Goal: Communication & Community: Answer question/provide support

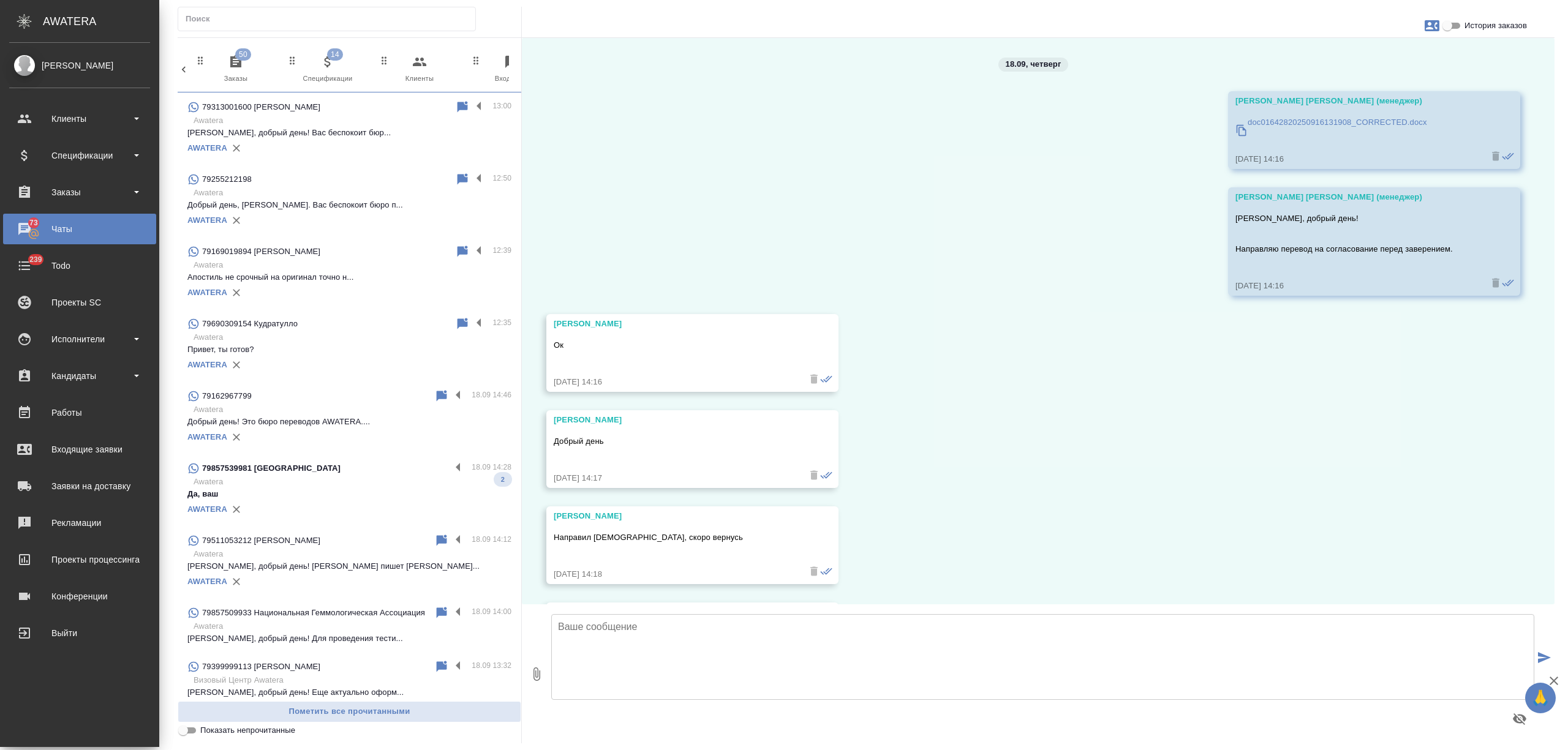
scroll to position [93, 0]
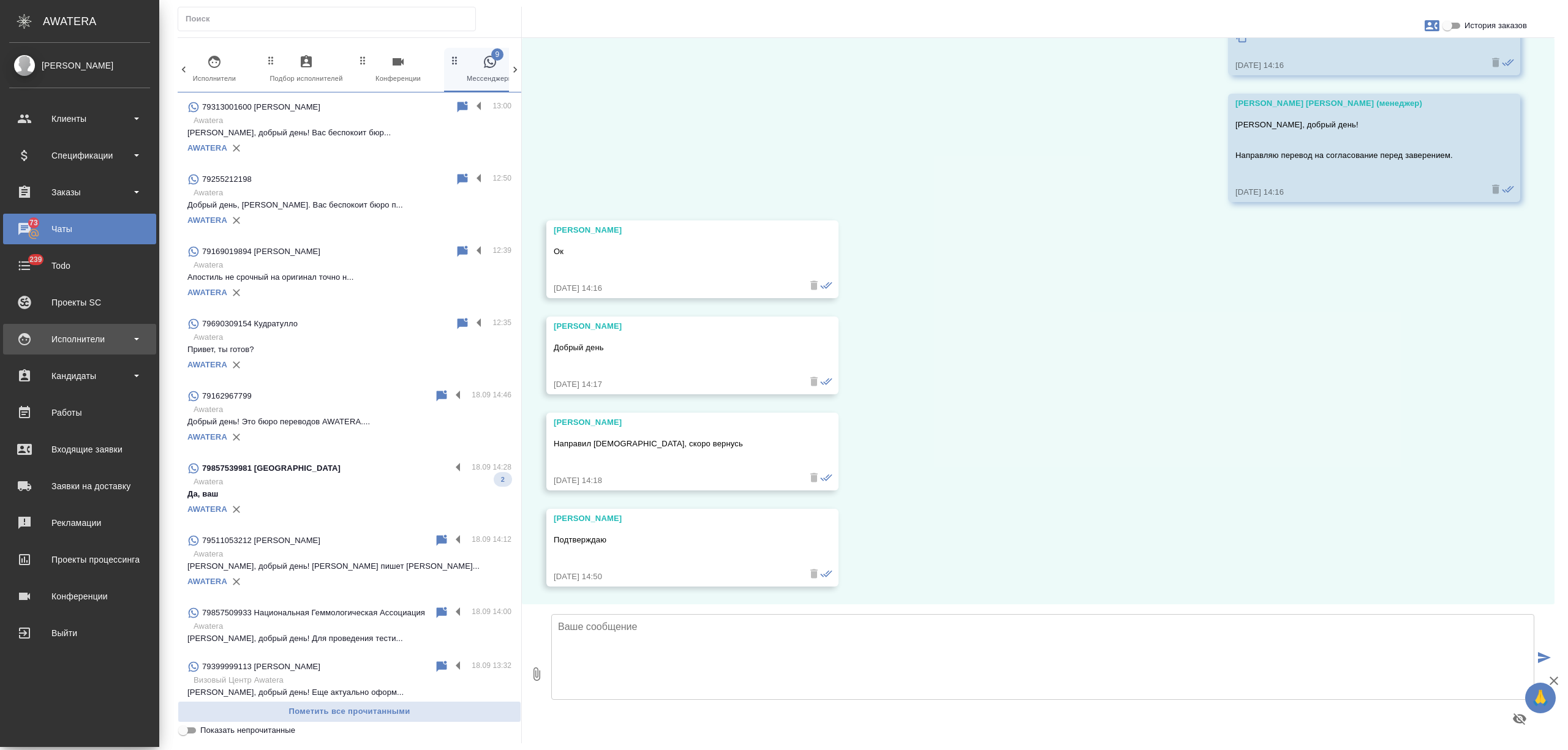
click at [91, 339] on div "Исполнители" at bounding box center [79, 339] width 141 height 18
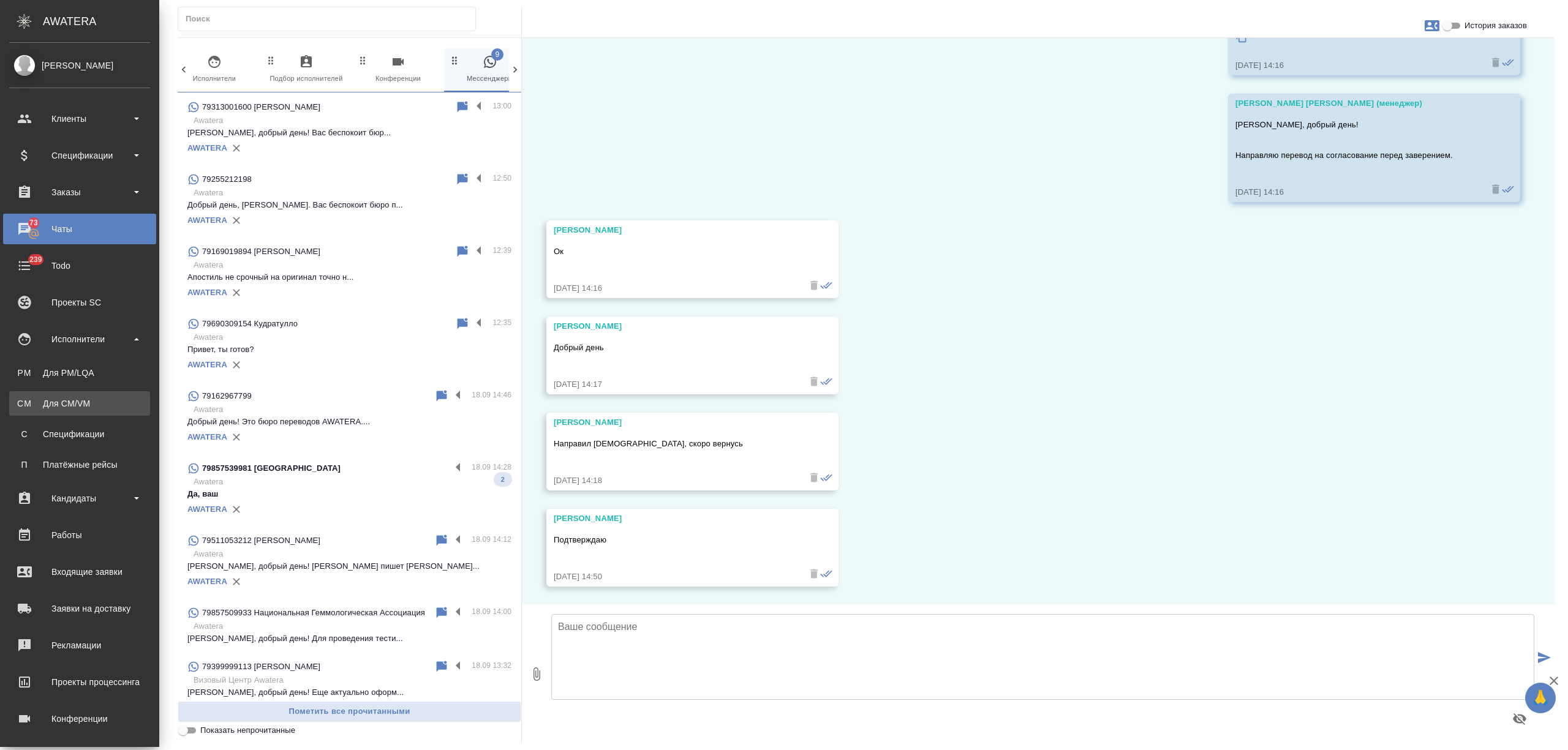
click at [81, 395] on link "CM Для CM/VM" at bounding box center [79, 404] width 141 height 25
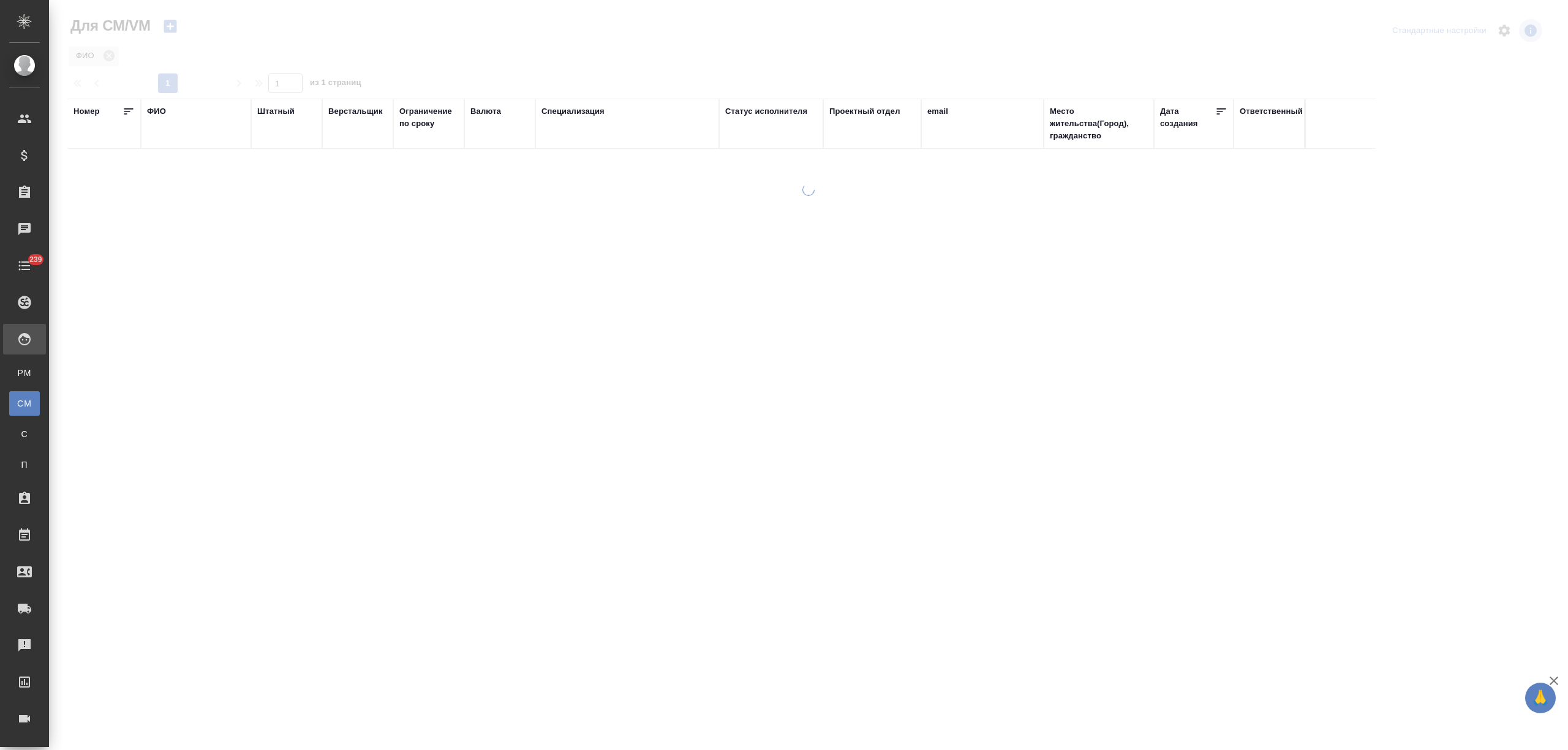
click at [154, 106] on div "ФИО" at bounding box center [156, 111] width 19 height 12
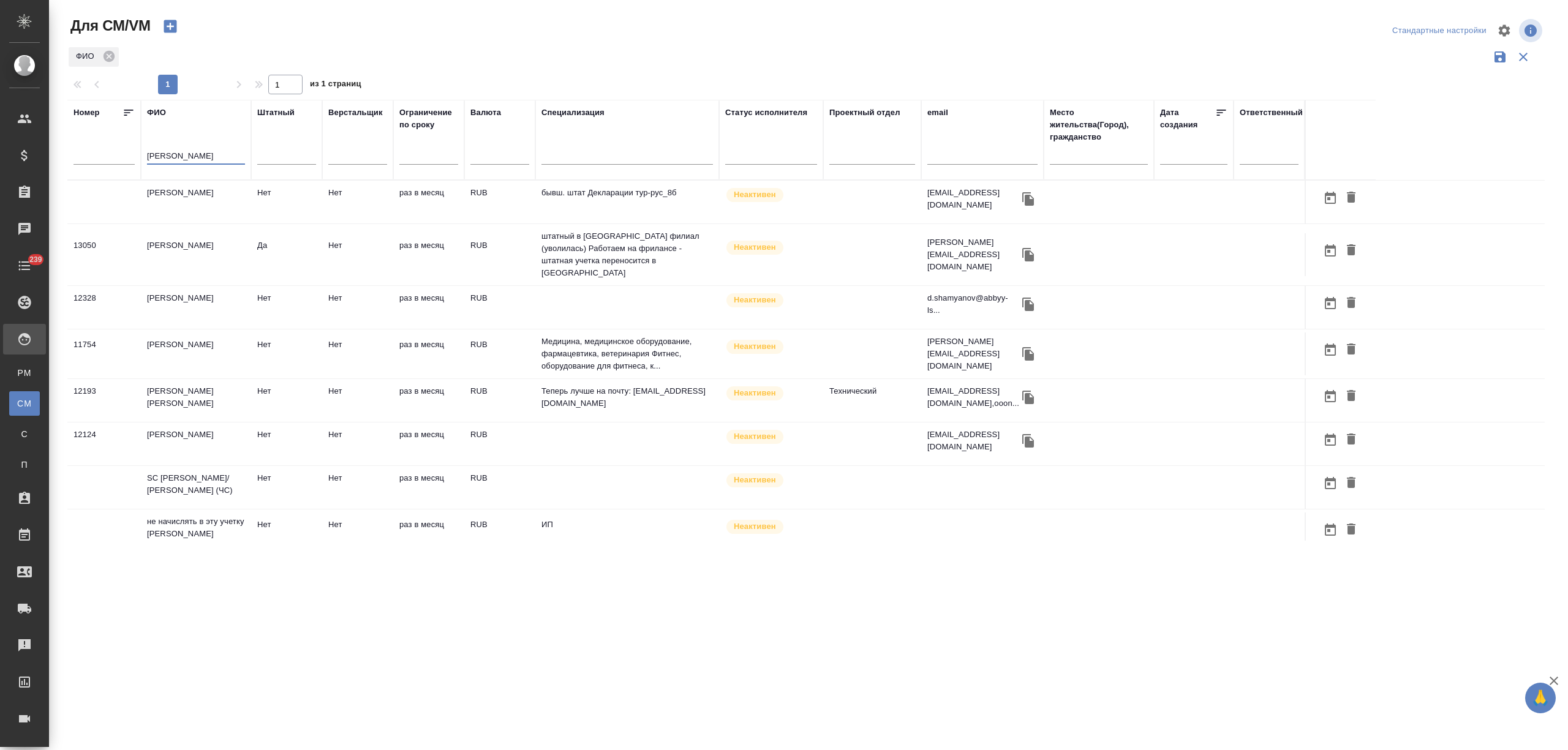
drag, startPoint x: 182, startPoint y: 158, endPoint x: 90, endPoint y: 158, distance: 92.0
click at [90, 158] on tr "Номер ФИО миллер Штатный Верстальщик Ограничение по сроку Валюта Специализация …" at bounding box center [722, 140] width 1308 height 80
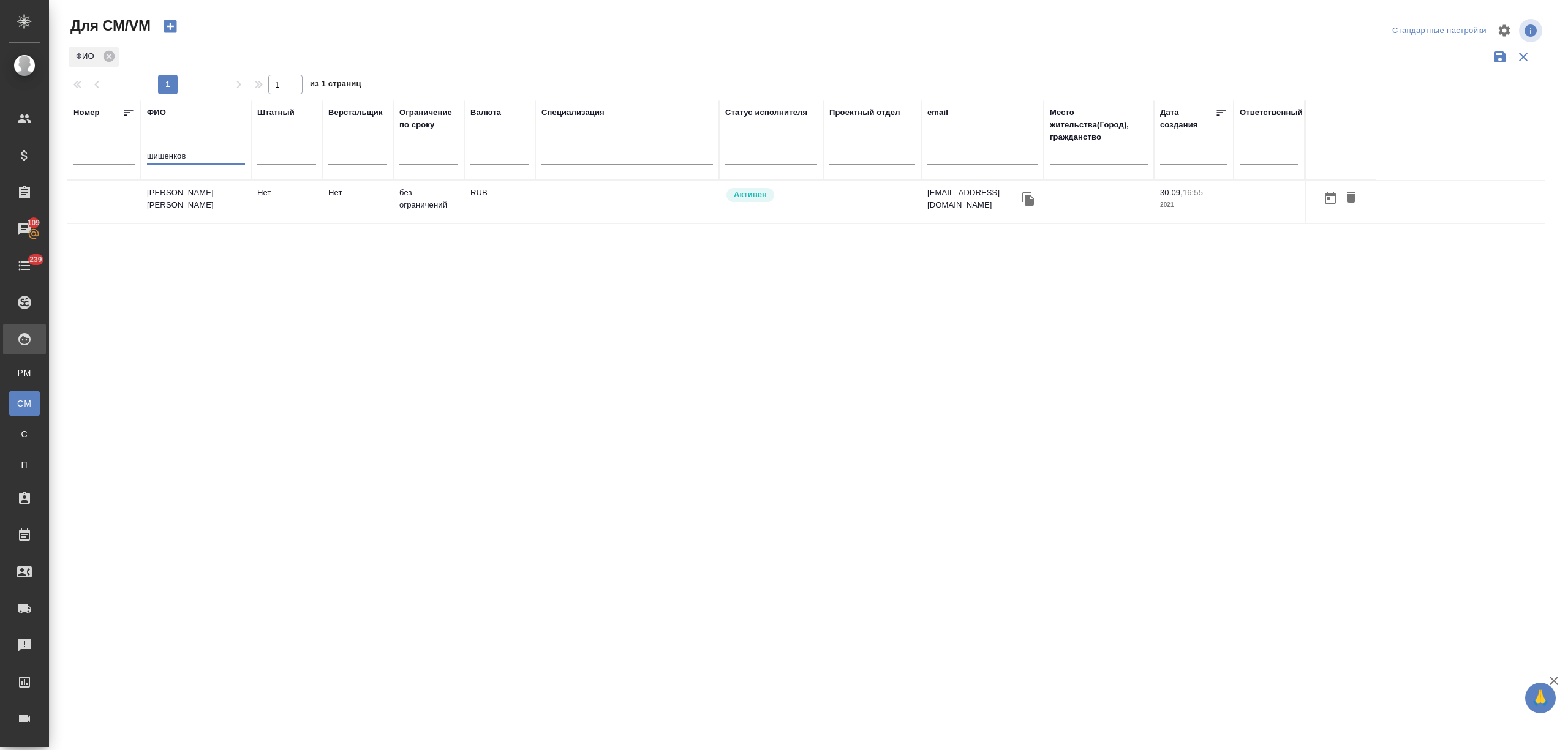
type input "шишенков"
click at [175, 199] on td "НОТАРИУС Шишенков Леонид Васильевич" at bounding box center [196, 202] width 110 height 43
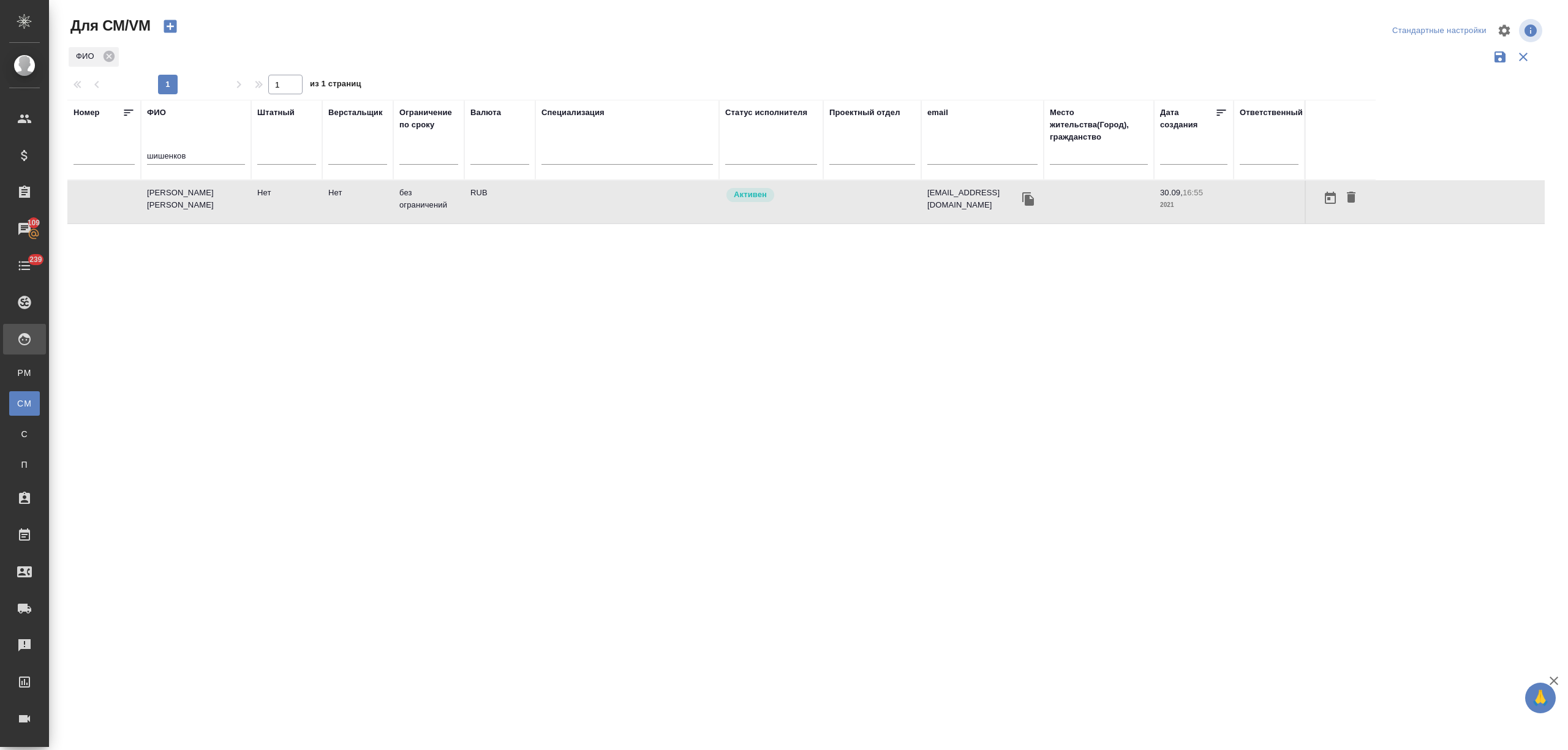
click at [175, 199] on td "НОТАРИУС Шишенков Леонид Васильевич" at bounding box center [196, 202] width 110 height 43
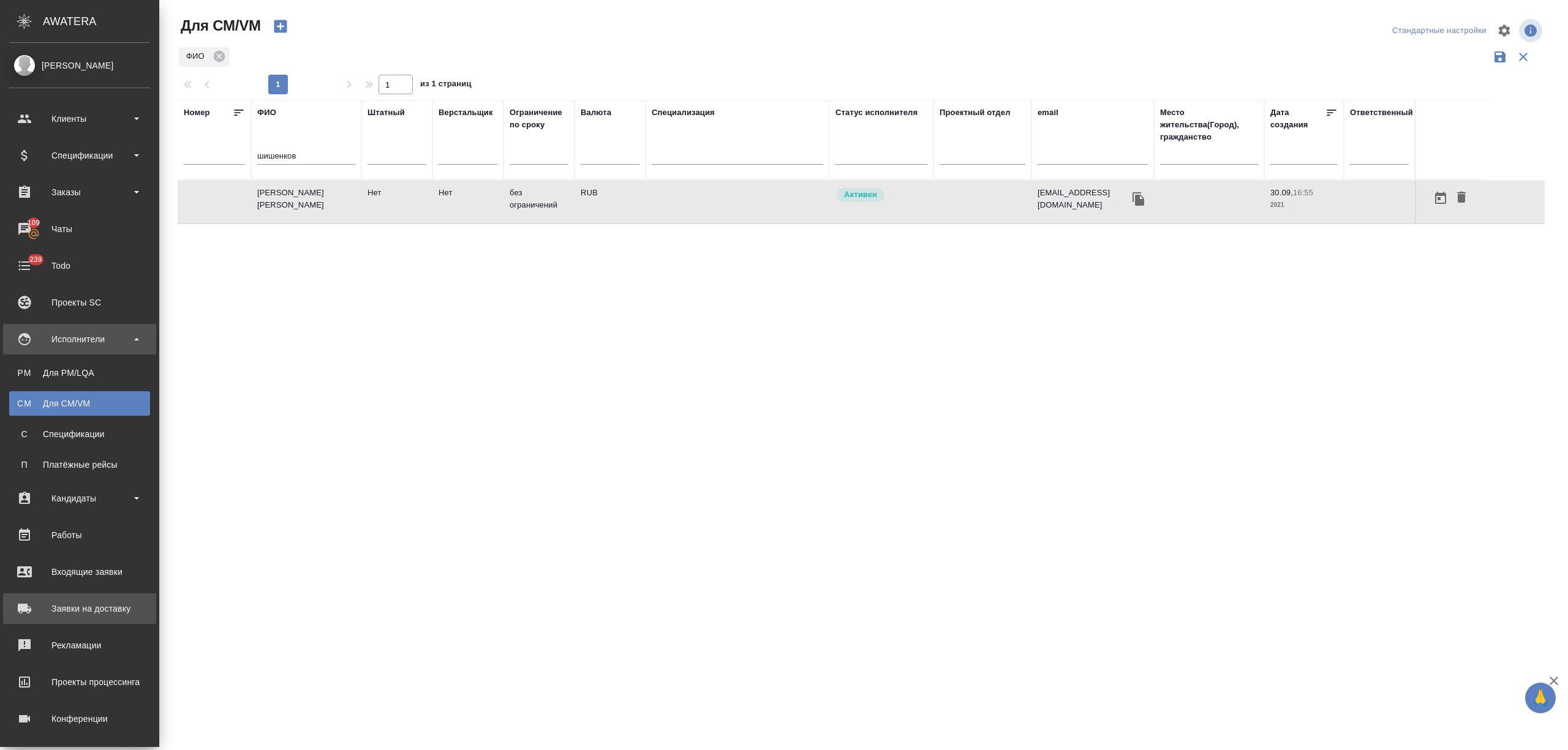
click at [110, 601] on div "Заявки на доставку" at bounding box center [79, 609] width 141 height 18
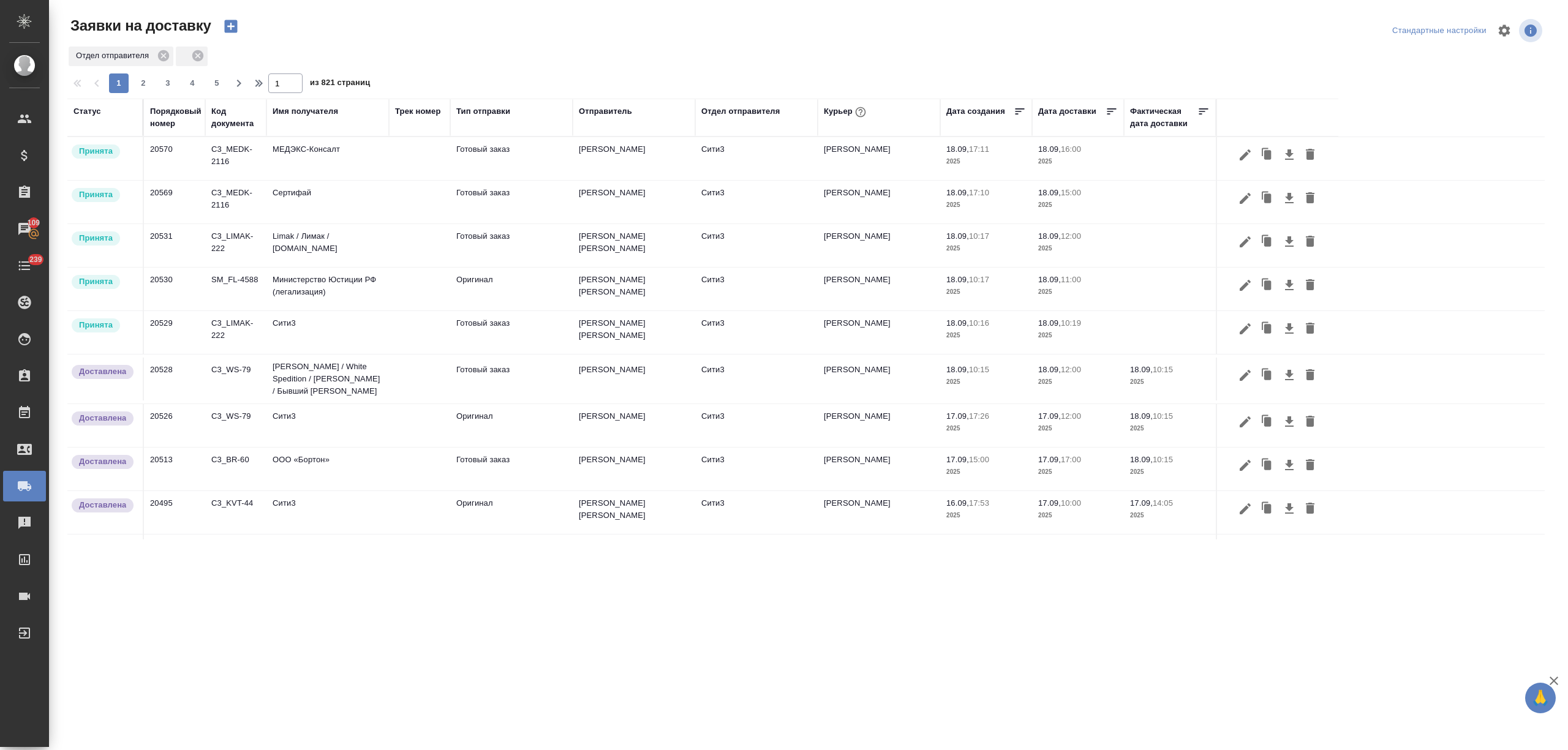
click at [231, 27] on icon "button" at bounding box center [231, 26] width 17 height 17
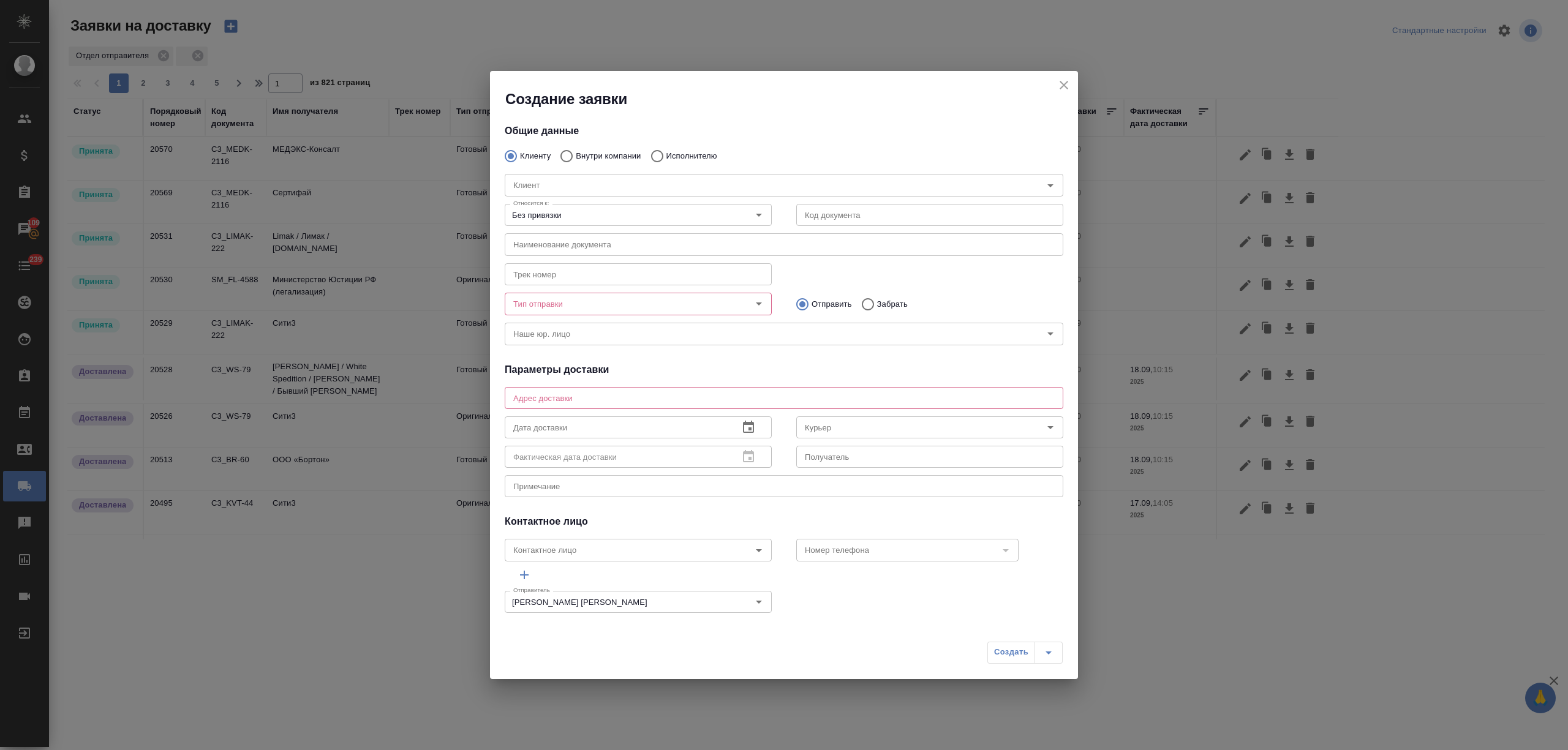
click at [574, 156] on input "Внутри компании" at bounding box center [565, 156] width 22 height 26
radio input "true"
click at [577, 185] on input "Команда" at bounding box center [763, 185] width 510 height 15
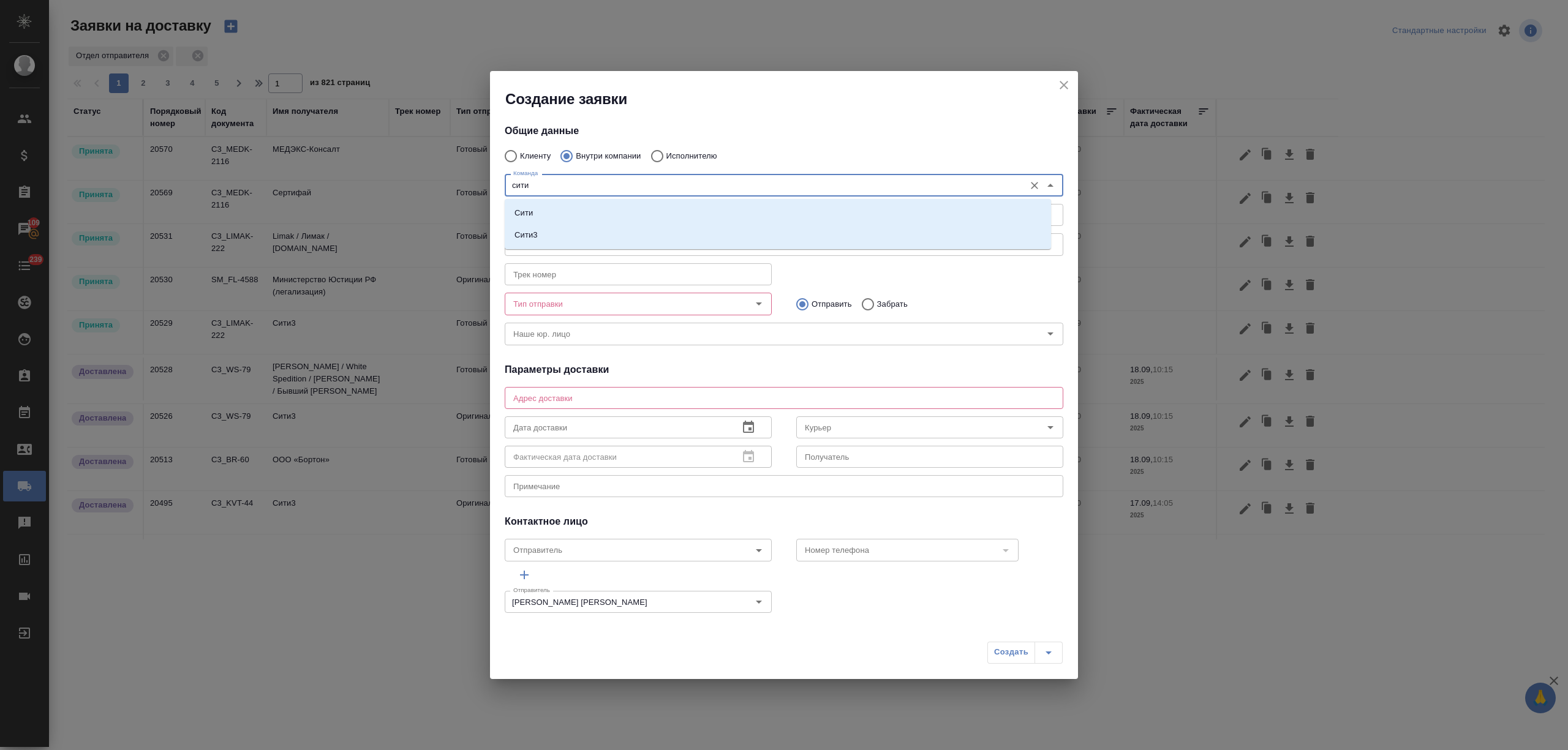
type input "сити3"
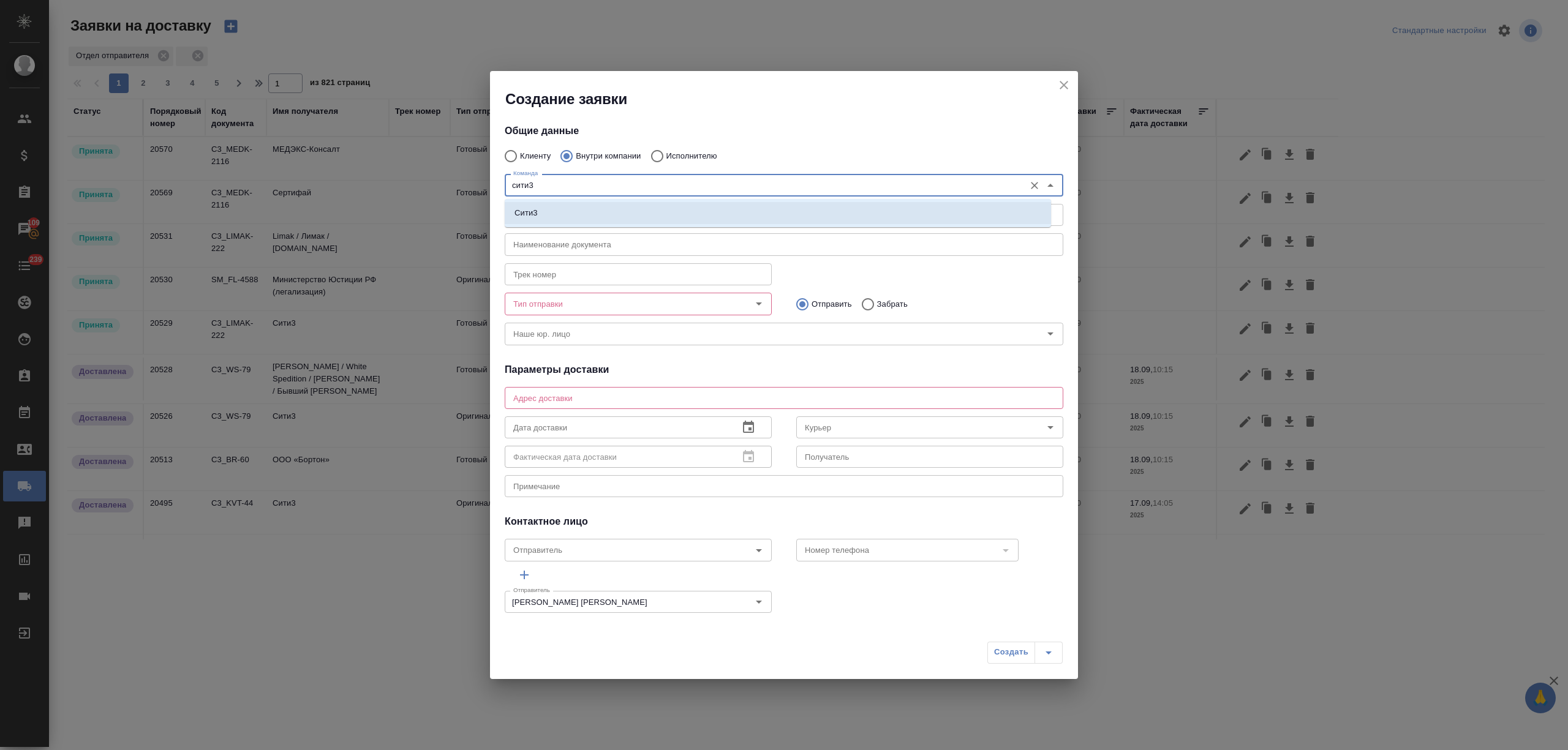
click at [589, 212] on li "Сити3" at bounding box center [778, 213] width 546 height 22
type textarea "[STREET_ADDRESS]"
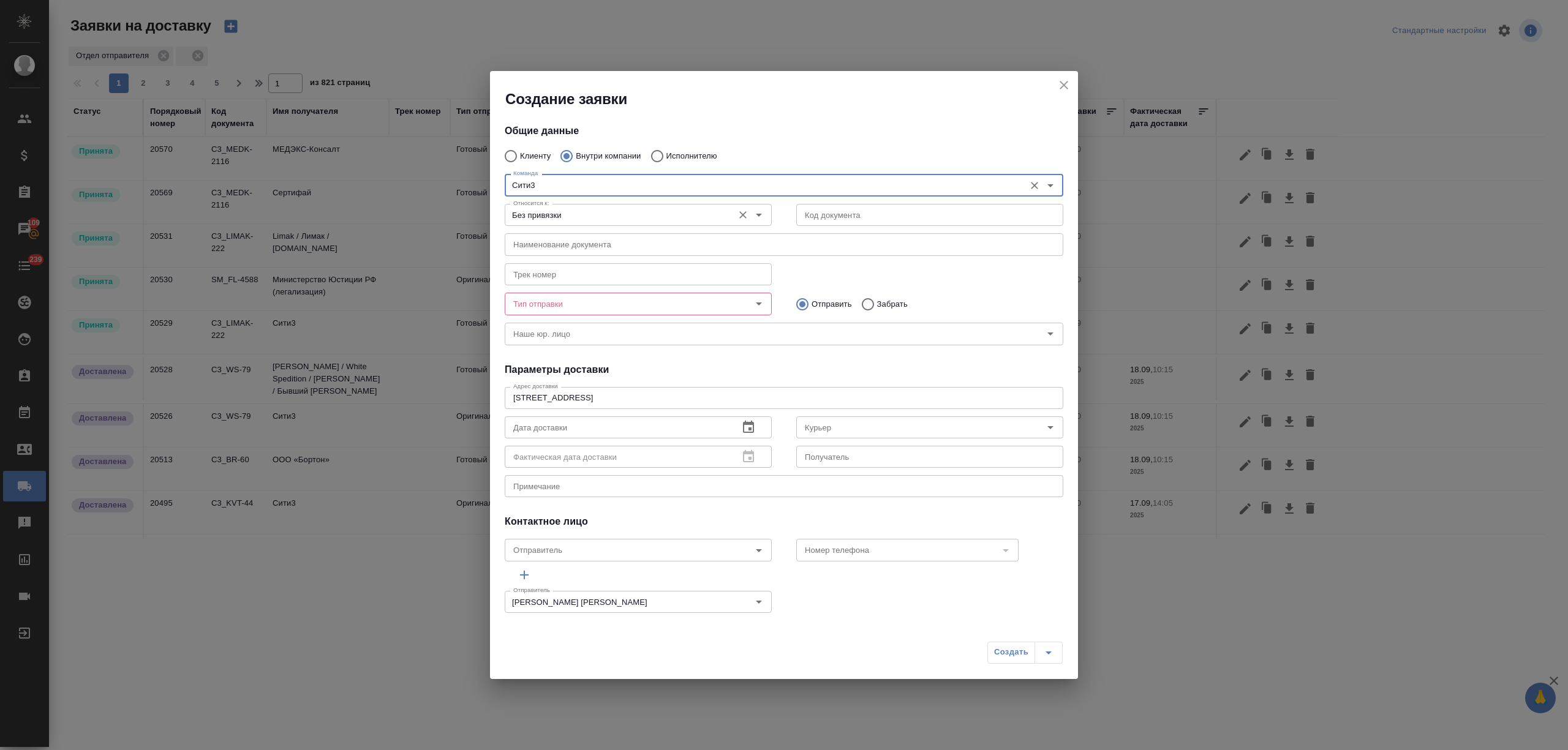
type input "Сити3"
click at [603, 212] on input "Без привязки" at bounding box center [617, 215] width 219 height 15
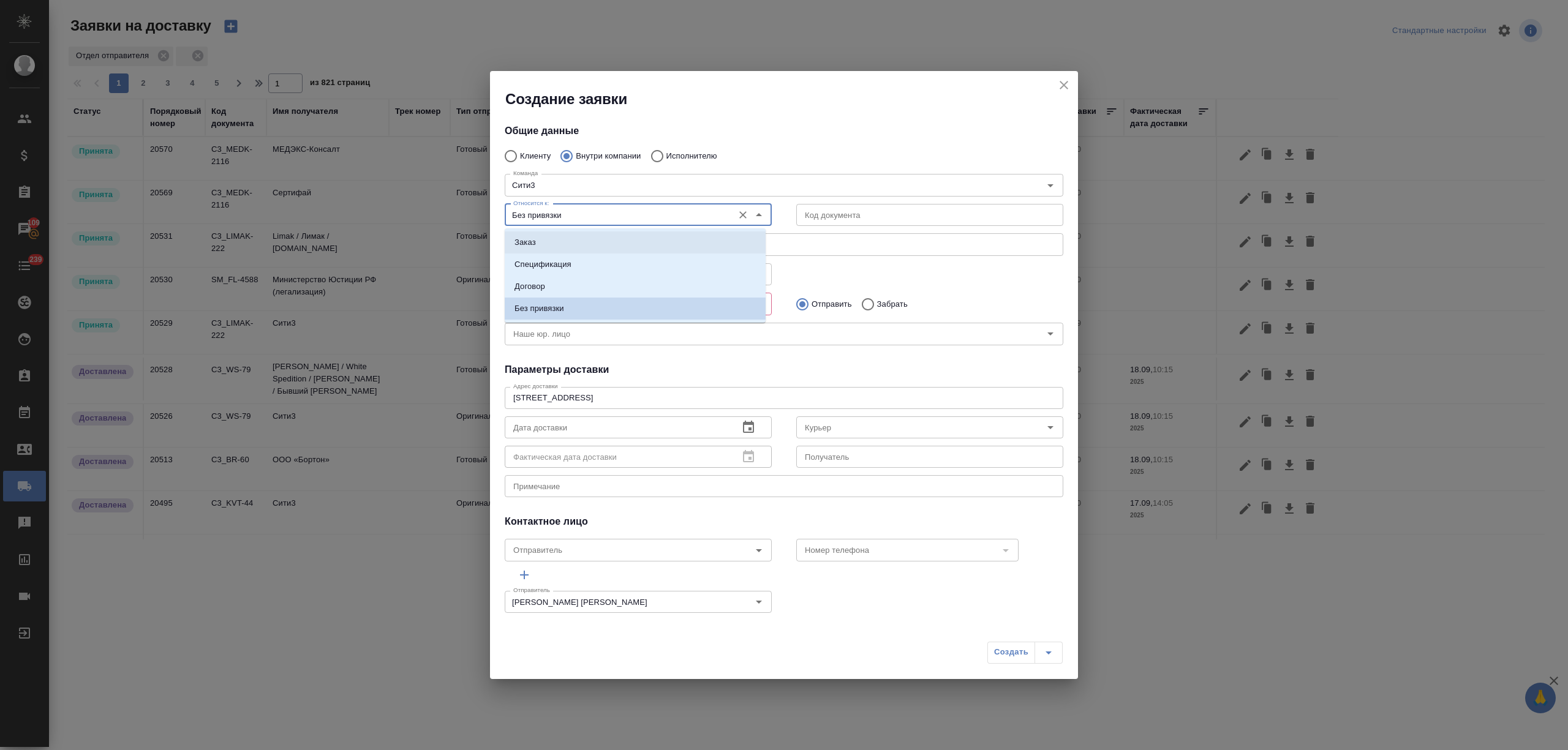
click at [596, 239] on li "Заказ" at bounding box center [635, 243] width 261 height 22
type input "Заказ"
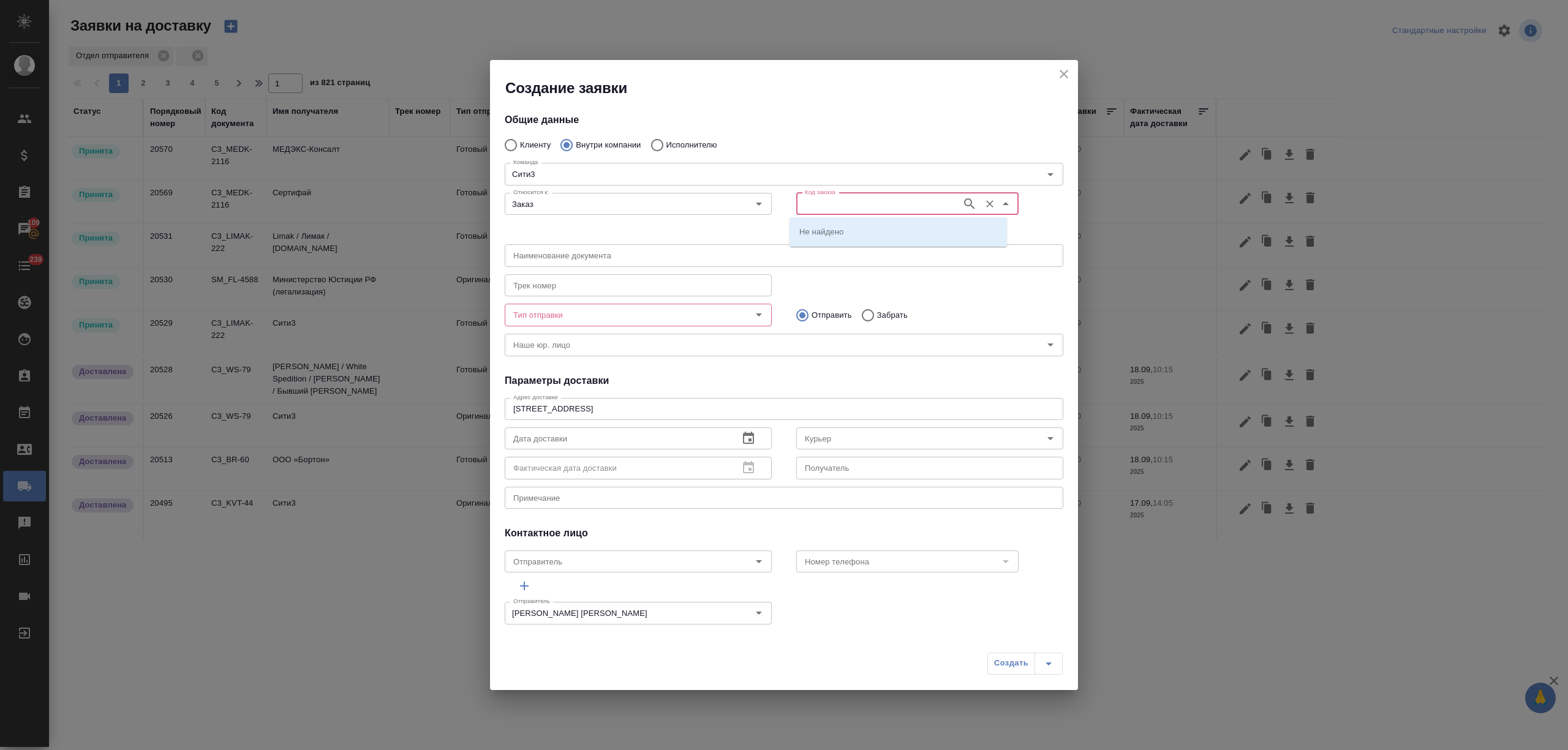
click at [843, 206] on input "Код заказа" at bounding box center [877, 204] width 156 height 15
paste input "C3_FL-8118"
type input "C3_FL-8118"
click at [859, 229] on li "C3_FL-8118" at bounding box center [898, 232] width 217 height 22
type input "(МБ) ООО "Монблан""
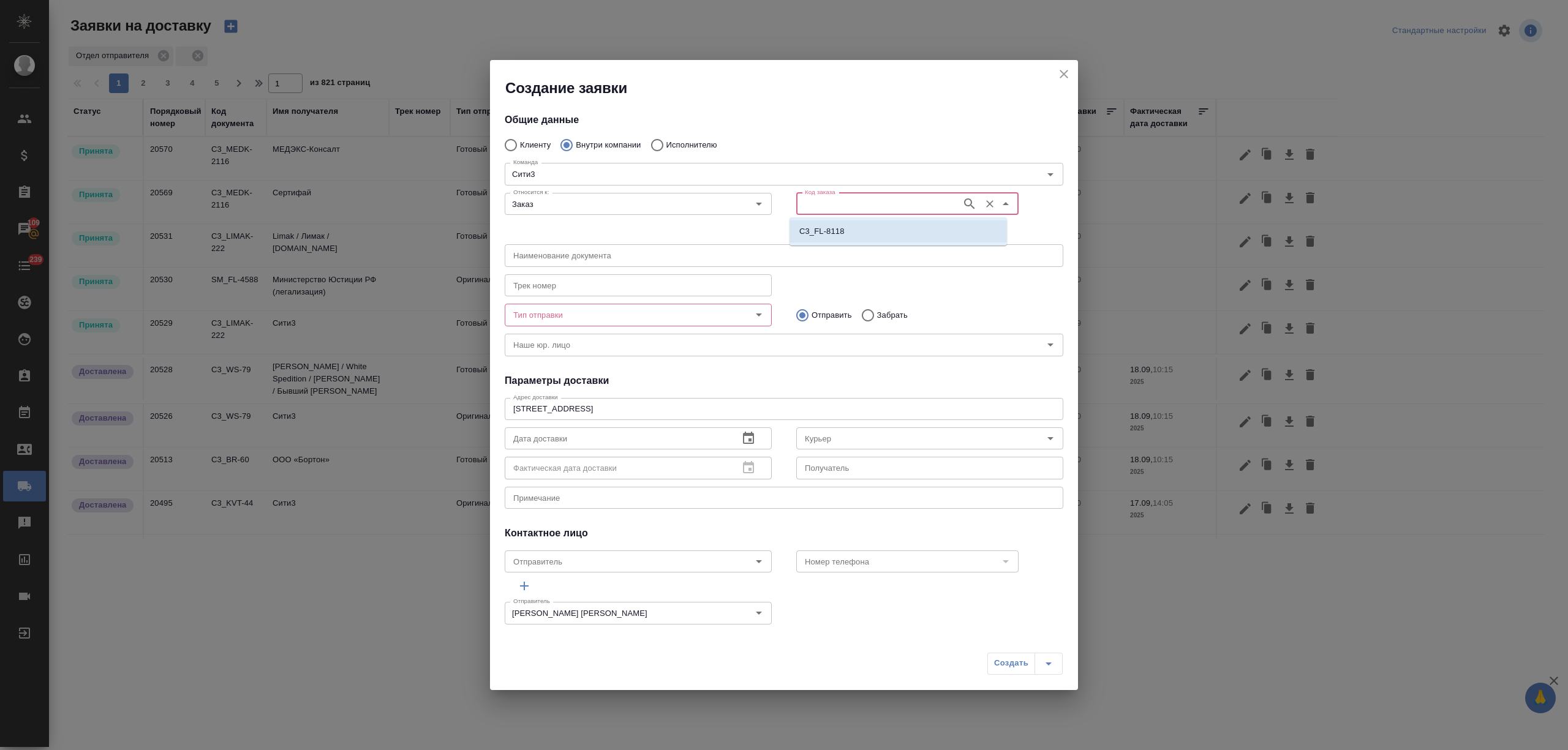
type input "C3_FL-8118"
click at [618, 308] on input "Тип отправки" at bounding box center [617, 315] width 219 height 15
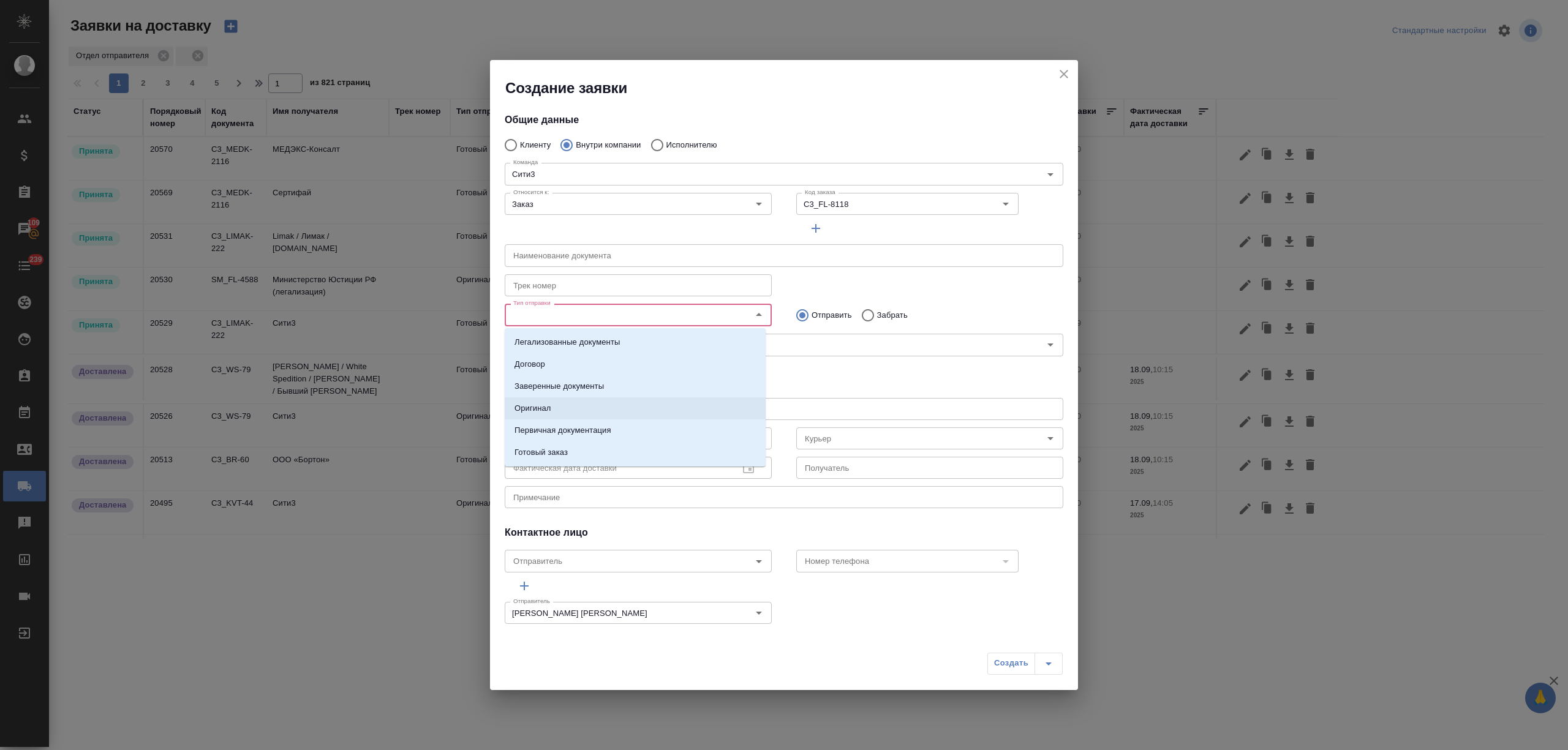
click at [591, 405] on li "Оригинал" at bounding box center [635, 408] width 261 height 22
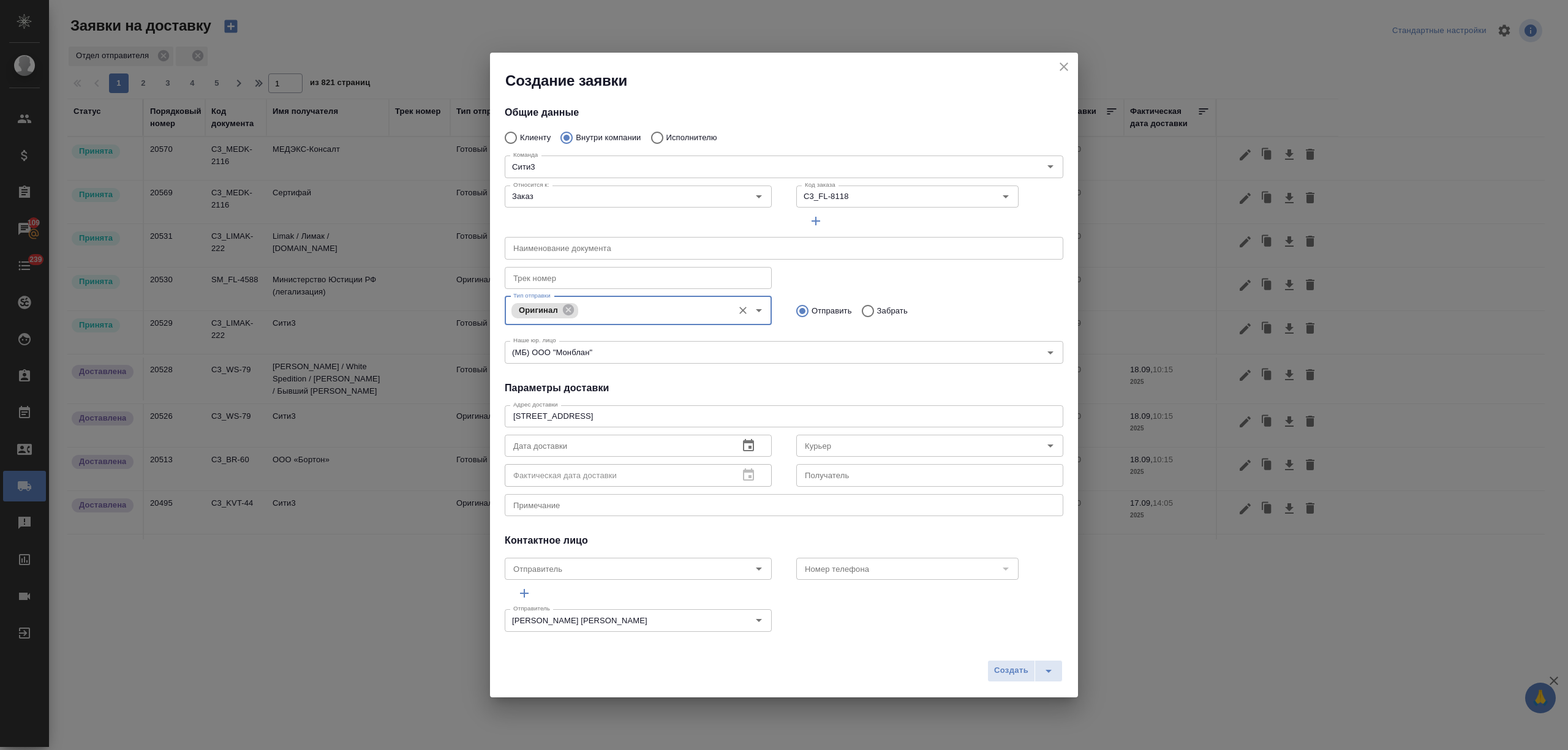
click at [857, 309] on input "Забрать" at bounding box center [866, 311] width 22 height 26
radio input "true"
click at [747, 442] on icon "button" at bounding box center [748, 445] width 11 height 12
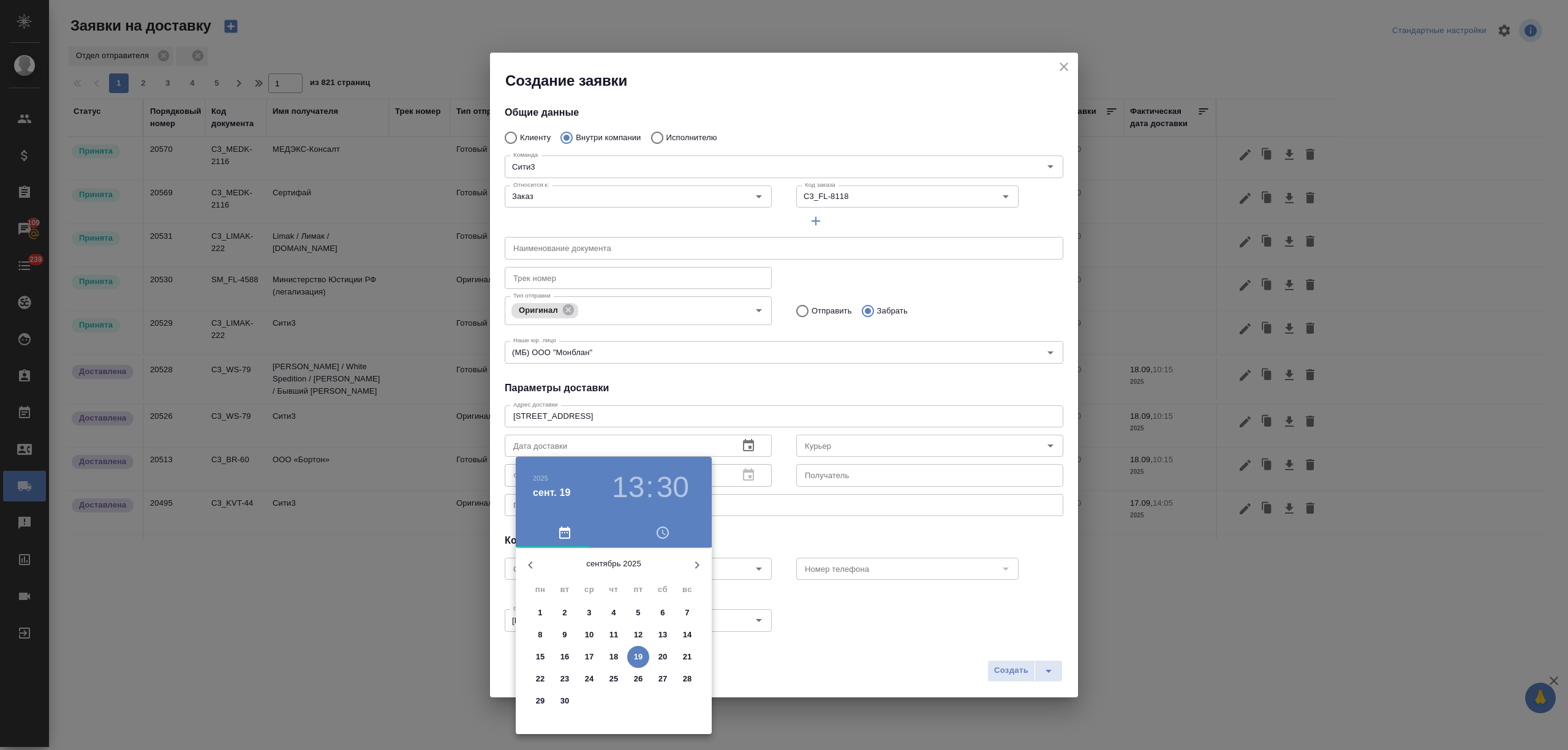
click at [630, 651] on span "19" at bounding box center [638, 657] width 22 height 12
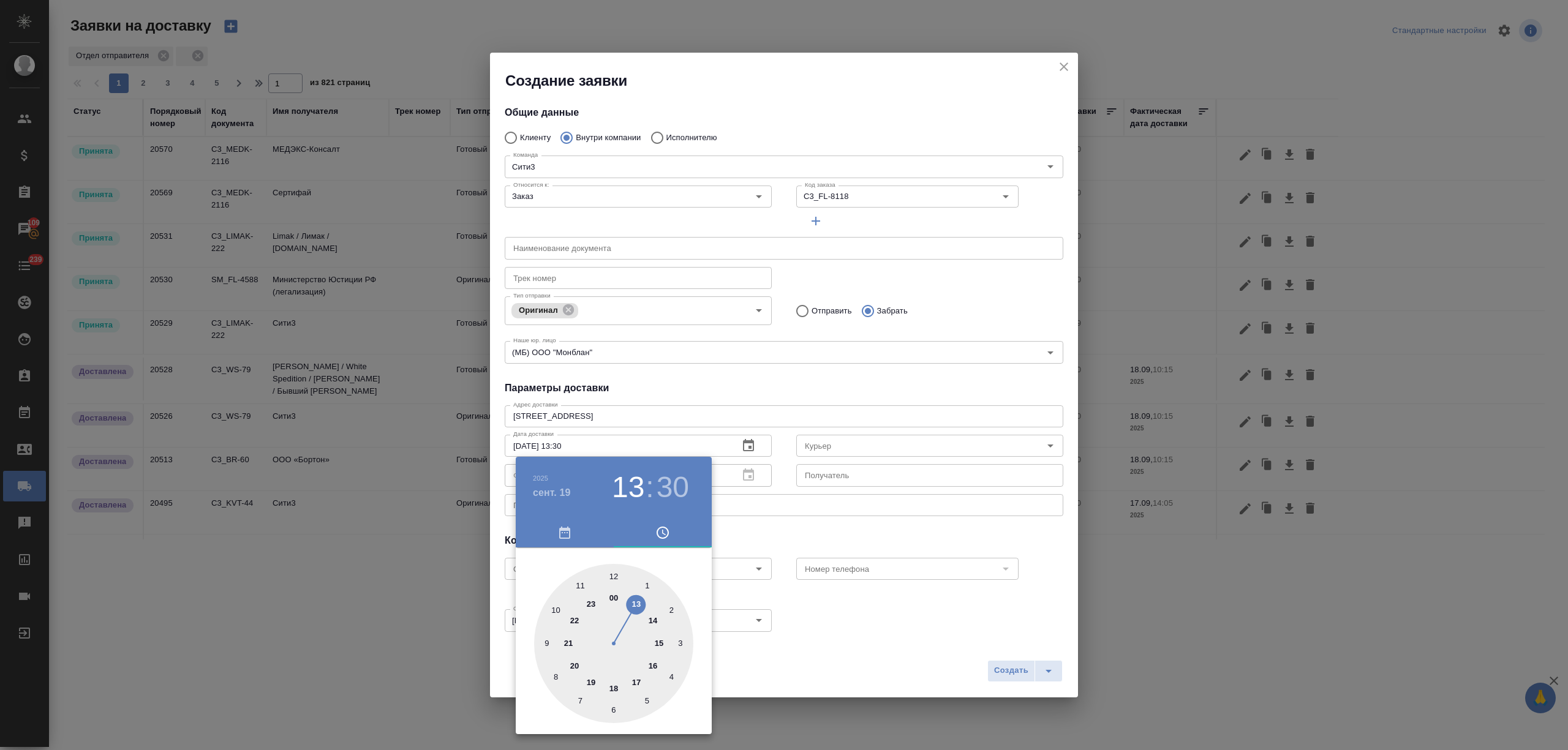
click at [554, 607] on div at bounding box center [613, 643] width 159 height 159
type input "19.09.2025 10:30"
click at [965, 616] on div at bounding box center [784, 375] width 1568 height 750
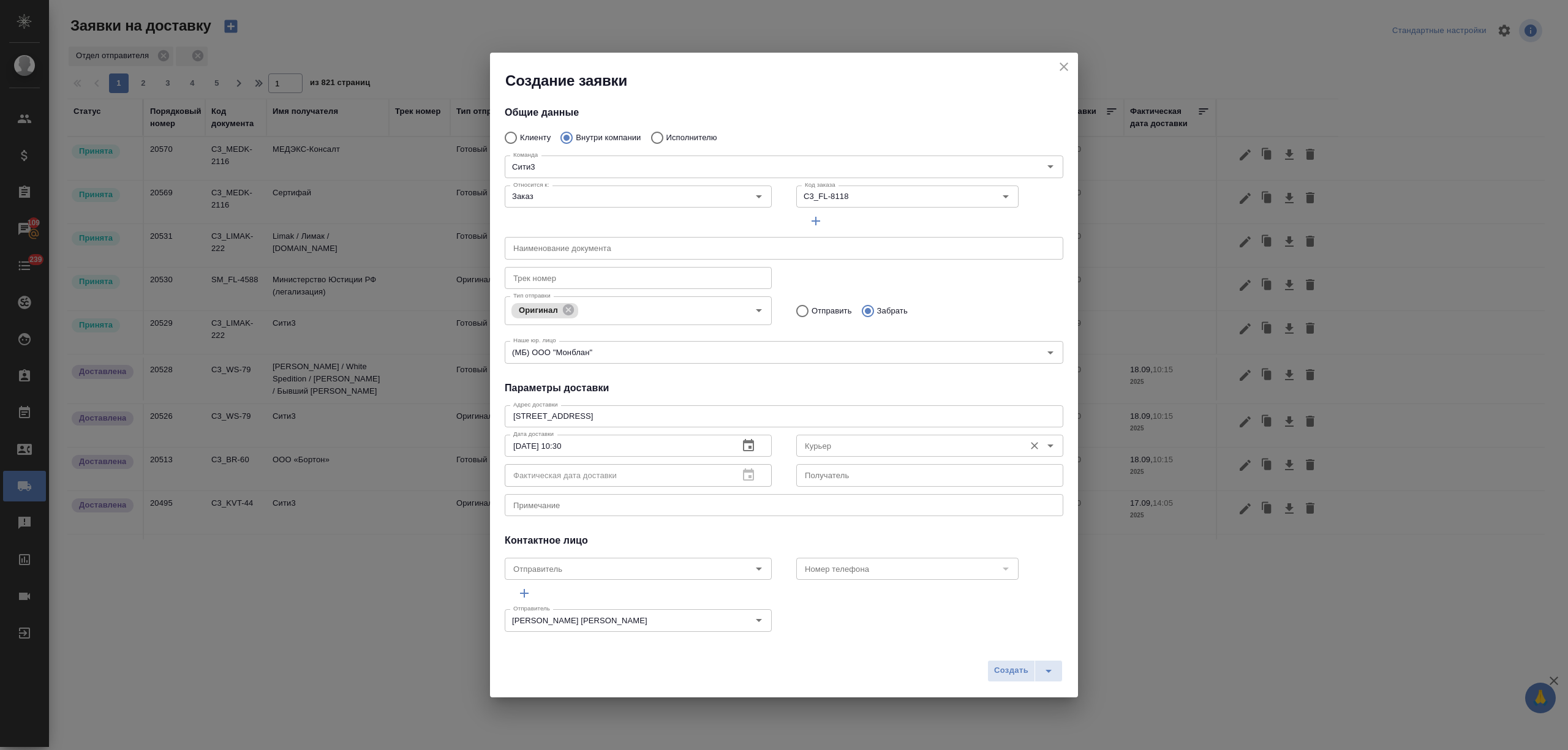
click at [853, 450] on input "Курьер" at bounding box center [909, 446] width 219 height 15
click at [868, 476] on li "Бородулин Антон" at bounding box center [920, 473] width 261 height 22
type input "Бородулин Антон"
click at [998, 668] on span "Создать" at bounding box center [1011, 671] width 34 height 14
radio input "true"
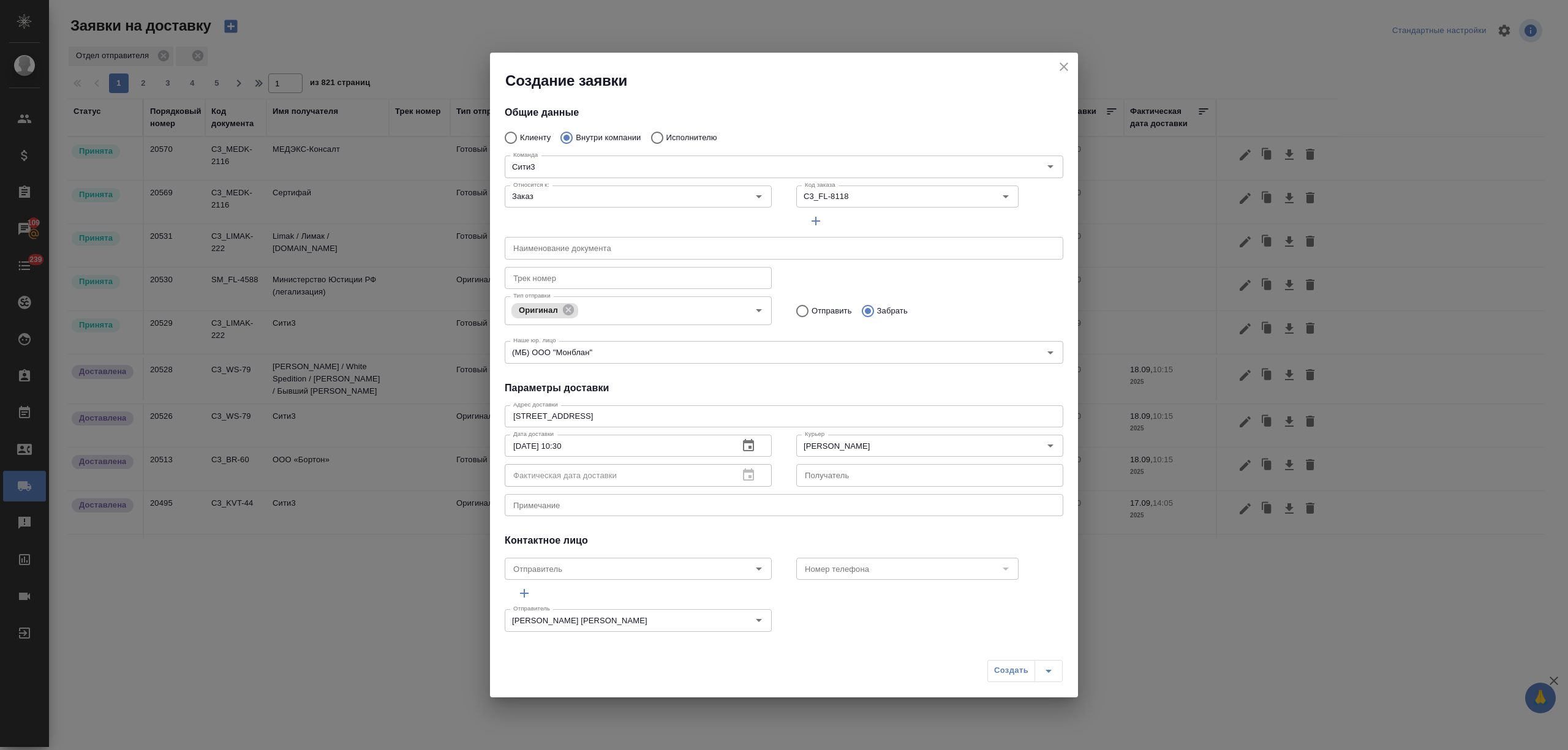
type input "Без привязки"
radio input "true"
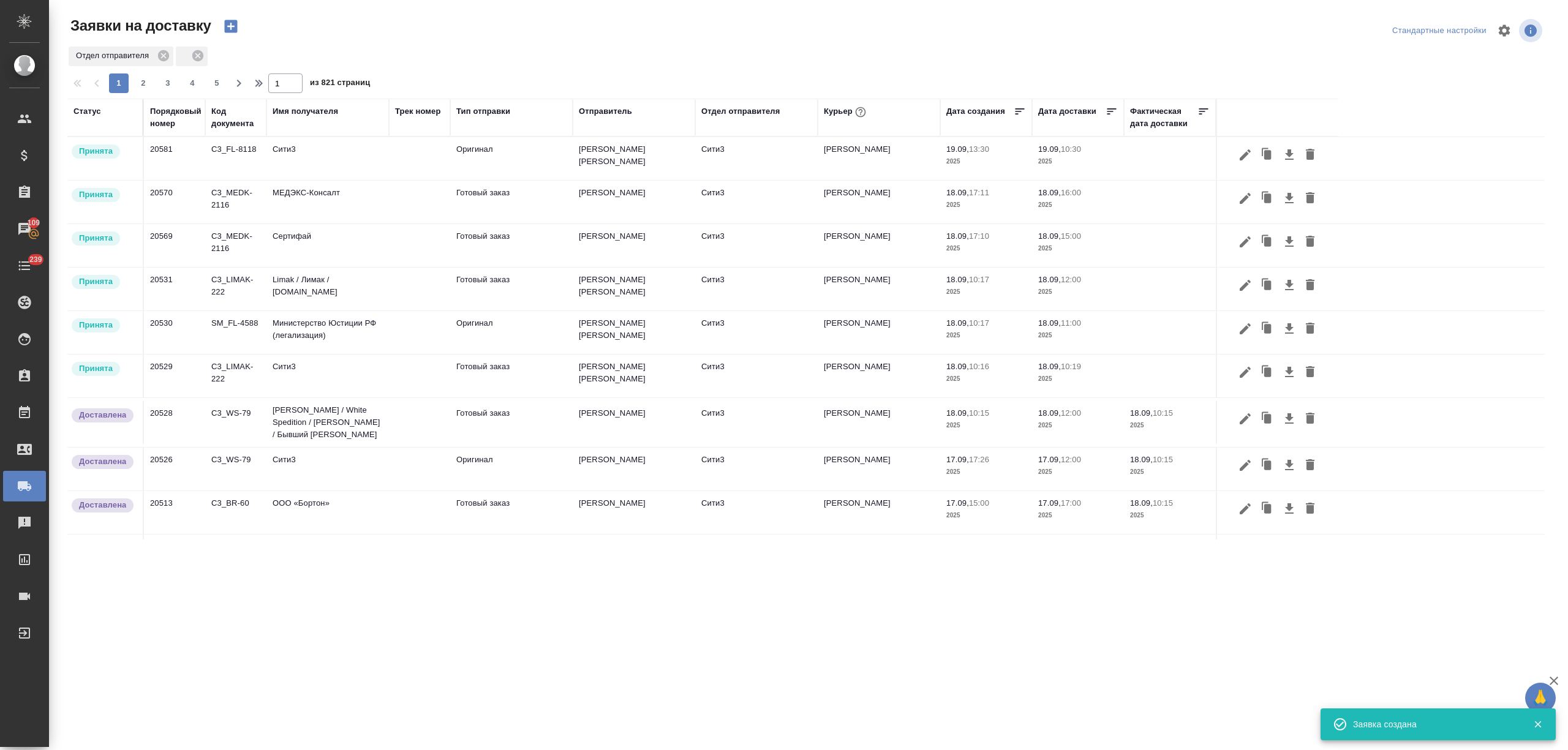
click at [304, 374] on td "Сити3" at bounding box center [327, 376] width 123 height 43
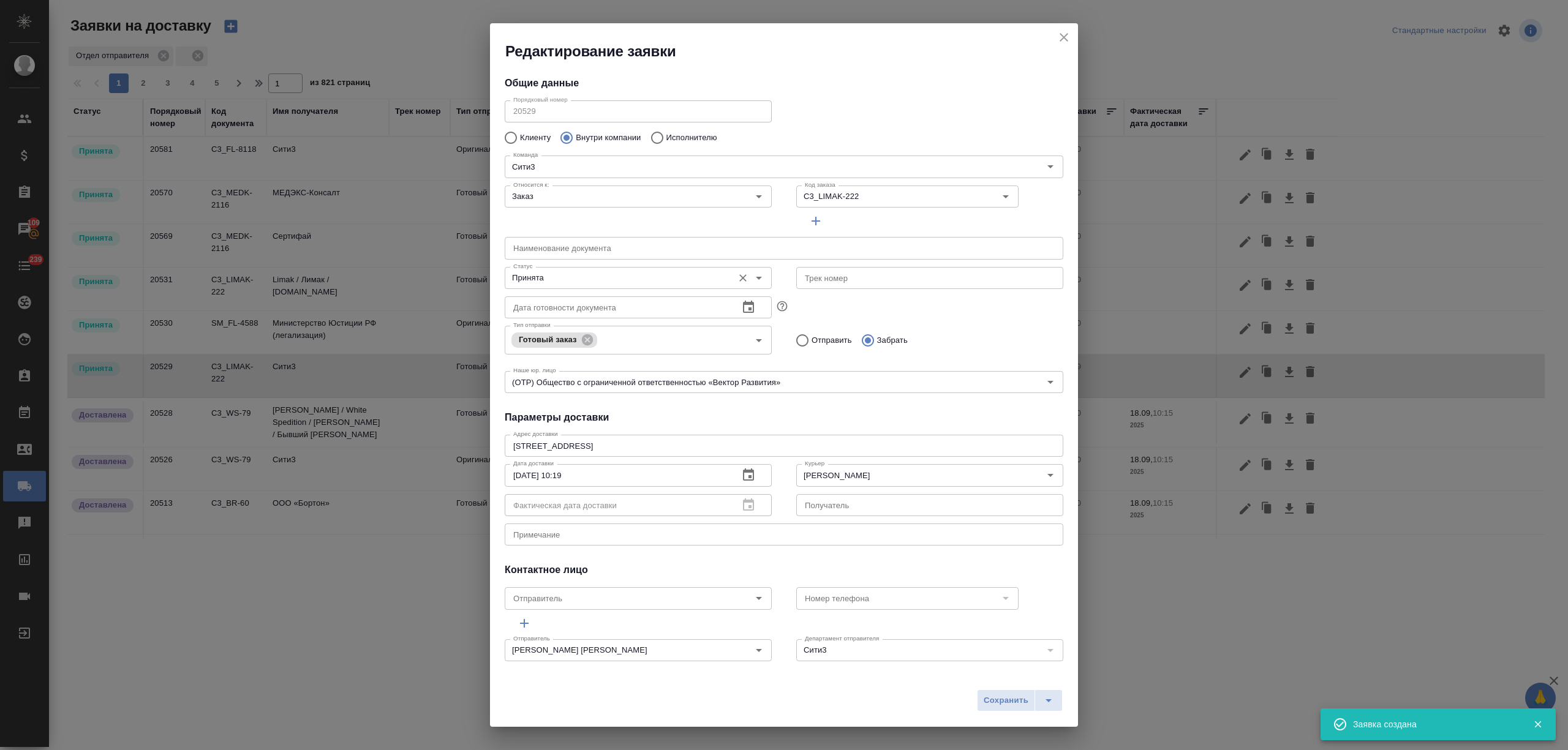
click at [520, 278] on input "Принята" at bounding box center [617, 278] width 219 height 15
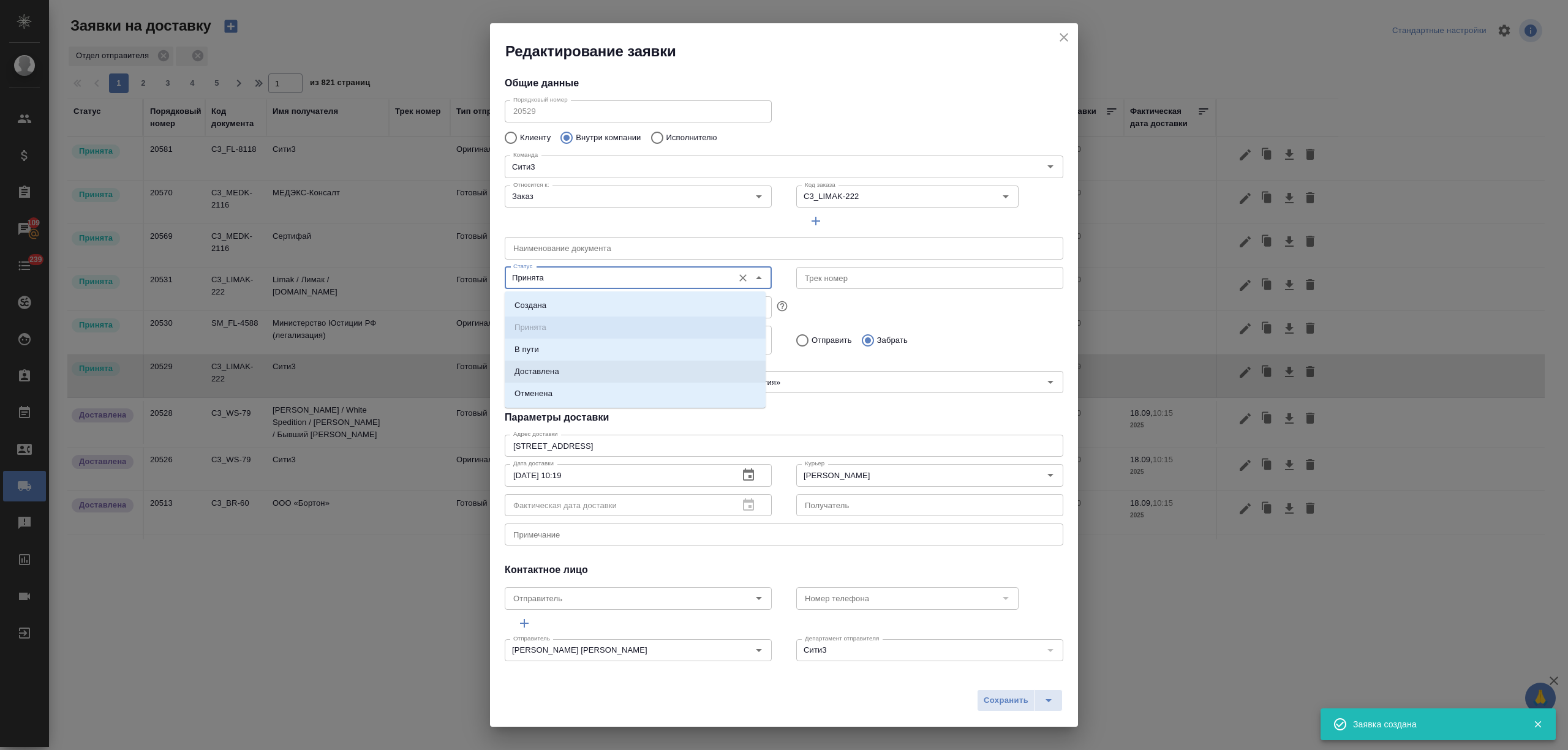
click at [570, 375] on li "Доставлена" at bounding box center [635, 372] width 261 height 22
type input "Доставлена"
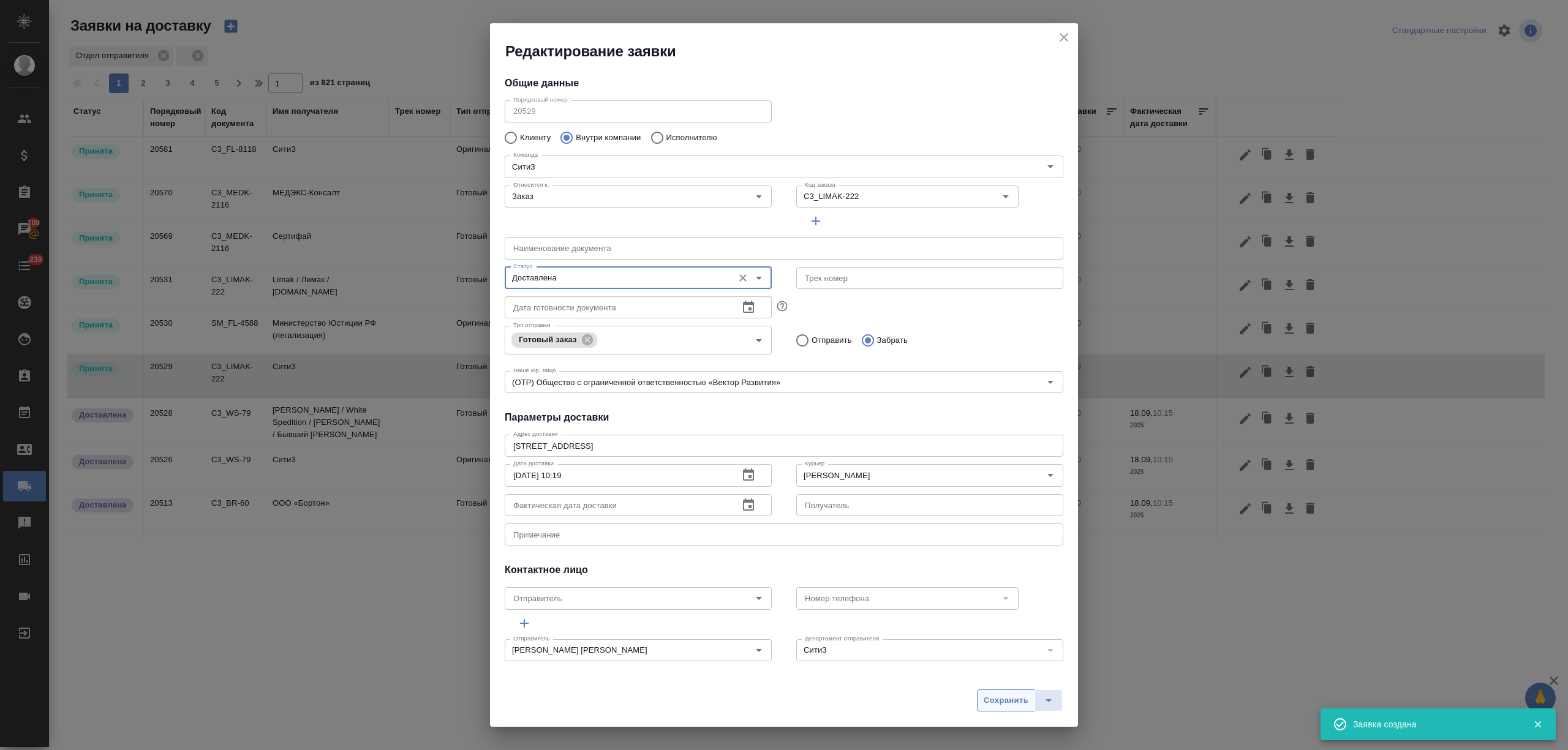
click at [1020, 703] on span "Сохранить" at bounding box center [1005, 701] width 45 height 14
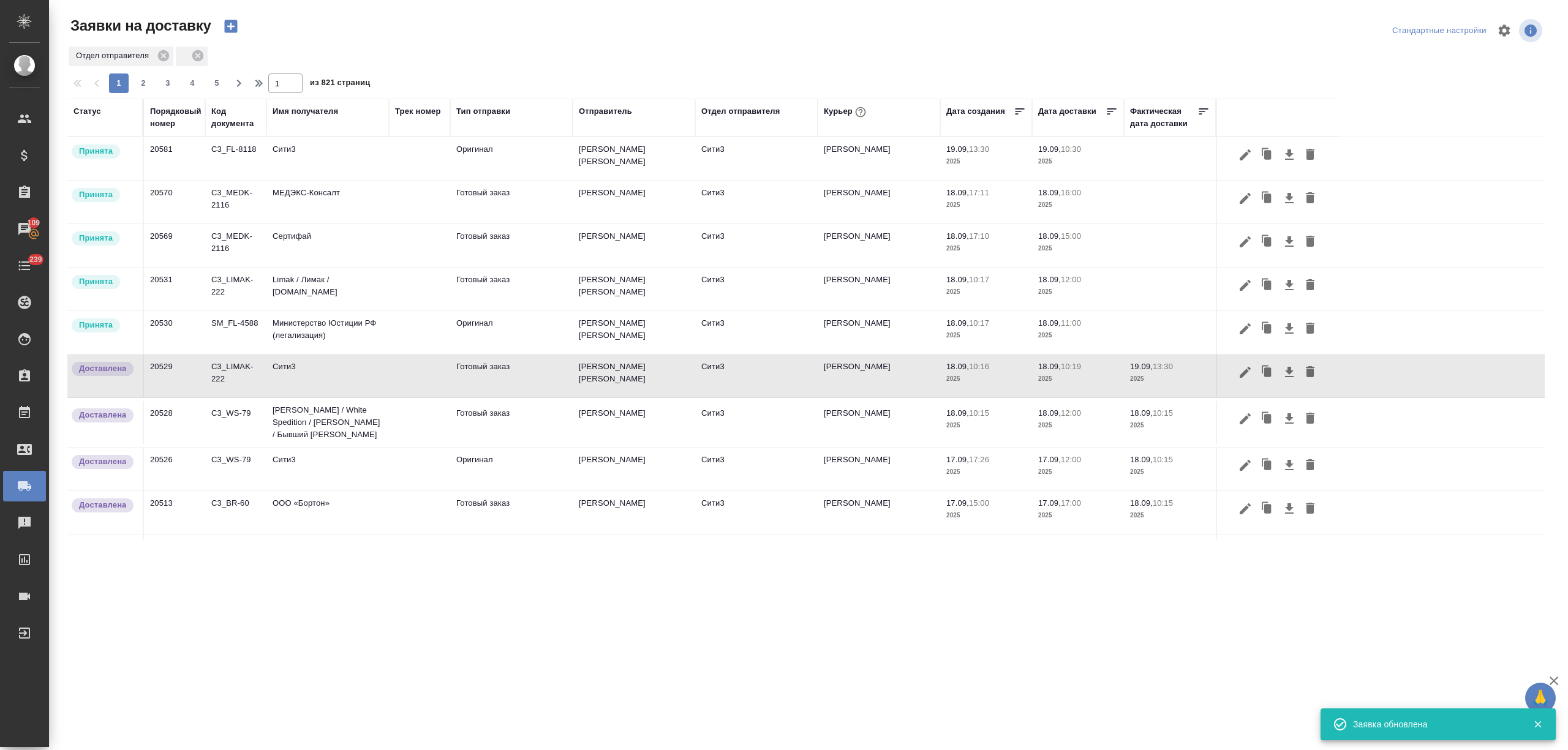
click at [310, 331] on td "Министерство Юстиции РФ (легализация)" at bounding box center [327, 332] width 123 height 43
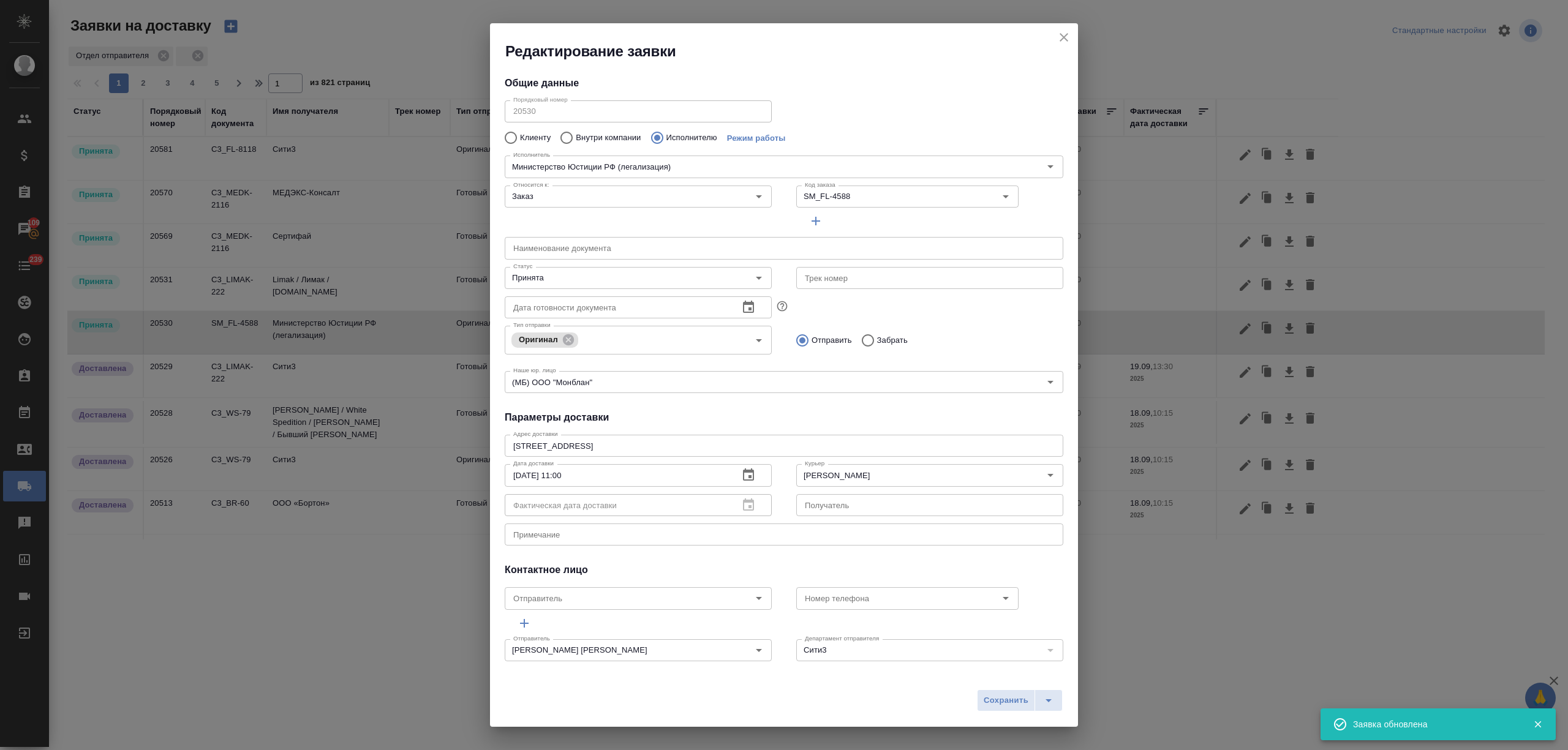
type input "Министерство Юстиции РФ (легализация)"
click at [581, 283] on input "Принята" at bounding box center [617, 278] width 219 height 15
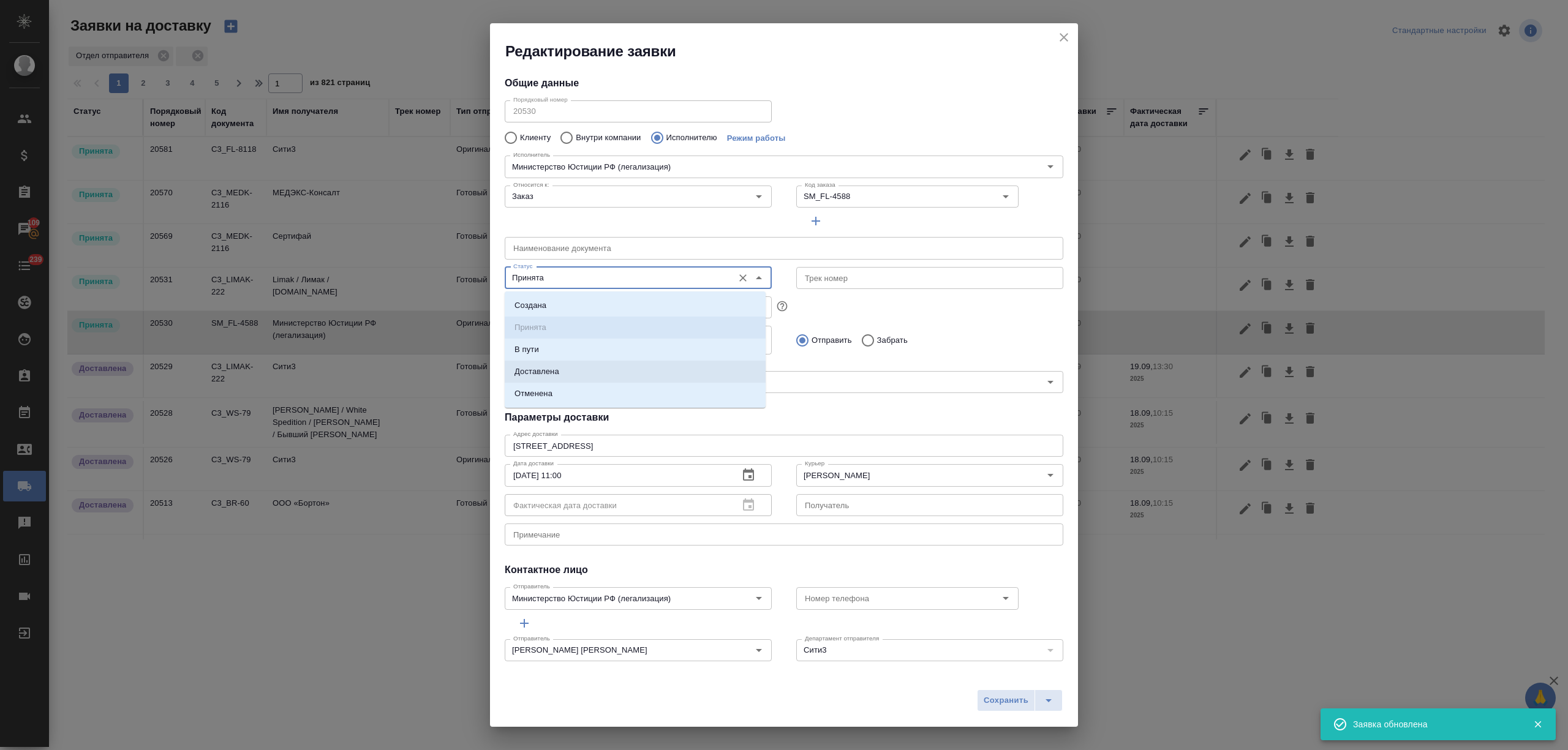
click at [578, 372] on li "Доставлена" at bounding box center [635, 372] width 261 height 22
type input "Доставлена"
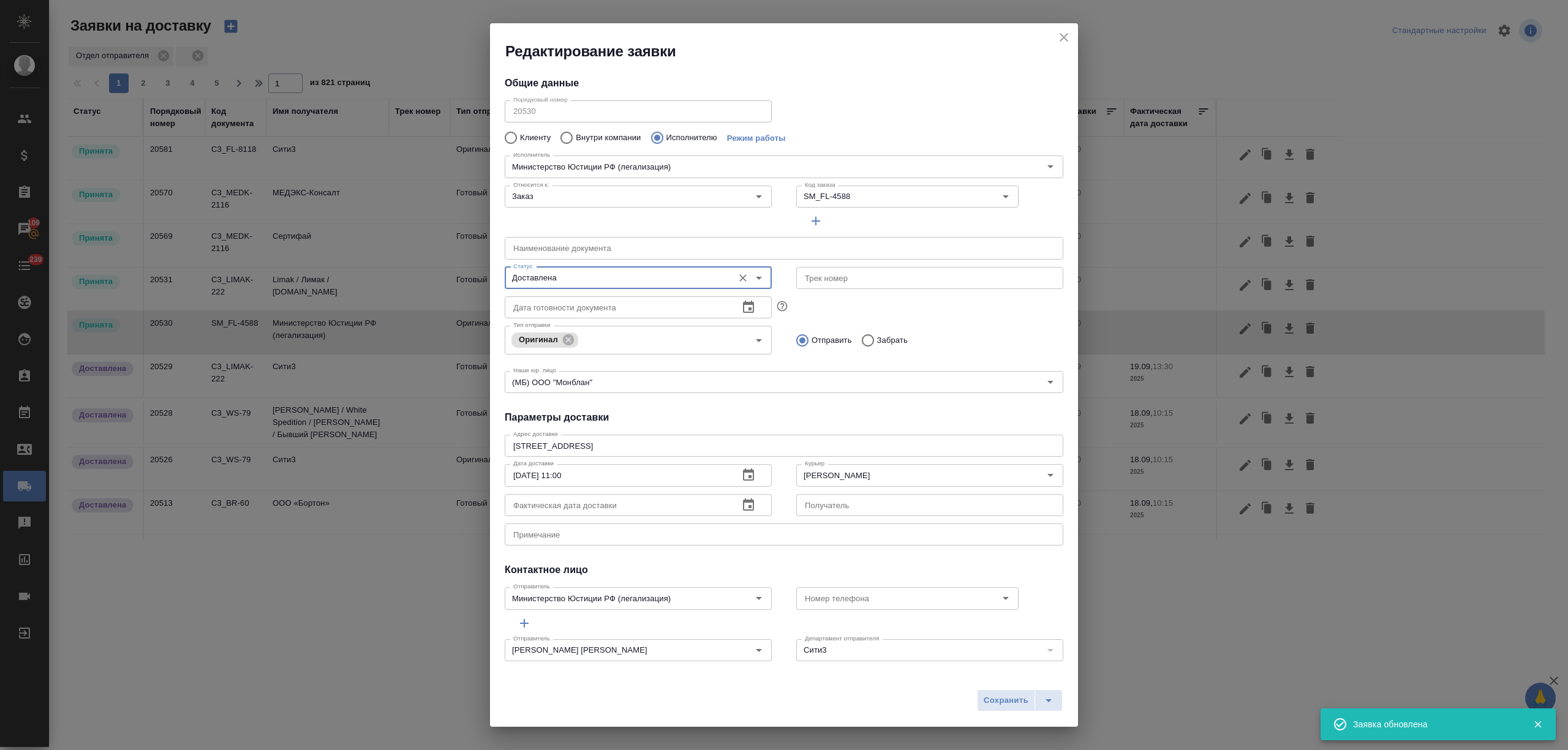
click at [1011, 704] on span "Сохранить" at bounding box center [1005, 701] width 45 height 14
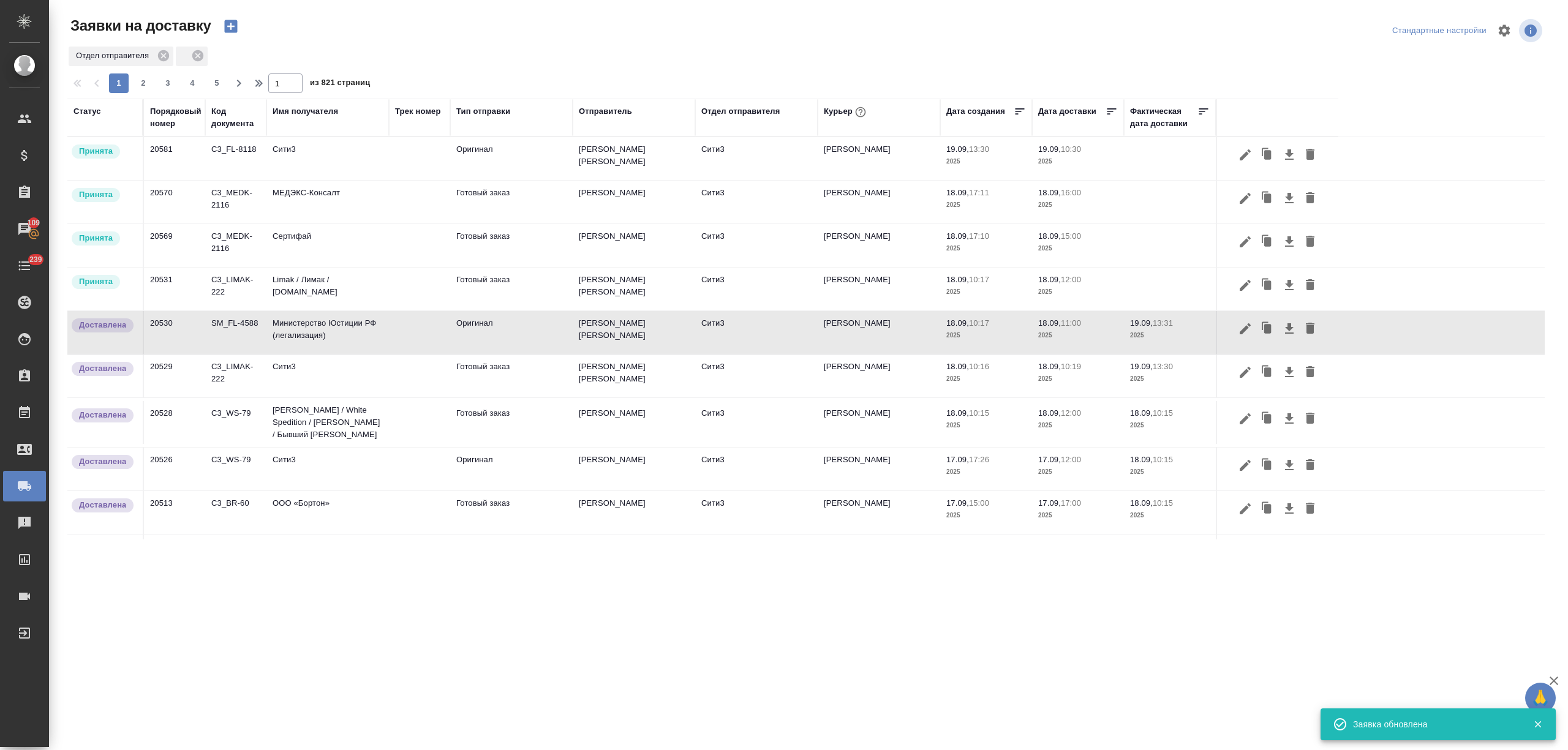
click at [314, 285] on td "Limak / Лимак / limak.com.tr" at bounding box center [327, 289] width 123 height 43
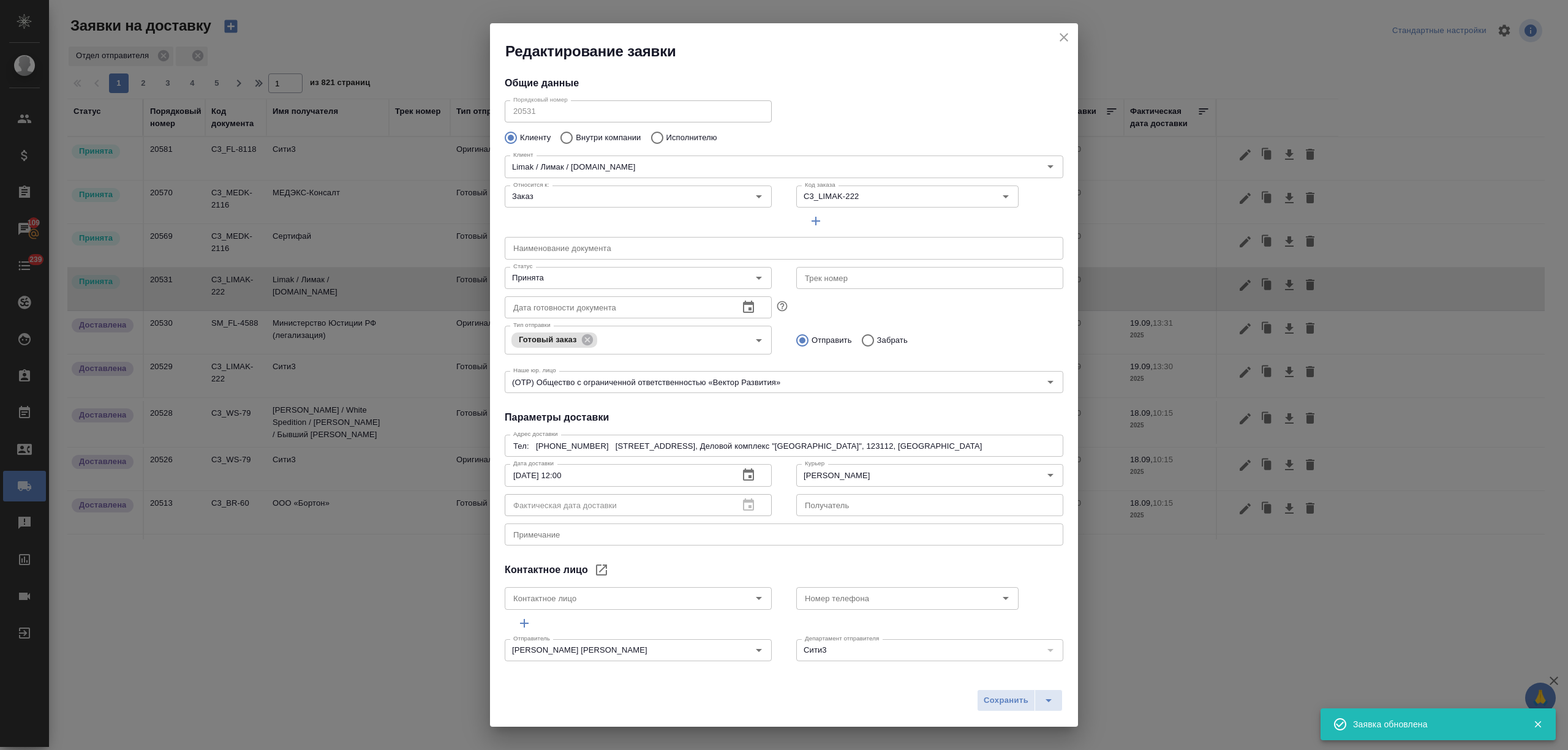
type input "Свинцова Мария"
type input "+7 910 085 6504"
click at [539, 282] on input "Принята" at bounding box center [617, 278] width 219 height 15
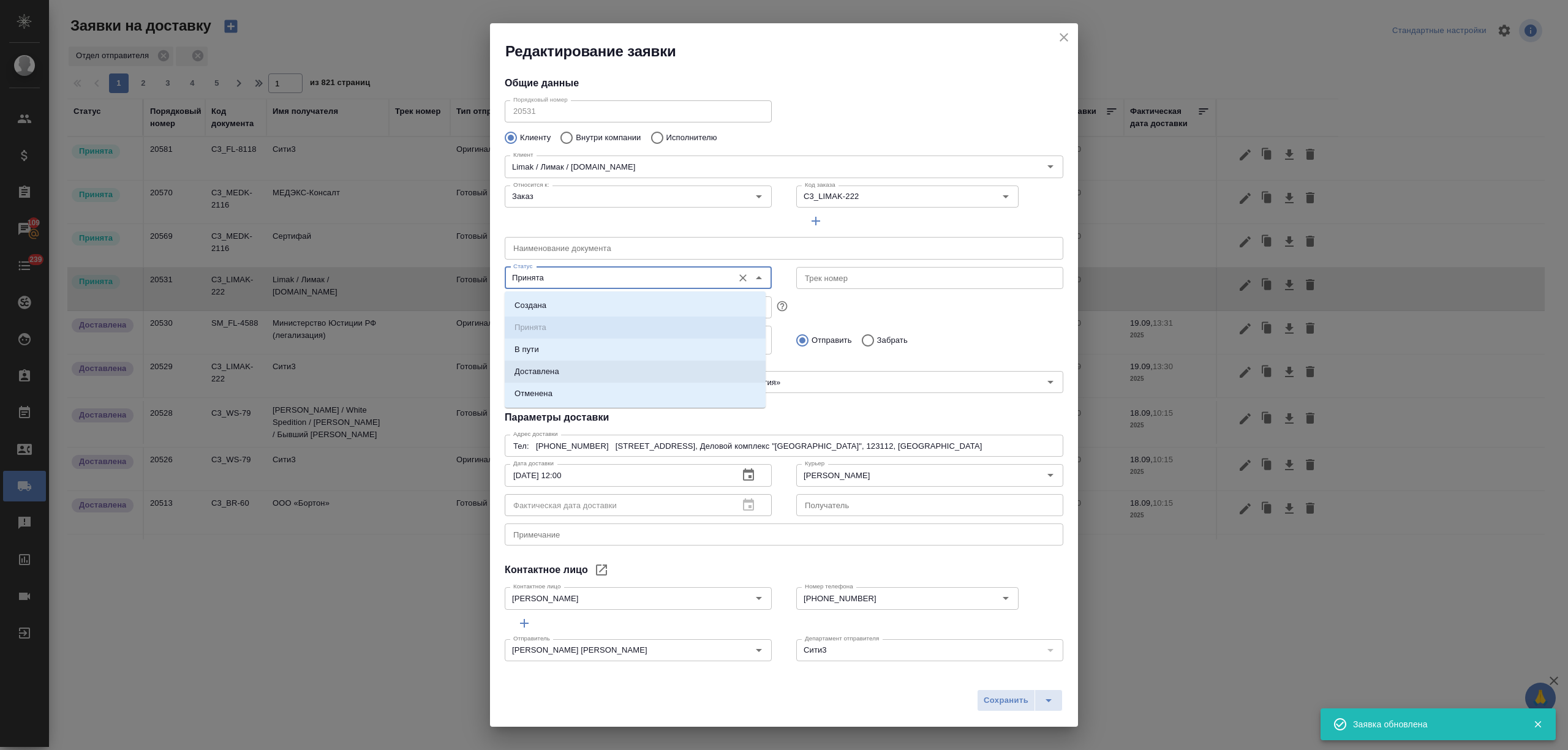
click at [557, 376] on p "Доставлена" at bounding box center [537, 371] width 45 height 12
type input "Доставлена"
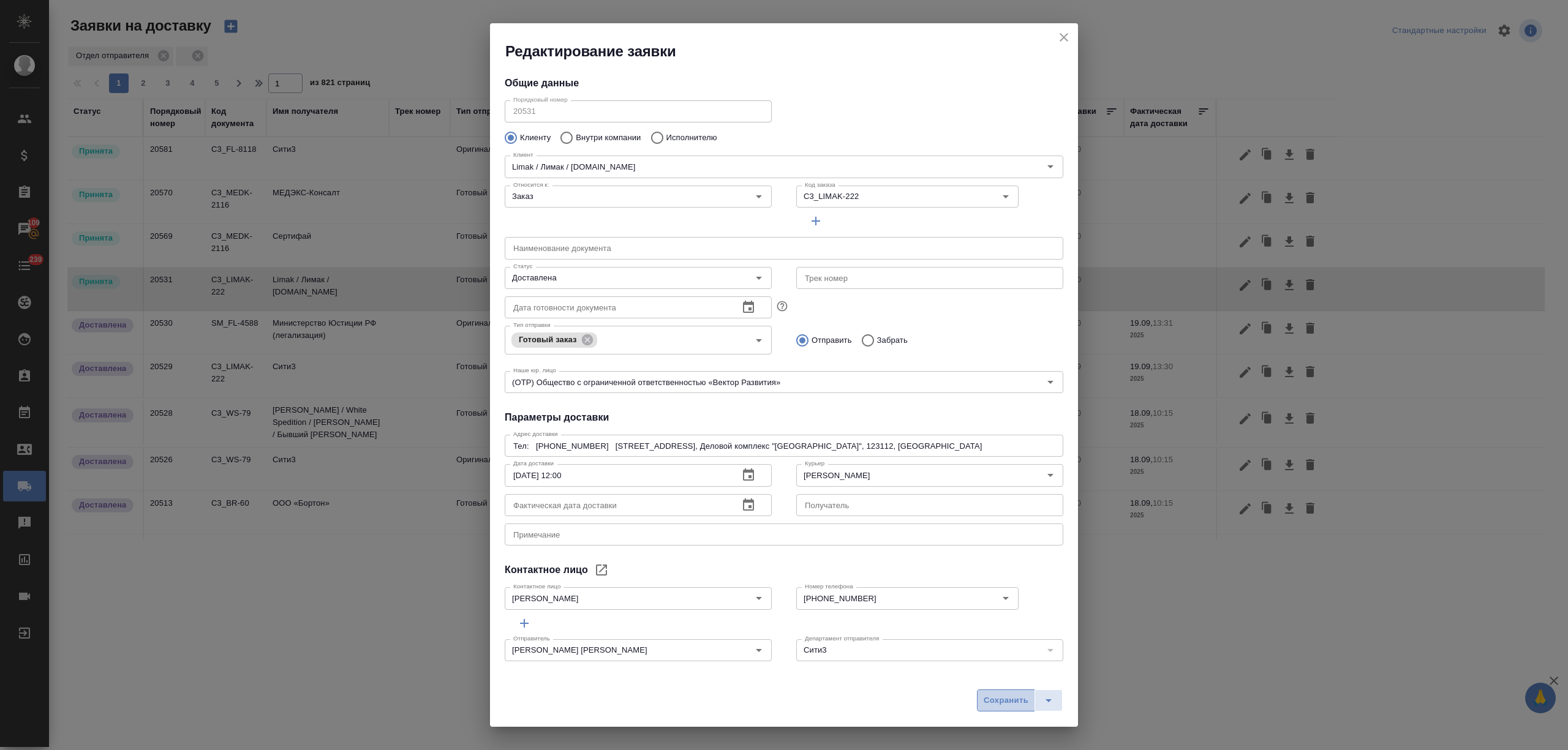
click at [1000, 701] on span "Сохранить" at bounding box center [1005, 701] width 45 height 14
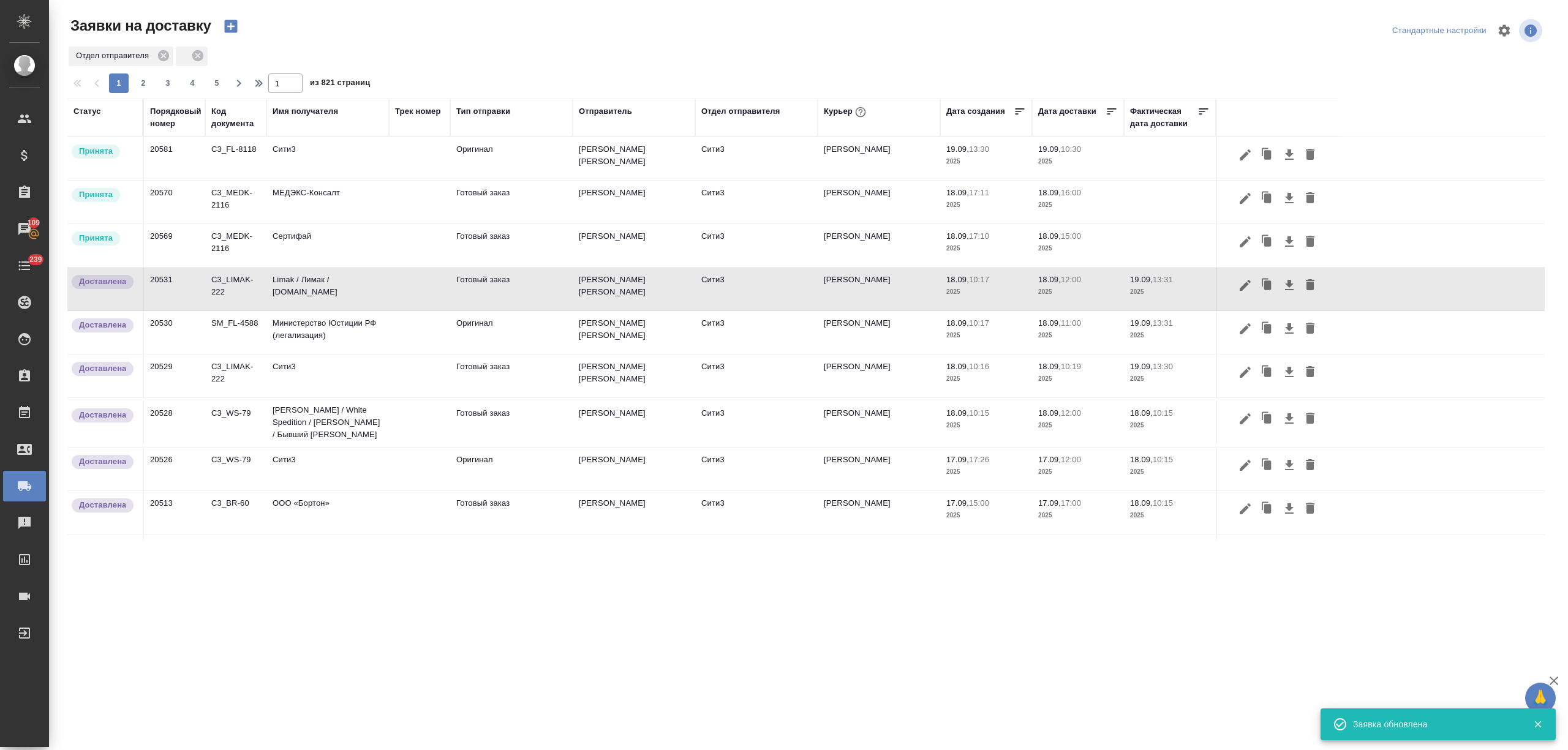
click at [314, 245] on td "Сертифай" at bounding box center [327, 245] width 123 height 43
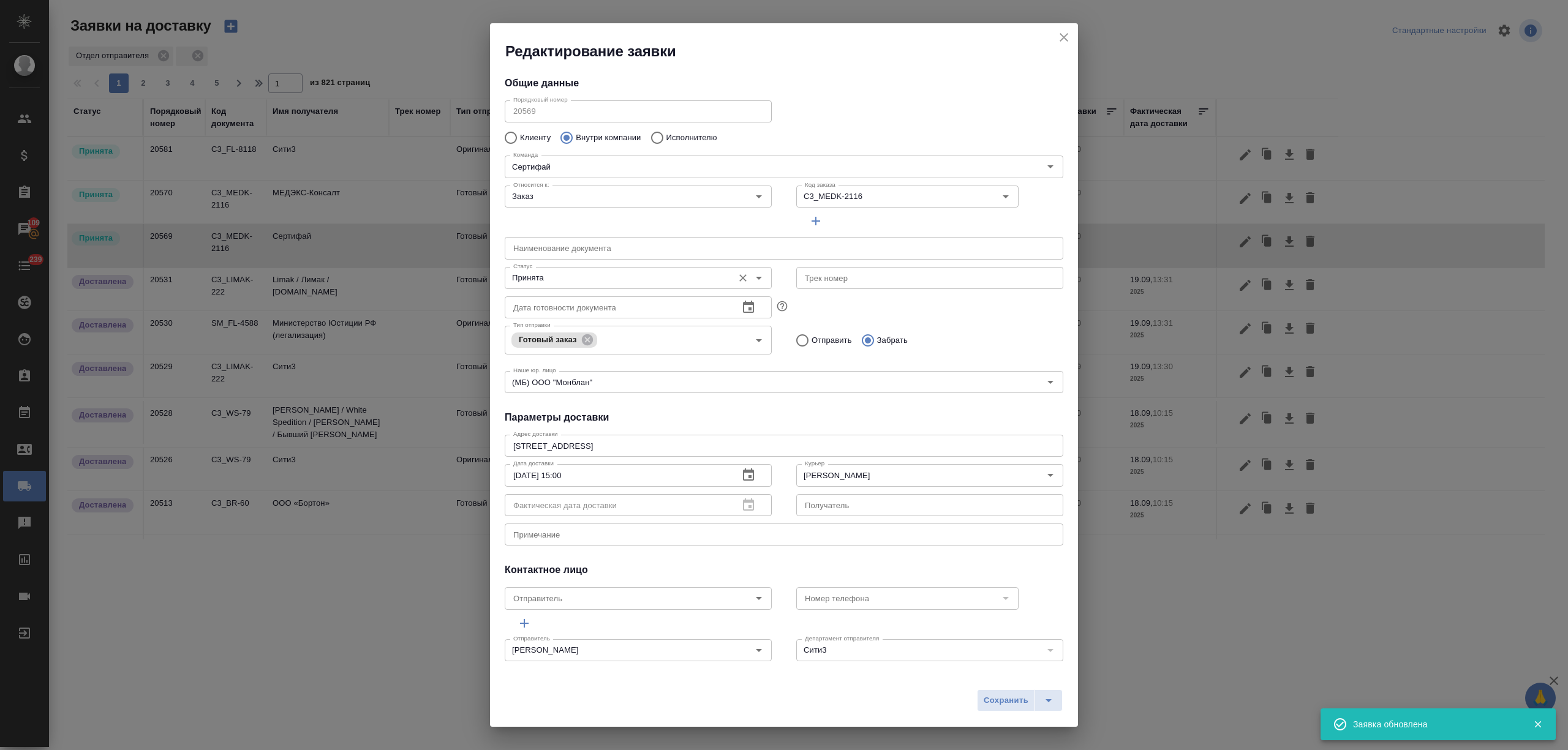
click at [595, 285] on input "Принята" at bounding box center [617, 278] width 219 height 15
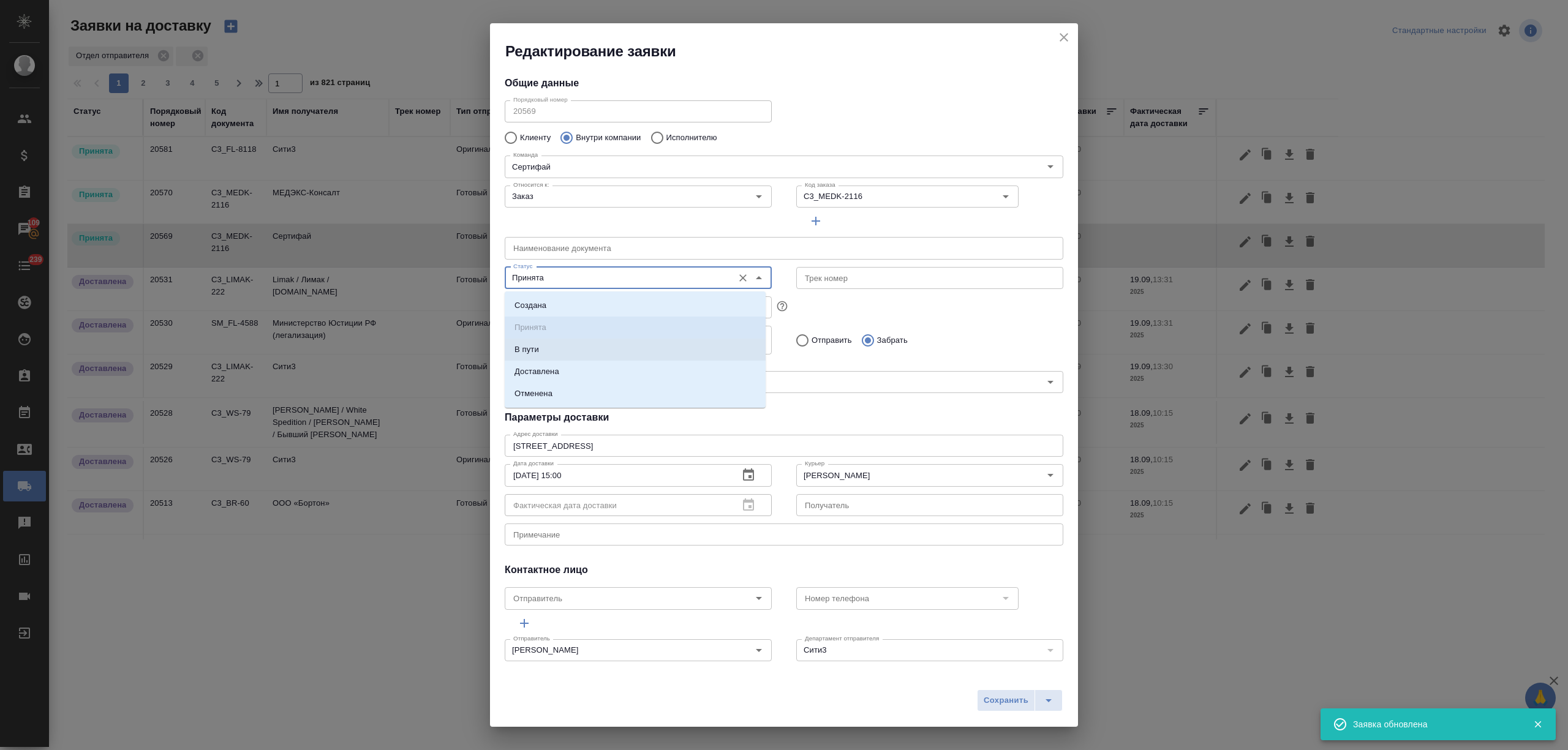
click at [589, 358] on li "В пути" at bounding box center [635, 350] width 261 height 22
click at [551, 280] on input "В пути" at bounding box center [617, 278] width 219 height 15
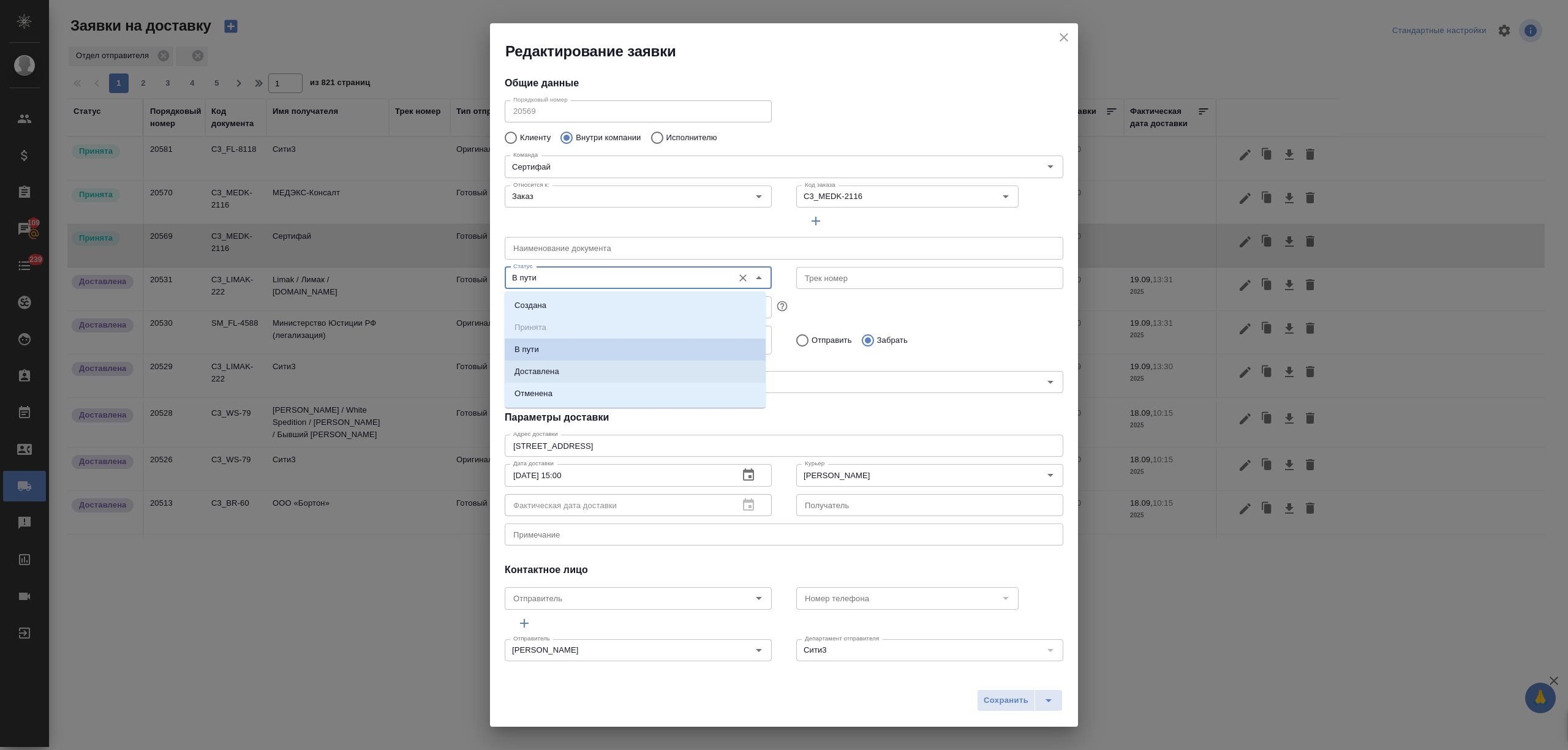
click at [548, 369] on p "Доставлена" at bounding box center [537, 371] width 45 height 12
type input "Доставлена"
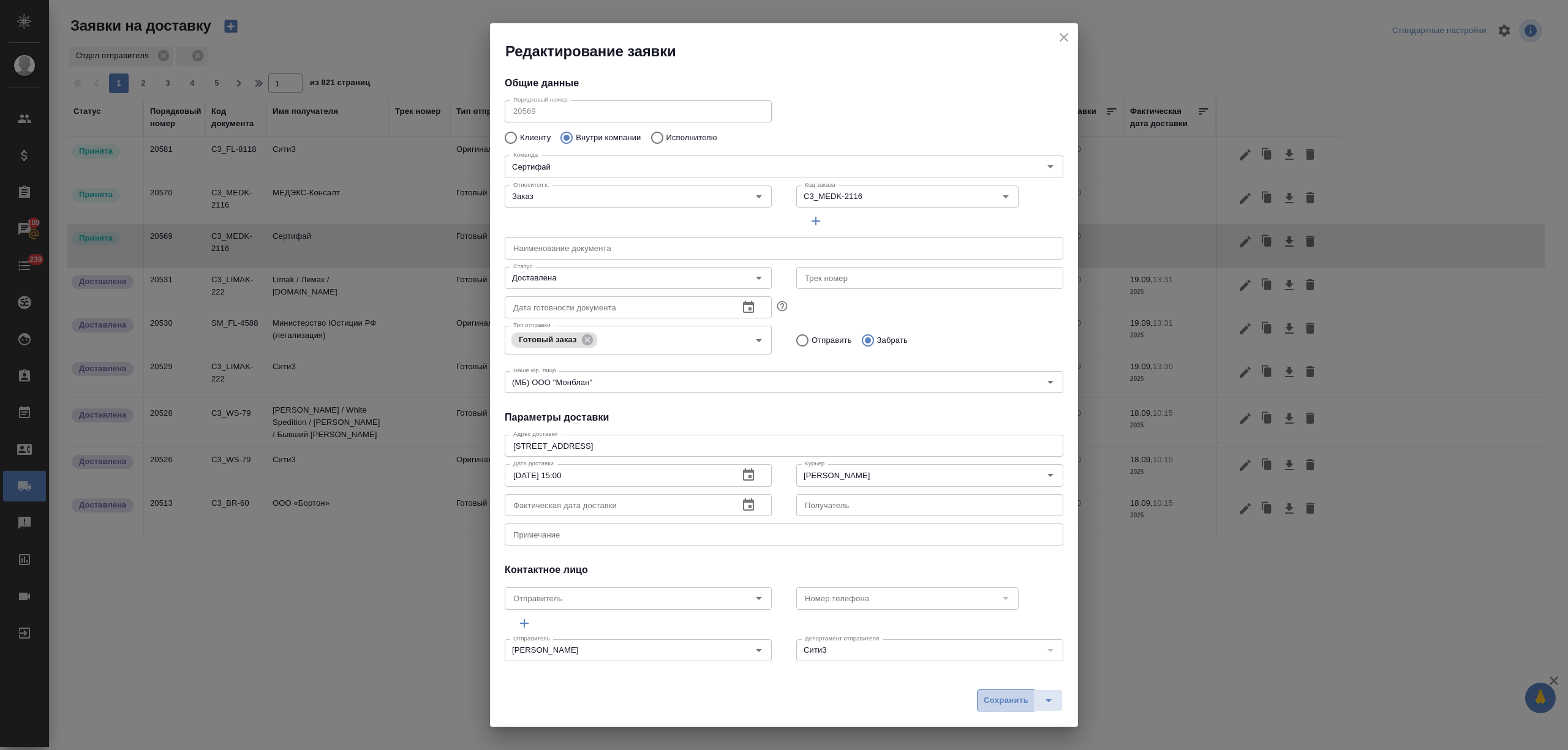
click at [1005, 699] on span "Сохранить" at bounding box center [1005, 701] width 45 height 14
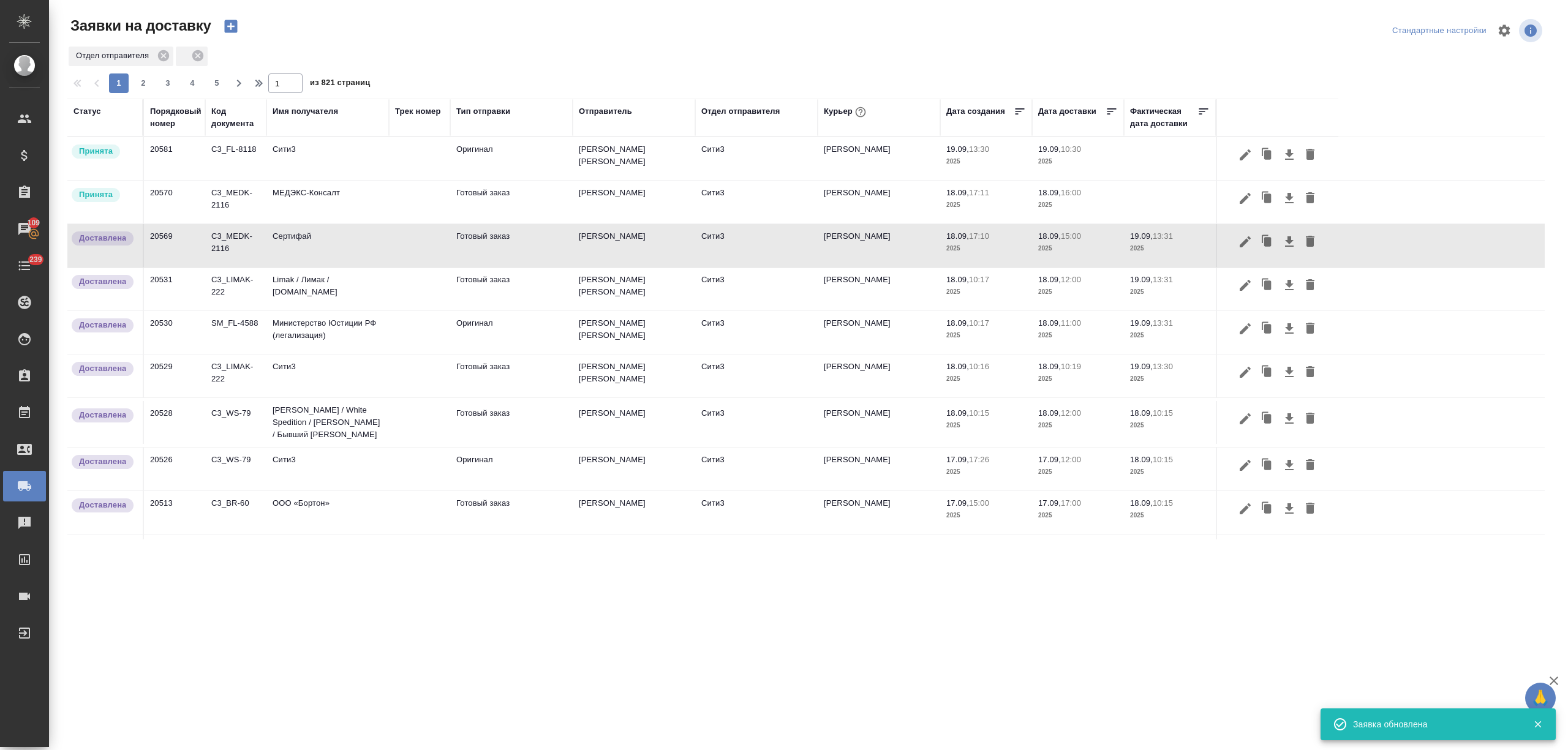
click at [374, 208] on td "МЕДЭКС-Консалт" at bounding box center [327, 202] width 123 height 43
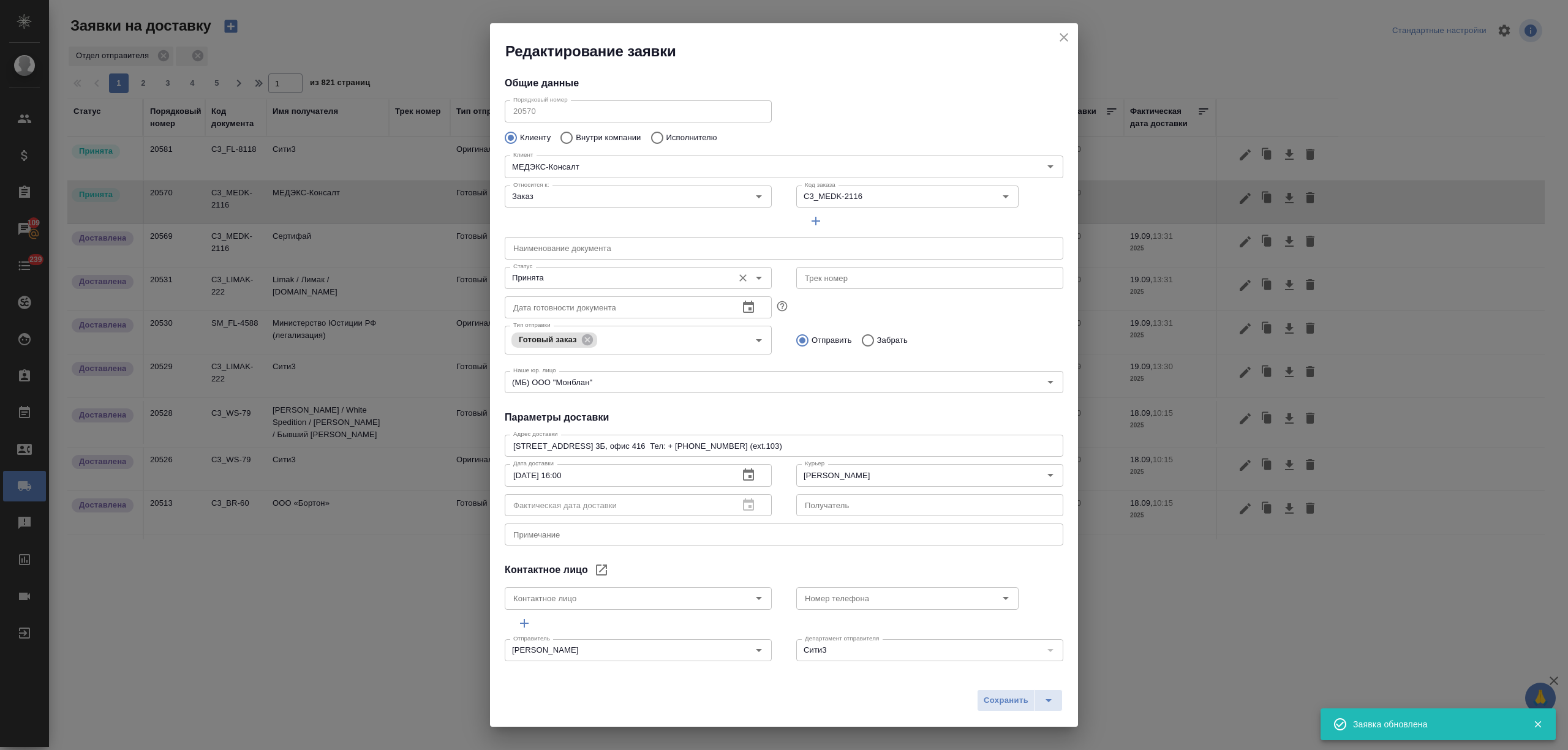
type input "Самиляк Анастасия"
click at [624, 277] on input "Принята" at bounding box center [617, 278] width 219 height 15
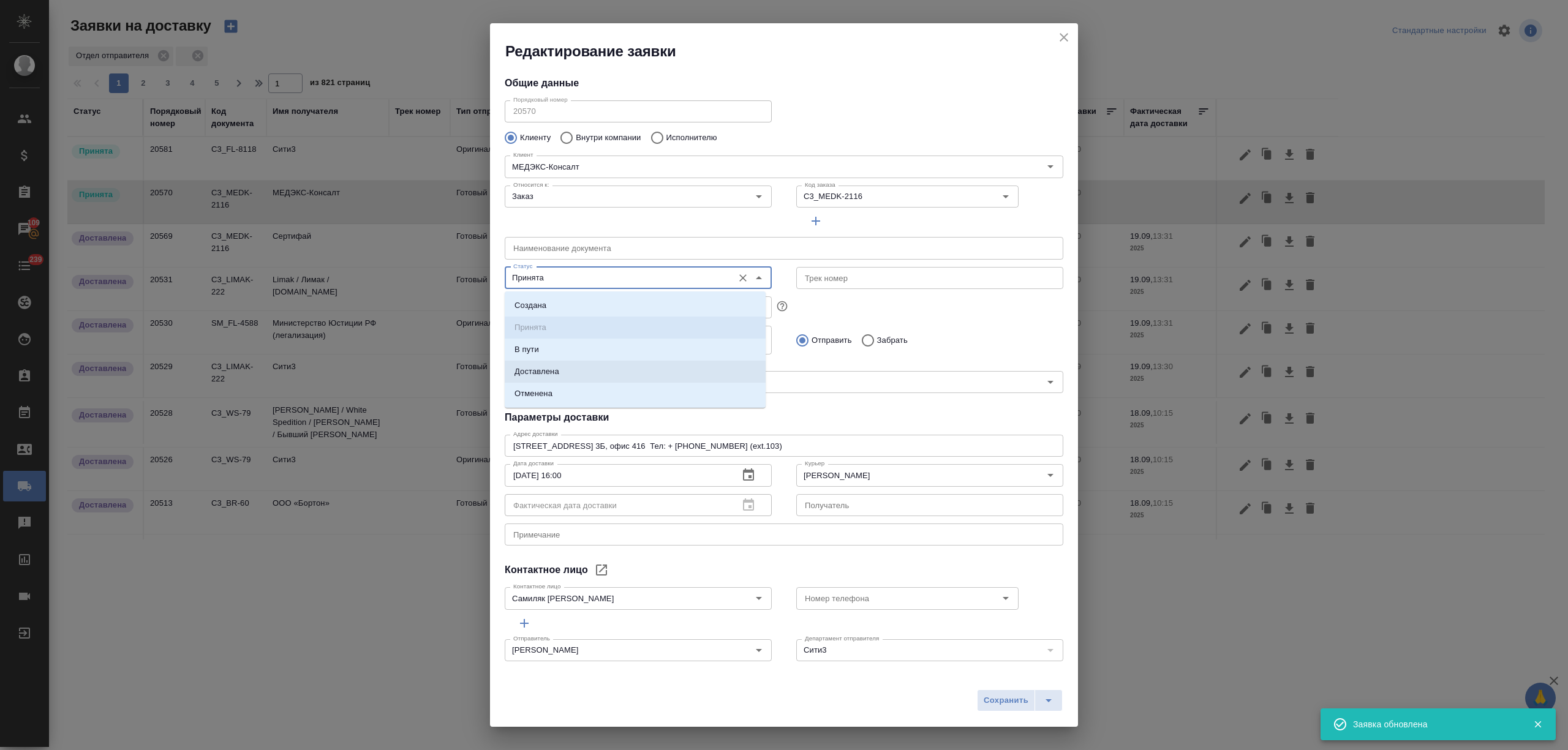
click at [628, 375] on li "Доставлена" at bounding box center [635, 372] width 261 height 22
type input "Доставлена"
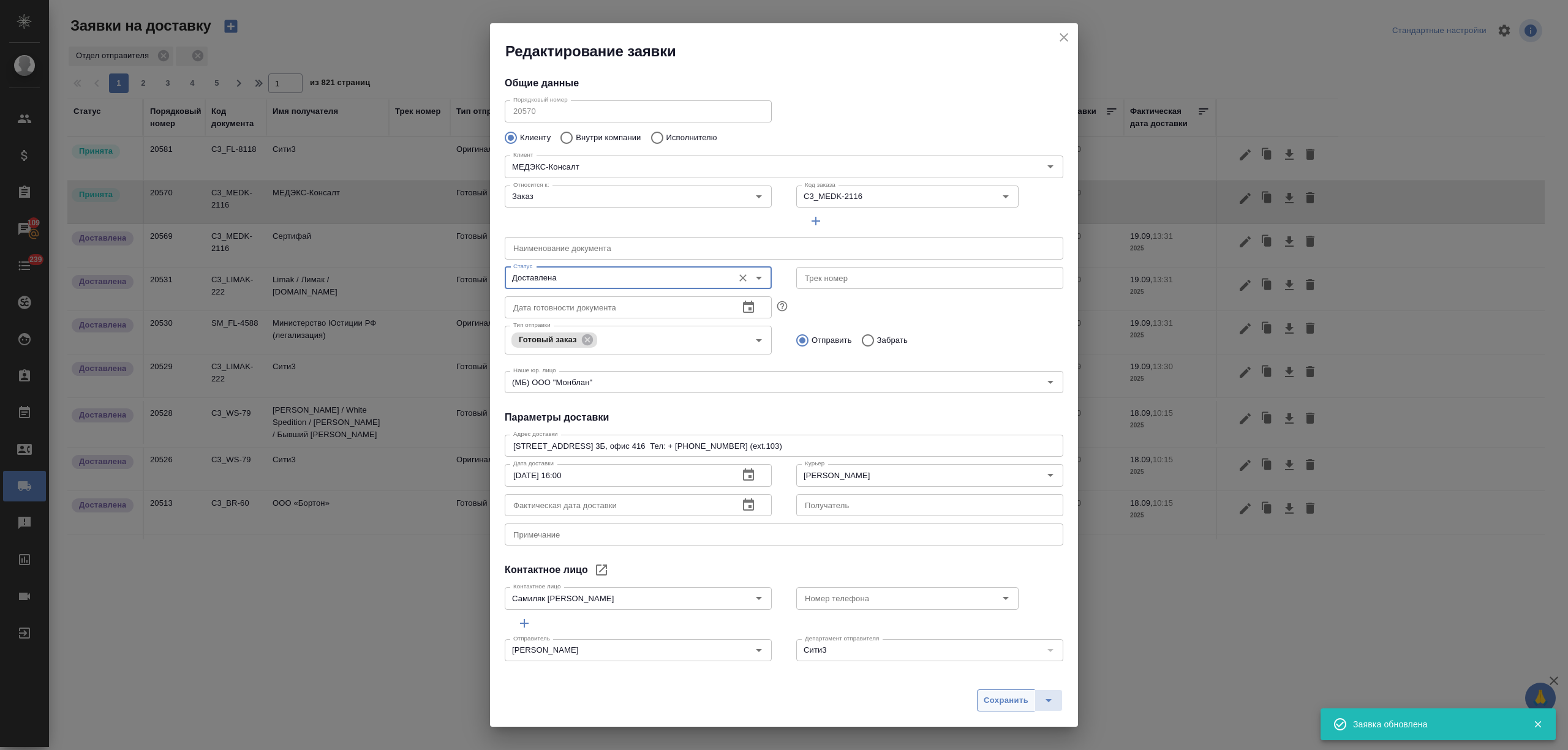
click at [1007, 704] on span "Сохранить" at bounding box center [1005, 701] width 45 height 14
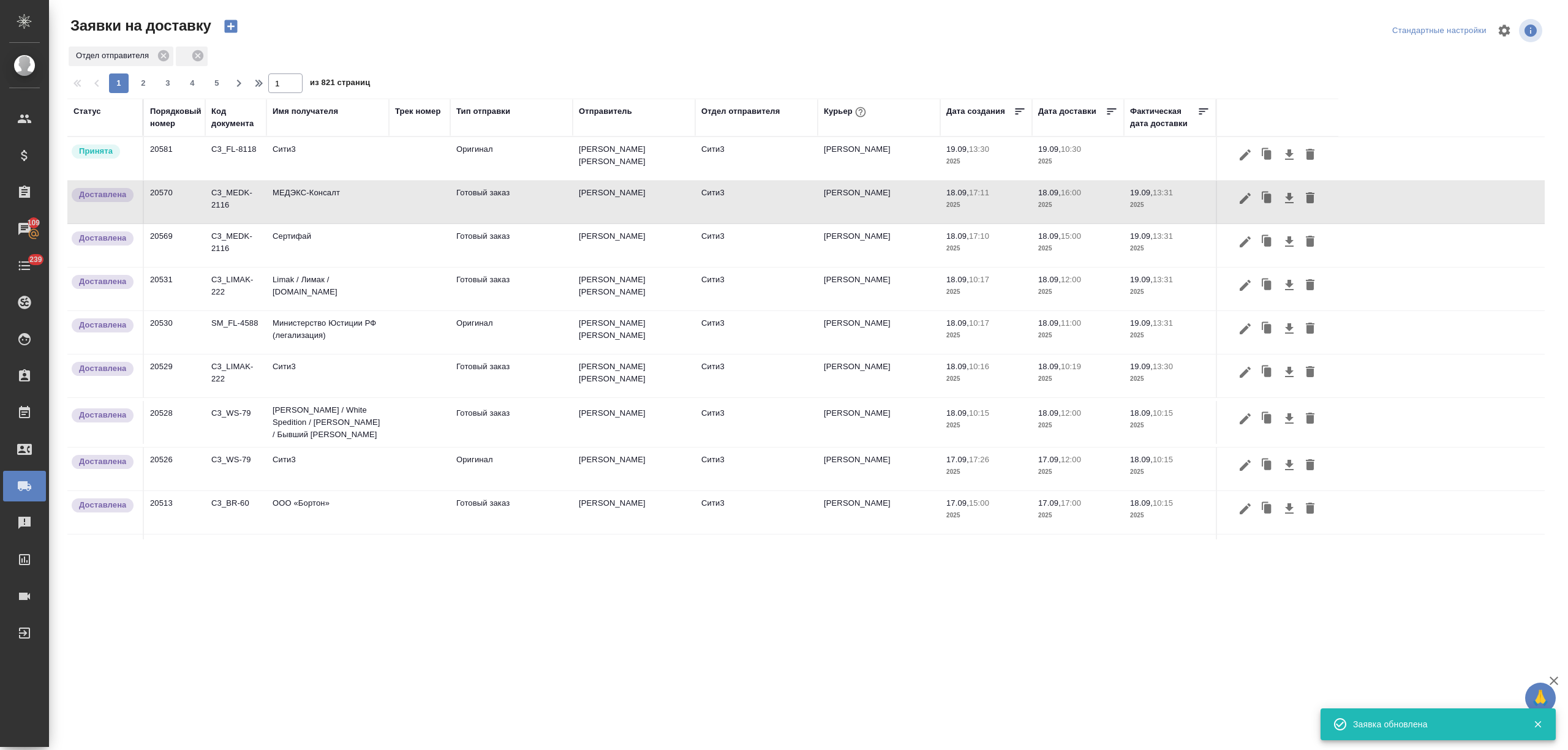
click at [227, 22] on icon "button" at bounding box center [230, 27] width 13 height 13
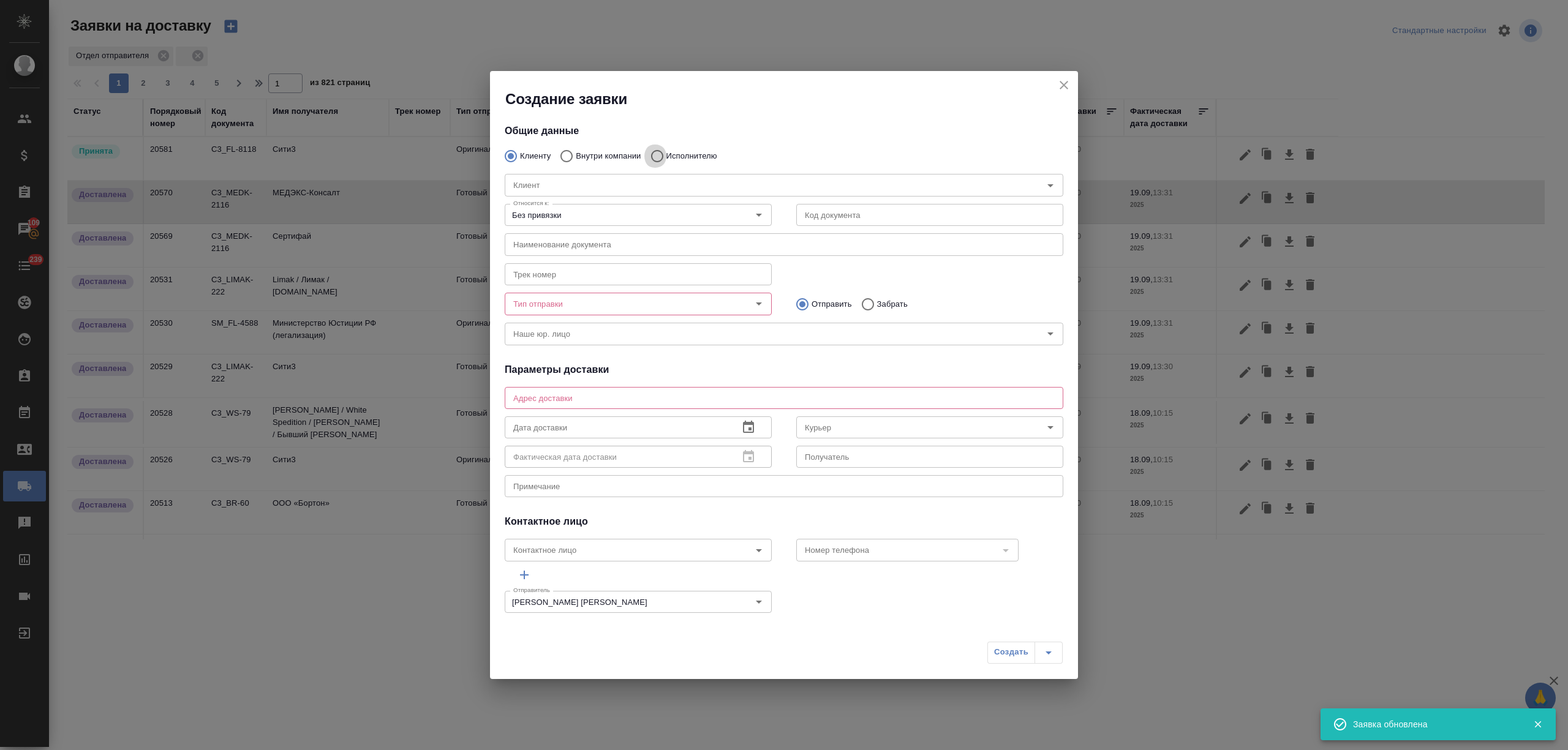
click at [644, 152] on input "Исполнителю" at bounding box center [655, 156] width 22 height 26
radio input "true"
click at [648, 197] on div "Относится к: Без привязки Относится к:" at bounding box center [638, 213] width 291 height 54
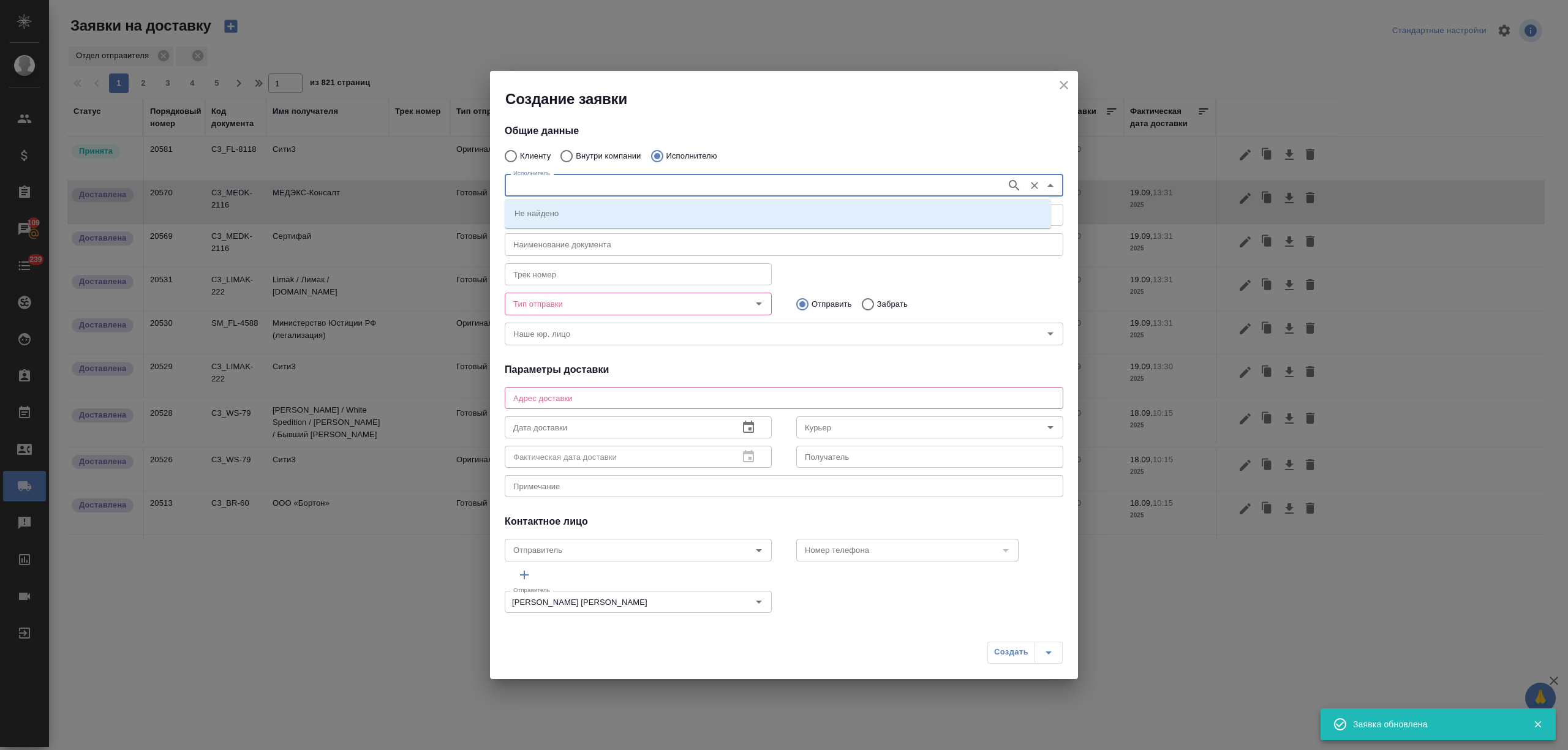
click at [635, 189] on input "Исполнитель" at bounding box center [754, 185] width 492 height 15
type input "юстиции"
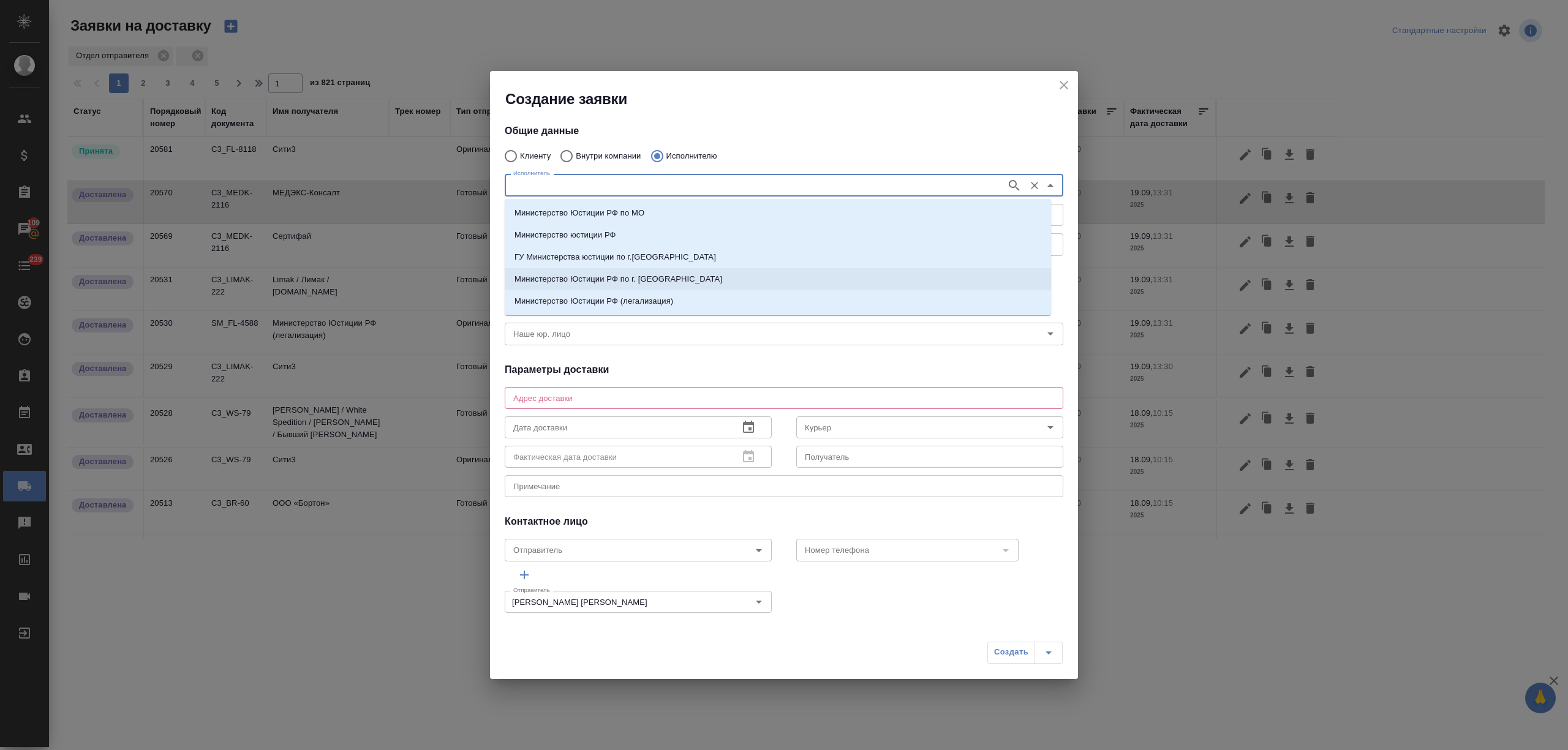
click at [664, 277] on p "Министерство Юстиции РФ по г. Москве" at bounding box center [619, 279] width 208 height 12
type input "Министерство Юстиции РФ по г. Москве"
type textarea "ул. Кржижановского, д. 13, корп. 1"
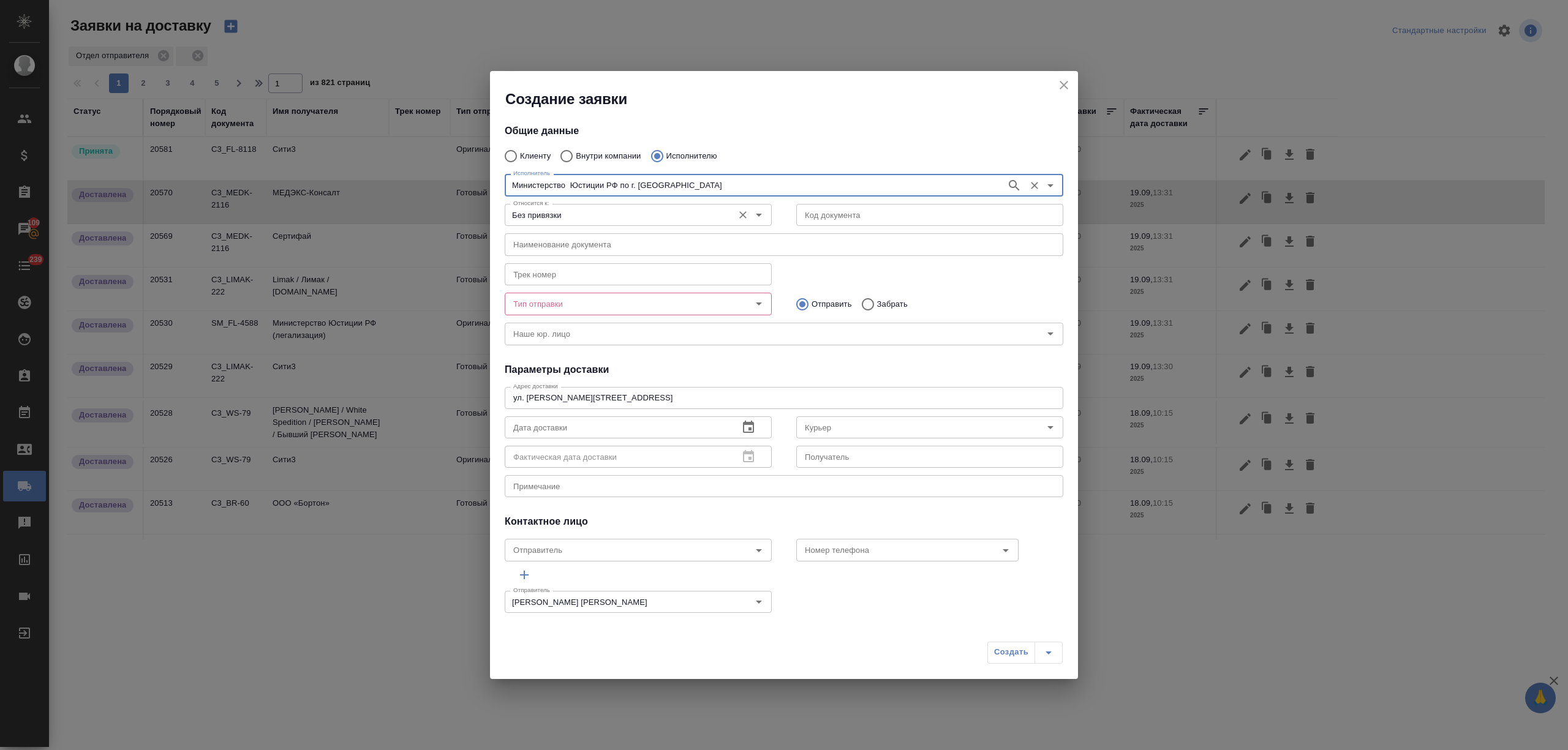
type input "Министерство Юстиции РФ по г. Москве"
click at [570, 214] on input "Без привязки" at bounding box center [617, 215] width 219 height 15
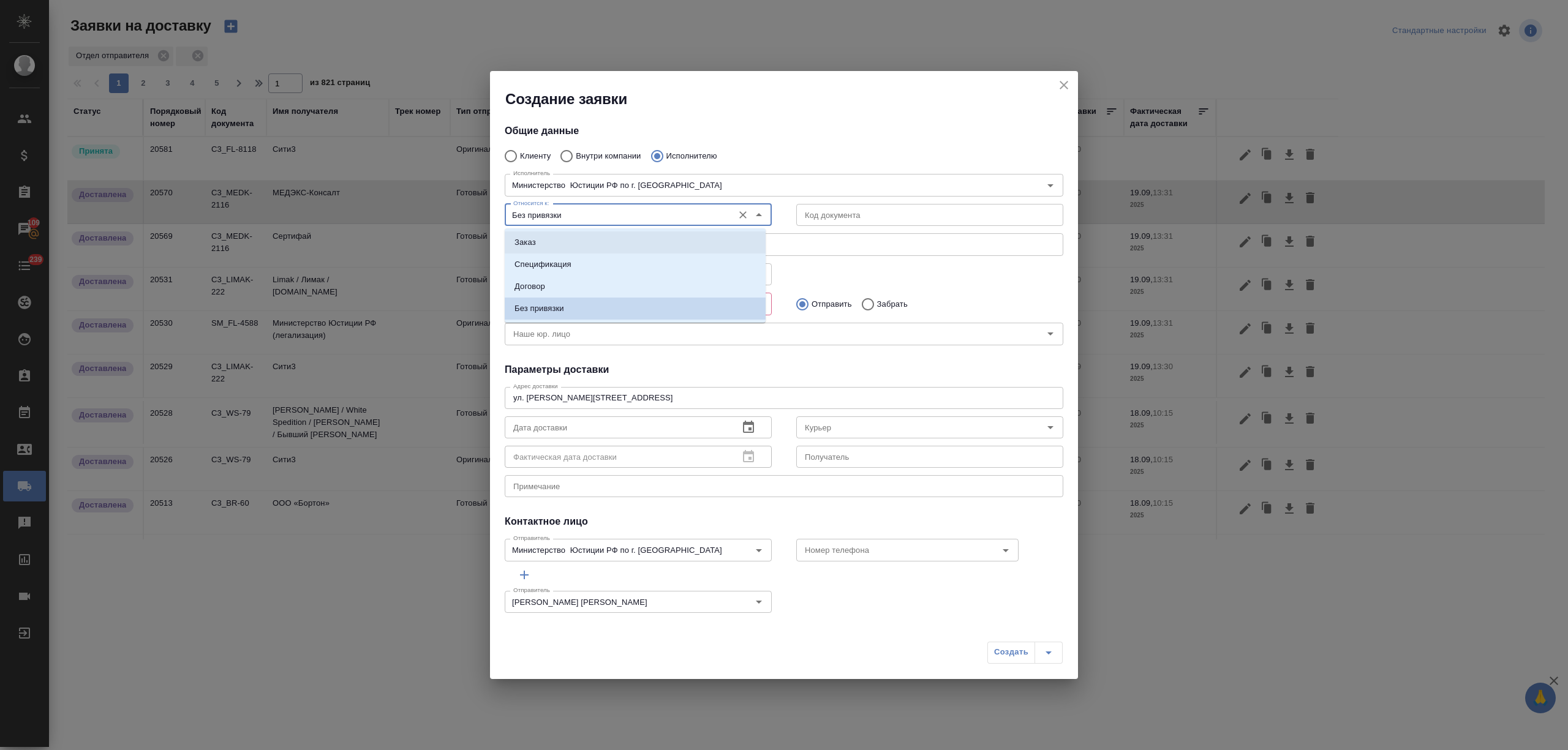
click at [574, 241] on li "Заказ" at bounding box center [635, 243] width 261 height 22
type input "Заказ"
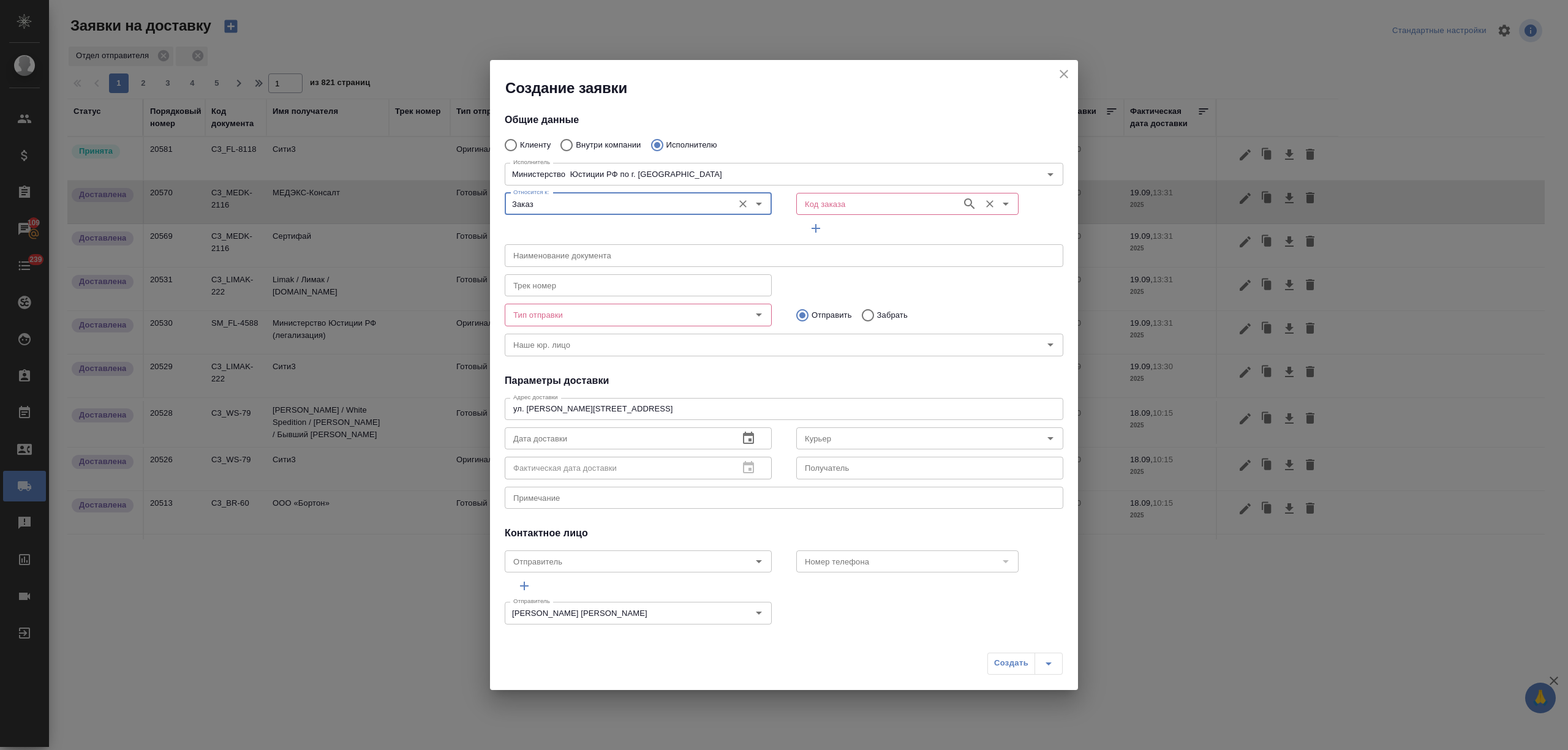
click at [846, 206] on input "Код заказа" at bounding box center [877, 204] width 156 height 15
paste input "C3_FL-8118"
type input "C3_FL-8118"
click at [863, 226] on li "C3_FL-8118" at bounding box center [898, 232] width 217 height 22
click at [986, 202] on icon "Очистить" at bounding box center [989, 204] width 7 height 7
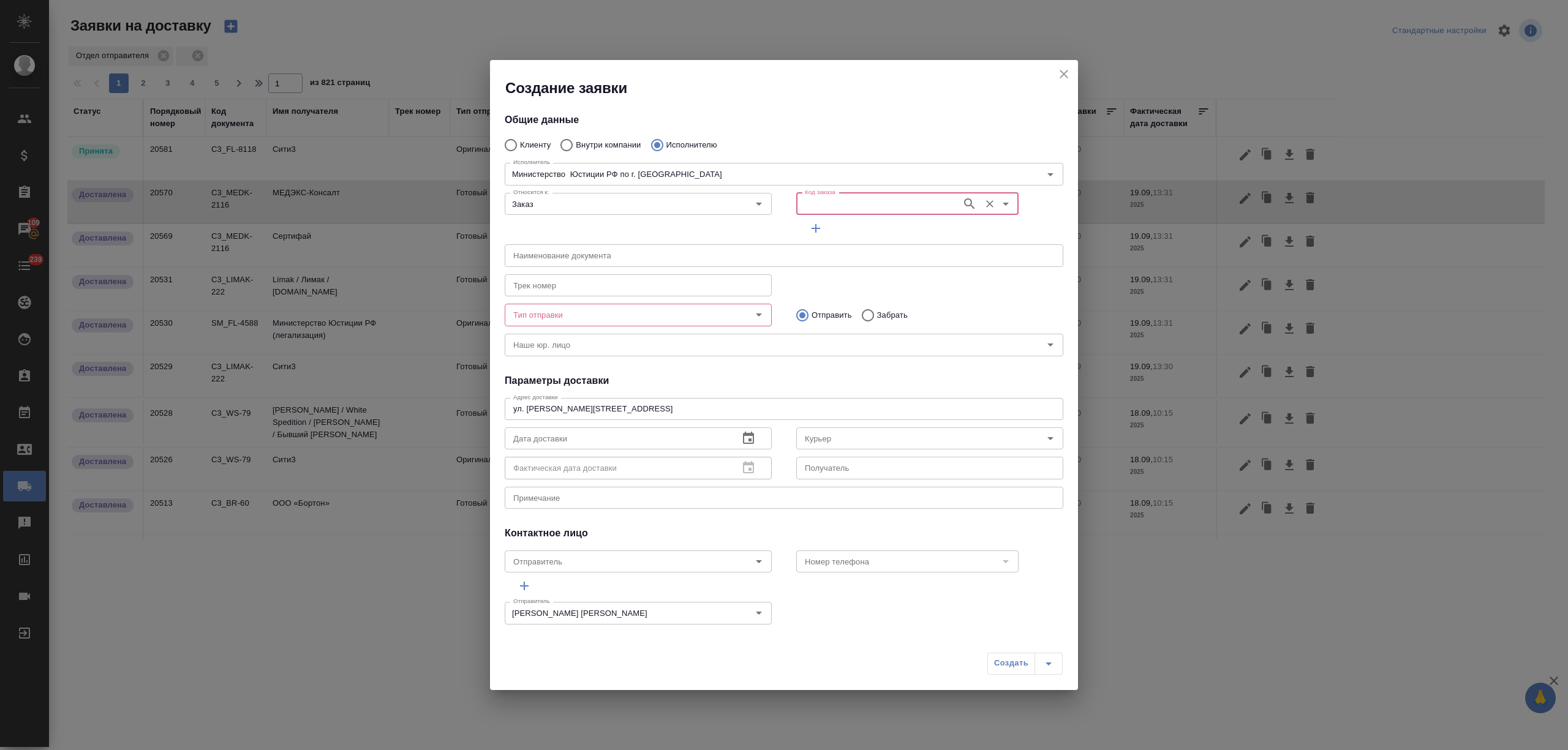
click at [890, 202] on input "Код заказа" at bounding box center [877, 204] width 156 height 15
click at [890, 228] on li "C3_FL-8118" at bounding box center [898, 232] width 217 height 22
type input "(МБ) ООО "Монблан""
type input "Министерство Юстиции РФ по г. Москве"
type input "C3_FL-8118"
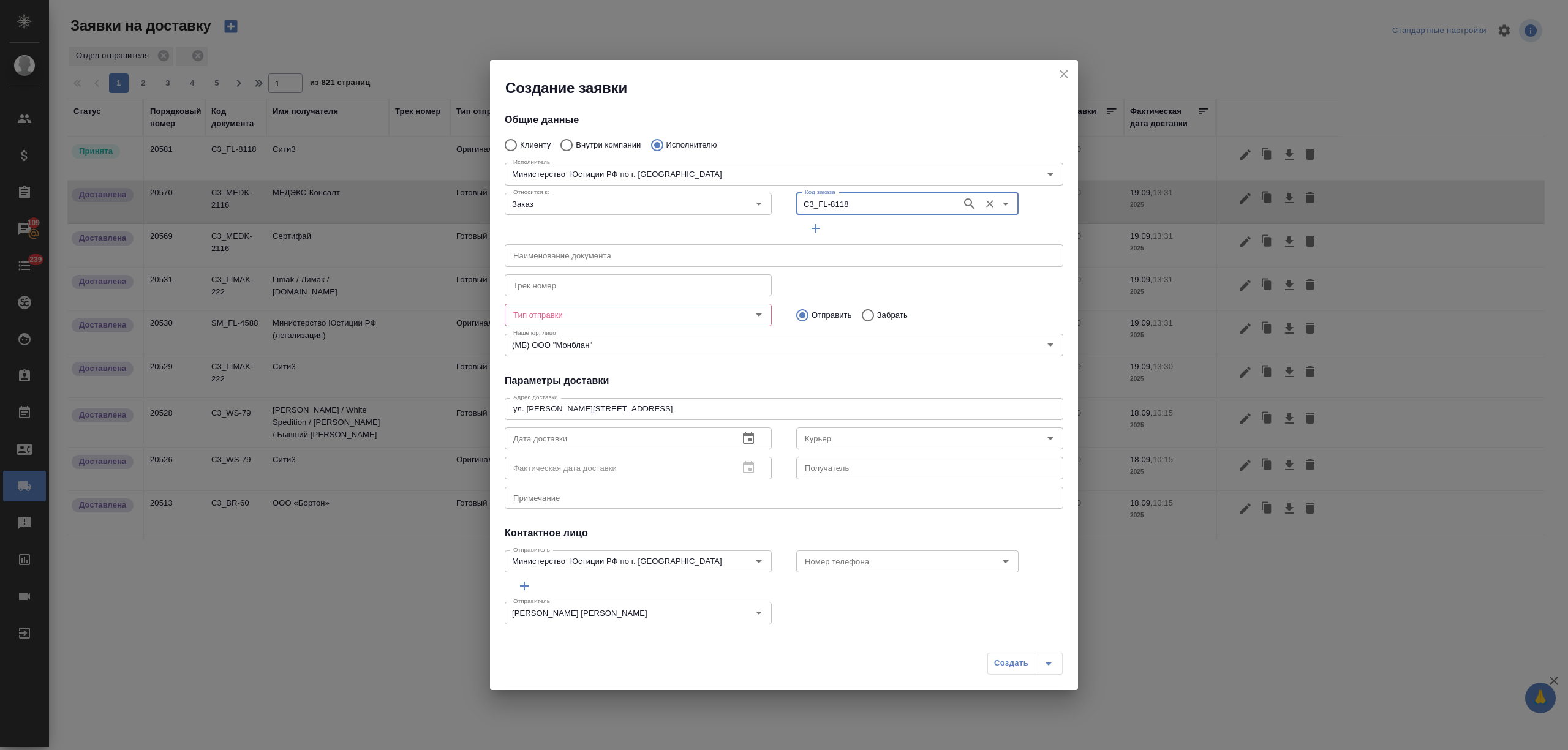
click at [602, 324] on div "Тип отправки" at bounding box center [638, 315] width 267 height 22
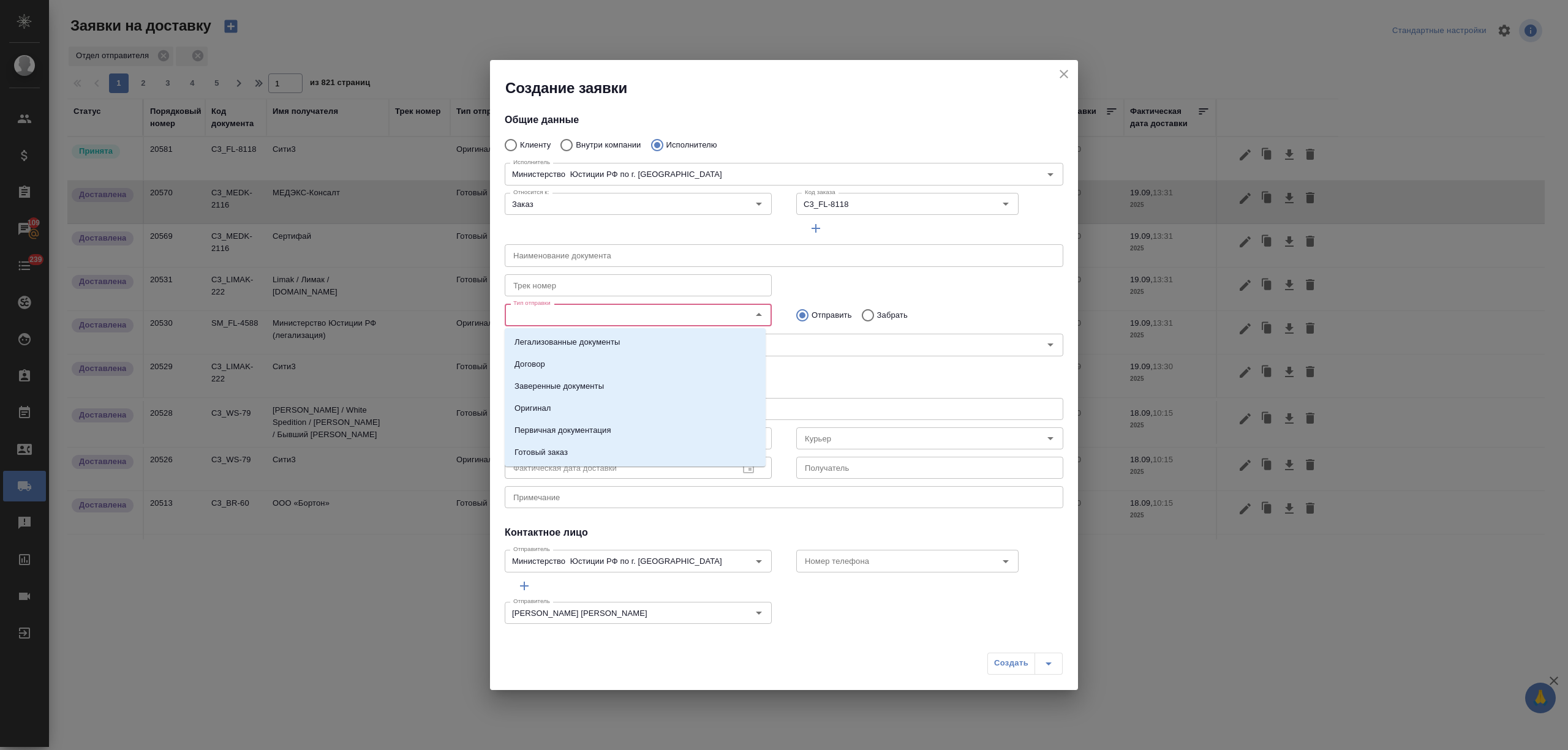
click at [598, 321] on input "Тип отправки" at bounding box center [617, 315] width 219 height 15
click at [603, 413] on li "Оригинал" at bounding box center [635, 408] width 261 height 22
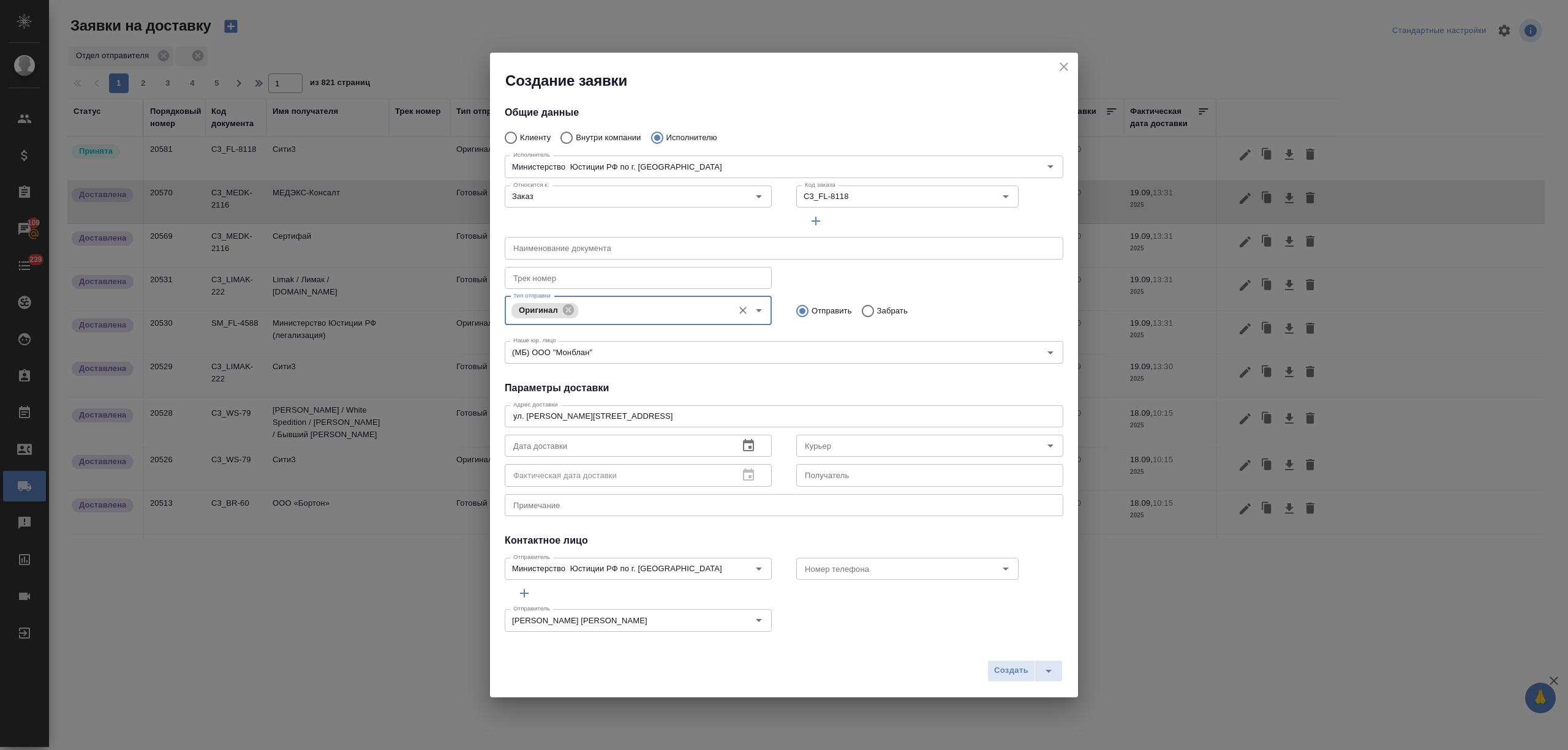
click at [743, 446] on icon "button" at bounding box center [748, 445] width 11 height 12
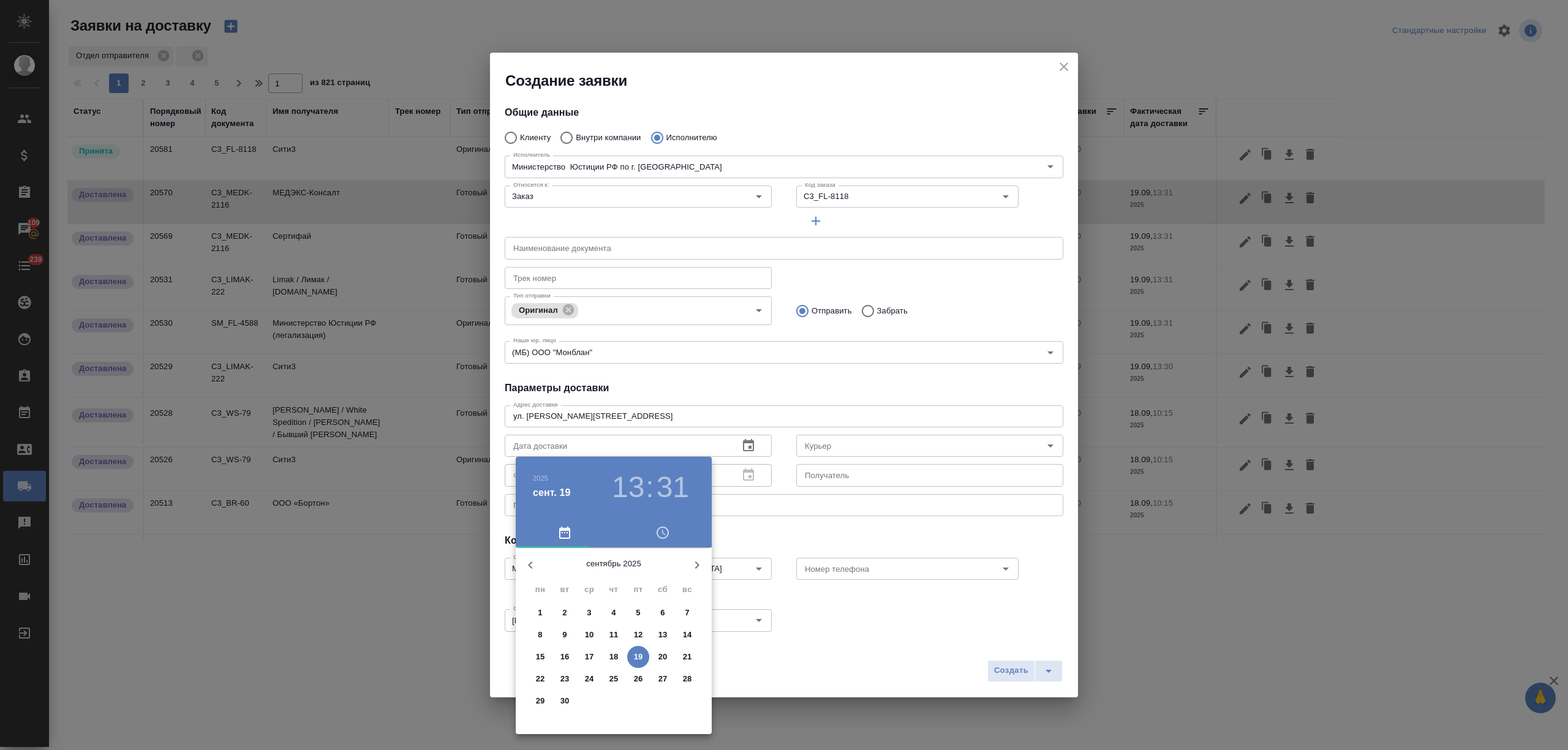
click at [639, 654] on p "19" at bounding box center [639, 657] width 9 height 12
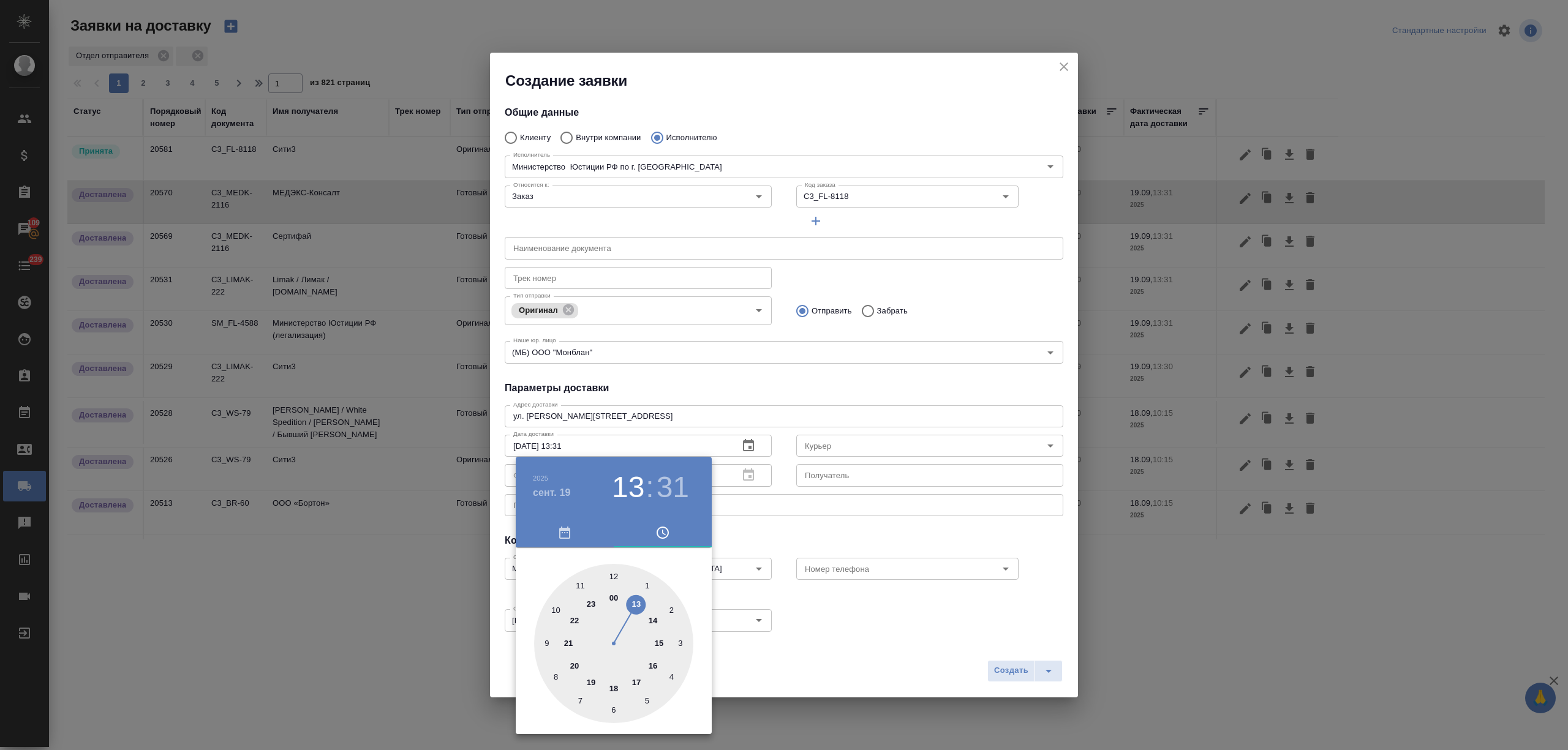
click at [611, 571] on div at bounding box center [613, 643] width 159 height 159
type input "19.09.2025 12:00"
click at [903, 551] on div at bounding box center [784, 375] width 1568 height 750
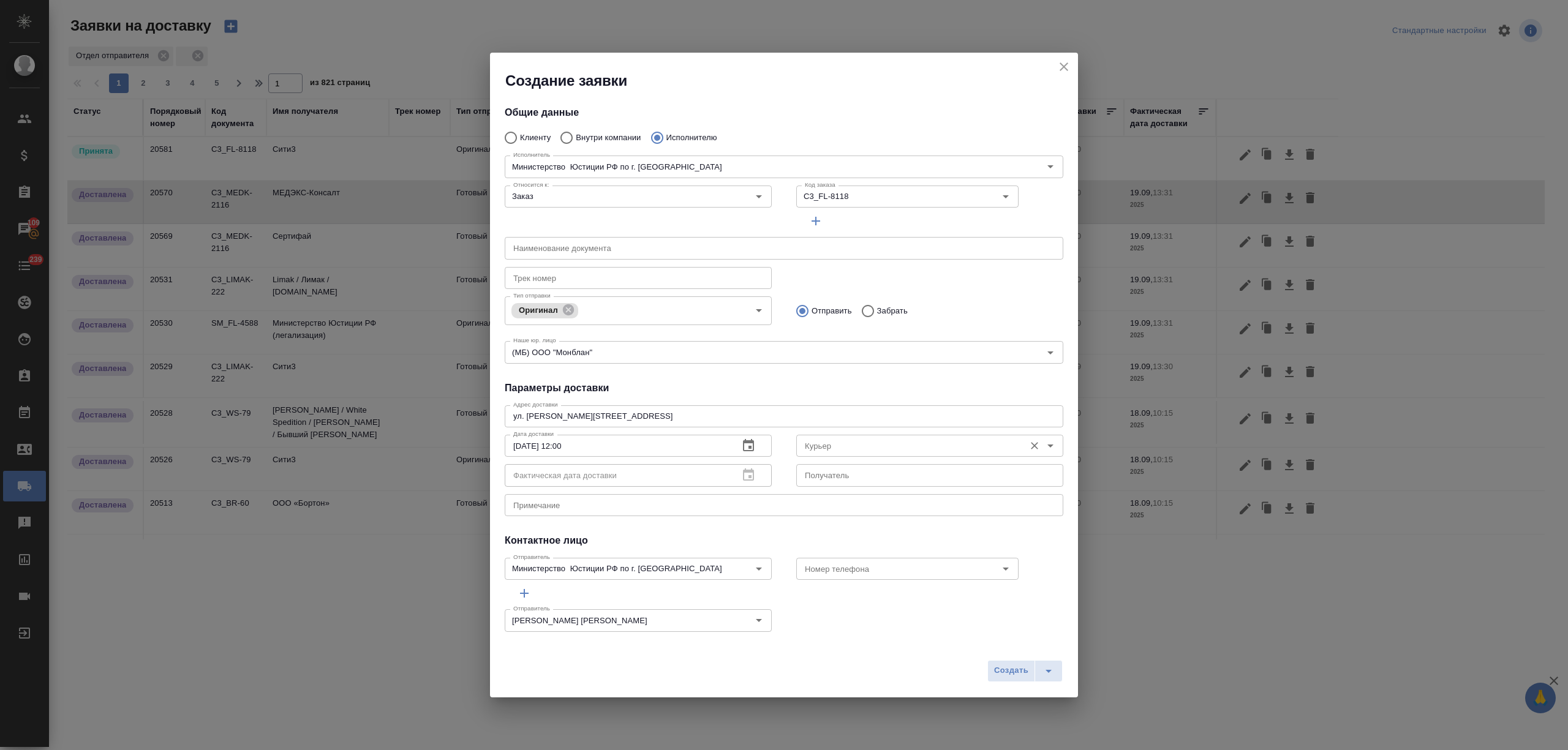
click at [824, 444] on input "Курьер" at bounding box center [909, 446] width 219 height 15
click at [846, 471] on p "Бородулин Антон" at bounding box center [833, 473] width 67 height 12
type input "Бородулин Антон"
click at [1012, 671] on span "Создать" at bounding box center [1011, 671] width 34 height 14
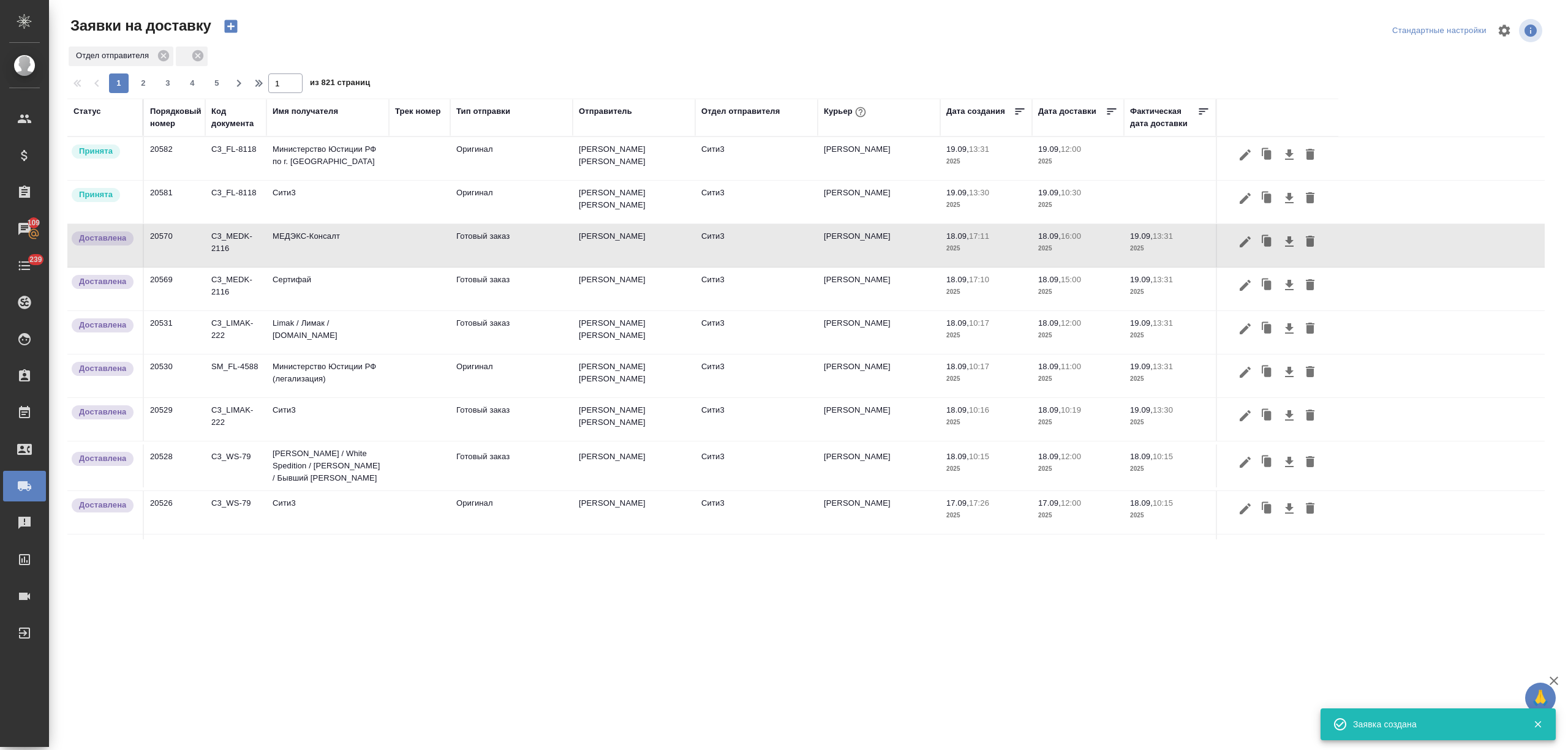
click at [232, 25] on icon "button" at bounding box center [230, 27] width 13 height 13
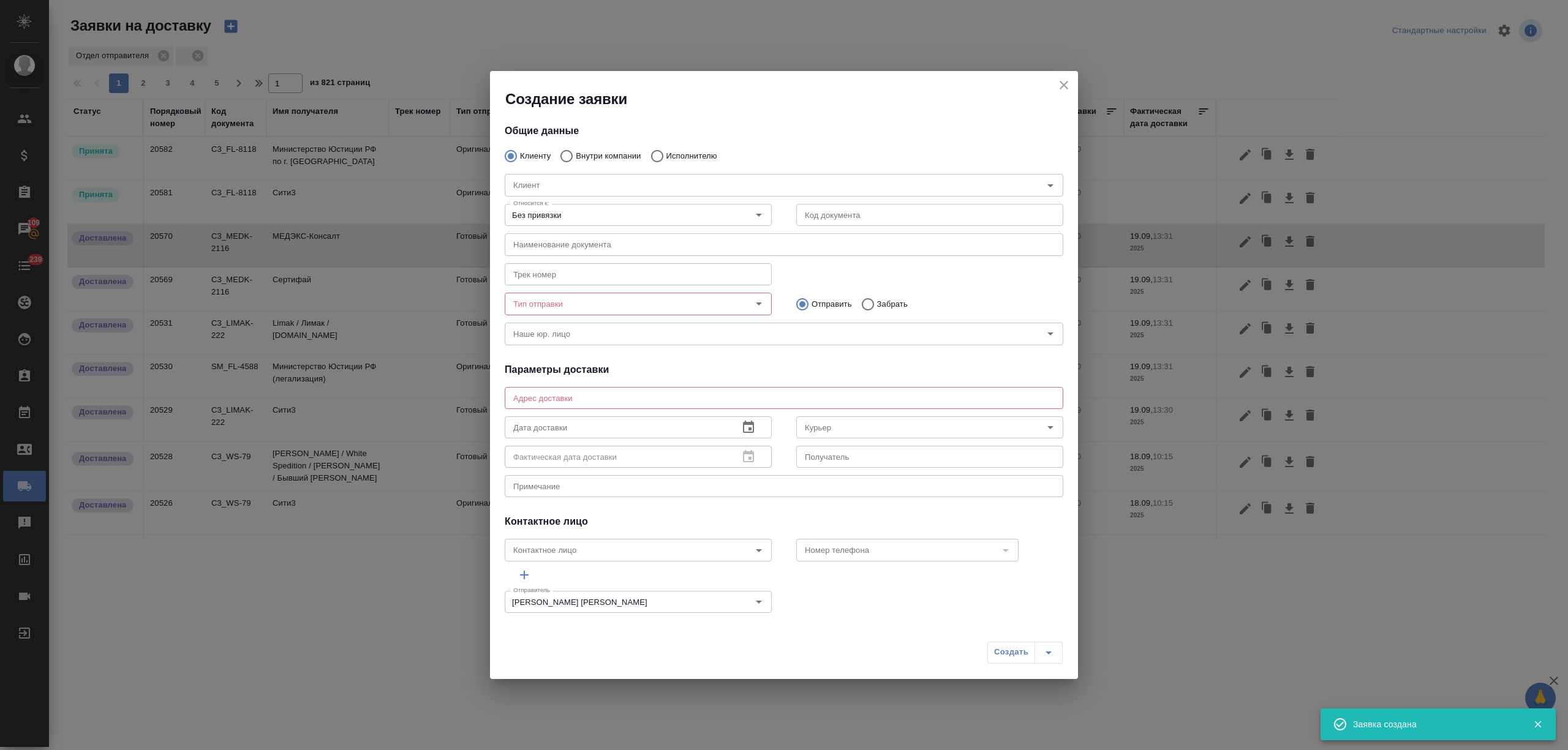
click at [649, 149] on input "Исполнителю" at bounding box center [655, 156] width 22 height 26
radio input "true"
click at [650, 176] on div "Исполнитель" at bounding box center [784, 185] width 559 height 22
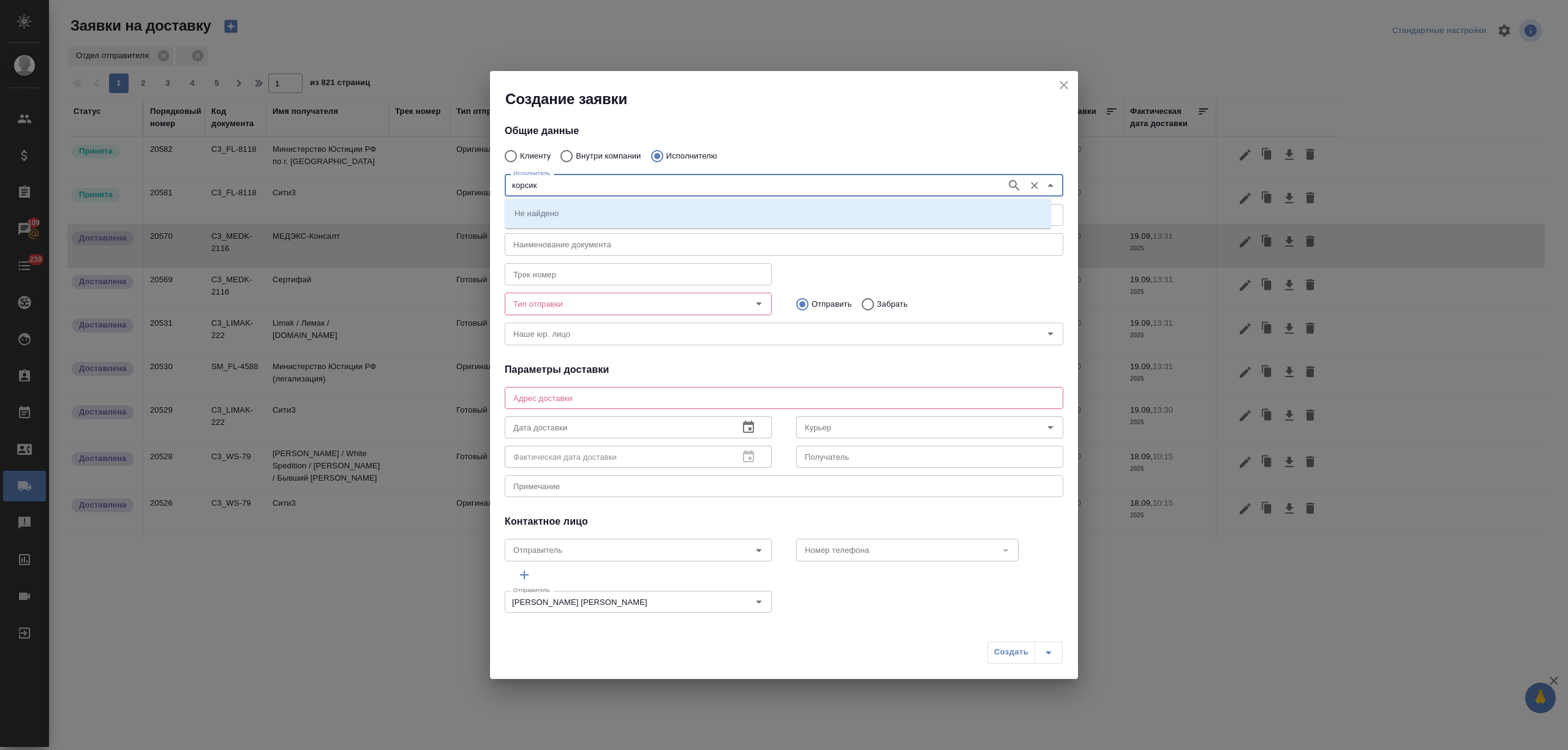
type input "корсик"
click at [581, 210] on p "НОТАРИУС Корсик Мария Александровна" at bounding box center [548, 213] width 67 height 12
type input "НОТАРИУС Корсик Мария Александровна"
type textarea "Новокузнецкая, 44/2, железная дверь возле 4-го подъезда"
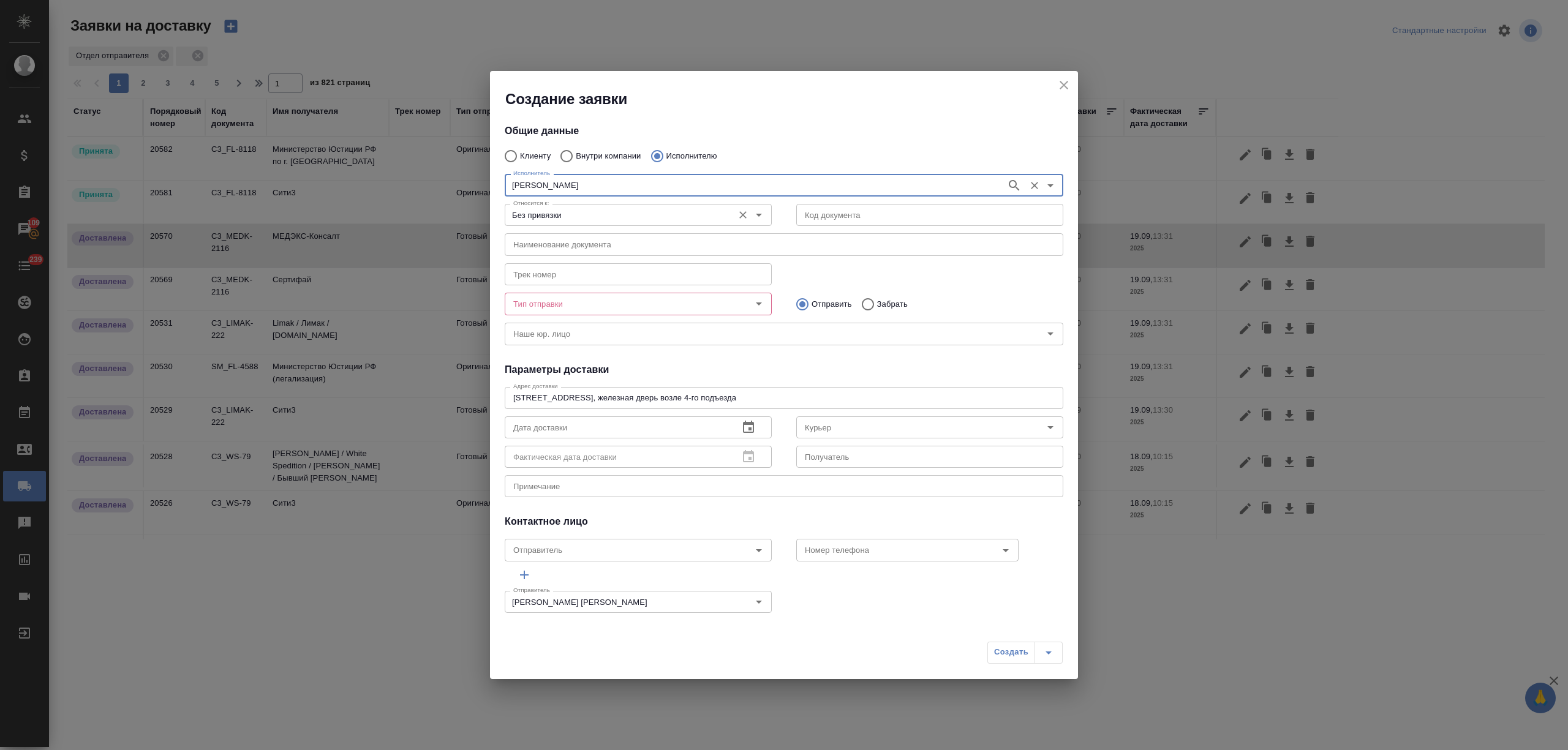
type input "+79250216062"
type input "НОТАРИУС Корсик Мария Александровна"
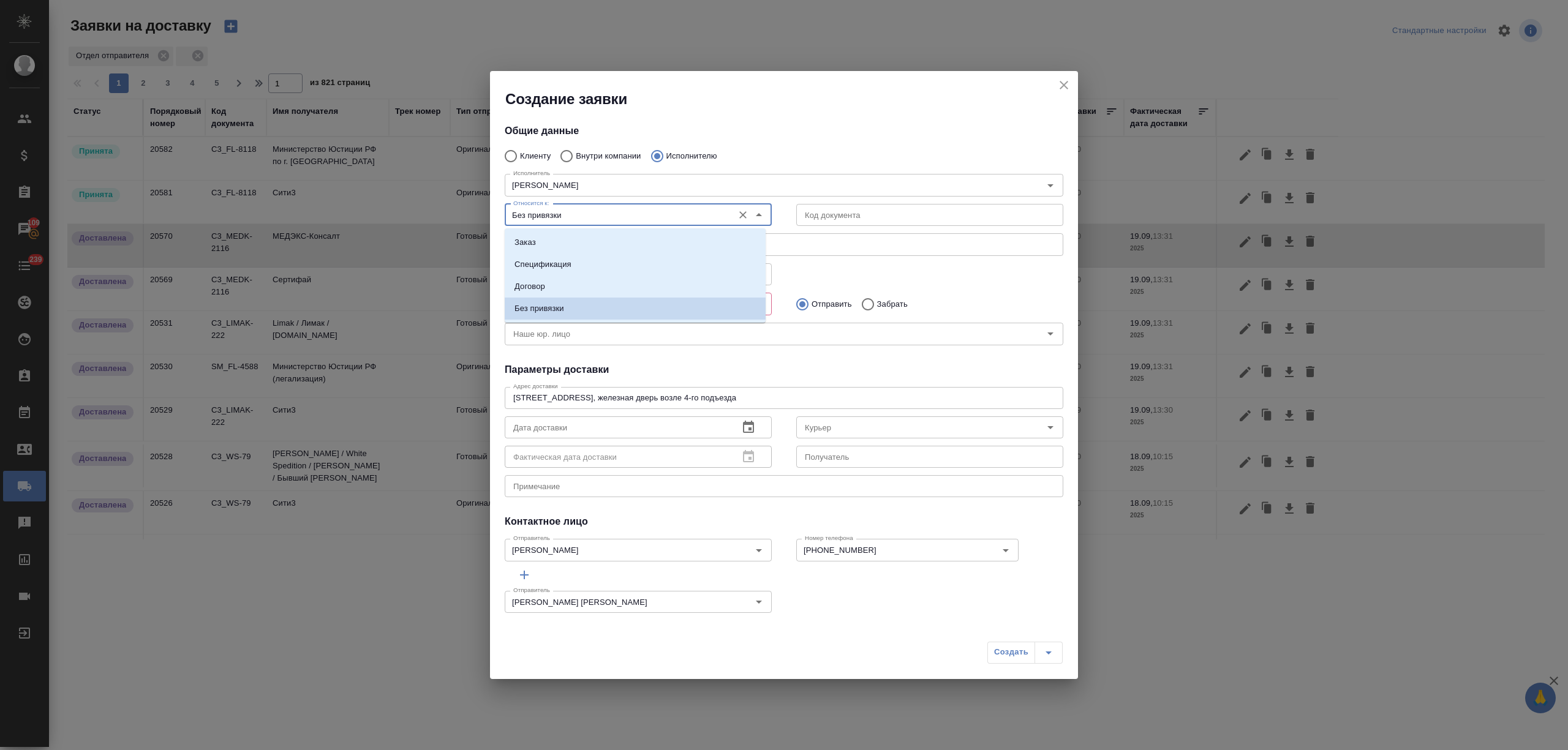
click at [635, 211] on input "Без привязки" at bounding box center [617, 215] width 219 height 15
drag, startPoint x: 635, startPoint y: 233, endPoint x: 696, endPoint y: 234, distance: 61.0
click at [637, 234] on li "Заказ" at bounding box center [635, 243] width 261 height 22
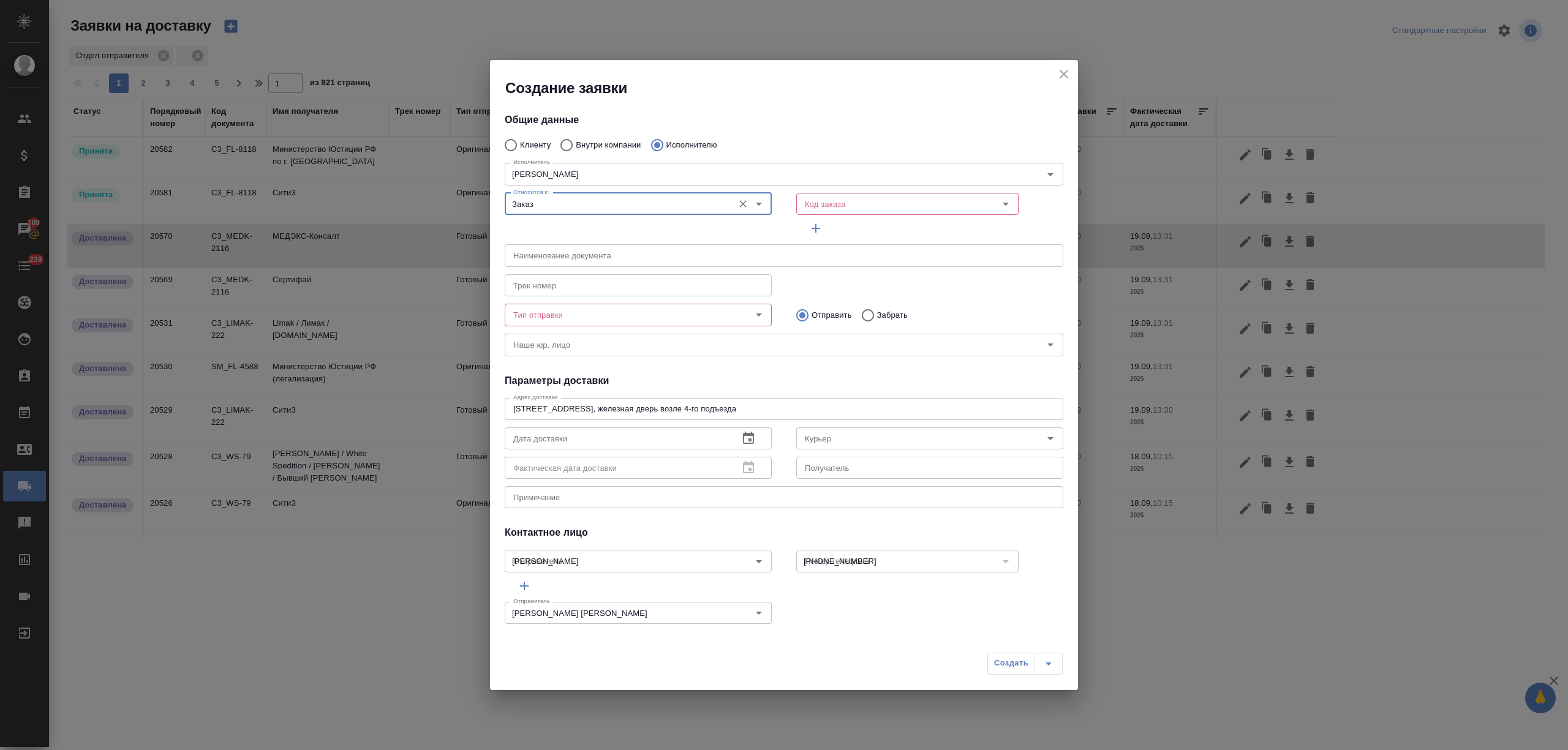
type input "Заказ"
click at [829, 206] on input "Код заказа" at bounding box center [877, 204] width 156 height 15
type input "C3_MEDK-2117"
click at [878, 228] on li "C3_MEDK-2117" at bounding box center [898, 232] width 217 height 22
type input "(МБ) ООО "Монблан""
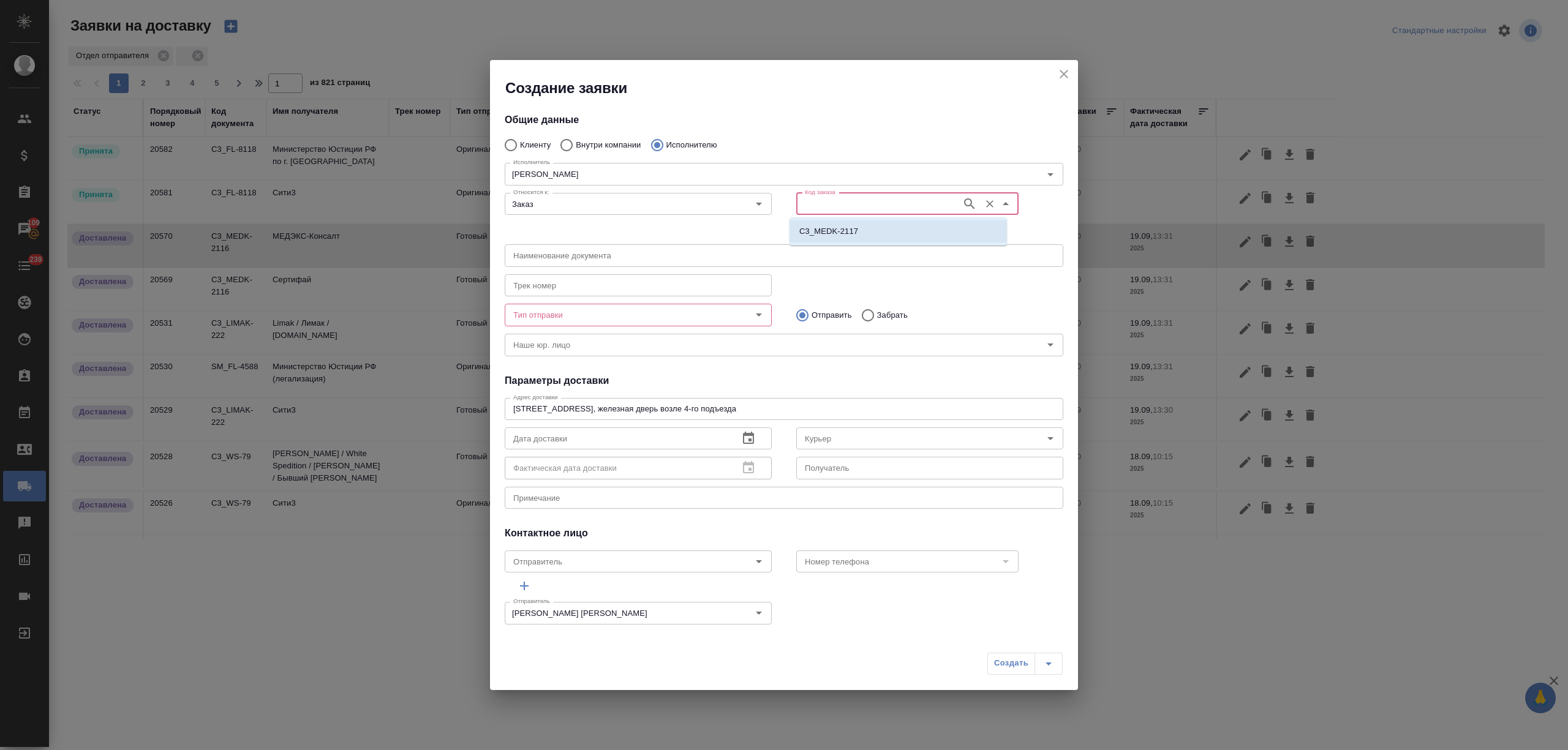
type input "НОТАРИУС Корсик Мария Александровна"
type input "C3_MEDK-2117"
click at [635, 316] on input "Тип отправки" at bounding box center [617, 315] width 219 height 15
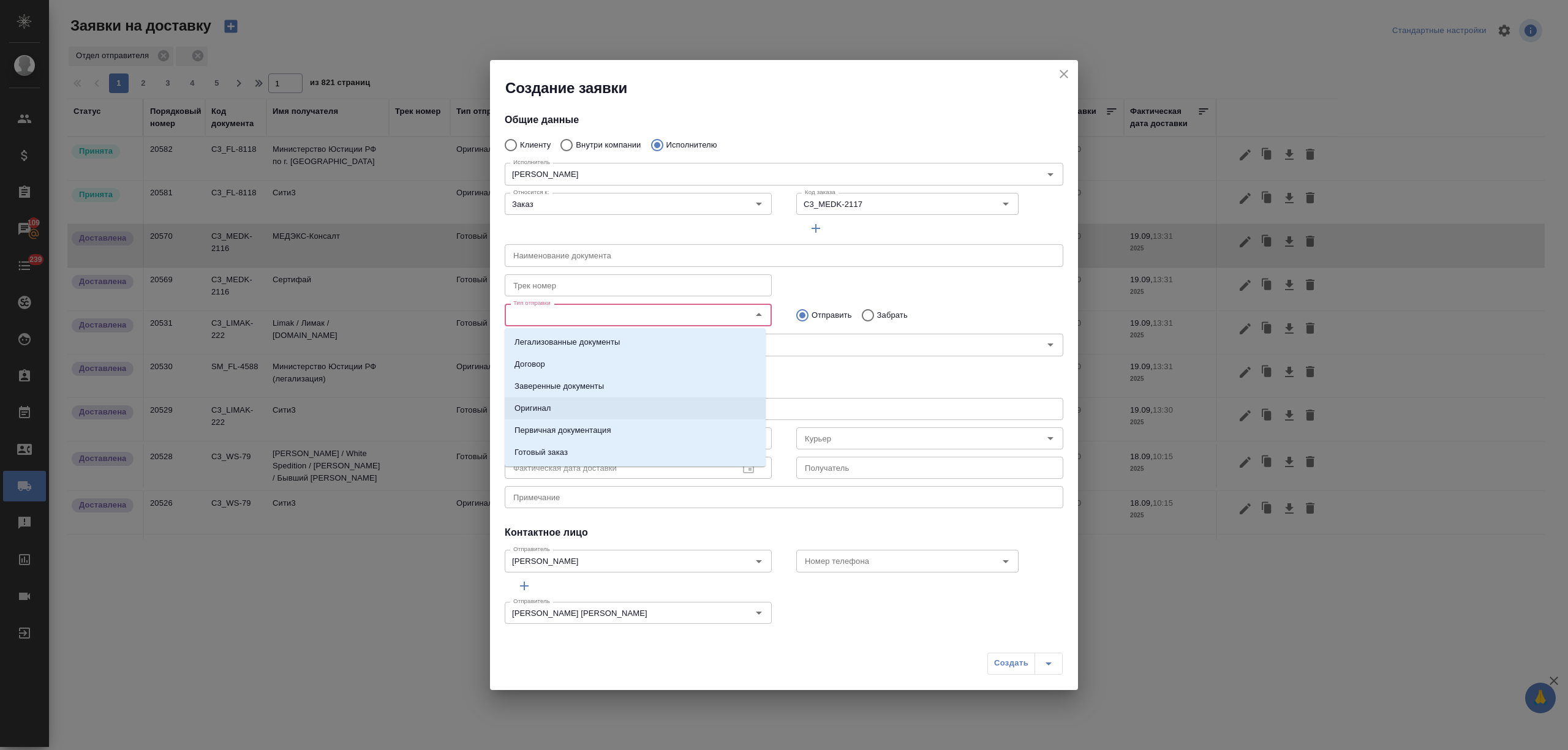
click at [624, 404] on li "Оригинал" at bounding box center [635, 408] width 261 height 22
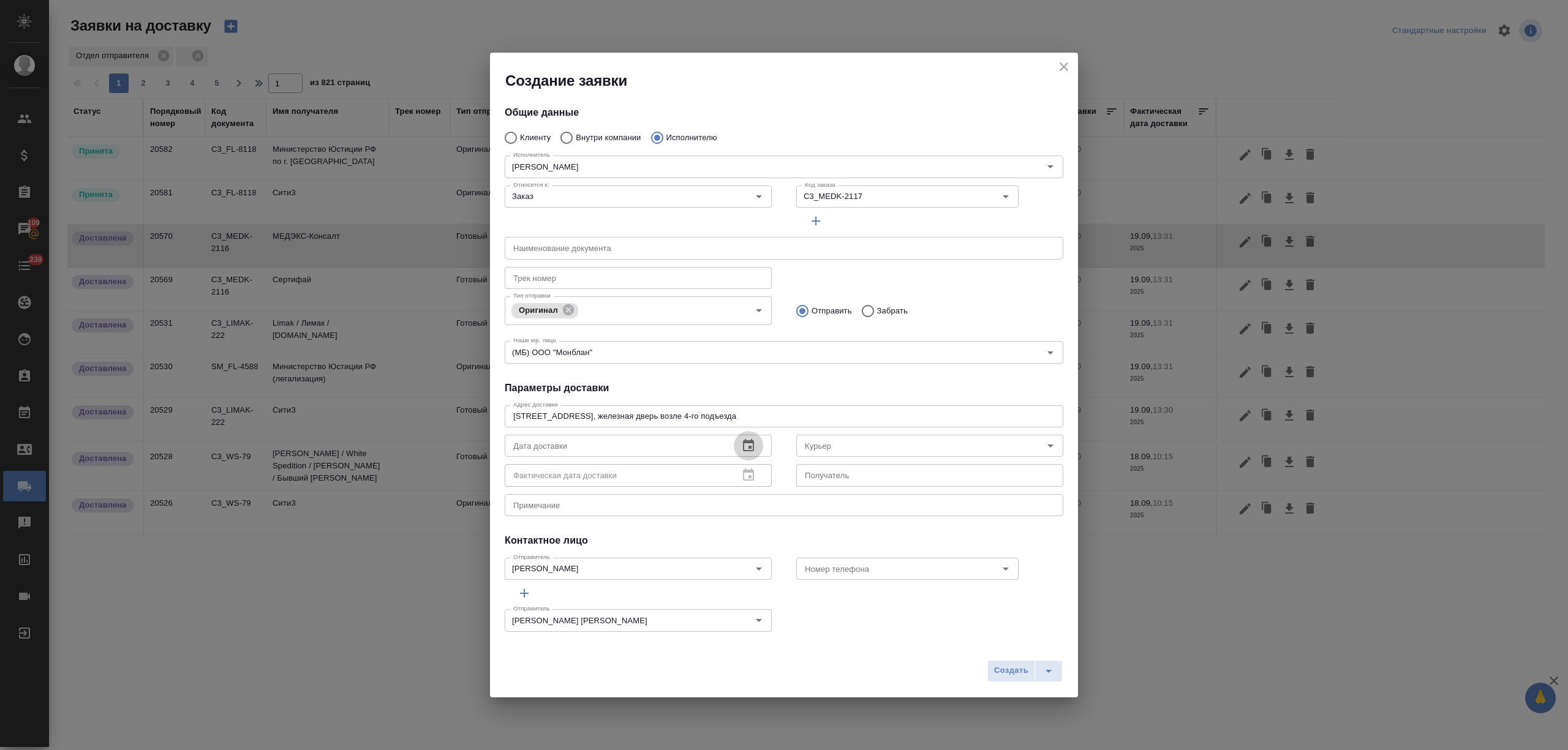
click at [741, 440] on icon "button" at bounding box center [748, 446] width 15 height 15
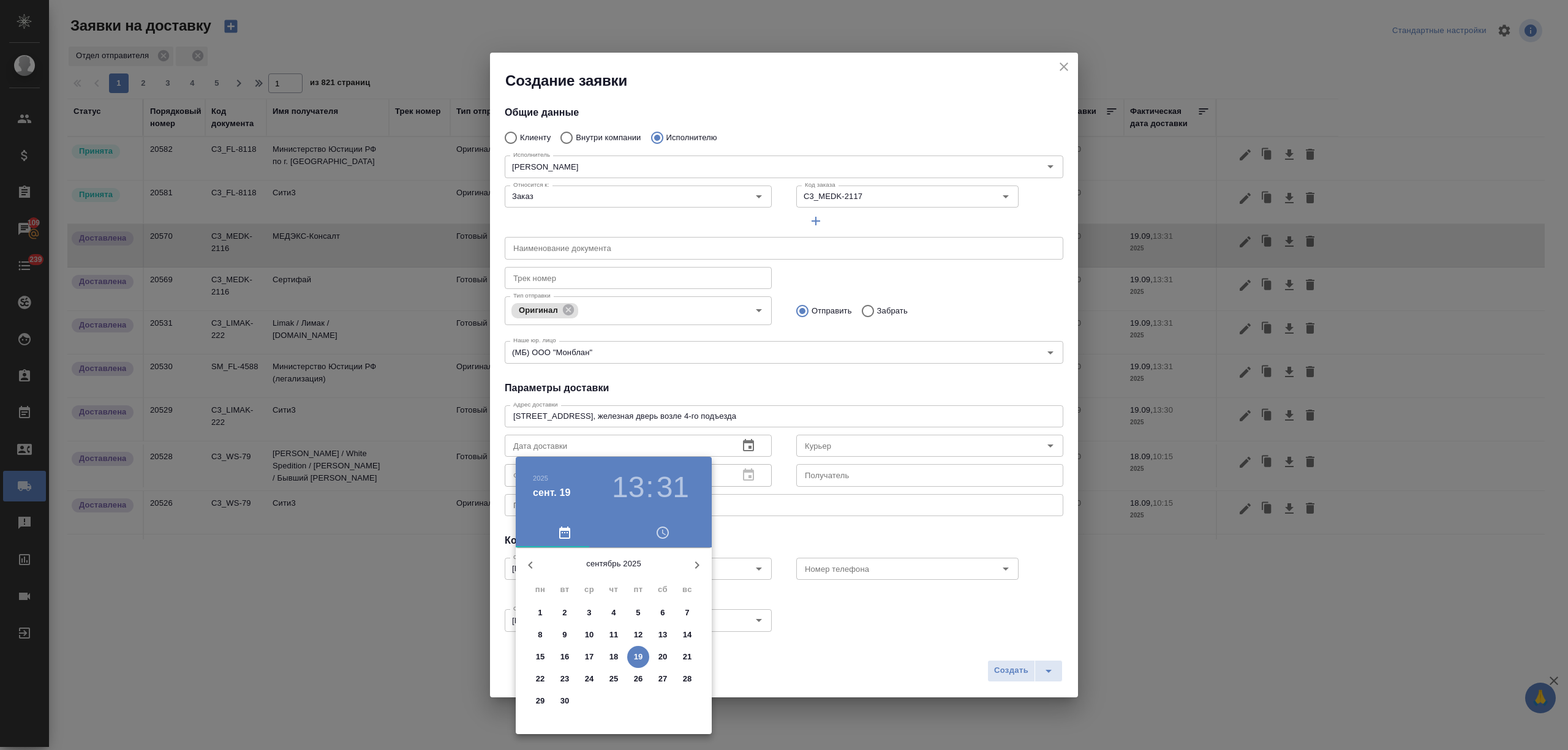
click at [628, 655] on span "19" at bounding box center [638, 657] width 22 height 12
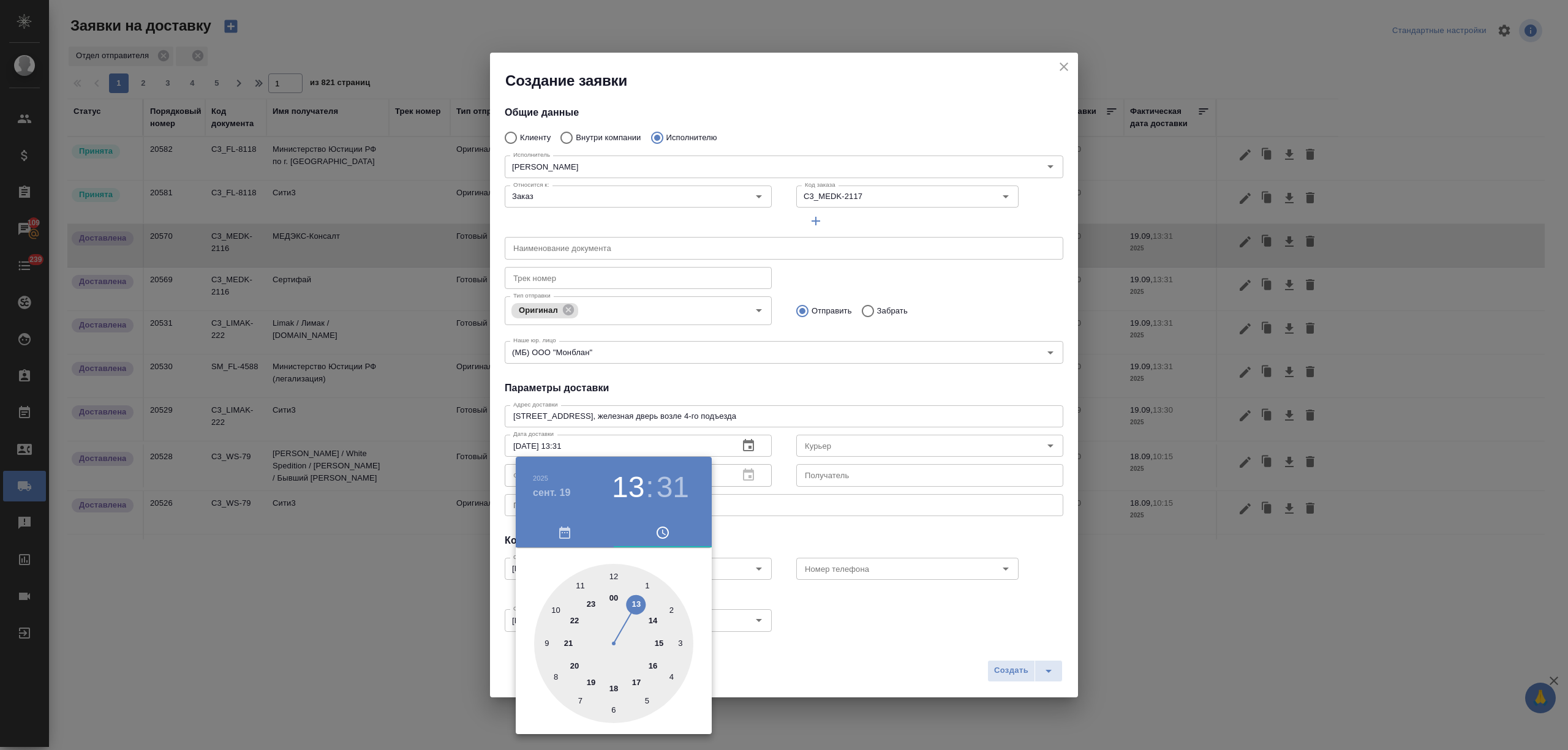
click at [611, 571] on div at bounding box center [613, 643] width 159 height 159
click at [546, 640] on div at bounding box center [613, 643] width 159 height 159
type input "19.09.2025 12:45"
click at [804, 640] on div at bounding box center [784, 375] width 1568 height 750
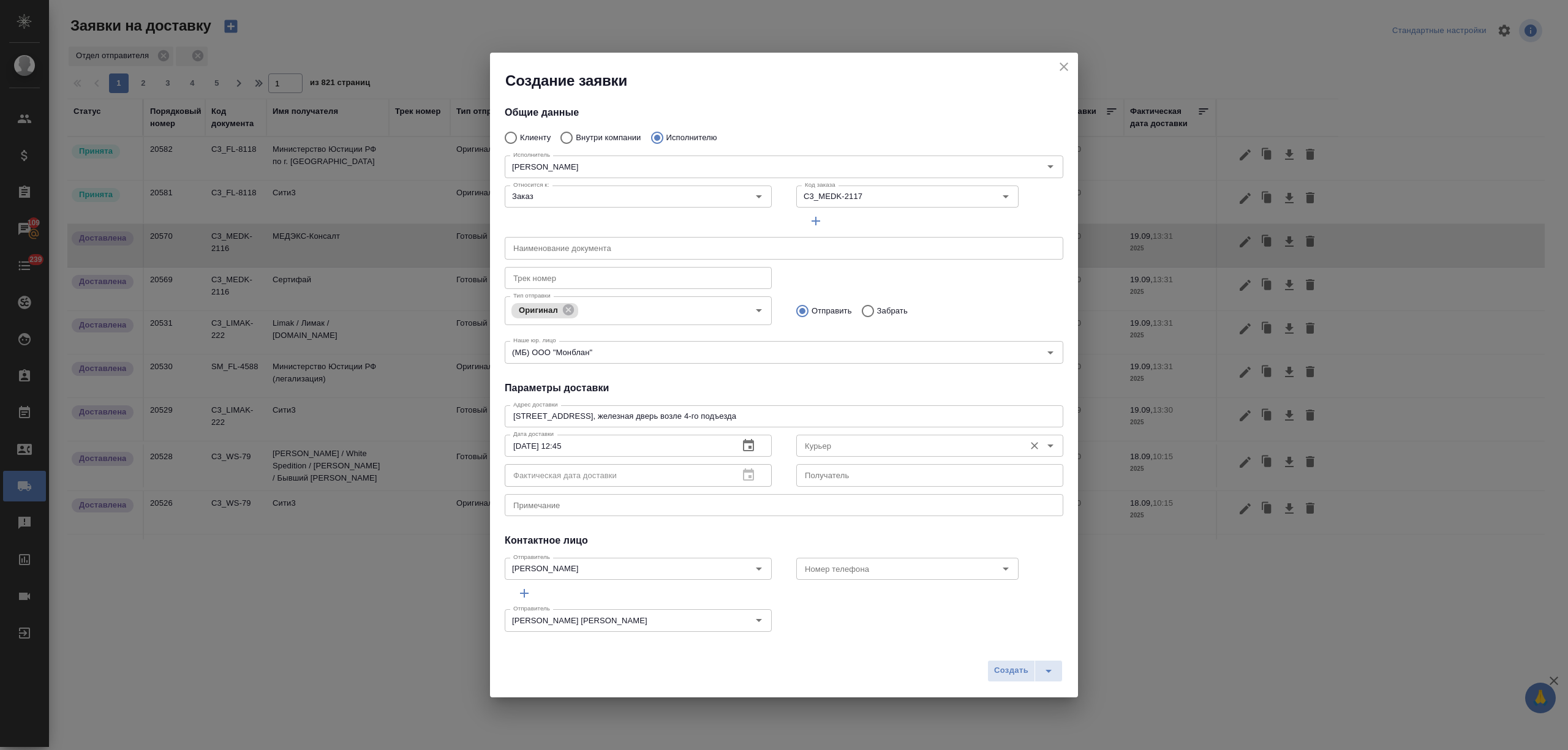
click at [837, 452] on input "Курьер" at bounding box center [909, 446] width 219 height 15
click at [868, 481] on li "Бородулин Антон" at bounding box center [920, 473] width 261 height 22
type input "Бородулин Антон"
click at [1002, 665] on span "Создать" at bounding box center [1011, 671] width 34 height 14
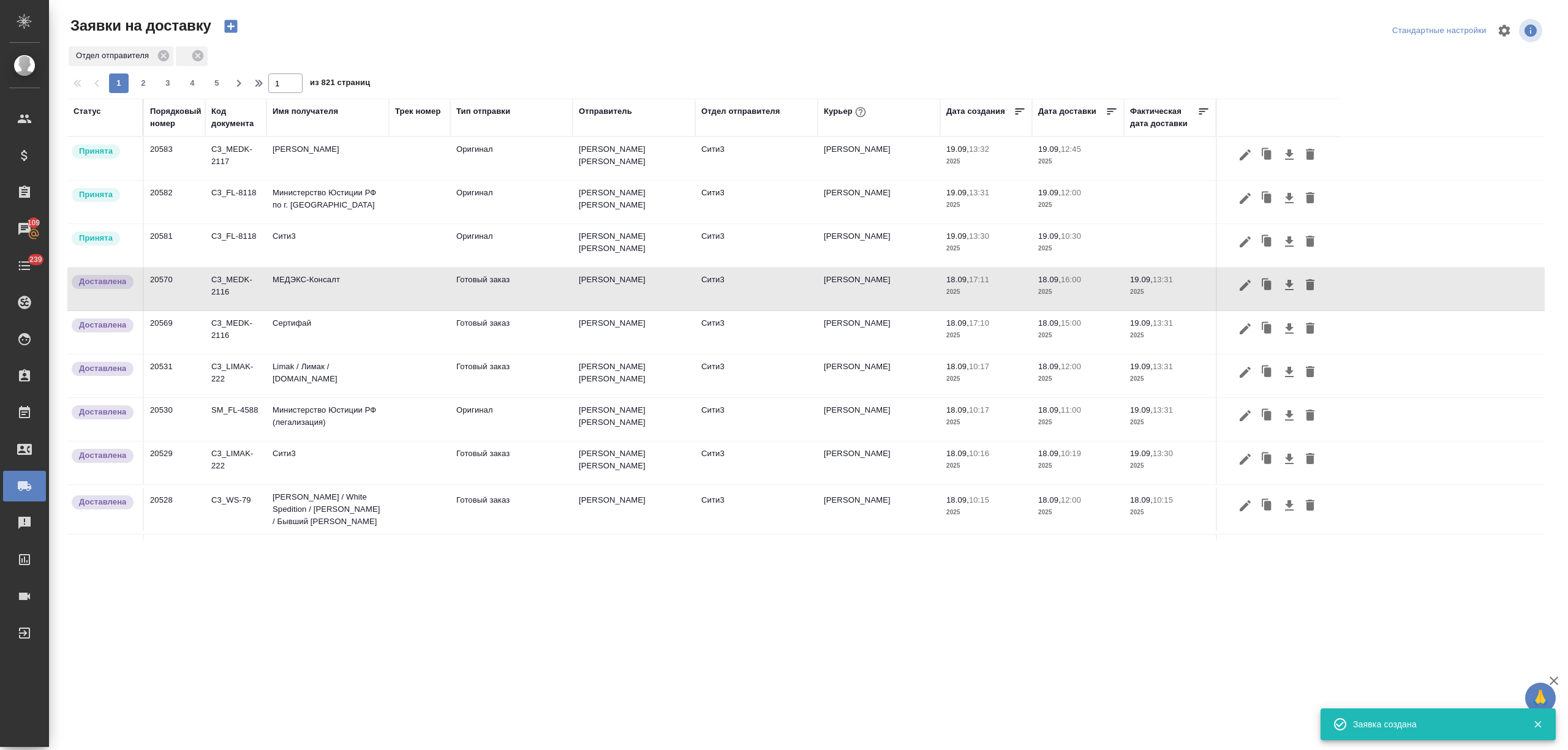
click at [238, 34] on icon "button" at bounding box center [231, 26] width 17 height 17
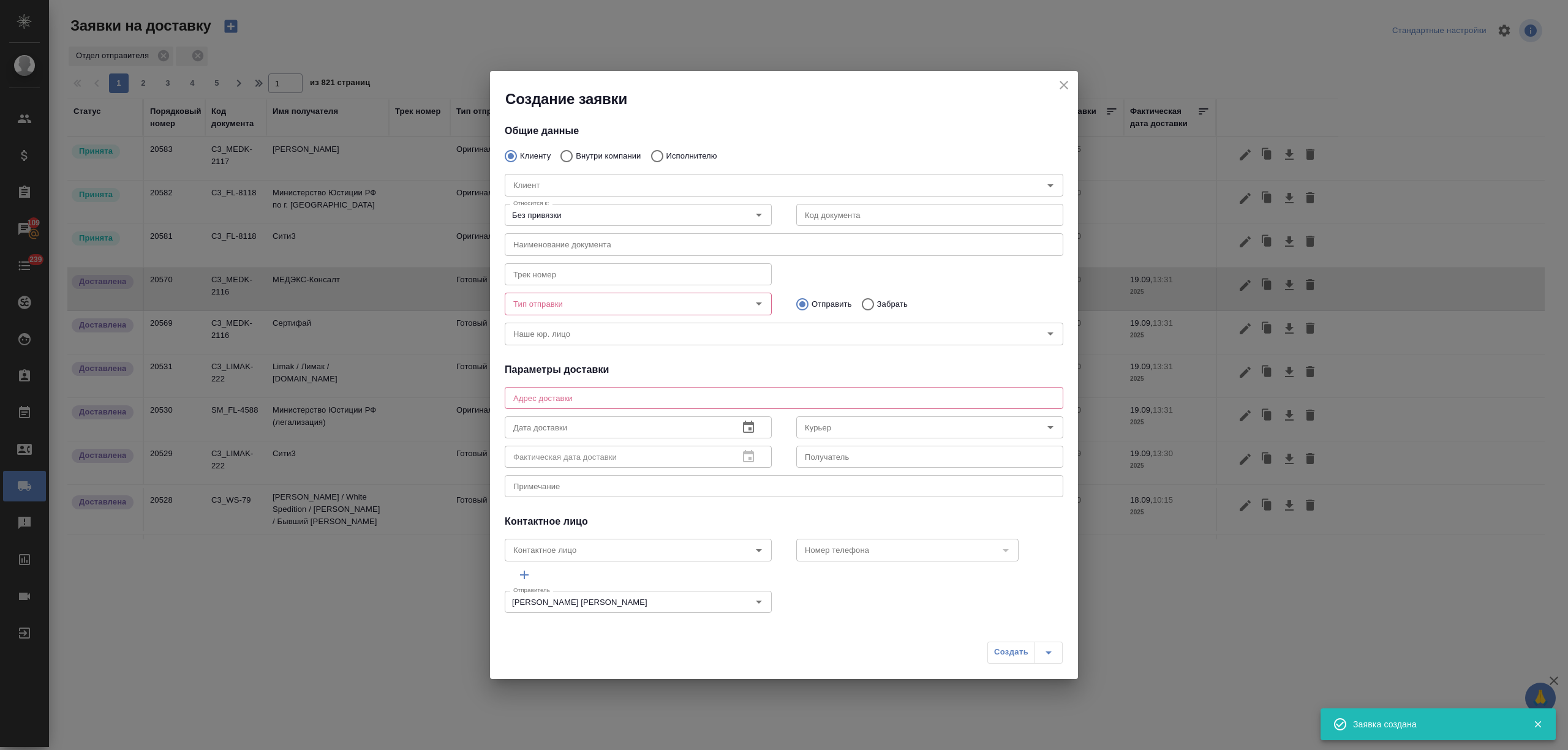
click at [594, 153] on p "Внутри компании" at bounding box center [608, 156] width 65 height 12
click at [576, 153] on input "Внутри компании" at bounding box center [565, 156] width 22 height 26
radio input "true"
click at [581, 182] on input "Команда" at bounding box center [763, 185] width 510 height 15
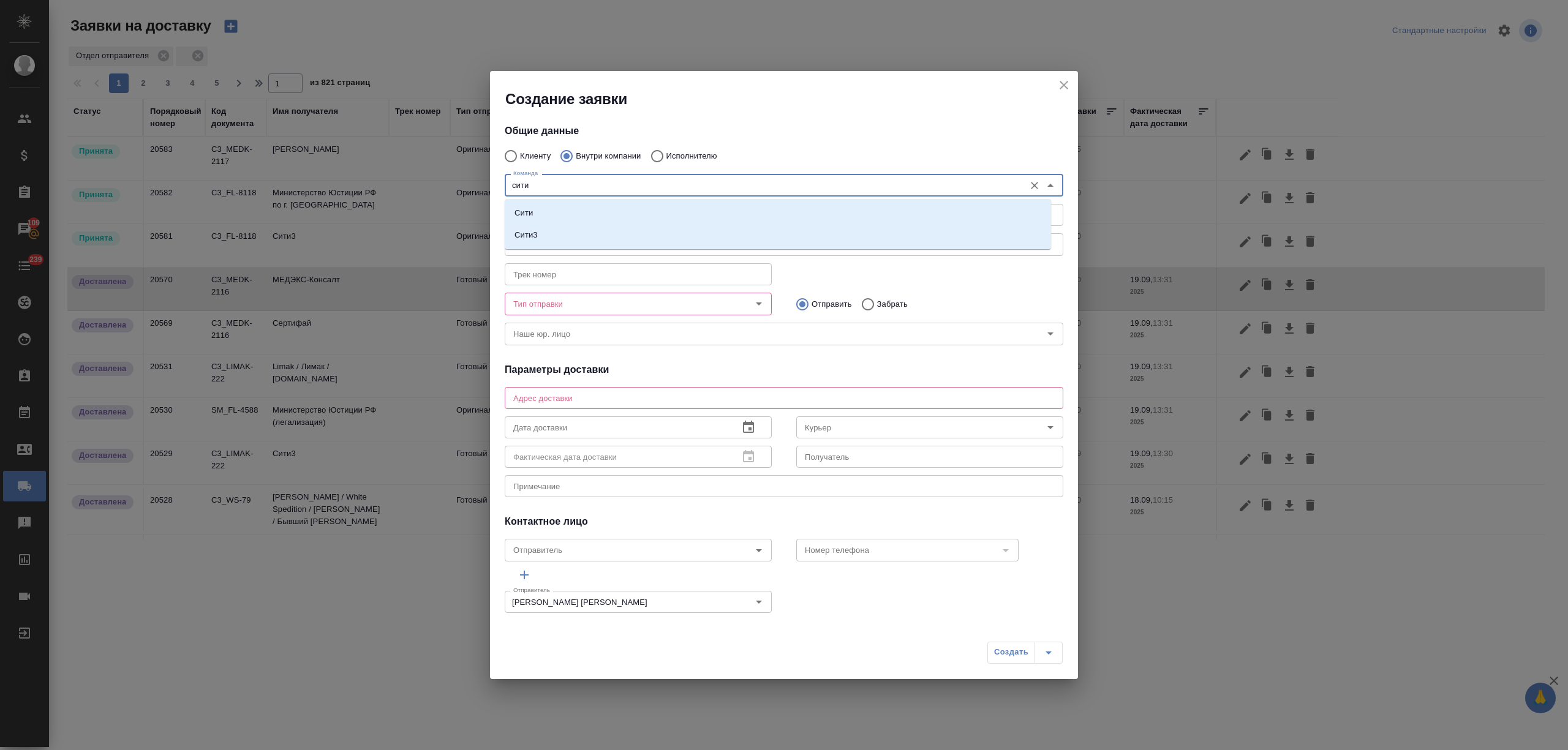
type input "сити3"
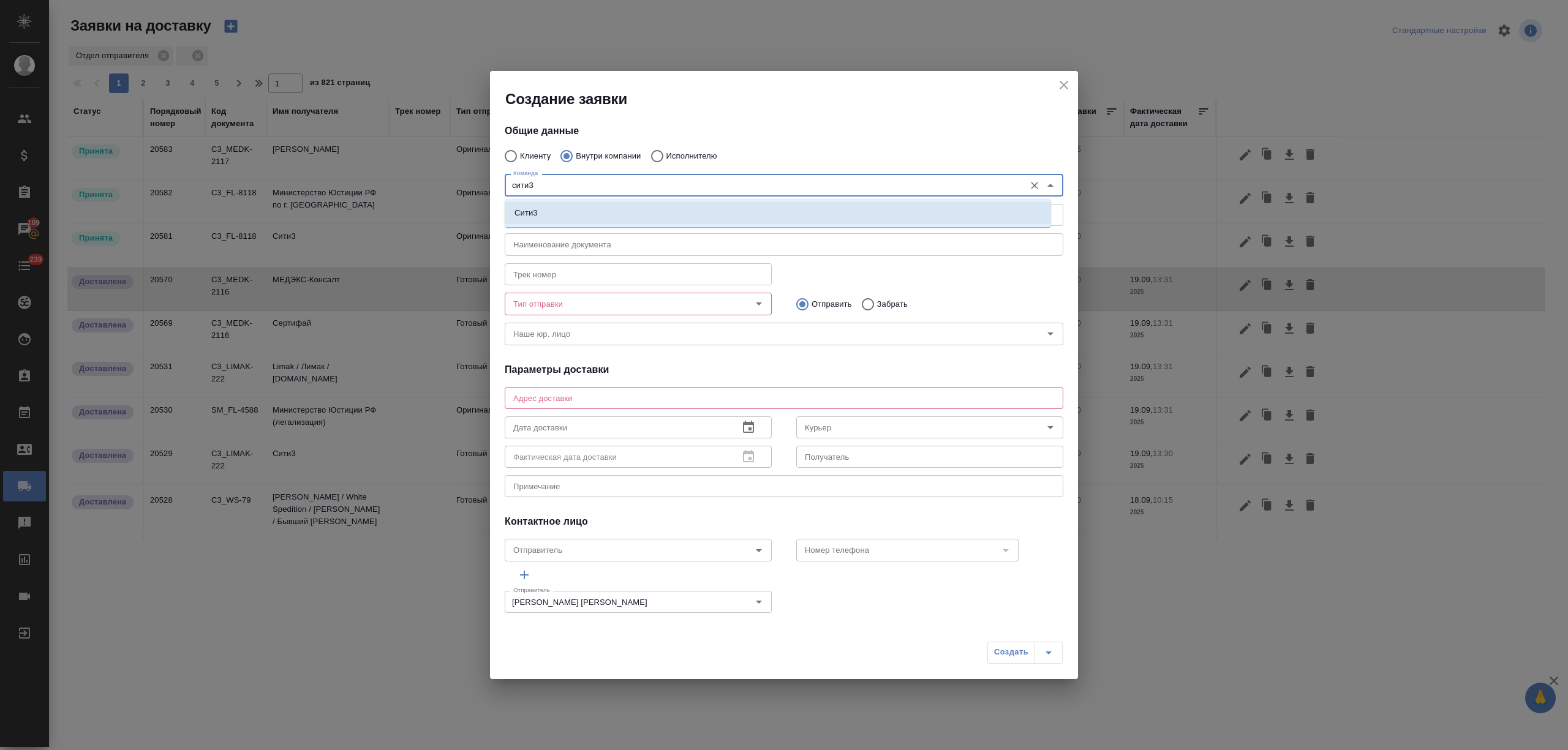
click at [587, 210] on li "Сити3" at bounding box center [778, 213] width 546 height 22
type textarea "Огородный проезд 16/1, строение 4, этаж 3, офис 302"
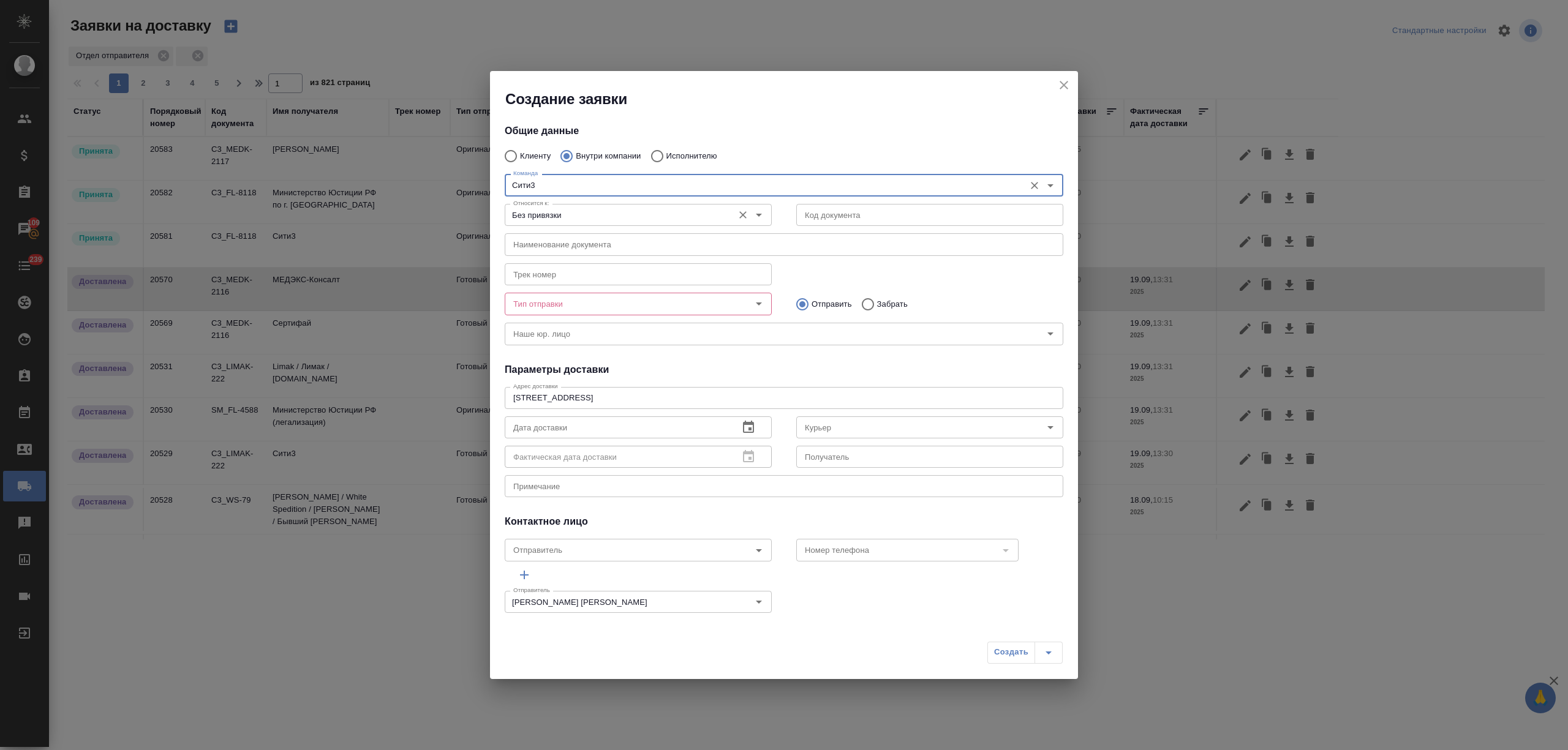
type input "Сити3"
click at [594, 212] on input "Без привязки" at bounding box center [617, 215] width 219 height 15
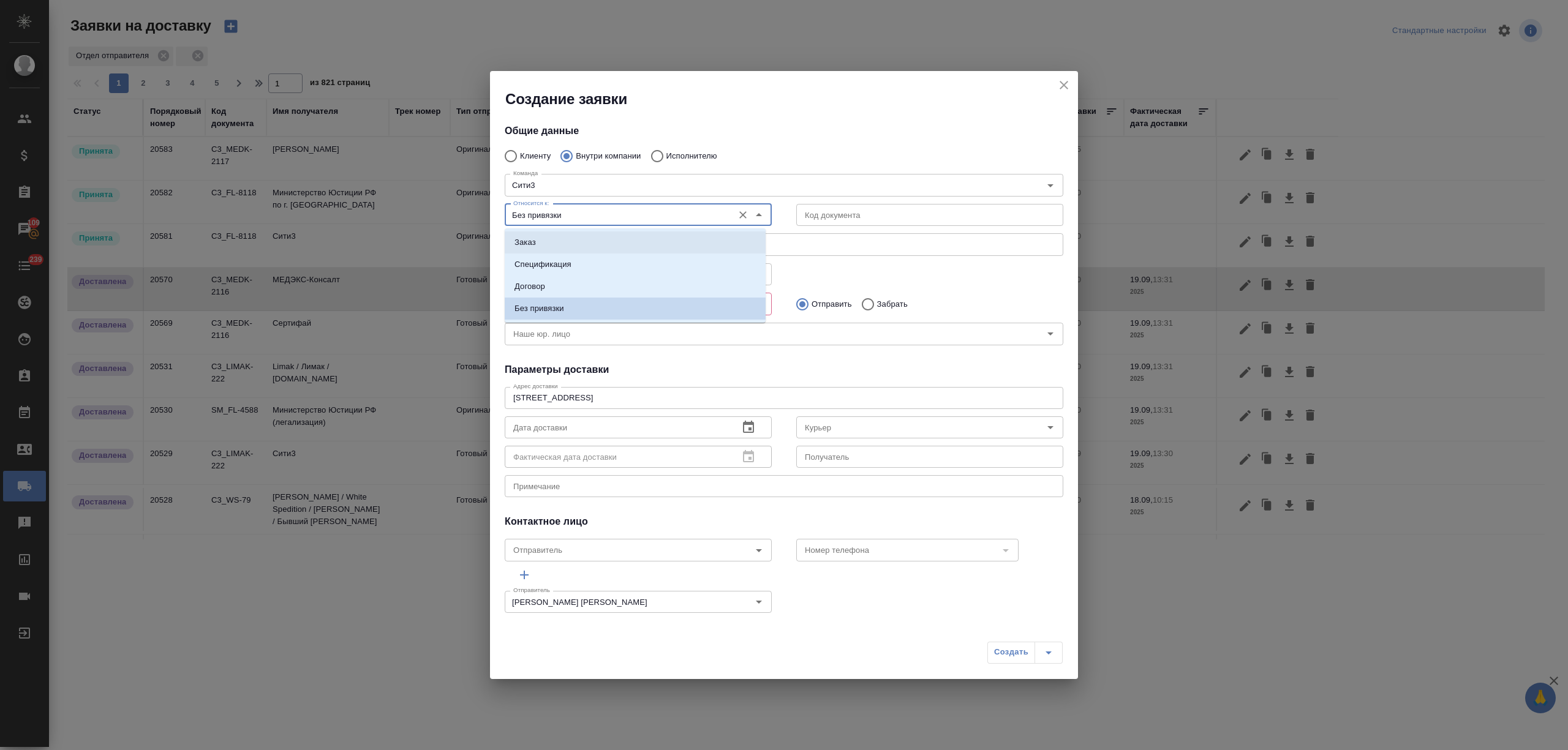
click at [591, 241] on li "Заказ" at bounding box center [635, 243] width 261 height 22
type input "Заказ"
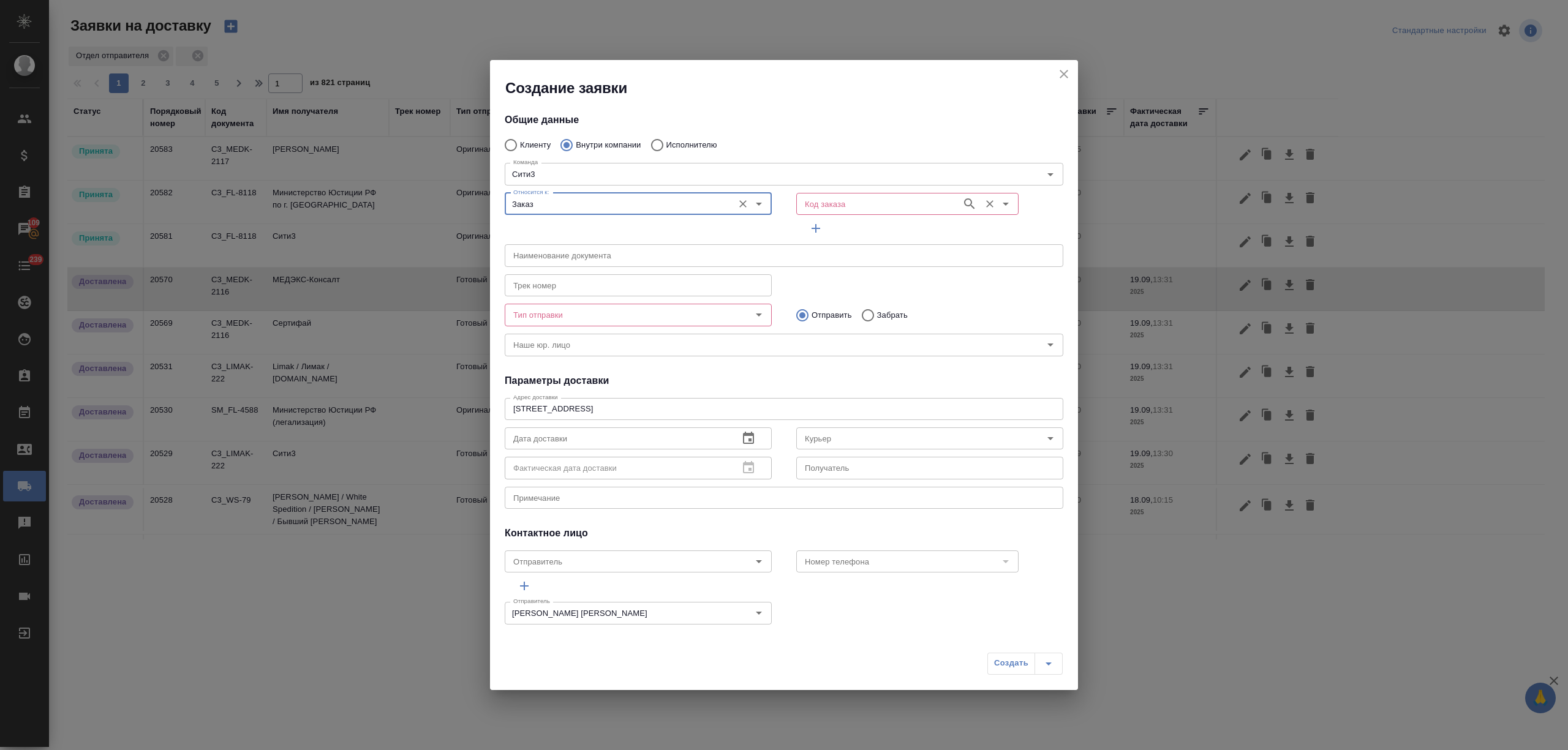
click at [809, 209] on input "Код заказа" at bounding box center [877, 204] width 156 height 15
paste input "C3_KVT-44"
type input "C3_KVT-44"
click at [900, 228] on li "C3_KVT-44" at bounding box center [898, 232] width 217 height 22
type input "(Т2) ООО "Трактат24""
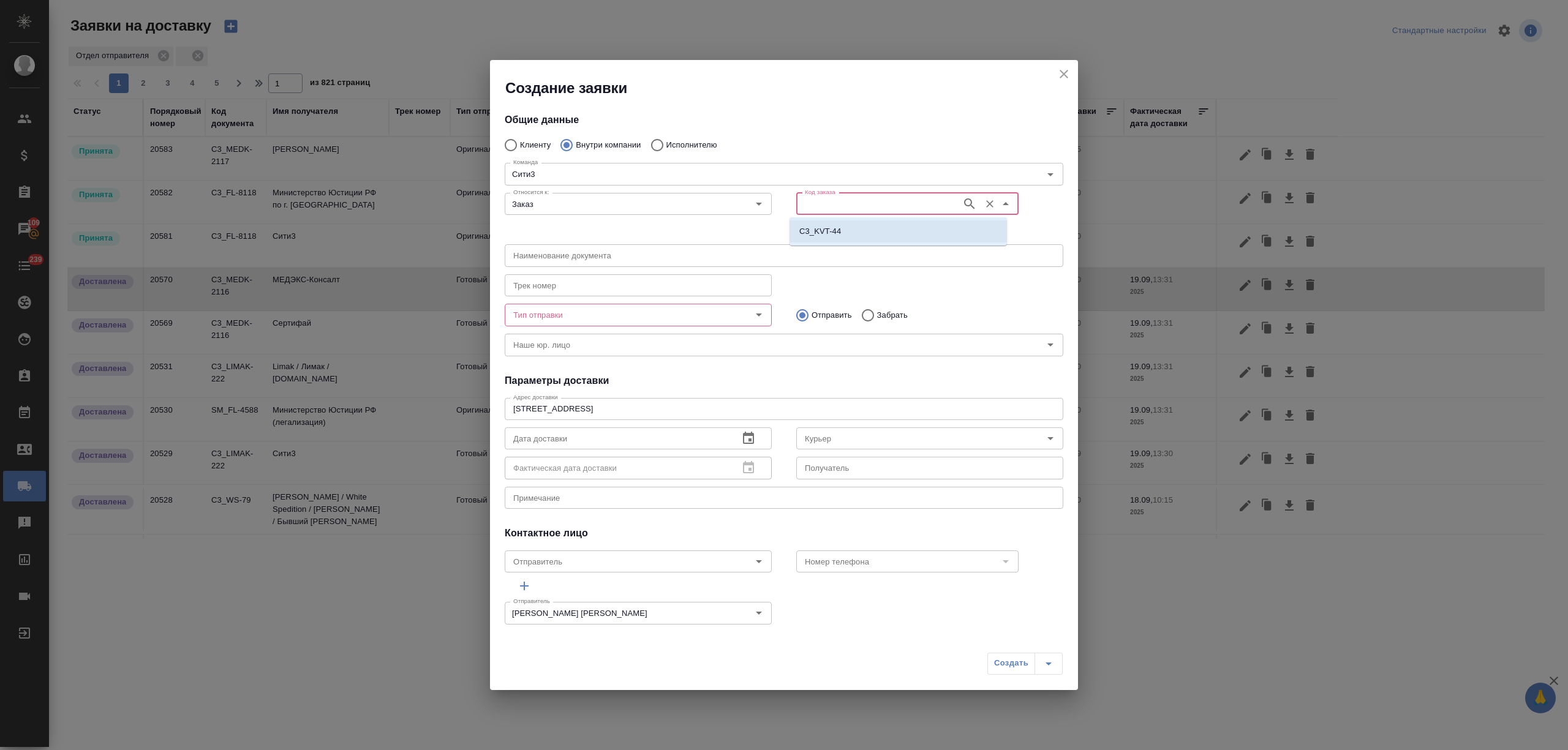
type input "C3_KVT-44"
click at [641, 313] on input "Тип отправки" at bounding box center [617, 315] width 219 height 15
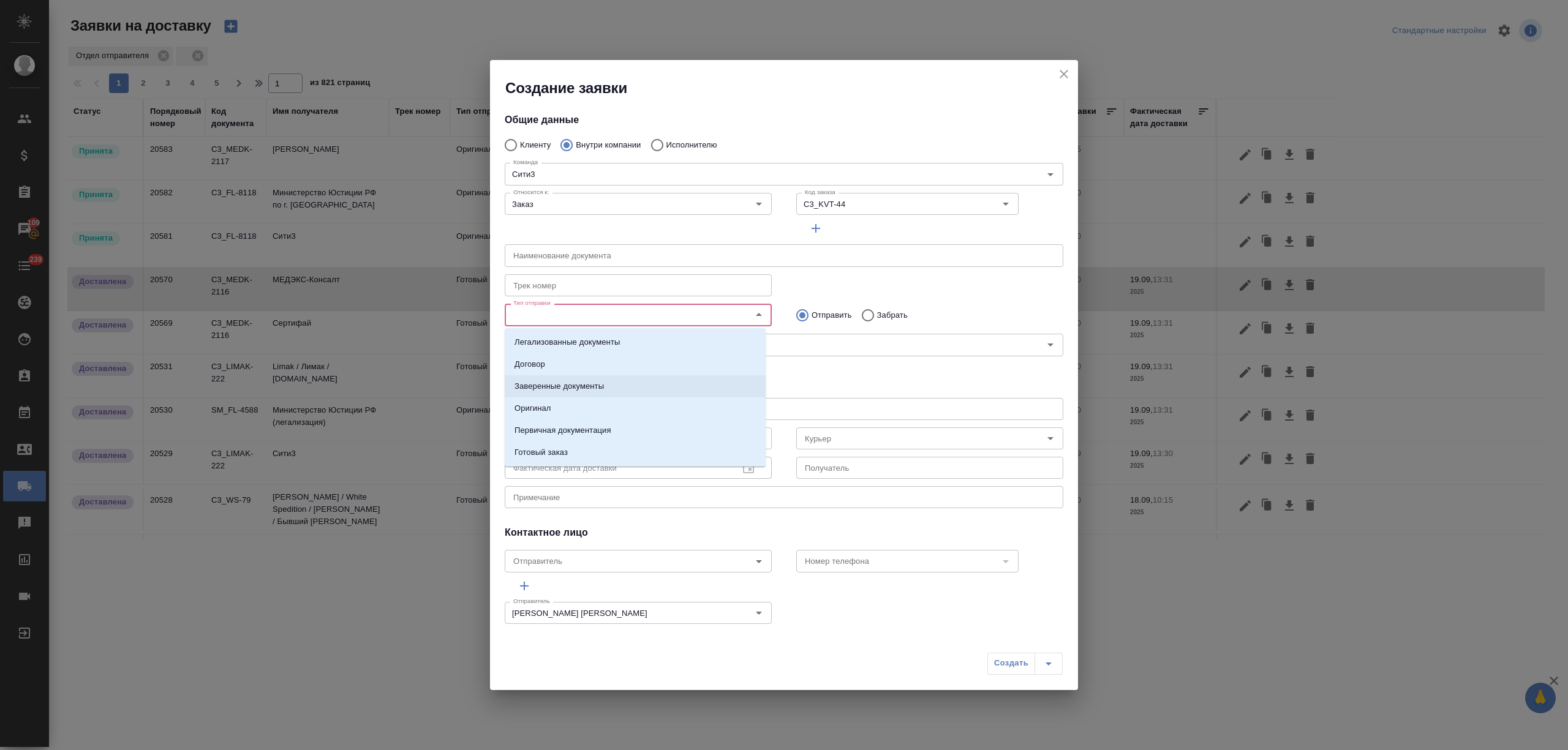
click at [606, 381] on li "Заверенные документы" at bounding box center [635, 386] width 261 height 22
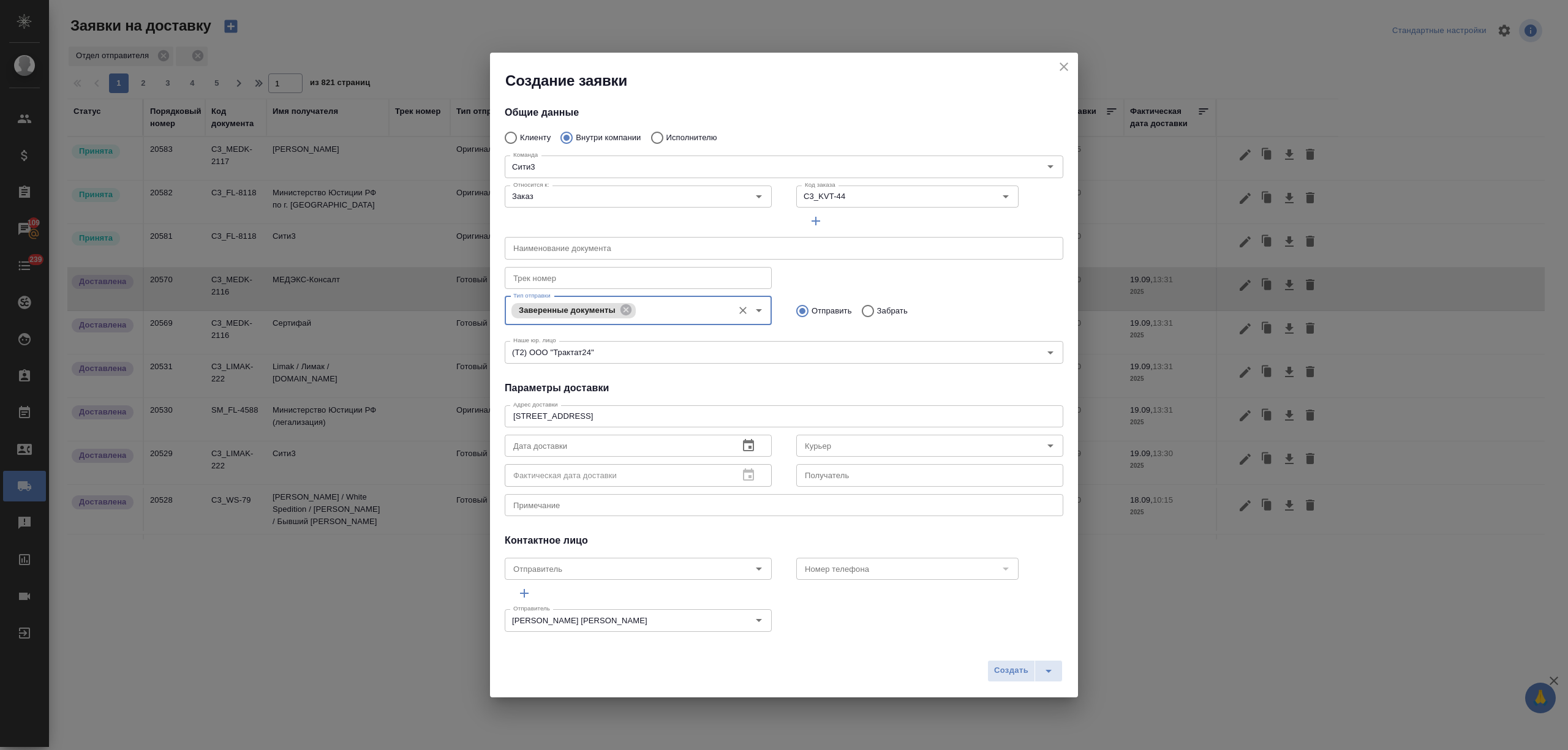
click at [855, 311] on input "Забрать" at bounding box center [866, 311] width 22 height 26
radio input "true"
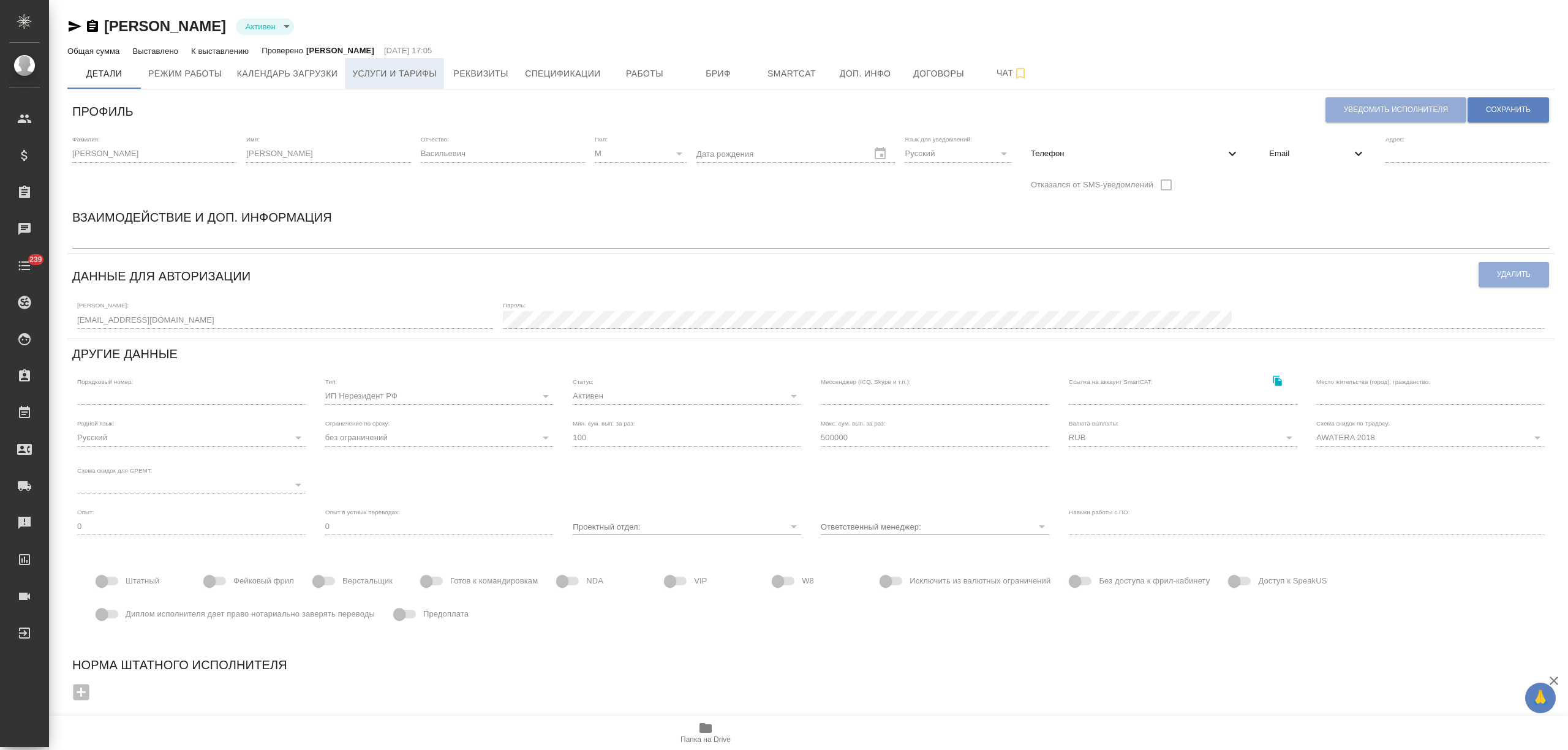
click at [406, 66] on span "Услуги и тарифы" at bounding box center [395, 74] width 84 height 16
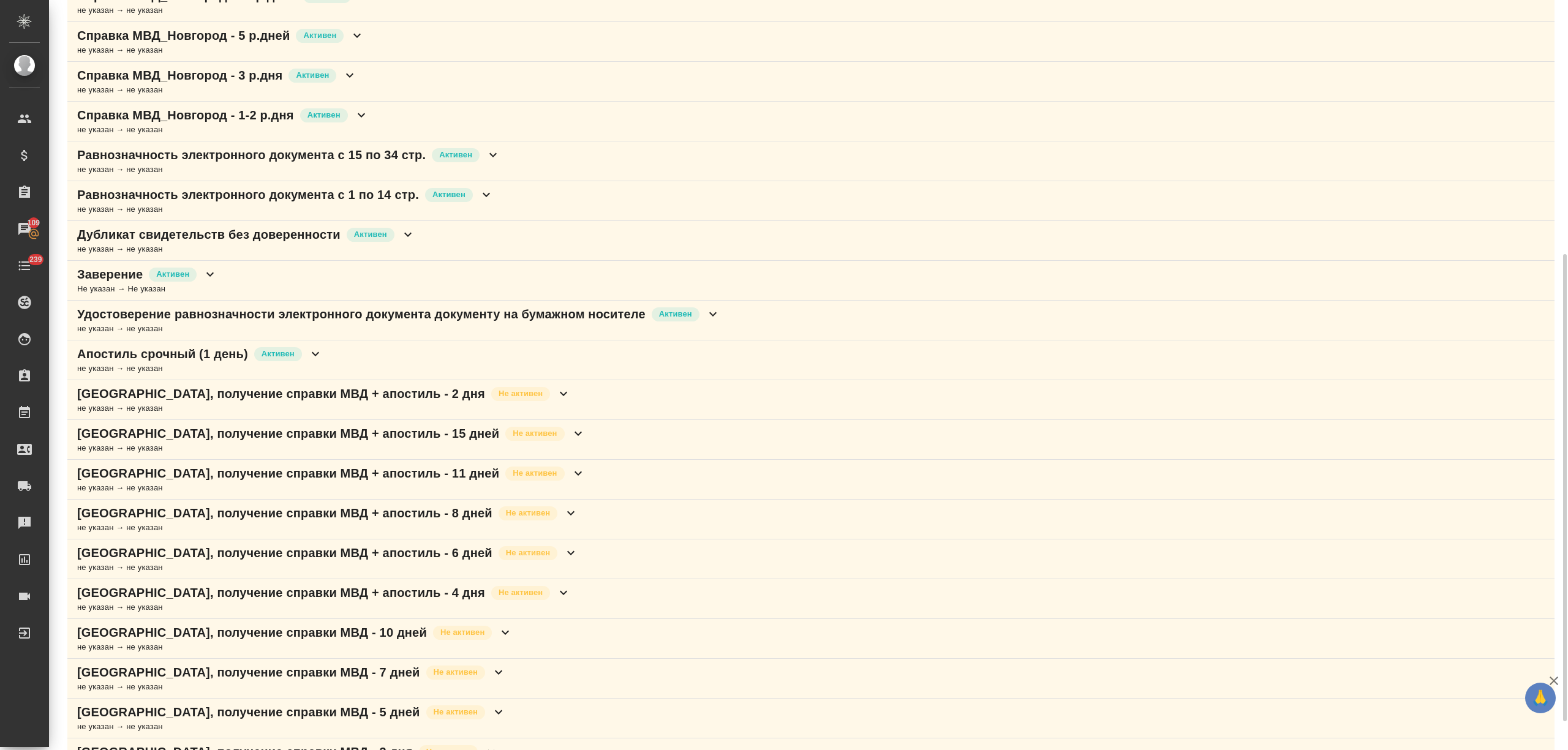
scroll to position [453, 0]
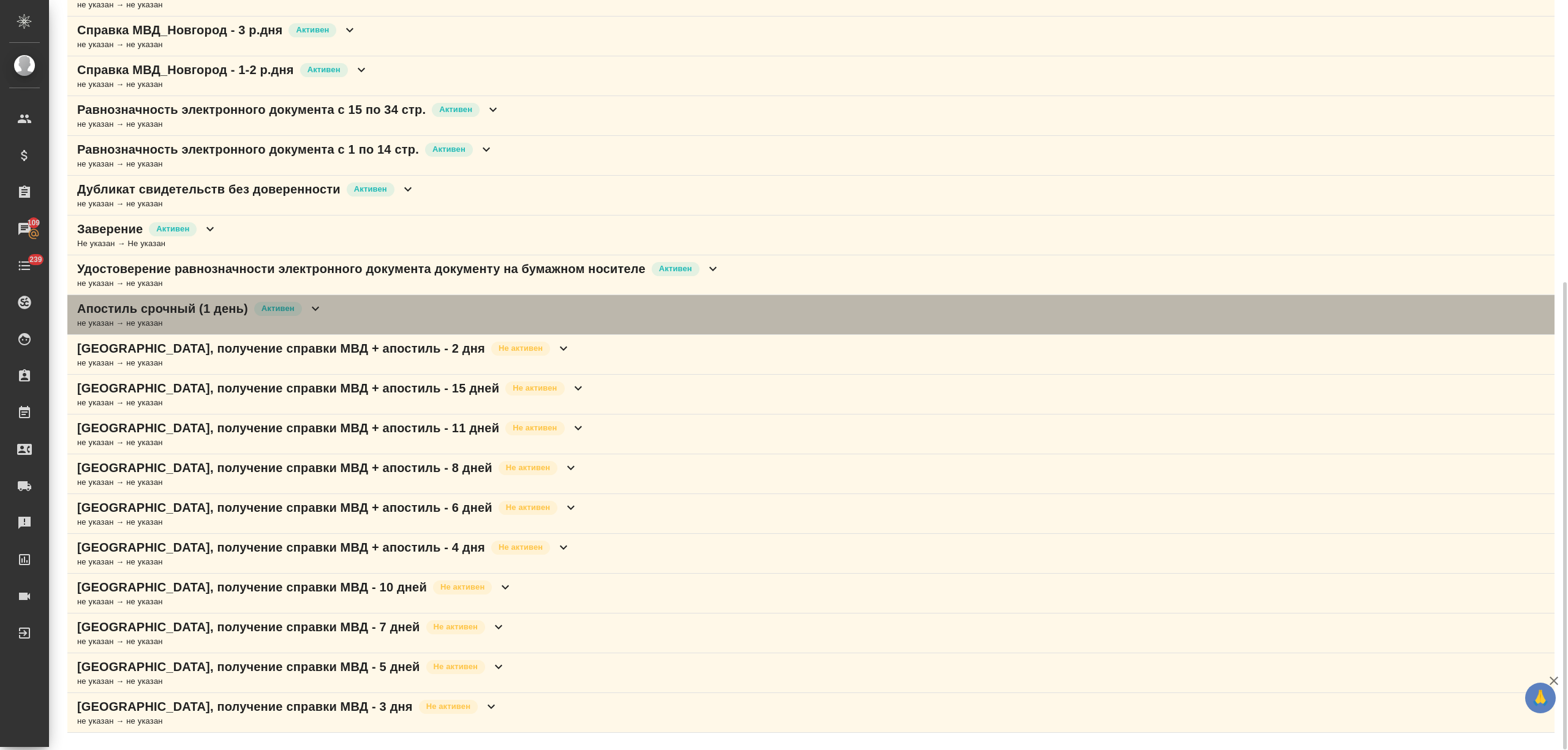
click at [312, 309] on icon at bounding box center [315, 308] width 15 height 15
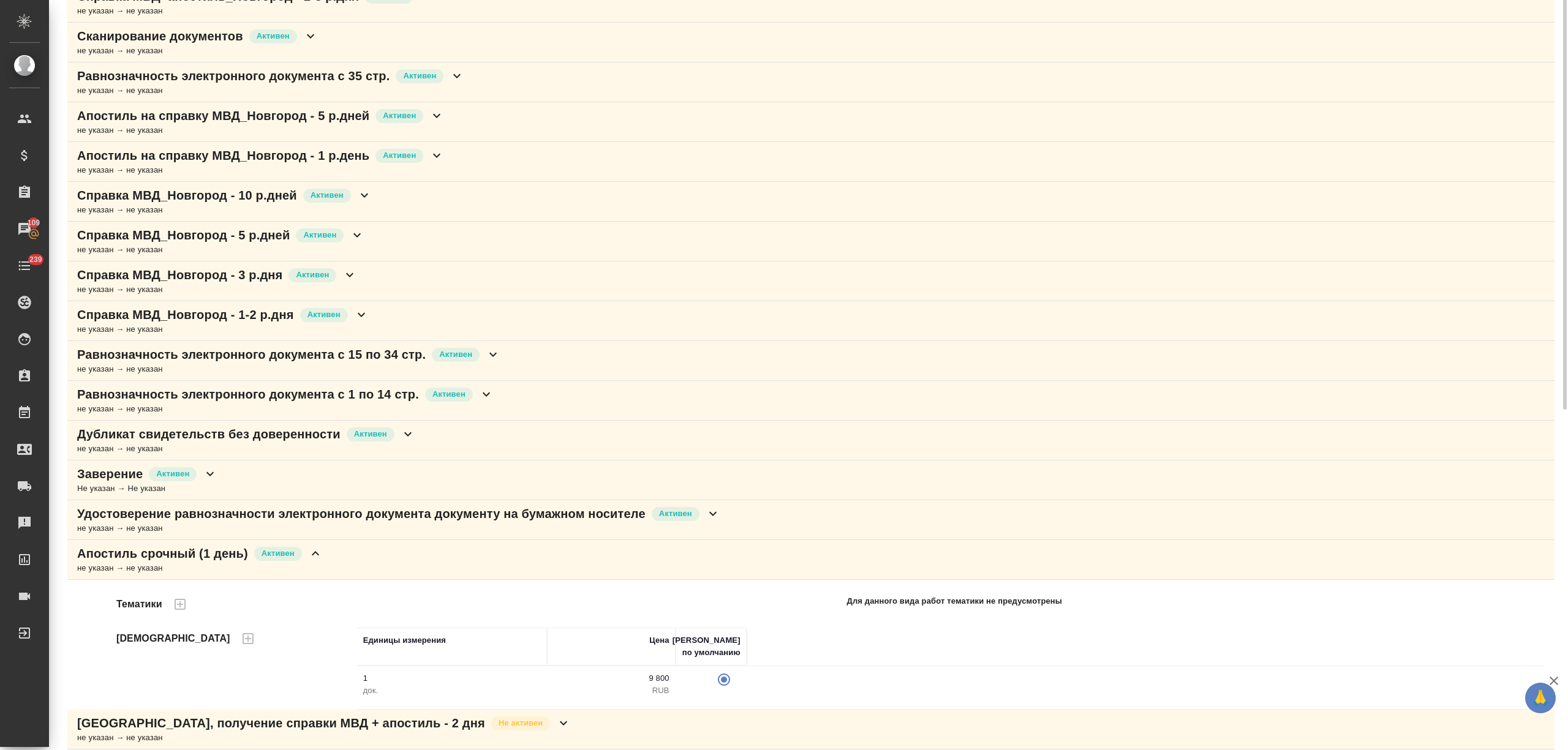
scroll to position [0, 0]
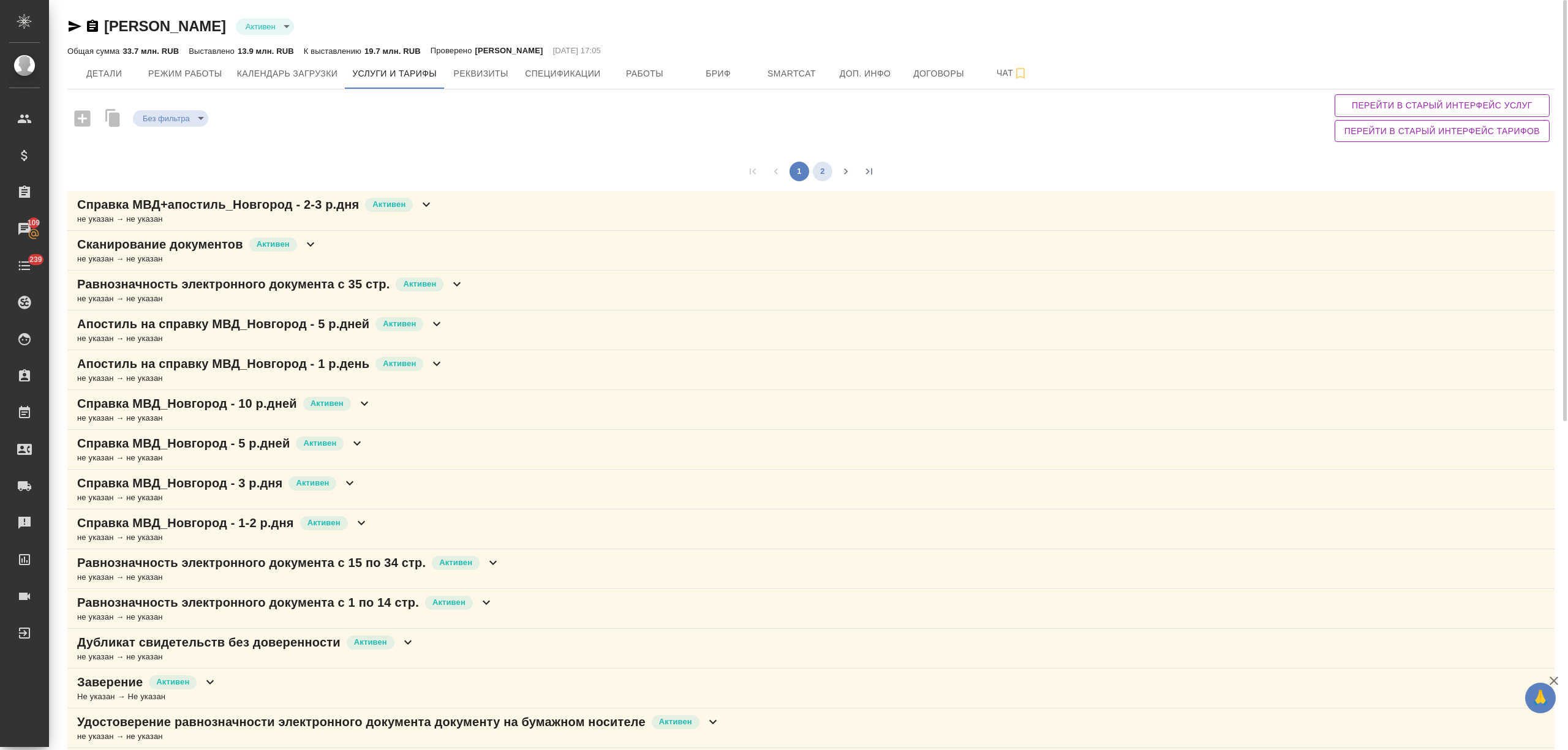
click at [821, 171] on button "2" at bounding box center [822, 171] width 19 height 19
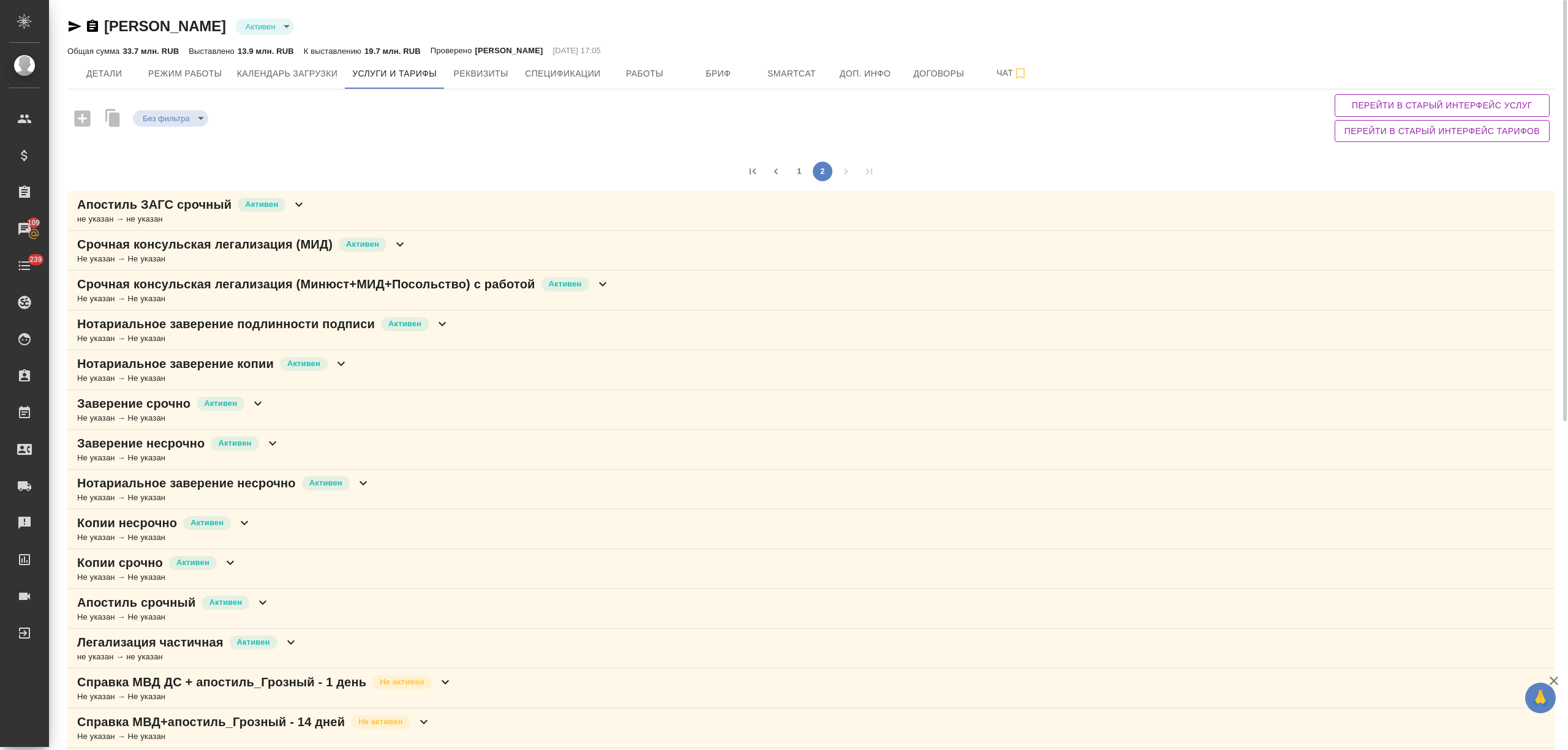
click at [297, 204] on icon at bounding box center [299, 204] width 15 height 15
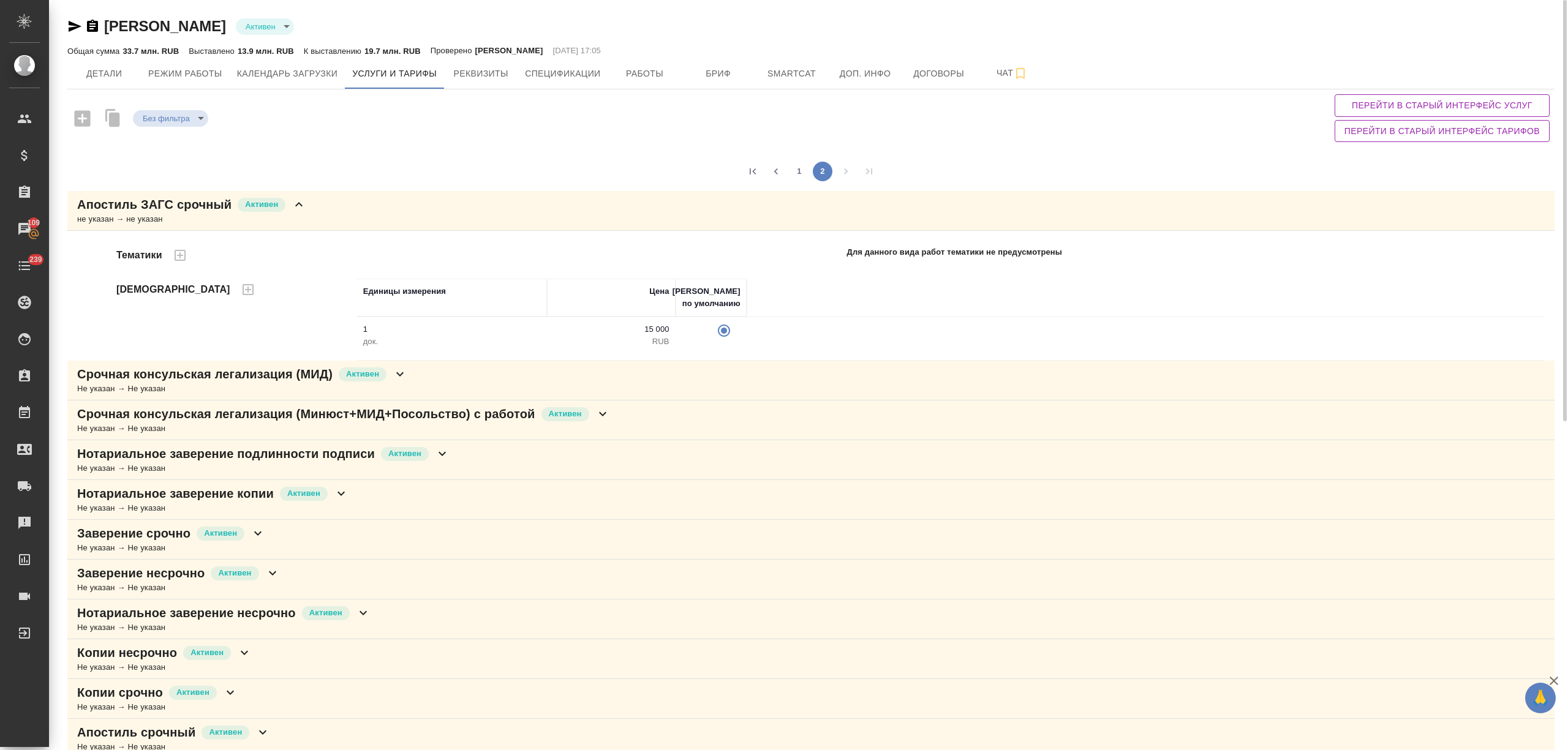
click at [297, 204] on icon at bounding box center [299, 204] width 15 height 15
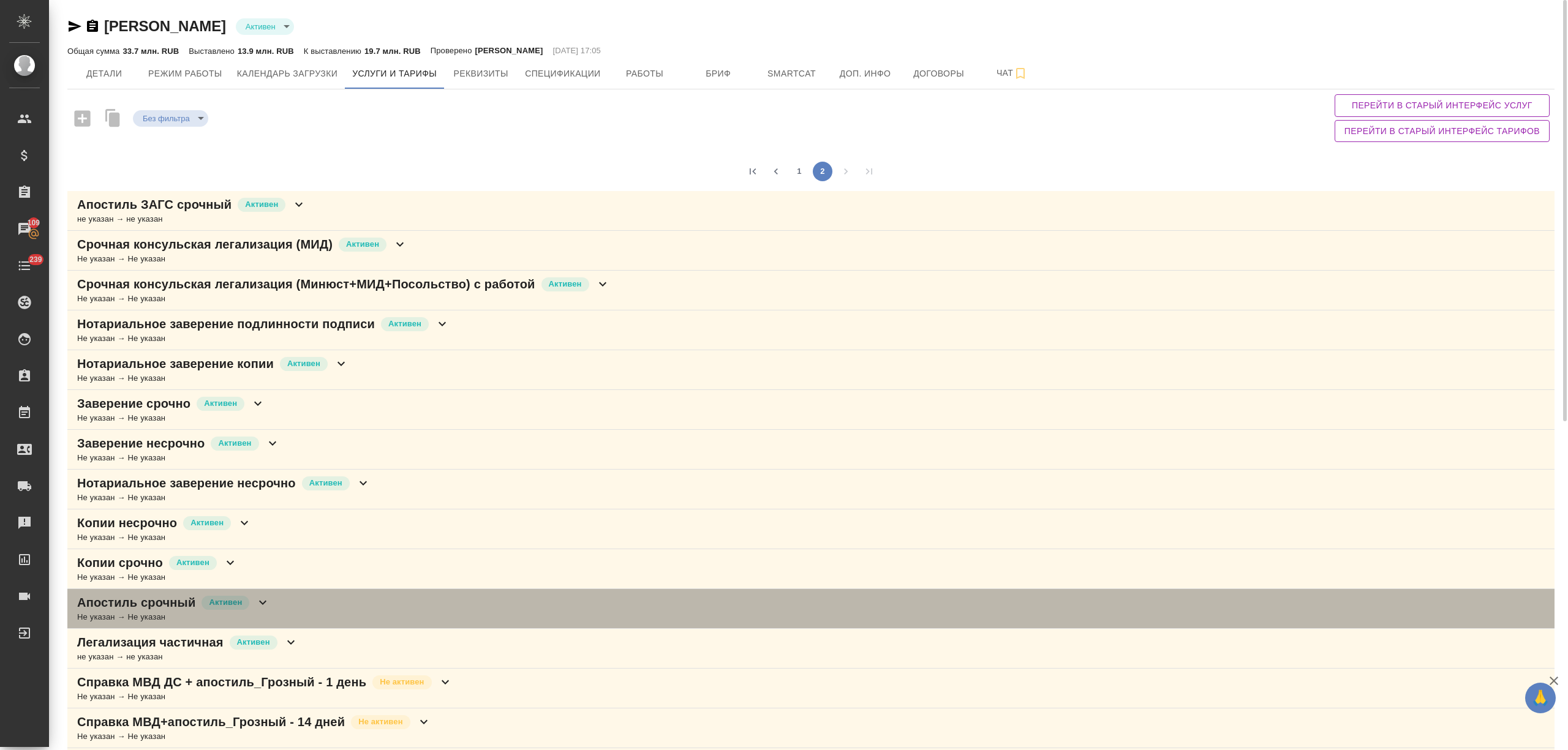
click at [266, 607] on icon at bounding box center [262, 602] width 15 height 15
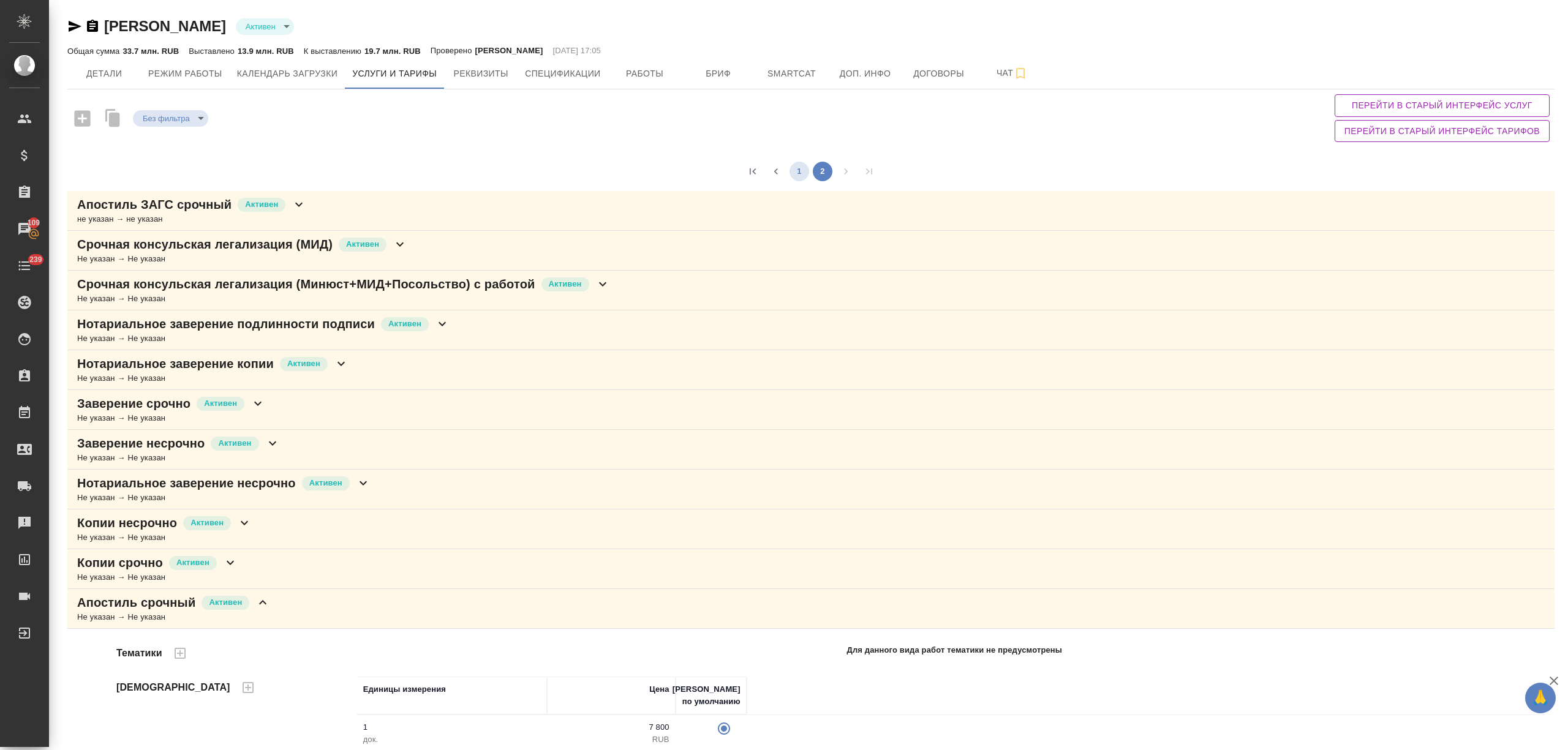
click at [792, 169] on button "1" at bounding box center [799, 171] width 19 height 19
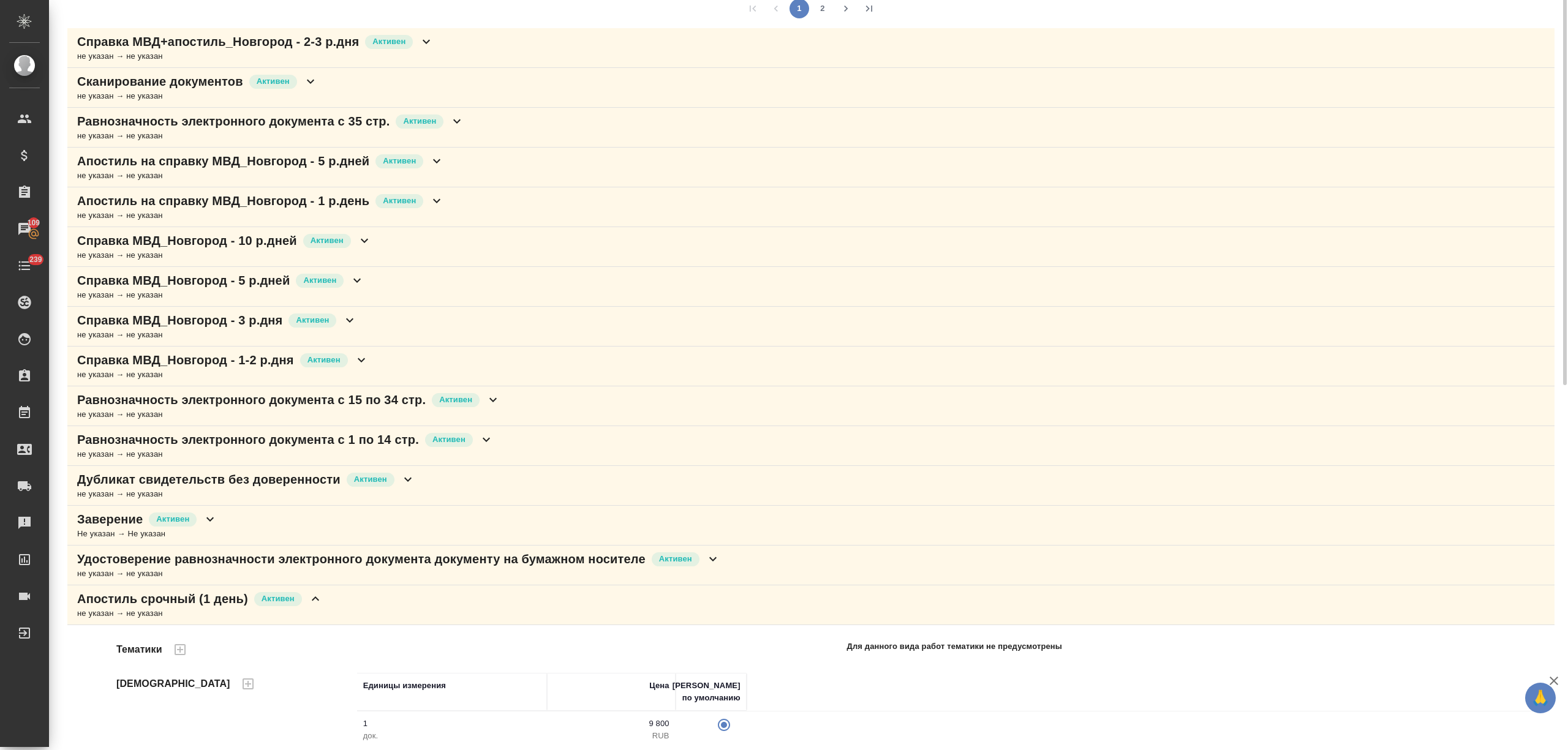
scroll to position [326, 0]
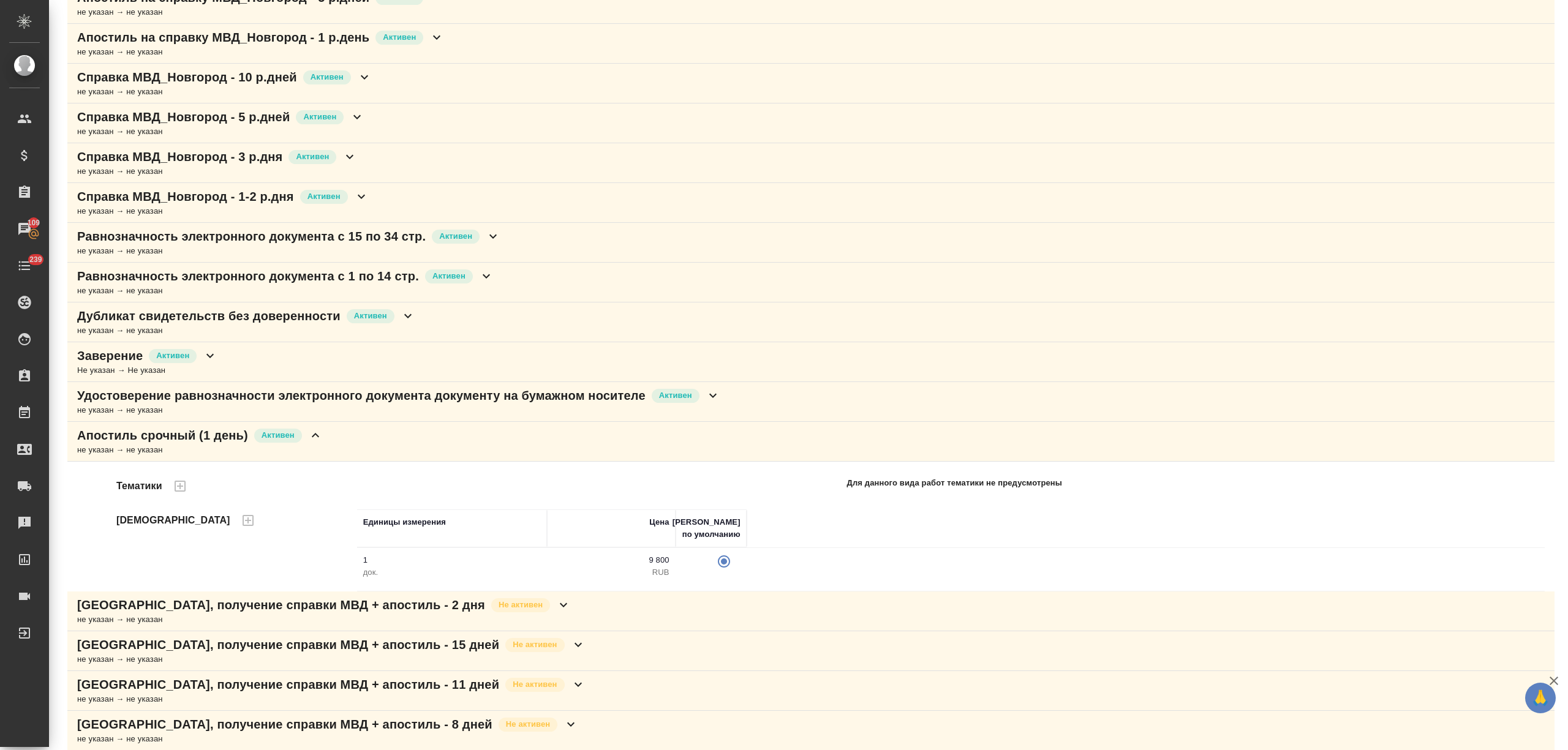
click at [311, 439] on icon at bounding box center [315, 435] width 15 height 15
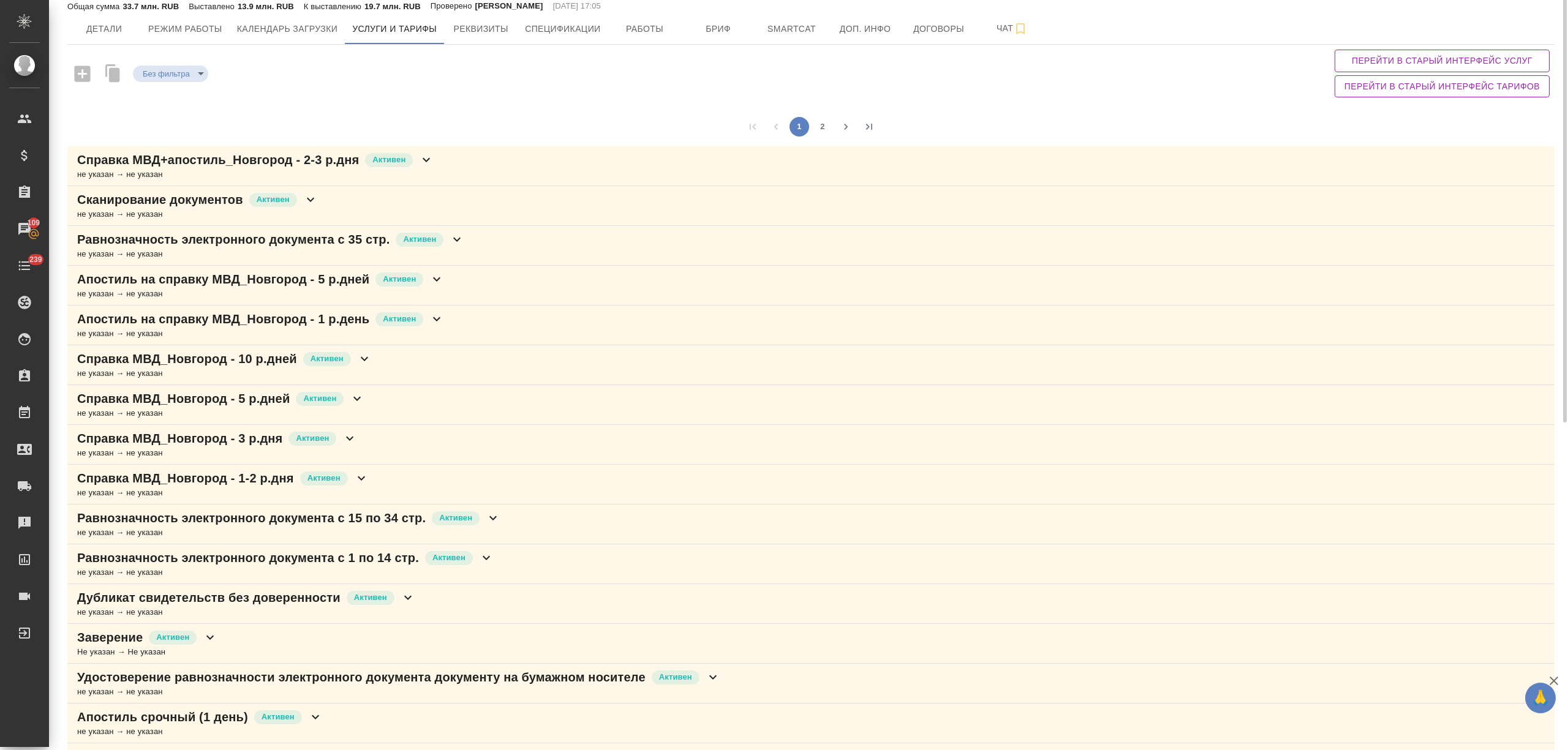
scroll to position [0, 0]
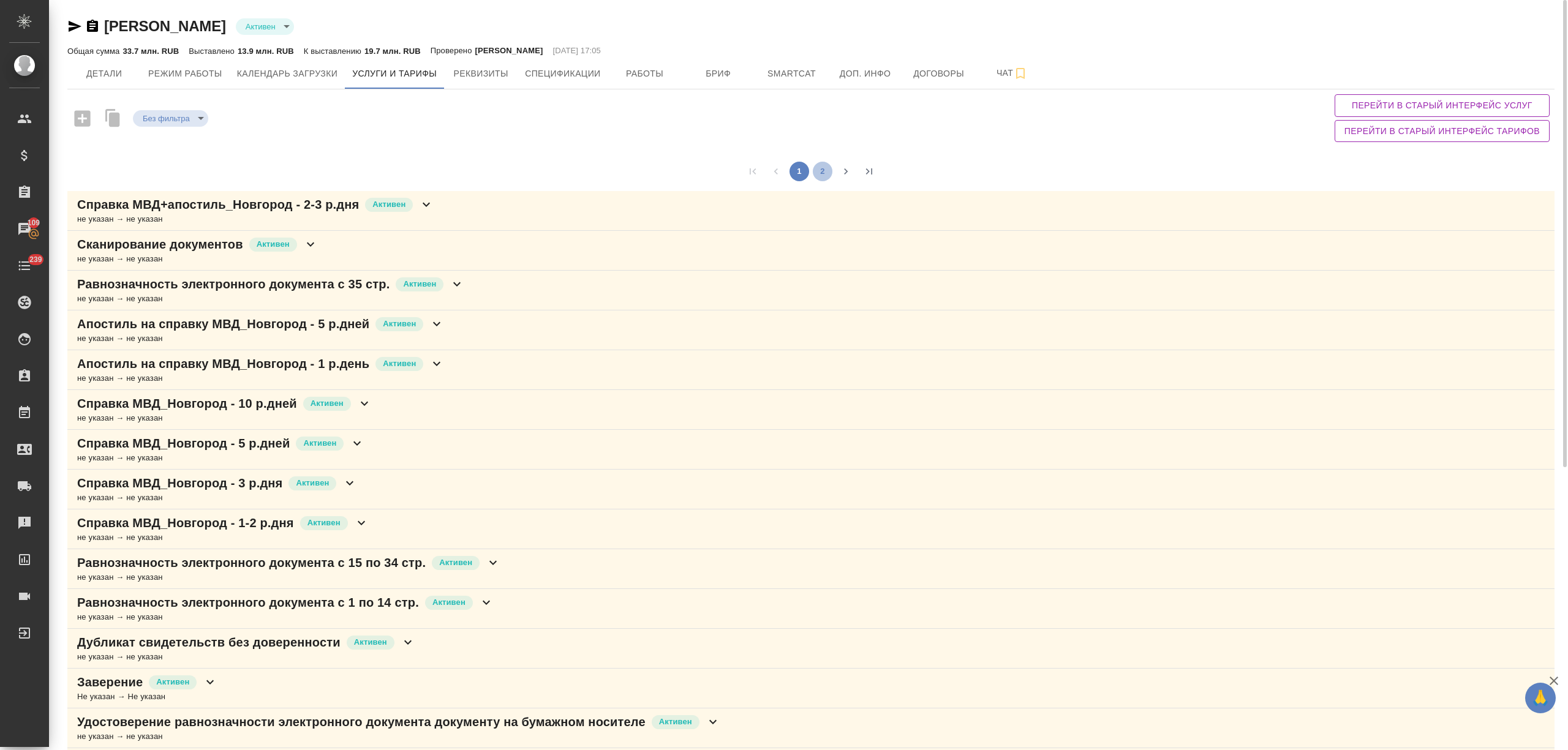
click at [821, 174] on button "2" at bounding box center [822, 171] width 19 height 19
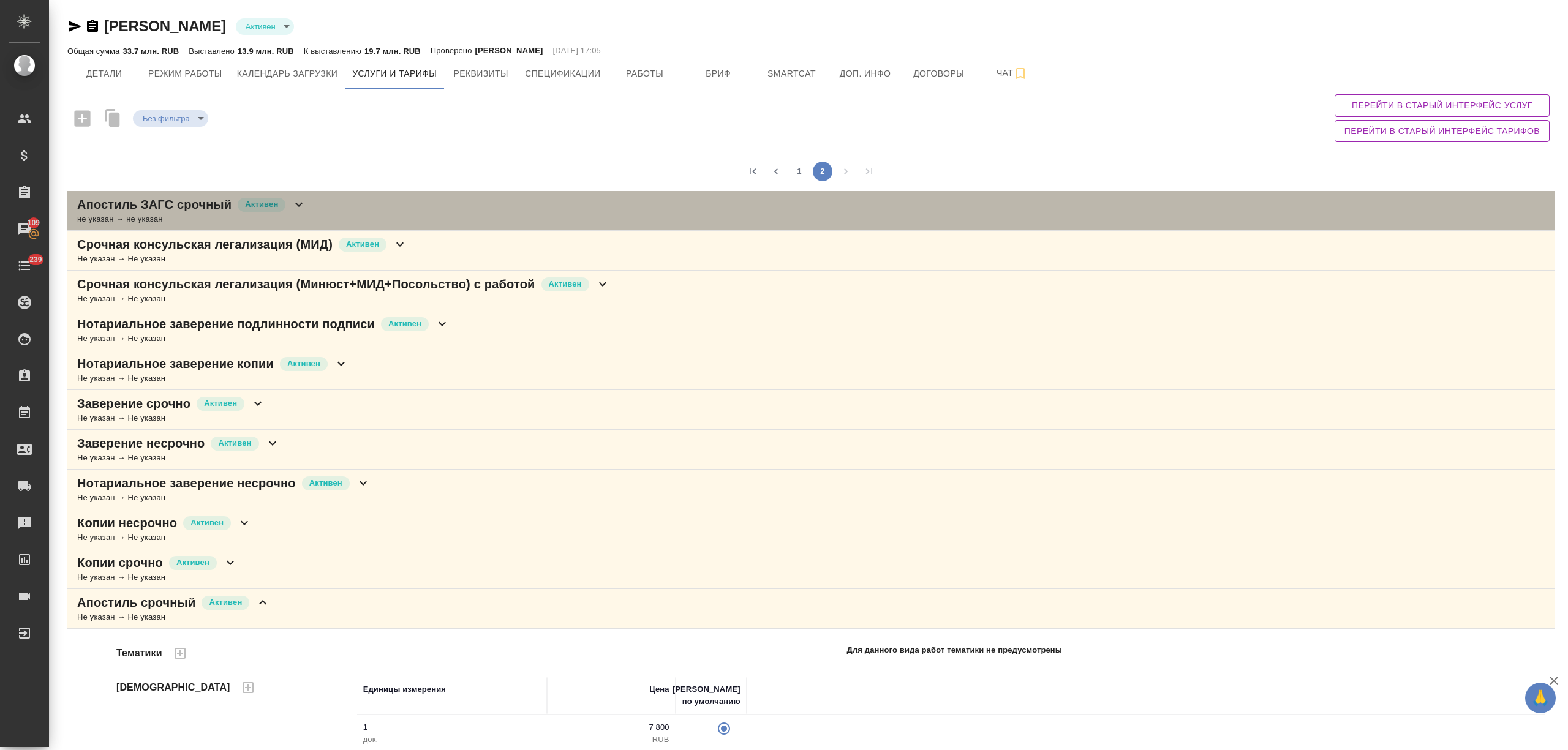
click at [320, 215] on div "Апостиль ЗАГС срочный Активен не указан → не указан" at bounding box center [811, 210] width 1487 height 40
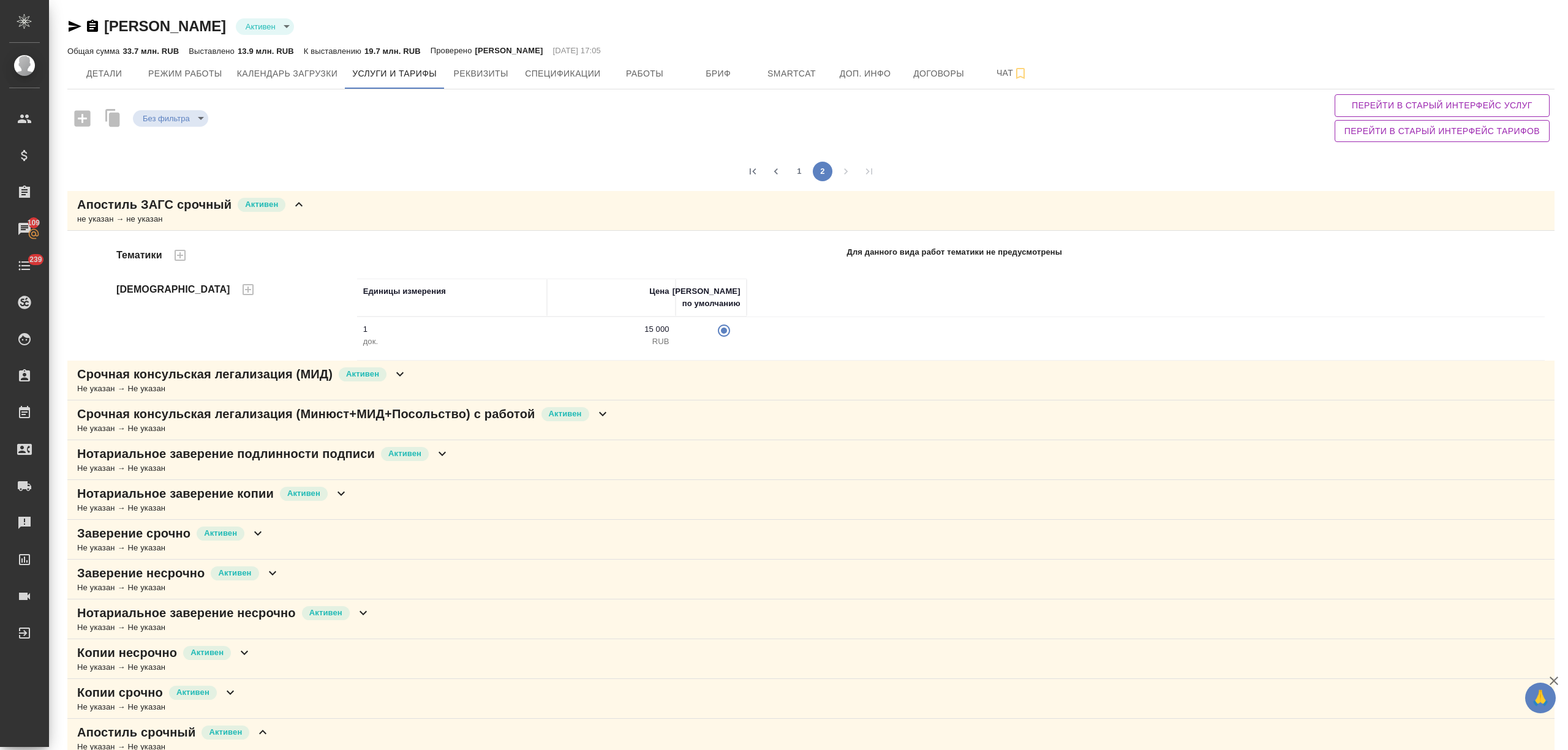
click at [320, 215] on div "Апостиль ЗАГС срочный Активен не указан → не указан" at bounding box center [811, 210] width 1487 height 40
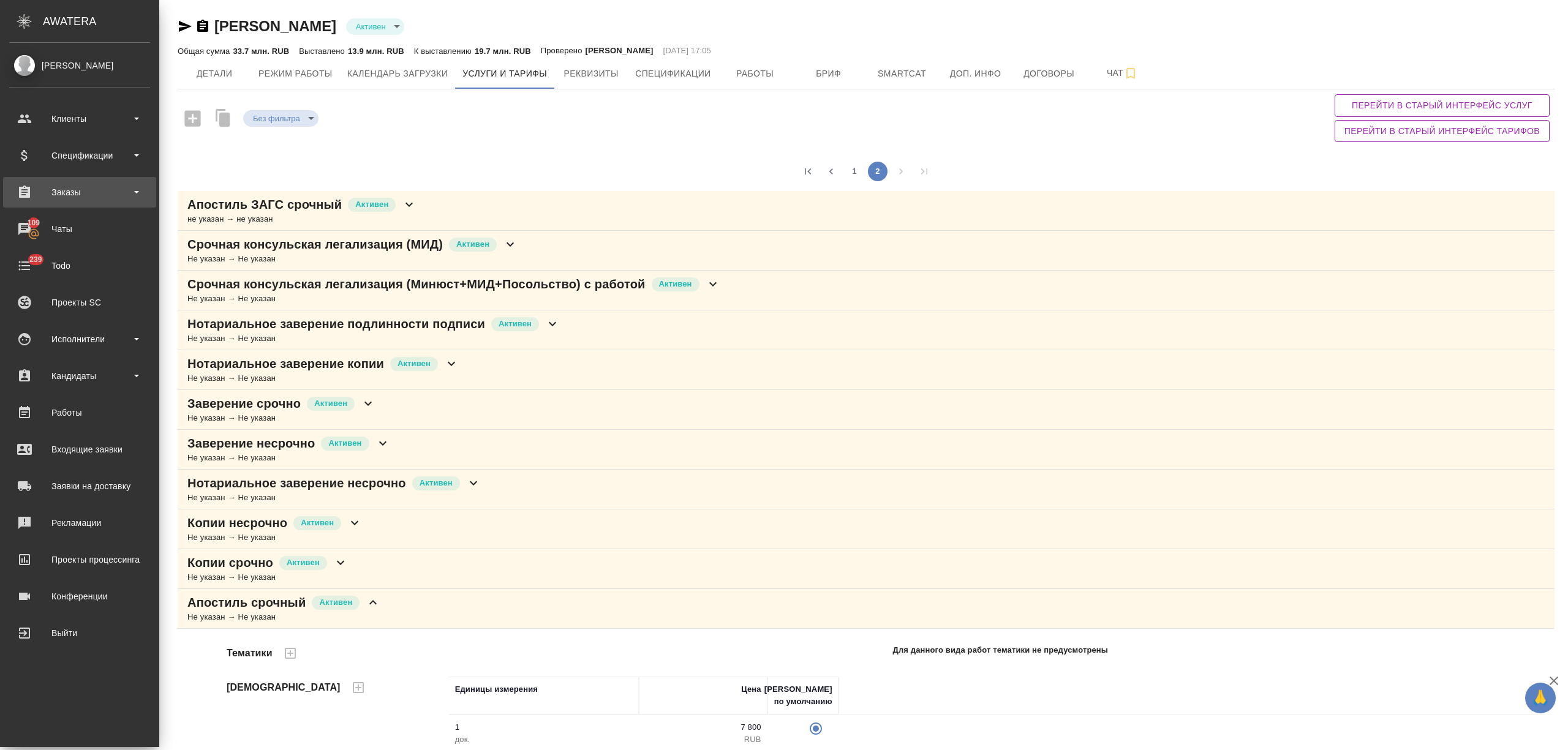
click at [82, 199] on div "Заказы" at bounding box center [79, 192] width 141 height 18
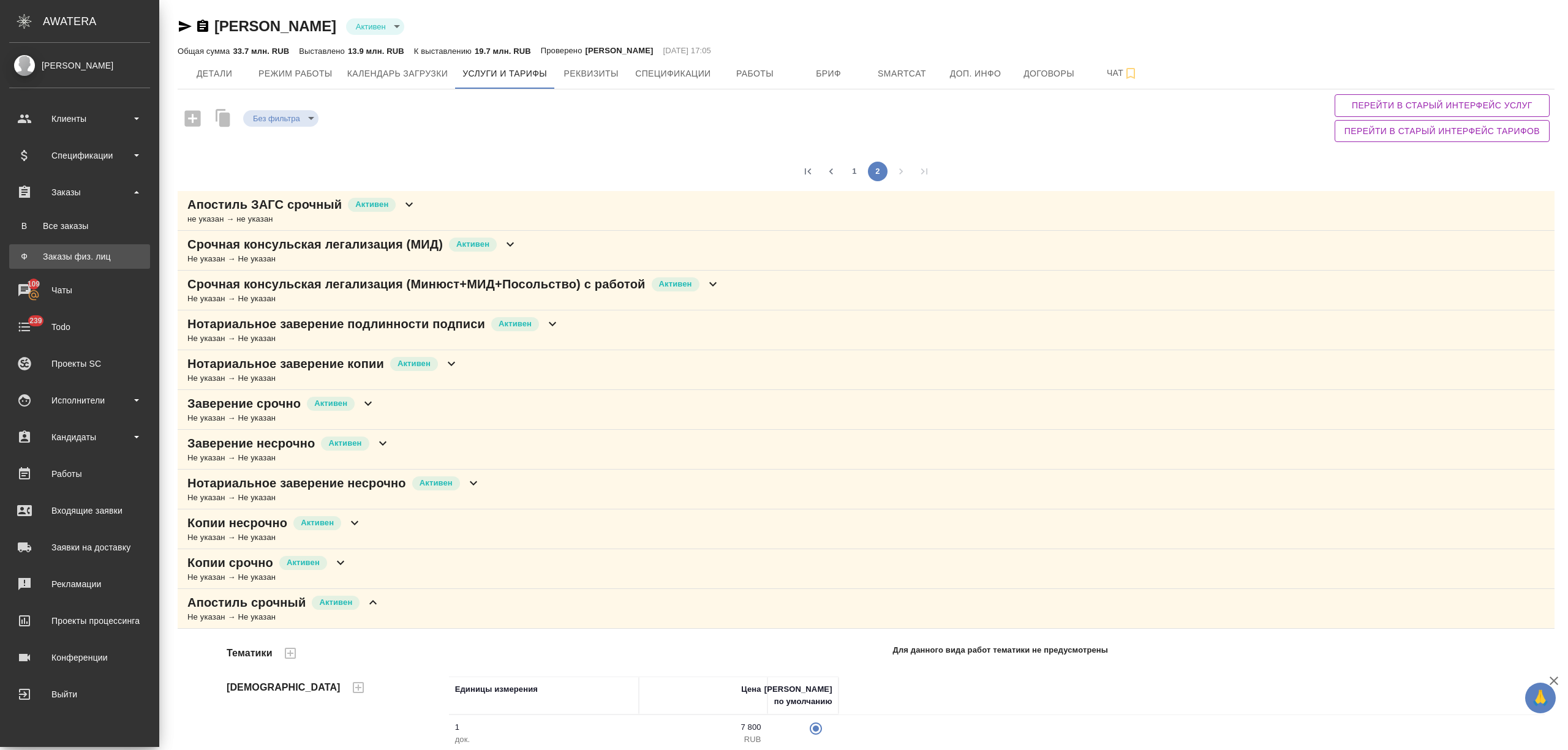
click at [88, 250] on div "Заказы физ. лиц" at bounding box center [80, 256] width 129 height 12
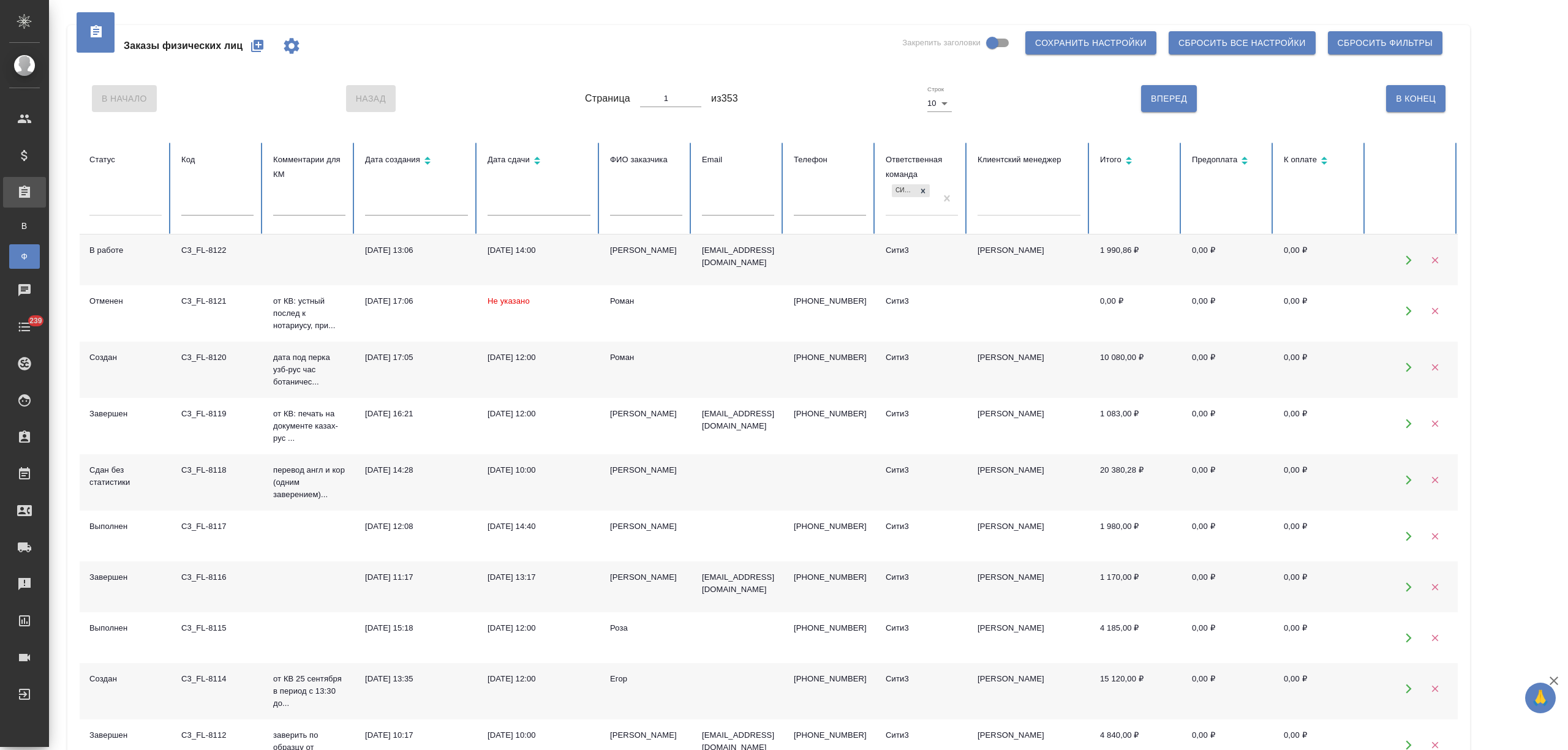
click at [197, 471] on div "C3_FL-8118" at bounding box center [217, 470] width 72 height 12
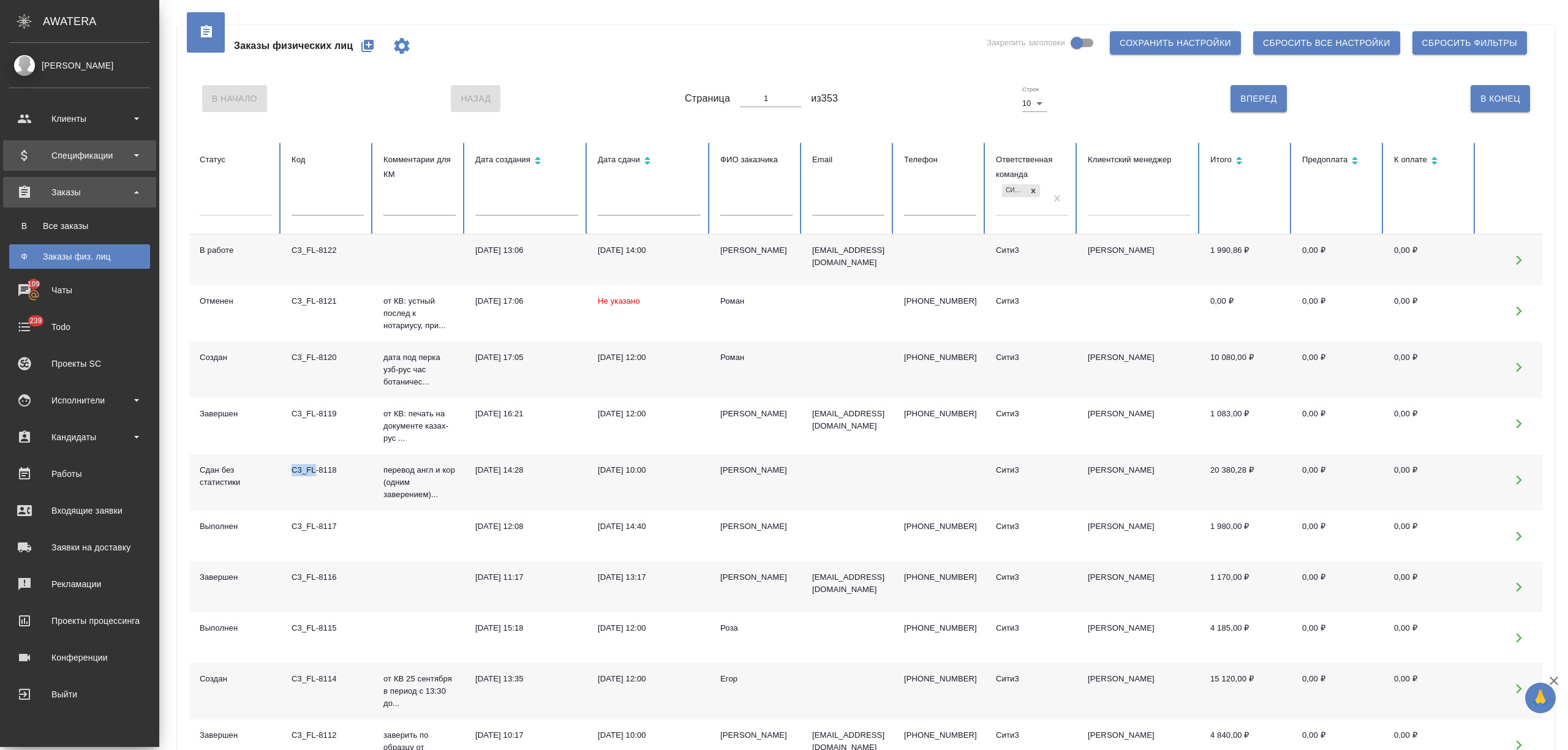
click at [53, 116] on div "Клиенты" at bounding box center [79, 119] width 141 height 18
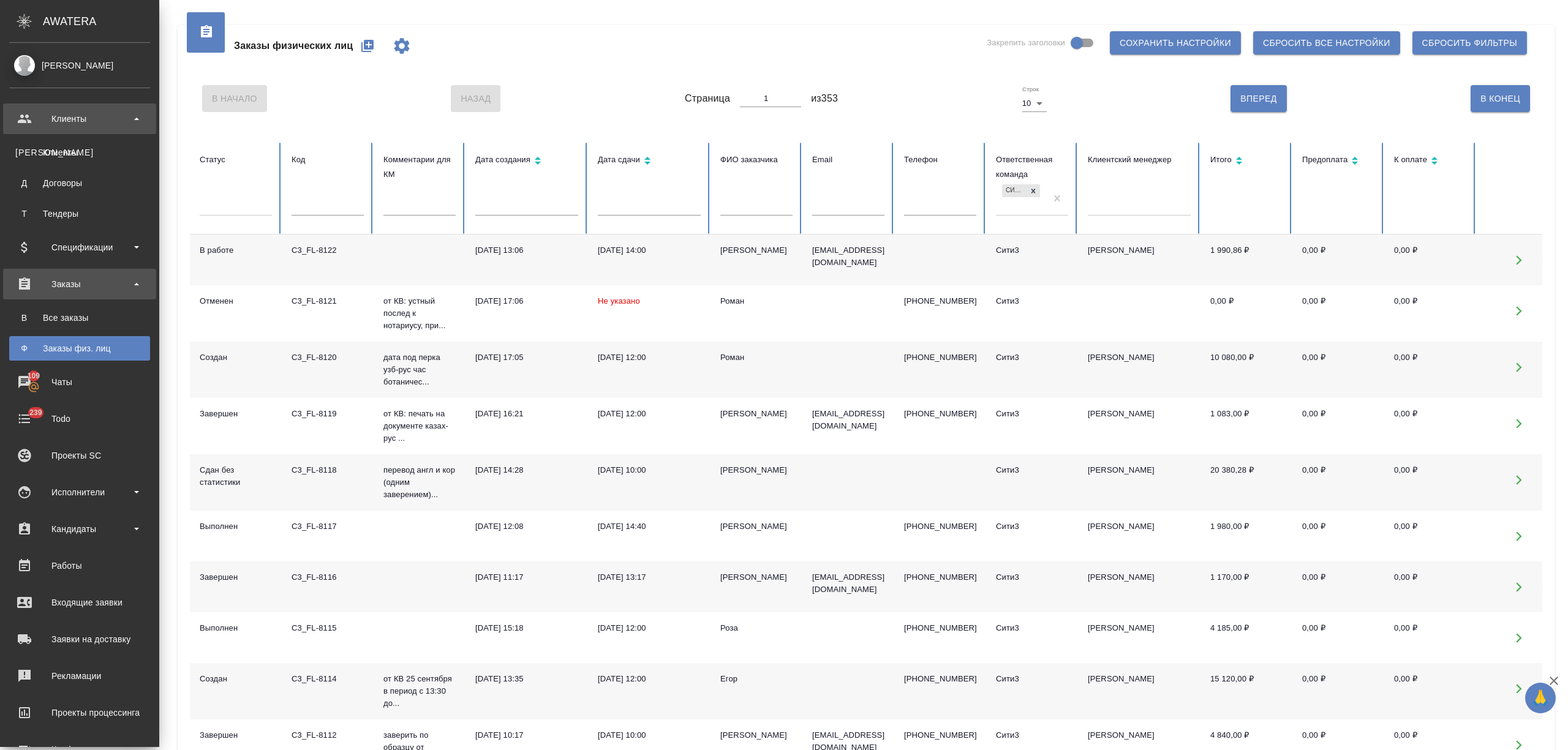
click at [42, 121] on div "Клиенты" at bounding box center [79, 119] width 141 height 18
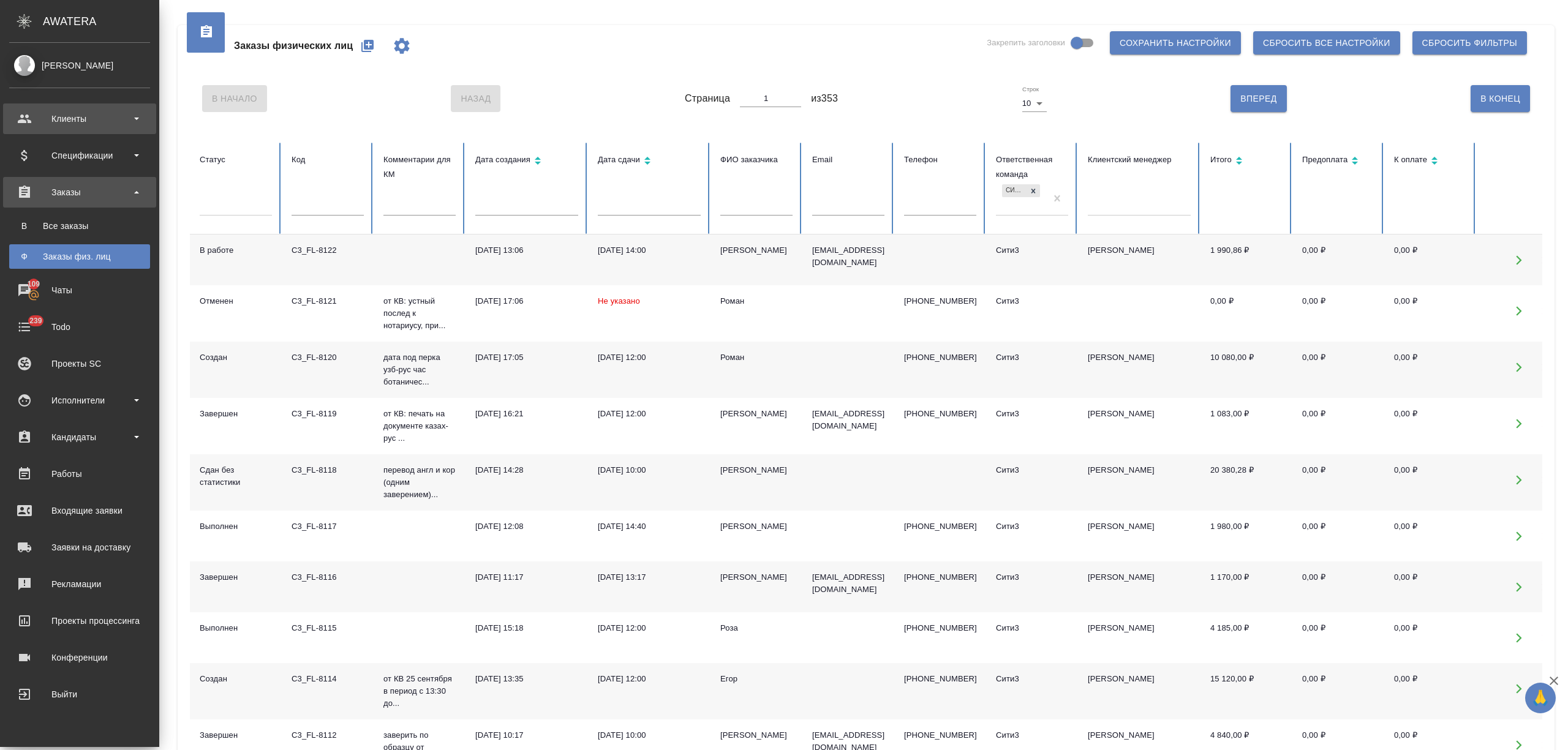
click at [72, 126] on div "Клиенты" at bounding box center [79, 119] width 141 height 18
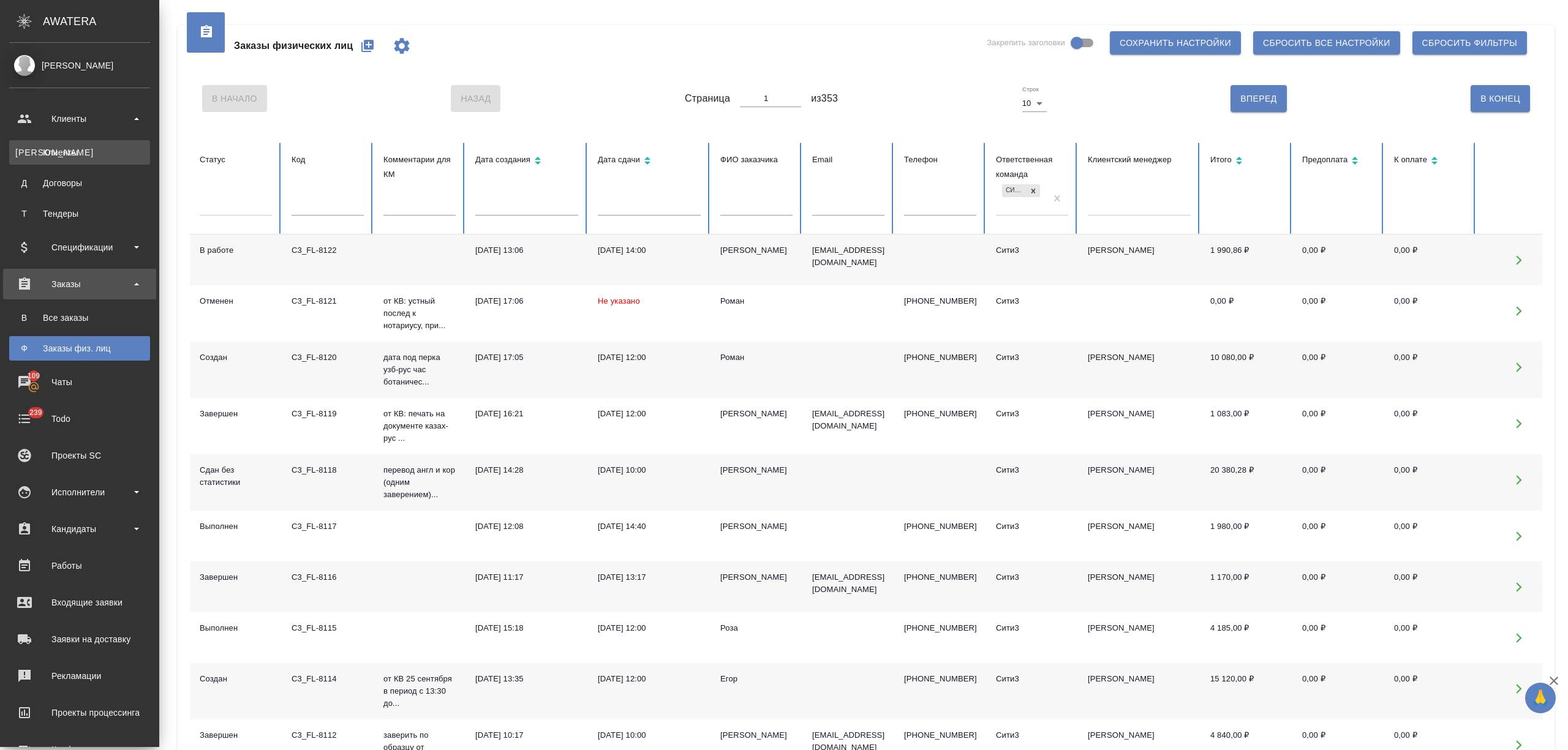
click at [72, 145] on link "К Клиенты" at bounding box center [79, 152] width 141 height 25
select select "RU"
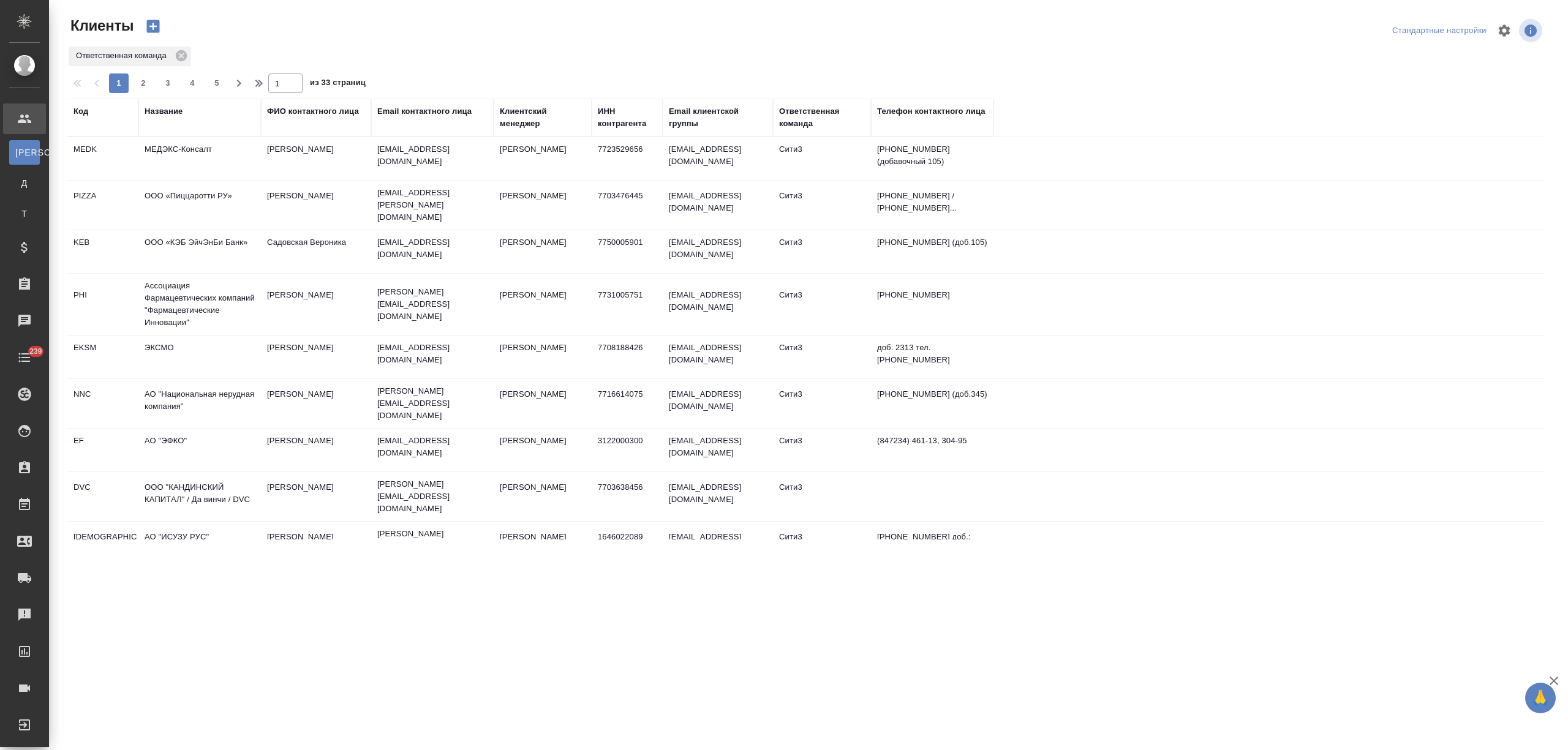
click at [169, 112] on div "Название" at bounding box center [164, 111] width 38 height 12
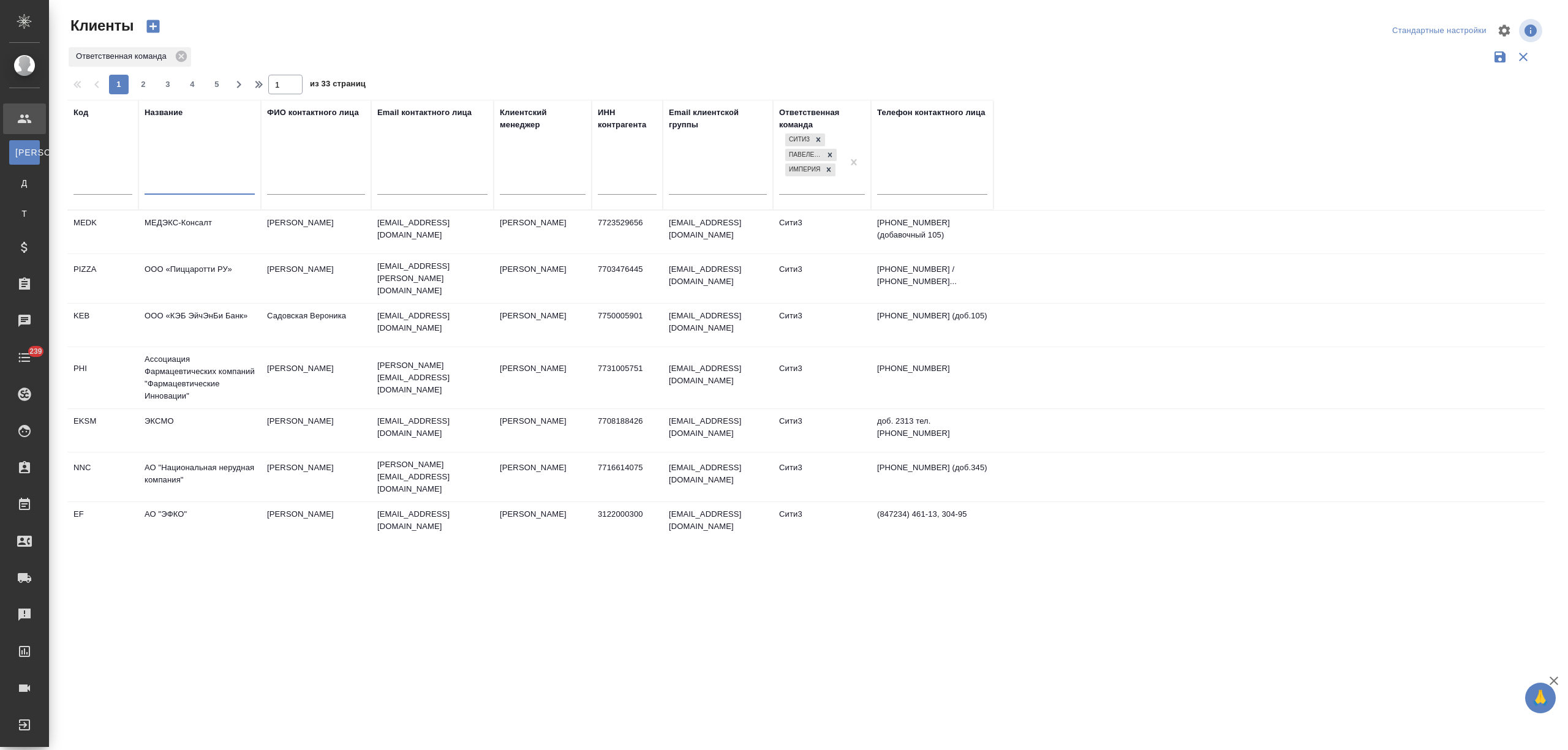
click at [170, 184] on input "text" at bounding box center [200, 187] width 110 height 16
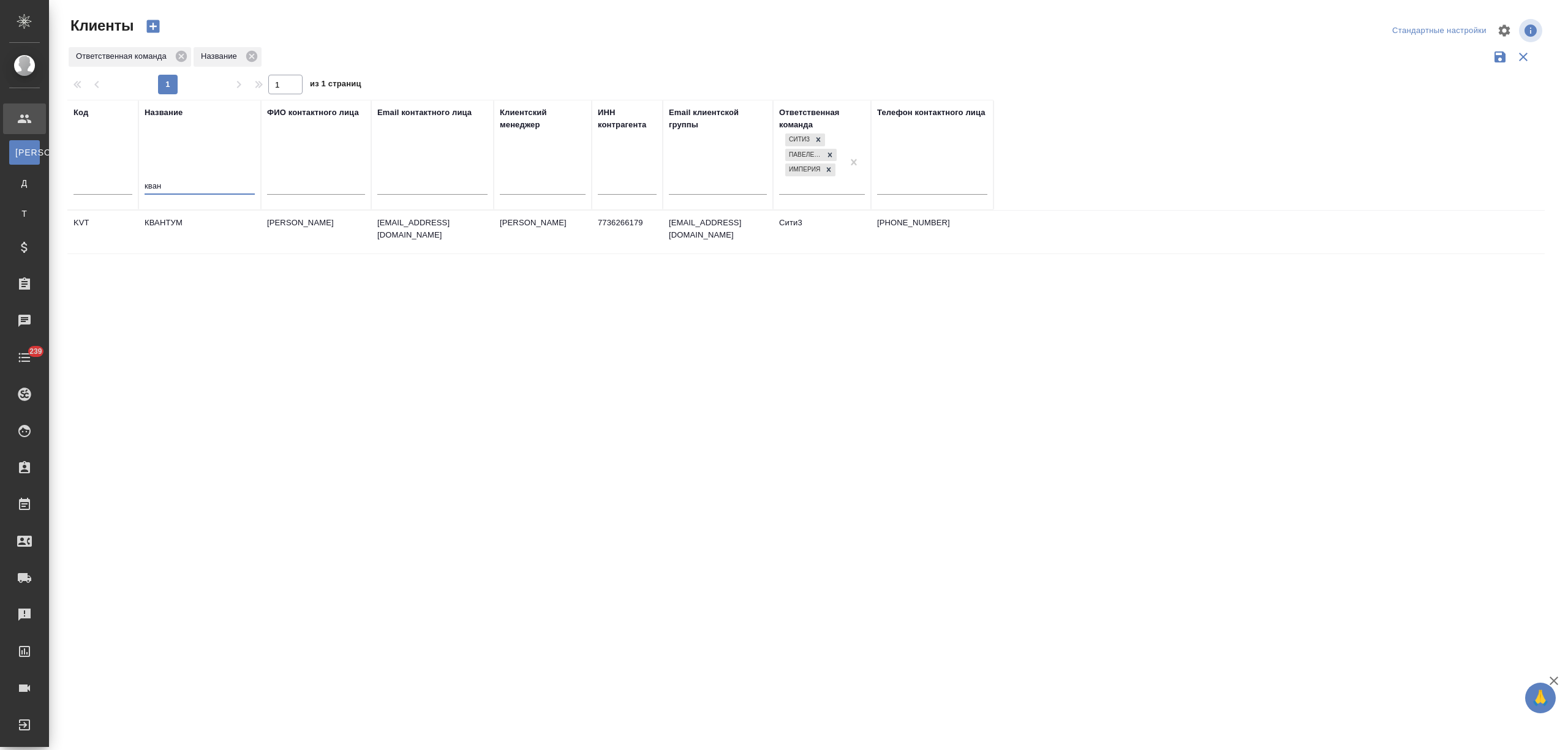
type input "кван"
click at [184, 225] on td "КВАНТУМ" at bounding box center [199, 232] width 123 height 43
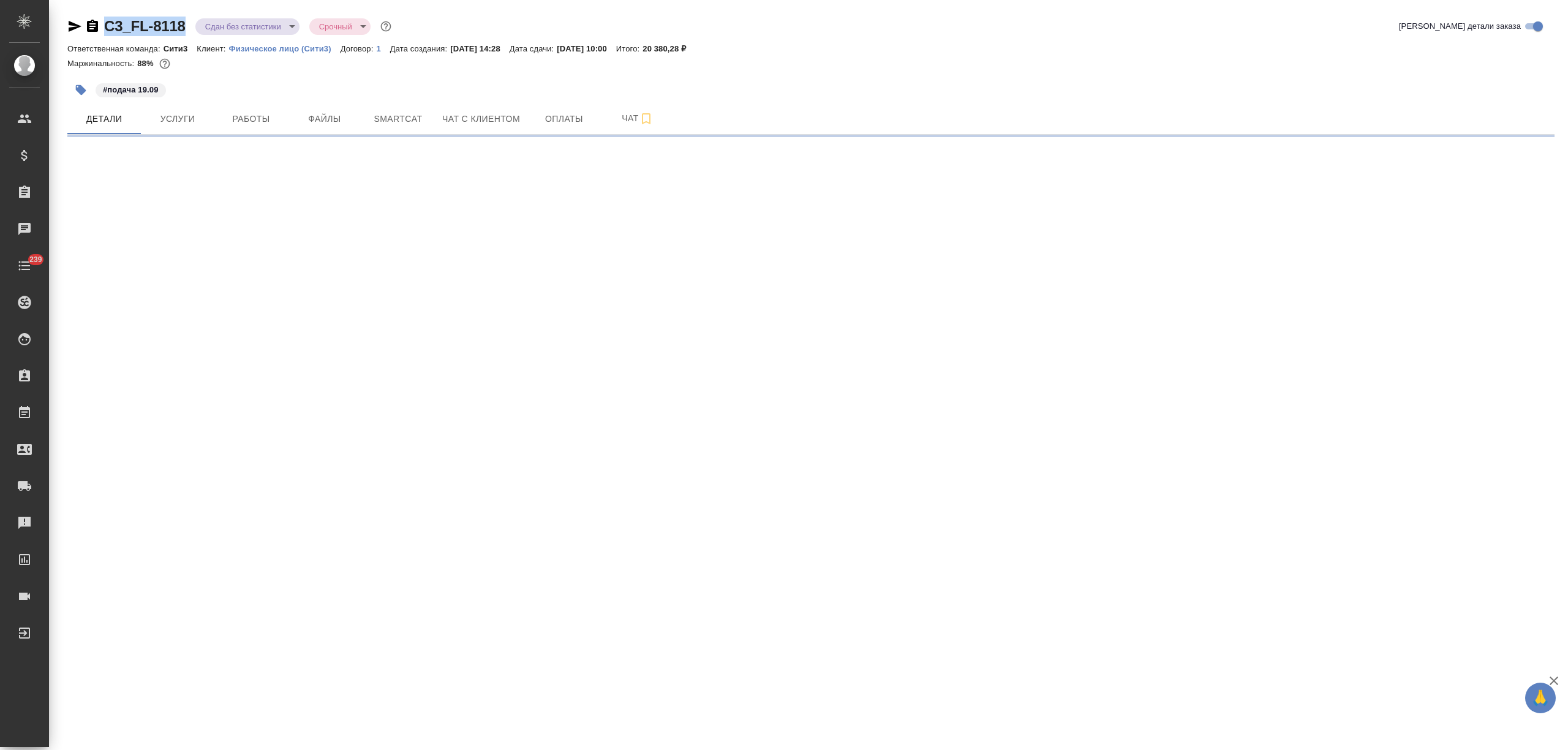
drag, startPoint x: 185, startPoint y: 25, endPoint x: 88, endPoint y: 20, distance: 97.1
click at [88, 20] on div "C3_FL-8118 Сдан без статистики distributed Срочный urgent" at bounding box center [230, 26] width 326 height 19
copy link "C3_FL-8118"
select select "RU"
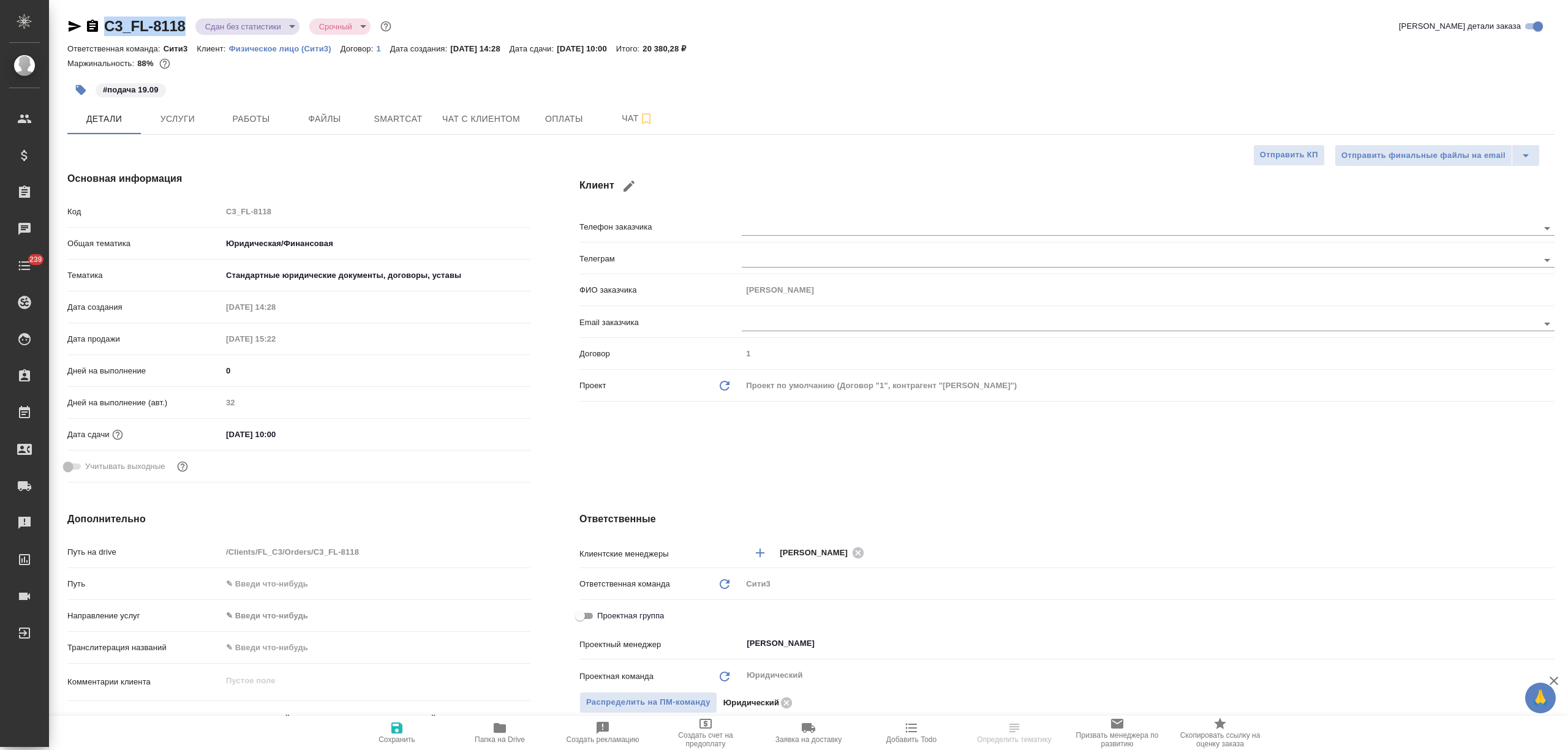
type textarea "x"
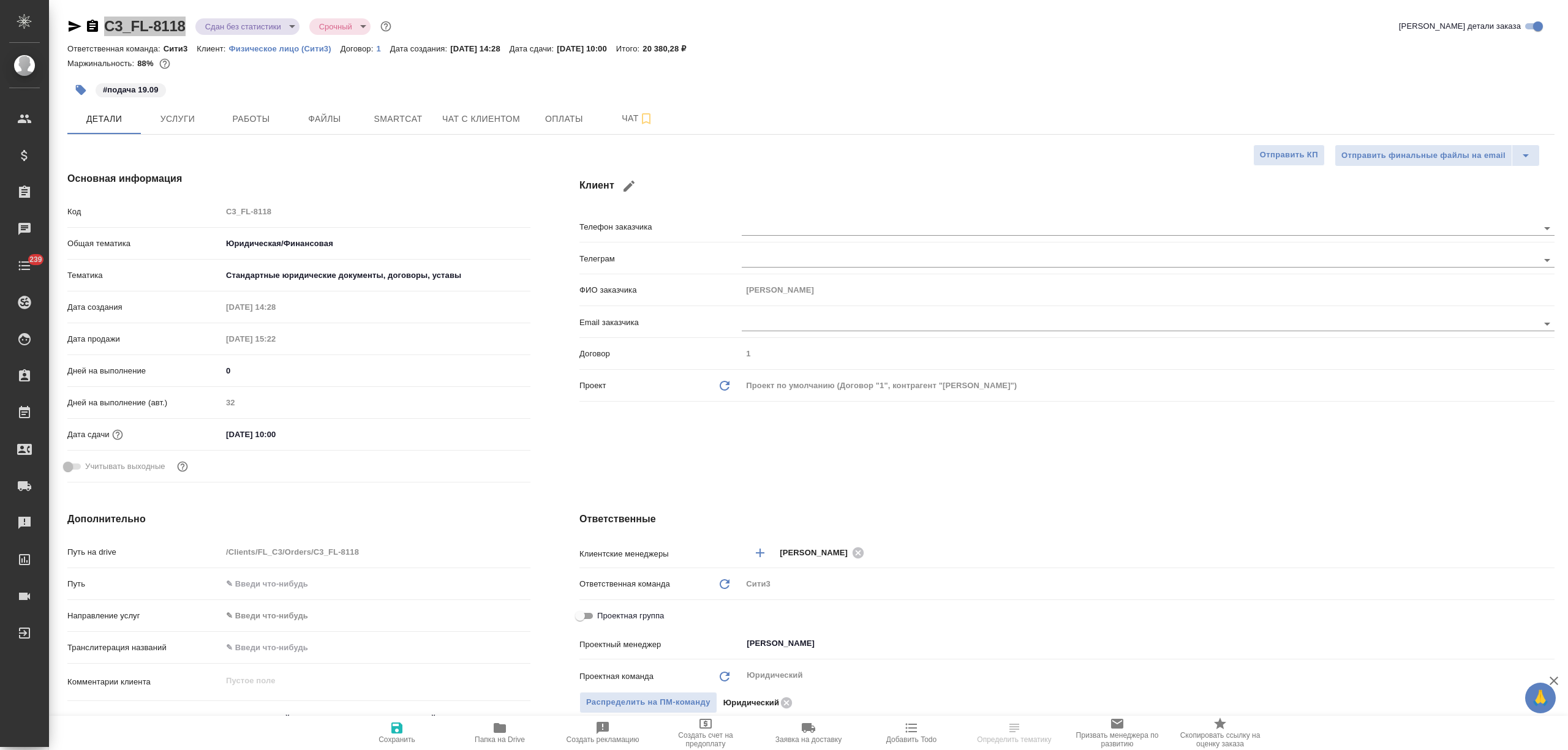
type textarea "x"
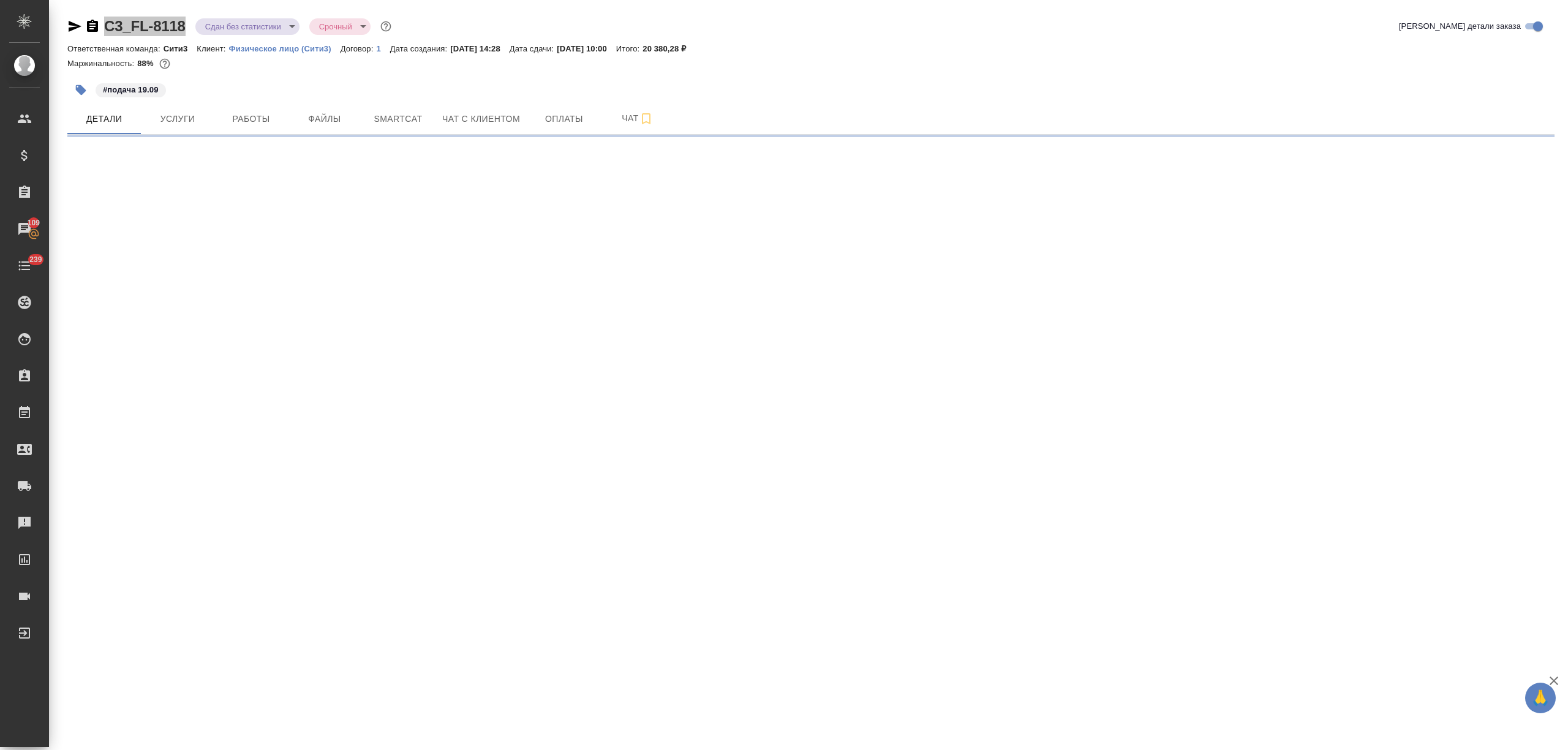
select select "RU"
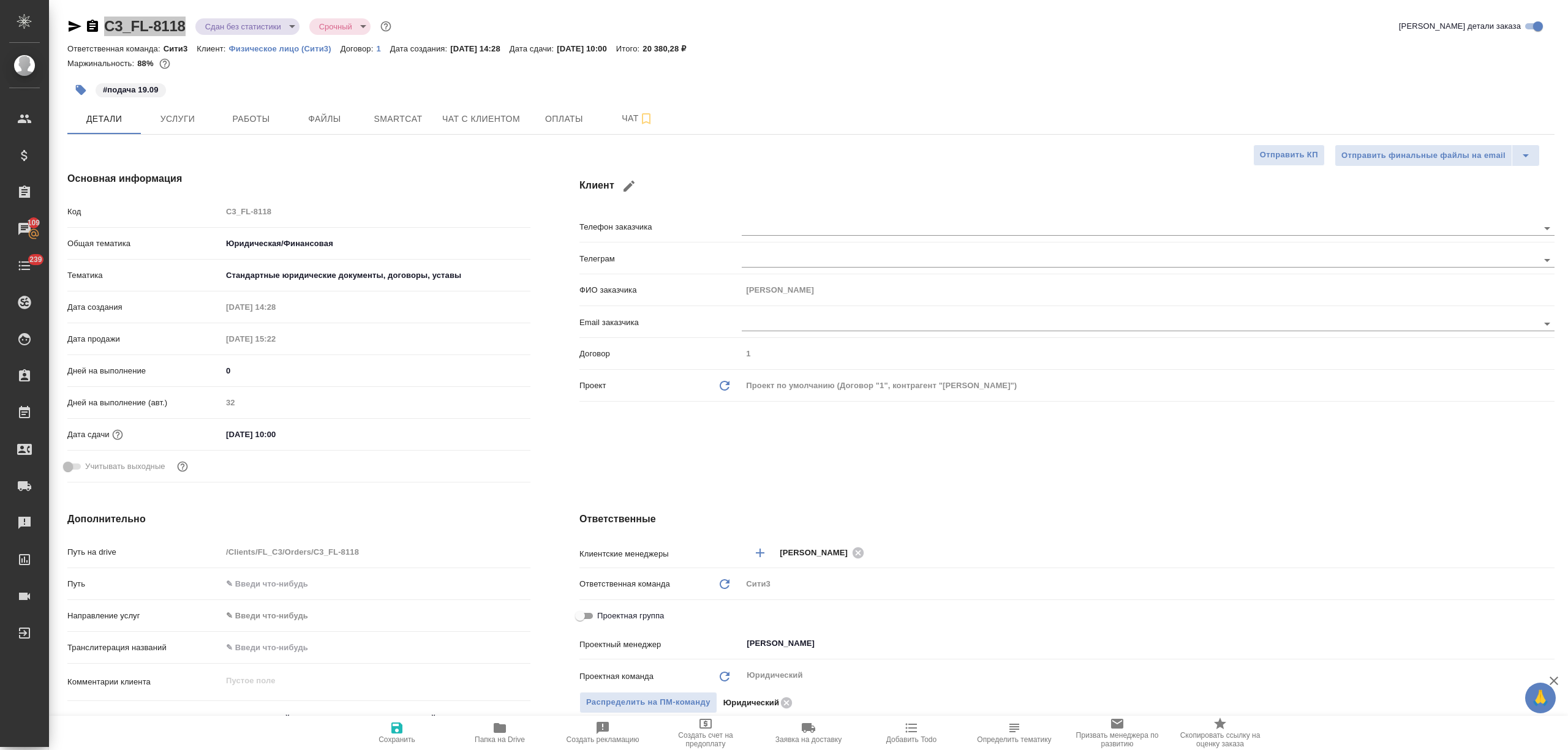
type textarea "x"
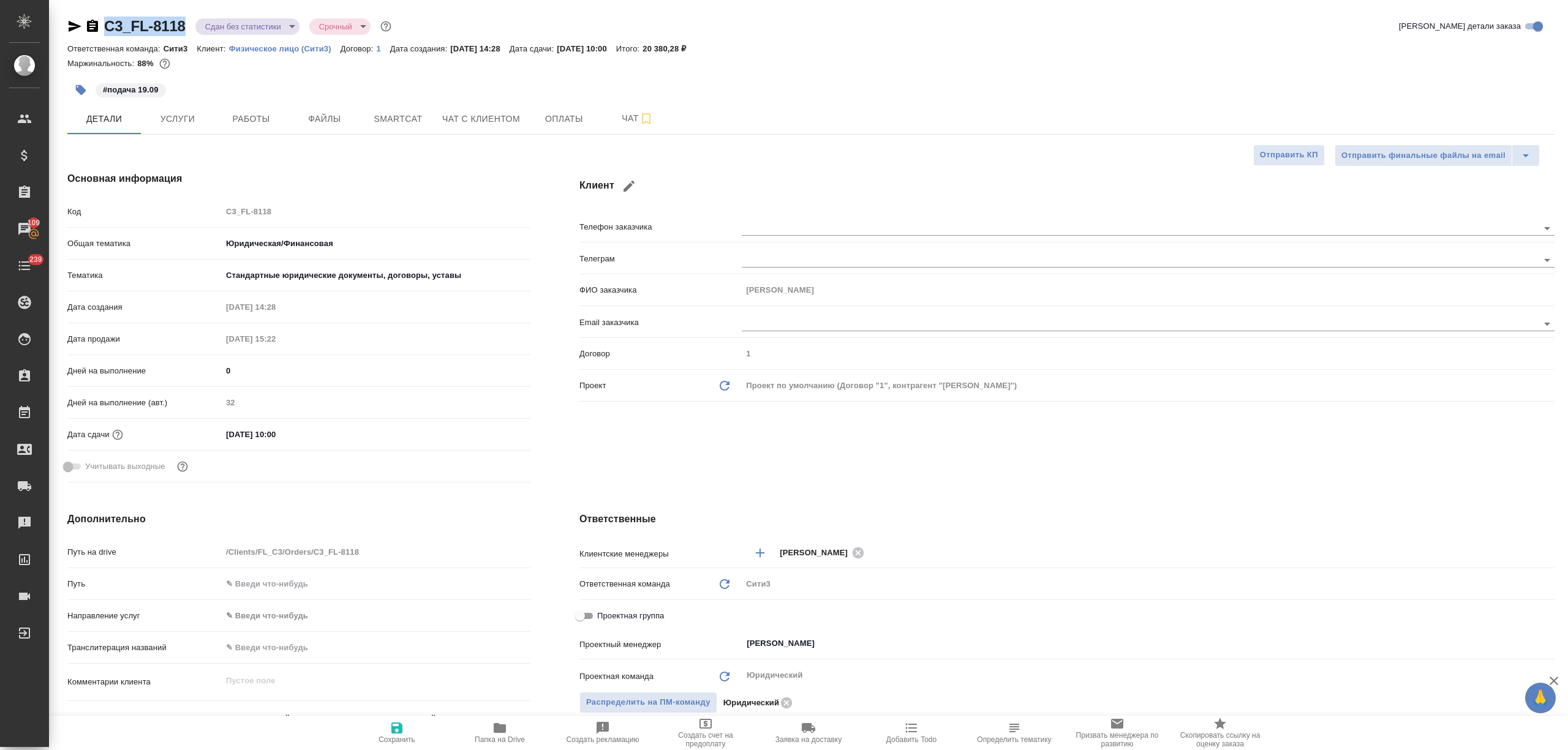
type textarea "x"
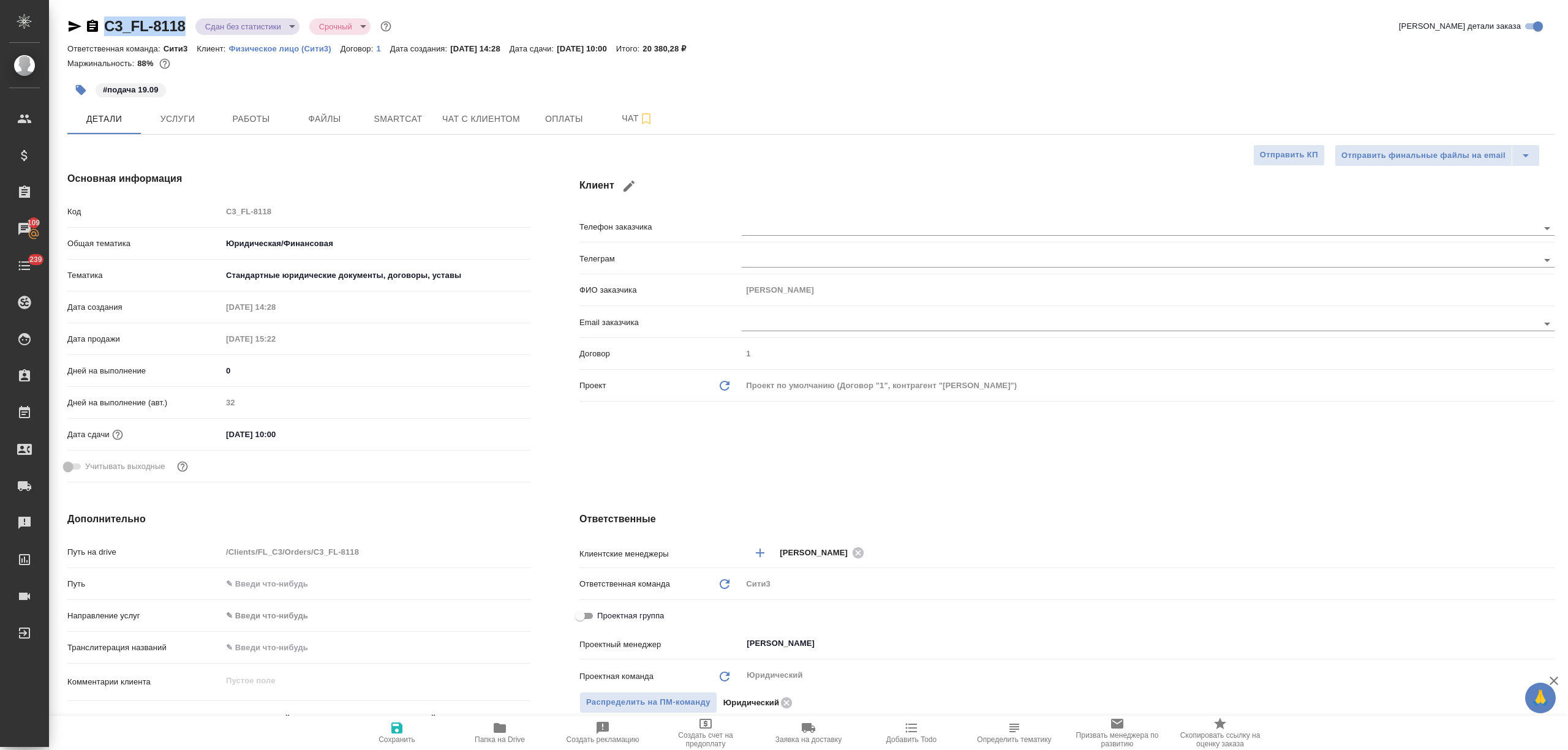
type textarea "x"
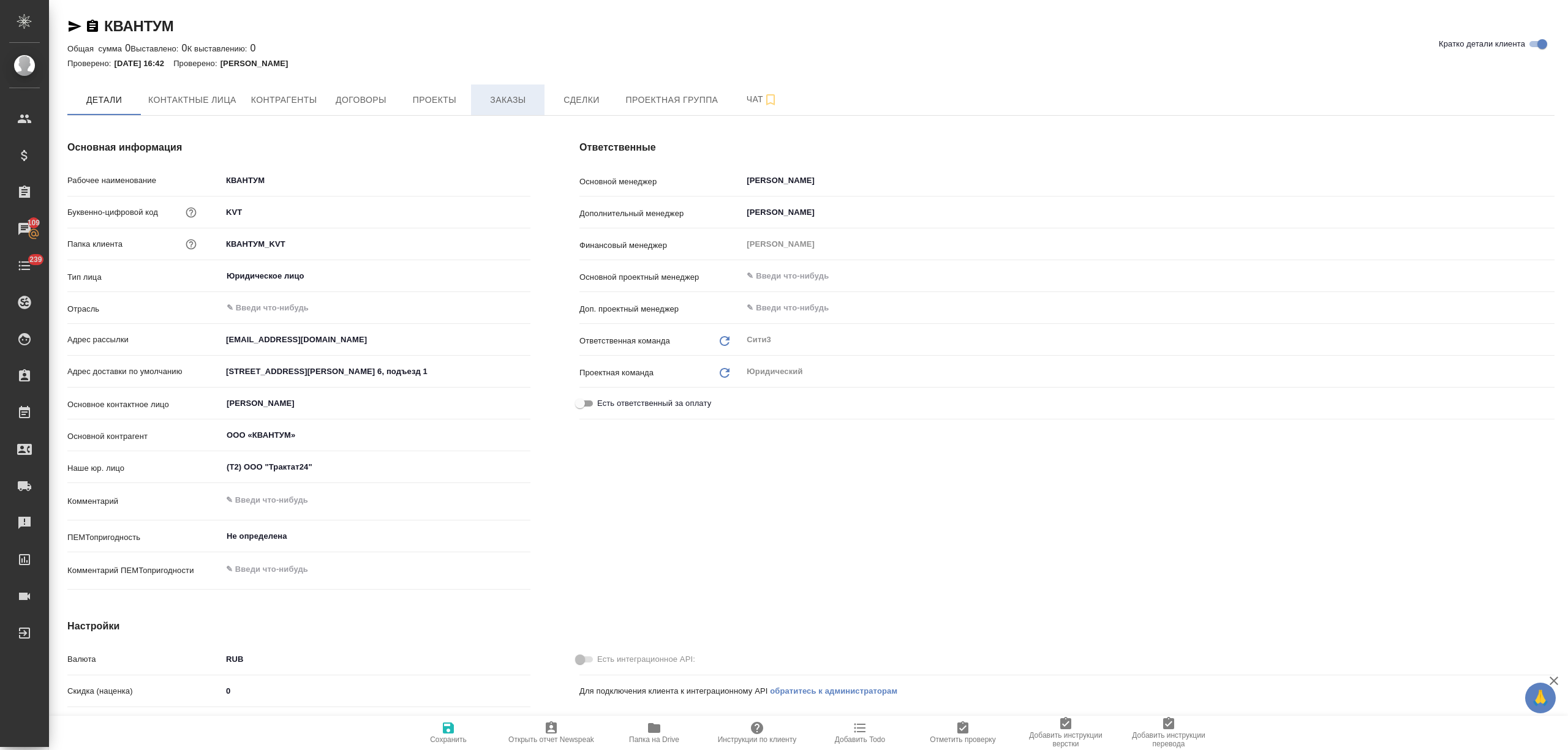
click at [483, 93] on span "Заказы" at bounding box center [508, 100] width 59 height 16
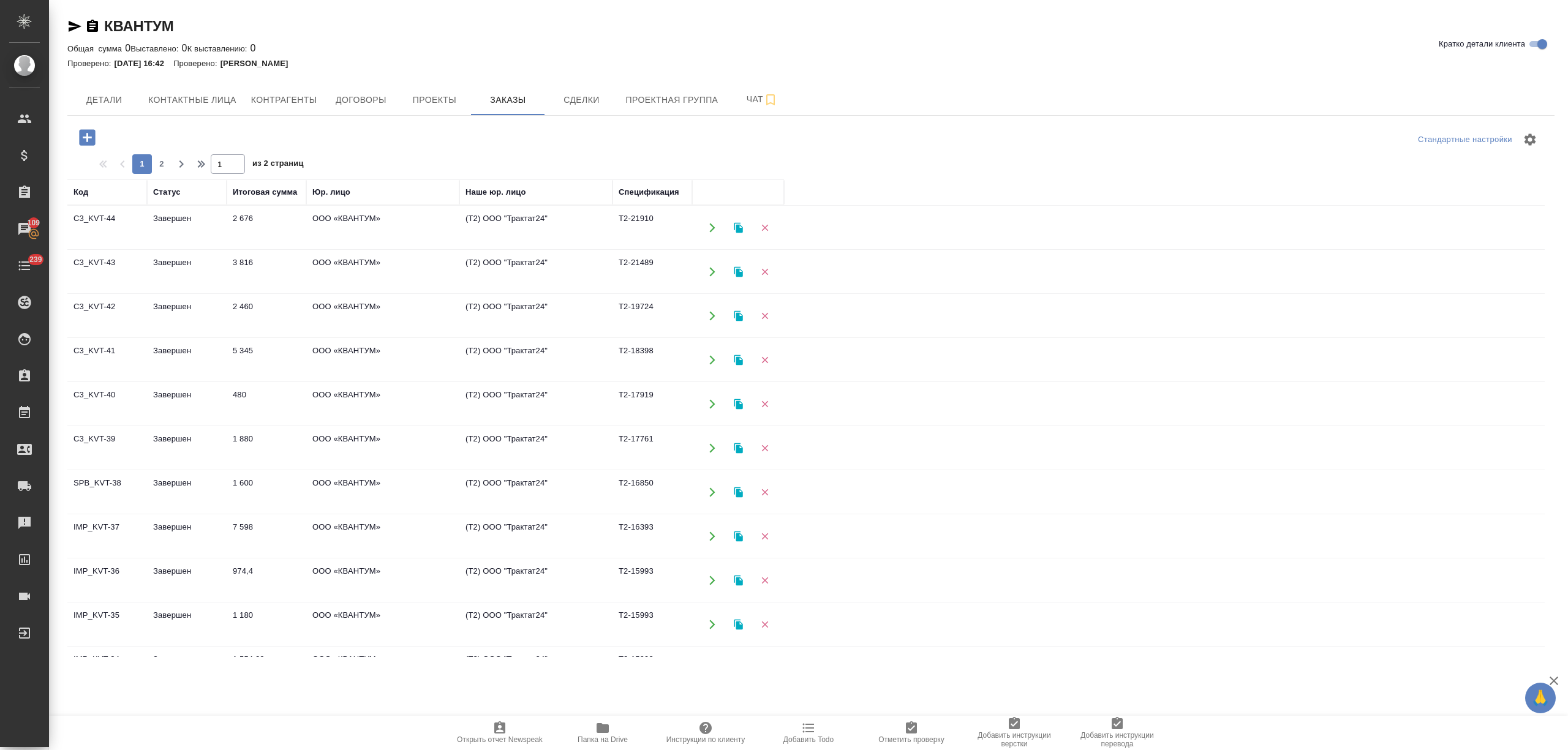
drag, startPoint x: 127, startPoint y: 221, endPoint x: 95, endPoint y: 221, distance: 32.0
click at [95, 221] on td "C3_KVT-44" at bounding box center [107, 228] width 80 height 43
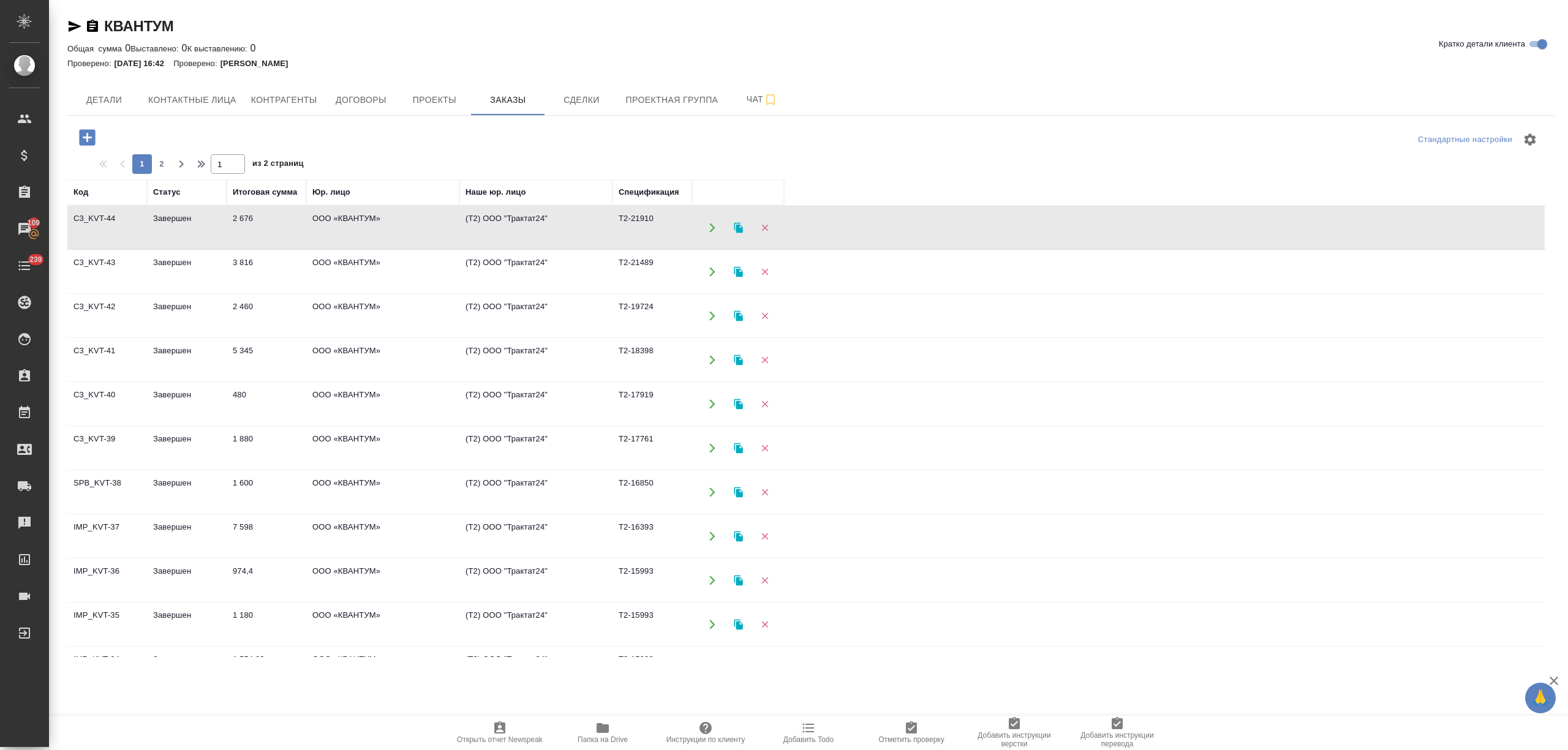
click at [99, 221] on td "C3_KVT-44" at bounding box center [107, 228] width 80 height 43
click at [190, 105] on span "Контактные лица" at bounding box center [192, 100] width 88 height 16
select select "RU"
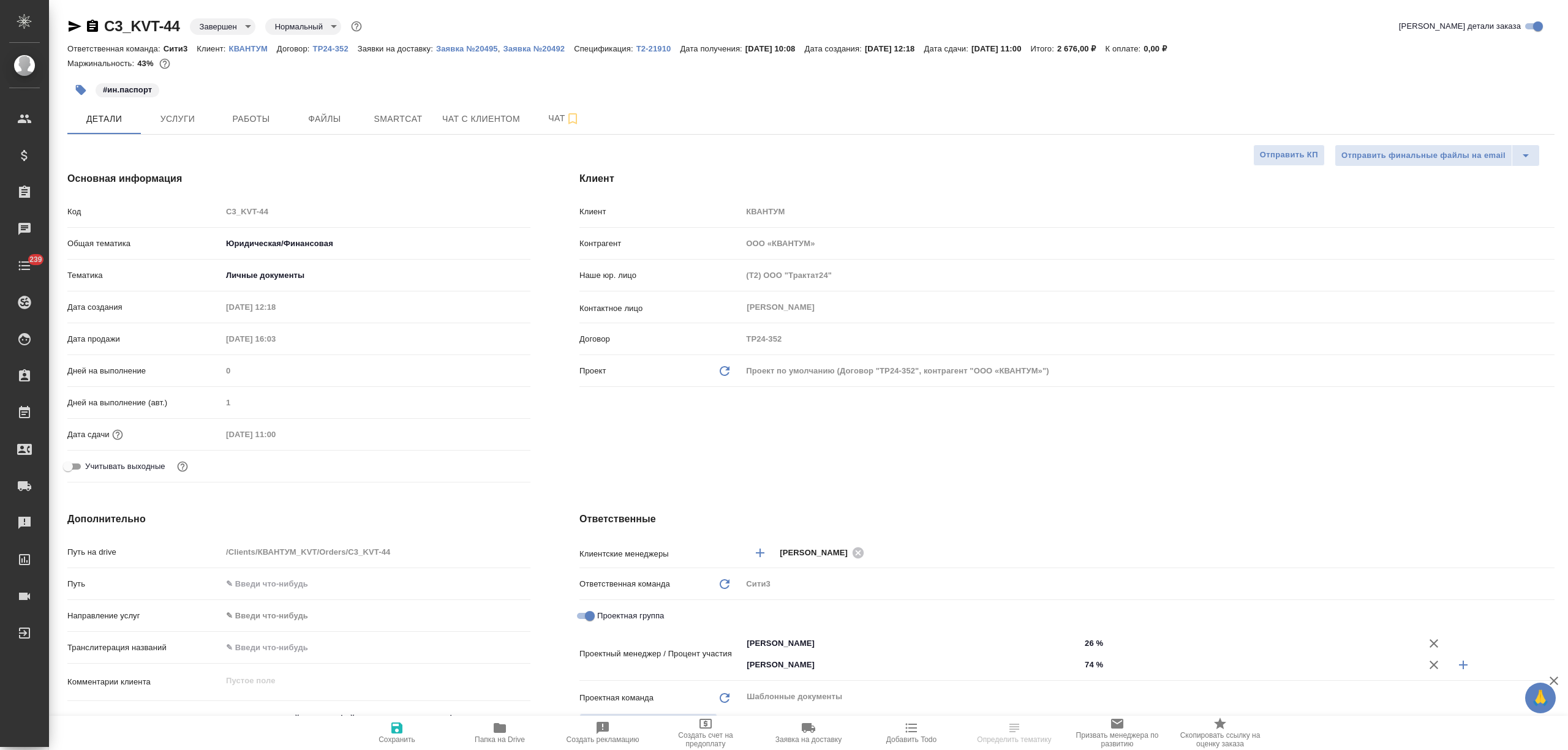
select select "RU"
drag, startPoint x: 184, startPoint y: 25, endPoint x: 105, endPoint y: 25, distance: 79.0
click at [105, 25] on div "C3_KVT-44 Завершен closed Нормальный normal" at bounding box center [216, 26] width 297 height 19
copy link "C3_KVT-44"
select select "RU"
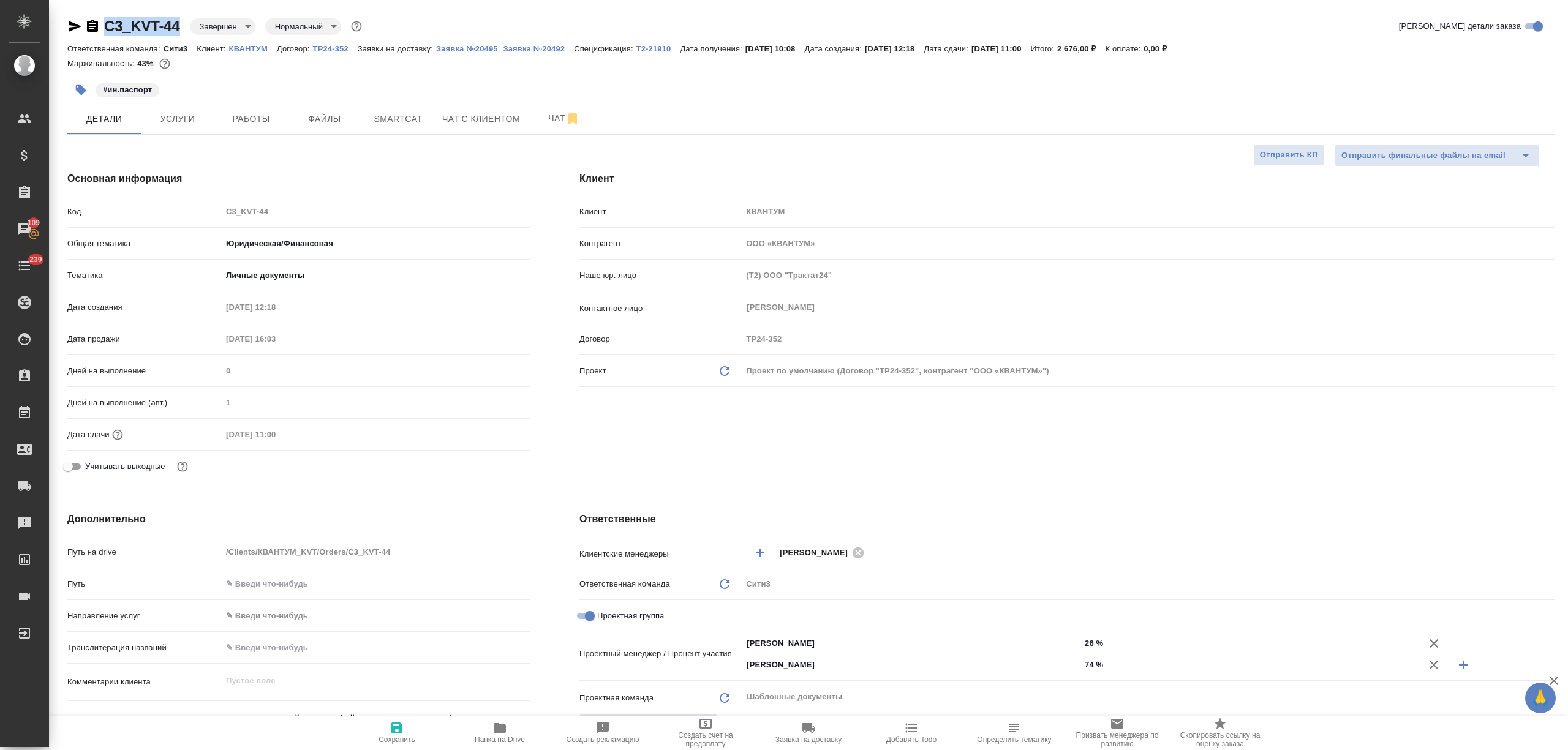
click at [802, 742] on span "Заявка на доставку" at bounding box center [809, 739] width 66 height 8
type textarea "x"
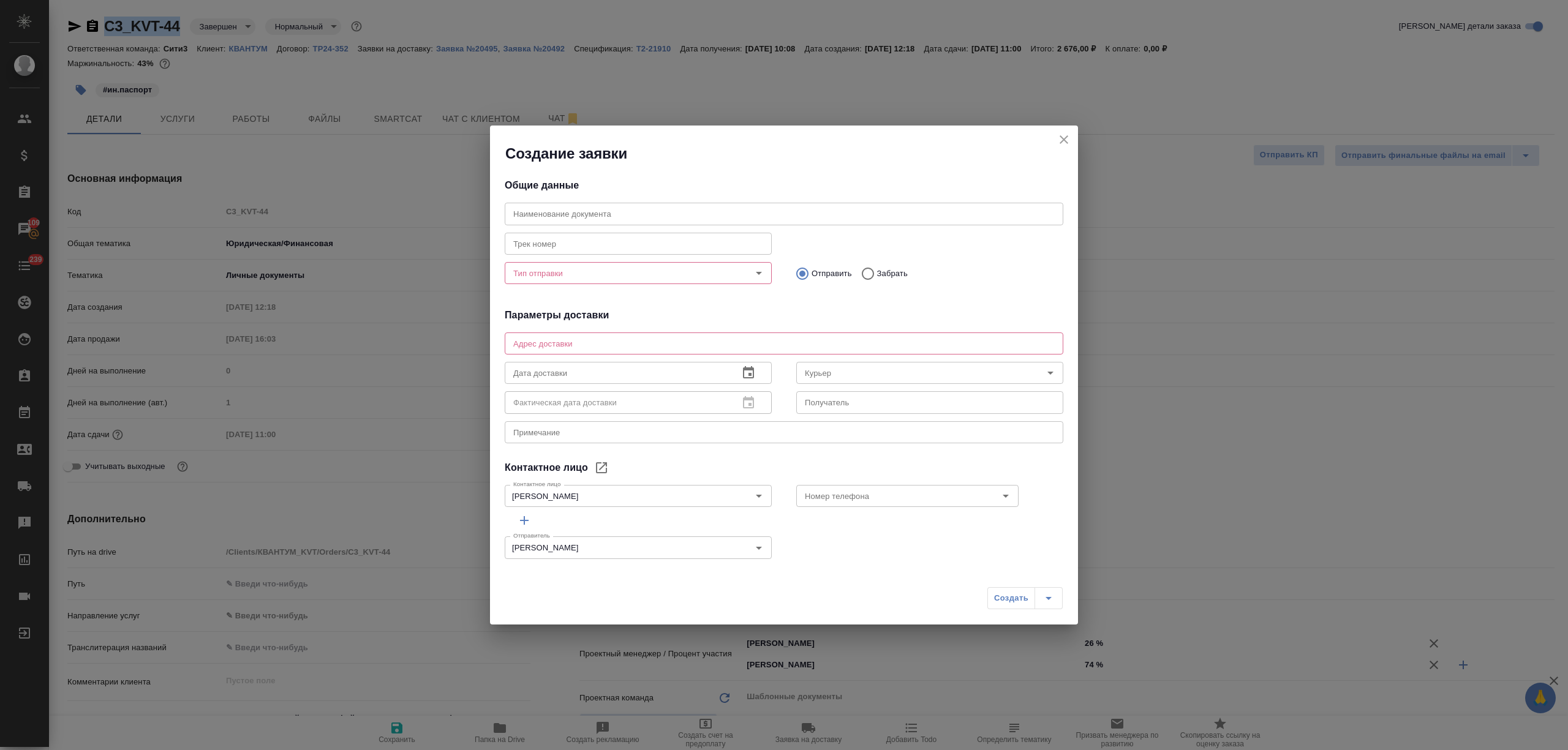
type input "[PERSON_NAME]"
click at [1061, 140] on icon "close" at bounding box center [1064, 139] width 15 height 15
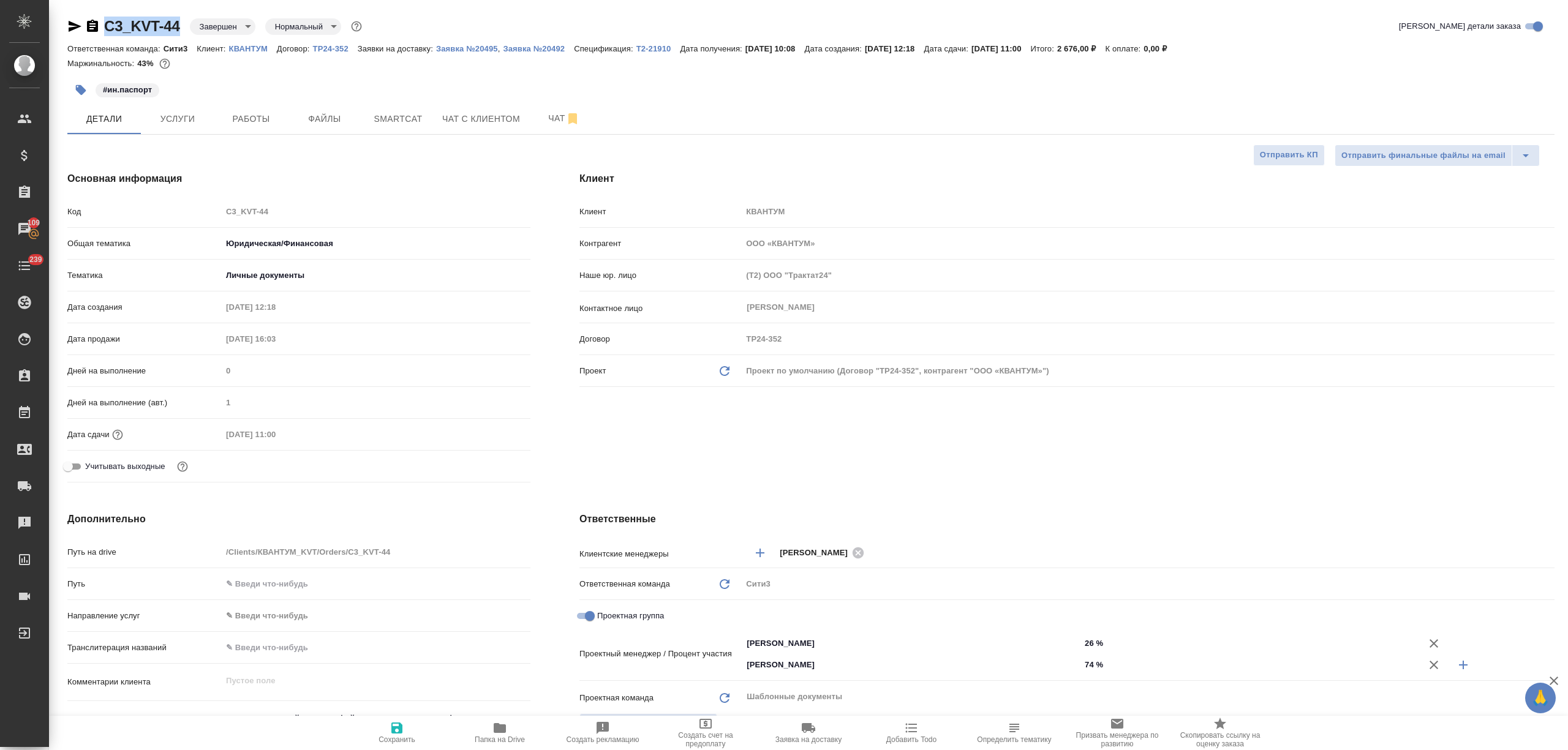
click at [250, 45] on p "КВАНТУМ" at bounding box center [253, 49] width 48 height 9
type textarea "x"
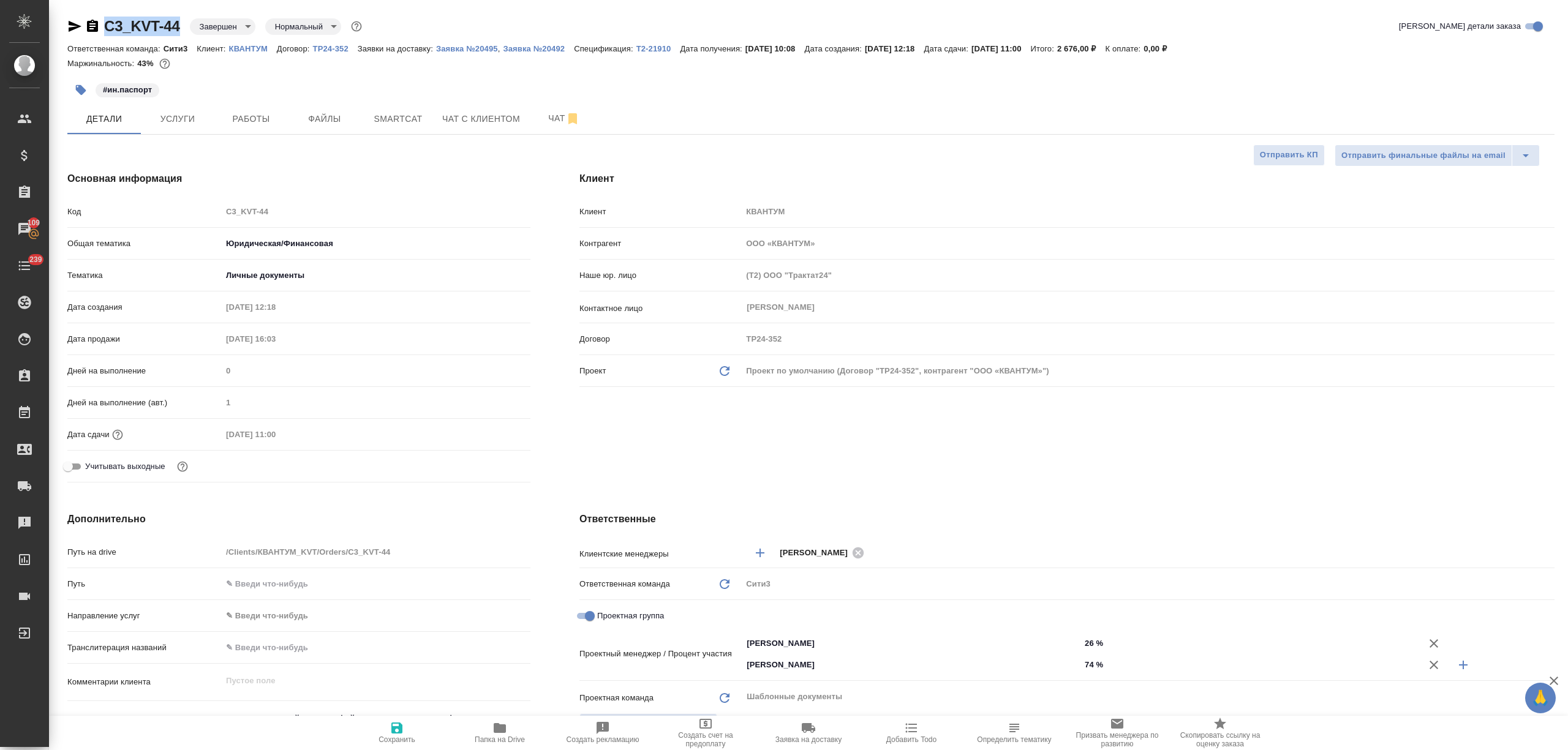
type textarea "x"
click at [791, 732] on span "Заявка на доставку" at bounding box center [809, 732] width 88 height 23
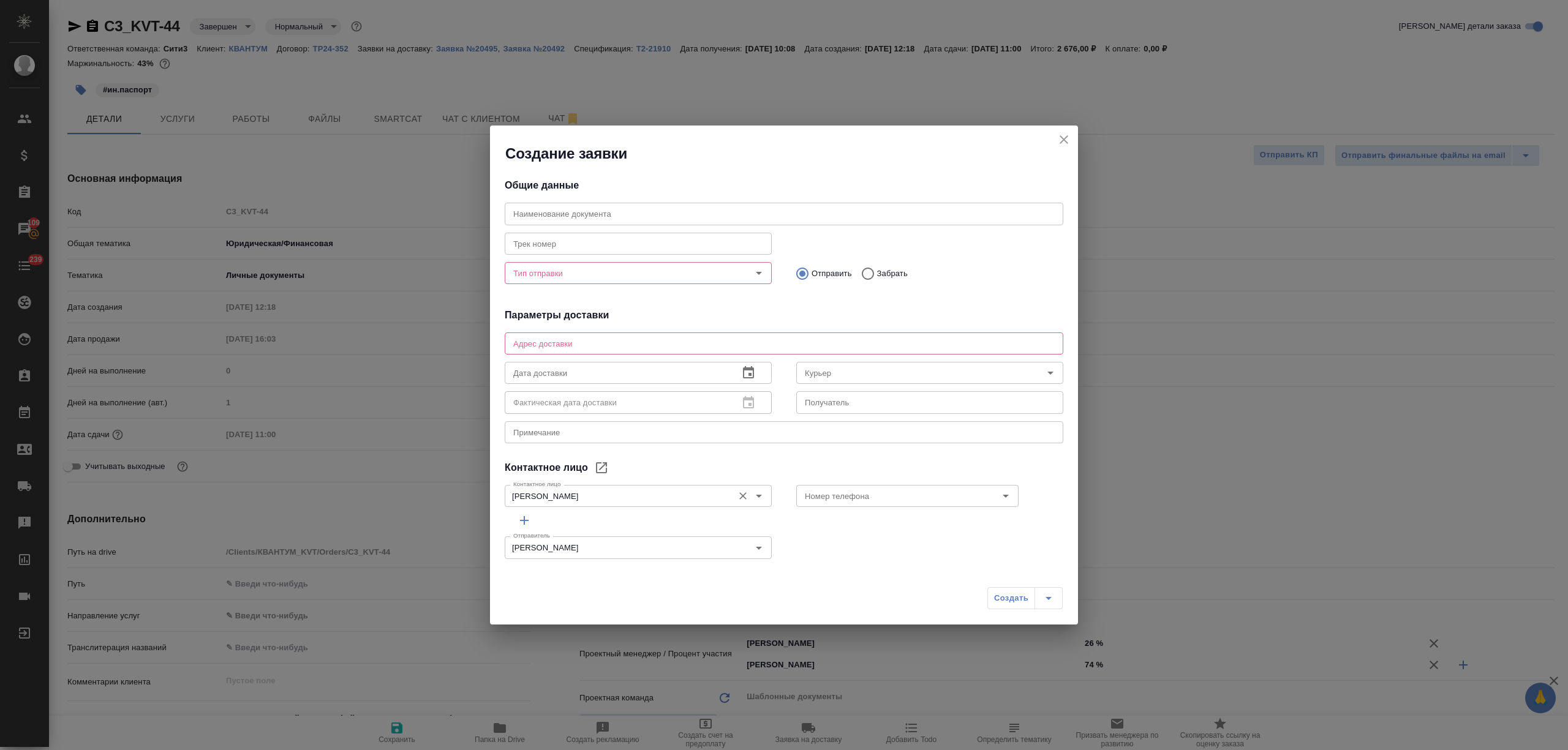
click at [589, 500] on input "[PERSON_NAME]" at bounding box center [617, 496] width 219 height 15
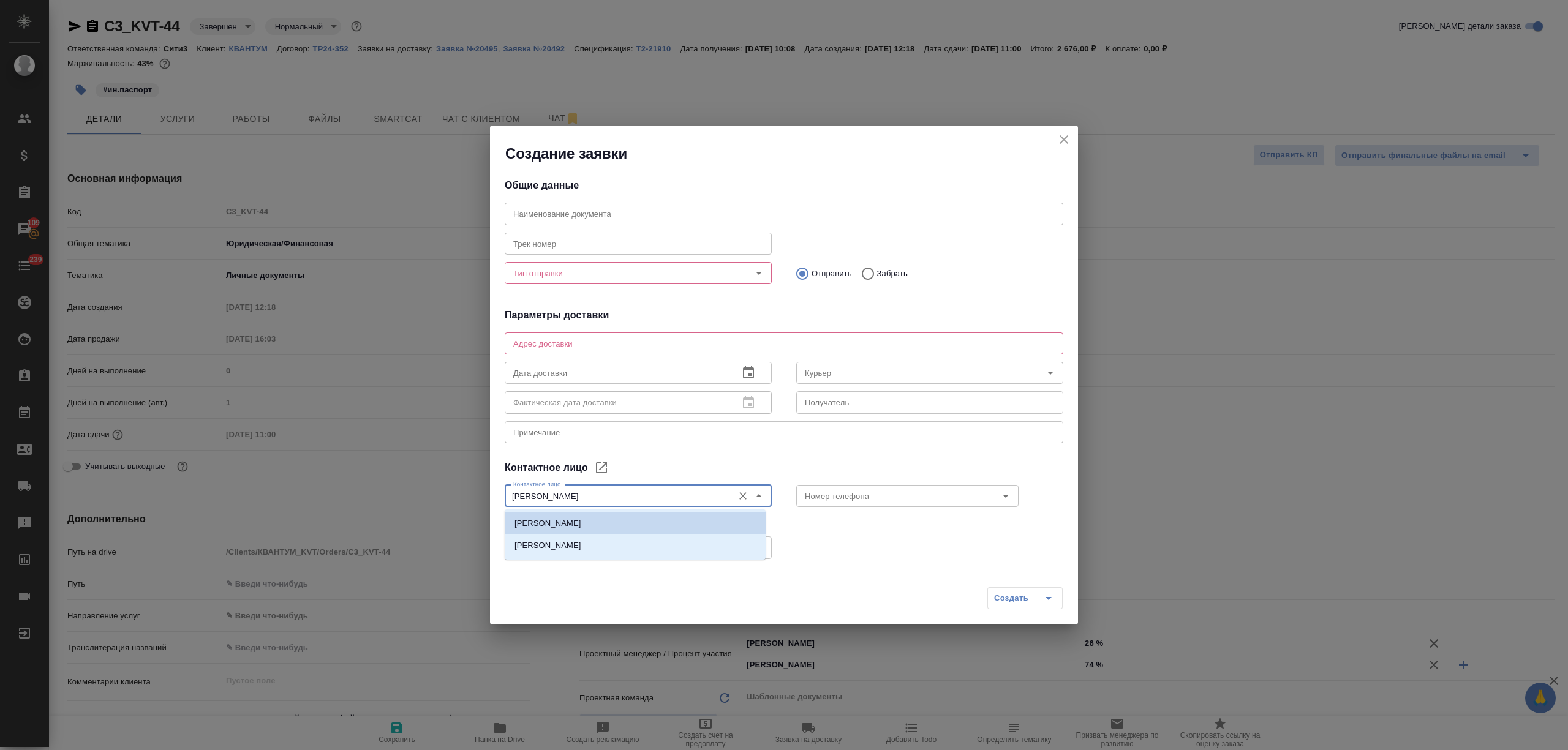
click at [587, 540] on li "Осипова Мария" at bounding box center [635, 546] width 261 height 22
type input "Осипова Мария"
click at [617, 332] on div "x Адрес доставки" at bounding box center [784, 343] width 559 height 22
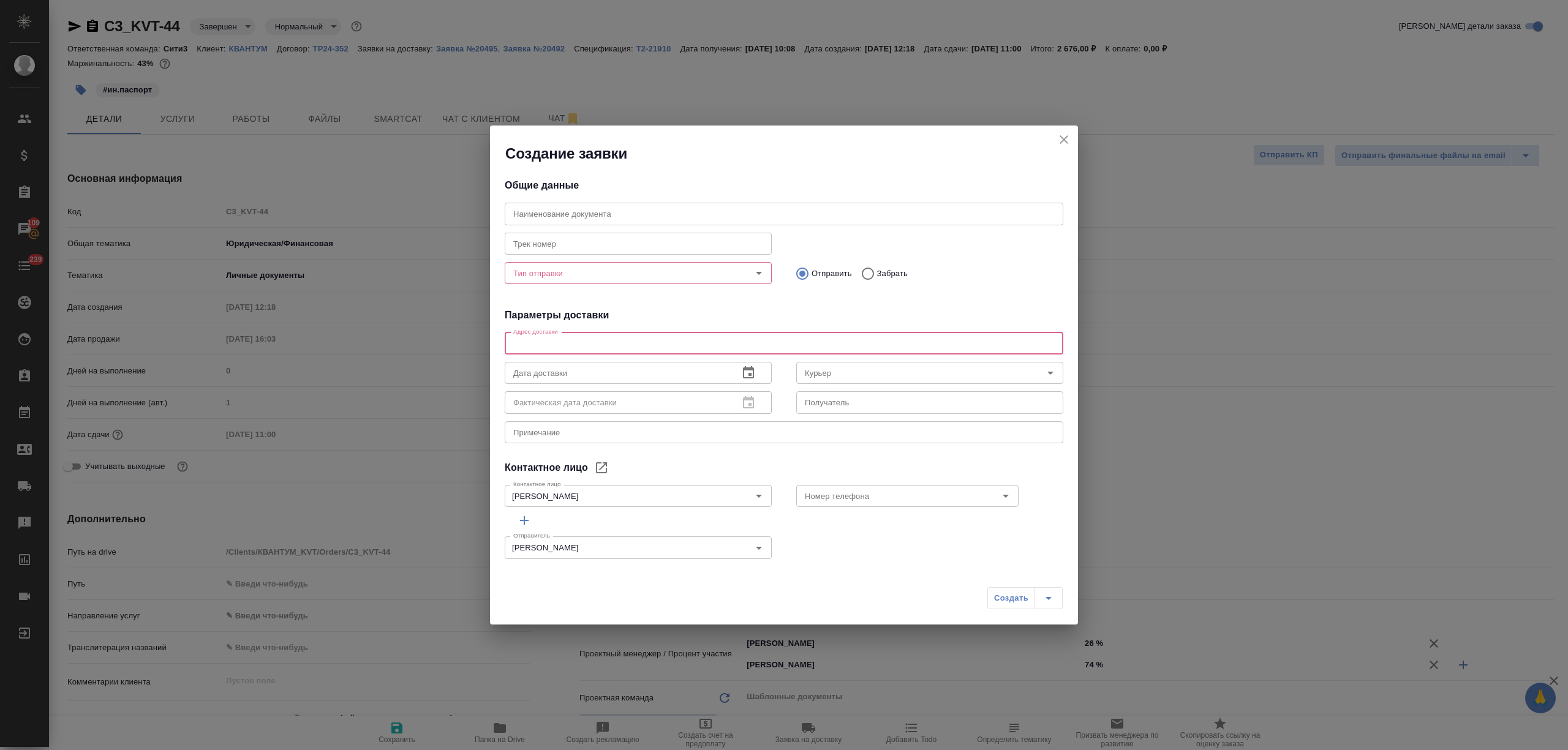
click at [1061, 135] on icon "close" at bounding box center [1064, 139] width 15 height 15
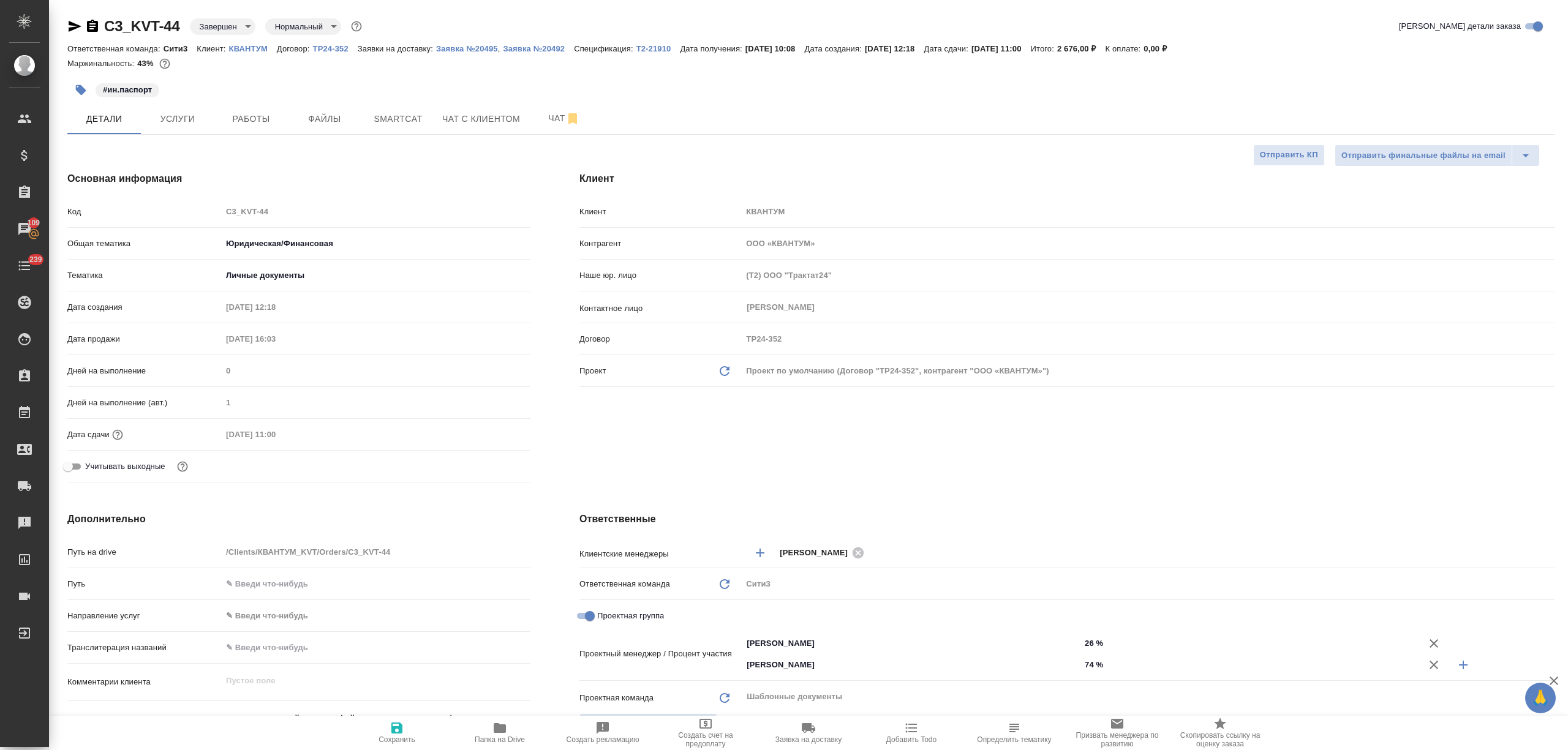
type textarea "x"
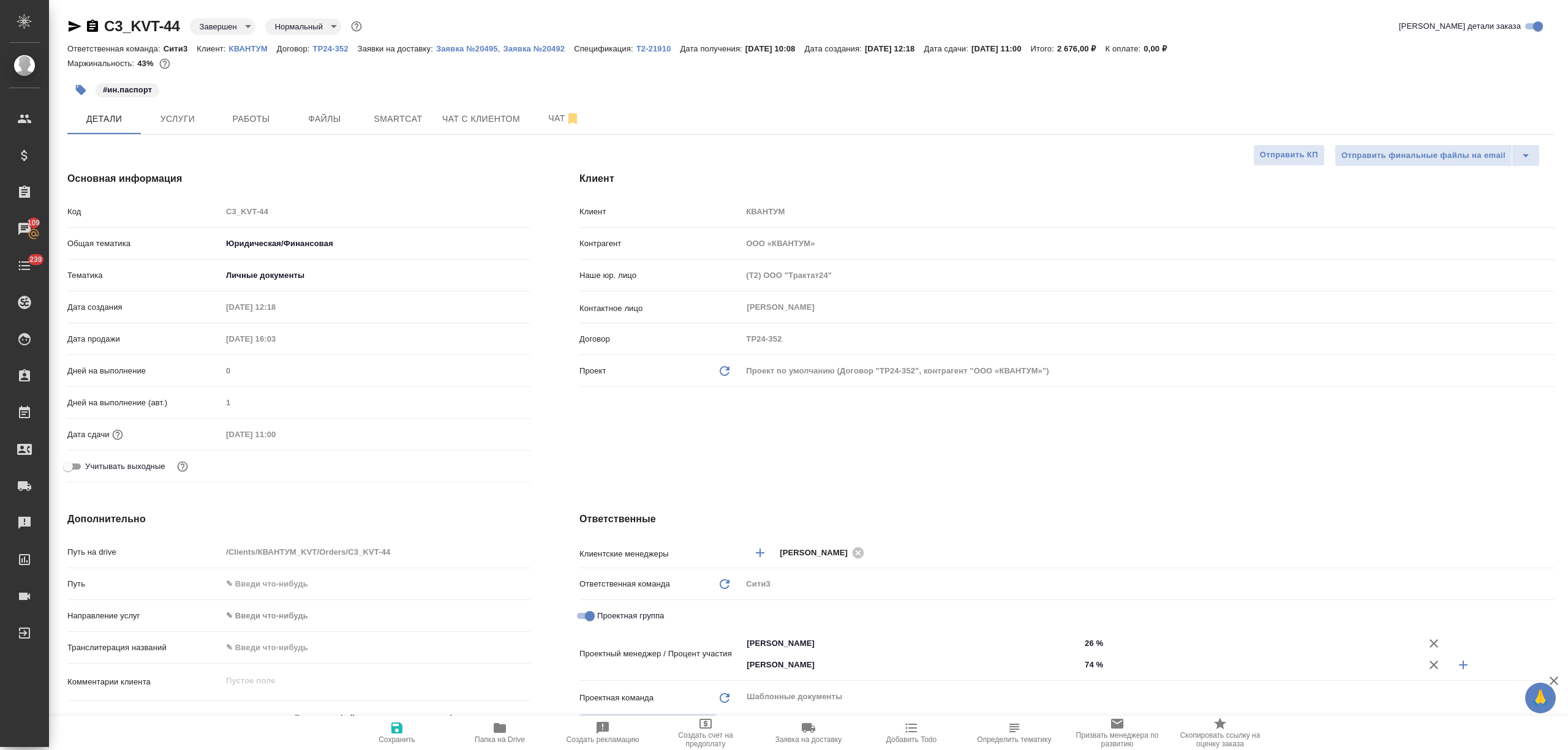
type textarea "x"
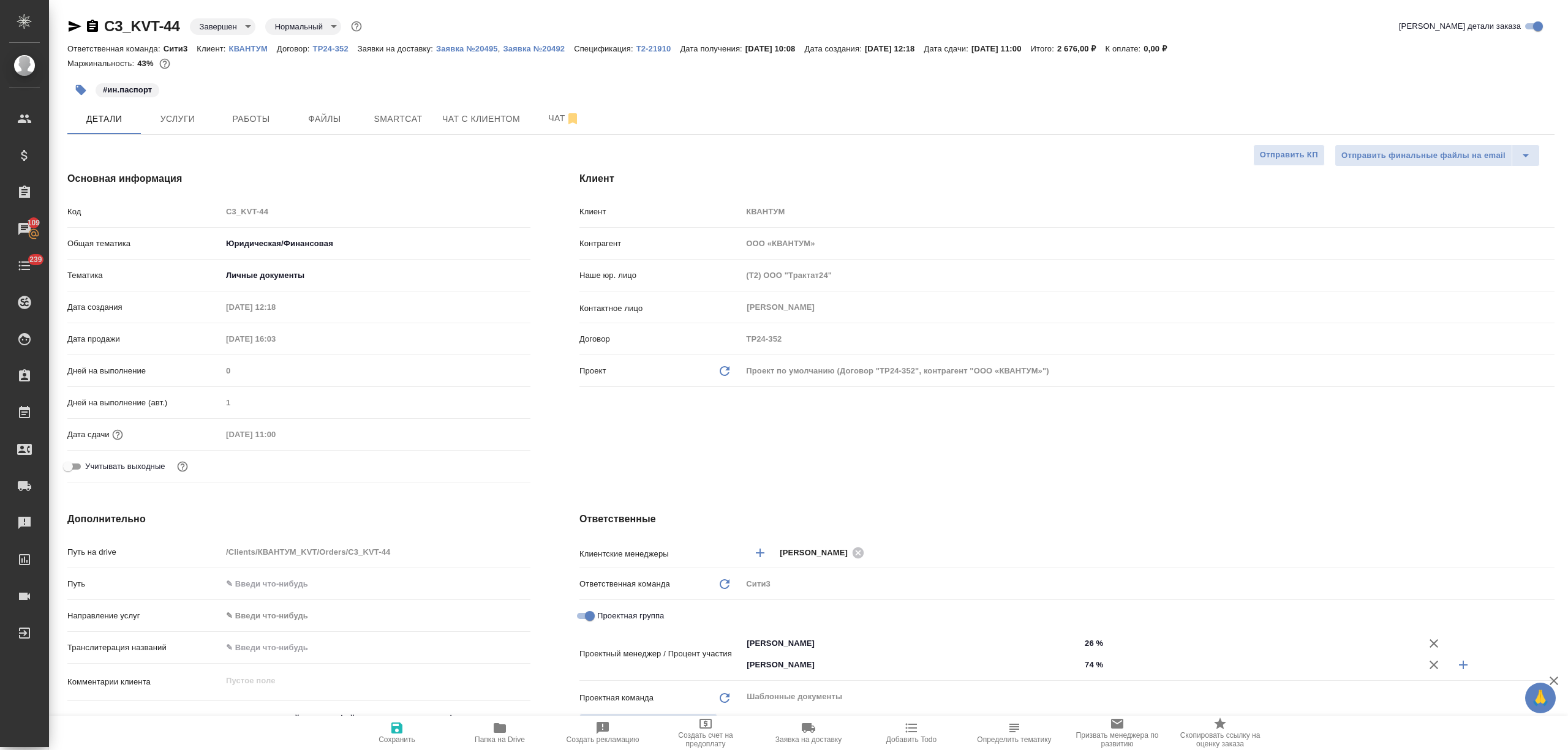
type textarea "x"
click at [802, 742] on span "Заявка на доставку" at bounding box center [809, 739] width 66 height 8
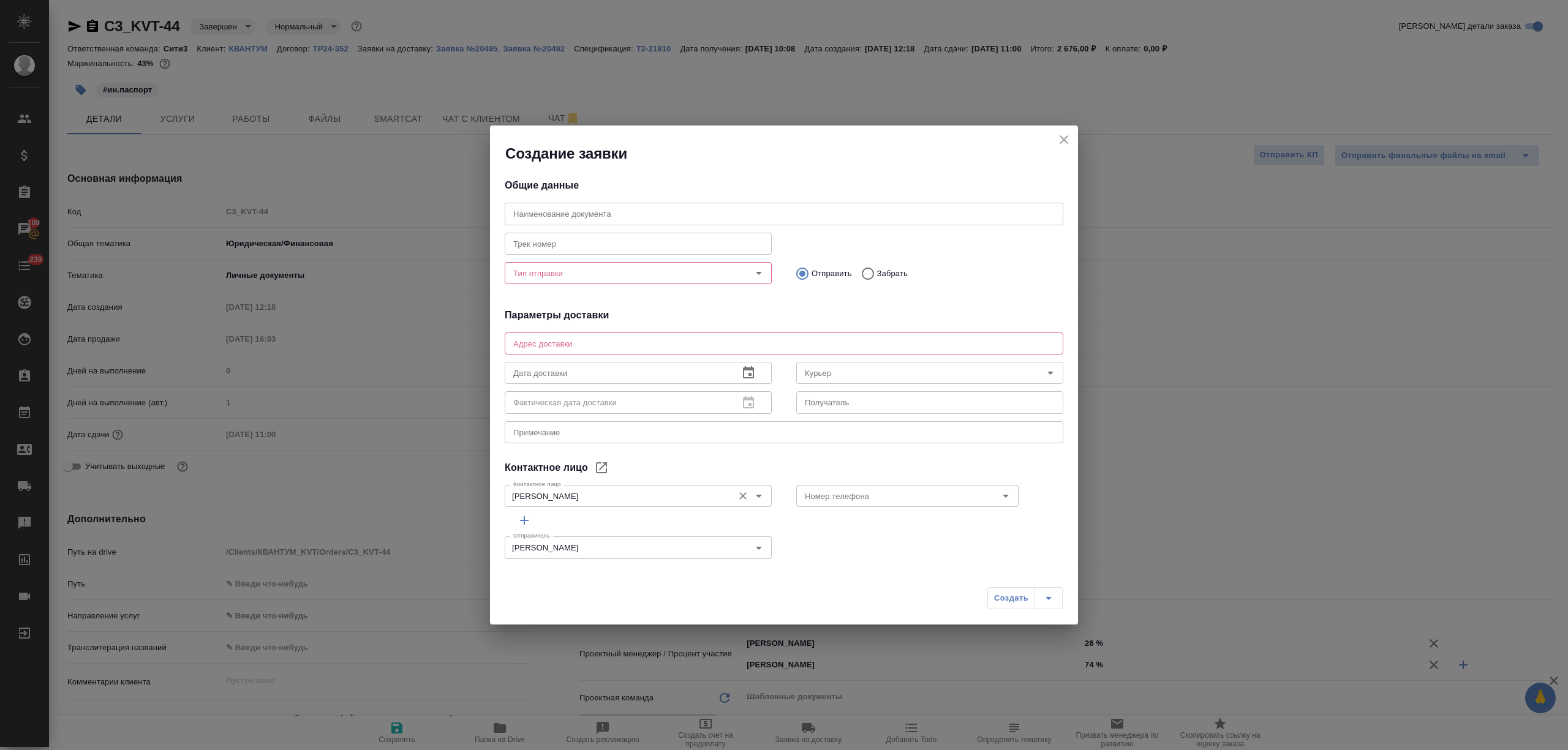
click at [585, 495] on input "Кириленко Екатерина" at bounding box center [617, 496] width 219 height 15
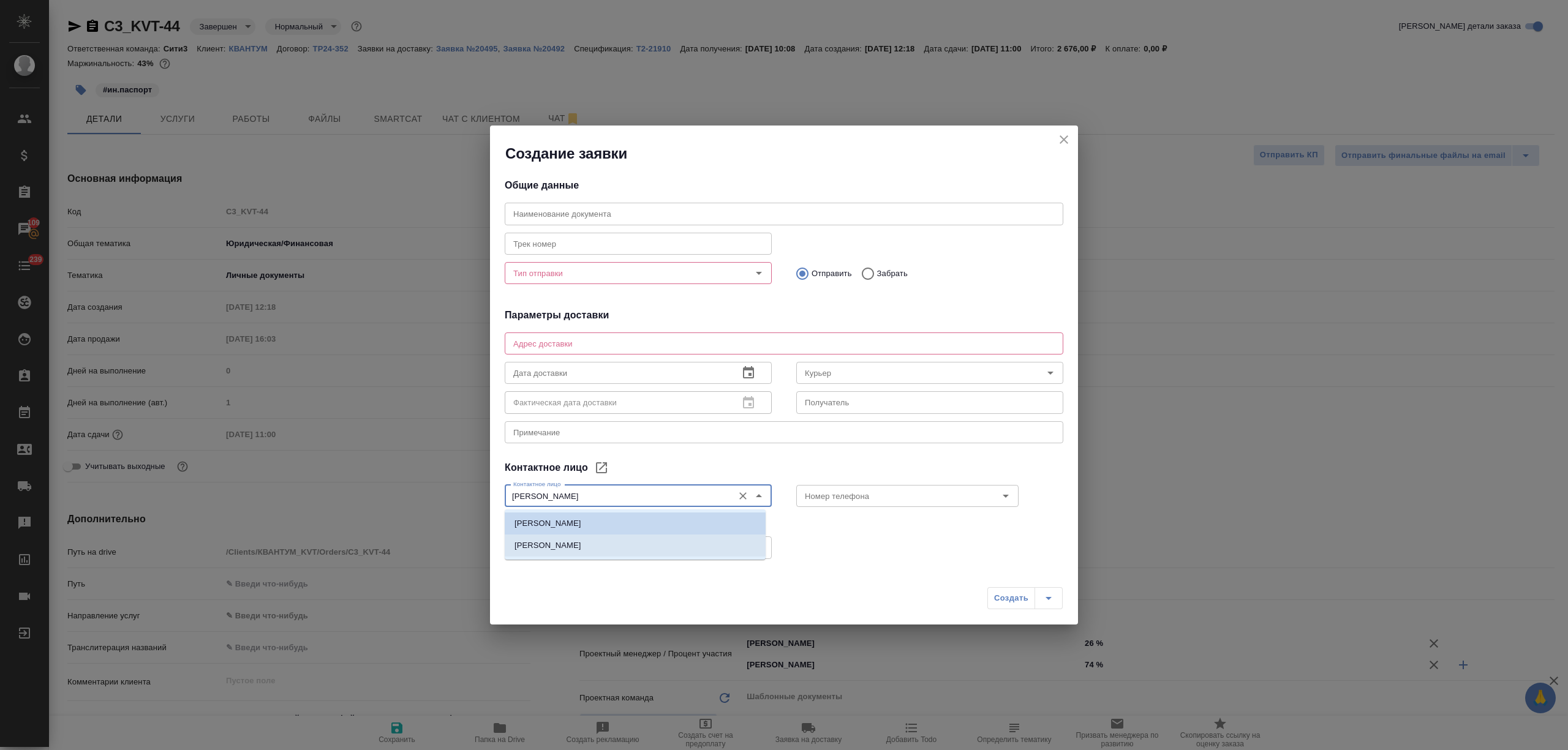
click at [585, 545] on li "Осипова Мария" at bounding box center [635, 546] width 261 height 22
type input "Осипова Мария"
click at [857, 497] on input "Номер телефона" at bounding box center [887, 496] width 174 height 15
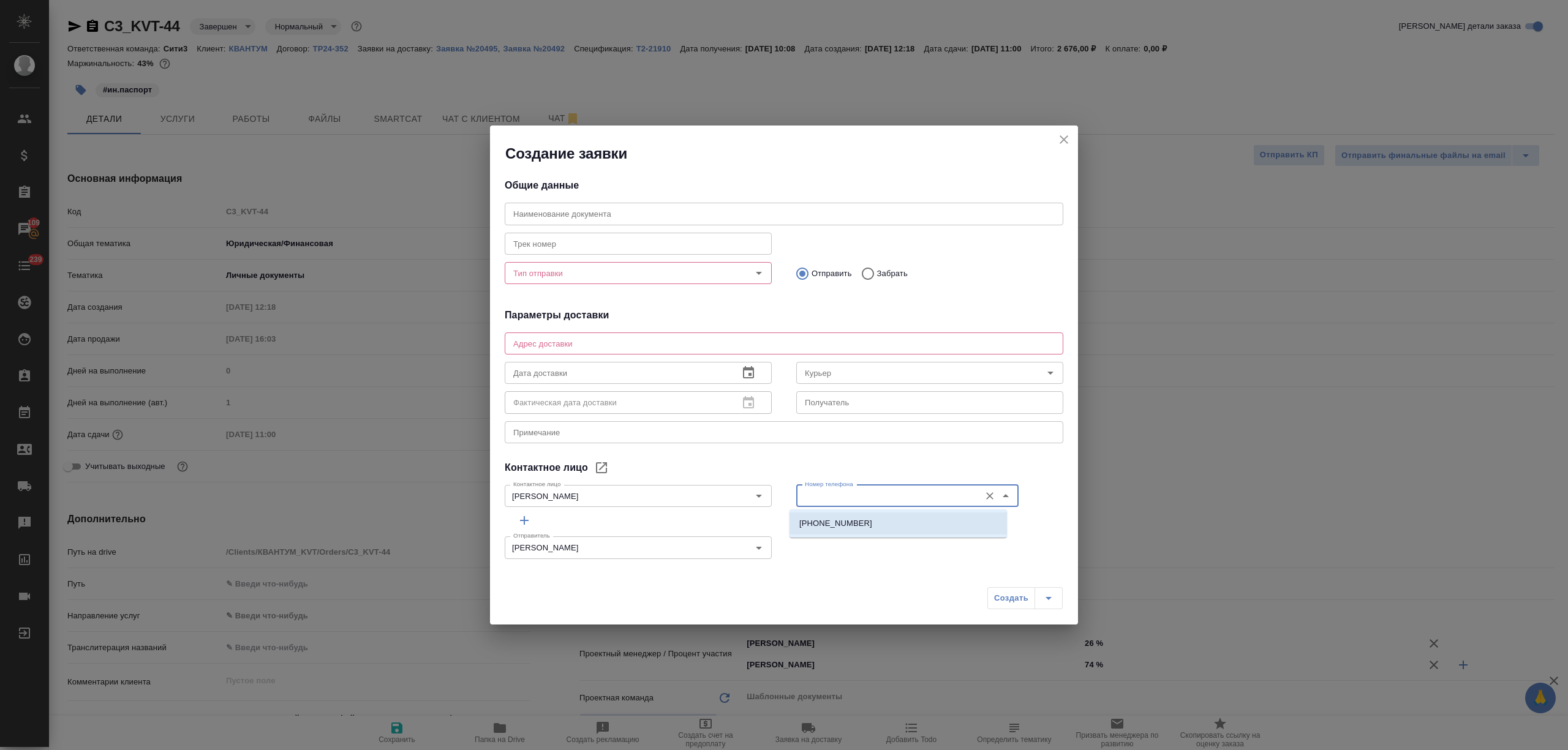
click at [863, 524] on li "8-903-171-49-73" at bounding box center [898, 524] width 217 height 22
type input "8-903-171-49-73"
click at [609, 348] on textarea at bounding box center [784, 343] width 541 height 9
paste textarea "метро Ленинский проспект, 1 вагон из центра, ул. Вавилова, д. 9А, стр. 6, 1 под…"
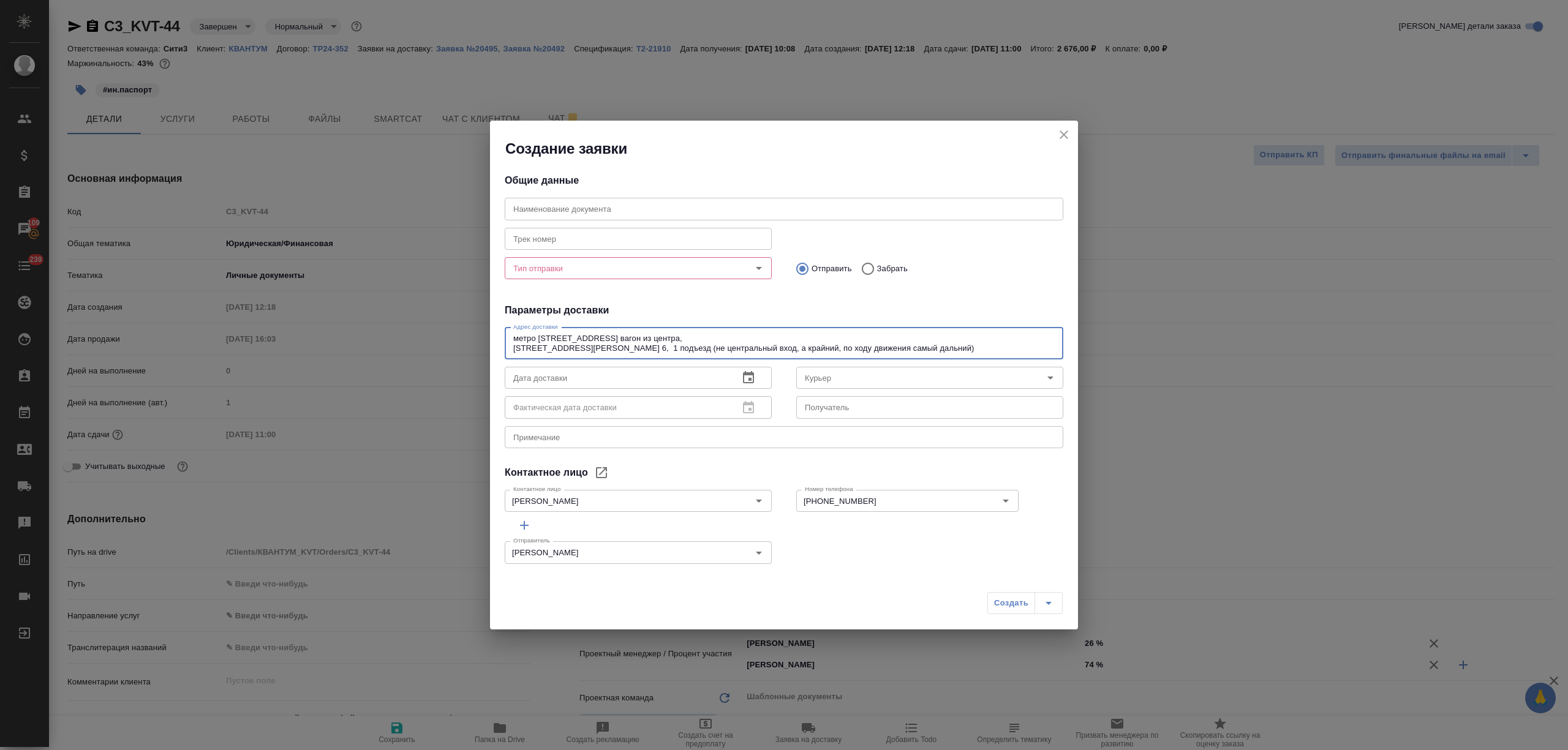
type textarea "метро Ленинский проспект, 1 вагон из центра, ул. Вавилова, д. 9А, стр. 6, 1 под…"
click at [592, 266] on input "Тип отправки" at bounding box center [617, 268] width 219 height 15
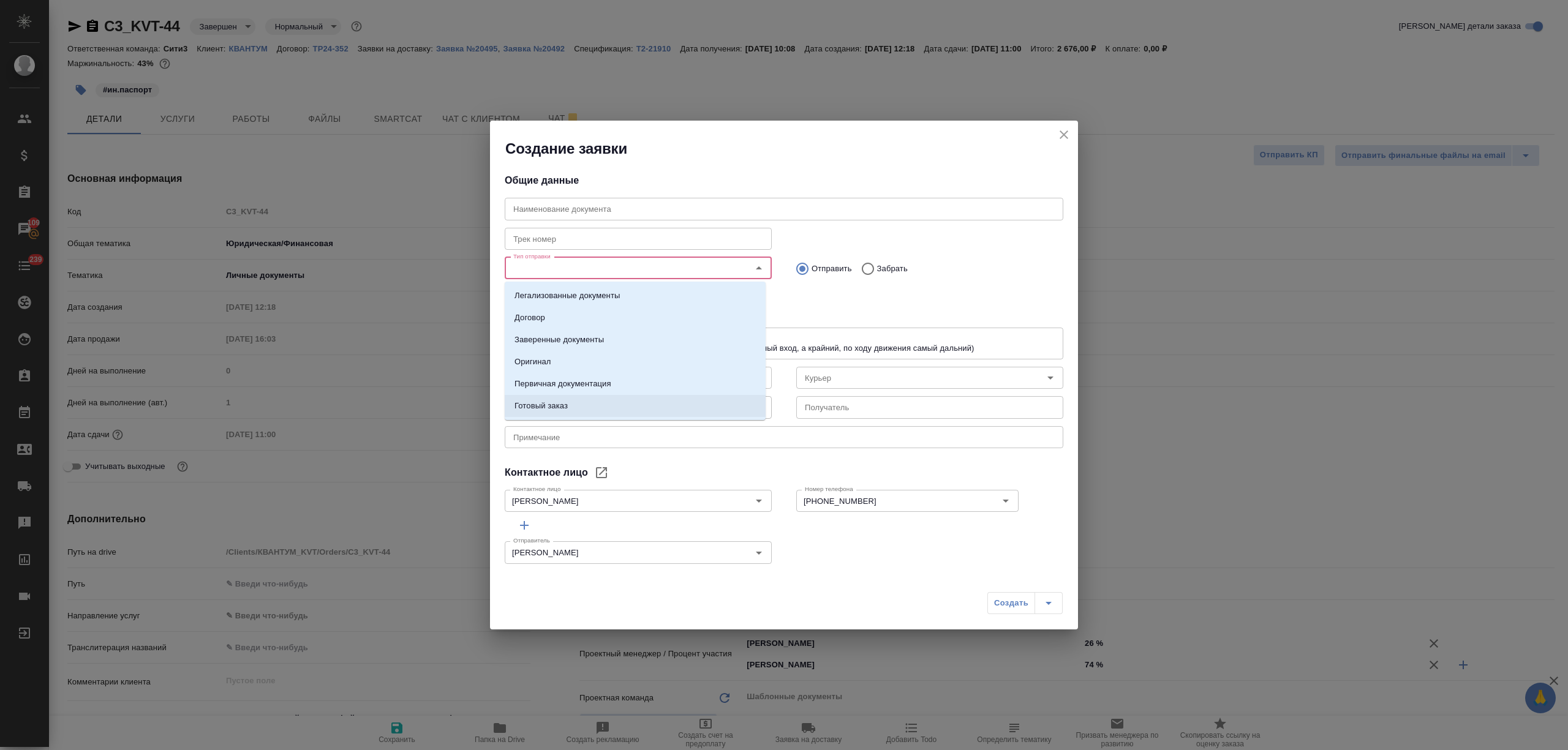
click at [589, 412] on li "Готовый заказ" at bounding box center [635, 406] width 261 height 22
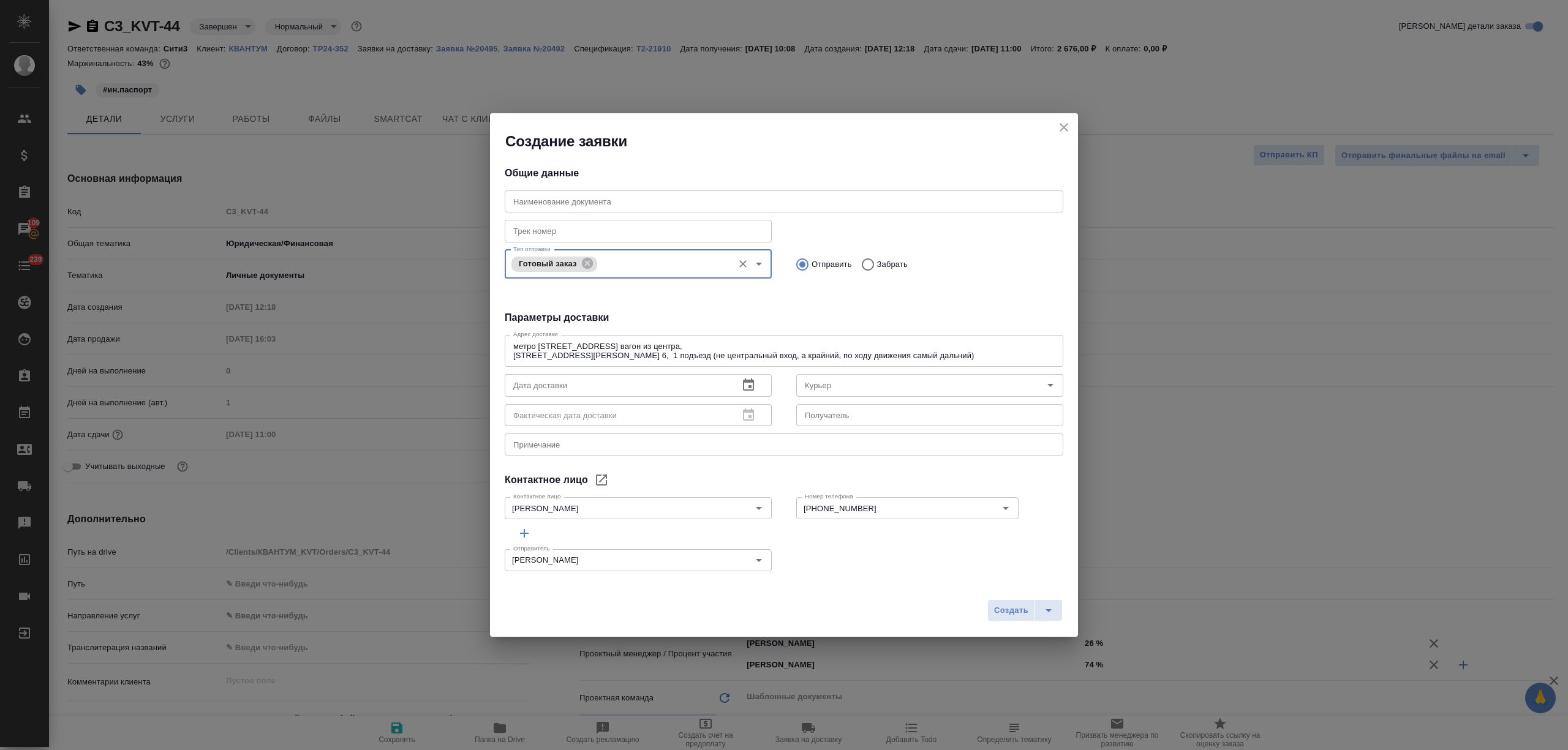
click at [743, 385] on icon "button" at bounding box center [748, 384] width 11 height 12
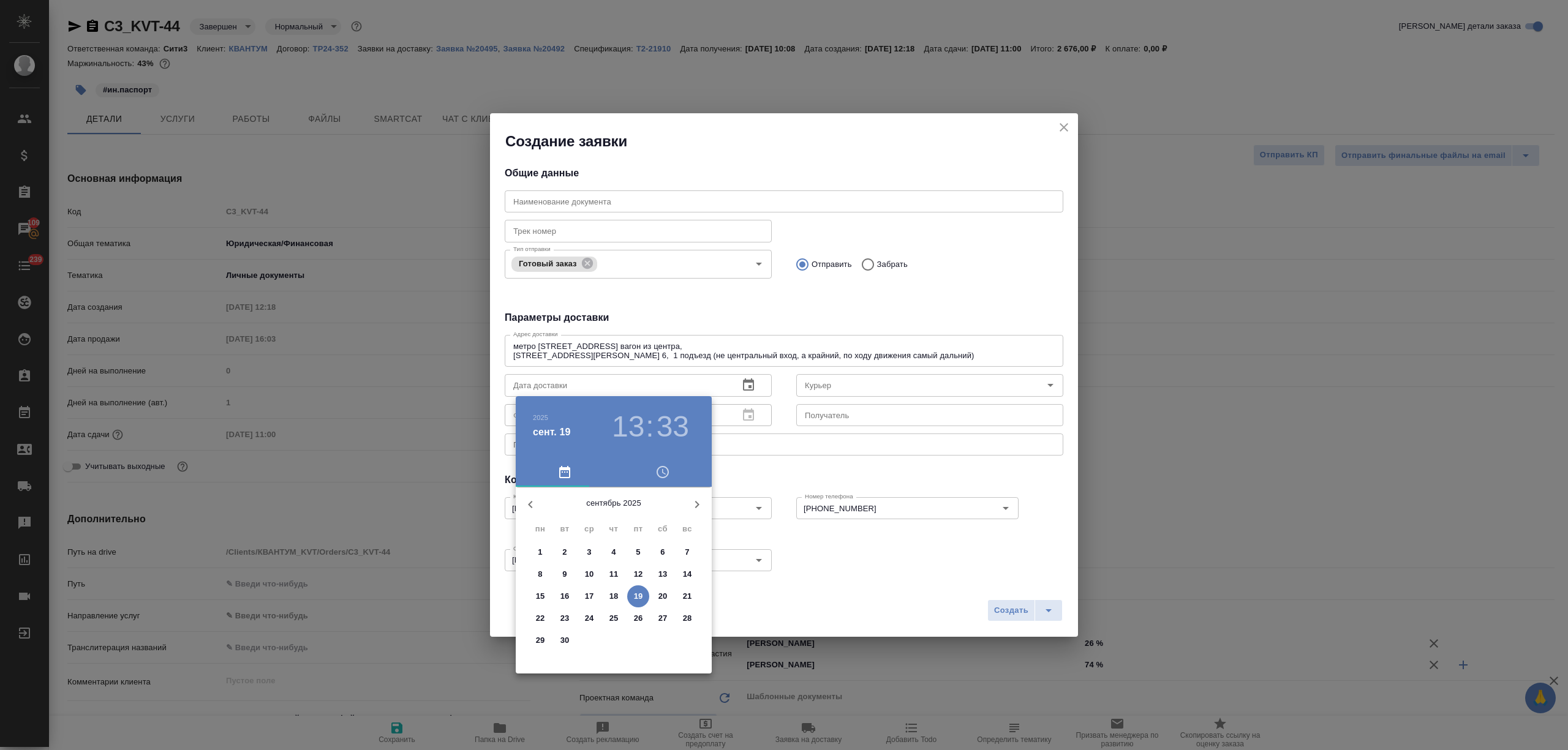
click at [637, 593] on p "19" at bounding box center [639, 596] width 9 height 12
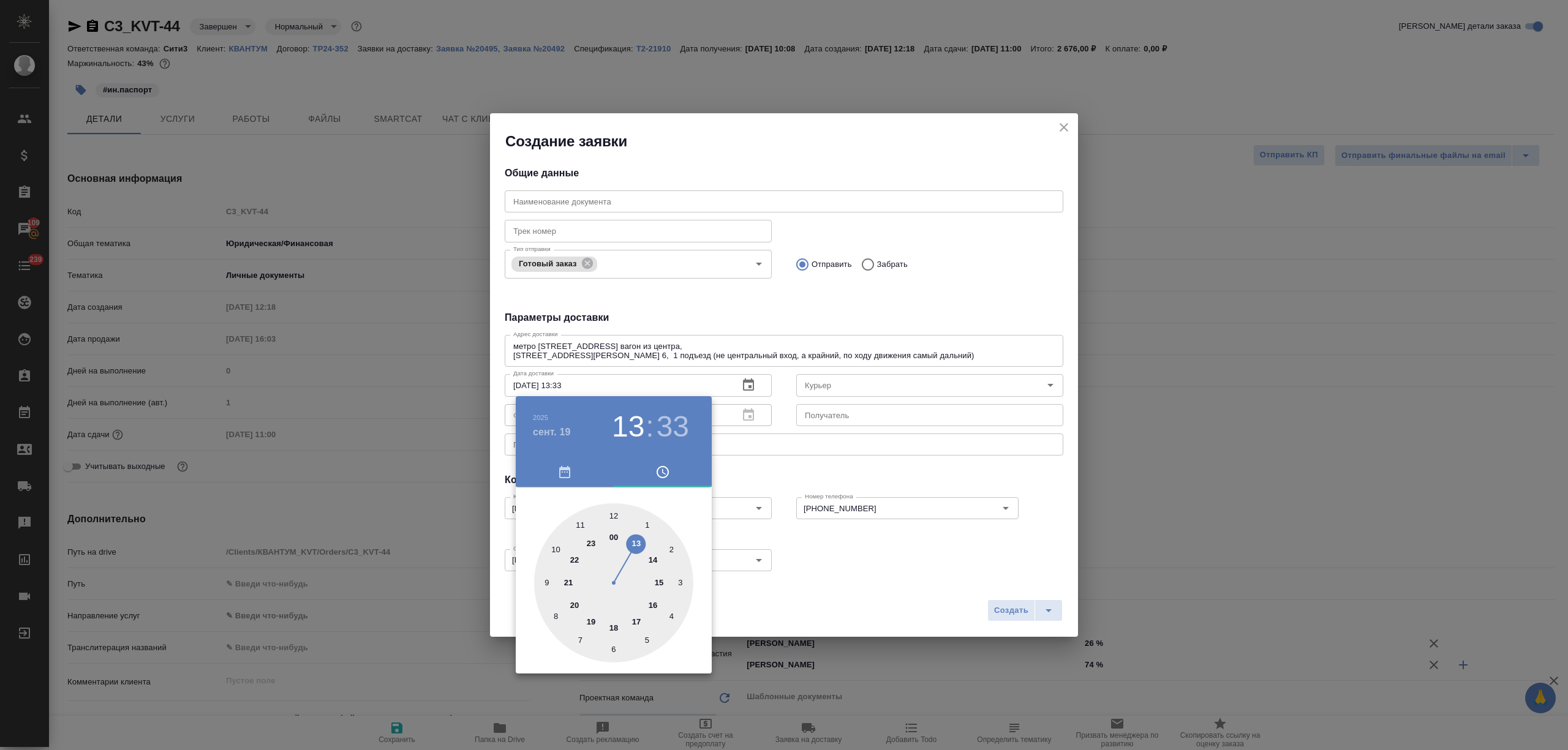
click at [657, 581] on div at bounding box center [613, 583] width 159 height 159
click at [610, 514] on div at bounding box center [613, 583] width 159 height 159
type input "19.09.2025 15:00"
drag, startPoint x: 603, startPoint y: 519, endPoint x: 611, endPoint y: 520, distance: 8.1
click at [611, 520] on div at bounding box center [613, 583] width 159 height 159
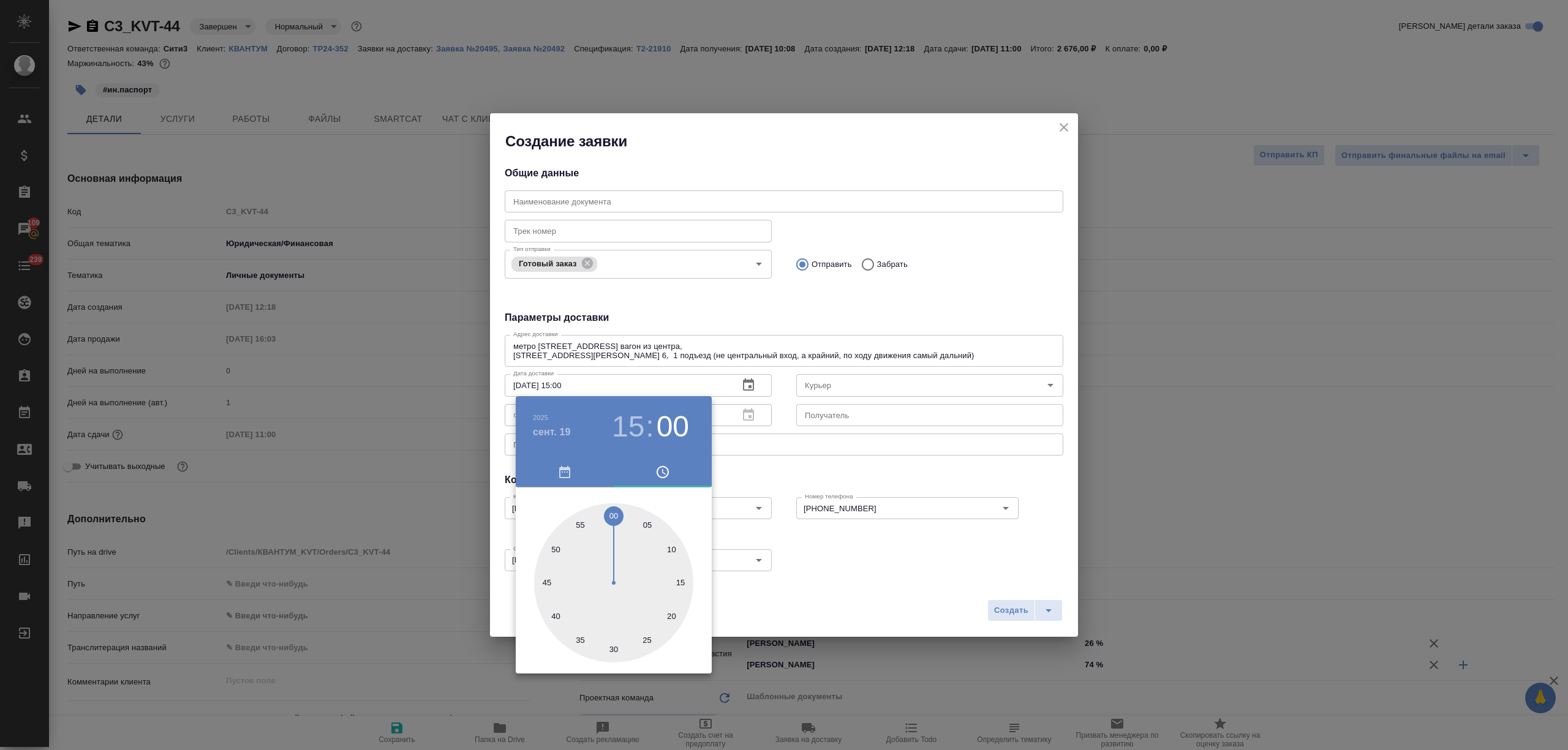
click at [823, 475] on div at bounding box center [784, 375] width 1568 height 750
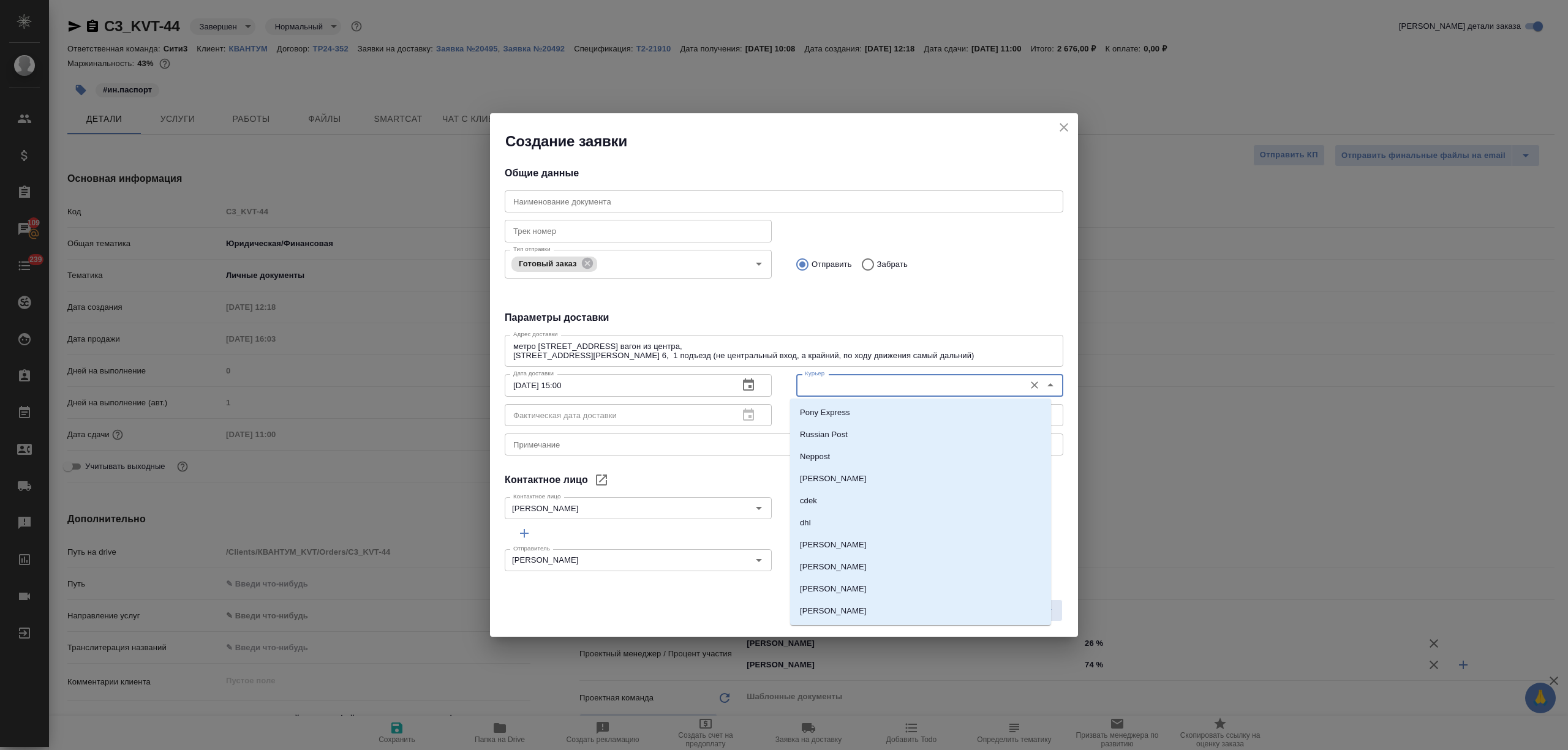
click at [824, 388] on input "Курьер" at bounding box center [909, 385] width 219 height 15
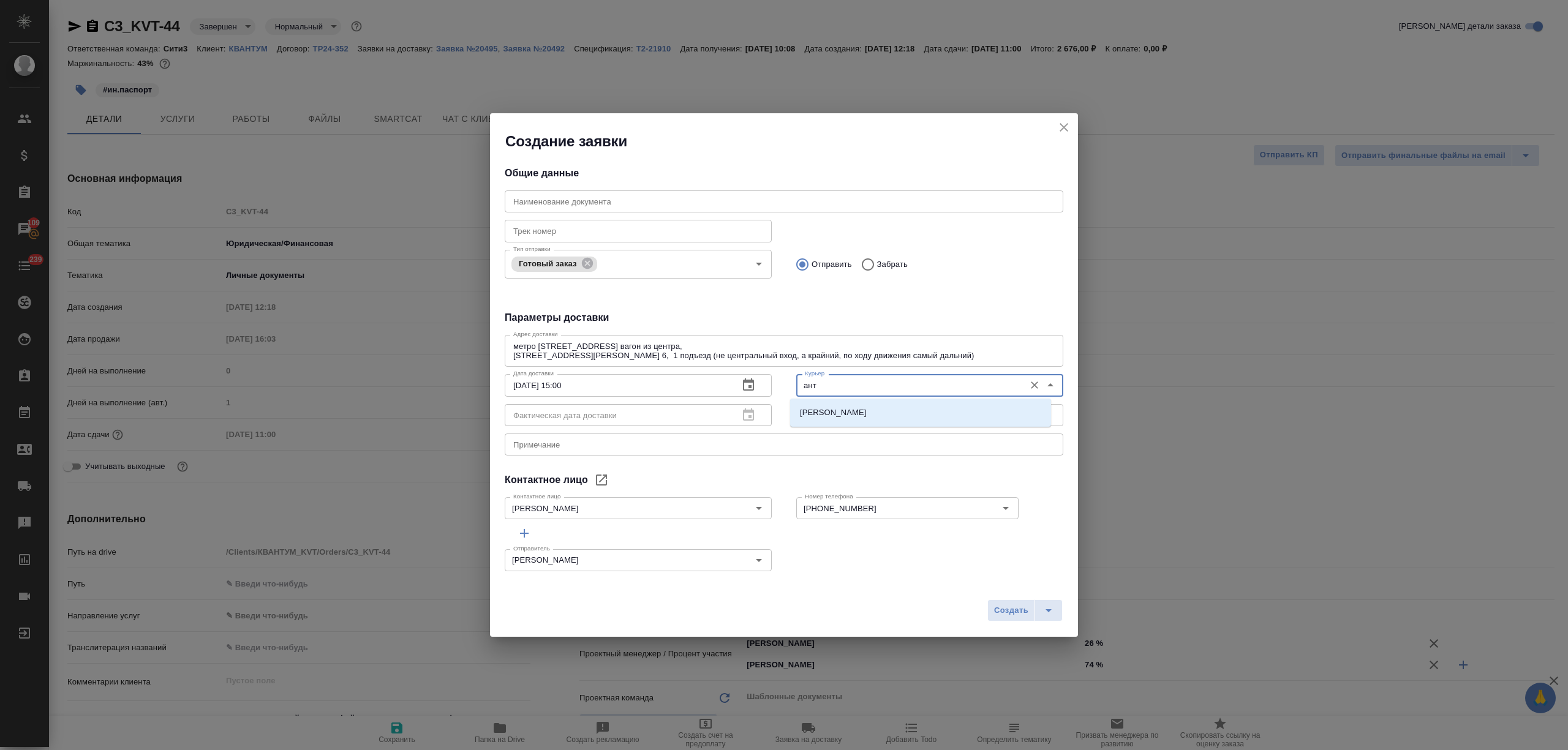
click at [872, 415] on li "Бородулин Антон" at bounding box center [920, 413] width 261 height 22
type input "Бородулин Антон"
click at [998, 607] on span "Создать" at bounding box center [1011, 611] width 34 height 14
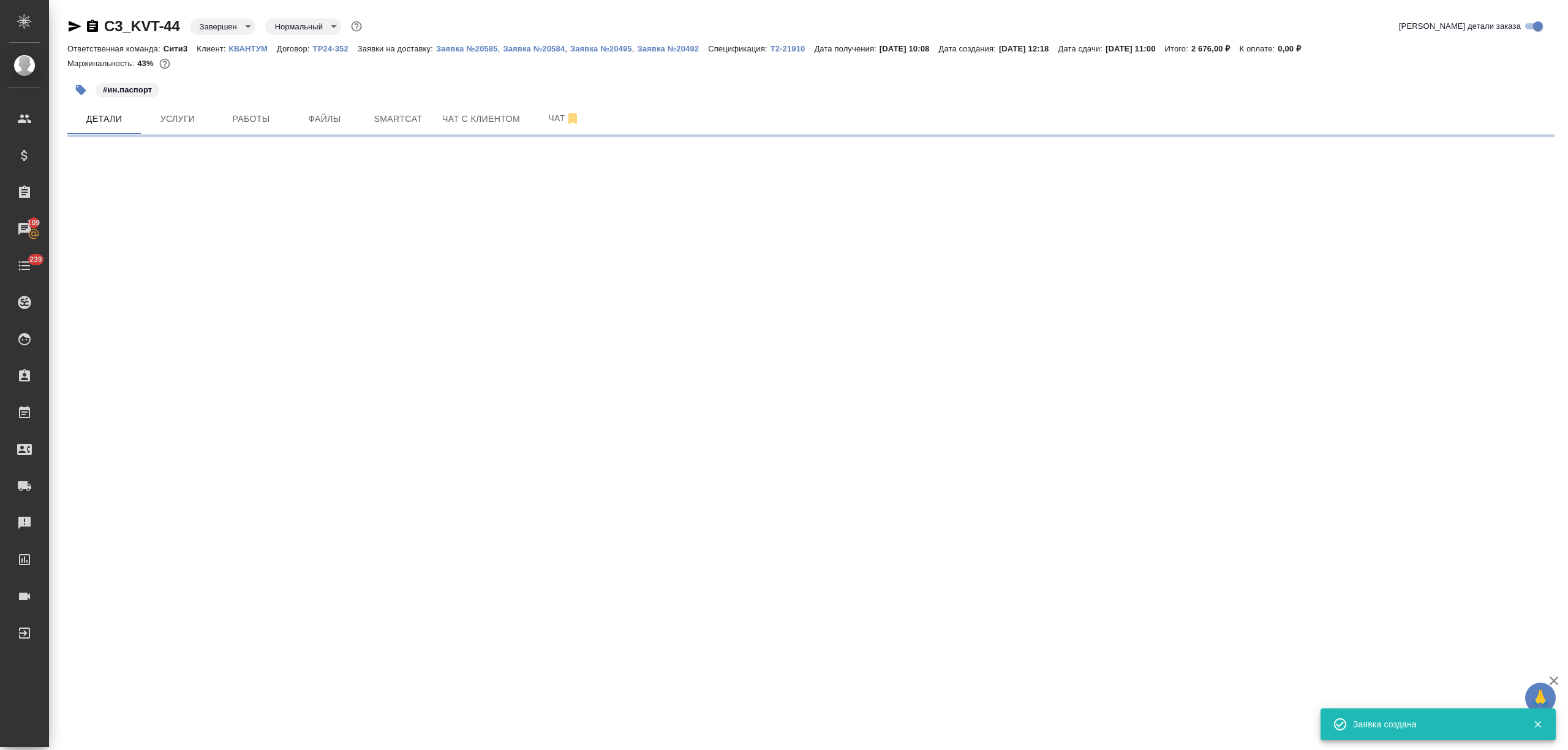
select select "RU"
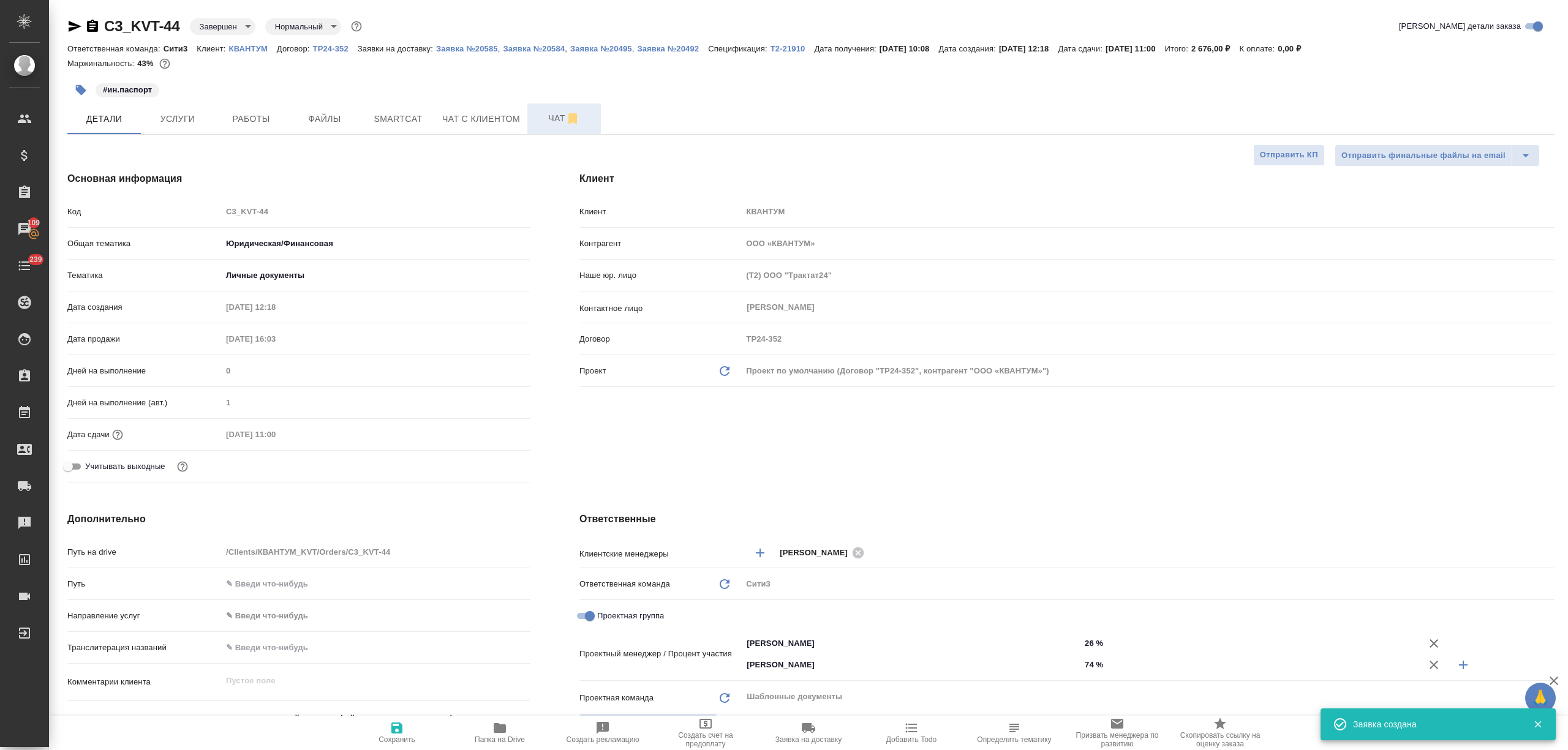
type textarea "x"
click at [484, 45] on p "Заявка №20585" at bounding box center [467, 49] width 62 height 9
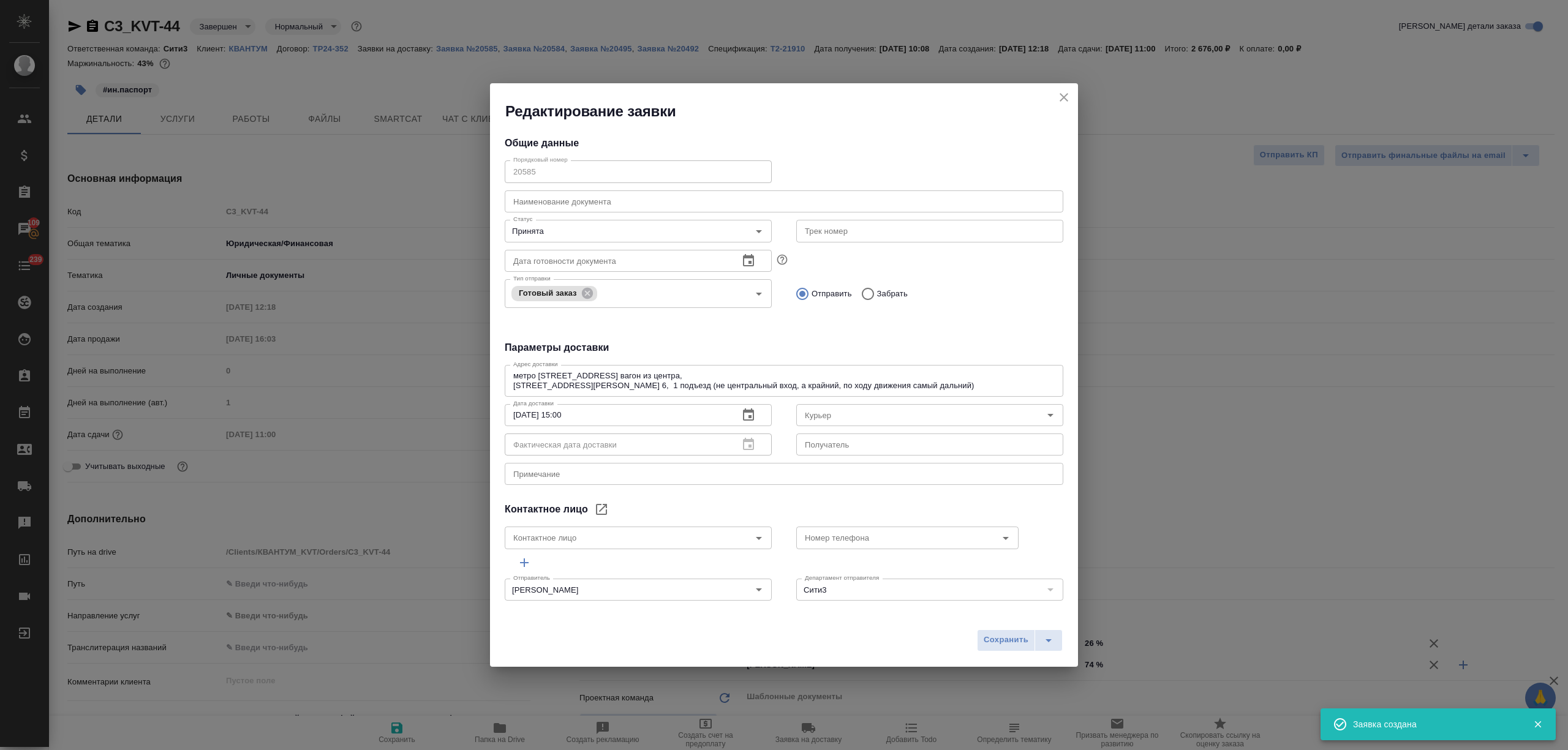
type input "[PERSON_NAME]"
type input "[PHONE_NUMBER]"
type input "Бородулин Антон"
click at [1037, 642] on button "split button" at bounding box center [1048, 640] width 28 height 22
click at [1037, 617] on li "Сохранить и скачать" at bounding box center [1021, 614] width 98 height 19
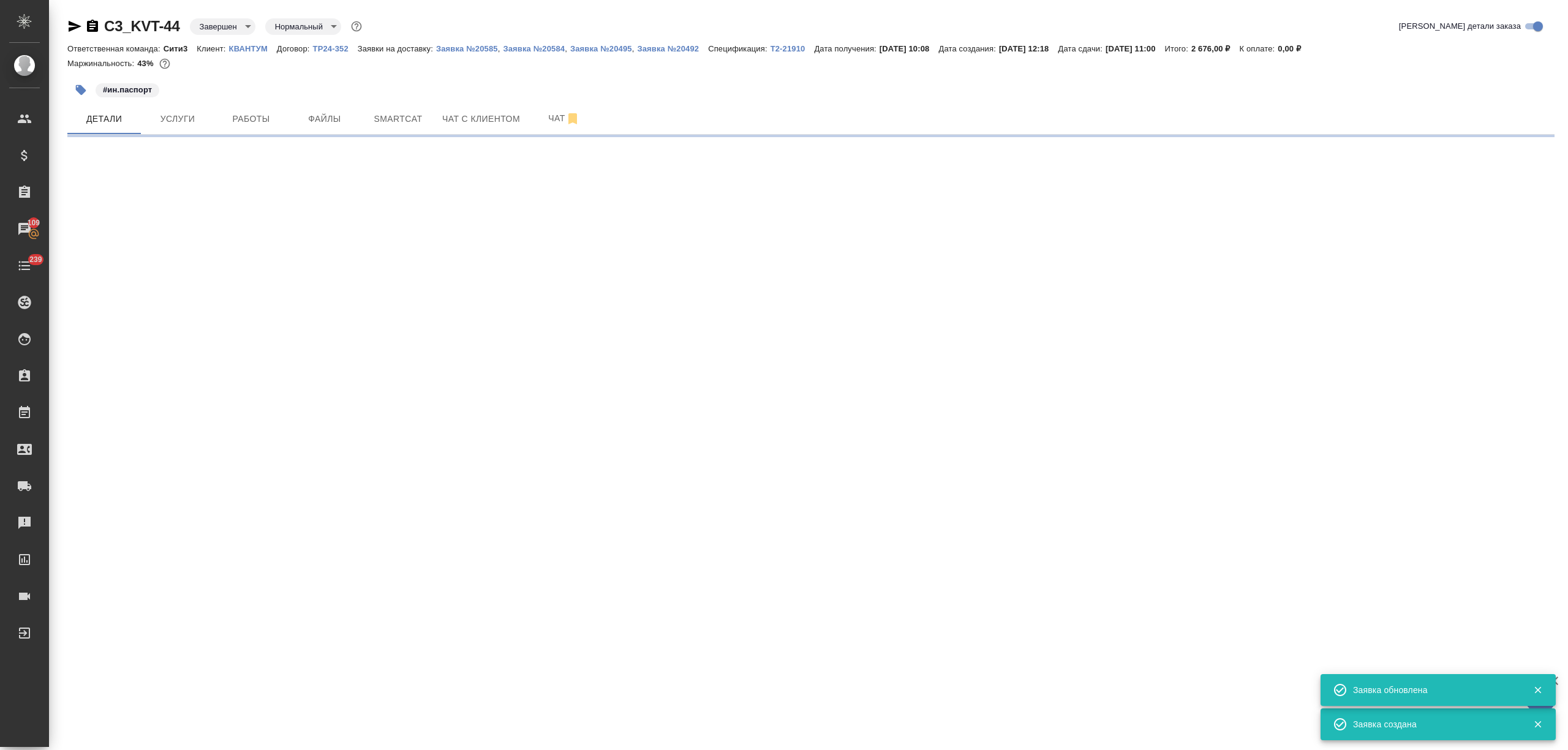
select select "RU"
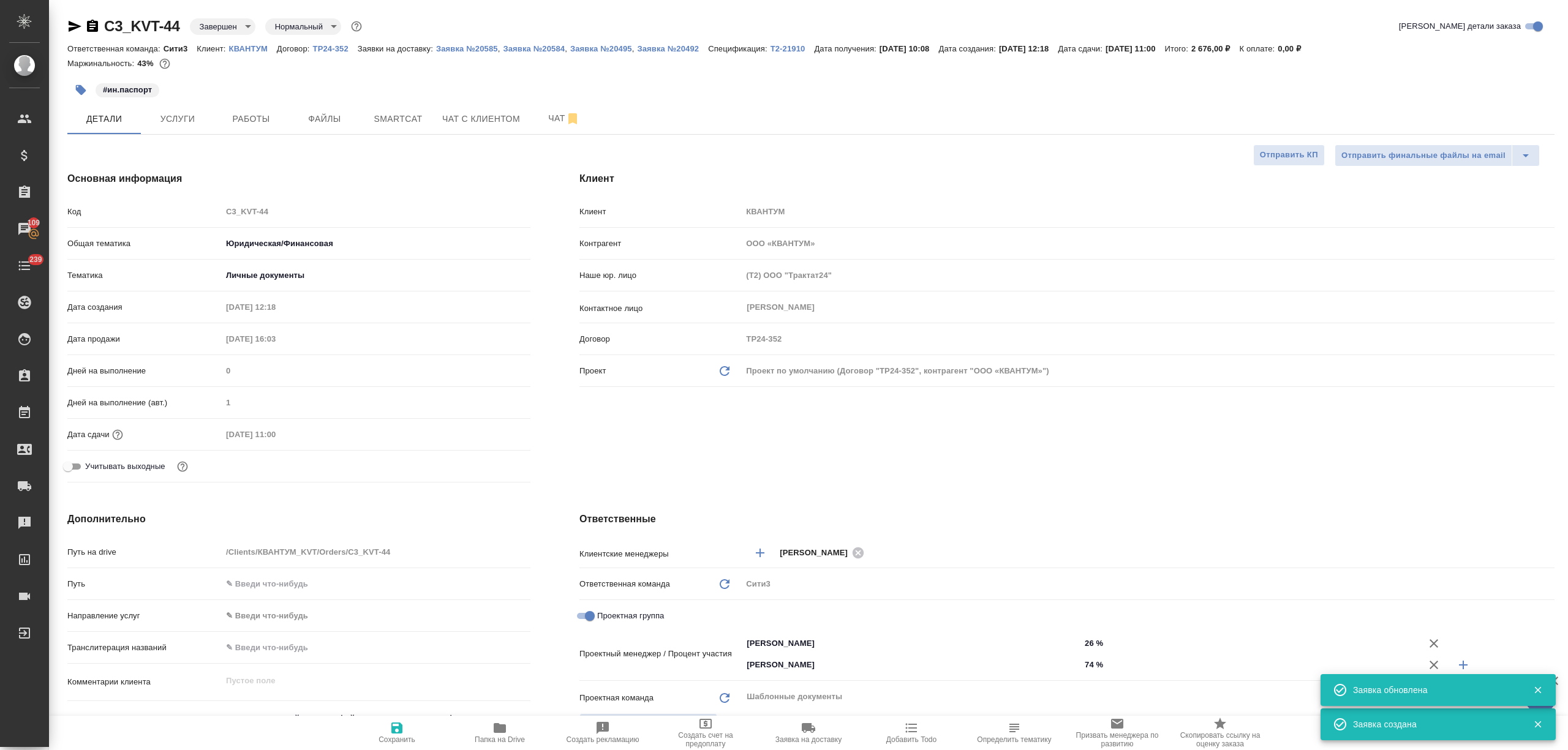
type textarea "x"
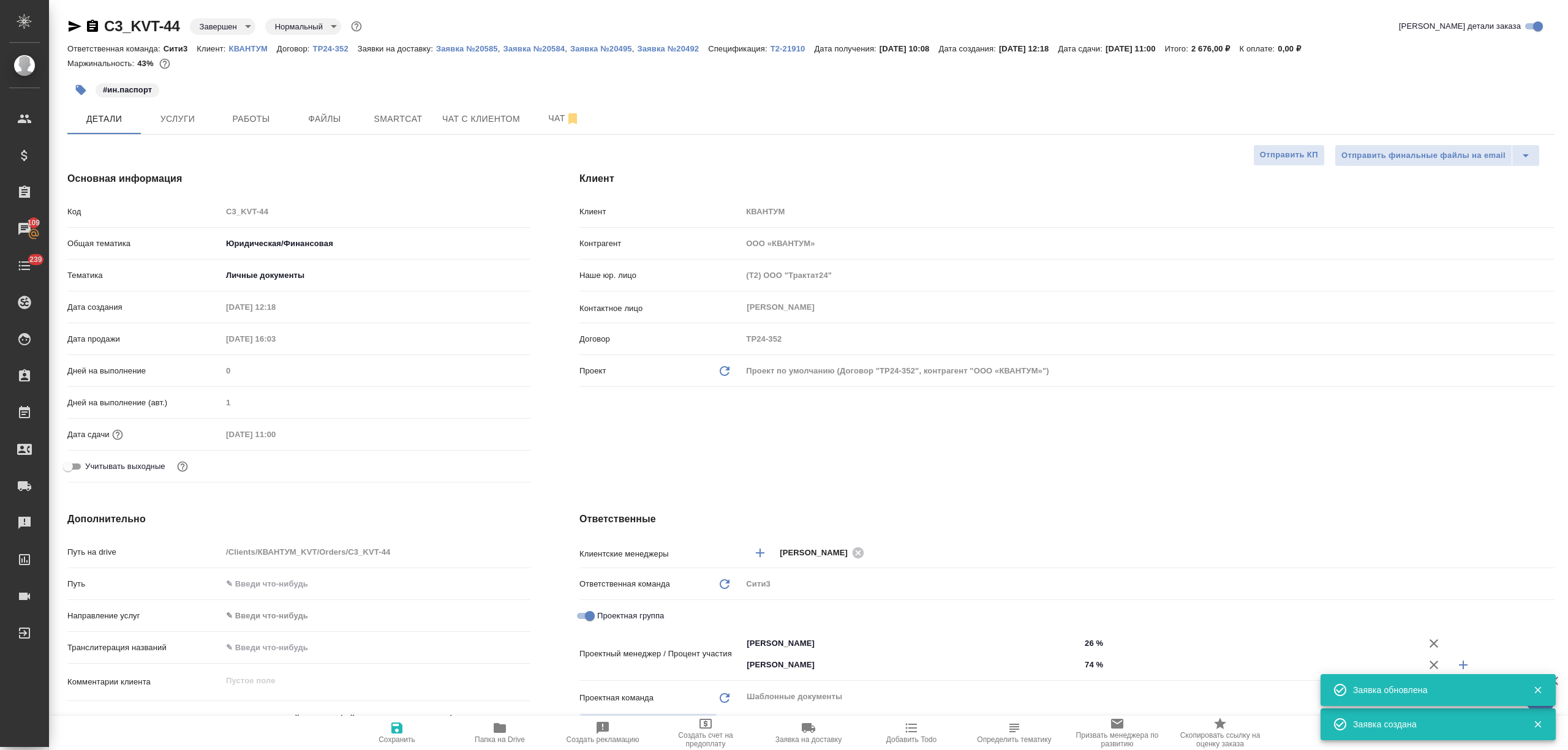
type textarea "x"
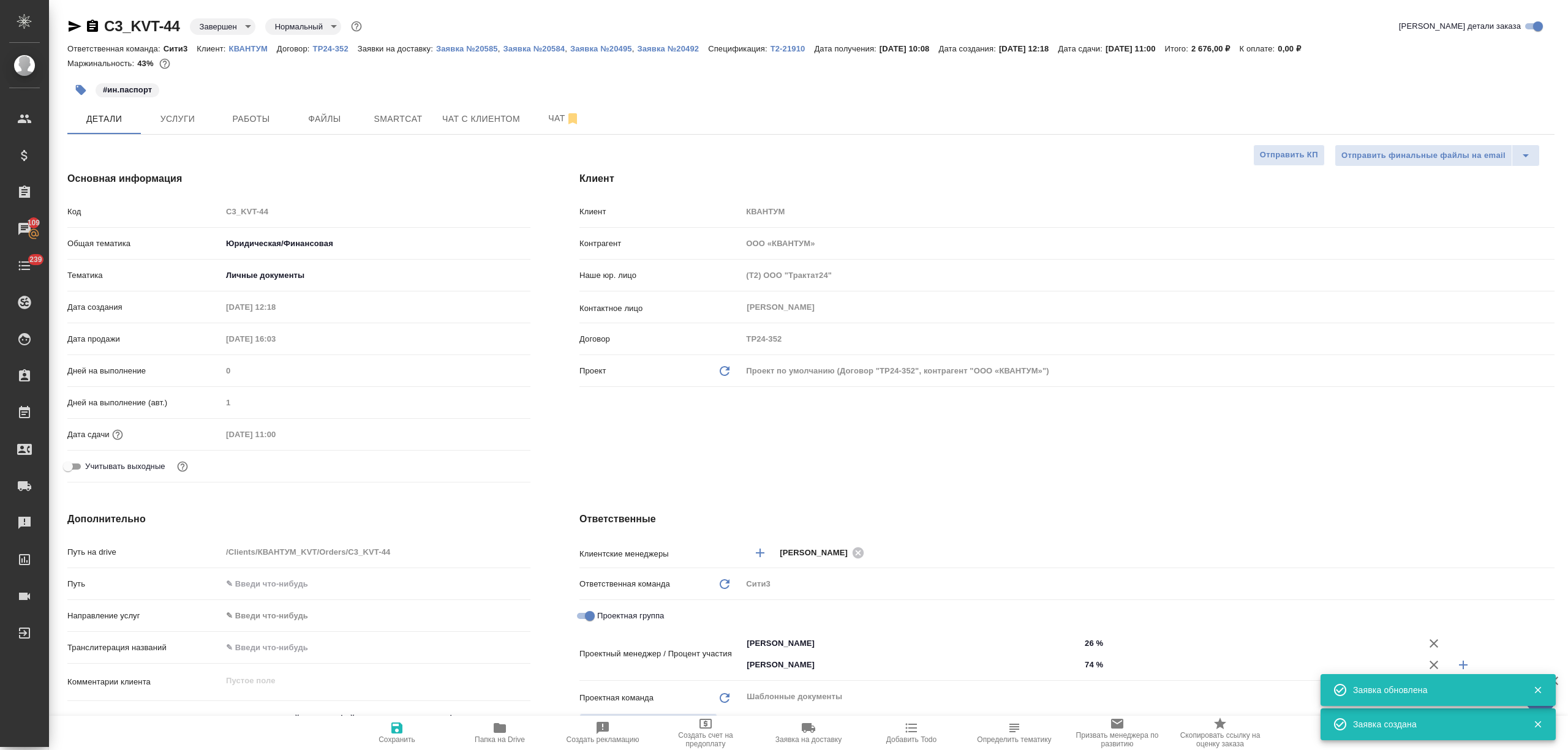
type textarea "x"
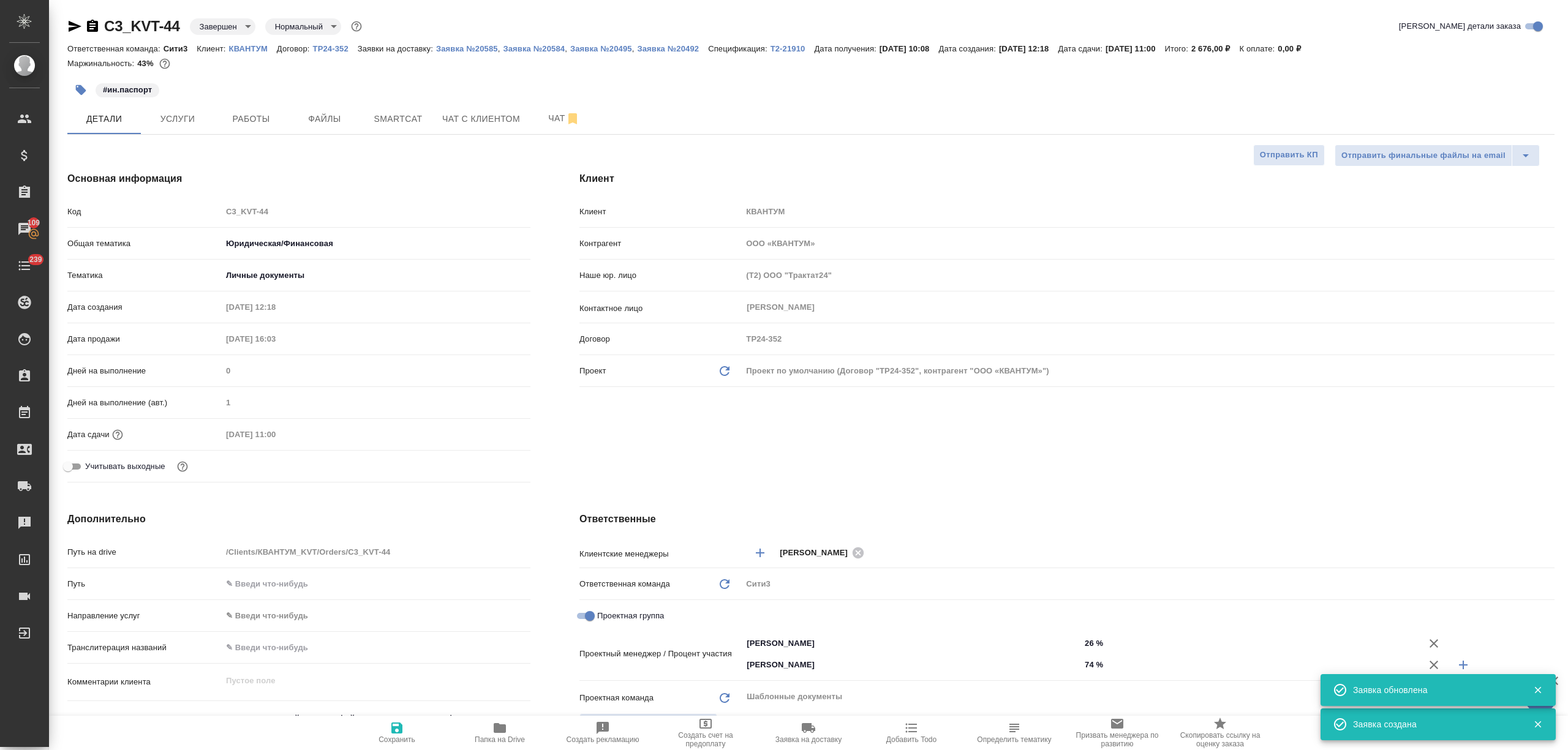
type textarea "x"
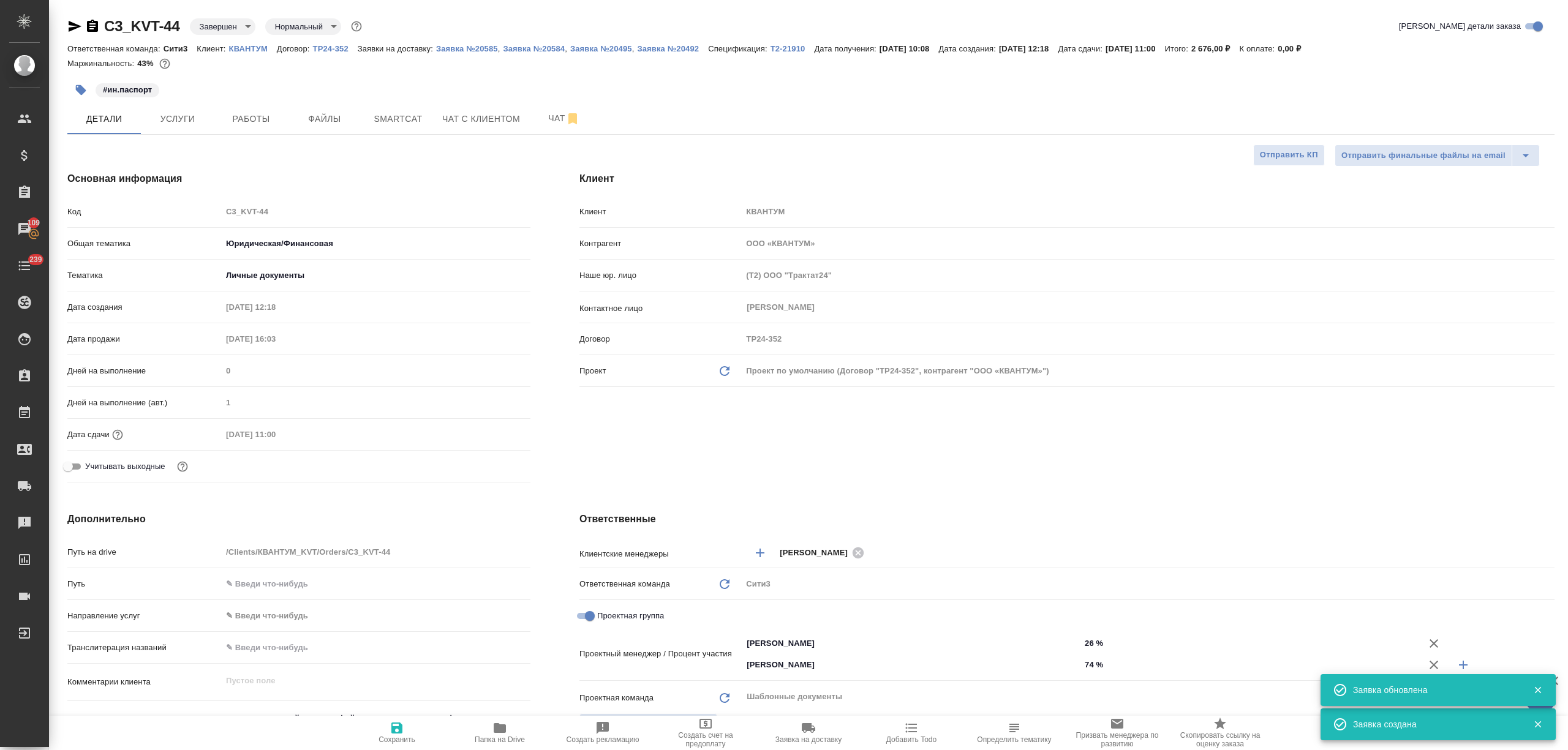
type textarea "x"
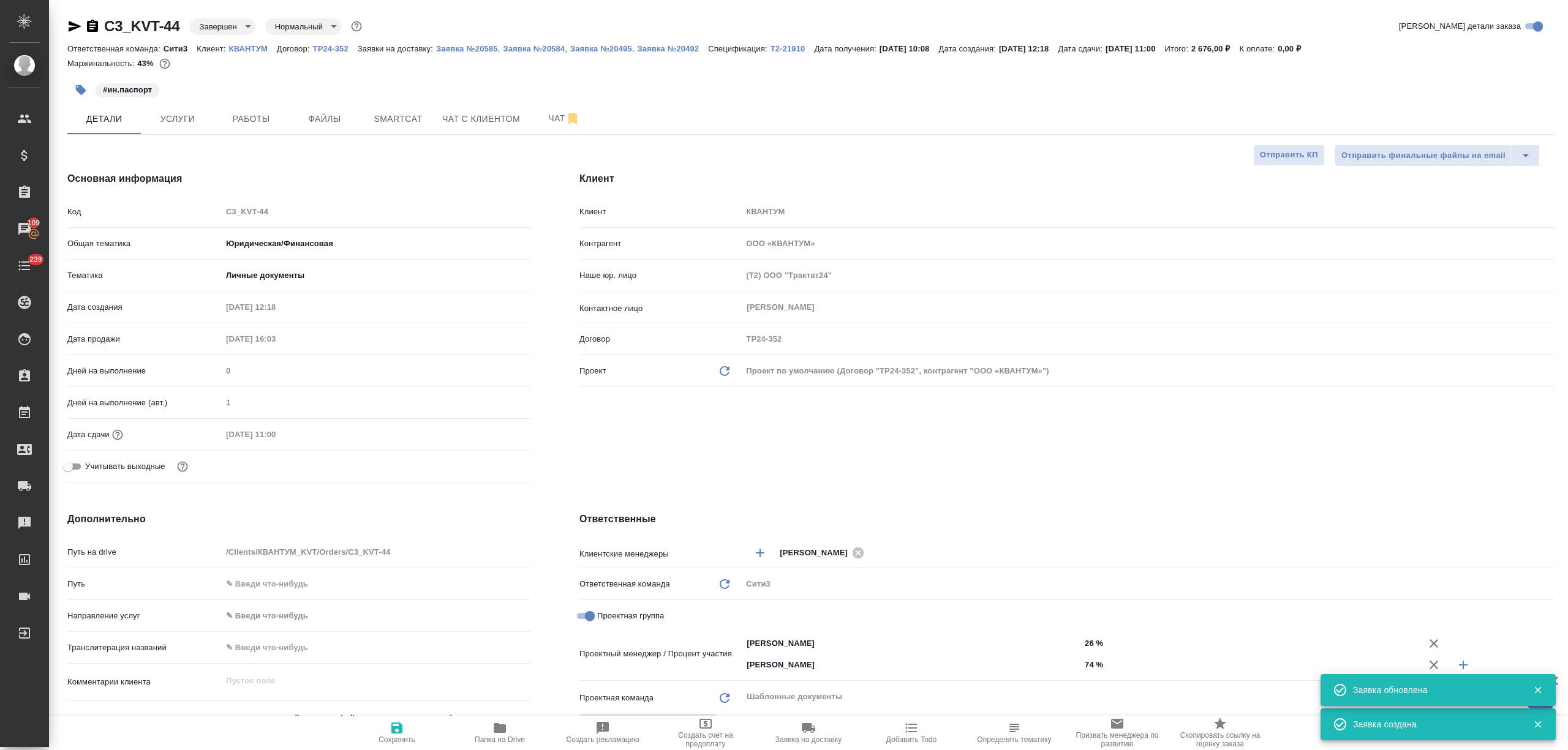
type textarea "x"
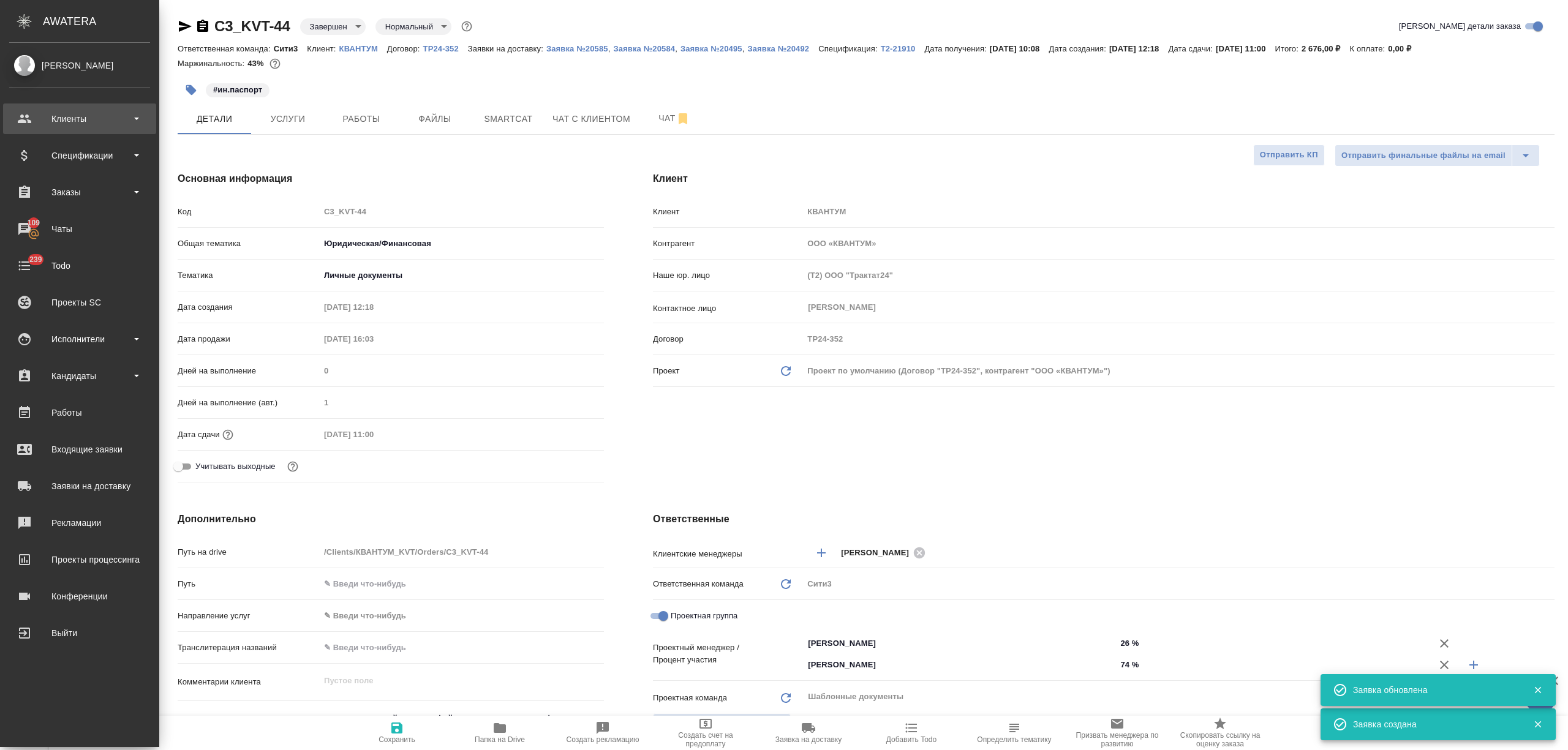
click at [42, 115] on div "Клиенты" at bounding box center [79, 119] width 141 height 18
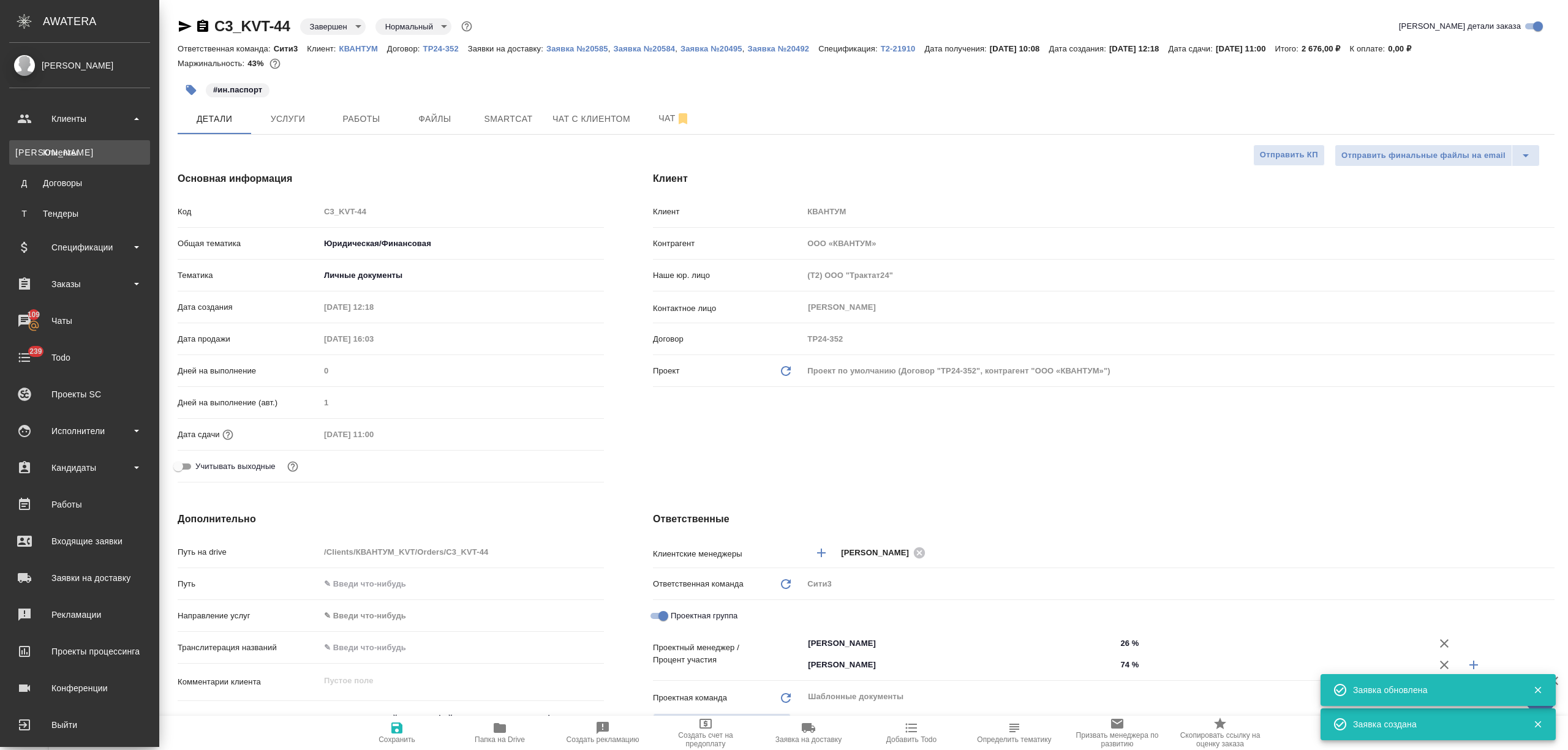
click at [102, 152] on div "Клиенты" at bounding box center [80, 152] width 129 height 12
type textarea "x"
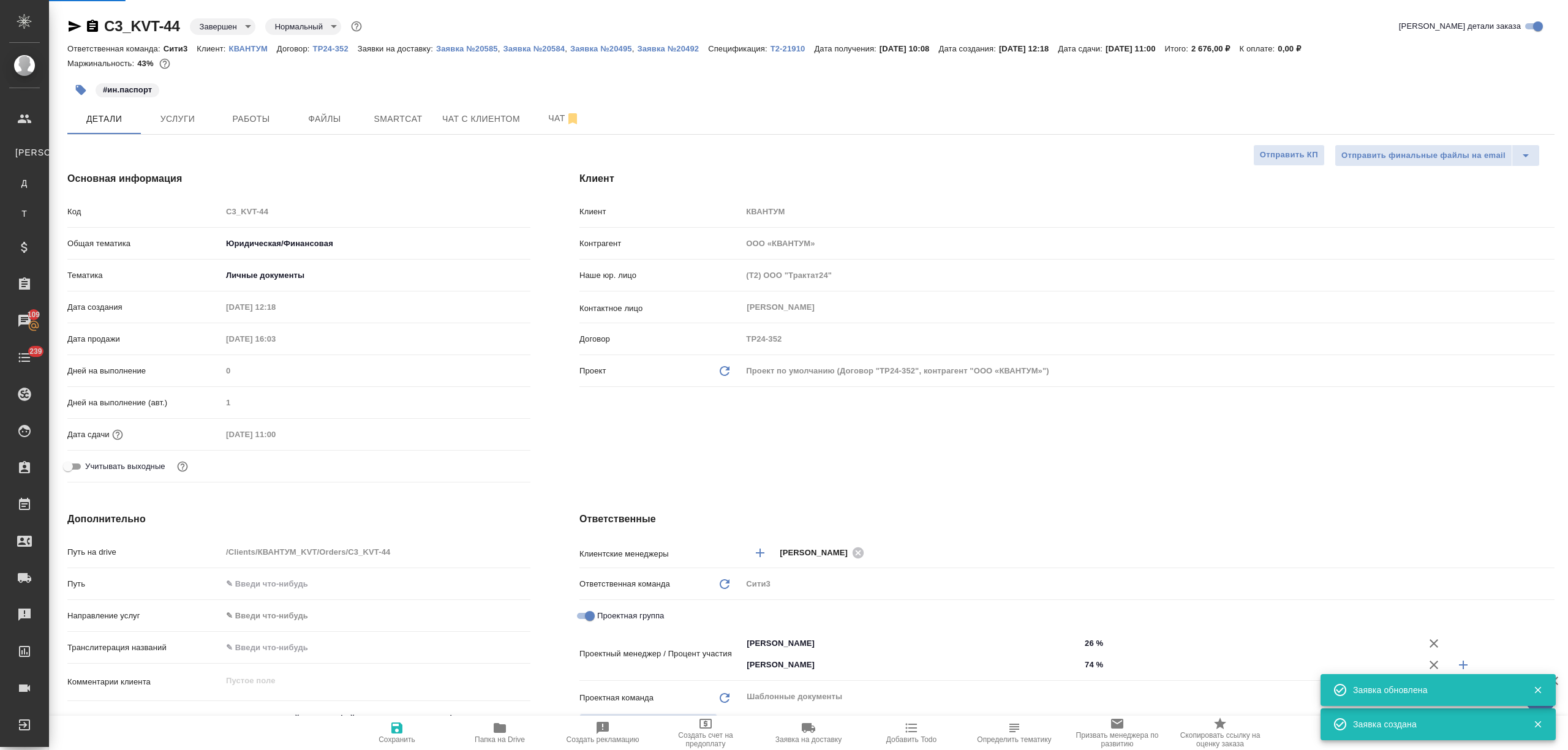
select select "RU"
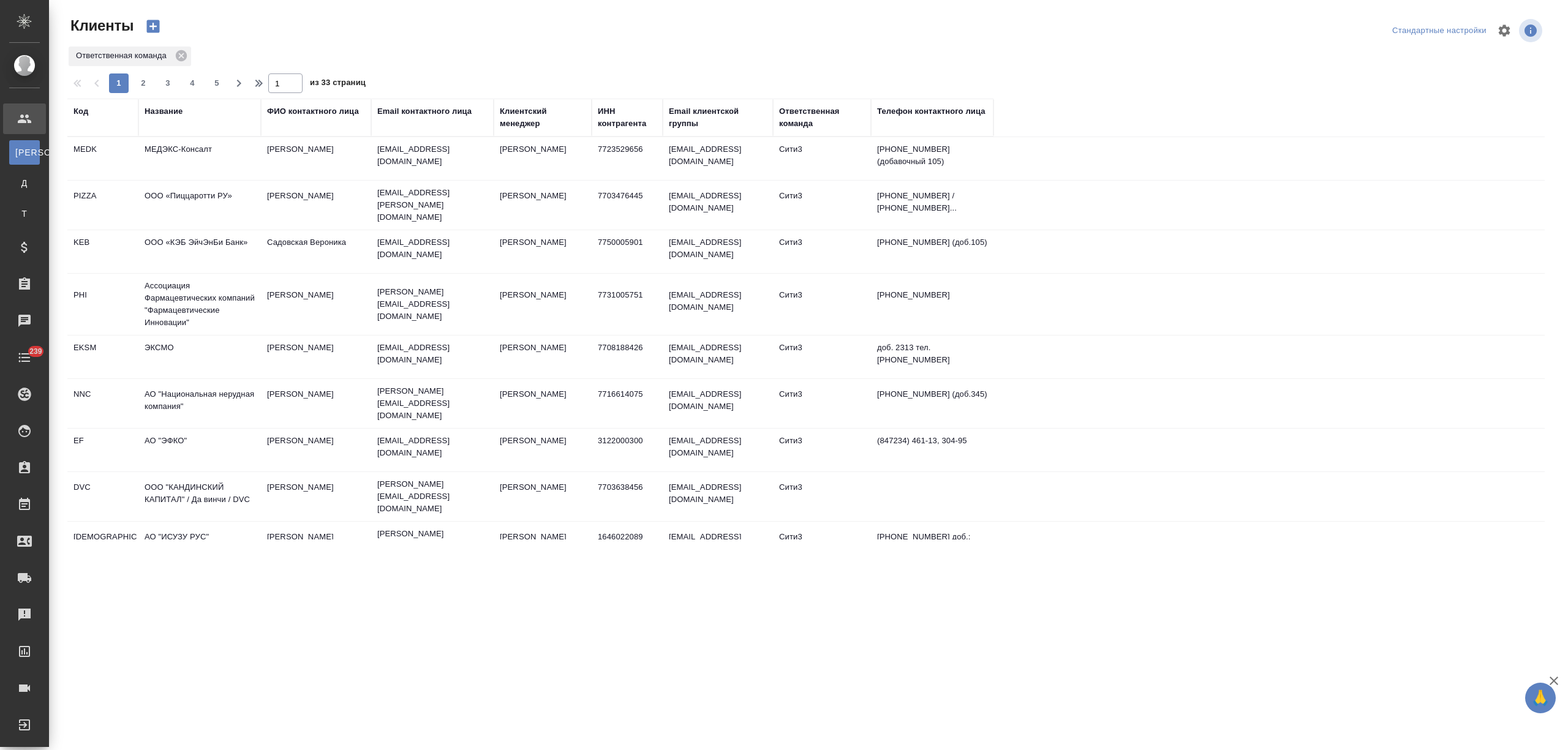
click at [165, 110] on div "Название" at bounding box center [164, 111] width 38 height 12
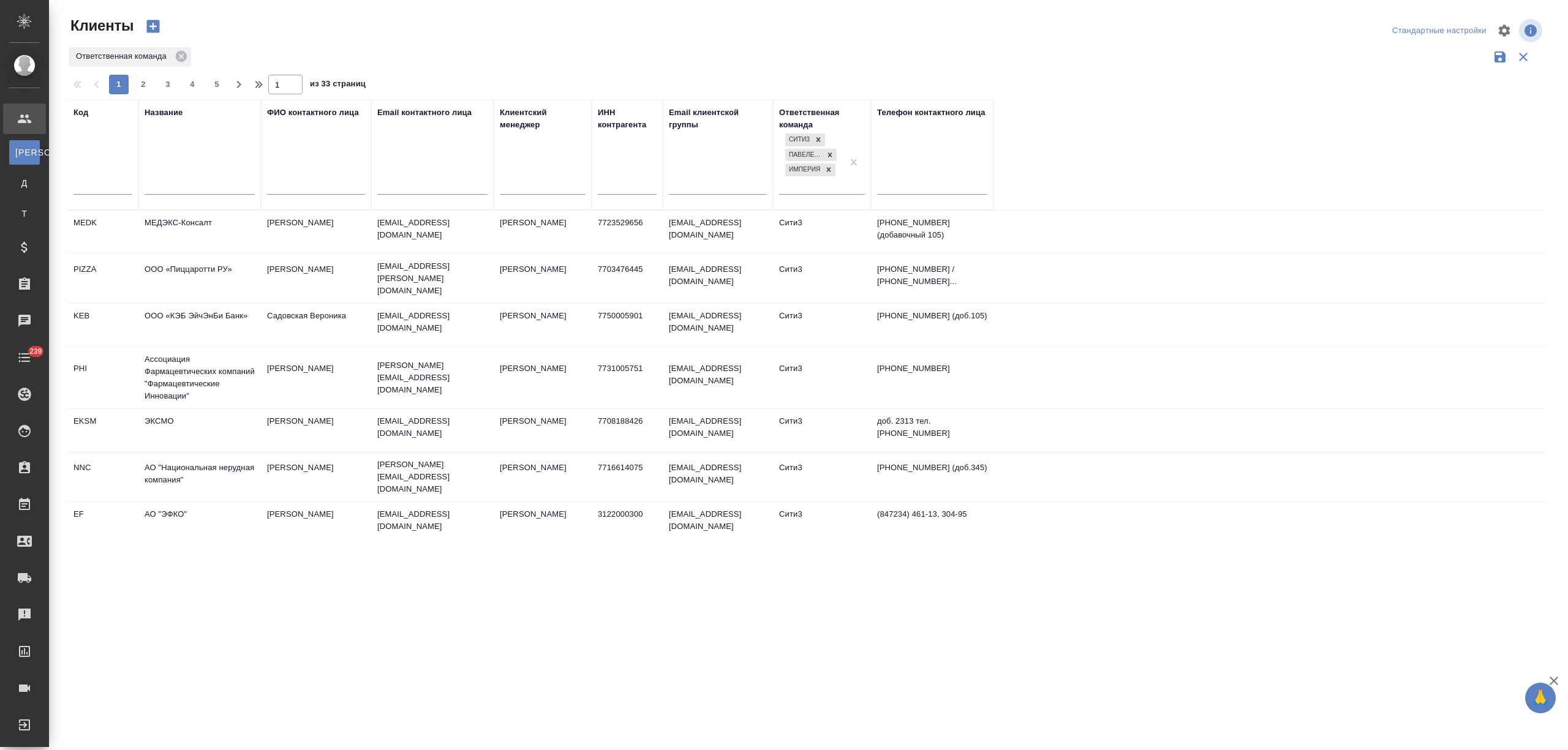
click at [177, 187] on input "text" at bounding box center [200, 187] width 110 height 16
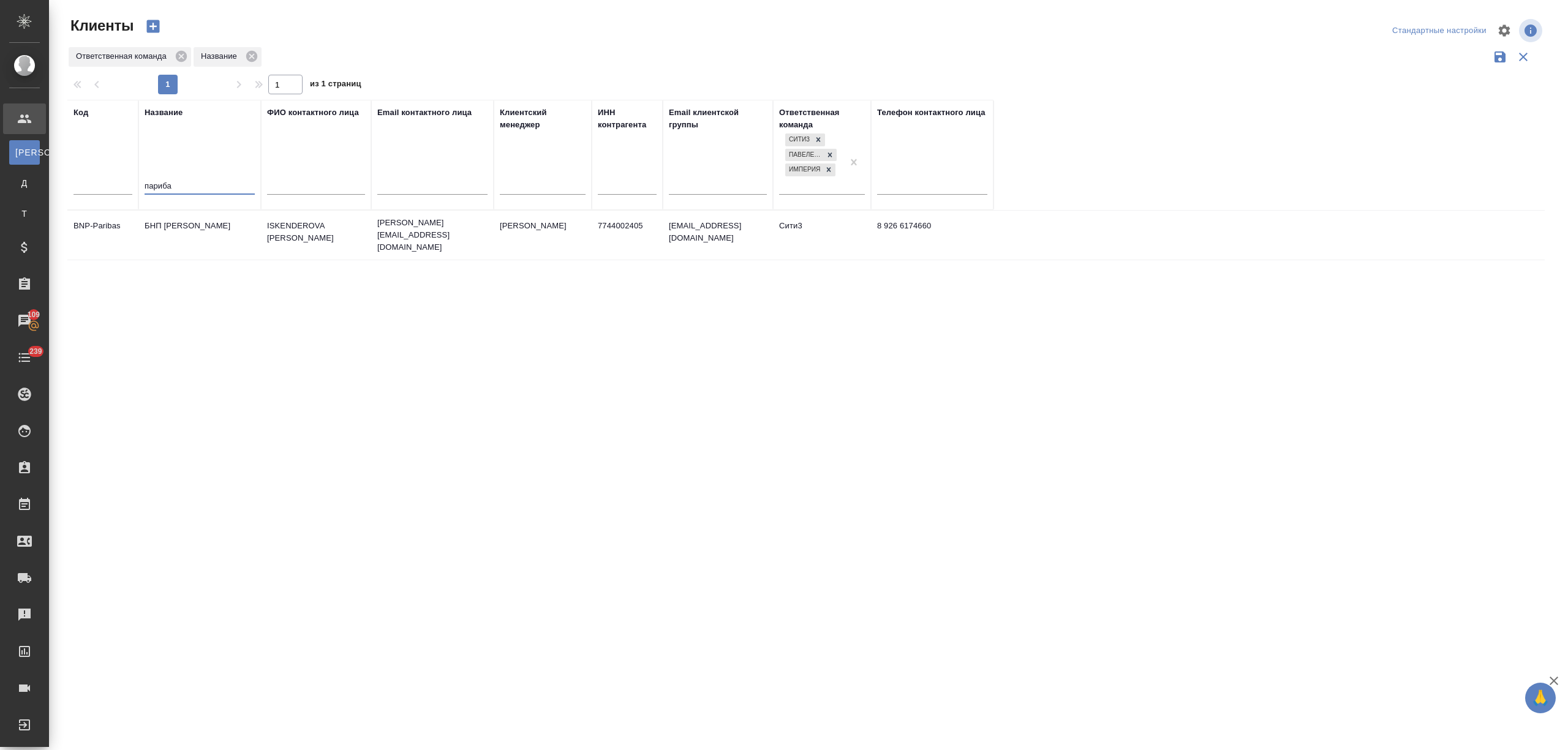
type input "париба"
click at [194, 240] on td "БНП Париба Банк" at bounding box center [199, 235] width 123 height 43
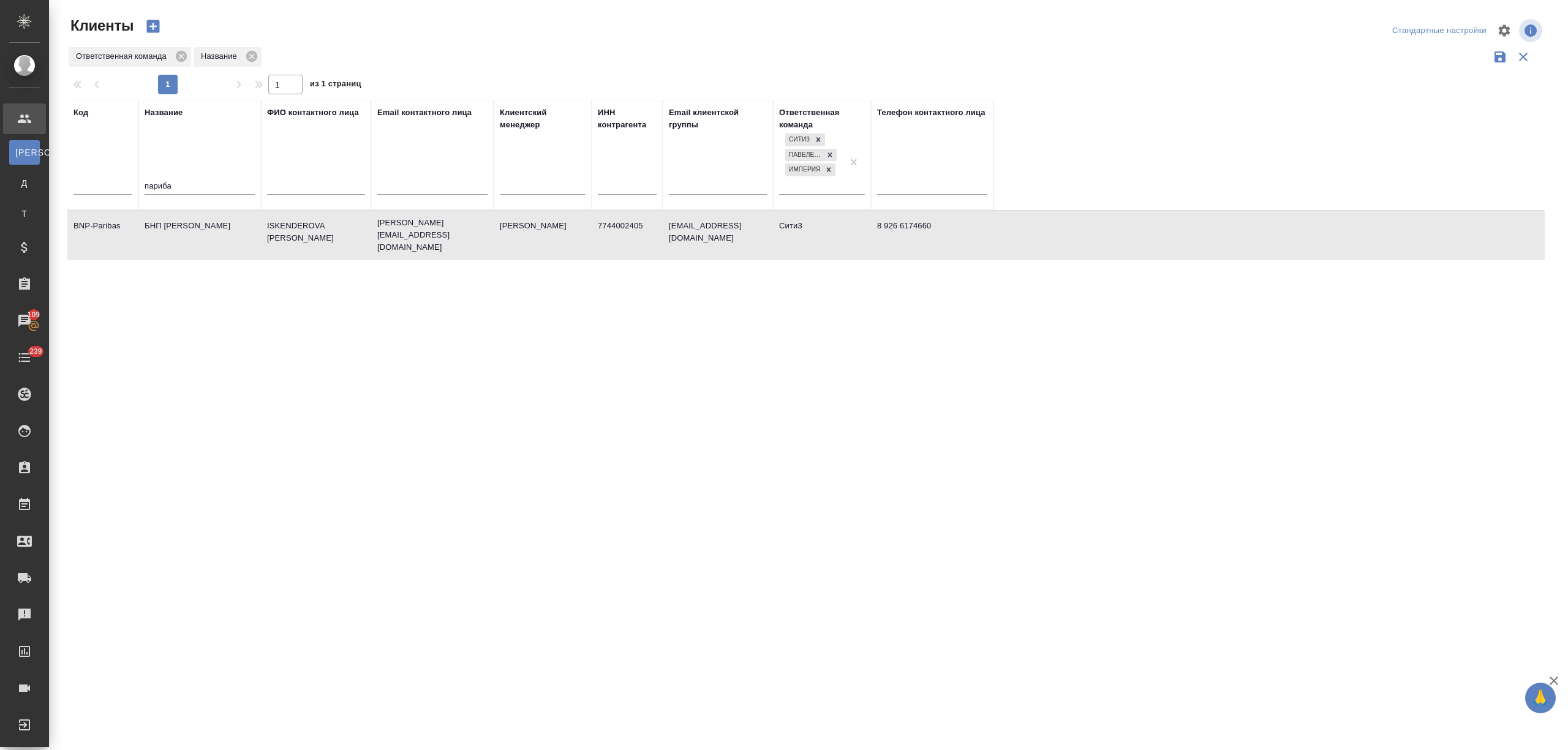
click at [194, 240] on td "БНП Париба Банк" at bounding box center [199, 235] width 123 height 43
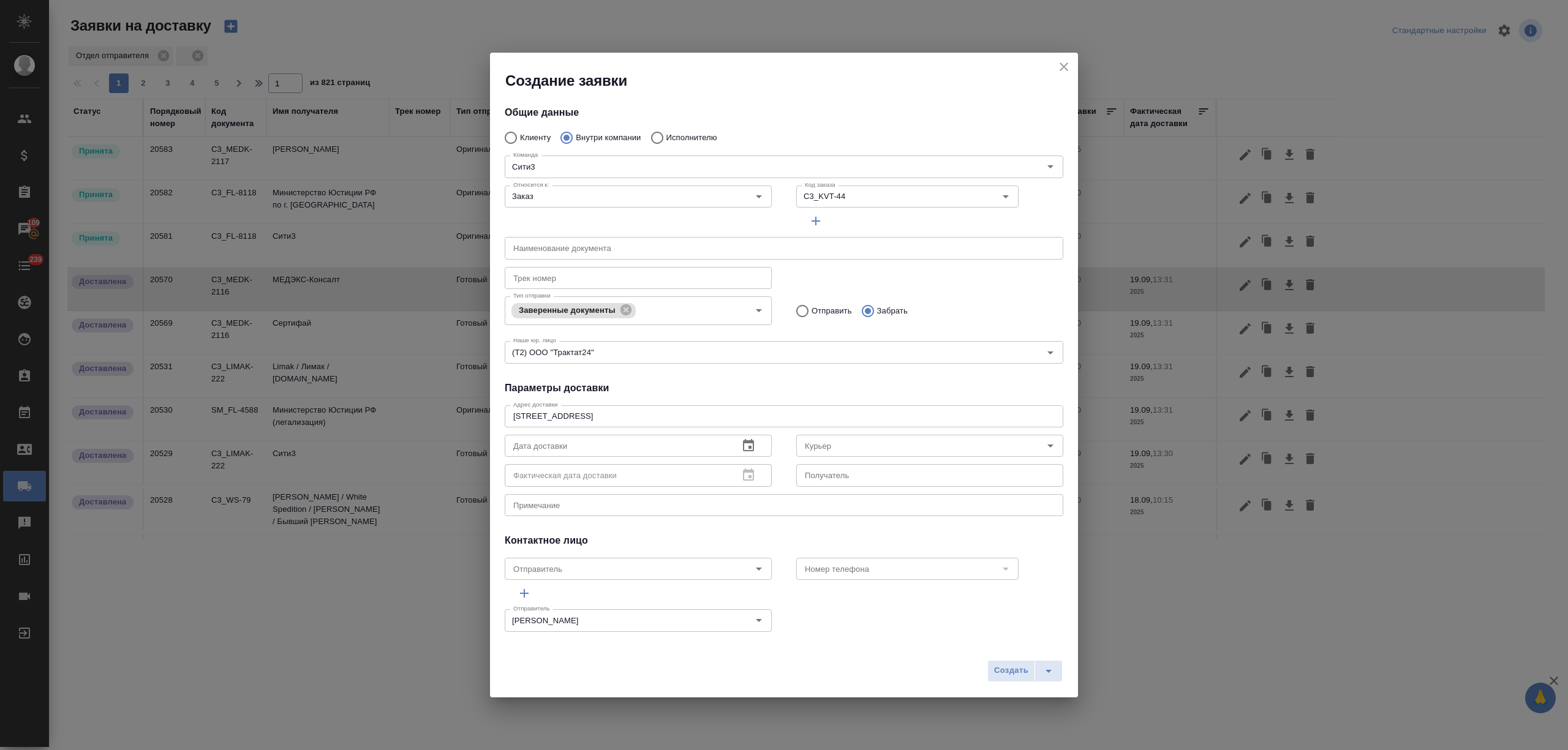
click at [748, 441] on icon "button" at bounding box center [748, 446] width 15 height 15
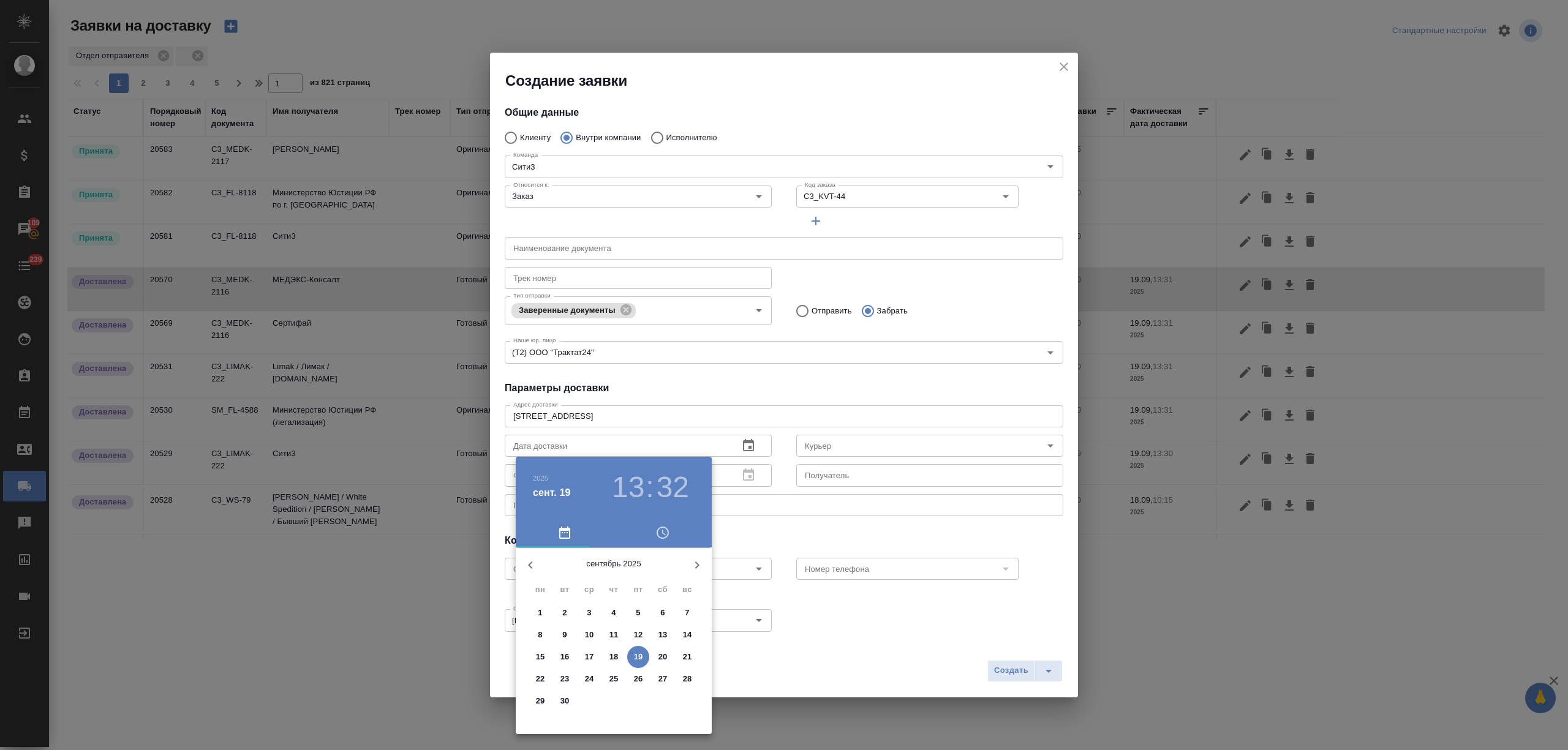
click at [637, 653] on p "19" at bounding box center [639, 657] width 9 height 12
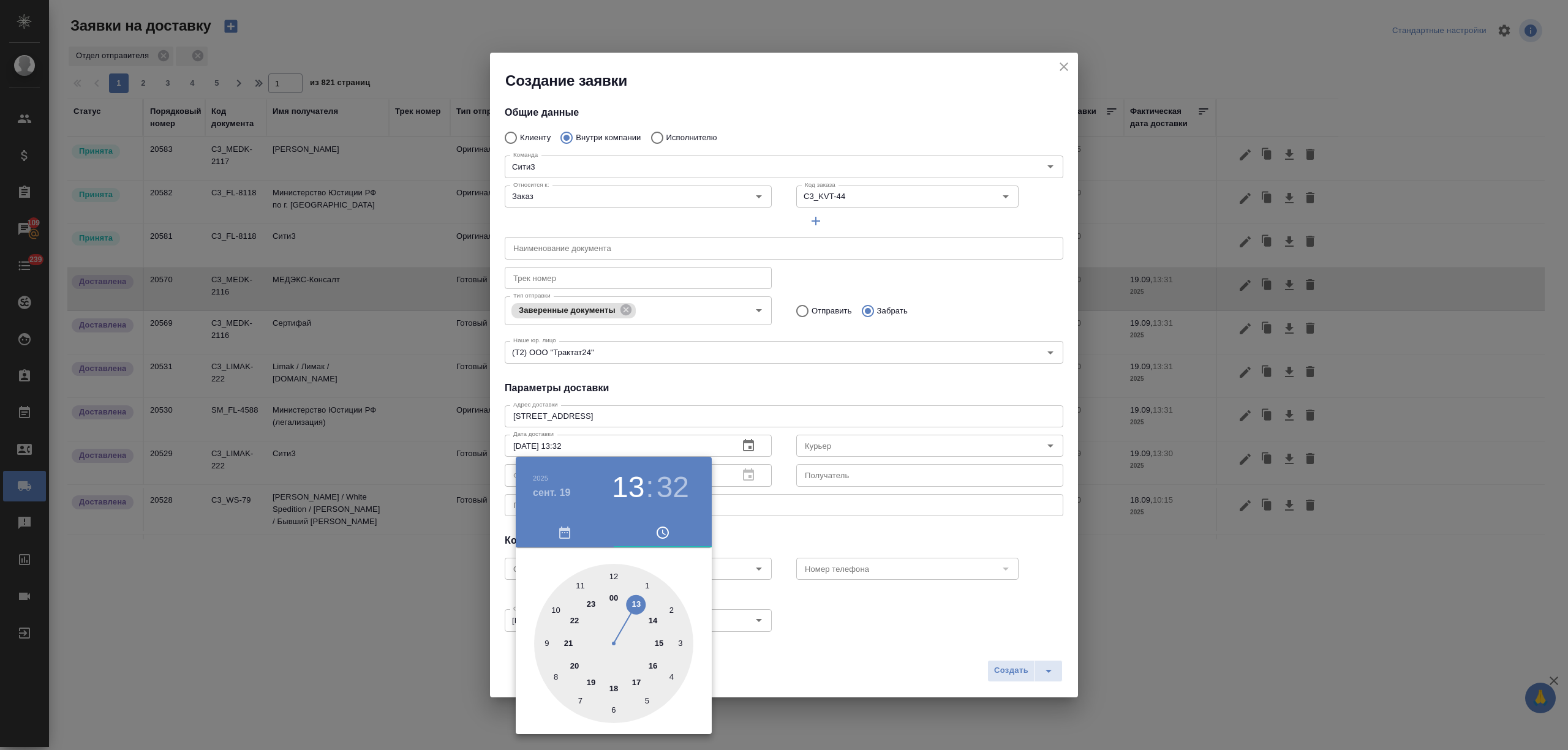
click at [635, 600] on div at bounding box center [613, 643] width 159 height 159
click at [546, 639] on div at bounding box center [613, 643] width 159 height 159
type input "[DATE] 13:46"
click at [787, 675] on div at bounding box center [784, 375] width 1568 height 750
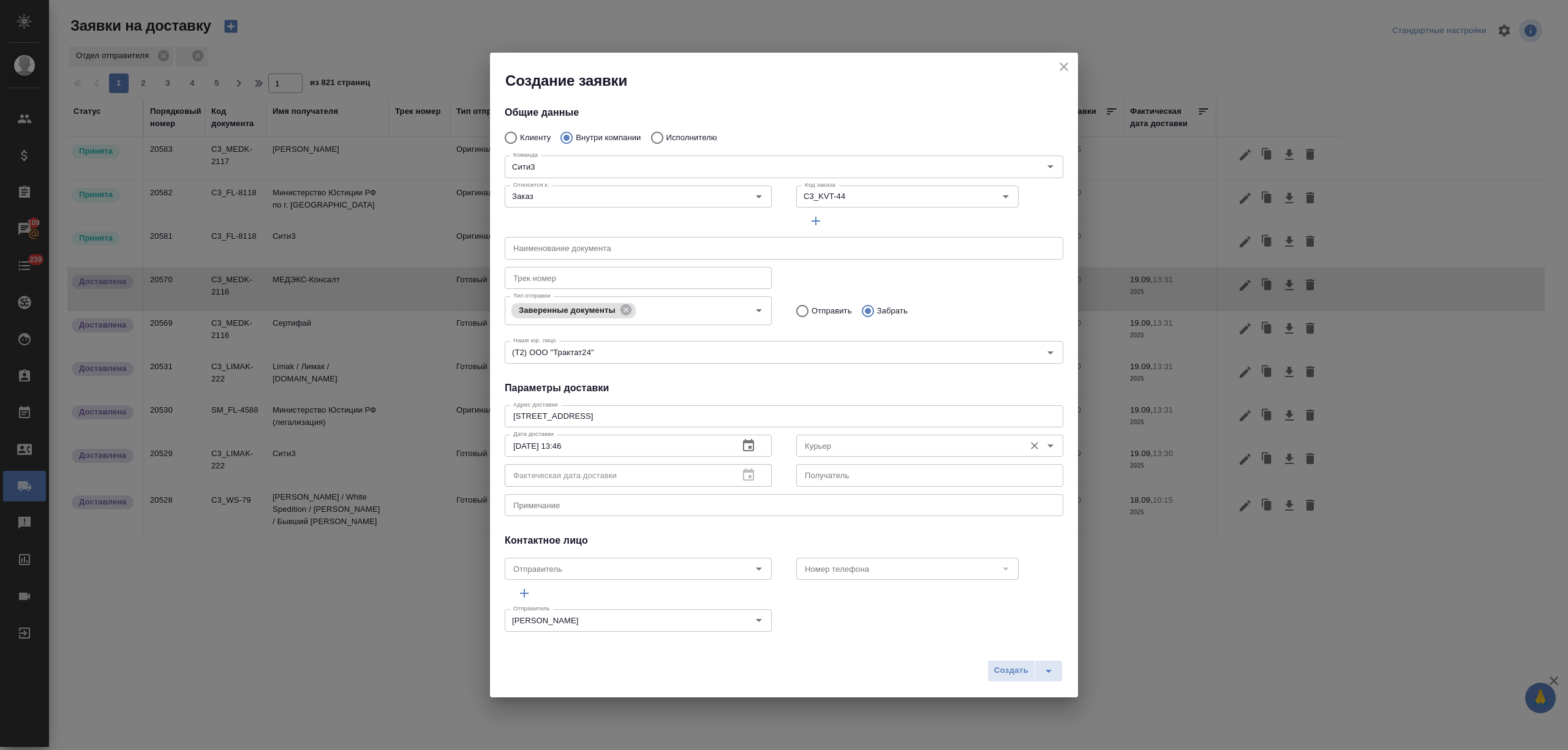
click at [848, 449] on input "Курьер" at bounding box center [909, 446] width 219 height 15
click at [882, 476] on li "[PERSON_NAME]" at bounding box center [920, 473] width 261 height 22
type input "[PERSON_NAME]"
click at [1005, 670] on span "Создать" at bounding box center [1011, 671] width 34 height 14
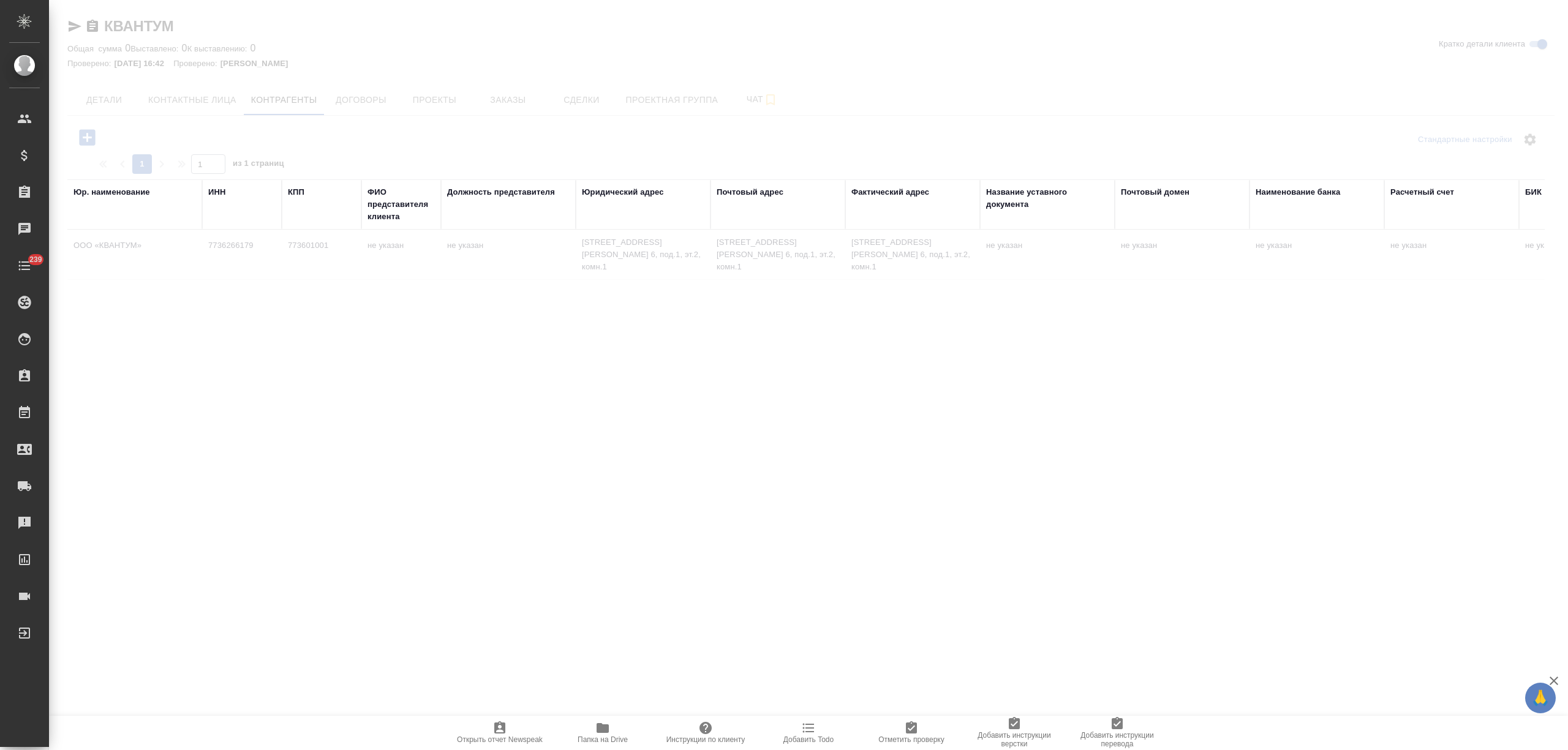
click at [206, 102] on div at bounding box center [808, 375] width 1519 height 750
click at [227, 104] on div at bounding box center [808, 375] width 1519 height 750
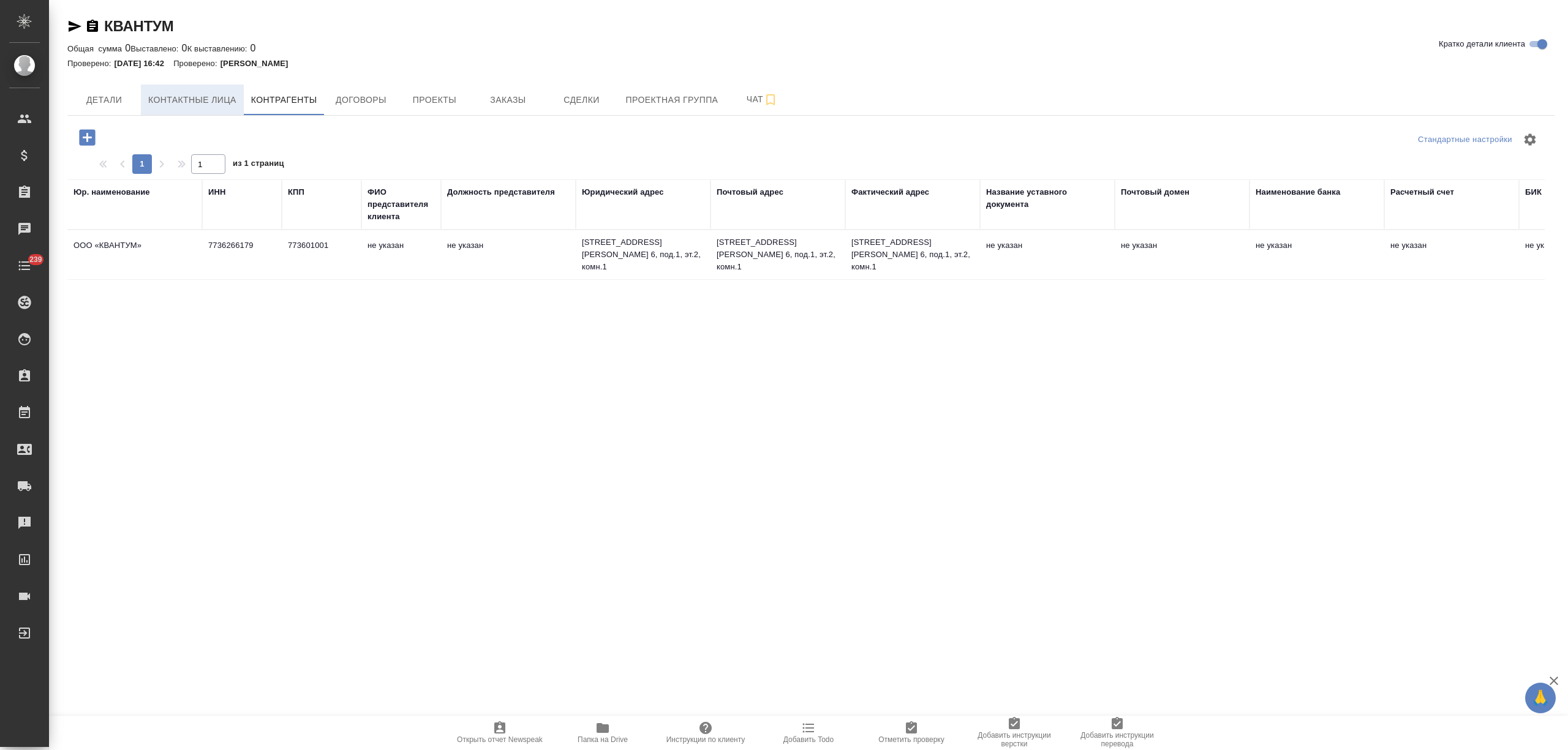
click at [223, 102] on span "Контактные лица" at bounding box center [192, 100] width 88 height 16
select select "RU"
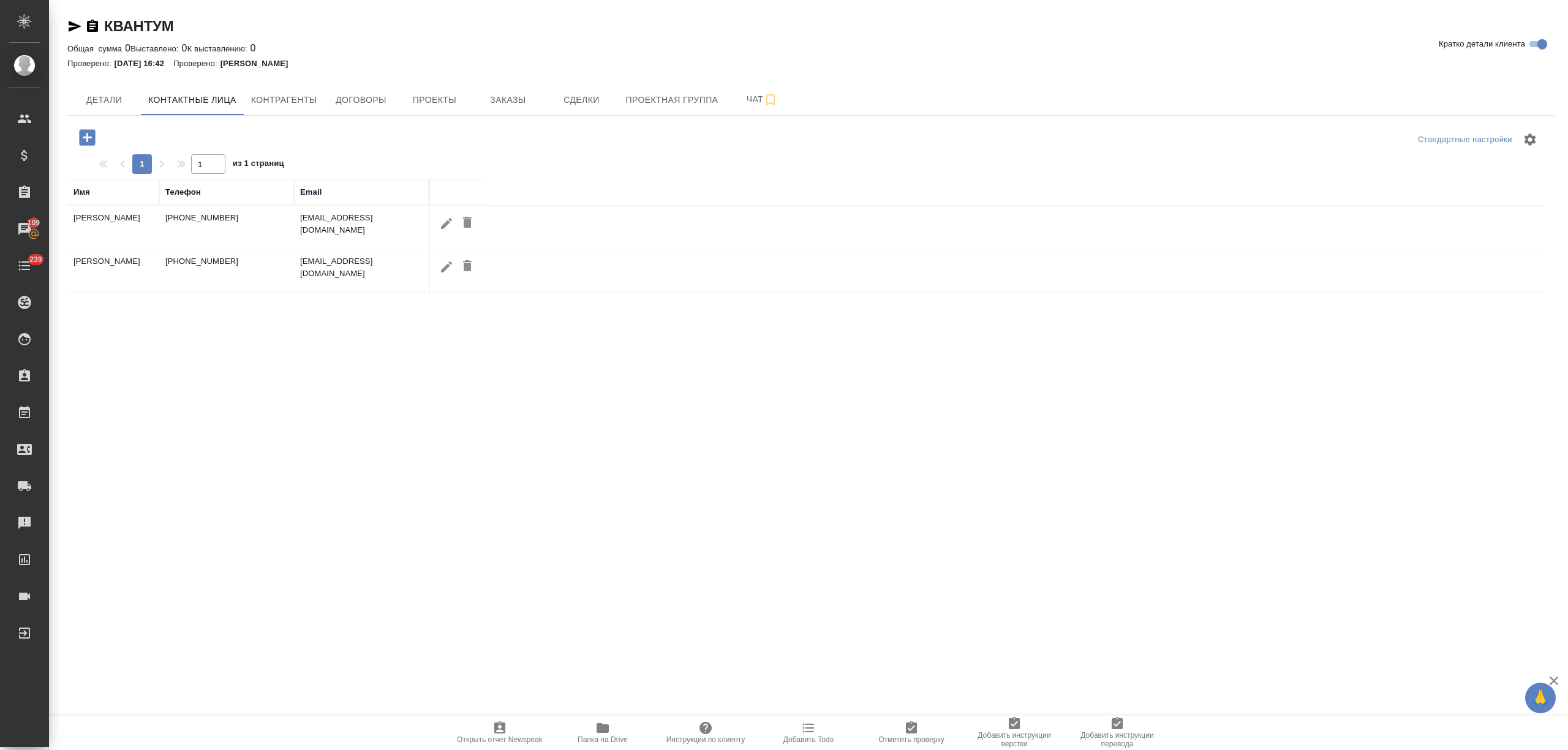
click at [289, 222] on td "[PHONE_NUMBER]" at bounding box center [227, 227] width 135 height 43
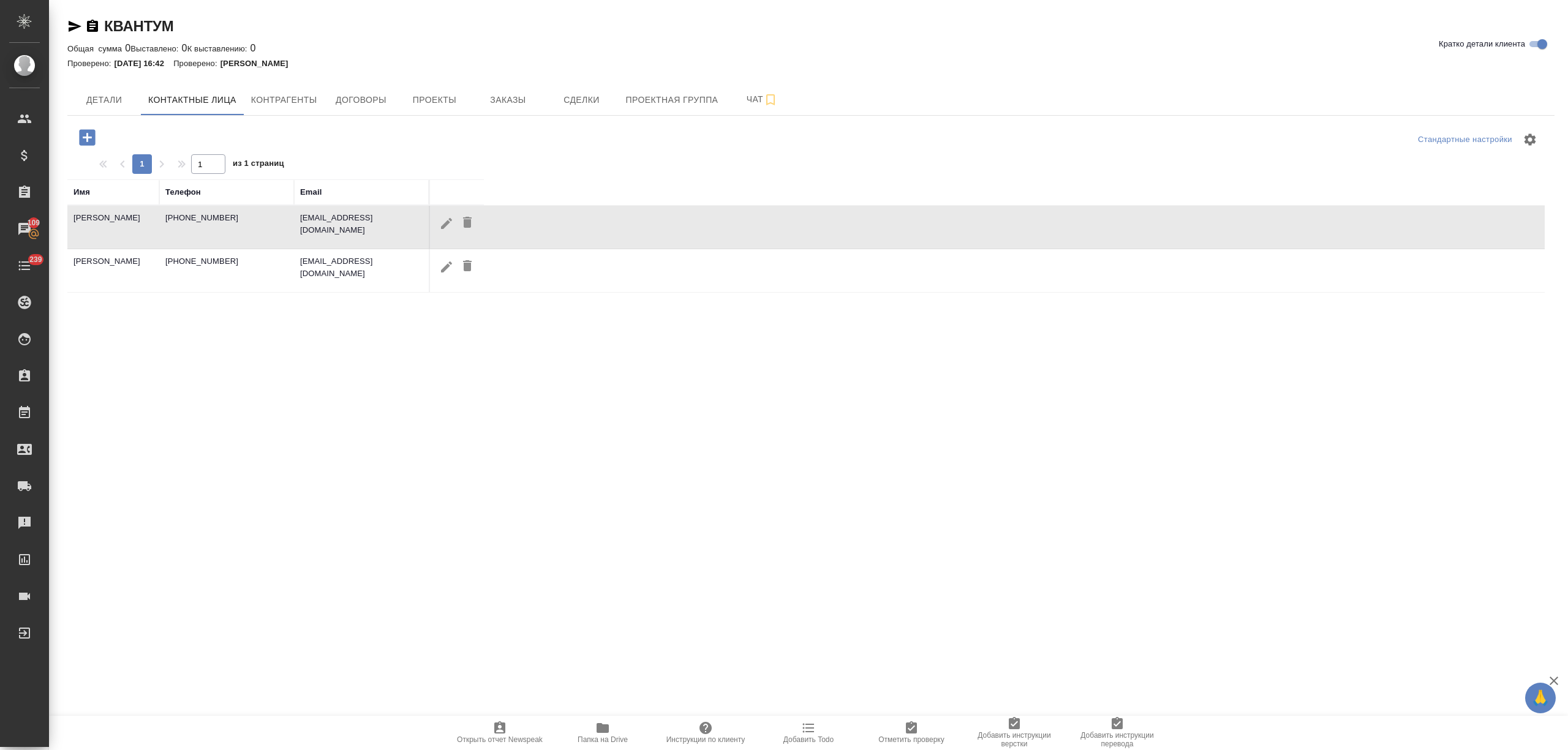
click at [289, 222] on td "[PHONE_NUMBER]" at bounding box center [227, 227] width 135 height 43
click at [441, 221] on icon "button" at bounding box center [447, 223] width 15 height 15
type input "Мария"
type input "[PERSON_NAME]"
type textarea "метро [STREET_ADDRESS] вагон из центра, [STREET_ADDRESS][PERSON_NAME] 6, 1 подъ…"
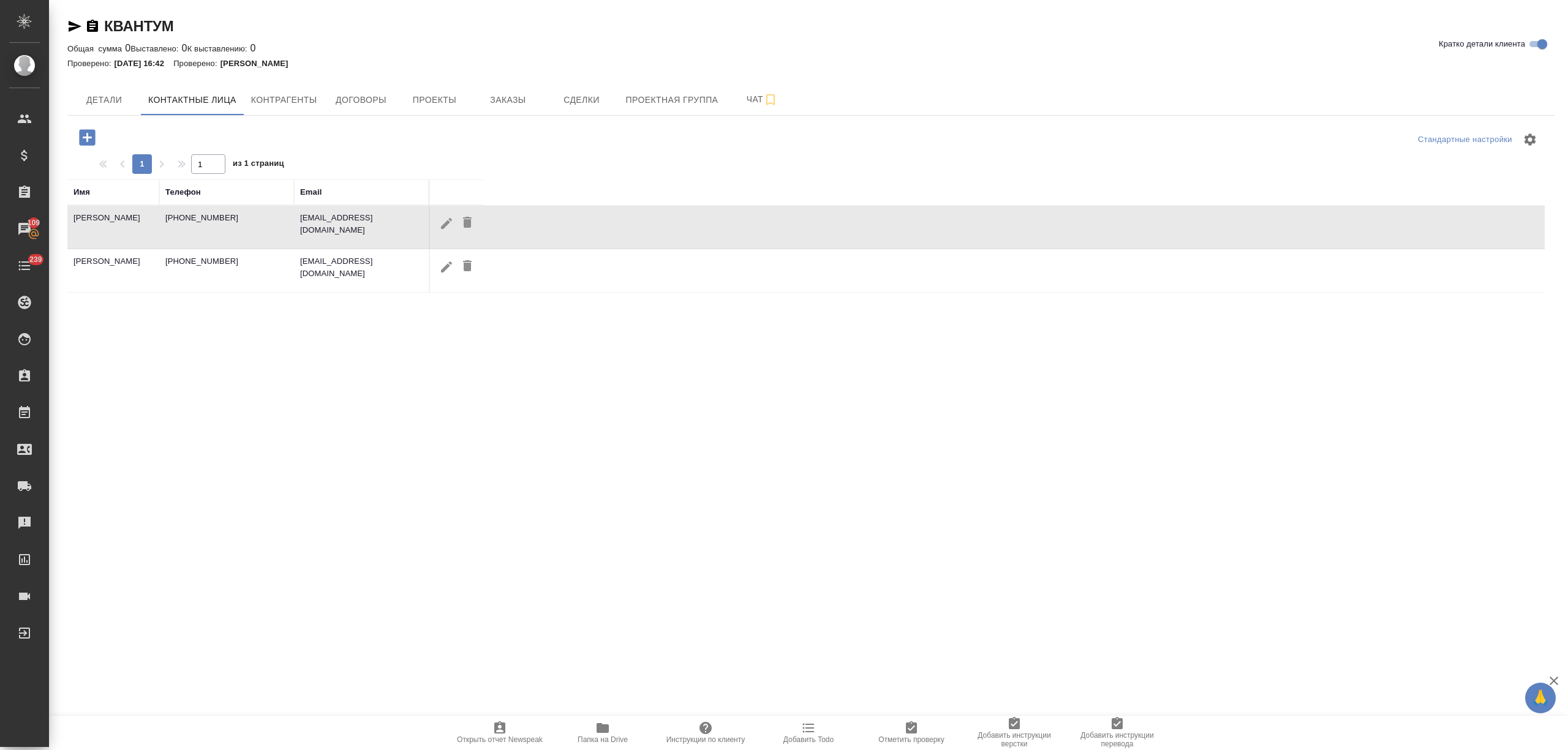
type input "Пользователь"
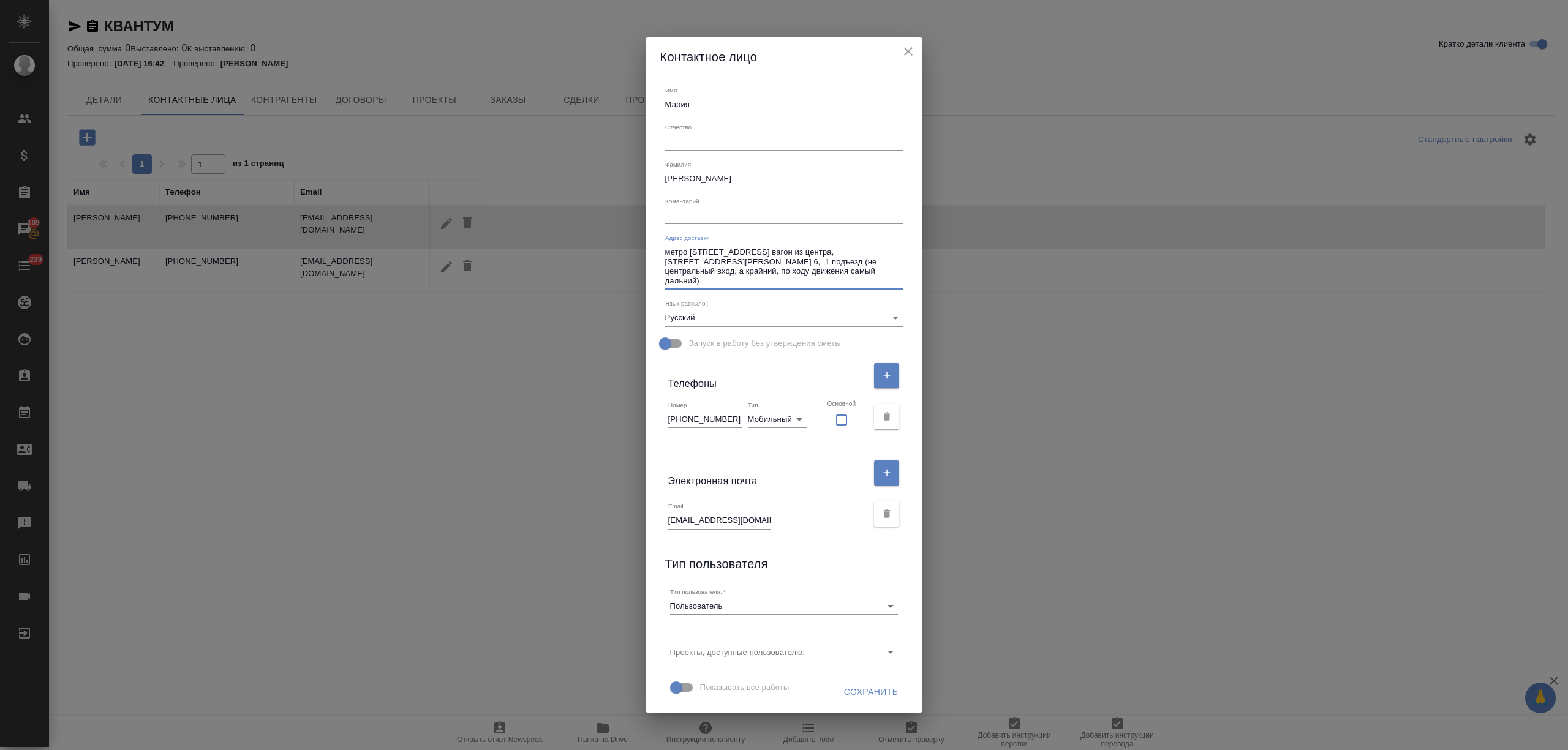
drag, startPoint x: 755, startPoint y: 277, endPoint x: 669, endPoint y: 236, distance: 95.3
click at [669, 236] on div "Имя [PERSON_NAME] Отчество [PERSON_NAME] Коментарий x Адрес доставки метро [GEO…" at bounding box center [784, 394] width 277 height 636
click at [79, 133] on div "Контактное лицо Имя [PERSON_NAME] Отчество [PERSON_NAME] x Адрес доставки метро…" at bounding box center [784, 375] width 1568 height 750
click at [25, 128] on div "Контактное лицо Имя [PERSON_NAME] Отчество [PERSON_NAME] x Адрес доставки метро…" at bounding box center [784, 375] width 1568 height 750
click at [901, 48] on icon "close" at bounding box center [908, 51] width 15 height 15
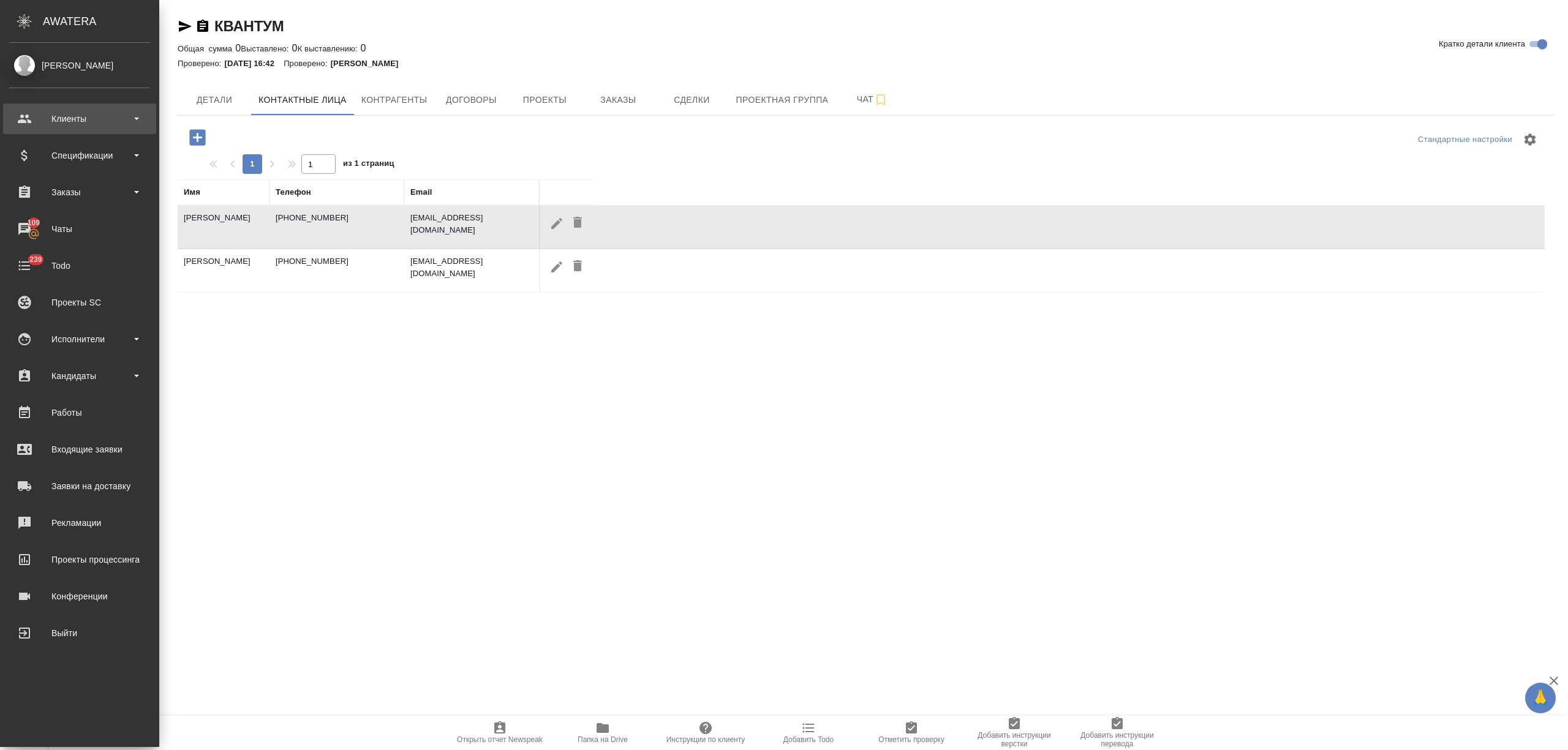
click at [9, 123] on div "Клиенты" at bounding box center [79, 119] width 141 height 18
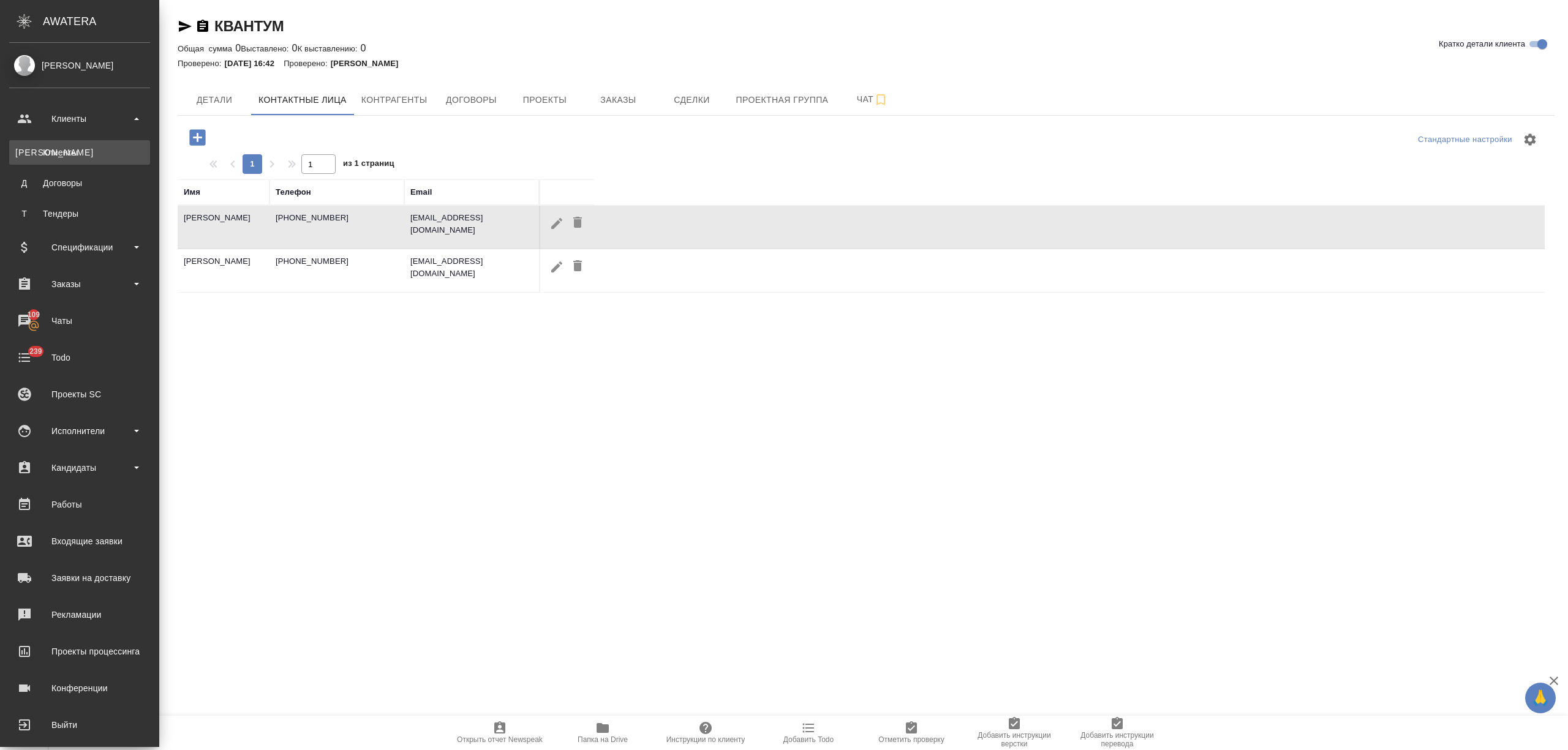
click at [69, 148] on div "Клиенты" at bounding box center [80, 152] width 129 height 12
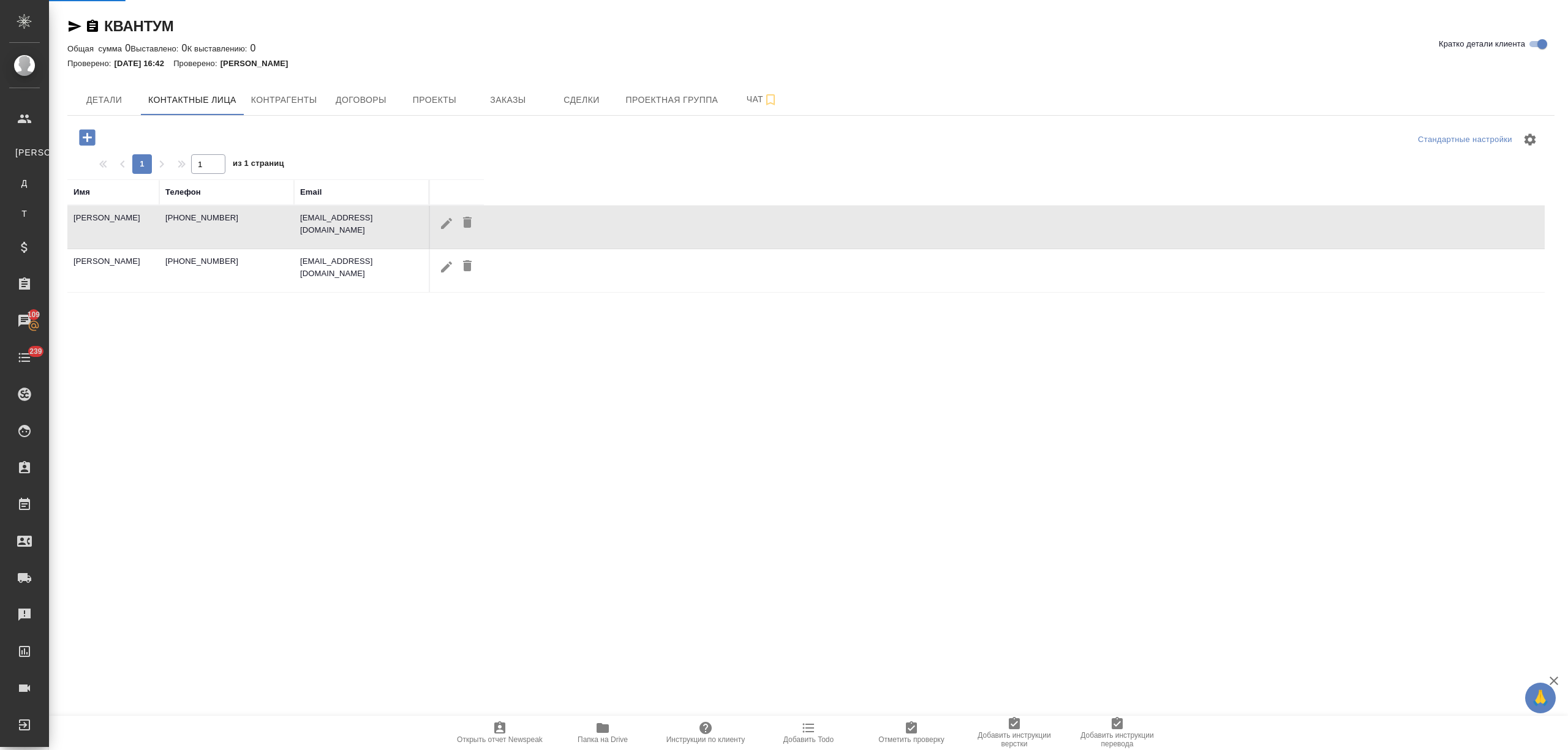
select select "RU"
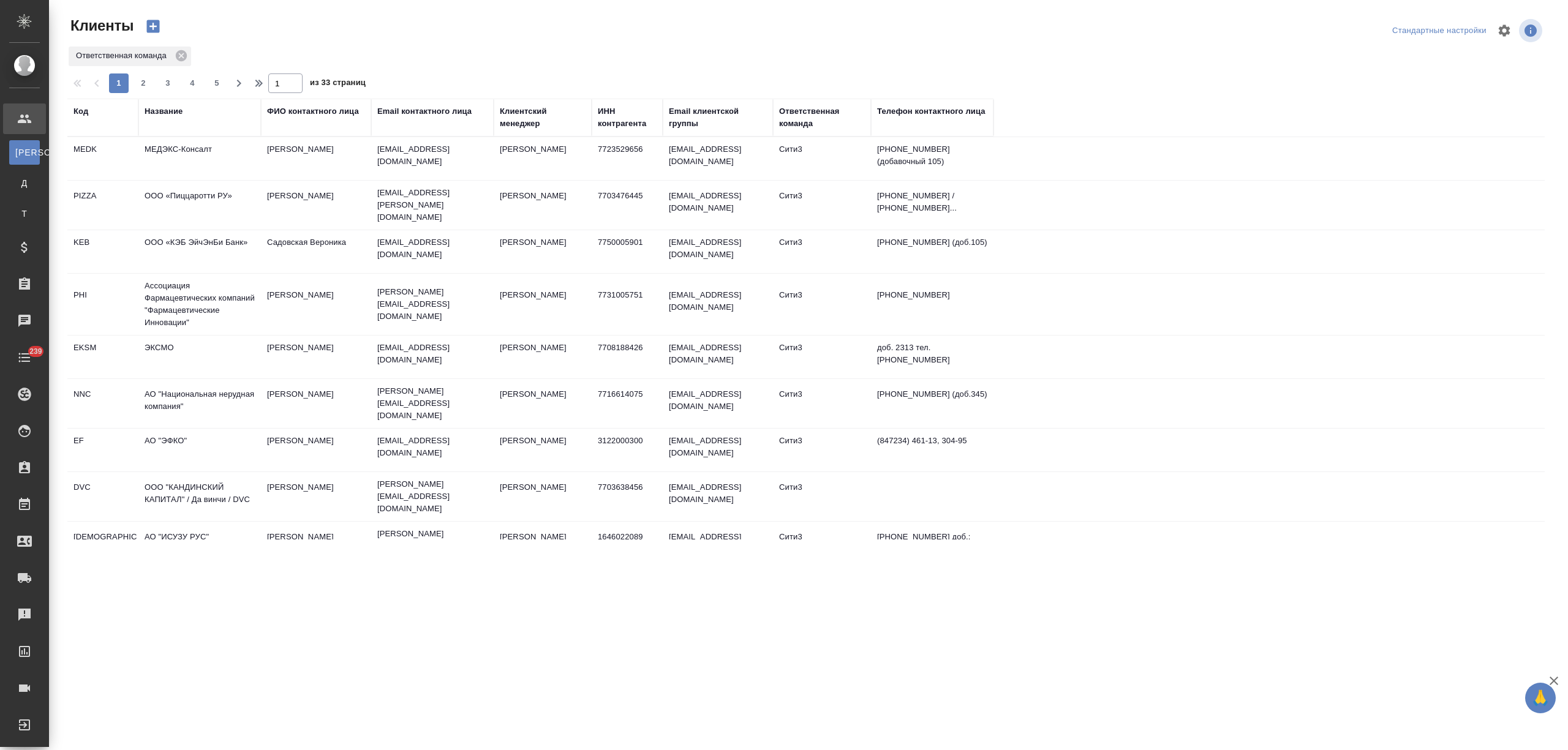
click at [169, 113] on div "Название" at bounding box center [164, 111] width 38 height 12
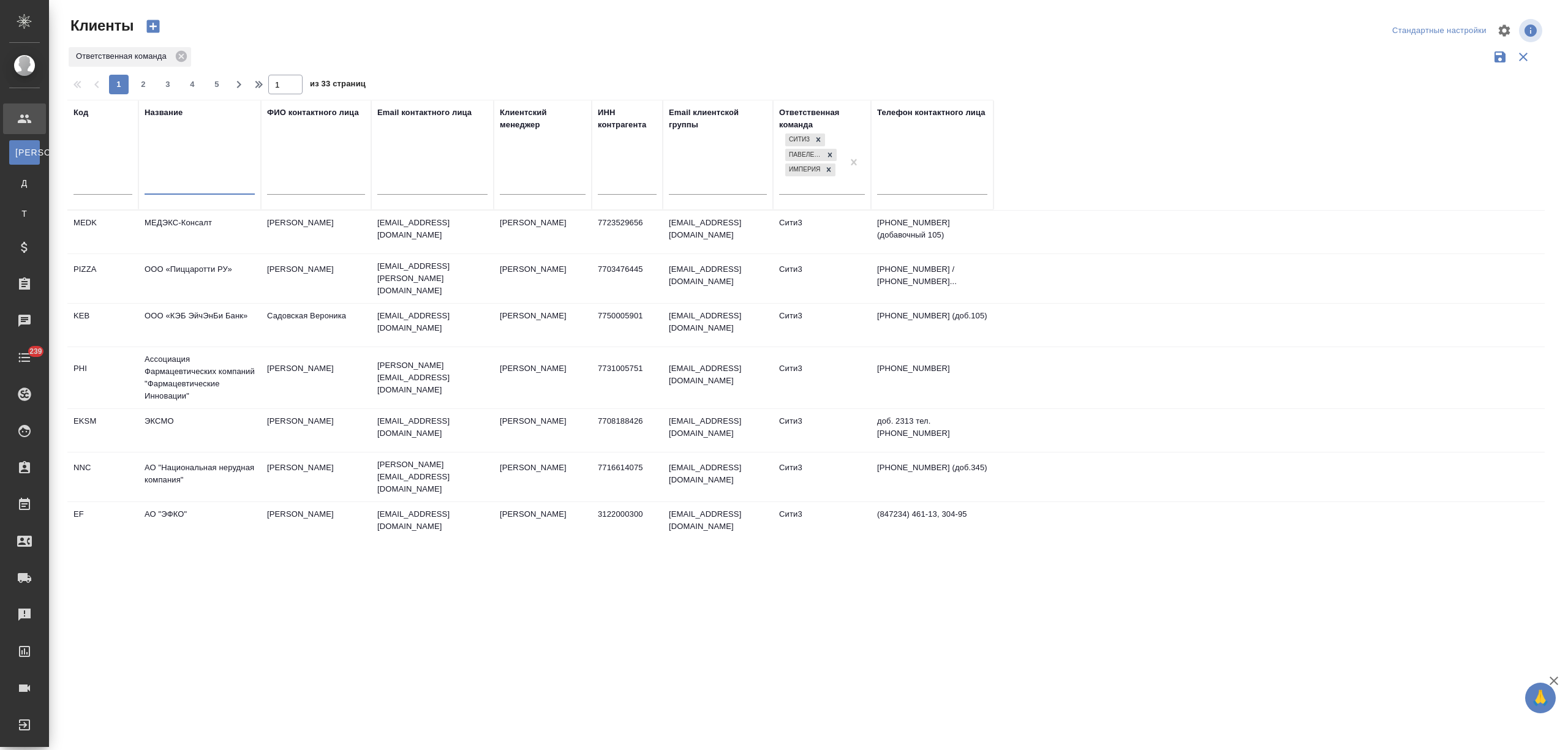
click at [162, 187] on input "text" at bounding box center [200, 187] width 110 height 16
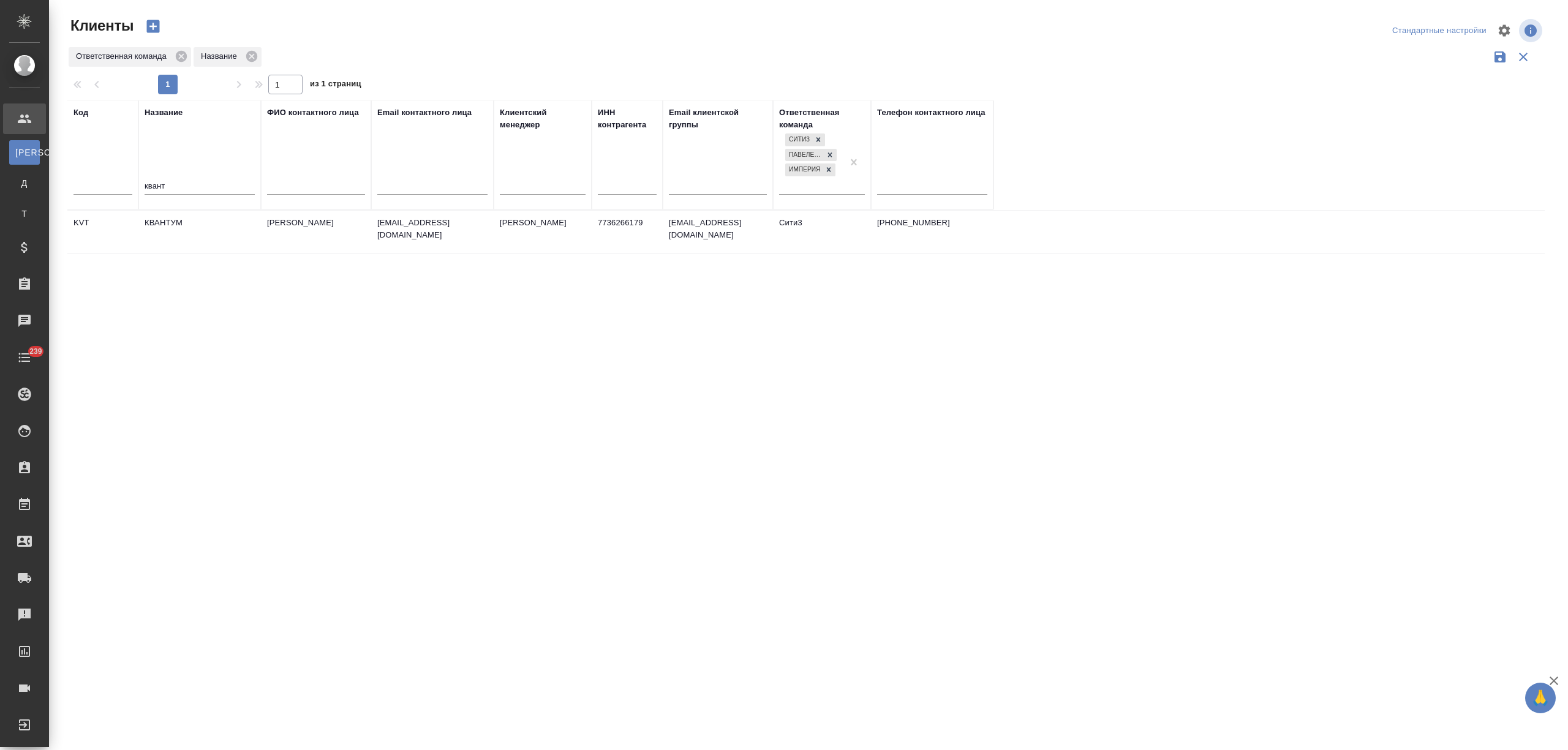
click at [197, 234] on td "КВАНТУМ" at bounding box center [199, 232] width 123 height 43
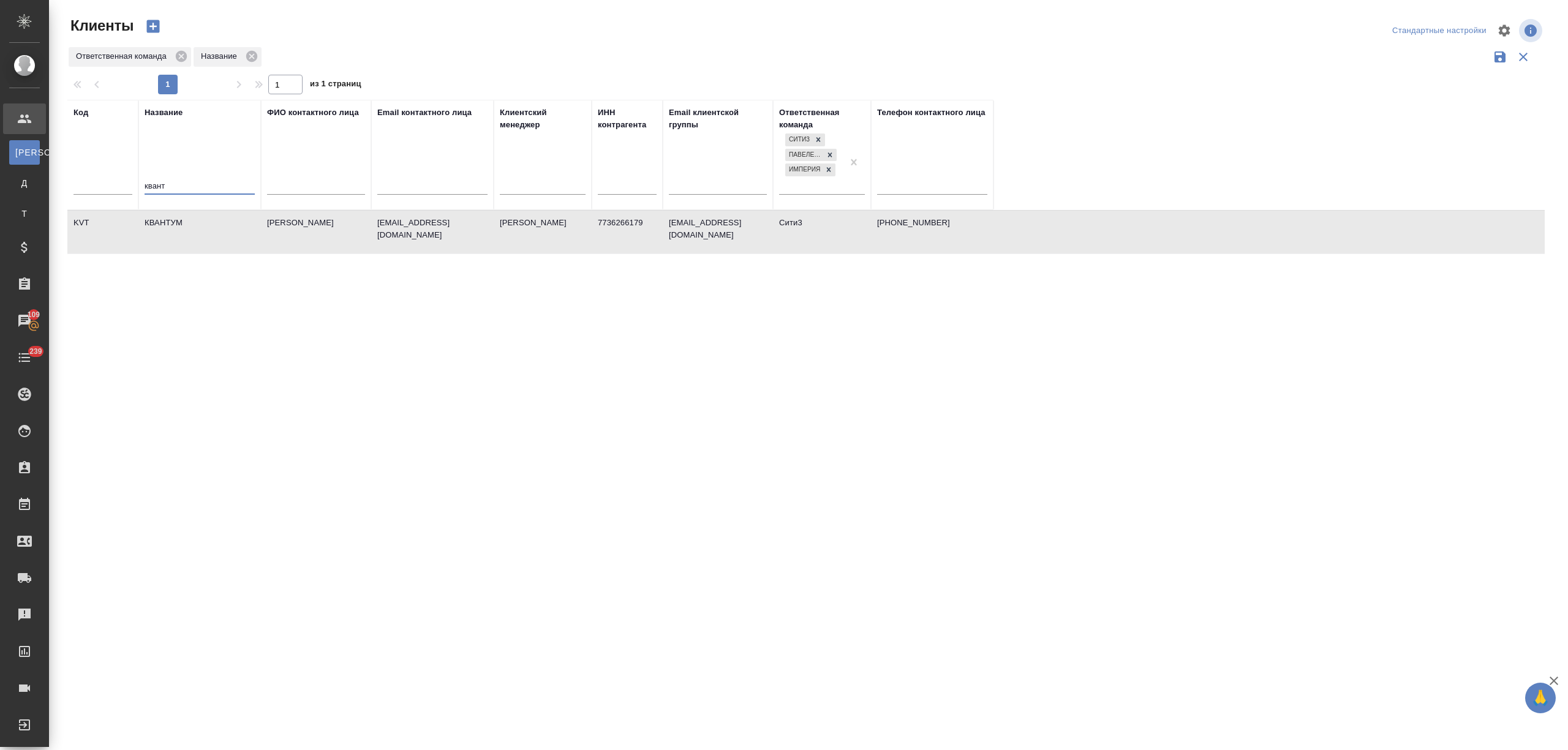
drag, startPoint x: 206, startPoint y: 184, endPoint x: 66, endPoint y: 184, distance: 140.0
click at [66, 184] on div "Клиенты Стандартные настройки Ответственная команда Название 1 1 из 1 страниц К…" at bounding box center [811, 274] width 1501 height 548
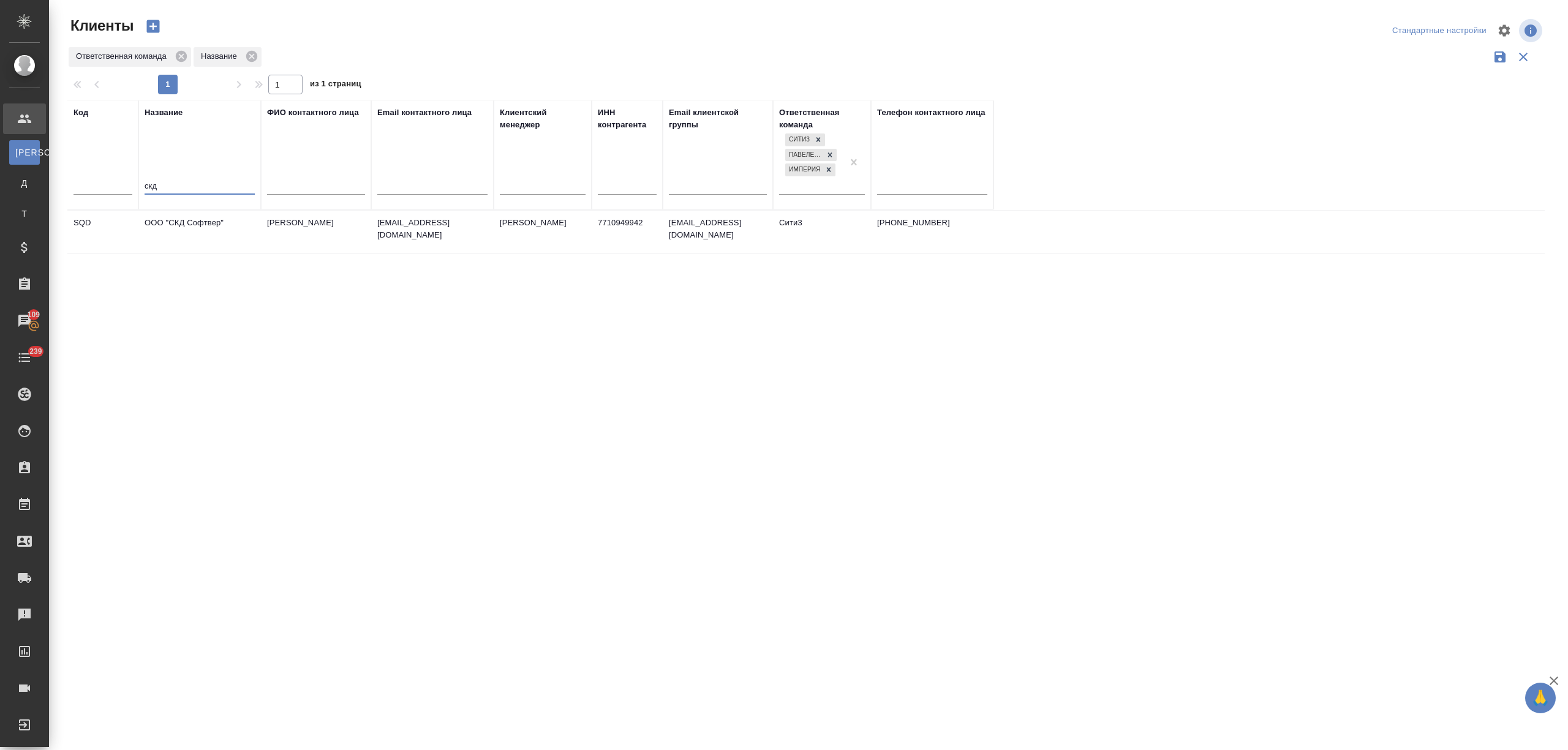
type input "скд"
click at [179, 234] on td "ООО "СКД Софтвер"" at bounding box center [199, 232] width 123 height 43
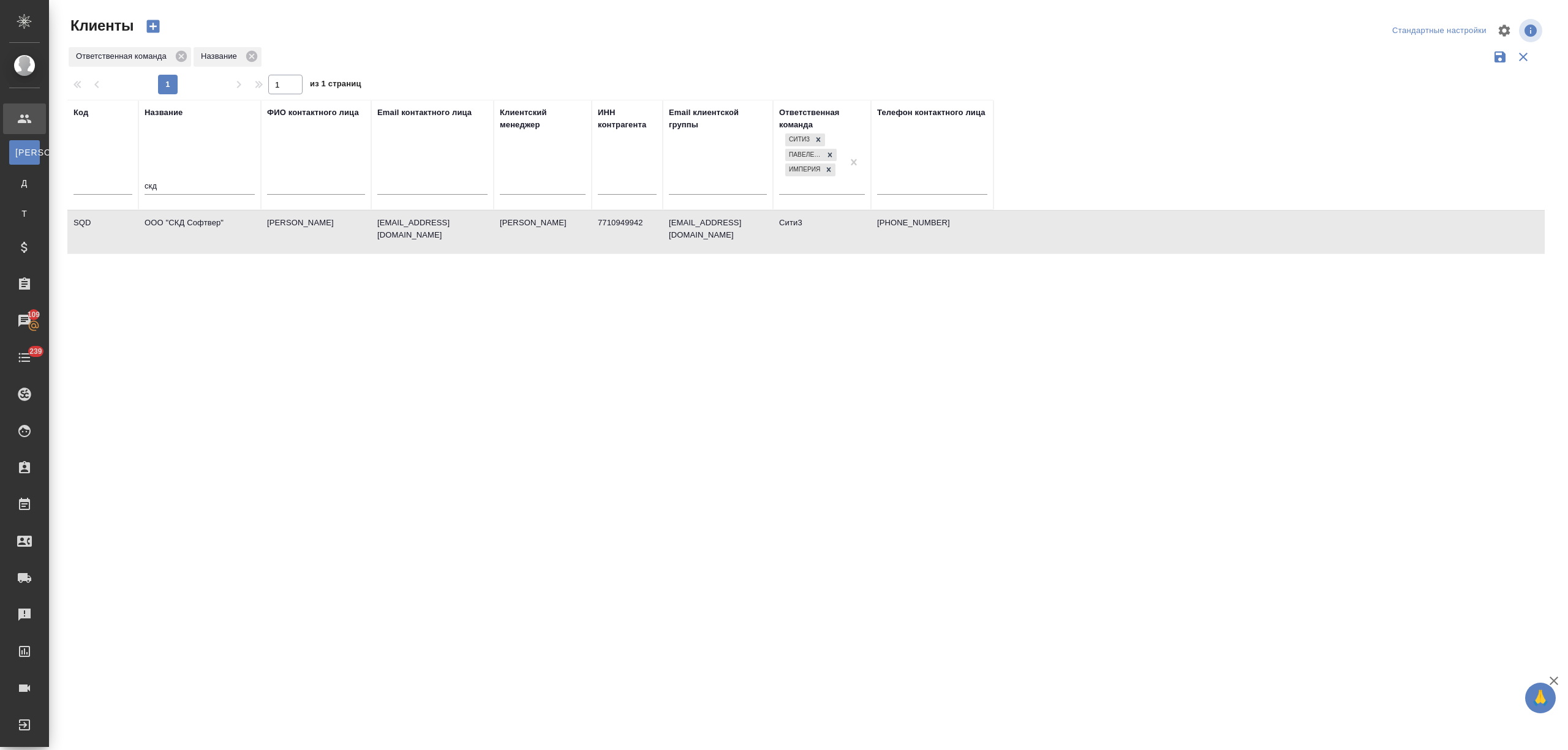
click at [179, 234] on td "ООО "СКД Софтвер"" at bounding box center [199, 232] width 123 height 43
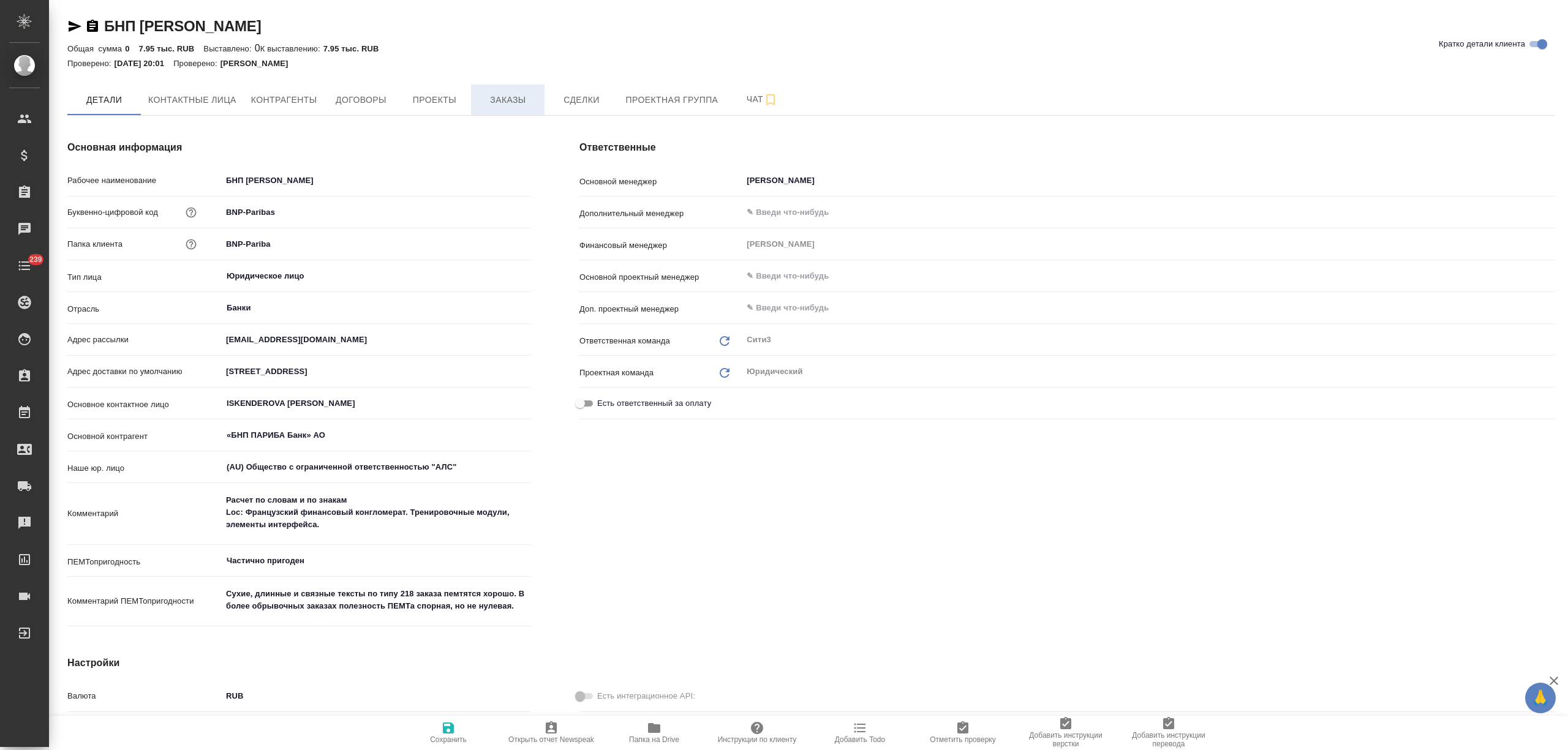
click at [515, 86] on button "Заказы" at bounding box center [508, 99] width 73 height 30
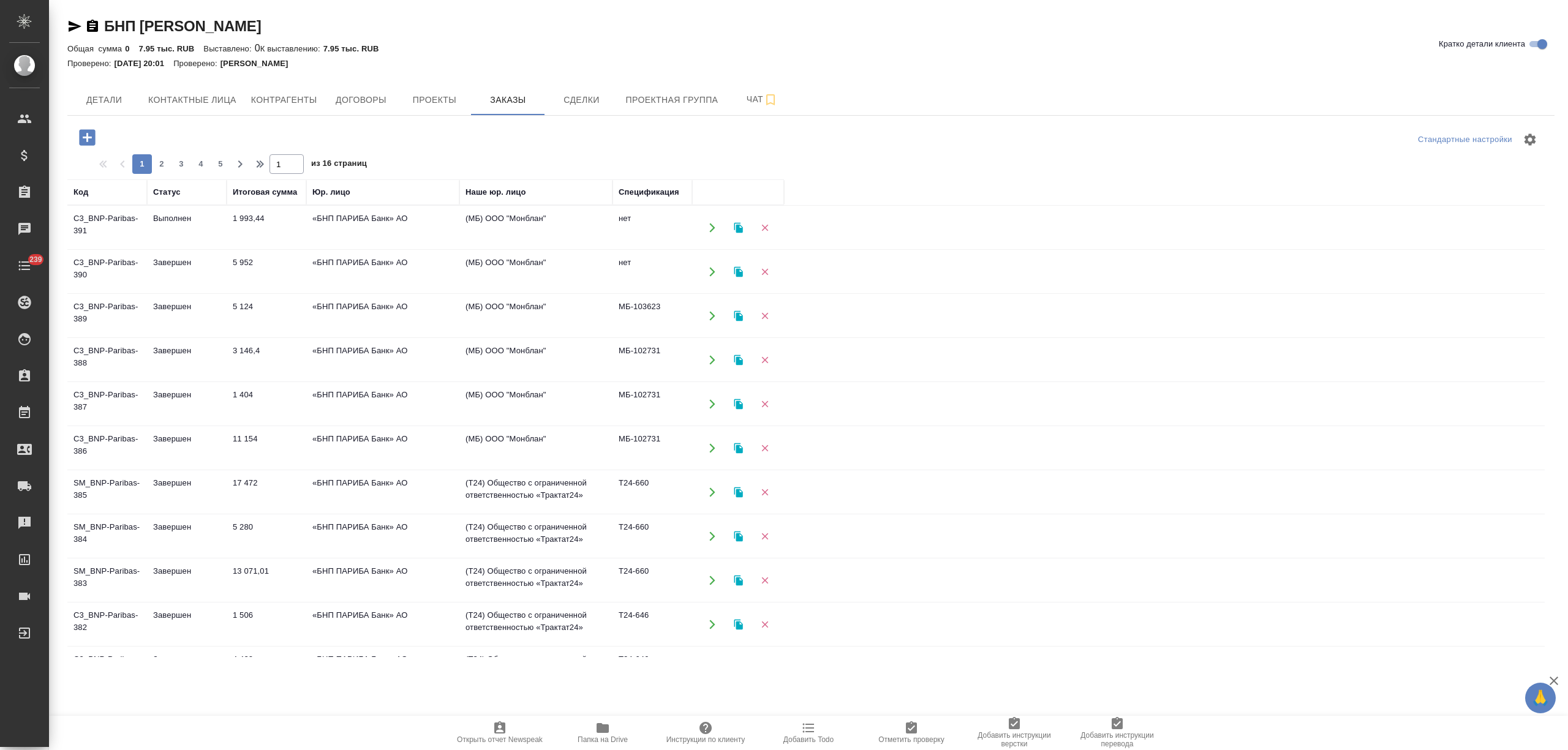
click at [235, 230] on td "1 993,44" at bounding box center [266, 228] width 80 height 43
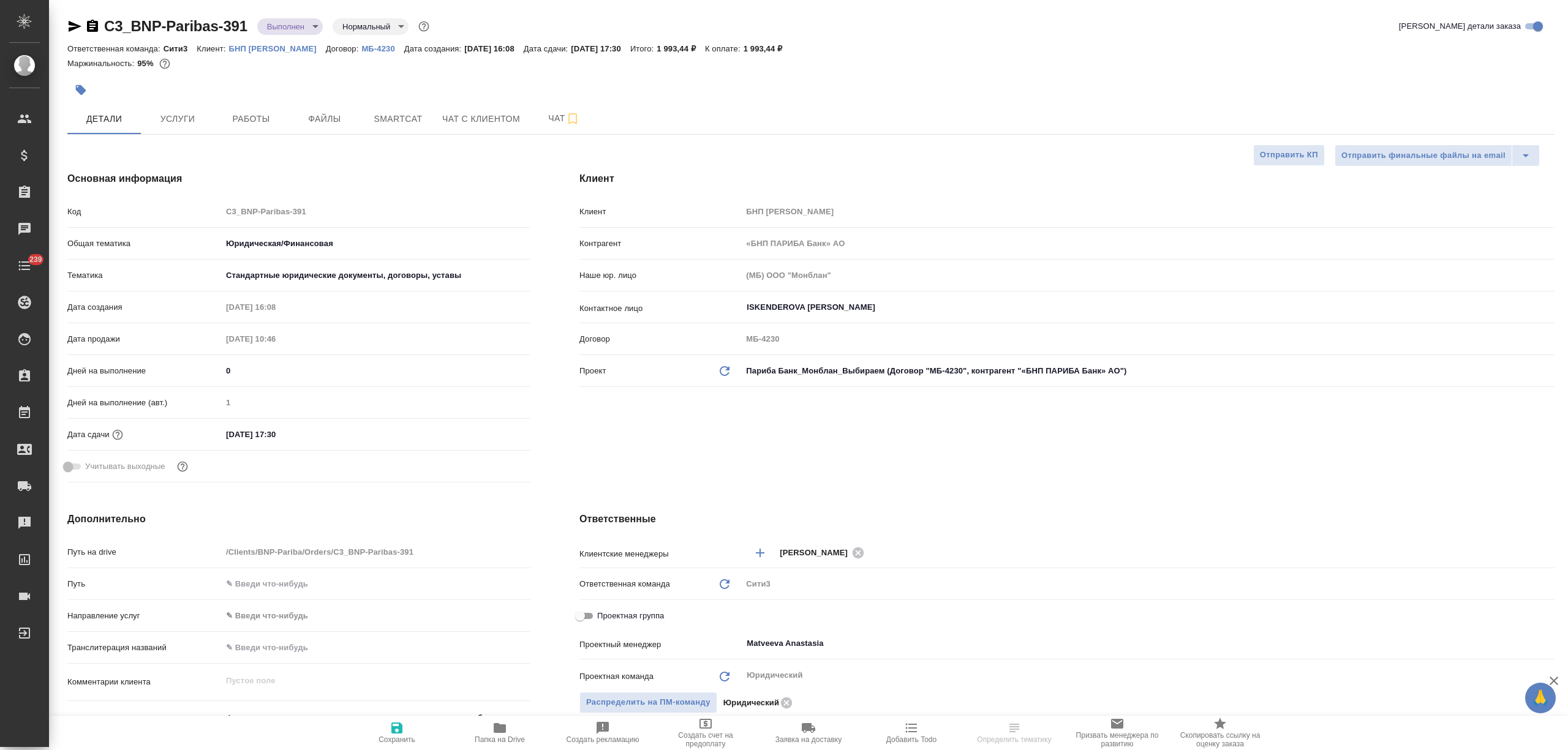
select select "RU"
click at [257, 121] on span "Работы" at bounding box center [251, 119] width 59 height 16
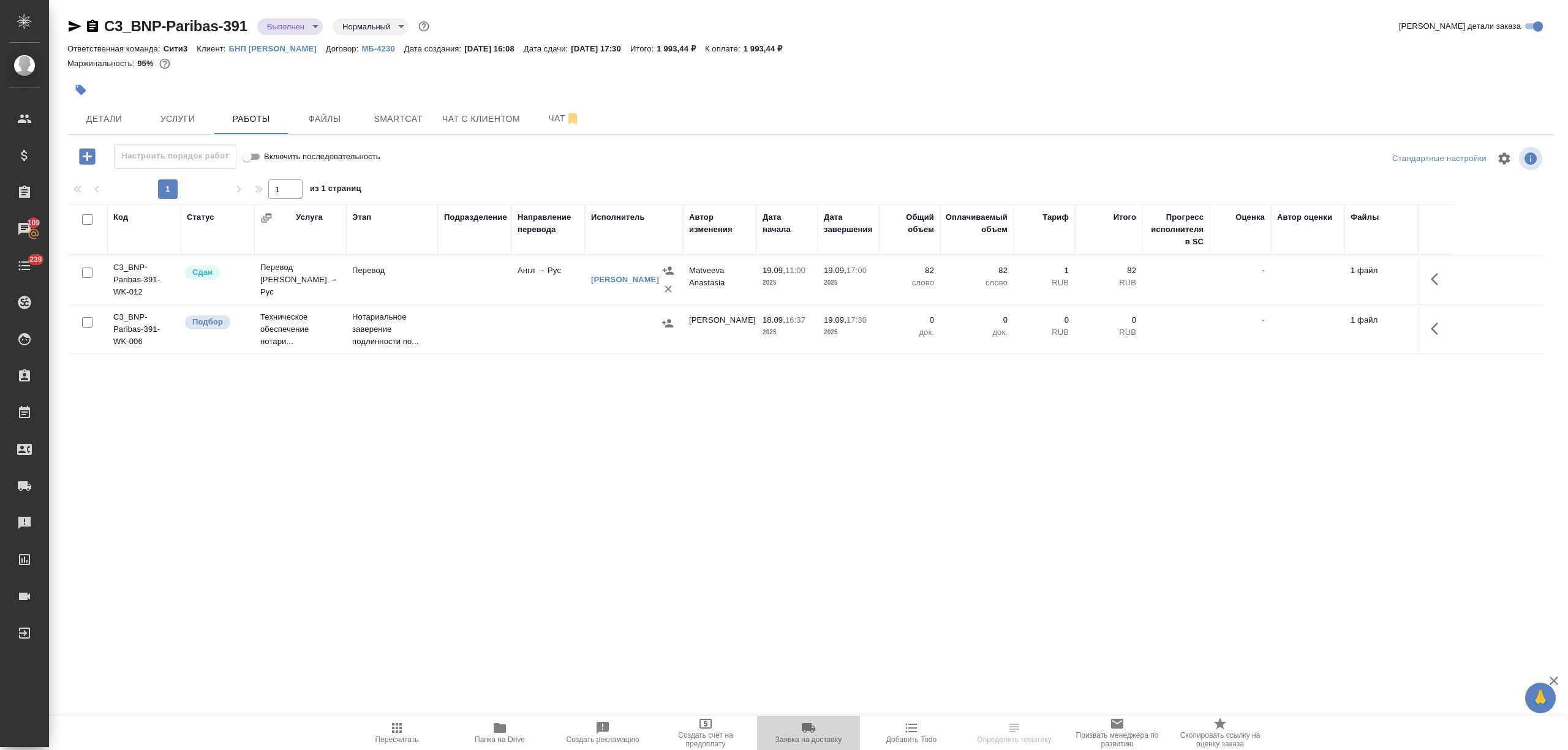
click at [794, 732] on span "Заявка на доставку" at bounding box center [809, 732] width 88 height 23
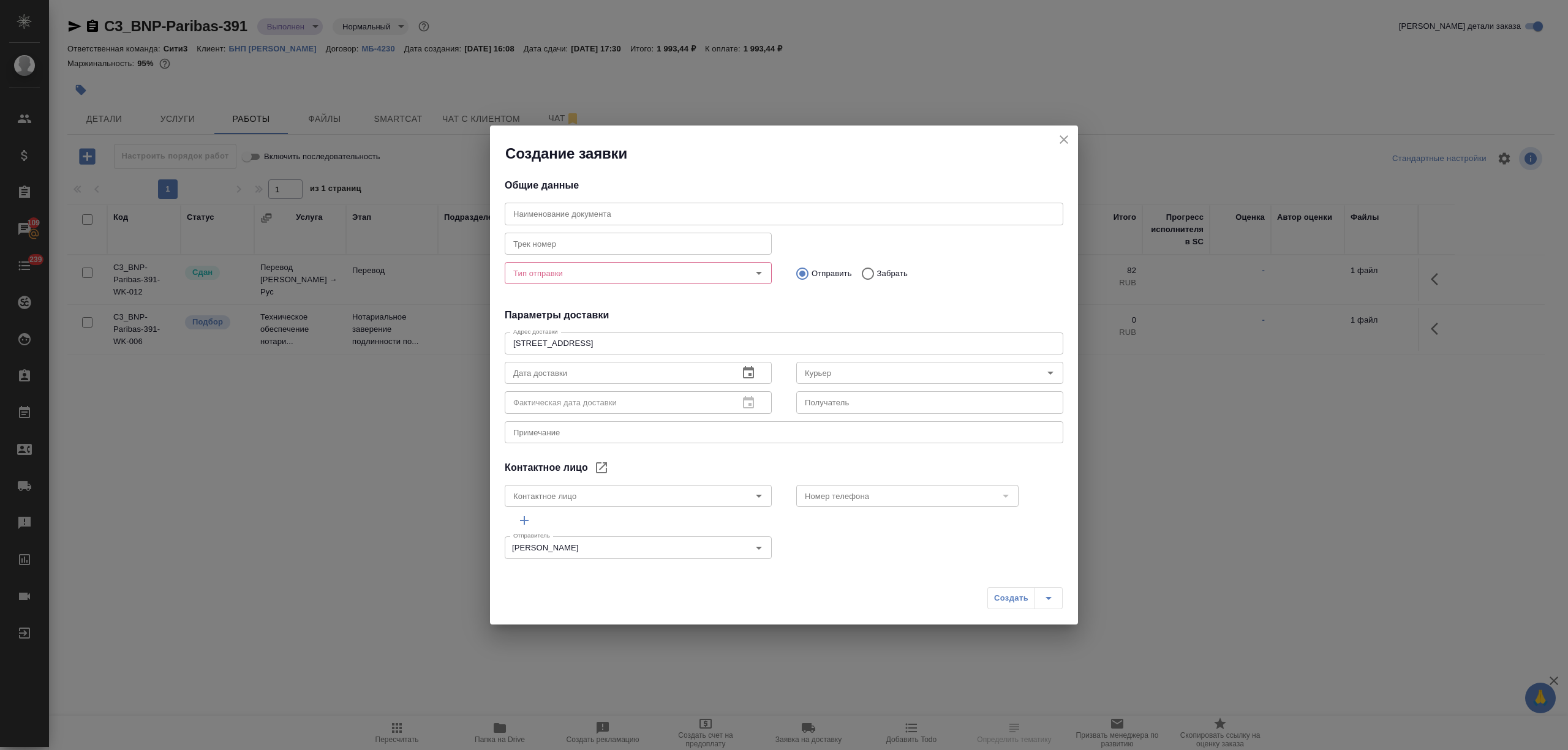
type input "ISKENDEROVA Elena"
click at [596, 271] on input "Тип отправки" at bounding box center [617, 273] width 219 height 15
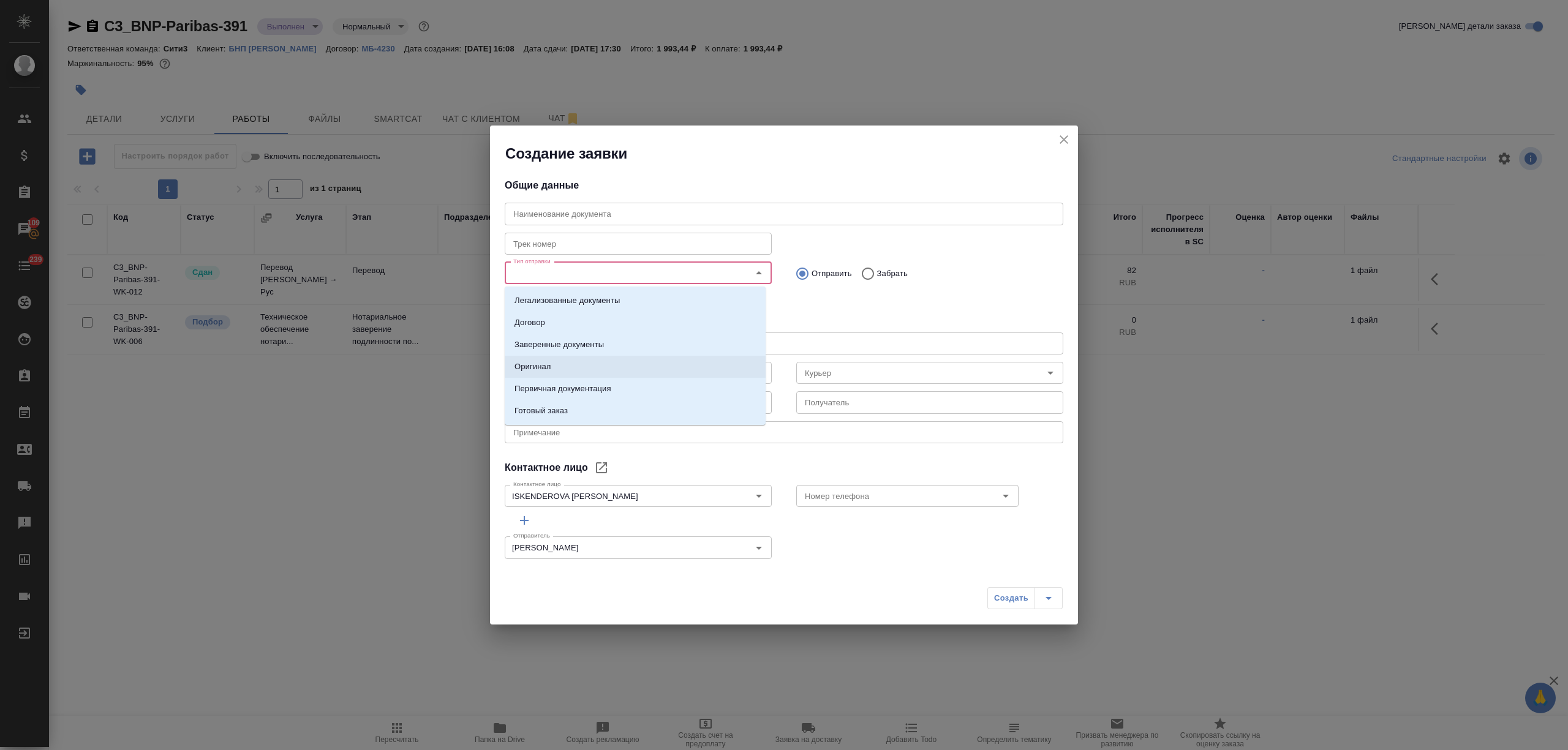
click at [596, 374] on li "Оригинал" at bounding box center [635, 367] width 261 height 22
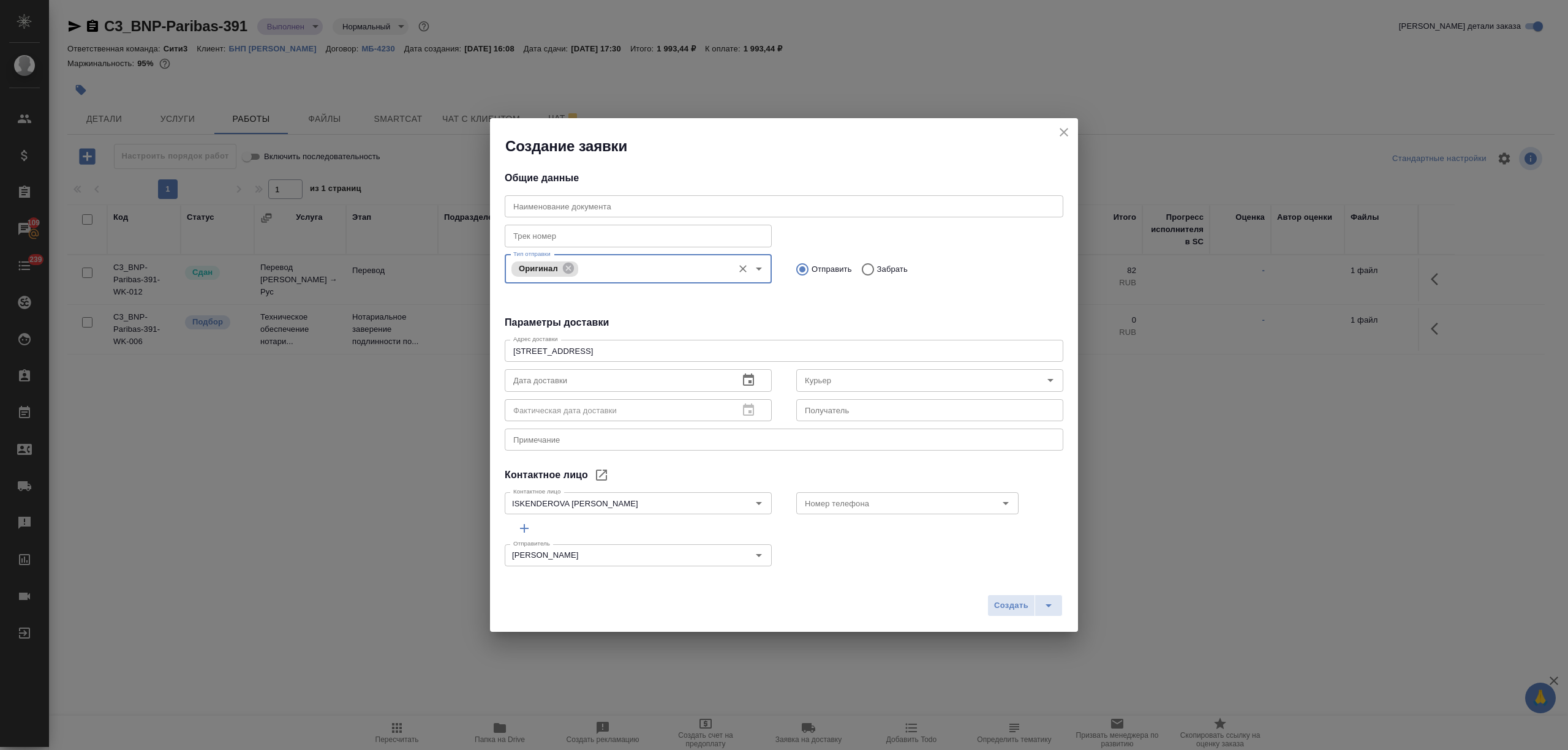
click at [859, 263] on input "Забрать" at bounding box center [866, 269] width 22 height 26
radio input "true"
click at [741, 374] on icon "button" at bounding box center [748, 380] width 15 height 15
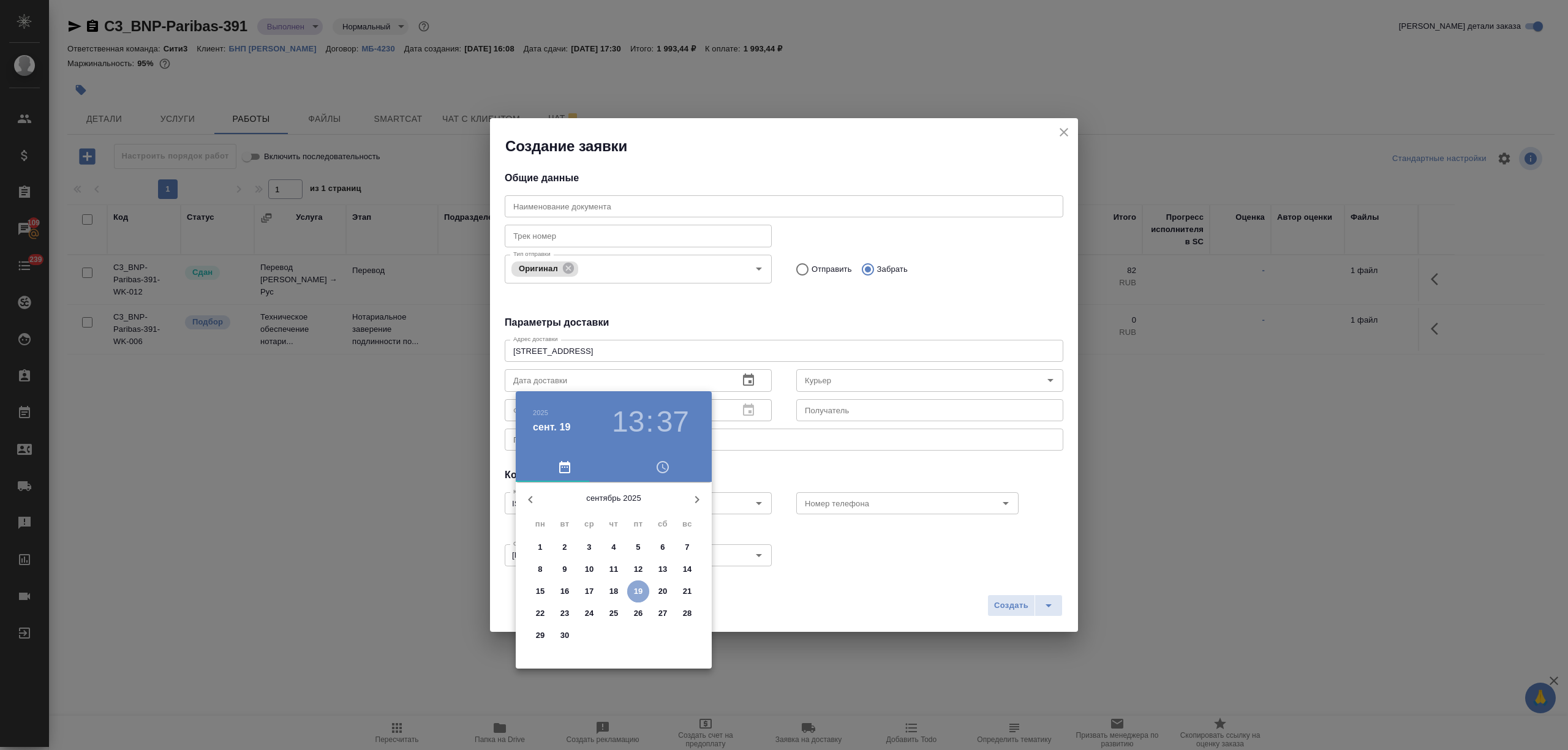
click at [640, 588] on p "19" at bounding box center [639, 591] width 9 height 12
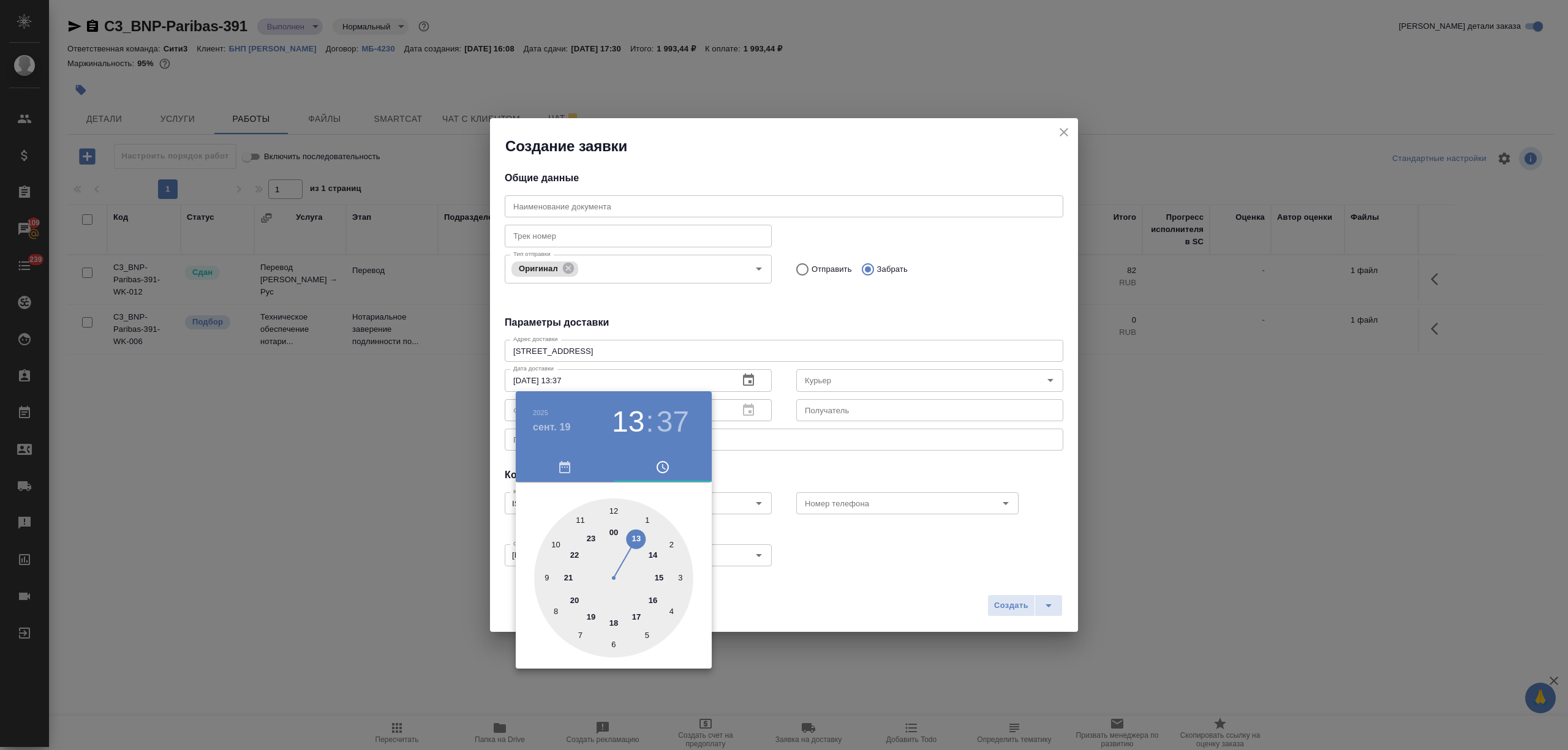
click at [653, 596] on div at bounding box center [613, 577] width 159 height 159
click at [613, 500] on div at bounding box center [613, 577] width 159 height 159
type input "19.09.2025 16:00"
click at [885, 496] on div at bounding box center [784, 375] width 1568 height 750
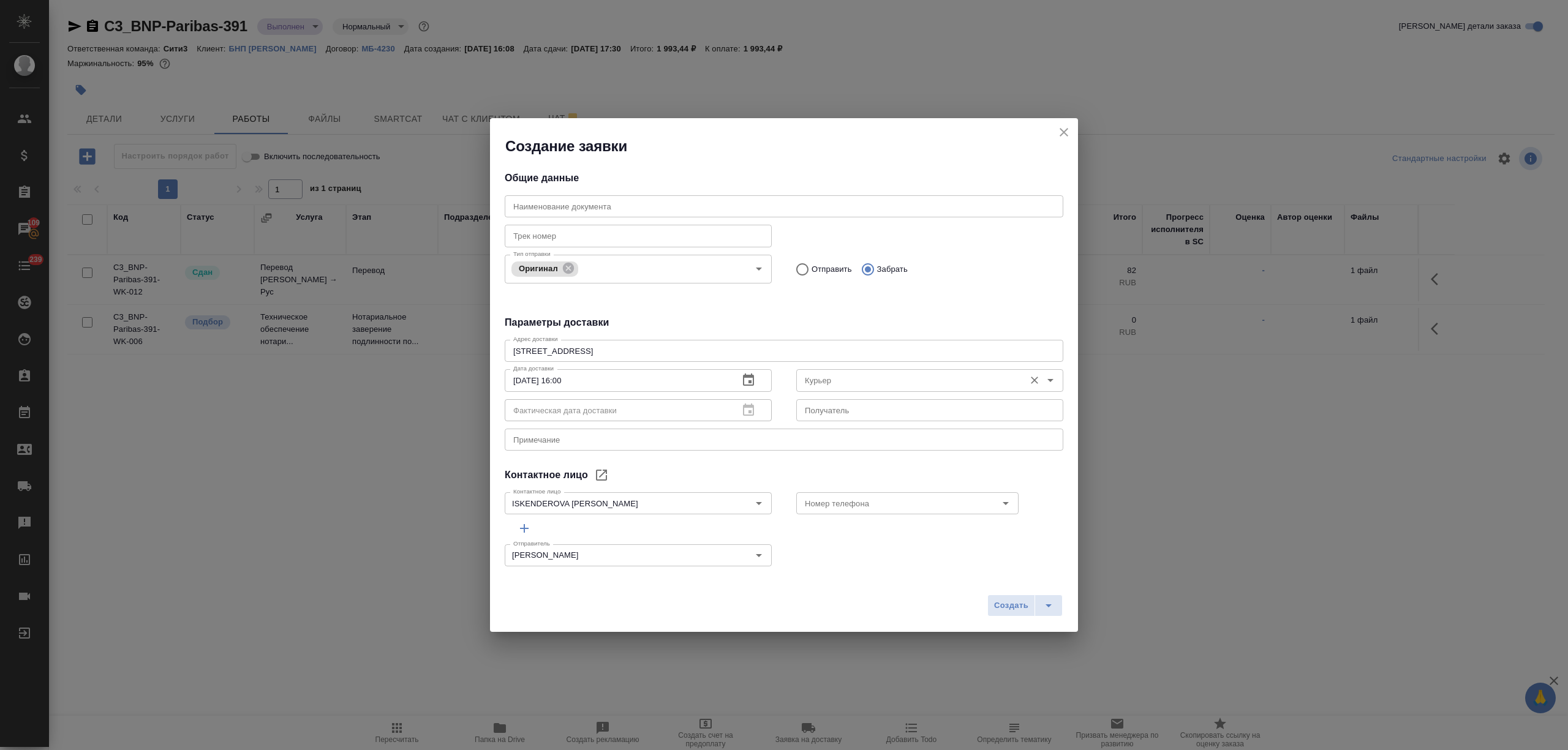
click at [824, 378] on input "Курьер" at bounding box center [909, 380] width 219 height 15
click at [877, 407] on li "Бородулин Антон" at bounding box center [920, 407] width 261 height 22
type input "Бородулин Антон"
click at [1000, 609] on span "Создать" at bounding box center [1011, 606] width 34 height 14
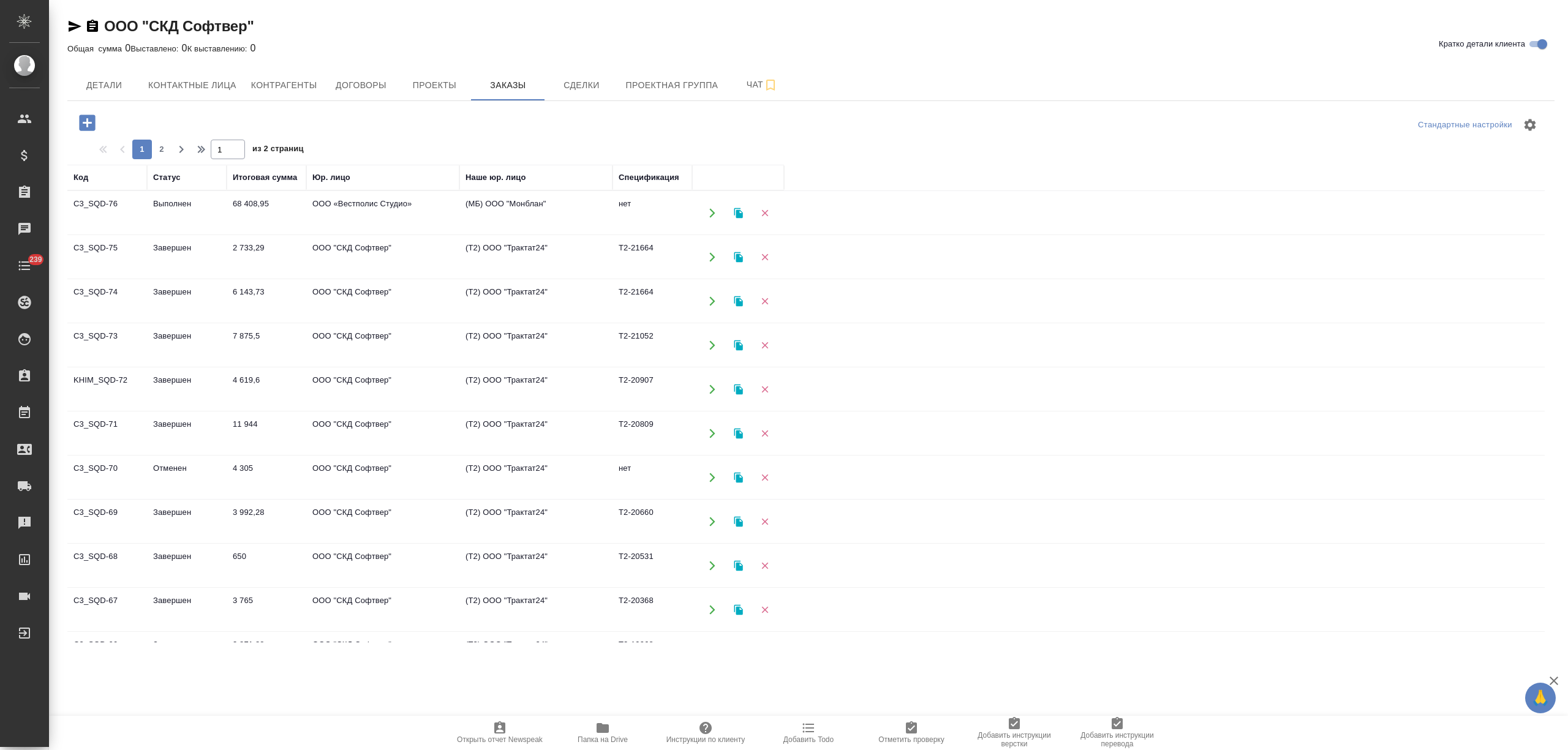
click at [267, 219] on td "68 408,95" at bounding box center [266, 213] width 80 height 43
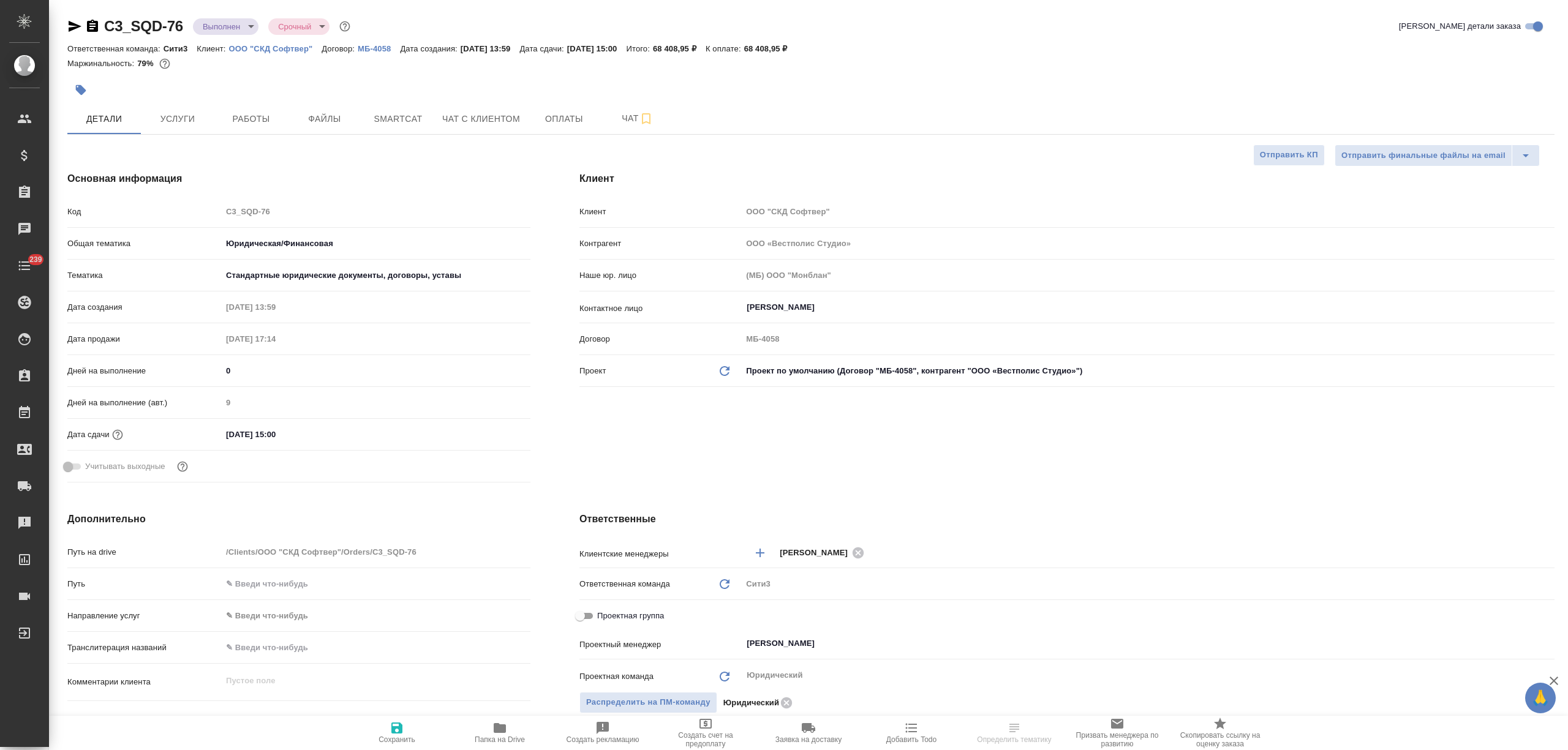
select select "RU"
drag, startPoint x: 507, startPoint y: 729, endPoint x: 510, endPoint y: 705, distance: 24.2
click at [506, 730] on span "Папка на Drive" at bounding box center [500, 732] width 88 height 23
select select "RU"
type textarea "x"
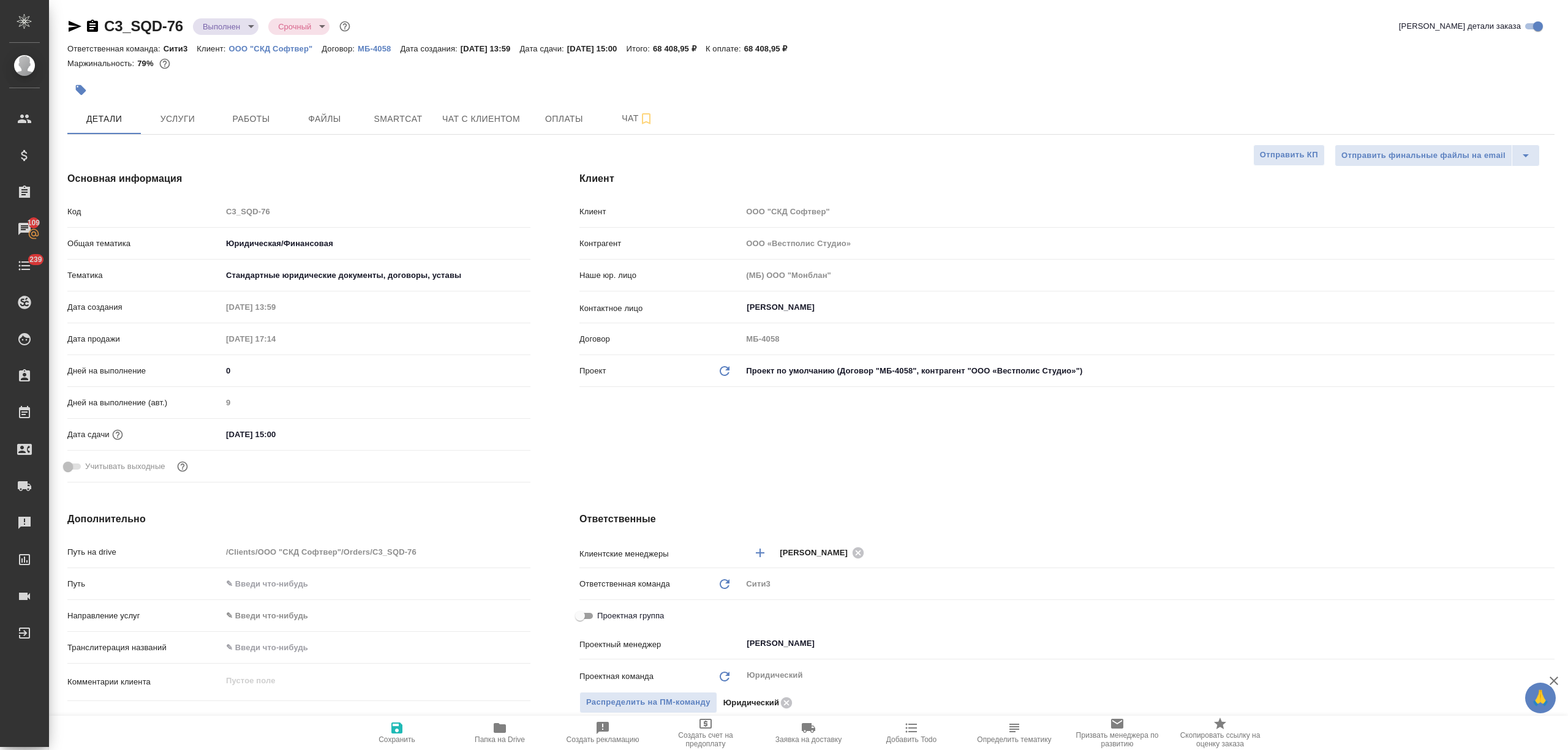
type textarea "x"
click at [70, 25] on icon "button" at bounding box center [75, 26] width 13 height 11
type textarea "x"
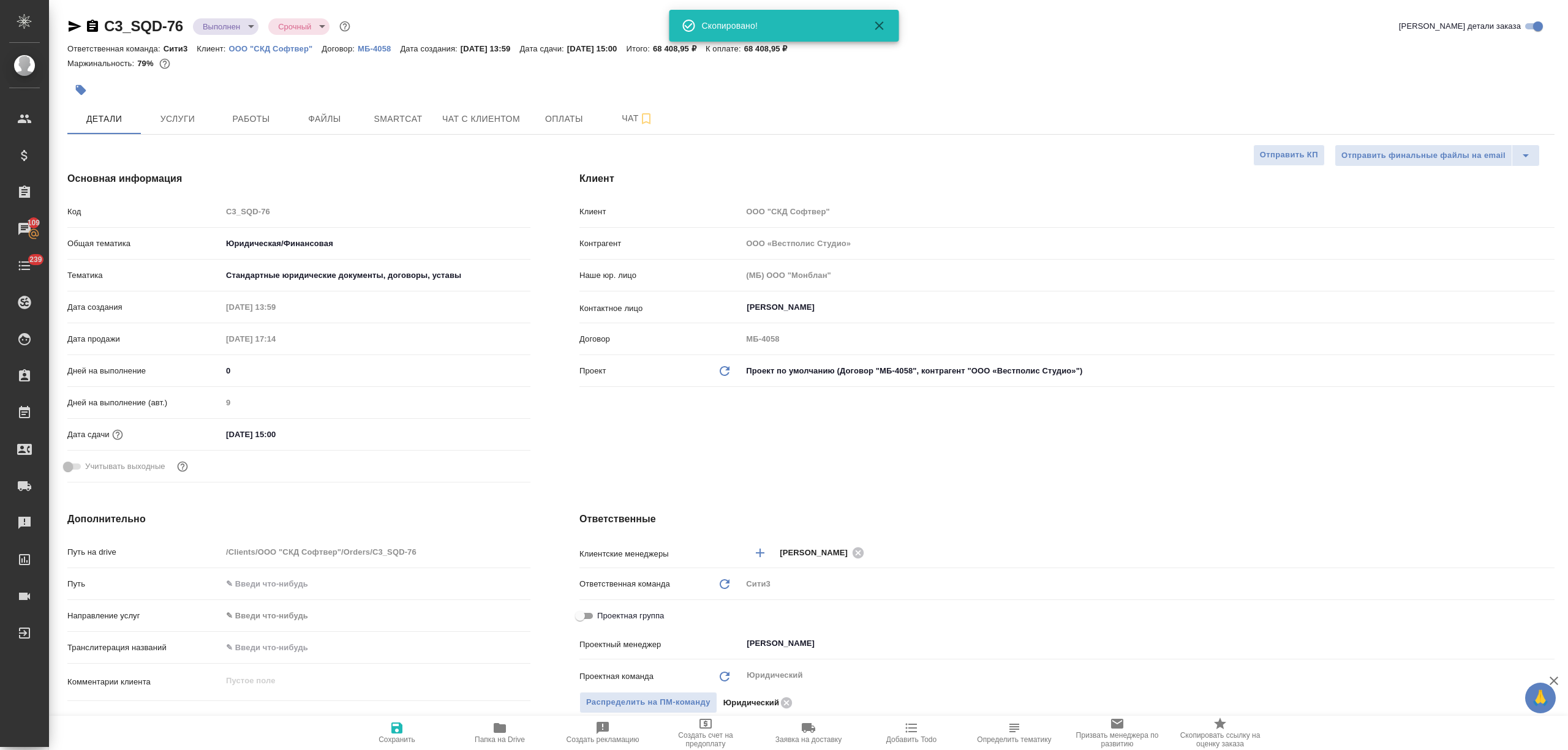
type textarea "x"
click at [254, 48] on p "ООО "СКД Софтвер"" at bounding box center [275, 49] width 93 height 9
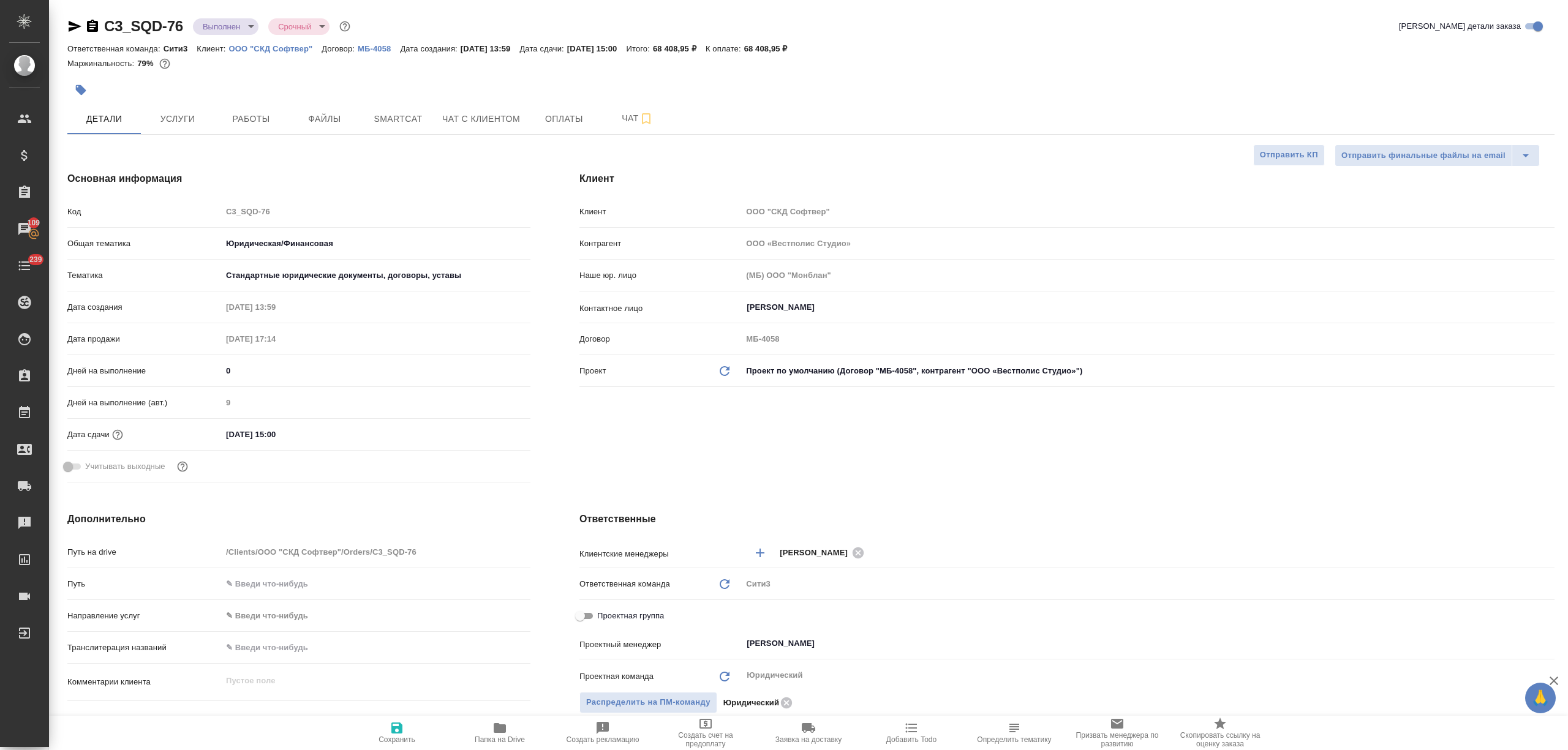
type textarea "x"
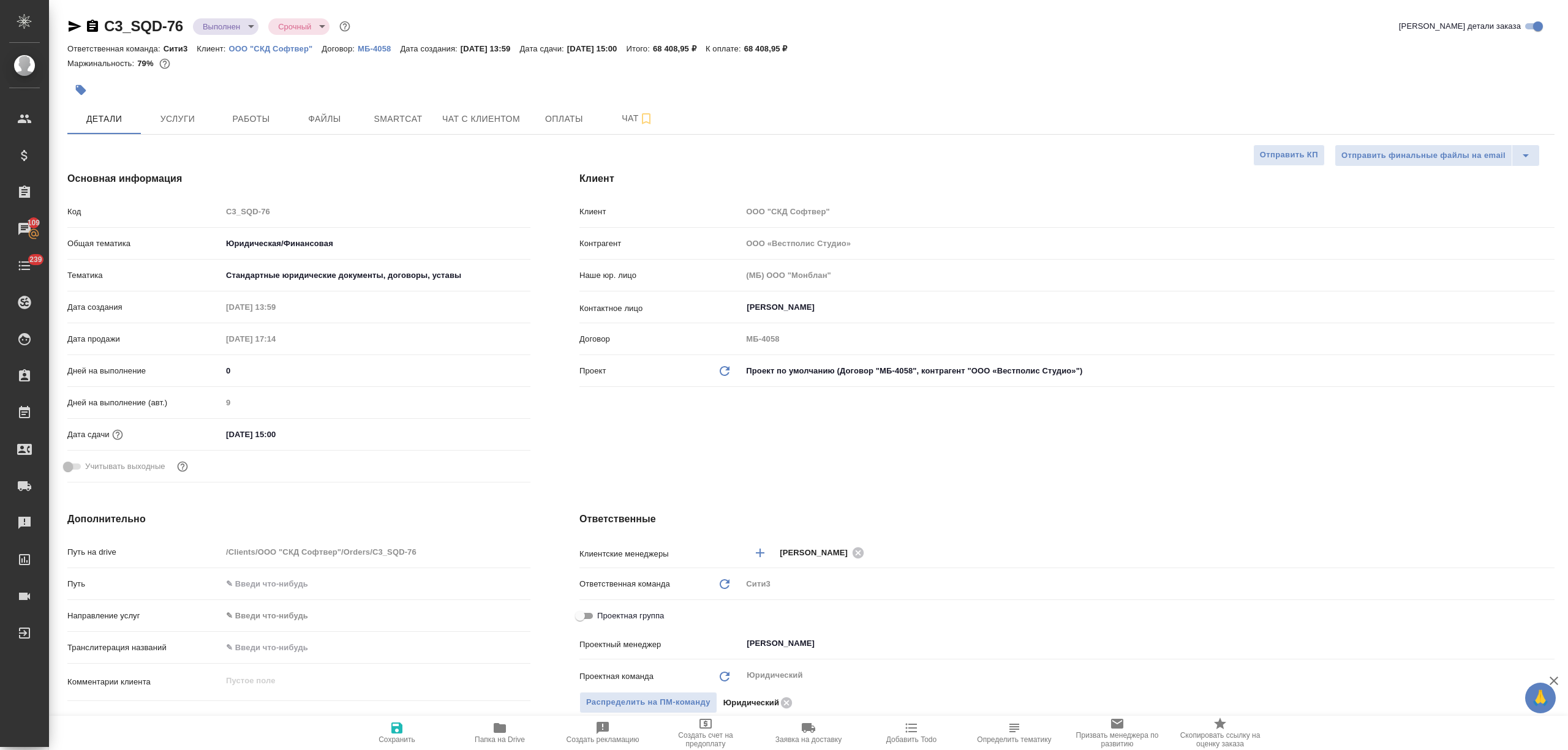
type textarea "x"
click at [276, 116] on span "Работы" at bounding box center [251, 119] width 59 height 16
click at [309, 116] on span "Файлы" at bounding box center [325, 119] width 59 height 16
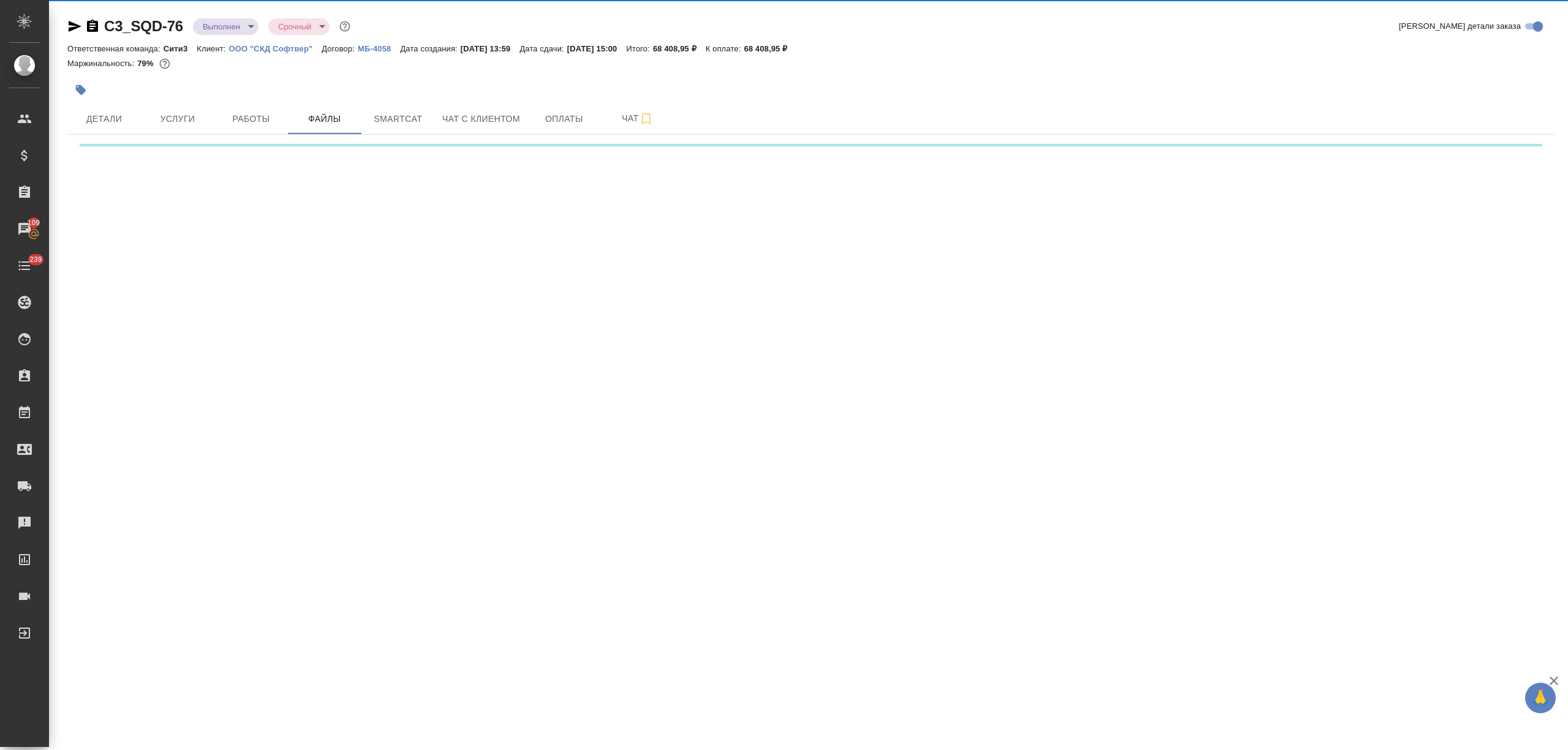
click at [345, 125] on span "Файлы" at bounding box center [325, 119] width 59 height 16
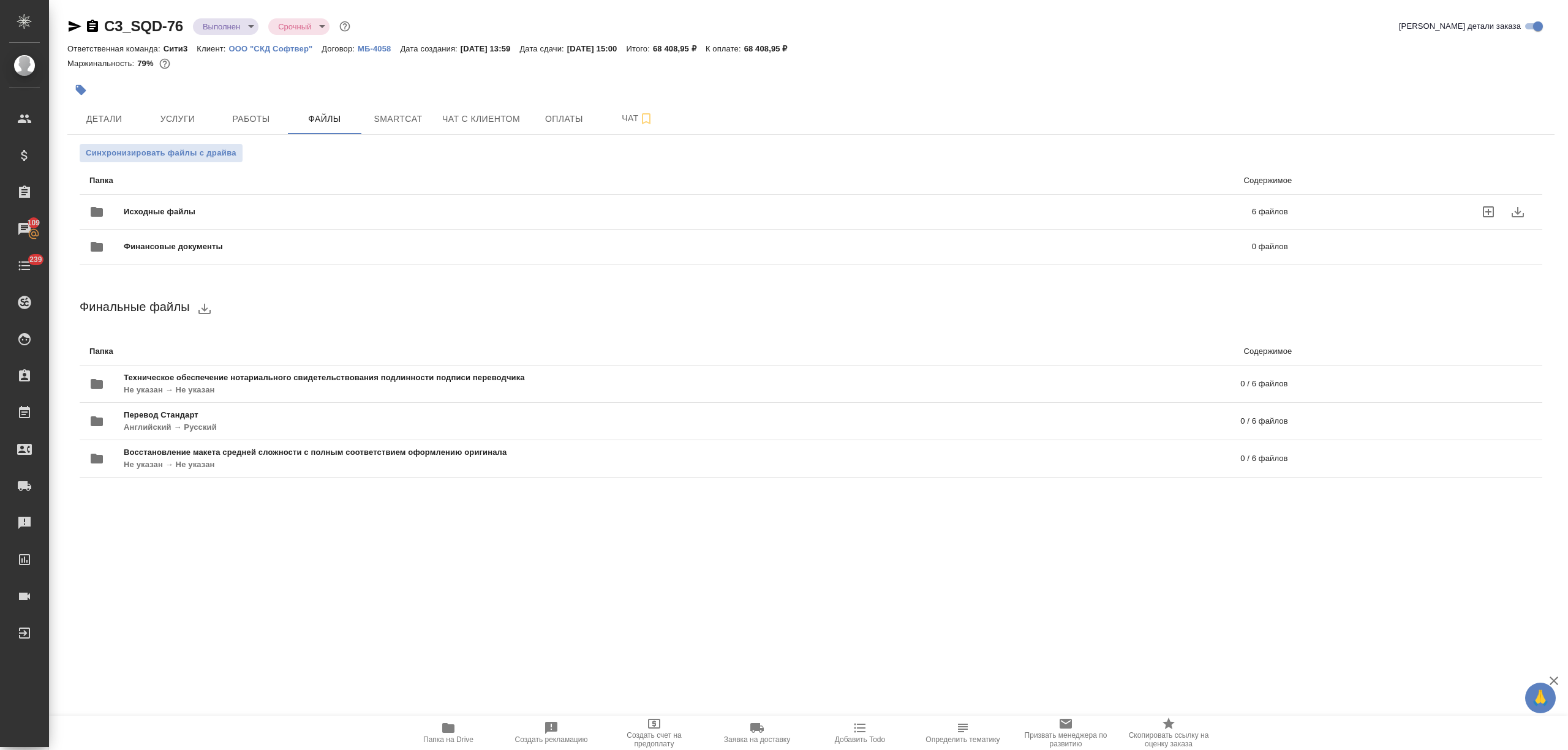
click at [300, 211] on span "Исходные файлы" at bounding box center [424, 212] width 600 height 12
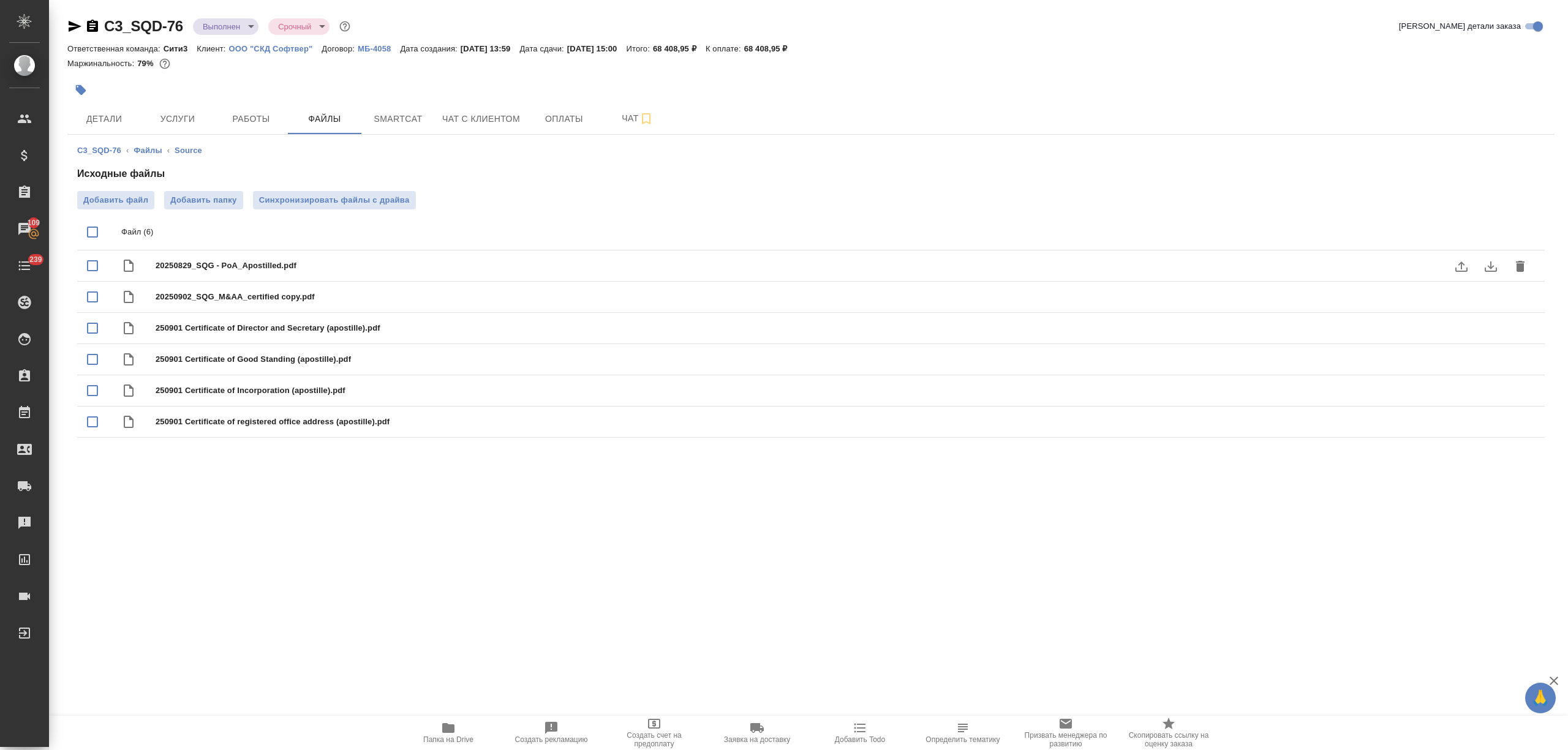
click at [1495, 262] on icon "download" at bounding box center [1490, 266] width 15 height 15
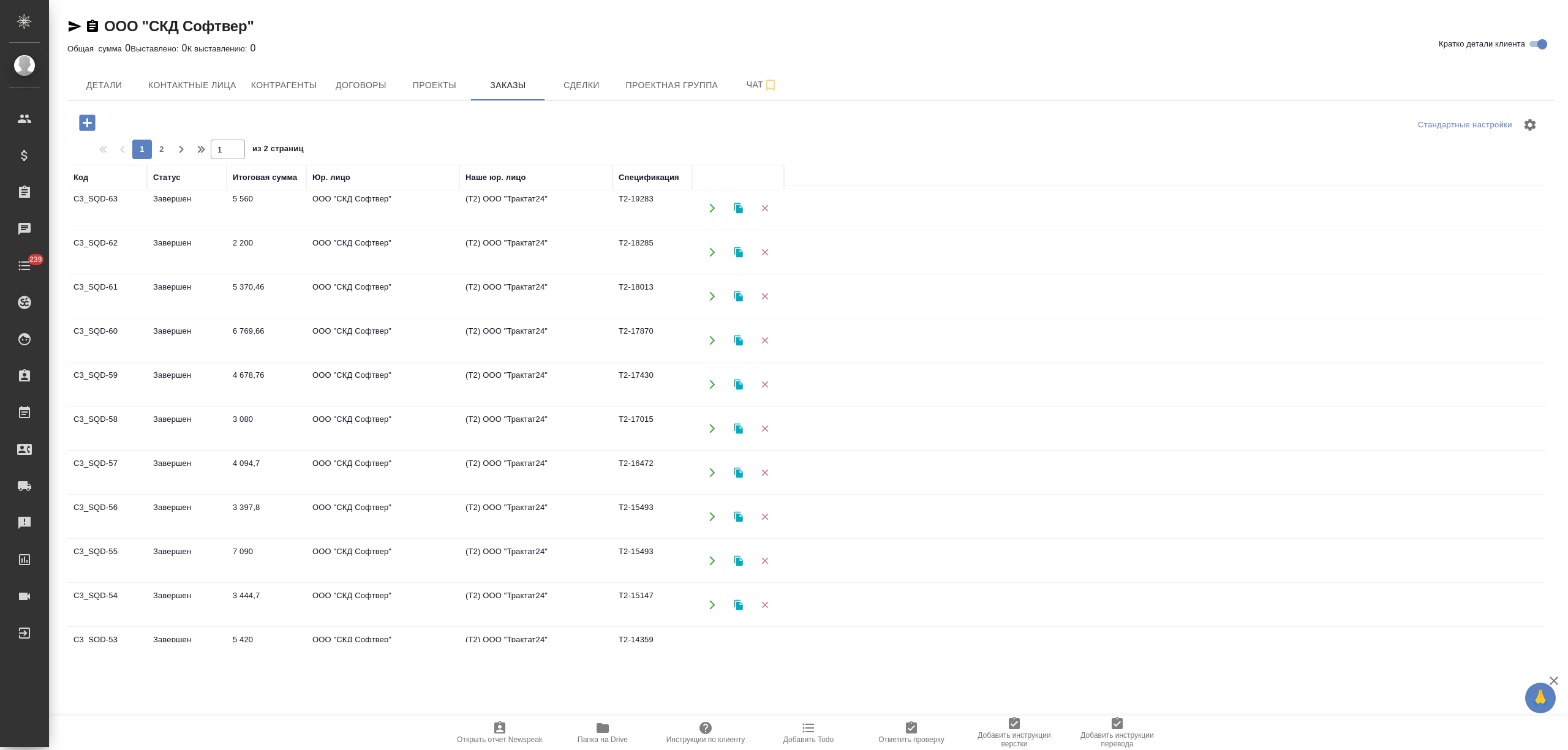
scroll to position [657, 0]
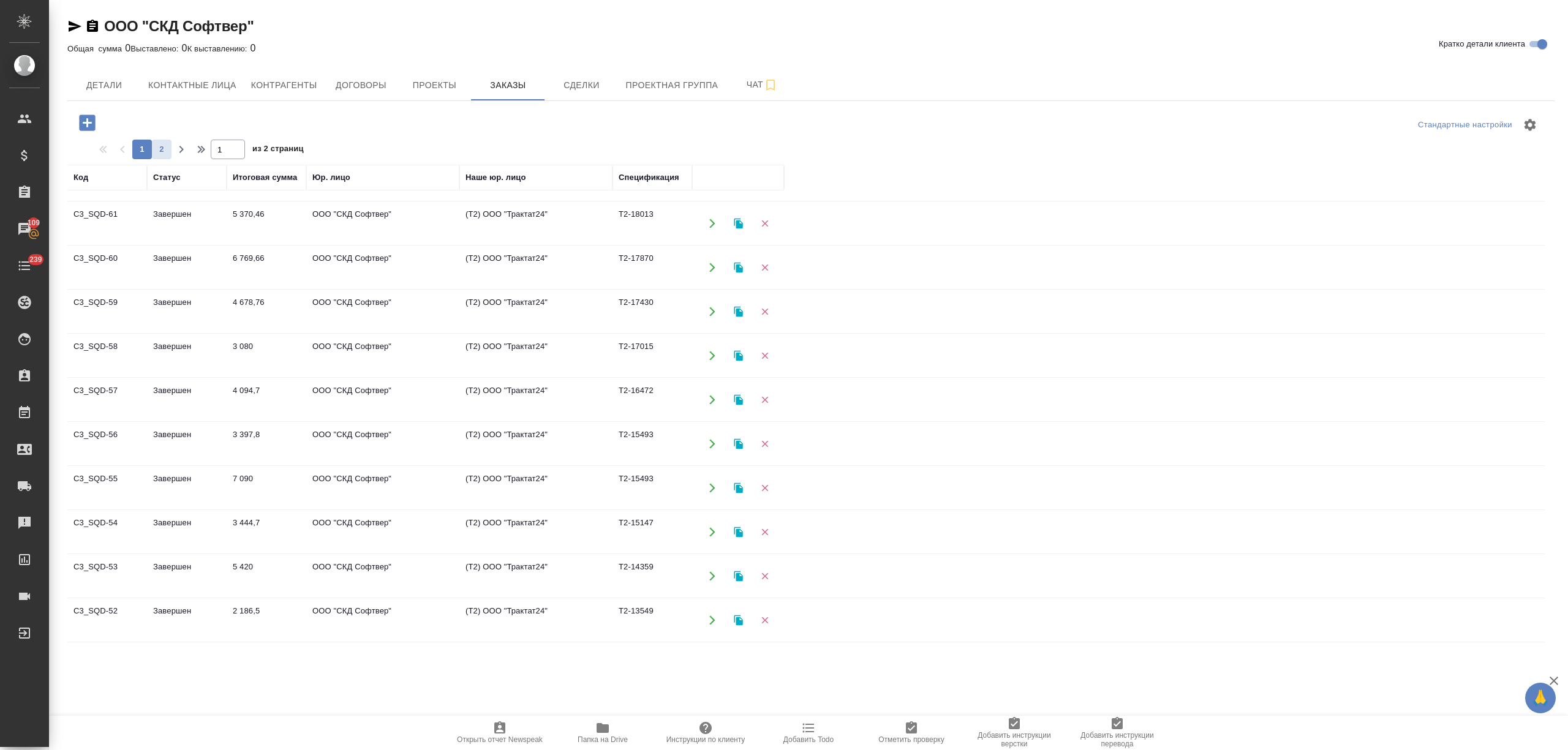
click at [162, 150] on span "2" at bounding box center [162, 149] width 19 height 12
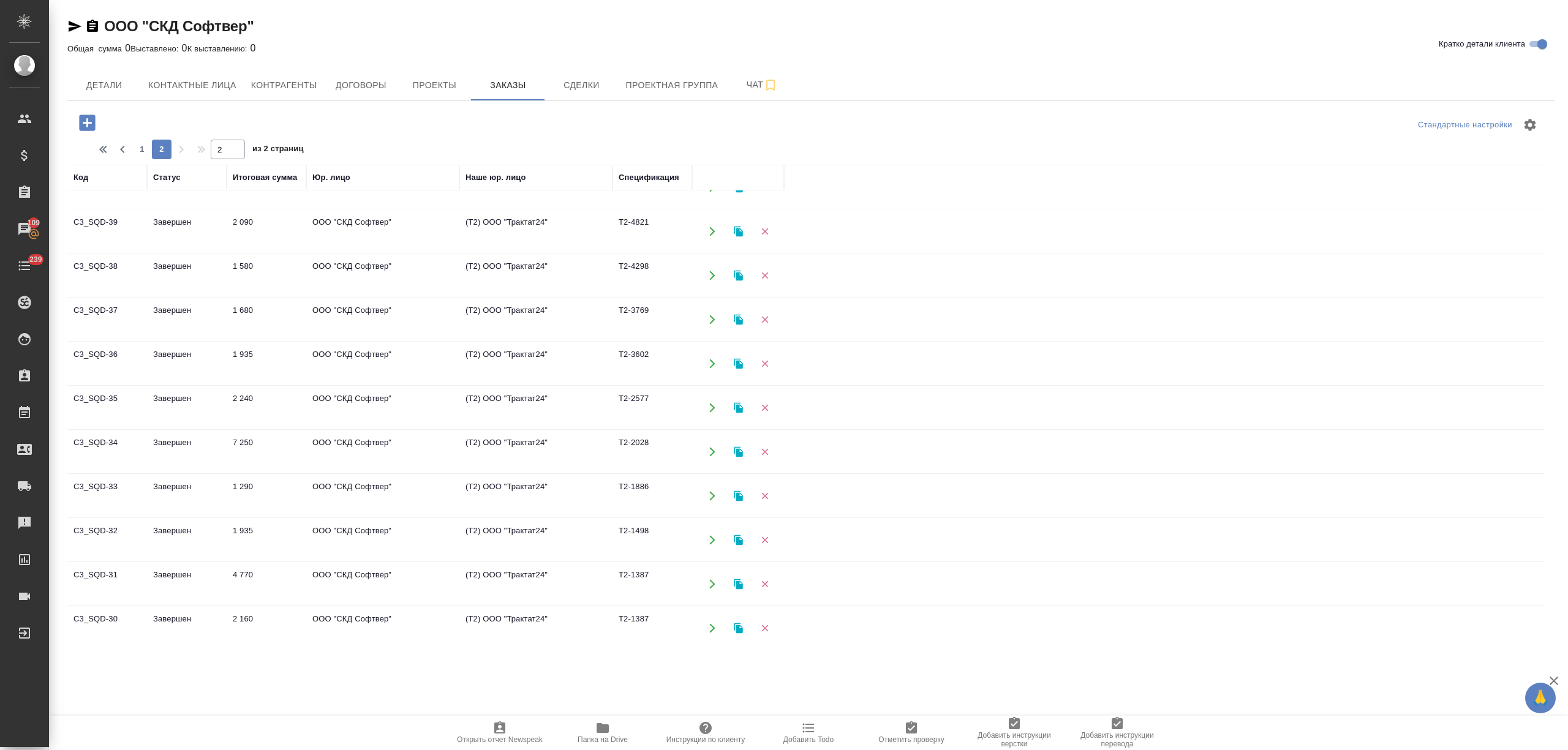
scroll to position [523, 0]
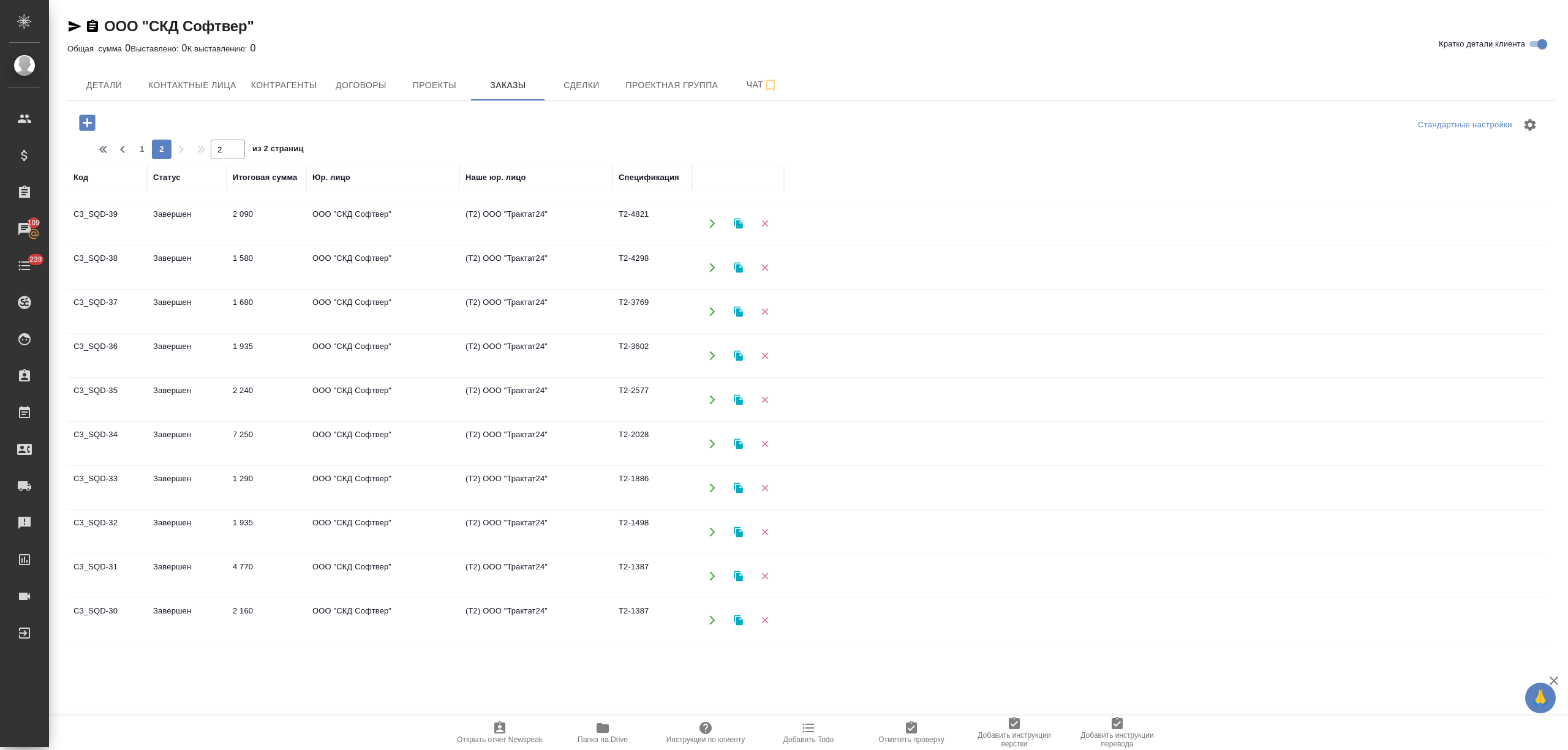
click at [285, 614] on td "2 160" at bounding box center [266, 620] width 80 height 43
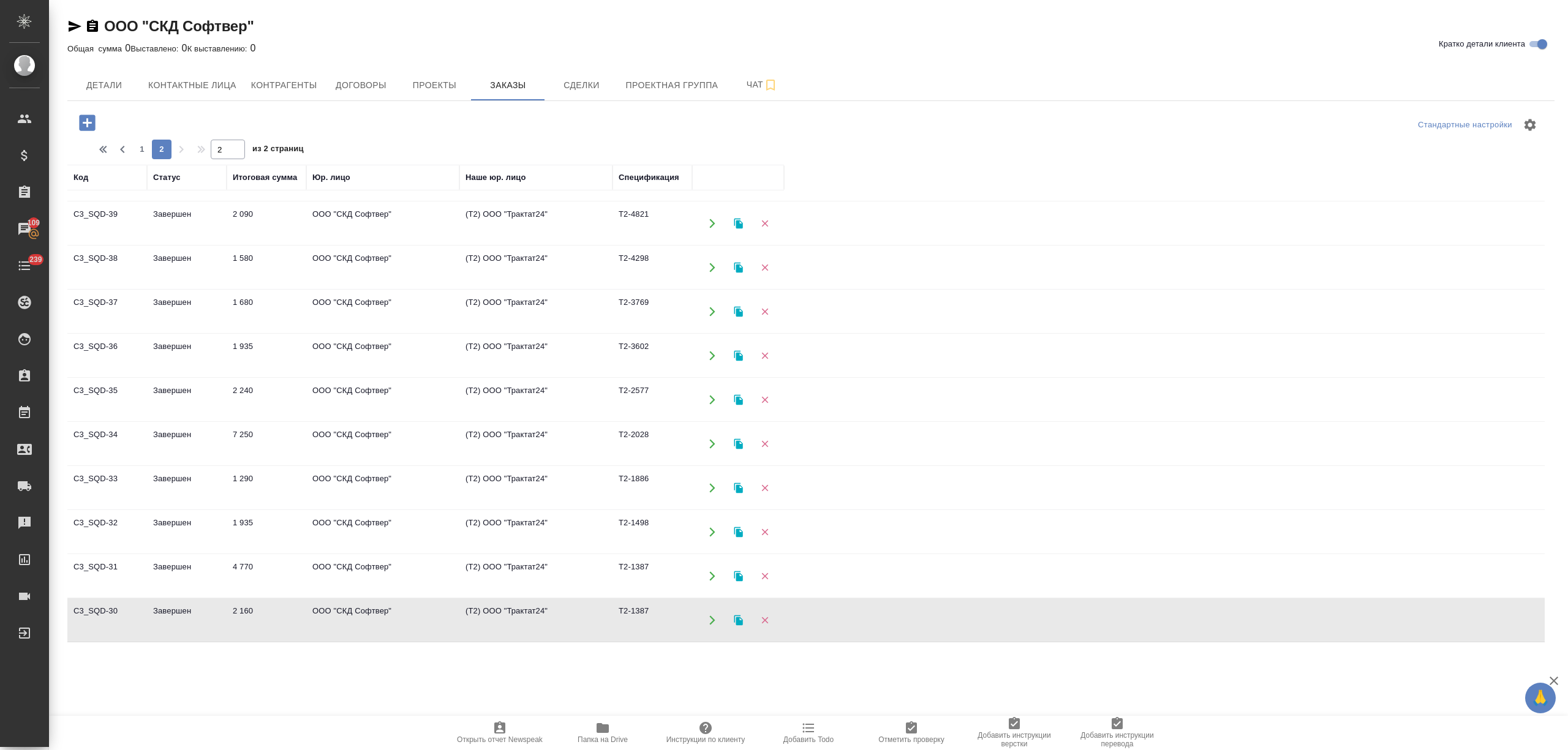
click at [289, 559] on td "4 770" at bounding box center [266, 576] width 80 height 43
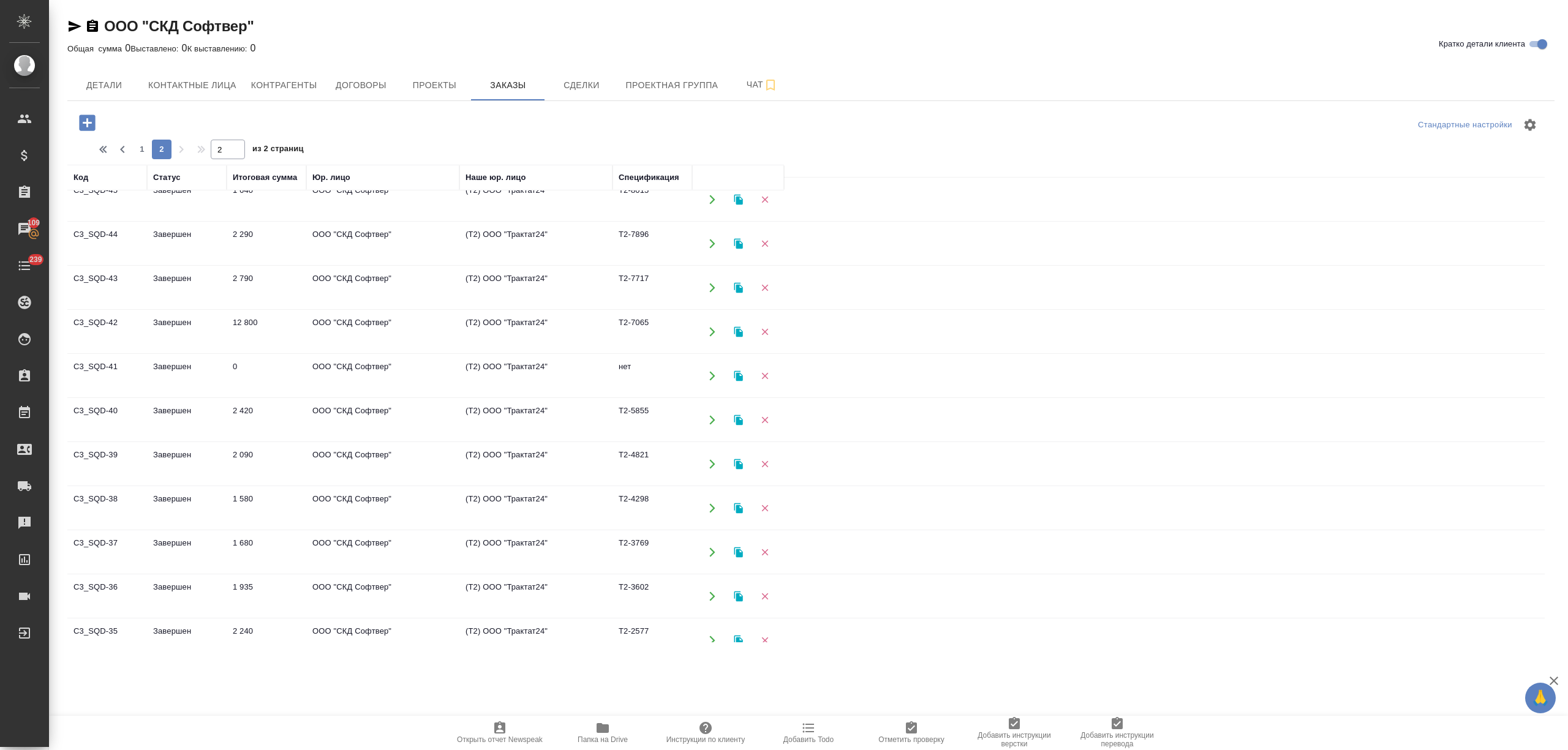
scroll to position [197, 0]
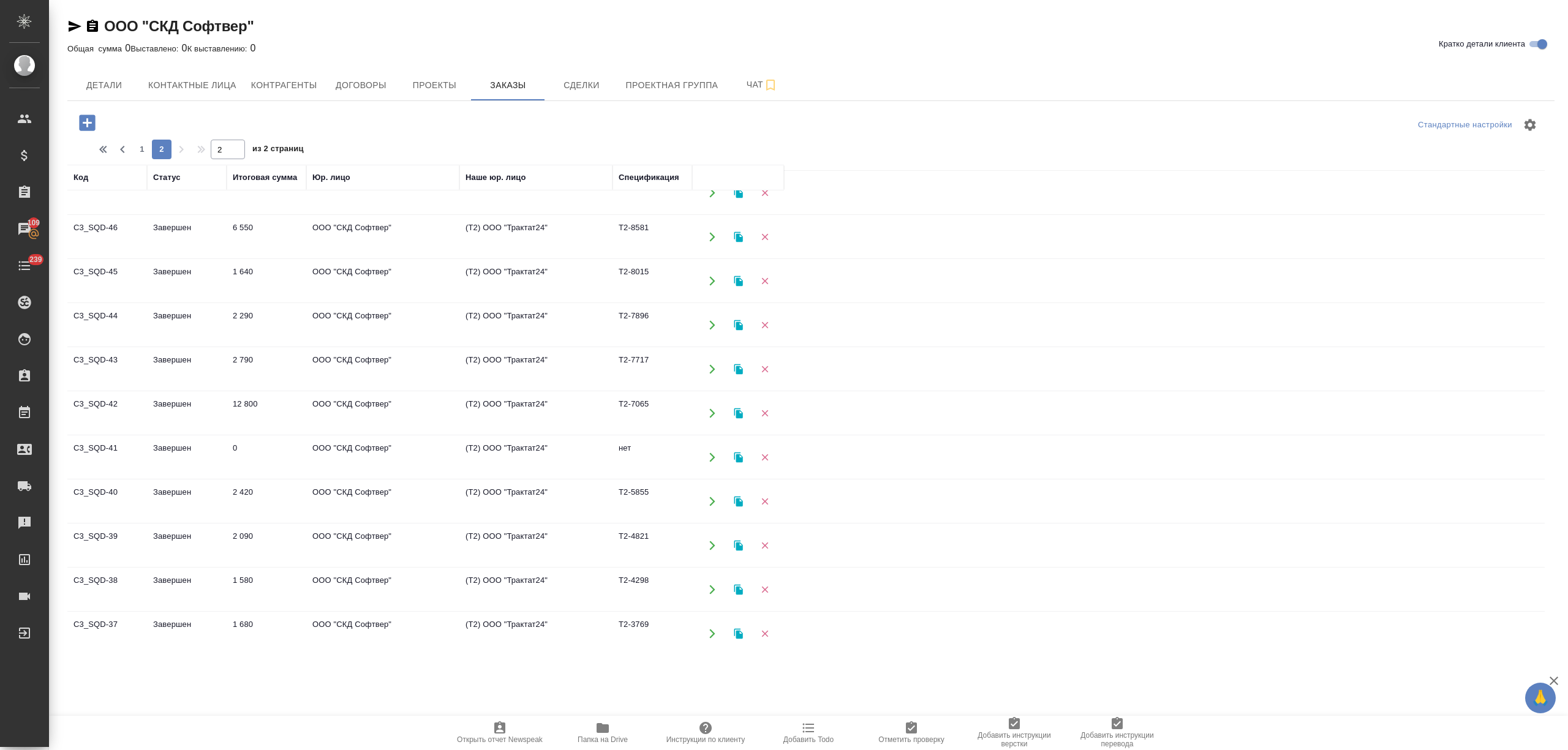
click at [267, 427] on td "12 800" at bounding box center [266, 413] width 80 height 43
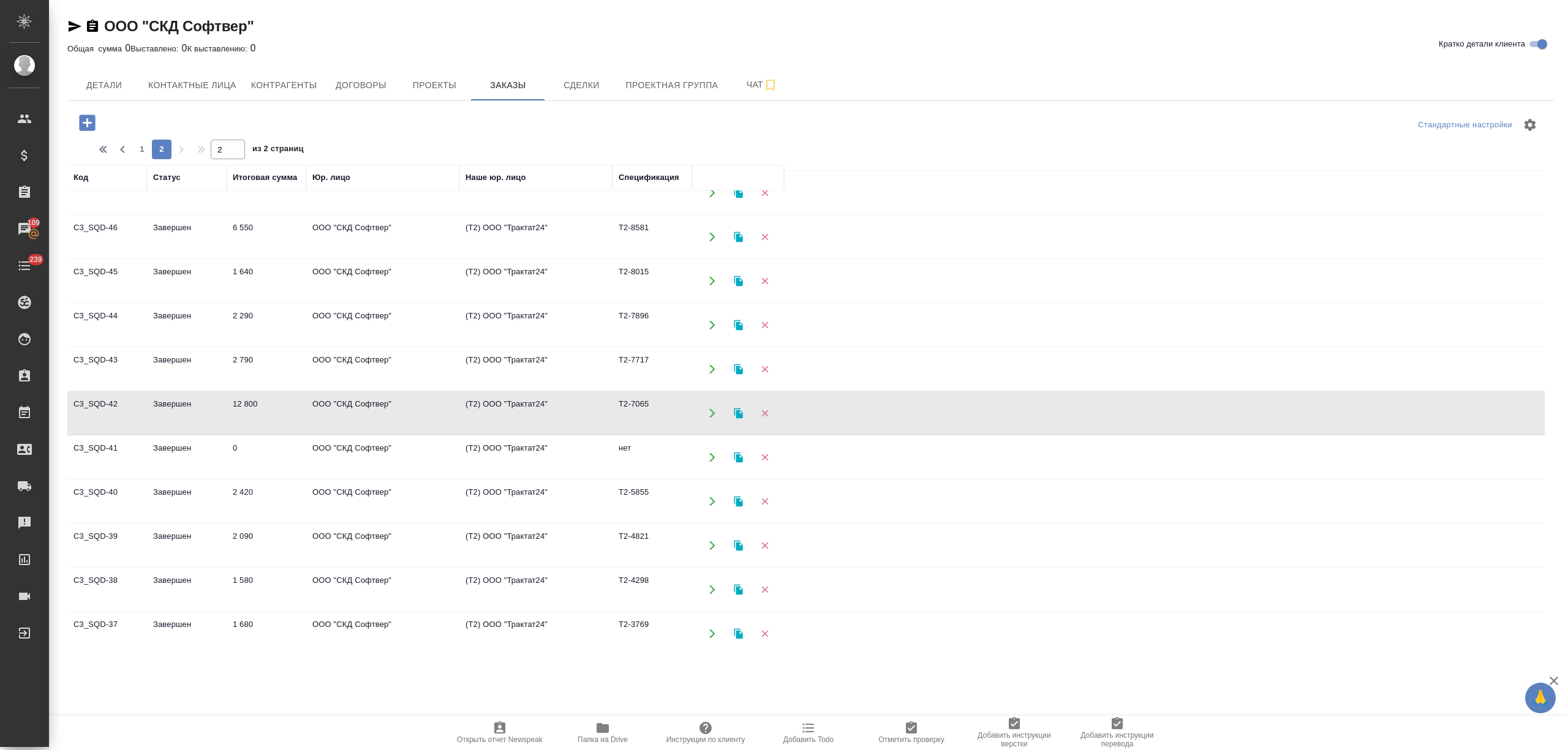
click at [267, 427] on td "12 800" at bounding box center [266, 413] width 80 height 43
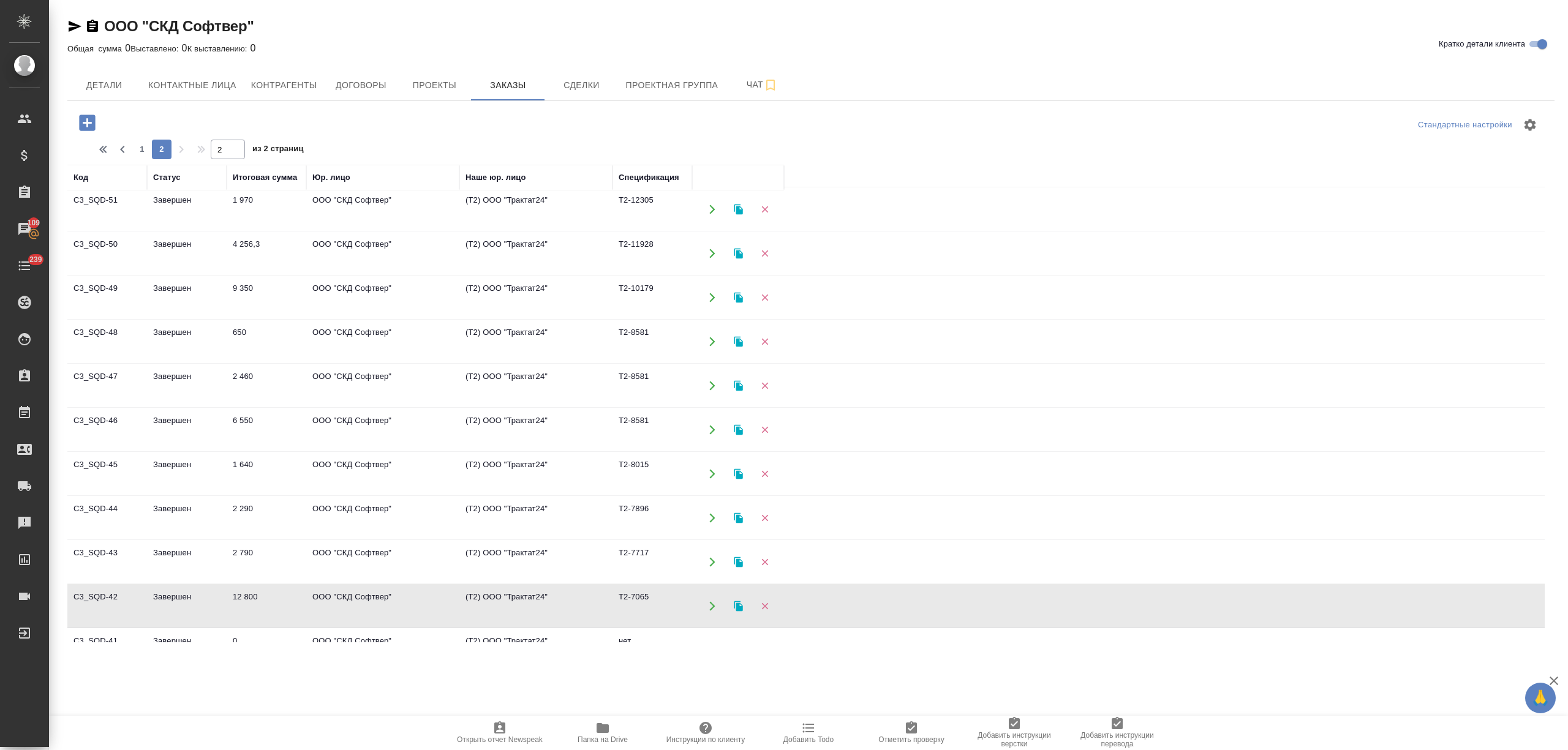
scroll to position [0, 0]
click at [142, 151] on span "1" at bounding box center [142, 149] width 19 height 12
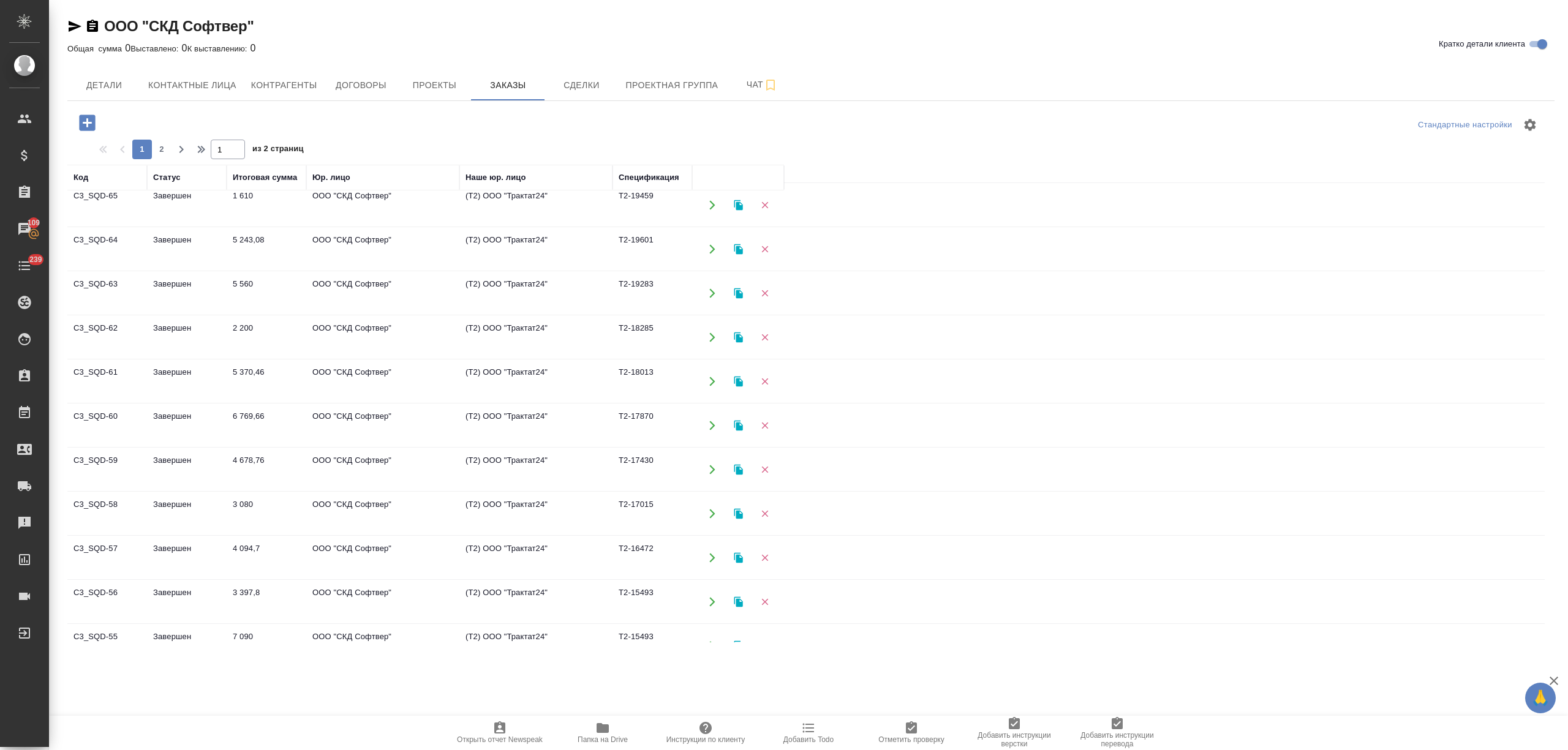
scroll to position [657, 0]
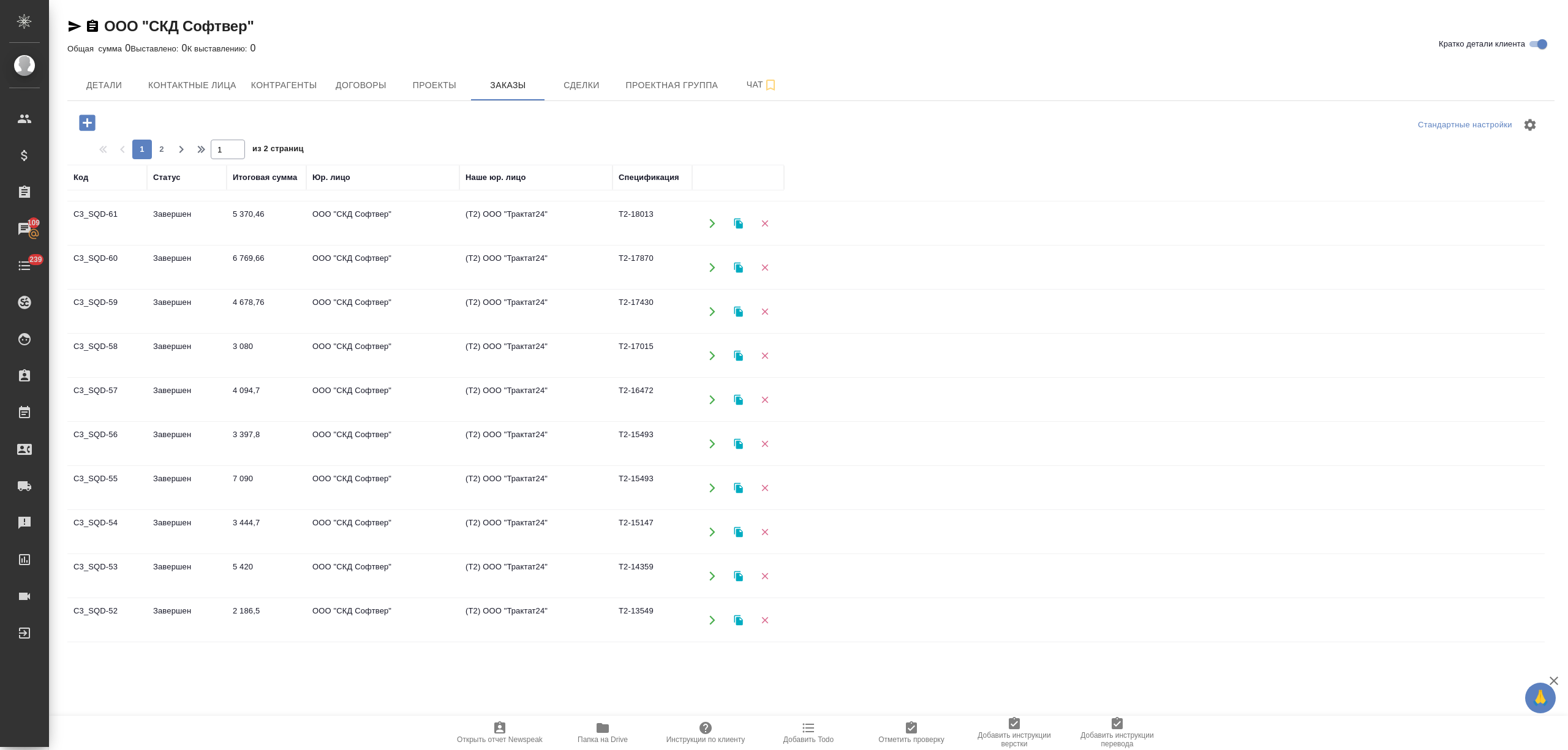
click at [280, 606] on td "2 186,5" at bounding box center [266, 620] width 80 height 43
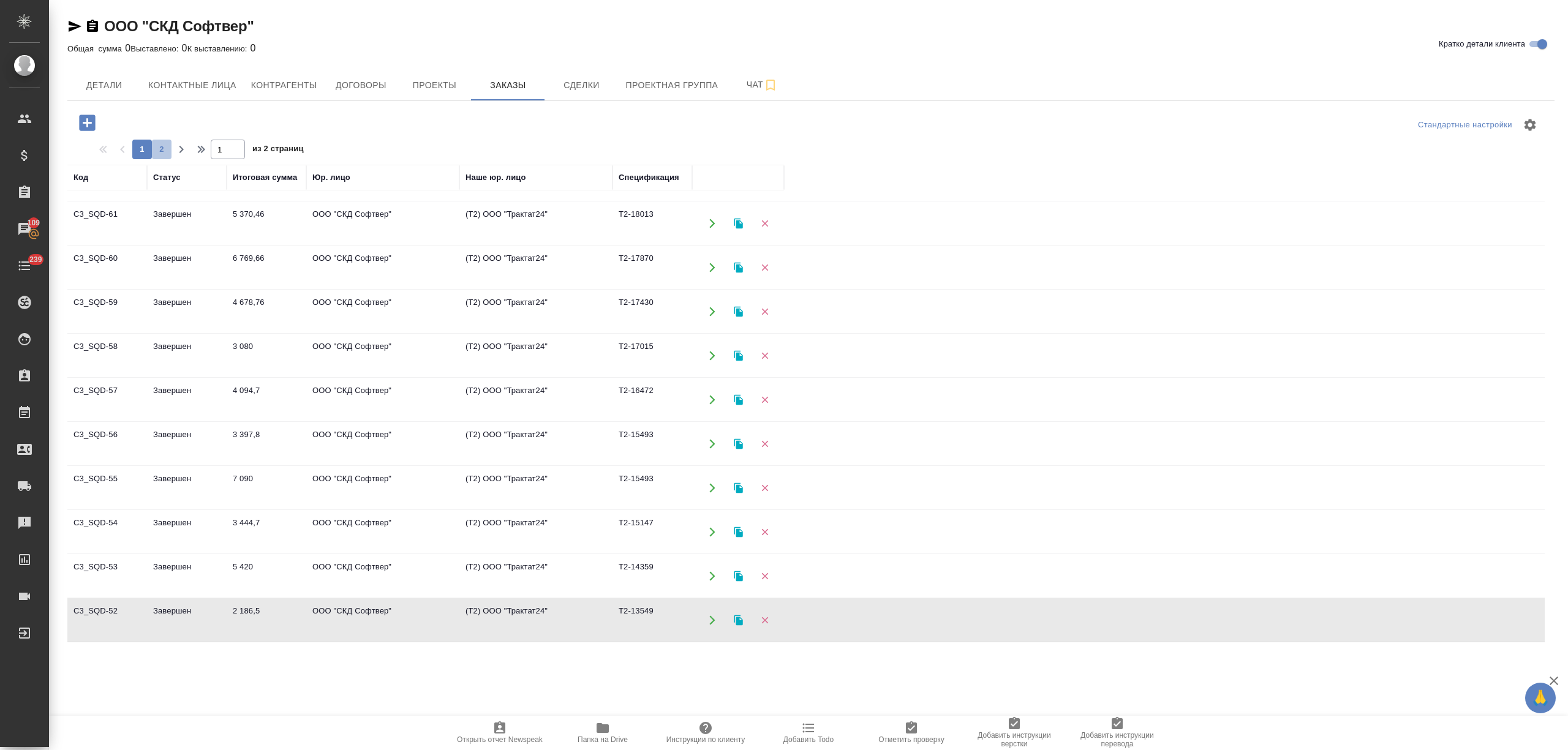
click at [165, 147] on span "2" at bounding box center [162, 149] width 19 height 12
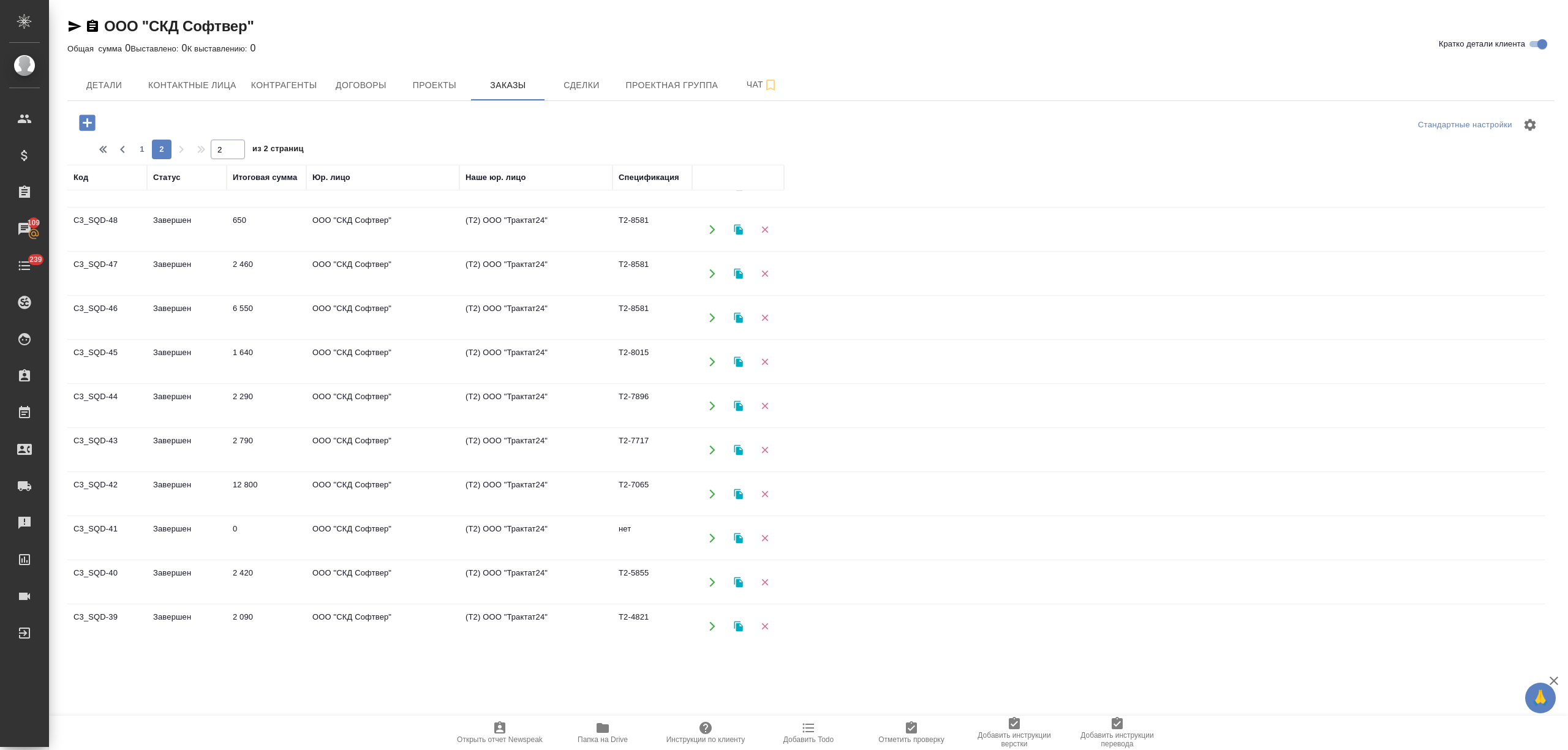
scroll to position [0, 0]
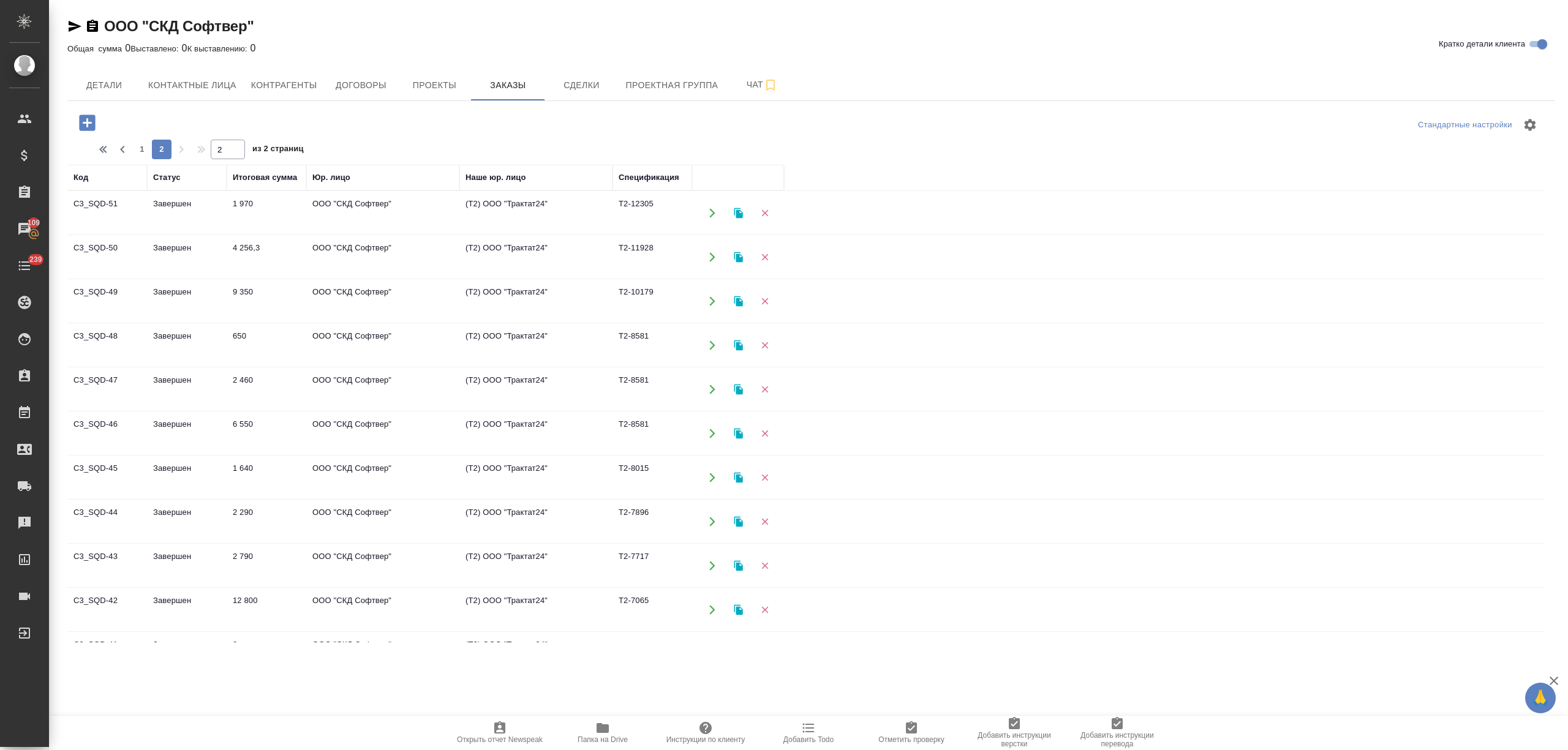
click at [249, 219] on td "1 970" at bounding box center [266, 213] width 80 height 43
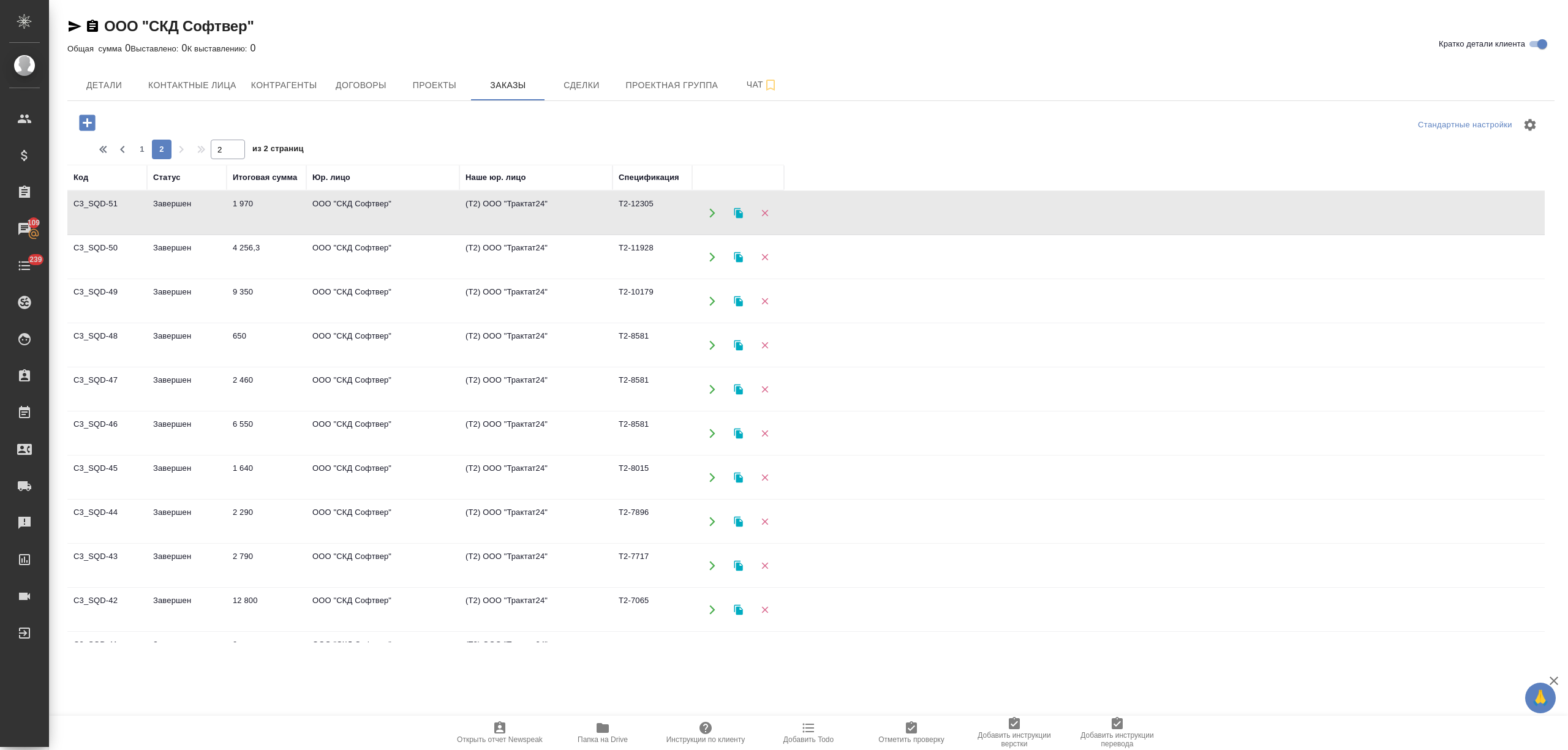
click at [267, 272] on td "4 256,3" at bounding box center [266, 257] width 80 height 43
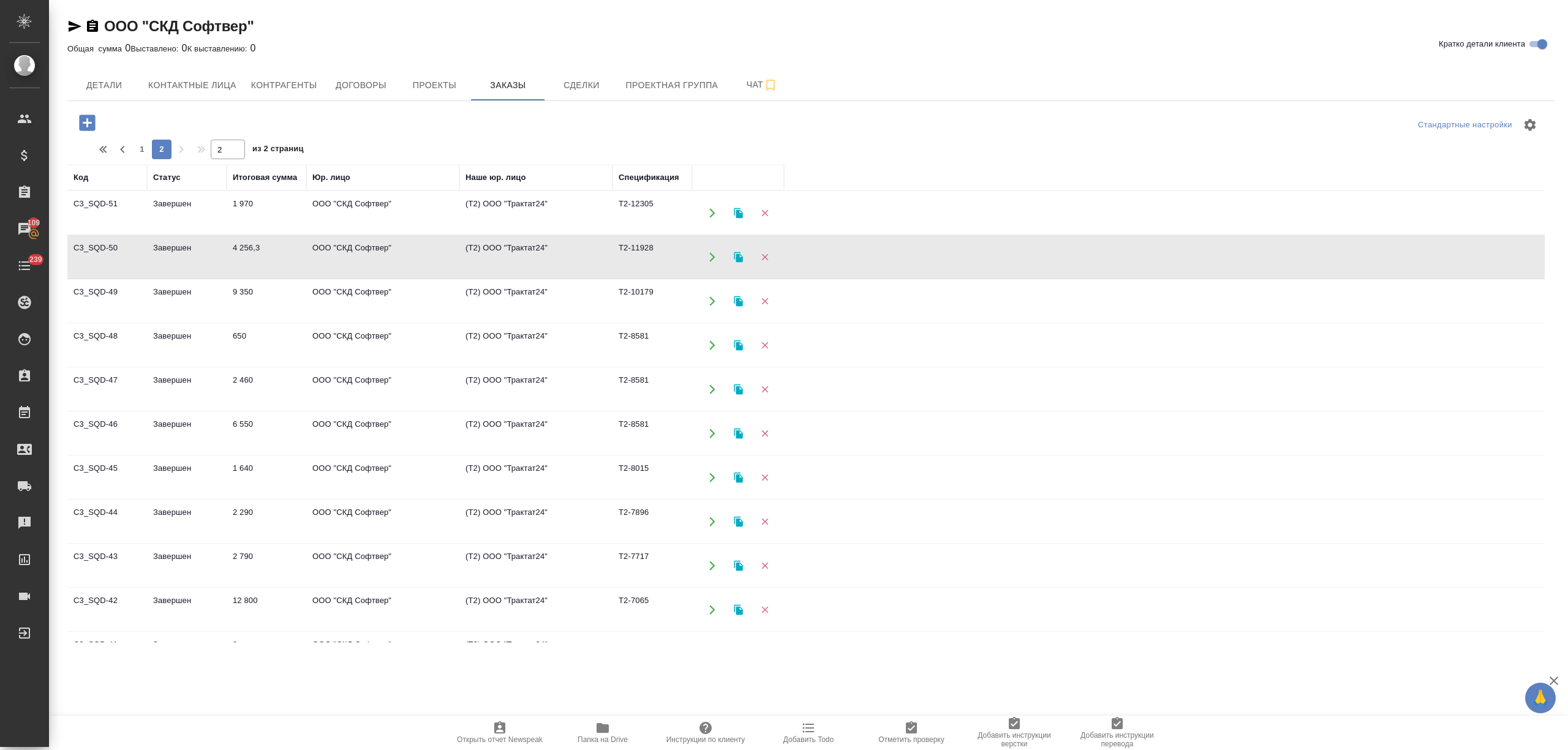
click at [267, 272] on td "4 256,3" at bounding box center [266, 257] width 80 height 43
click at [145, 147] on span "1" at bounding box center [142, 149] width 19 height 12
type input "1"
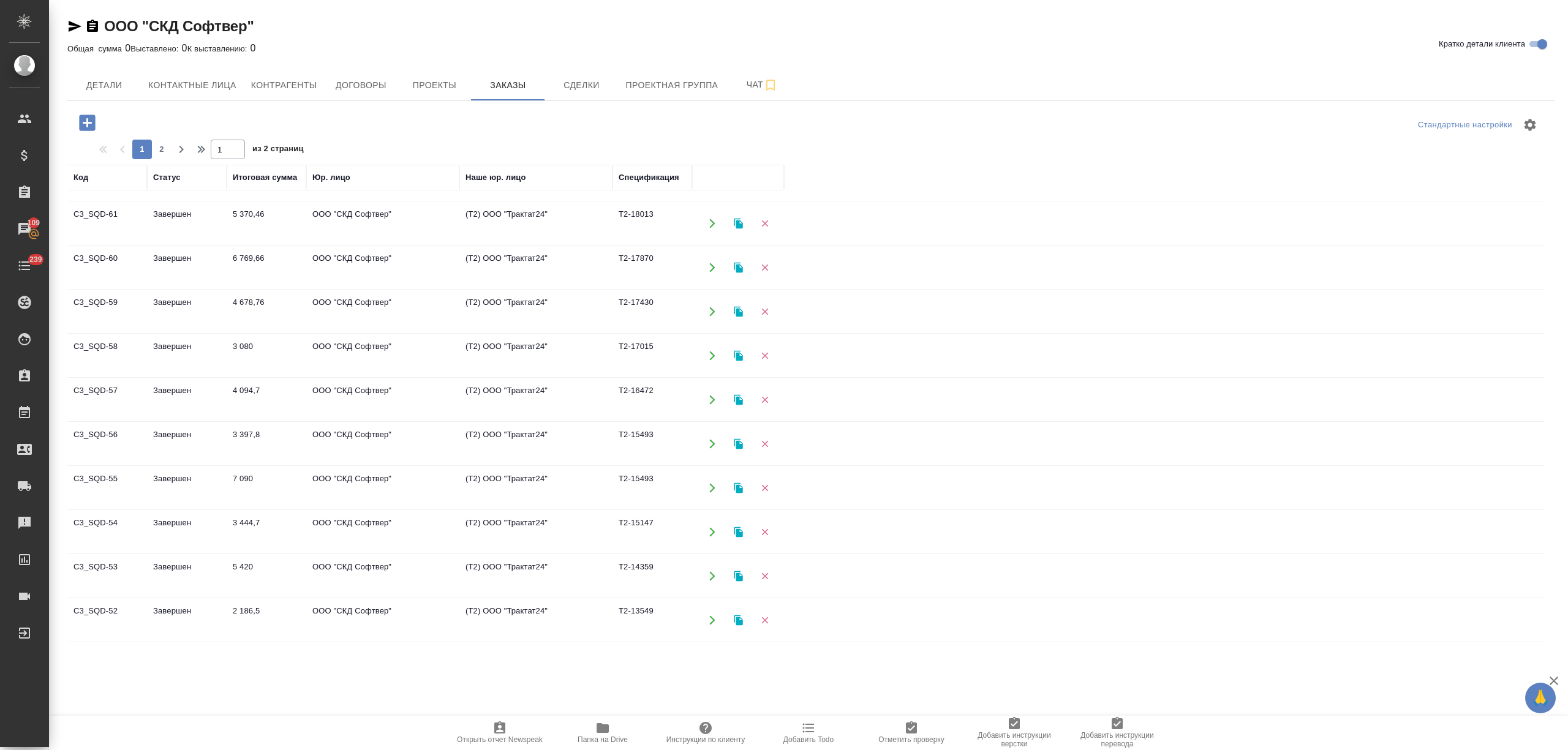
scroll to position [657, 0]
click at [227, 612] on td "2 186,5" at bounding box center [266, 620] width 80 height 43
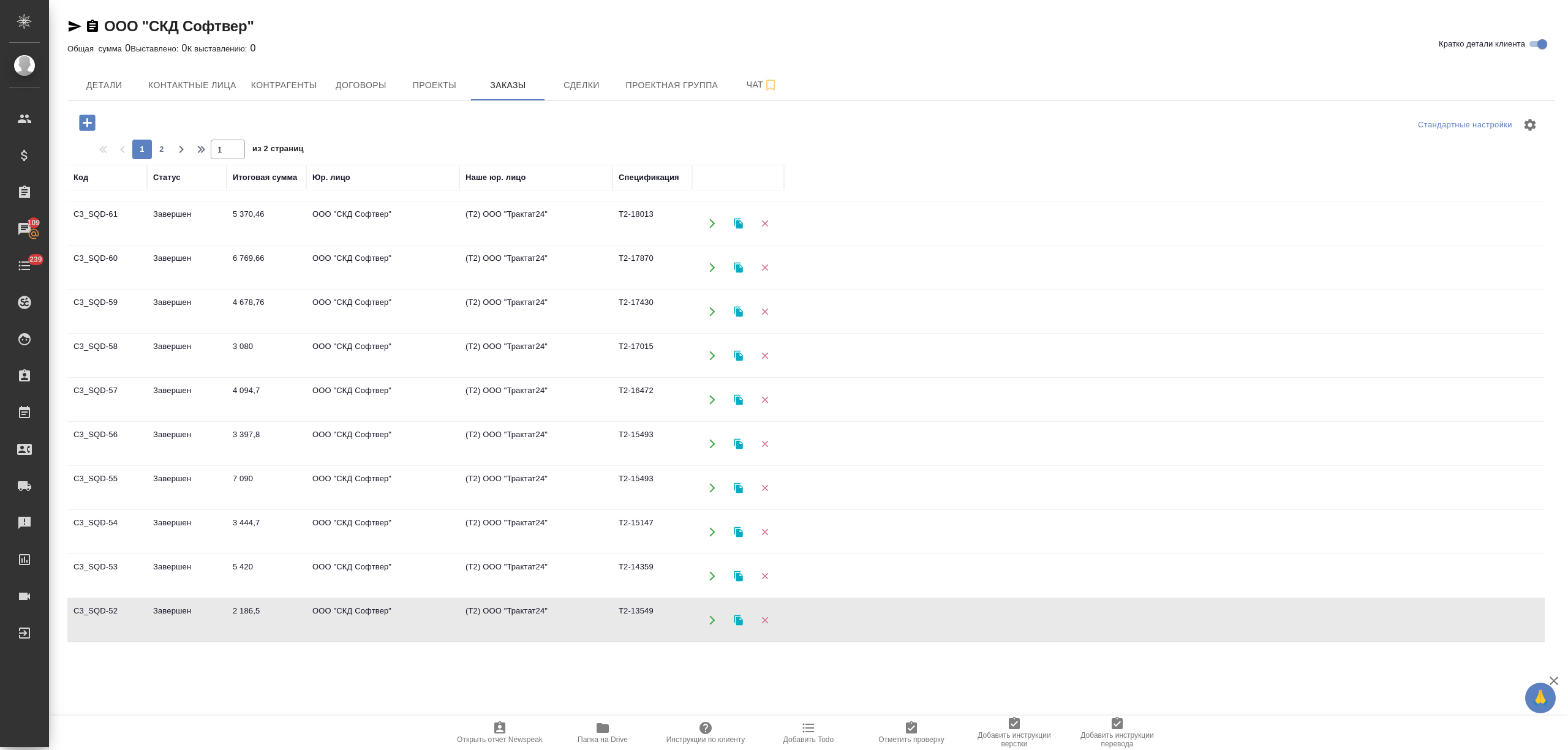
click at [227, 612] on td "2 186,5" at bounding box center [266, 620] width 80 height 43
click at [277, 589] on td "5 420" at bounding box center [266, 576] width 80 height 43
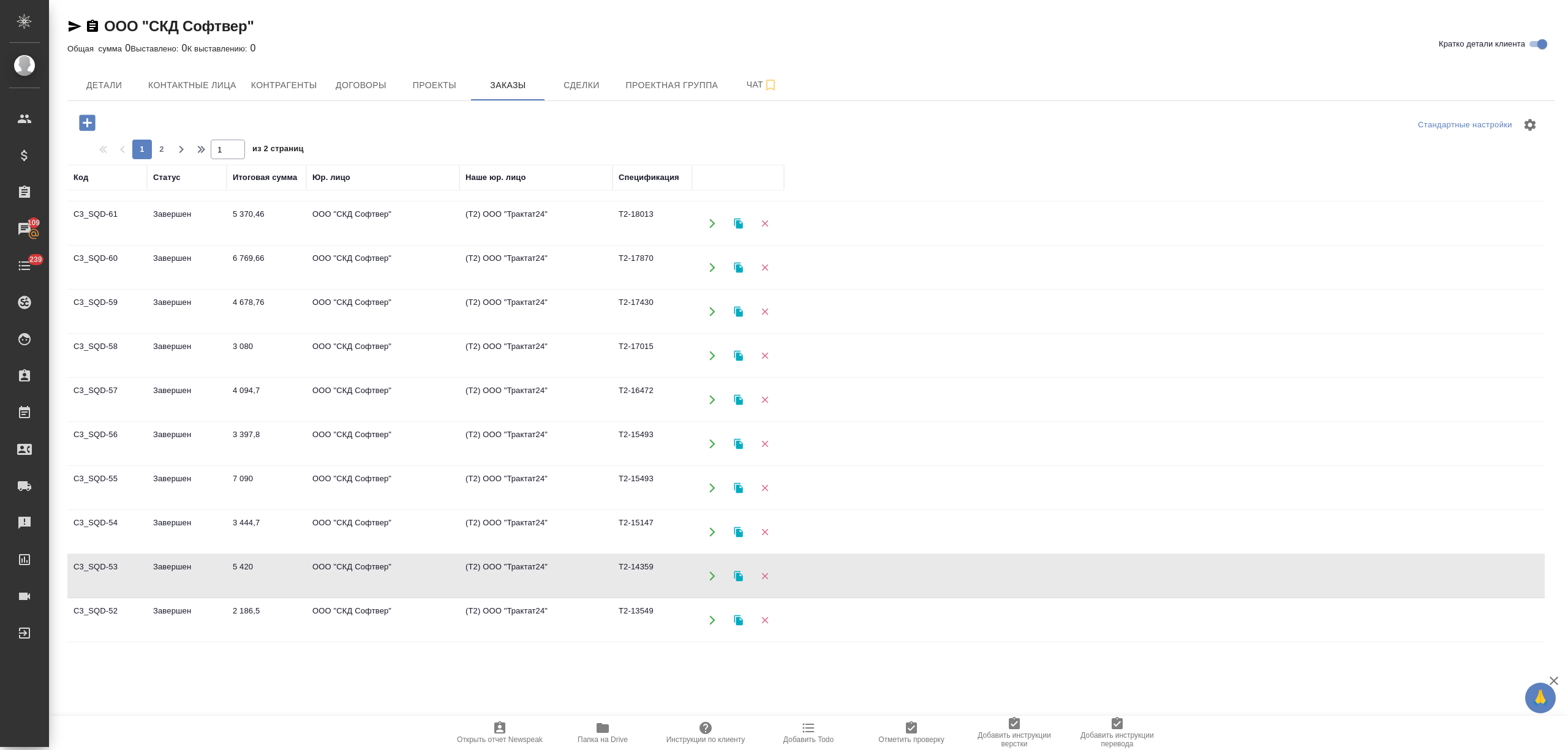
click at [277, 522] on td "3 444,7" at bounding box center [266, 532] width 80 height 43
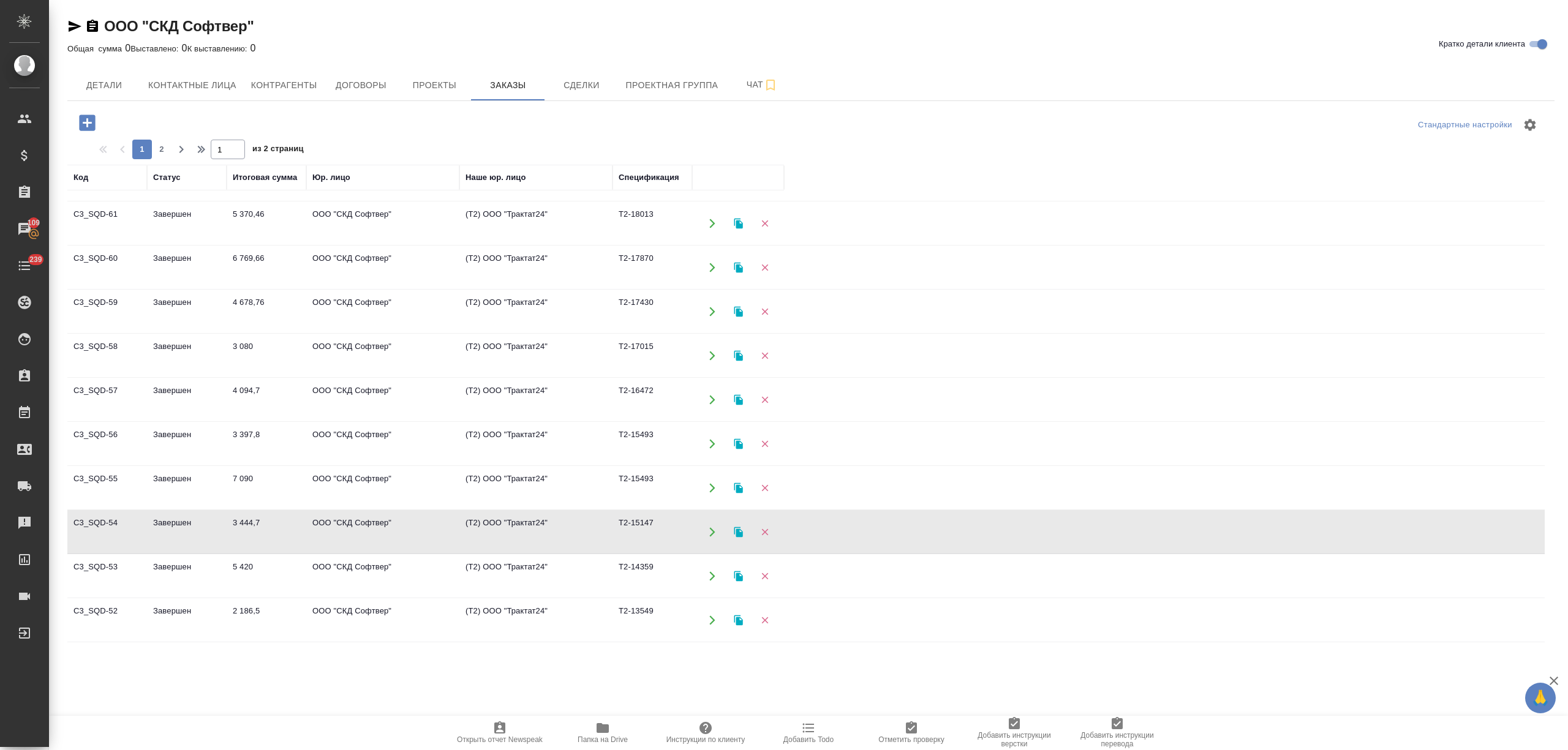
click at [277, 522] on td "3 444,7" at bounding box center [266, 532] width 80 height 43
click at [302, 480] on td "7 090" at bounding box center [266, 488] width 80 height 43
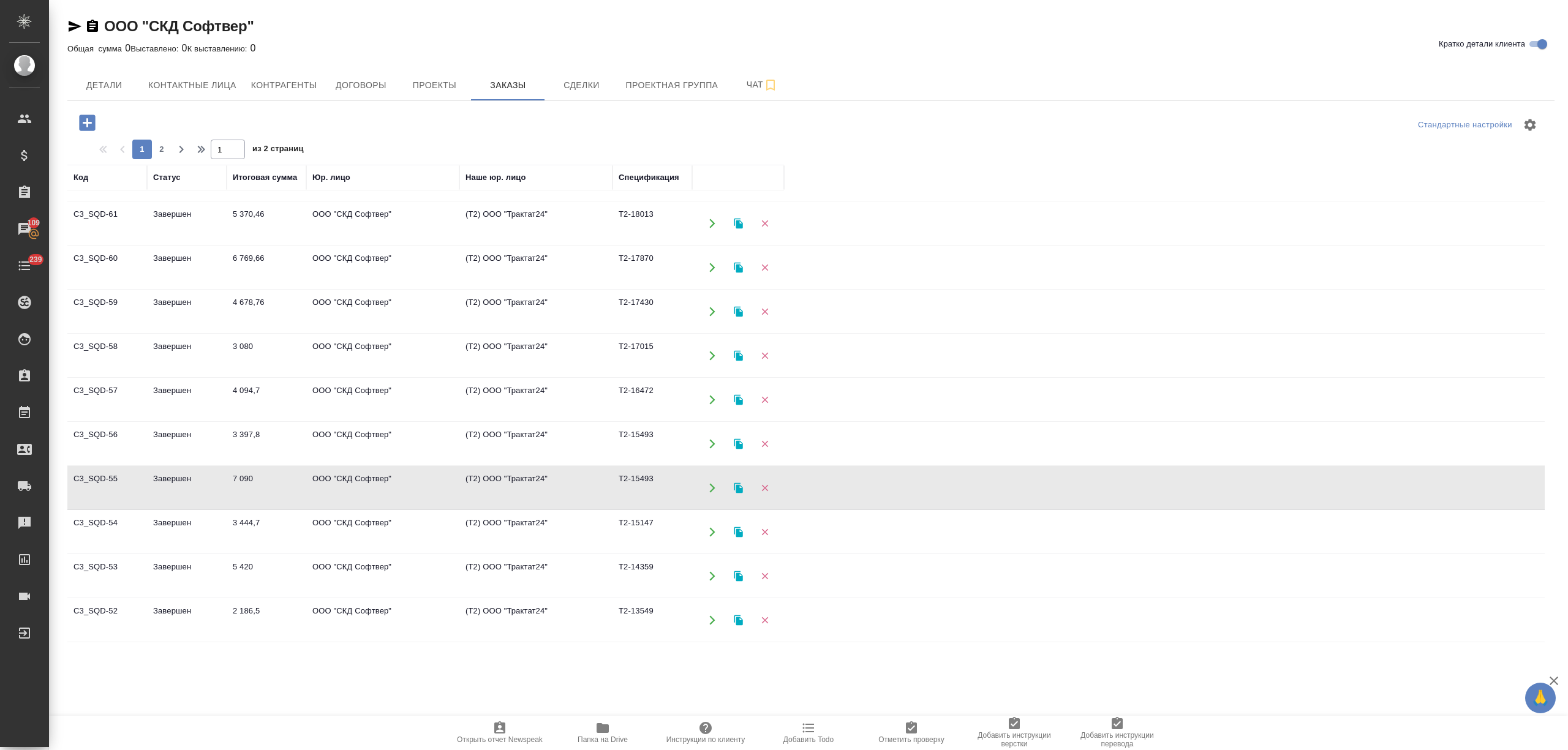
click at [276, 432] on td "3 397,8" at bounding box center [266, 444] width 80 height 43
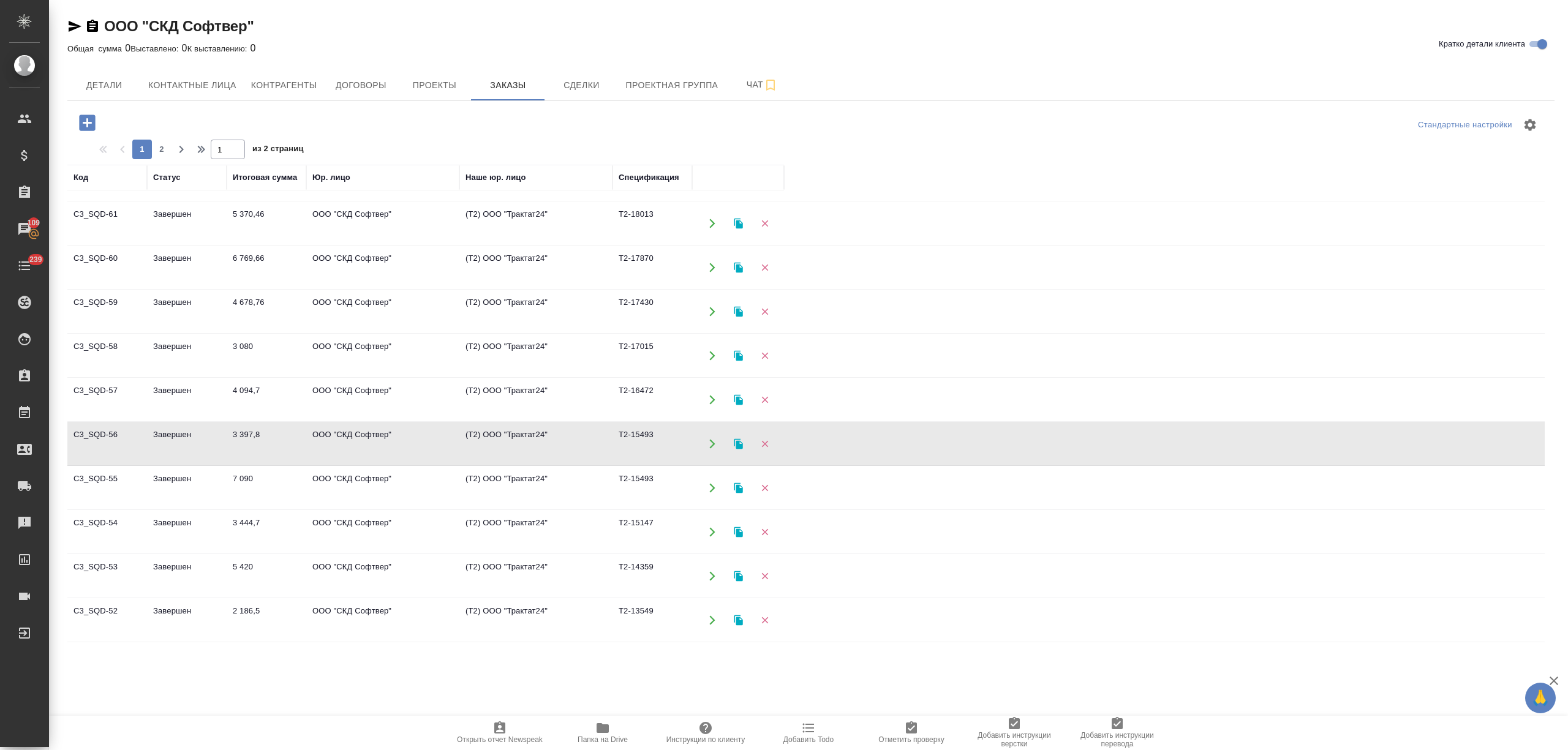
click at [276, 432] on td "3 397,8" at bounding box center [266, 444] width 80 height 43
click at [260, 389] on td "4 094,7" at bounding box center [266, 400] width 80 height 43
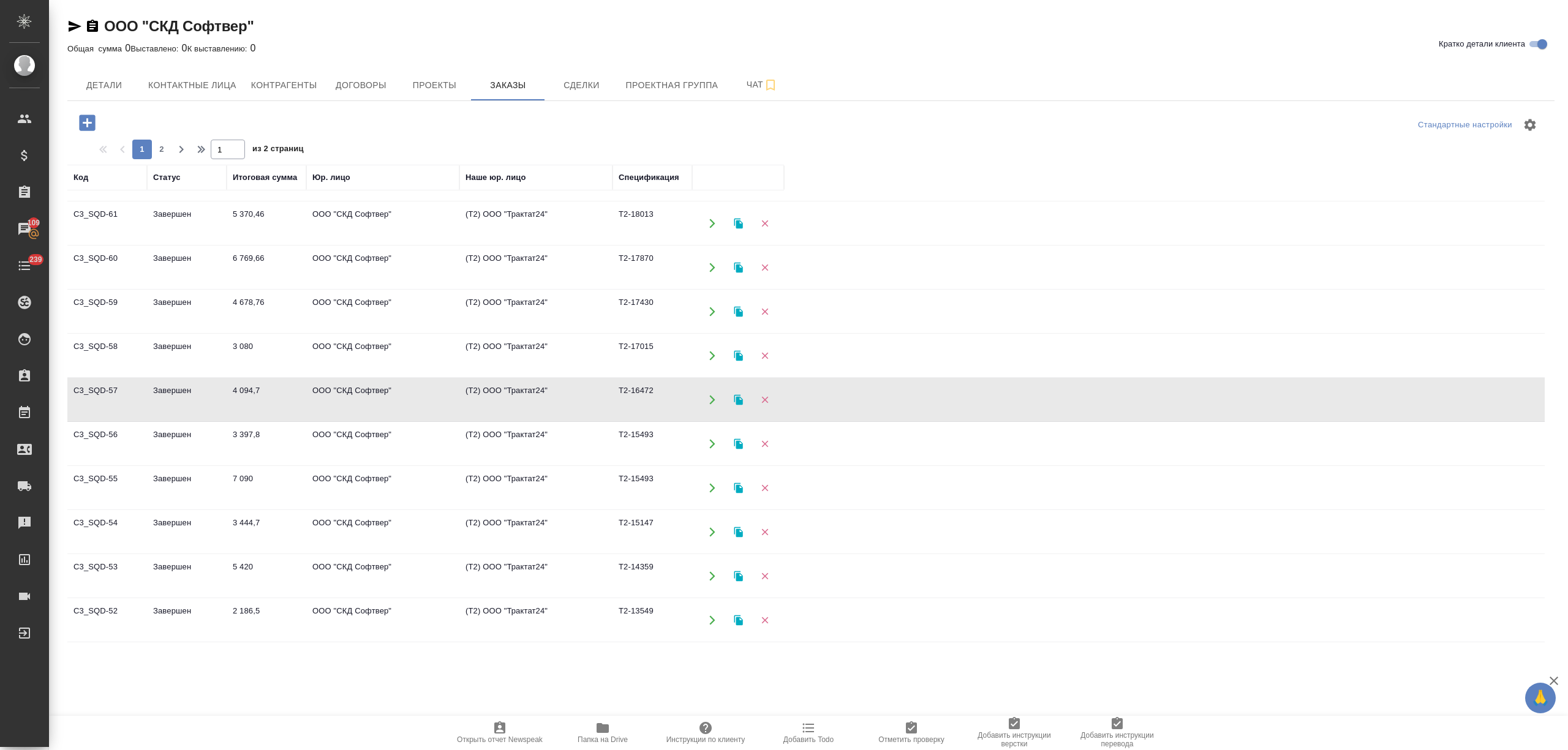
click at [260, 389] on td "4 094,7" at bounding box center [266, 400] width 80 height 43
click at [240, 365] on td "3 080" at bounding box center [266, 356] width 80 height 43
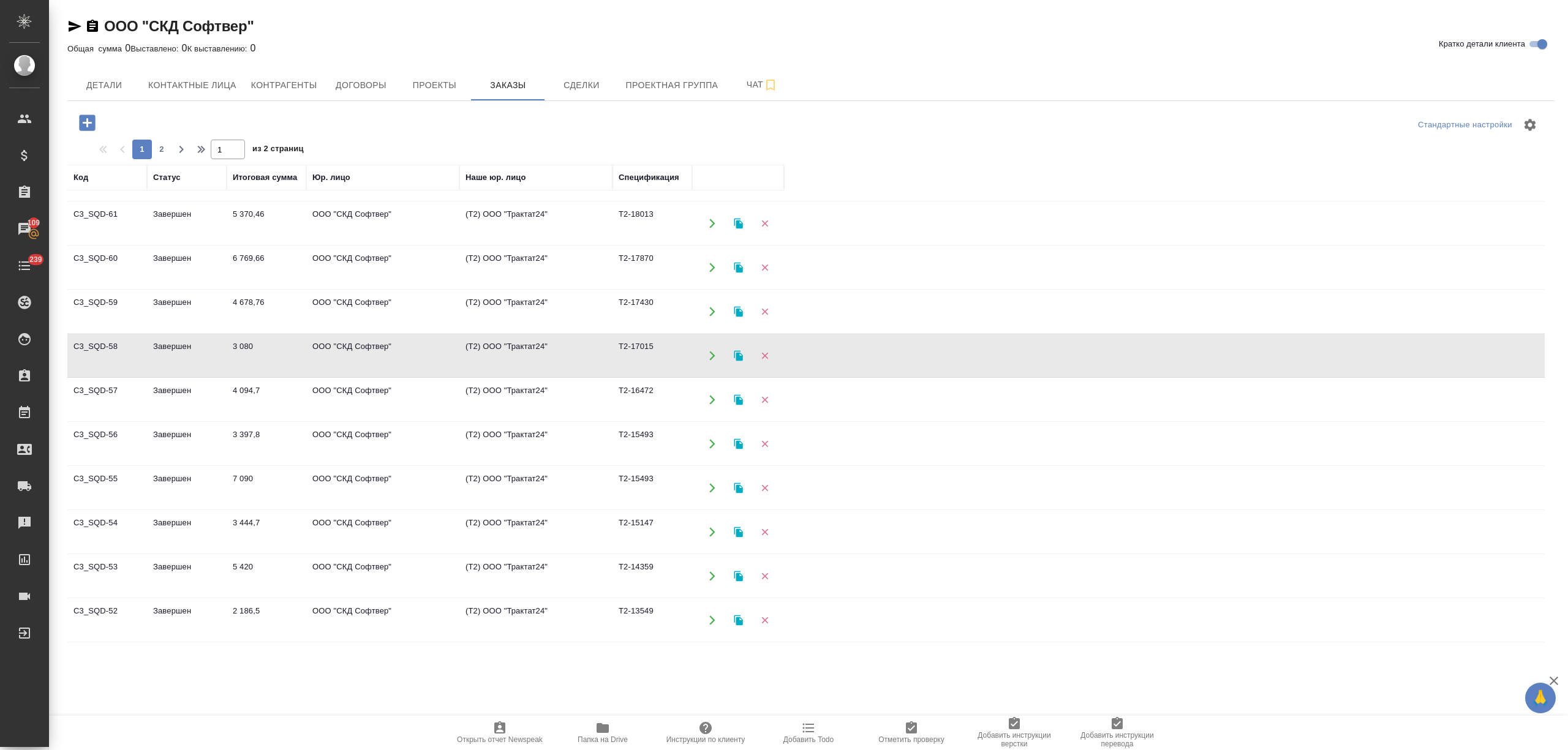
click at [277, 309] on td "4 678,76" at bounding box center [266, 311] width 80 height 43
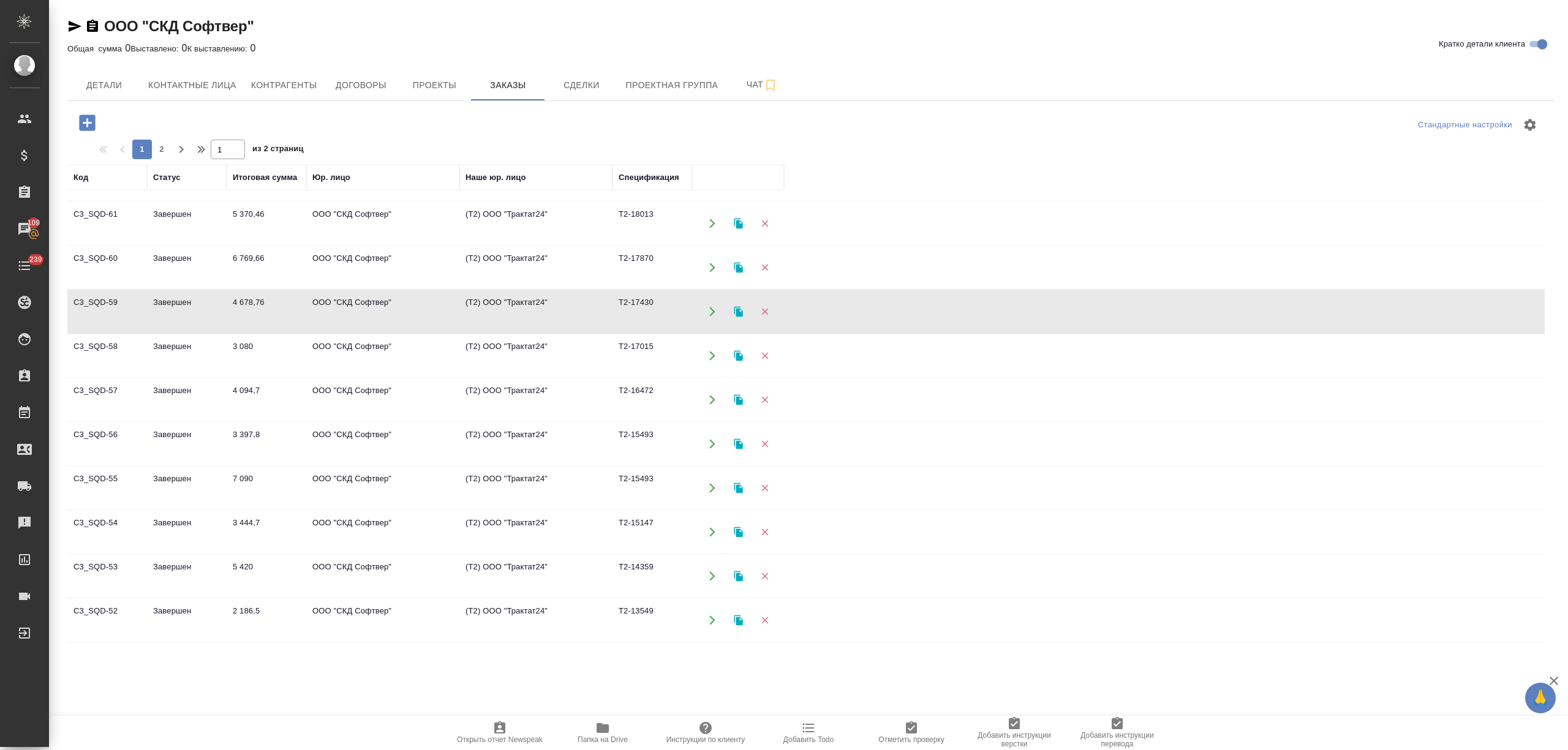
click at [277, 309] on td "4 678,76" at bounding box center [266, 311] width 80 height 43
click at [311, 257] on td "ООО "СКД Софтвер"" at bounding box center [383, 267] width 153 height 43
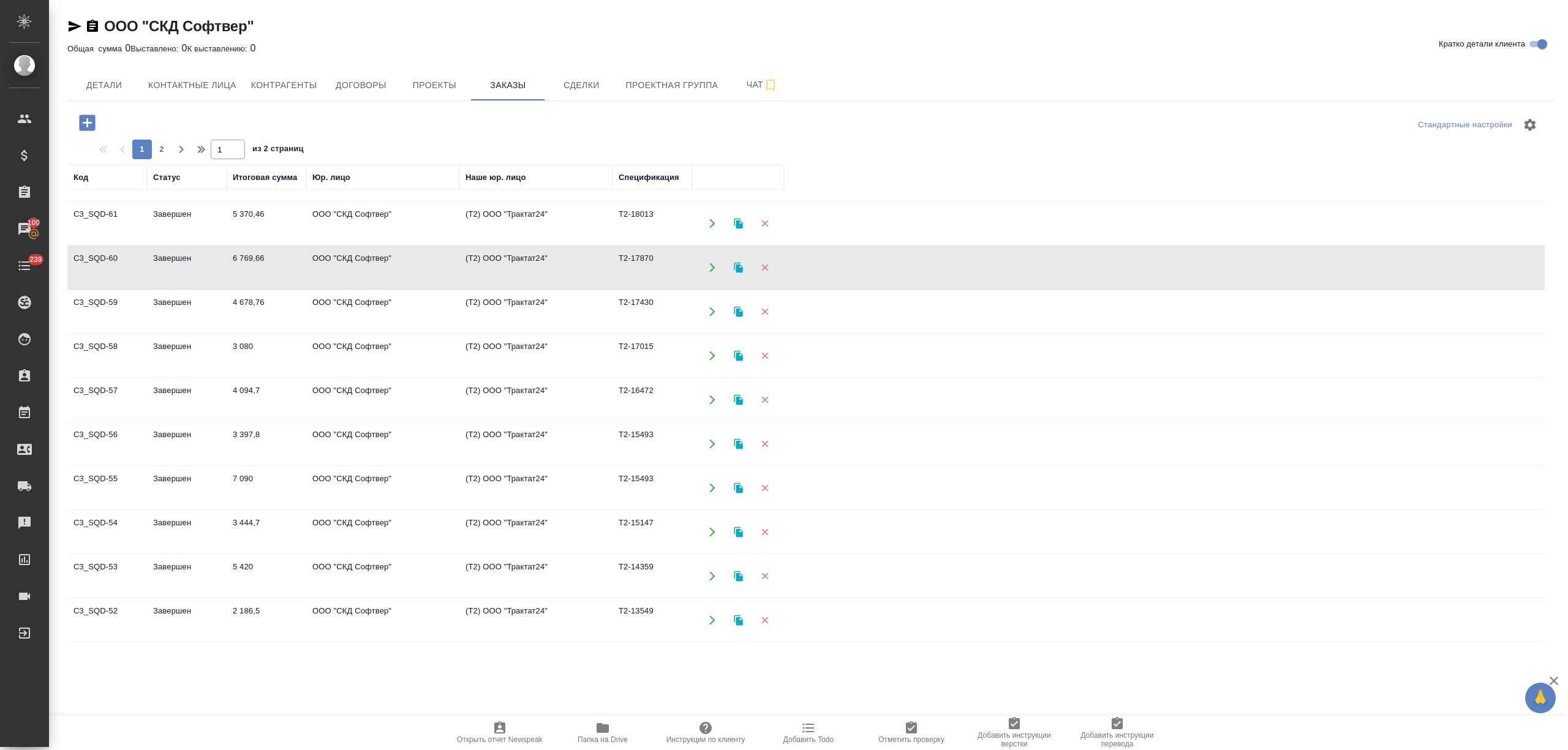
click at [316, 283] on td "ООО "СКД Софтвер"" at bounding box center [383, 267] width 153 height 43
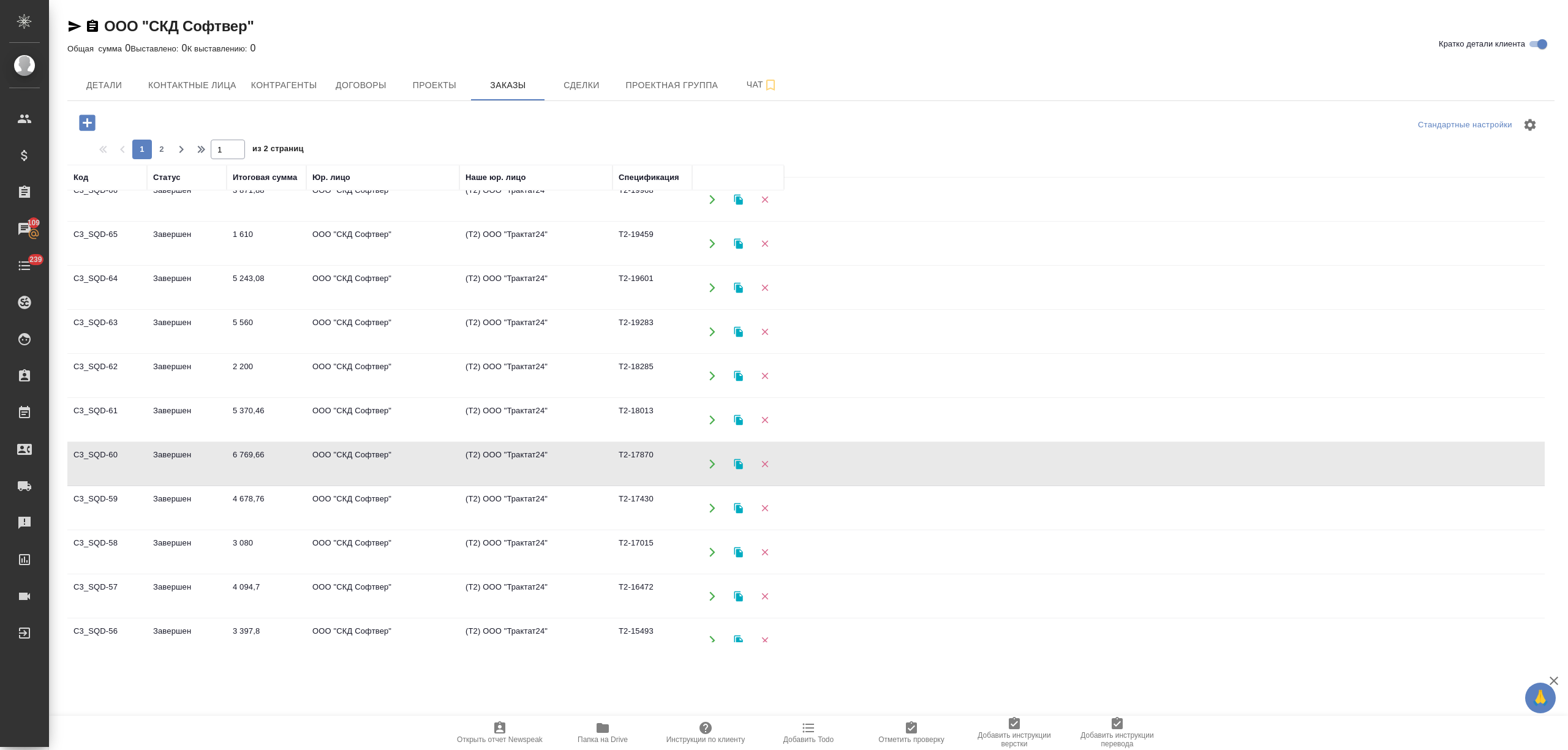
scroll to position [411, 0]
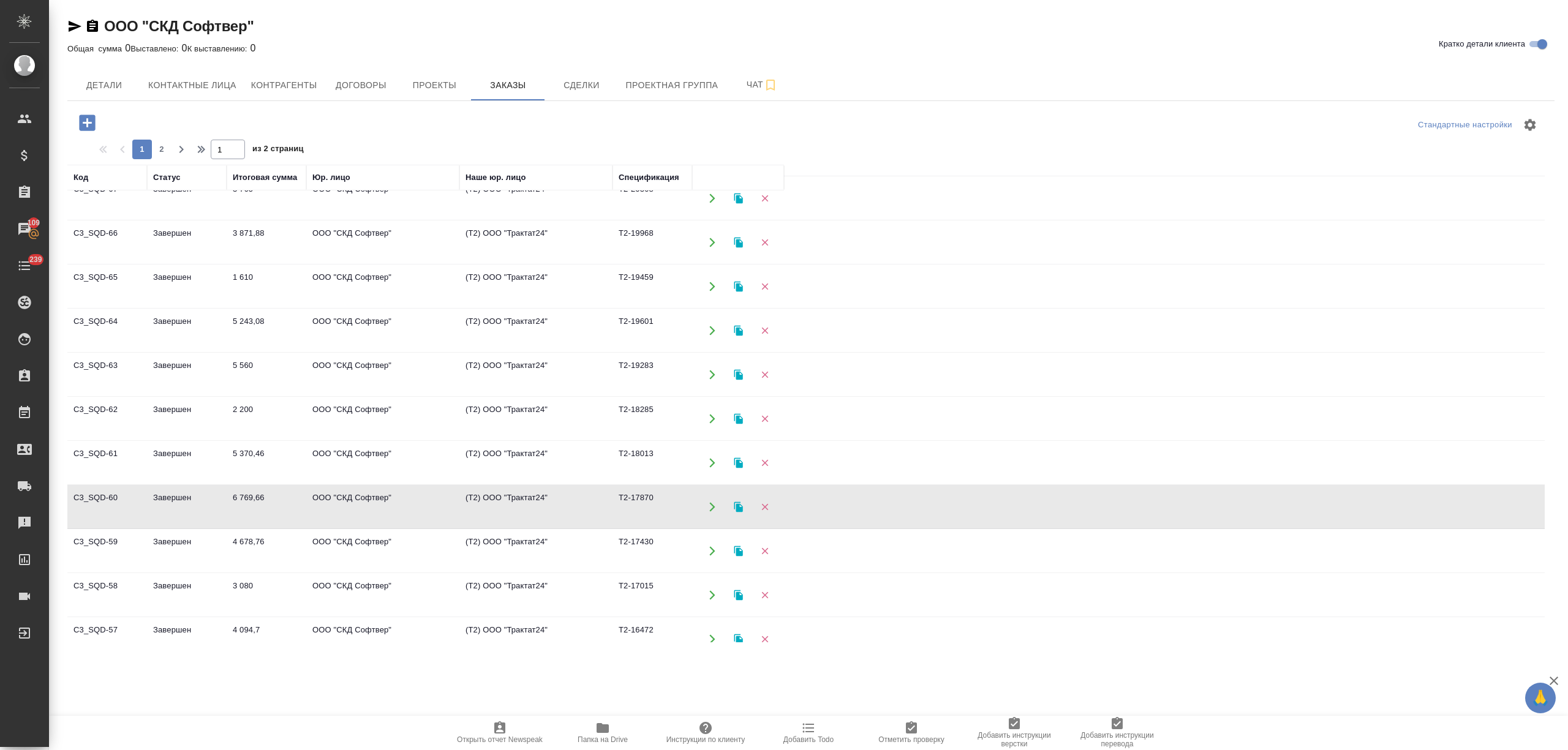
click at [260, 452] on td "5 370,46" at bounding box center [266, 463] width 80 height 43
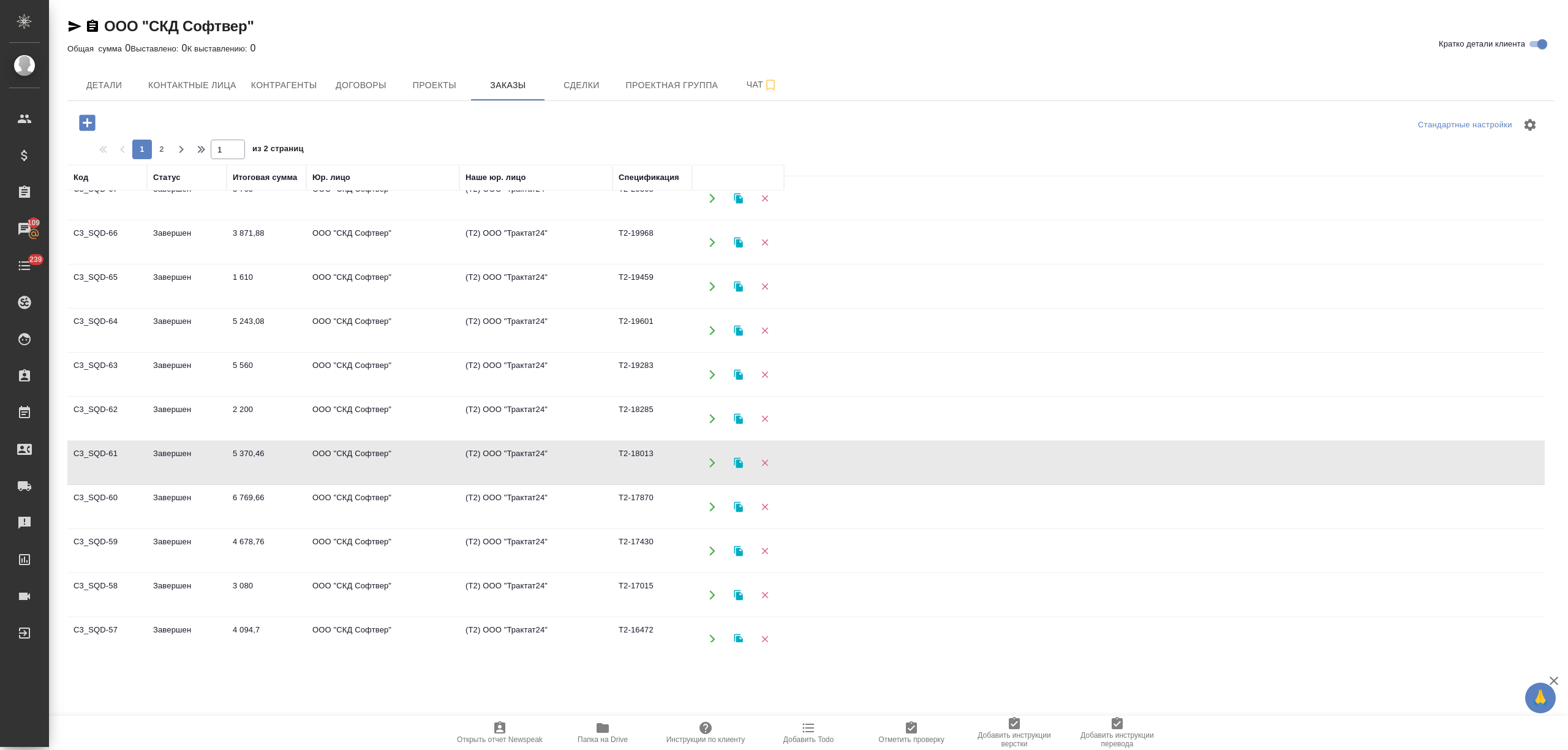
click at [260, 452] on td "5 370,46" at bounding box center [266, 463] width 80 height 43
click at [243, 425] on td "2 200" at bounding box center [266, 418] width 80 height 43
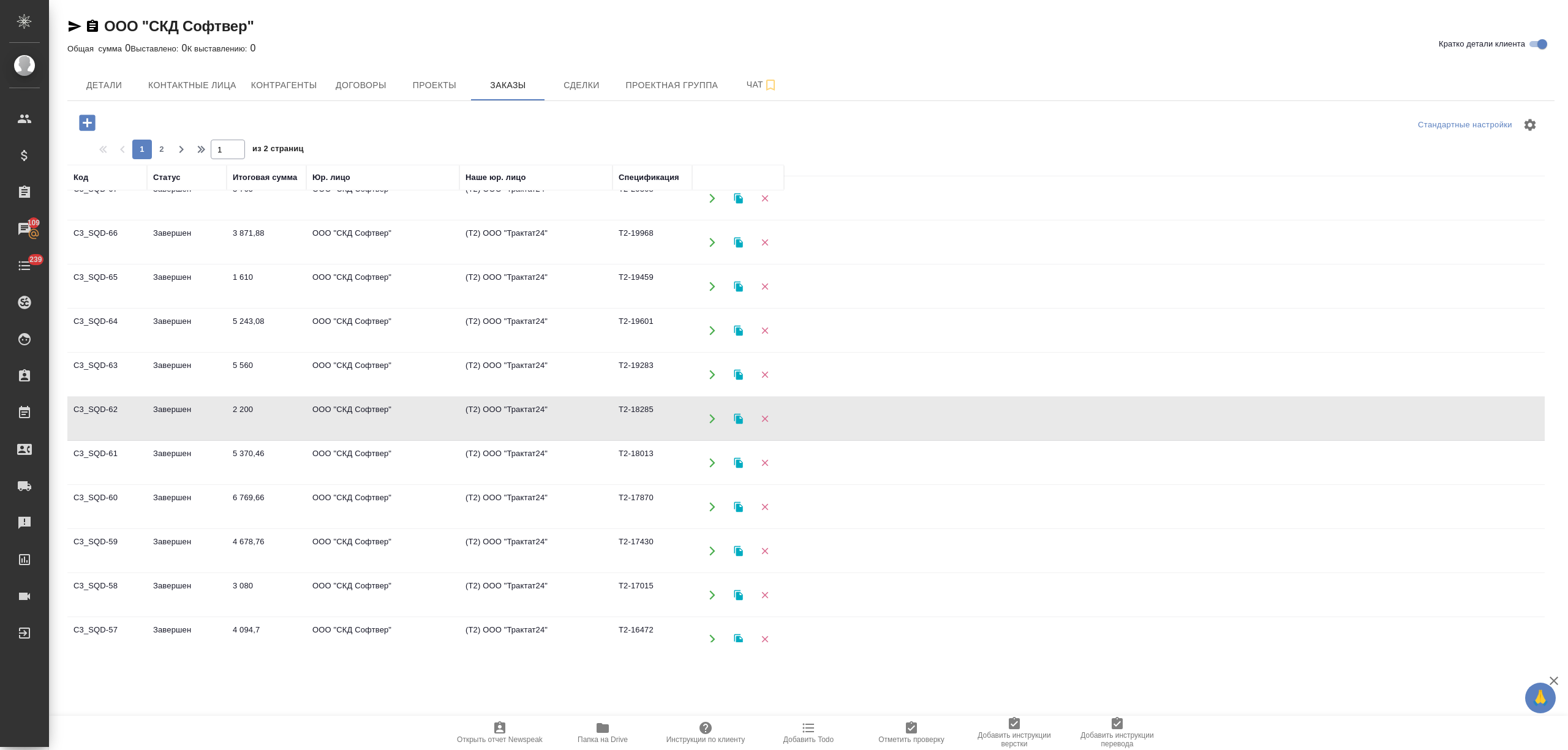
click at [243, 425] on td "2 200" at bounding box center [266, 418] width 80 height 43
click at [257, 359] on td "5 560" at bounding box center [266, 374] width 80 height 43
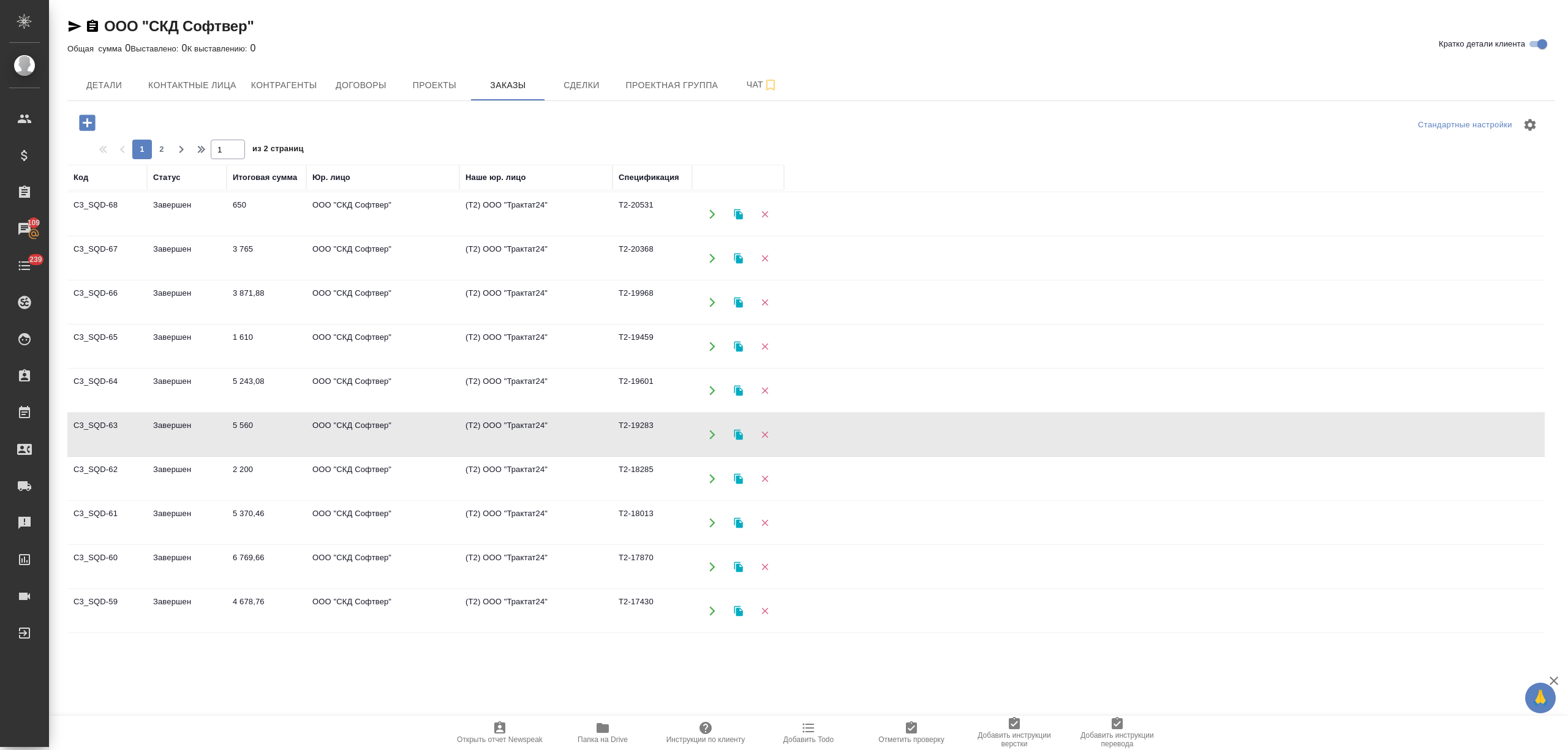
scroll to position [330, 0]
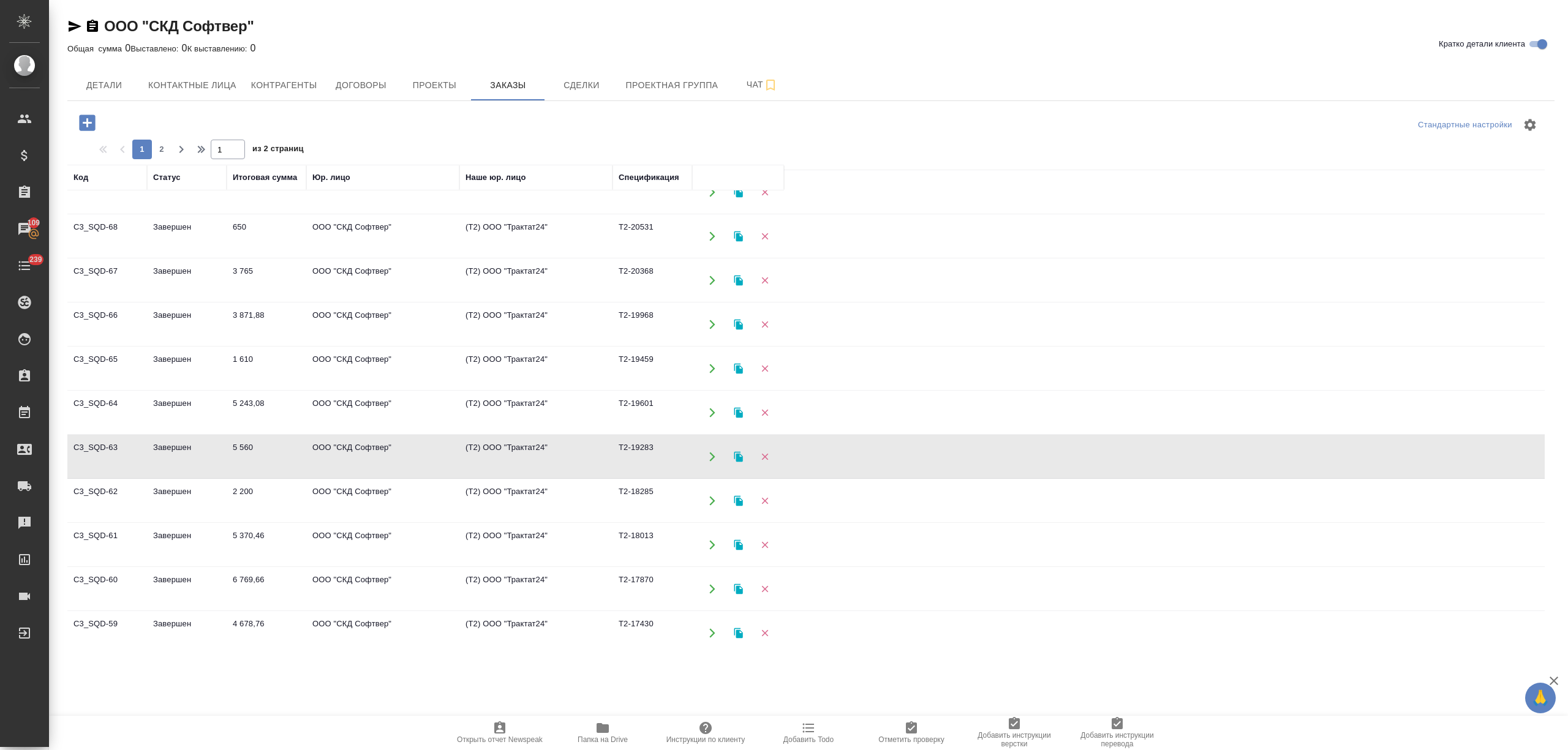
click at [269, 407] on td "5 243,08" at bounding box center [266, 413] width 80 height 43
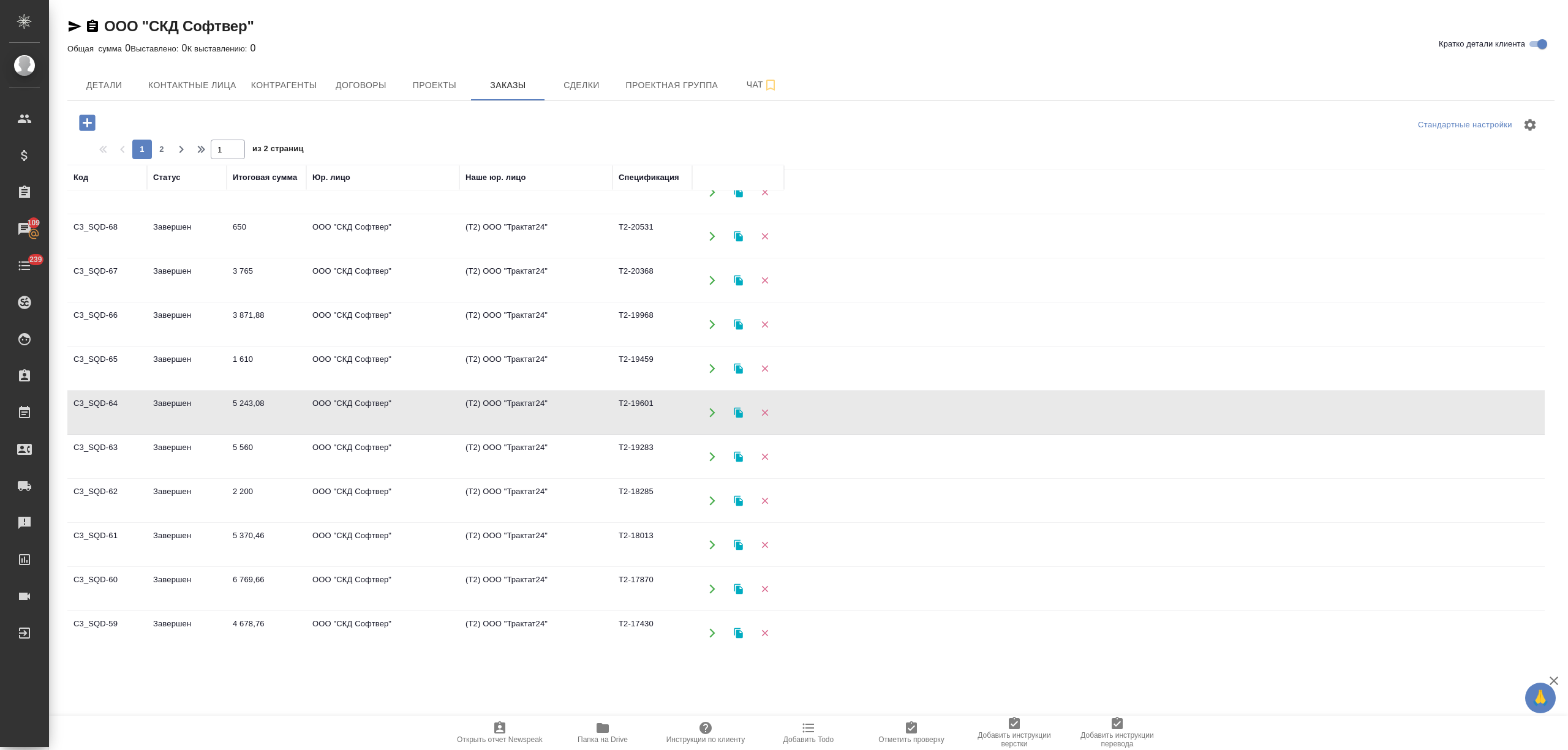
click at [269, 407] on td "5 243,08" at bounding box center [266, 413] width 80 height 43
click at [349, 346] on td "ООО "СКД Софтвер"" at bounding box center [383, 324] width 153 height 43
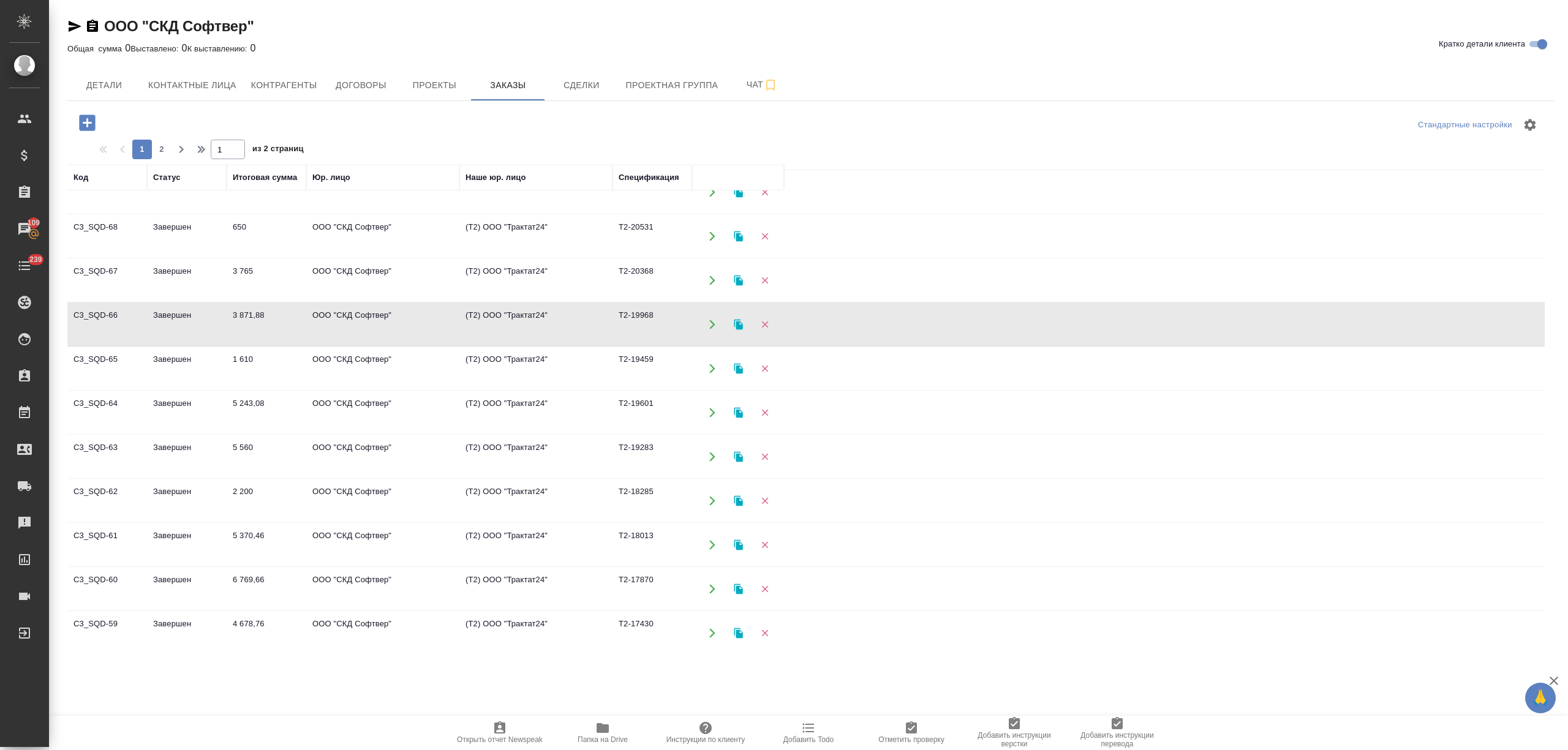
click at [349, 346] on td "ООО "СКД Софтвер"" at bounding box center [383, 324] width 153 height 43
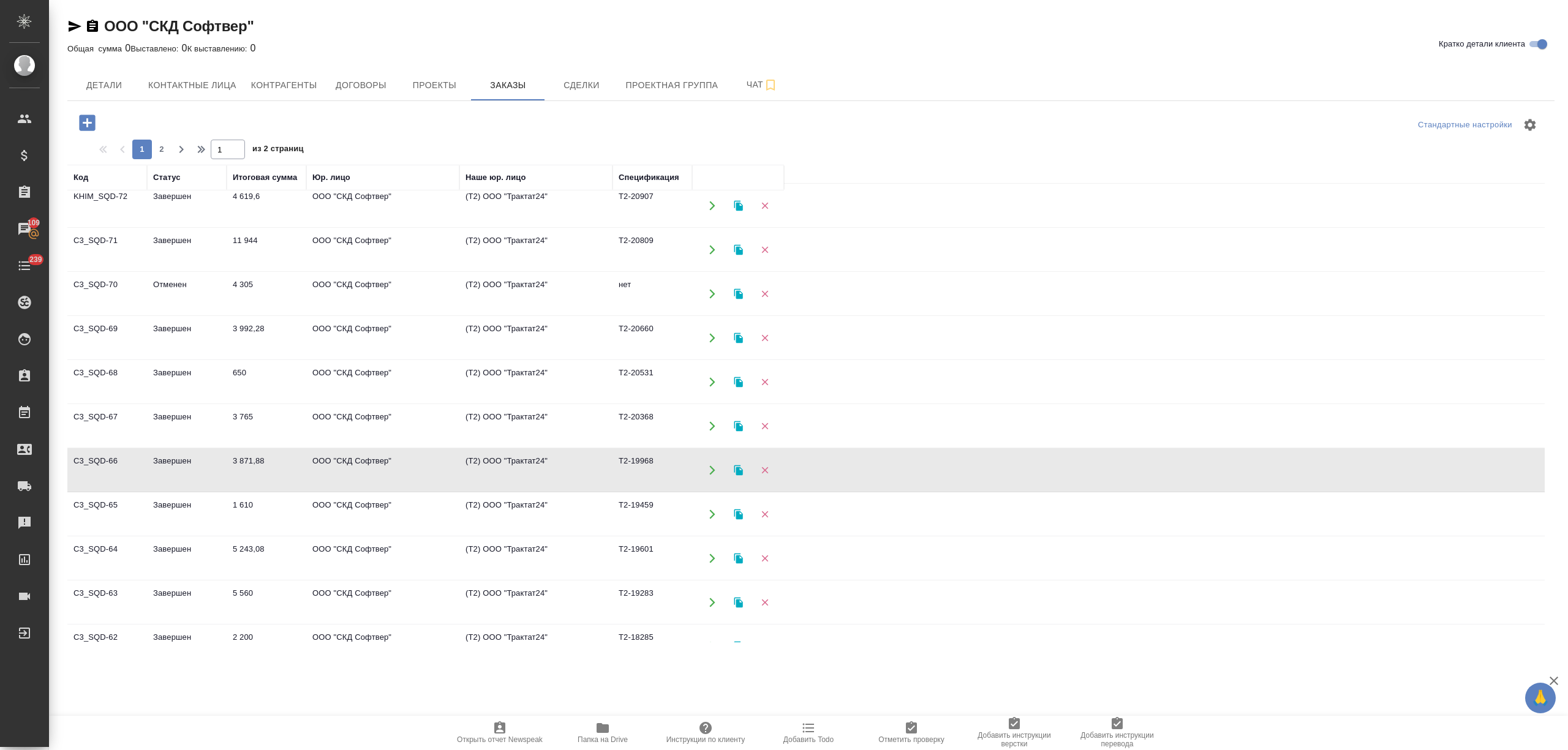
scroll to position [167, 0]
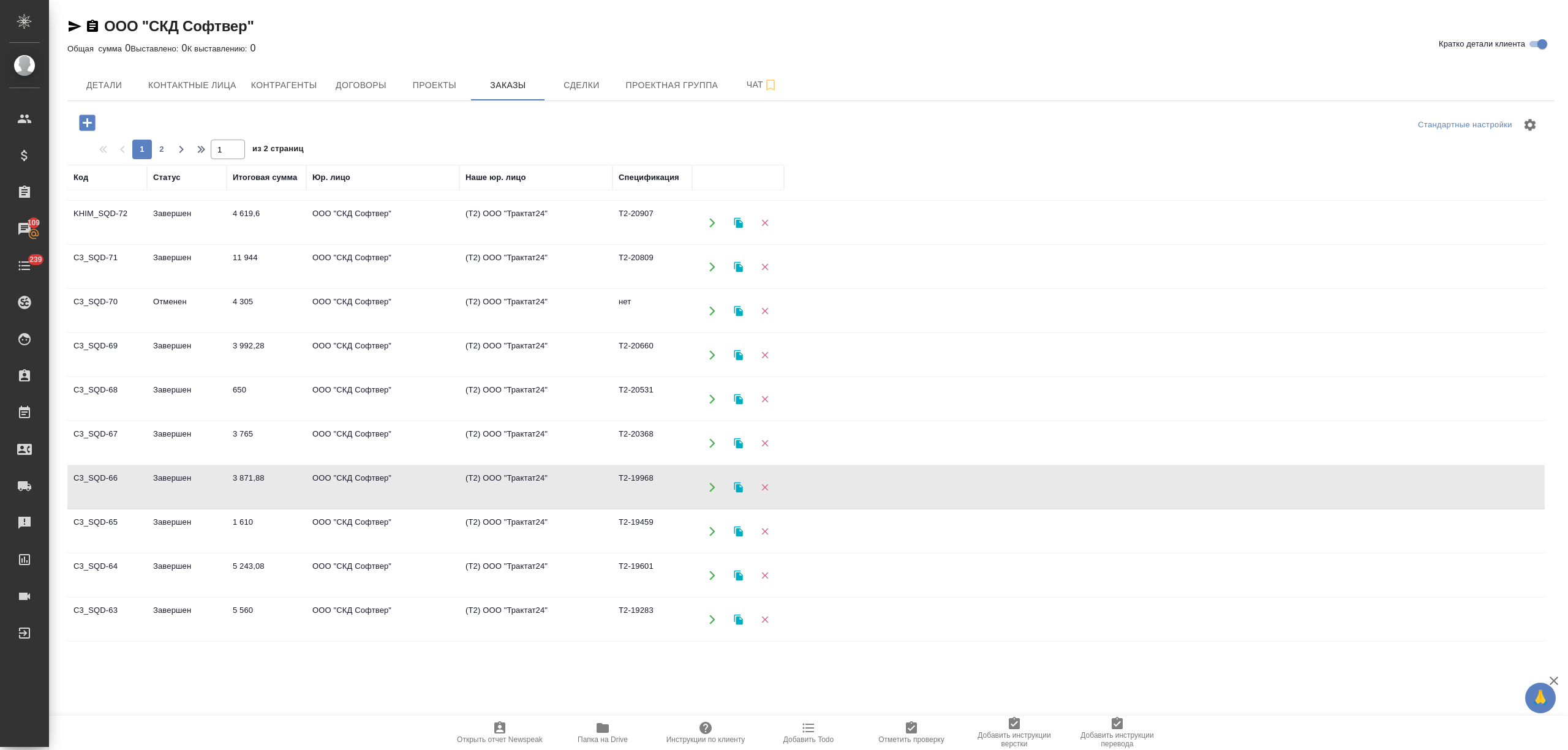
click at [278, 449] on td "3 765" at bounding box center [266, 443] width 80 height 43
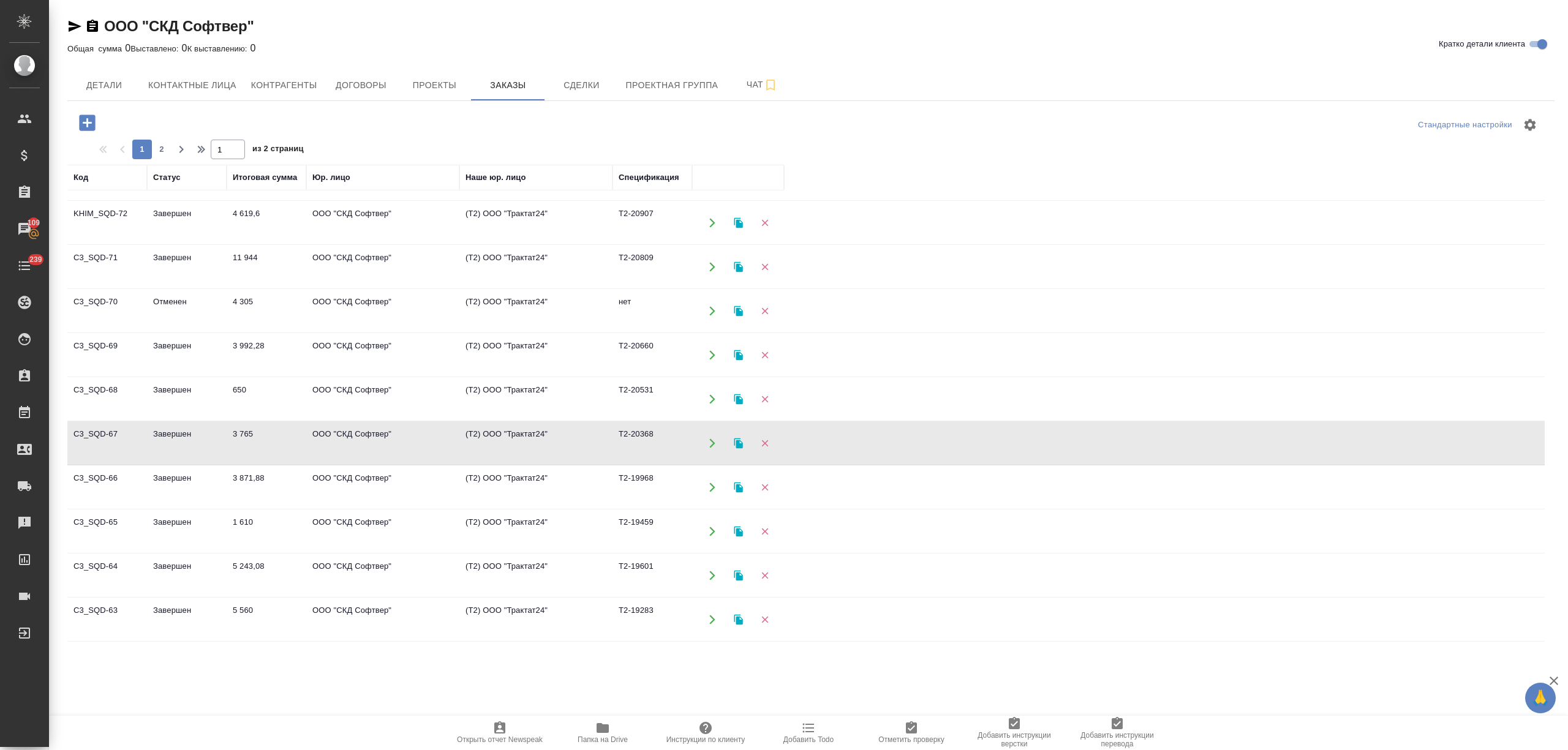
click at [312, 396] on td "ООО "СКД Софтвер"" at bounding box center [383, 399] width 153 height 43
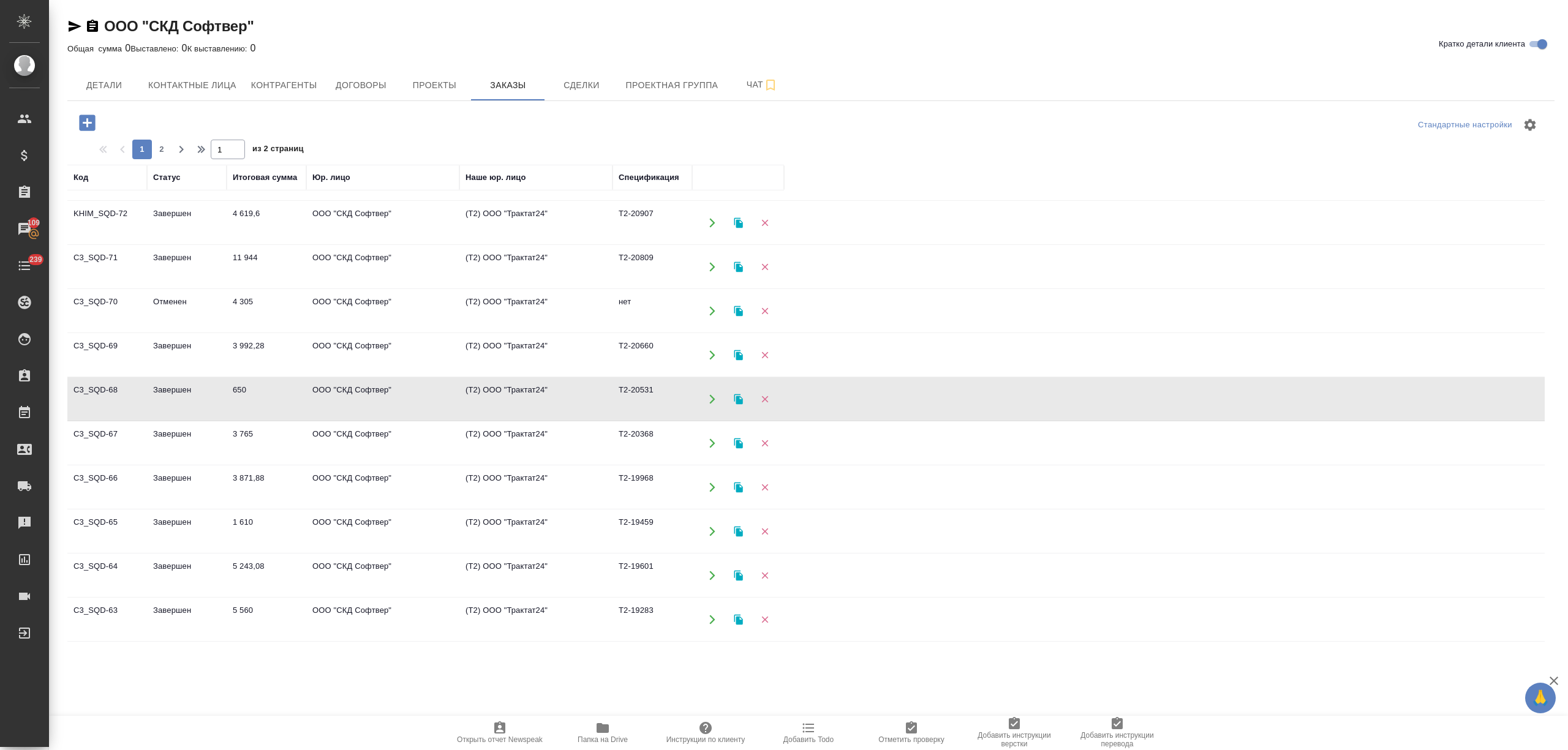
click at [312, 396] on td "ООО "СКД Софтвер"" at bounding box center [383, 399] width 153 height 43
click at [238, 357] on td "3 992,28" at bounding box center [266, 355] width 80 height 43
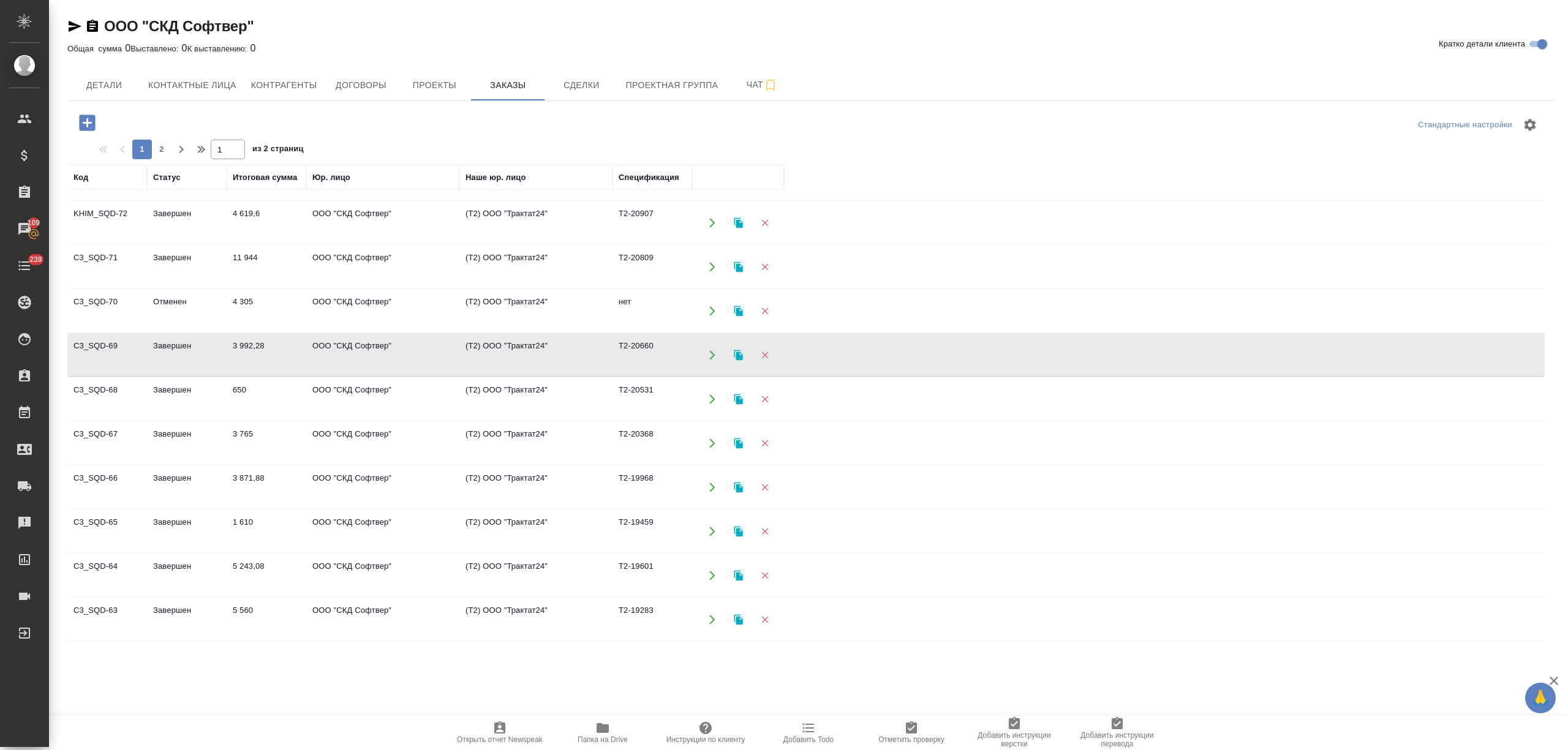
click at [265, 260] on td "11 944" at bounding box center [266, 267] width 80 height 43
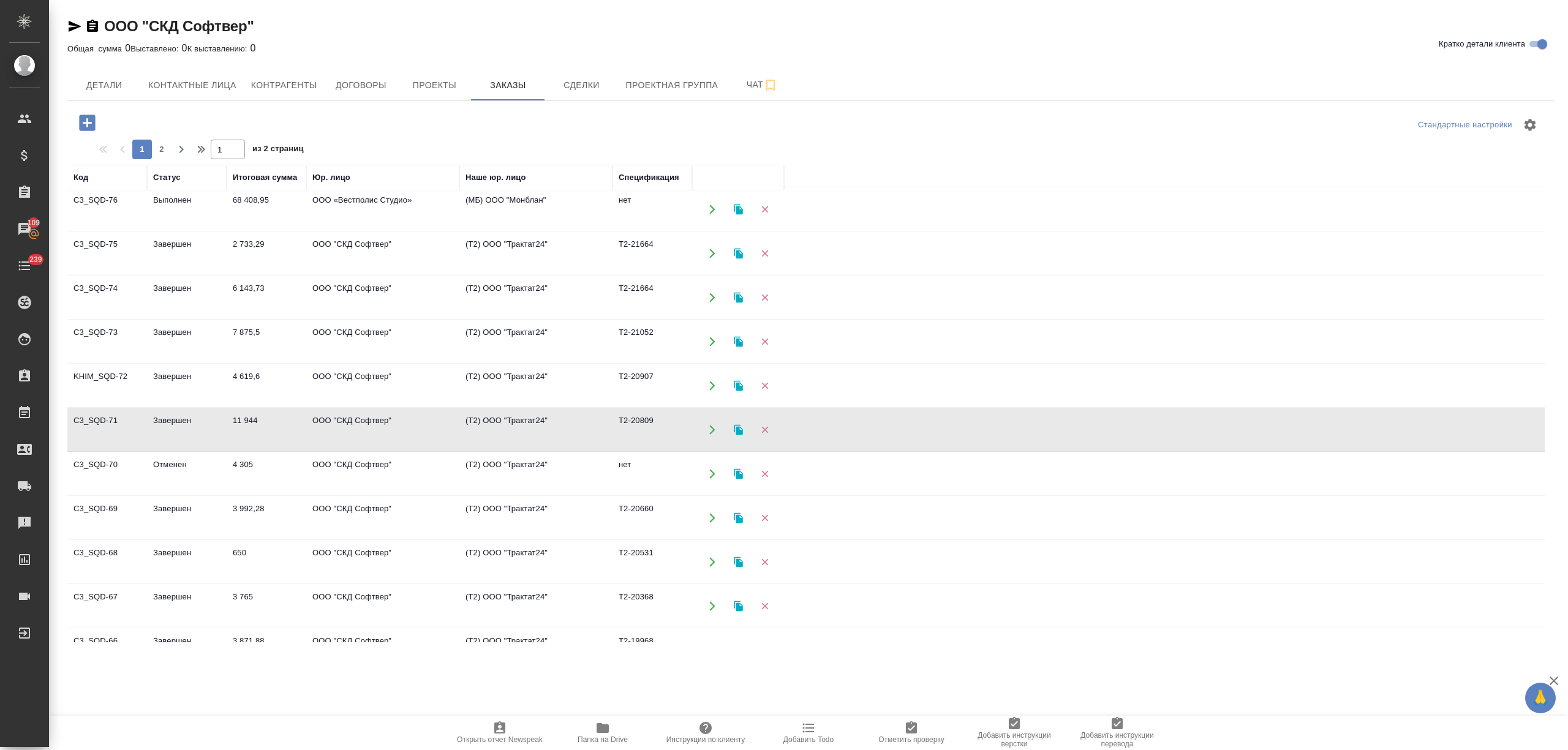
scroll to position [3, 0]
click at [326, 387] on td "ООО "СКД Софтвер"" at bounding box center [383, 386] width 153 height 43
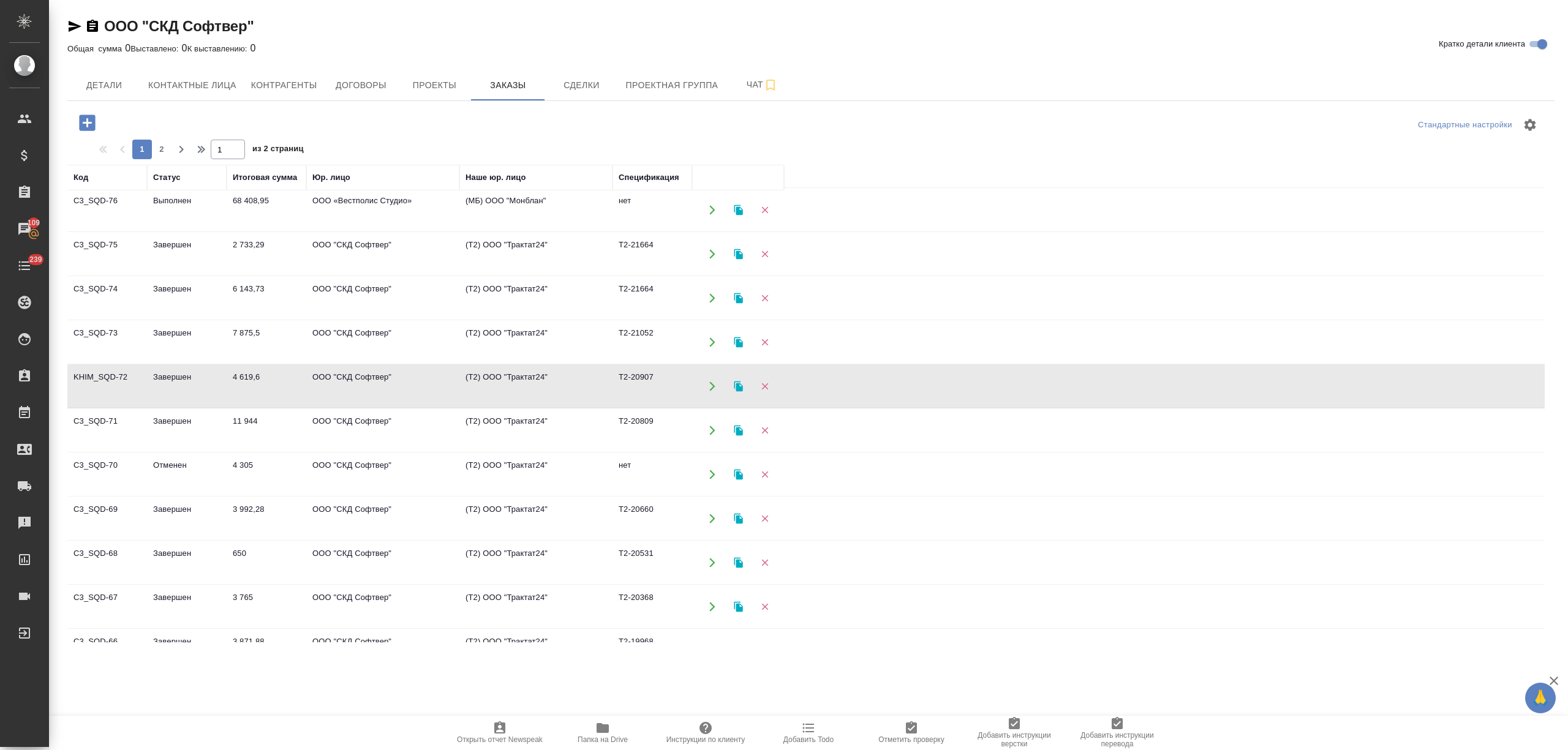
click at [326, 387] on td "ООО "СКД Софтвер"" at bounding box center [383, 386] width 153 height 43
click at [241, 330] on td "7 875,5" at bounding box center [266, 342] width 80 height 43
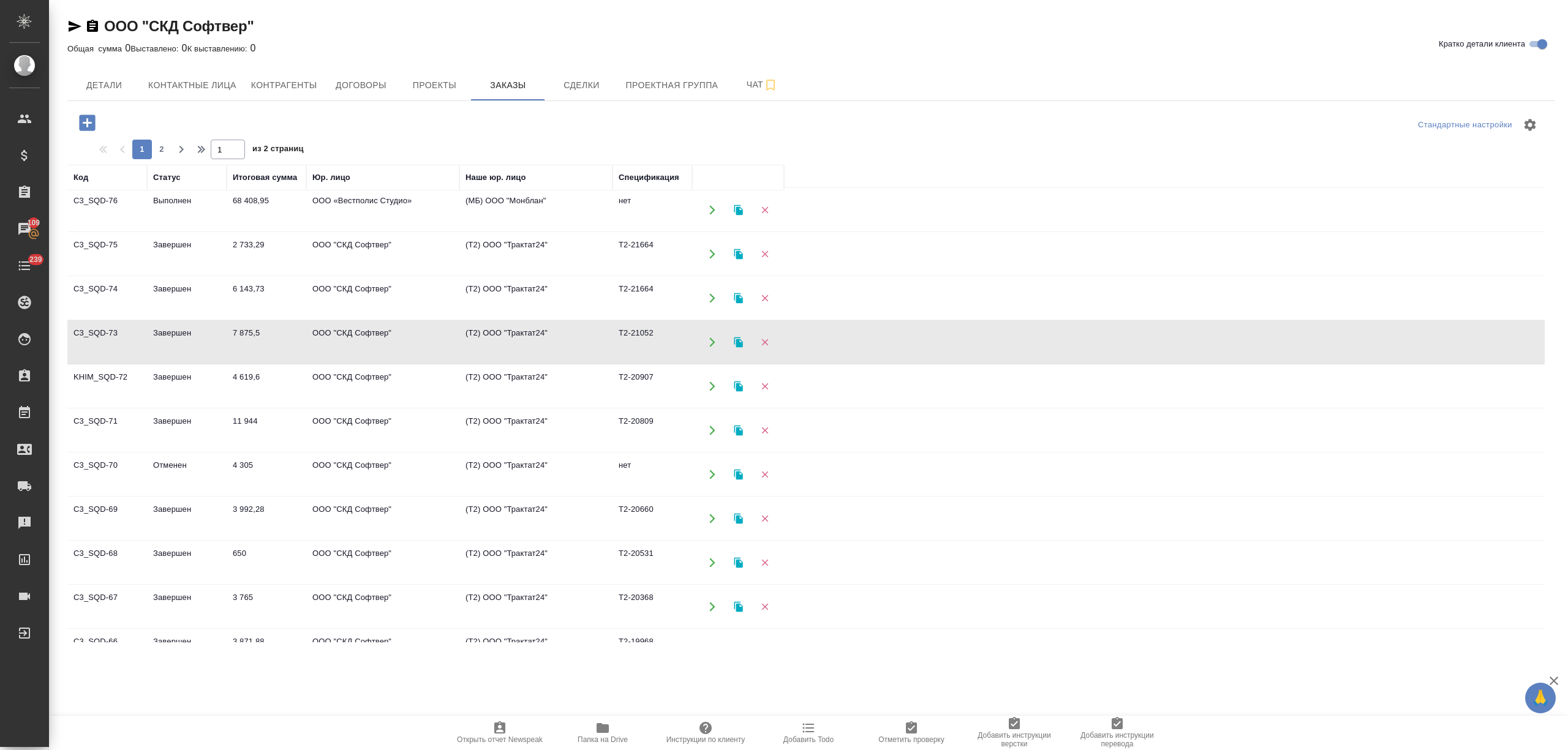
click at [320, 278] on td "ООО "СКД Софтвер"" at bounding box center [383, 298] width 153 height 43
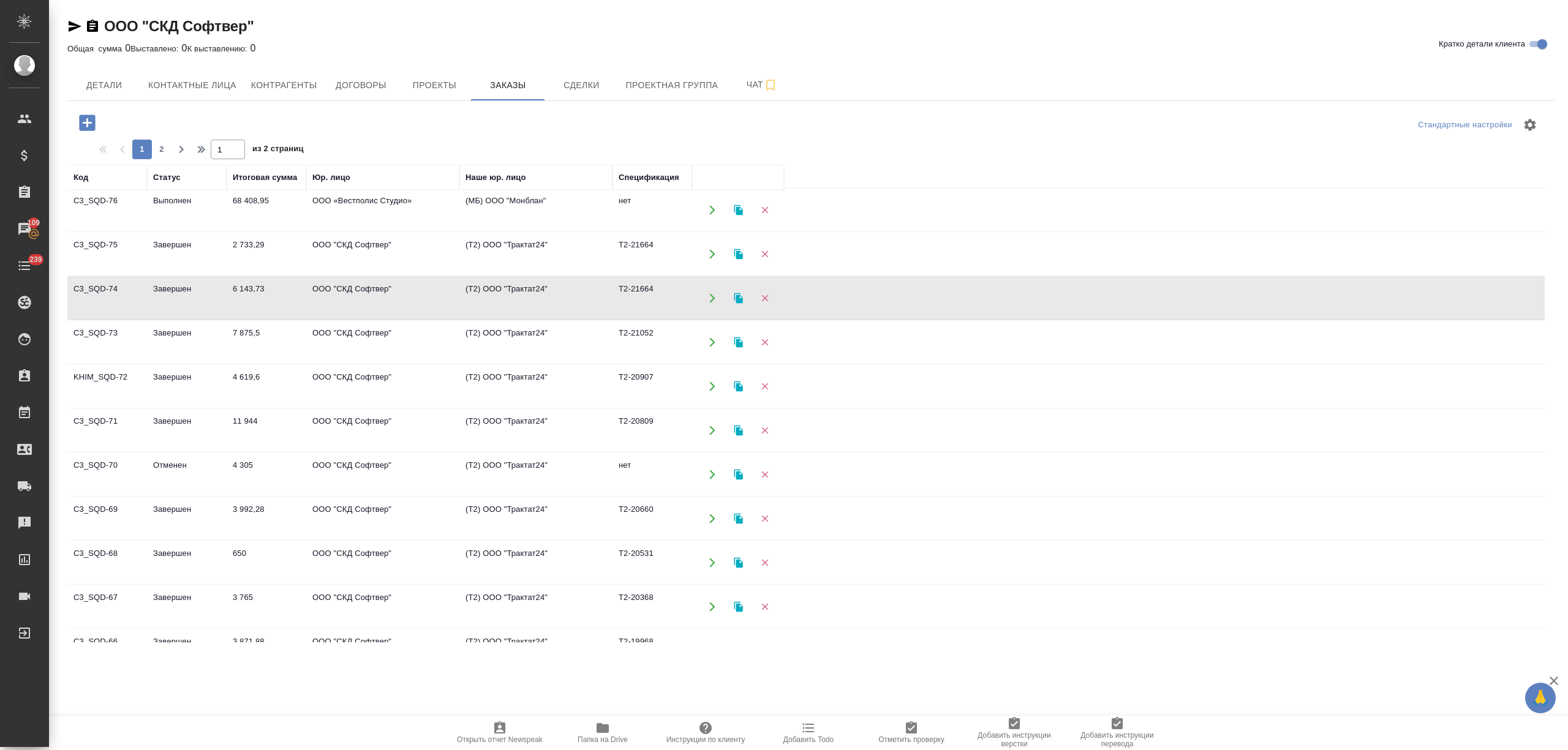
click at [297, 260] on td "2 733,29" at bounding box center [266, 254] width 80 height 43
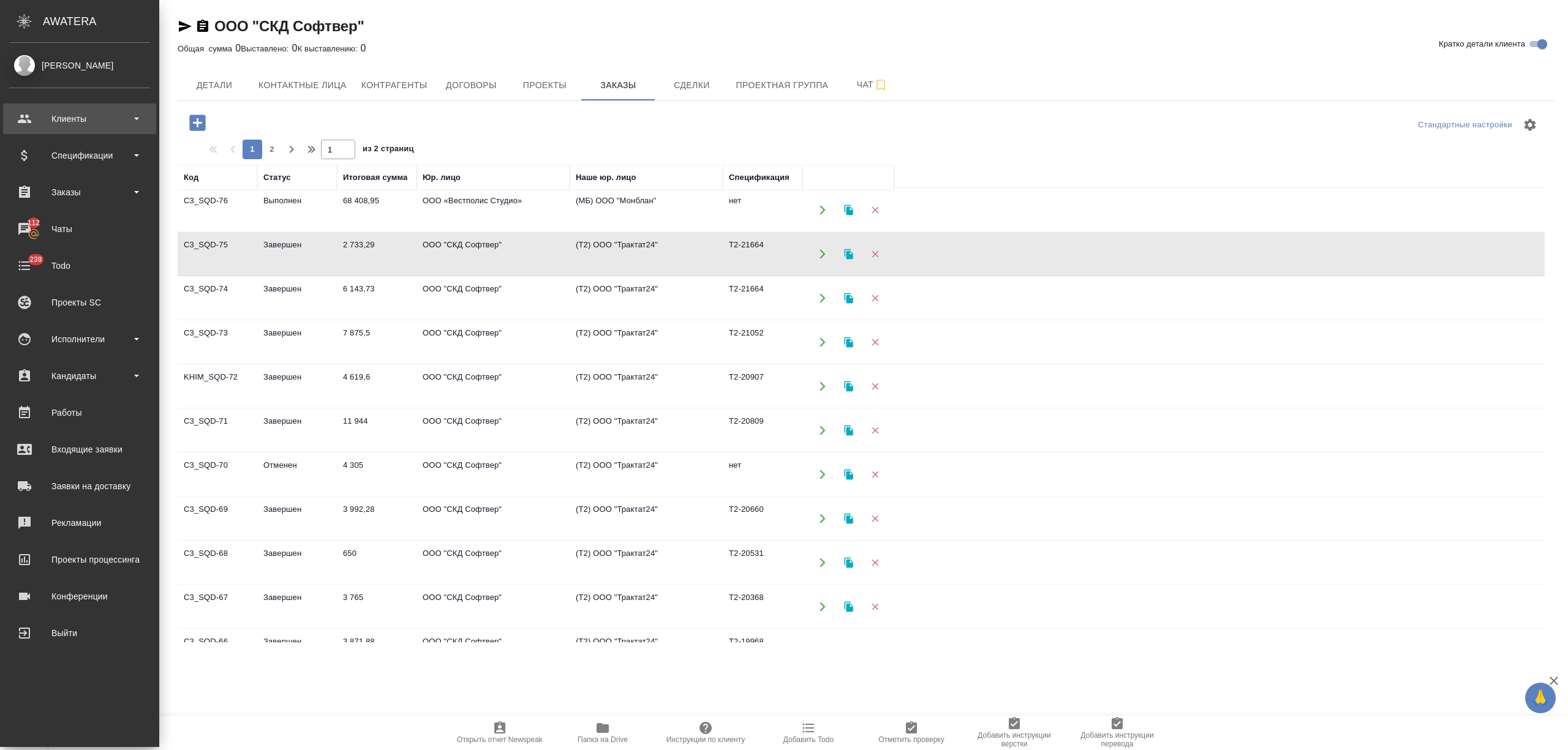
click at [33, 118] on div "Клиенты" at bounding box center [79, 119] width 141 height 18
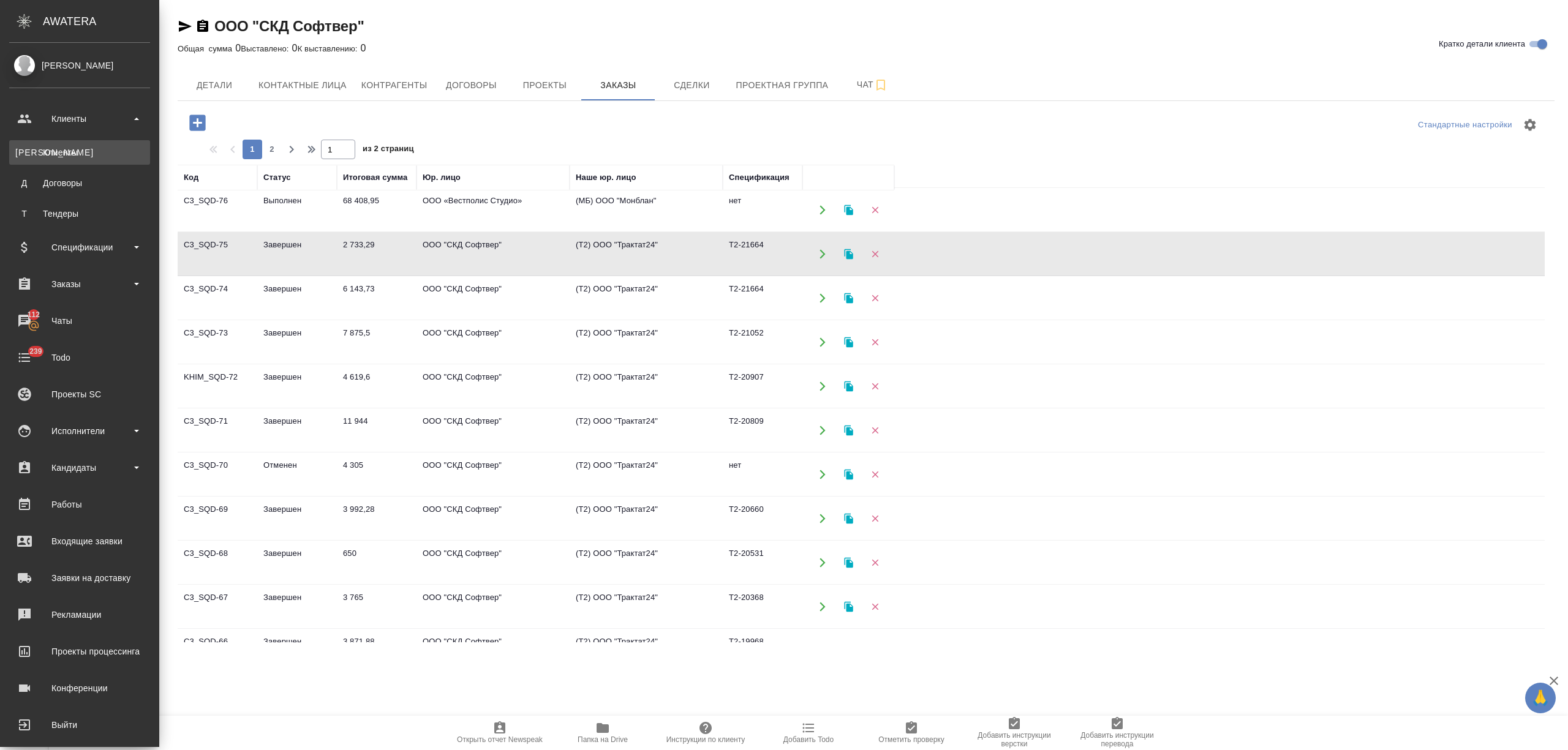
click at [74, 158] on div "Клиенты" at bounding box center [80, 152] width 129 height 12
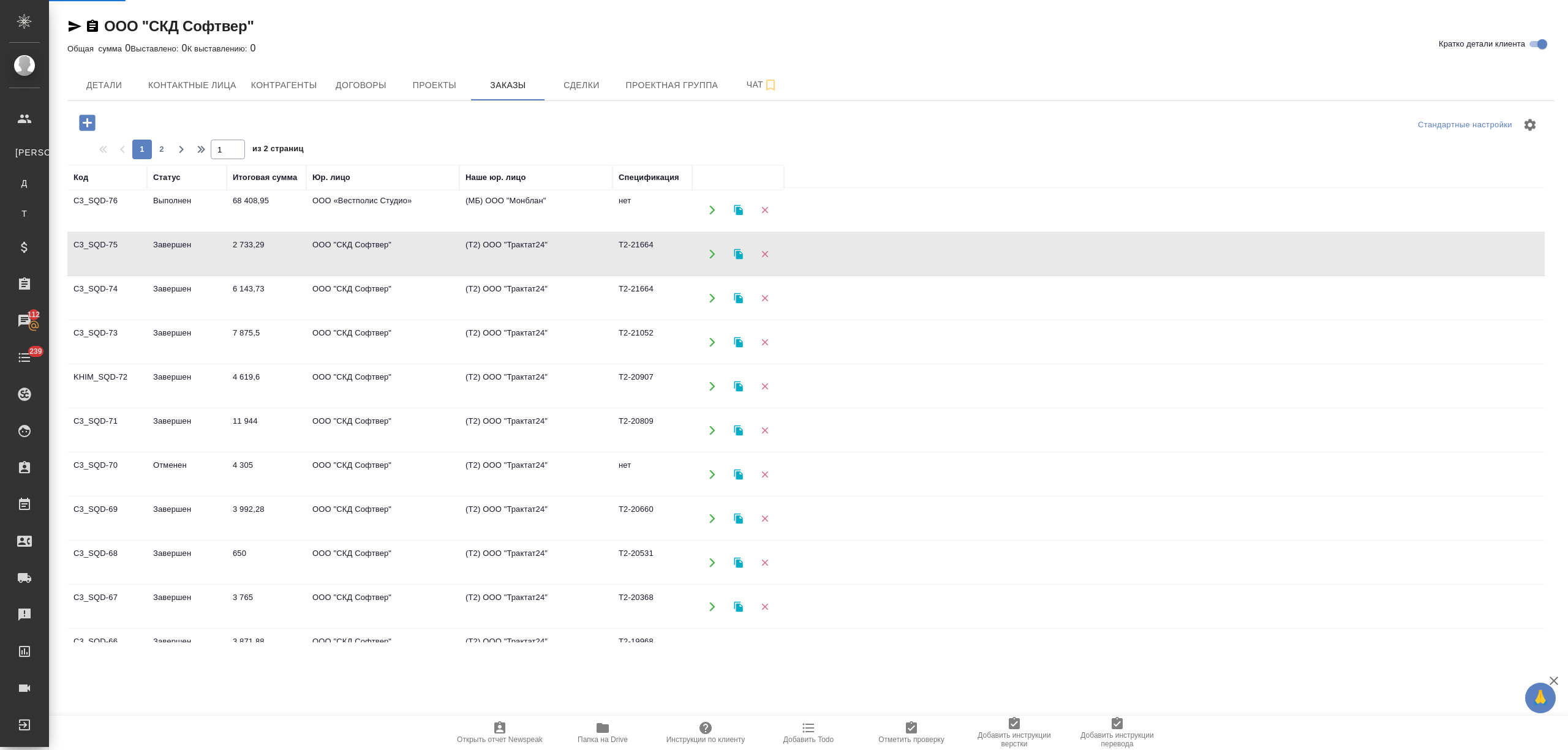
select select "RU"
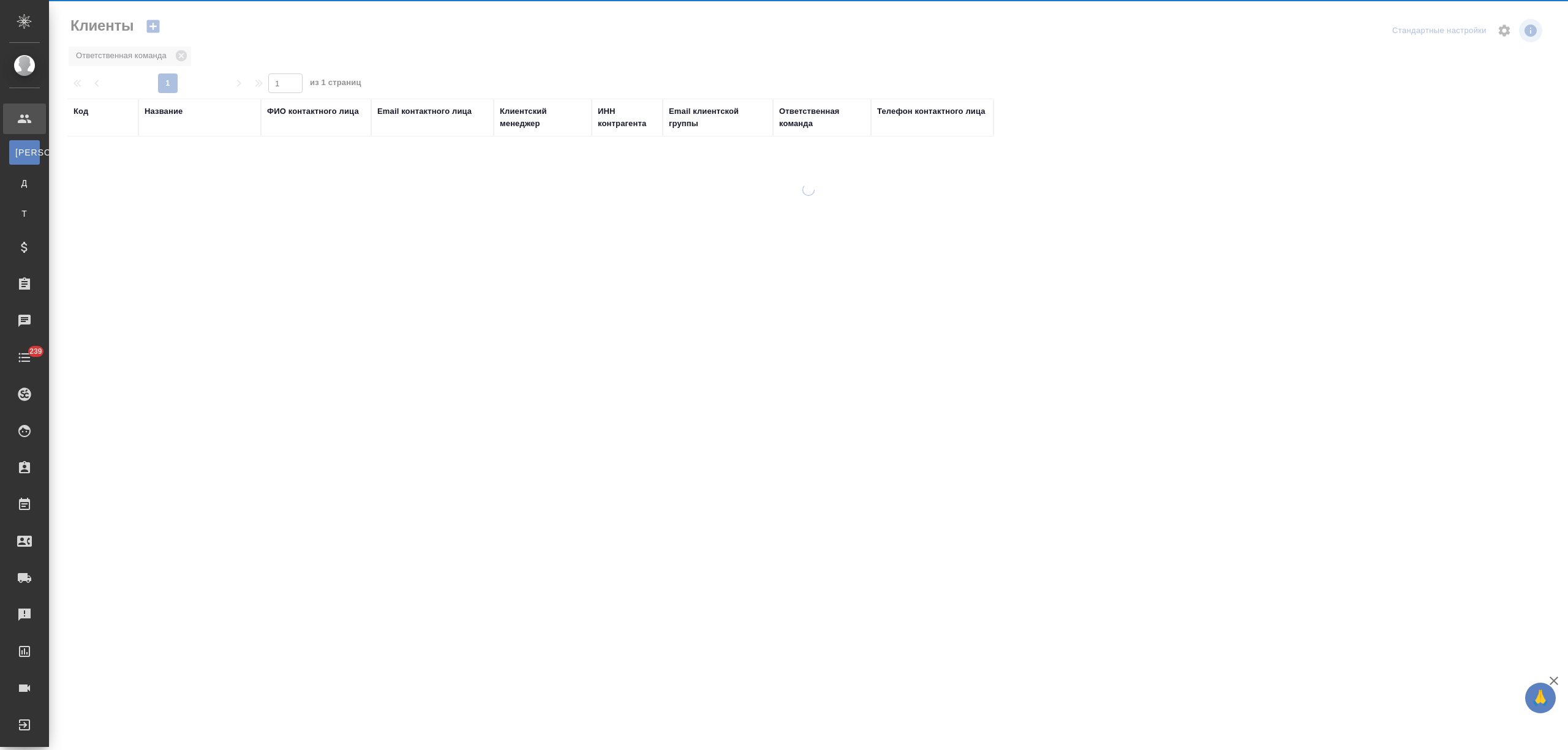
click at [150, 108] on div "Название" at bounding box center [164, 111] width 38 height 12
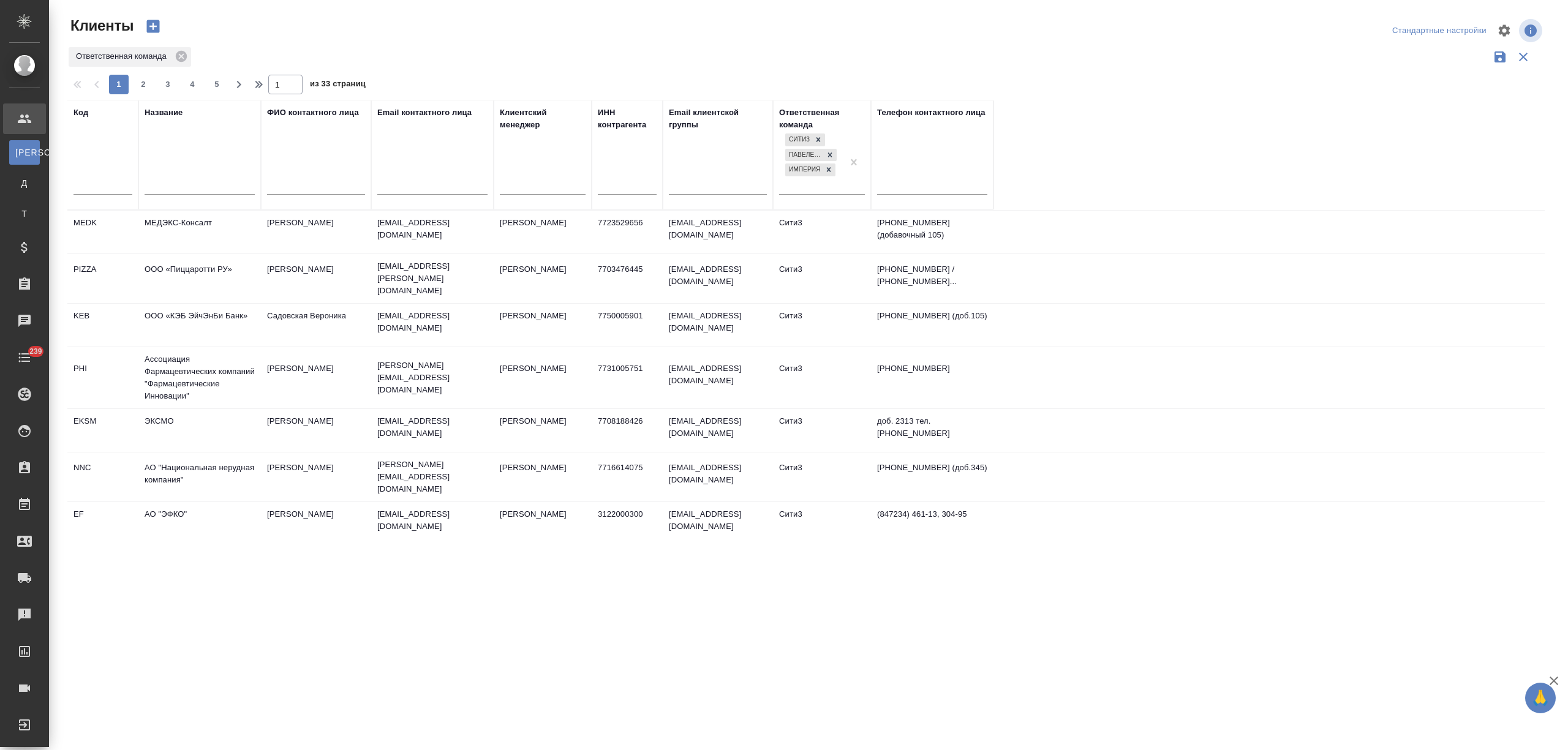
click at [169, 184] on input "text" at bounding box center [200, 187] width 110 height 16
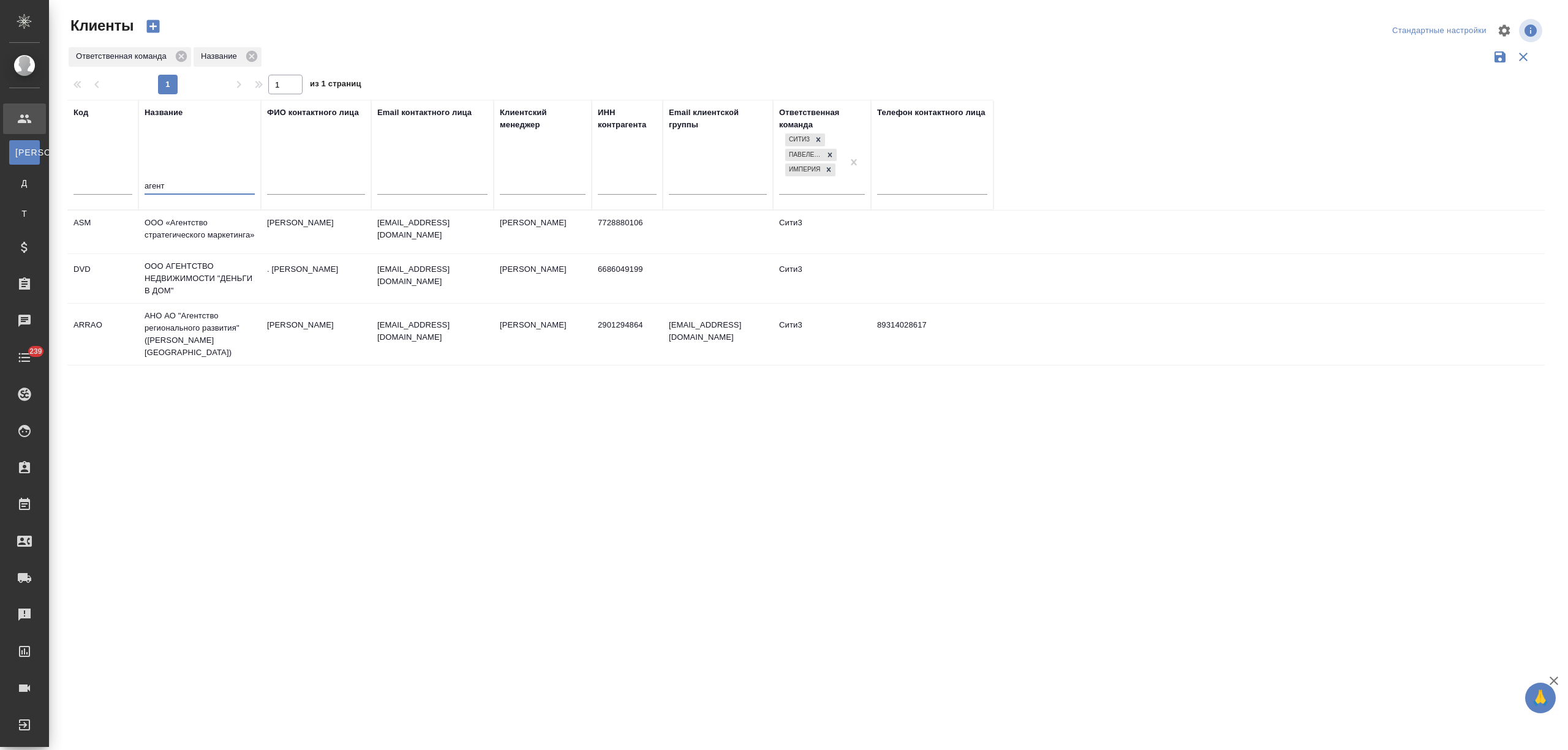
type input "агент"
click at [199, 233] on td "ООО «Агентство стратегического маркетинга»" at bounding box center [199, 232] width 123 height 43
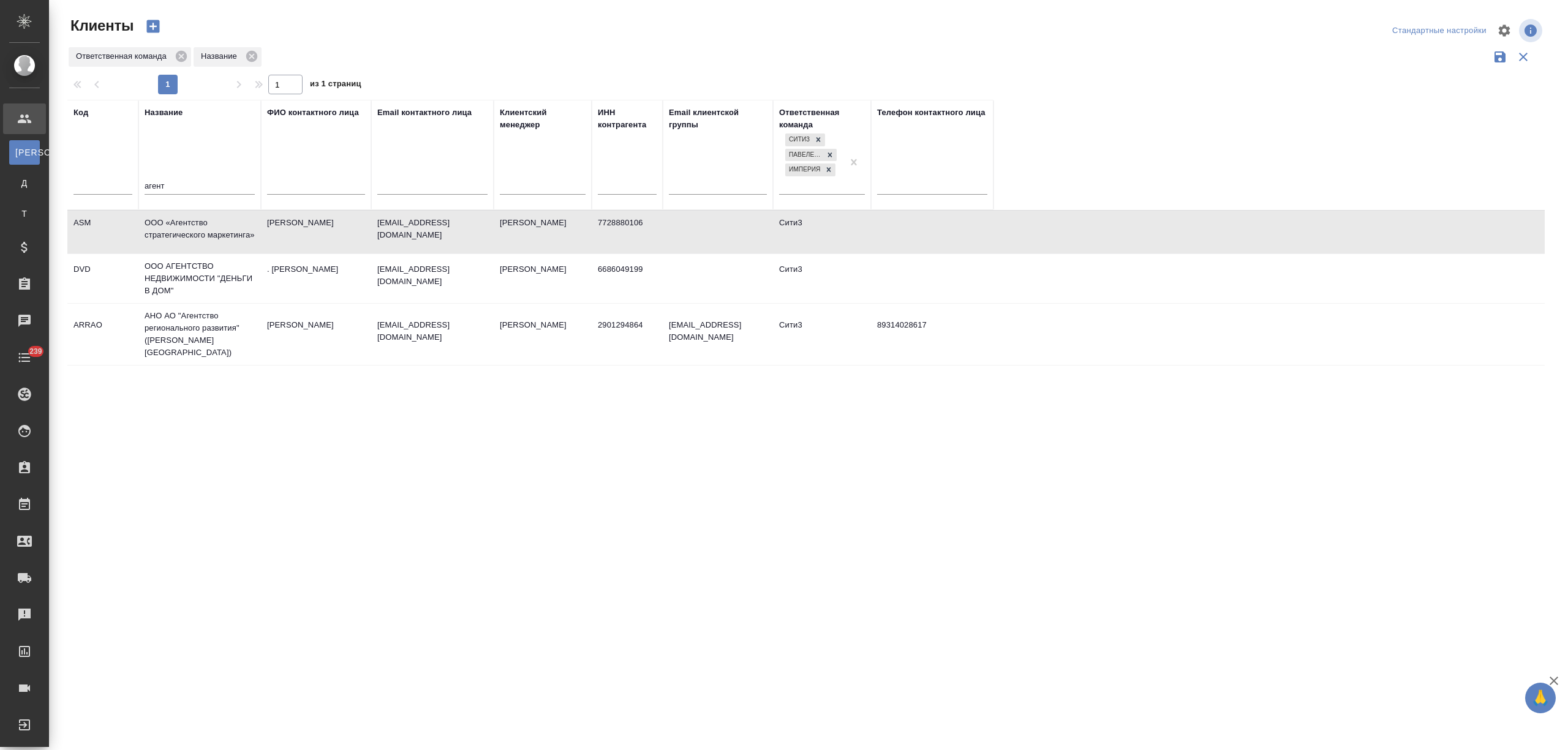
click at [199, 233] on td "ООО «Агентство стратегического маркетинга»" at bounding box center [199, 232] width 123 height 43
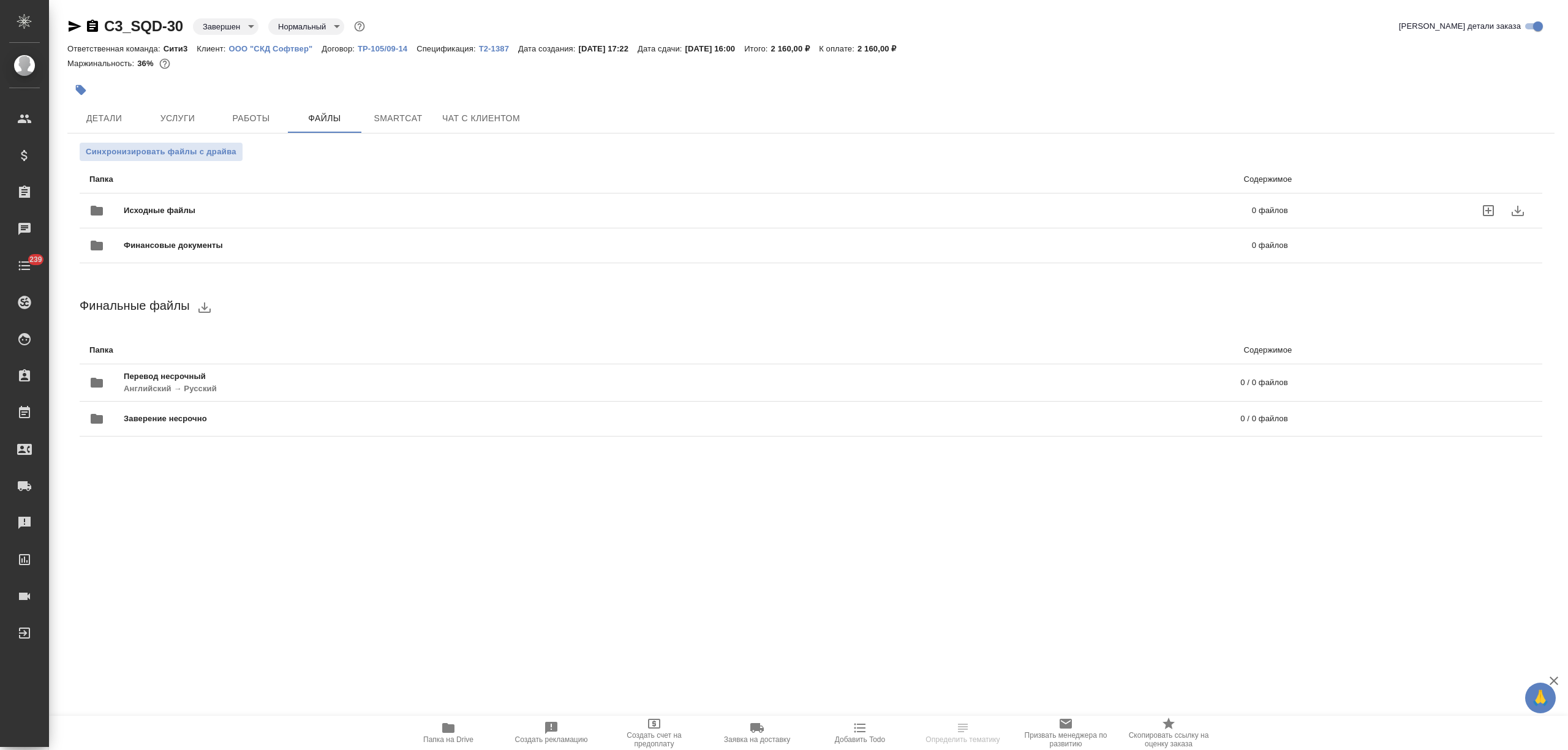
click at [282, 204] on span "Исходные файлы" at bounding box center [424, 210] width 600 height 12
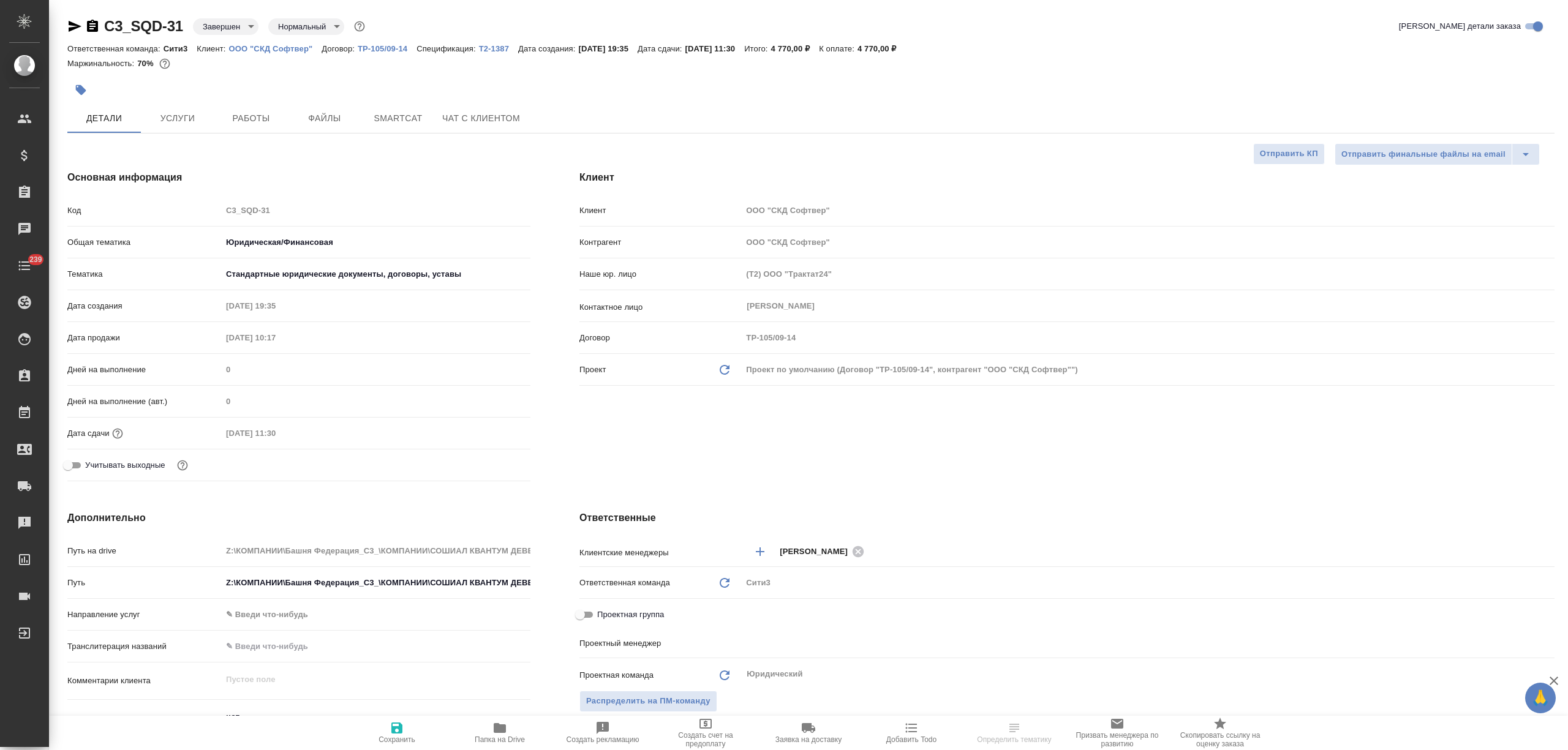
select select "RU"
click at [312, 131] on button "Файлы" at bounding box center [324, 117] width 73 height 29
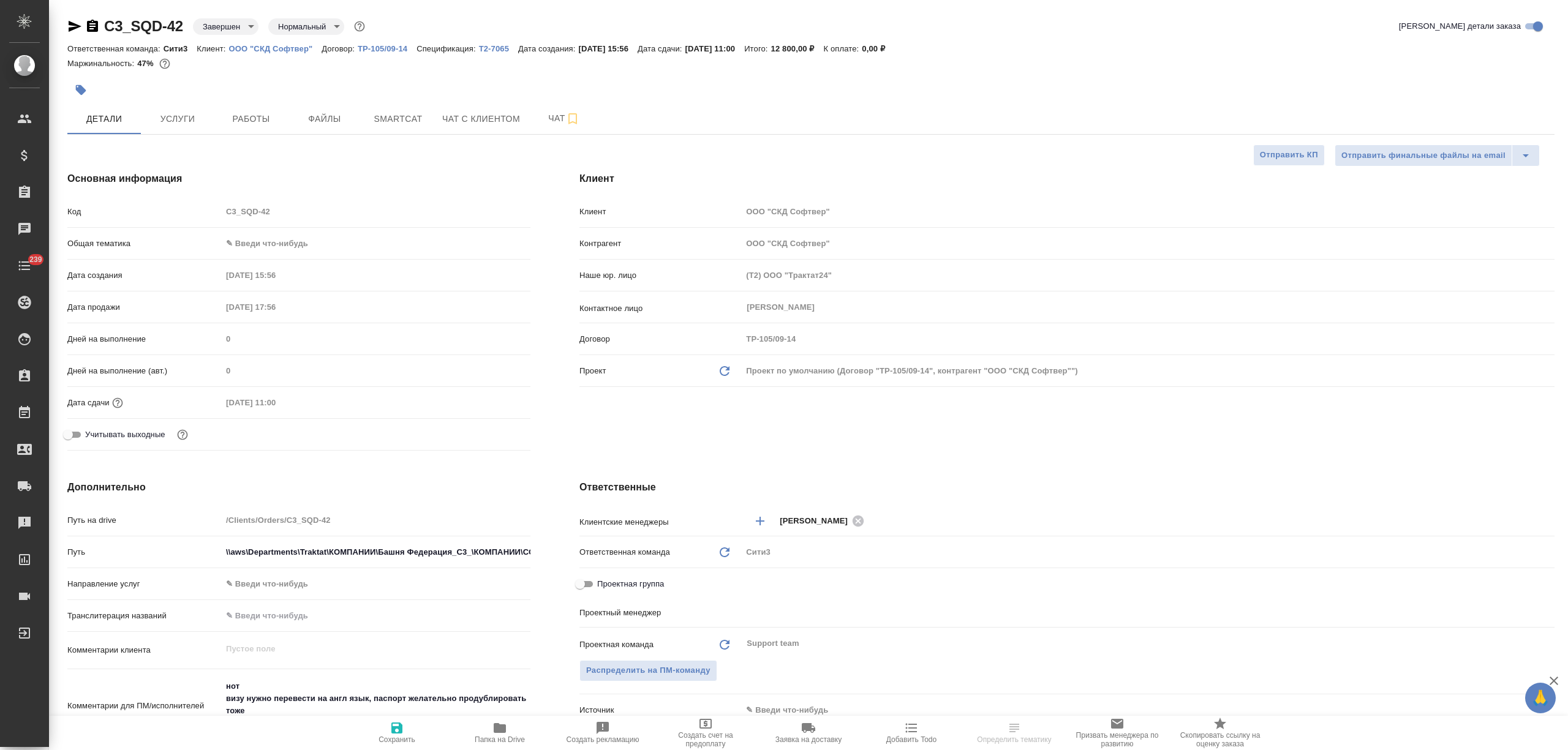
select select "RU"
click at [341, 119] on span "Файлы" at bounding box center [325, 119] width 59 height 16
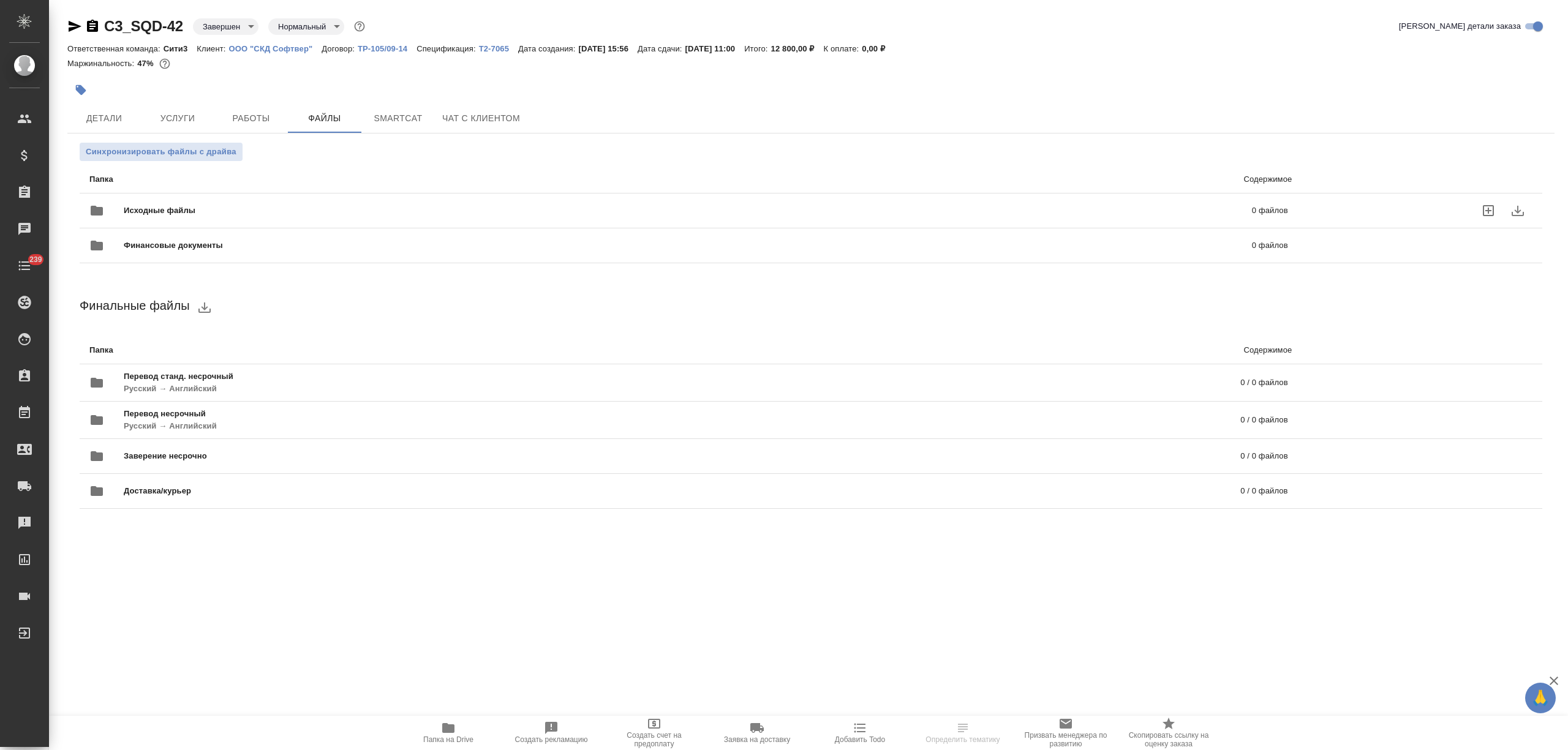
click at [343, 204] on span "Исходные файлы" at bounding box center [424, 210] width 600 height 12
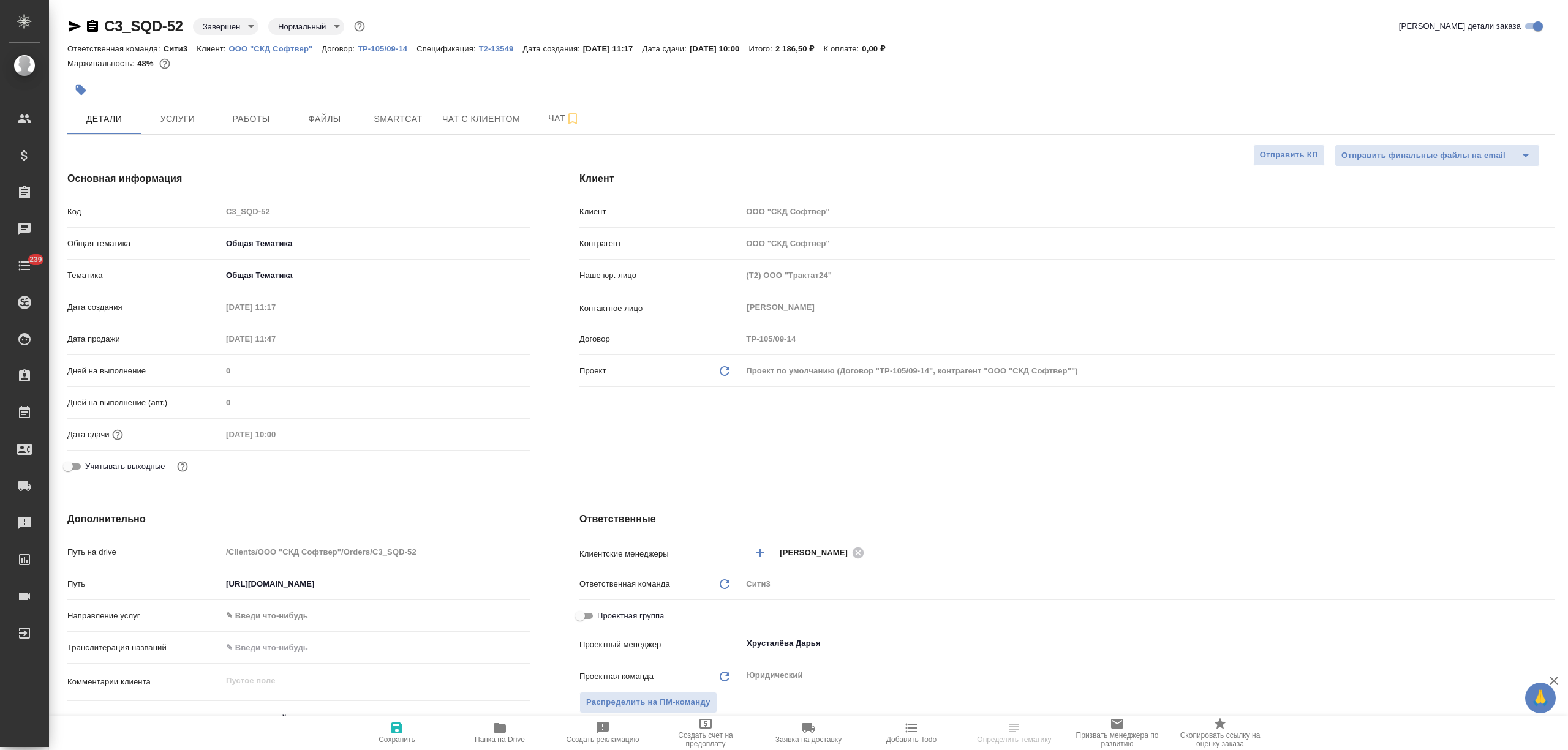
select select "RU"
click at [346, 118] on span "Файлы" at bounding box center [325, 119] width 59 height 16
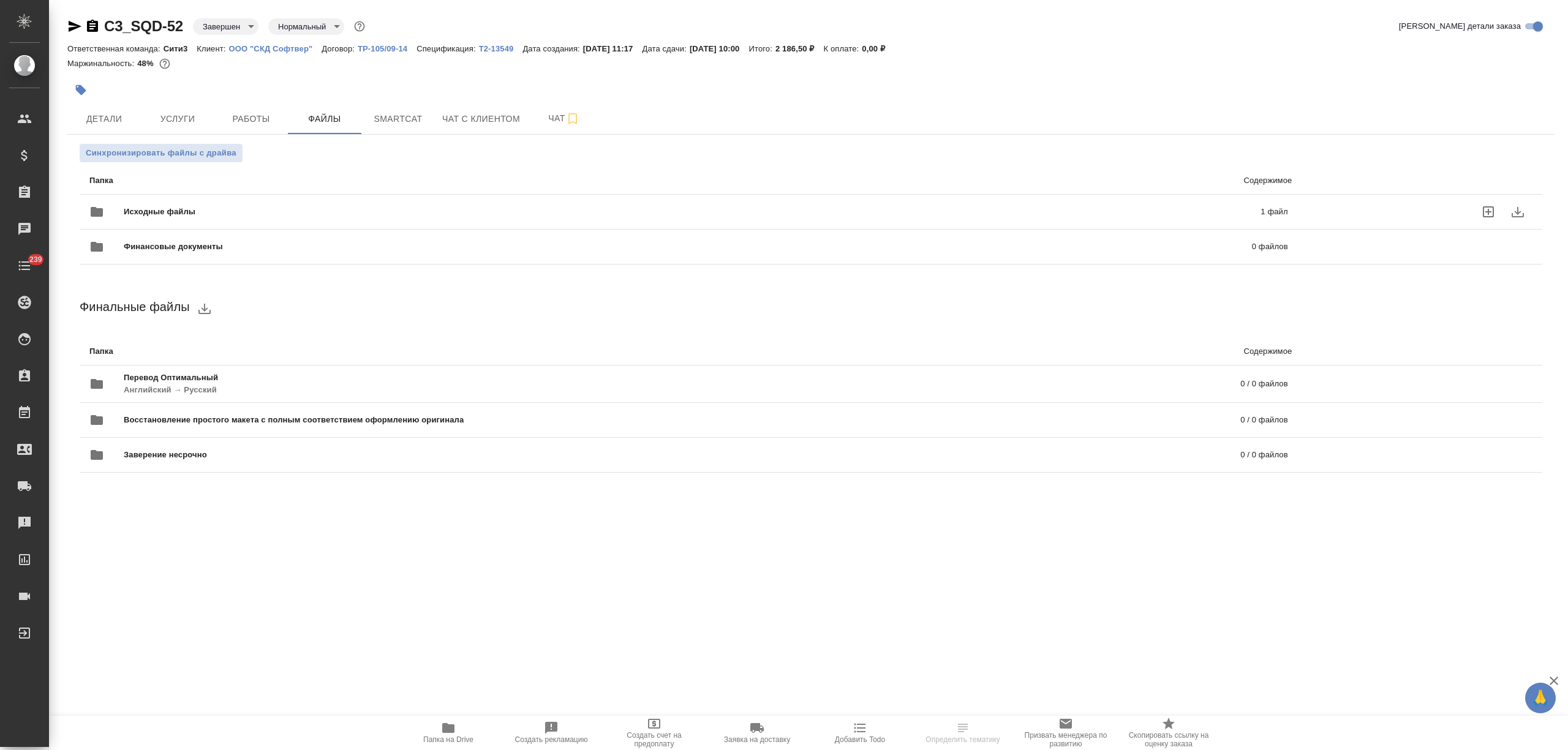
click at [270, 206] on span "Исходные файлы" at bounding box center [426, 212] width 604 height 12
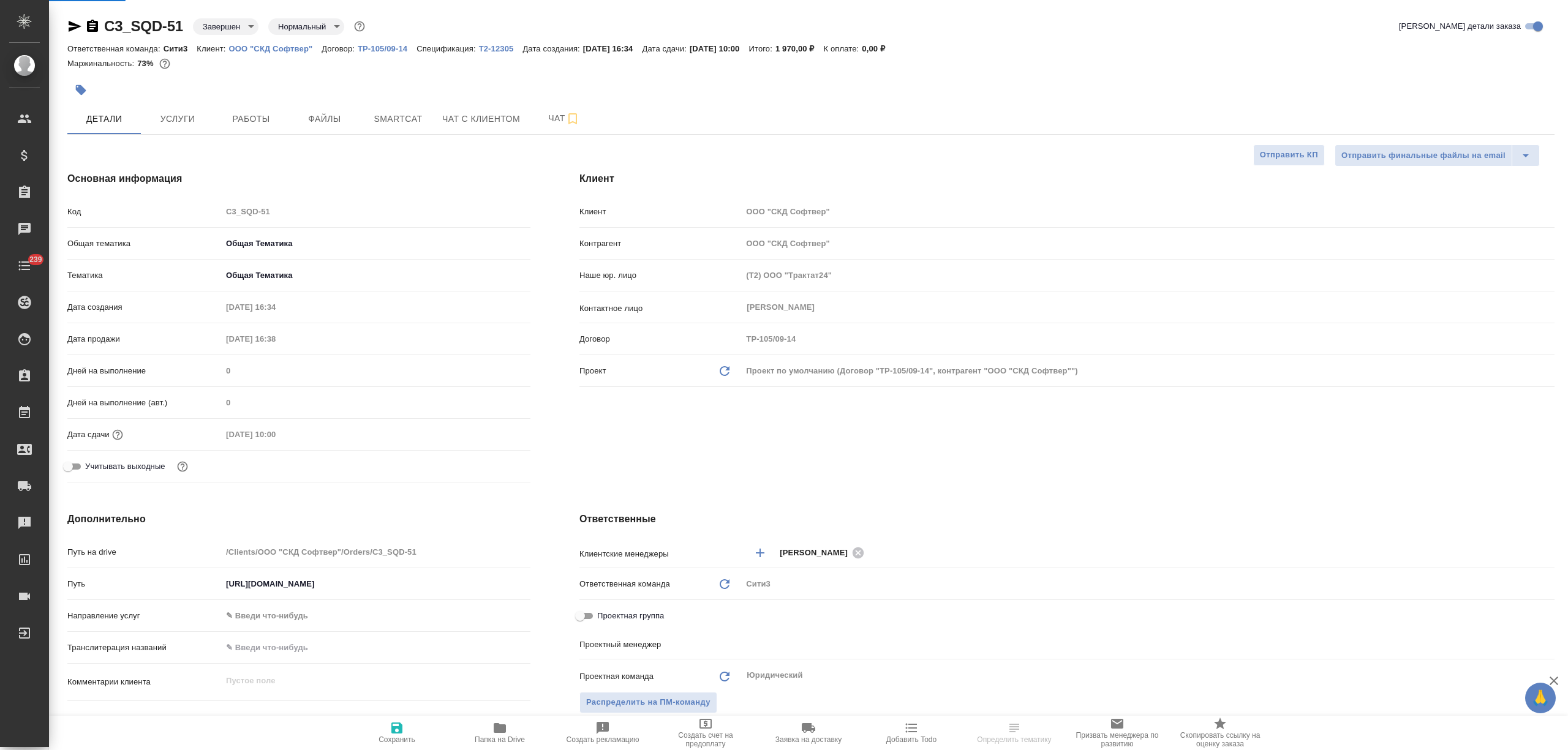
select select "RU"
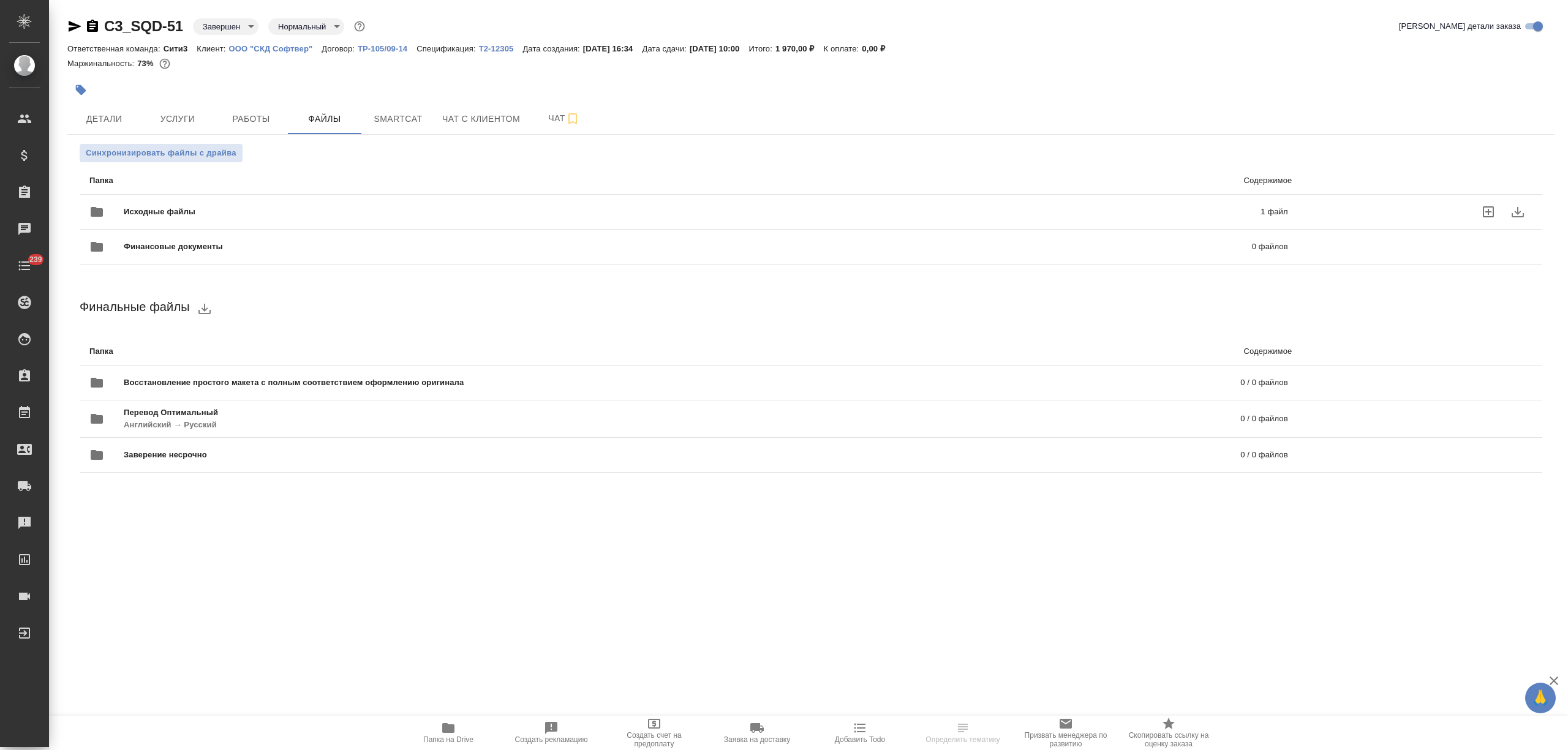
click at [285, 191] on div "Исходные файлы 1 файл" at bounding box center [689, 212] width 1223 height 54
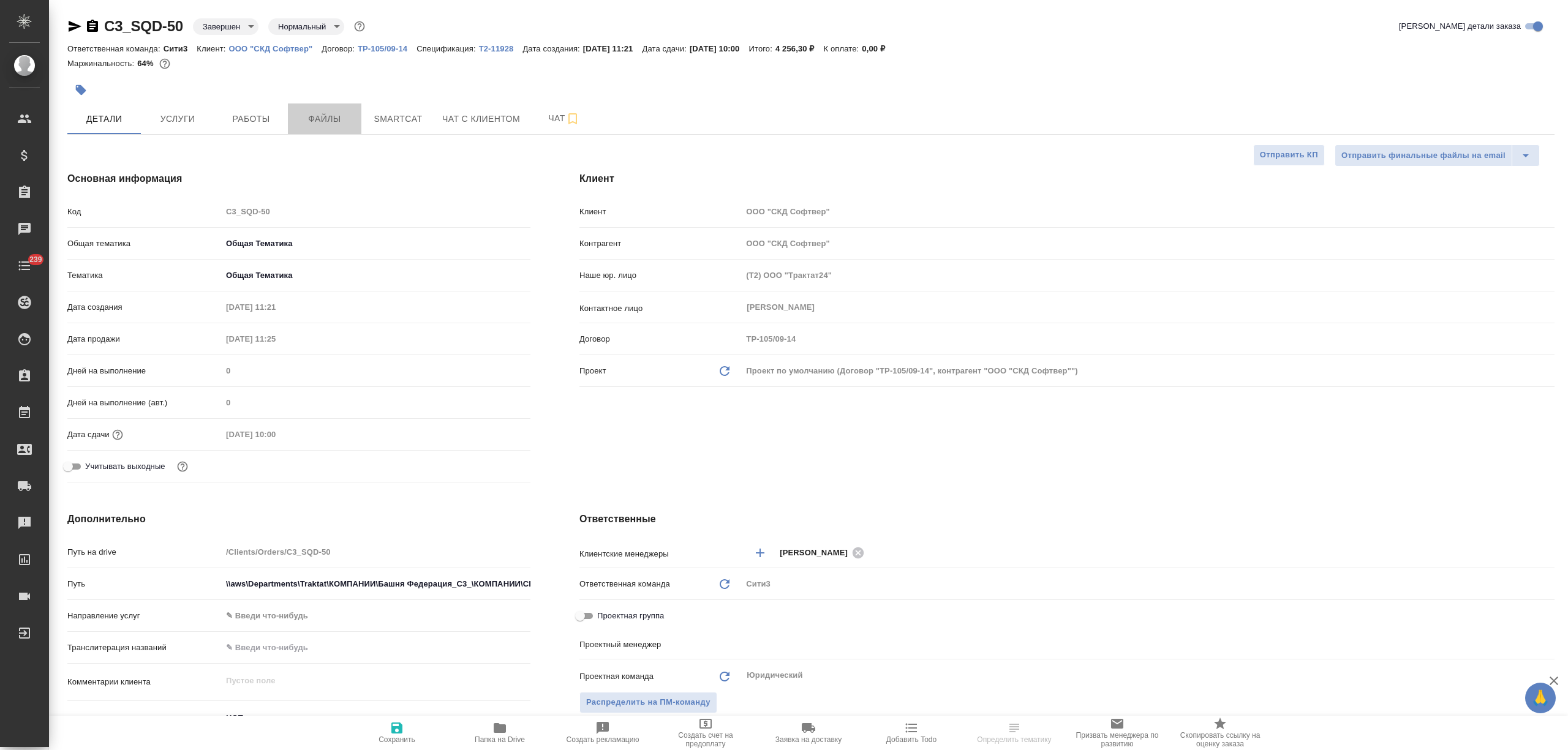
select select "RU"
click at [322, 109] on button "Файлы" at bounding box center [324, 118] width 73 height 30
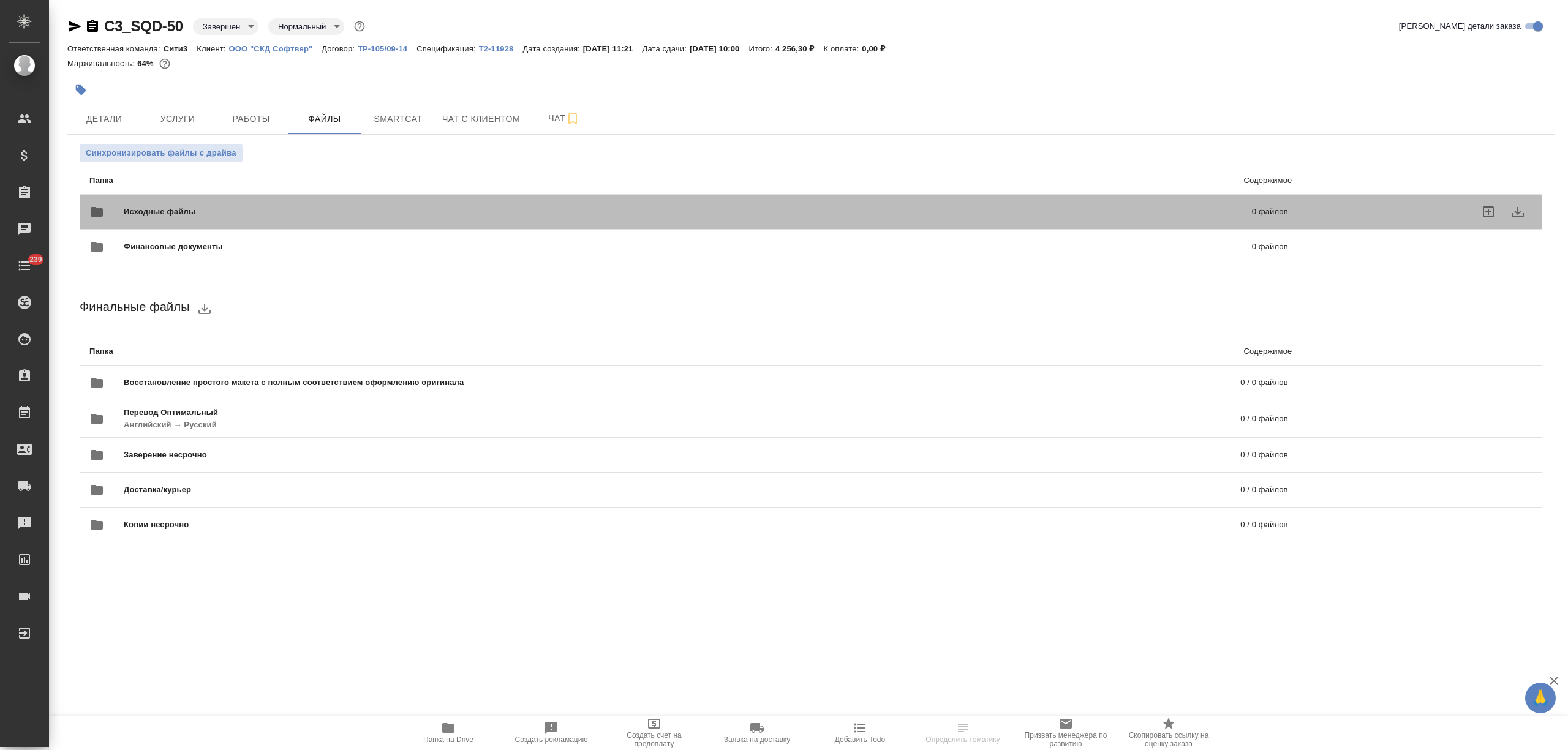
click at [328, 185] on div "Исходные файлы 0 файлов" at bounding box center [689, 212] width 1223 height 54
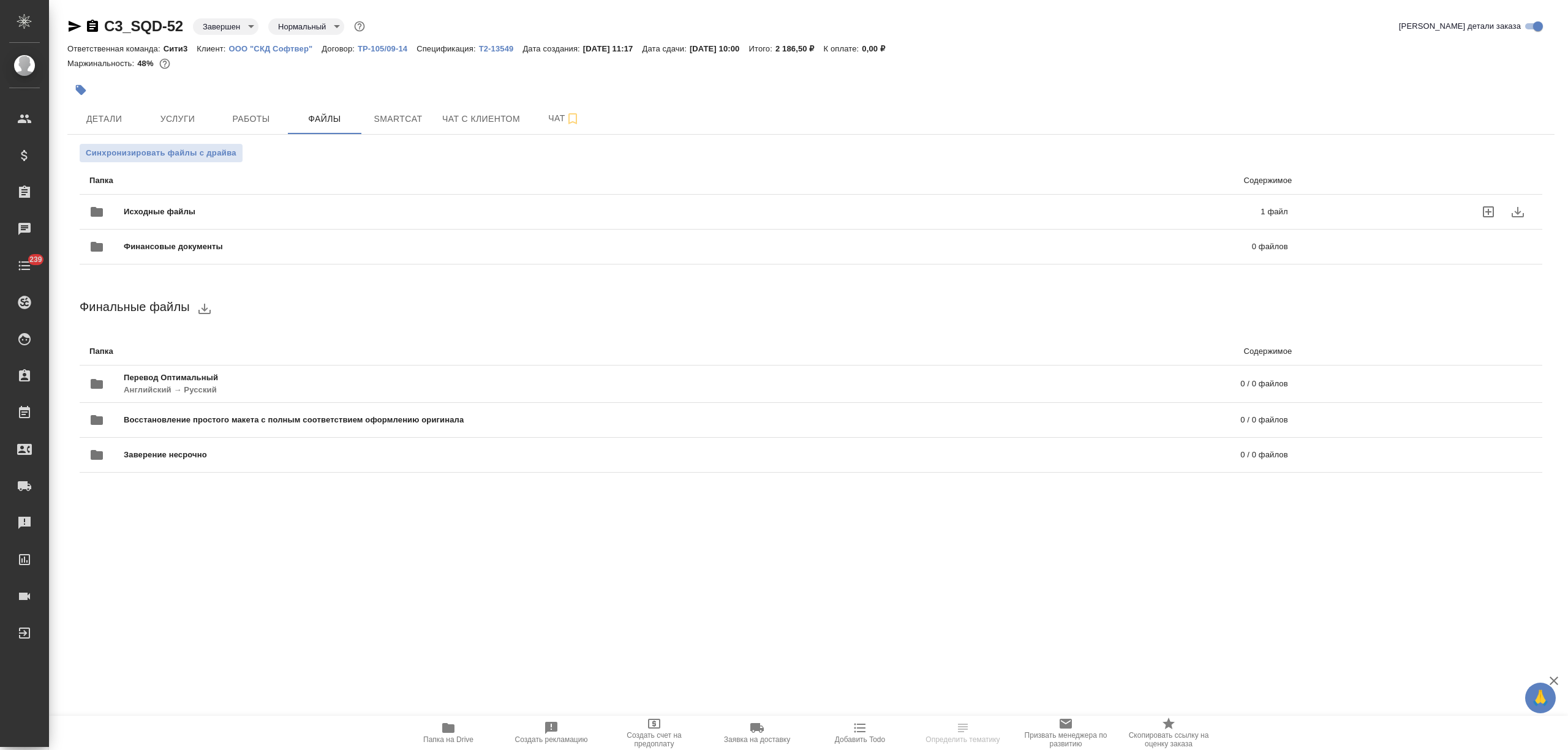
click at [208, 213] on span "Исходные файлы" at bounding box center [426, 212] width 604 height 12
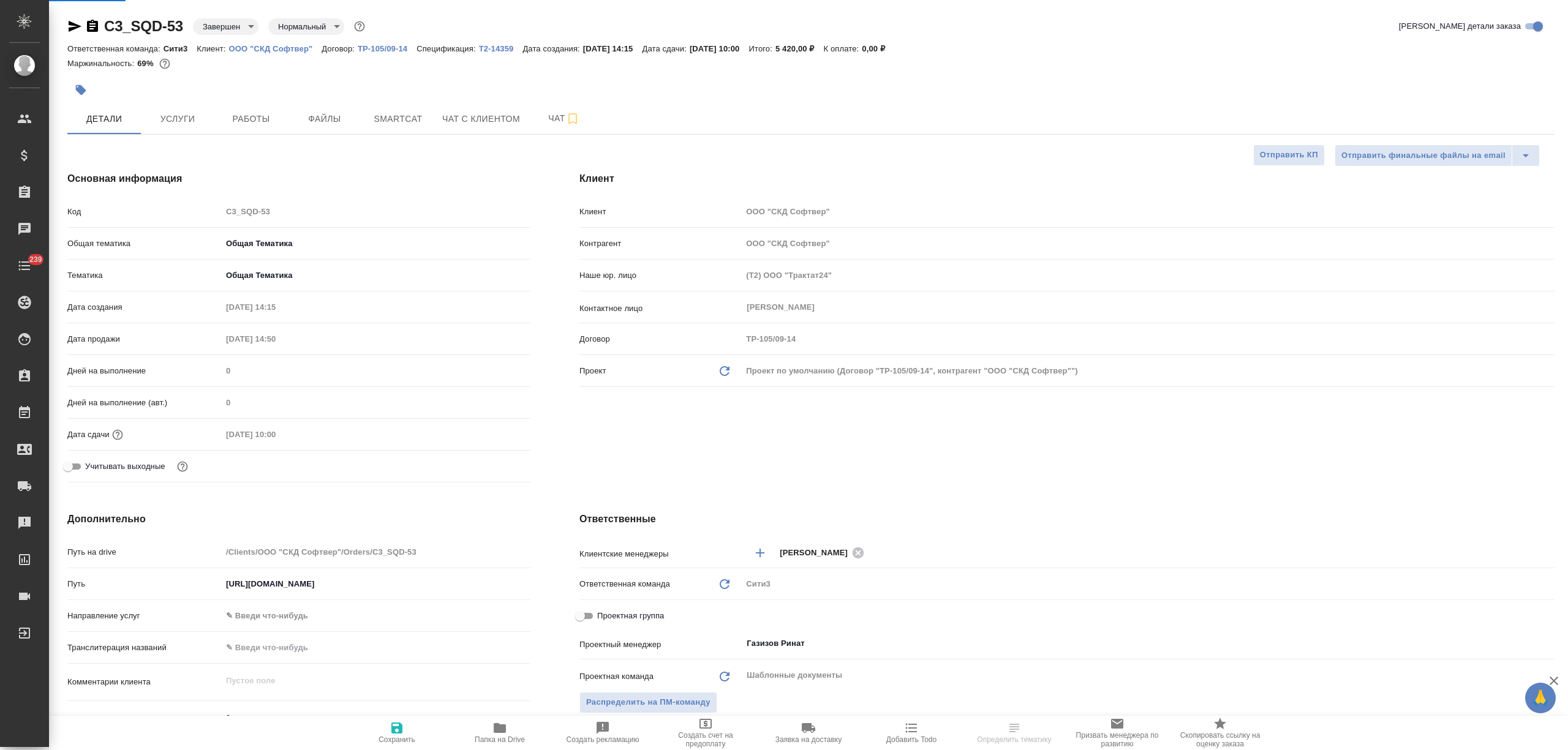
select select "RU"
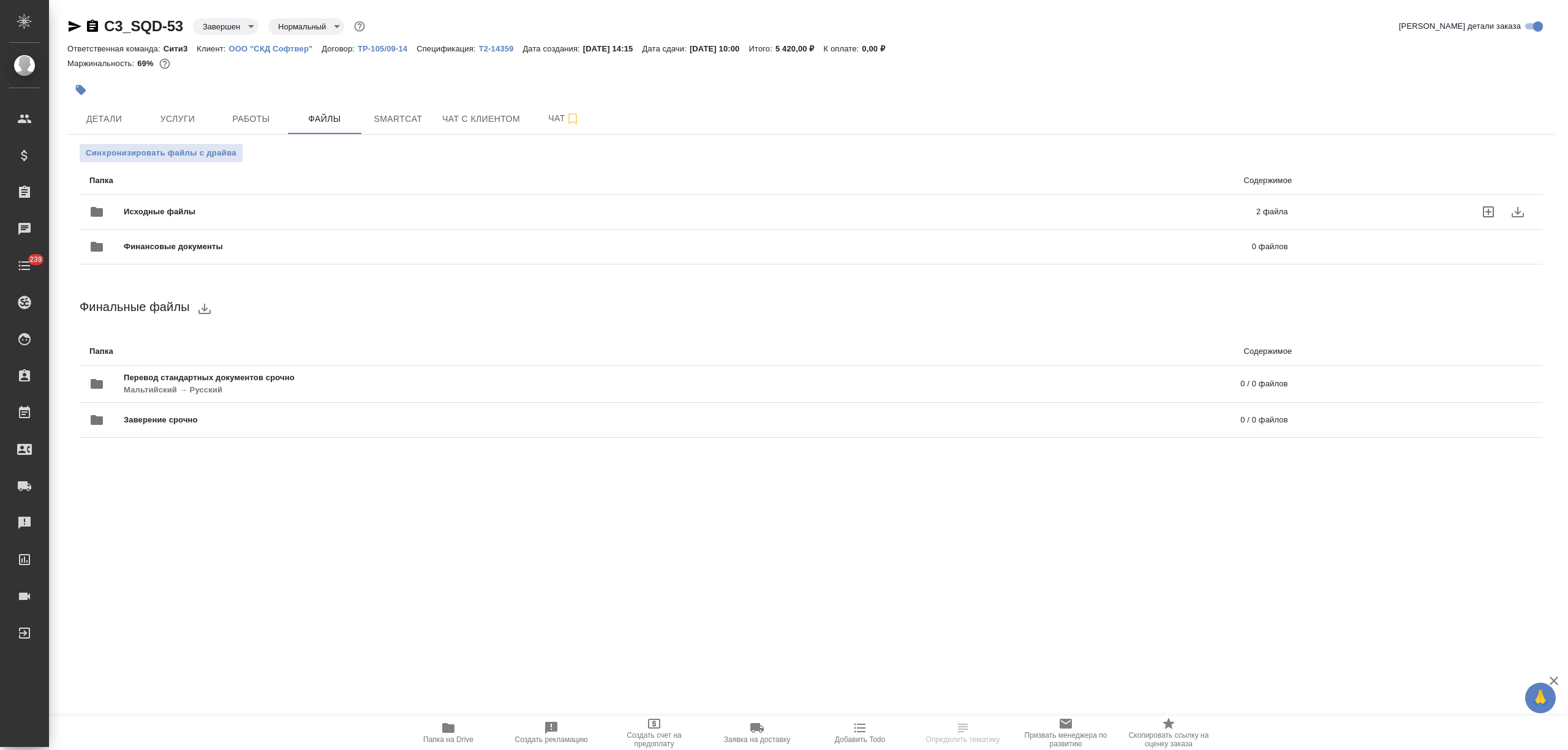
click at [243, 210] on span "Исходные файлы" at bounding box center [425, 212] width 602 height 12
click at [258, 204] on div "Исходные файлы 1 файл" at bounding box center [689, 212] width 1199 height 29
click at [255, 191] on div "Исходные файлы 1 файл" at bounding box center [689, 212] width 1223 height 54
click at [282, 209] on span "Исходные файлы" at bounding box center [426, 212] width 604 height 12
click at [275, 199] on div "Исходные файлы 1 файл" at bounding box center [689, 212] width 1199 height 29
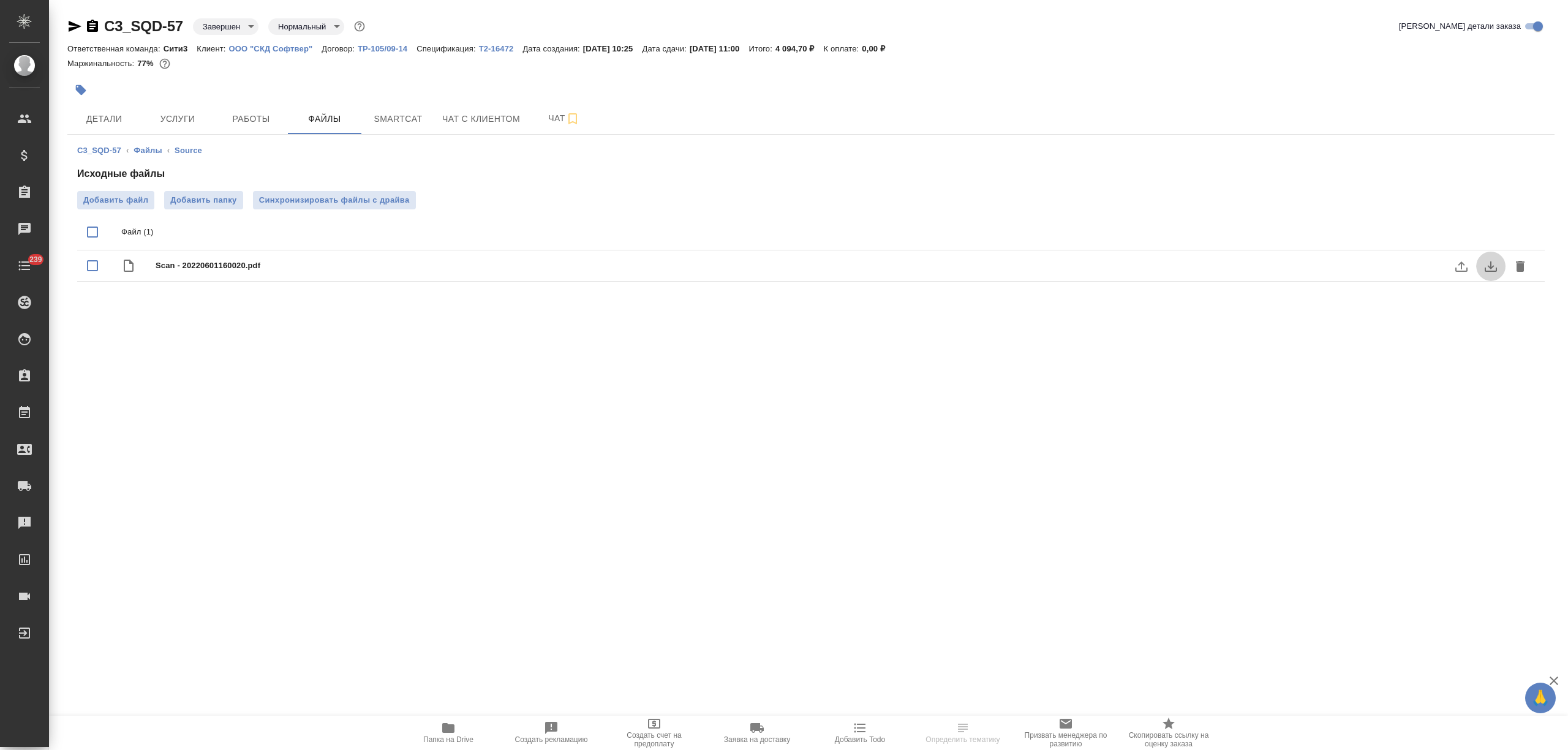
click at [1487, 265] on icon "download" at bounding box center [1490, 266] width 15 height 15
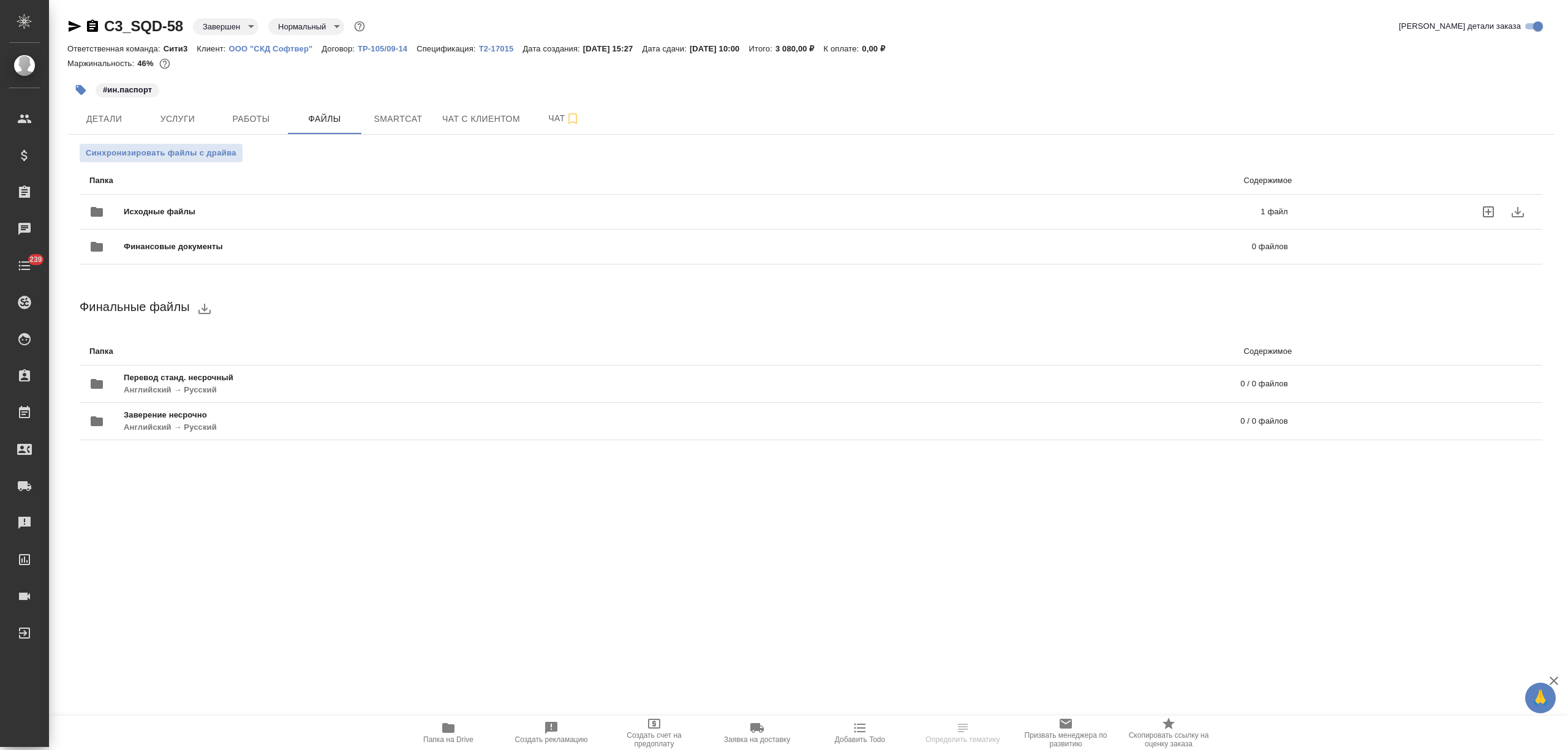
click at [310, 195] on div "Исходные файлы 1 файл" at bounding box center [689, 212] width 1223 height 54
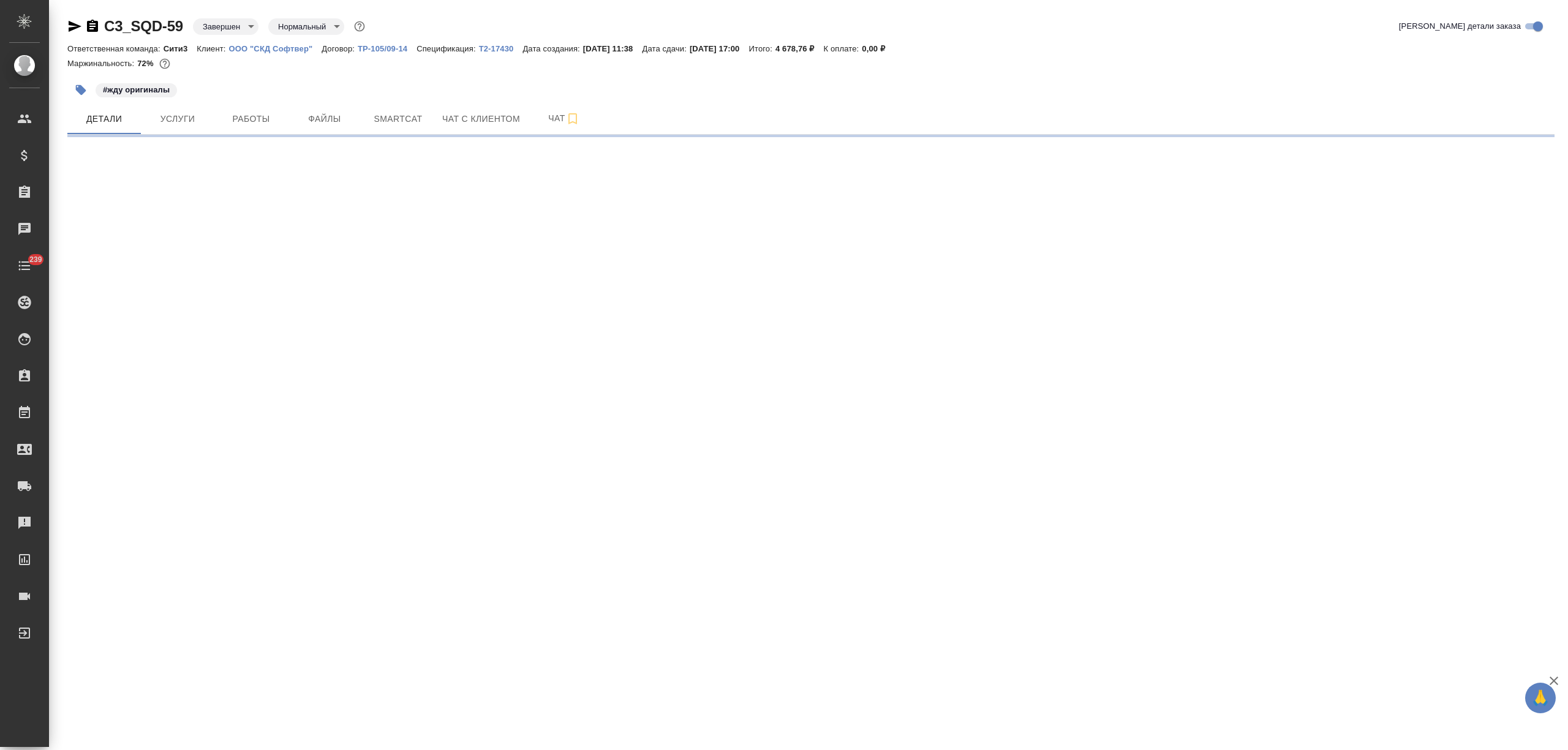
click at [331, 121] on span "Файлы" at bounding box center [325, 119] width 59 height 16
select select "RU"
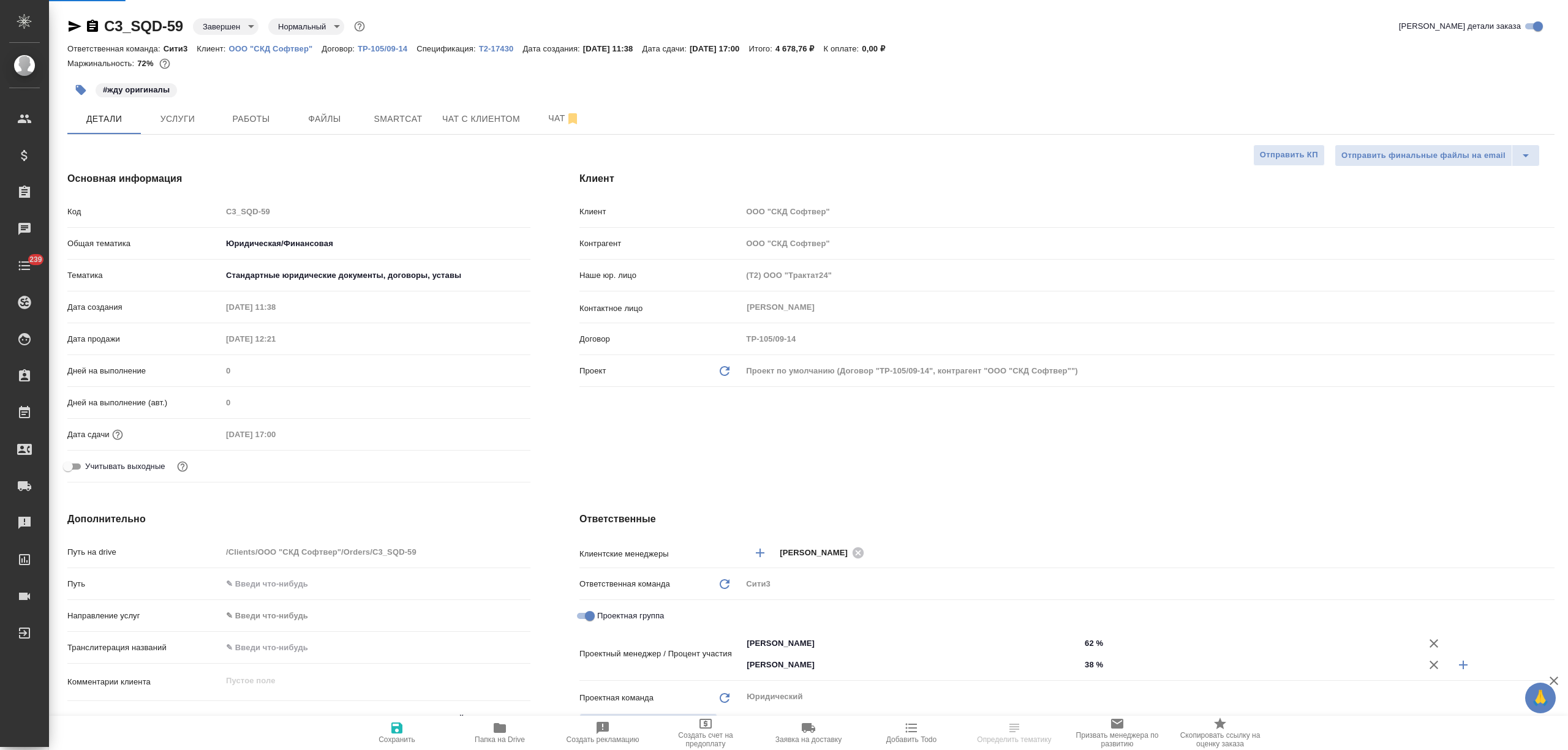
type textarea "x"
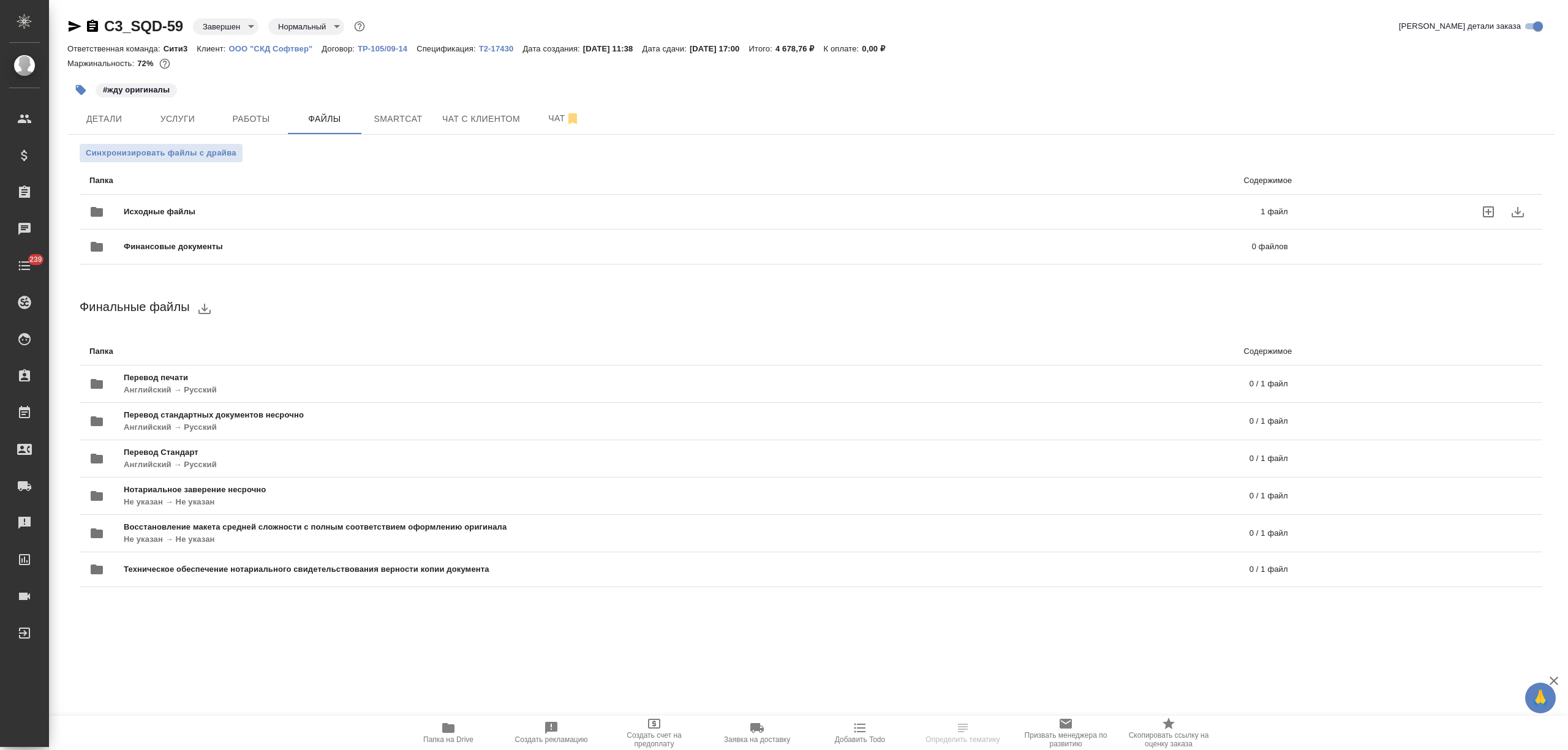
click at [299, 201] on div "Исходные файлы 1 файл" at bounding box center [689, 212] width 1199 height 29
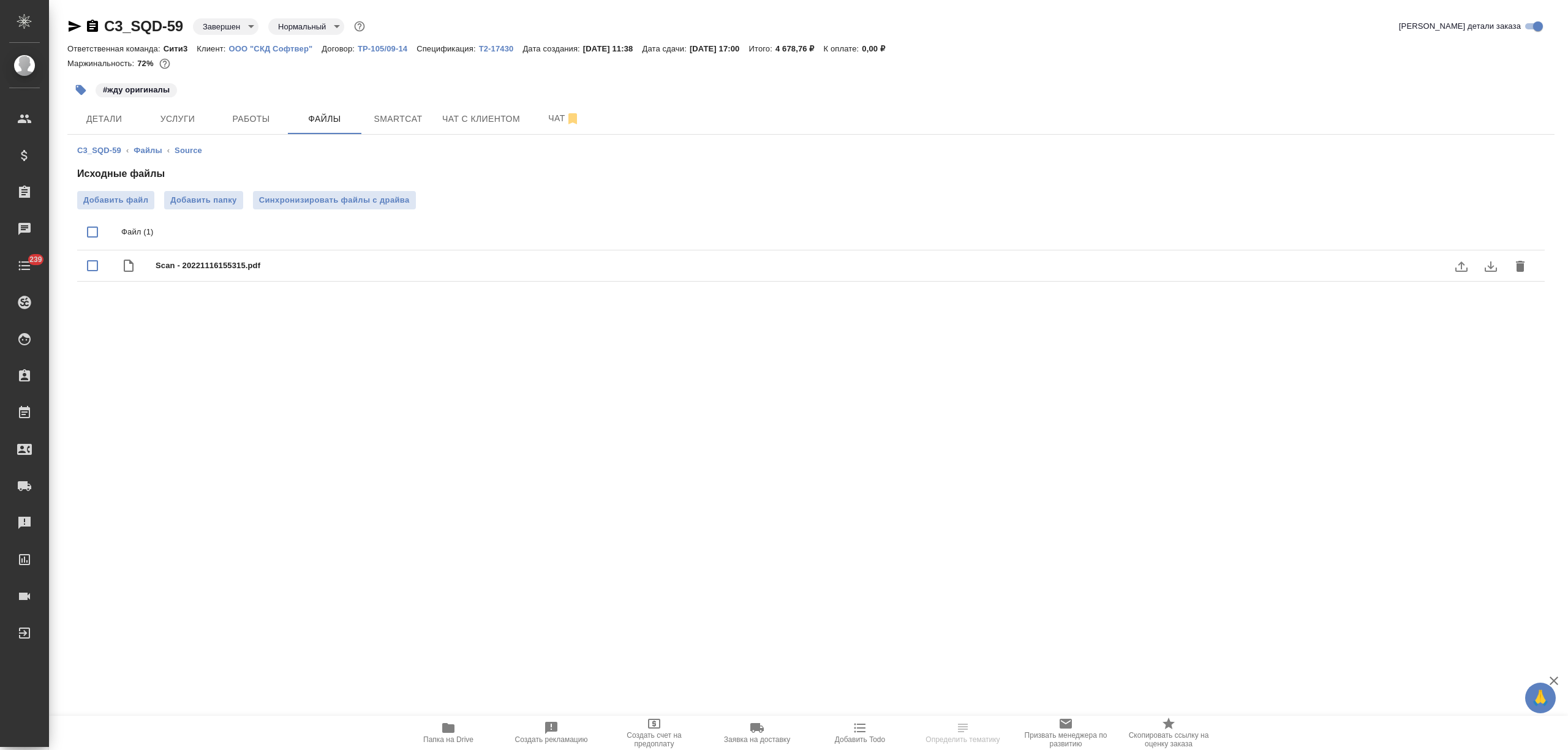
click at [1489, 267] on icon "download" at bounding box center [1490, 267] width 12 height 10
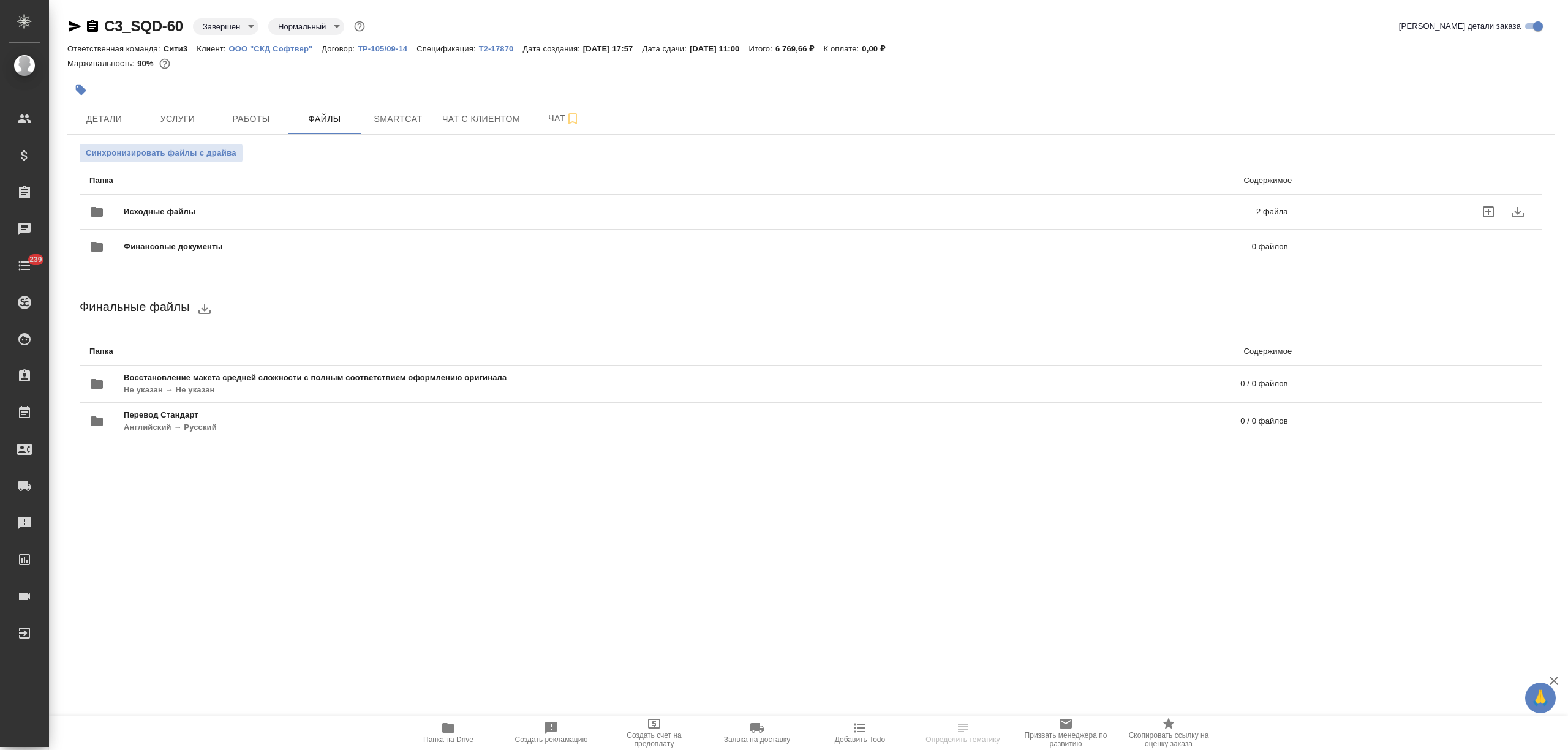
click at [289, 206] on span "Исходные файлы" at bounding box center [425, 212] width 602 height 12
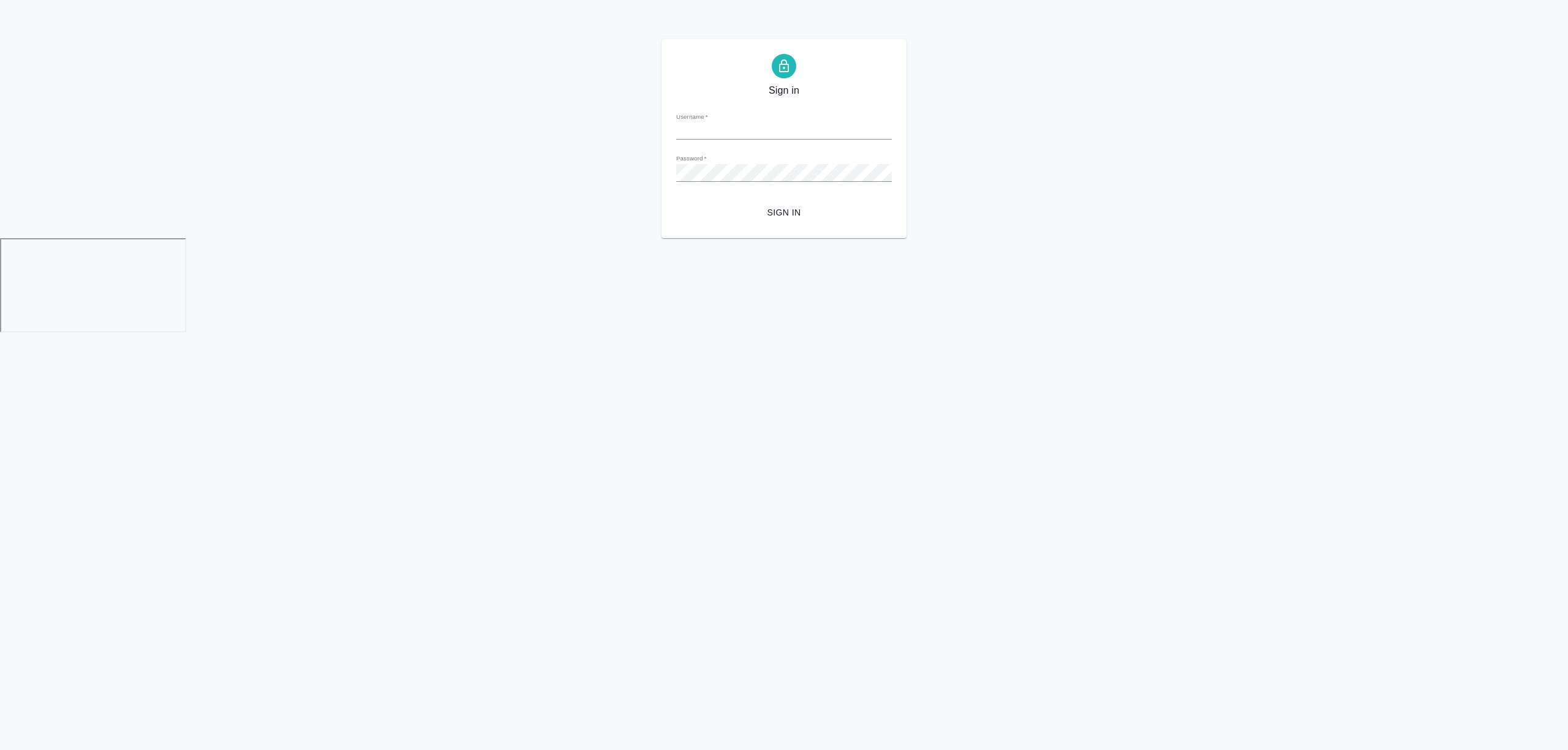
type input "t.nikitina@awatera.com"
click at [772, 214] on span "Sign in" at bounding box center [784, 213] width 196 height 16
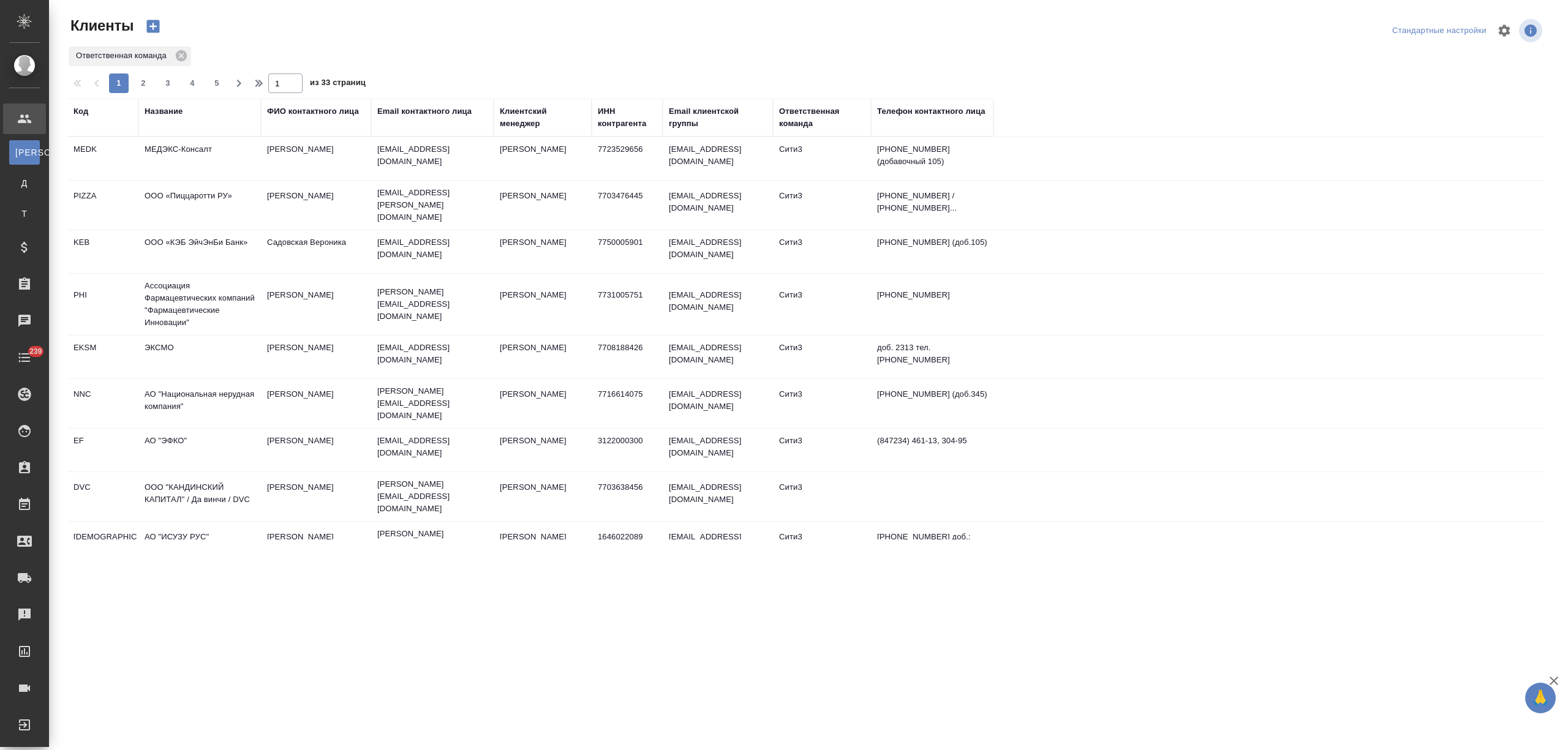
select select "RU"
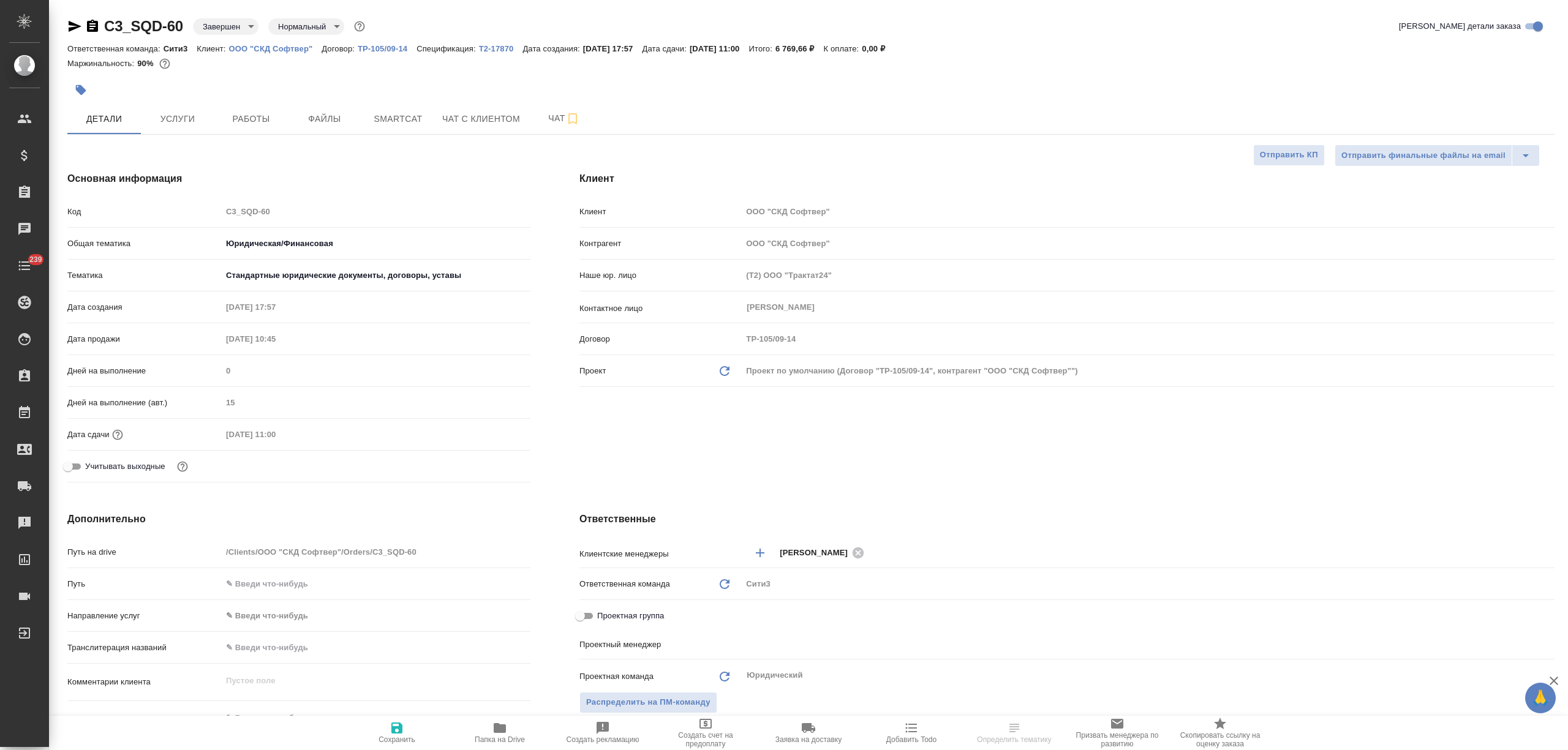
select select "RU"
click at [346, 114] on span "Файлы" at bounding box center [325, 119] width 59 height 16
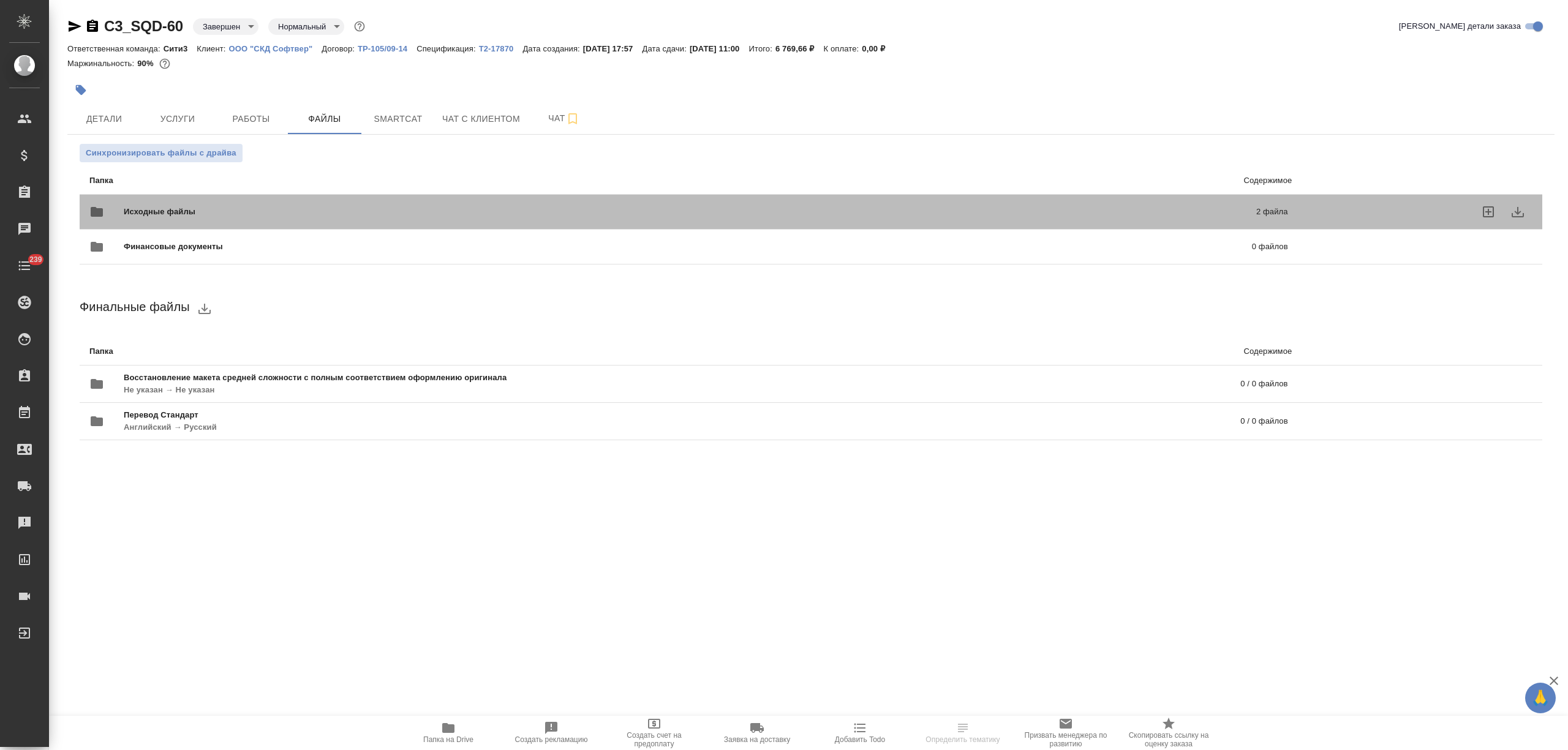
click at [285, 200] on div "Исходные файлы 2 файла" at bounding box center [689, 212] width 1199 height 29
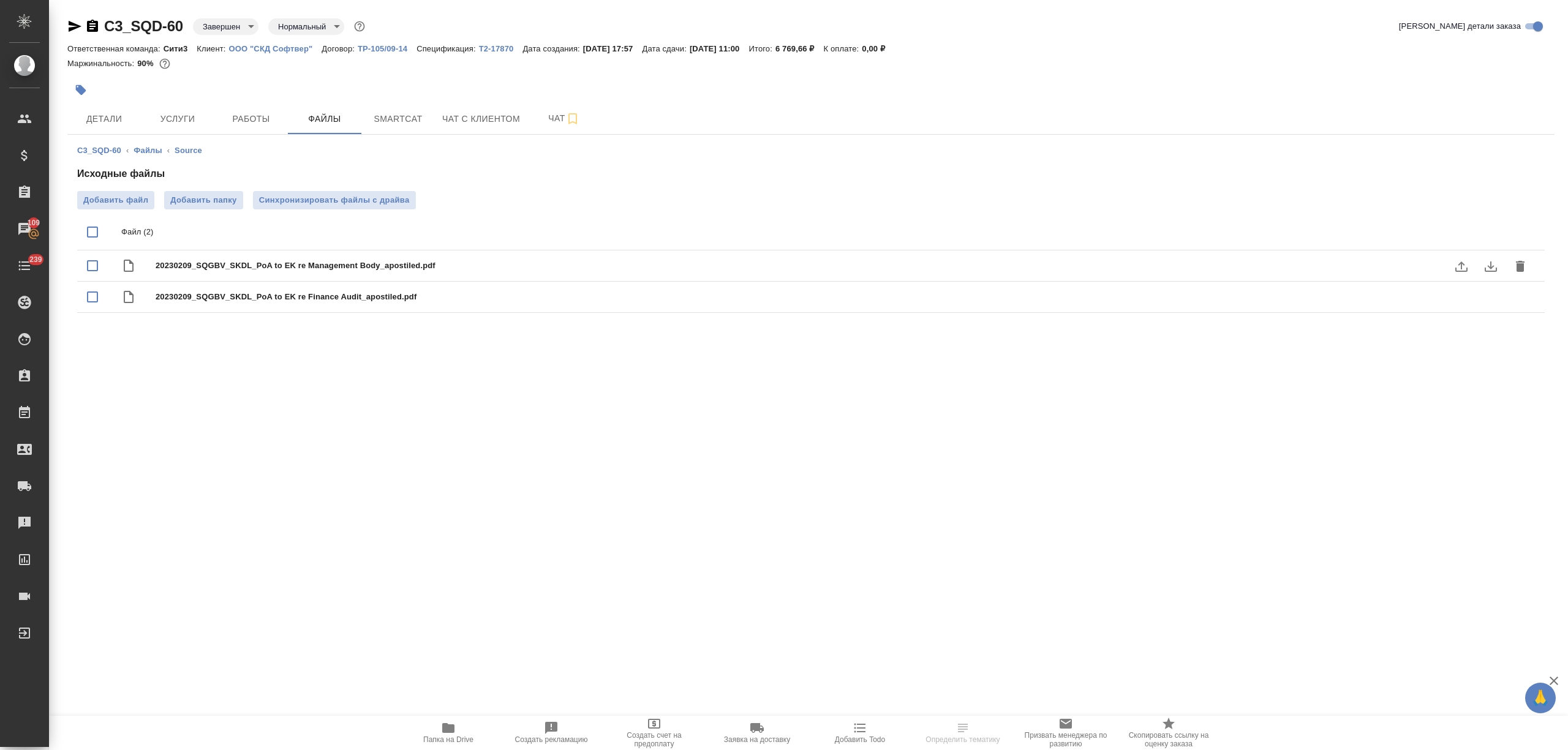
click at [1497, 260] on icon "download" at bounding box center [1490, 266] width 15 height 15
click at [1500, 291] on button "download" at bounding box center [1490, 297] width 29 height 29
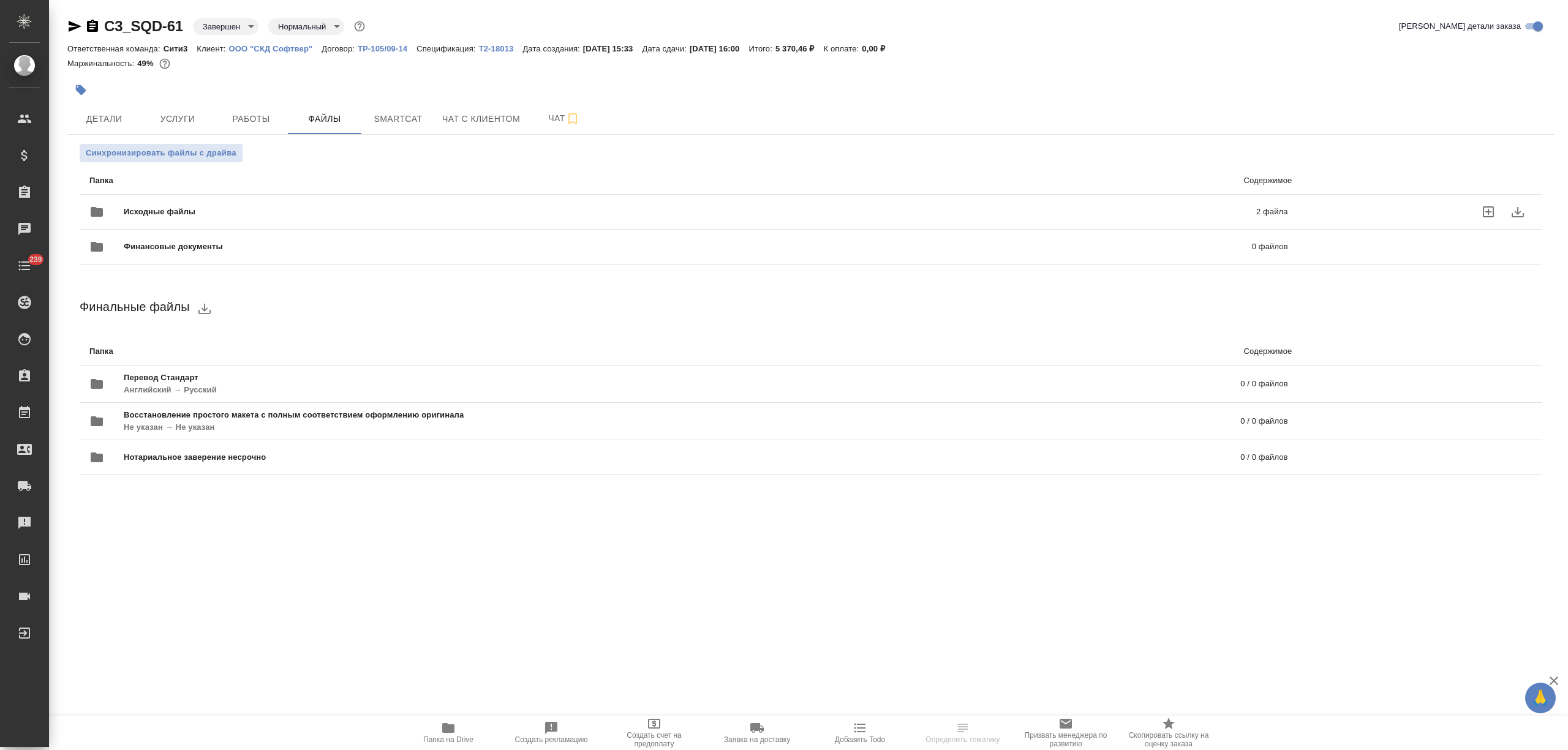
click at [239, 201] on div "Исходные файлы 2 файла" at bounding box center [689, 212] width 1199 height 29
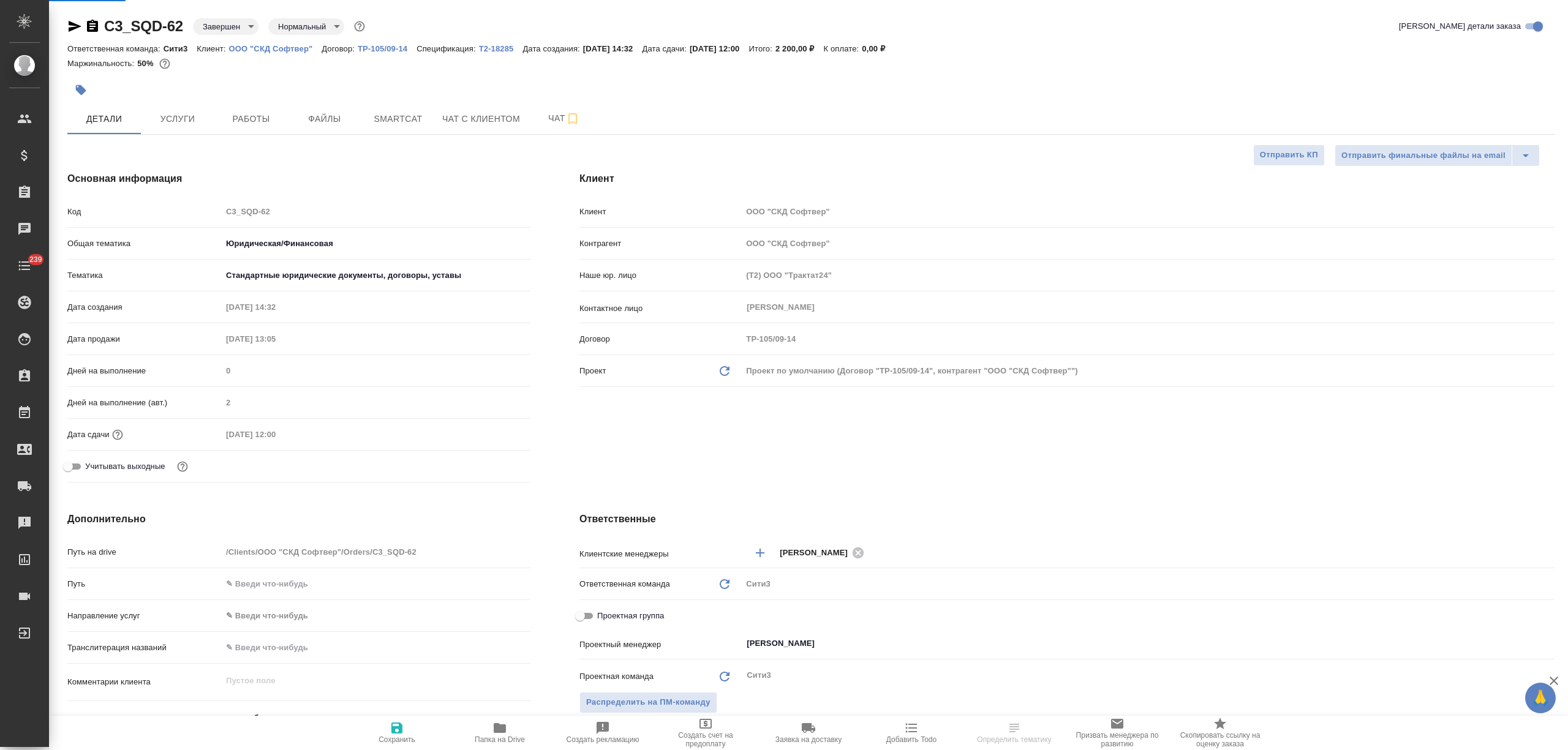
select select "RU"
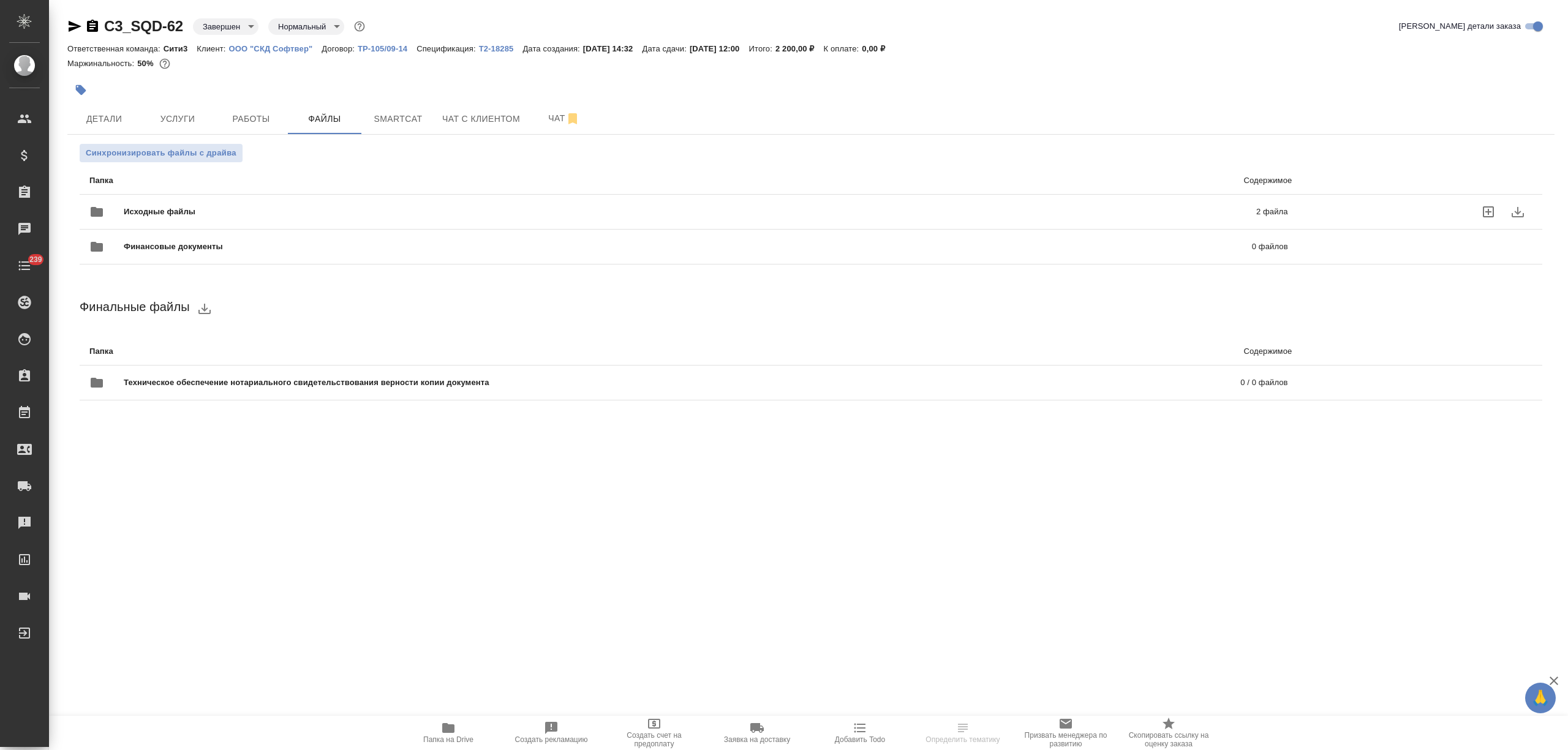
click at [306, 202] on div "Исходные файлы 2 файла" at bounding box center [689, 212] width 1199 height 29
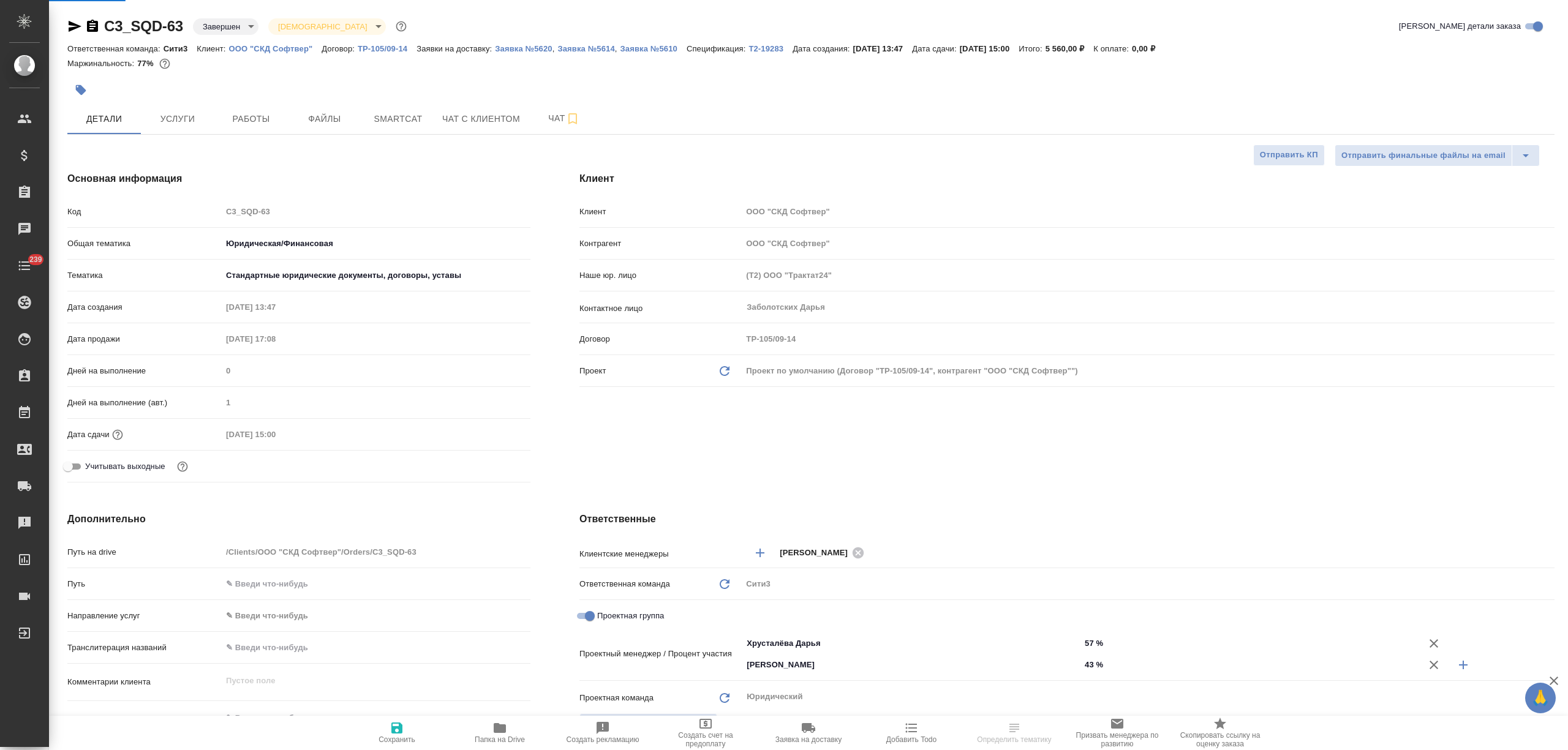
select select "RU"
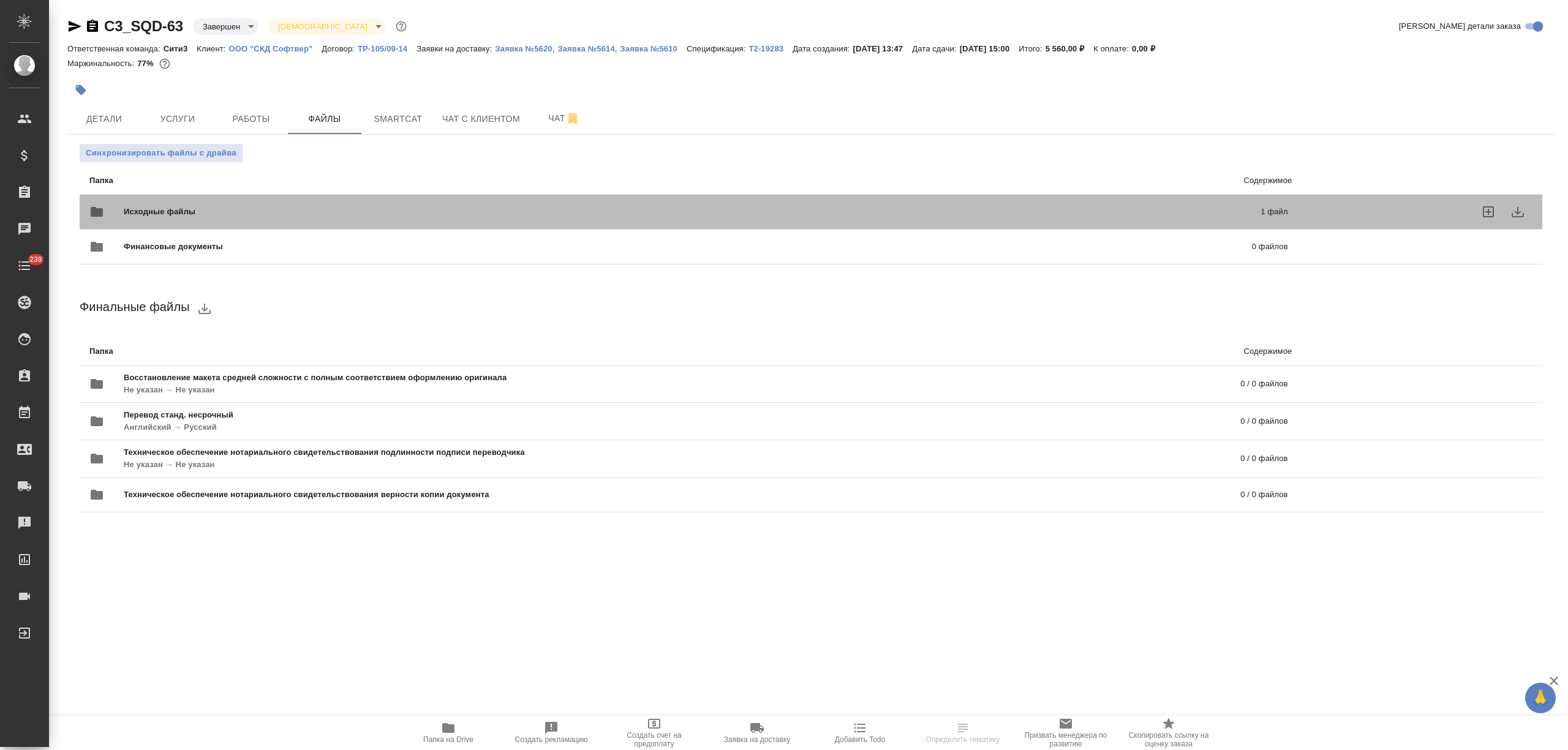
click at [299, 190] on div "Исходные файлы 1 файл" at bounding box center [689, 212] width 1223 height 54
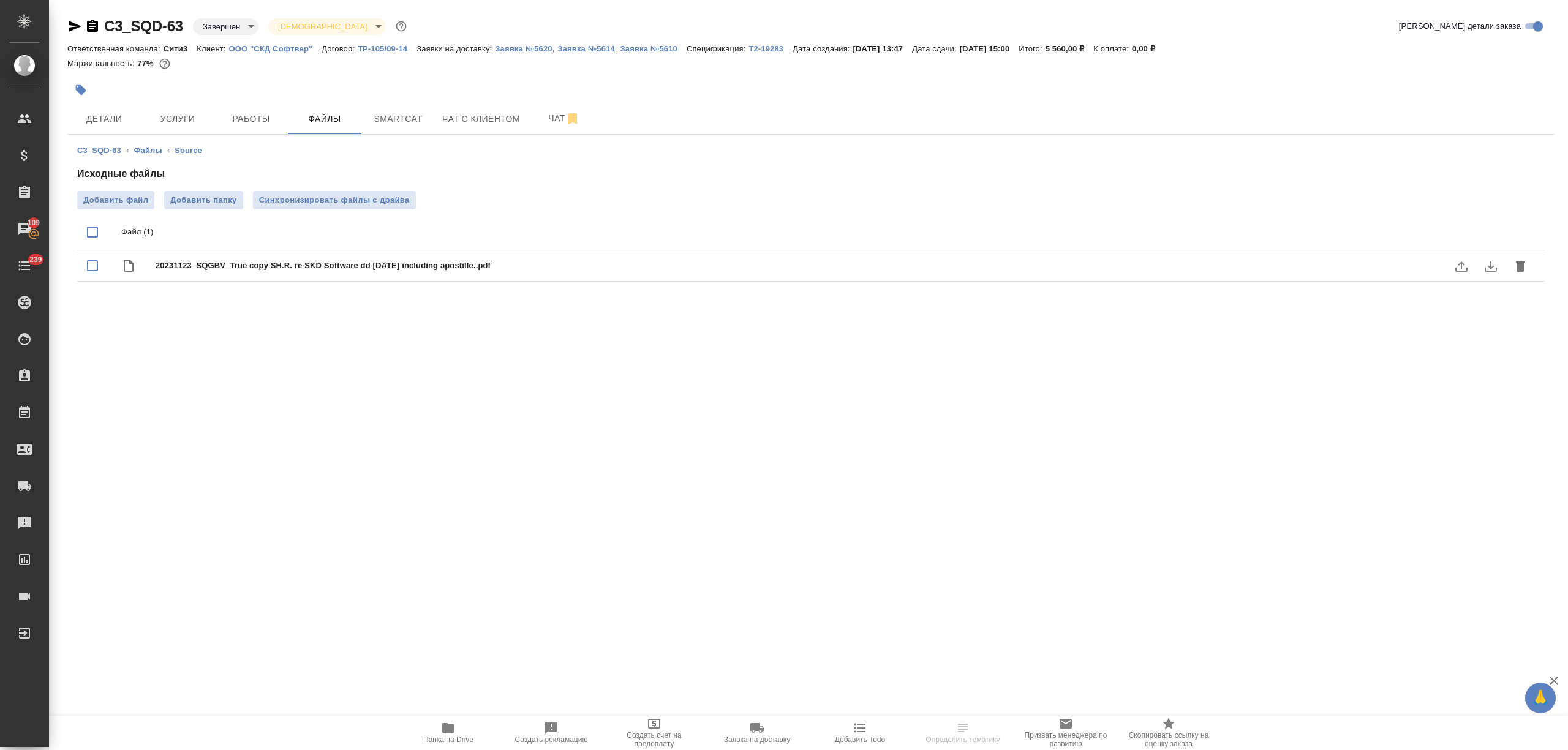
click at [1491, 261] on icon "download" at bounding box center [1490, 266] width 15 height 15
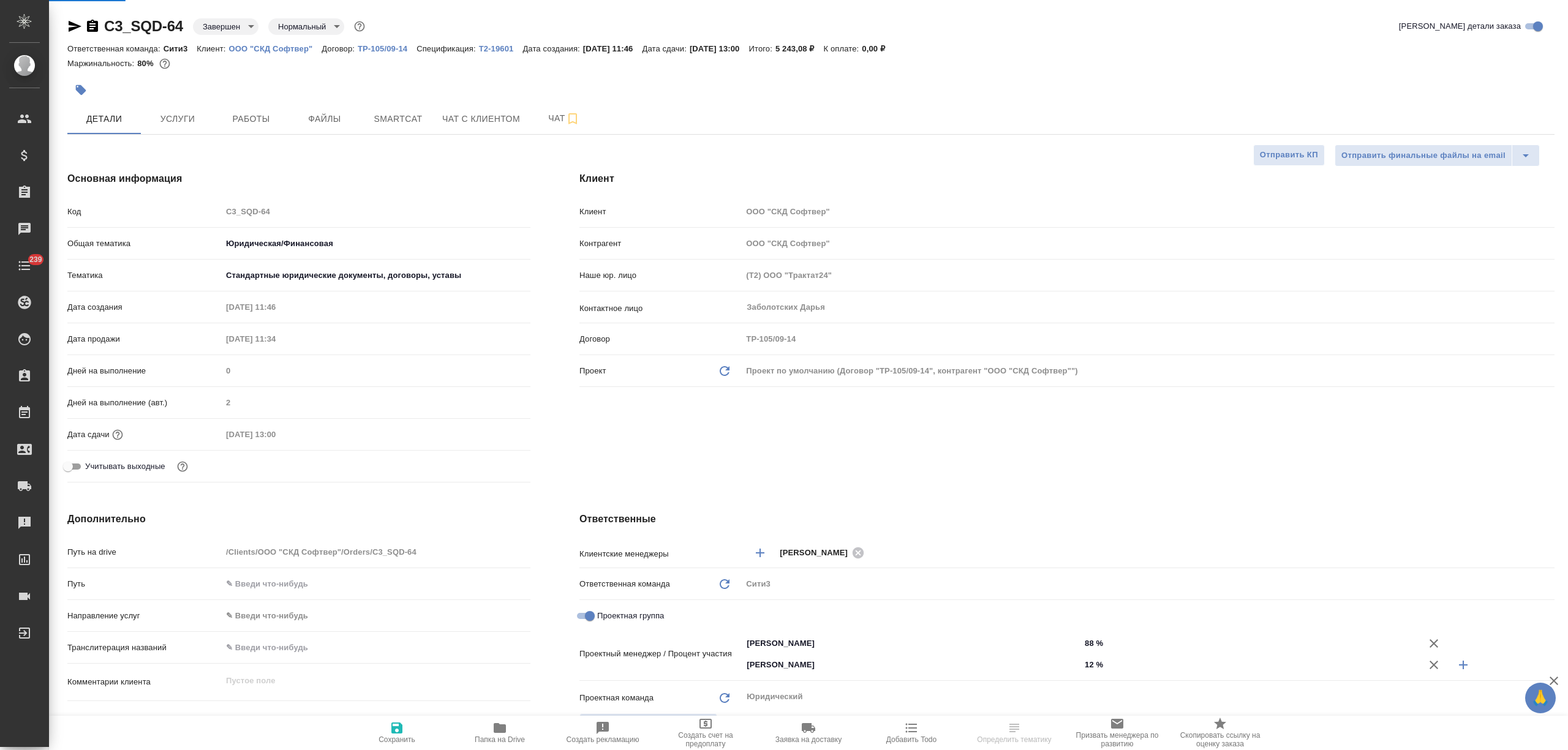
select select "RU"
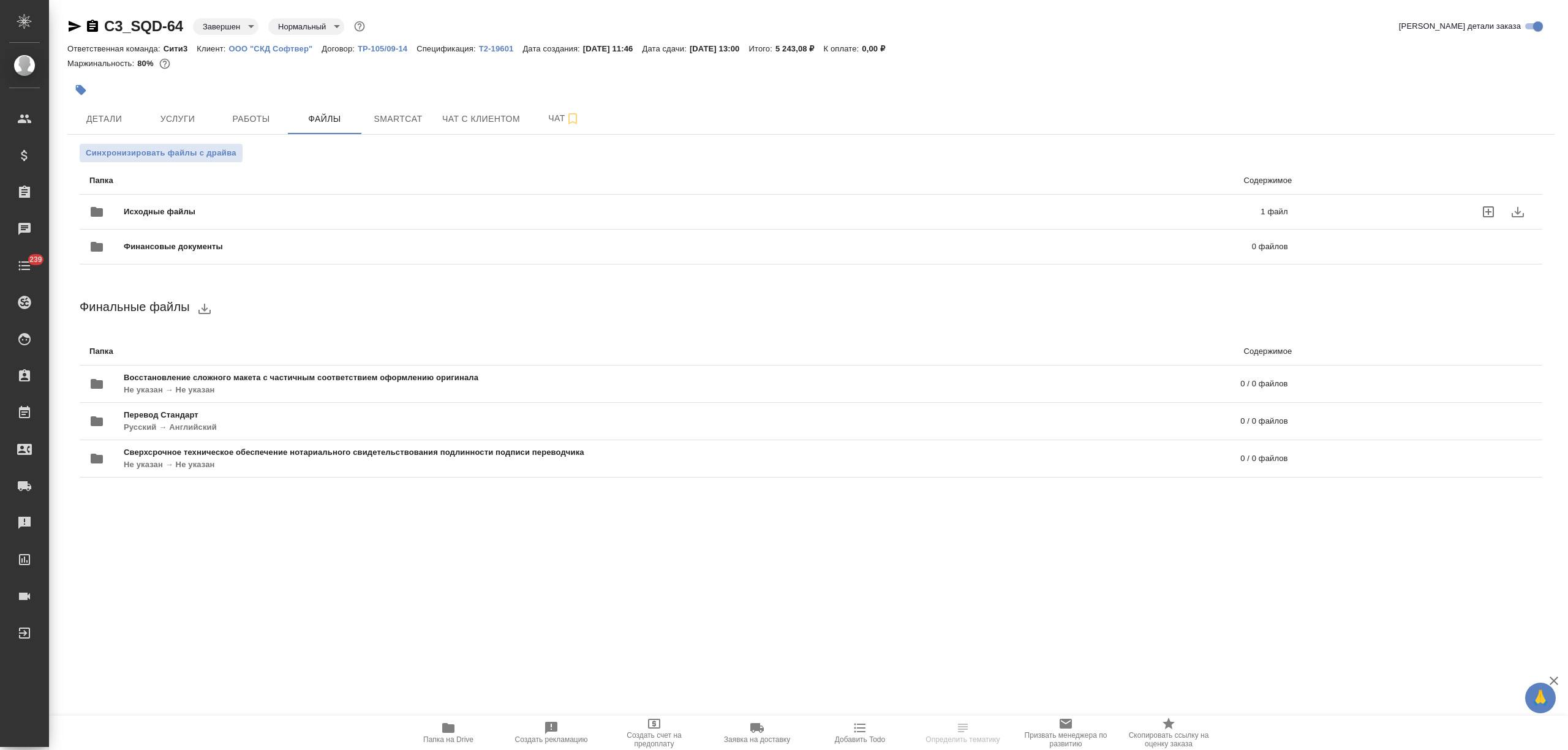
click at [243, 196] on div "Исходные файлы 1 файл" at bounding box center [689, 212] width 1223 height 54
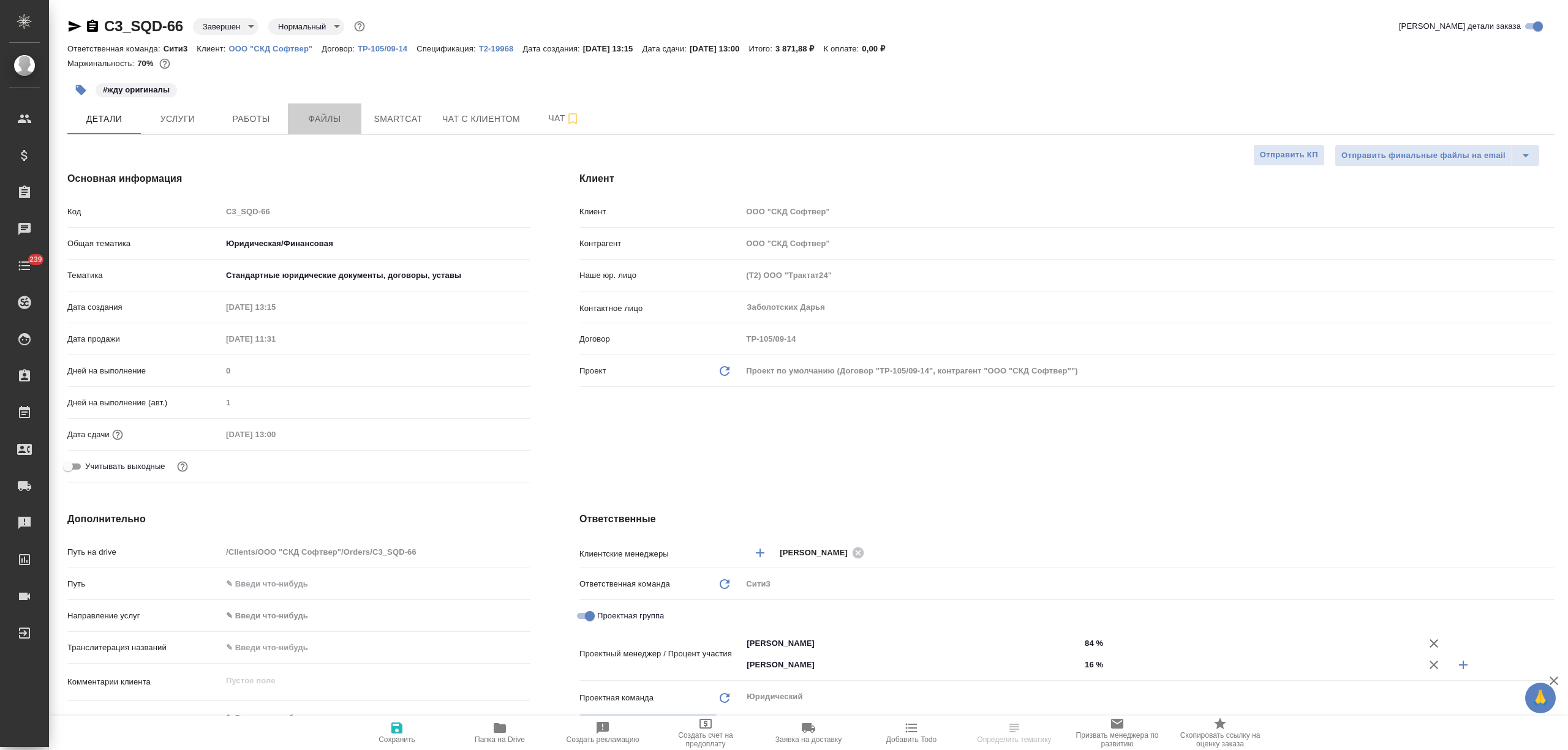
select select "RU"
click at [305, 115] on span "Файлы" at bounding box center [325, 119] width 59 height 16
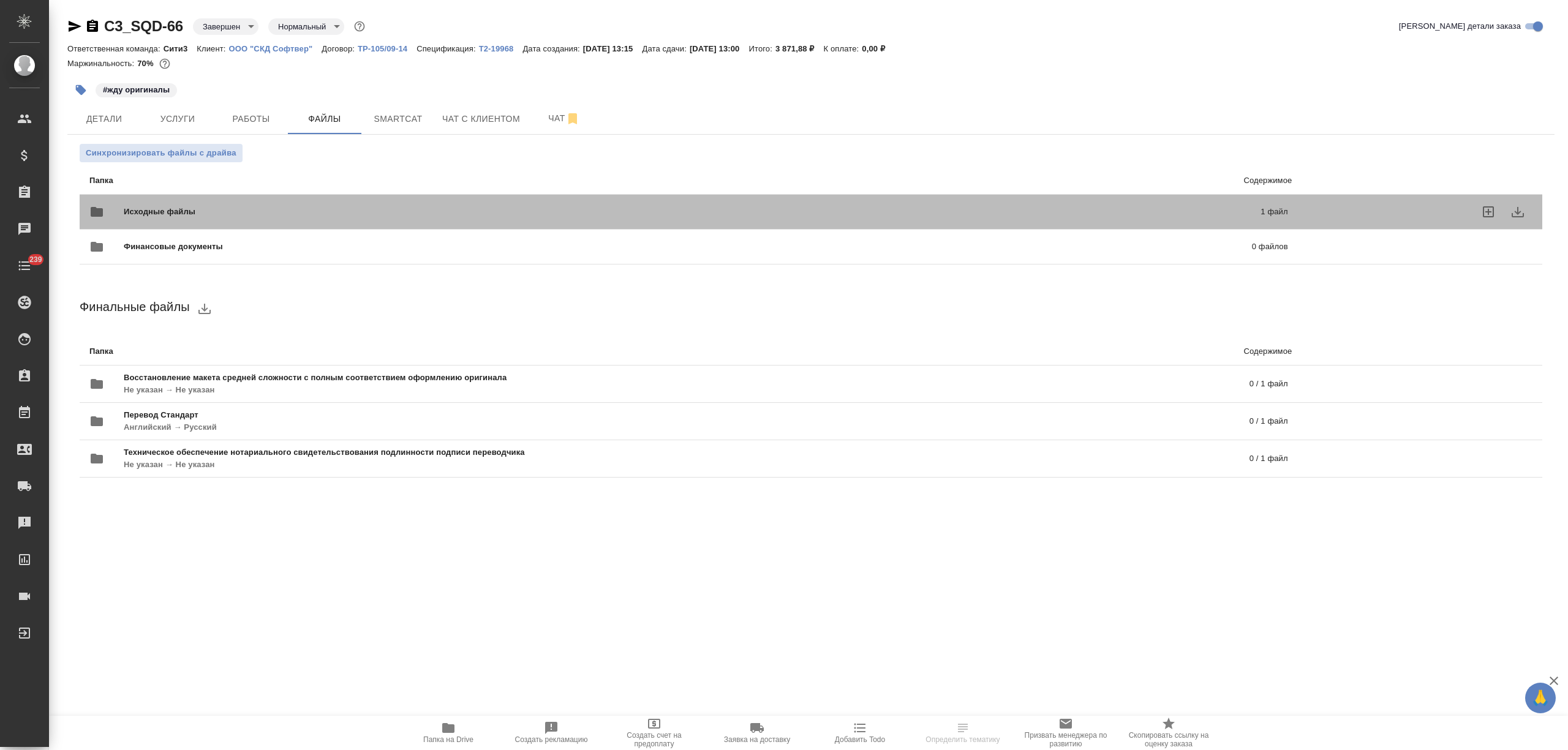
click at [248, 212] on span "Исходные файлы" at bounding box center [426, 212] width 604 height 12
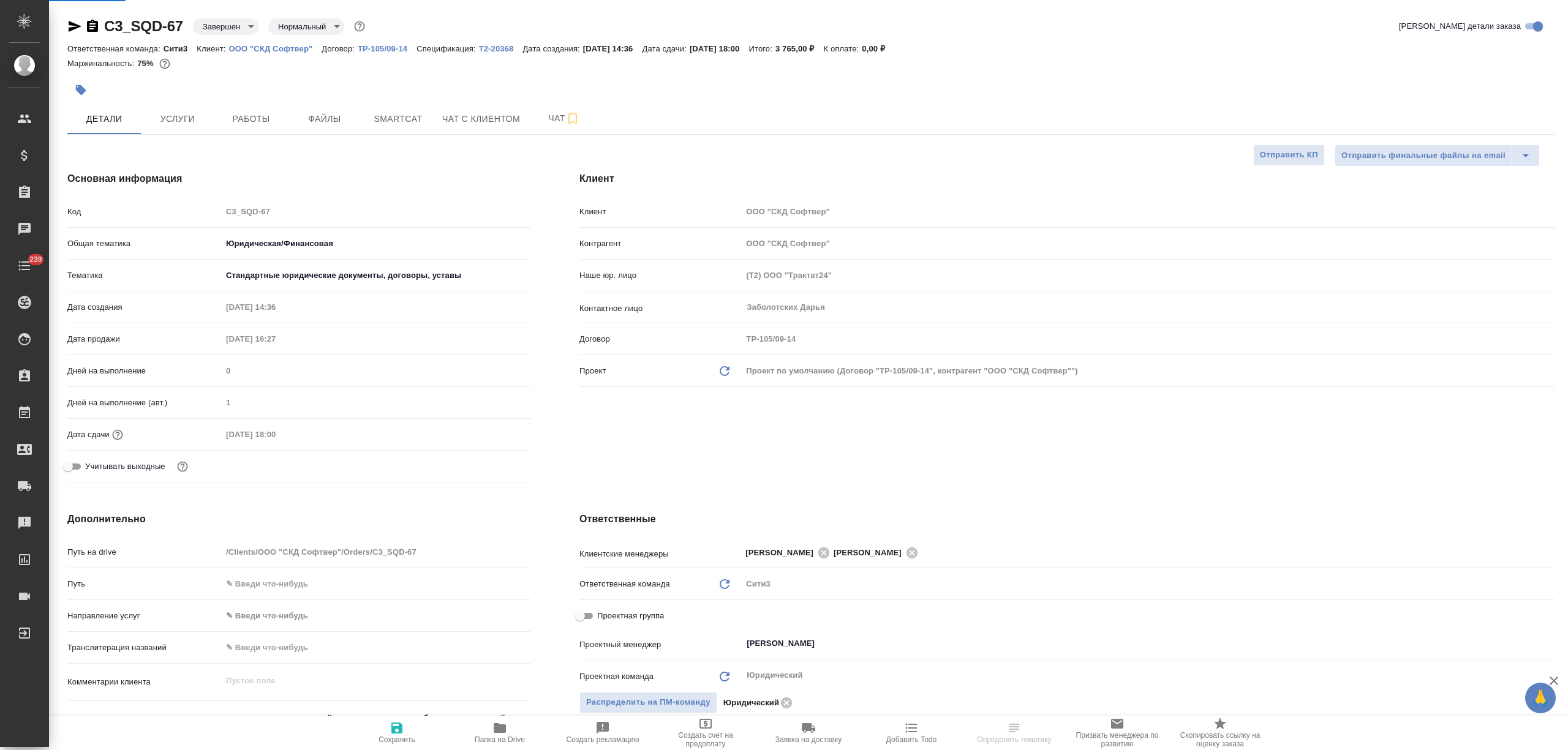
select select "RU"
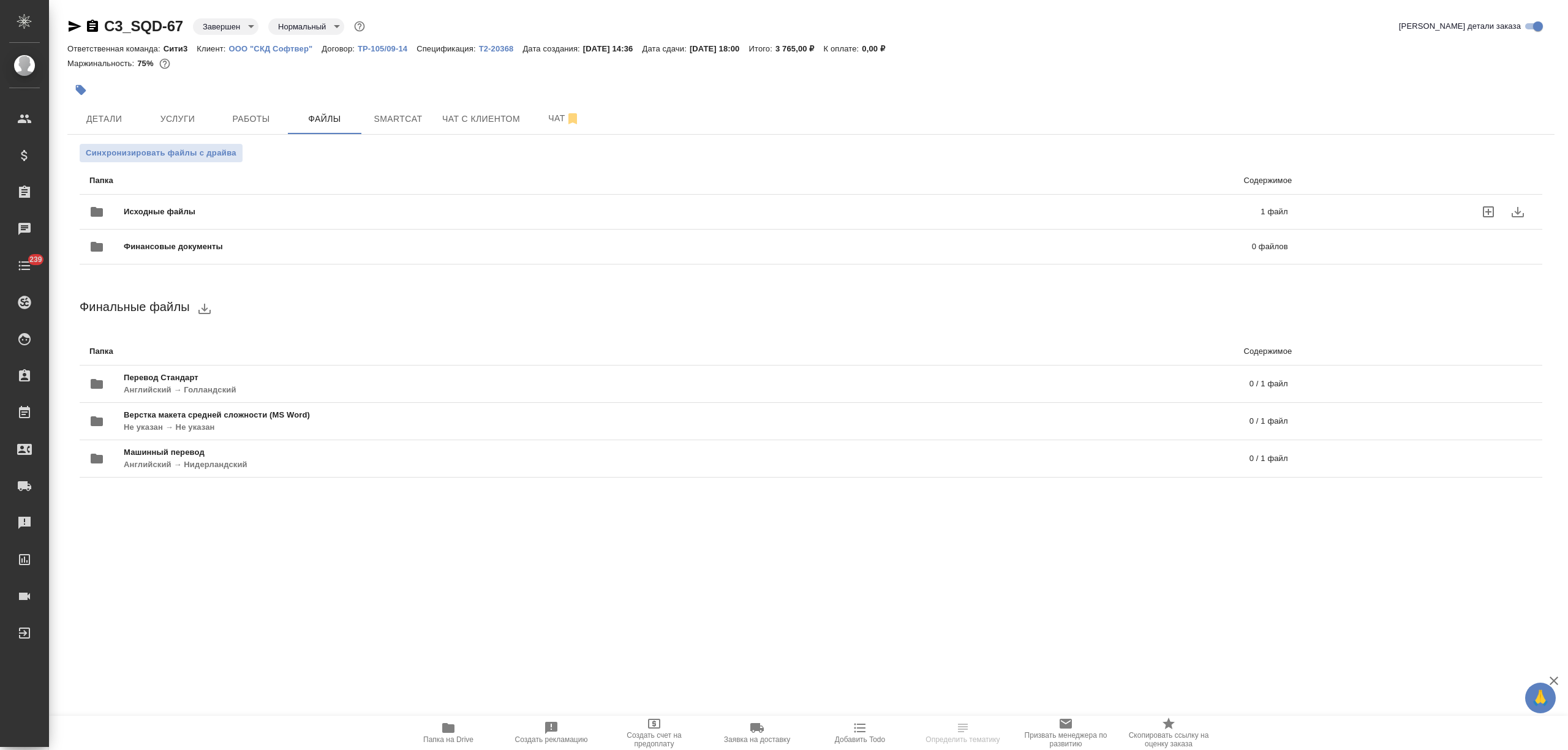
click at [280, 210] on span "Исходные файлы" at bounding box center [426, 212] width 604 height 12
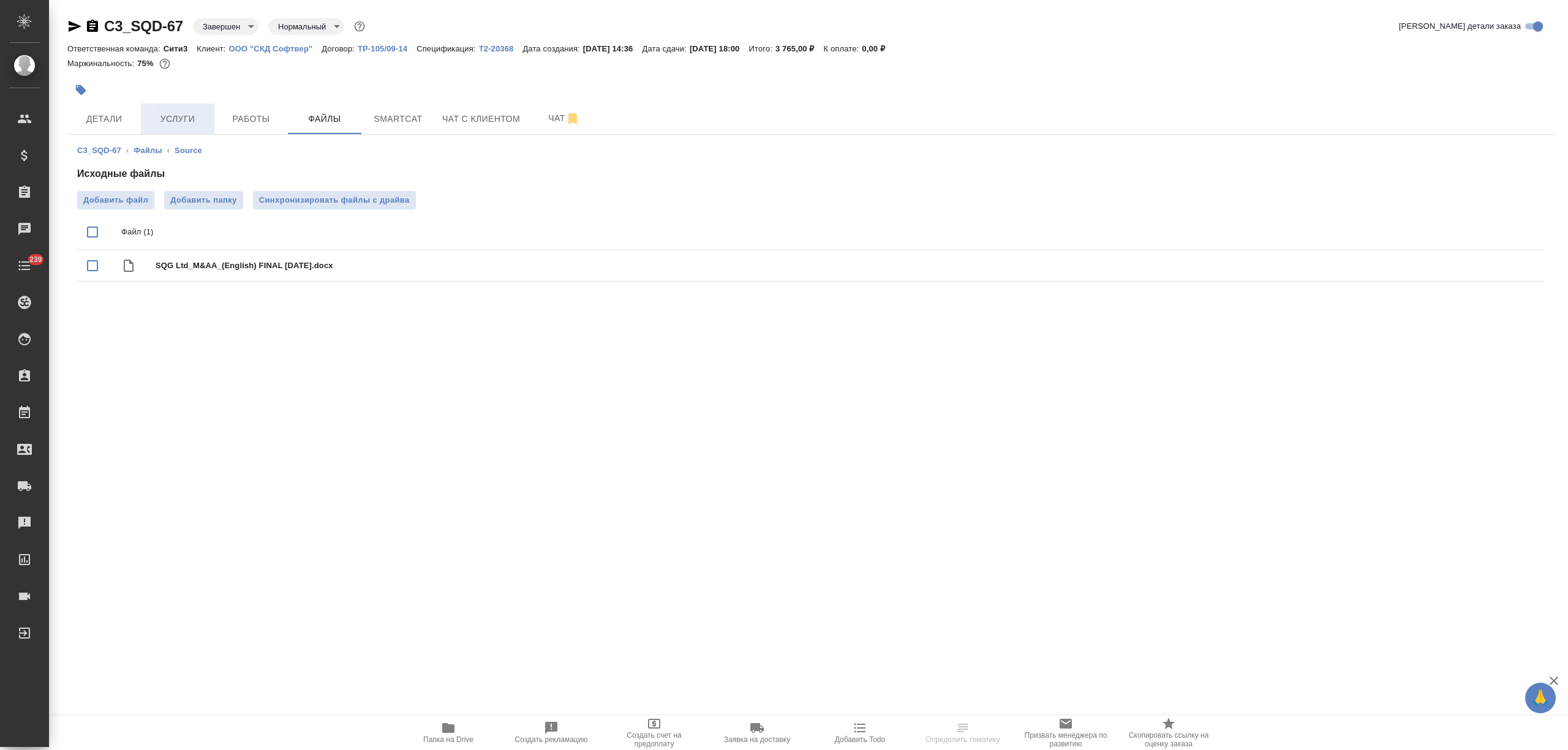
click at [194, 119] on span "Услуги" at bounding box center [177, 119] width 59 height 16
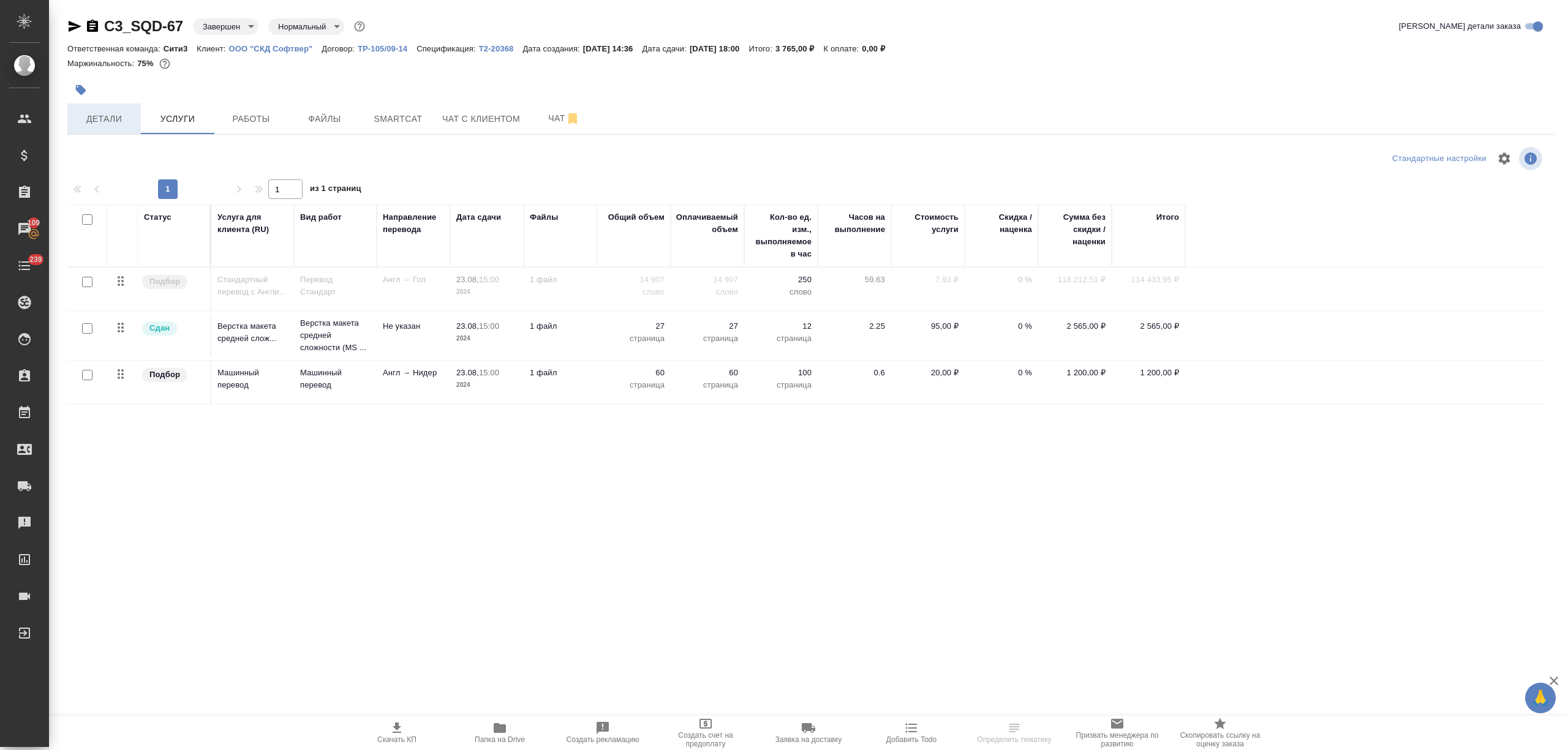
click at [127, 118] on span "Детали" at bounding box center [104, 119] width 59 height 16
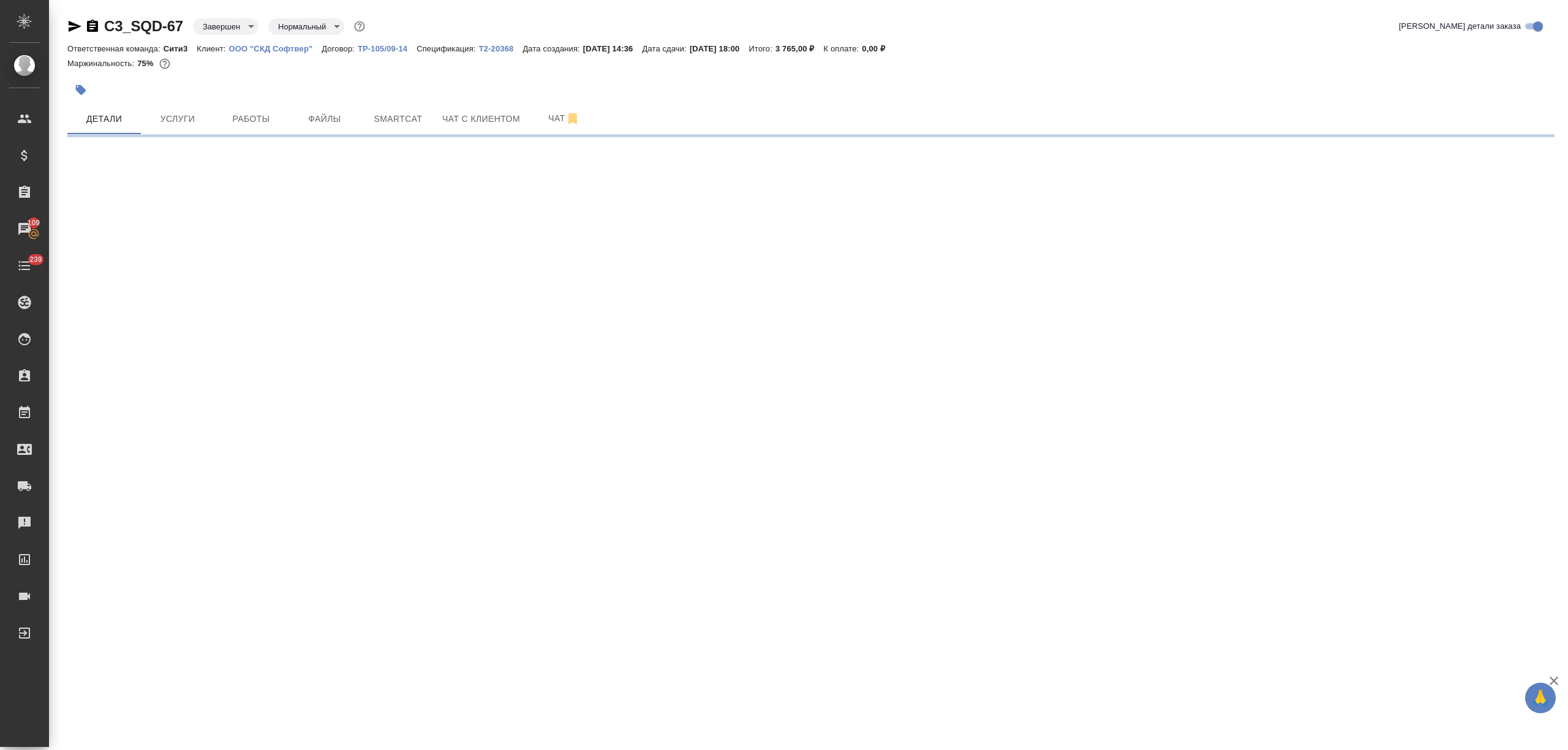
select select "RU"
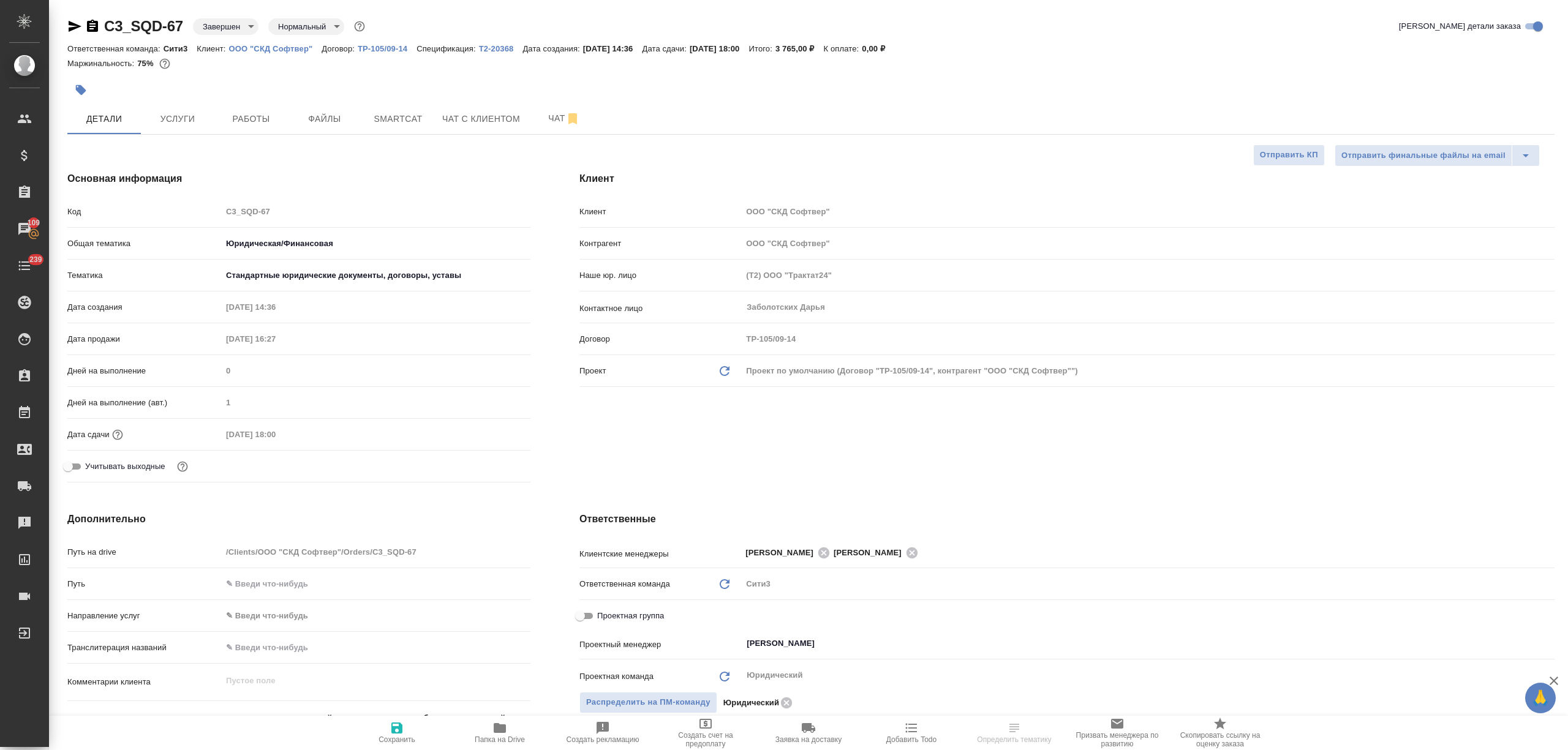
type textarea "x"
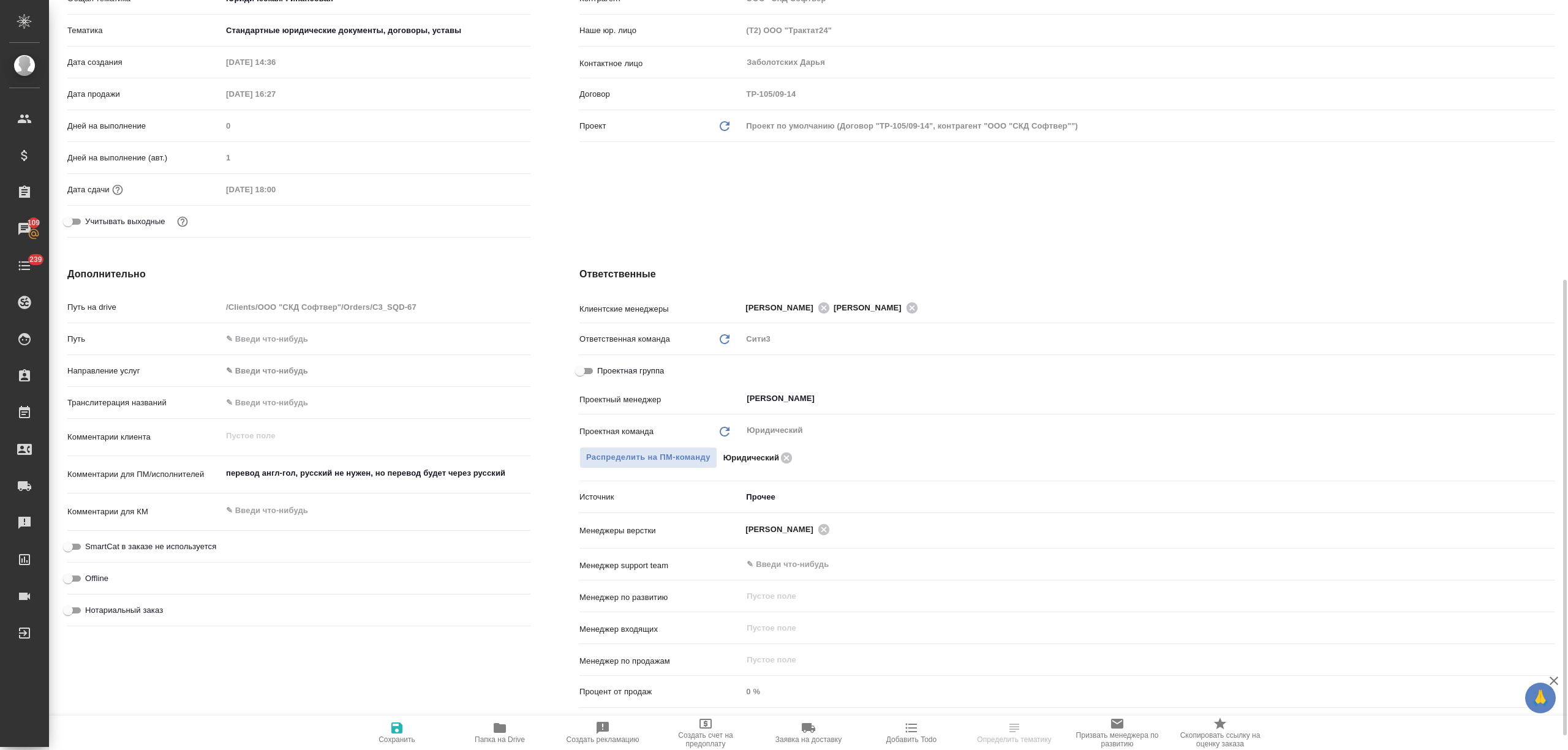
scroll to position [326, 0]
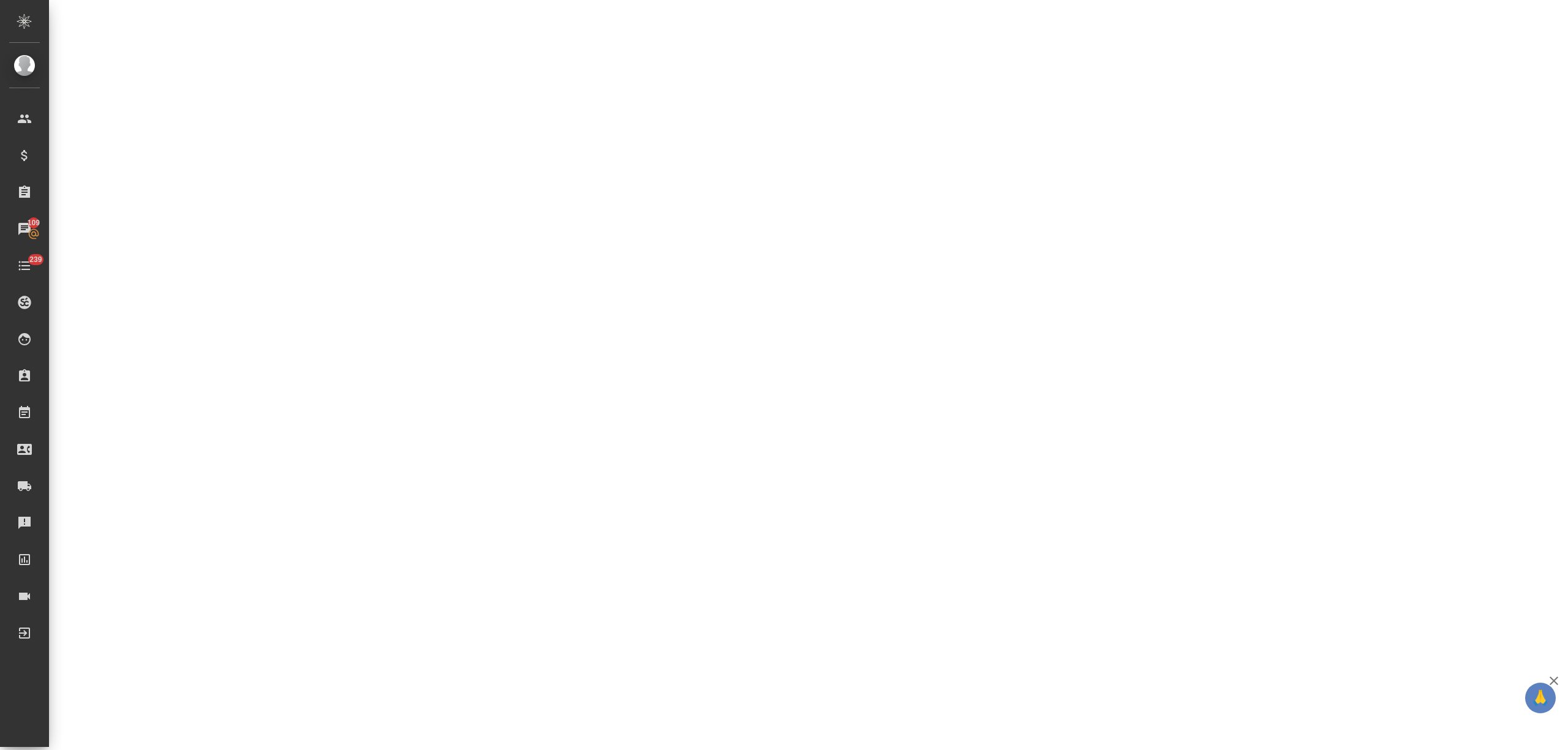
select select "RU"
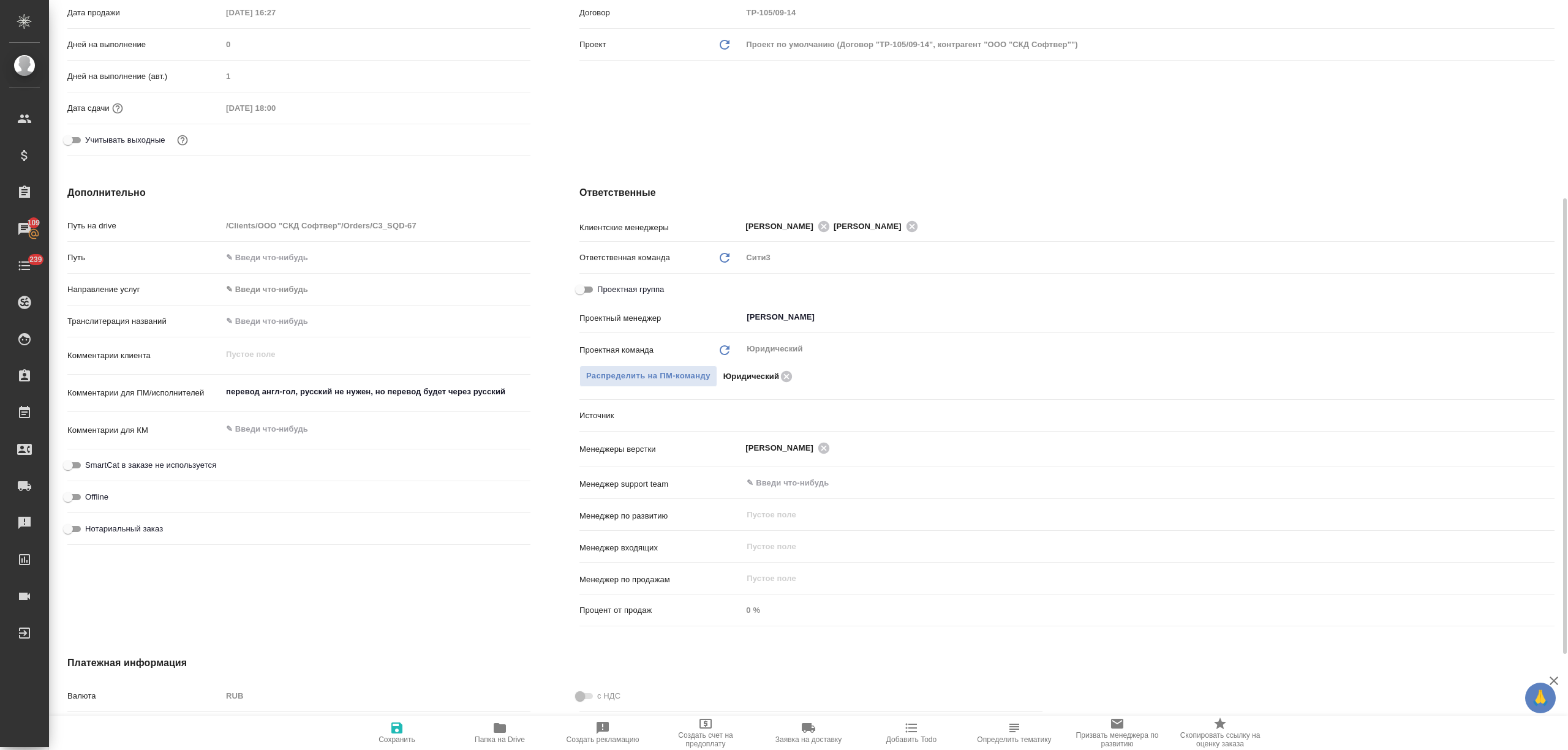
type textarea "x"
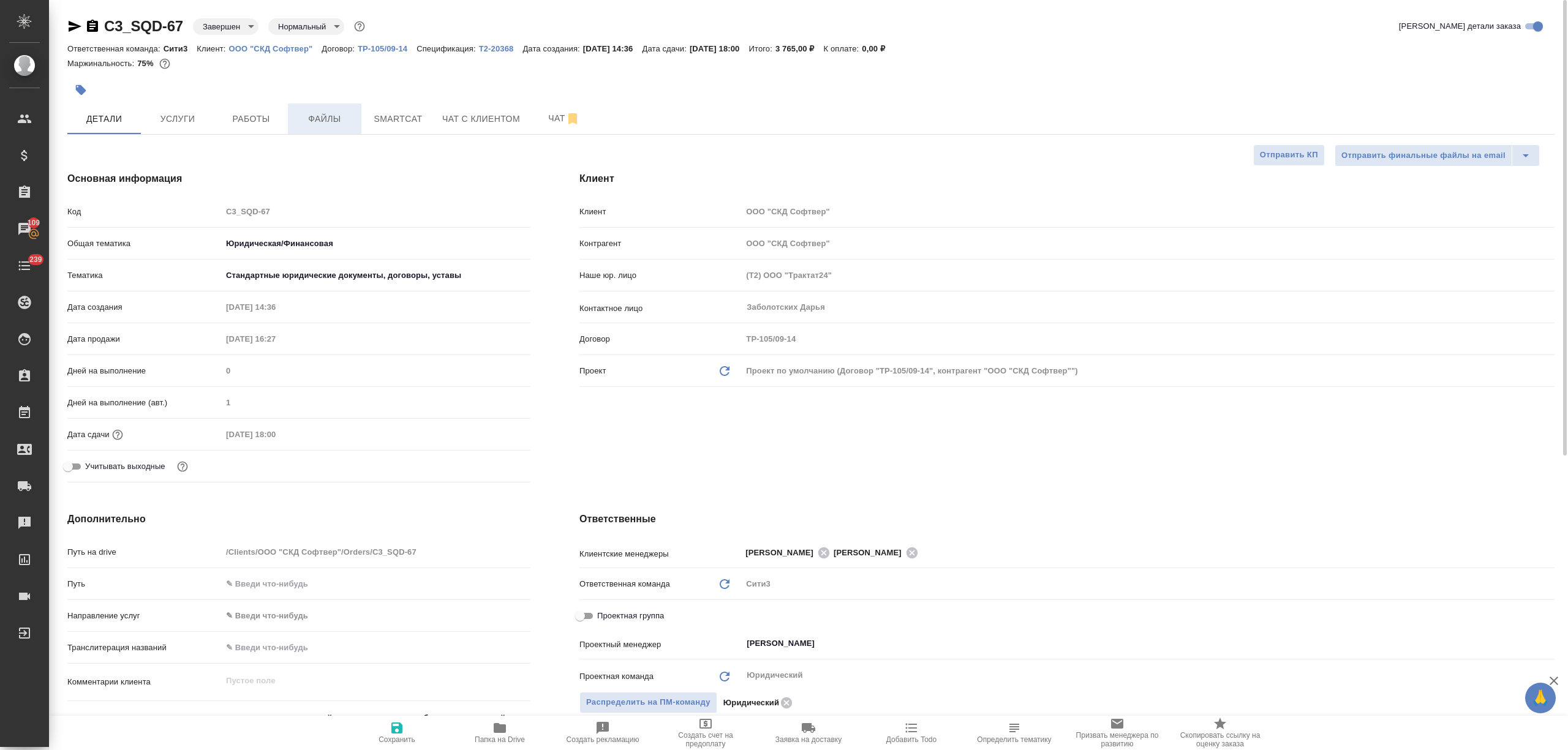
click at [333, 124] on span "Файлы" at bounding box center [325, 119] width 59 height 16
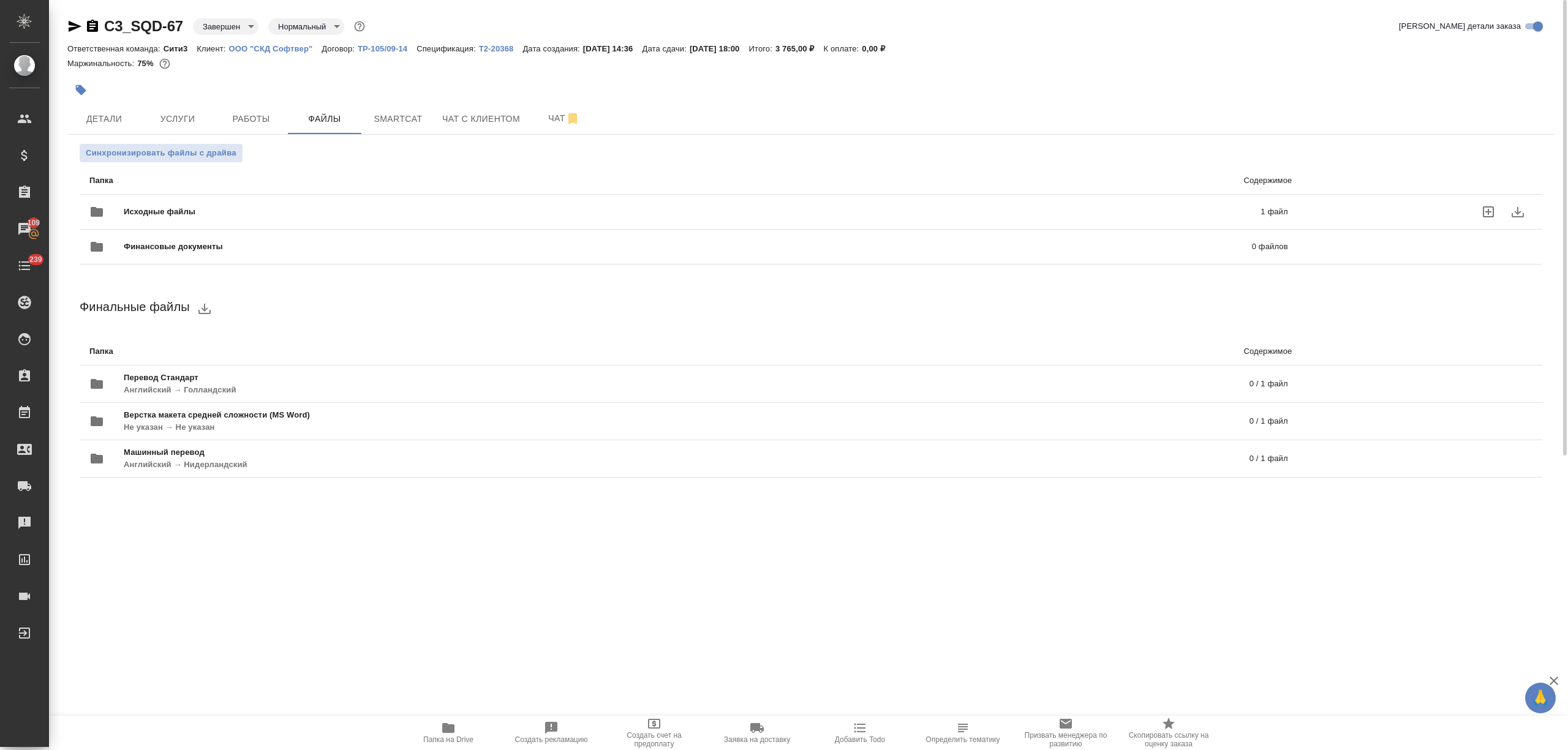
click at [284, 203] on div "Исходные файлы 1 файл" at bounding box center [689, 212] width 1199 height 29
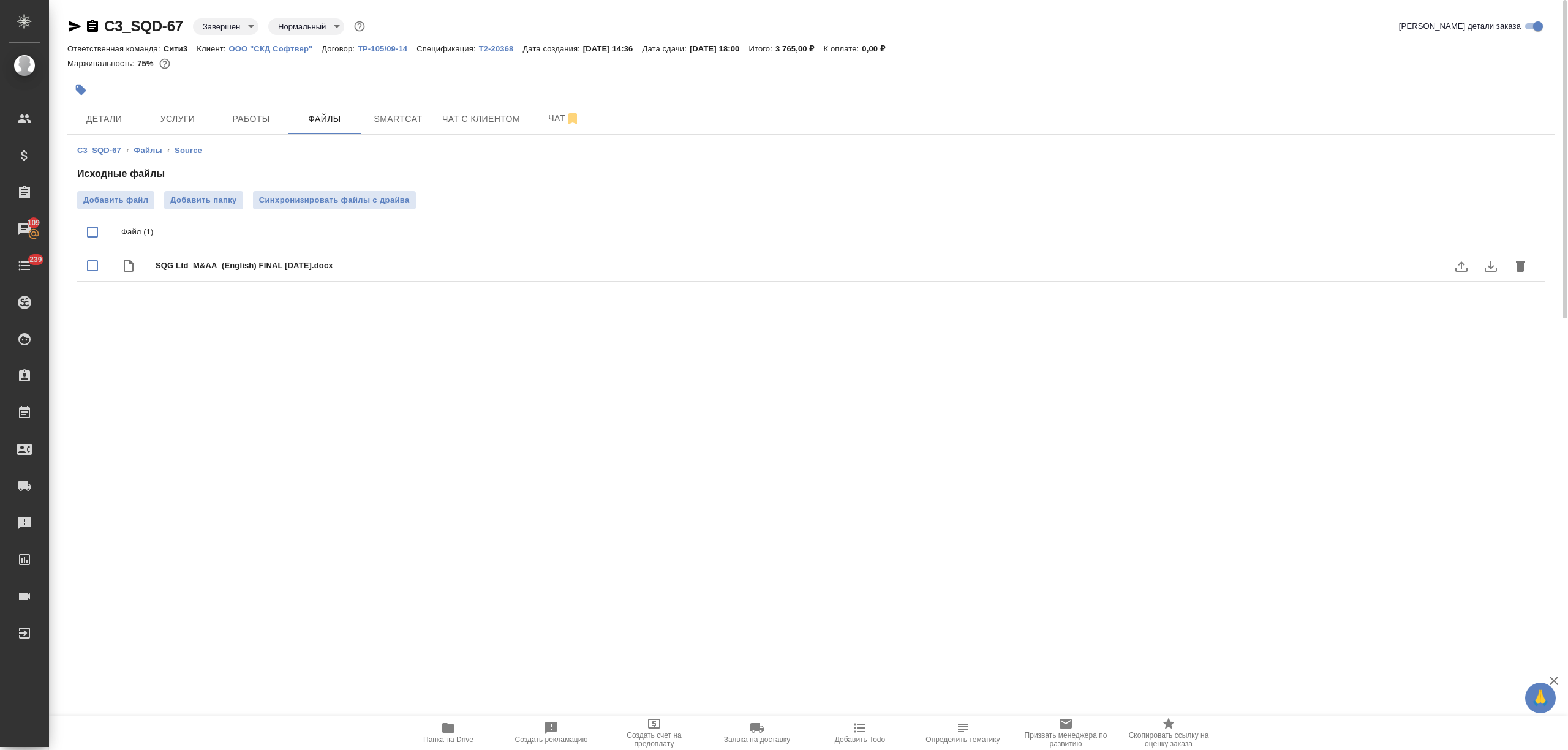
click at [1490, 272] on icon "download" at bounding box center [1490, 267] width 12 height 10
click at [71, 23] on icon "button" at bounding box center [75, 26] width 13 height 11
click at [255, 112] on span "Работы" at bounding box center [251, 119] width 59 height 16
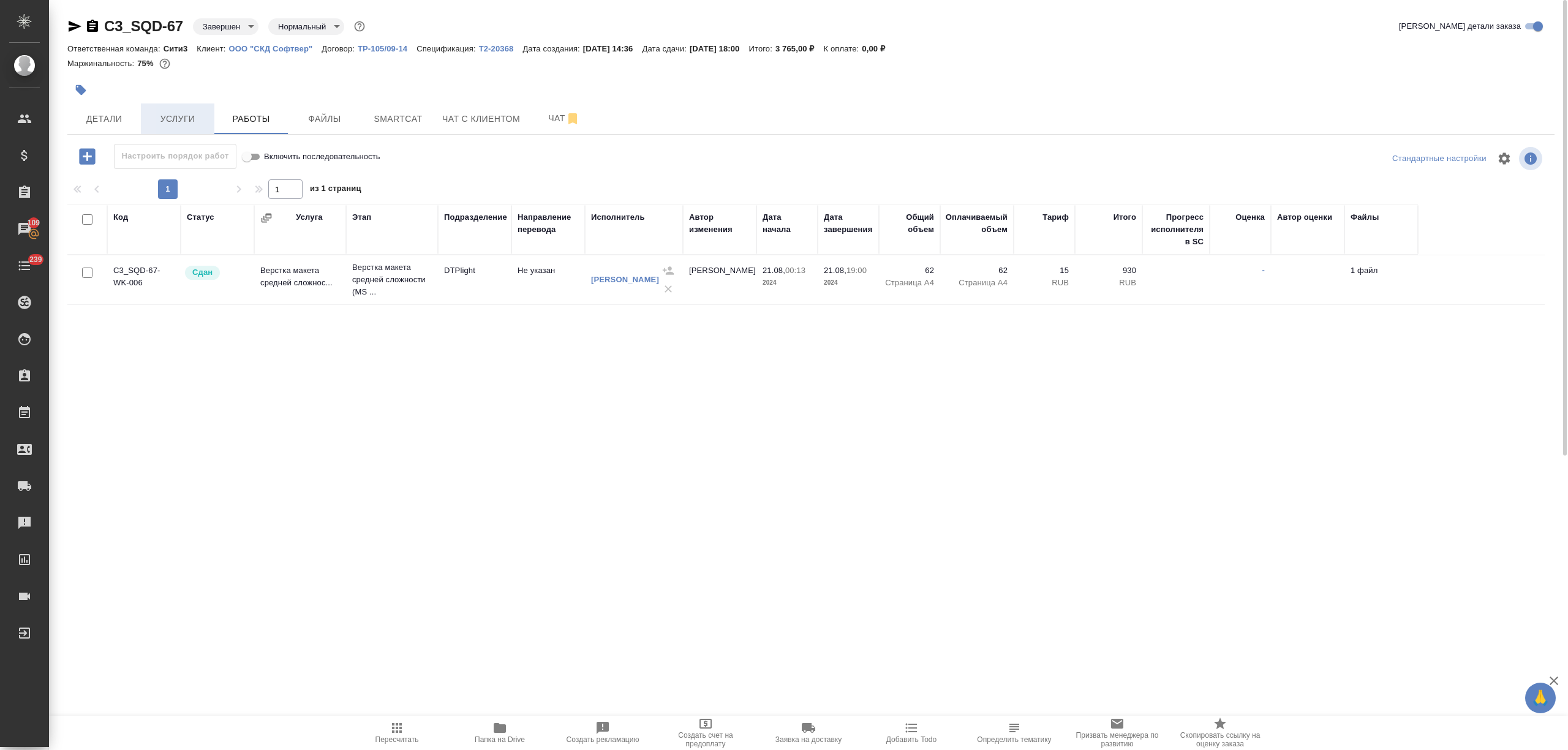
click at [212, 117] on button "Услуги" at bounding box center [177, 118] width 73 height 30
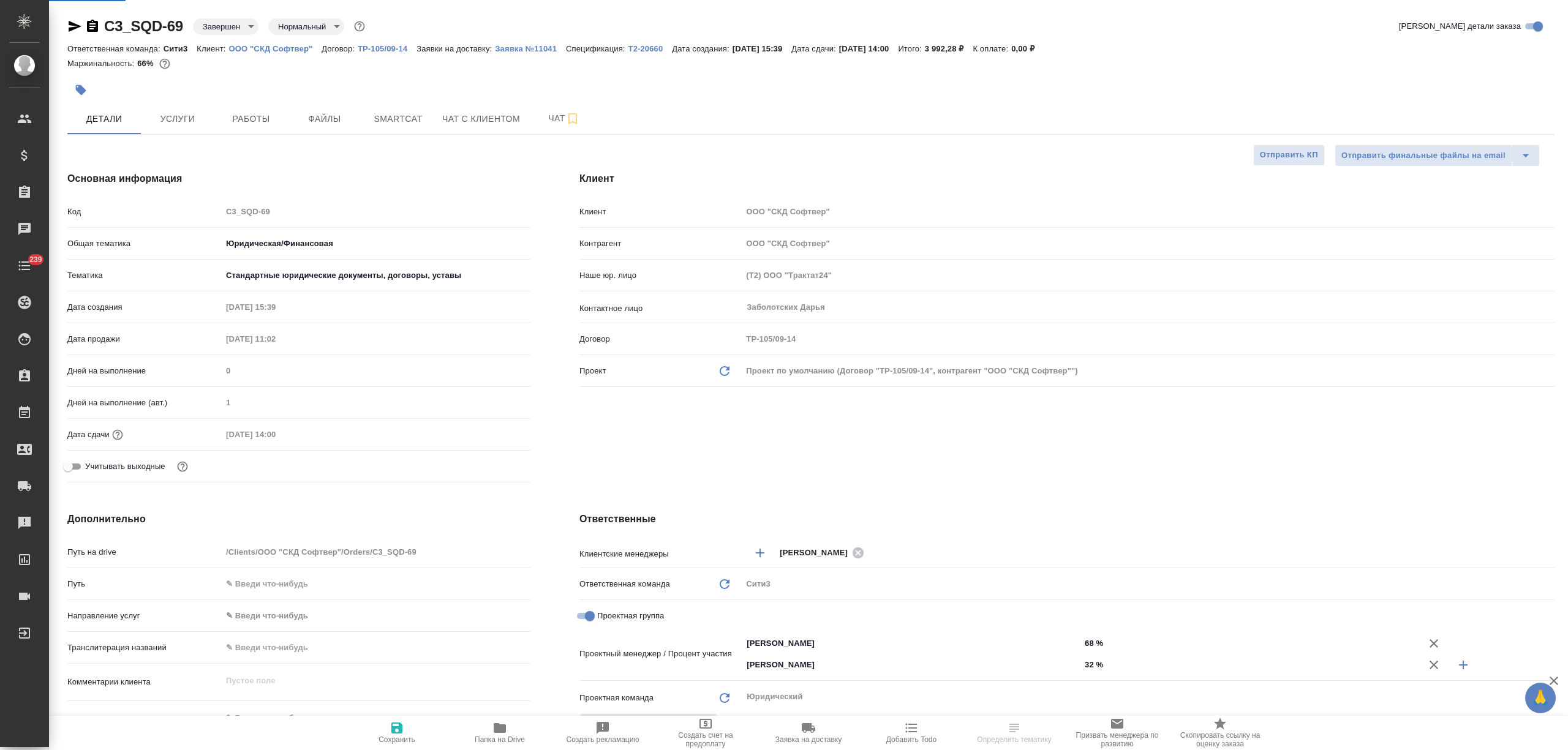
select select "RU"
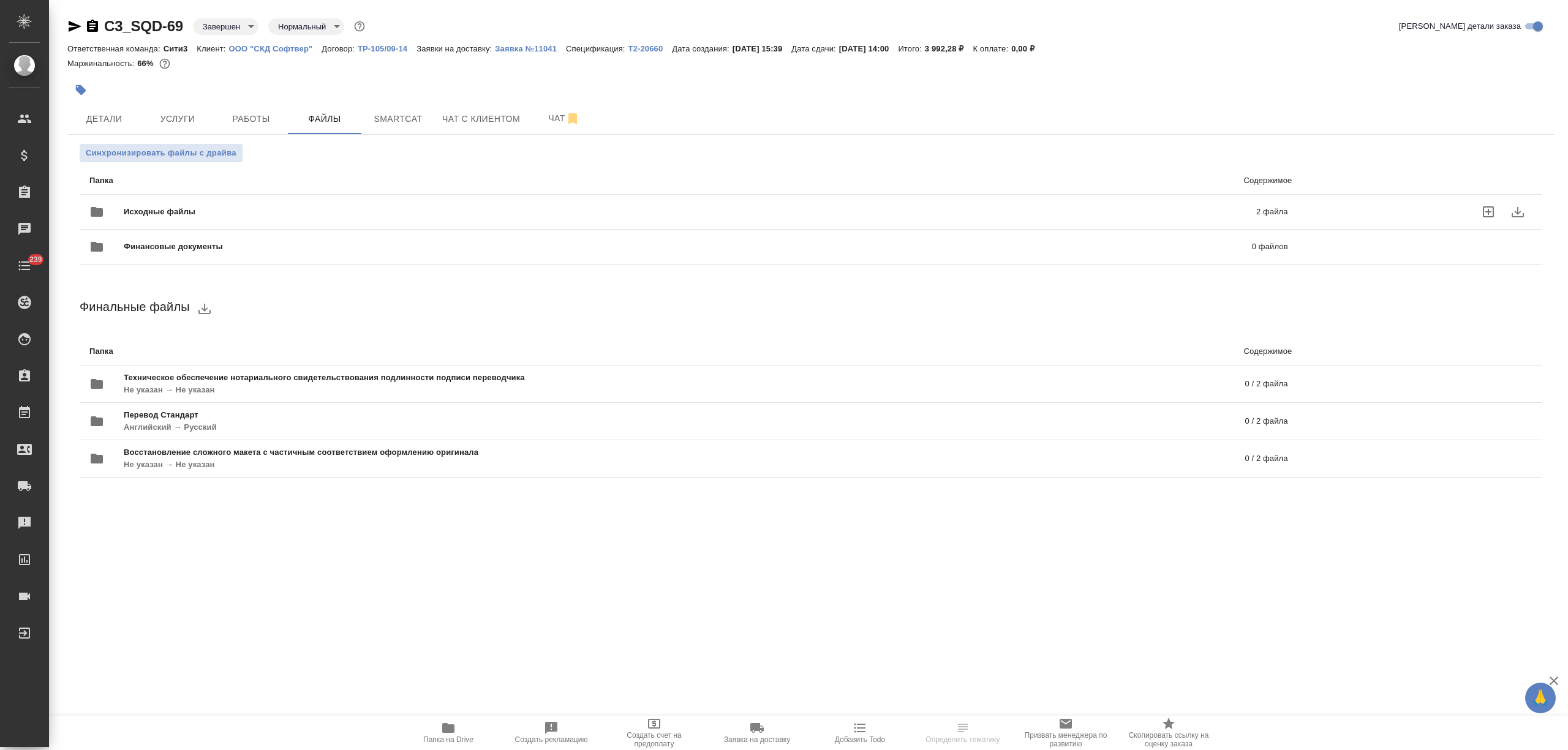
click at [282, 200] on div "Исходные файлы 2 файла" at bounding box center [689, 212] width 1199 height 29
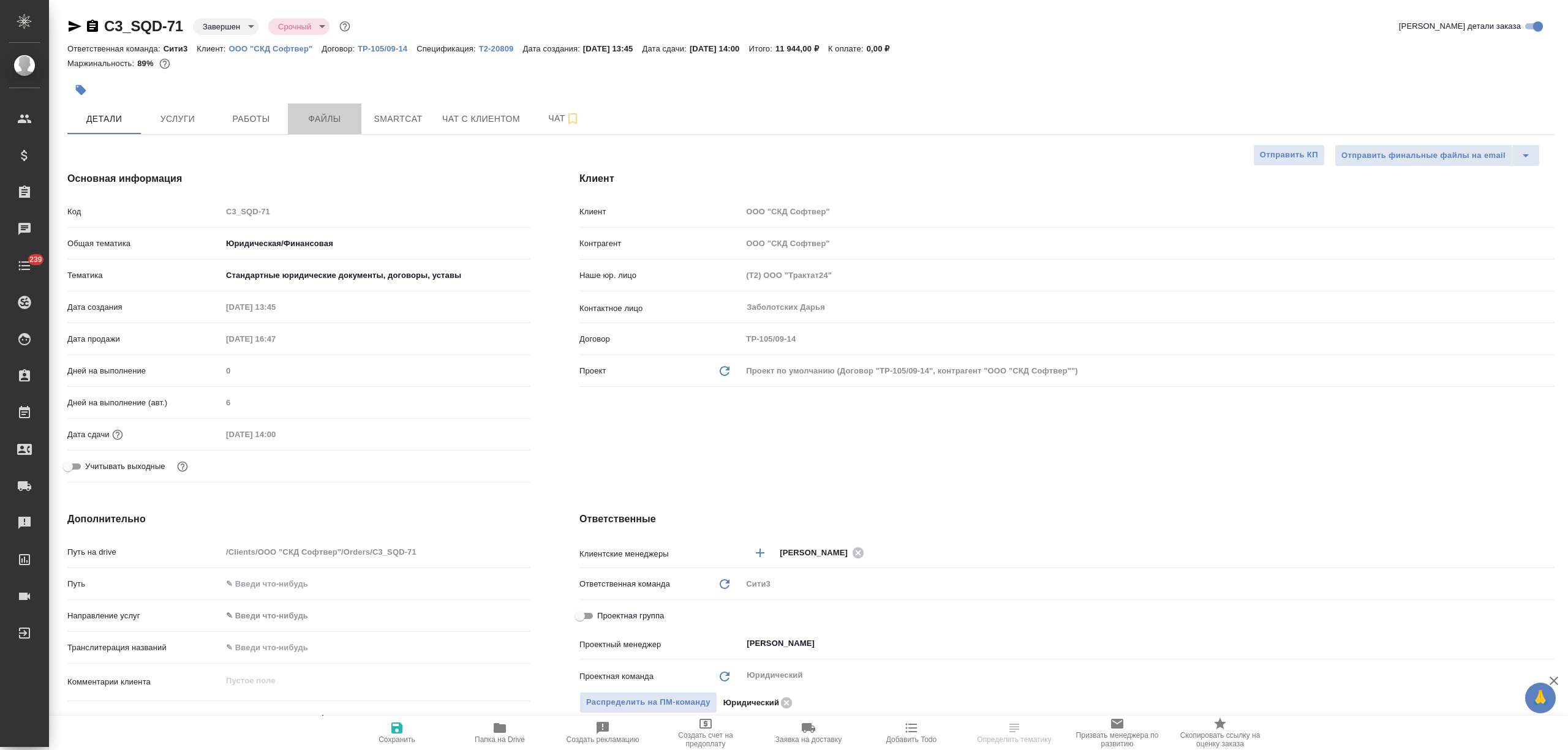
select select "RU"
click at [345, 106] on button "Файлы" at bounding box center [324, 118] width 73 height 30
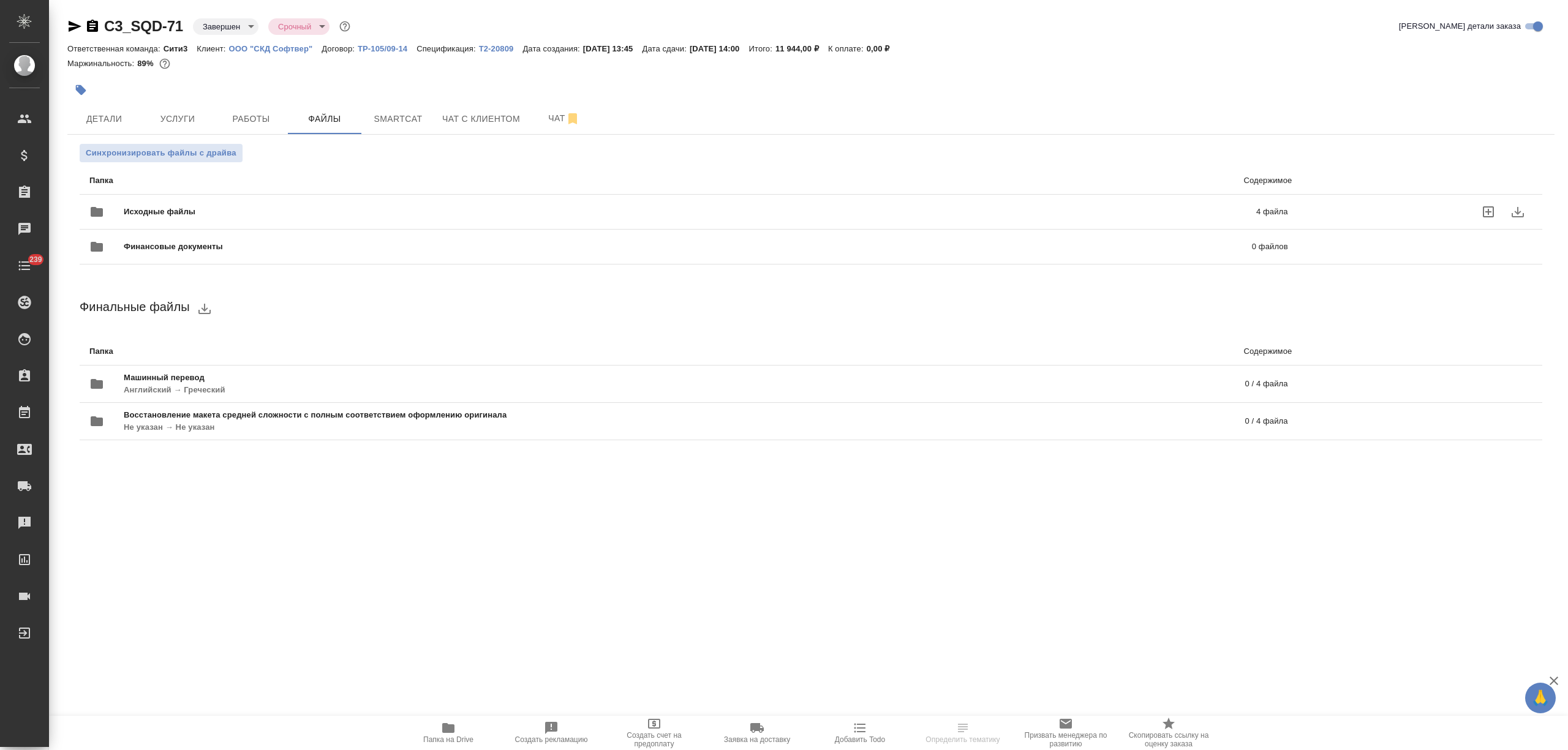
click at [260, 197] on div "Исходные файлы 4 файла" at bounding box center [689, 212] width 1199 height 29
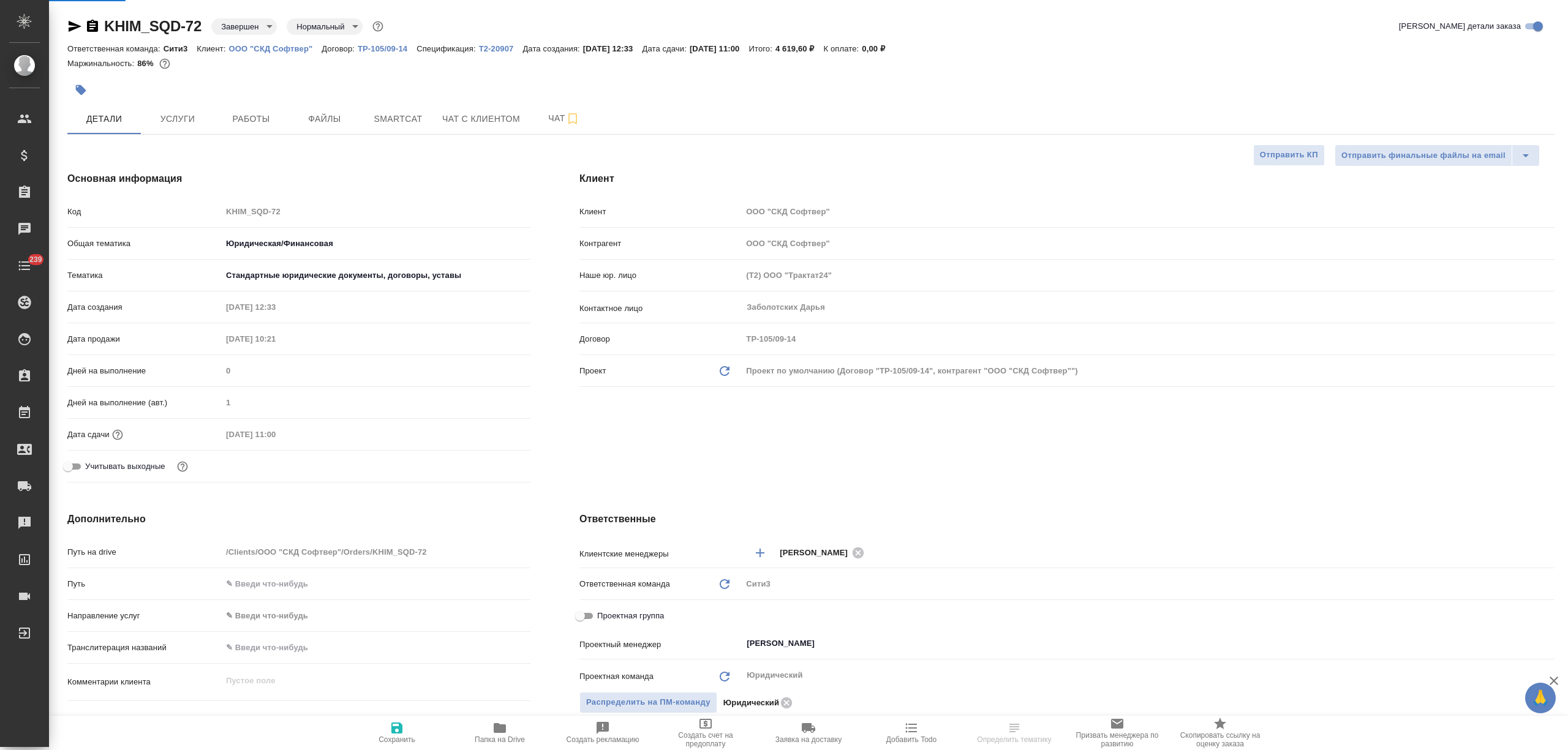
select select "RU"
click at [330, 121] on span "Файлы" at bounding box center [325, 119] width 59 height 16
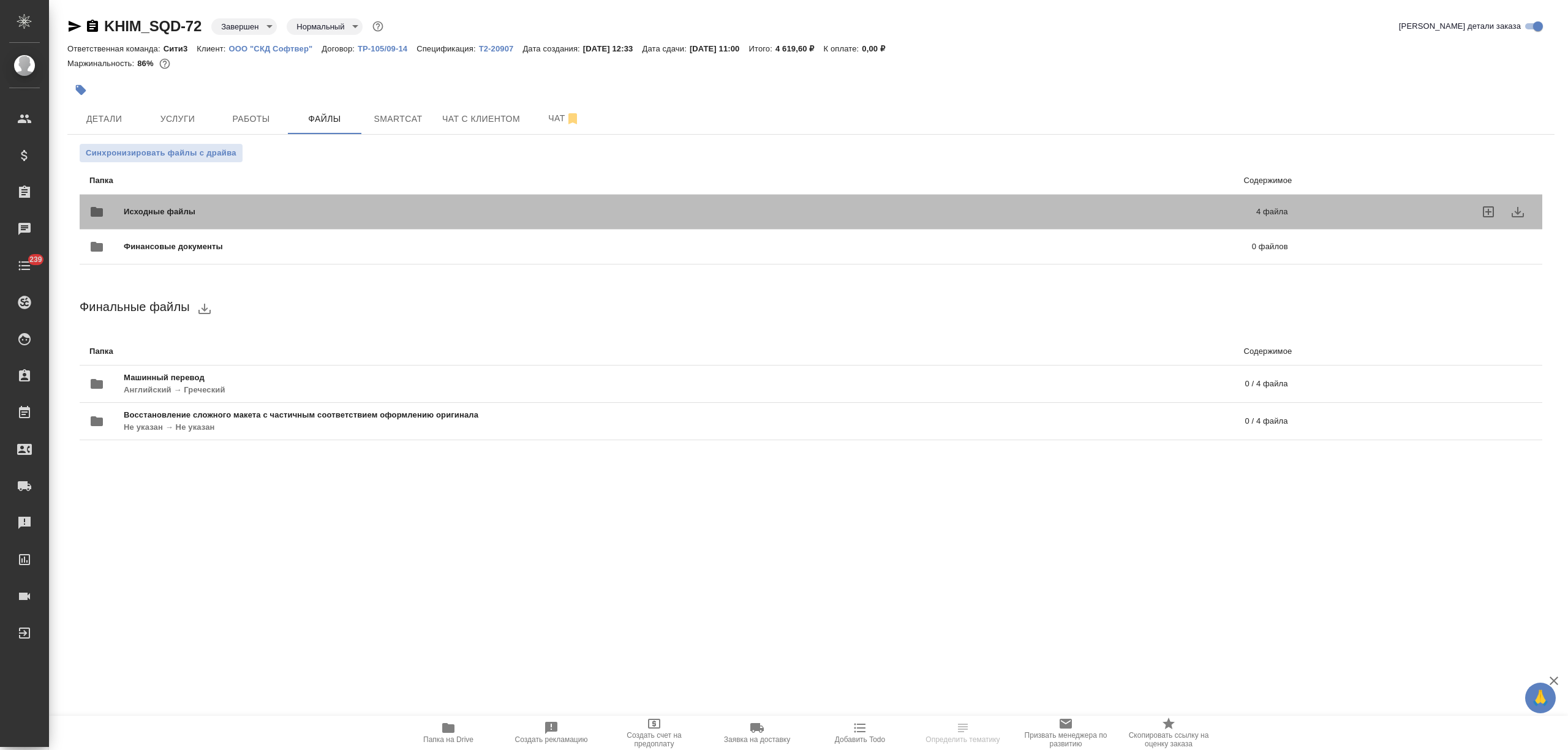
click at [308, 199] on div "Исходные файлы 4 файла" at bounding box center [689, 212] width 1199 height 29
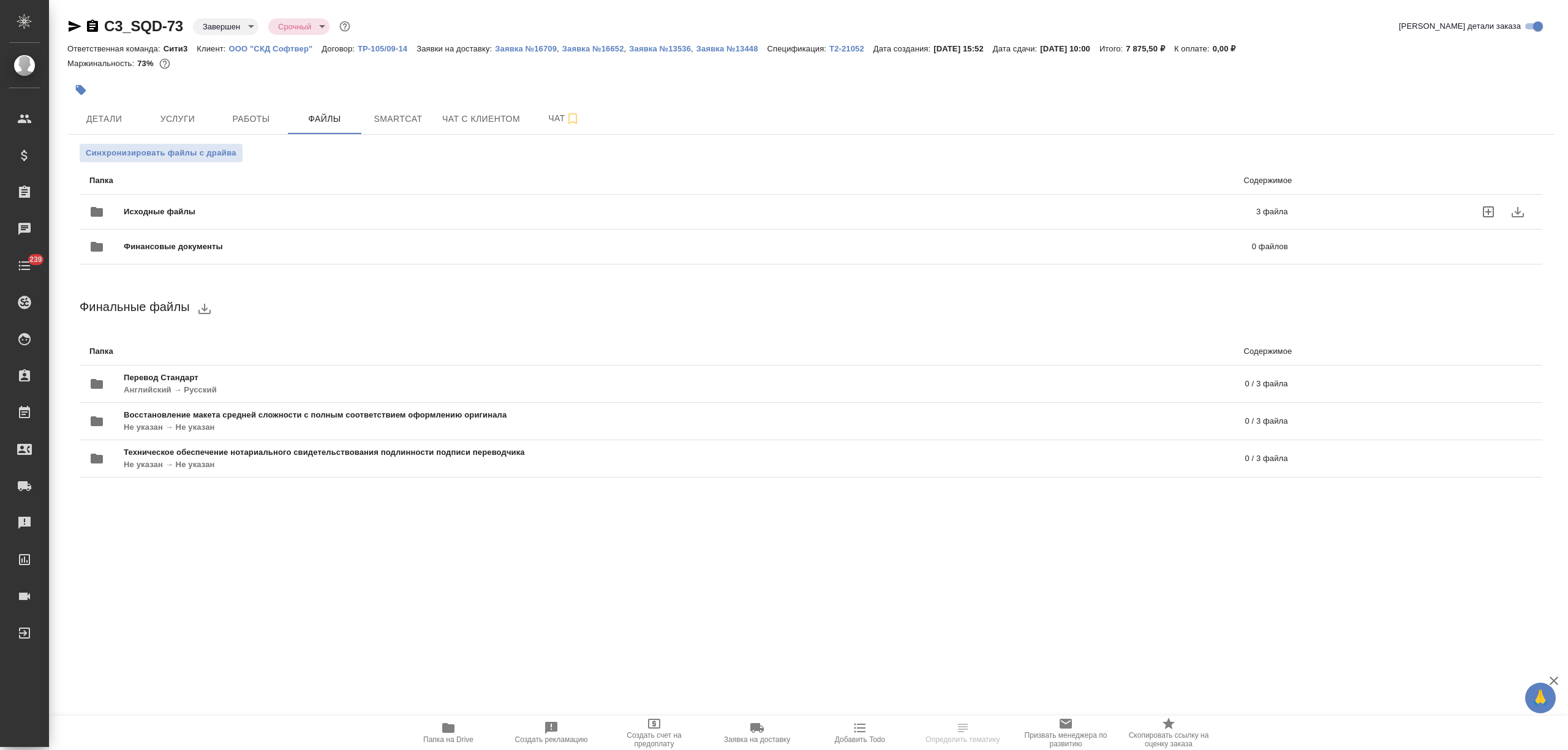
click at [308, 200] on div "Исходные файлы 3 файла" at bounding box center [689, 212] width 1199 height 29
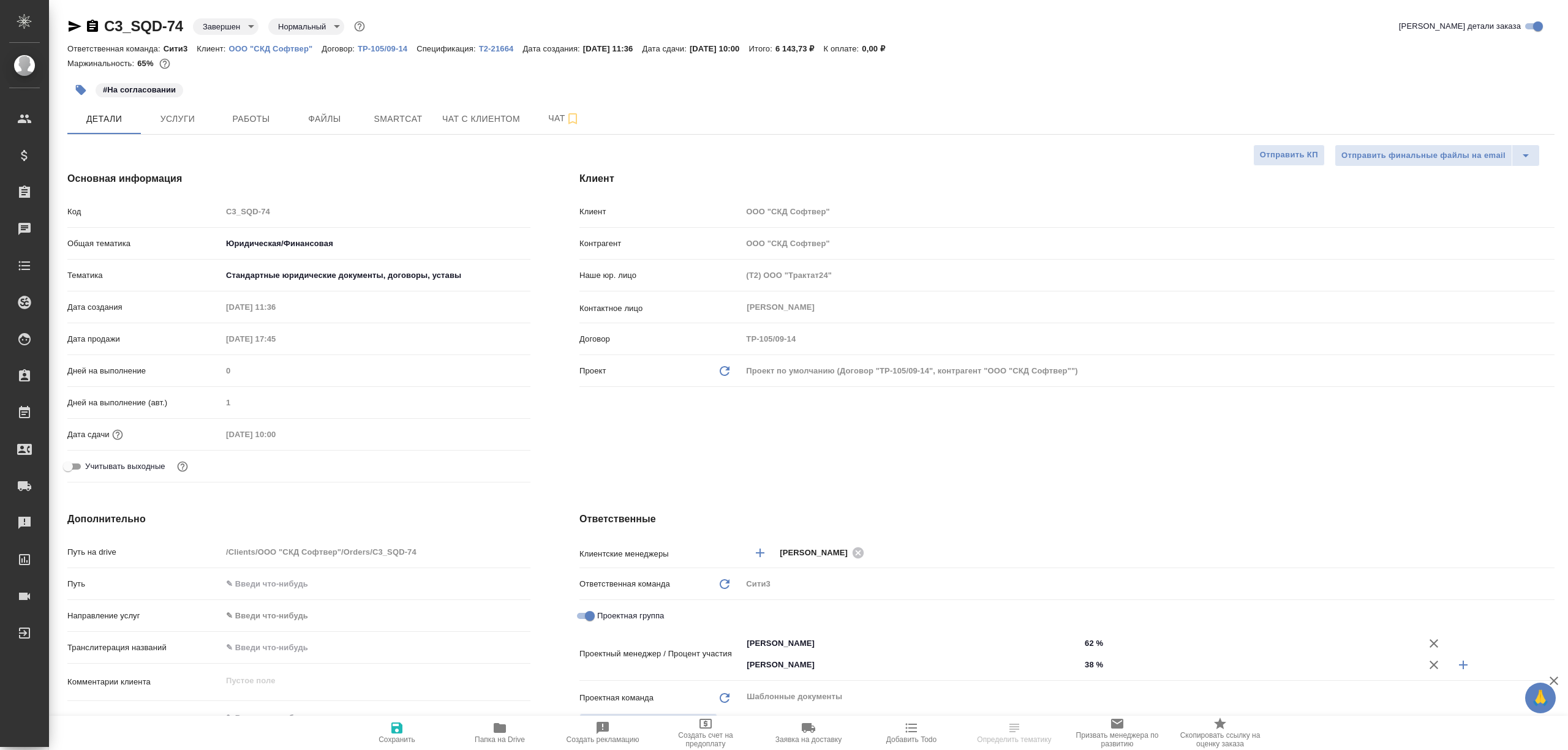
select select "RU"
click at [302, 114] on span "Файлы" at bounding box center [325, 119] width 59 height 16
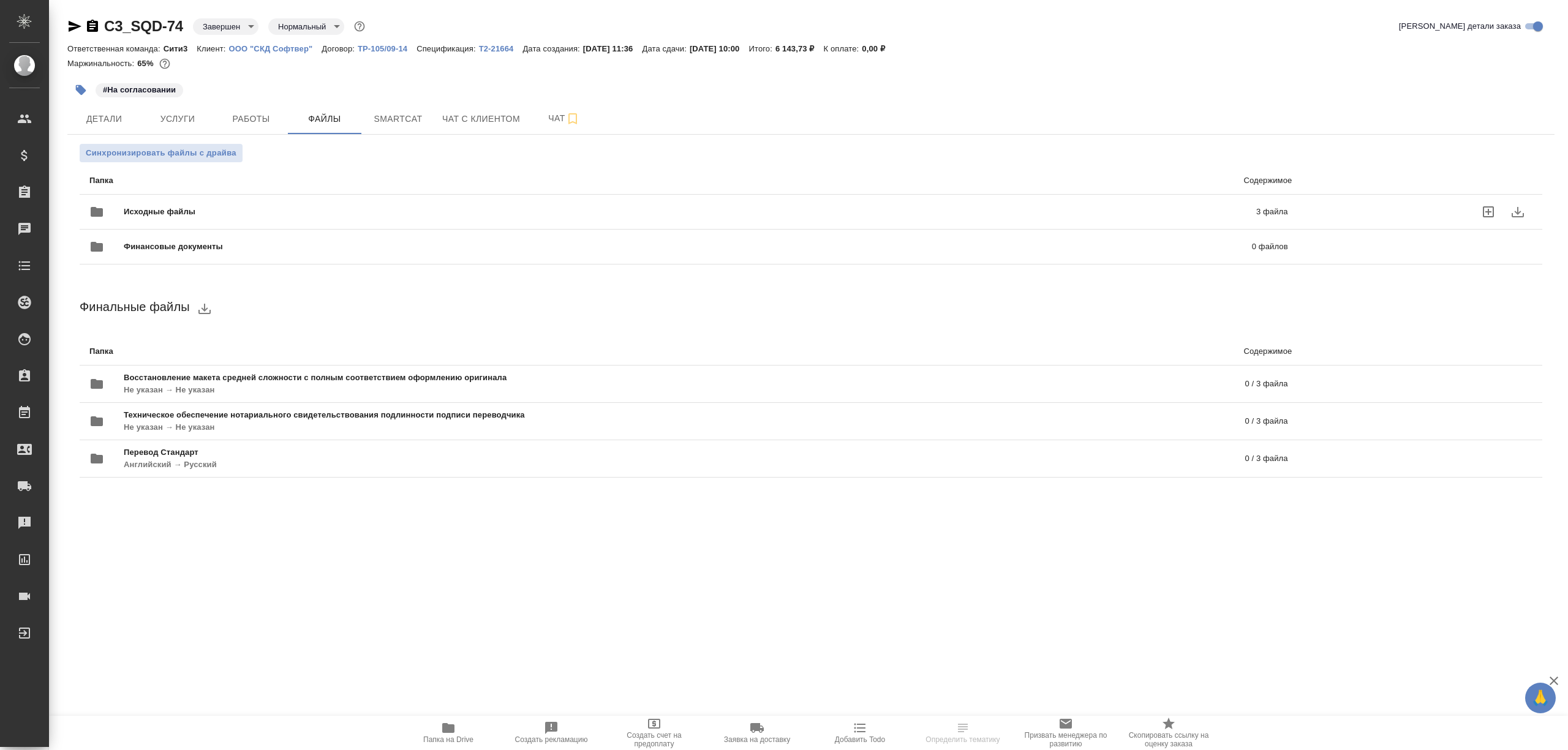
click at [308, 206] on span "Исходные файлы" at bounding box center [425, 212] width 602 height 12
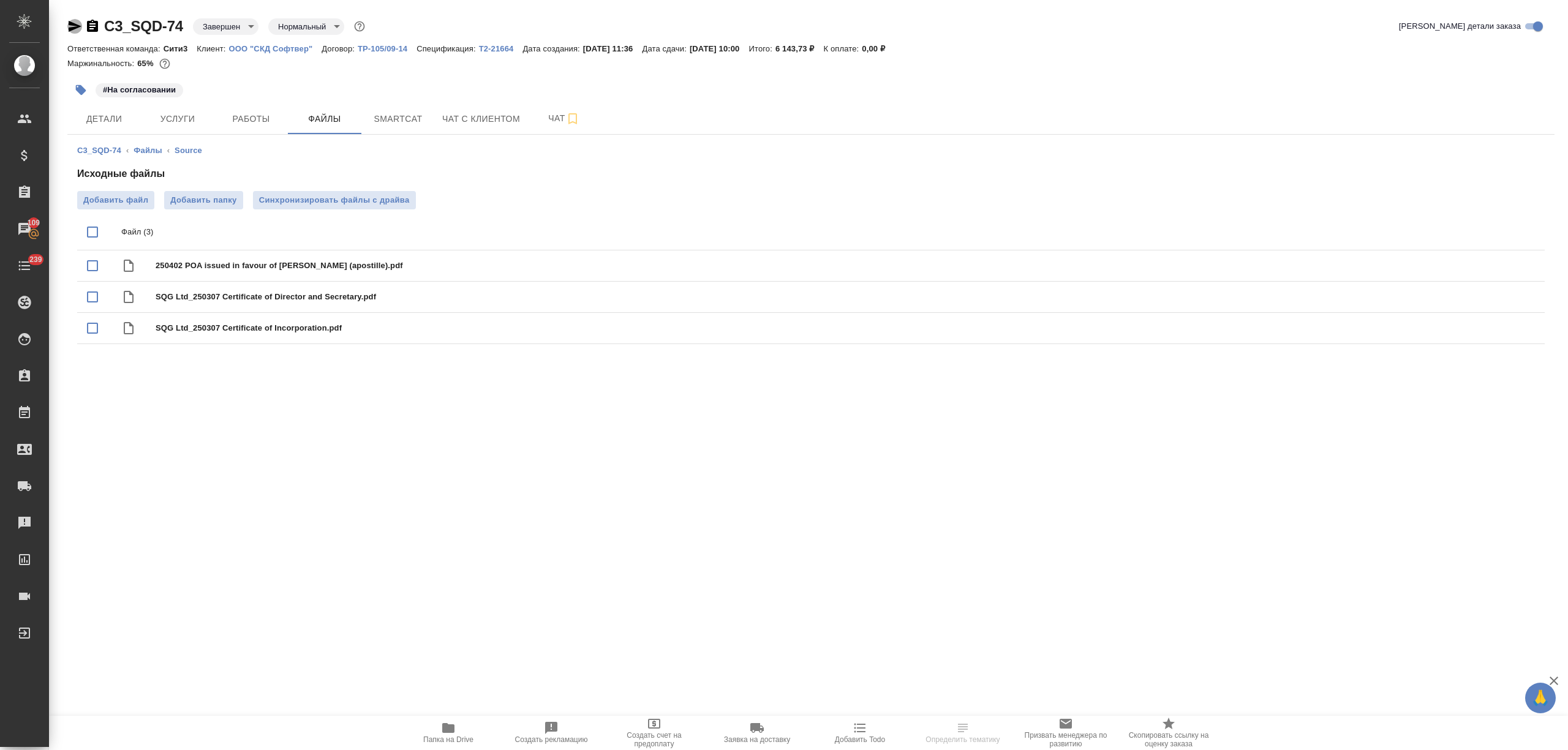
click at [69, 29] on icon "button" at bounding box center [75, 26] width 15 height 15
click at [253, 106] on button "Работы" at bounding box center [251, 118] width 73 height 30
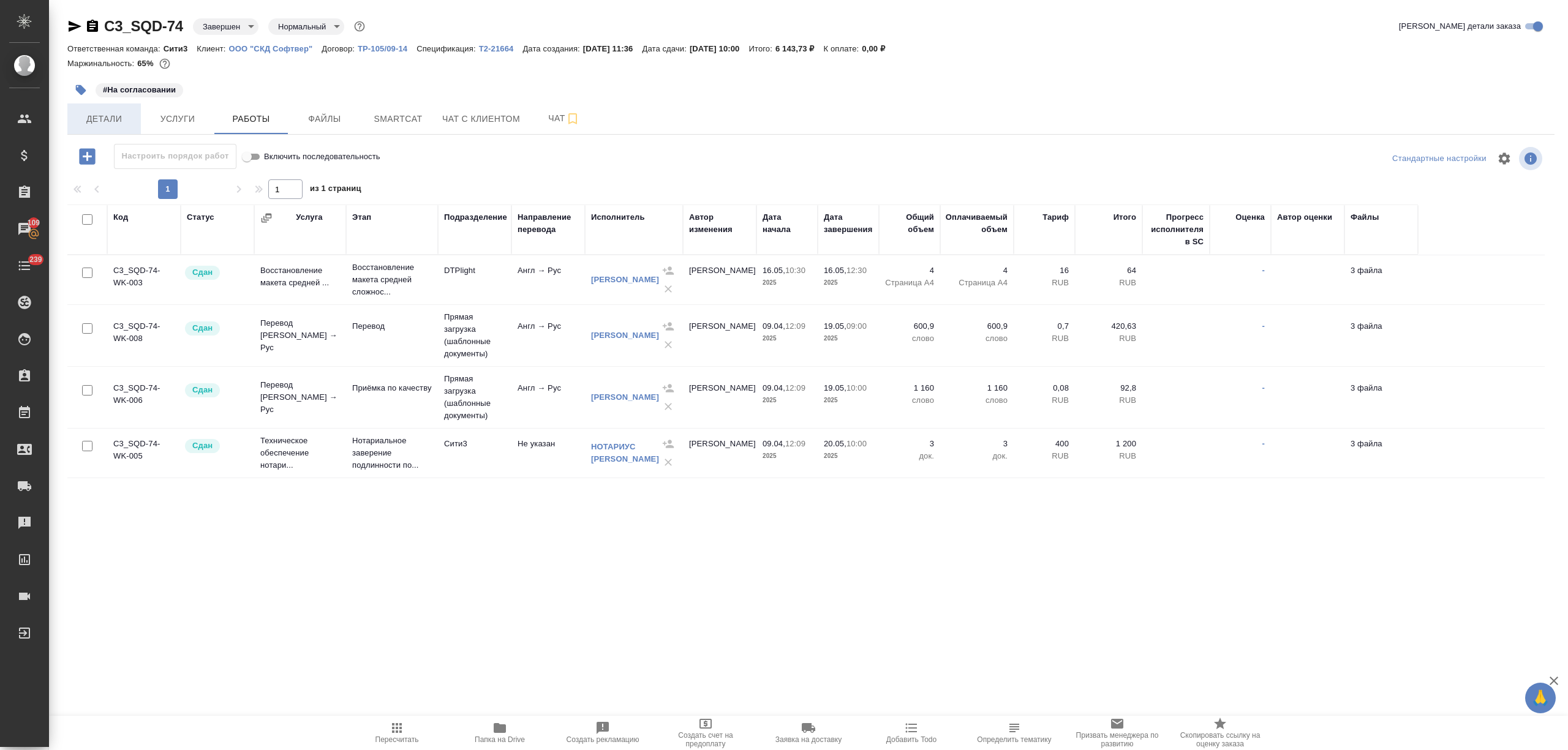
click at [117, 113] on span "Детали" at bounding box center [104, 119] width 59 height 16
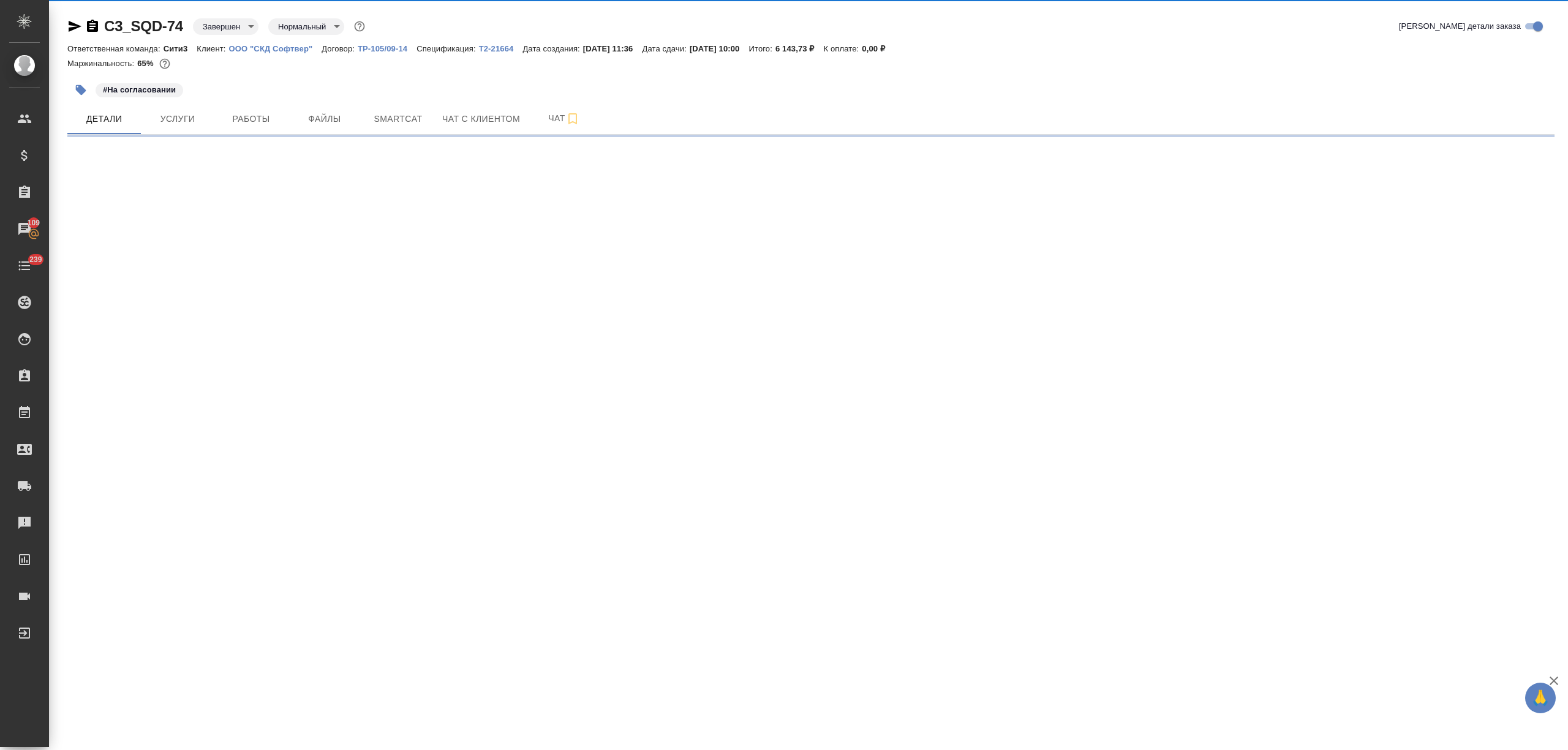
select select "RU"
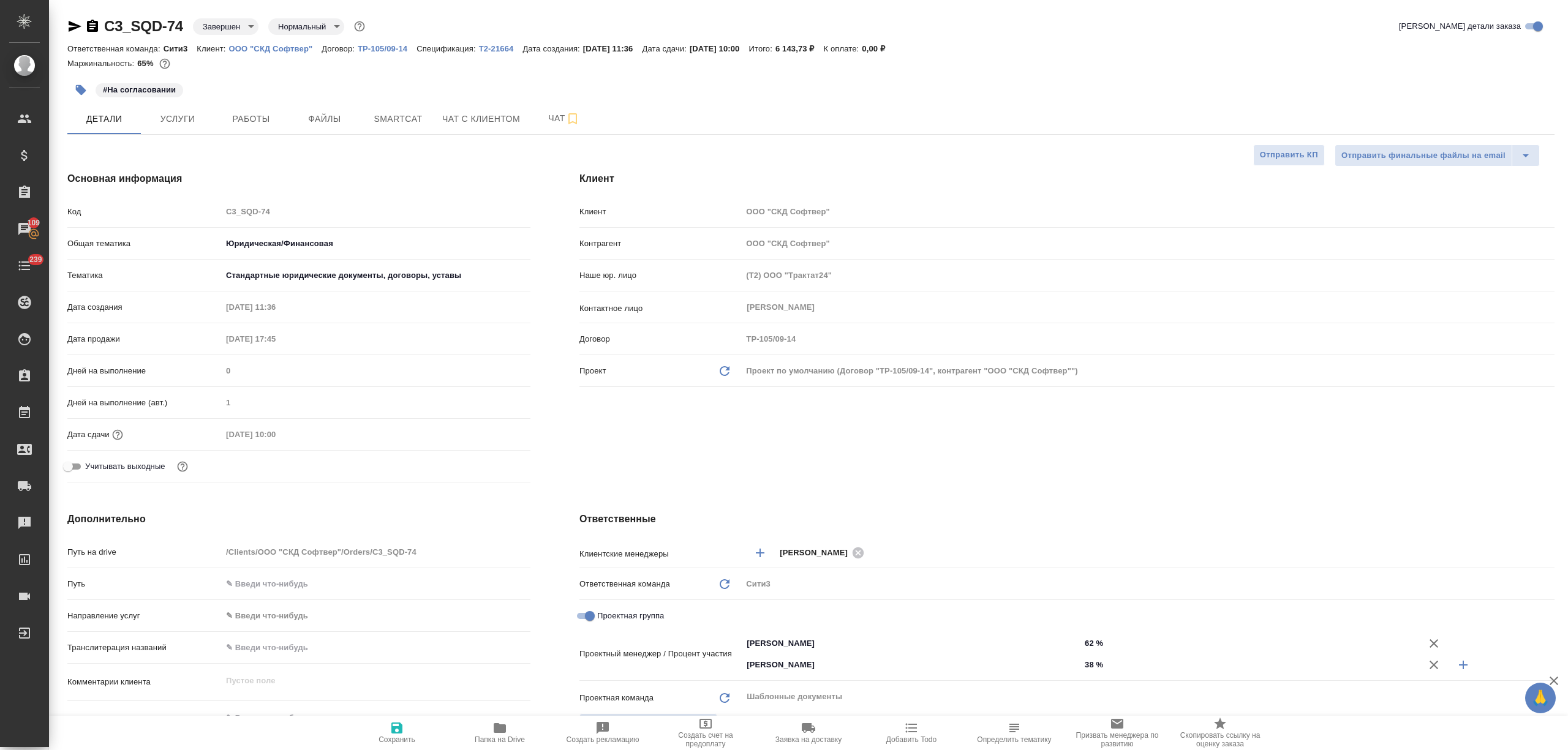
type textarea "x"
click at [326, 121] on span "Файлы" at bounding box center [325, 119] width 59 height 16
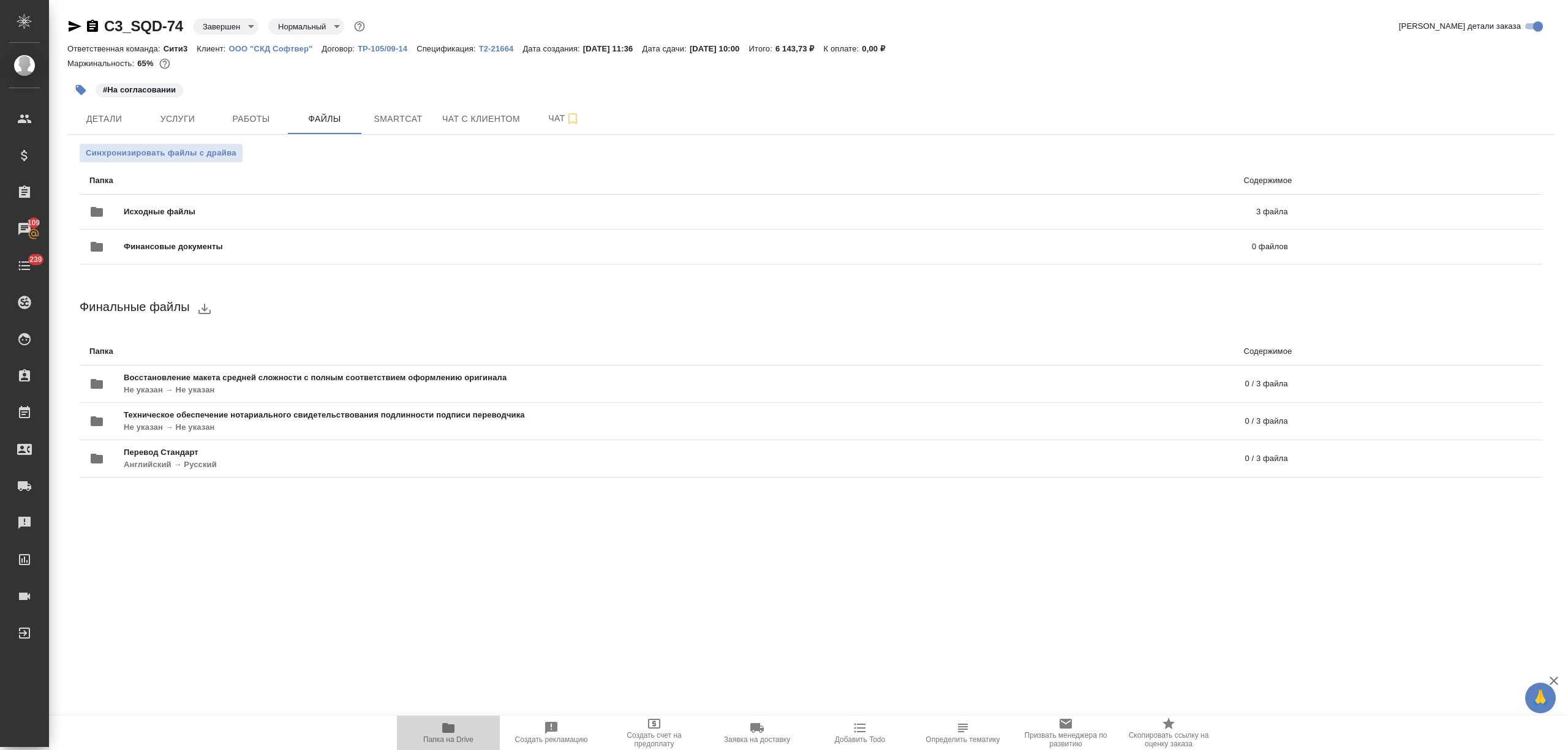
click at [476, 734] on span "Папка на Drive" at bounding box center [448, 732] width 88 height 23
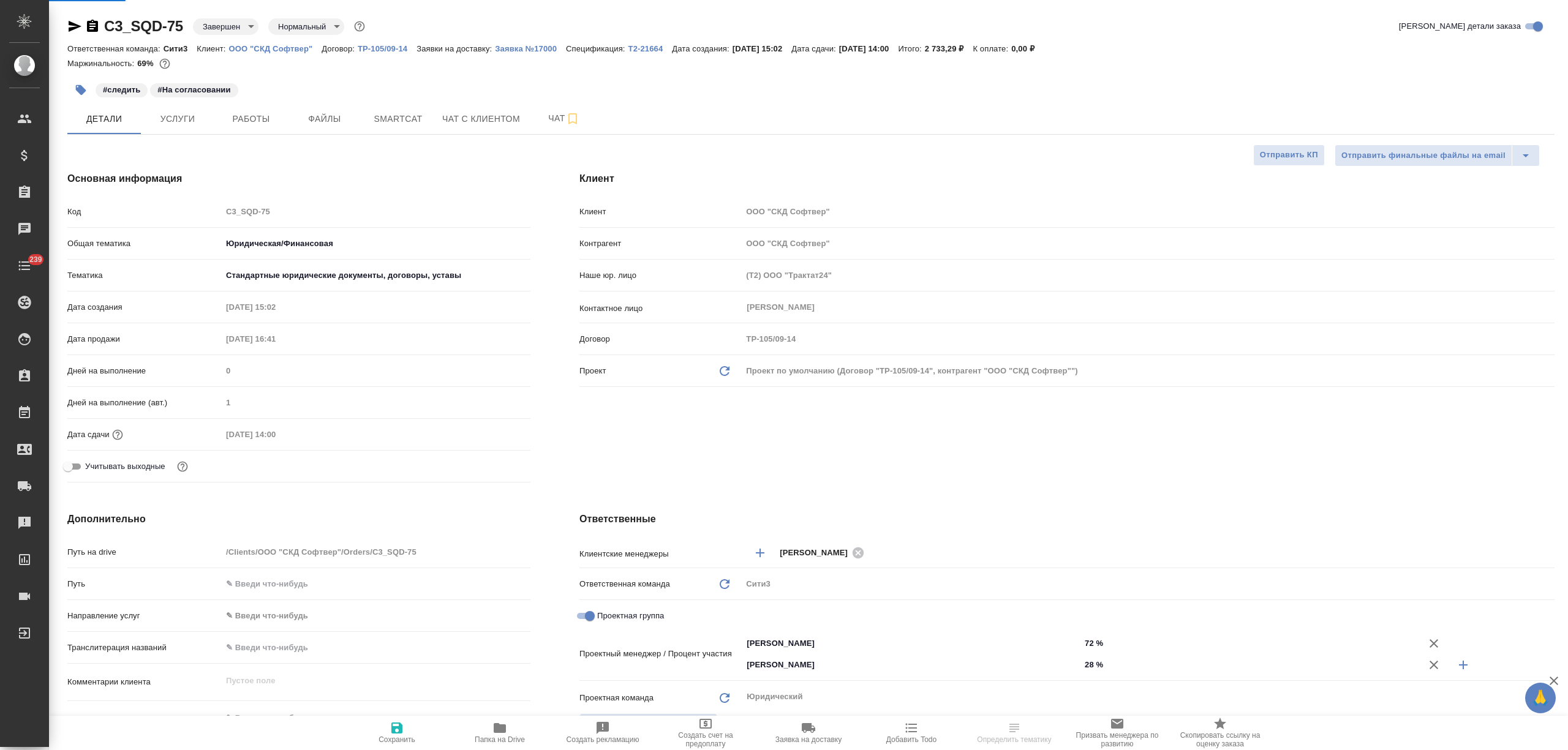
select select "RU"
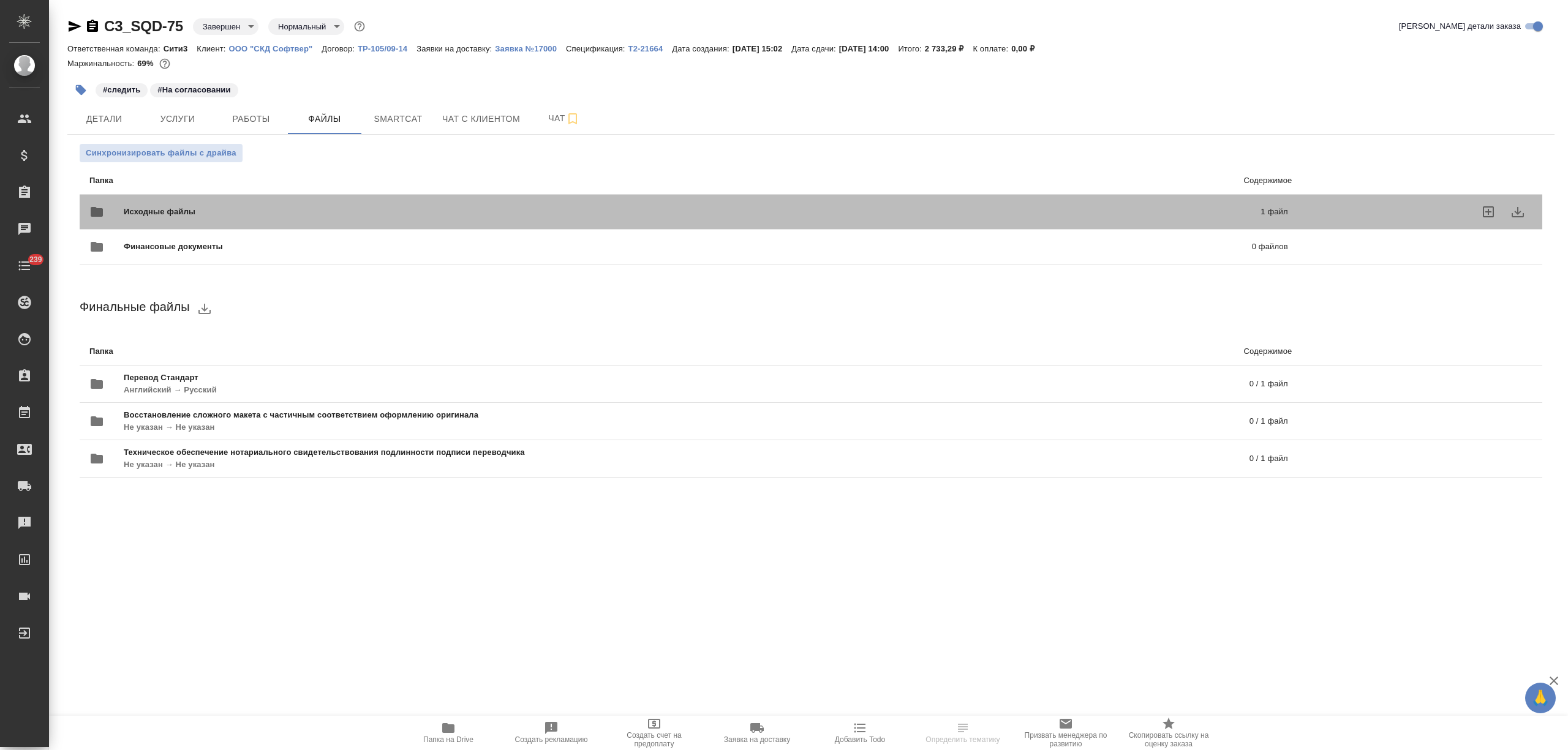
click at [319, 199] on div "Исходные файлы 1 файл" at bounding box center [689, 212] width 1199 height 29
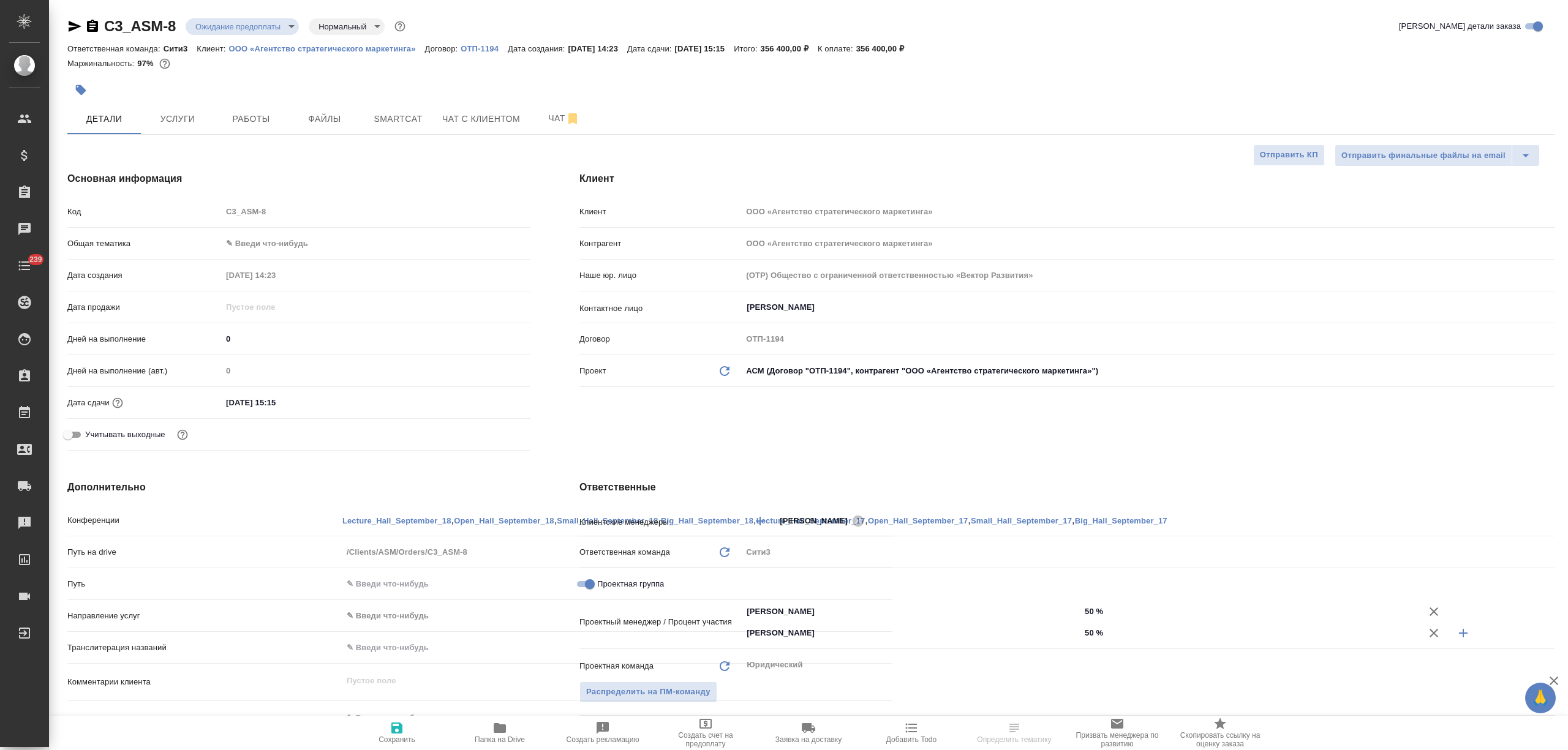
select select "RU"
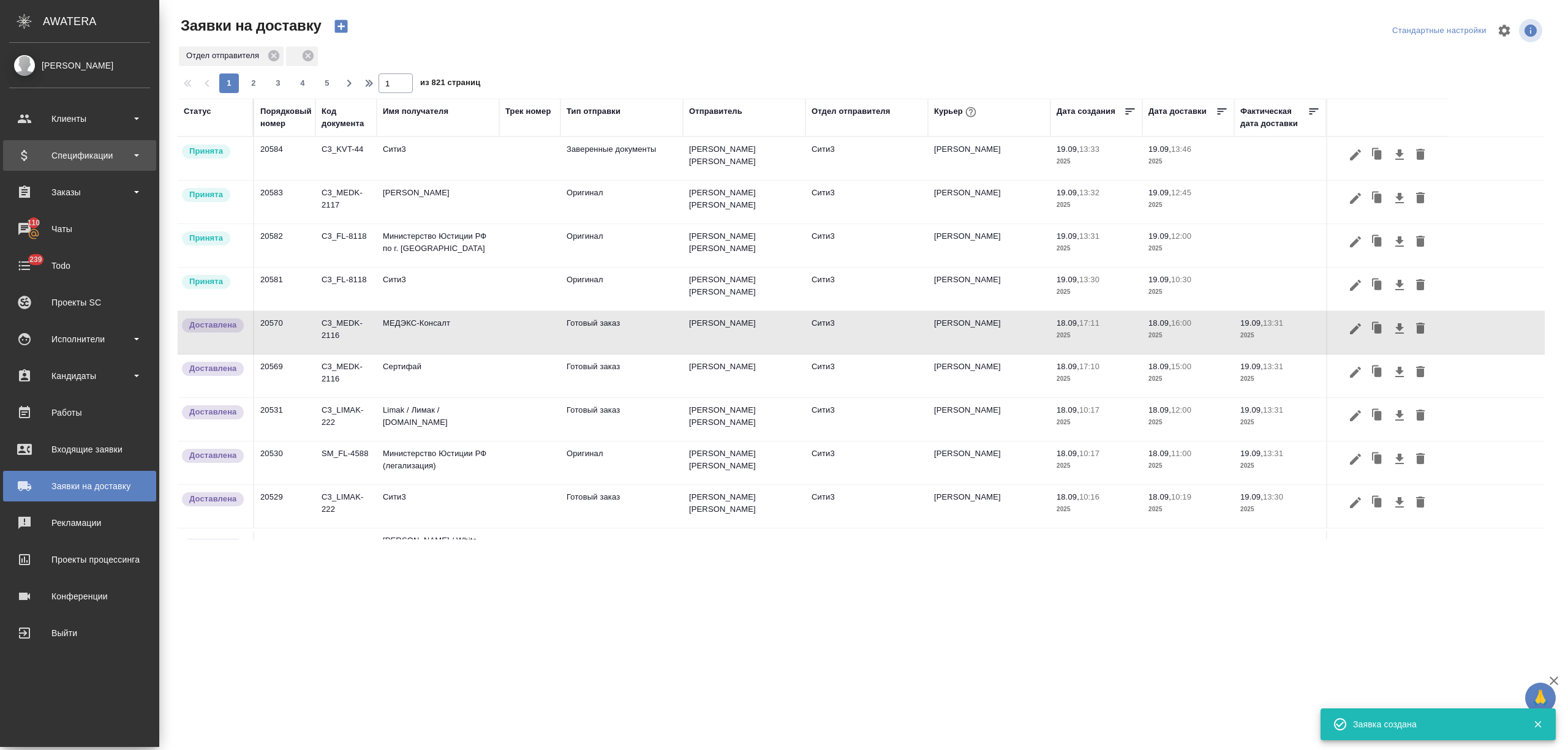
click at [55, 148] on div "Спецификации" at bounding box center [79, 156] width 141 height 18
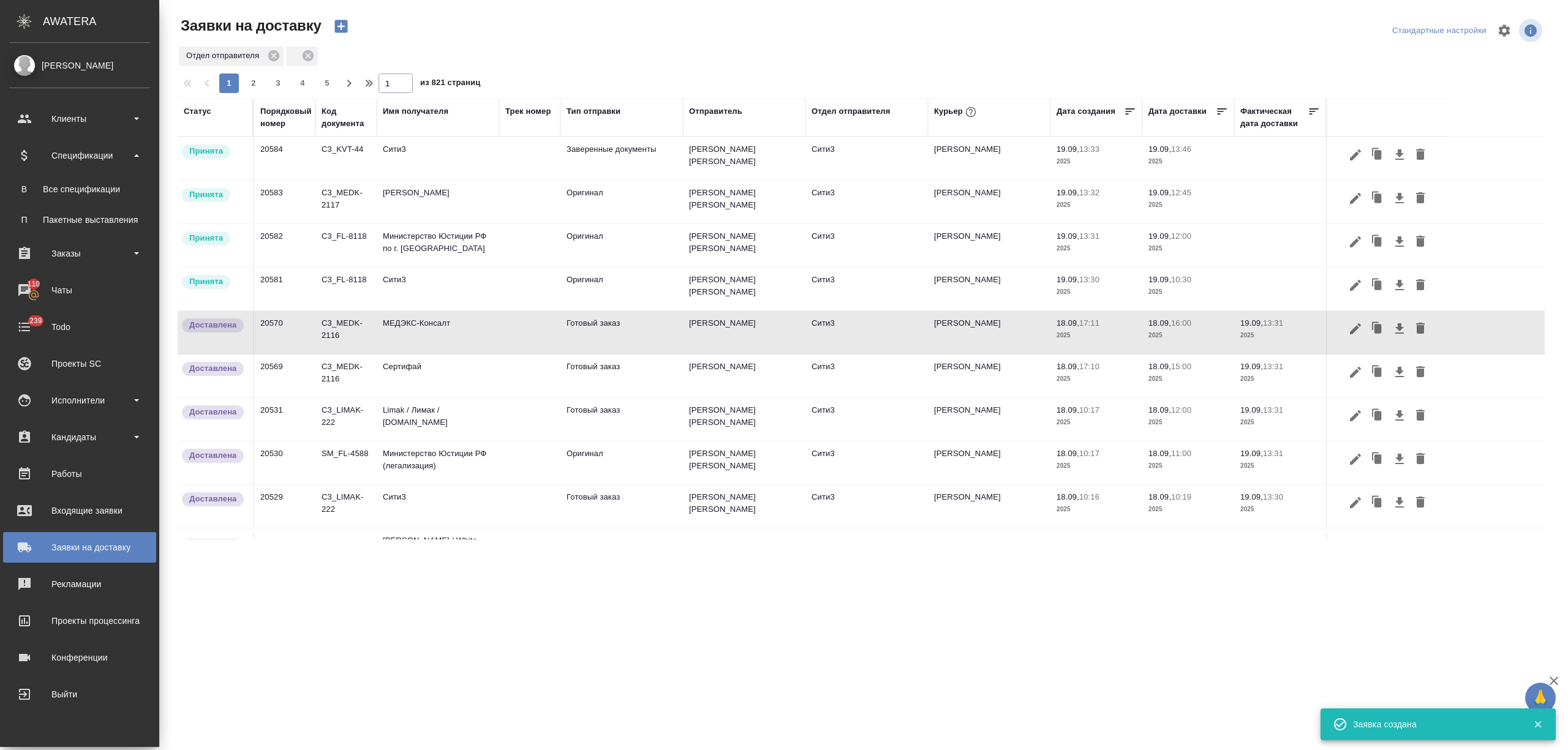
click at [73, 189] on div "Все спецификации" at bounding box center [80, 189] width 129 height 12
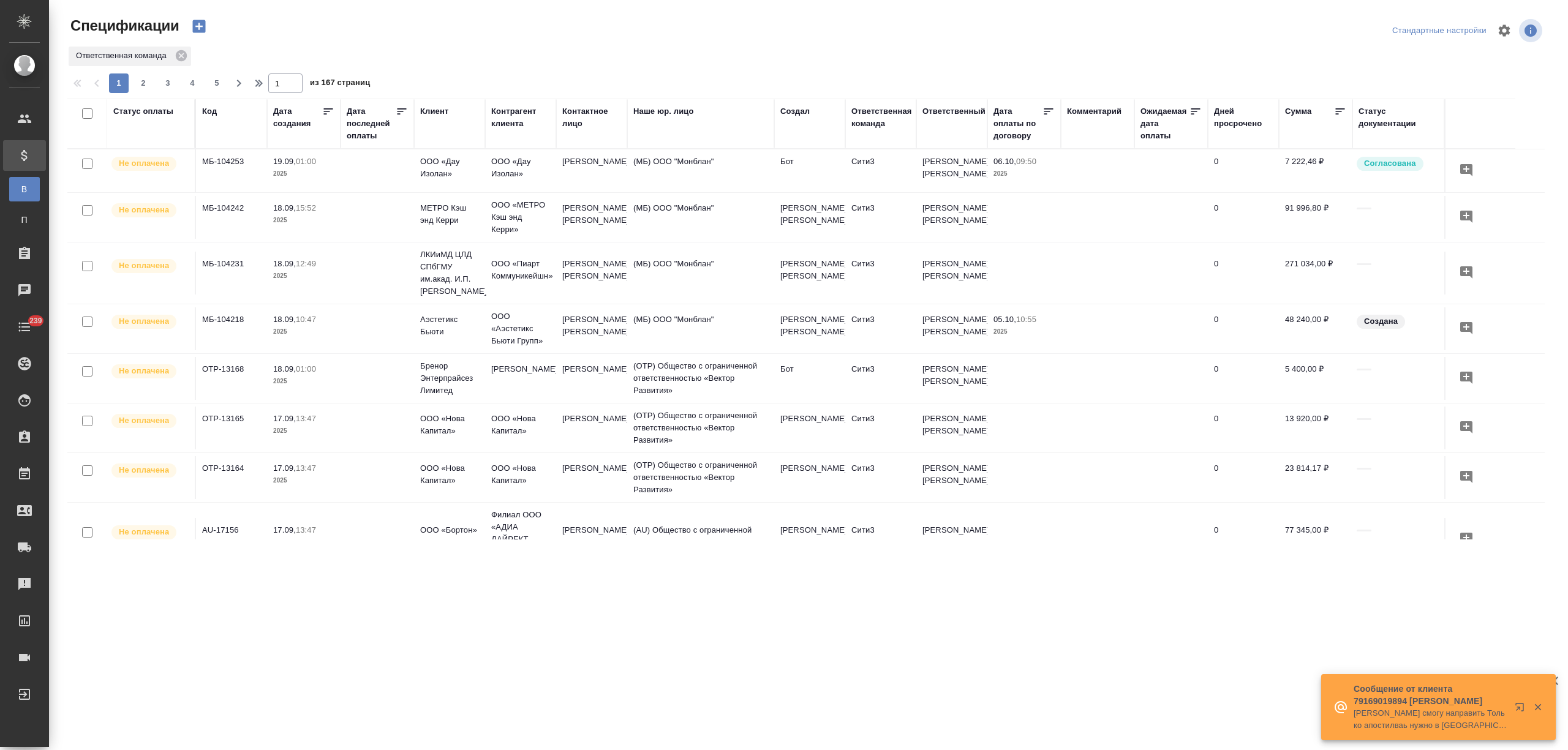
click at [202, 25] on icon "button" at bounding box center [199, 27] width 13 height 13
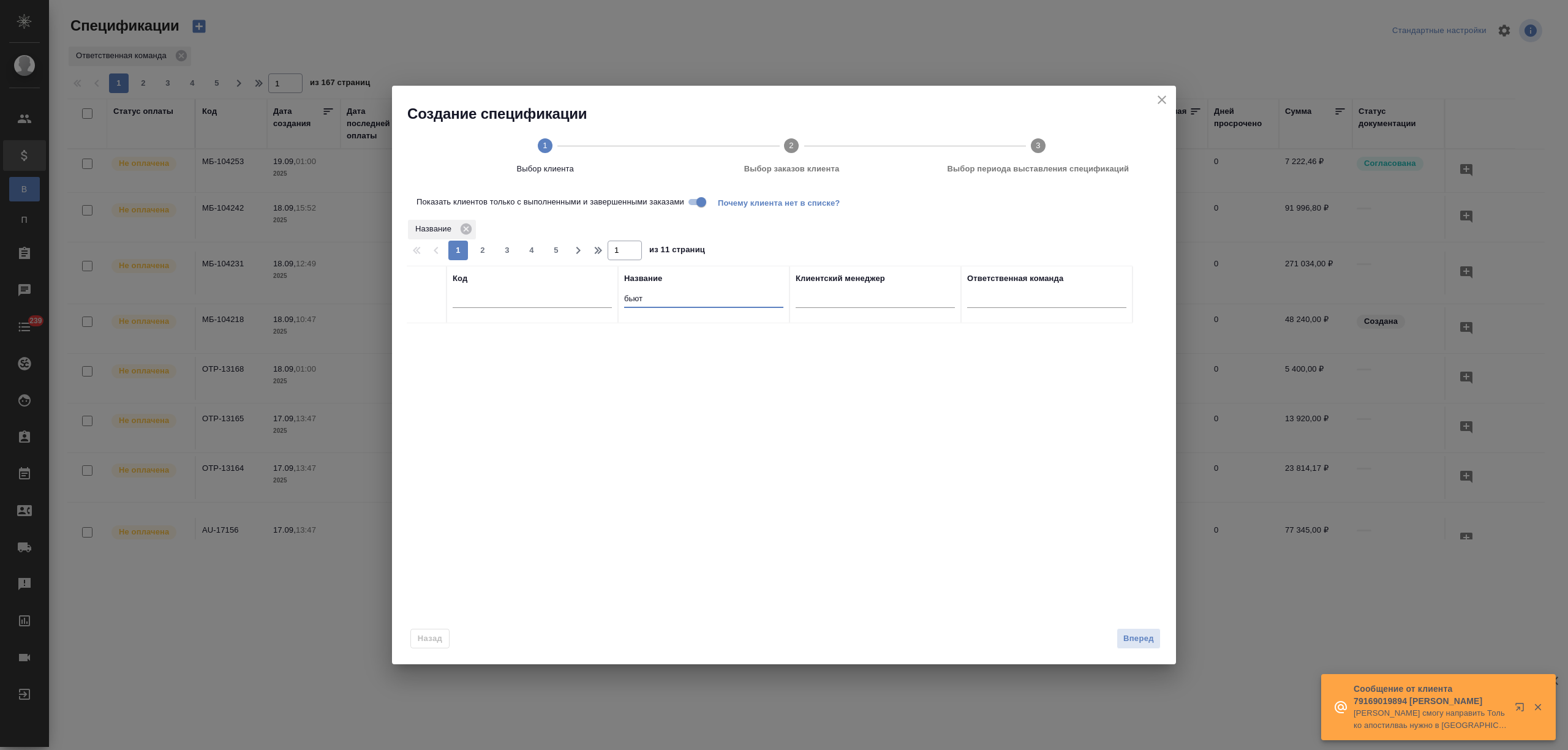
drag, startPoint x: 648, startPoint y: 295, endPoint x: 589, endPoint y: 295, distance: 59.0
click at [589, 295] on tr "Код Название бьют Клиентский менеджер Ответственная команда" at bounding box center [770, 295] width 726 height 58
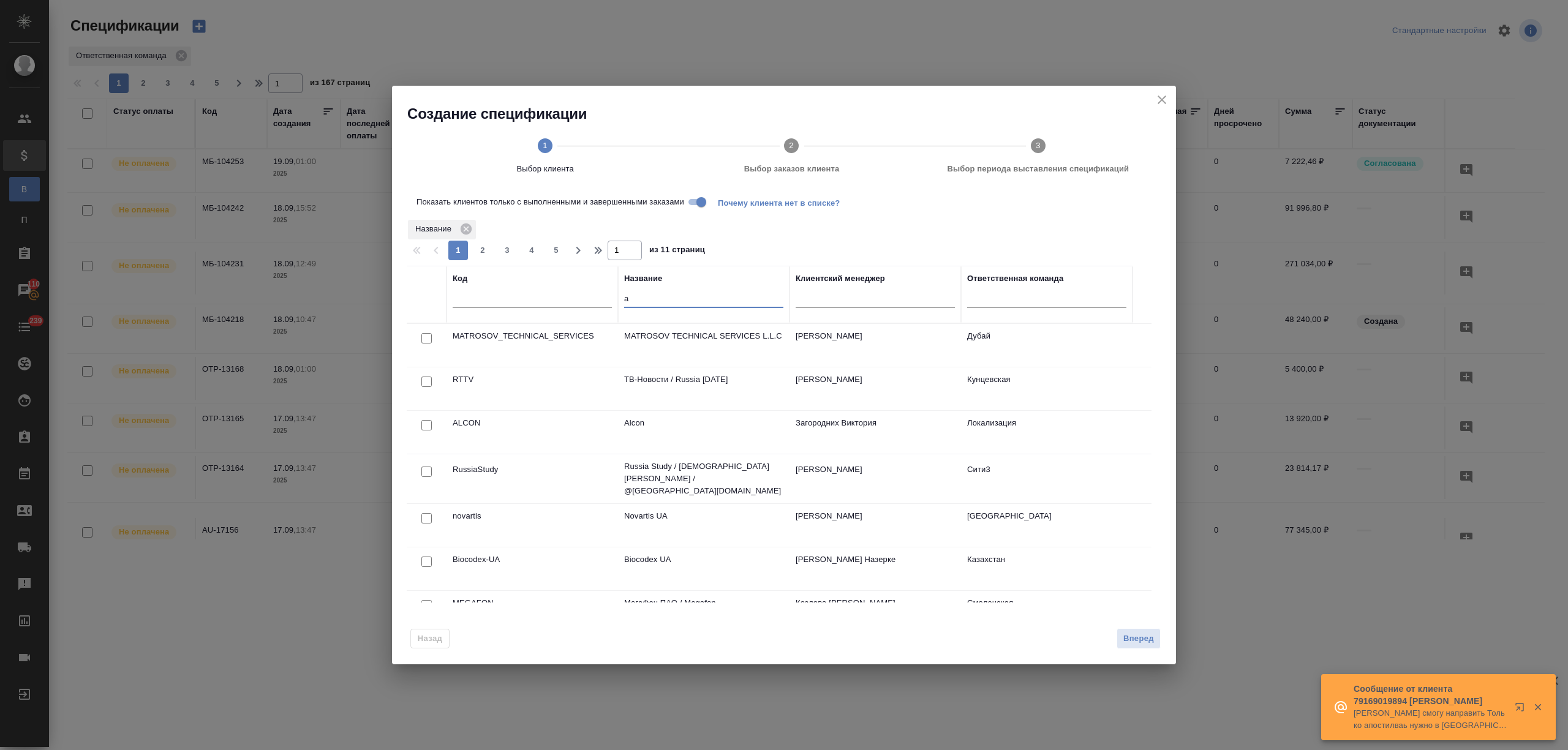
type input "a"
click at [1155, 96] on icon "close" at bounding box center [1162, 99] width 15 height 15
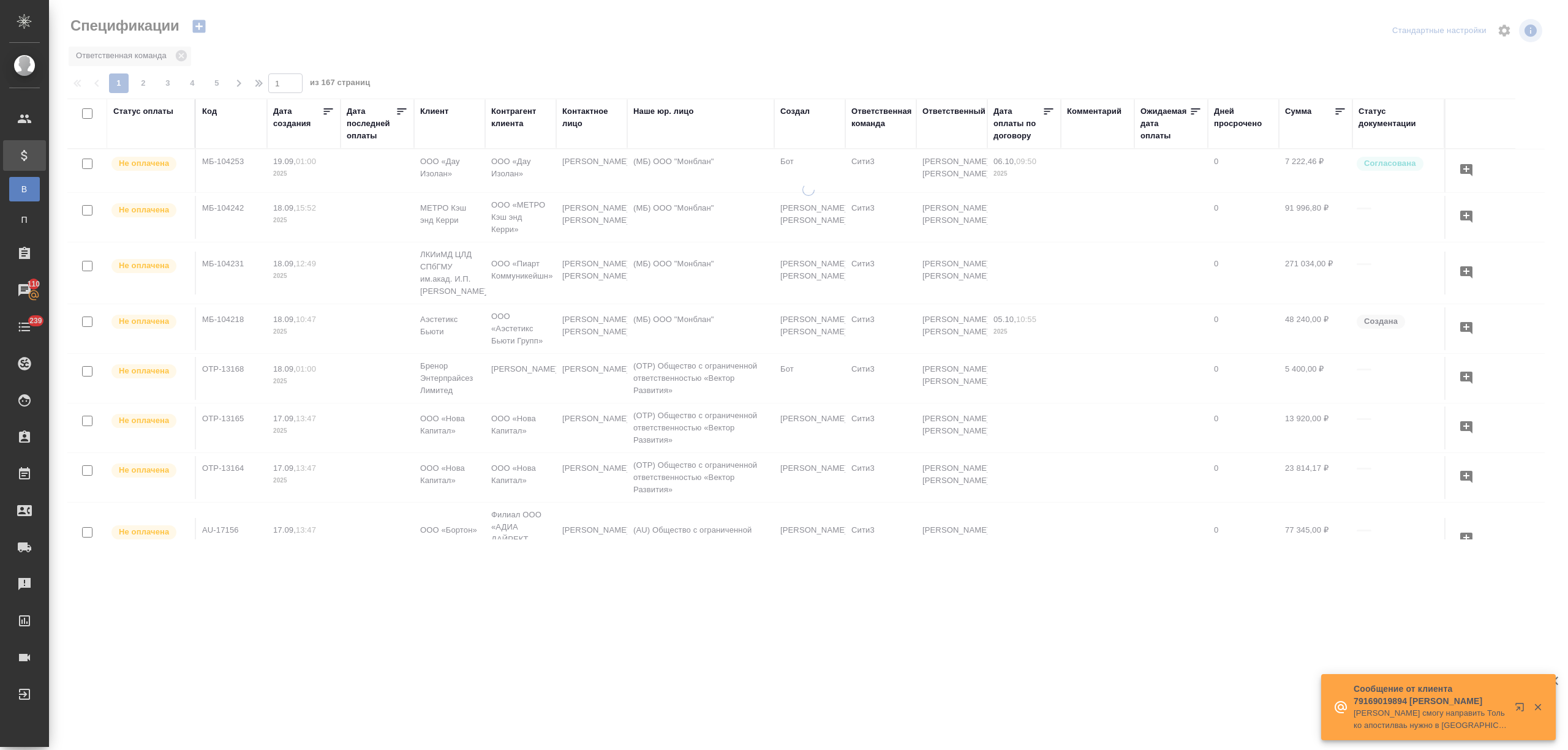
click at [501, 125] on div "Контрагент клиента" at bounding box center [521, 117] width 59 height 25
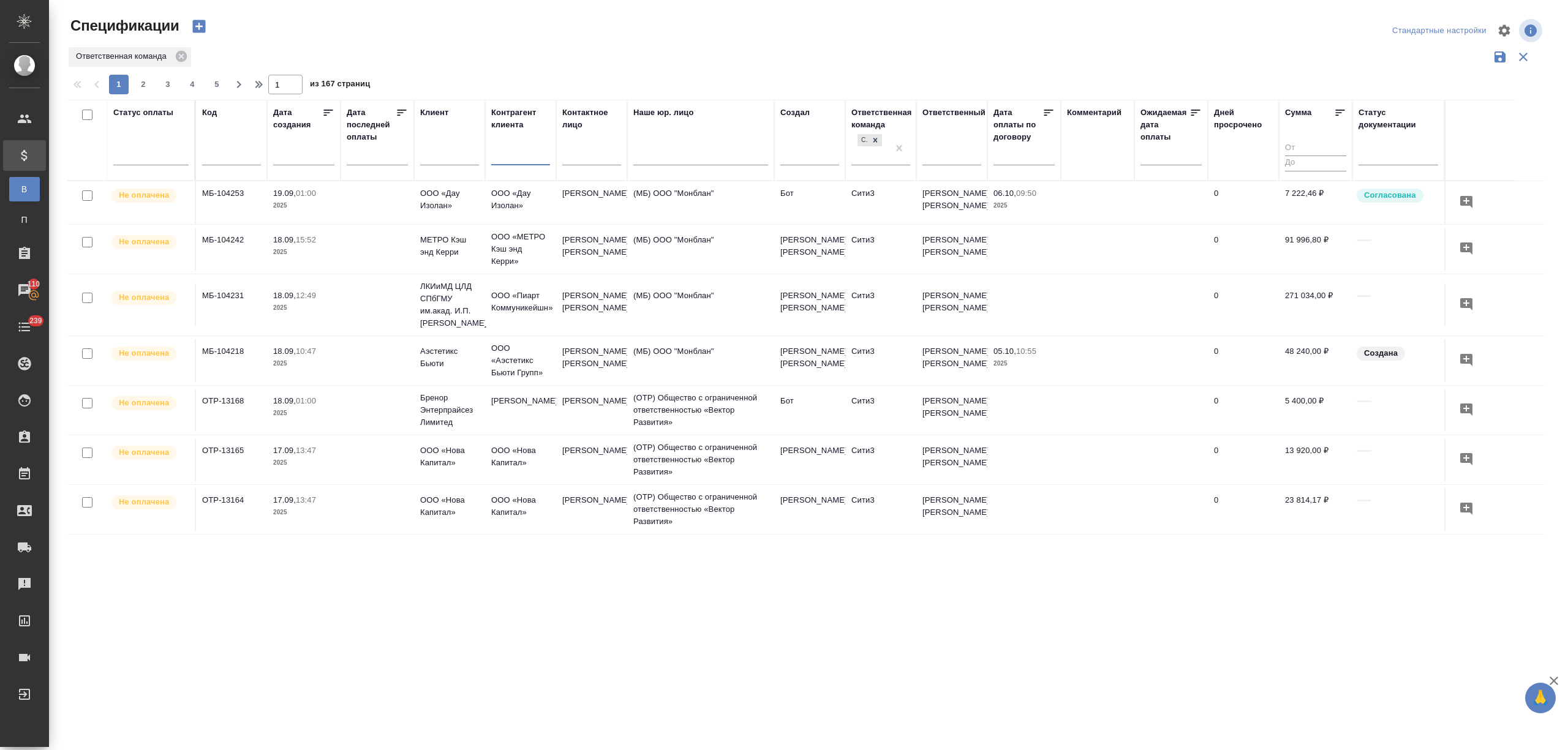
click at [515, 164] on input "text" at bounding box center [521, 157] width 59 height 16
click at [515, 162] on input "text" at bounding box center [521, 157] width 59 height 16
click at [429, 159] on input "text" at bounding box center [449, 157] width 59 height 16
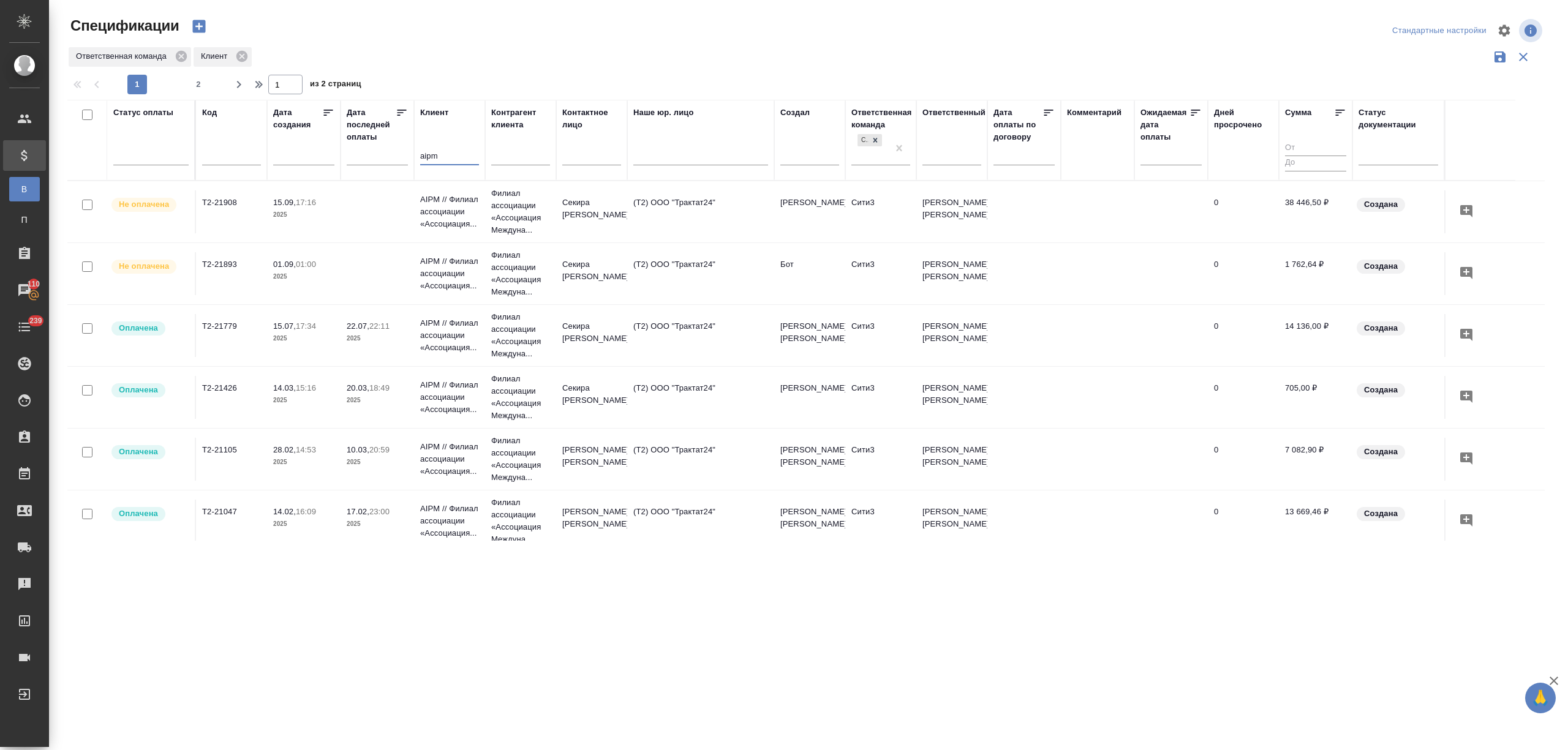
type input "aipm"
click at [639, 218] on td "(Т2) ООО "Трактат24"" at bounding box center [700, 212] width 147 height 43
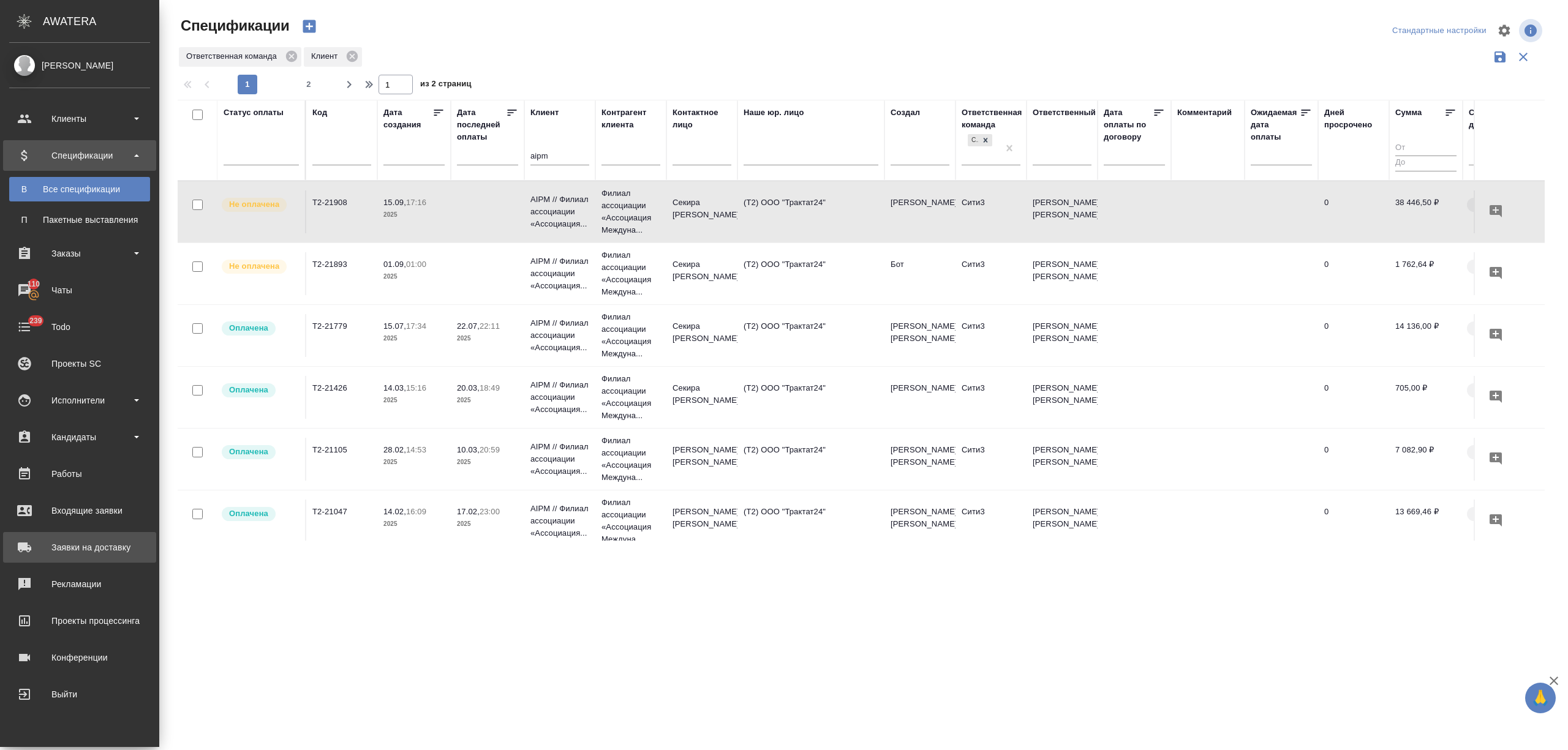
click at [98, 545] on div "Заявки на доставку" at bounding box center [79, 547] width 141 height 18
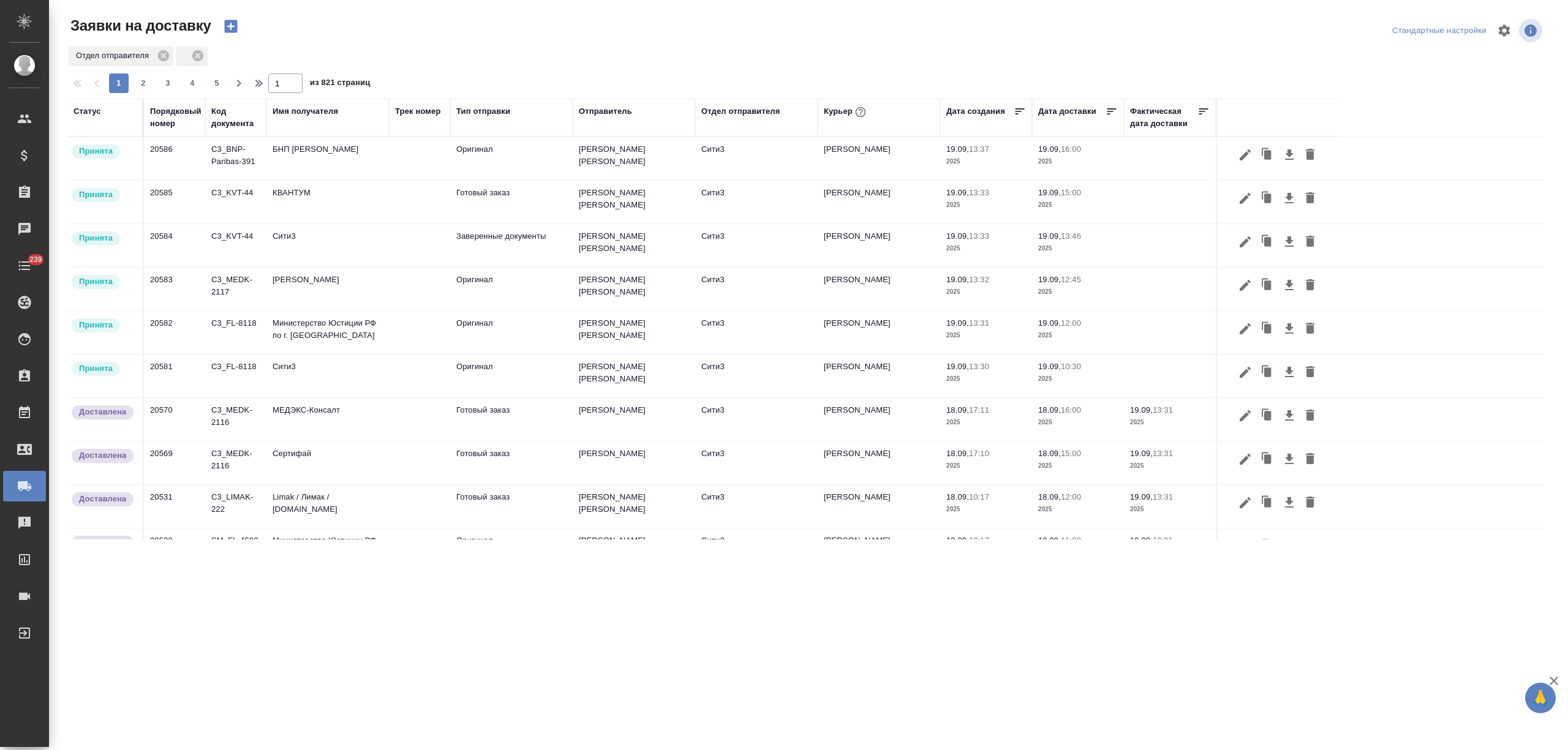
click at [229, 23] on icon "button" at bounding box center [230, 27] width 13 height 13
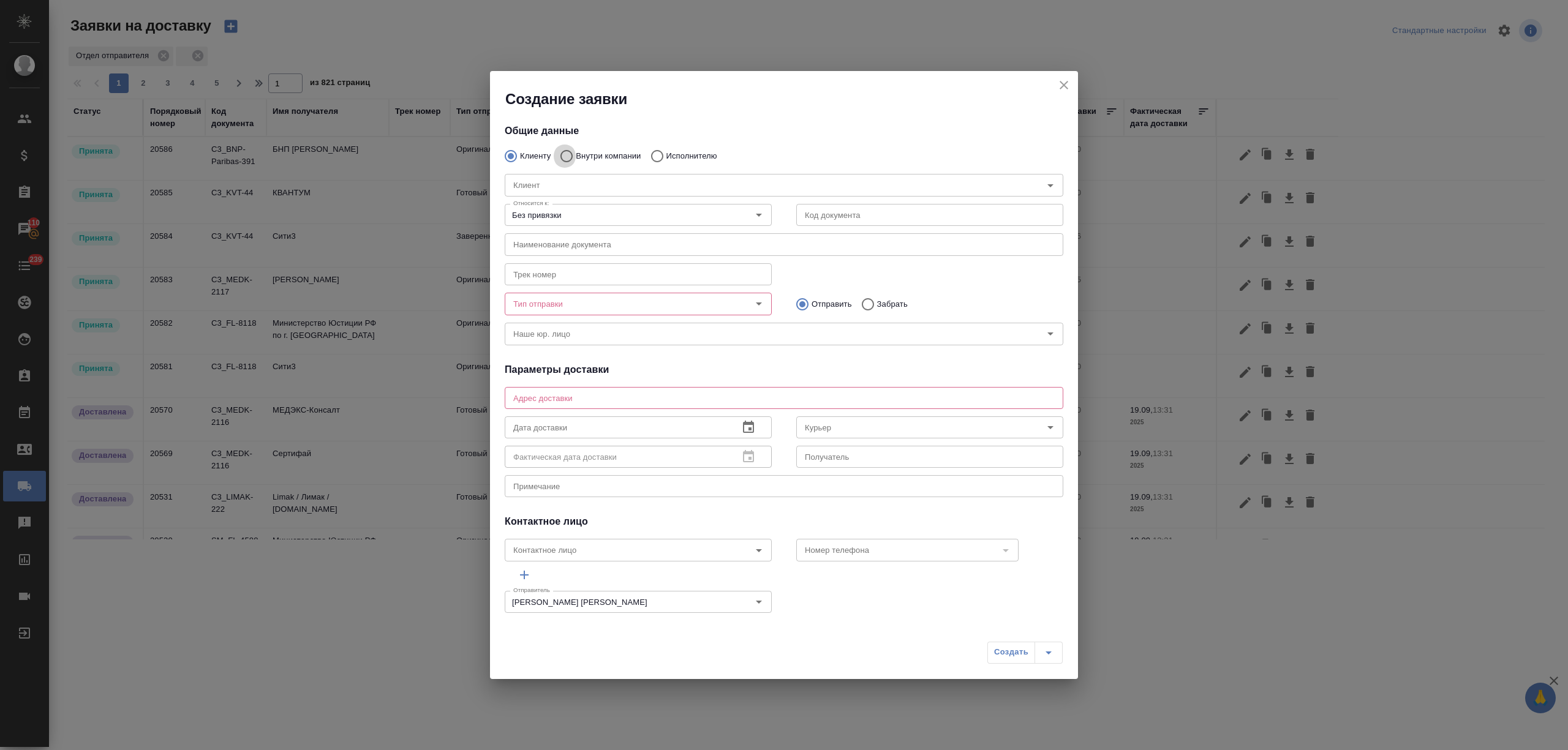
click at [566, 156] on input "Внутри компании" at bounding box center [565, 156] width 22 height 26
radio input "true"
click at [657, 181] on input "Команда" at bounding box center [763, 185] width 510 height 15
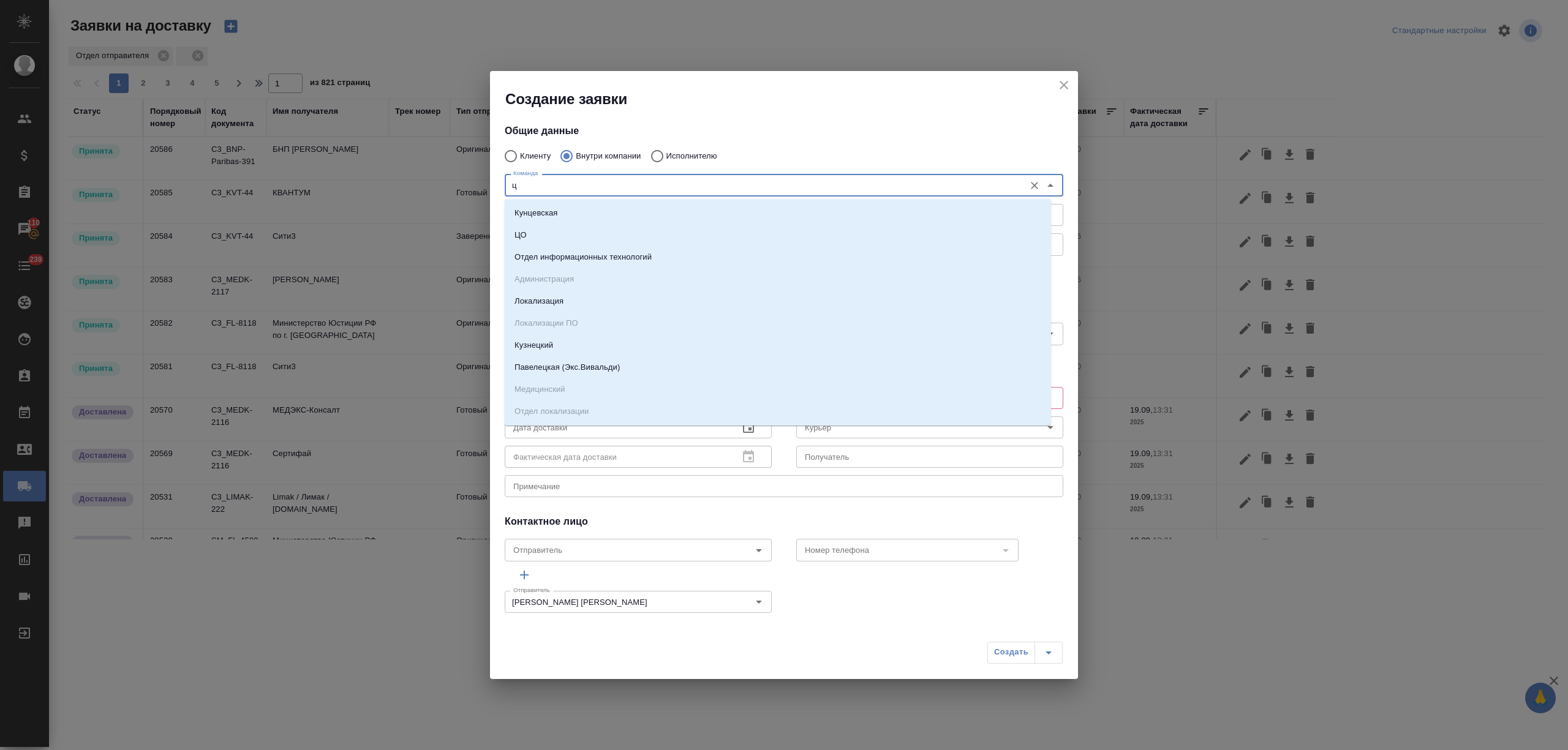
type input "цо"
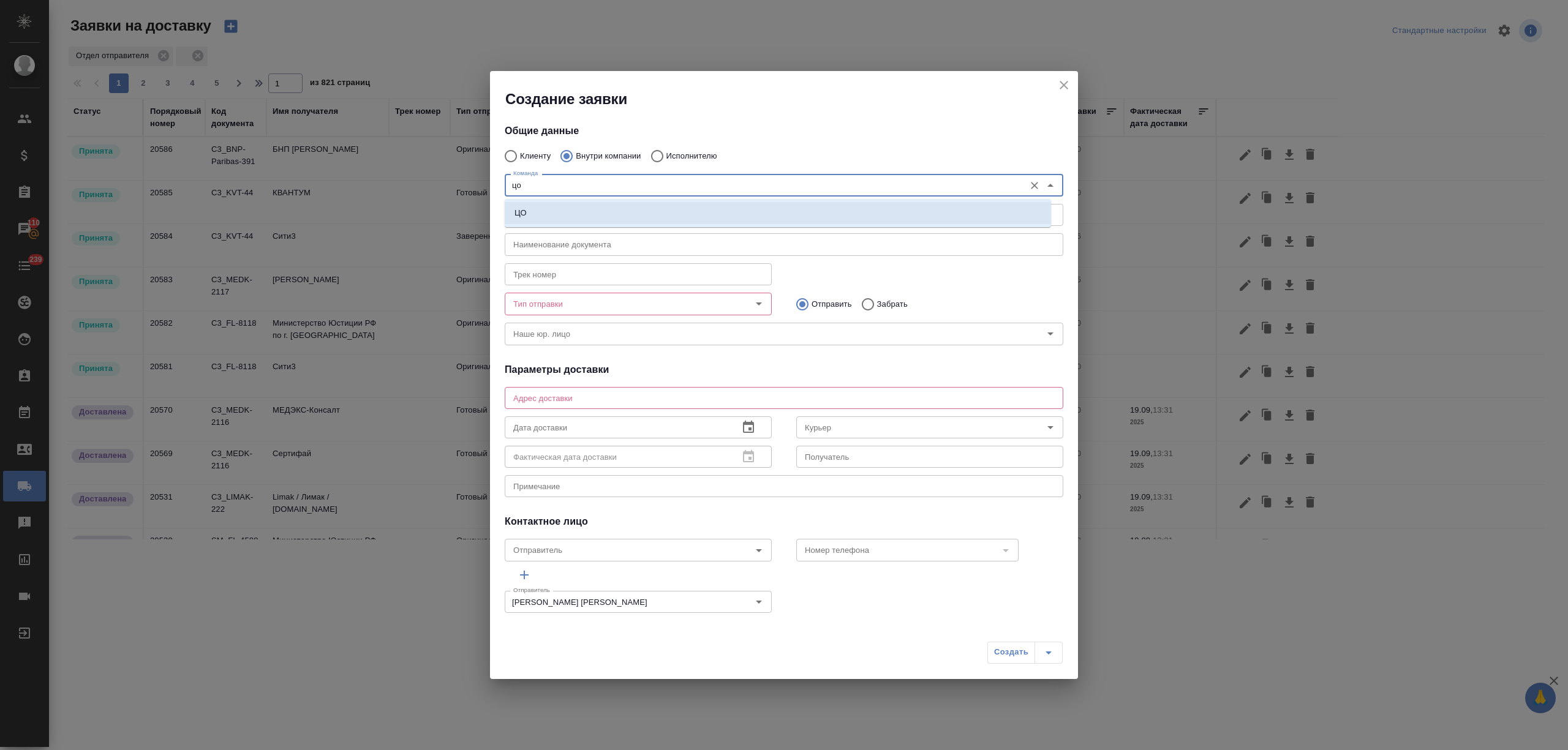
click at [616, 213] on li "ЦО" at bounding box center [778, 213] width 546 height 22
type textarea "ул. Золотая, д. 11"
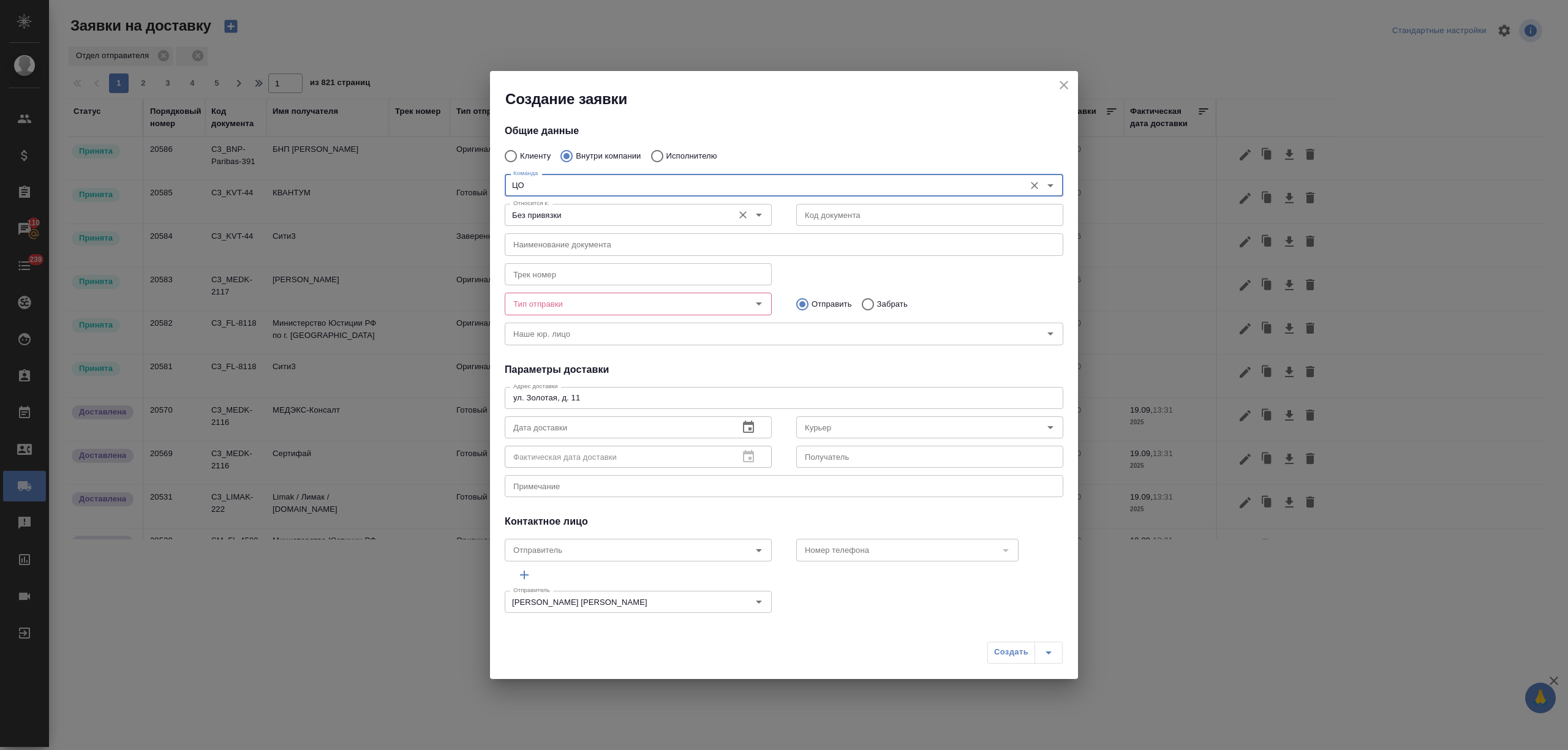
type input "ЦО"
click at [592, 217] on input "Без привязки" at bounding box center [617, 215] width 219 height 15
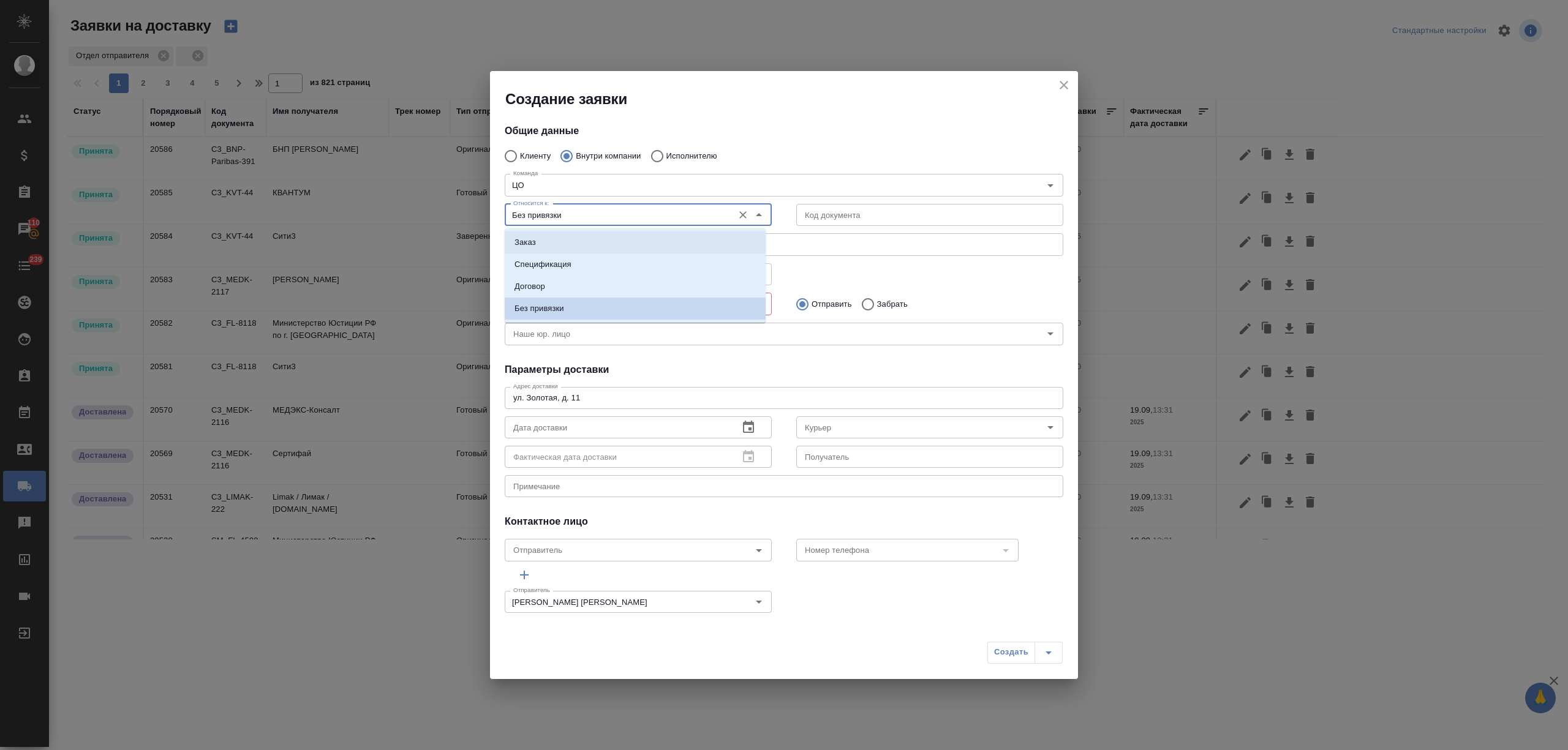
click at [600, 245] on li "Заказ" at bounding box center [635, 243] width 261 height 22
type input "Заказ"
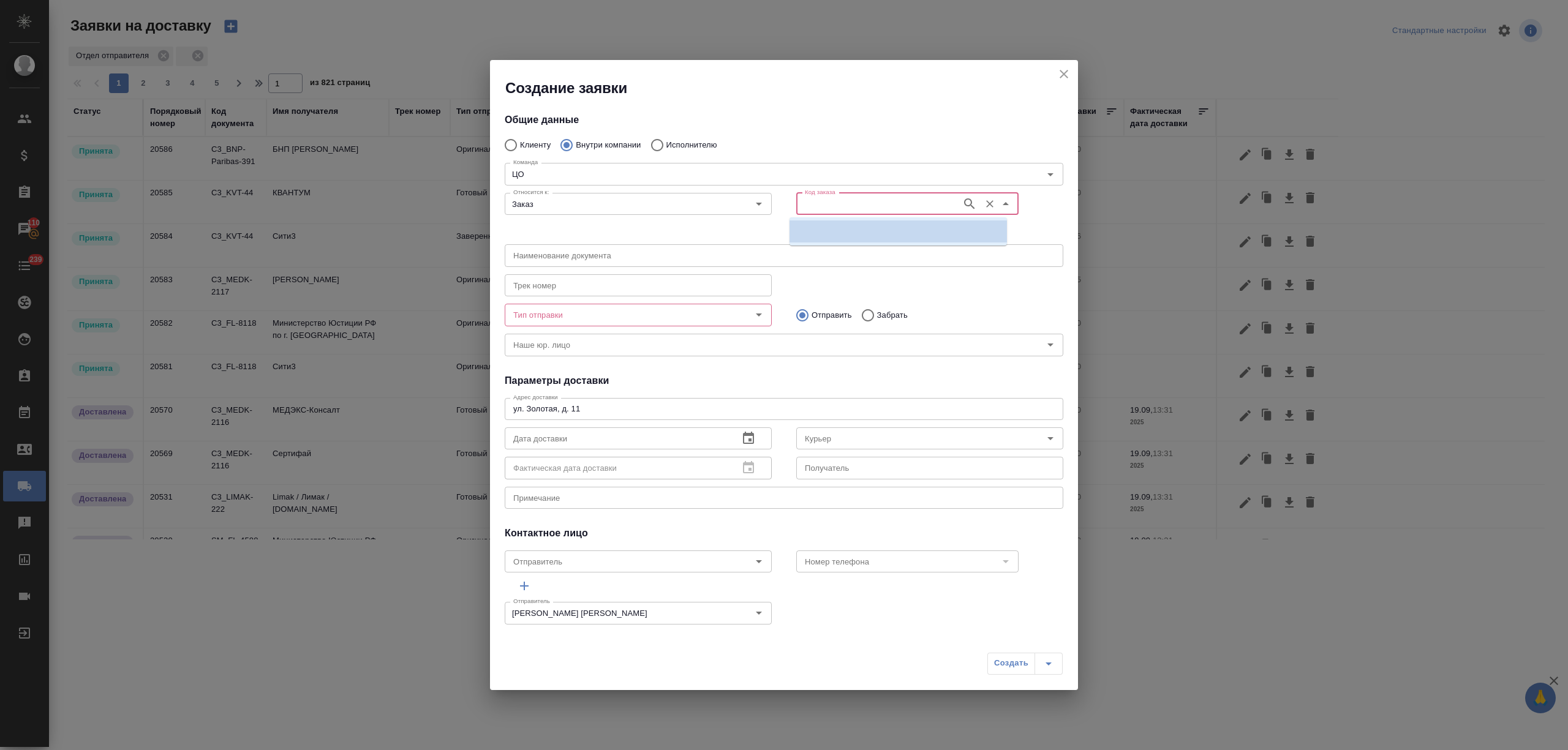
click at [833, 204] on input "Код заказа" at bounding box center [877, 204] width 156 height 15
paste input "Т2-21908"
type input "Т2-21908"
click at [883, 228] on li at bounding box center [898, 232] width 217 height 22
click at [917, 202] on input "Код заказа" at bounding box center [877, 204] width 156 height 15
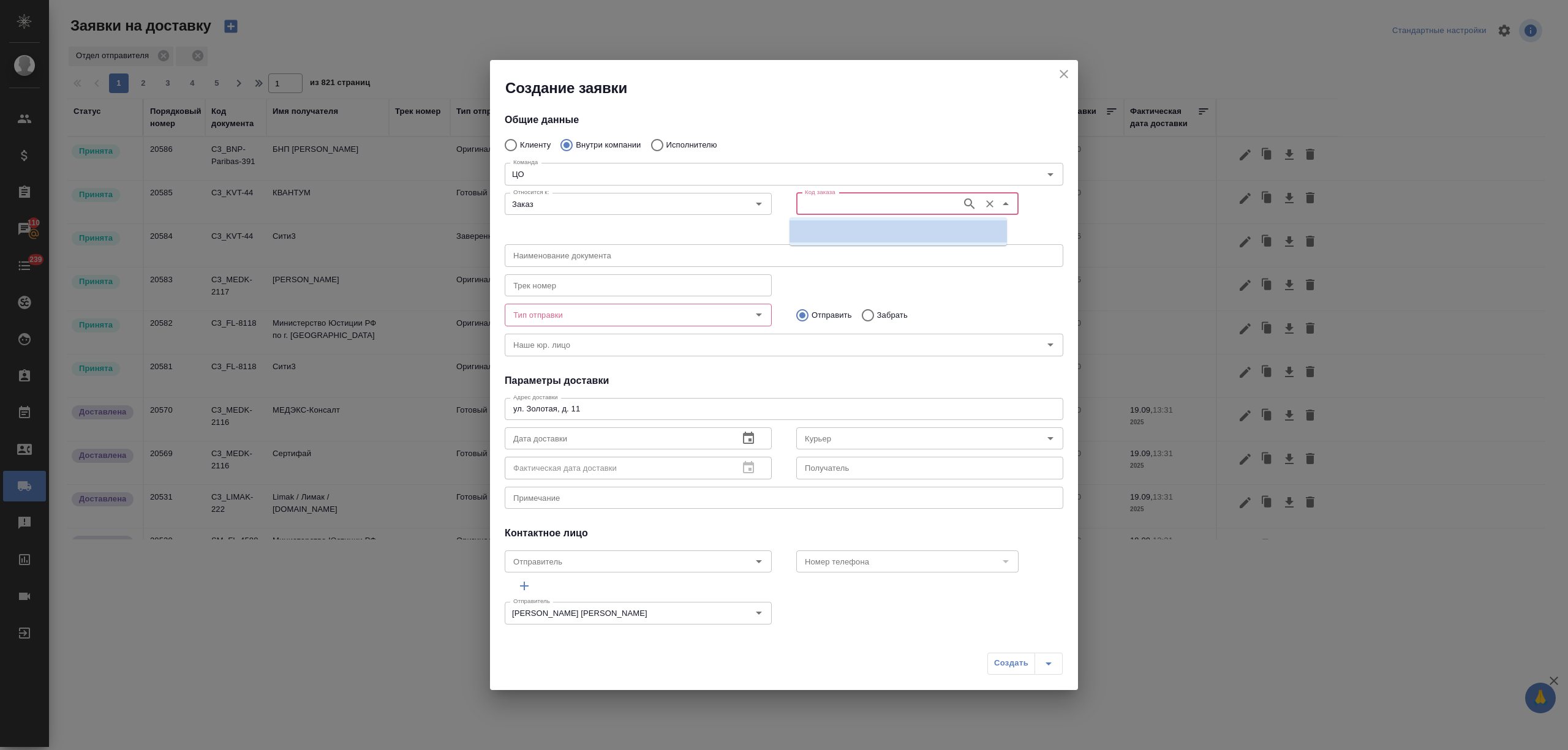
click at [913, 226] on li at bounding box center [898, 232] width 217 height 22
paste input "Т2-21908"
type input "Т2-21908"
click at [962, 202] on icon "button" at bounding box center [969, 204] width 15 height 15
click at [861, 228] on li at bounding box center [898, 232] width 217 height 22
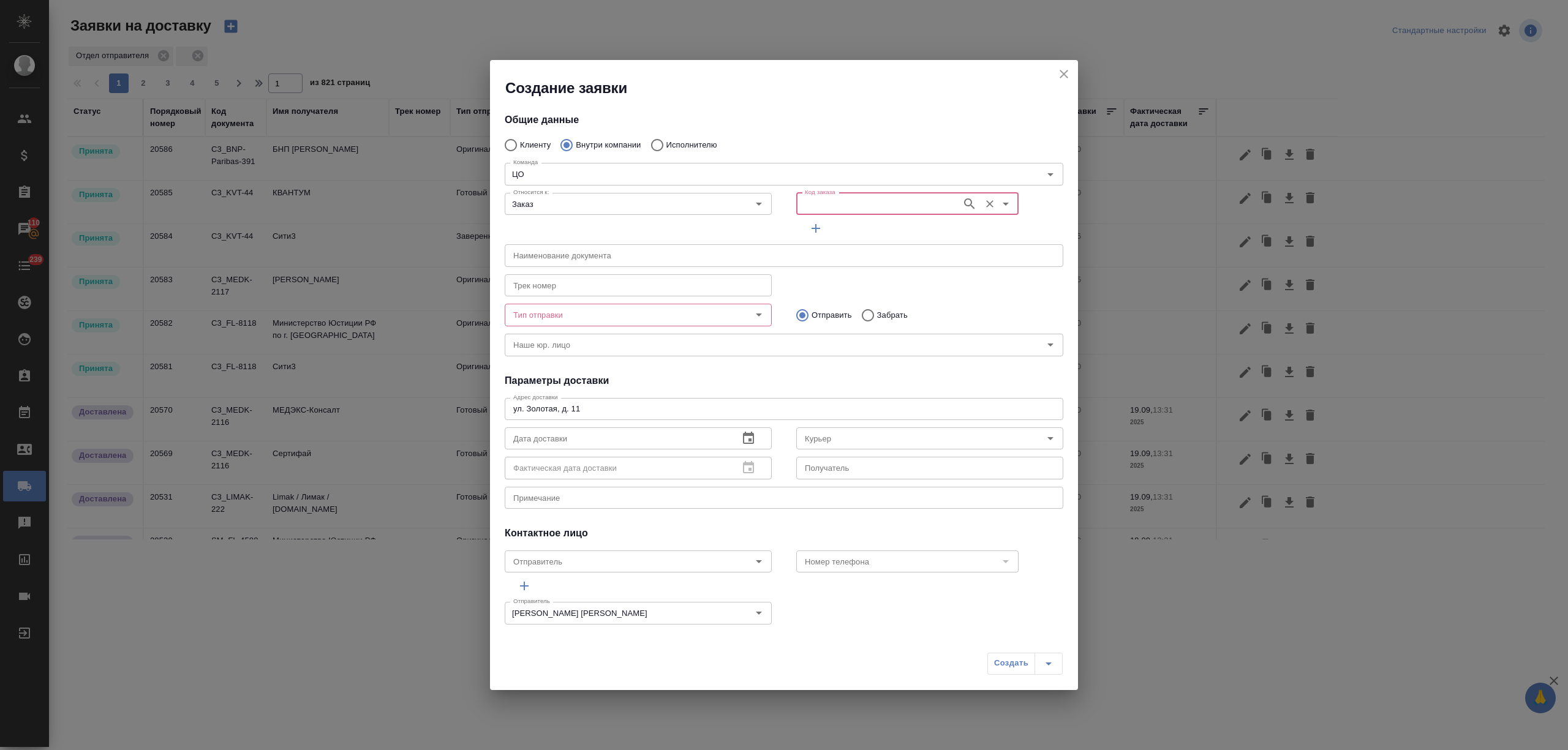
paste input "Т2-21908"
type input "Т2-21908"
click at [944, 226] on li at bounding box center [898, 232] width 217 height 22
click at [981, 199] on button "Очистить" at bounding box center [990, 204] width 17 height 17
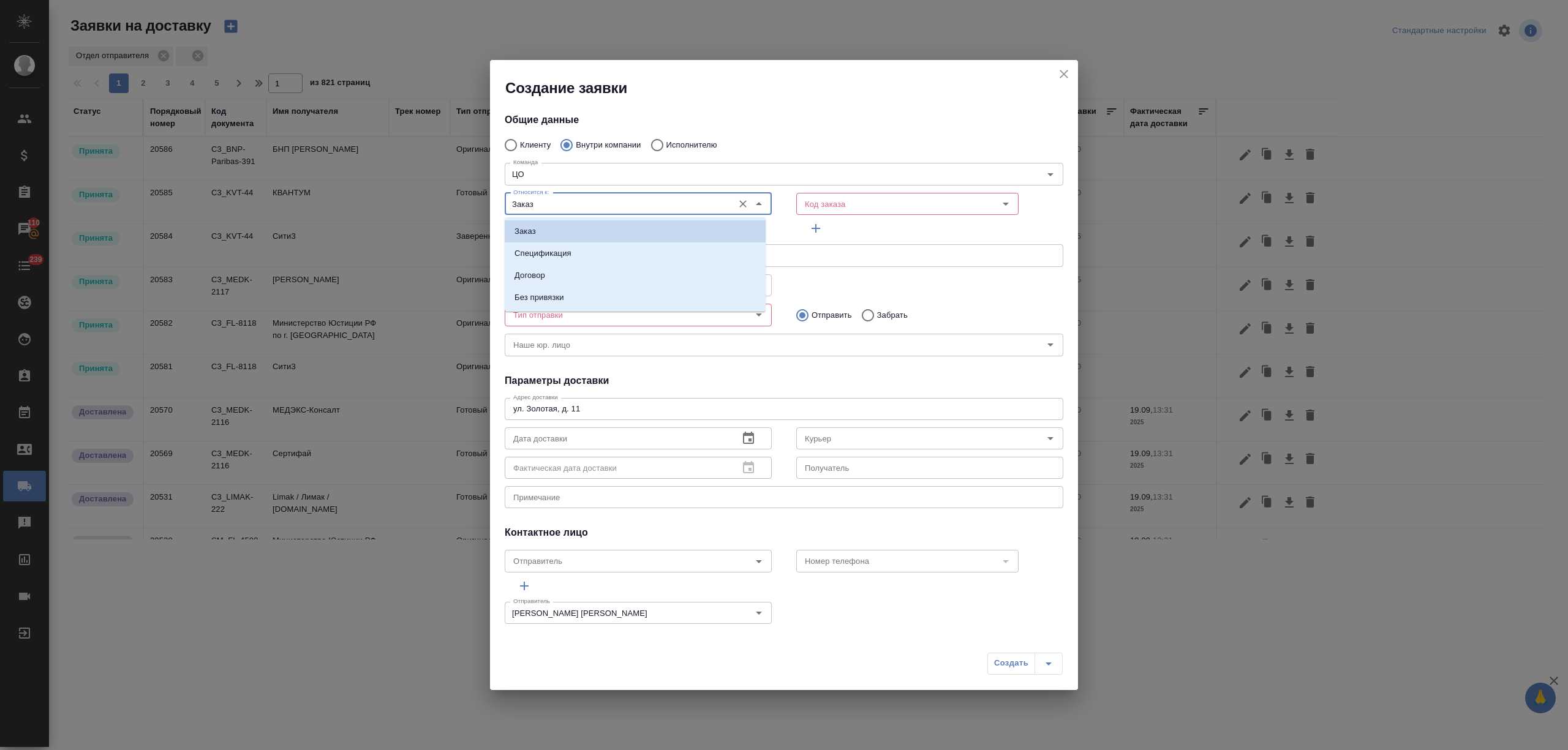
click at [680, 206] on input "Заказ" at bounding box center [617, 204] width 219 height 15
click at [646, 255] on li "Спецификация" at bounding box center [635, 254] width 261 height 22
type input "Спецификация"
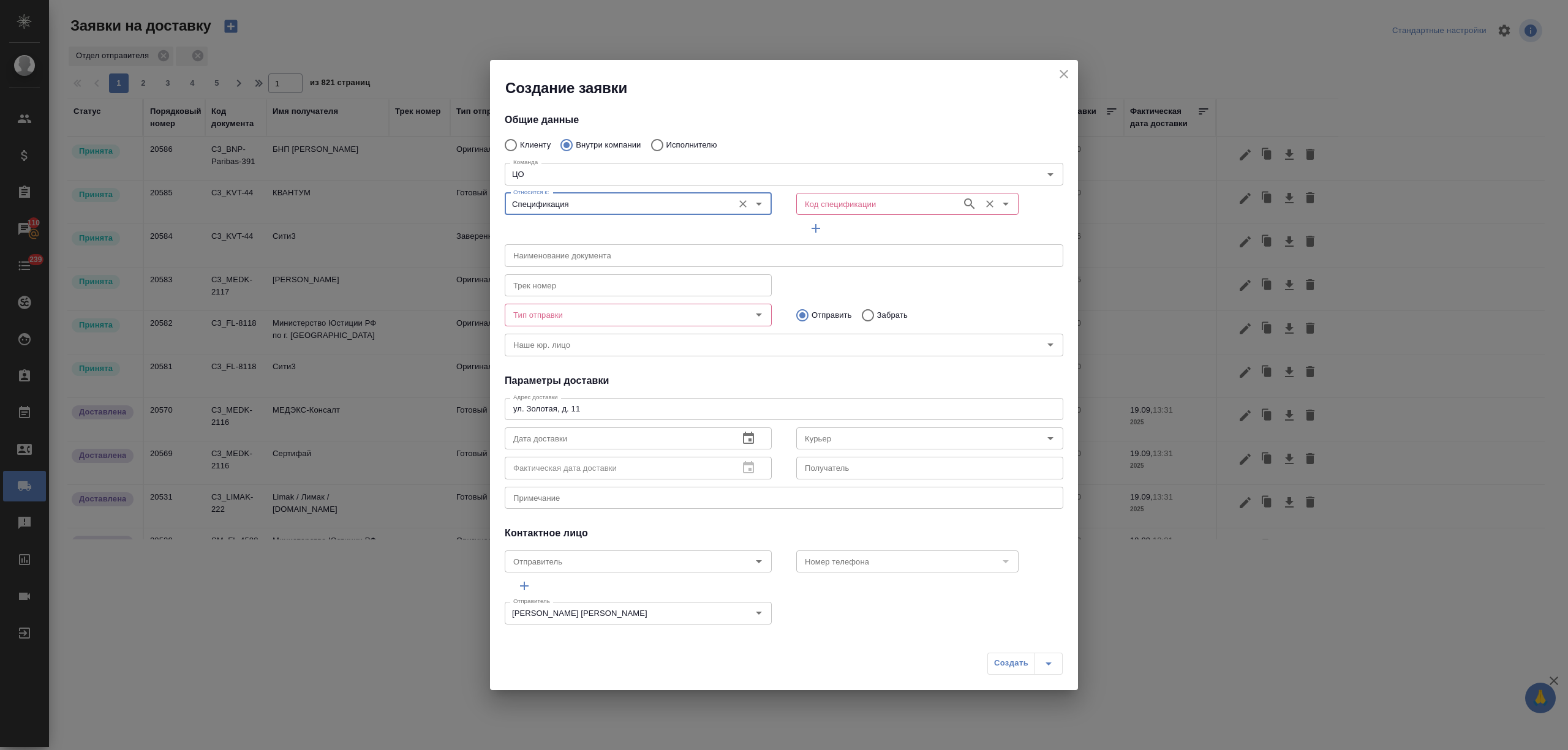
click at [820, 206] on input "Код спецификации" at bounding box center [877, 204] width 156 height 15
paste input "Т2-21908"
type input "Т2-21908"
click at [848, 224] on li "Т2-21908" at bounding box center [898, 232] width 217 height 22
type input "(Т2) ООО "Трактат24""
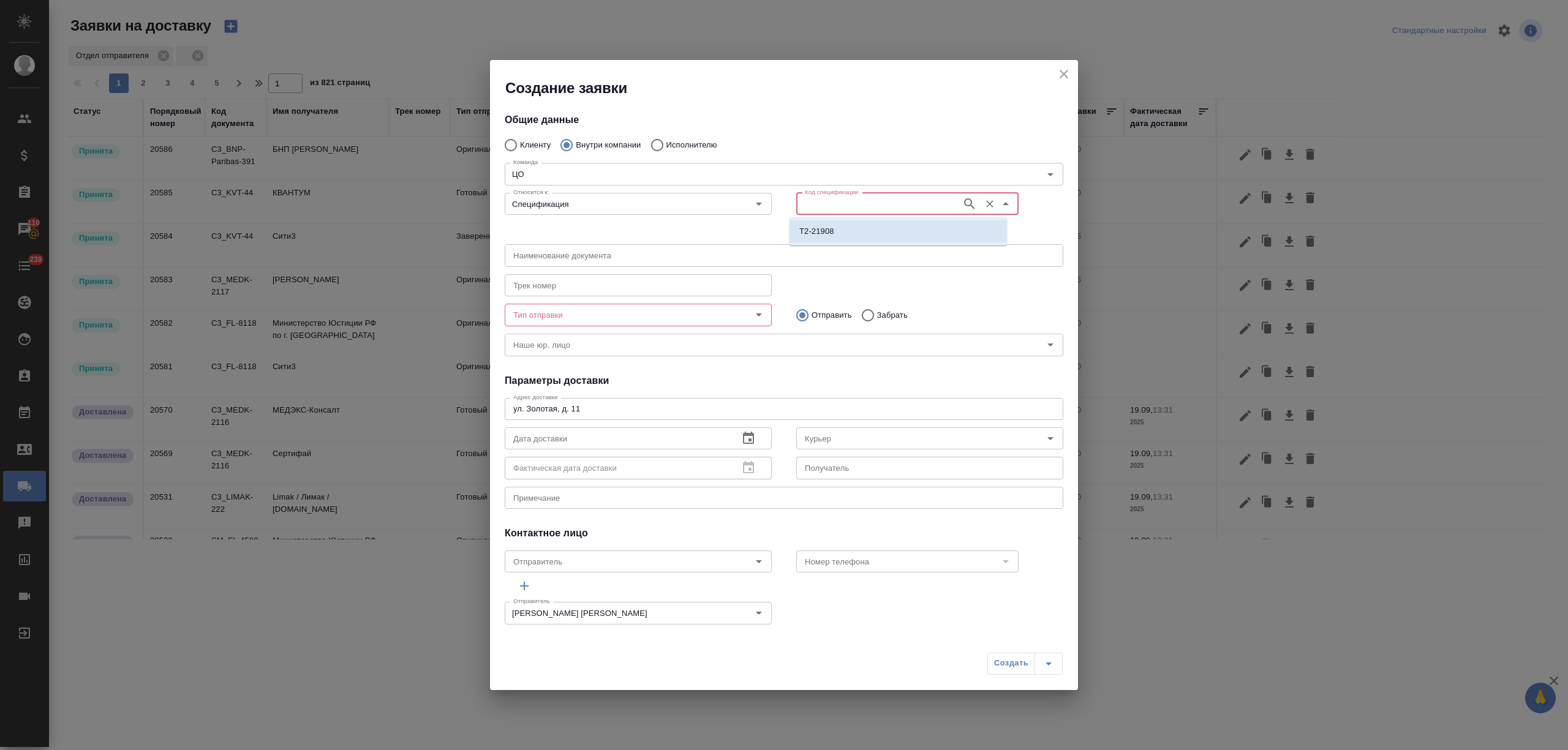
type input "Т2-21908"
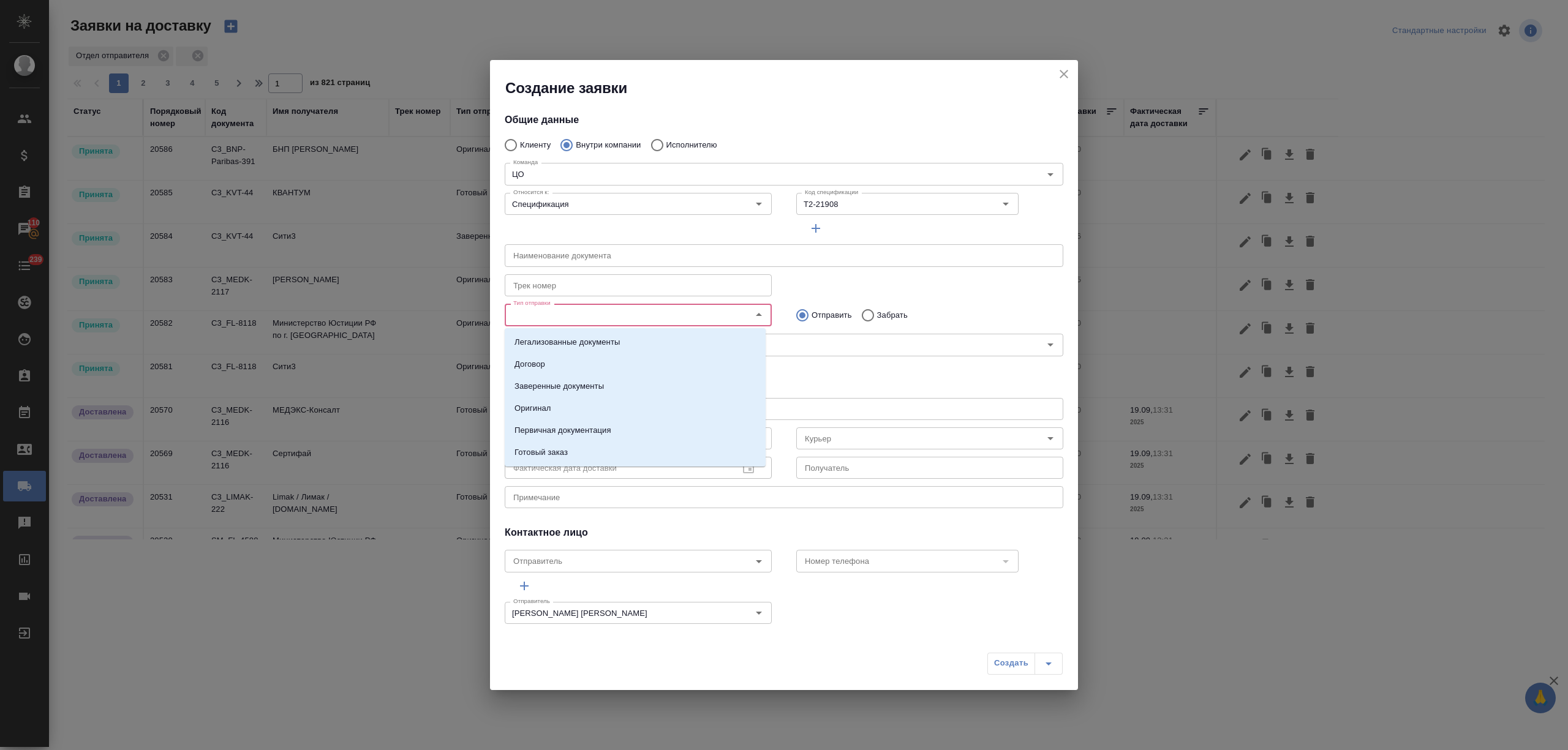
click at [584, 315] on input "Тип отправки" at bounding box center [617, 315] width 219 height 15
click at [635, 425] on li "Первичная документация" at bounding box center [635, 430] width 261 height 22
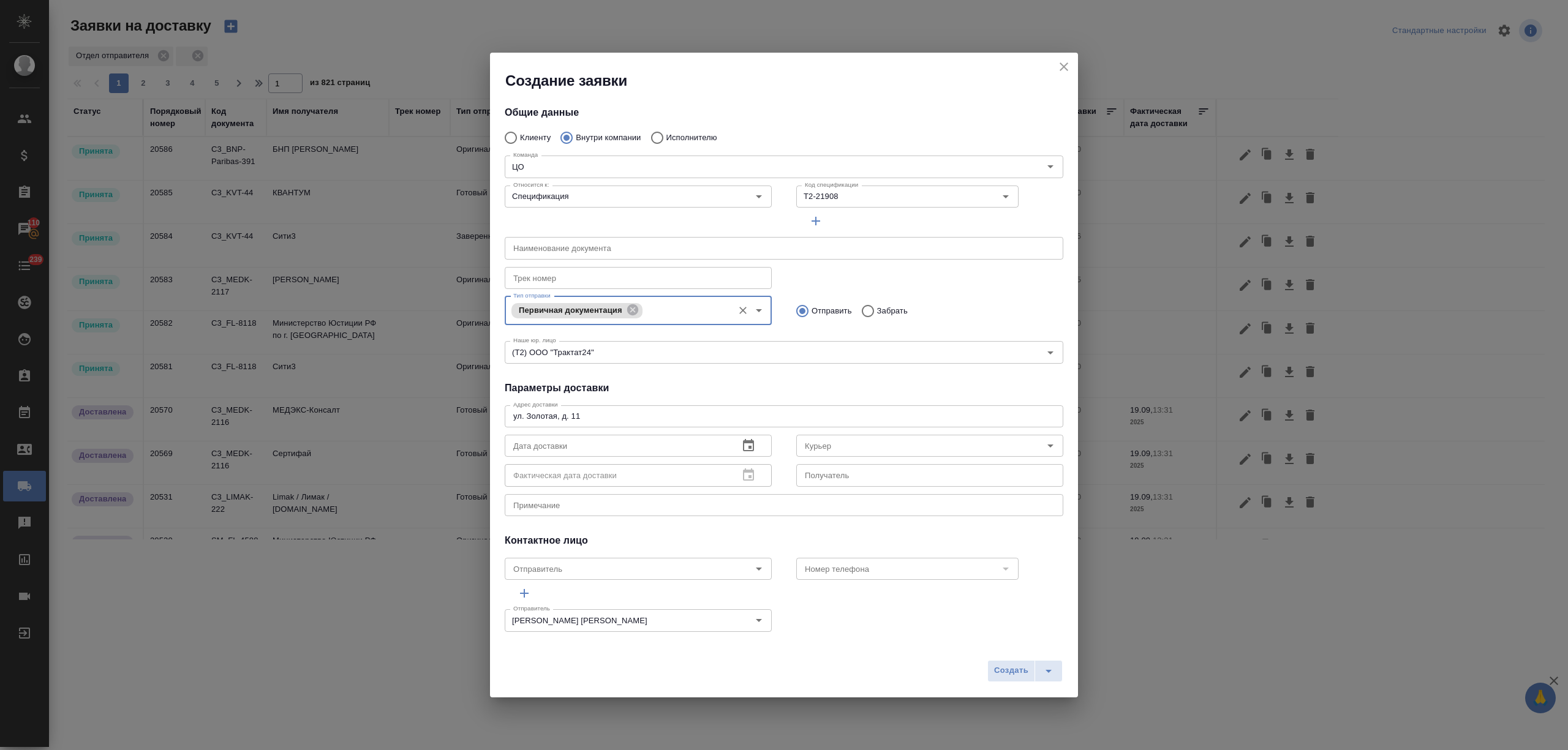
click at [861, 307] on input "Забрать" at bounding box center [866, 311] width 22 height 26
radio input "true"
click at [743, 442] on icon "button" at bounding box center [748, 445] width 11 height 12
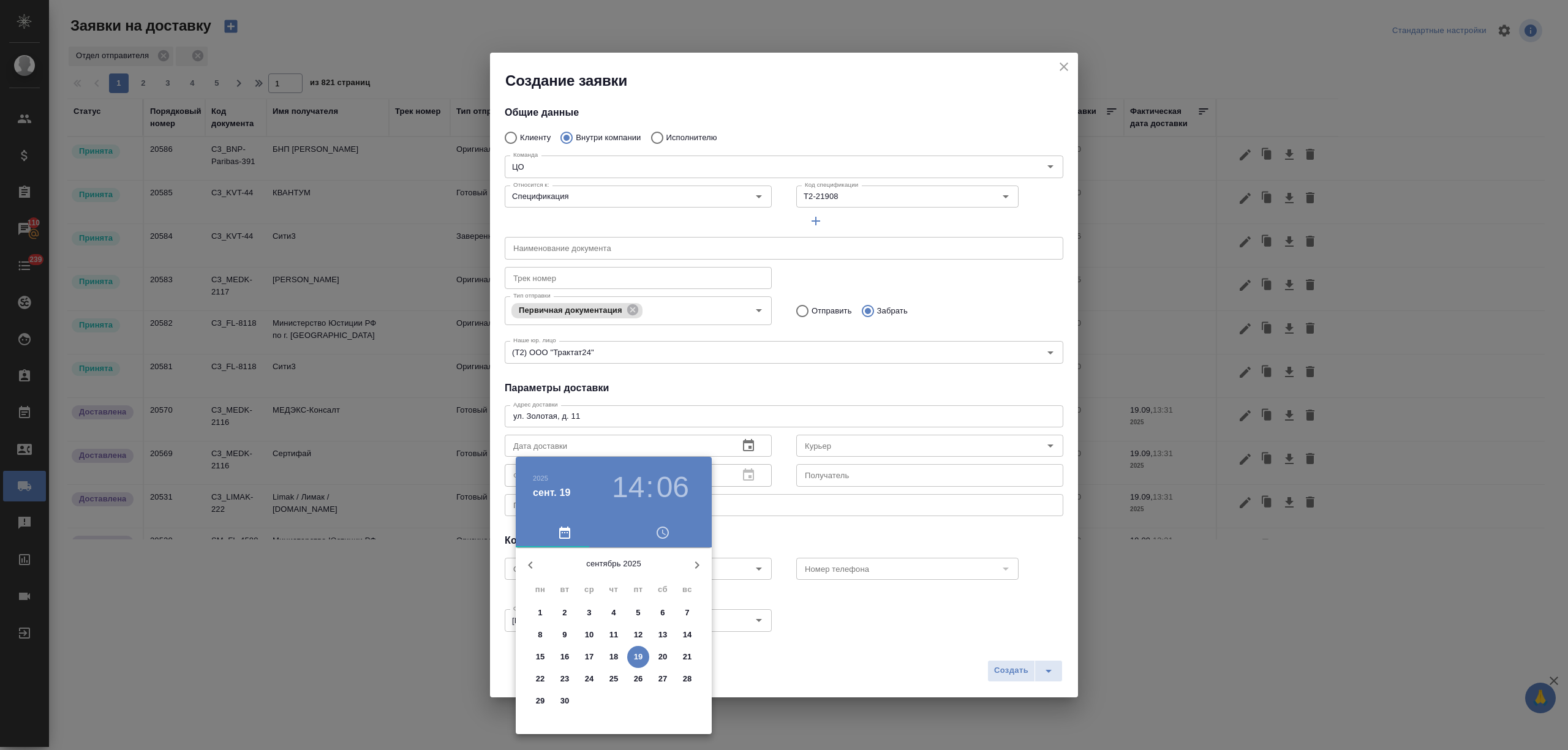
click at [635, 654] on p "19" at bounding box center [639, 657] width 9 height 12
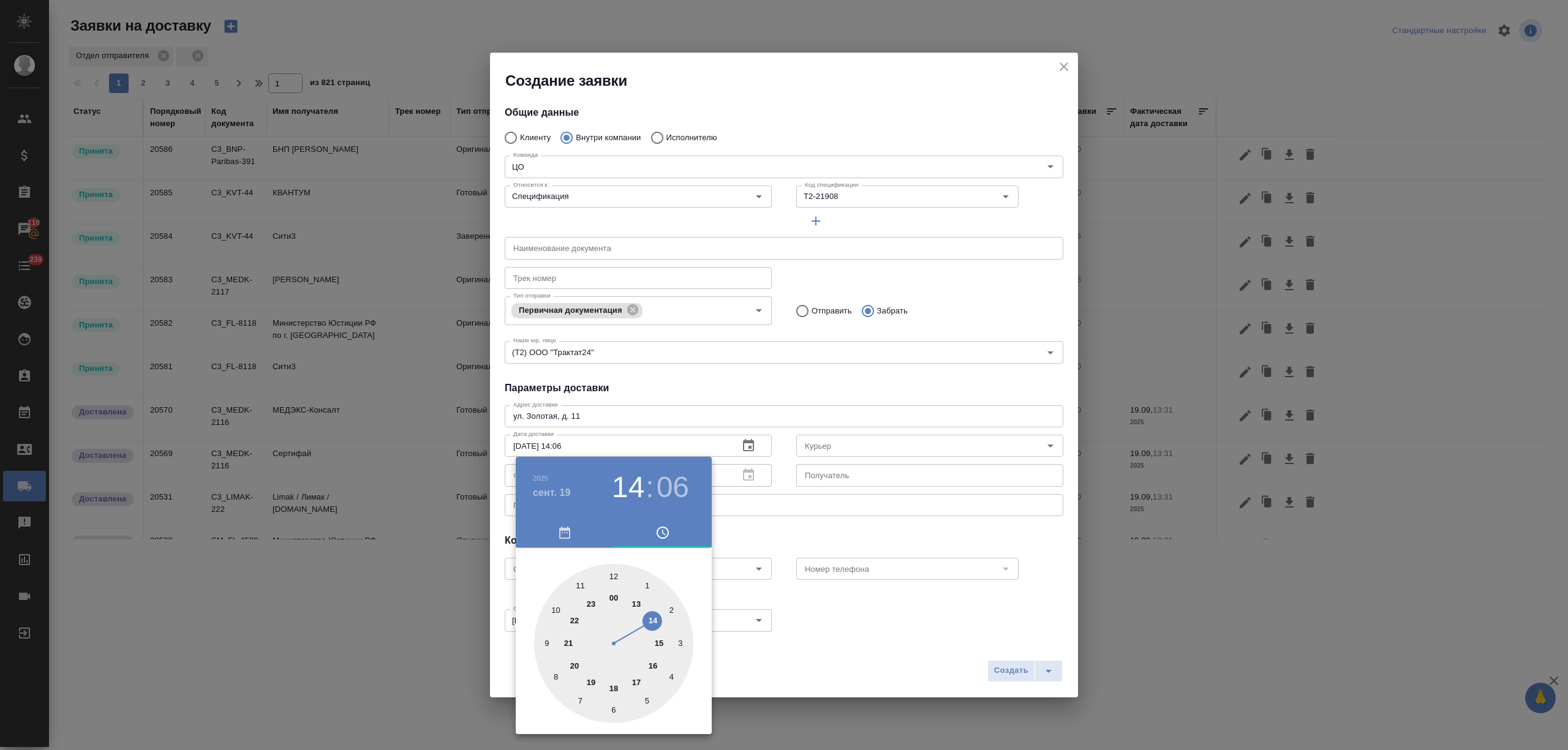
click at [650, 664] on div at bounding box center [613, 643] width 159 height 159
click at [611, 706] on div at bounding box center [613, 643] width 159 height 159
type input "19.09.2025 16:30"
click at [783, 687] on div at bounding box center [784, 375] width 1568 height 750
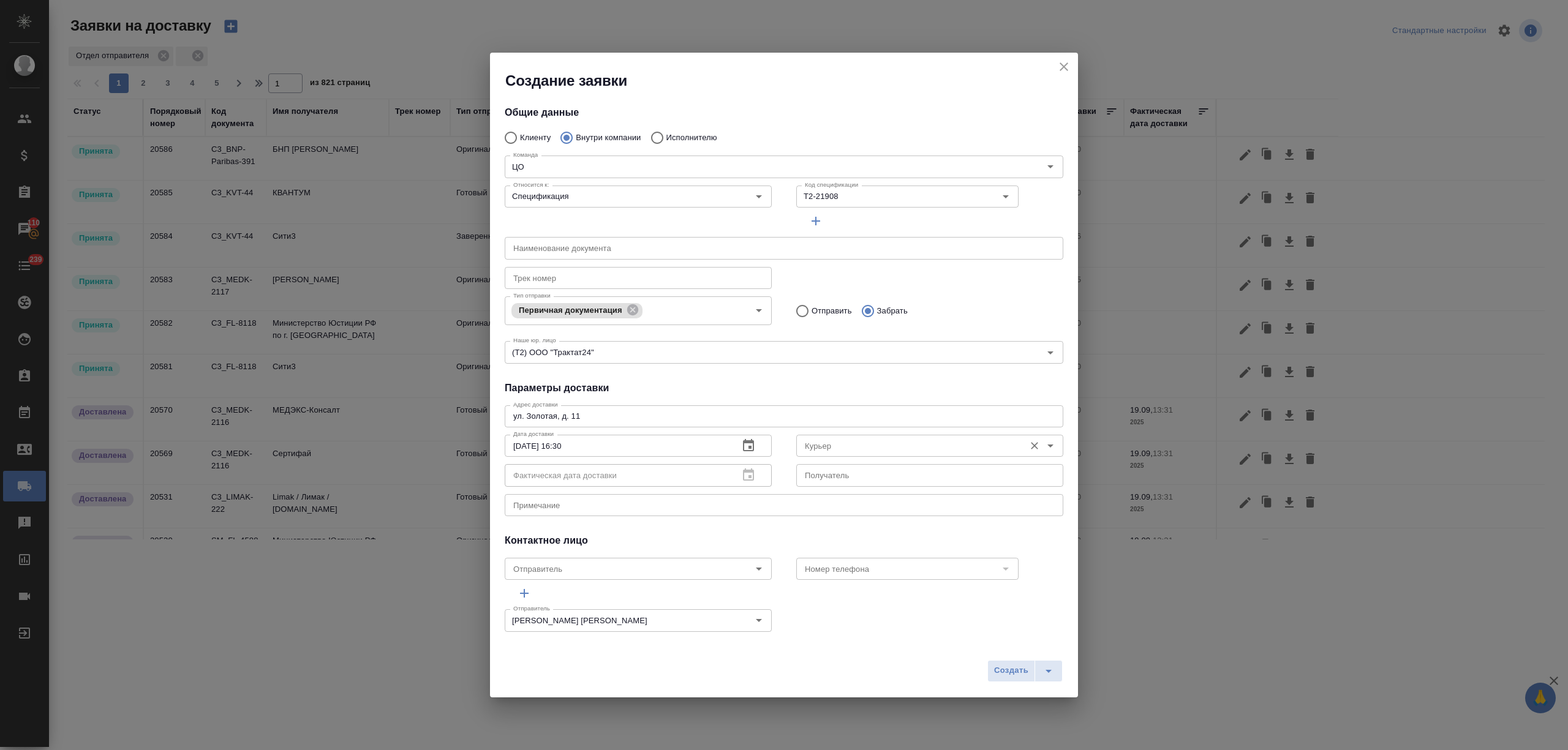
click at [845, 446] on input "Курьер" at bounding box center [909, 446] width 219 height 15
click at [877, 473] on li "Бородулин Антон" at bounding box center [920, 473] width 261 height 22
type input "Бородулин Антон"
click at [1007, 668] on span "Создать" at bounding box center [1011, 671] width 34 height 14
radio input "true"
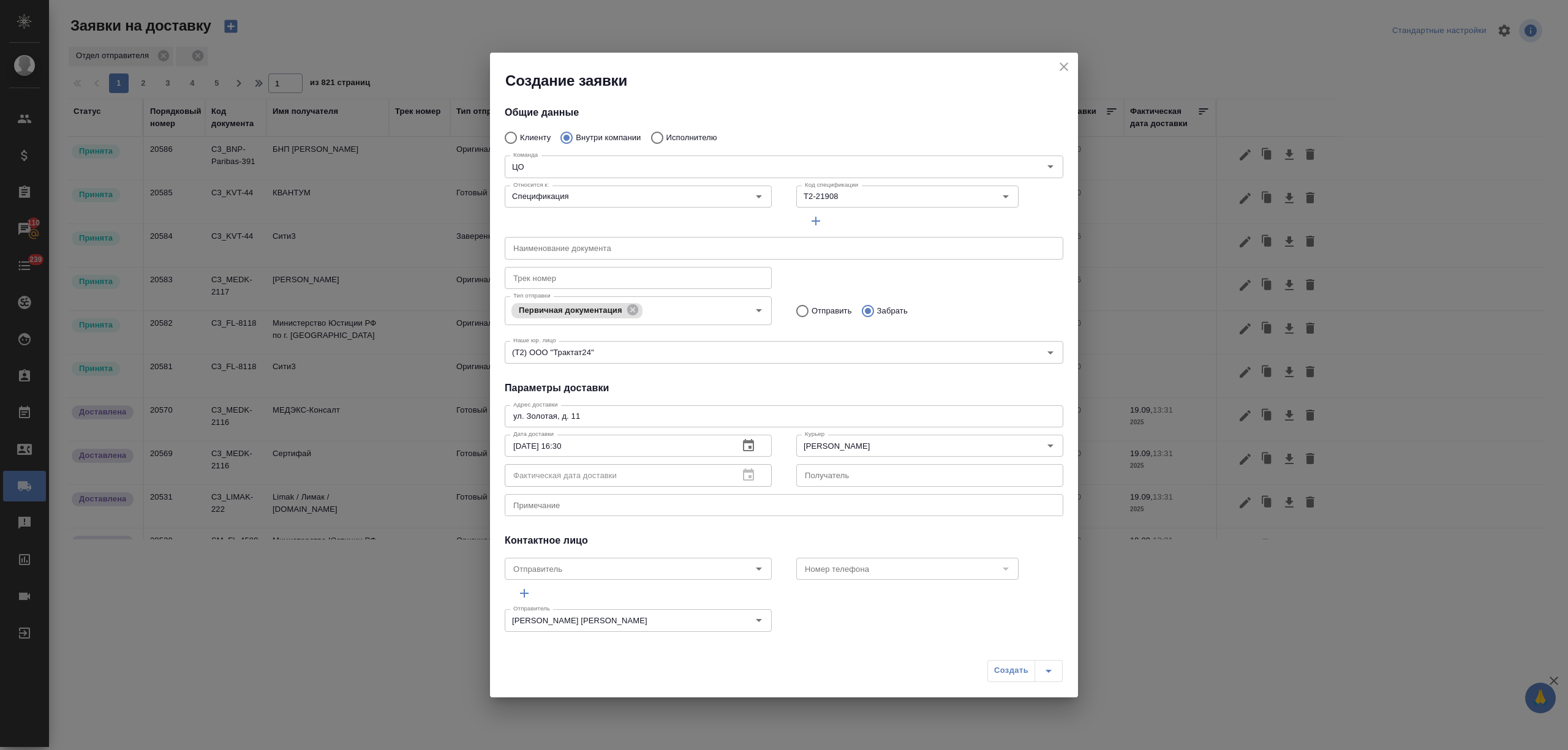
type input "Без привязки"
radio input "true"
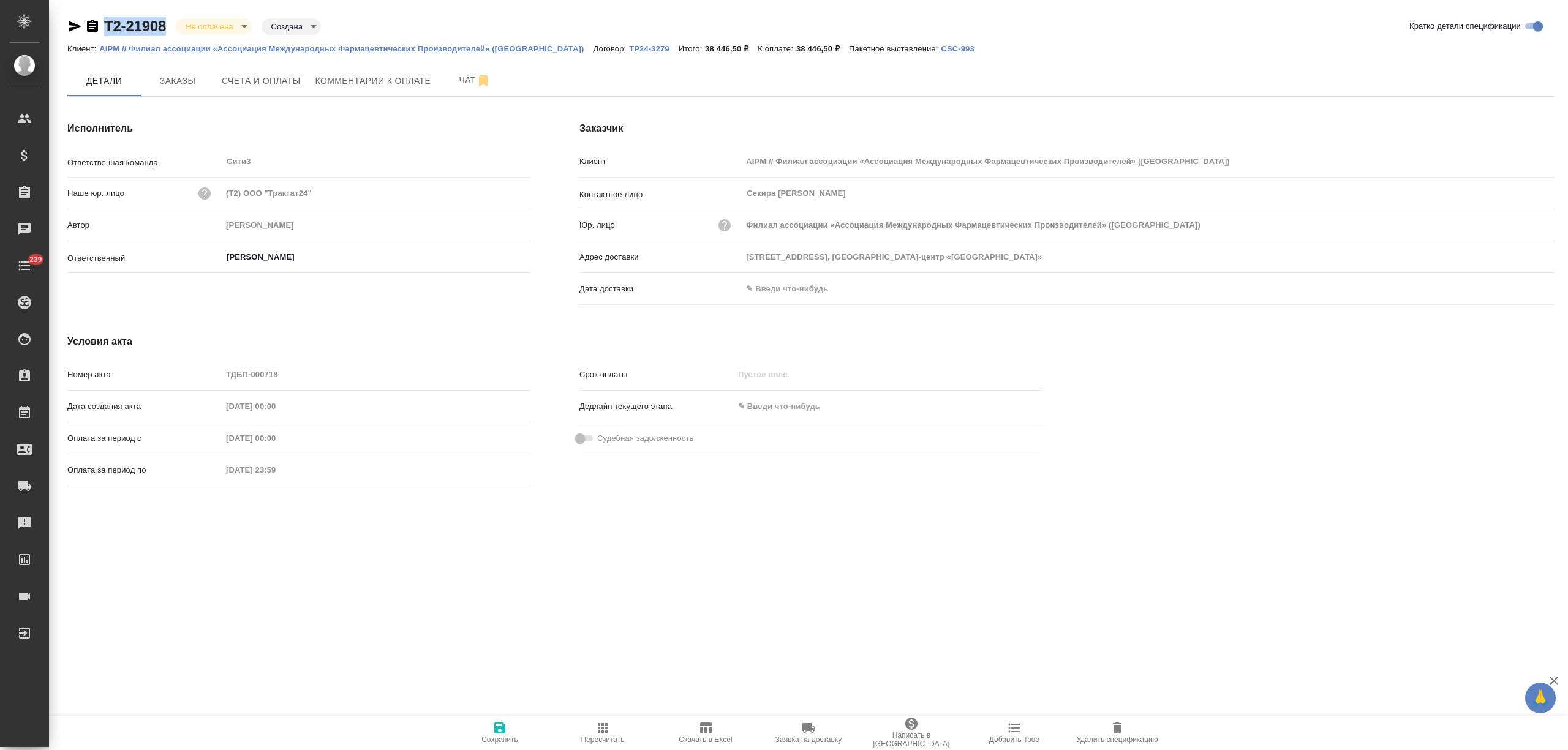
drag, startPoint x: 174, startPoint y: 20, endPoint x: 106, endPoint y: 16, distance: 68.1
click at [106, 16] on div "Т2-21908 Не оплачена notPayed Создана created Кратко детали спецификации Клиент…" at bounding box center [811, 261] width 1501 height 522
copy link "Т2-21908"
click at [167, 32] on div "Т2-21908 Не оплачена notPayed Создана created" at bounding box center [194, 26] width 254 height 19
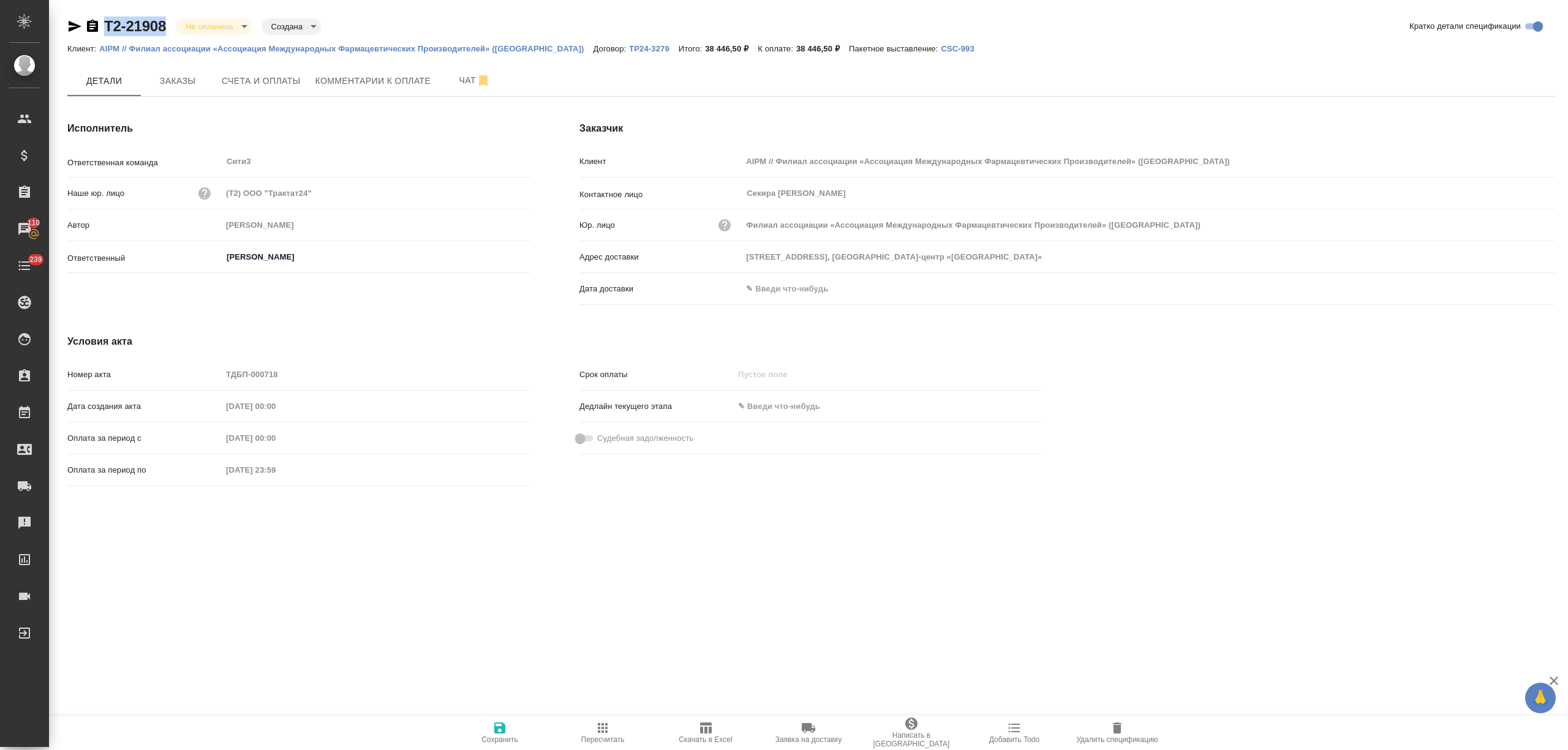
drag, startPoint x: 167, startPoint y: 23, endPoint x: 86, endPoint y: 27, distance: 81.1
click at [86, 27] on div "Т2-21908 Не оплачена notPayed Создана created" at bounding box center [194, 26] width 254 height 19
copy link "Т2-21908"
click at [282, 82] on span "Счета и оплаты" at bounding box center [262, 81] width 79 height 16
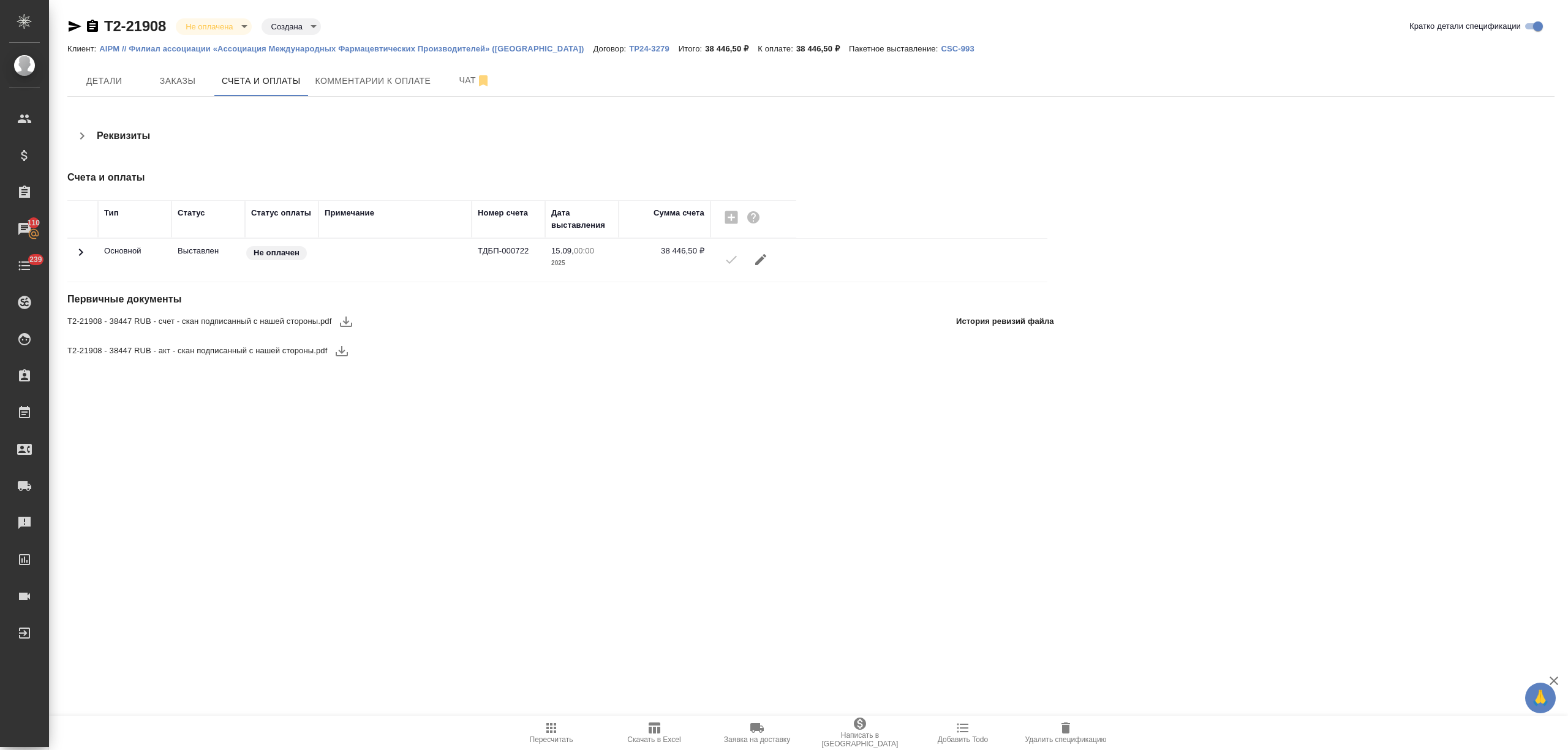
click at [738, 736] on span "Заявка на доставку" at bounding box center [757, 739] width 66 height 8
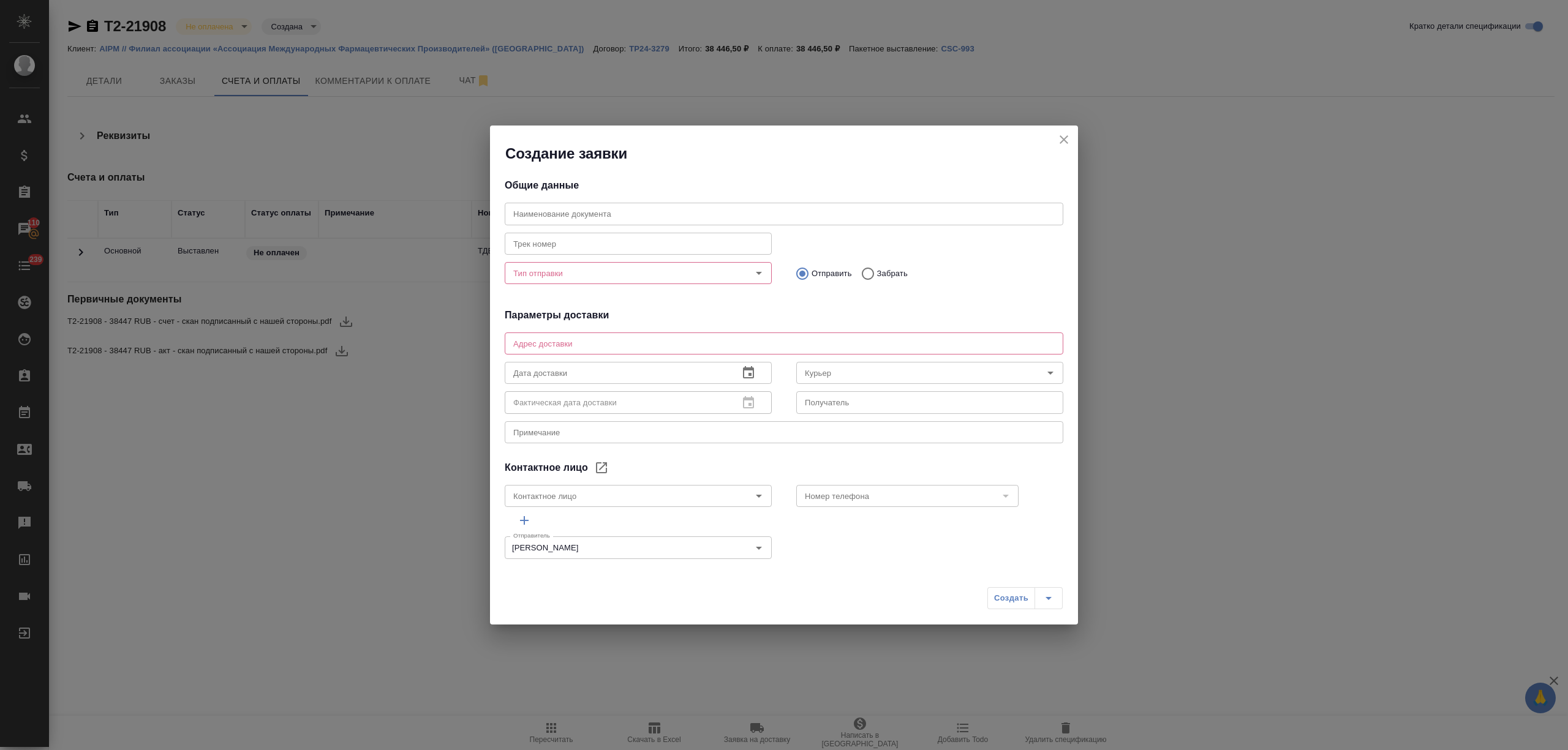
type input "[PERSON_NAME]"
type textarea "119071, Россия, Москва, Ленинский проспект, д. 15А, Бизнес-центр «Централ Парк …"
type input "Секира Марина"
click at [611, 269] on input "Тип отправки" at bounding box center [617, 273] width 219 height 15
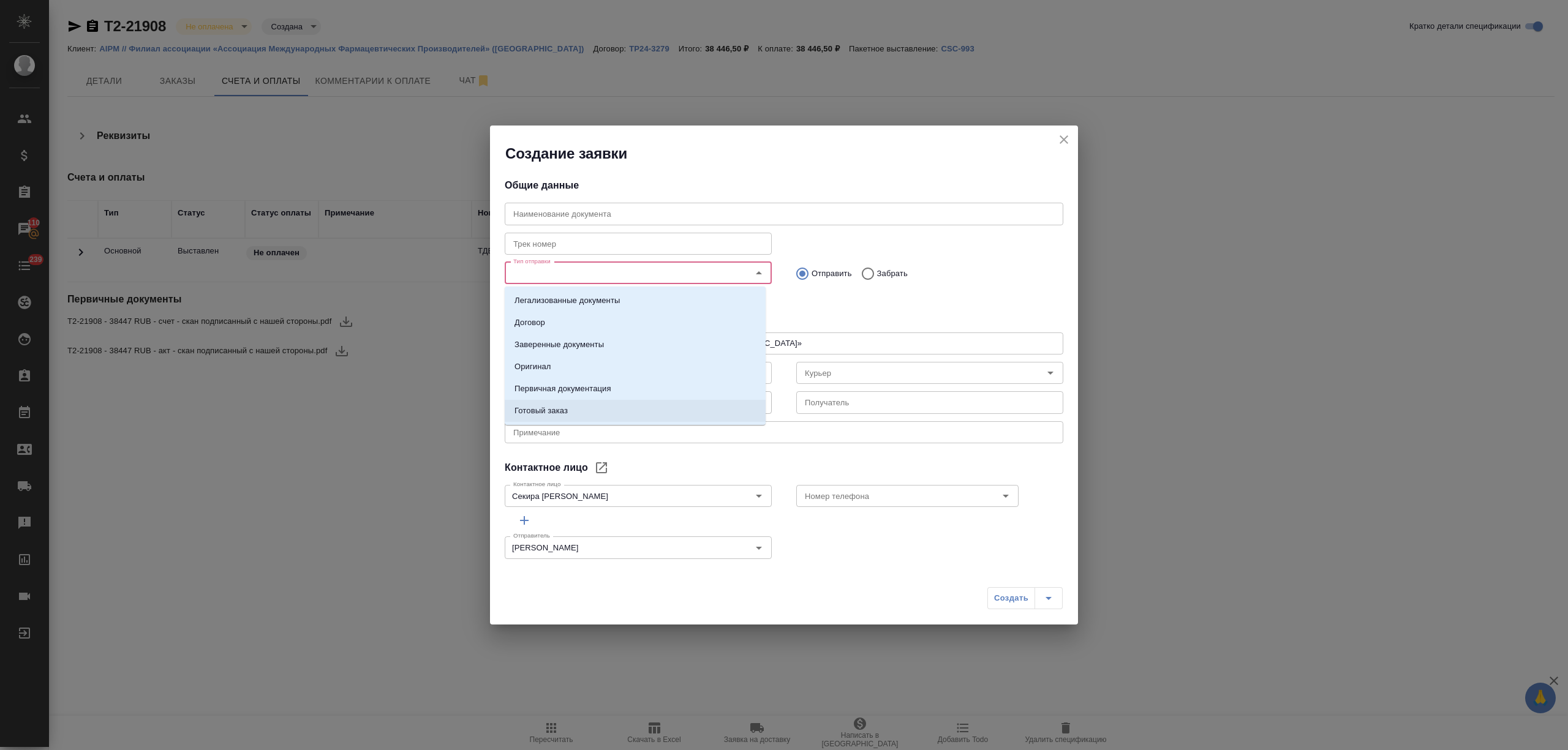
click at [596, 394] on p "Первичная документация" at bounding box center [563, 389] width 97 height 12
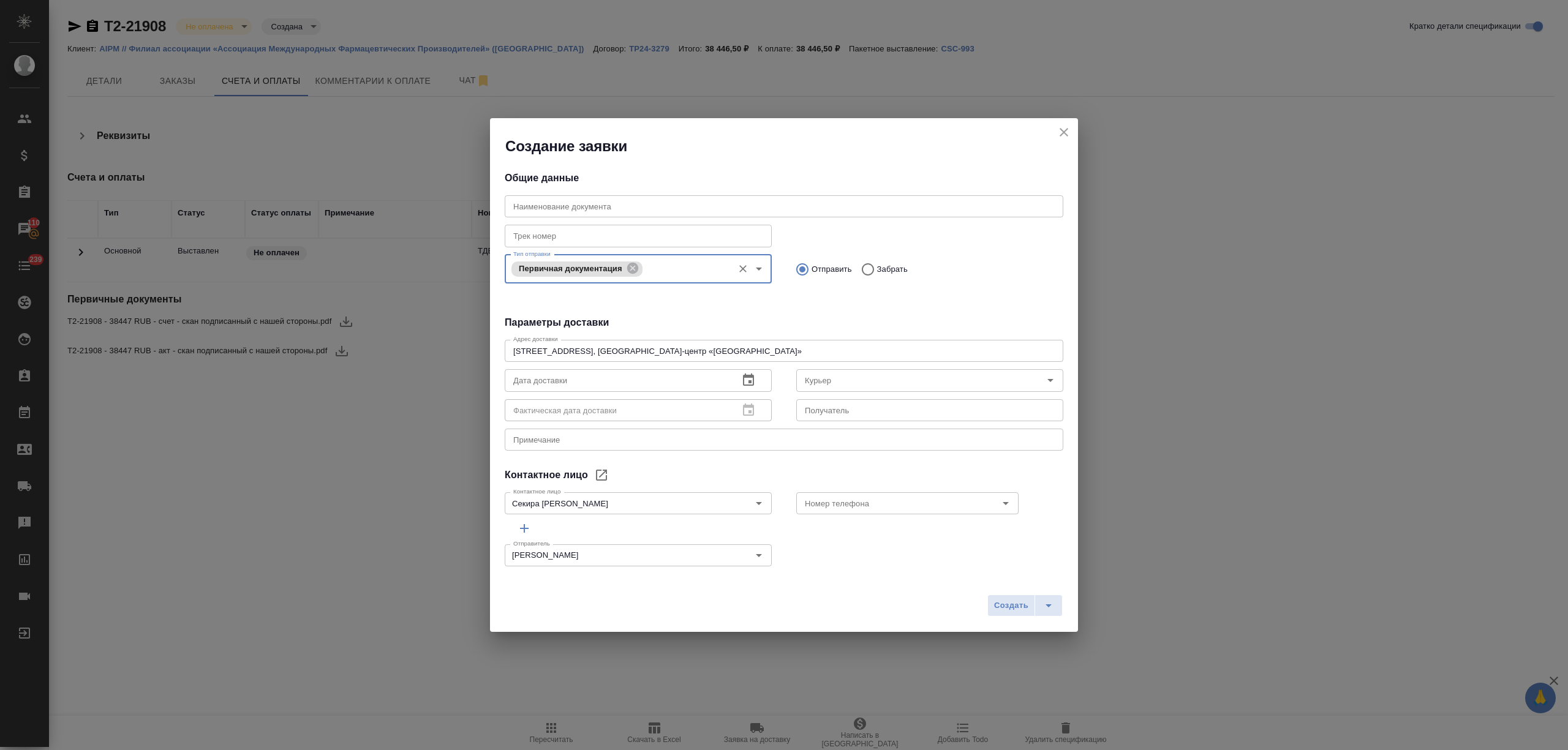
click at [741, 380] on icon "button" at bounding box center [748, 380] width 15 height 15
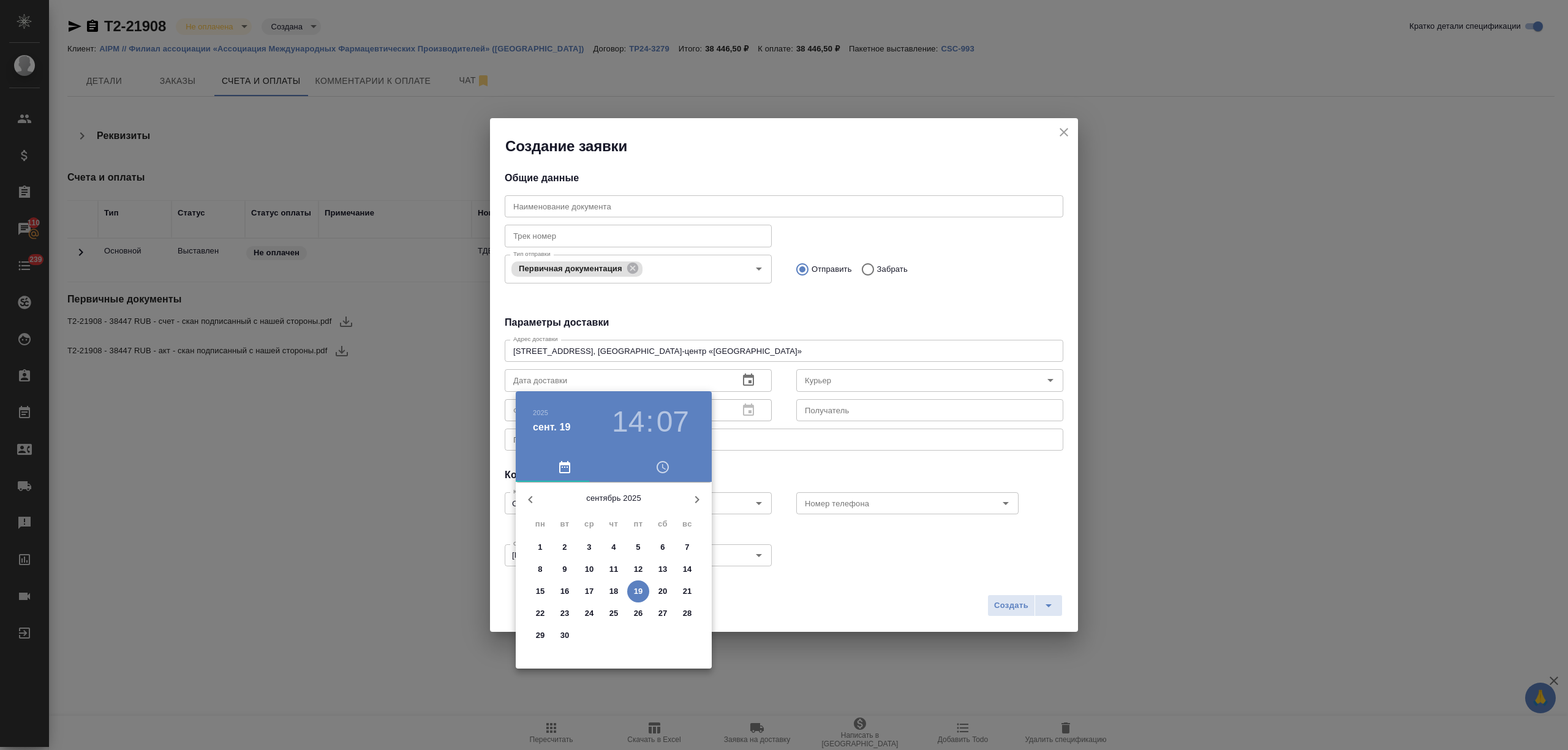
click at [637, 588] on p "19" at bounding box center [639, 591] width 9 height 12
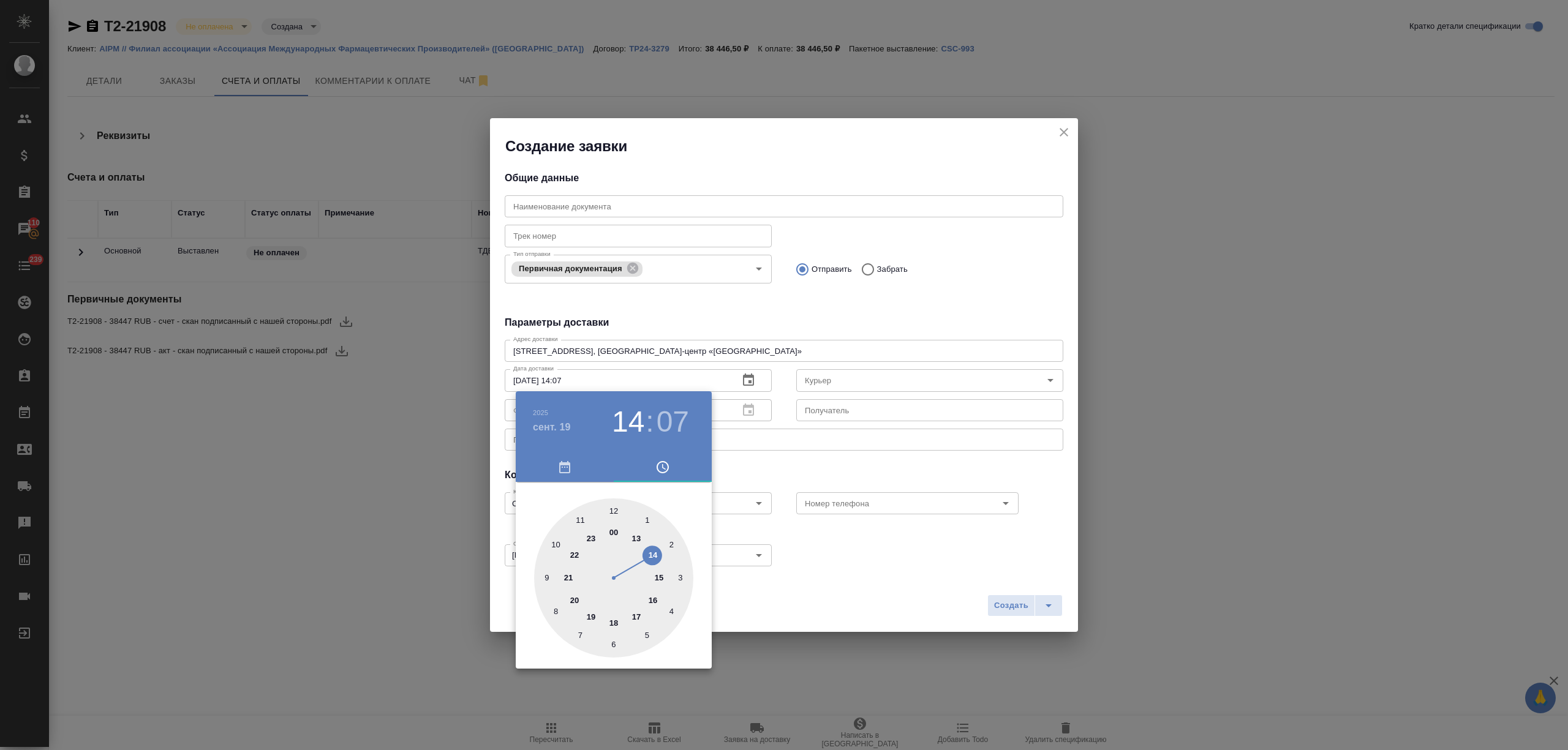
click at [635, 614] on div at bounding box center [613, 577] width 159 height 159
click at [617, 644] on div at bounding box center [613, 577] width 159 height 159
click at [816, 613] on div at bounding box center [784, 375] width 1568 height 750
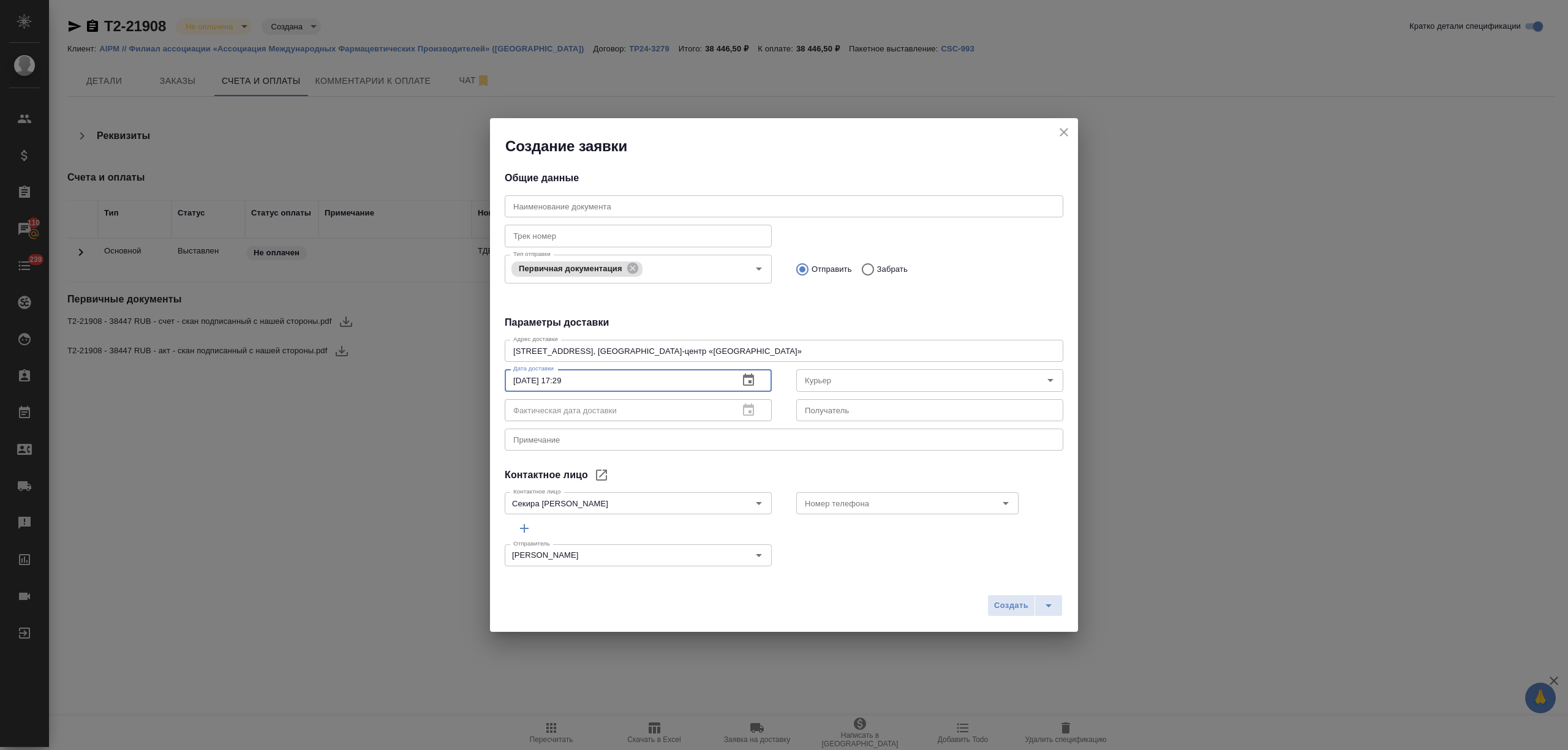
drag, startPoint x: 633, startPoint y: 380, endPoint x: 565, endPoint y: 377, distance: 68.1
click at [565, 377] on input "19.09.2025 17:29" at bounding box center [617, 380] width 224 height 22
type input "19.09.2025 17:30"
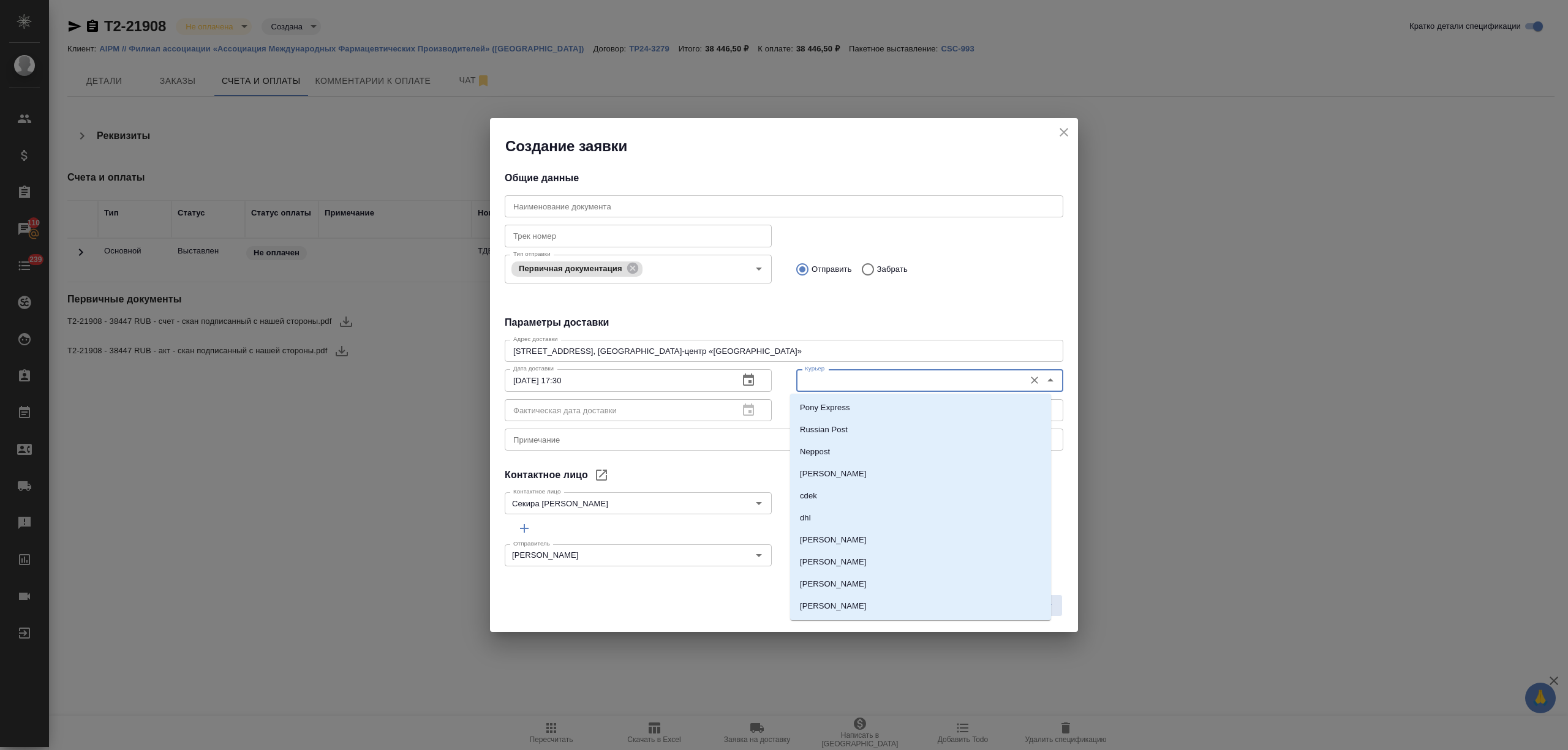
click at [865, 378] on input "Курьер" at bounding box center [909, 380] width 219 height 15
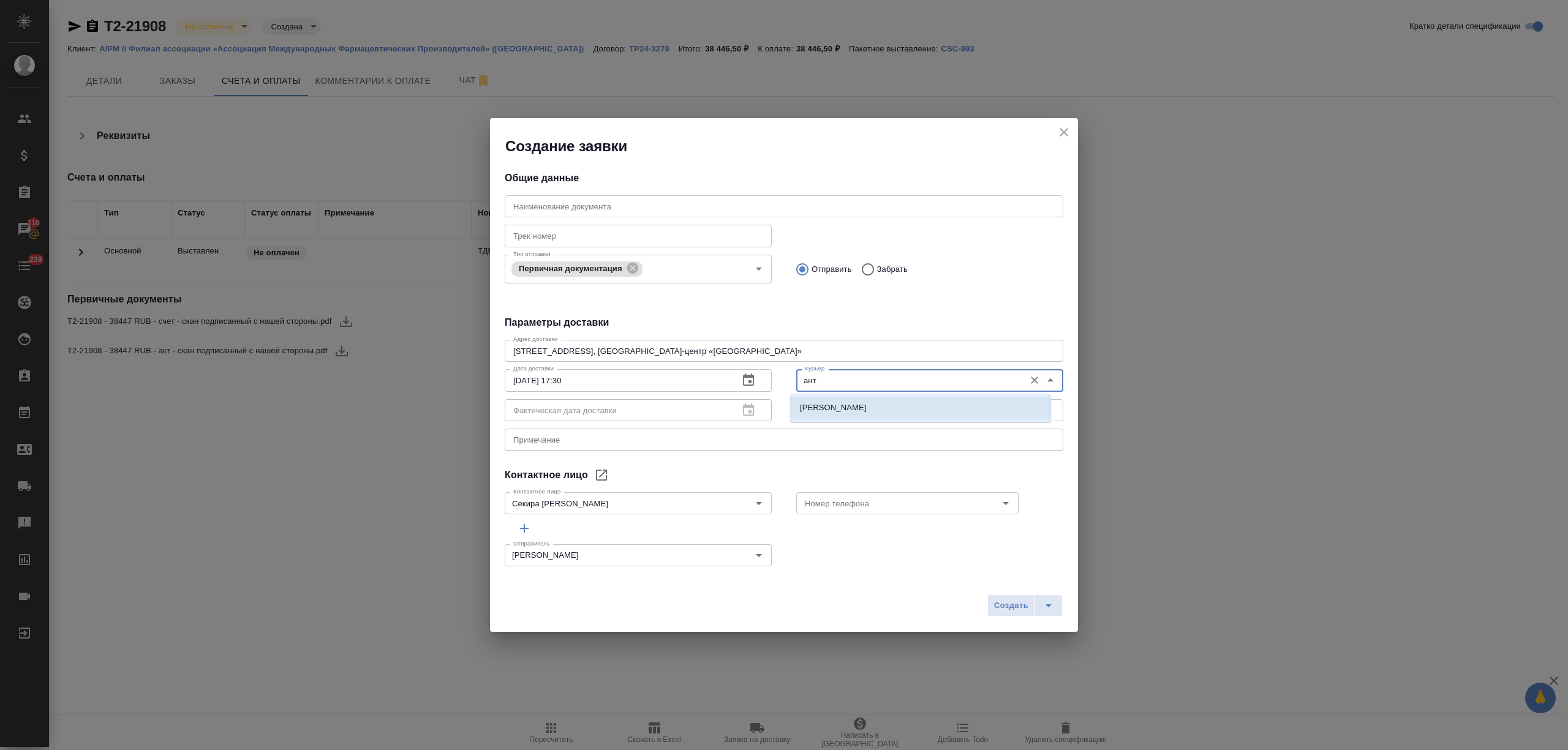
click at [880, 413] on li "Бородулин Антон" at bounding box center [920, 407] width 261 height 22
type input "Бородулин Антон"
click at [881, 496] on input "Номер телефона" at bounding box center [887, 503] width 174 height 15
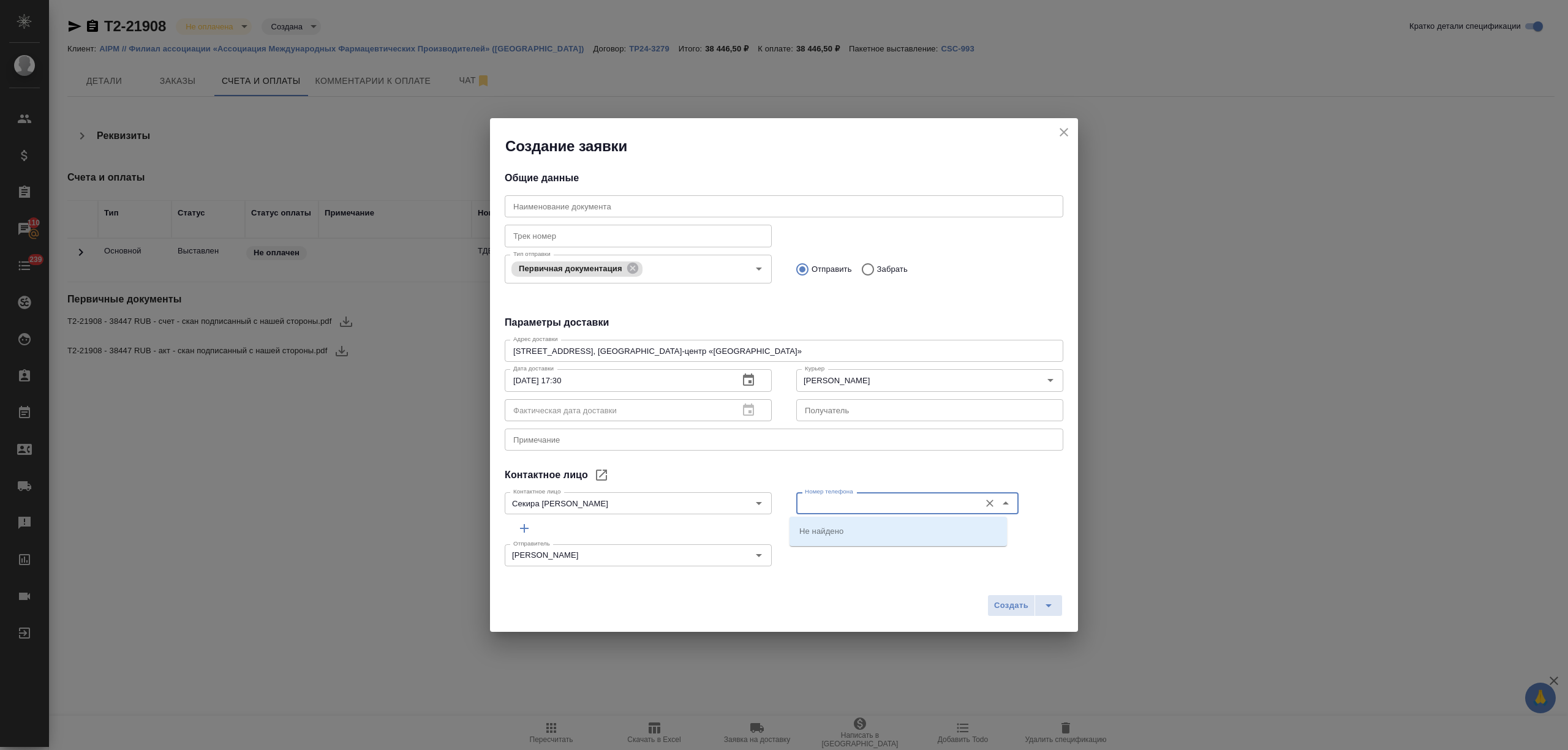
click at [878, 513] on div "Номер телефона" at bounding box center [907, 503] width 223 height 22
click at [653, 490] on div "Контактное лицо Секира Марина Контактное лицо" at bounding box center [638, 502] width 267 height 29
click at [657, 500] on input "Секира Марина" at bounding box center [617, 503] width 219 height 15
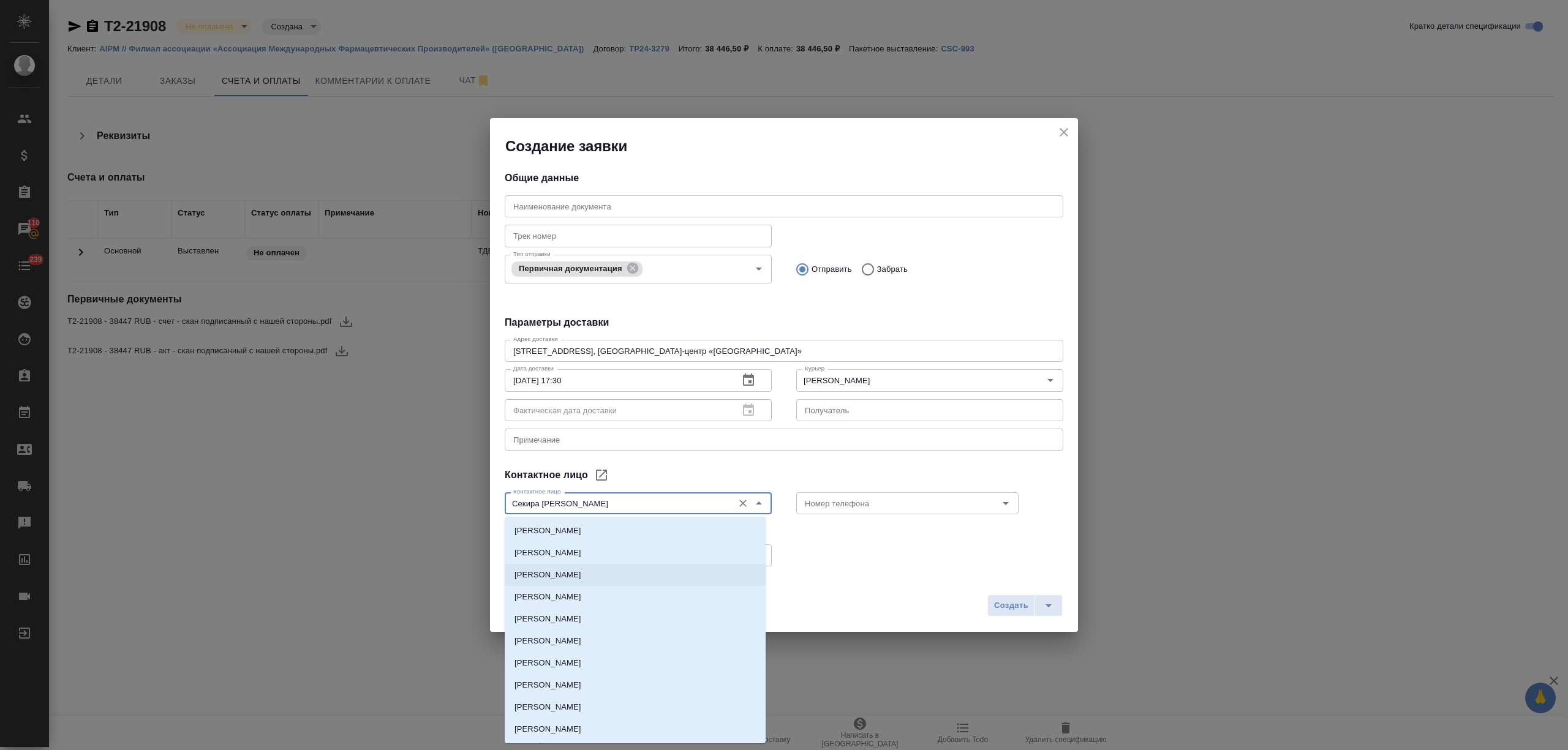
click at [897, 555] on div "Отправитель Никитина Татьяна Отправитель" at bounding box center [784, 553] width 583 height 54
click at [639, 503] on input "Секира Марина" at bounding box center [617, 503] width 219 height 15
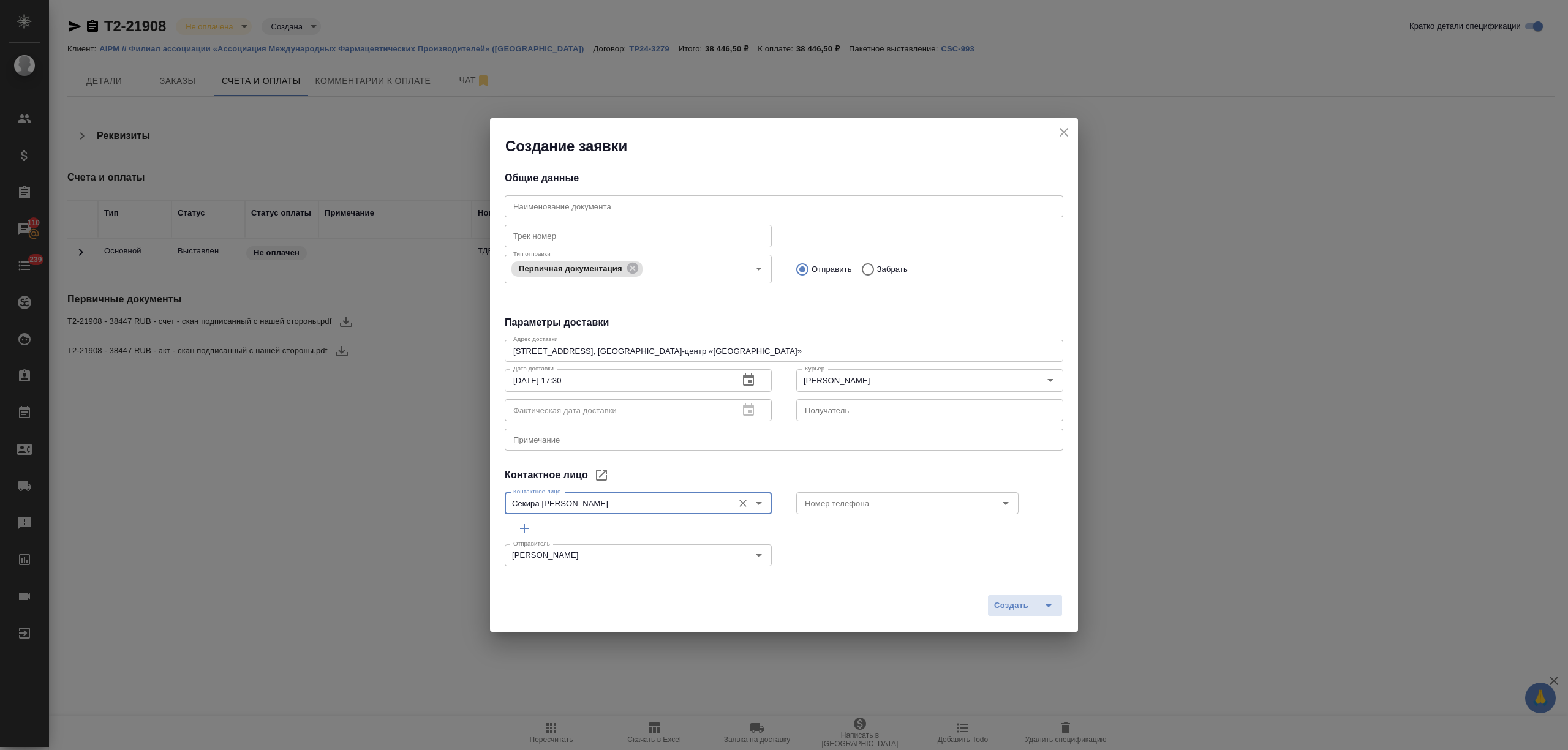
click at [330, 69] on div "Создание заявки Общие данные Наименование документа Наименование документа Трек…" at bounding box center [784, 375] width 1568 height 750
click at [1061, 128] on icon "close" at bounding box center [1063, 132] width 8 height 8
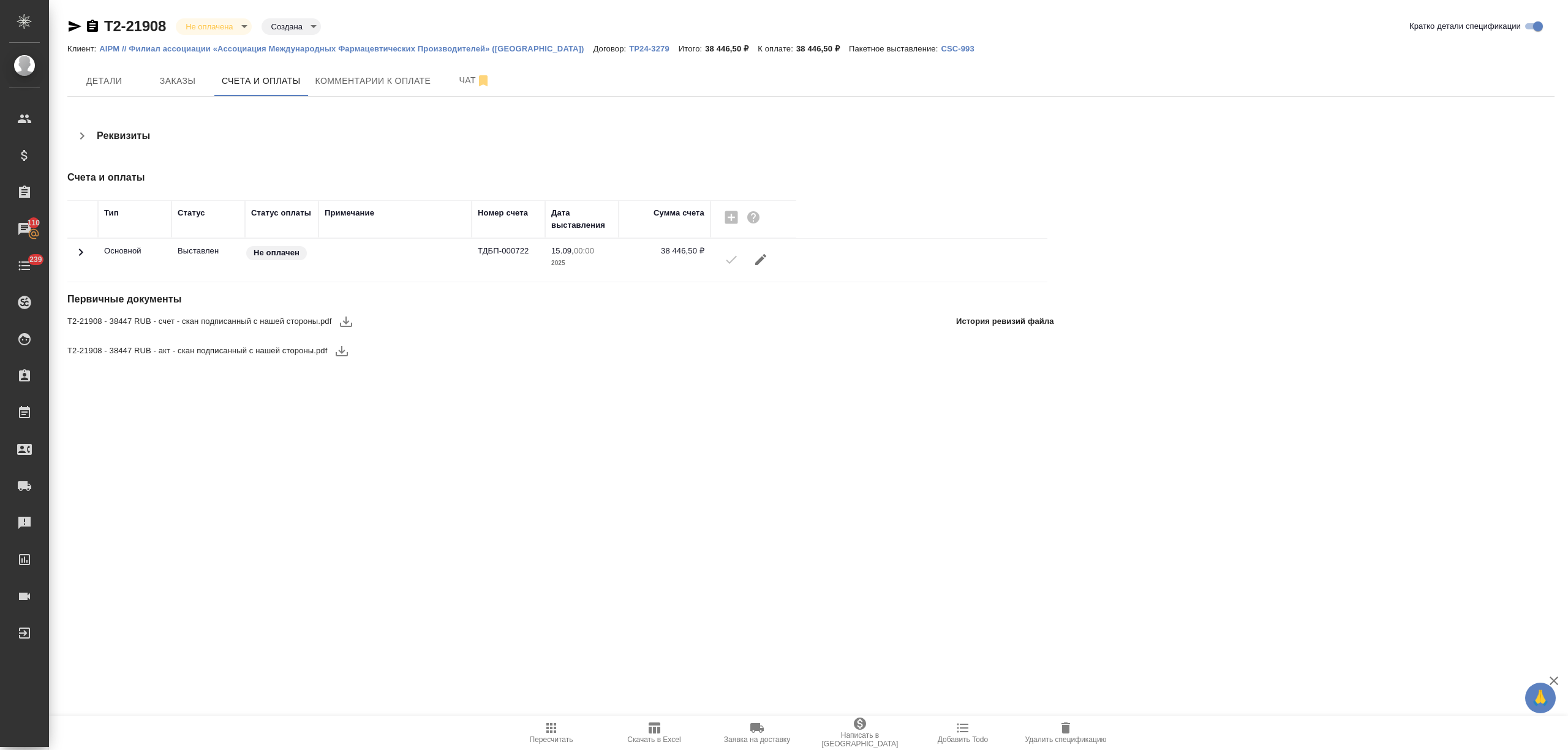
click at [518, 45] on p "AIPM // Филиал ассоциации «Ассоциация Международных Фармацевтических Производит…" at bounding box center [346, 49] width 494 height 9
click at [760, 727] on icon "button" at bounding box center [757, 728] width 15 height 15
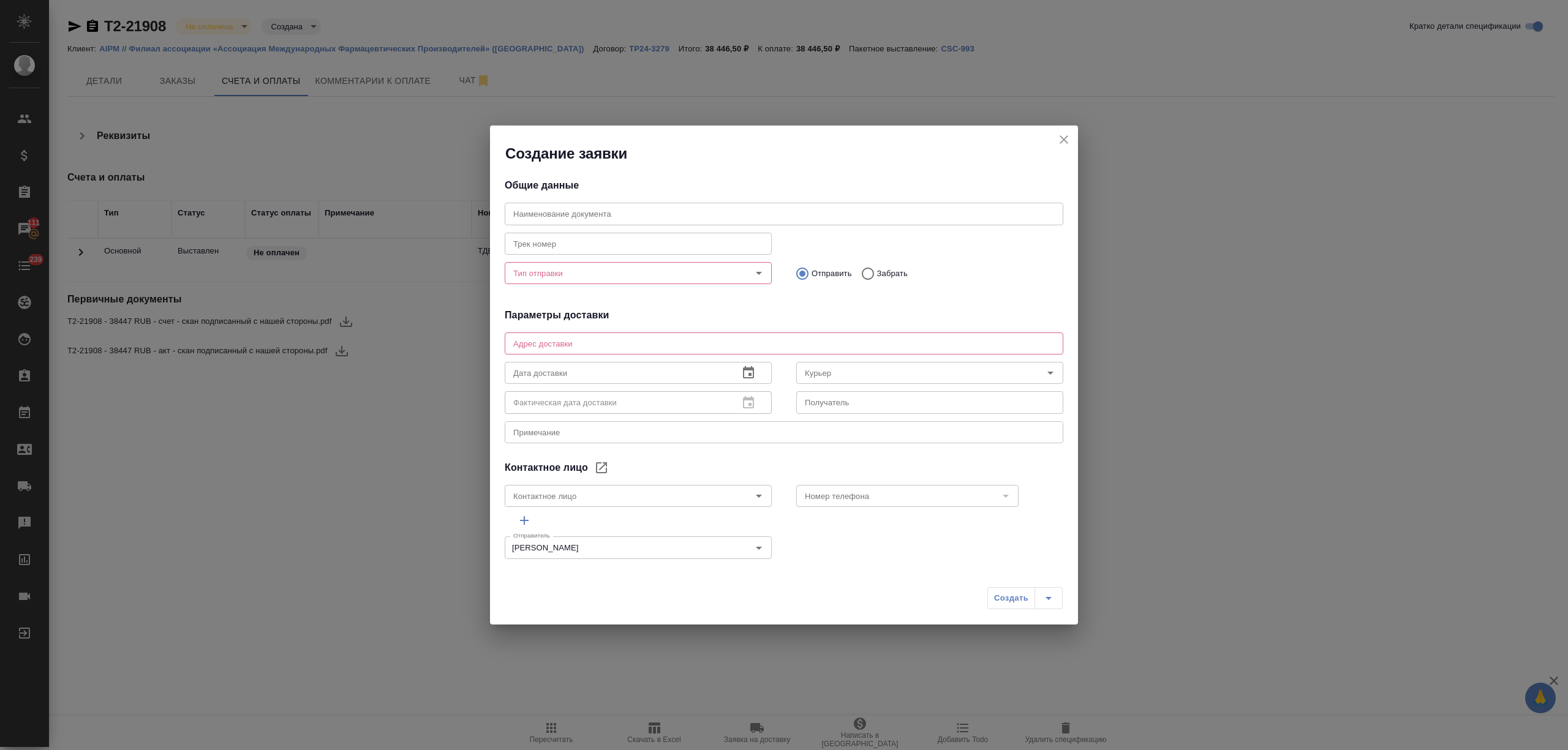
type textarea "119071, Россия, Москва, Ленинский проспект, д. 15А, Бизнес-центр «Централ Парк …"
type input "Секира Марина"
click at [611, 277] on input "Тип отправки" at bounding box center [617, 273] width 219 height 15
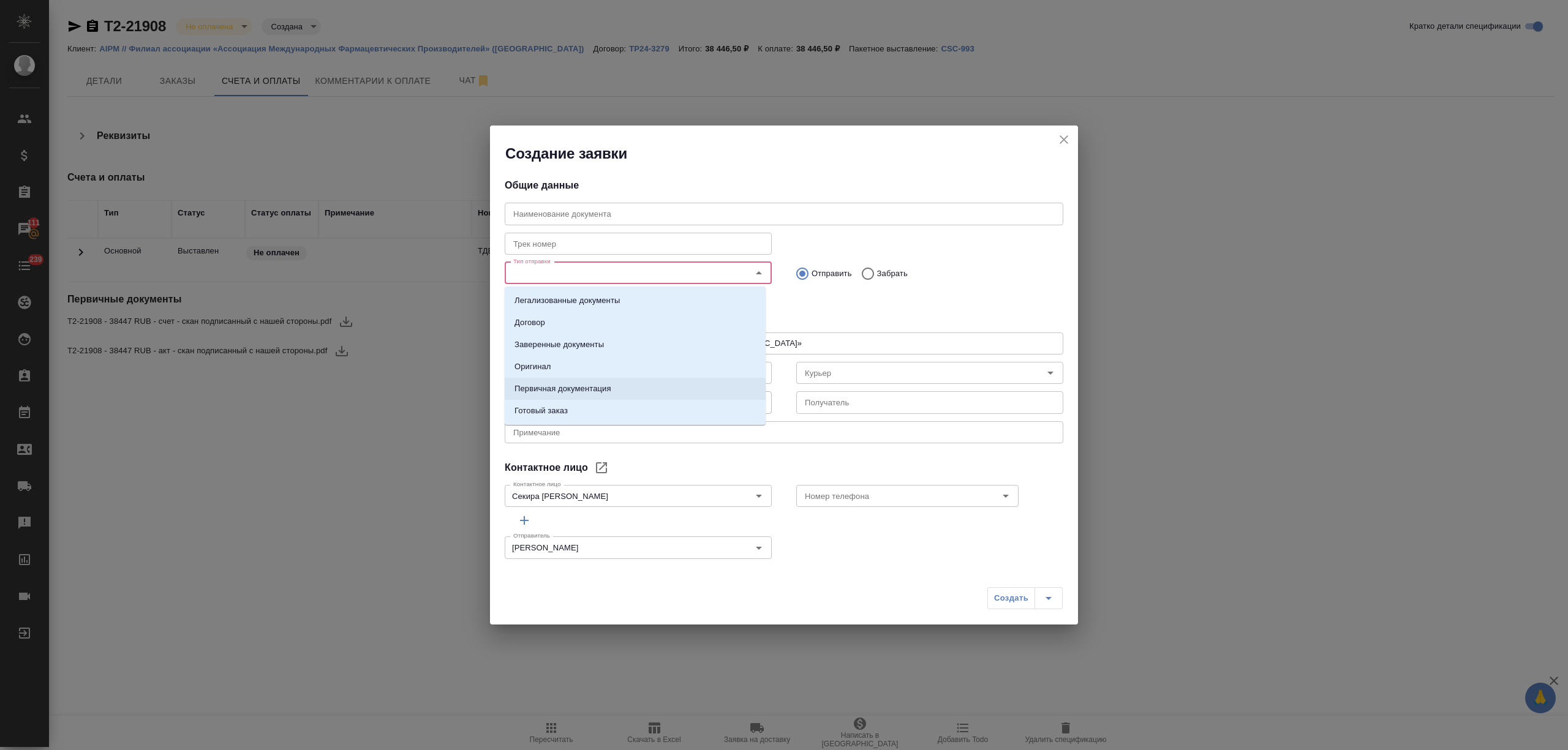
click at [600, 395] on li "Первичная документация" at bounding box center [635, 389] width 261 height 22
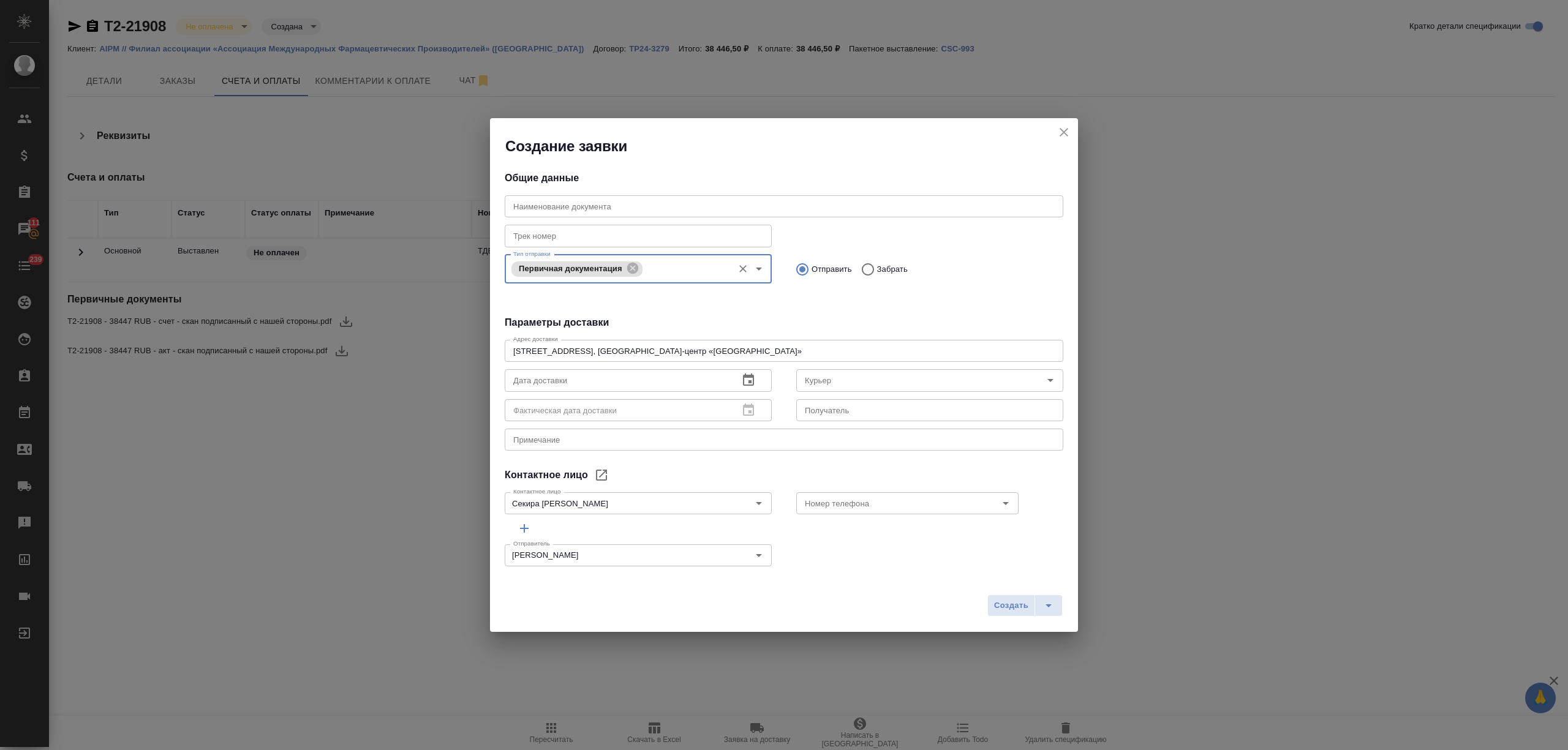
click at [733, 375] on button "button" at bounding box center [748, 380] width 29 height 29
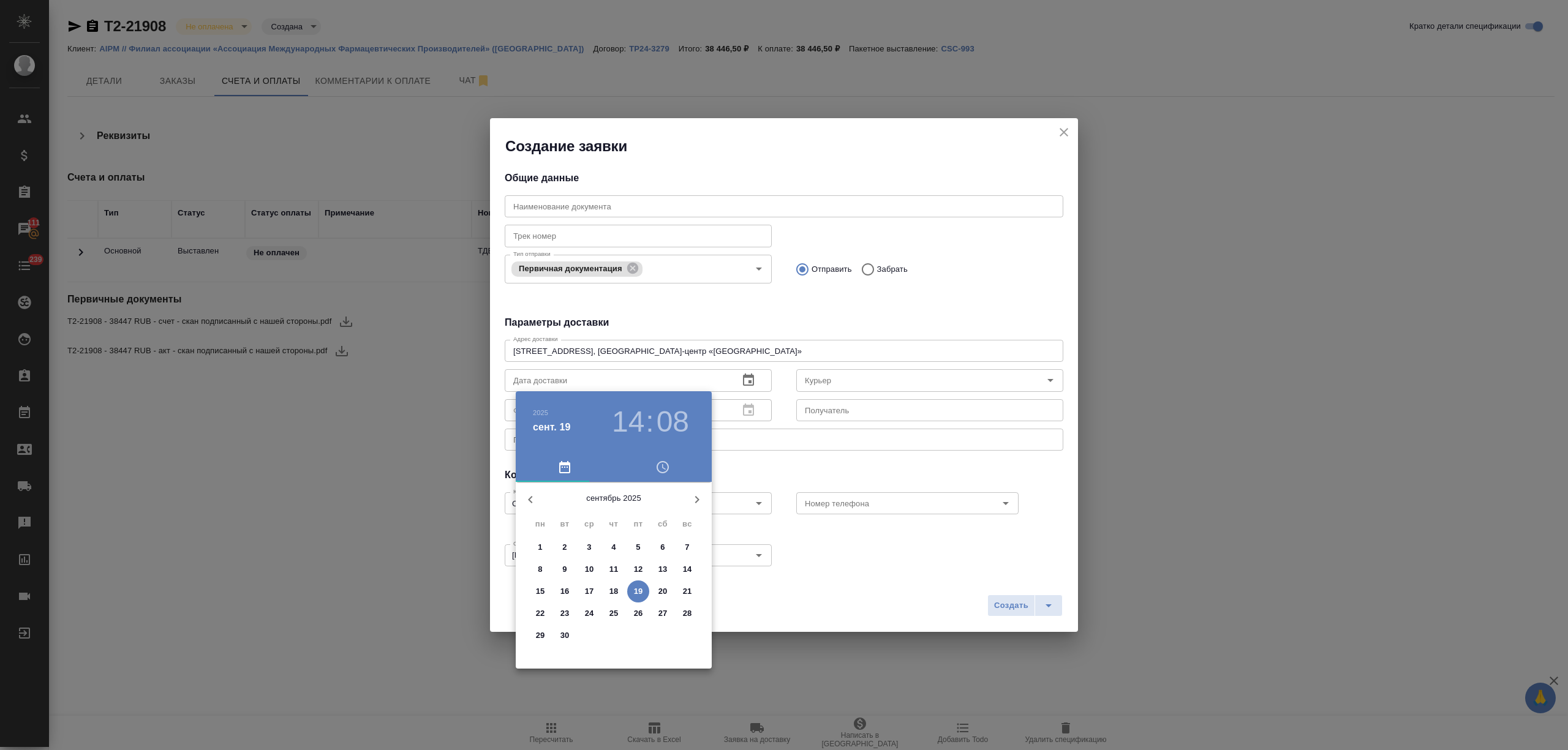
click at [635, 590] on p "19" at bounding box center [639, 591] width 9 height 12
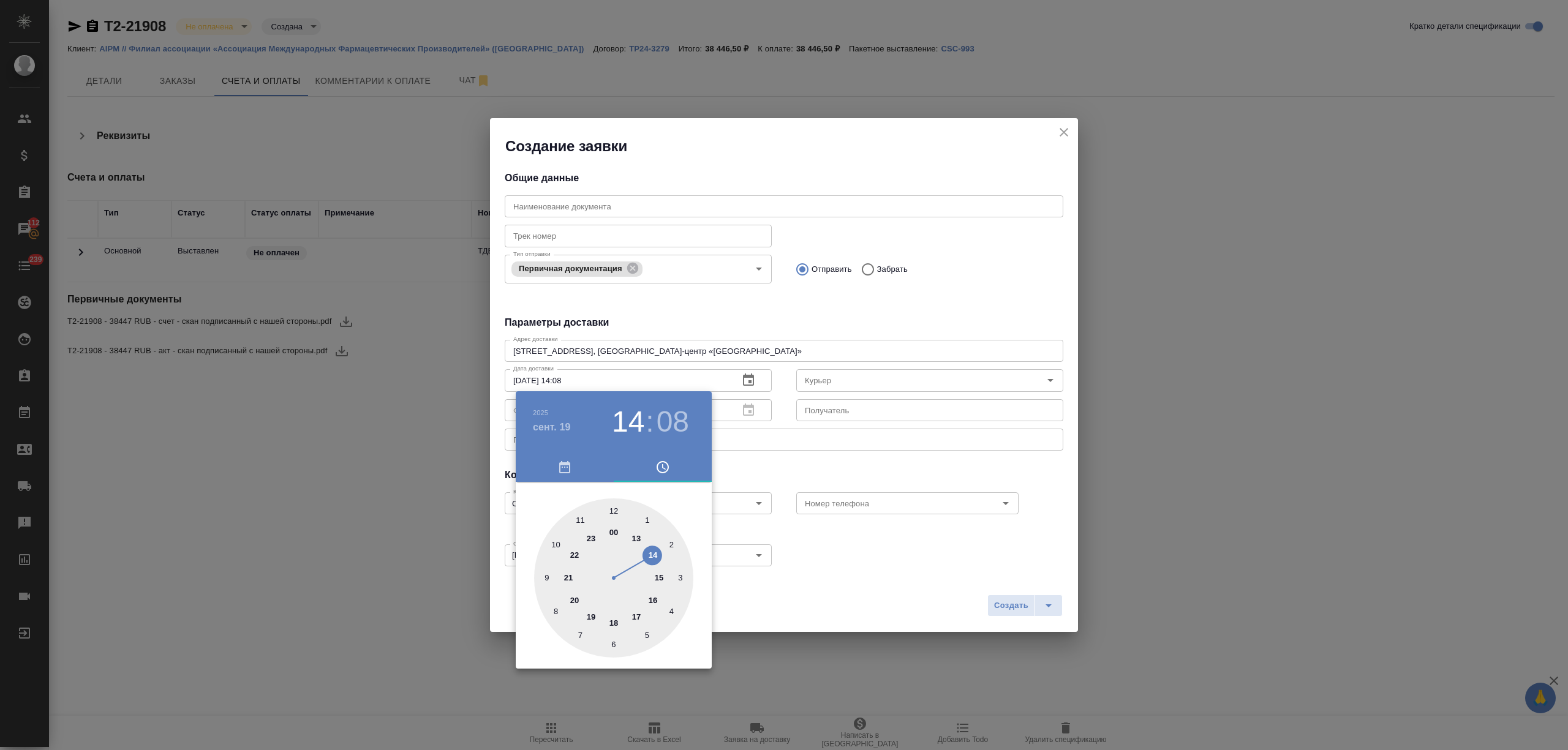
click at [635, 613] on div at bounding box center [613, 577] width 159 height 159
type input "19.09.2025 17:30"
click at [613, 645] on div at bounding box center [613, 577] width 159 height 159
click at [861, 566] on div at bounding box center [784, 375] width 1568 height 750
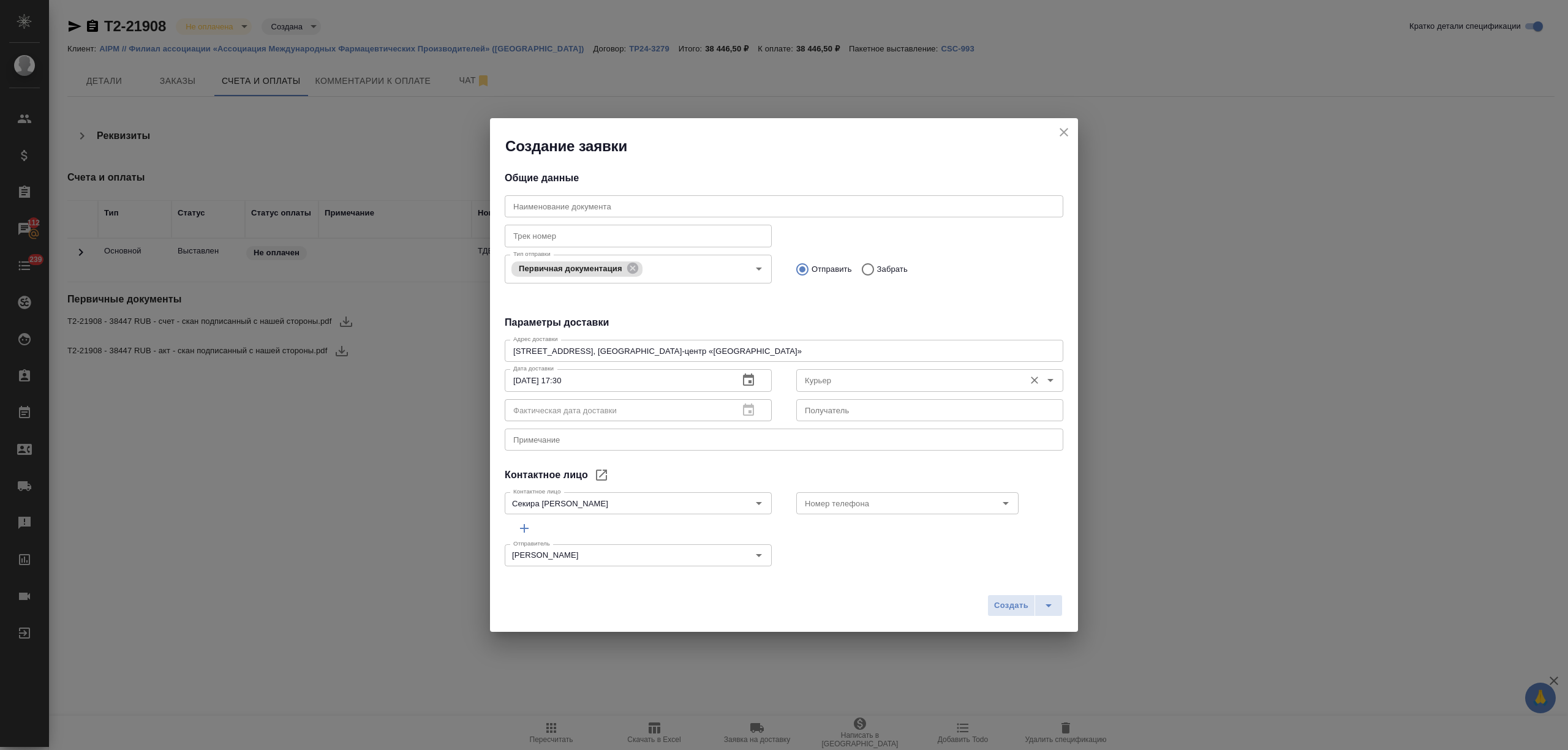
click at [816, 381] on input "Курьер" at bounding box center [909, 380] width 219 height 15
click at [861, 405] on p "Бородулин Антон" at bounding box center [833, 407] width 67 height 12
type input "Бородулин Антон"
drag, startPoint x: 1042, startPoint y: 603, endPoint x: 1037, endPoint y: 598, distance: 7.1
click at [1042, 603] on icon "split button" at bounding box center [1048, 605] width 15 height 15
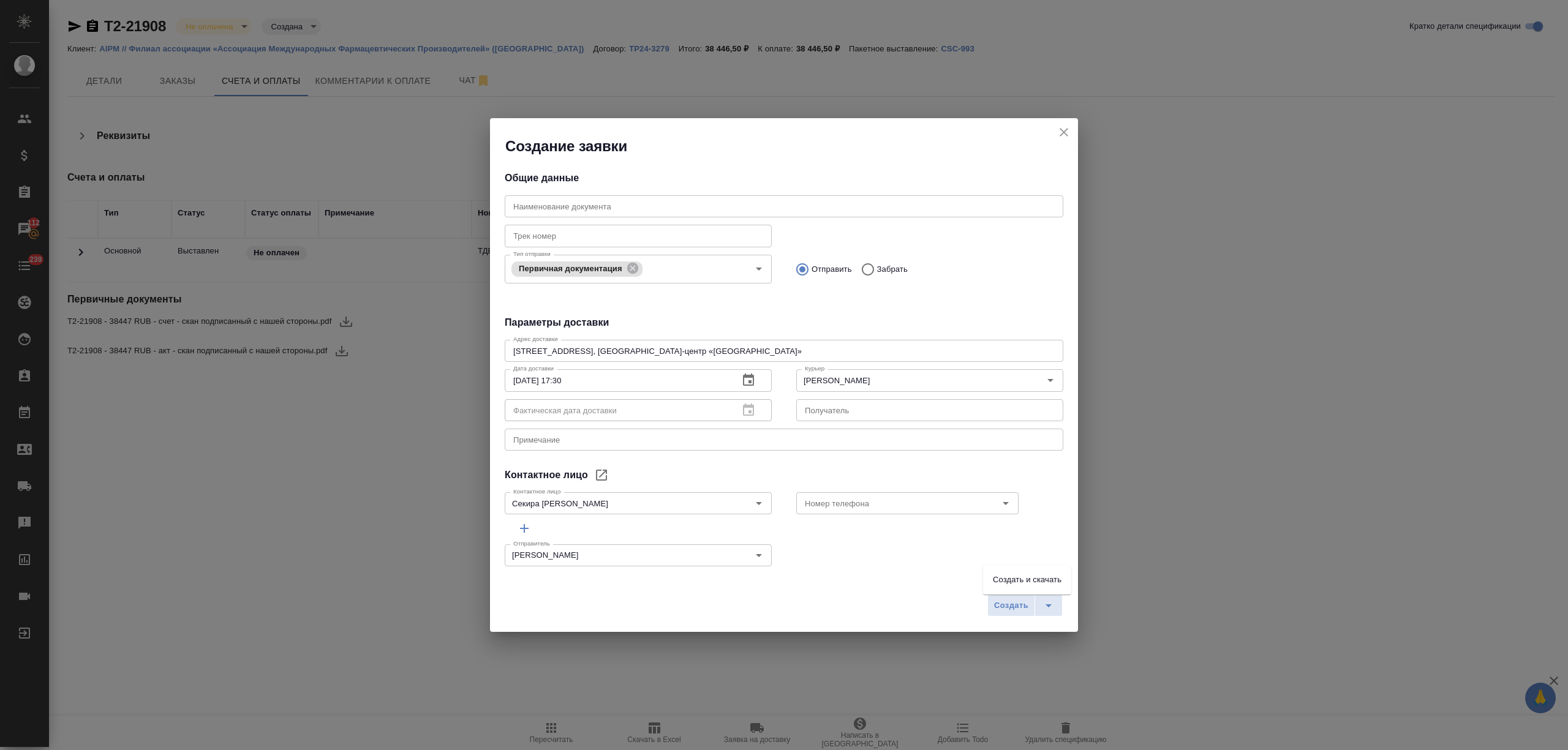
click at [1035, 583] on li "Создать и скачать" at bounding box center [1027, 580] width 88 height 19
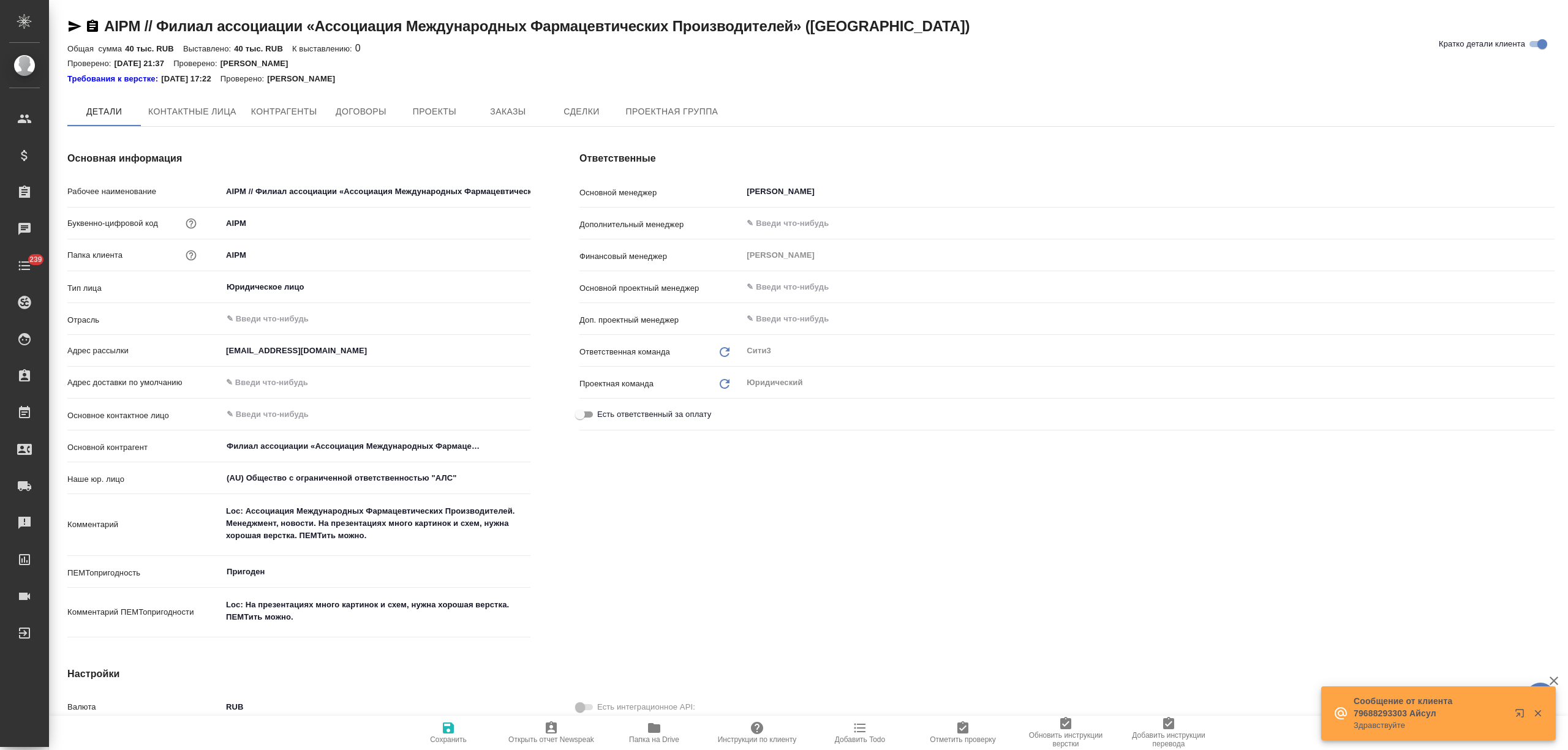
click at [193, 98] on button "Контактные лица" at bounding box center [192, 111] width 103 height 29
select select "RU"
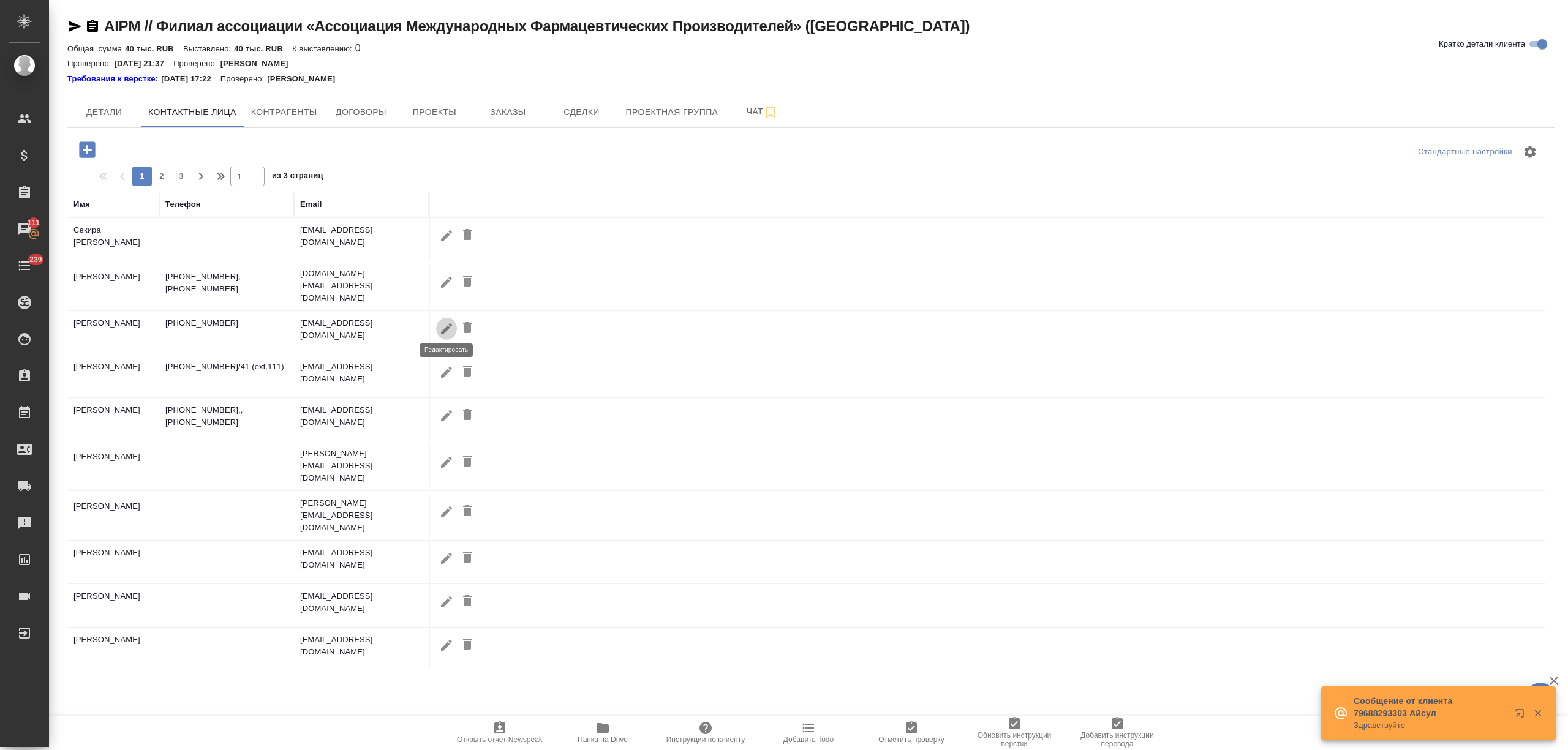
click at [444, 324] on icon "button" at bounding box center [446, 328] width 11 height 11
type input "[PERSON_NAME]"
type input "Шейкха"
type textarea "[STREET_ADDRESS], Бизнес-центр «[GEOGRAPHIC_DATA]»"
type input "Пользователь"
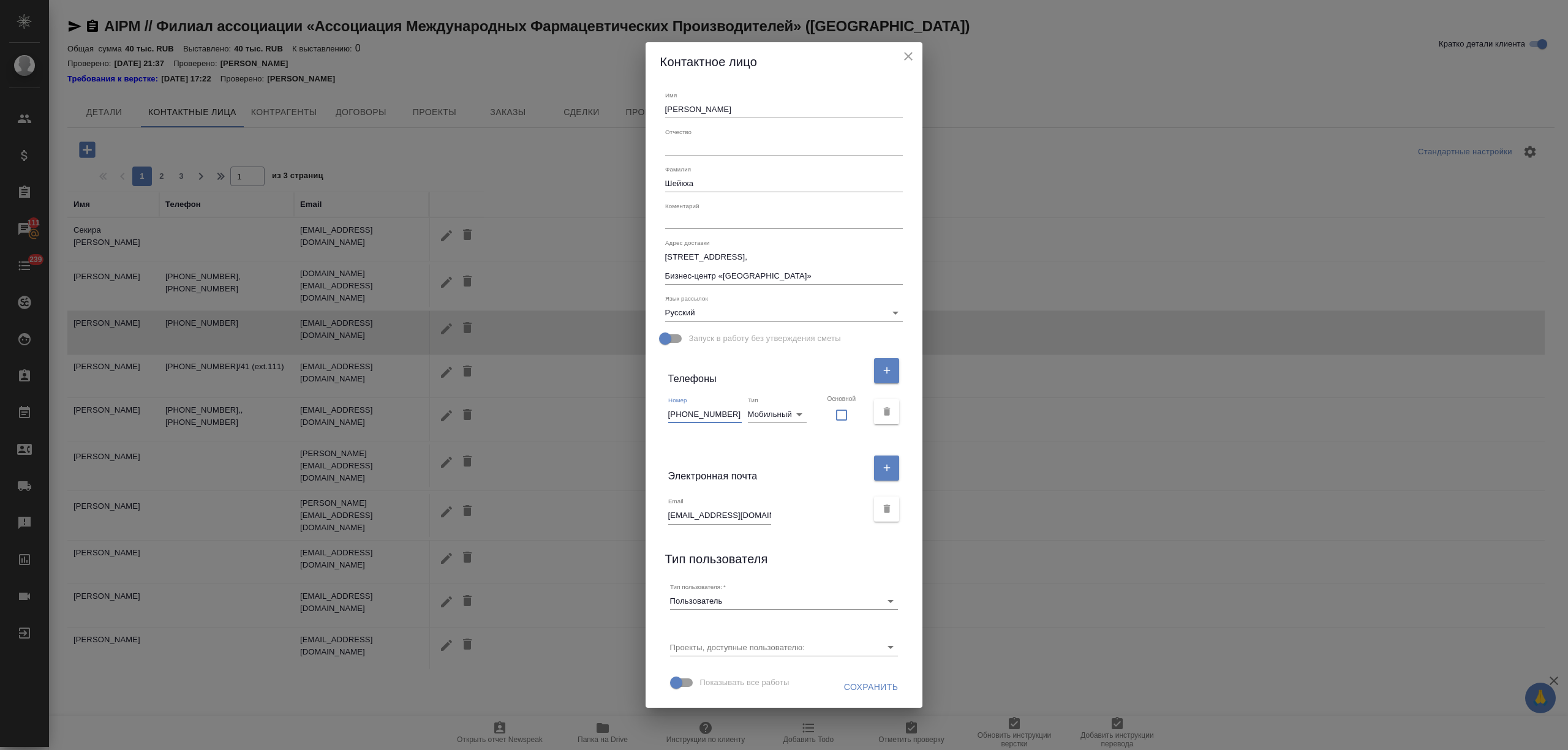
drag, startPoint x: 736, startPoint y: 410, endPoint x: 675, endPoint y: 413, distance: 61.1
click at [675, 413] on div "Номер [PHONE_NUMBER] Тип Мобильный mobile Основной" at bounding box center [784, 412] width 248 height 42
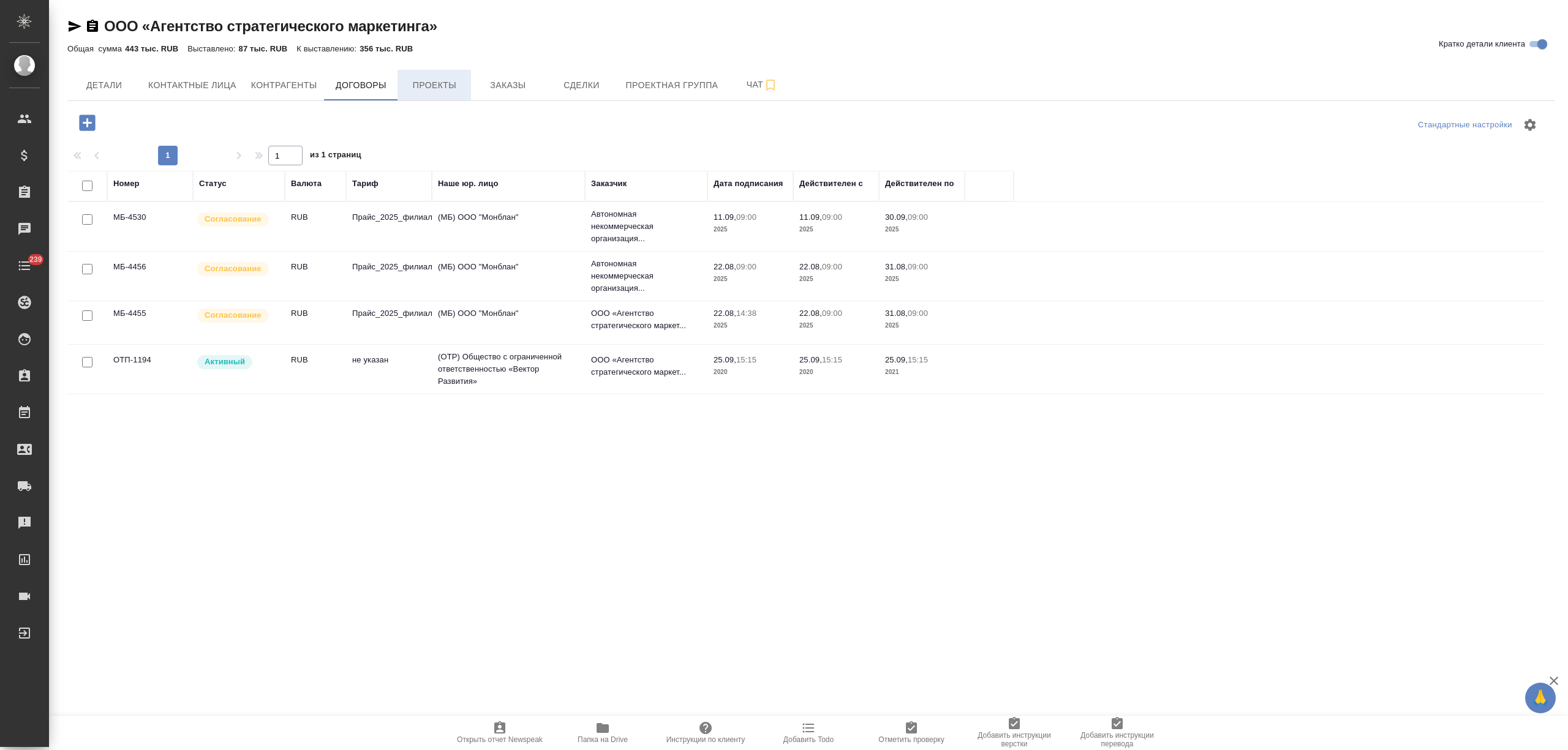
click at [443, 87] on span "Проекты" at bounding box center [434, 86] width 59 height 16
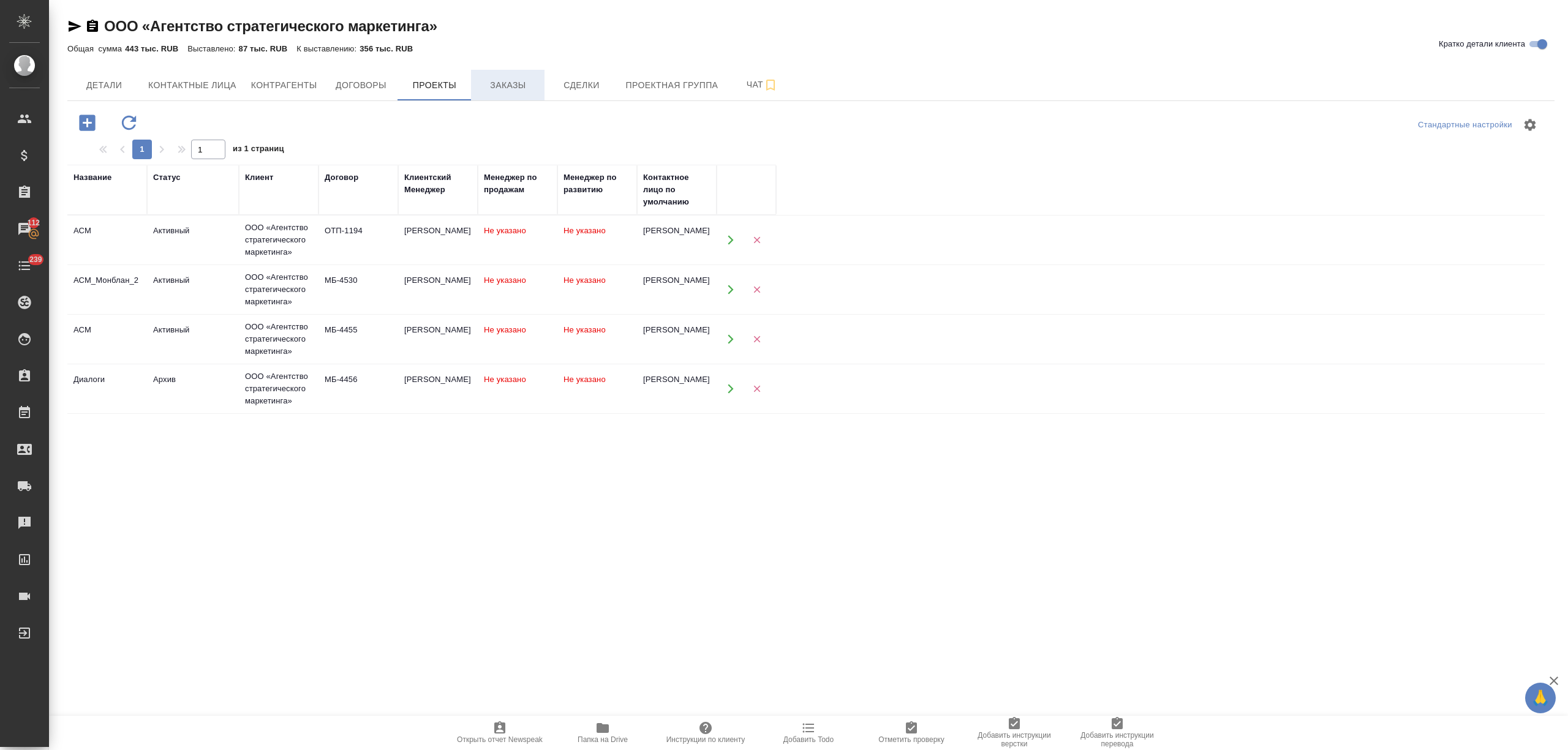
click at [508, 87] on span "Заказы" at bounding box center [508, 86] width 59 height 16
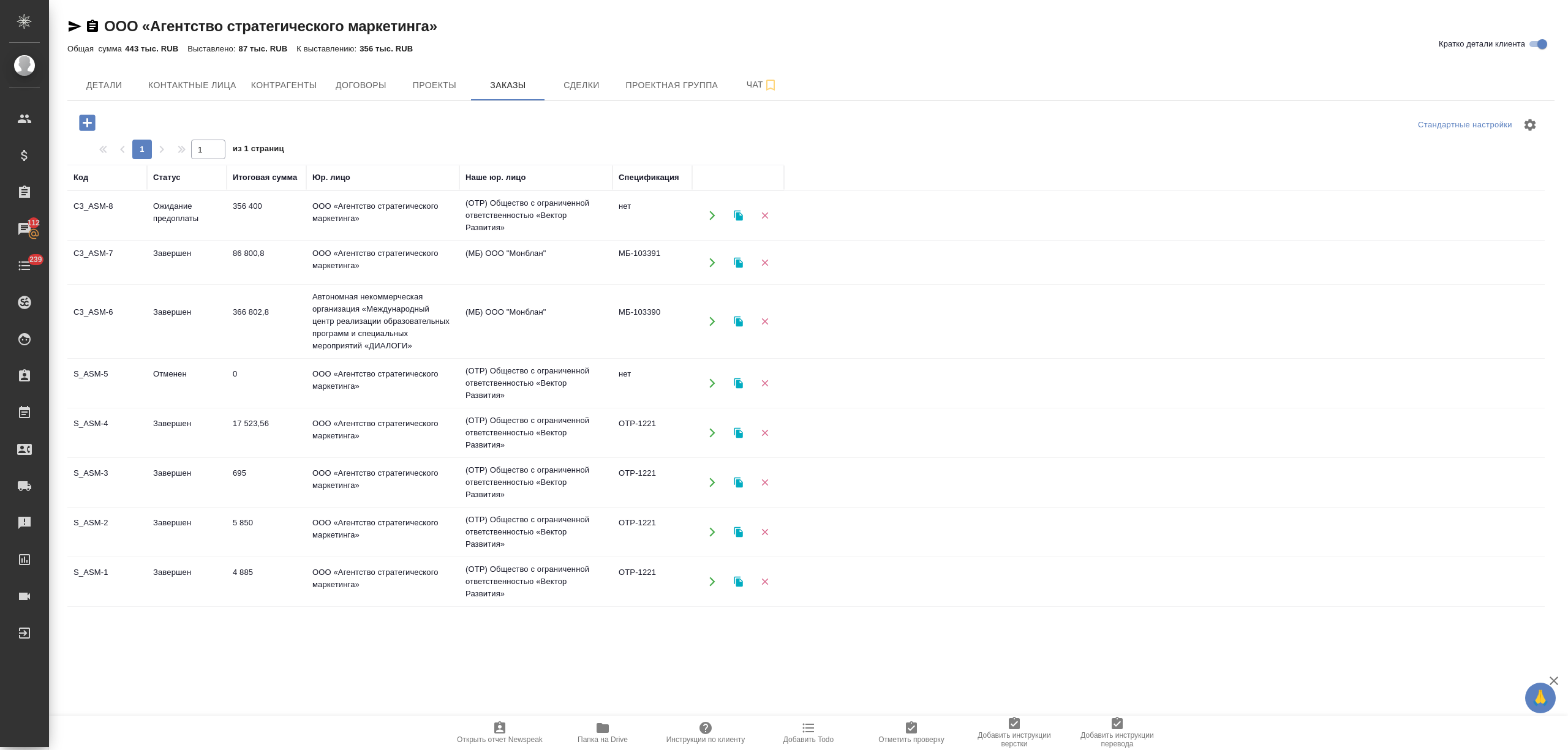
click at [378, 223] on td "ООО «Агентство стратегического маркетинга»" at bounding box center [383, 215] width 153 height 43
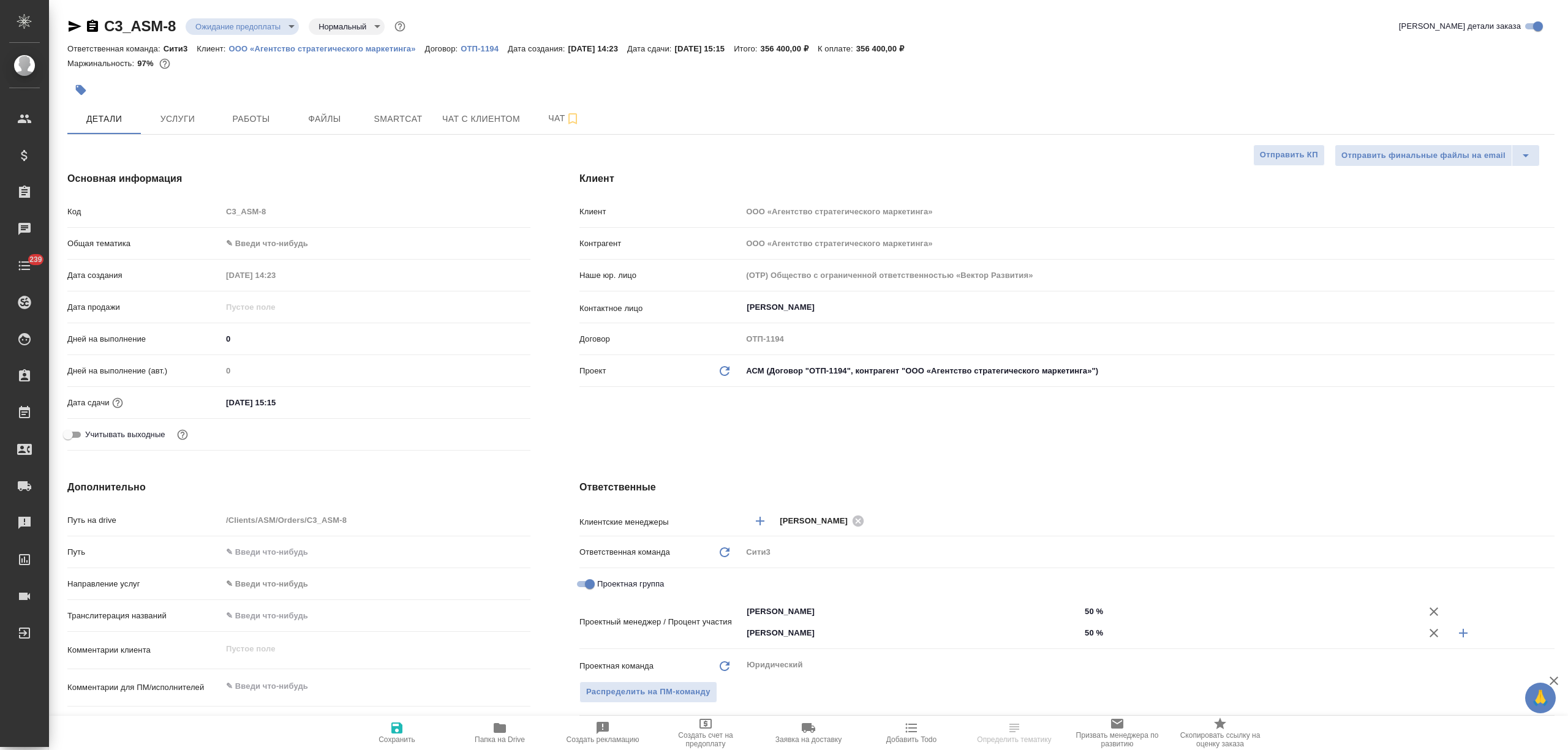
select select "RU"
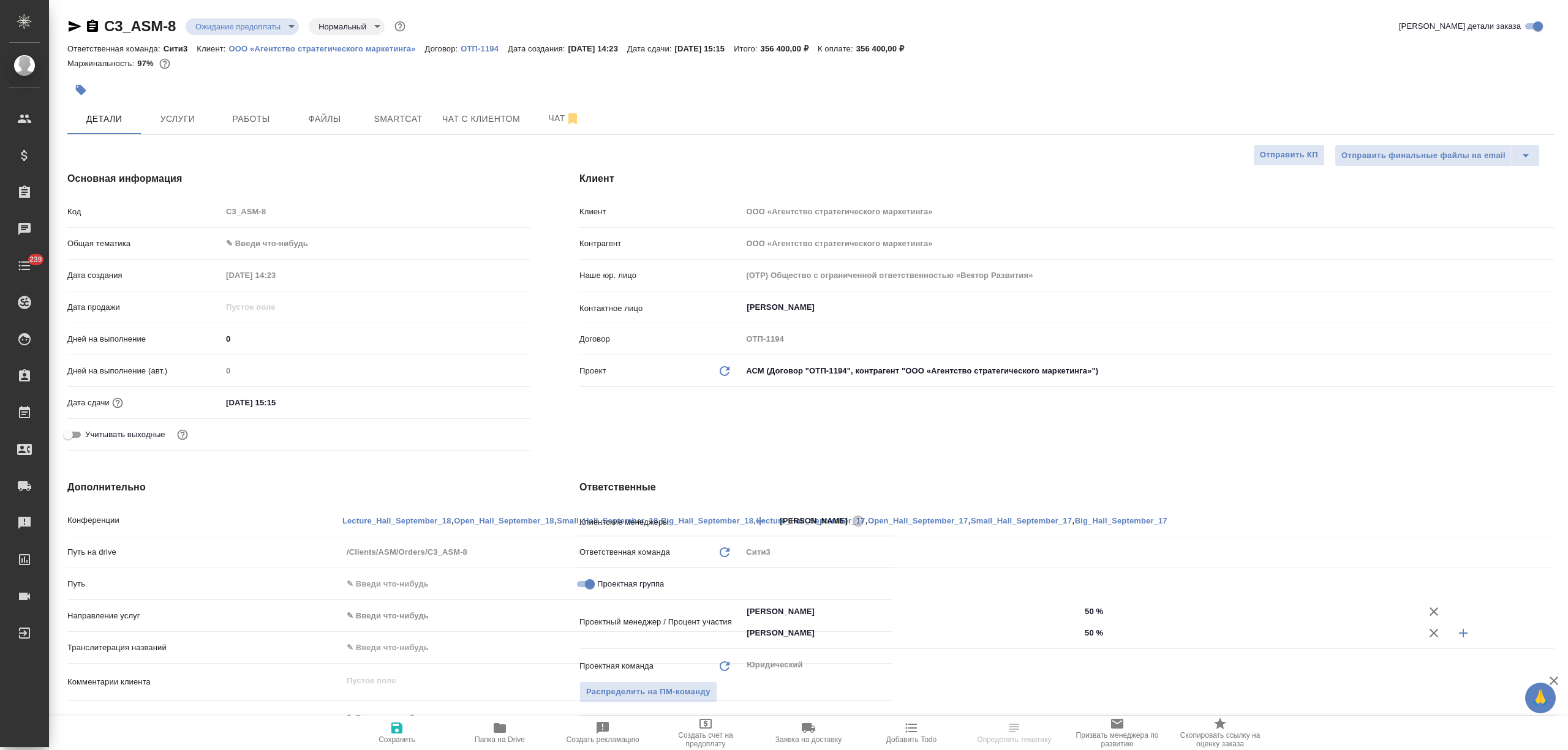
click at [861, 374] on body "🙏 .cls-1 fill:#fff; AWATERA [PERSON_NAME] Спецификации Заказы Чаты 239 Todo Про…" at bounding box center [784, 424] width 1568 height 849
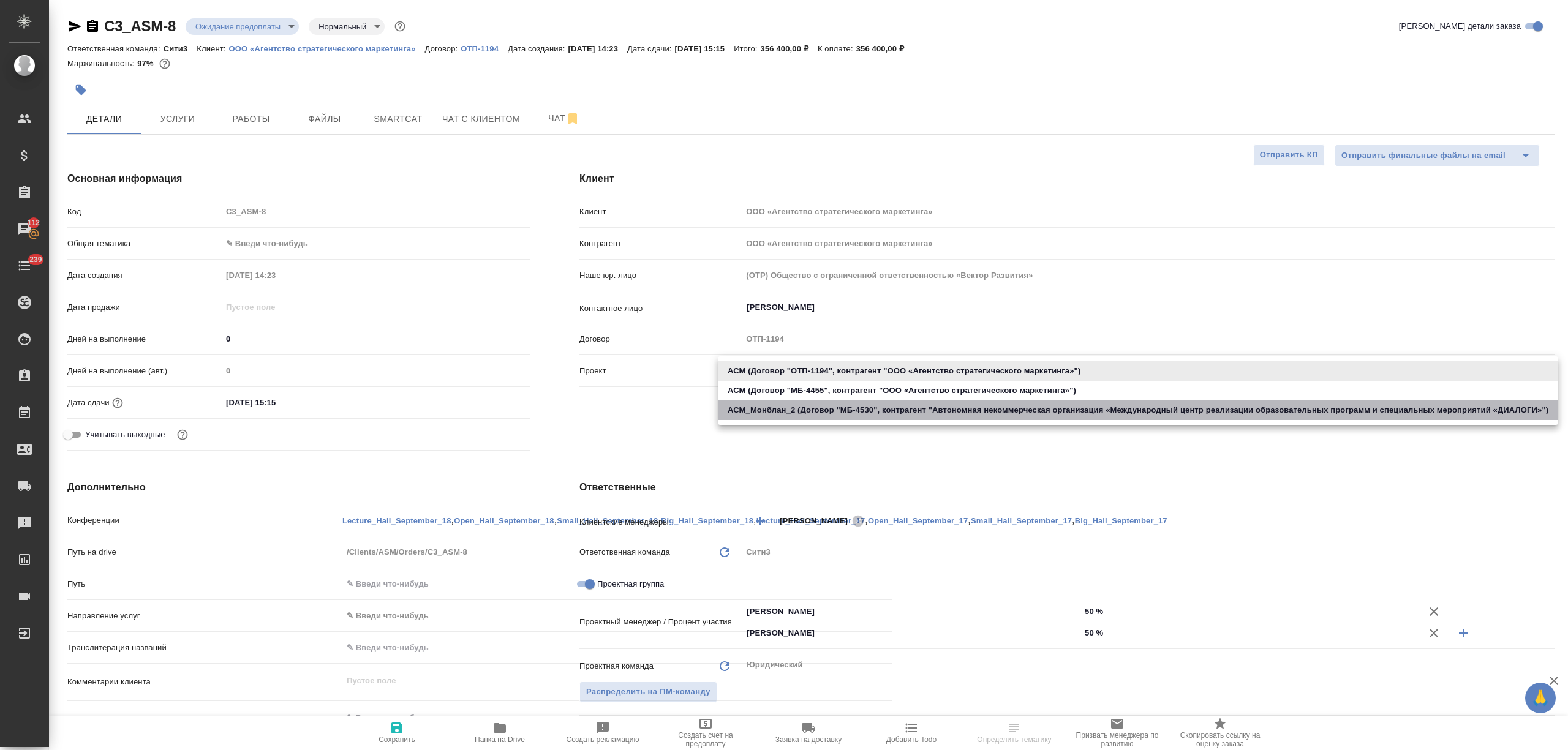
click at [873, 411] on li "АСМ_Монблан_2 (Договор "МБ-4530", контрагент "Автономная некоммерческая организ…" at bounding box center [1138, 410] width 840 height 19
type input "68c3ce45ea2e70233e505230"
type input "Автономная некоммерческая организация «Международный центр реализации образоват…"
type input "(МБ) ООО "Монблан""
type input "МБ-4530"
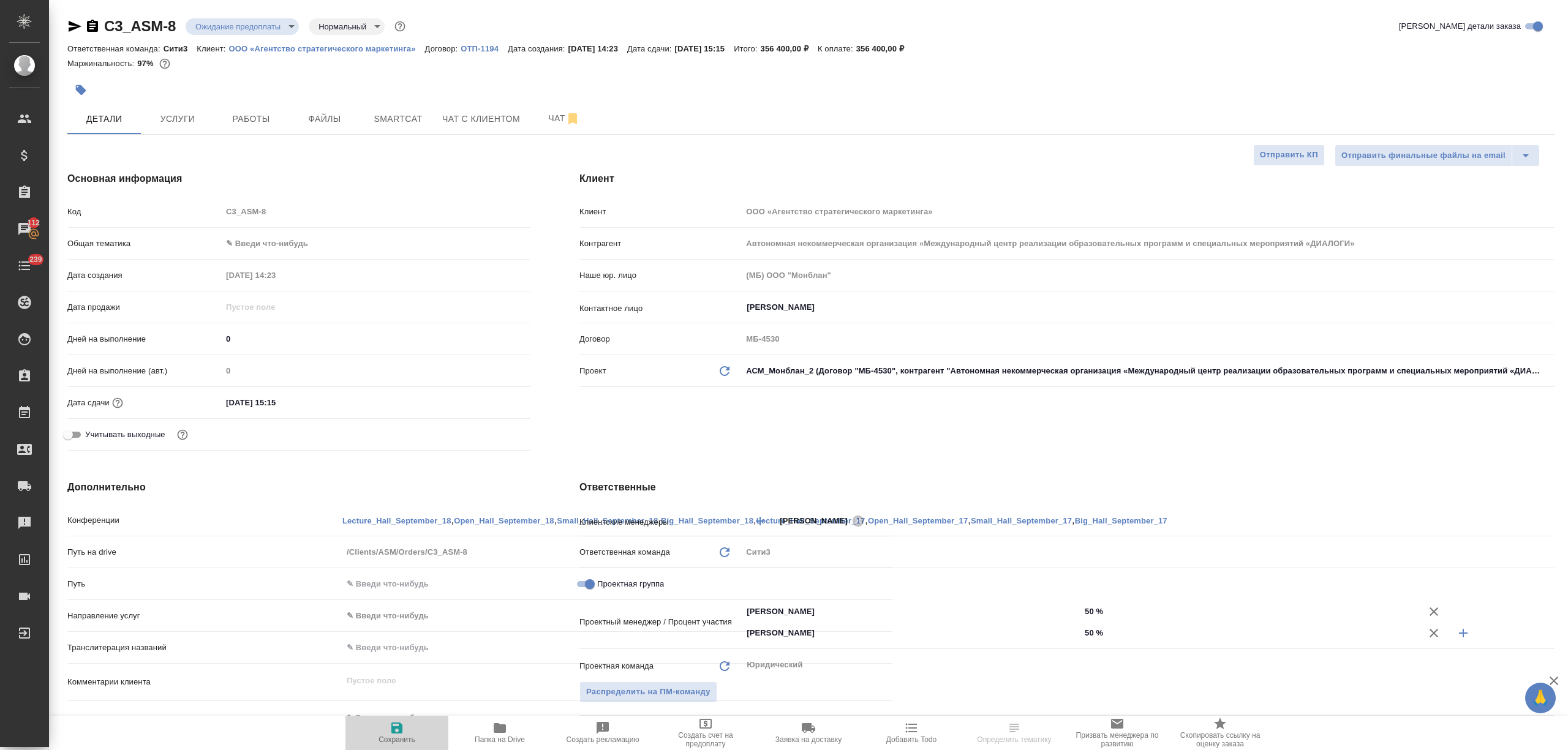
click at [393, 725] on icon "button" at bounding box center [397, 728] width 15 height 15
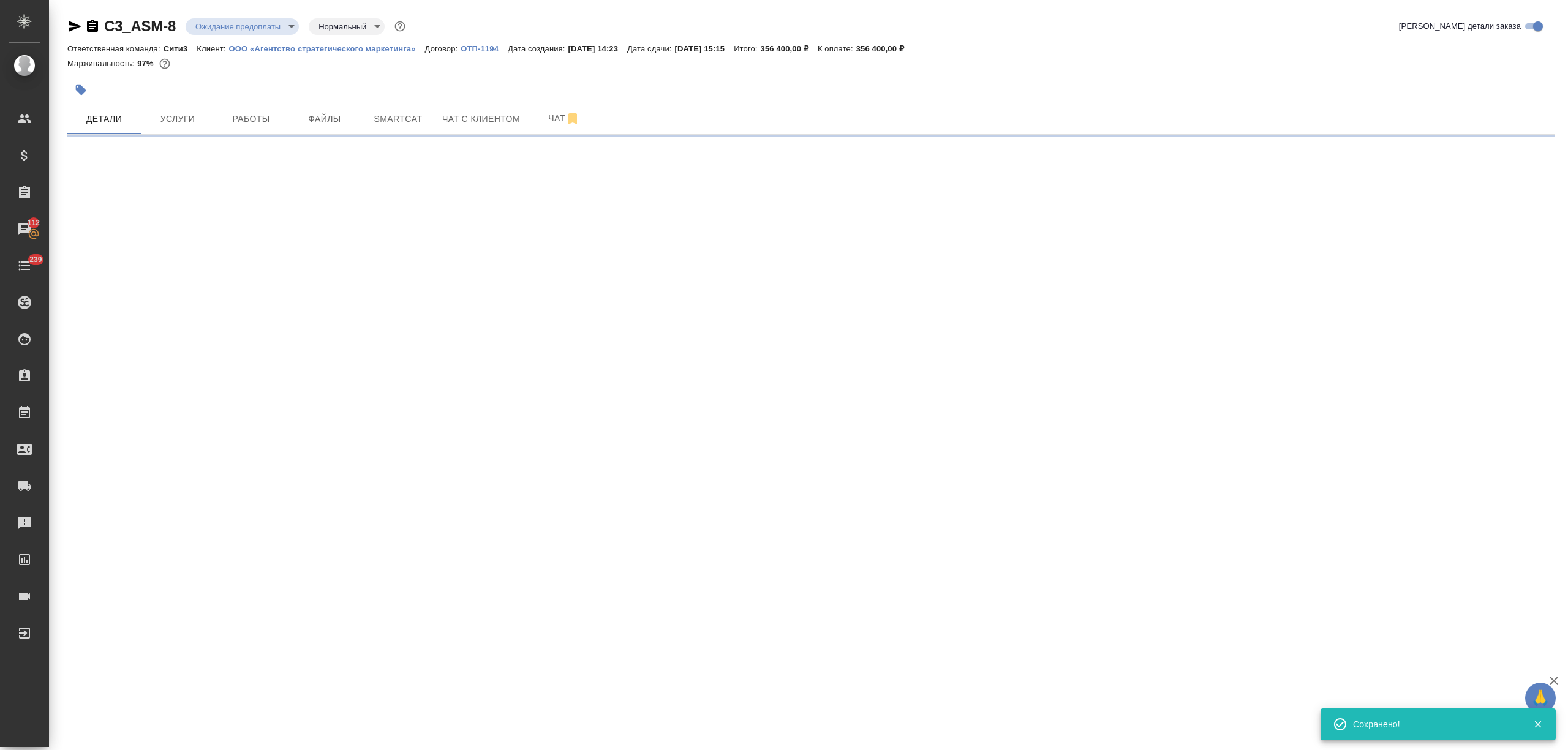
select select "RU"
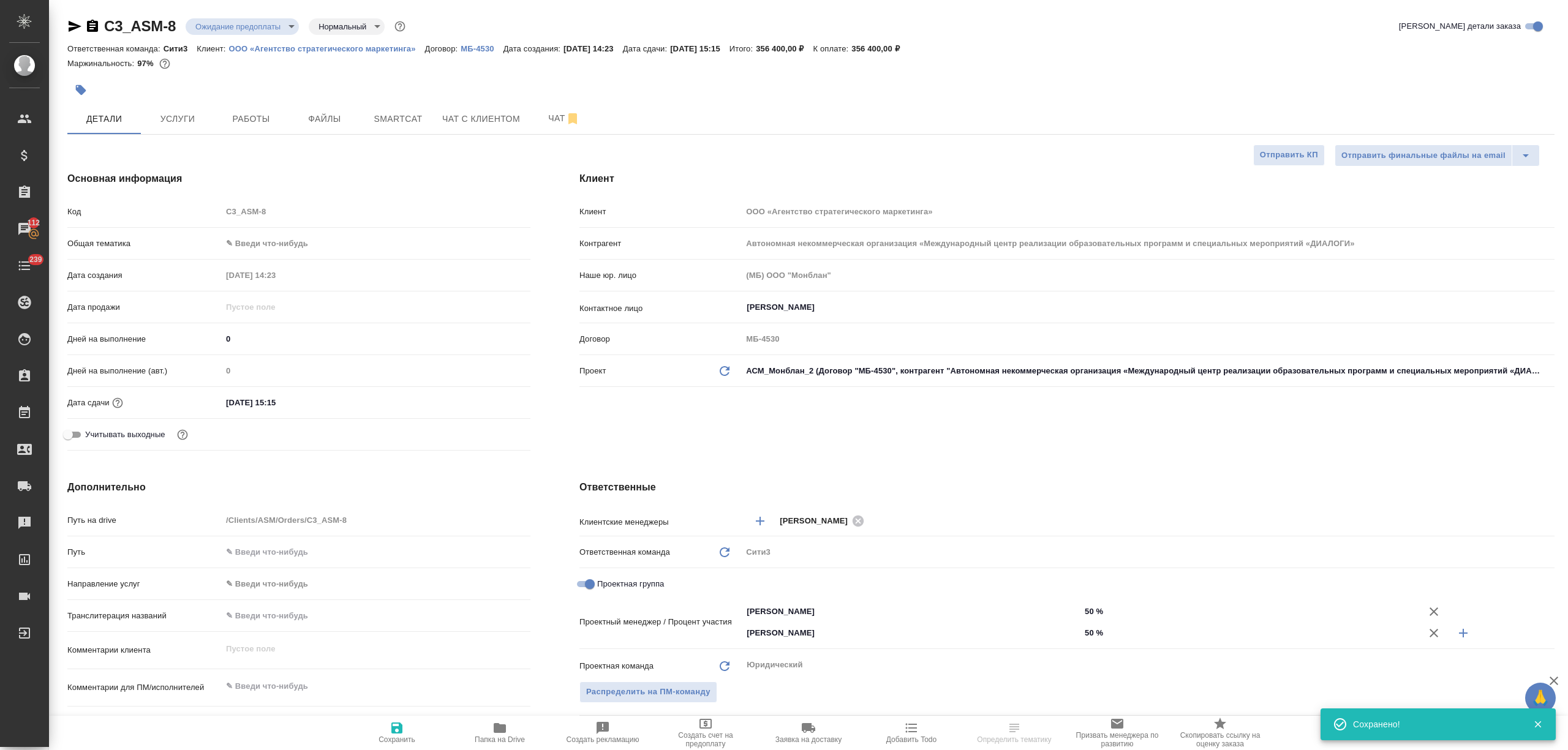
type textarea "x"
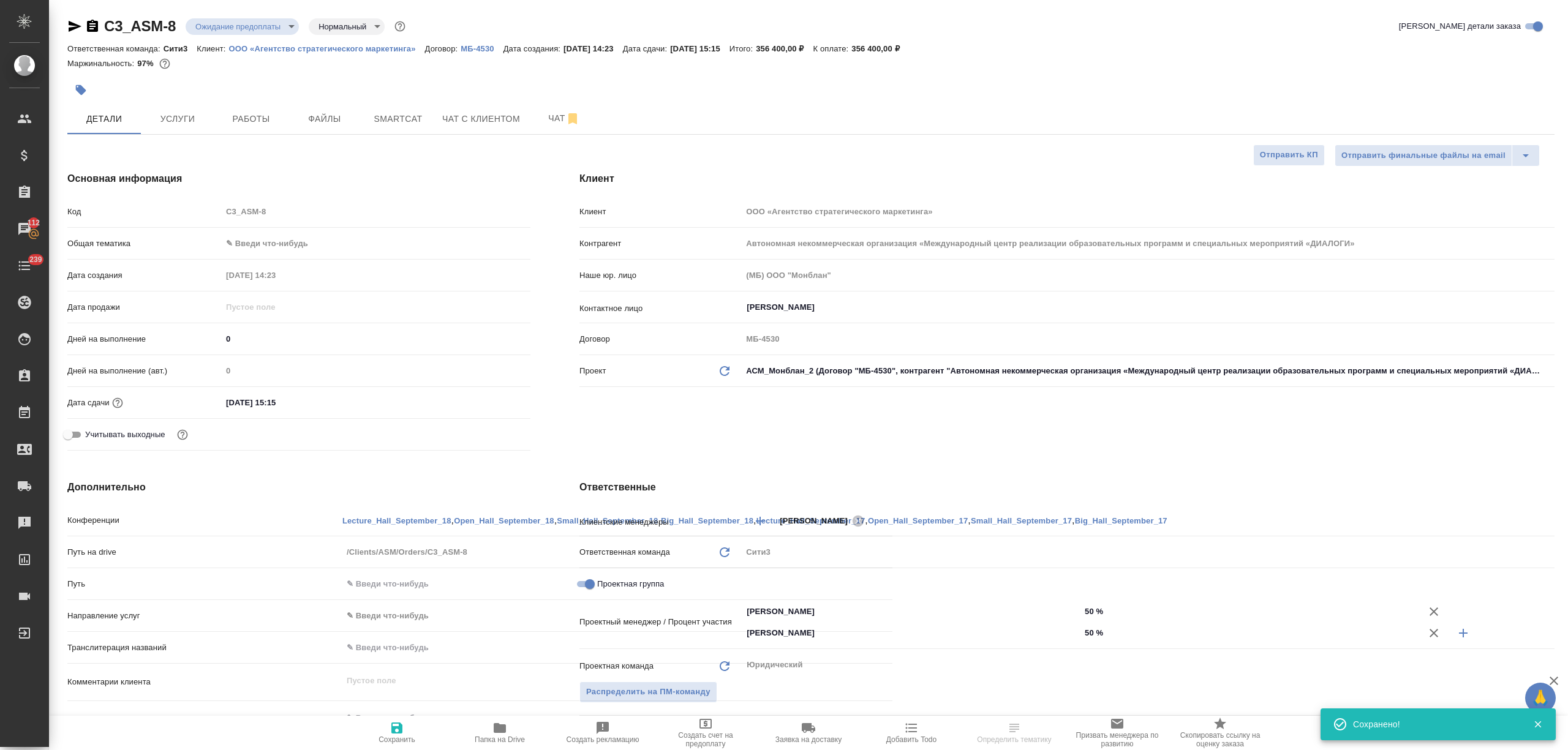
click at [722, 730] on span "Создать счет на предоплату" at bounding box center [705, 732] width 88 height 32
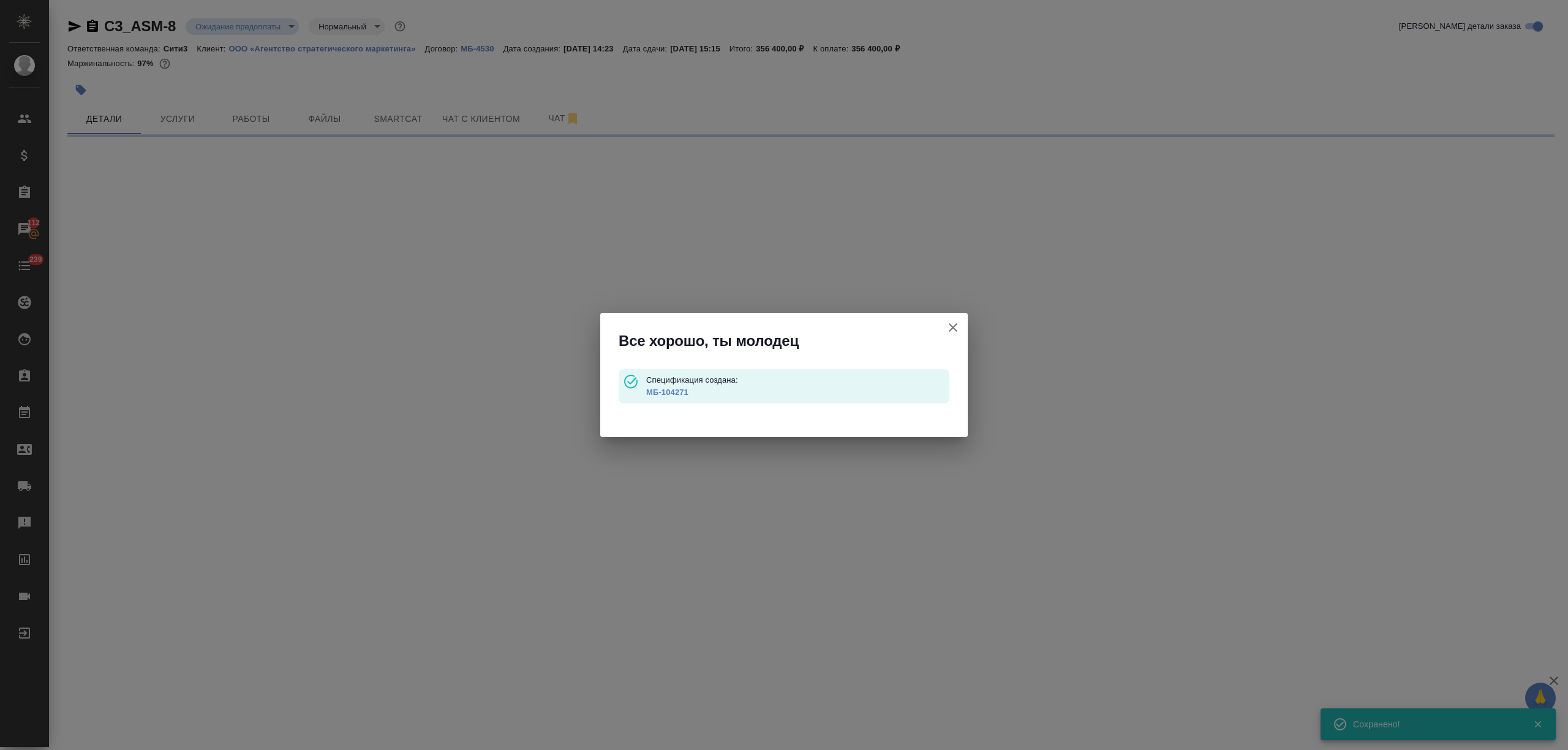
select select "RU"
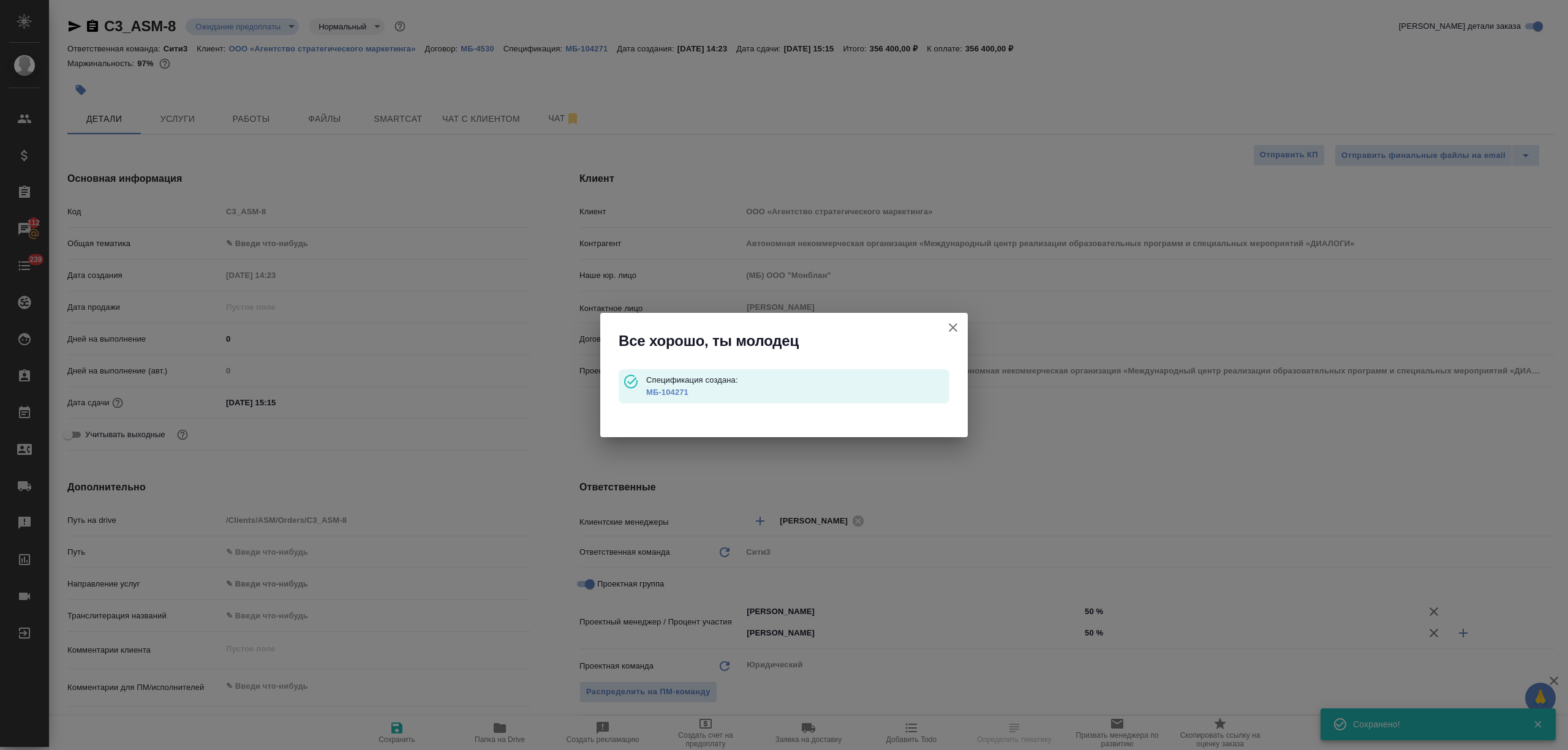
type textarea "x"
click at [669, 391] on link "МБ-104271" at bounding box center [667, 392] width 42 height 9
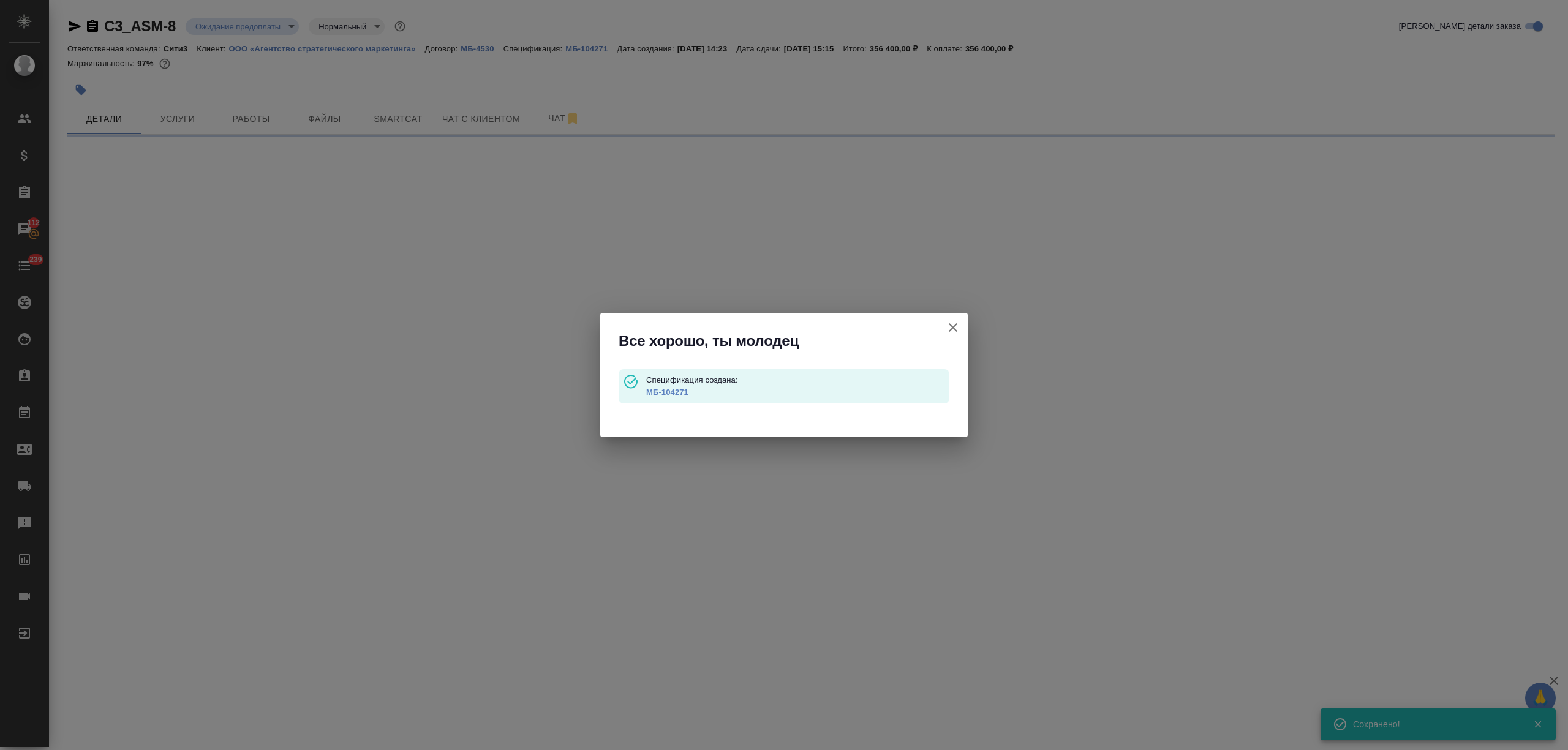
select select "RU"
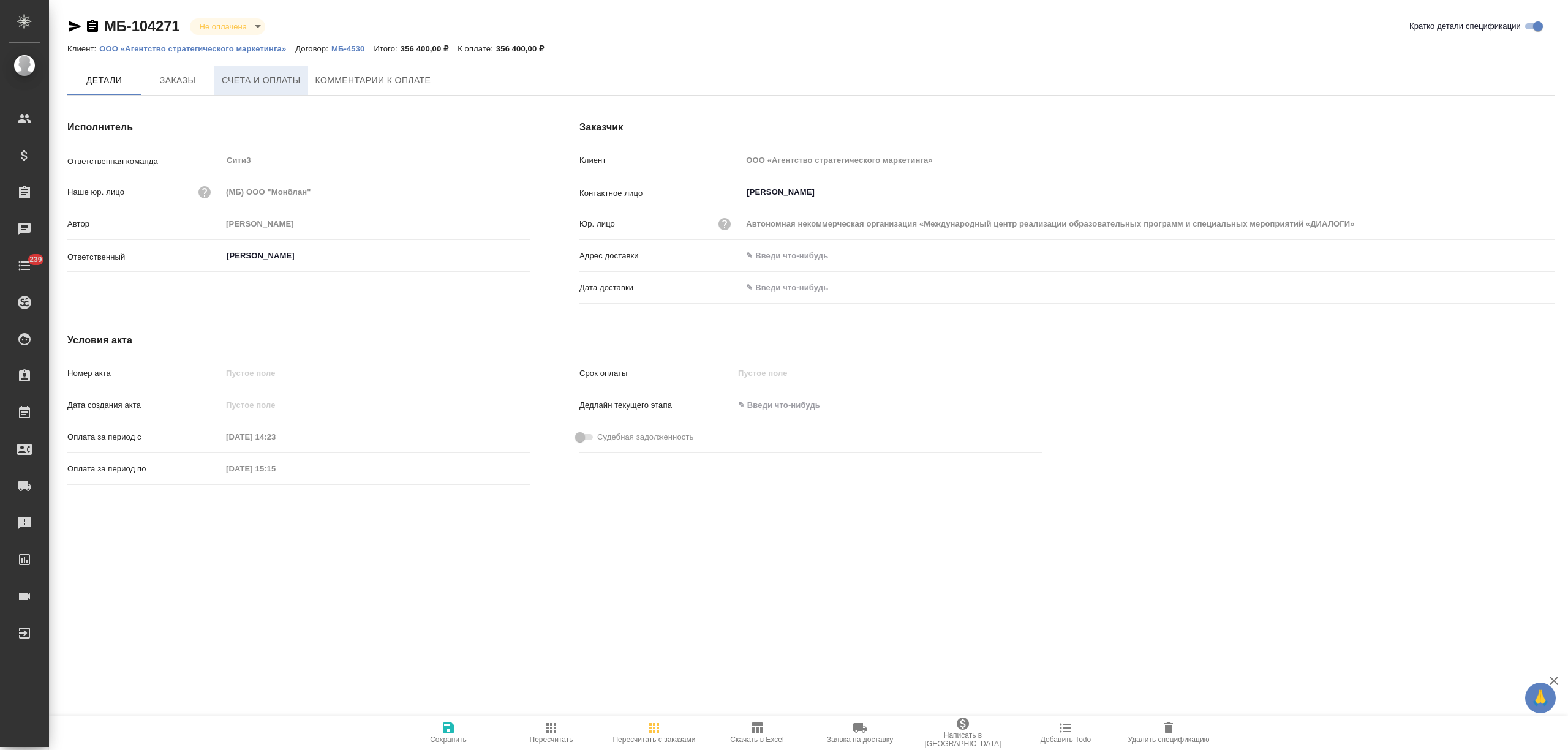
click at [284, 83] on span "Счета и оплаты" at bounding box center [262, 80] width 79 height 16
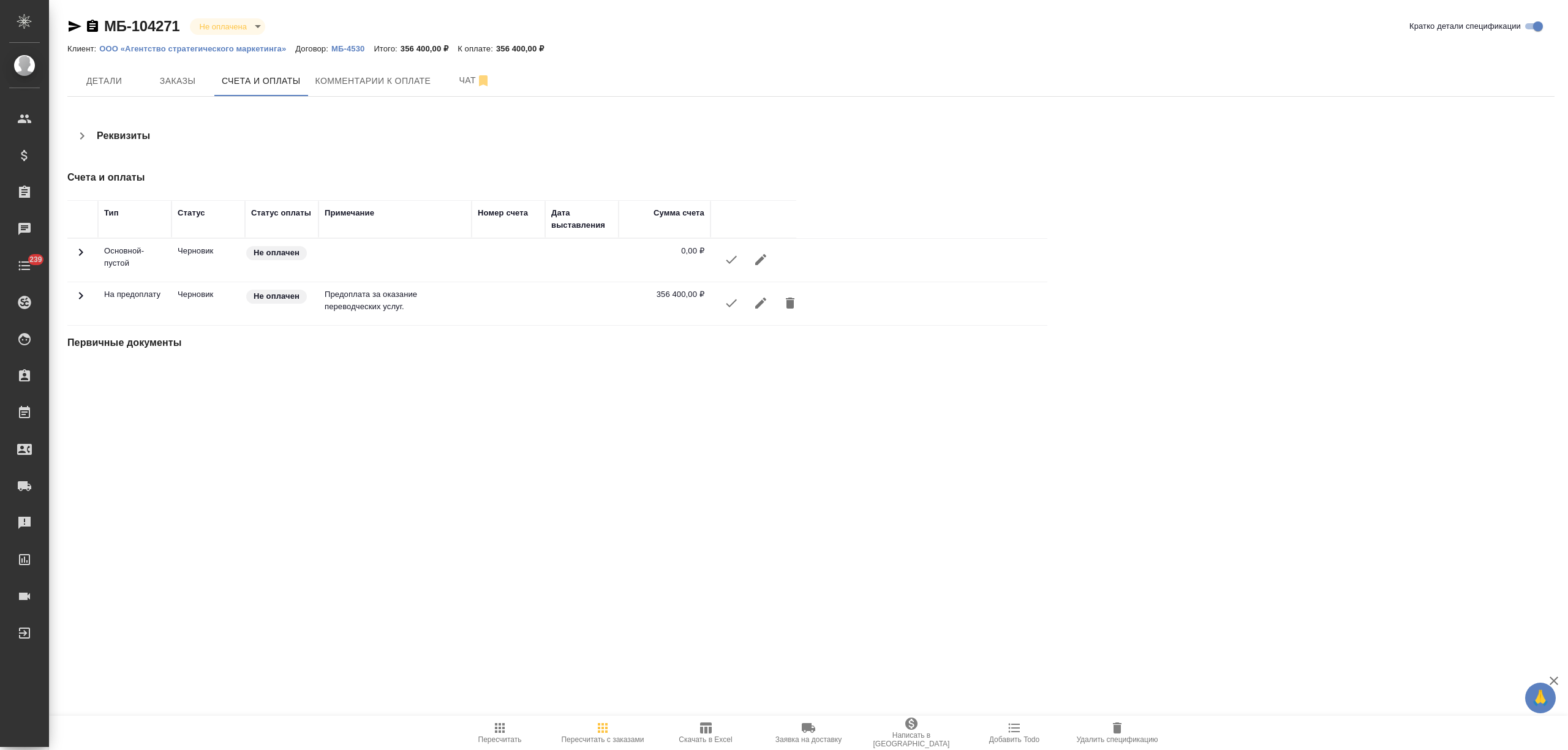
click at [724, 307] on icon "button" at bounding box center [731, 303] width 15 height 15
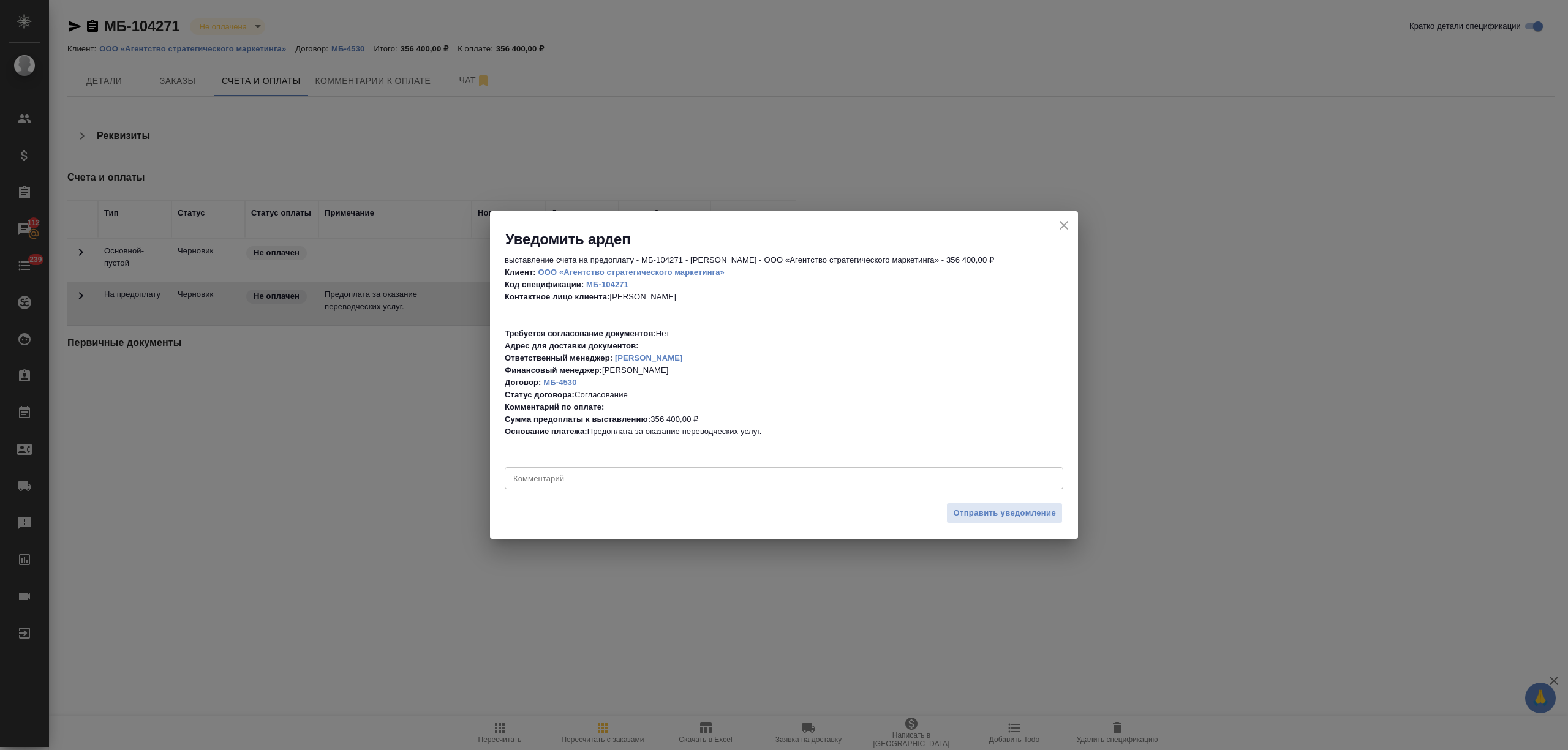
click at [1057, 222] on icon "close" at bounding box center [1064, 225] width 15 height 15
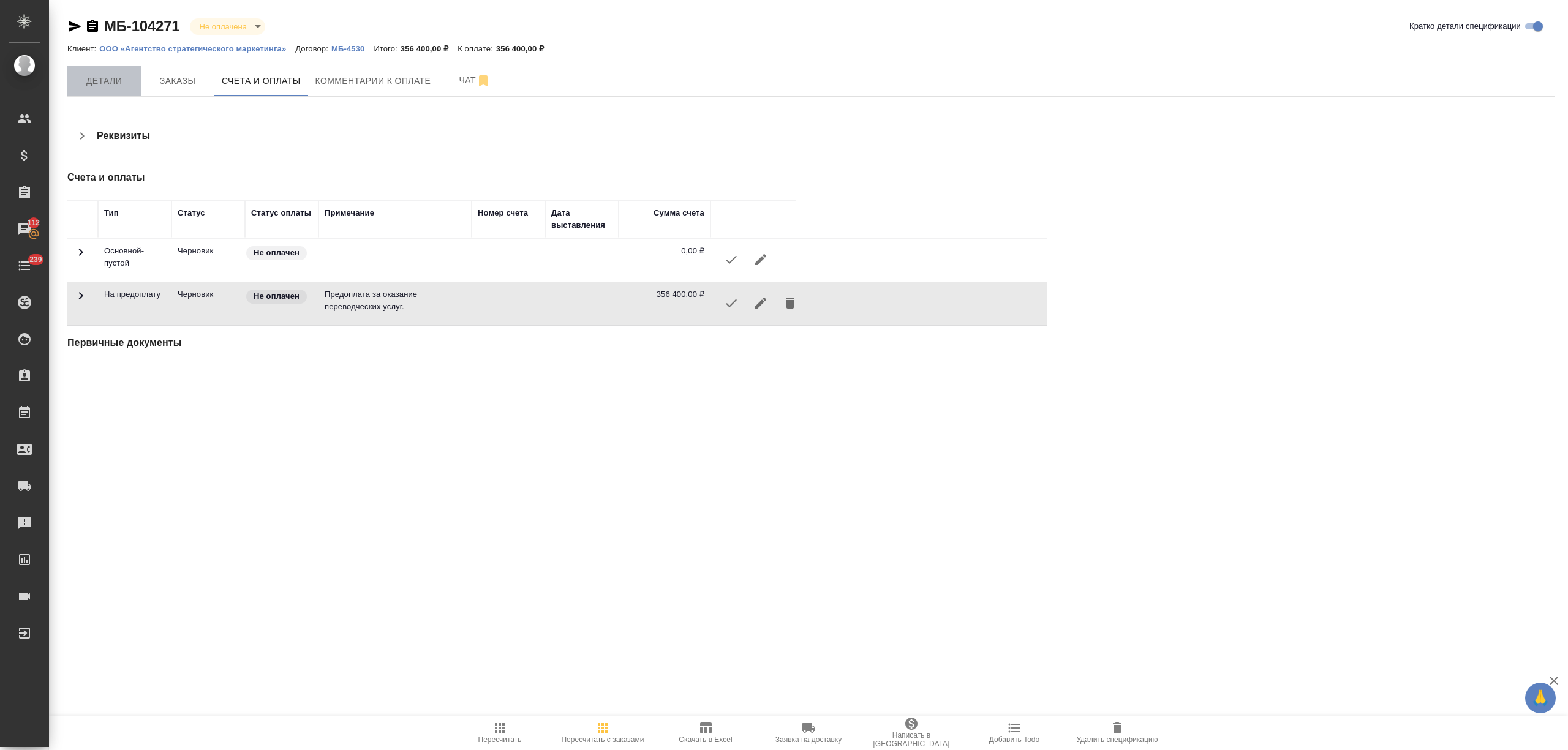
click at [116, 77] on span "Детали" at bounding box center [104, 81] width 59 height 16
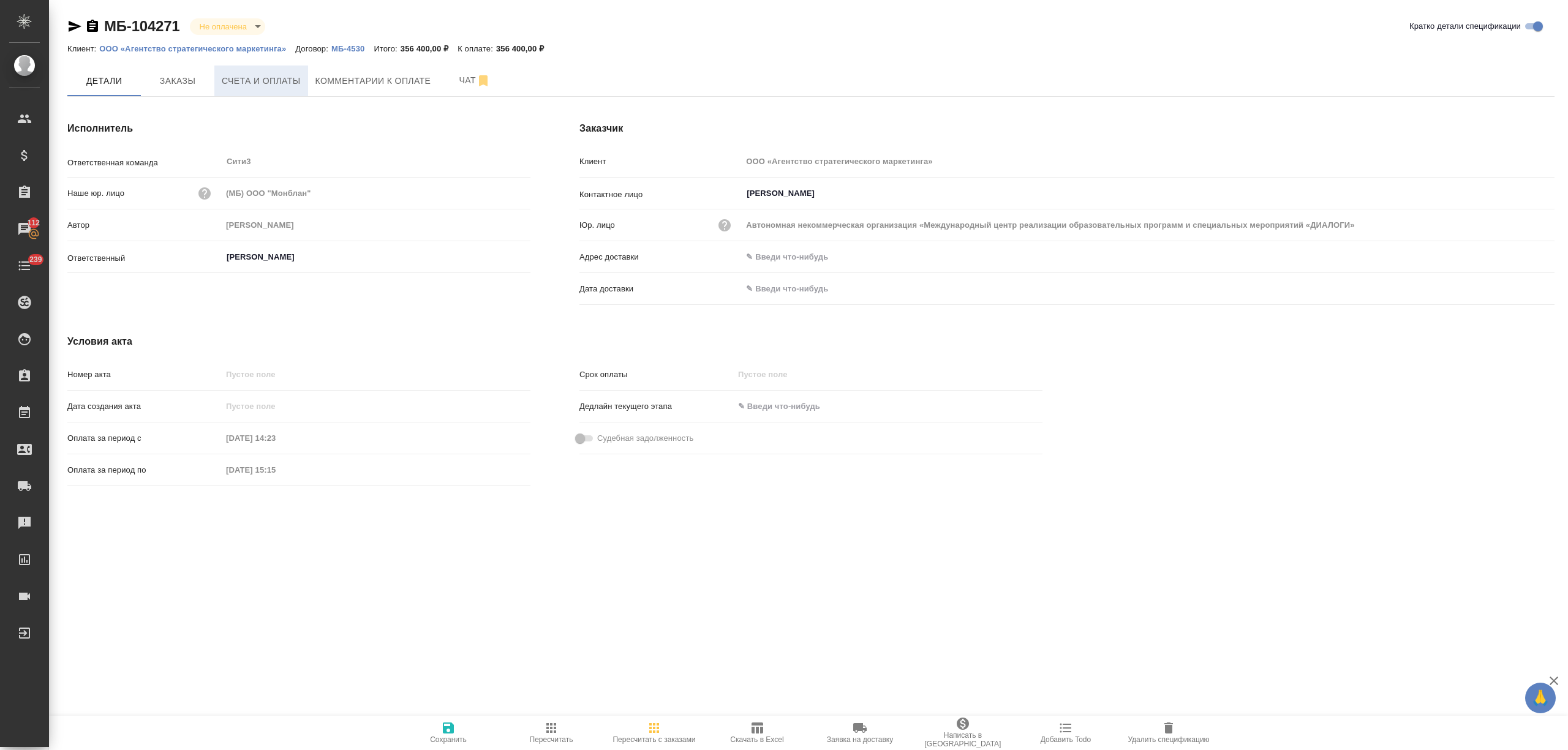
click at [277, 79] on span "Счета и оплаты" at bounding box center [262, 81] width 79 height 16
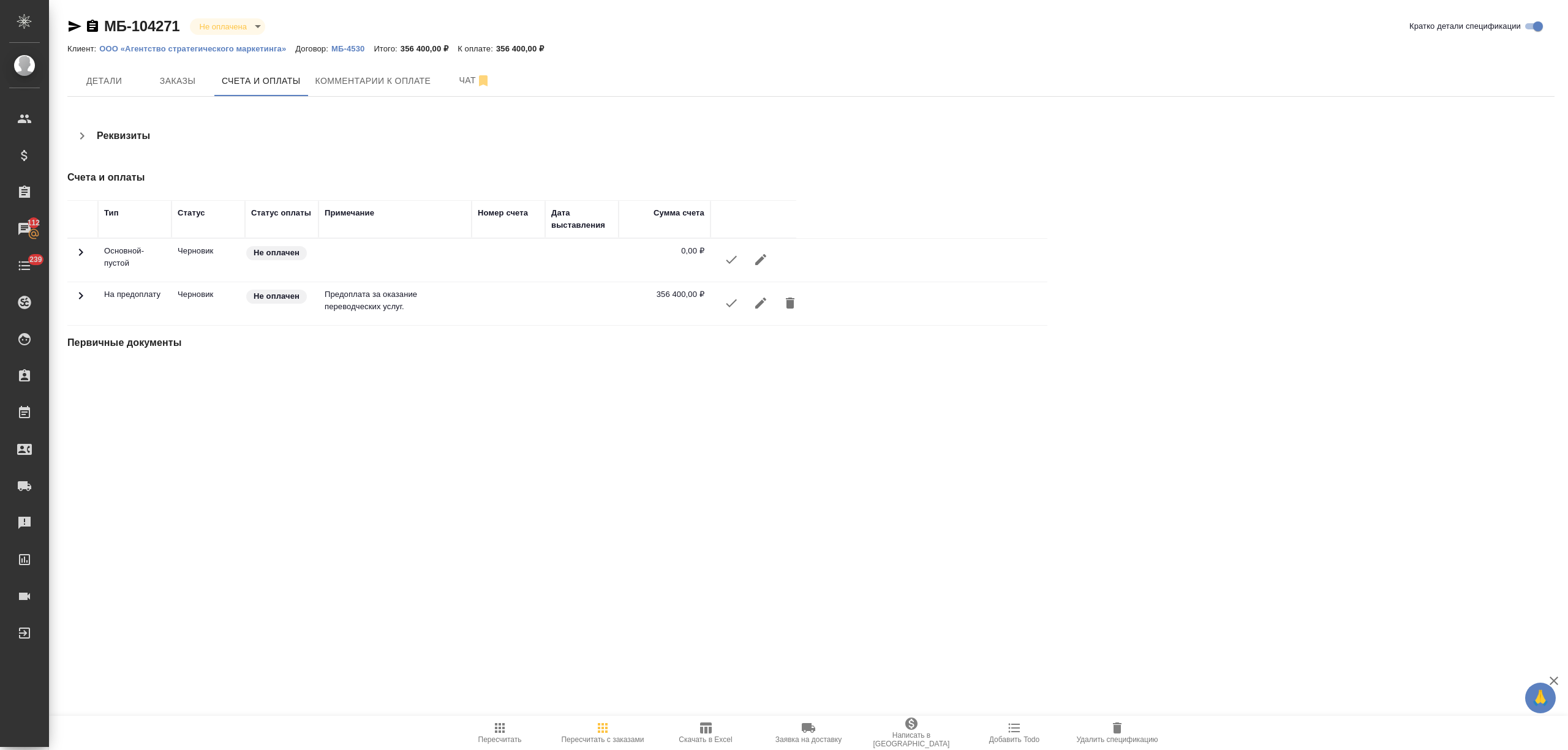
click at [726, 302] on icon "button" at bounding box center [731, 303] width 15 height 15
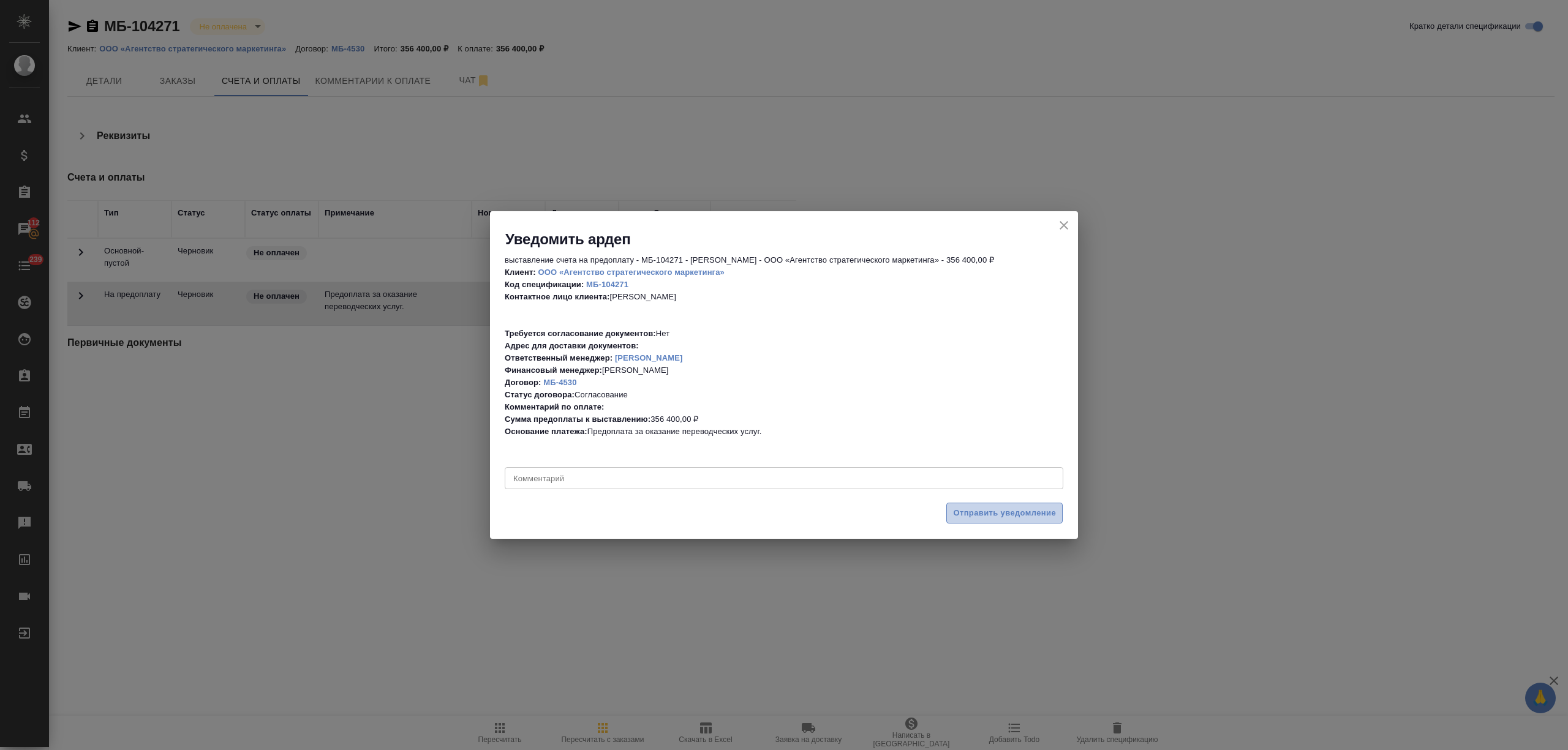
click at [983, 512] on span "Отправить уведомление" at bounding box center [1004, 513] width 103 height 14
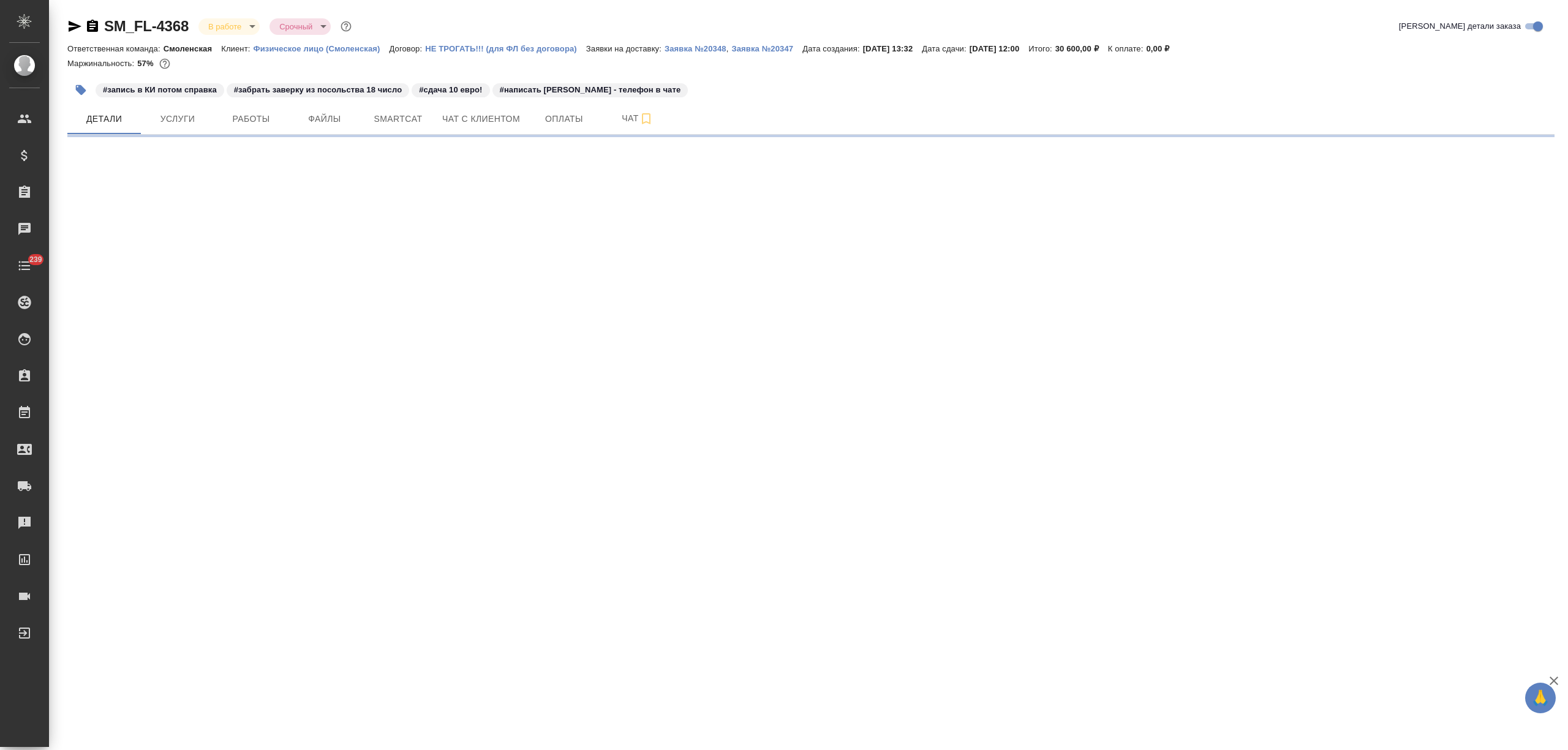
select select "RU"
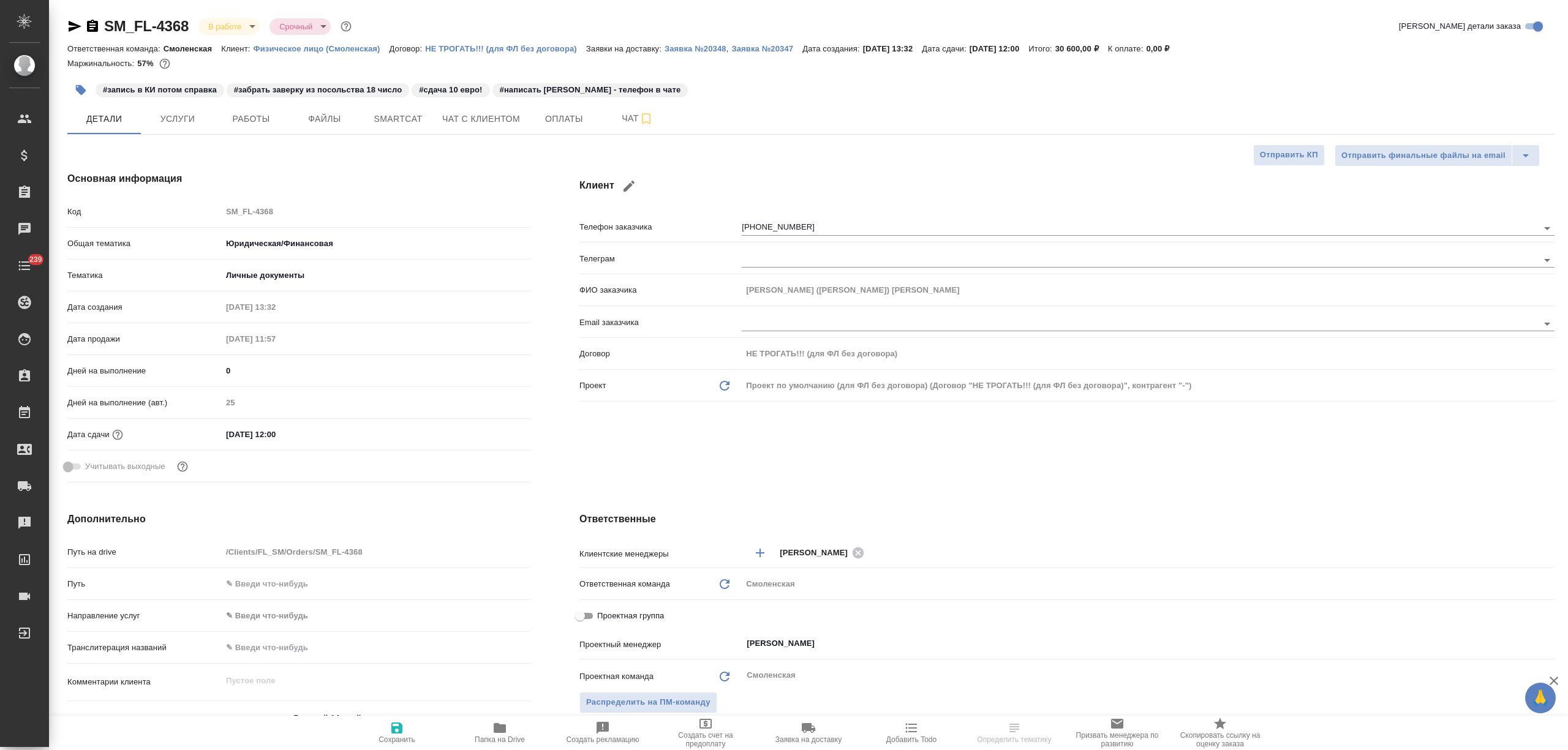
type textarea "x"
click at [811, 222] on input "+393518985430" at bounding box center [1119, 228] width 755 height 15
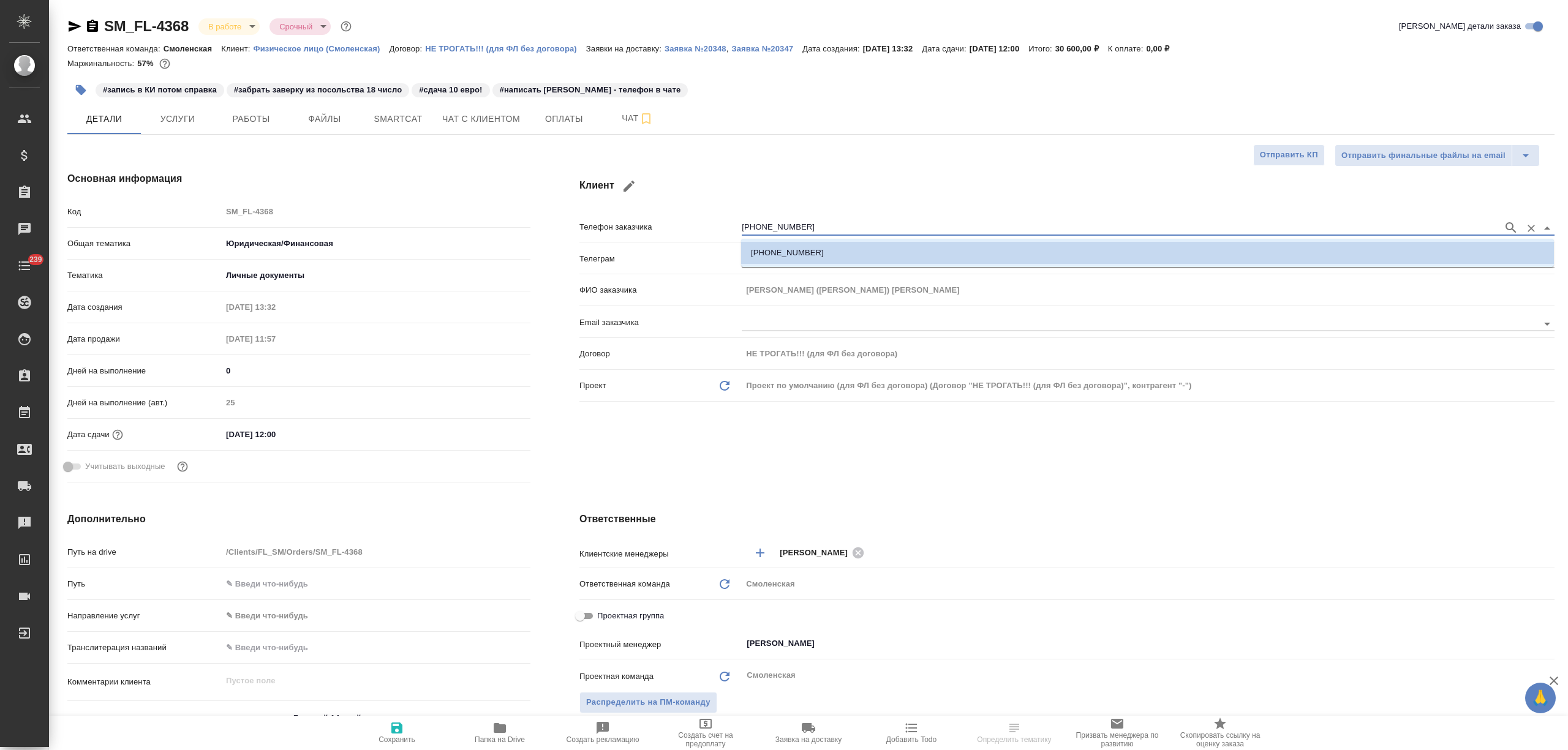
click at [625, 186] on icon "button" at bounding box center [629, 186] width 15 height 15
type input "Ольга"
type input "Чубарова (Фецкович)"
select select "IT"
type input "+39 351 898 5430"
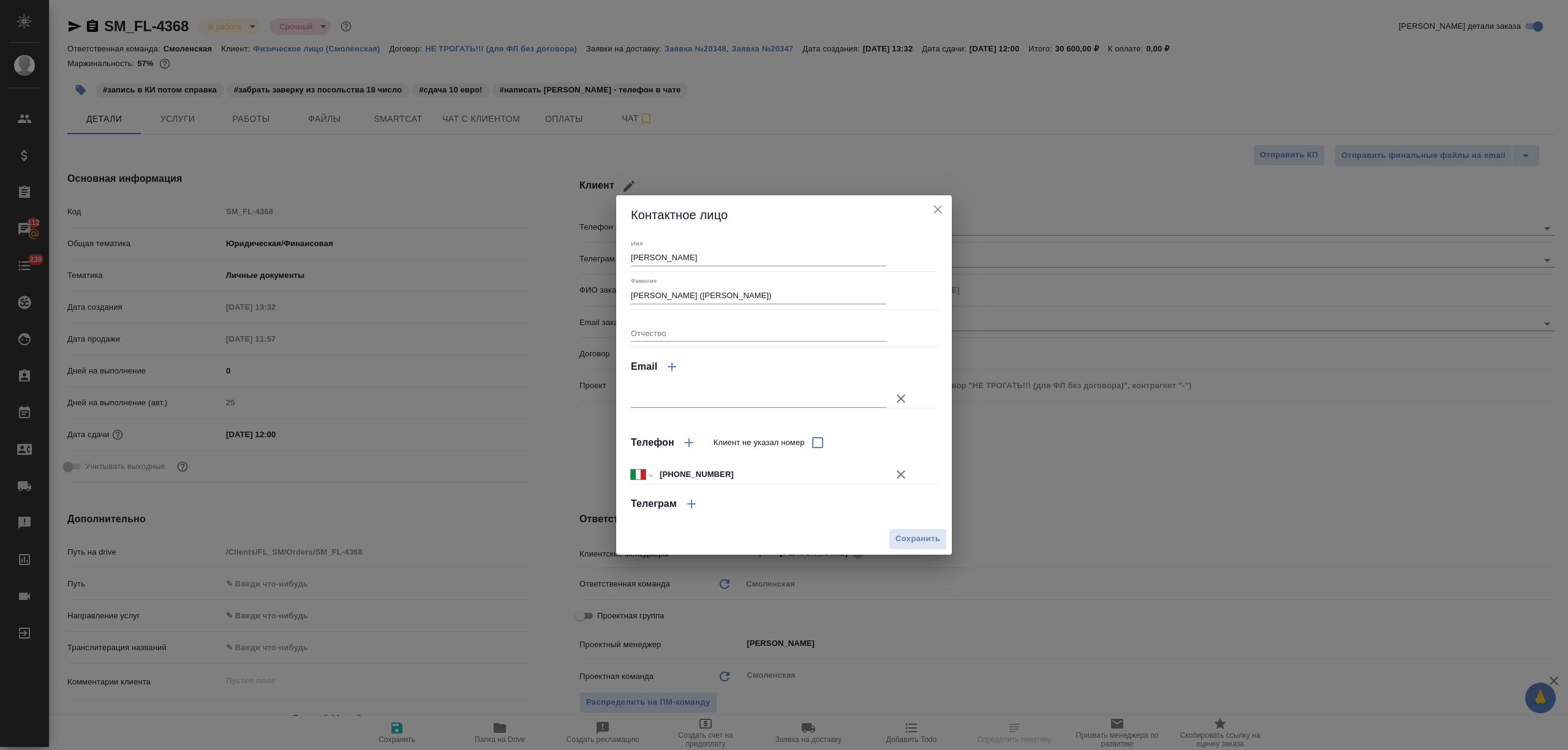
click at [687, 444] on icon "button" at bounding box center [689, 442] width 15 height 15
select select "RU"
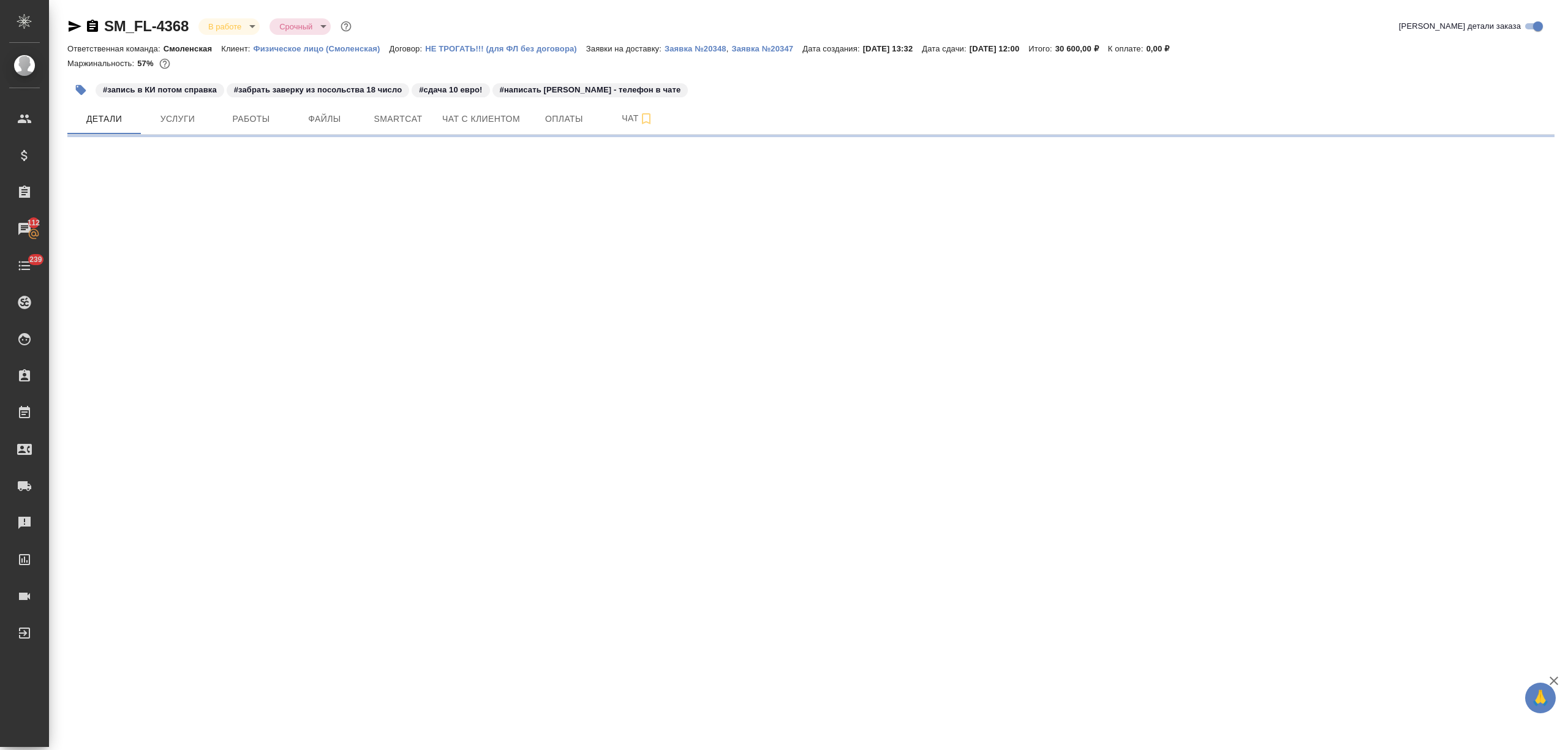
select select "RU"
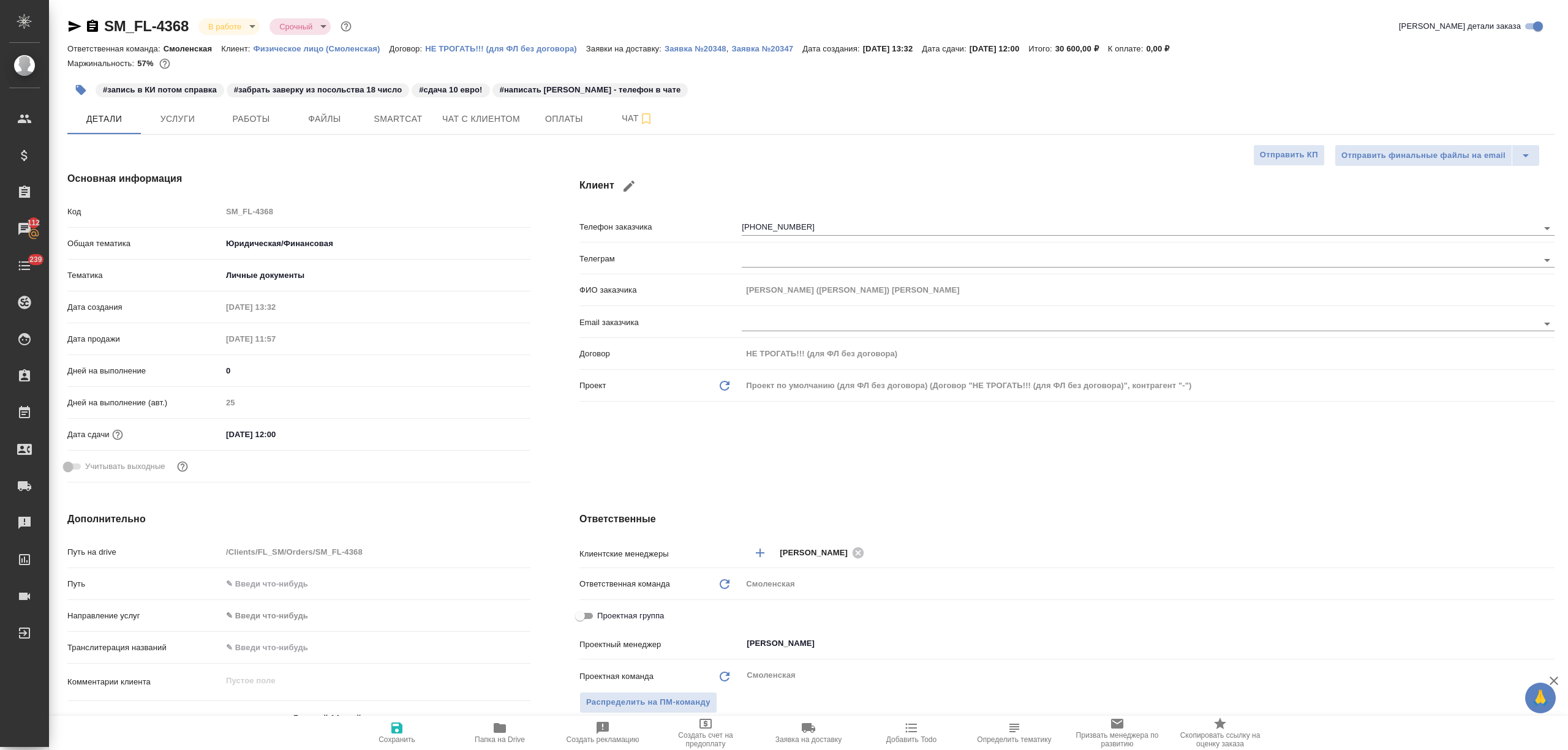
type textarea "x"
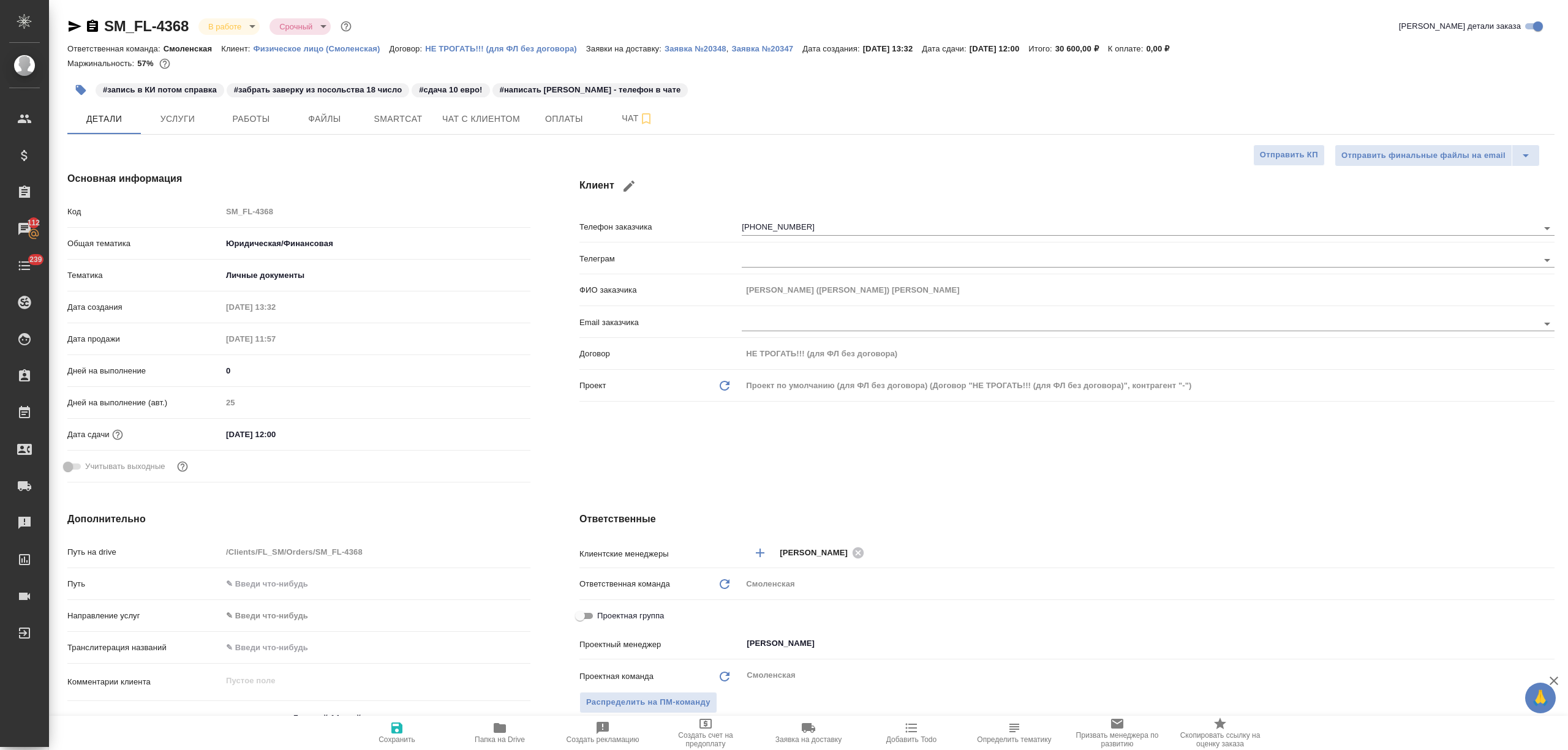
type textarea "x"
click at [623, 185] on icon "button" at bounding box center [629, 186] width 15 height 15
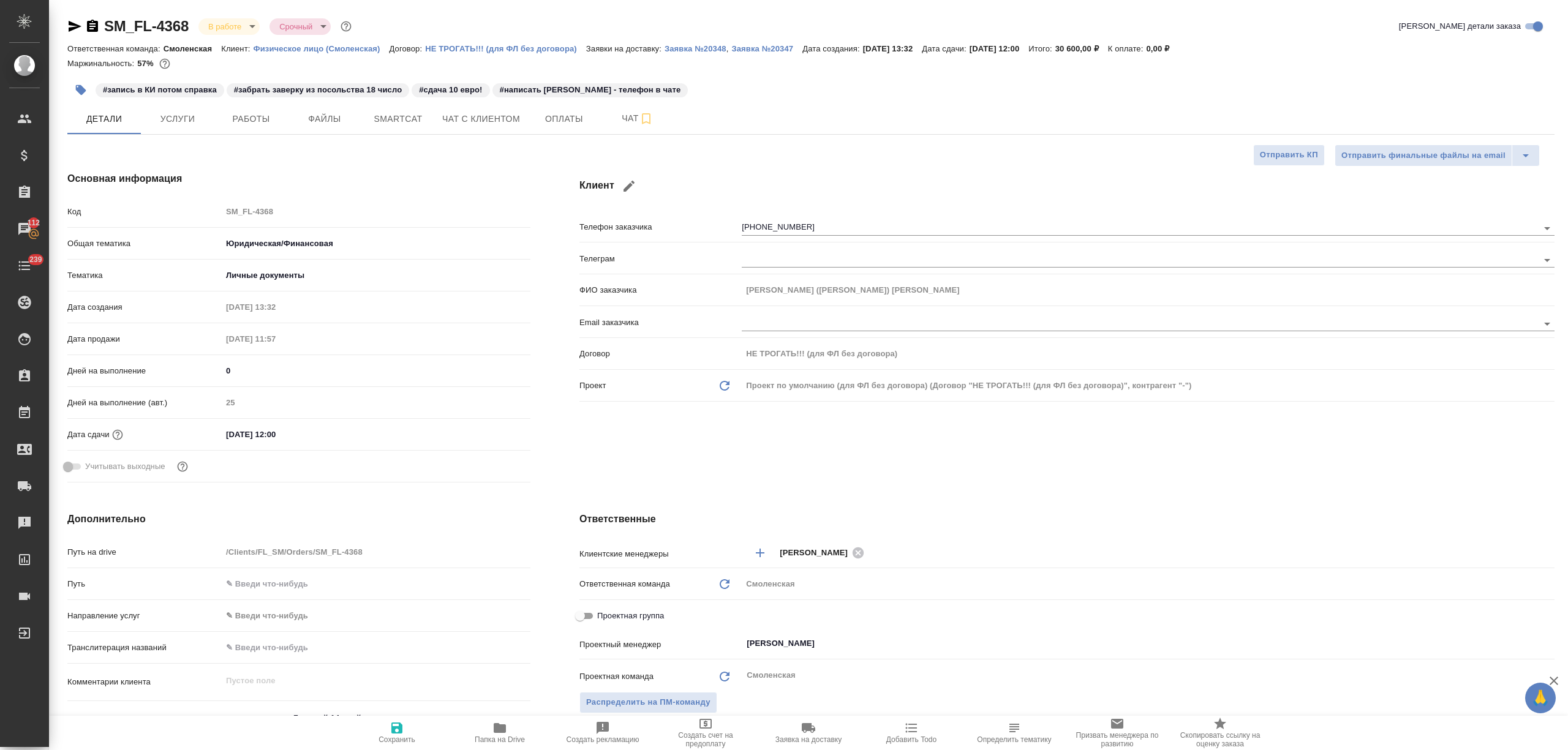
type input "Ольга"
type input "Чубарова (Фецкович)"
select select "IT"
type input "+39 351 898 5430"
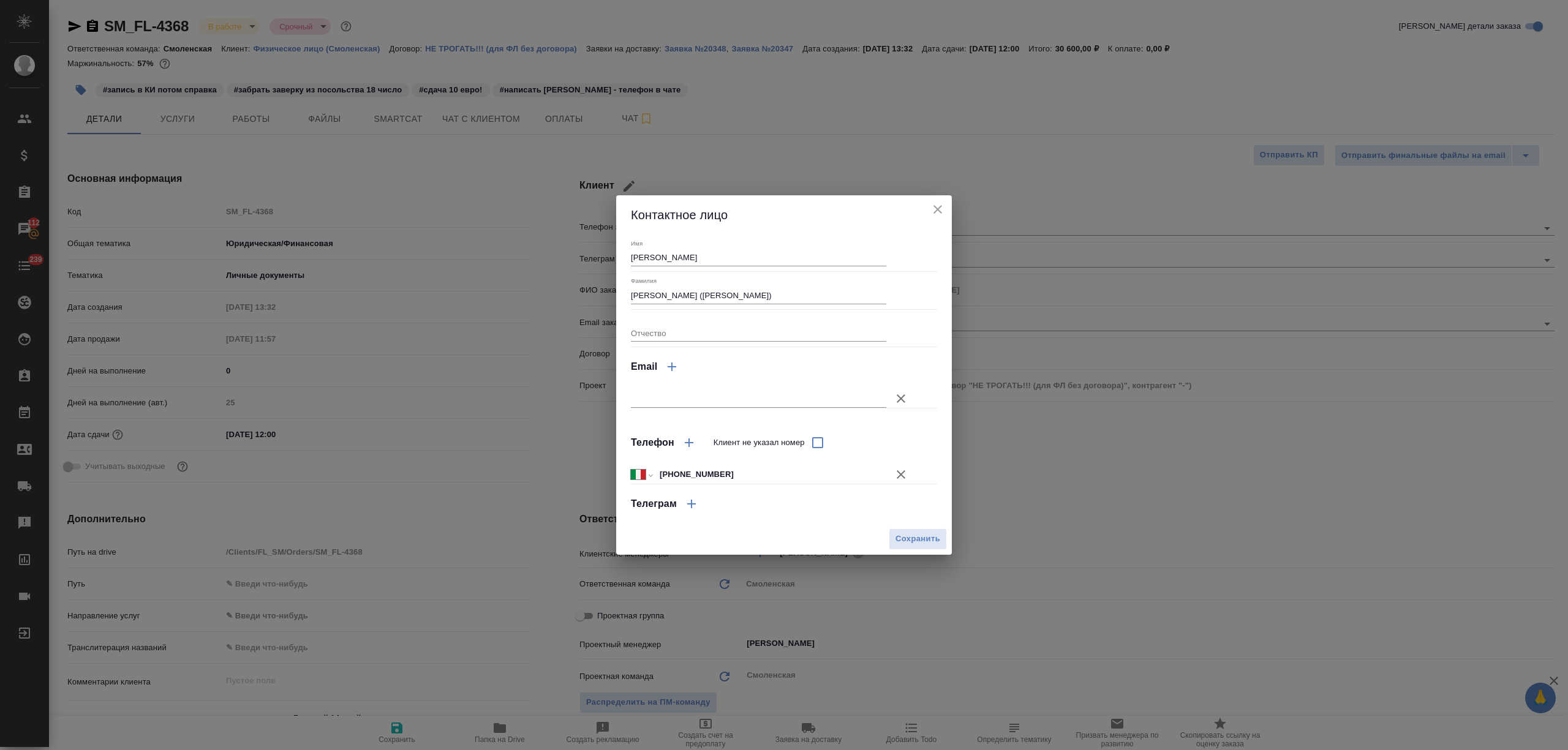
click at [686, 436] on icon "button" at bounding box center [689, 442] width 15 height 15
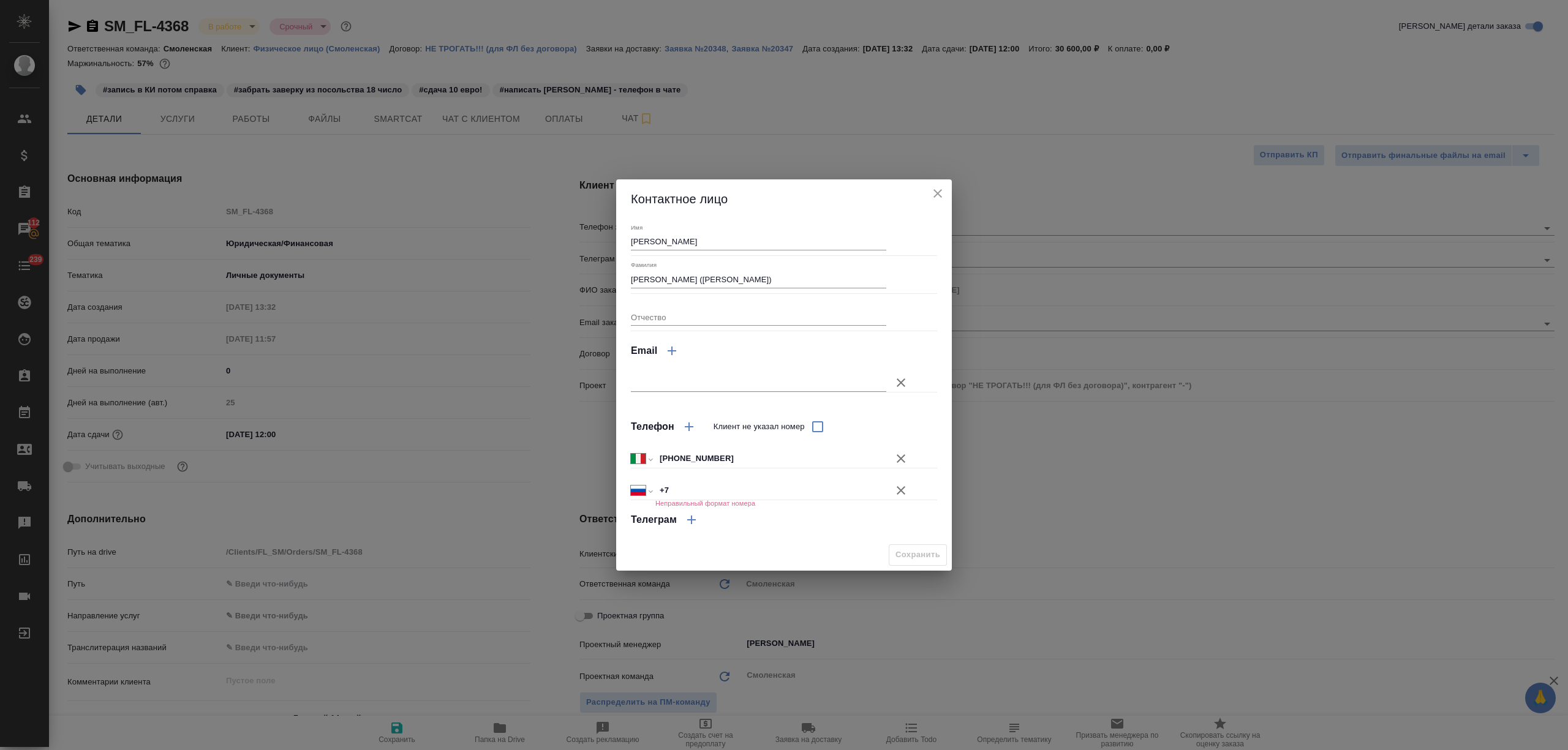
click at [713, 490] on input "+7" at bounding box center [771, 490] width 231 height 18
paste input "71961279145"
select select "KZ"
click at [674, 485] on input "+7 71961279145" at bounding box center [771, 490] width 230 height 18
click at [678, 487] on input "+7 71961279145" at bounding box center [771, 490] width 230 height 18
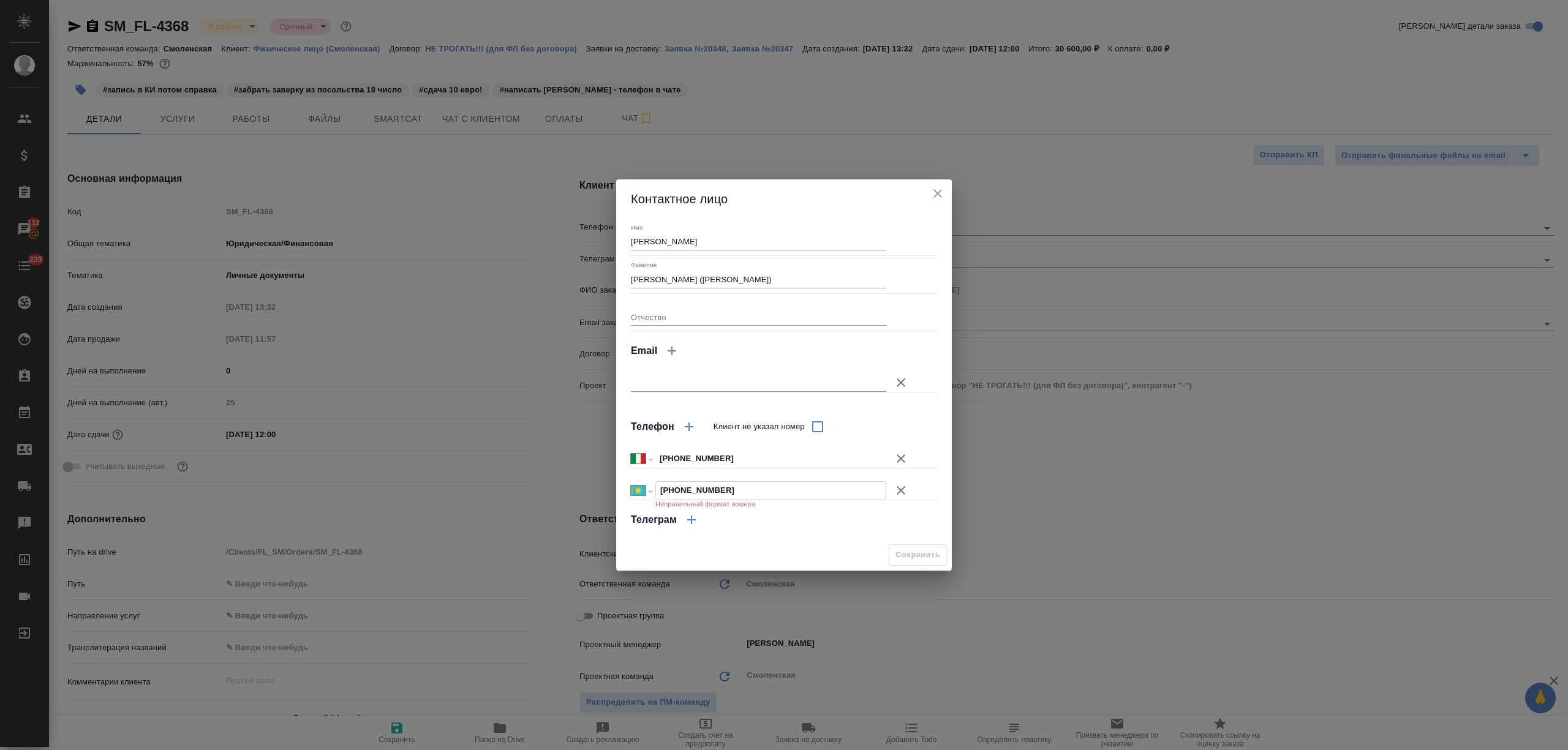
type input "+7 1961279145"
click at [645, 489] on select "Международный Австралия Австрия Азербайджан Албания Алжир Американское Самоа Ан…" at bounding box center [641, 490] width 21 height 19
select select "RU"
click at [631, 482] on select "Международный Австралия Австрия Азербайджан Албания Алжир Американское Самоа Ан…" at bounding box center [641, 490] width 21 height 18
click at [682, 487] on input "+7 1961279145" at bounding box center [771, 490] width 230 height 18
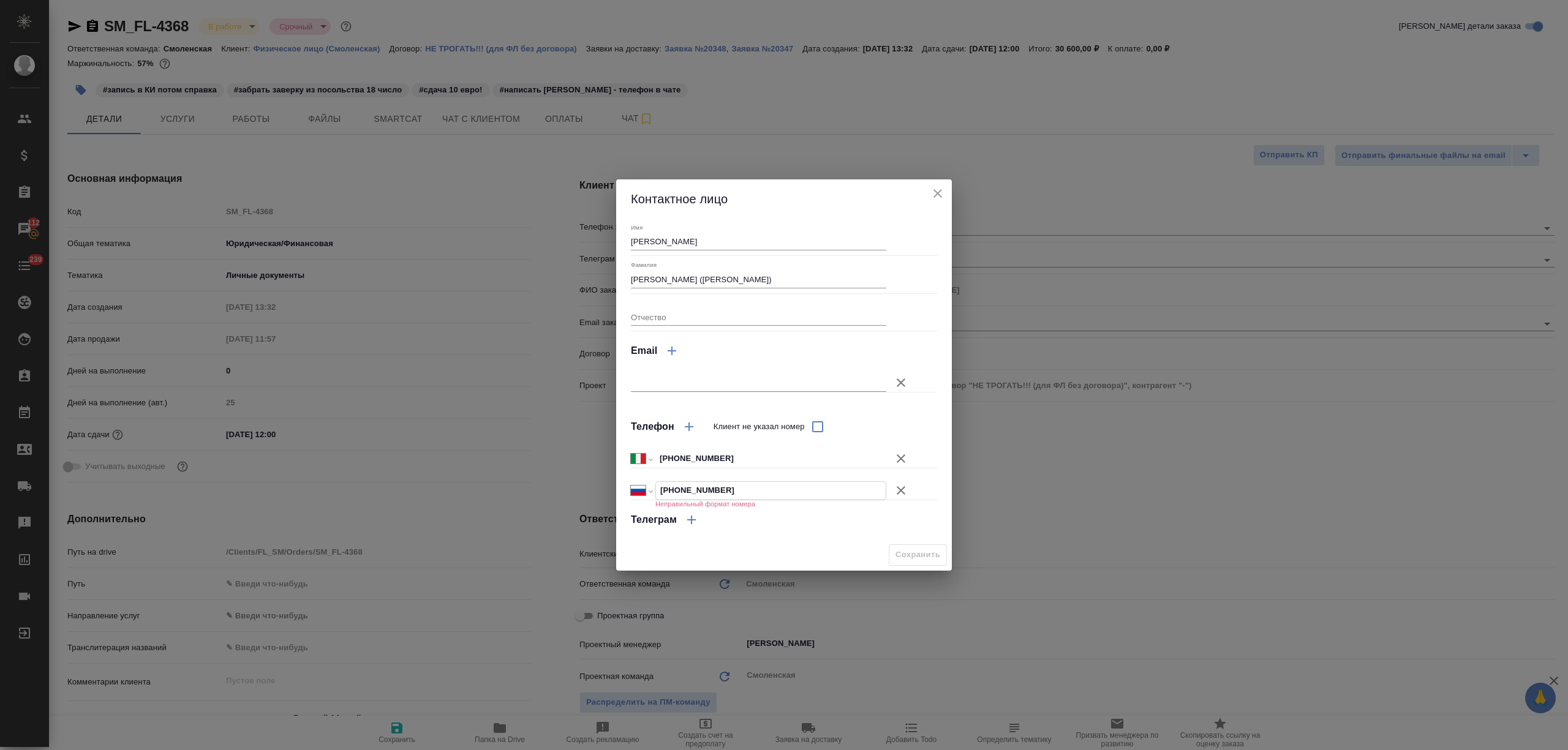
click at [686, 487] on input "+7 1961279145" at bounding box center [771, 490] width 230 height 18
click at [696, 487] on input "+7 1961279145" at bounding box center [771, 490] width 230 height 18
type textarea "x"
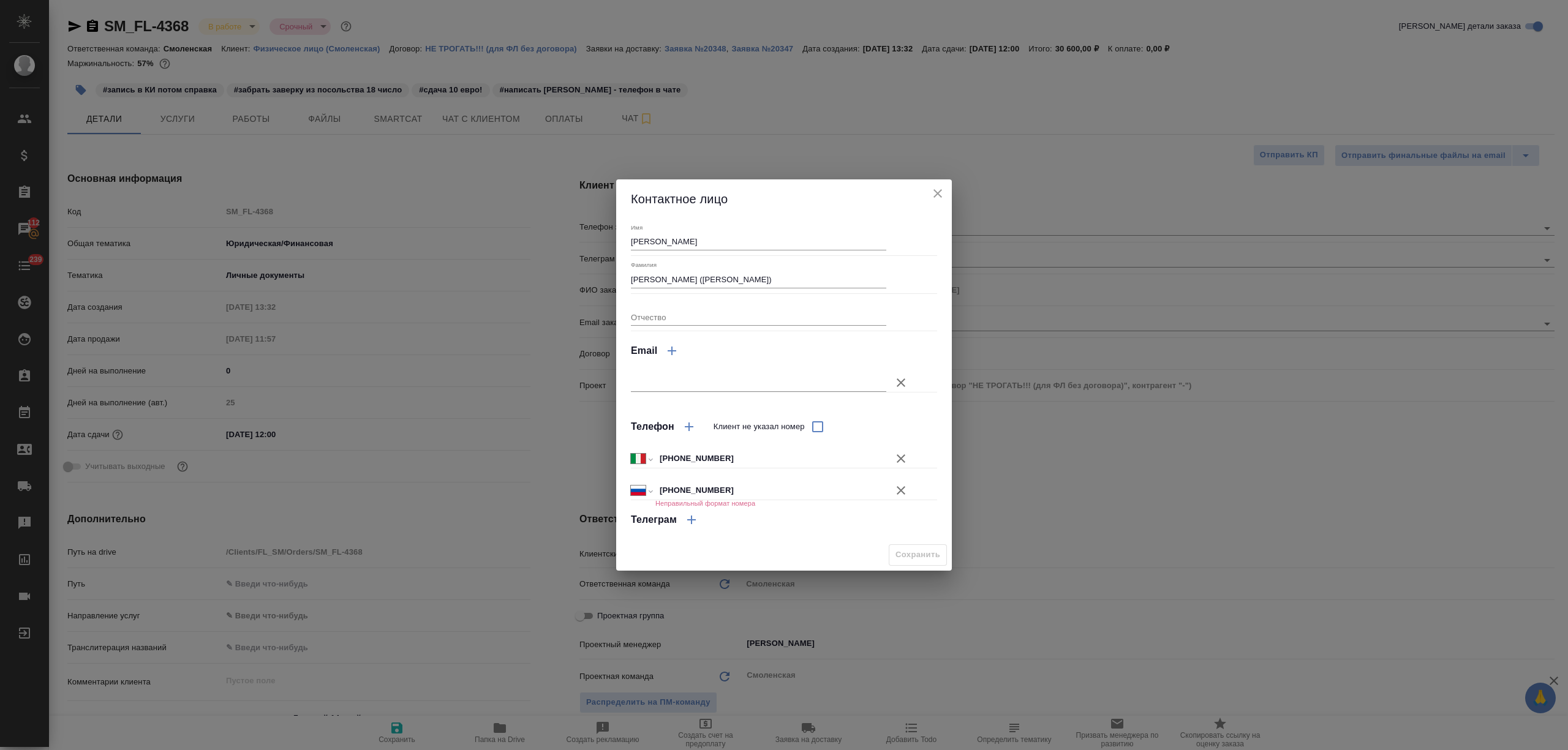
type textarea "x"
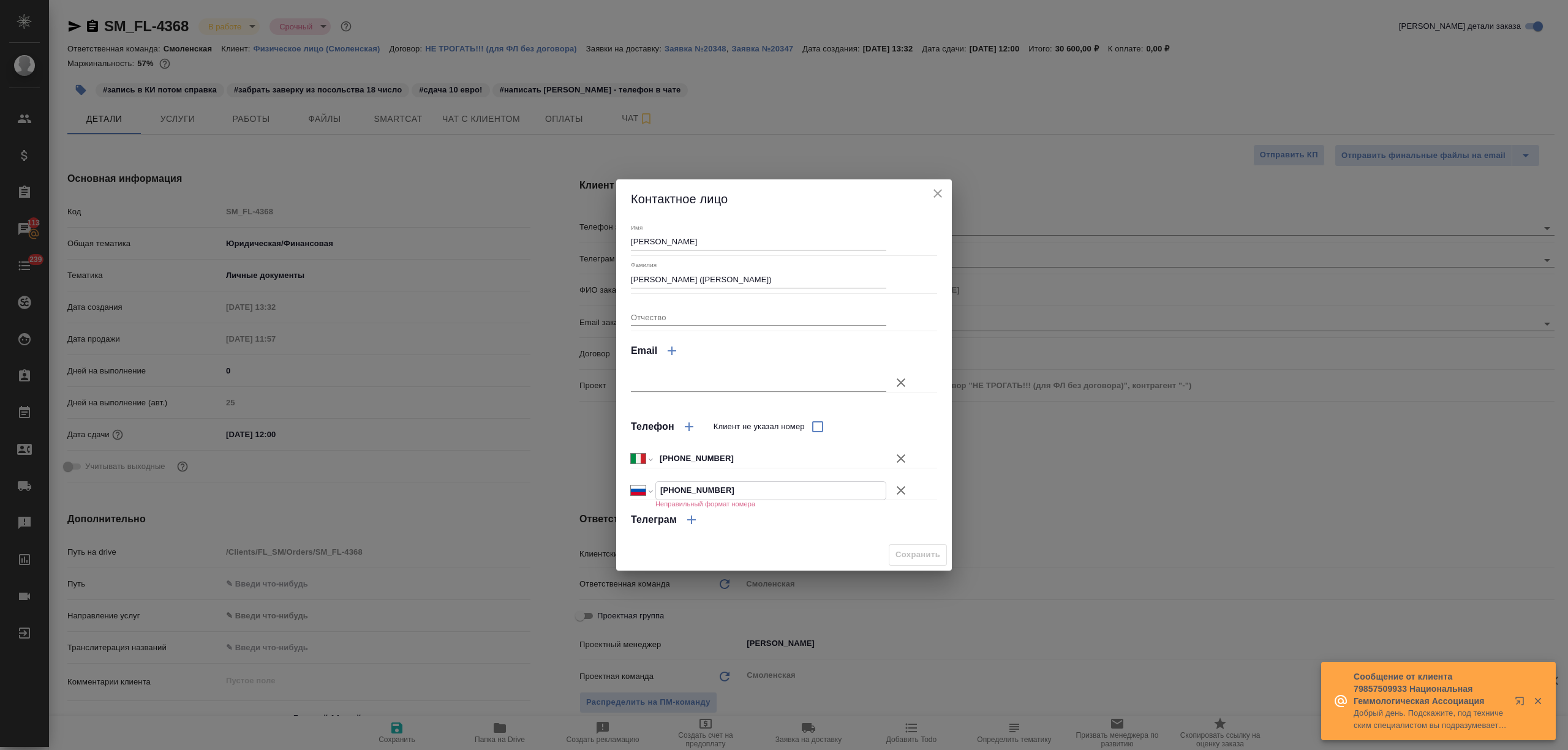
click at [933, 189] on icon "close" at bounding box center [937, 193] width 15 height 15
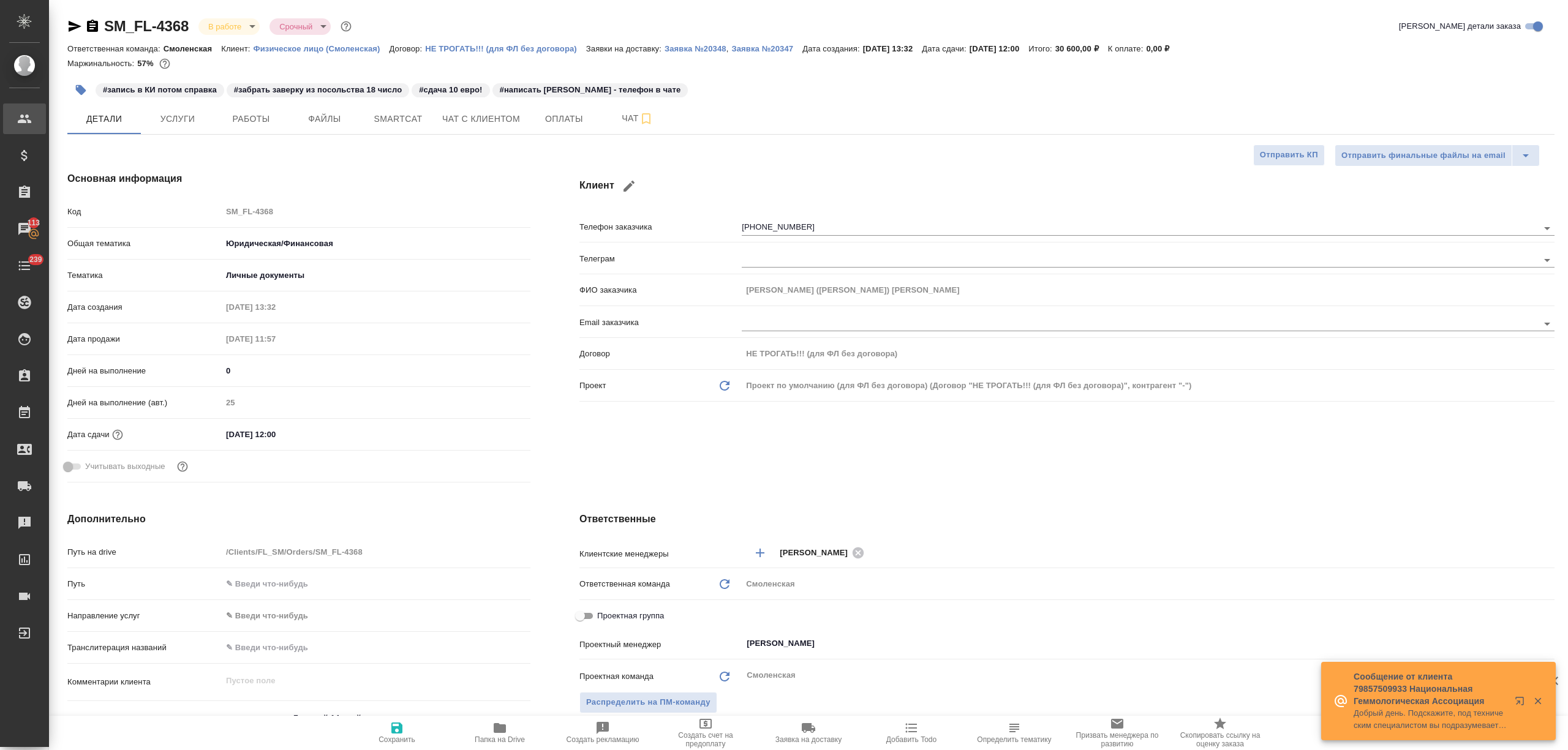
type textarea "x"
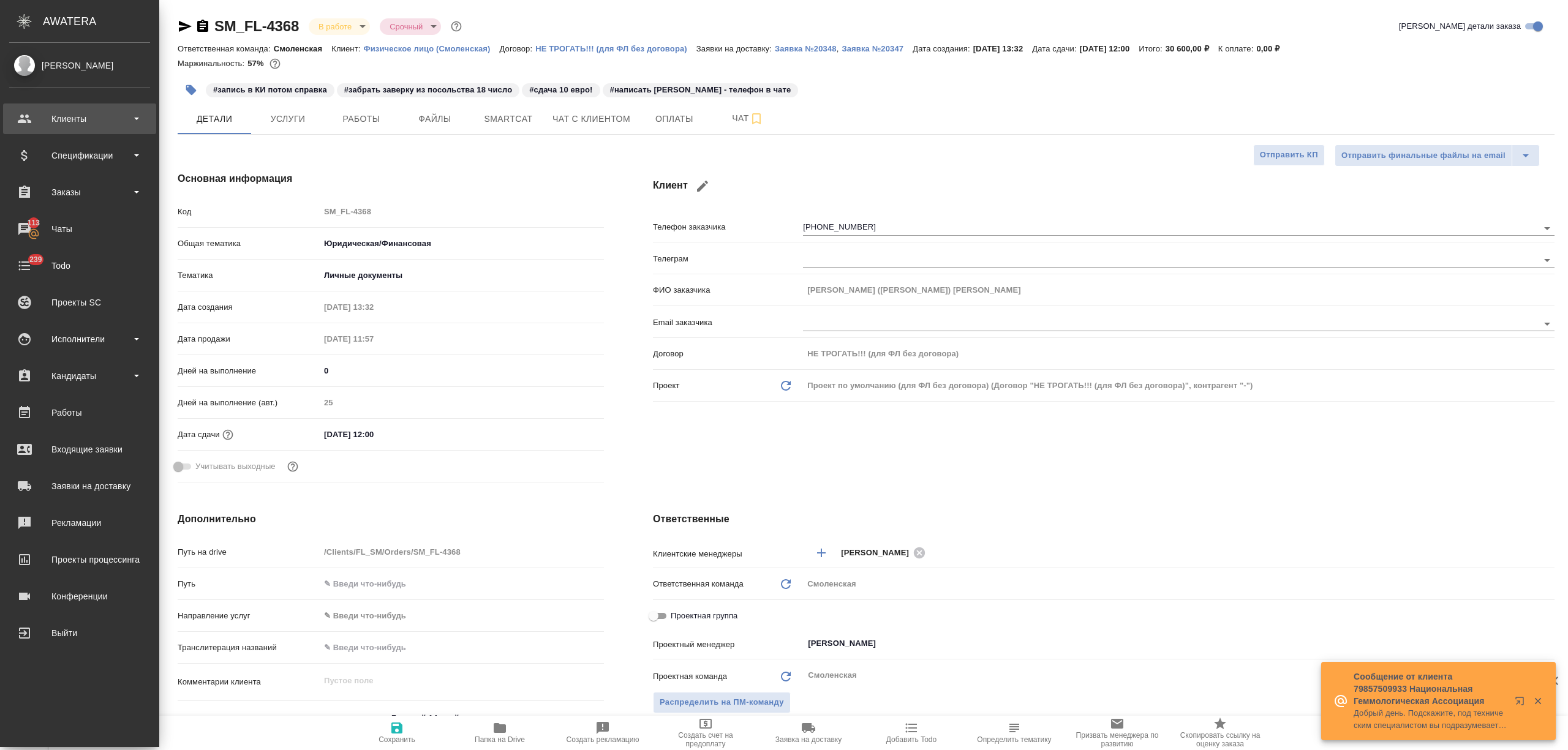
click at [28, 115] on div "Клиенты" at bounding box center [79, 119] width 141 height 18
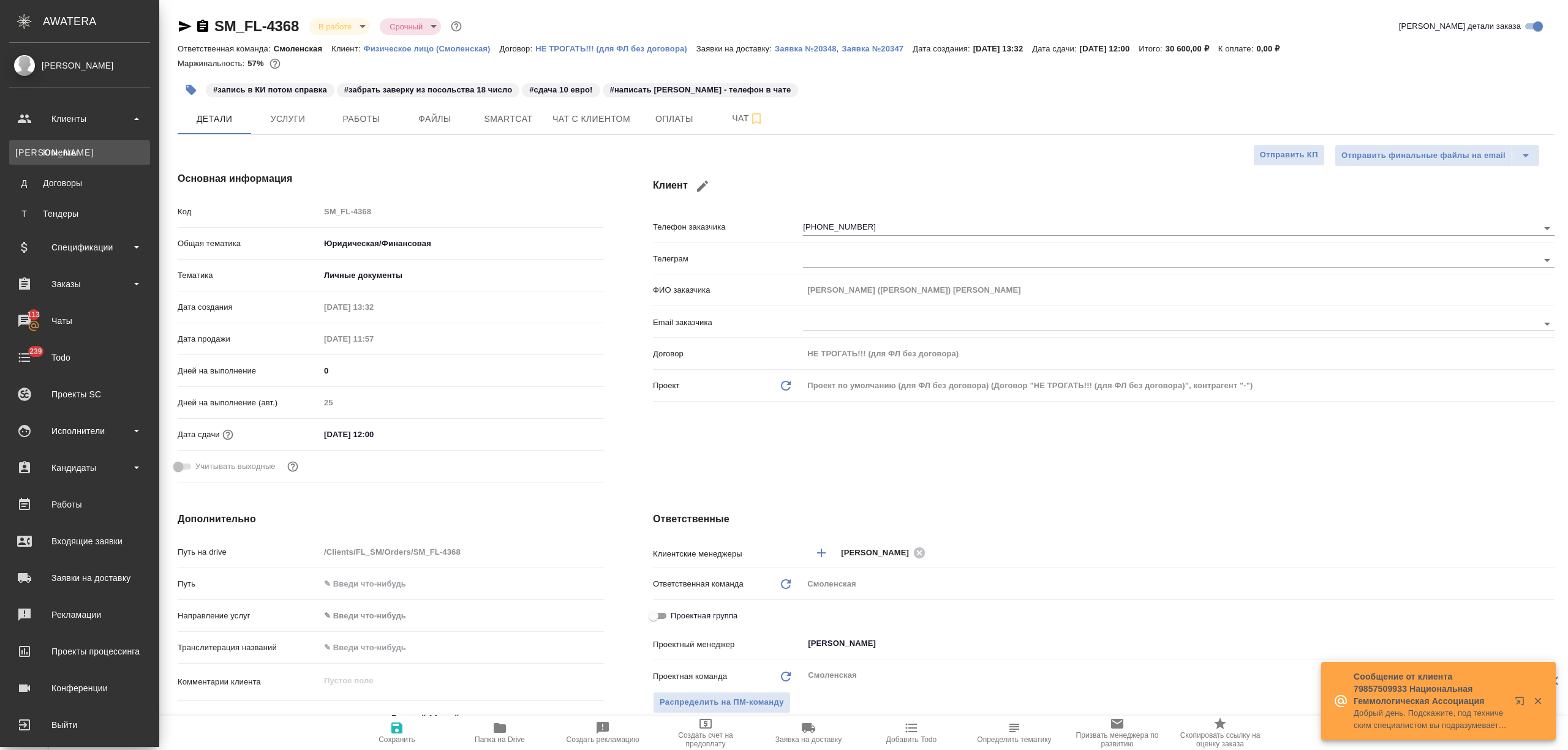
click at [59, 151] on div "Клиенты" at bounding box center [80, 152] width 129 height 12
type textarea "x"
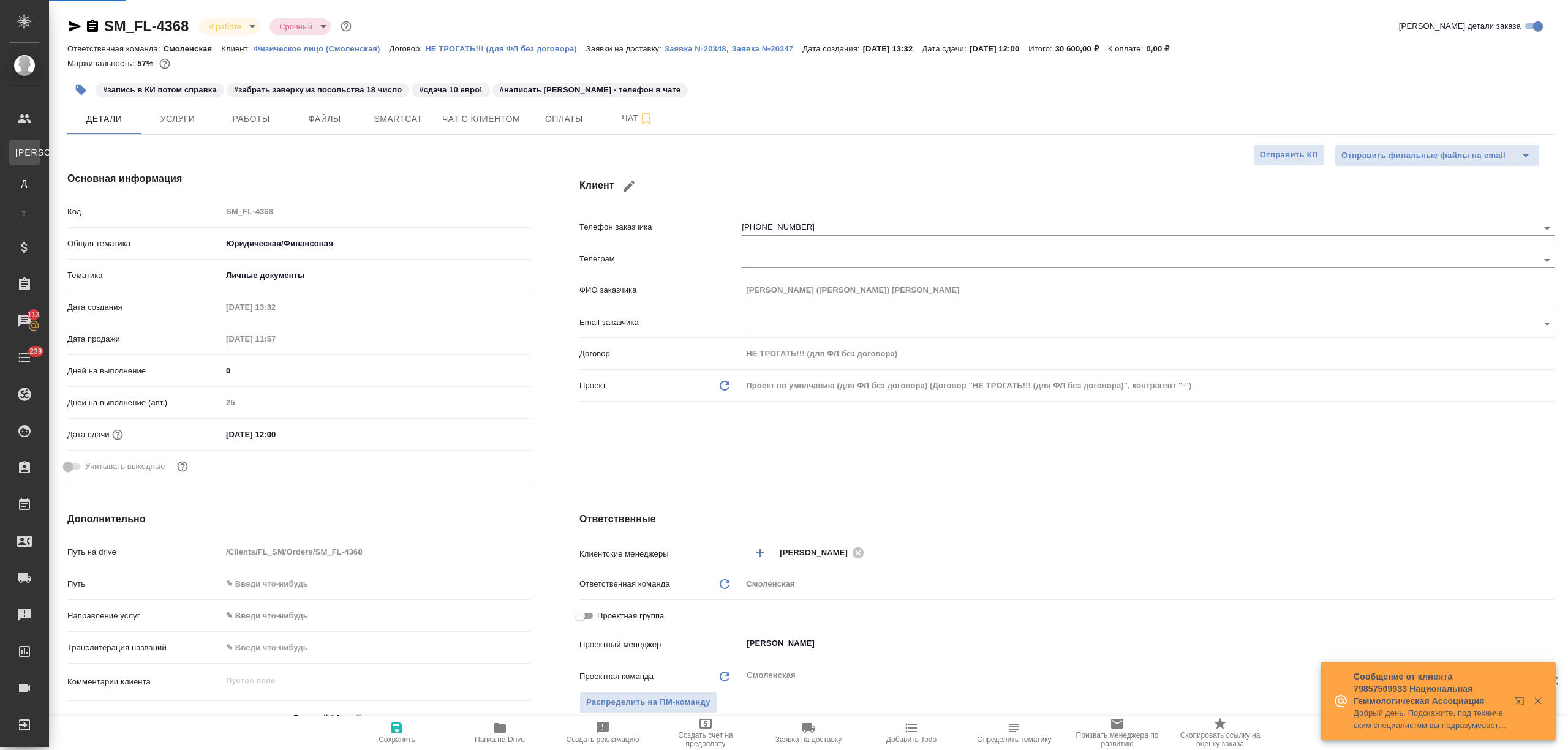
select select "RU"
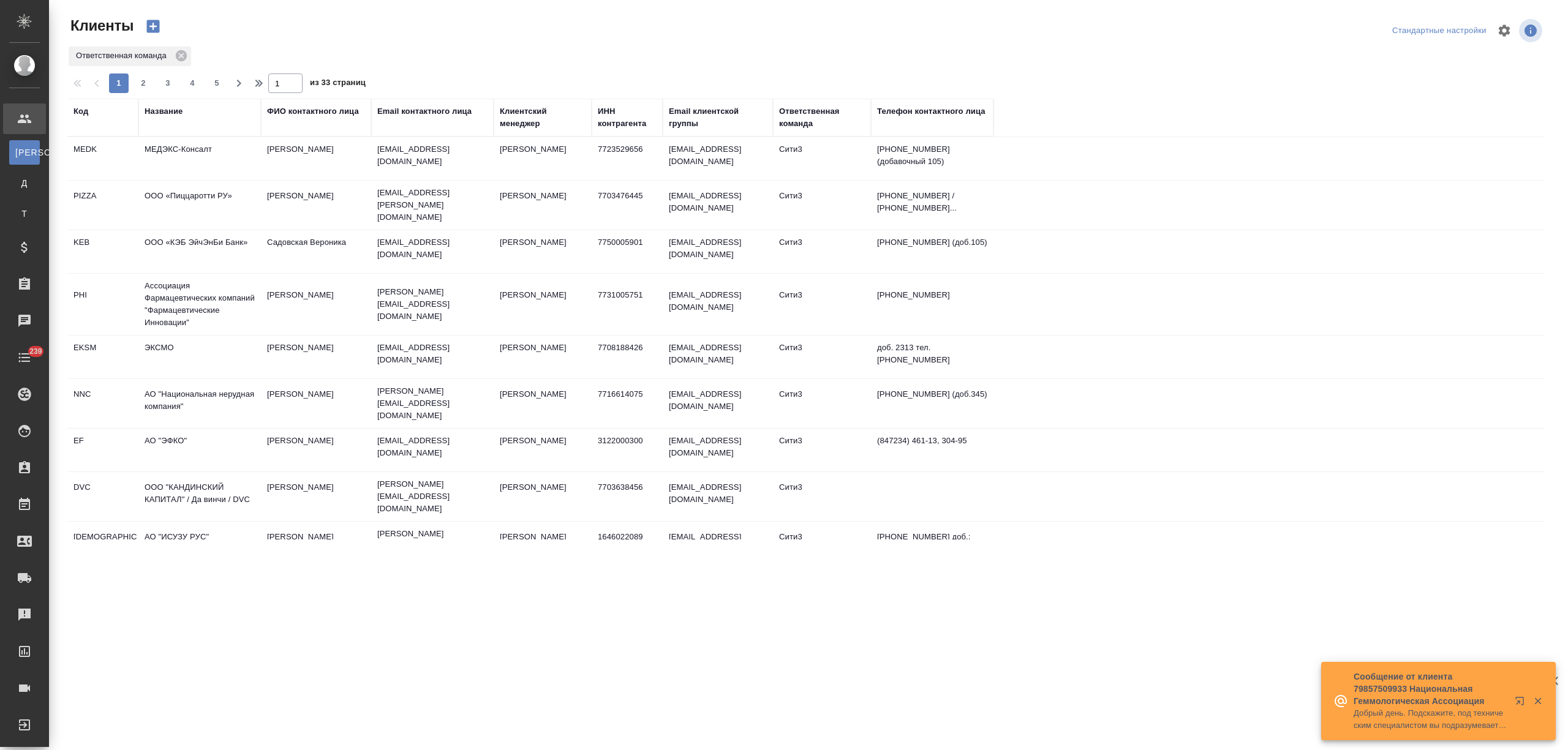
click at [163, 108] on div "Название" at bounding box center [164, 111] width 38 height 12
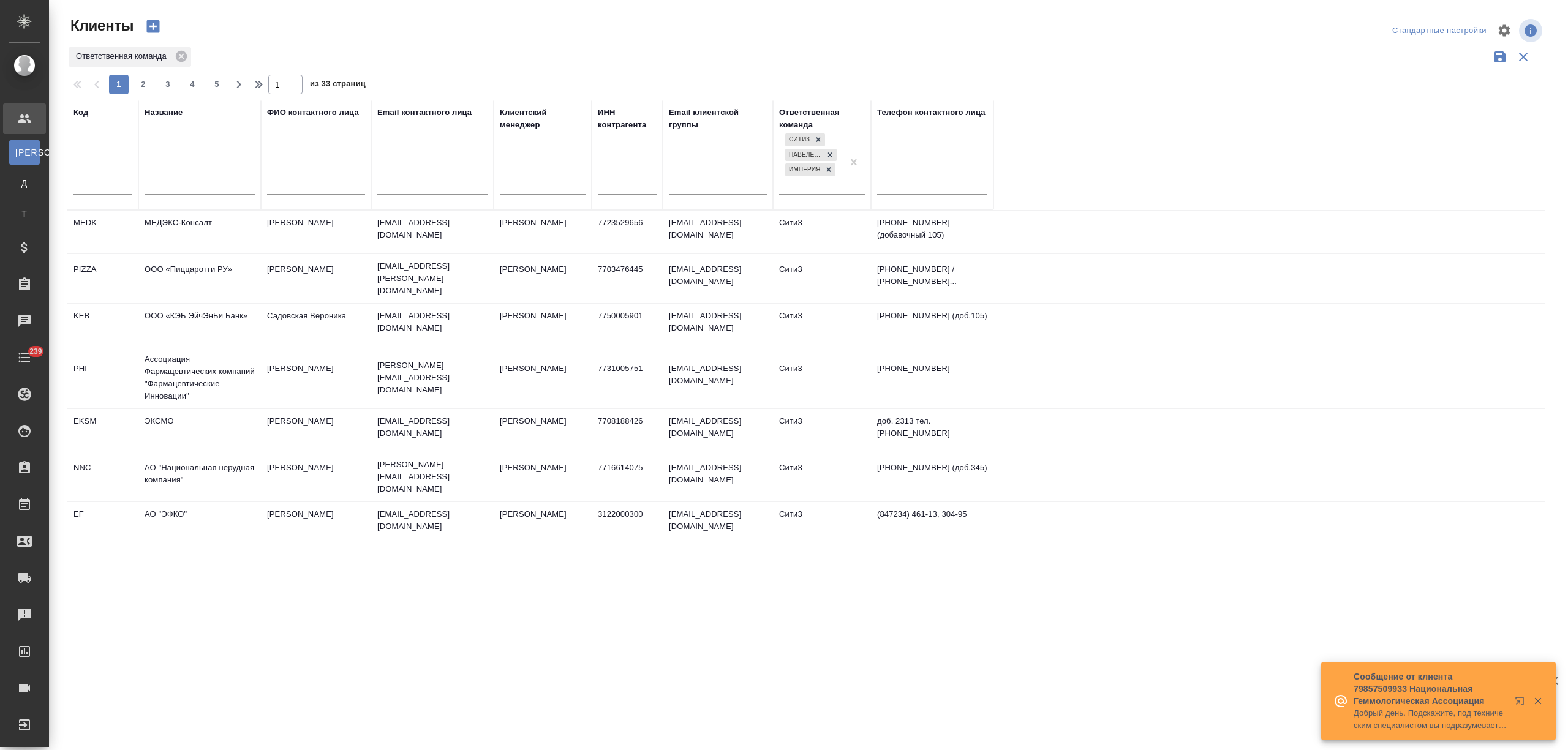
click at [193, 223] on td "МЕДЭКС-Консалт" at bounding box center [199, 232] width 123 height 43
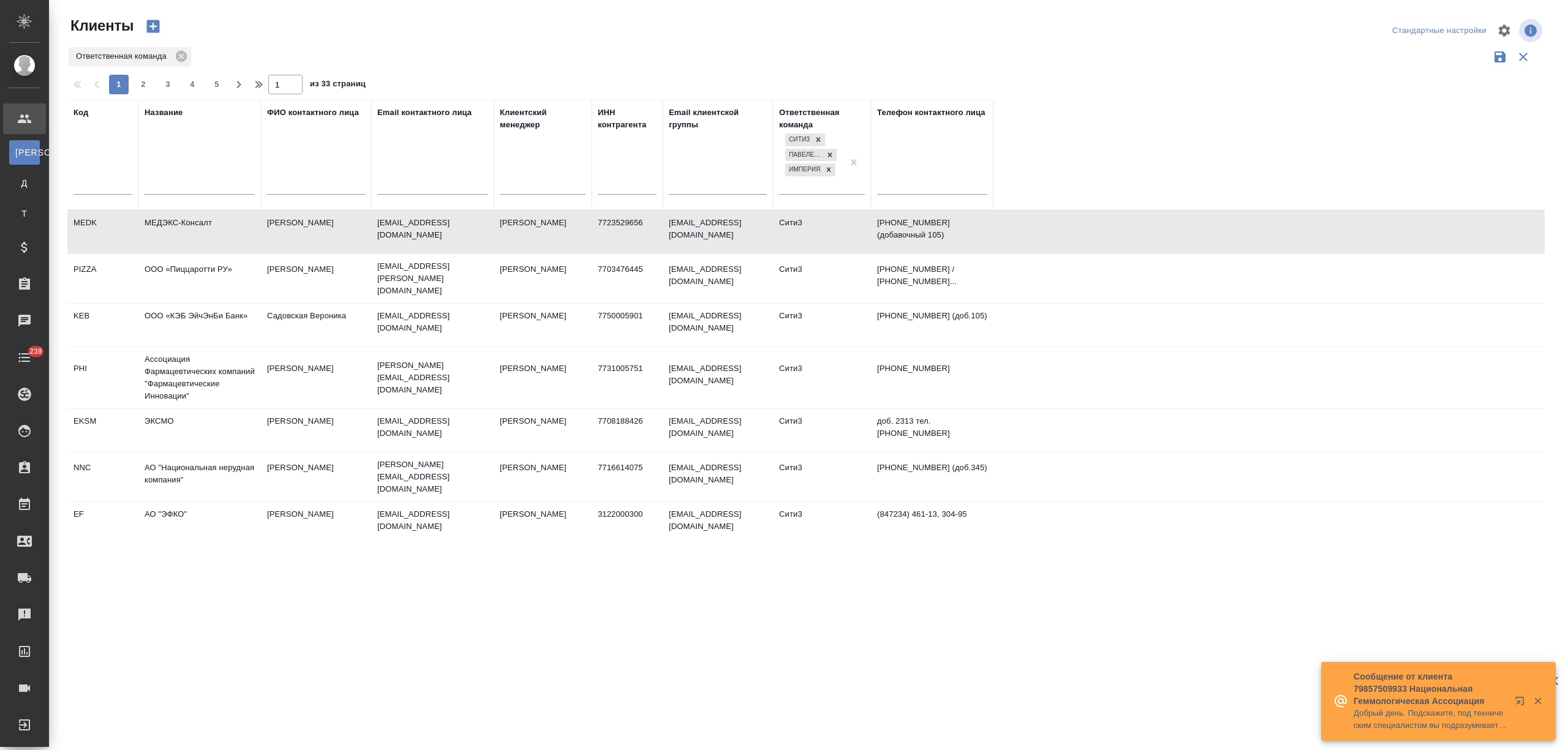
click at [193, 223] on td "МЕДЭКС-Консалт" at bounding box center [199, 232] width 123 height 43
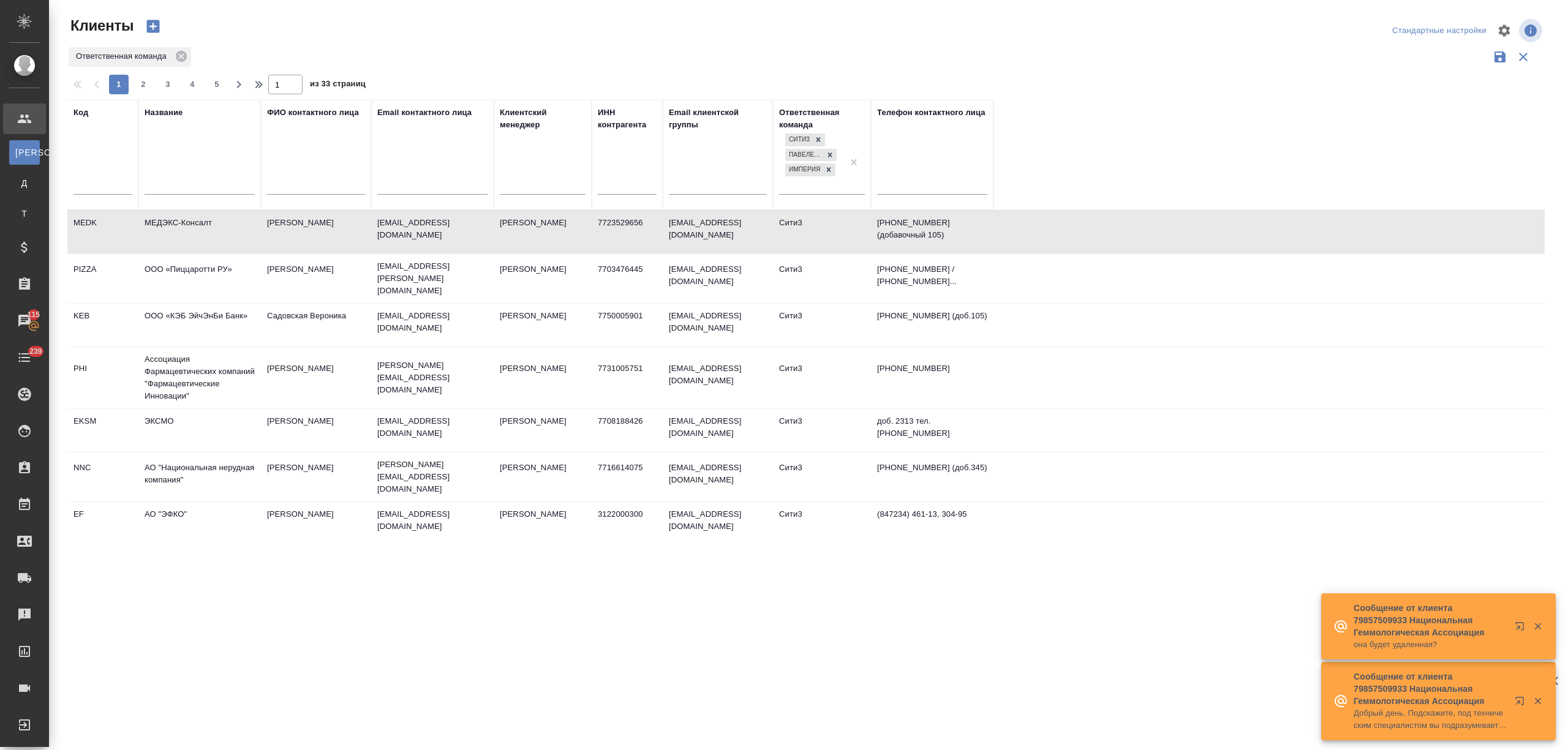
click at [207, 182] on input "text" at bounding box center [200, 187] width 110 height 16
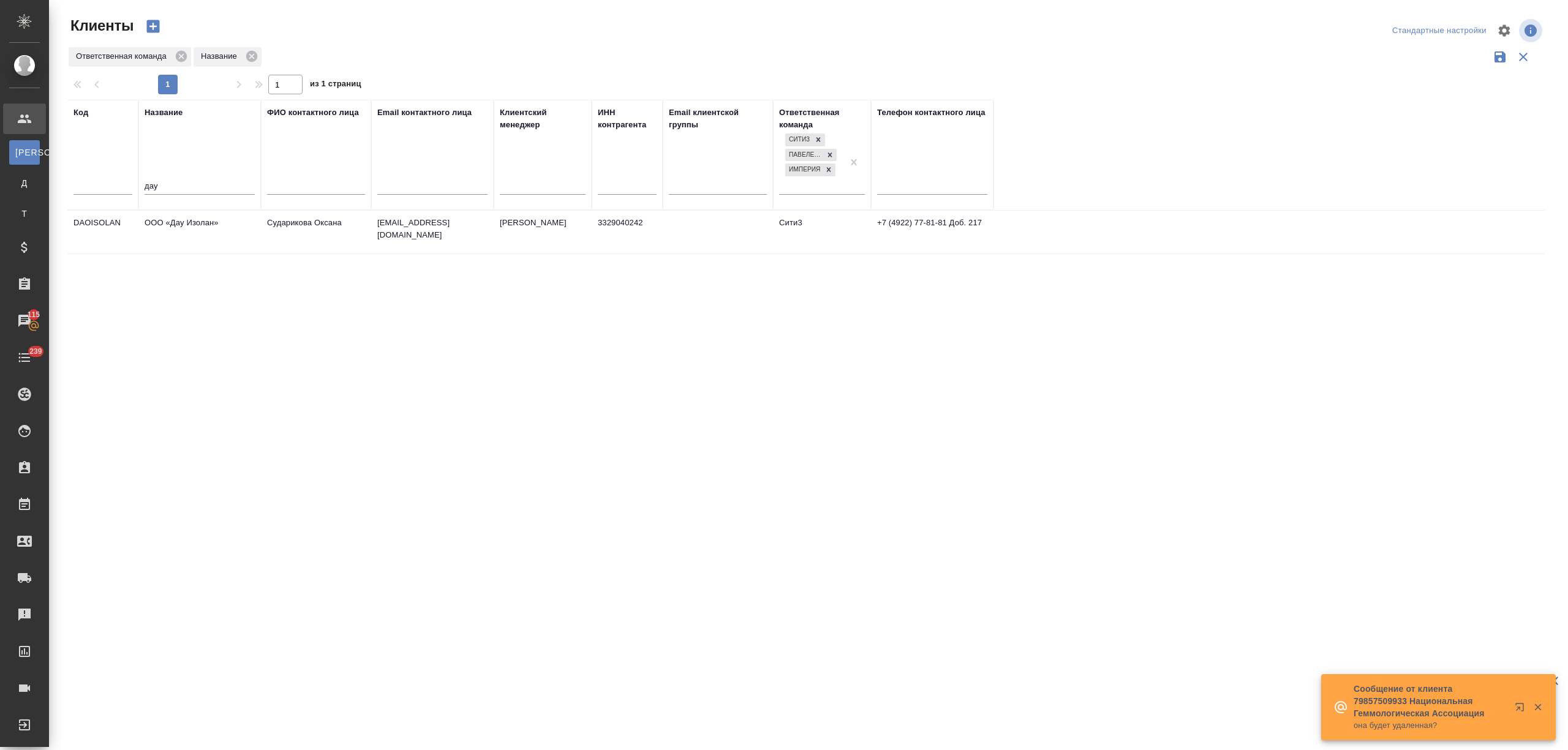
click at [185, 218] on td "ООО «Дау Изолан»" at bounding box center [199, 232] width 123 height 43
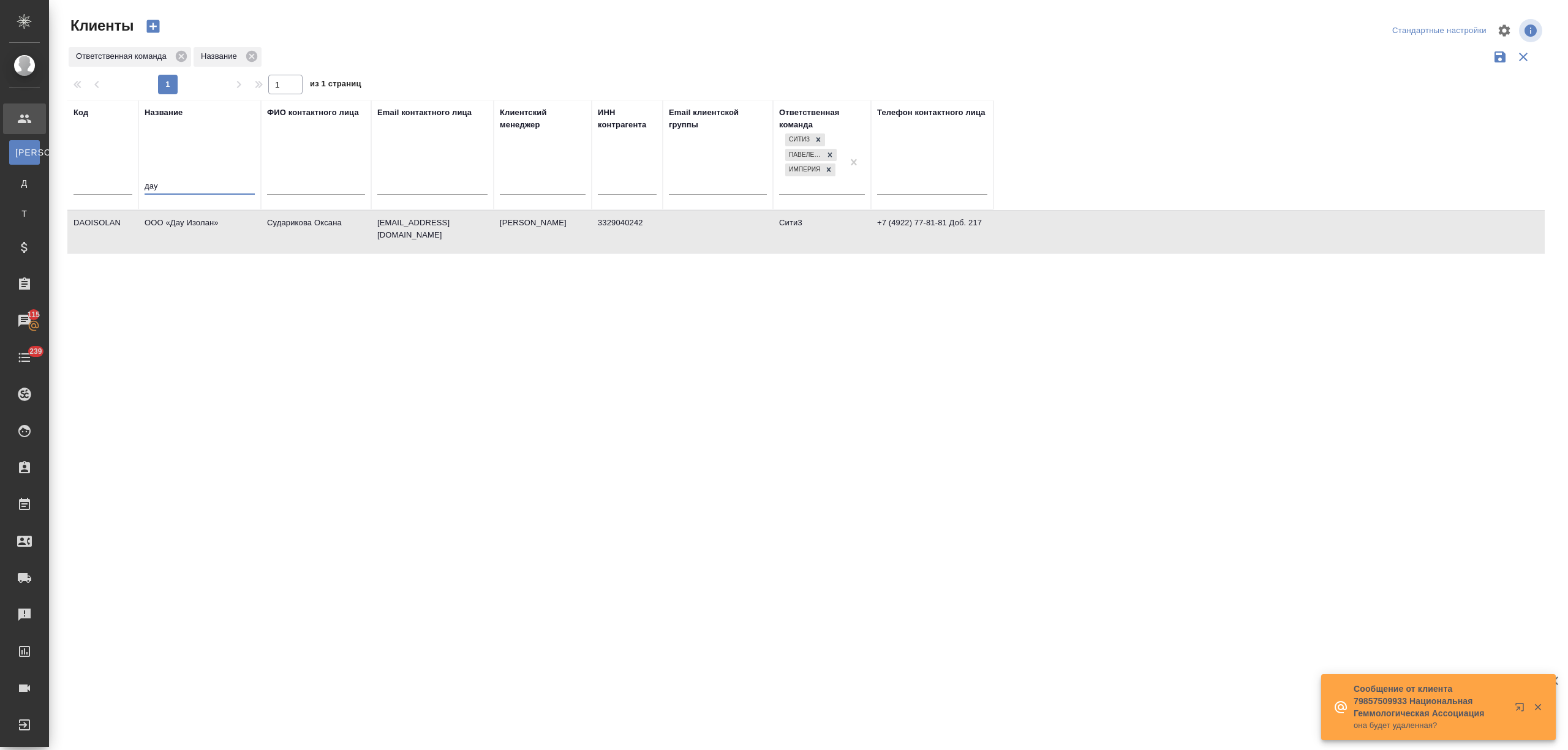
drag, startPoint x: 123, startPoint y: 187, endPoint x: 62, endPoint y: 184, distance: 61.1
click at [62, 184] on div "Клиенты Стандартные настройки Ответственная команда Название 1 1 из 1 страниц К…" at bounding box center [811, 274] width 1501 height 548
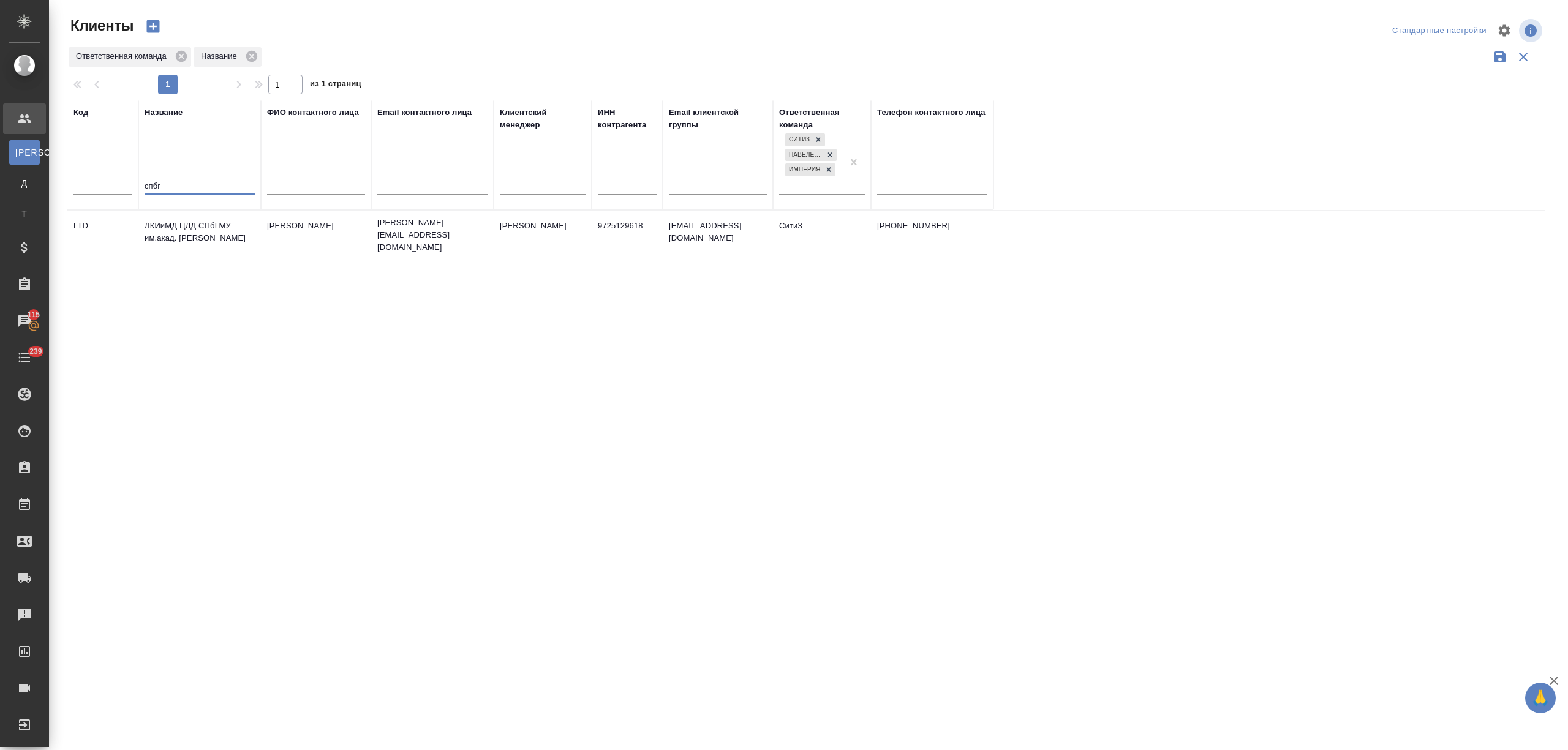
type input "спбг"
click at [212, 228] on td "ЛКИиМД ЦЛД СПбГМУ им.акад. И.П.Павлова" at bounding box center [199, 235] width 123 height 43
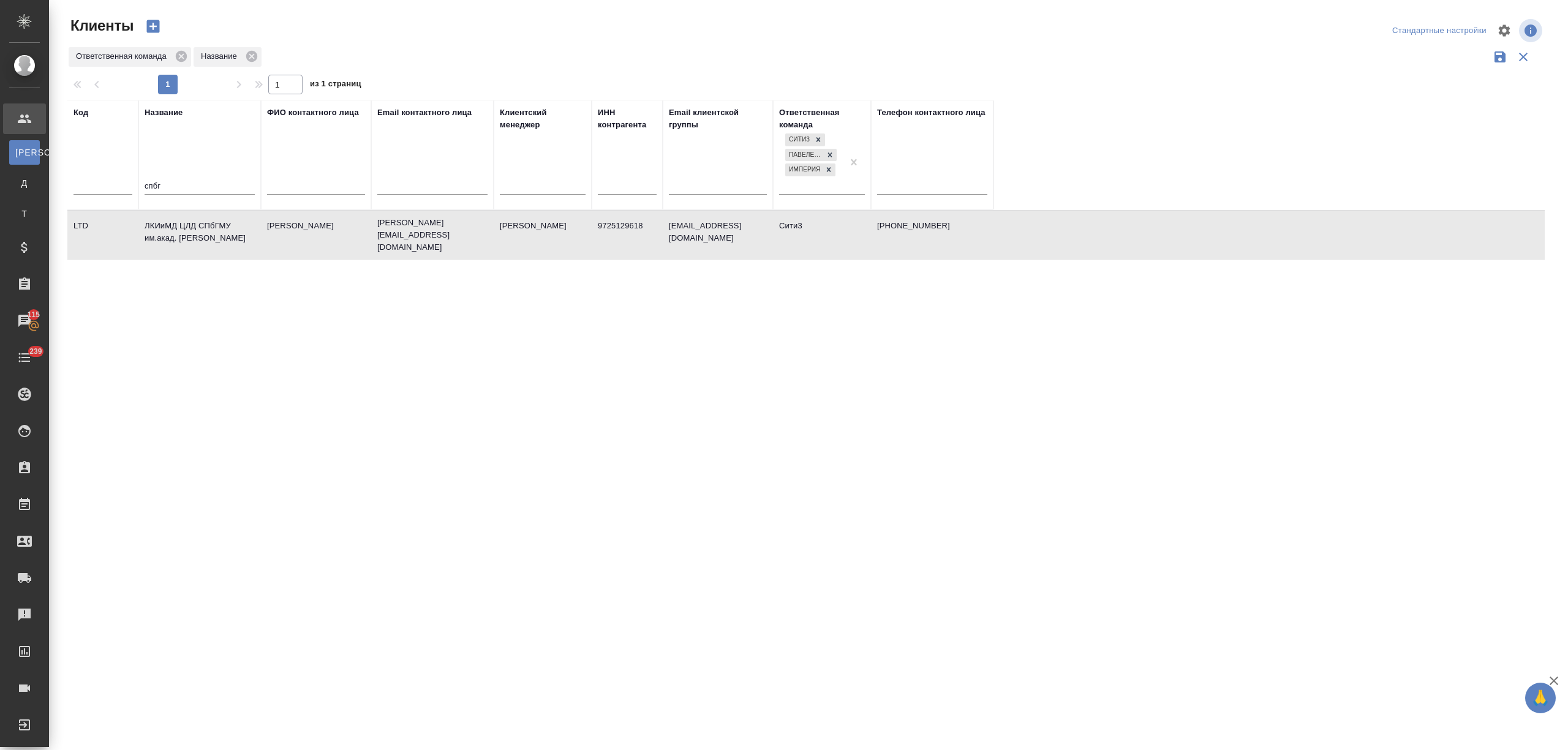
click at [212, 228] on td "ЛКИиМД ЦЛД СПбГМУ им.акад. И.П.Павлова" at bounding box center [199, 235] width 123 height 43
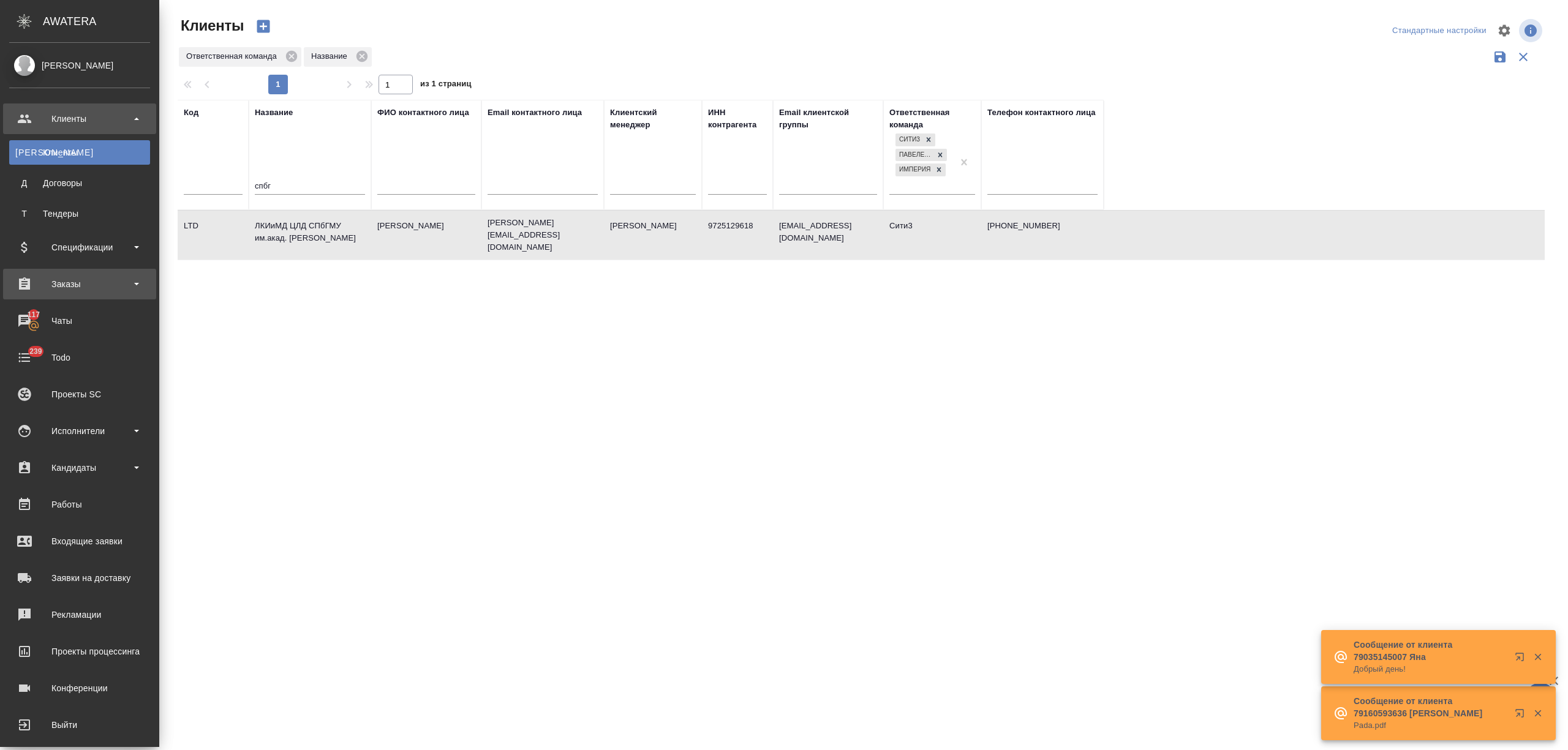
click at [77, 287] on div "Заказы" at bounding box center [79, 284] width 141 height 18
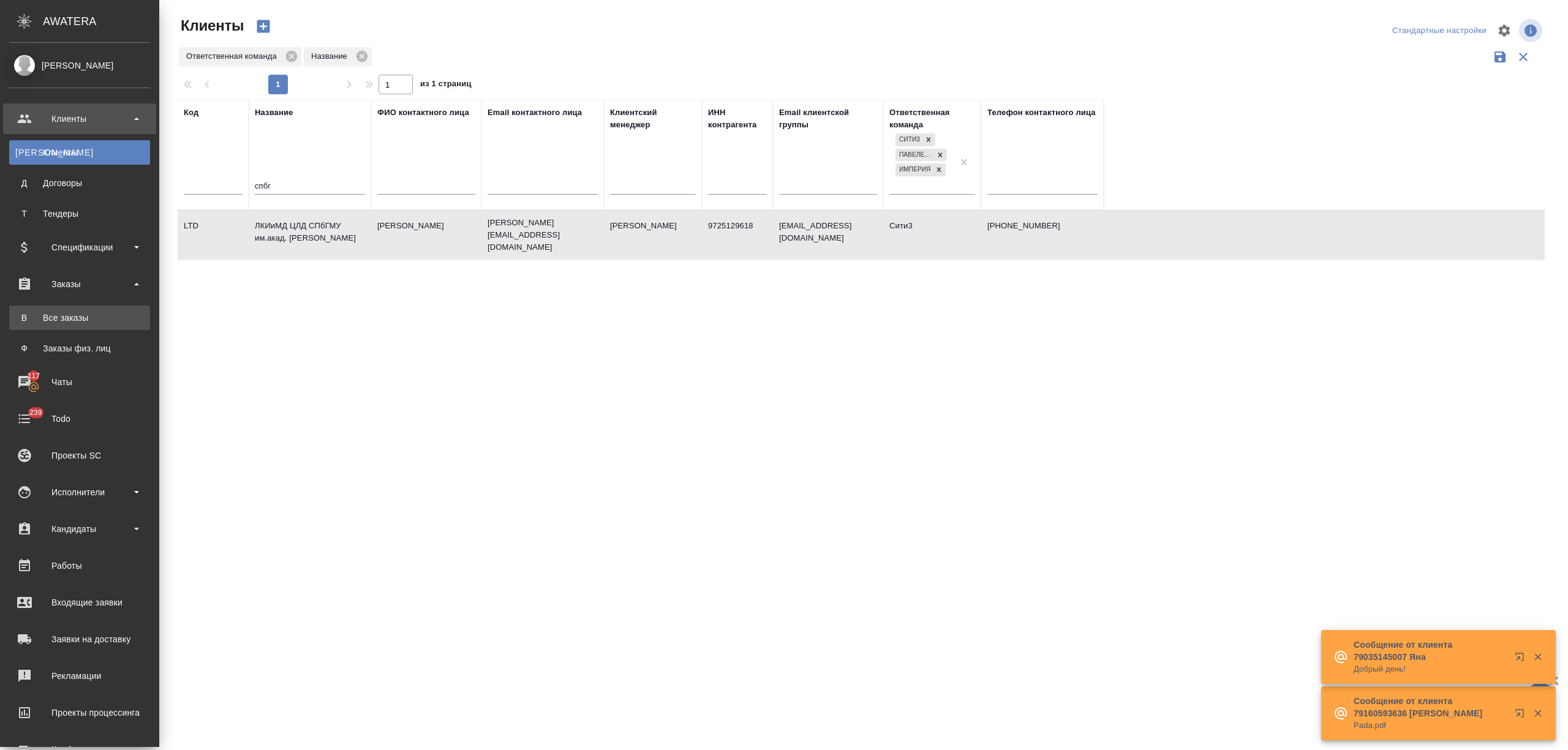
click at [82, 317] on div "Все заказы" at bounding box center [80, 317] width 129 height 12
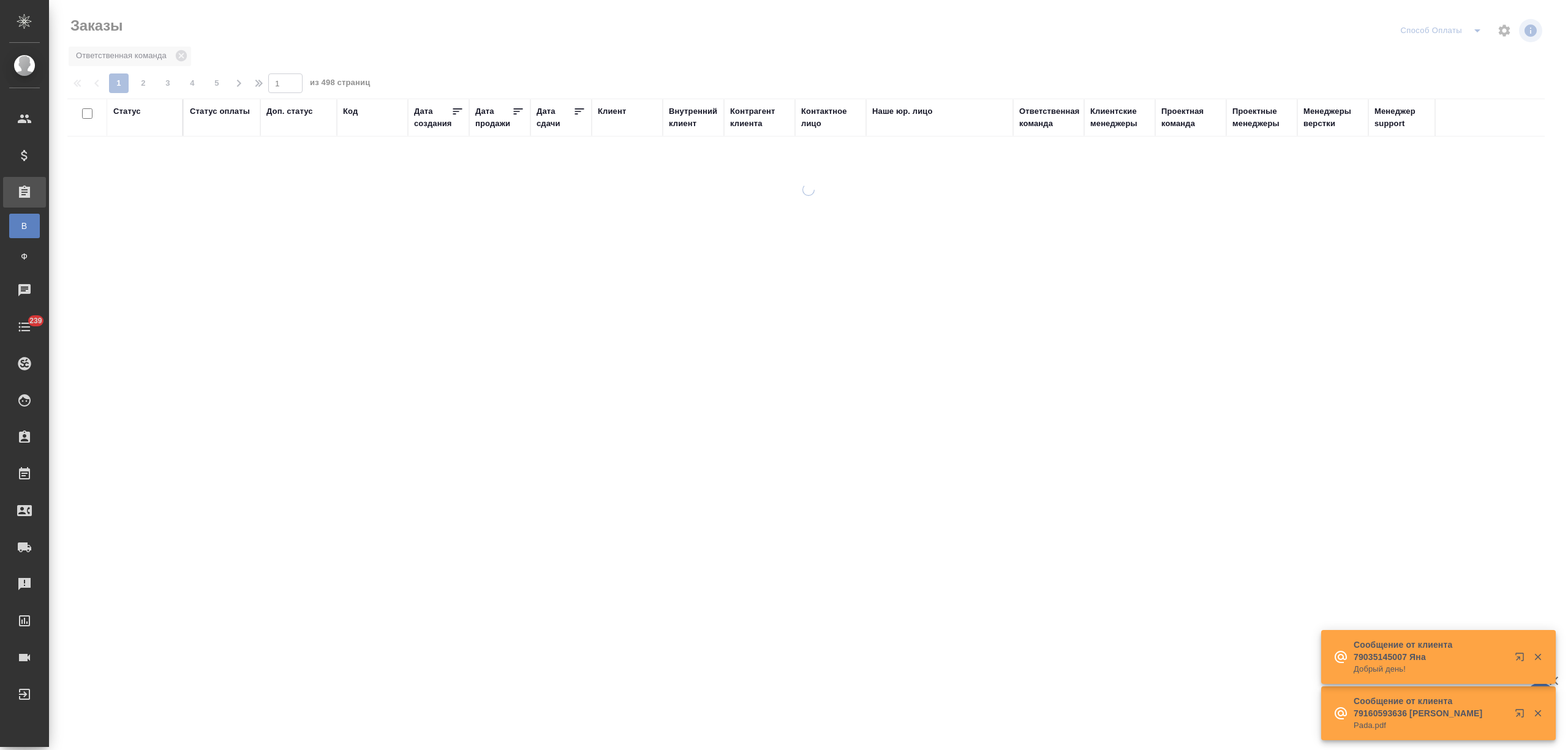
click at [545, 125] on div "Дата сдачи" at bounding box center [555, 117] width 37 height 25
click at [567, 156] on input "text" at bounding box center [565, 154] width 42 height 17
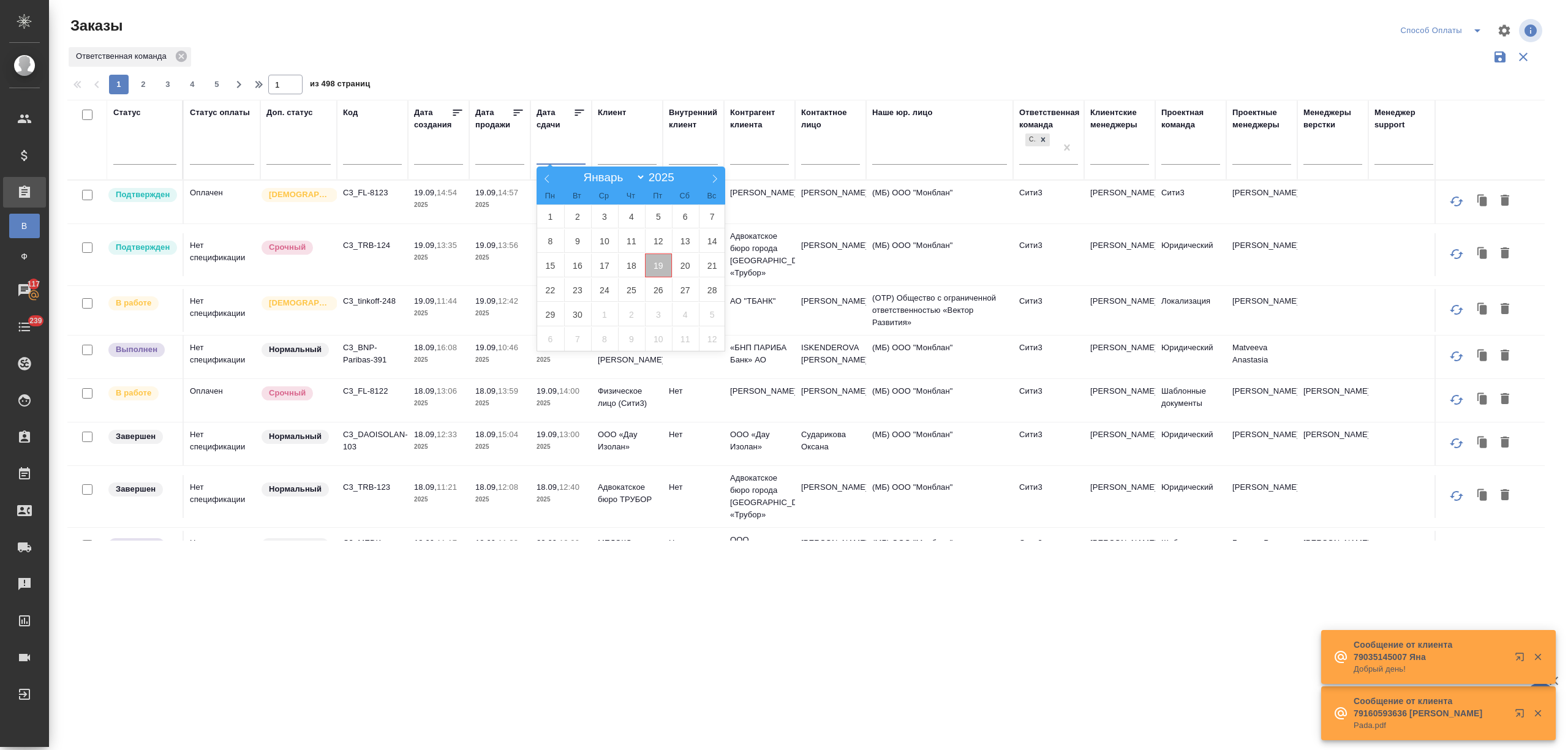
click at [654, 262] on span "19" at bounding box center [659, 265] width 27 height 24
type div "2025-09-18T21:00:00.000Z"
click at [681, 262] on span "20" at bounding box center [685, 265] width 27 height 24
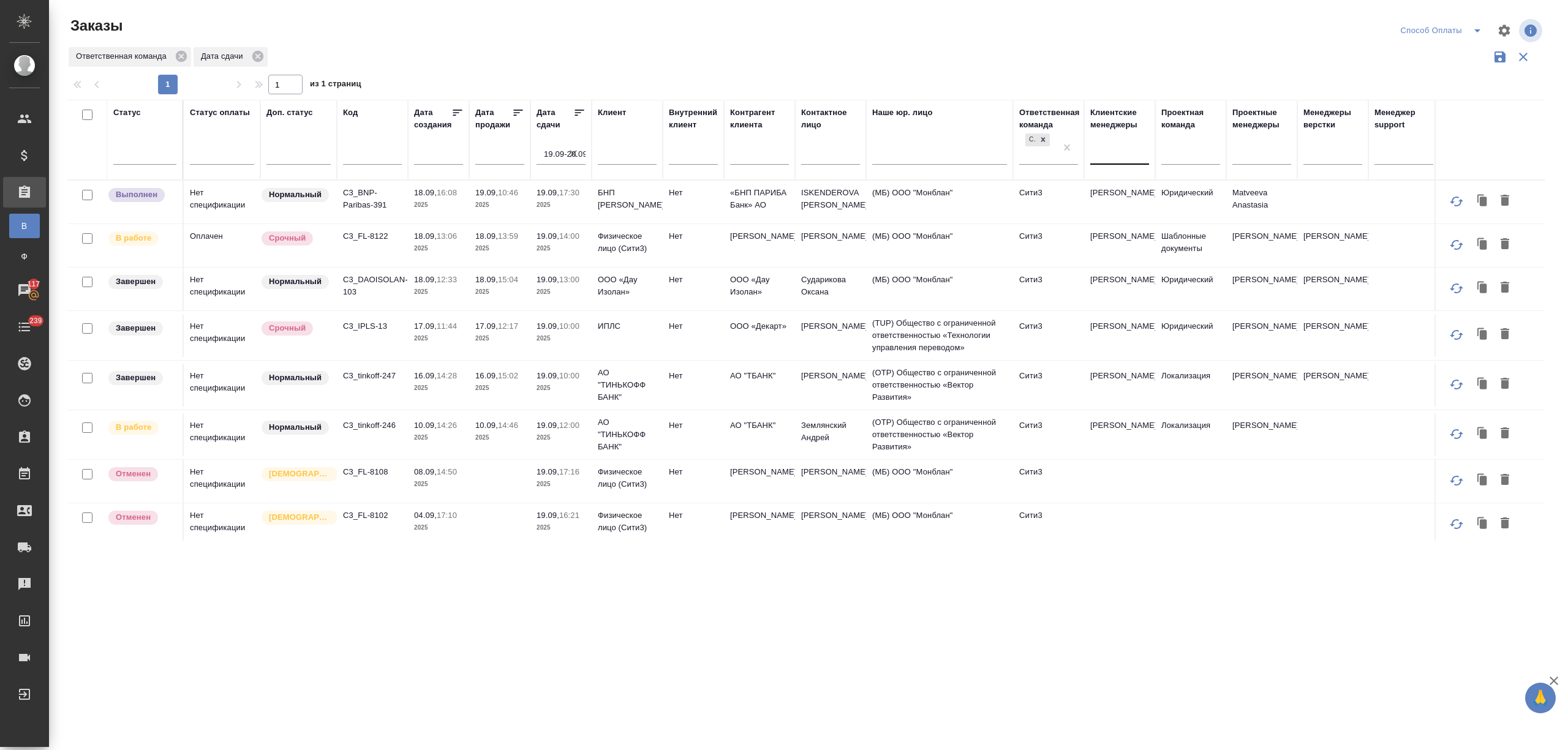
click at [1114, 151] on div at bounding box center [1120, 152] width 59 height 18
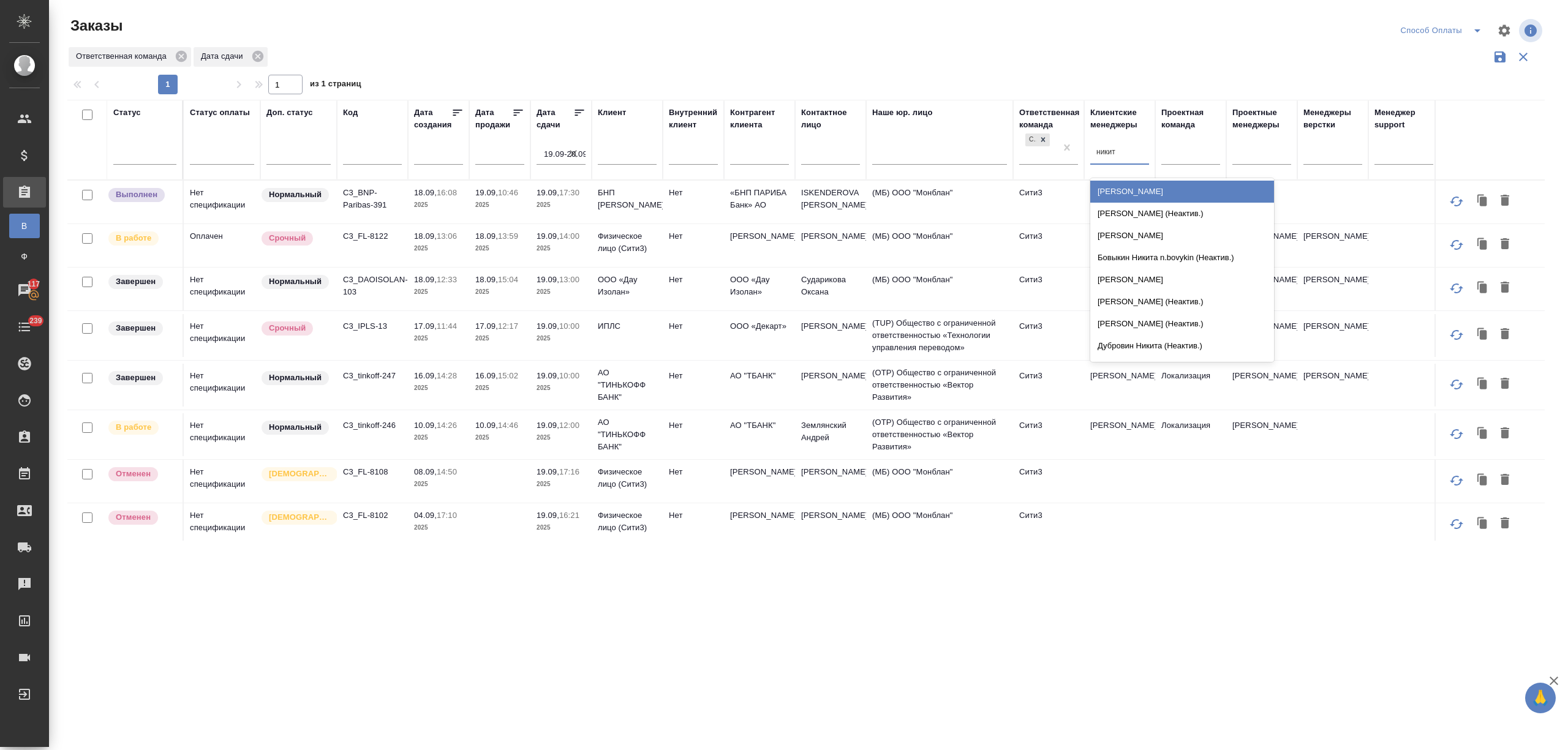
type input "никити"
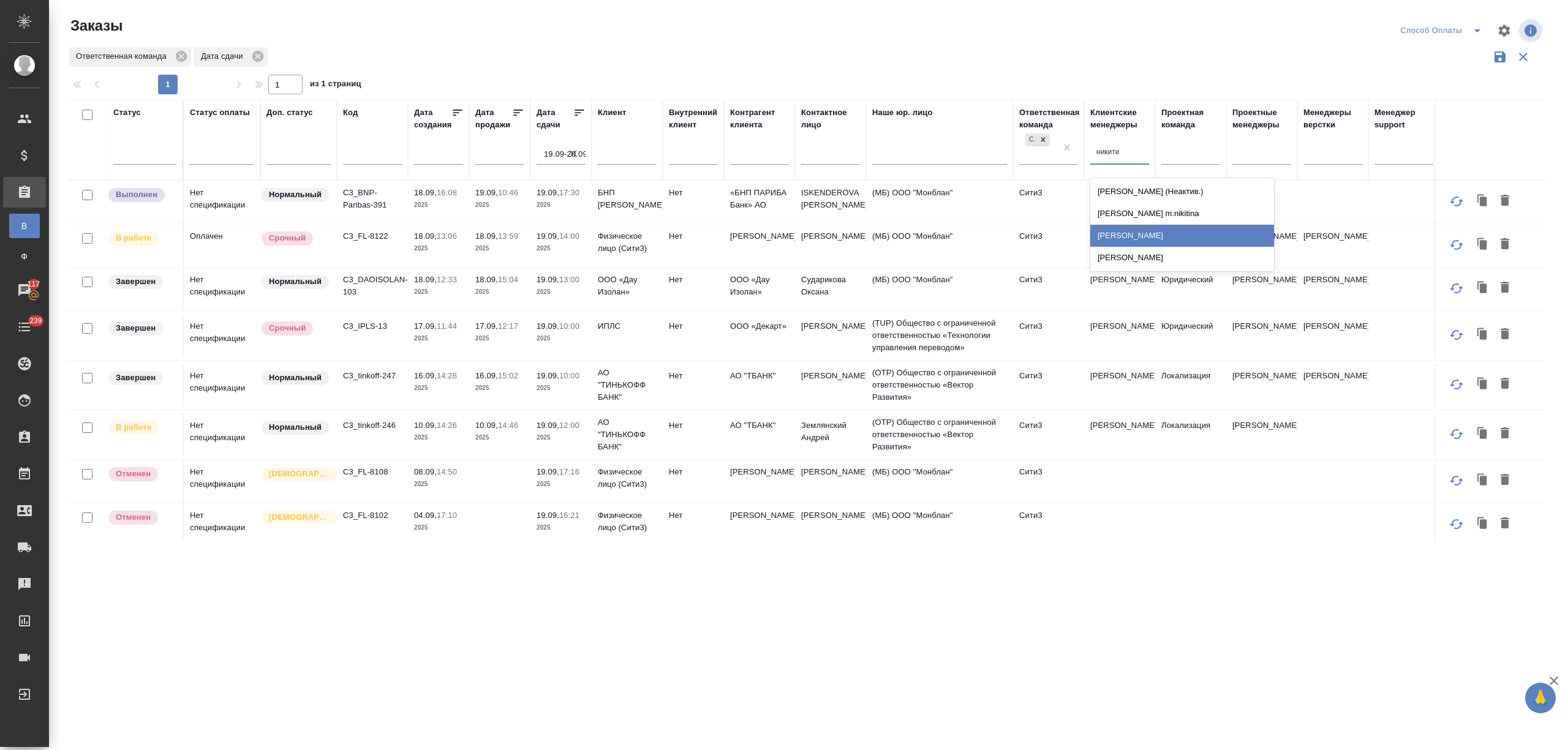
click at [1155, 248] on div "[PERSON_NAME]" at bounding box center [1182, 258] width 184 height 22
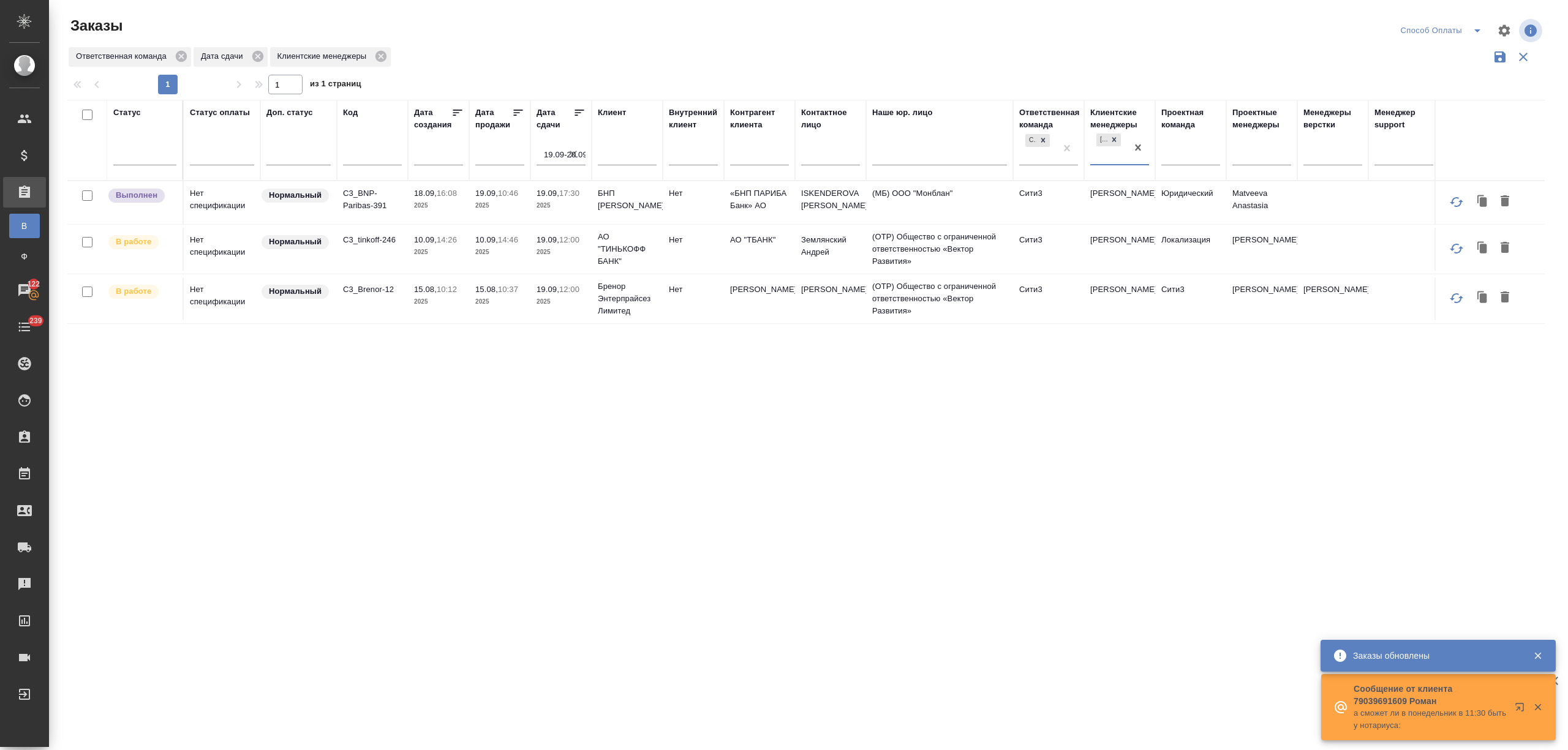
click at [1114, 157] on div "[PERSON_NAME]" at bounding box center [1109, 147] width 37 height 33
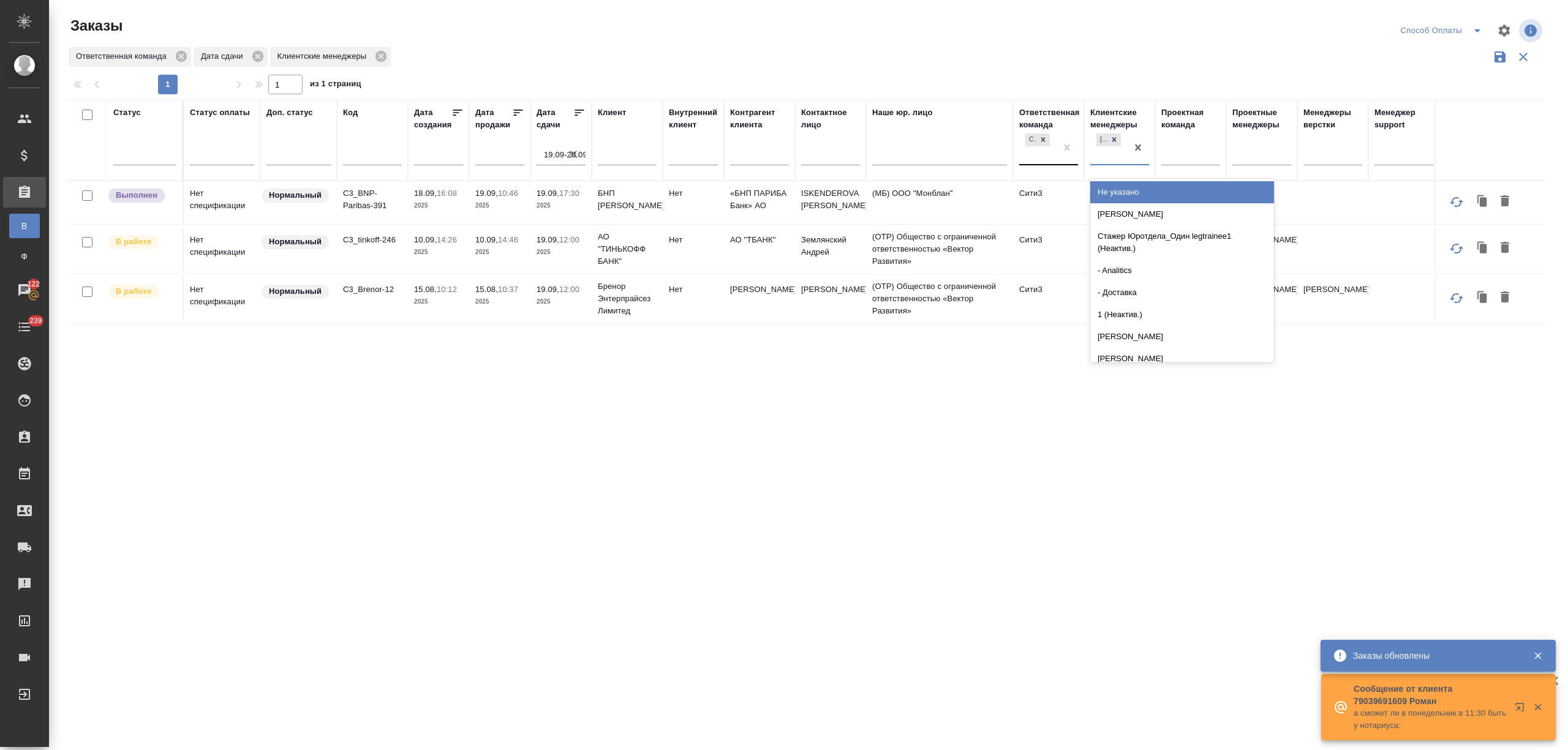
click at [1048, 153] on div "Сити3" at bounding box center [1037, 147] width 37 height 33
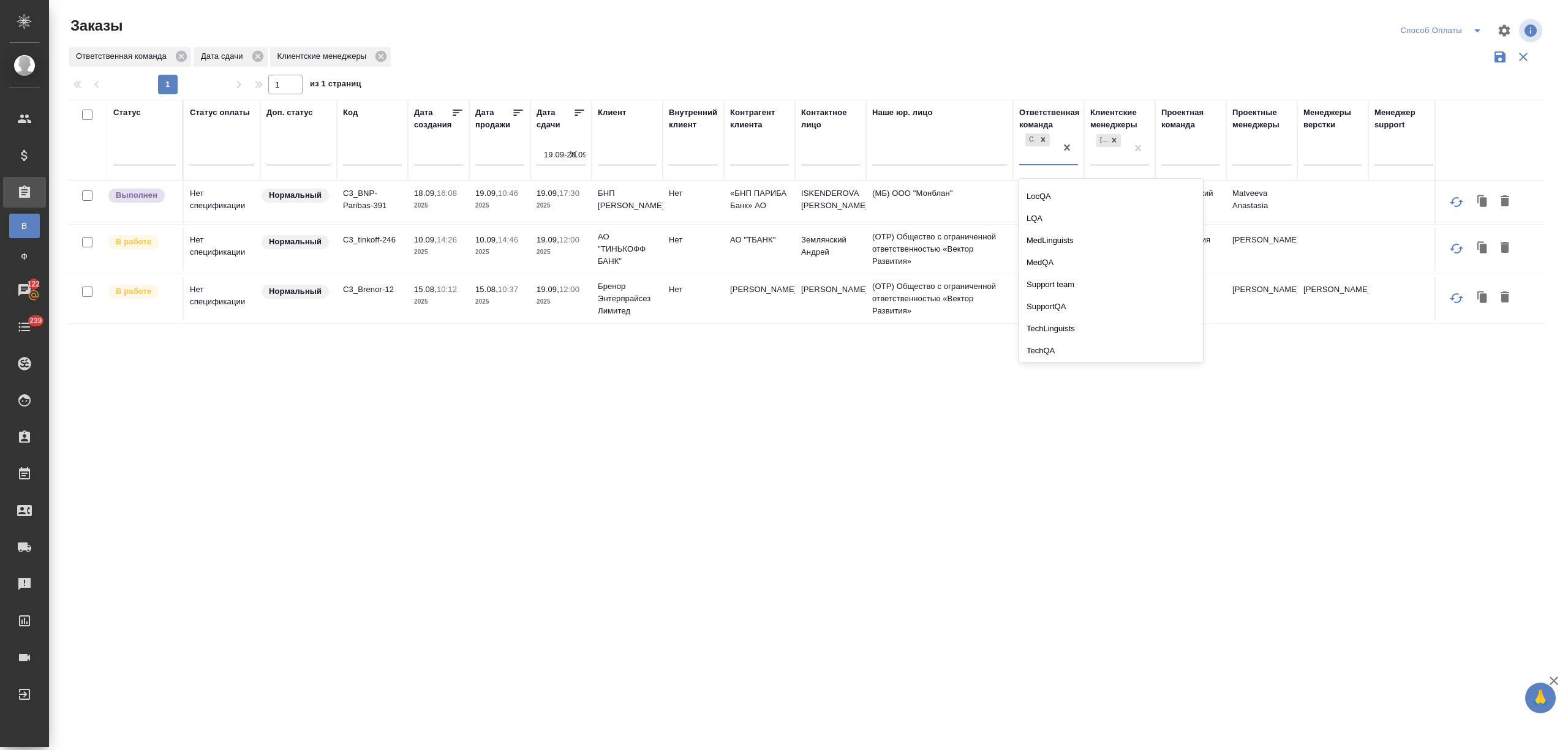
scroll to position [407, 0]
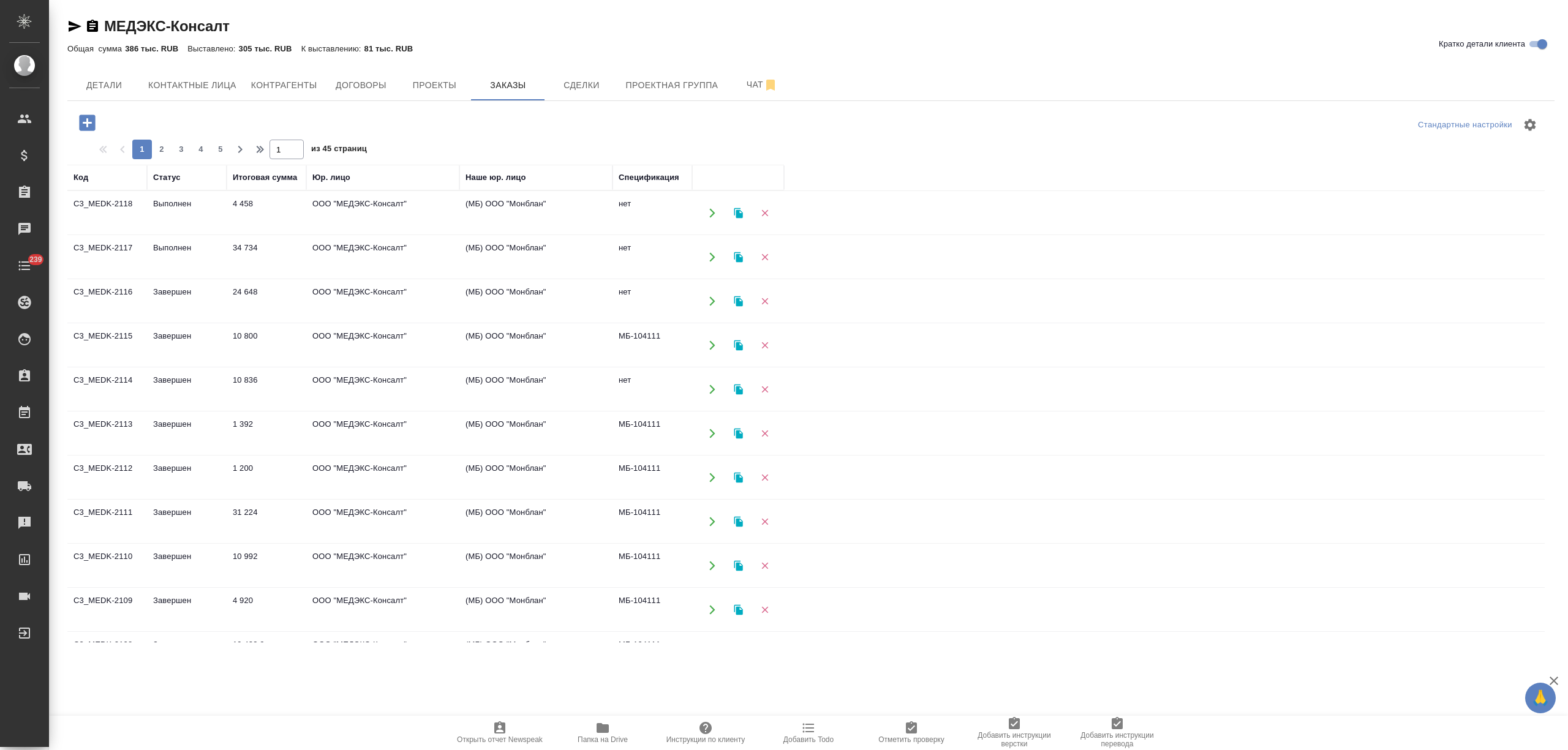
click at [209, 255] on td "Выполнен" at bounding box center [186, 257] width 80 height 43
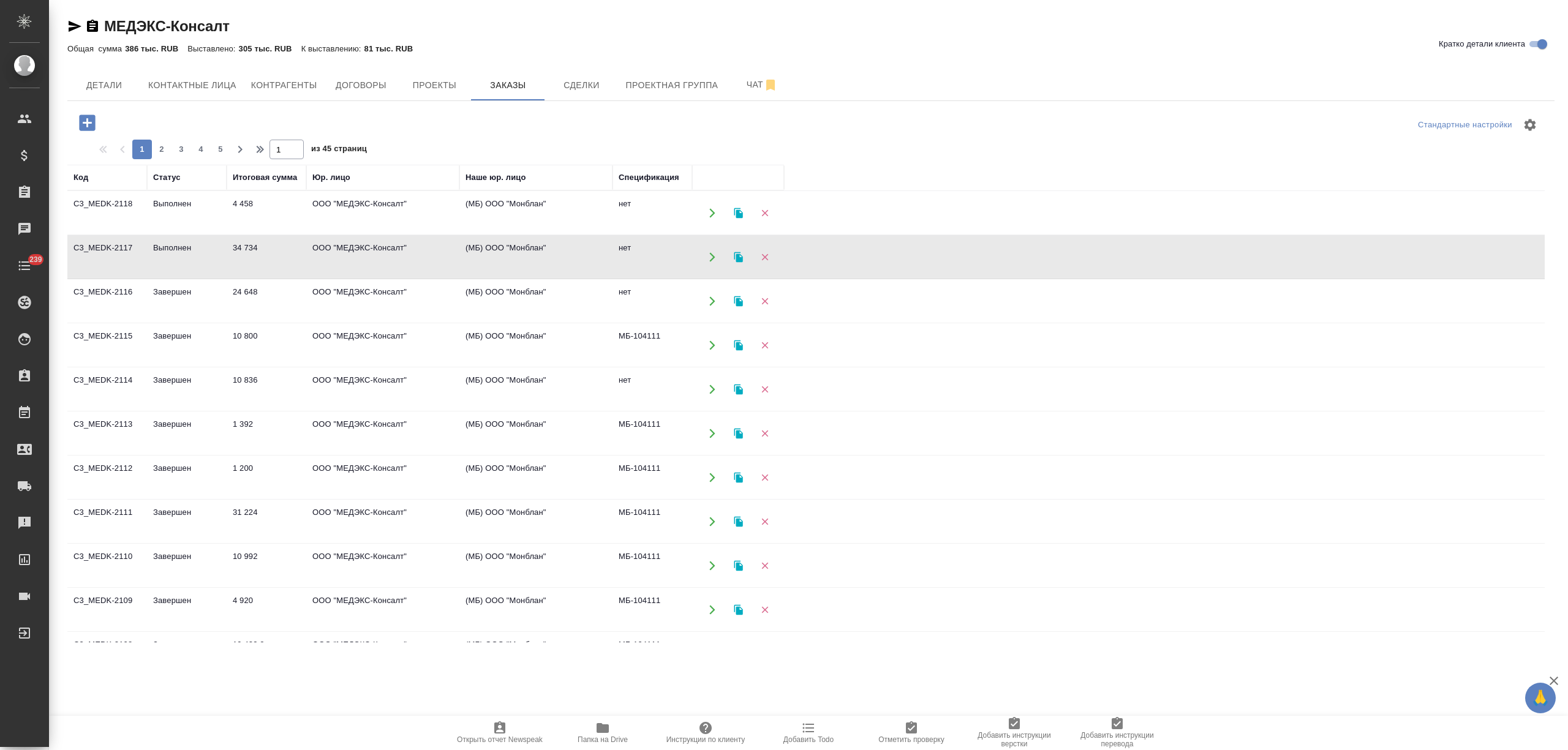
click at [209, 255] on td "Выполнен" at bounding box center [186, 257] width 80 height 43
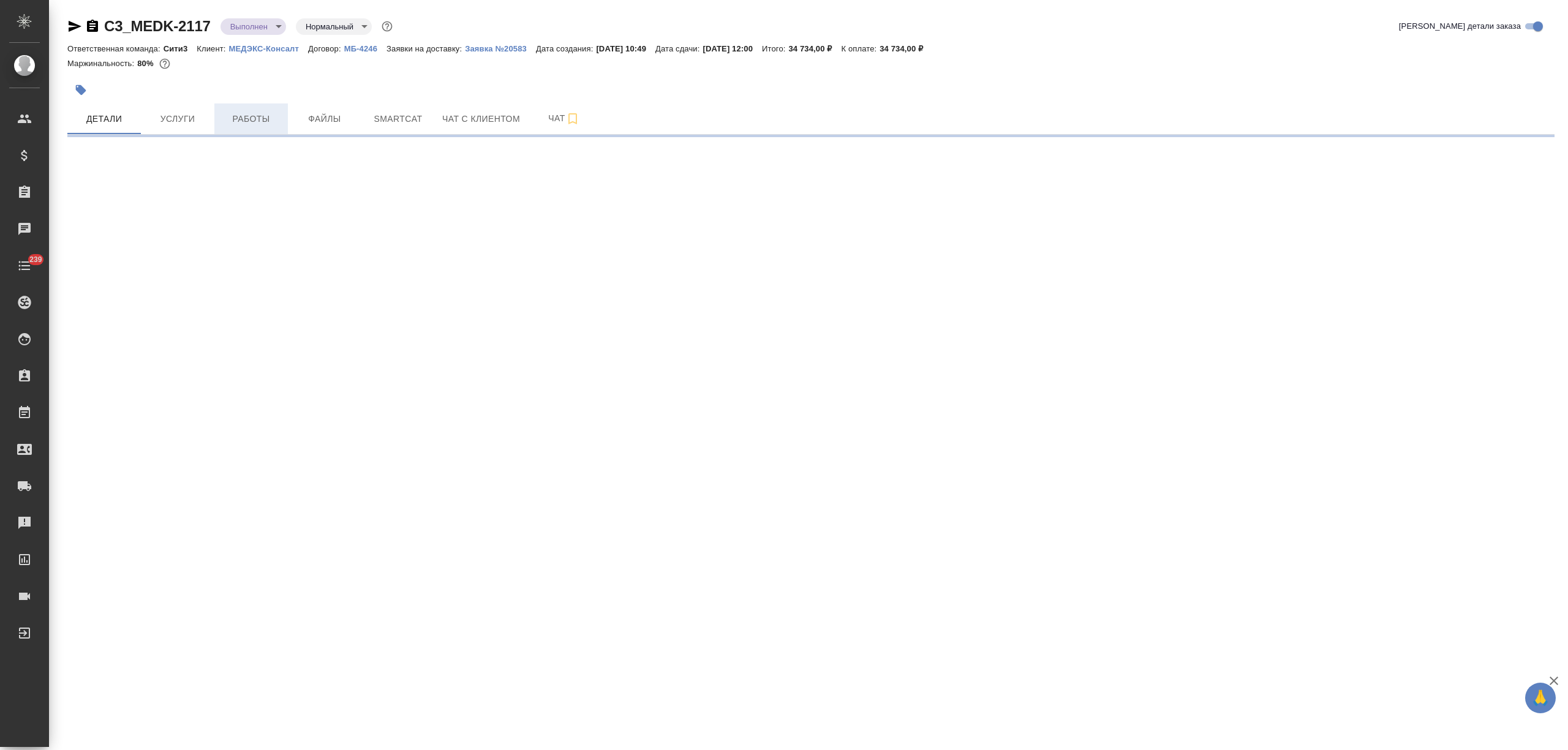
click at [241, 115] on span "Работы" at bounding box center [251, 119] width 59 height 16
select select "RU"
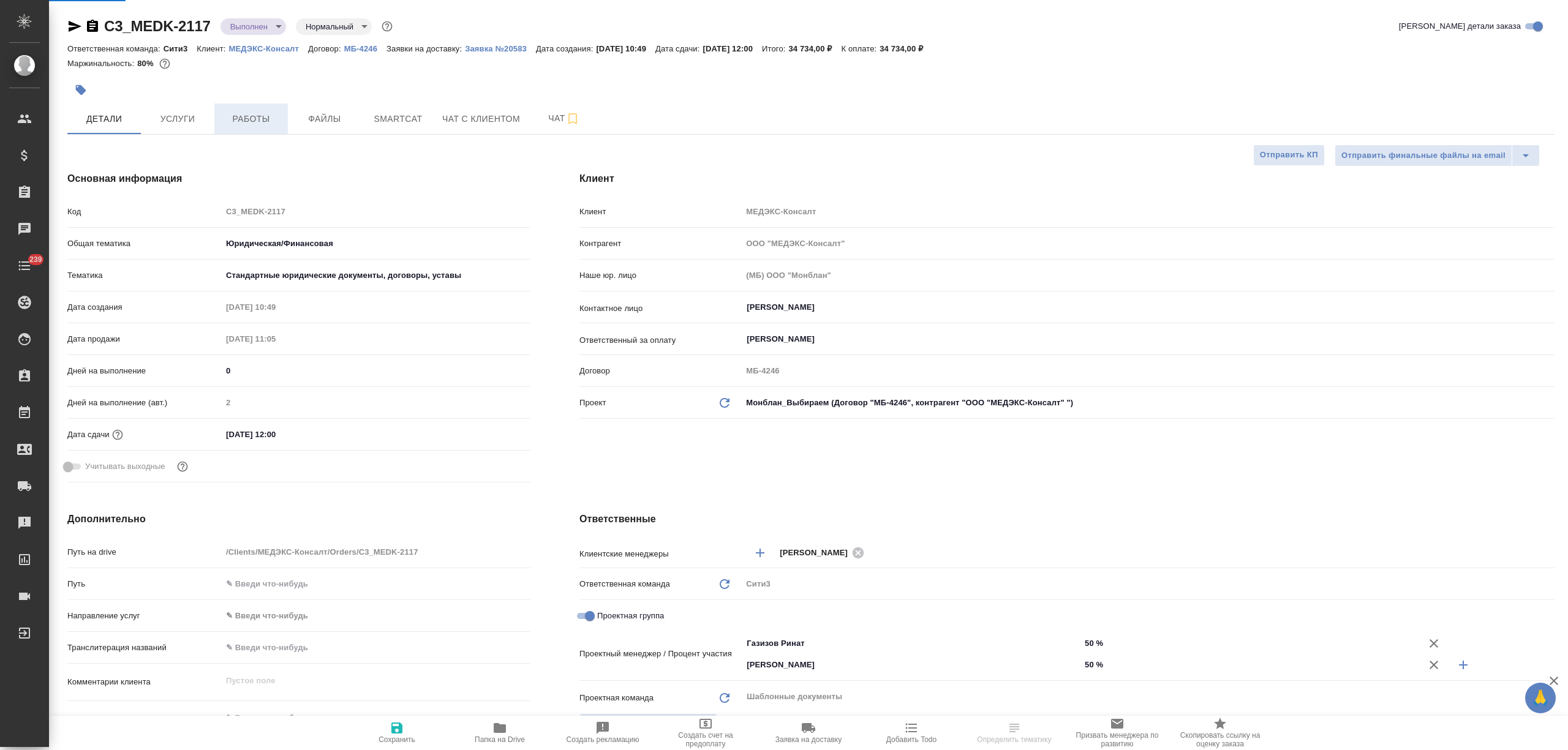
type textarea "x"
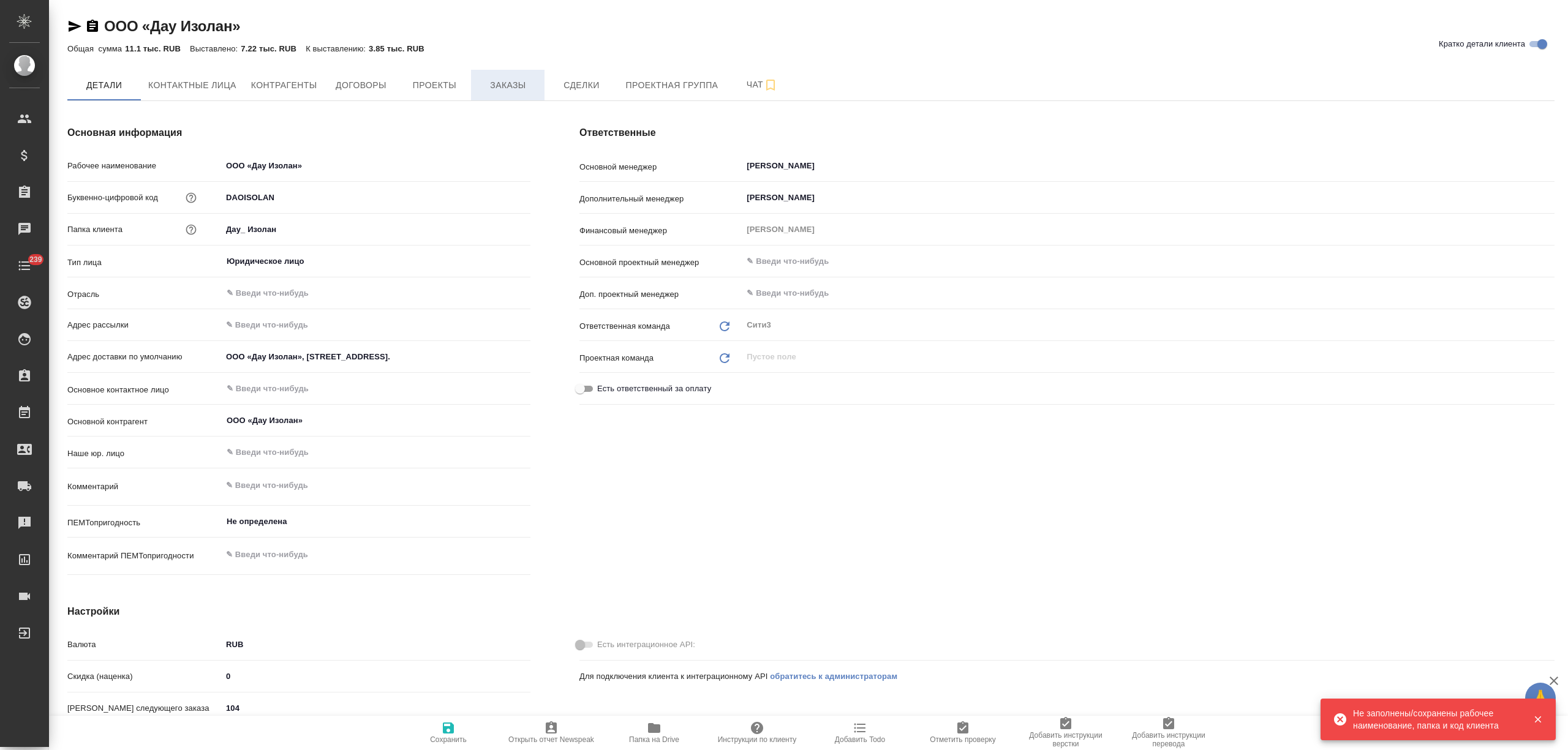
click at [518, 81] on span "Заказы" at bounding box center [508, 86] width 59 height 16
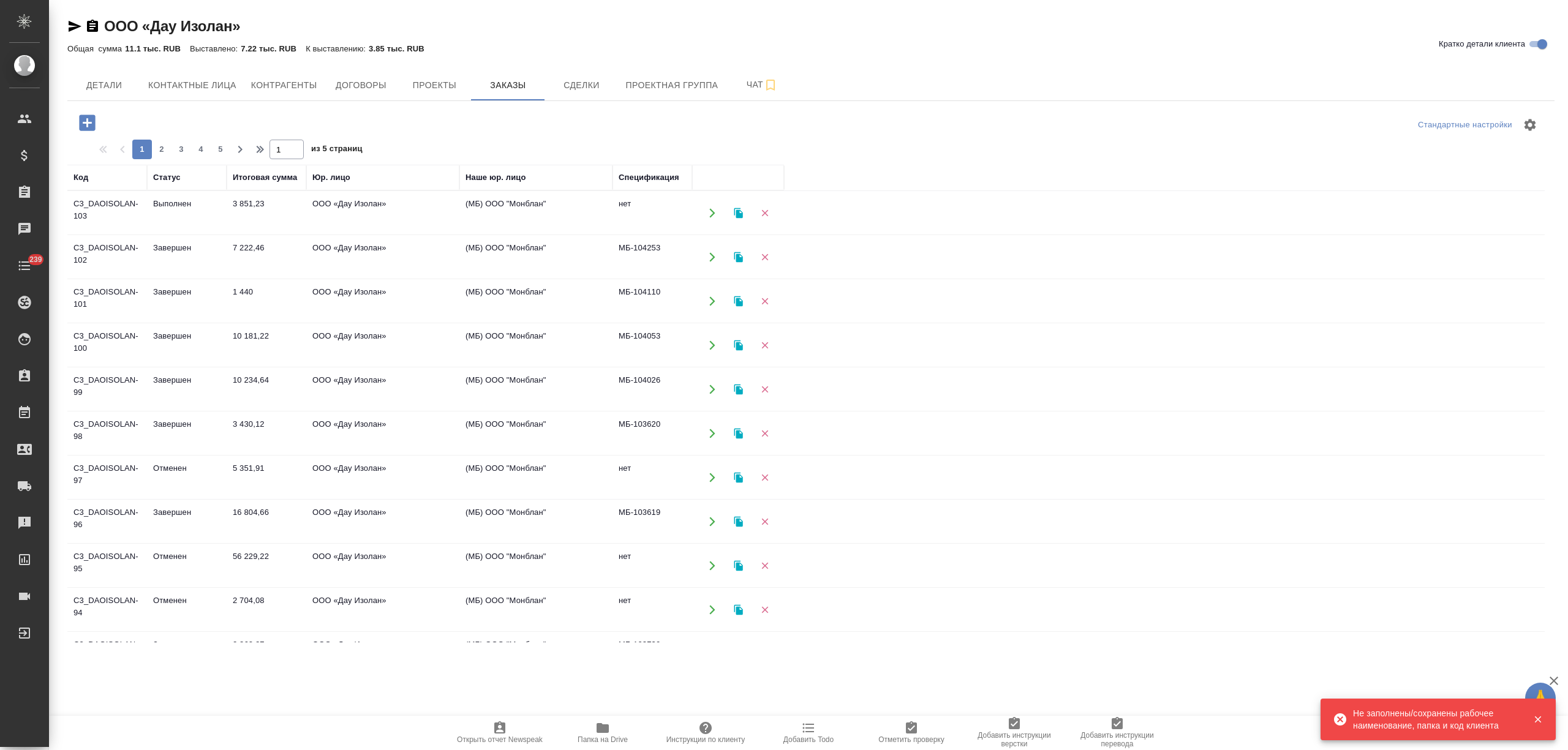
click at [221, 255] on td "Завершен" at bounding box center [186, 257] width 80 height 43
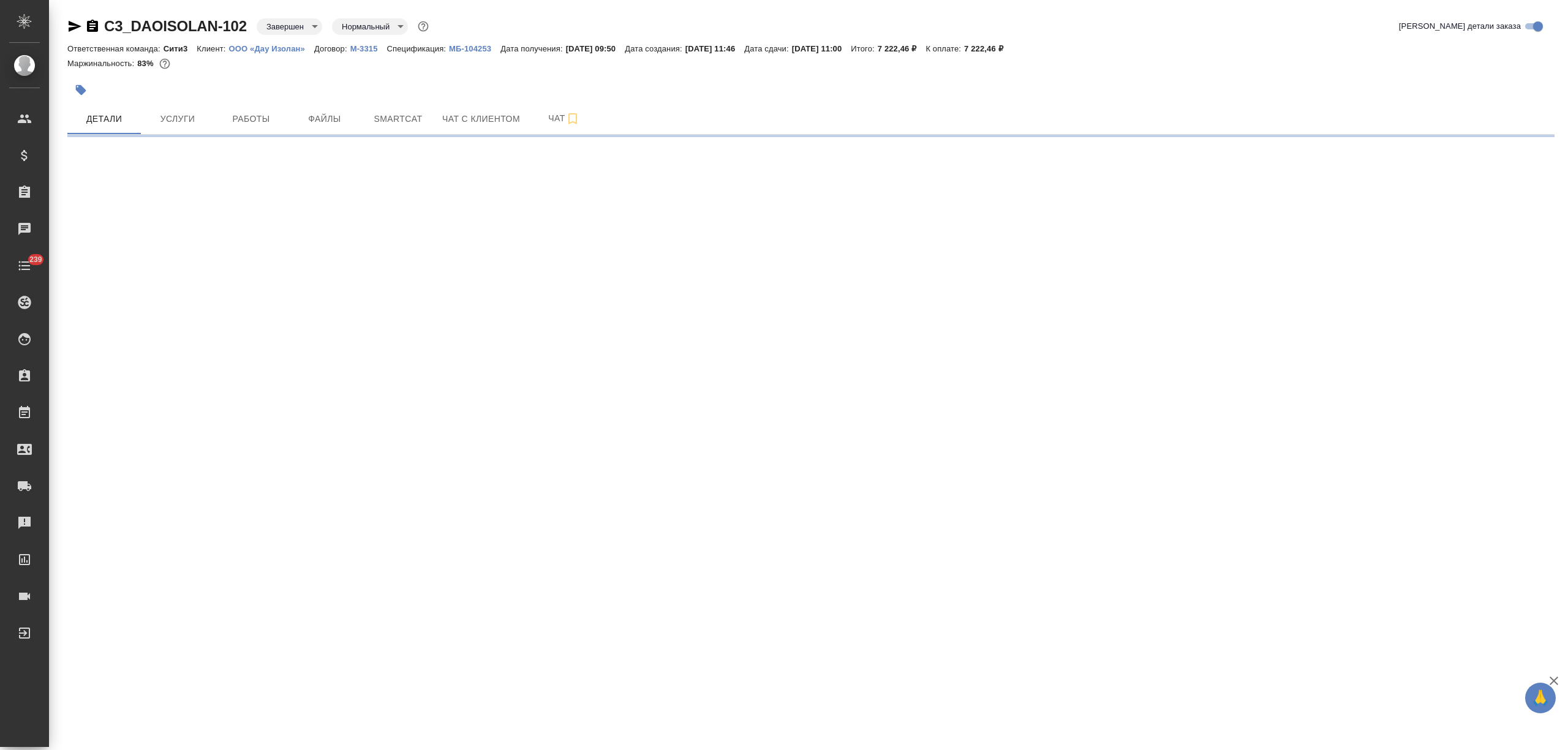
select select "RU"
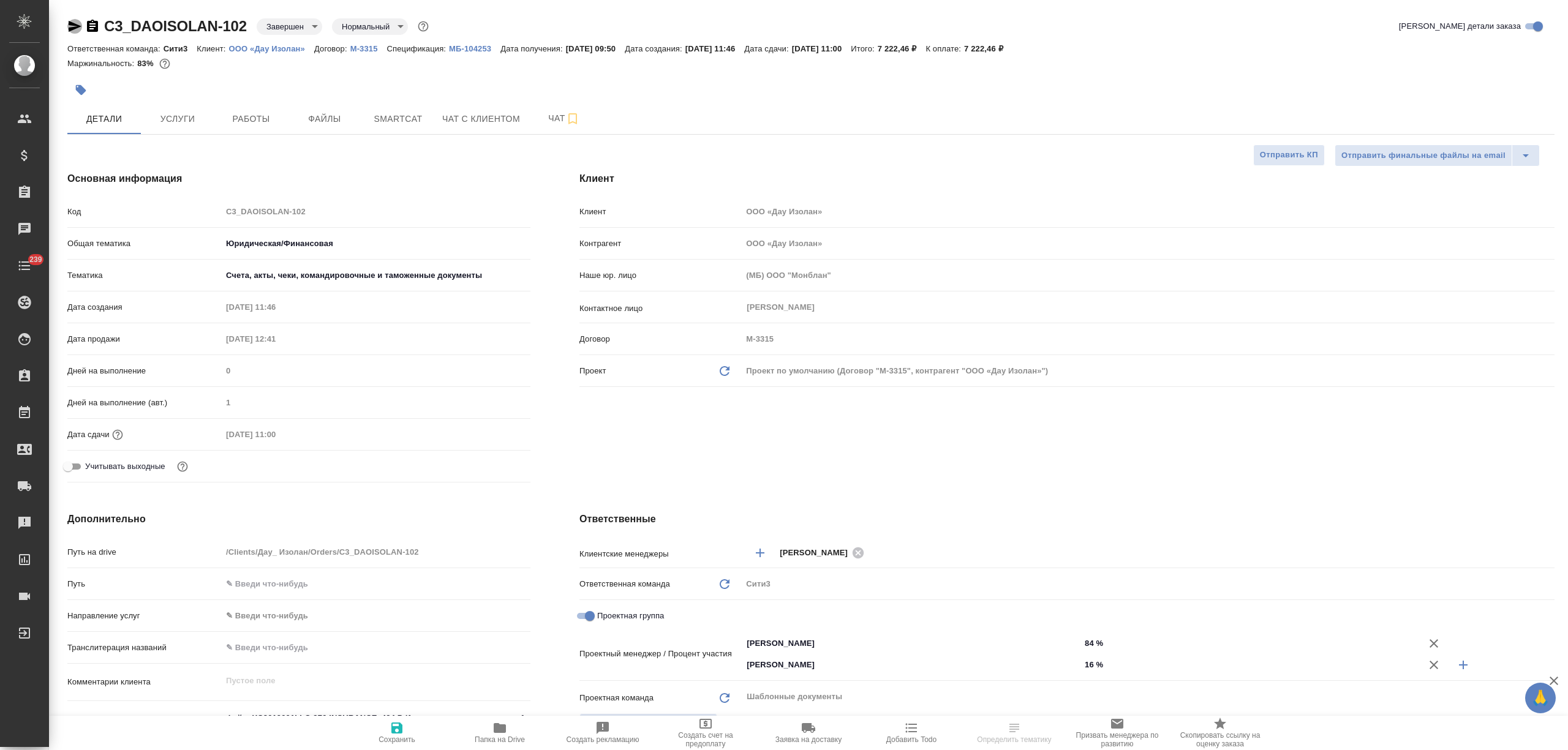
click at [69, 25] on icon "button" at bounding box center [75, 26] width 13 height 11
type textarea "x"
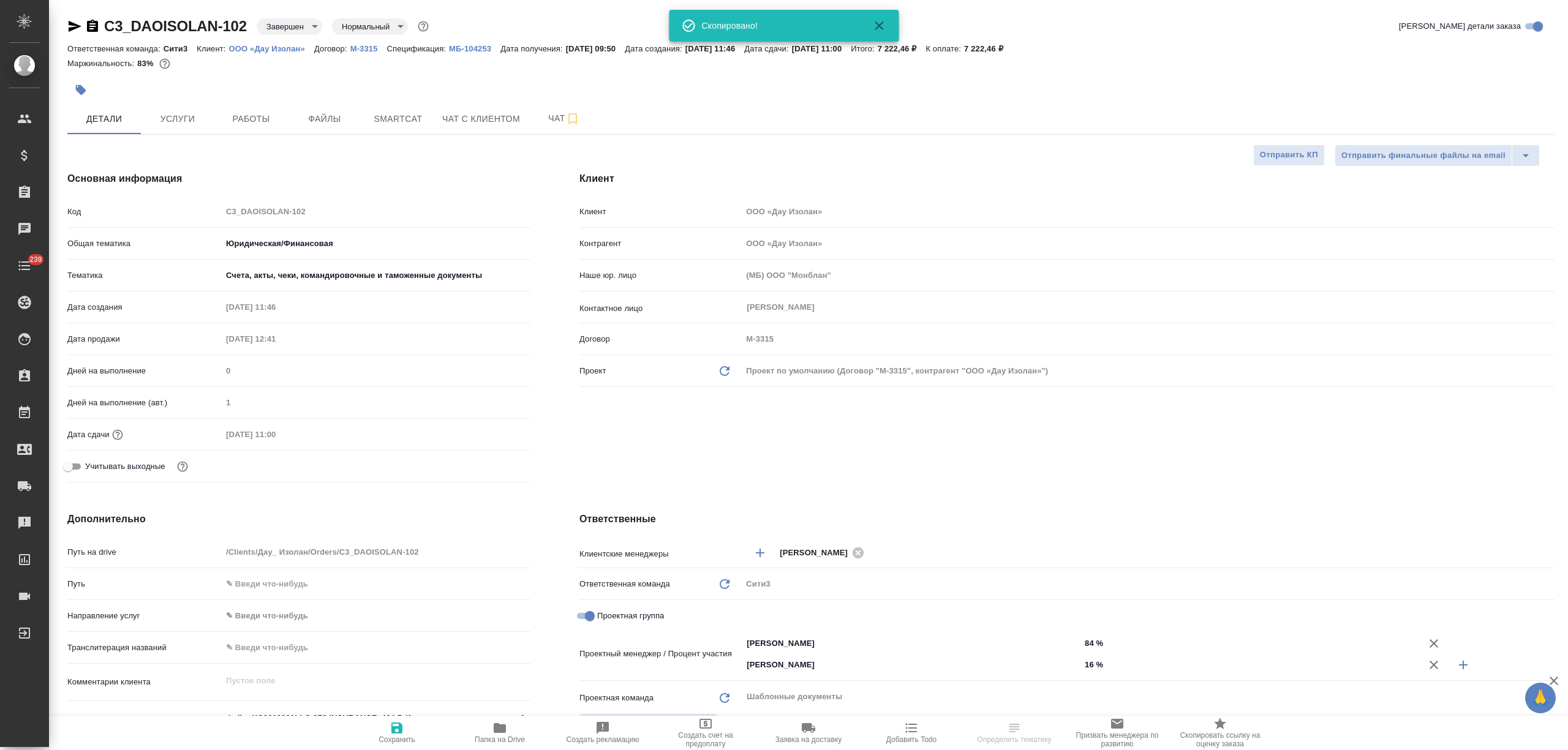
type textarea "x"
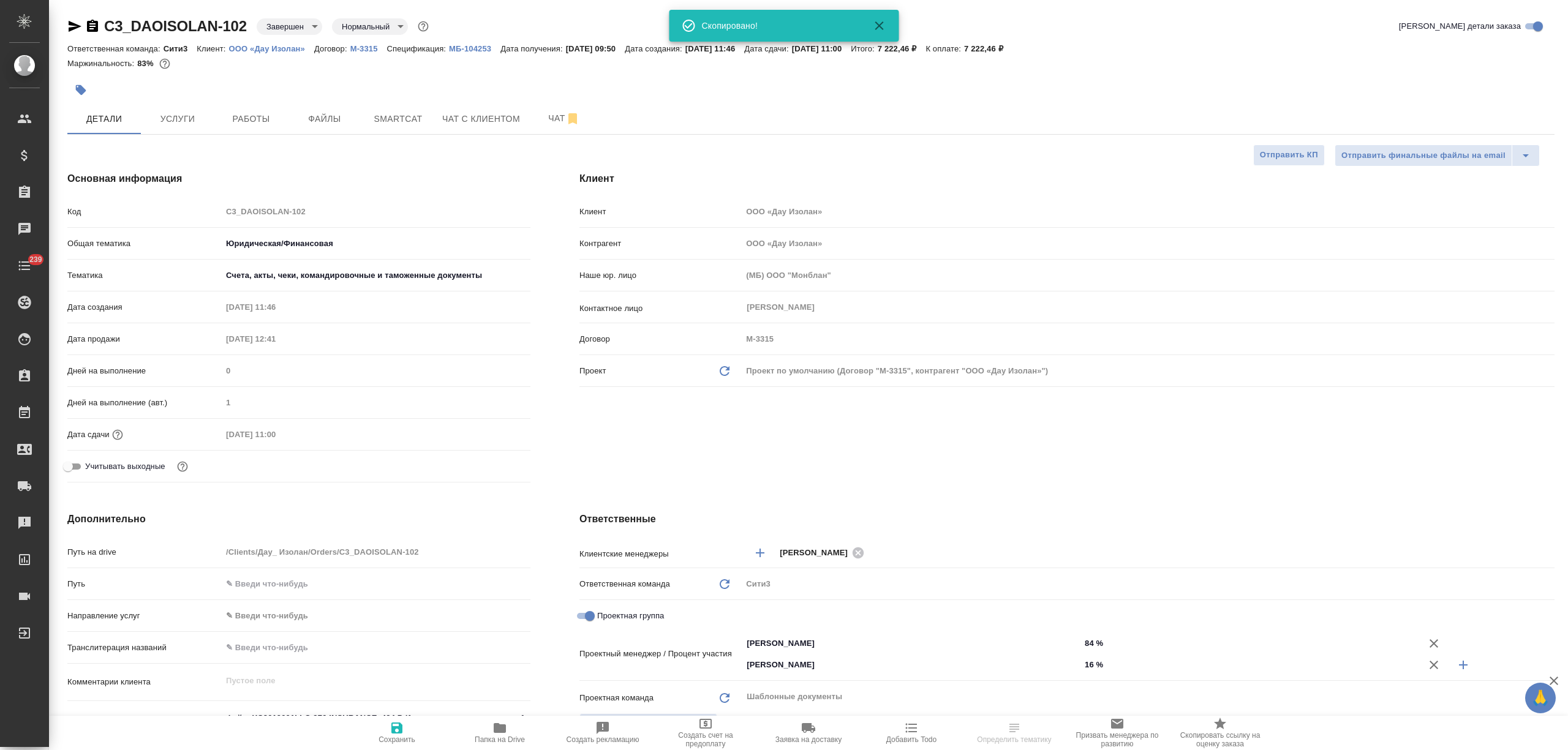
type textarea "x"
select select "RU"
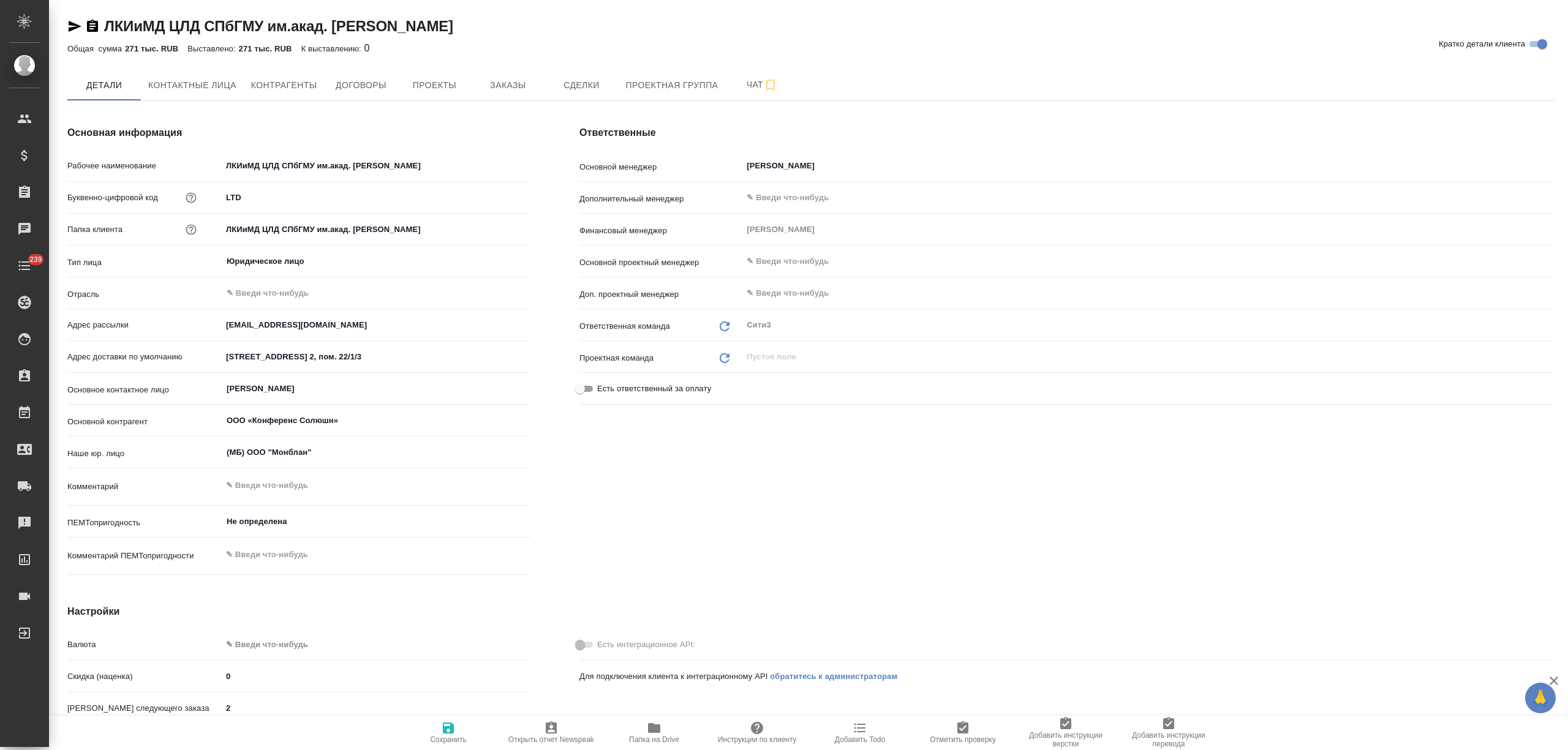
type textarea "x"
click at [500, 87] on span "Заказы" at bounding box center [508, 86] width 59 height 16
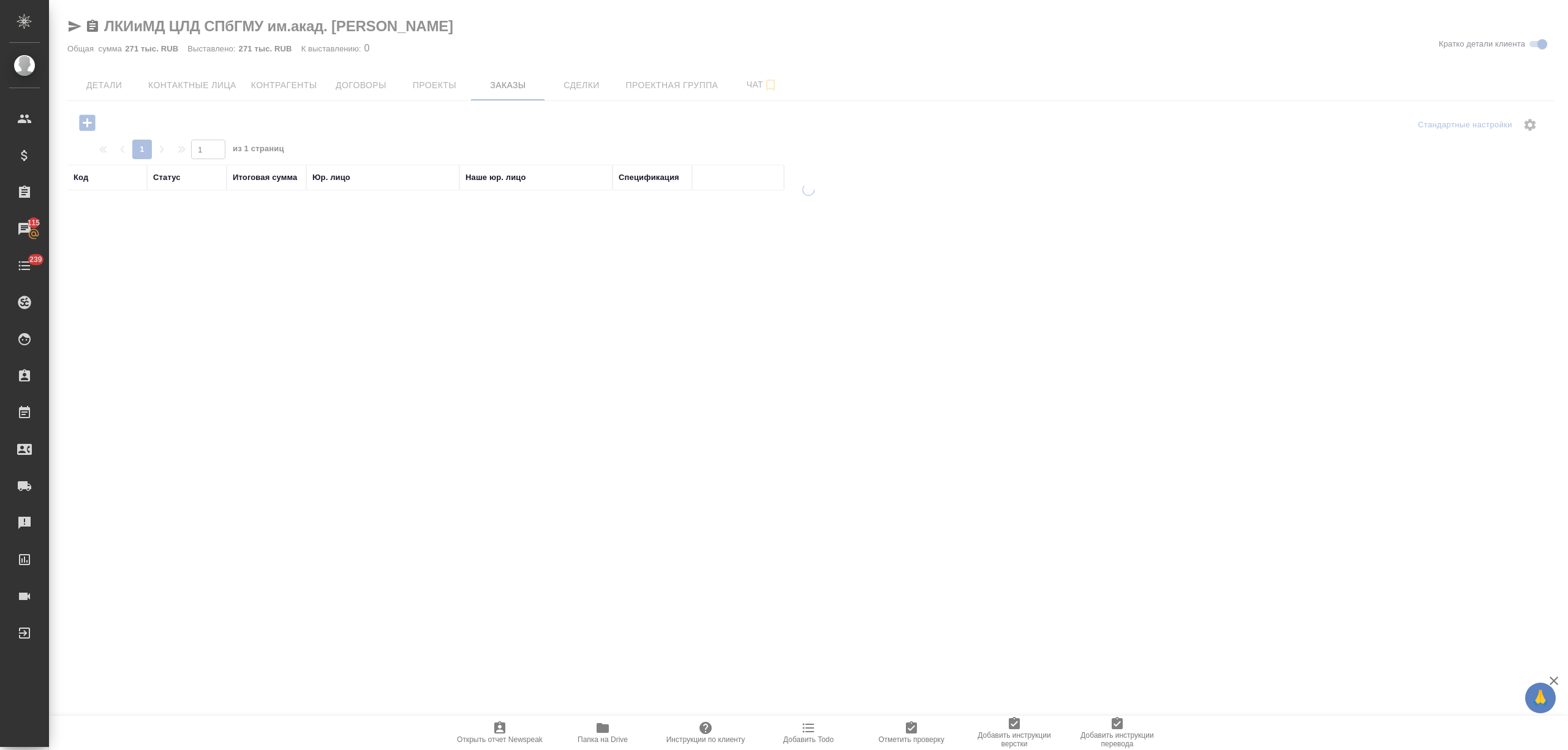
click at [261, 213] on div at bounding box center [808, 431] width 1519 height 496
click at [262, 213] on div at bounding box center [808, 431] width 1519 height 496
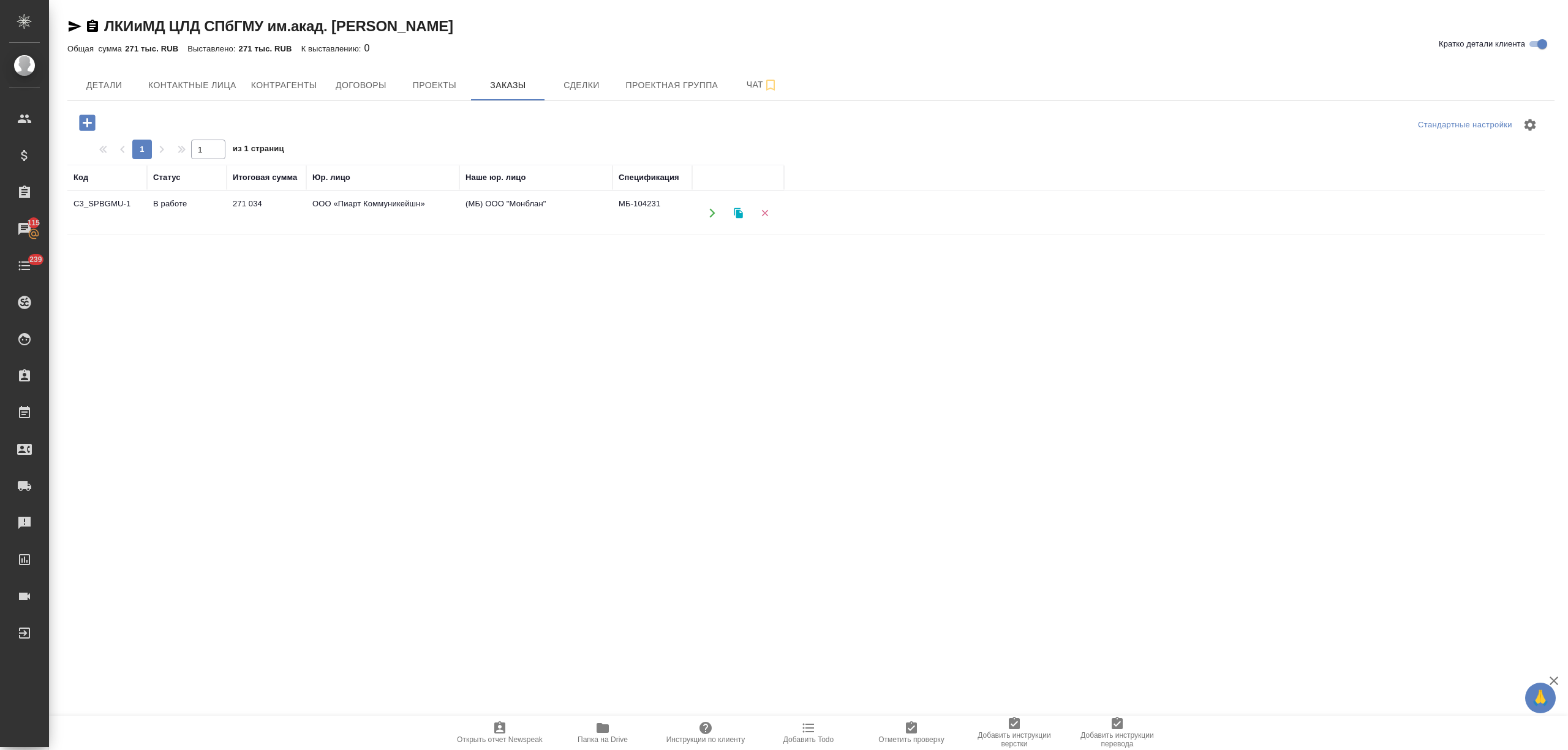
click at [238, 208] on td "271 034" at bounding box center [266, 213] width 80 height 43
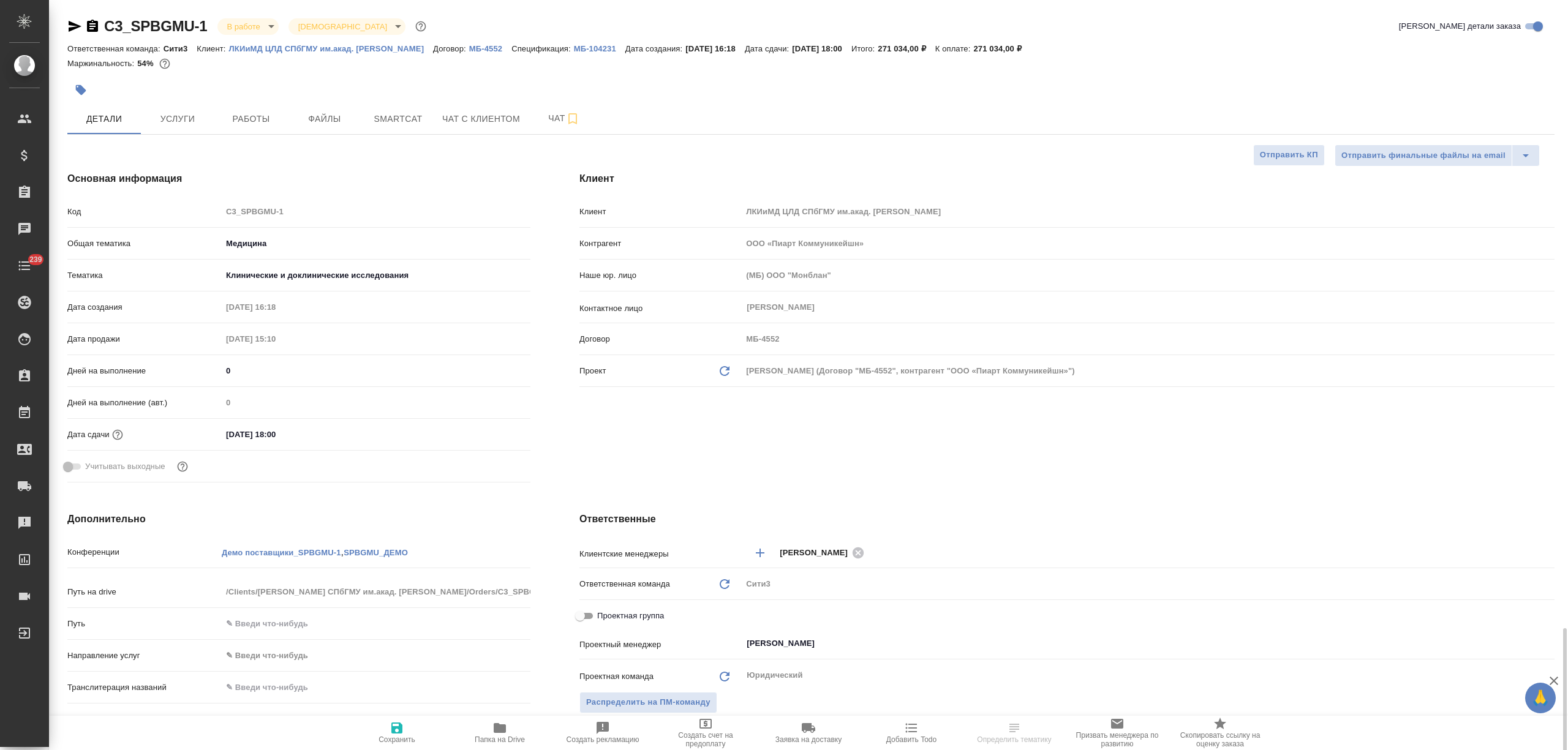
select select "RU"
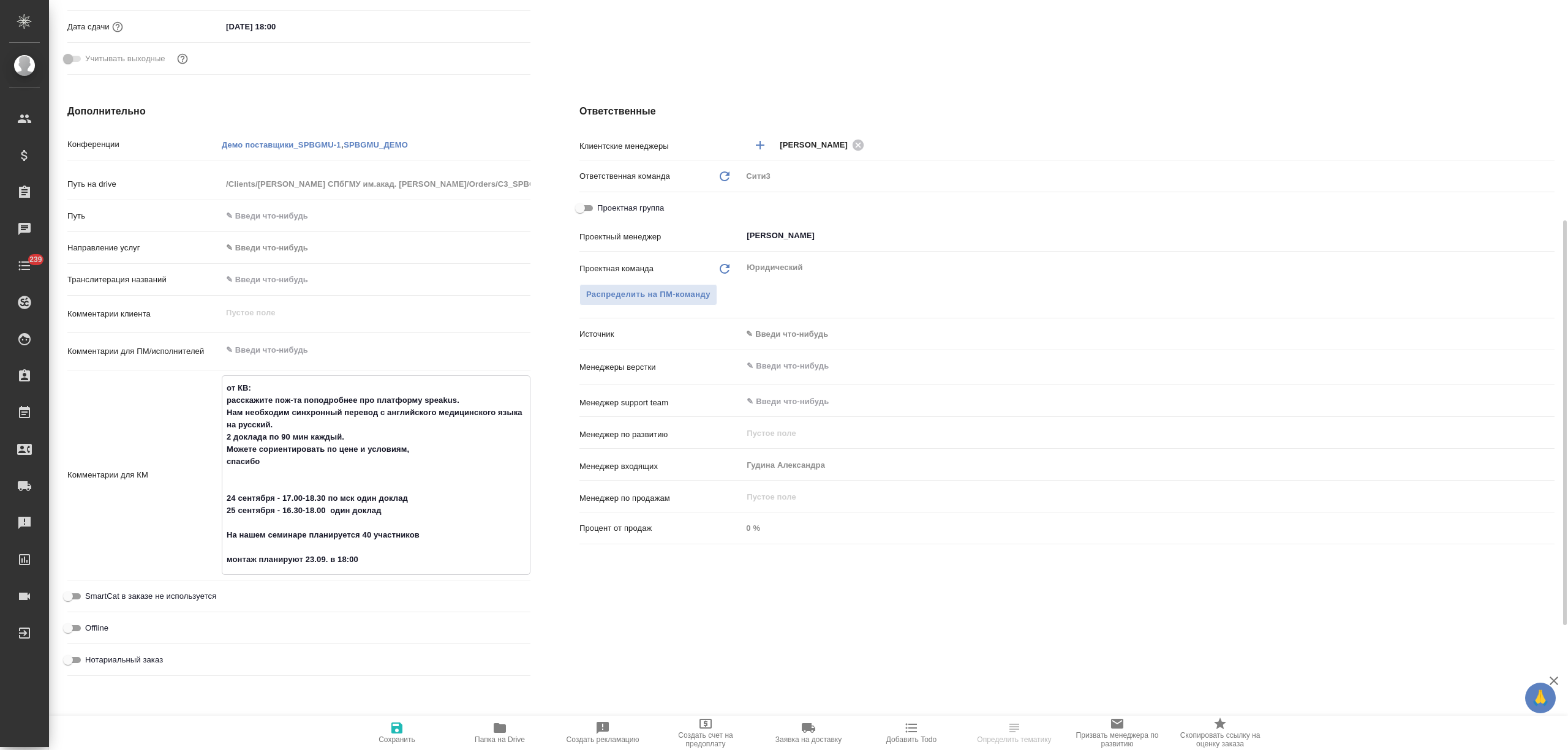
drag, startPoint x: 322, startPoint y: 505, endPoint x: 297, endPoint y: 507, distance: 25.1
click at [297, 507] on textarea "от КВ: расскажите пож-та поподробнее про платформу speakus. Нам необходим синхр…" at bounding box center [376, 474] width 308 height 192
drag, startPoint x: 280, startPoint y: 507, endPoint x: 324, endPoint y: 507, distance: 44.0
click at [324, 507] on textarea "от КВ: расскажите пож-та поподробнее про платформу speakus. Нам необходим синхр…" at bounding box center [376, 474] width 308 height 192
select select "RU"
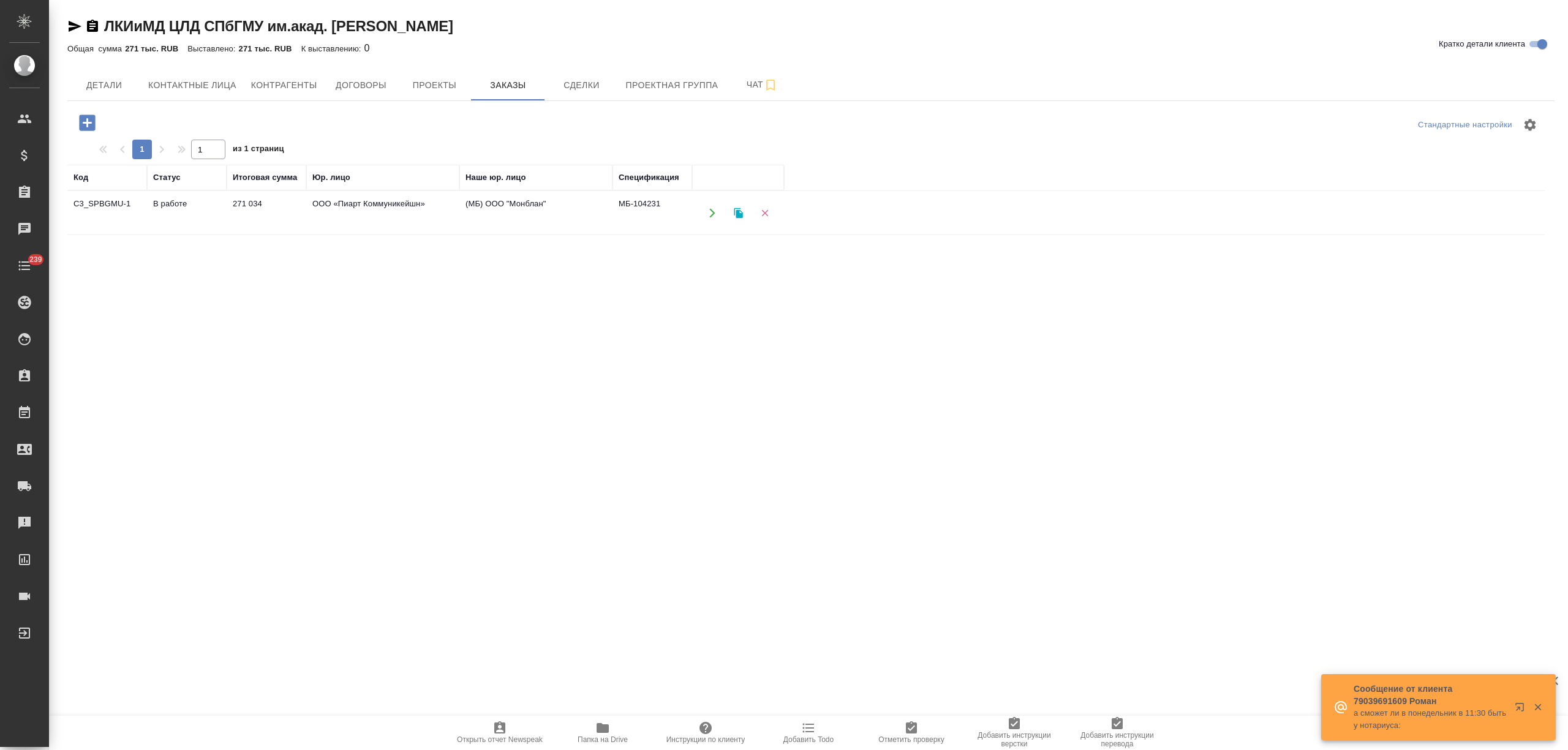
click at [284, 219] on td "271 034" at bounding box center [266, 213] width 80 height 43
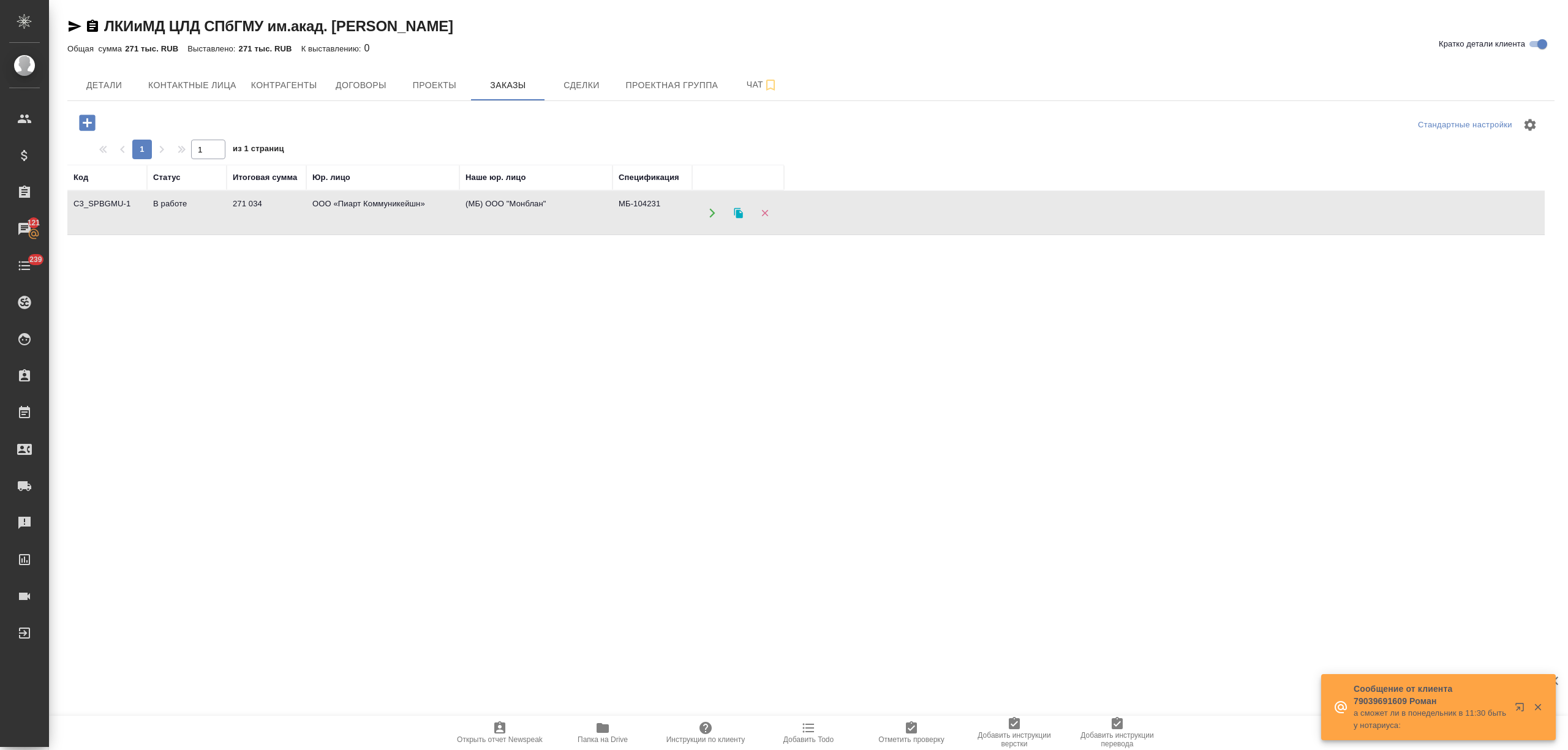
click at [284, 219] on td "271 034" at bounding box center [266, 213] width 80 height 43
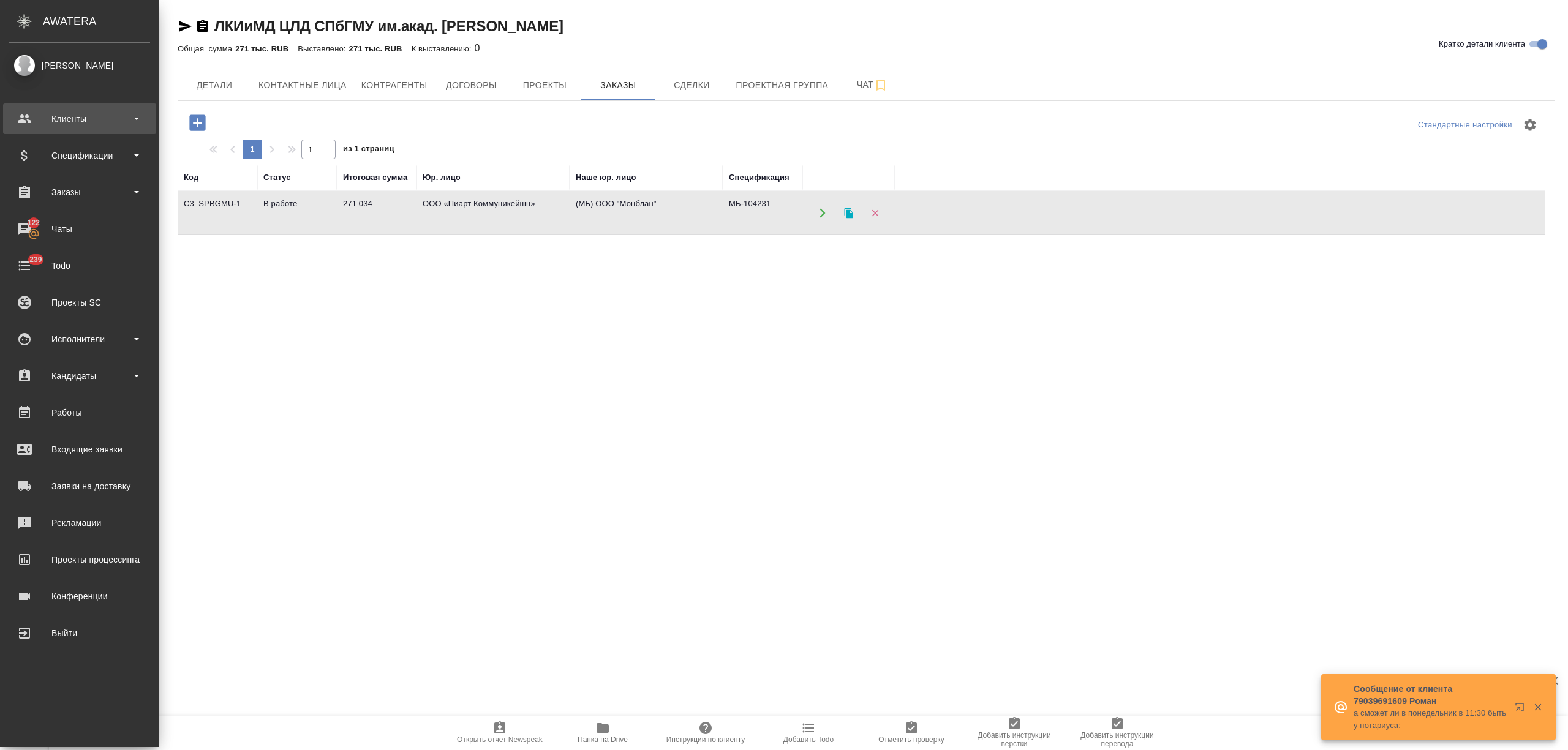
click at [36, 116] on div "Клиенты" at bounding box center [79, 119] width 141 height 18
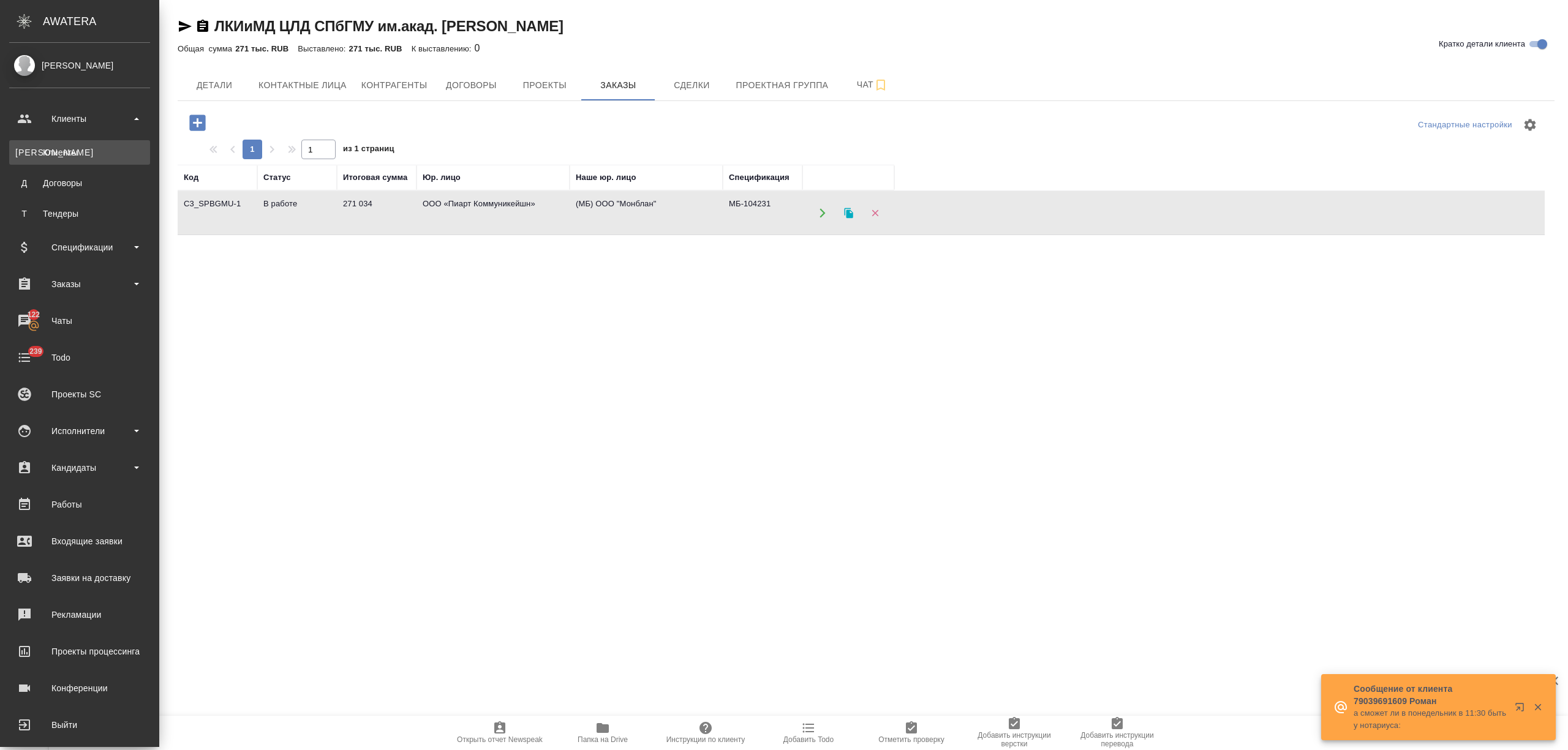
click at [55, 143] on link "К Клиенты" at bounding box center [79, 152] width 141 height 25
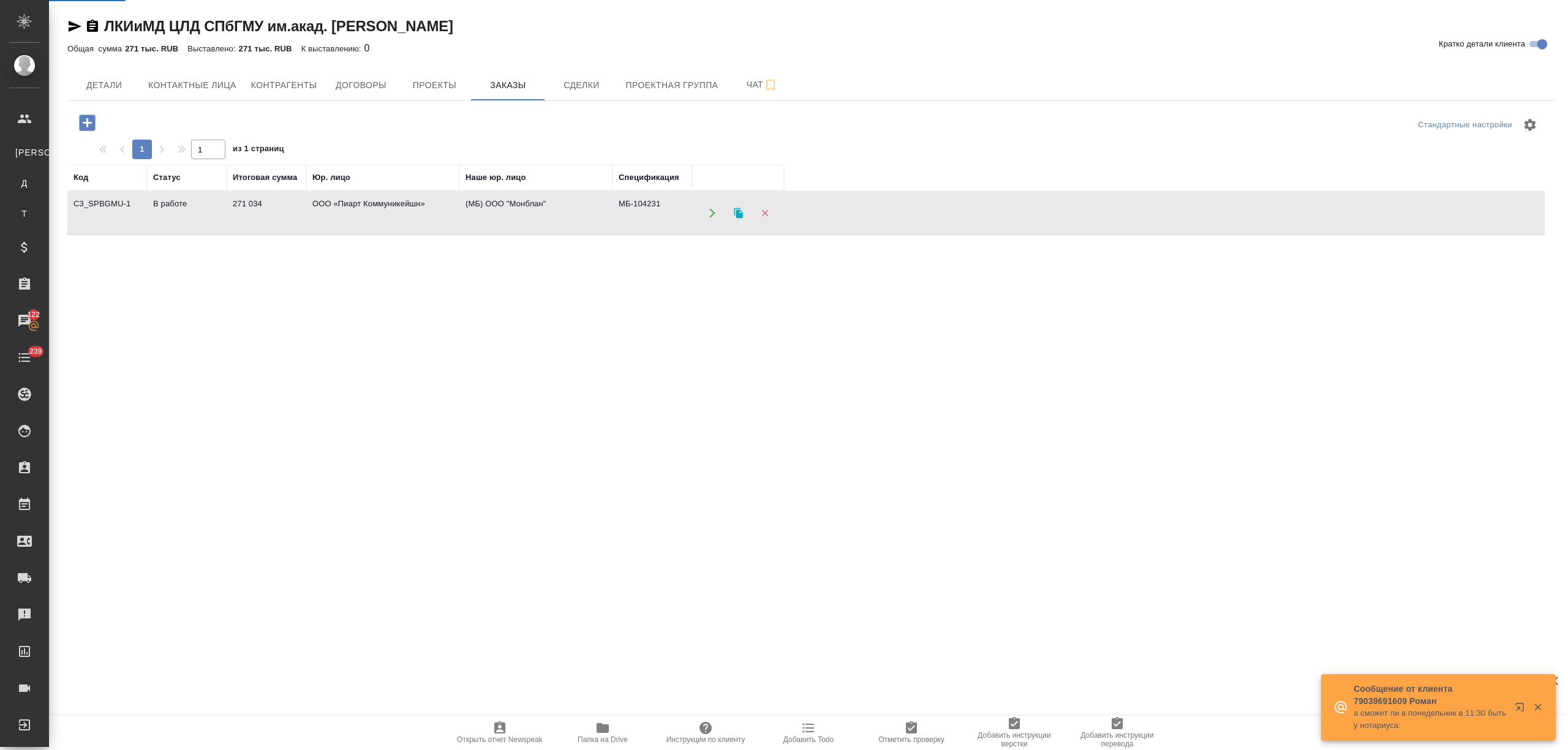
select select "RU"
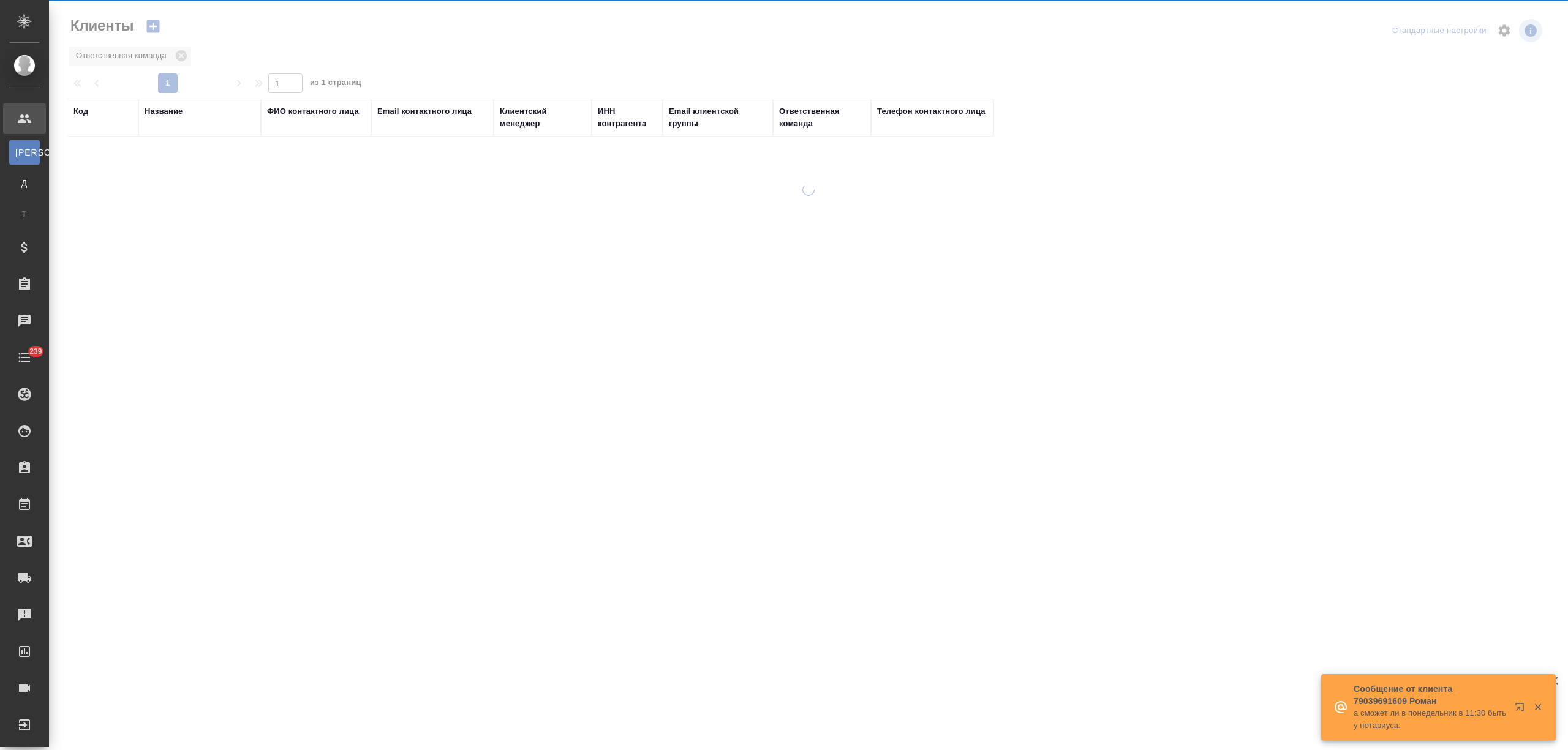
click at [154, 106] on div "Название" at bounding box center [164, 111] width 38 height 12
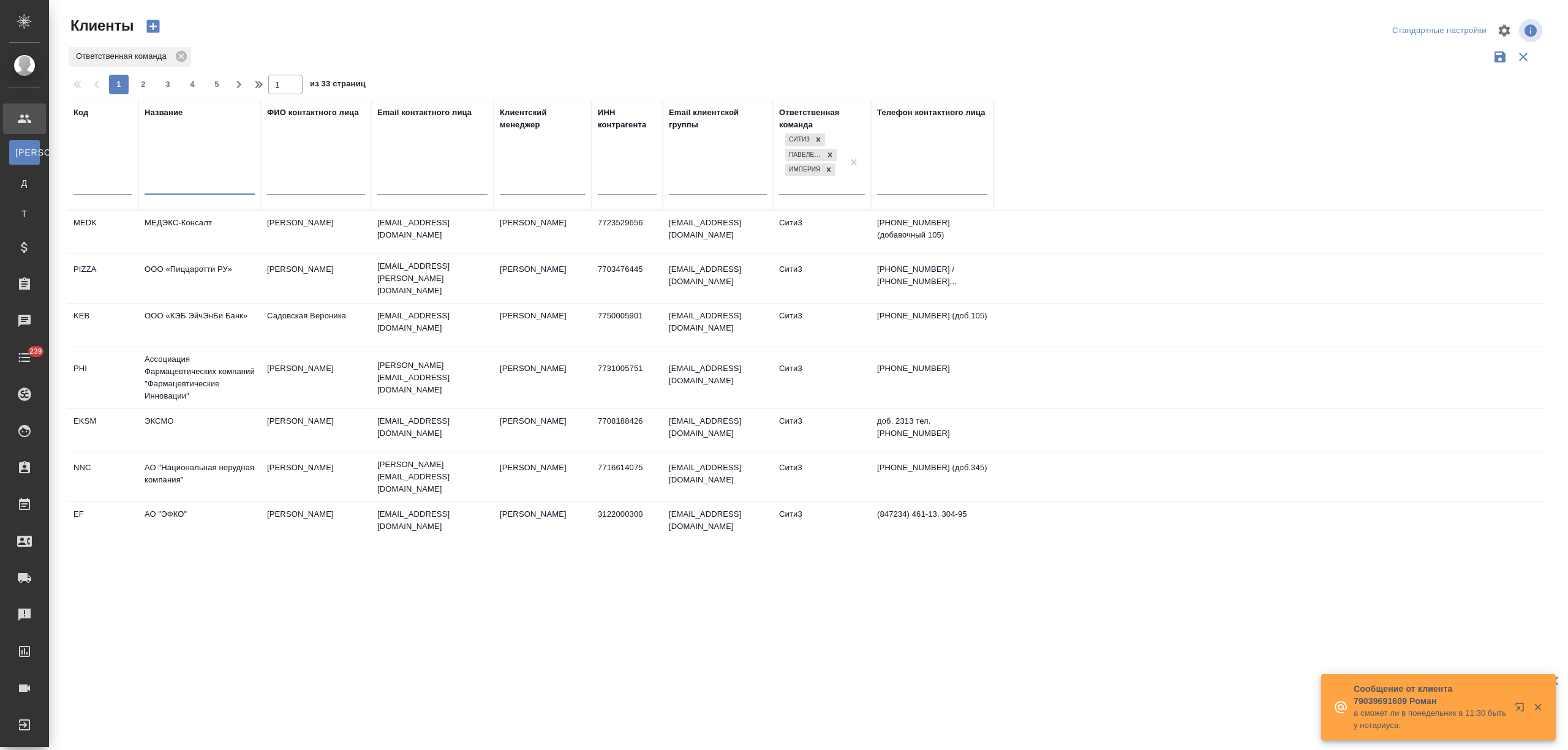
click at [167, 184] on input "text" at bounding box center [200, 187] width 110 height 16
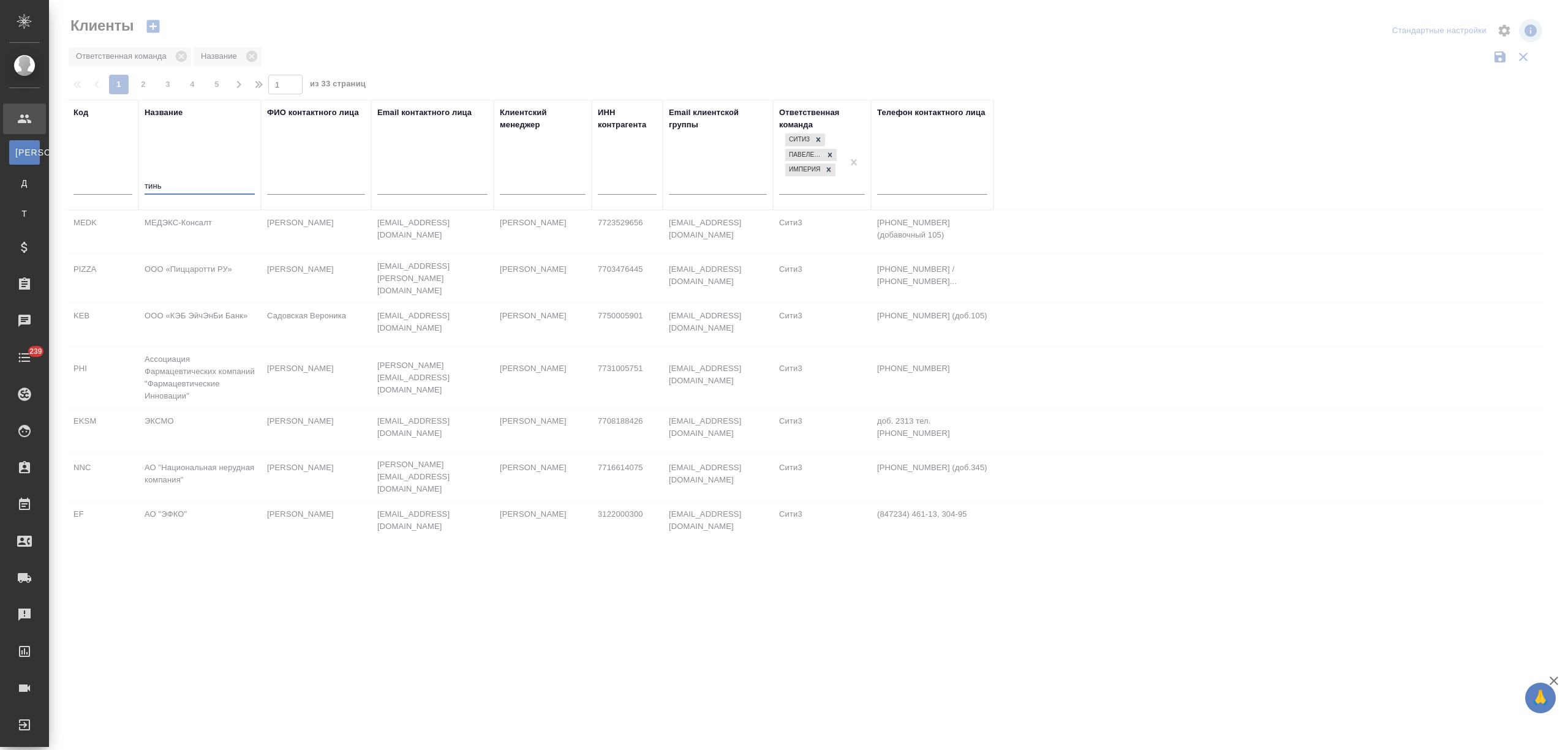
type input "тинь"
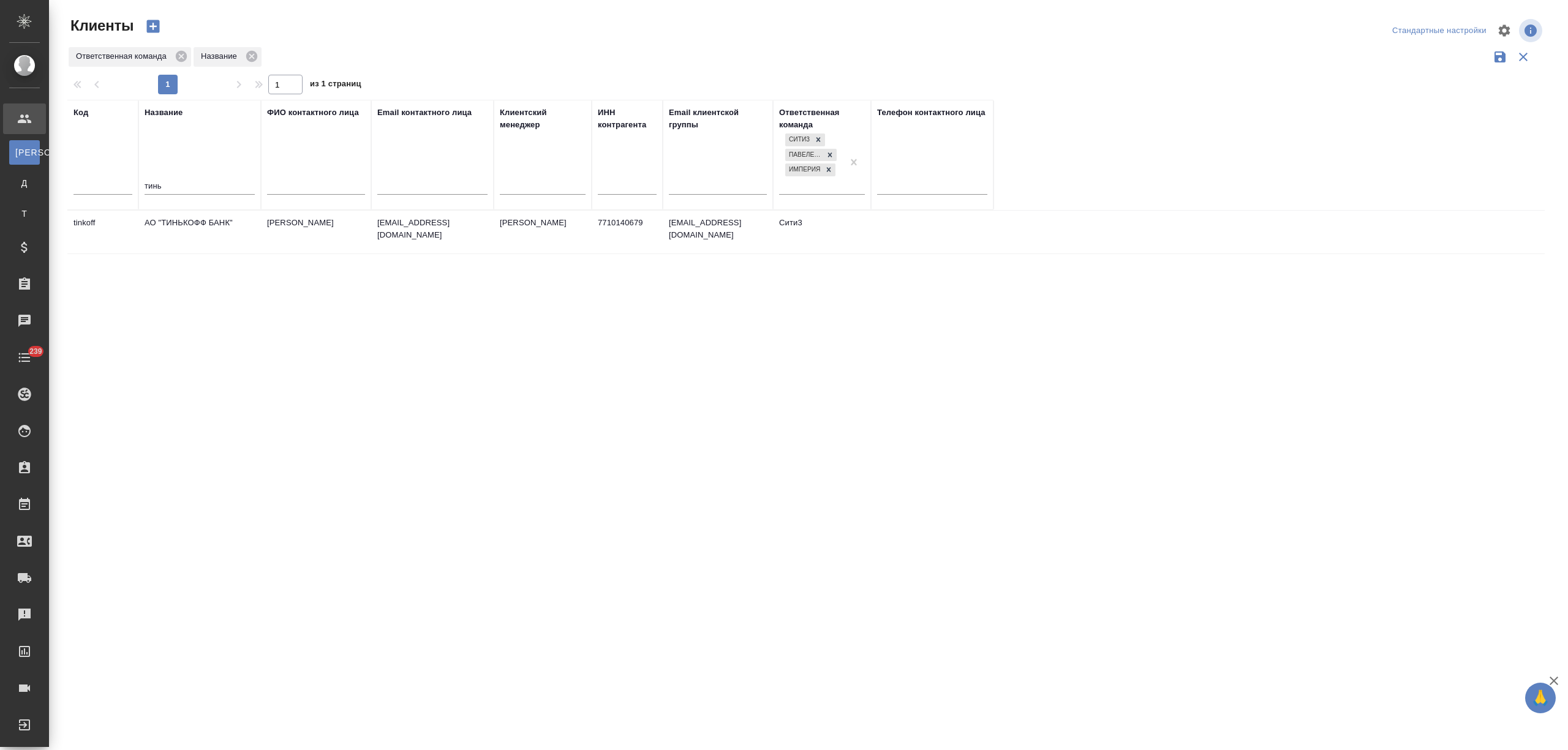
click at [190, 235] on td "АО "ТИНЬКОФФ БАНК"" at bounding box center [199, 232] width 123 height 43
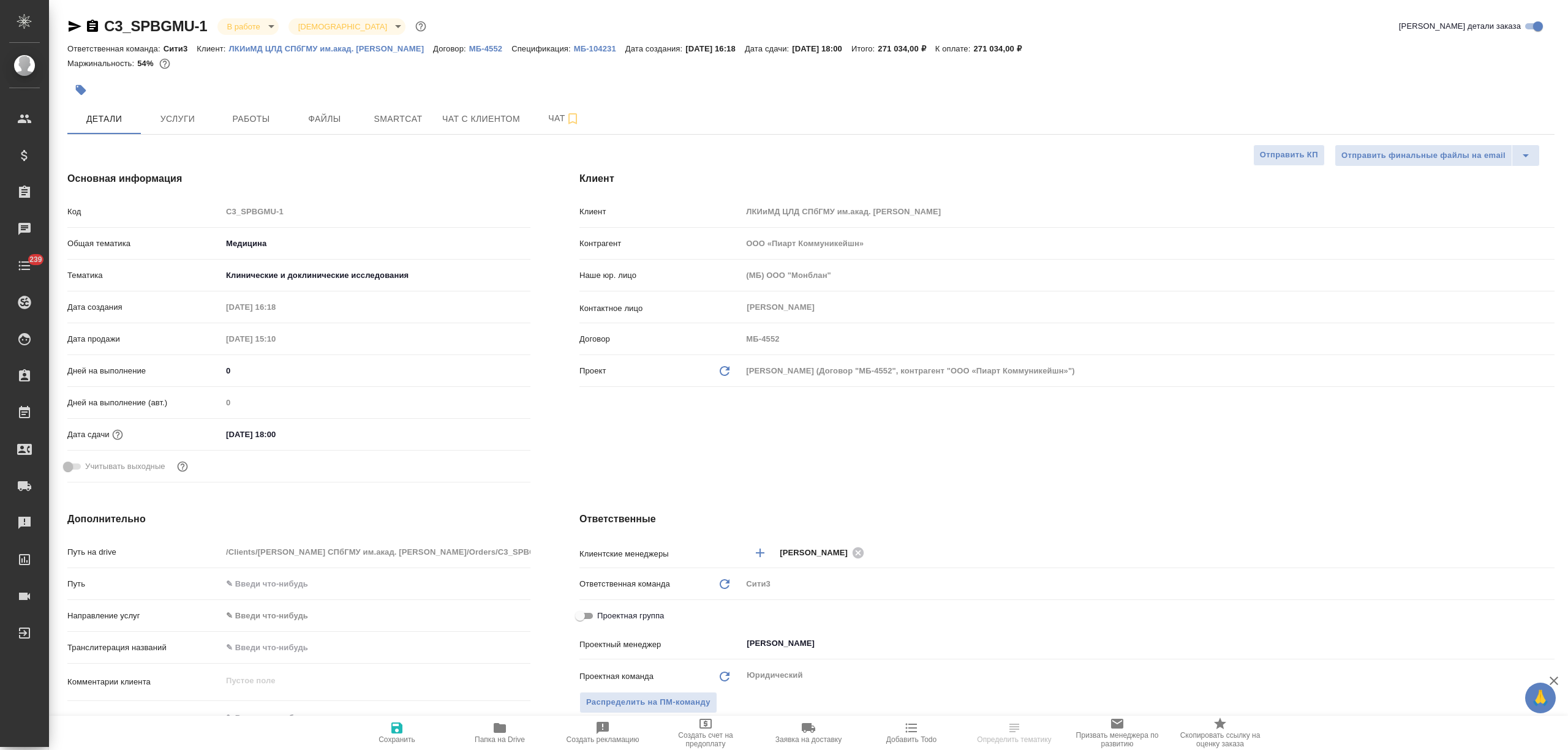
select select "RU"
click at [185, 118] on span "Услуги" at bounding box center [177, 119] width 59 height 16
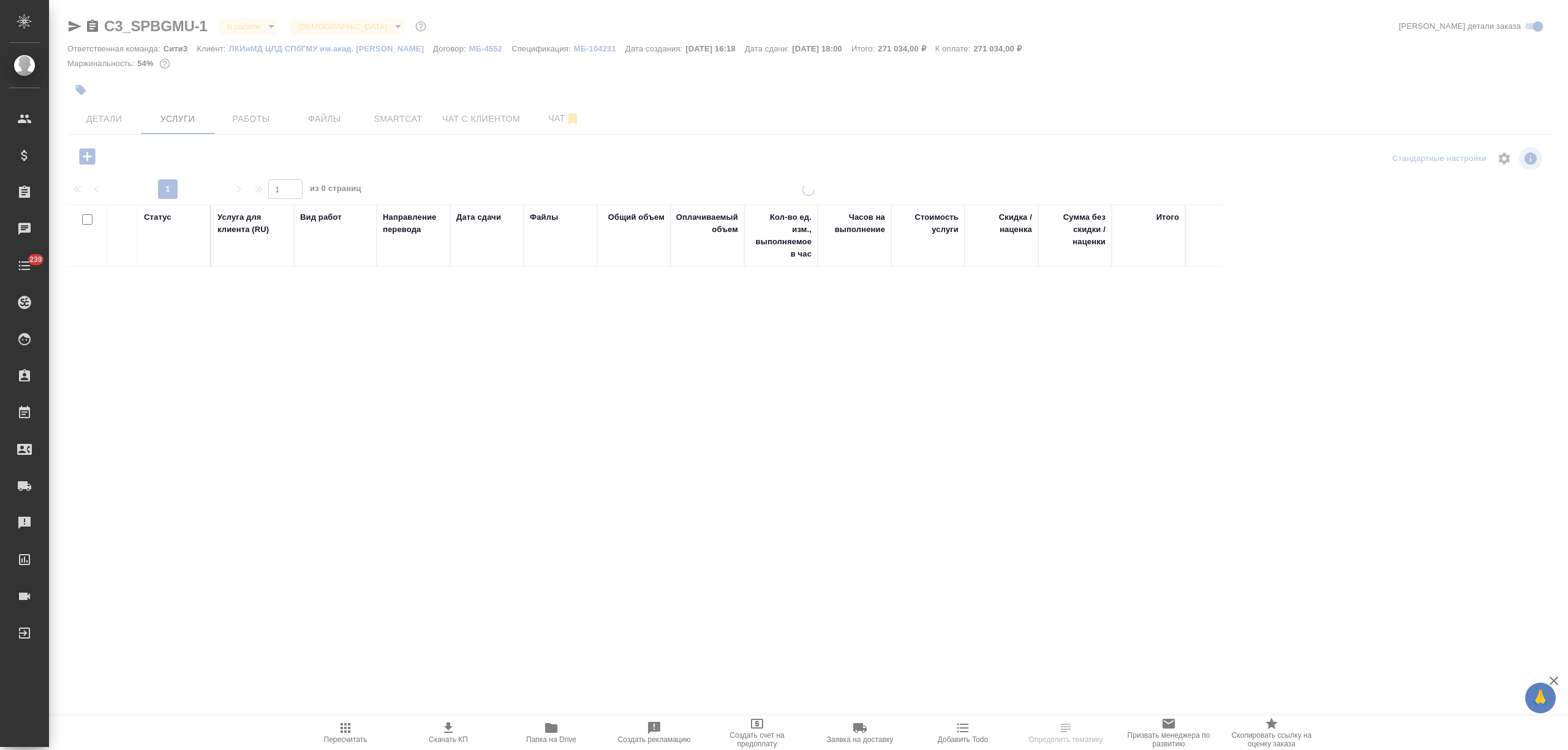
click at [93, 152] on div at bounding box center [808, 249] width 1519 height 499
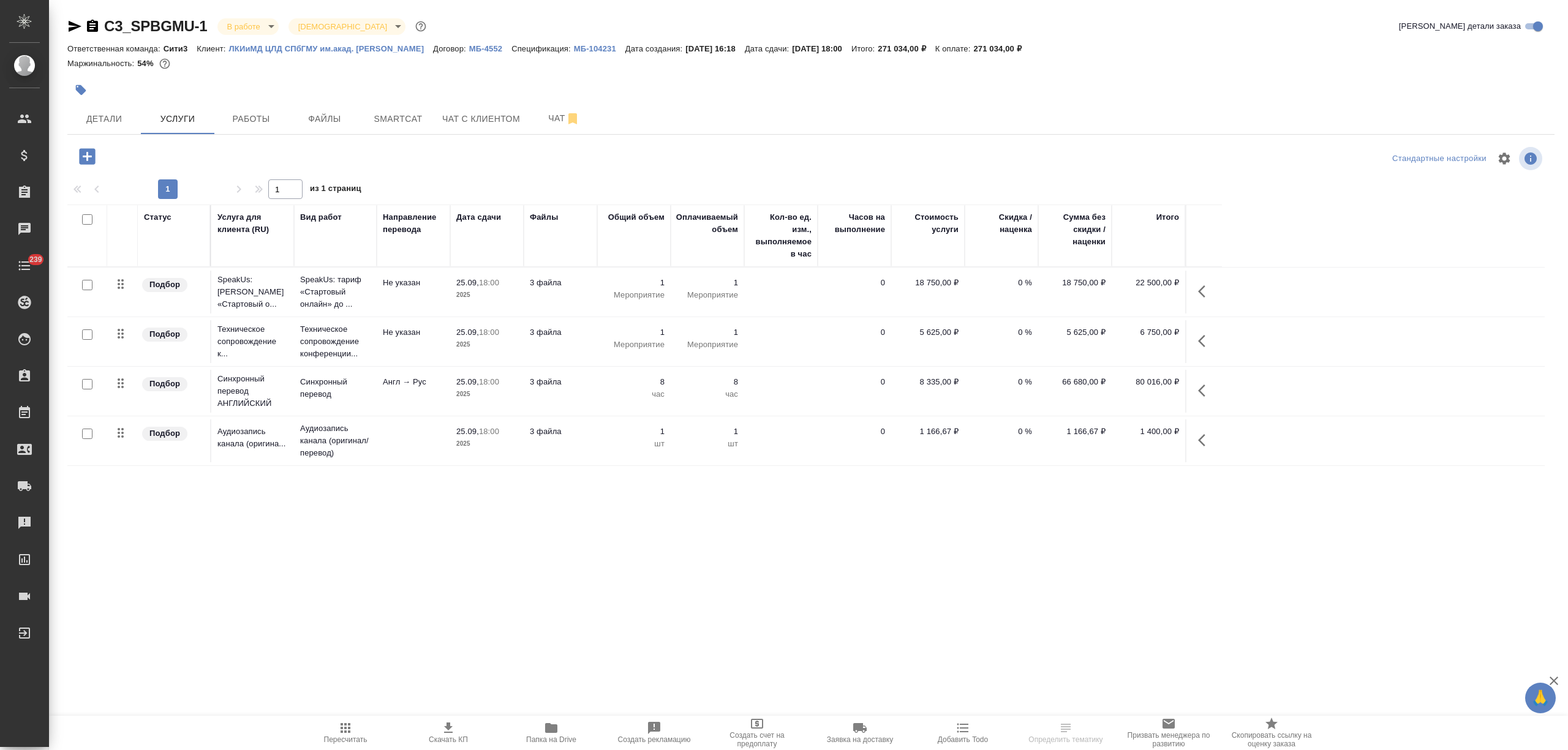
click at [90, 154] on icon "button" at bounding box center [87, 156] width 16 height 16
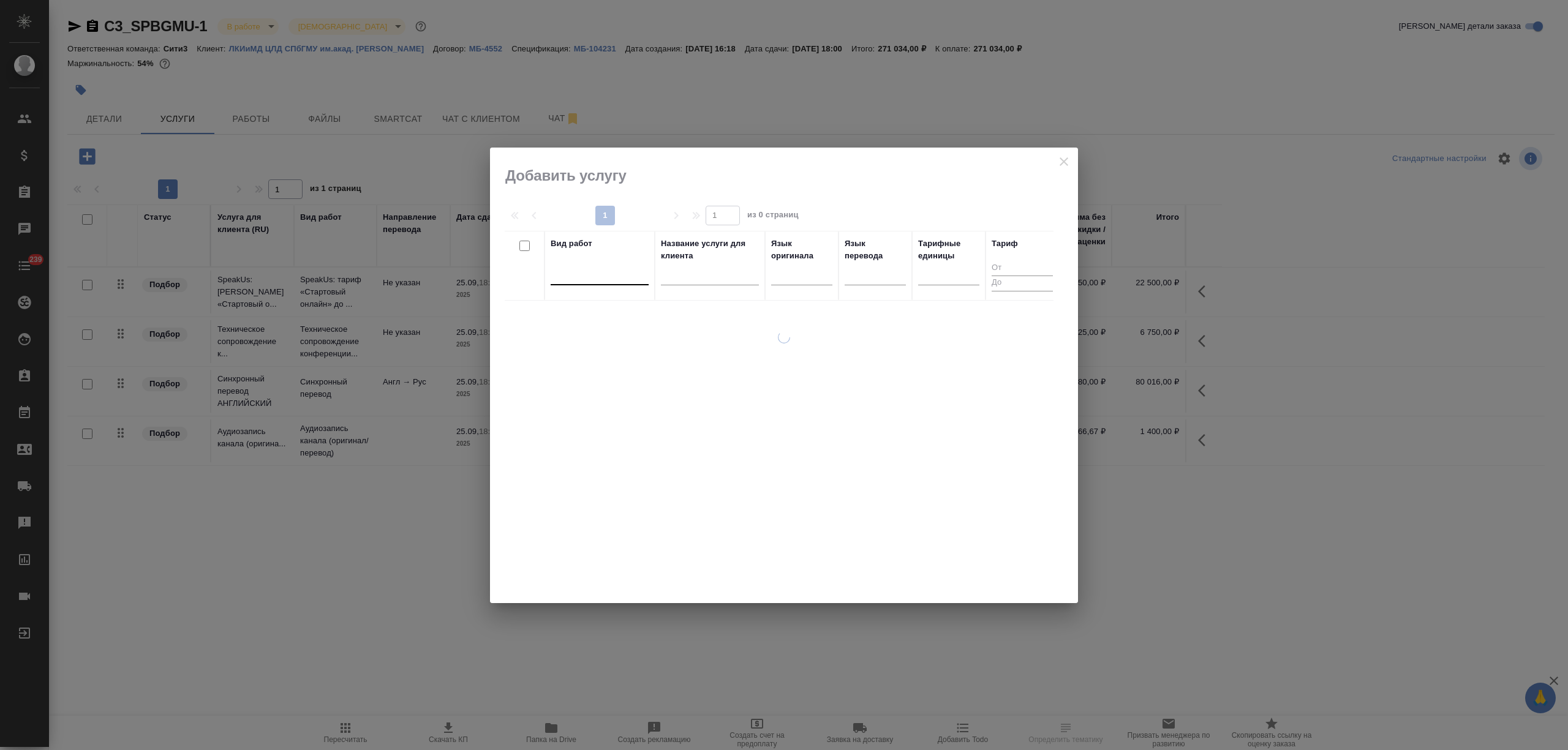
click at [603, 277] on div at bounding box center [599, 272] width 98 height 18
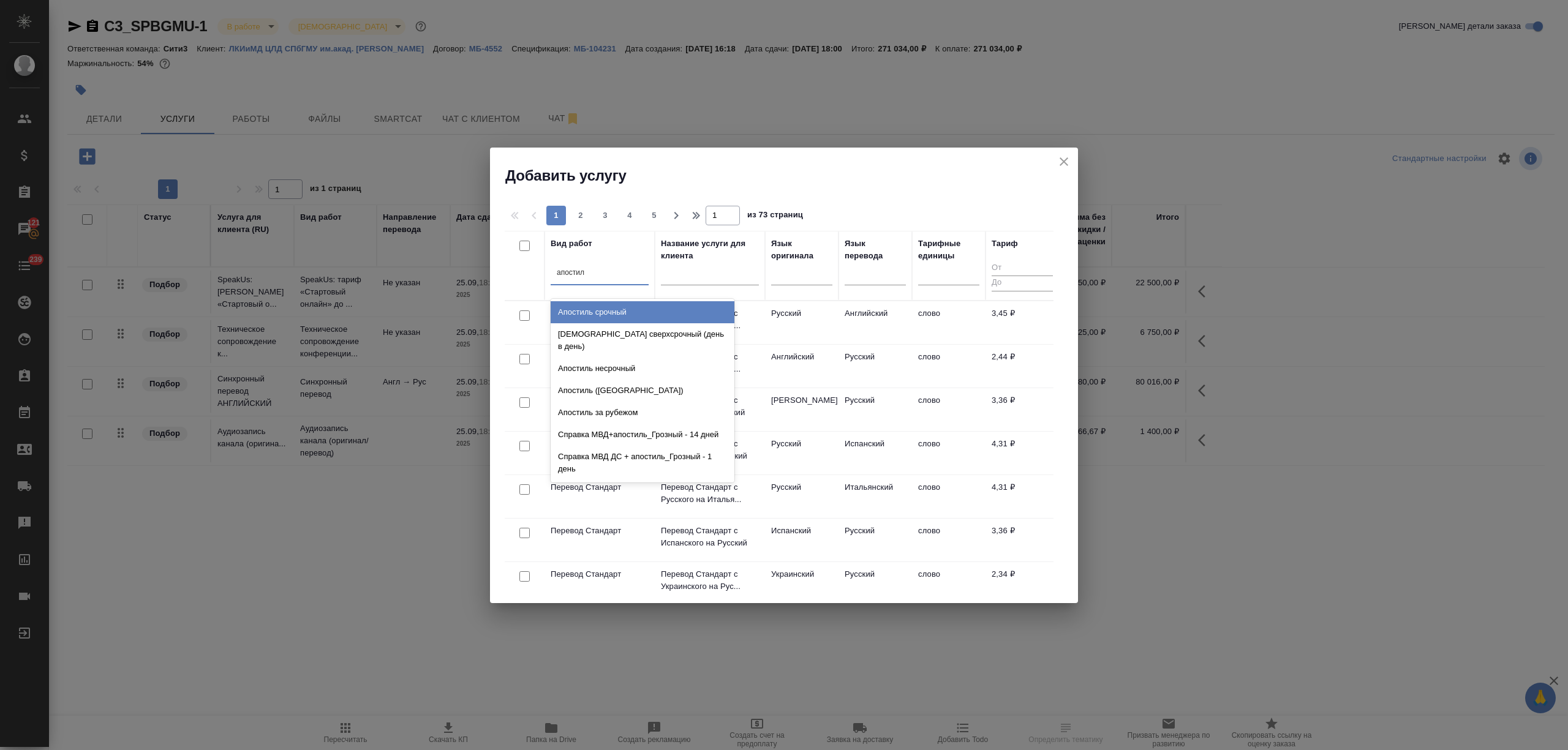
type input "апостиль"
click at [630, 357] on div "Апостиль несрочный" at bounding box center [642, 369] width 184 height 22
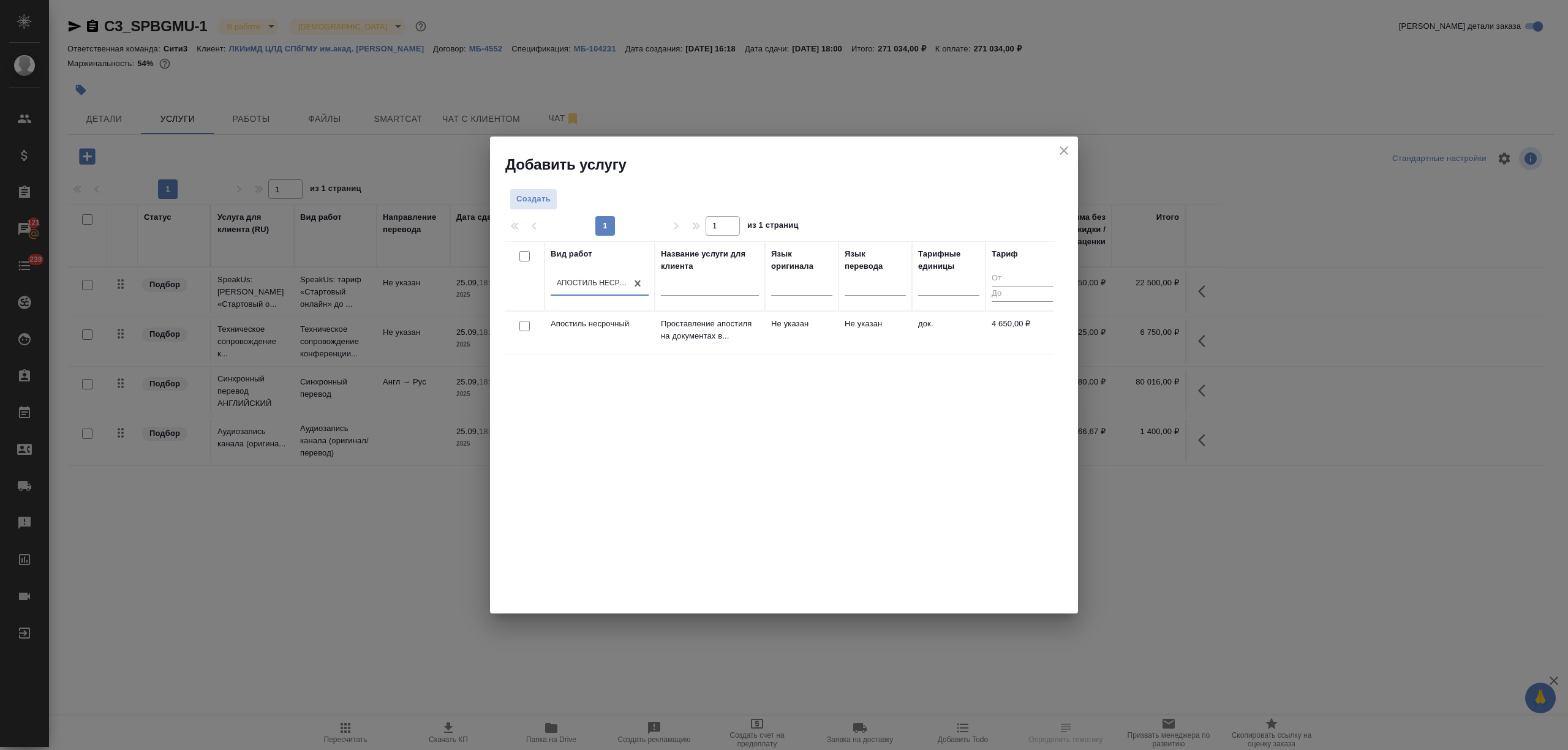
click at [1059, 147] on icon "close" at bounding box center [1064, 151] width 15 height 15
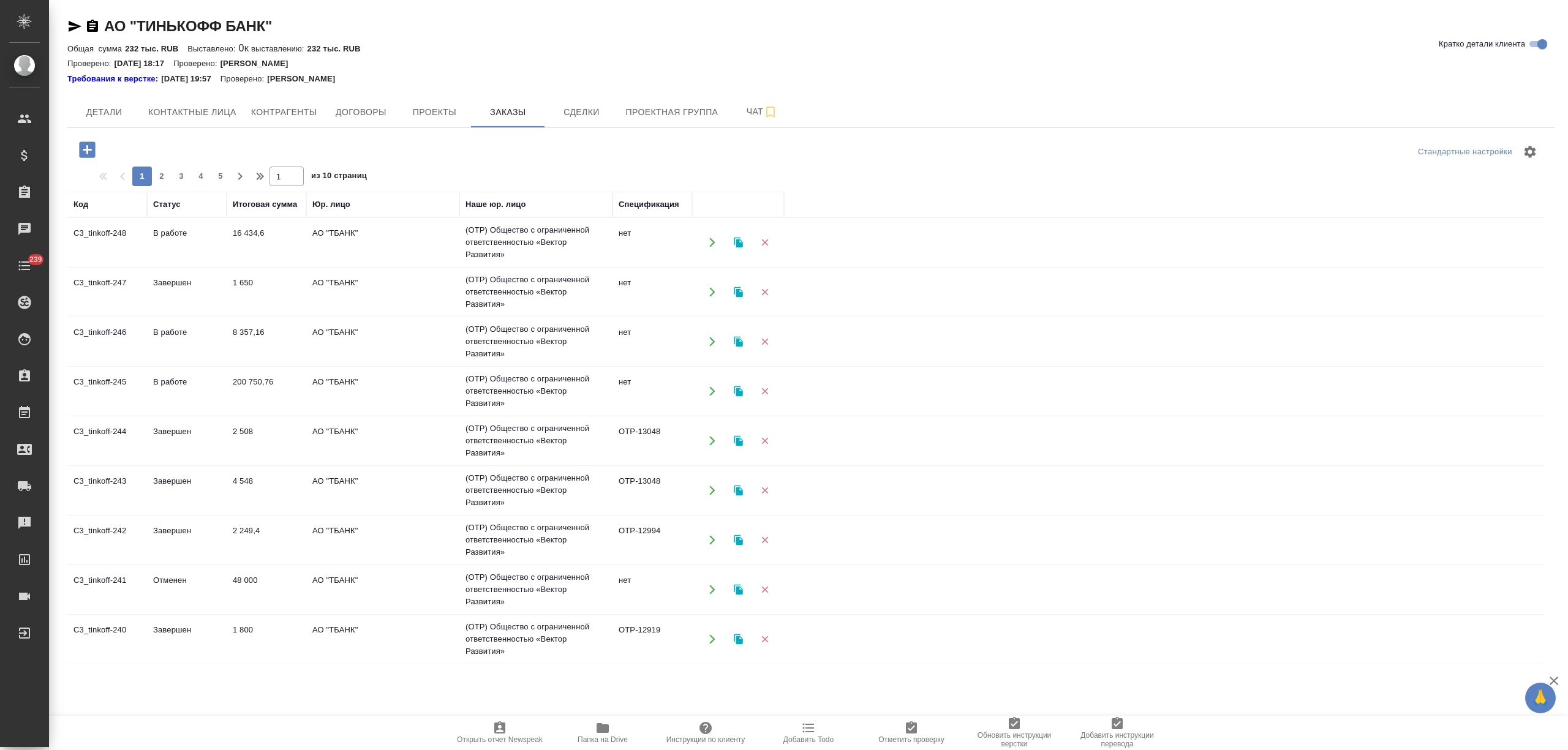
click at [238, 240] on td "16 434,6" at bounding box center [266, 243] width 80 height 43
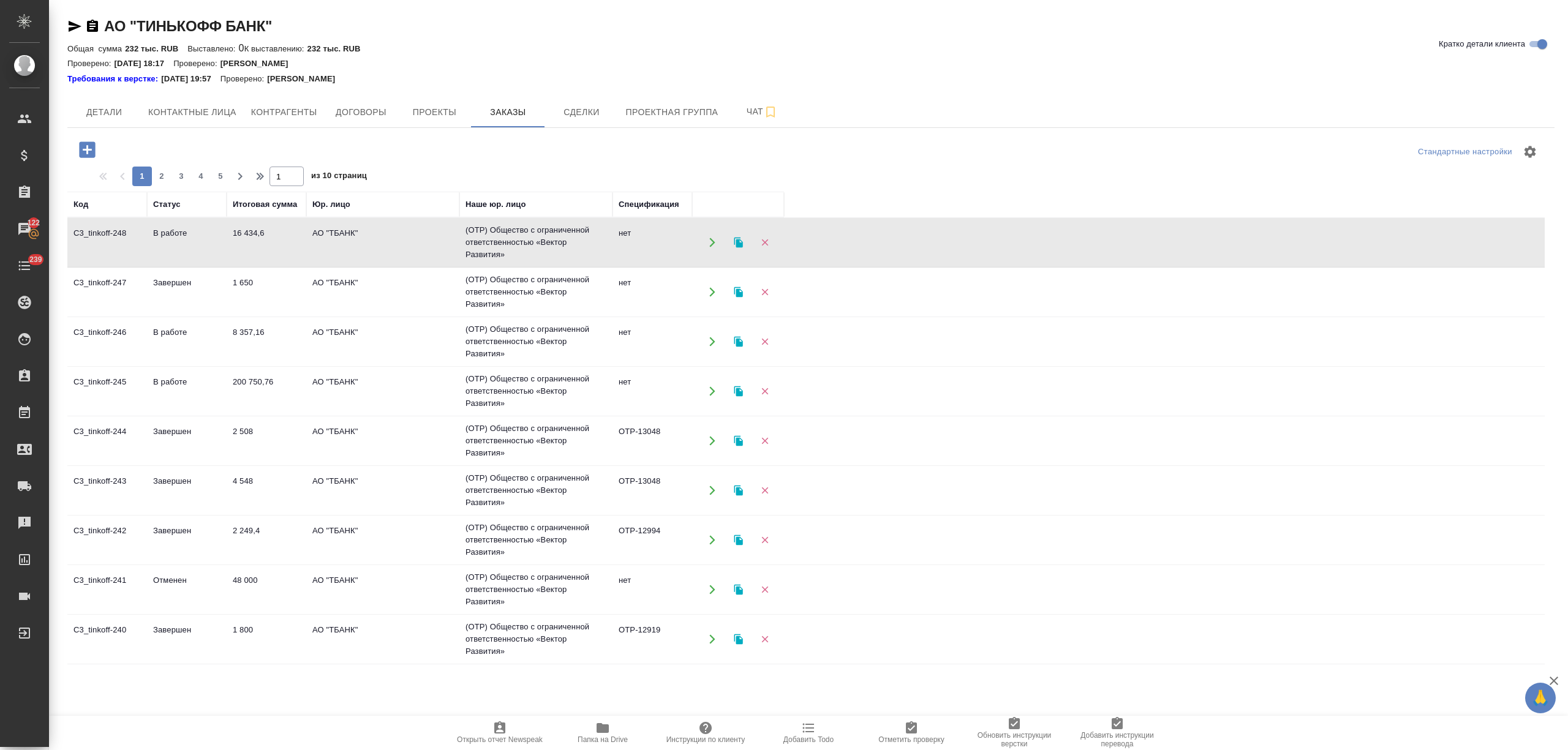
click at [263, 342] on td "8 357,16" at bounding box center [266, 342] width 80 height 43
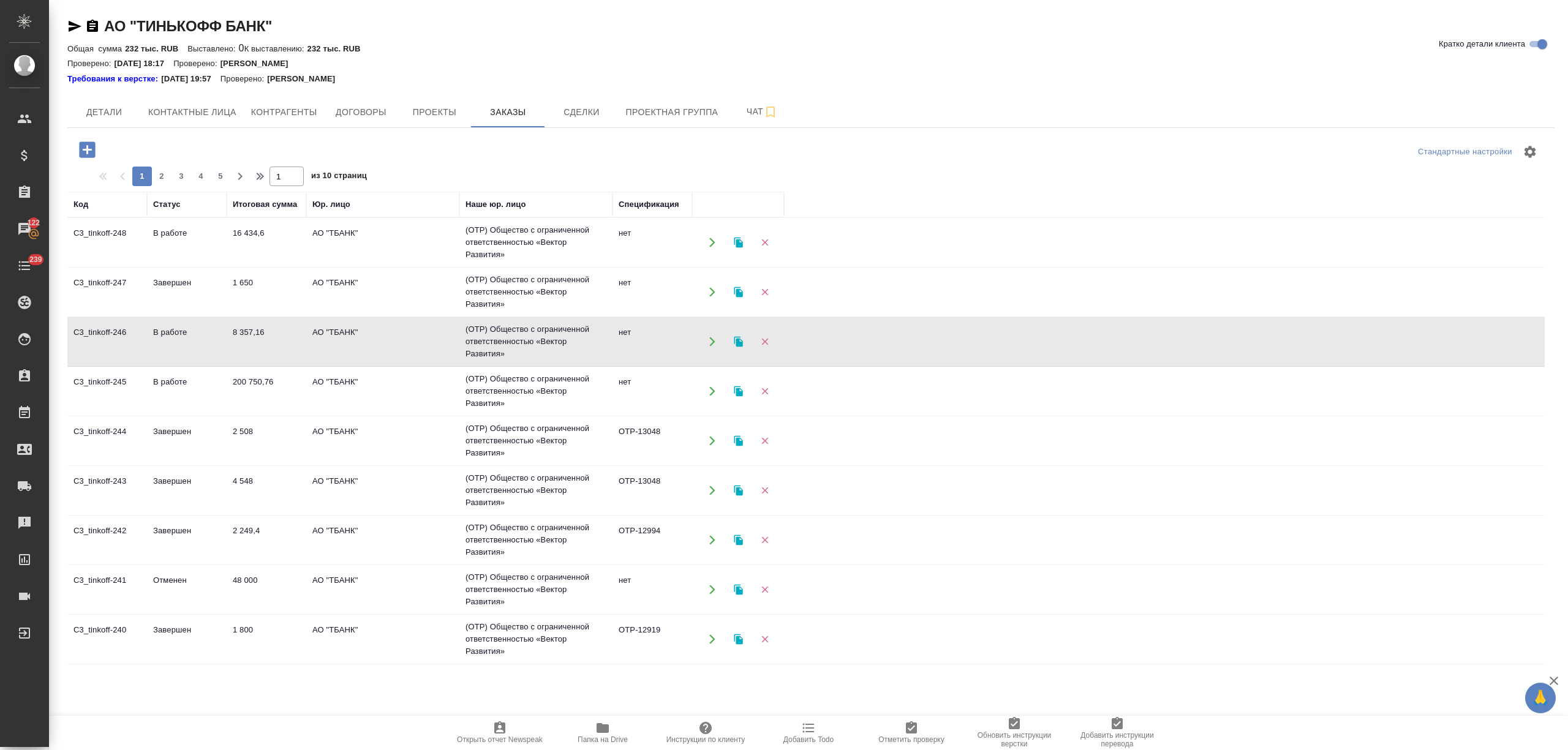
click at [263, 342] on td "8 357,16" at bounding box center [266, 342] width 80 height 43
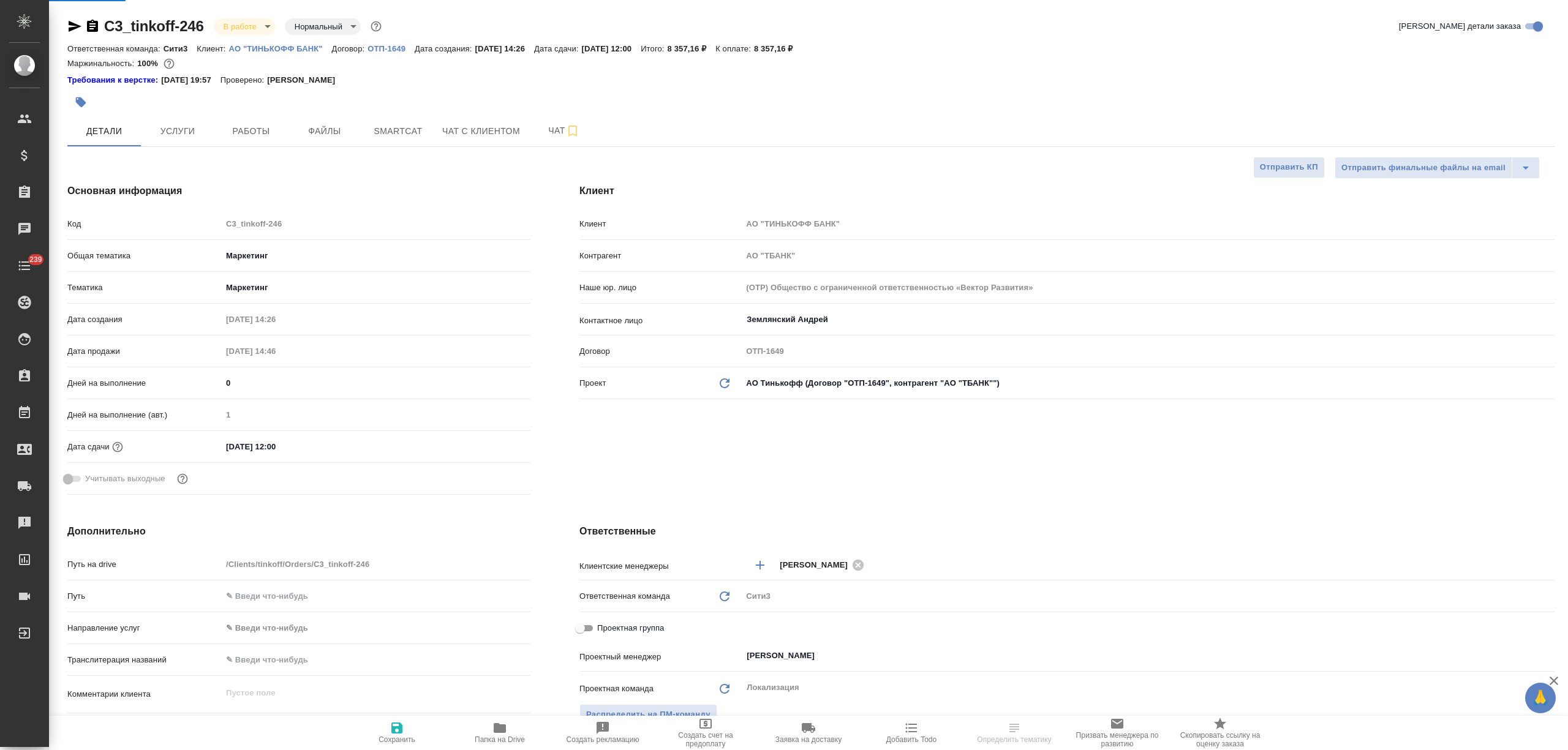
select select "RU"
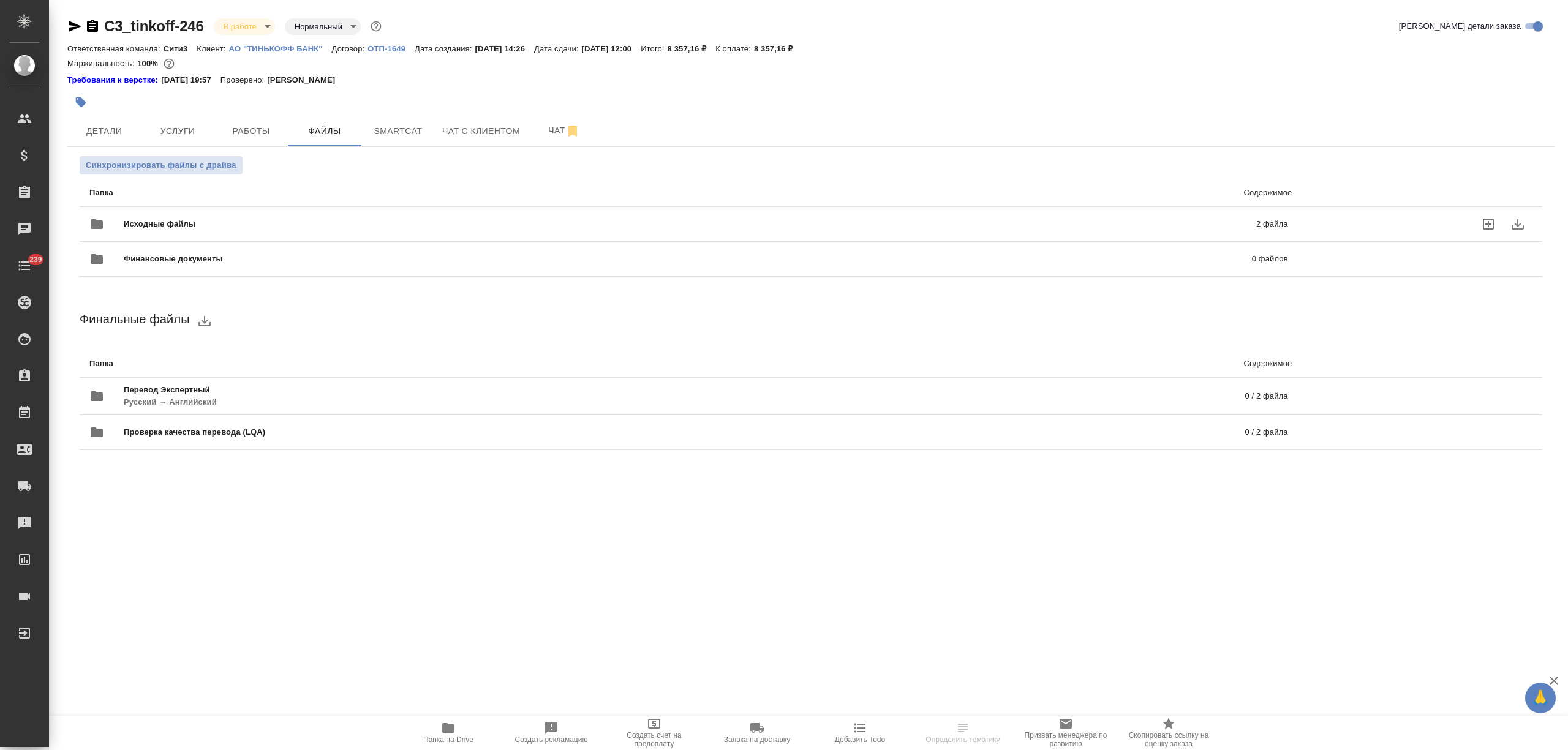
click at [276, 221] on span "Исходные файлы" at bounding box center [425, 224] width 602 height 12
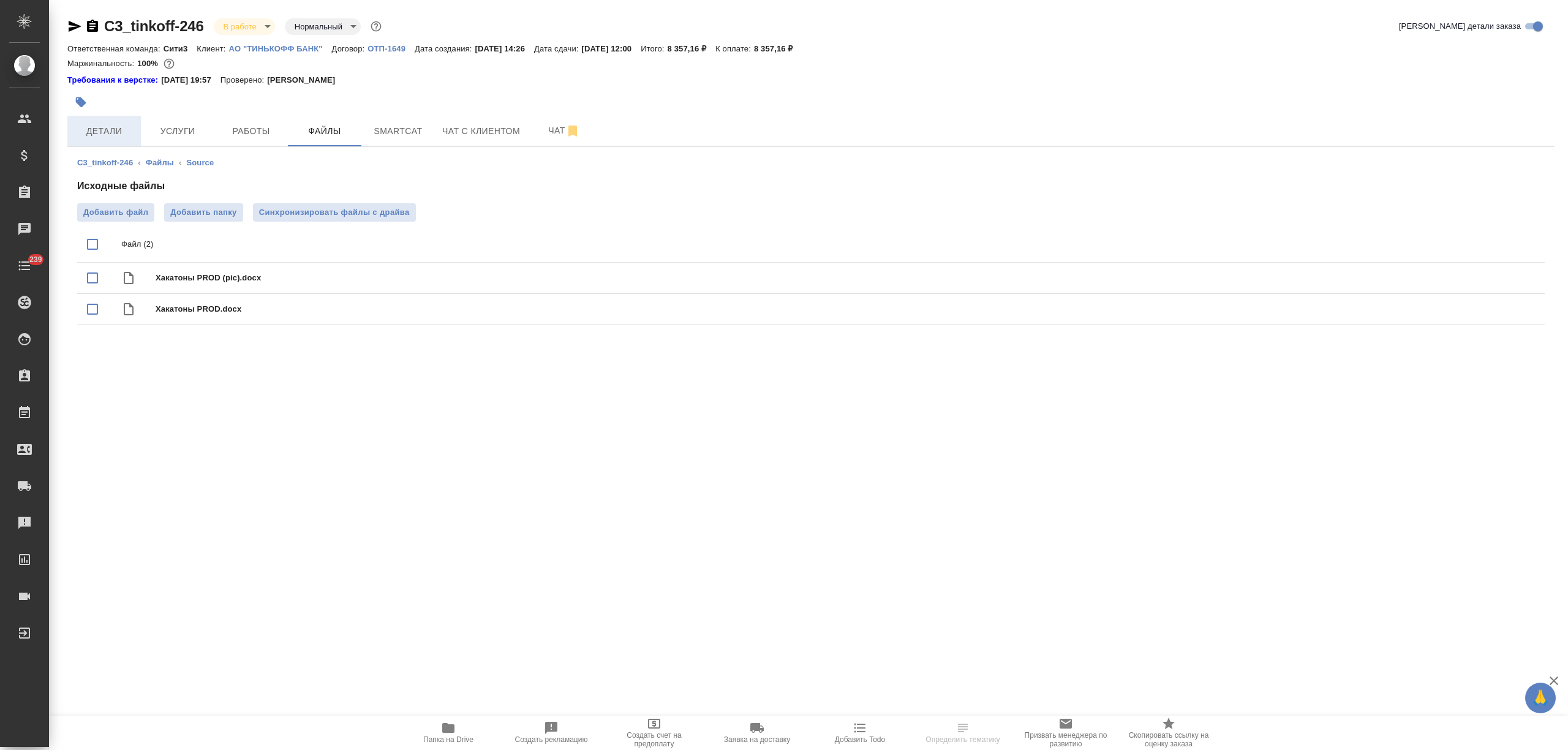
click at [123, 136] on span "Детали" at bounding box center [104, 132] width 59 height 16
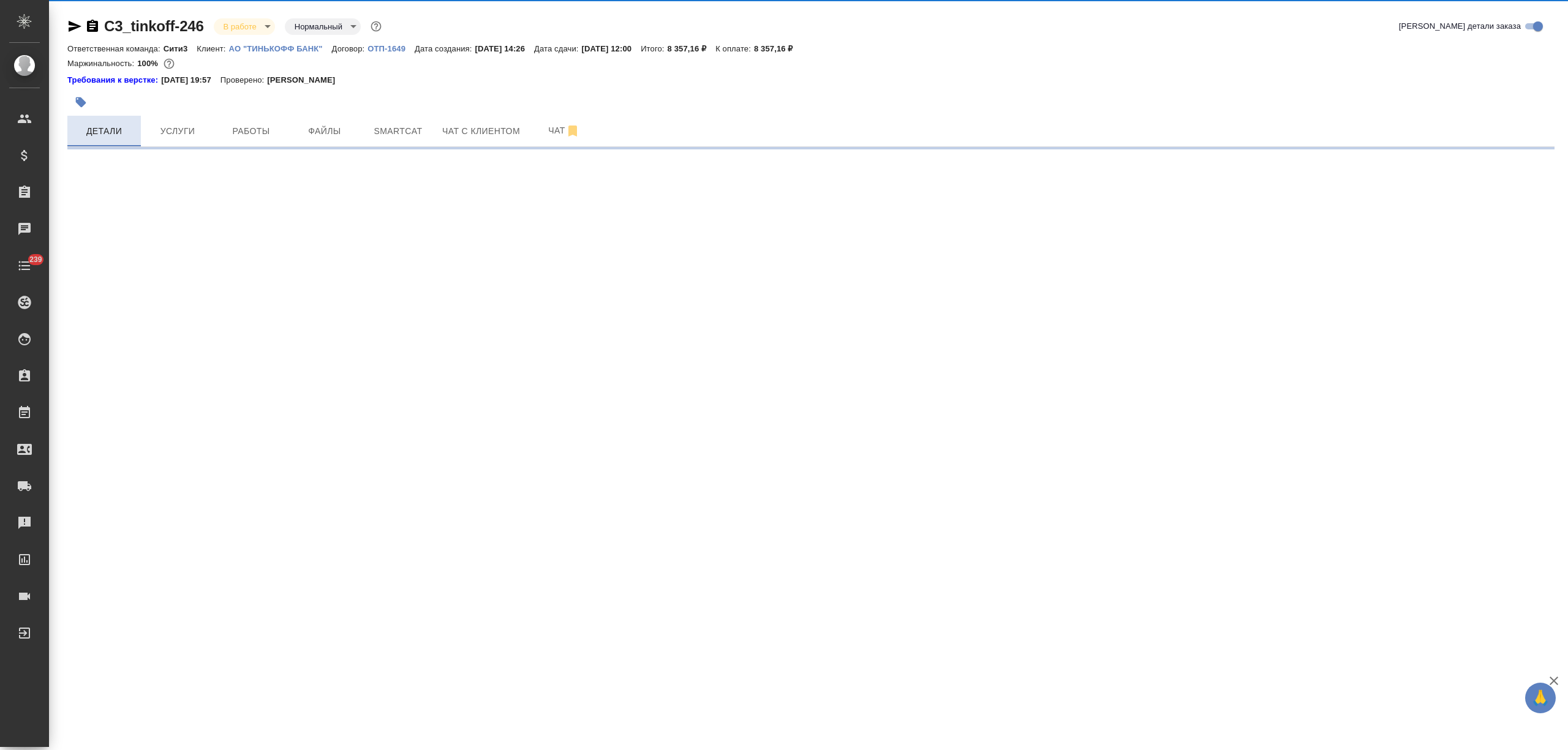
select select "RU"
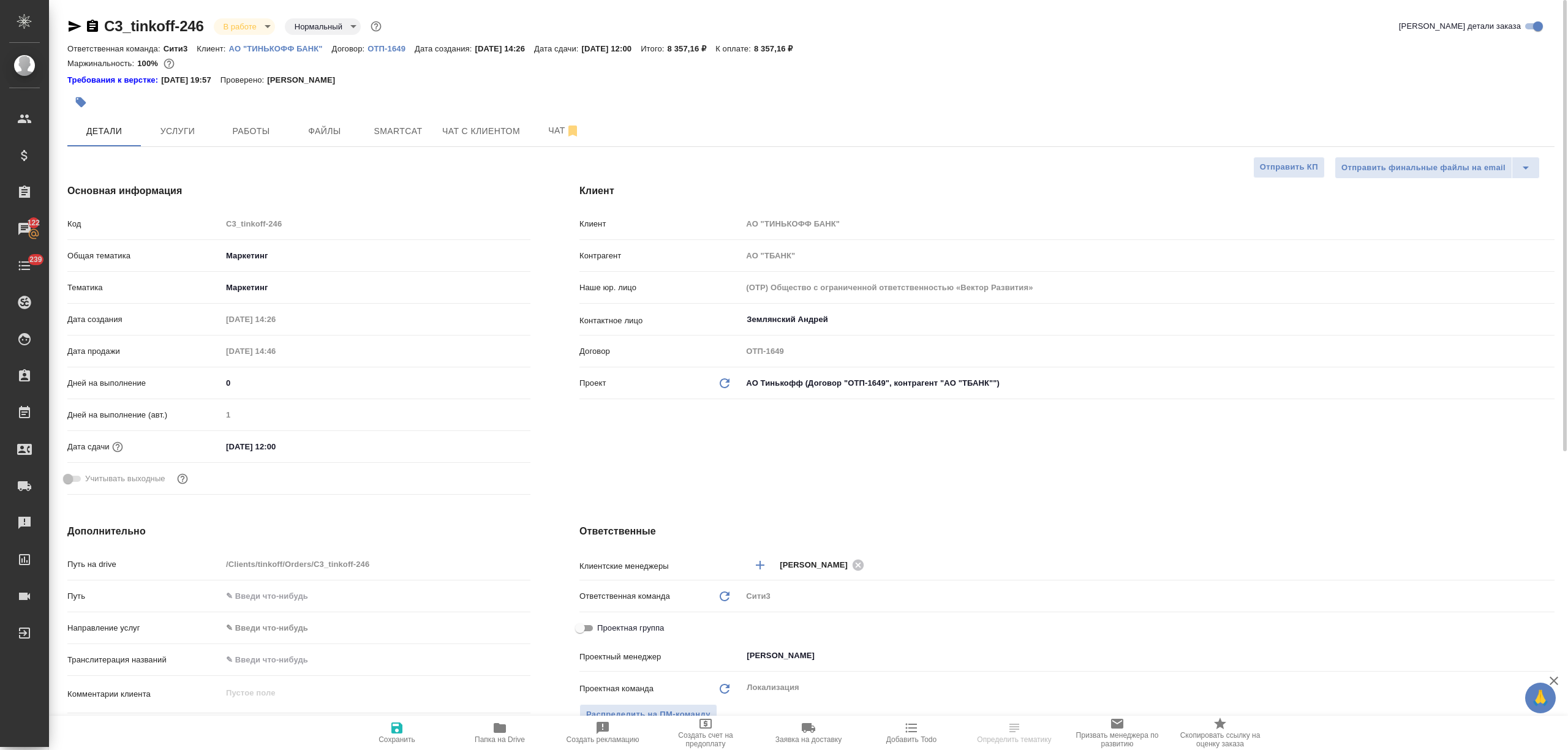
click at [74, 22] on icon "button" at bounding box center [75, 26] width 15 height 15
select select "RU"
type textarea "x"
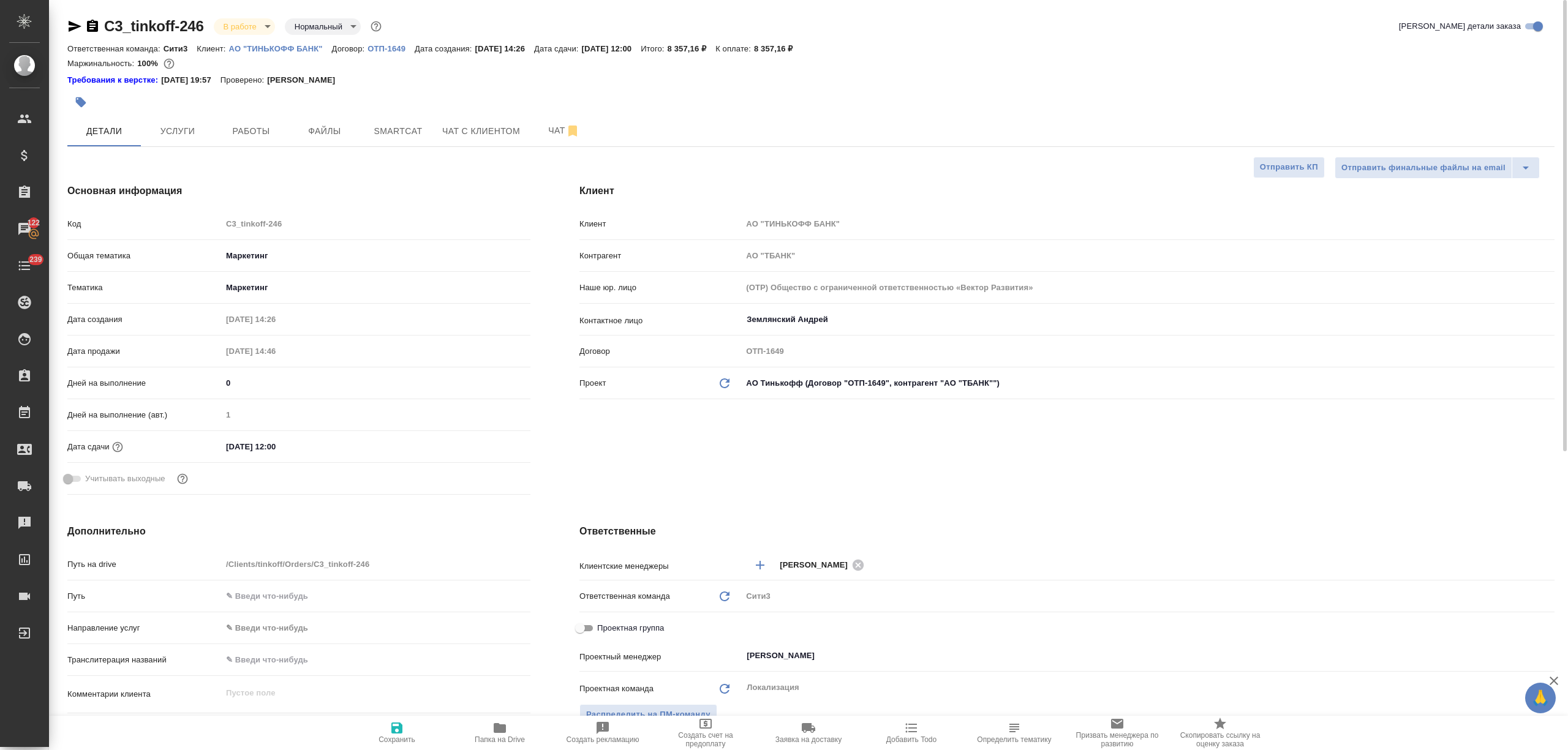
click at [480, 727] on span "Папка на Drive" at bounding box center [500, 732] width 88 height 23
type textarea "x"
select select "RU"
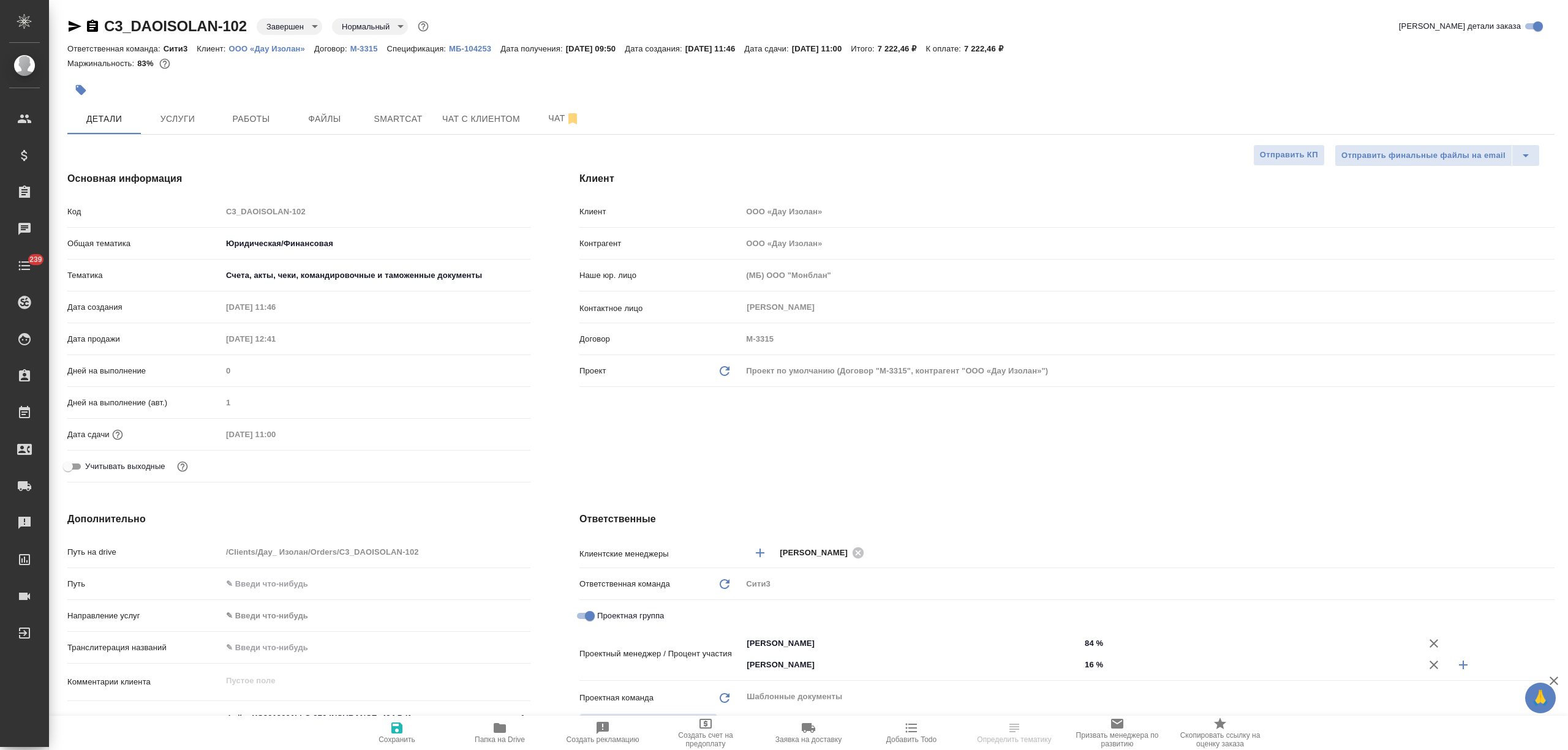
select select "RU"
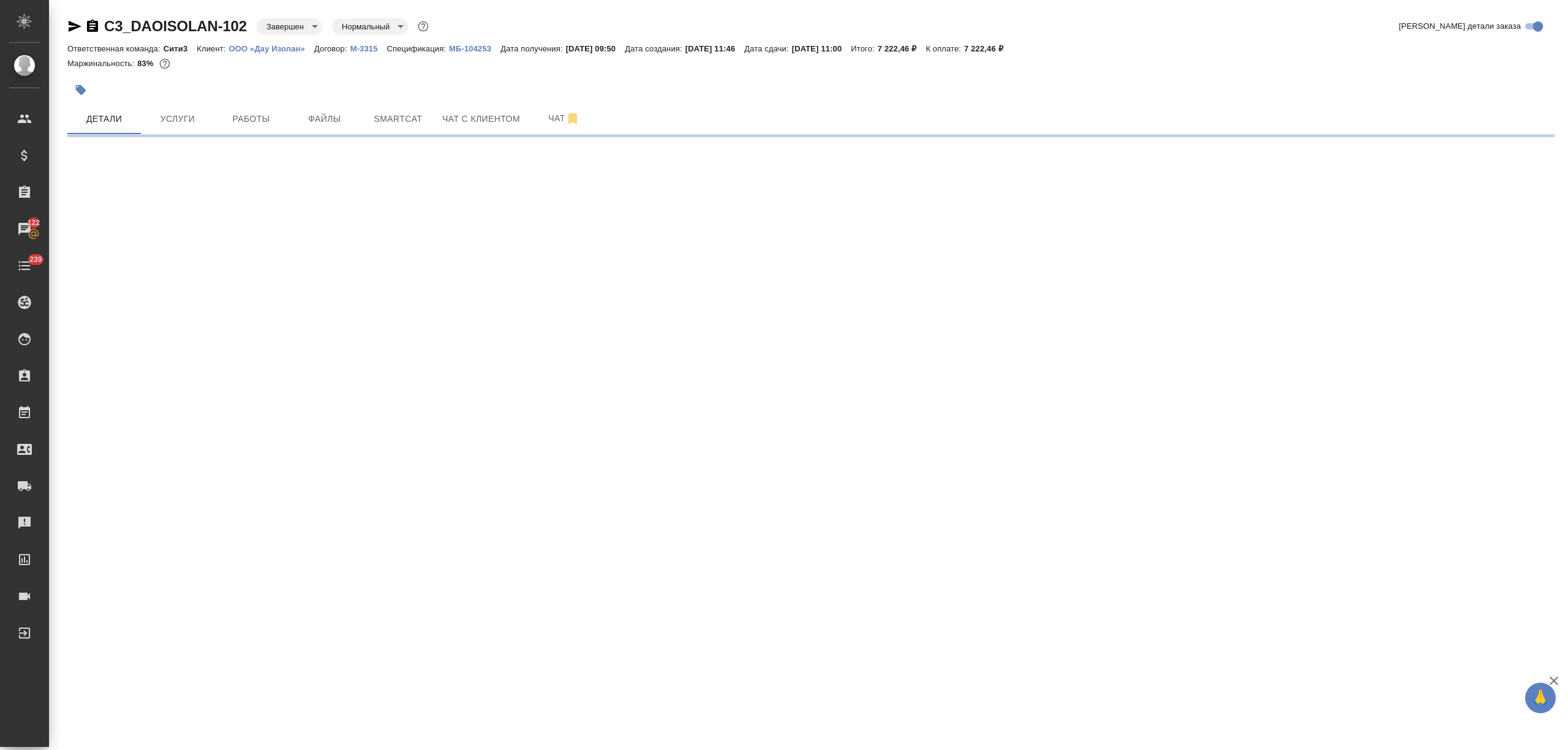
select select "RU"
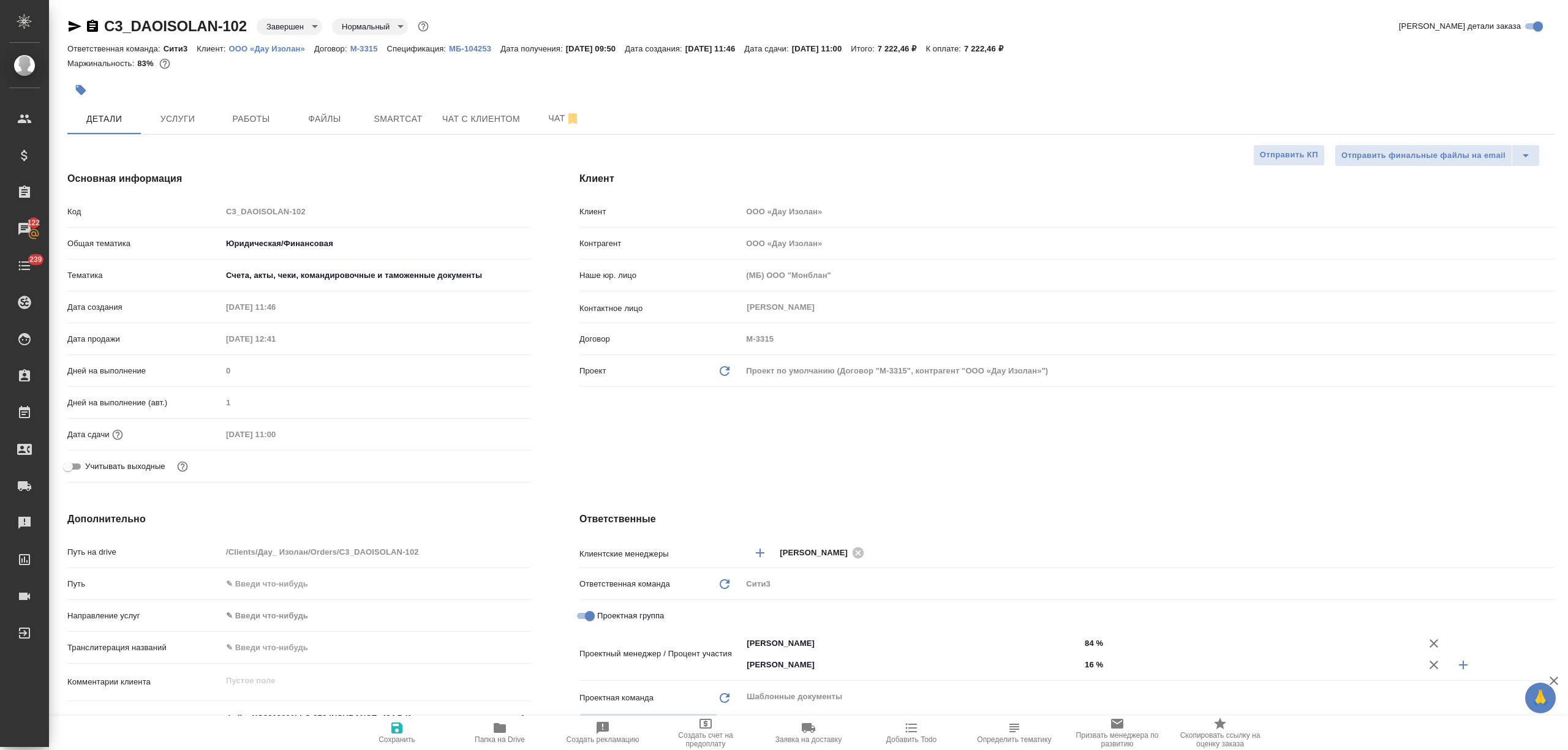
type textarea "x"
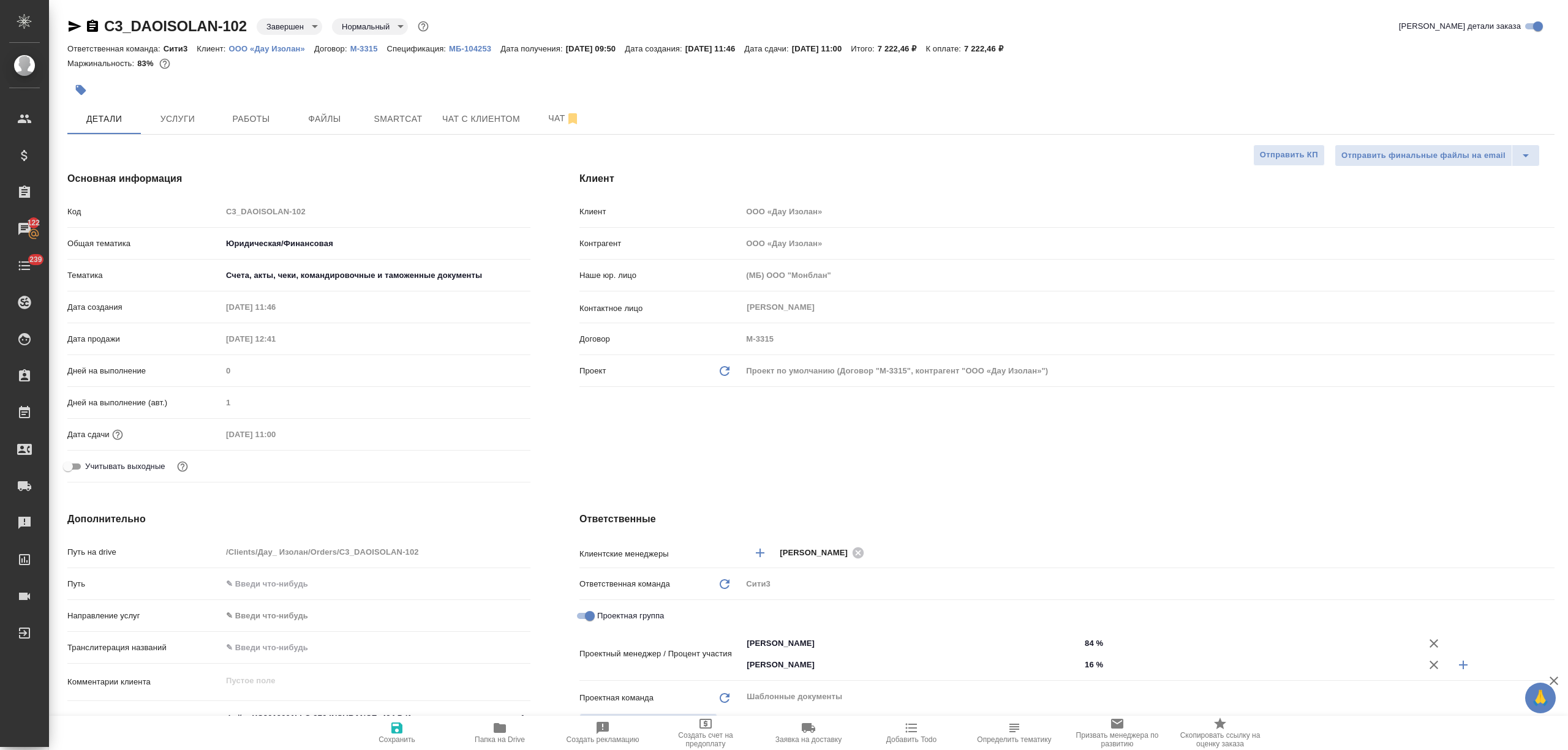
type textarea "x"
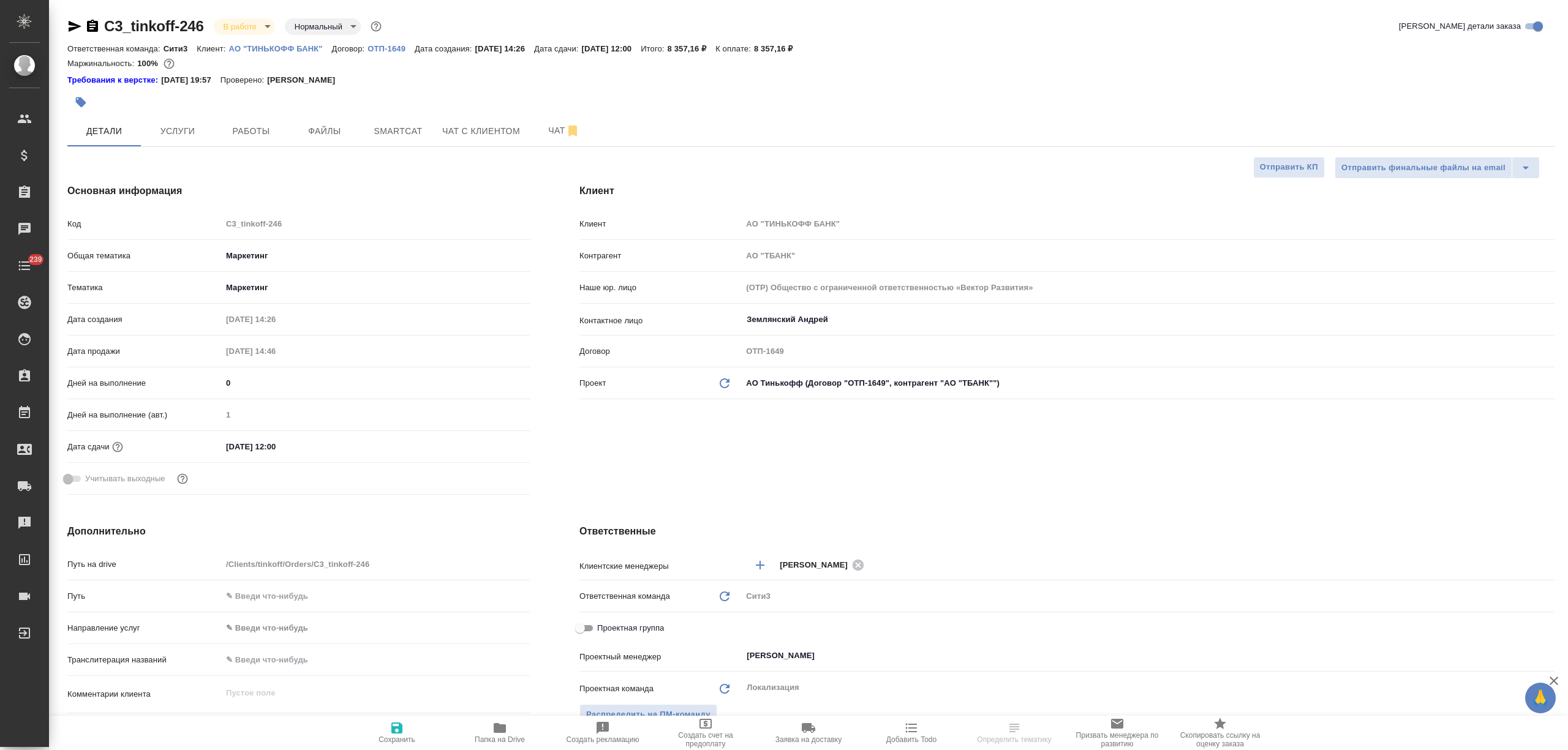
select select "RU"
type textarea "x"
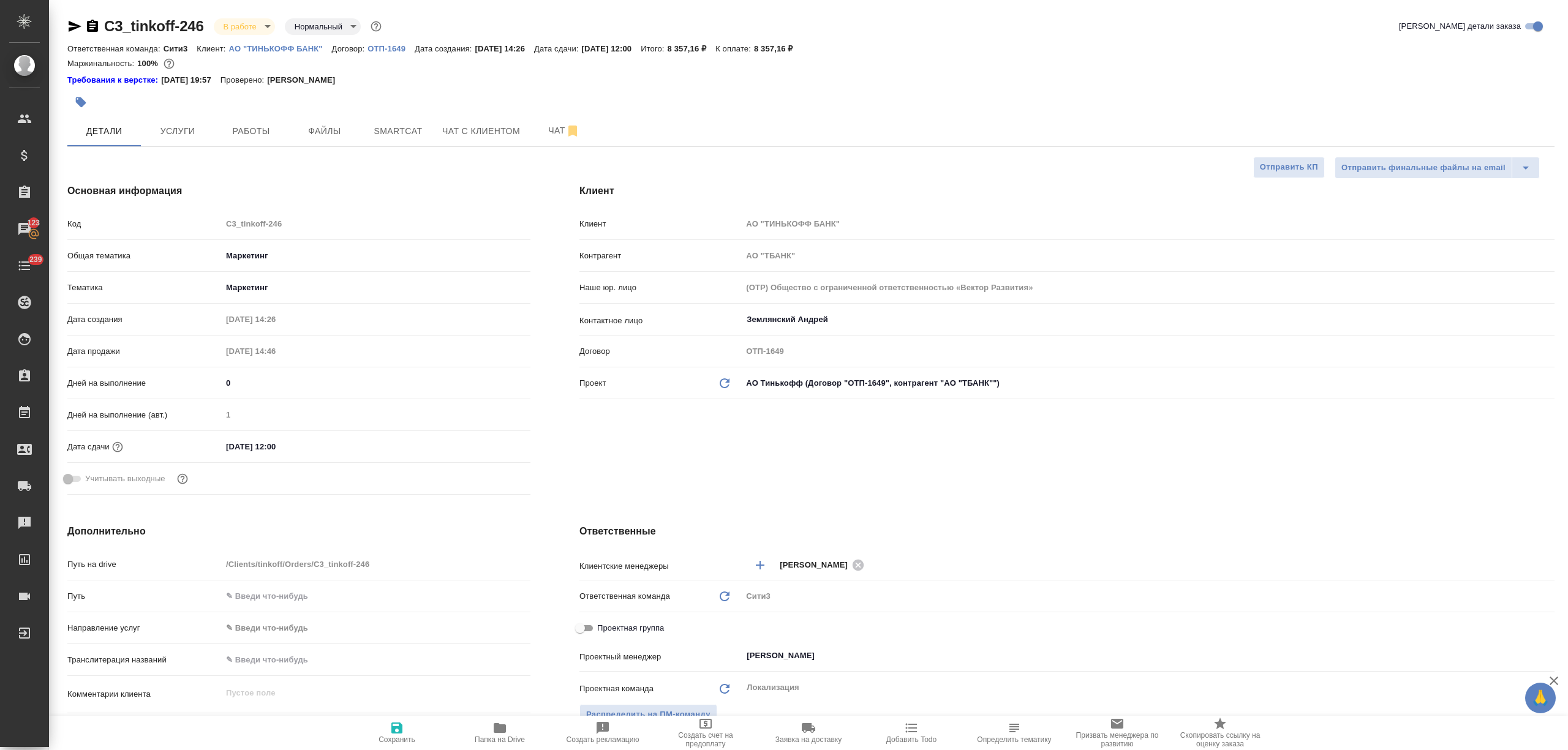
type textarea "x"
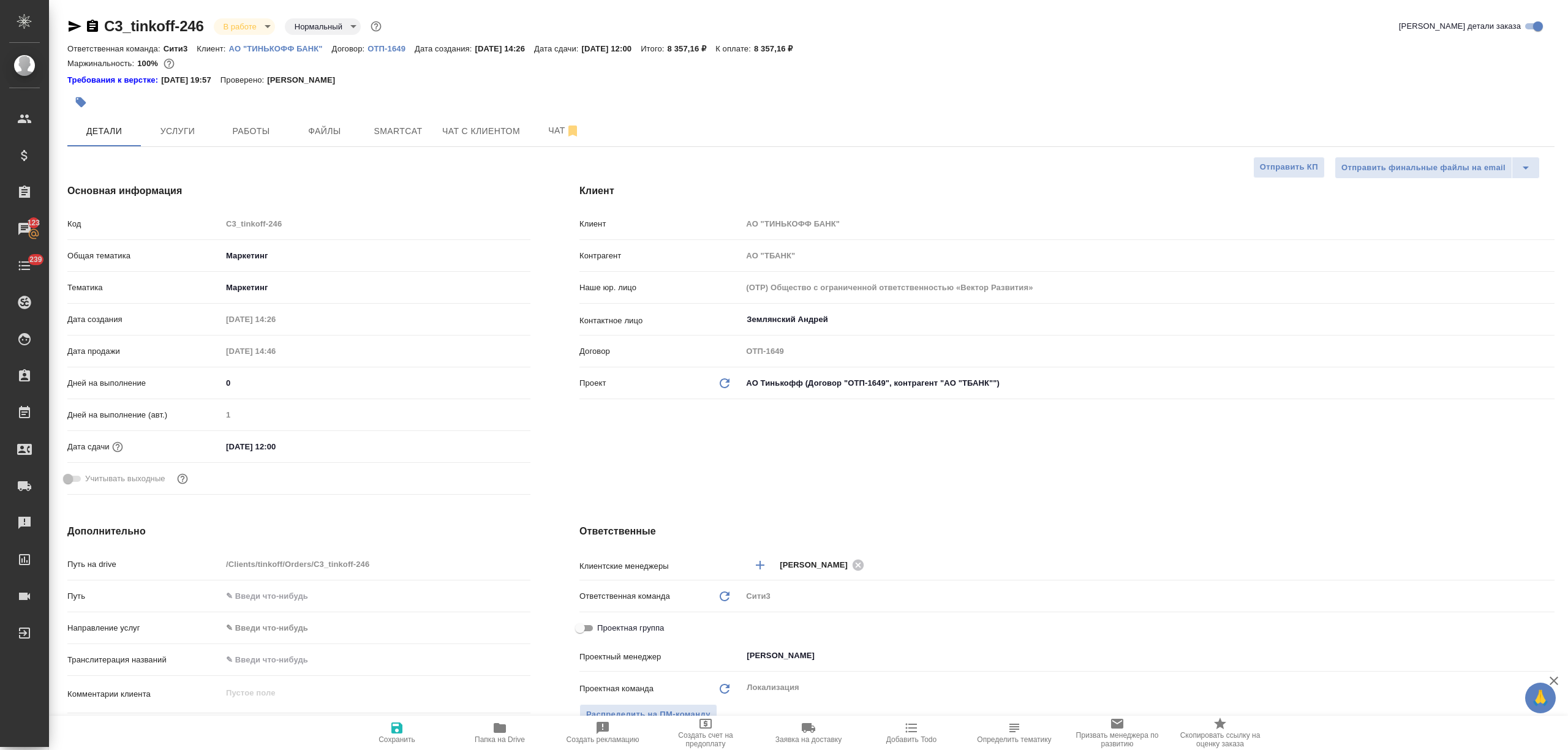
type textarea "x"
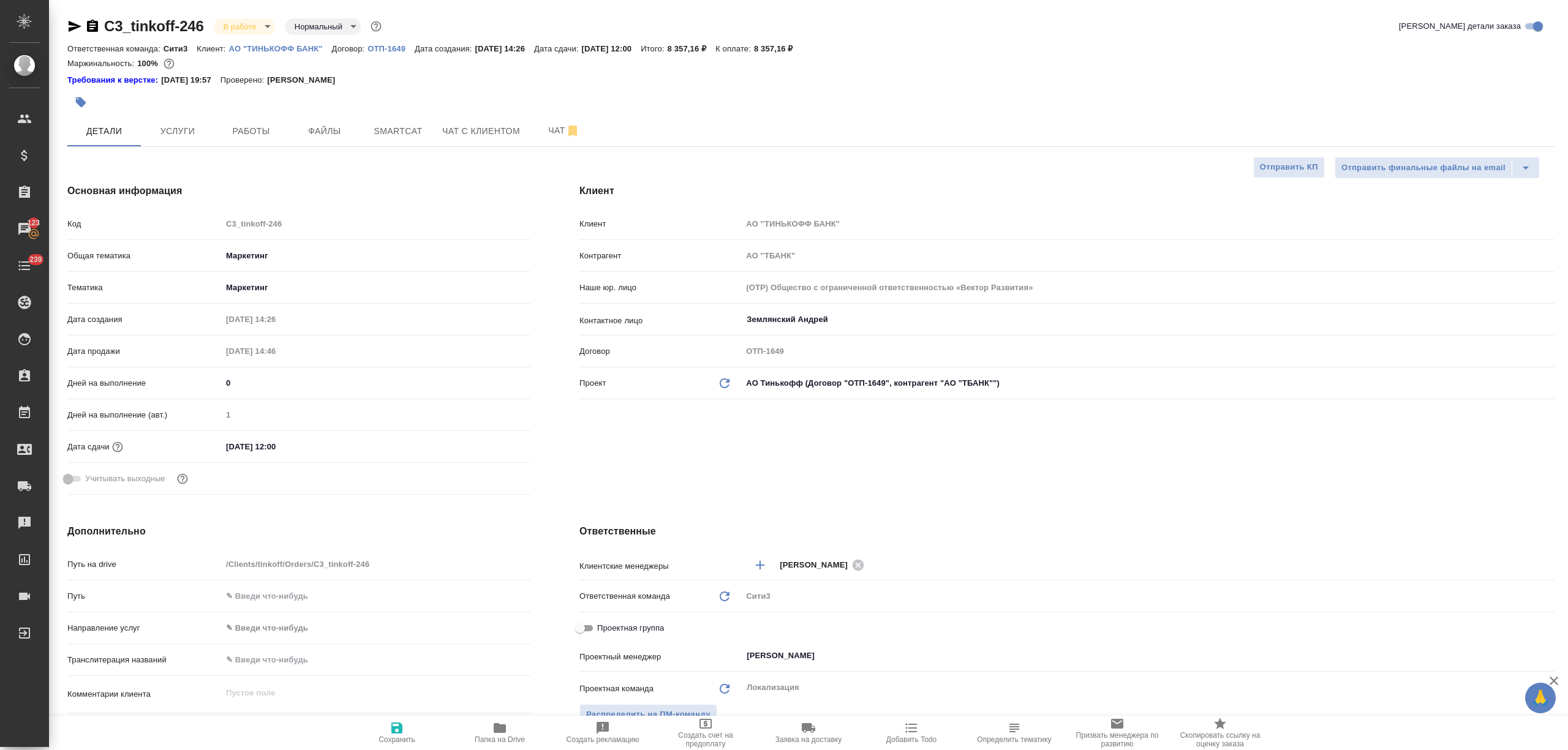
type textarea "x"
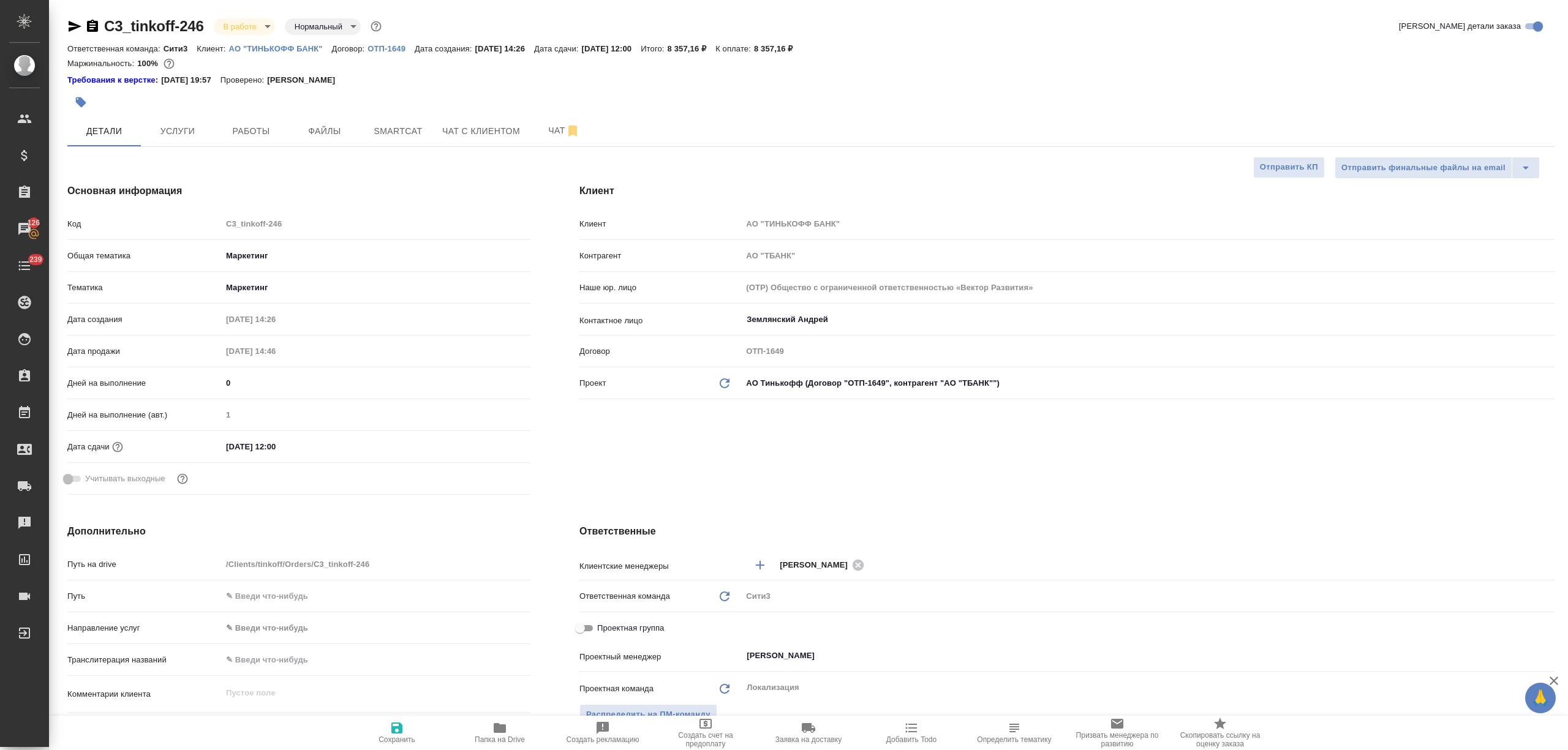
type textarea "x"
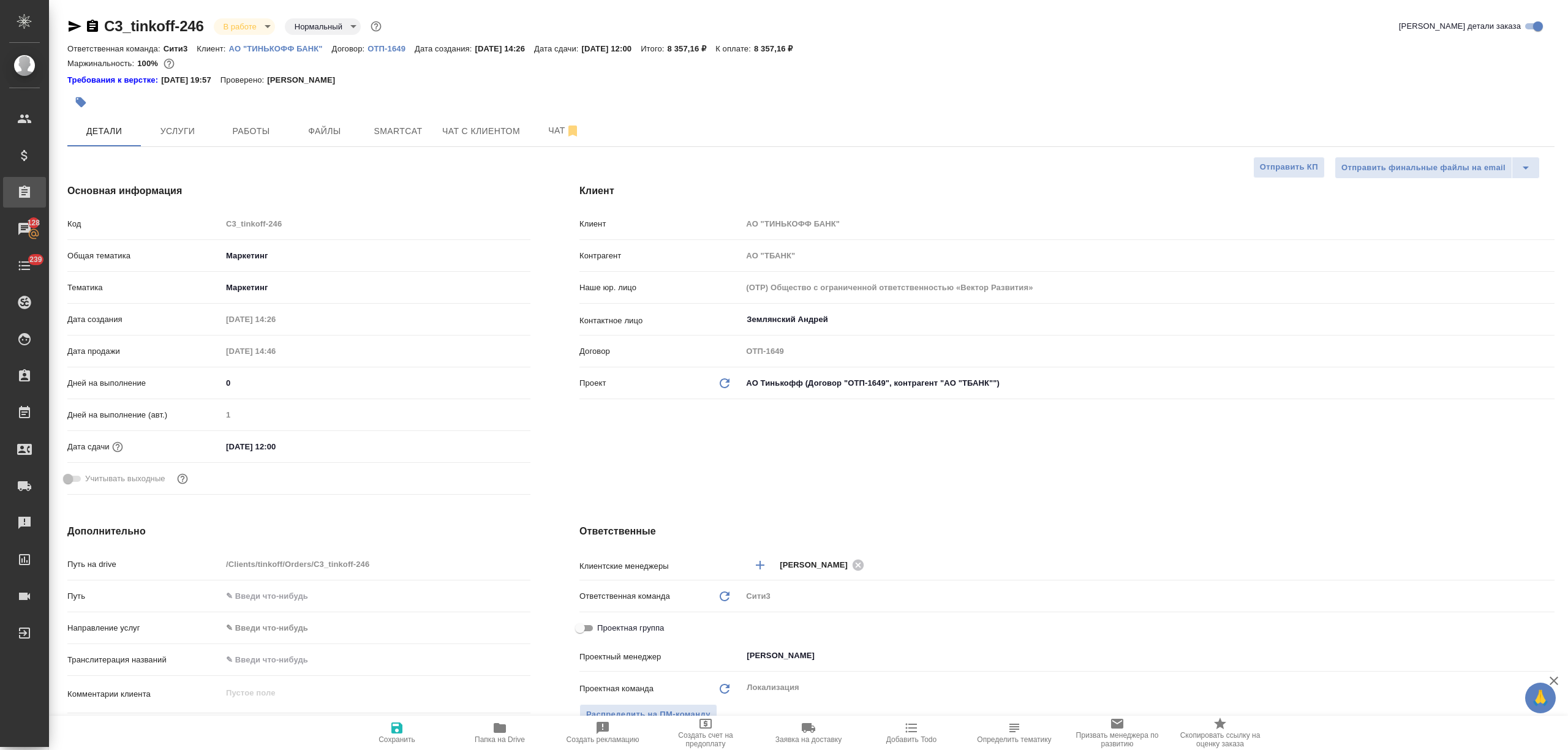
type textarea "x"
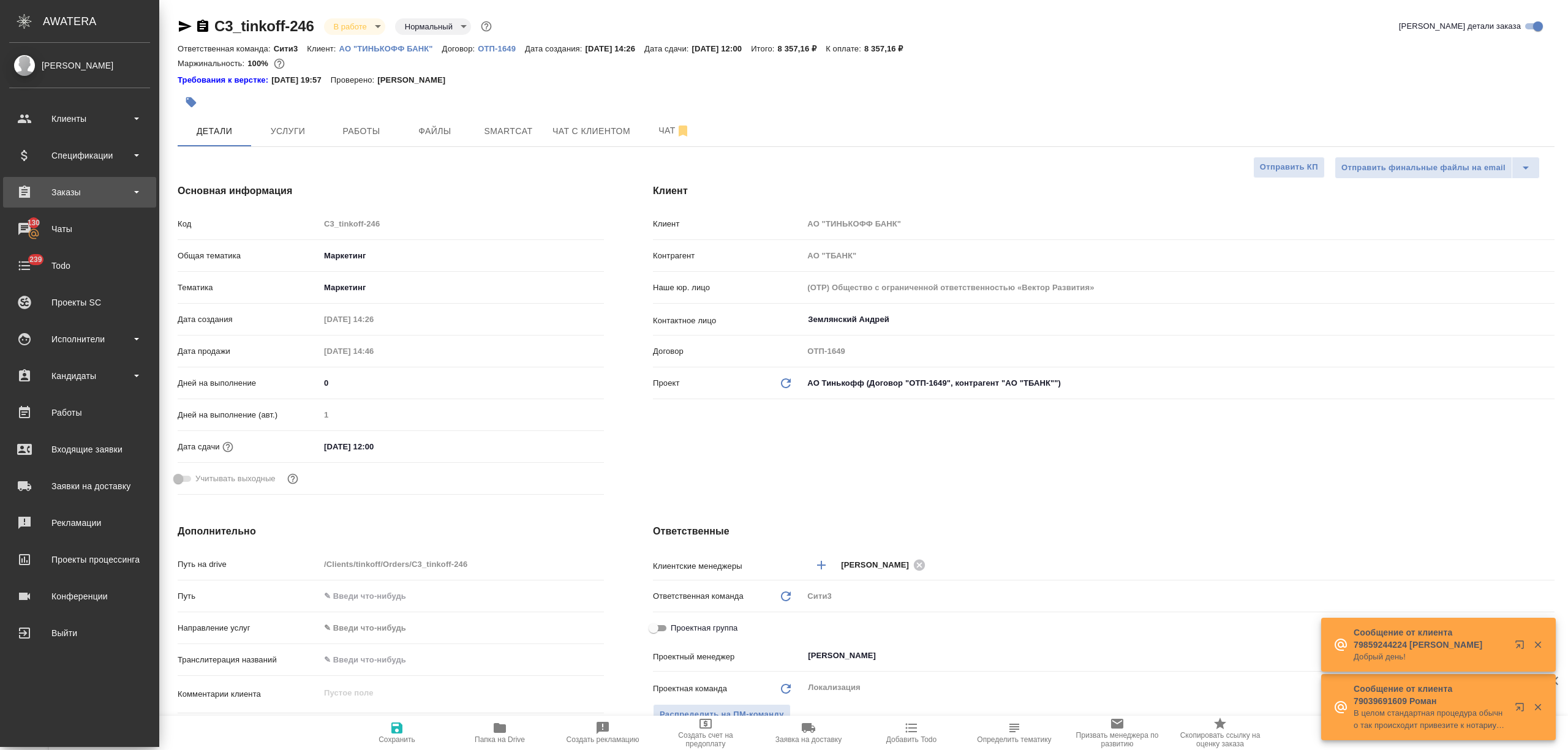
click at [71, 195] on div "Заказы" at bounding box center [79, 192] width 141 height 18
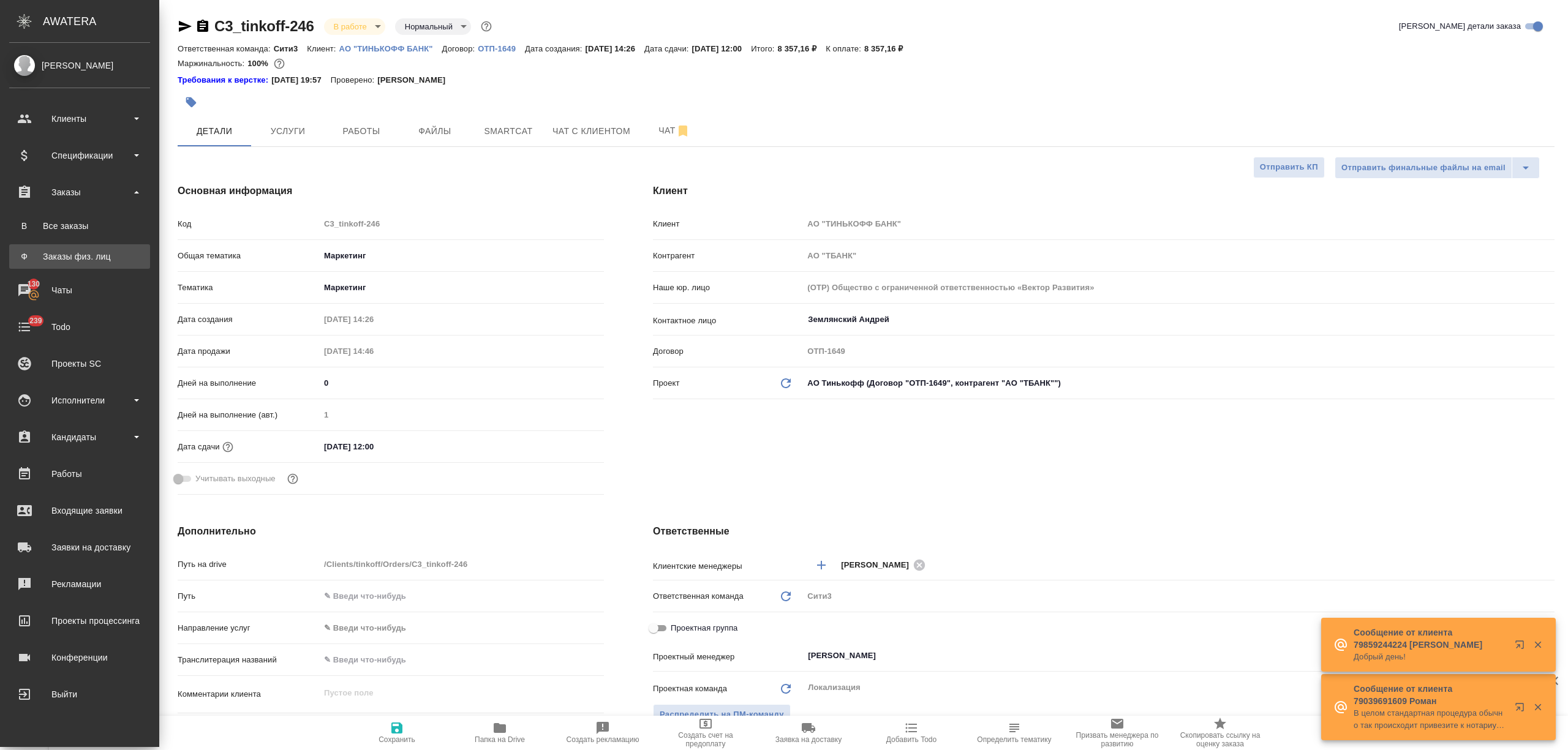
click at [79, 248] on link "Ф Заказы физ. лиц" at bounding box center [79, 257] width 141 height 25
type textarea "x"
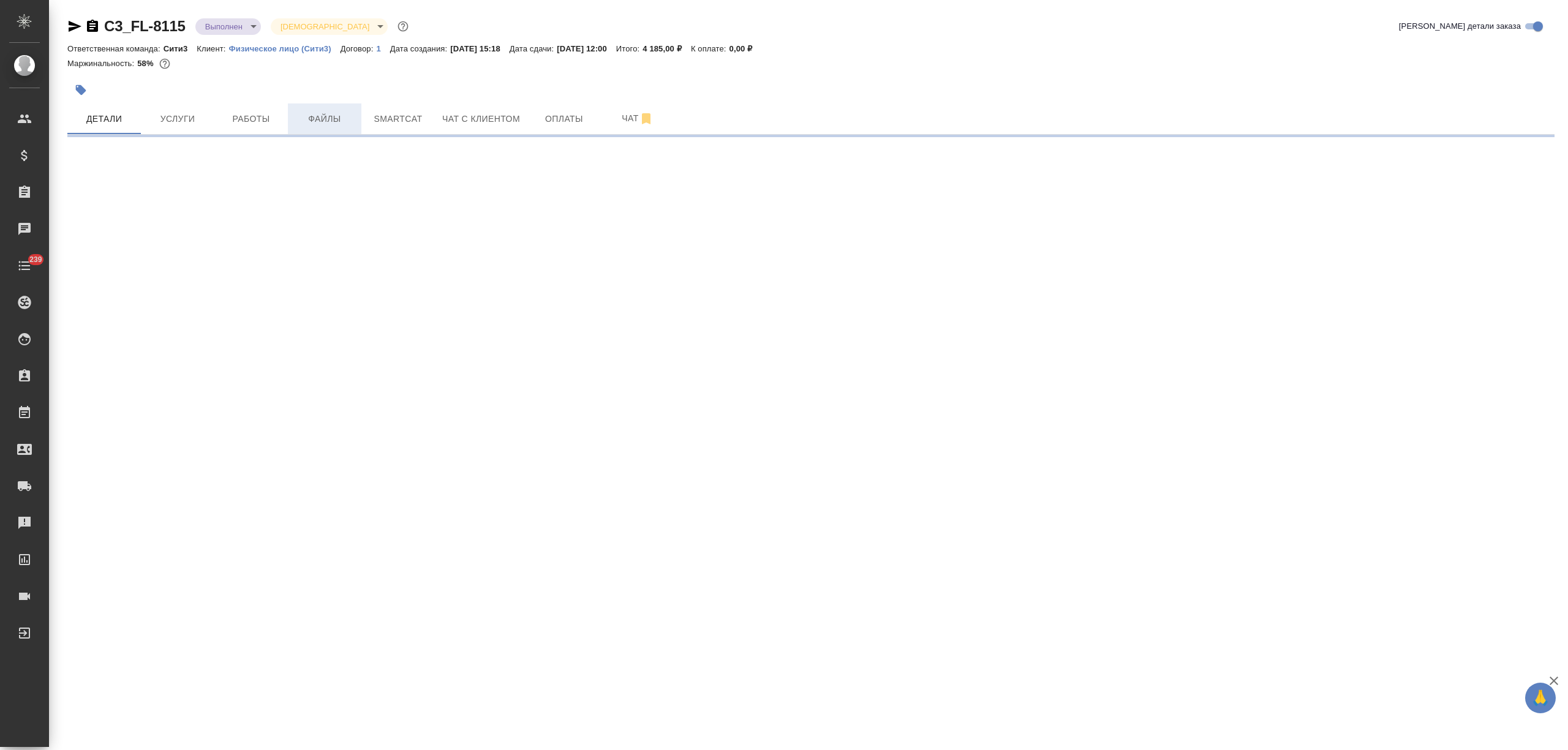
select select "RU"
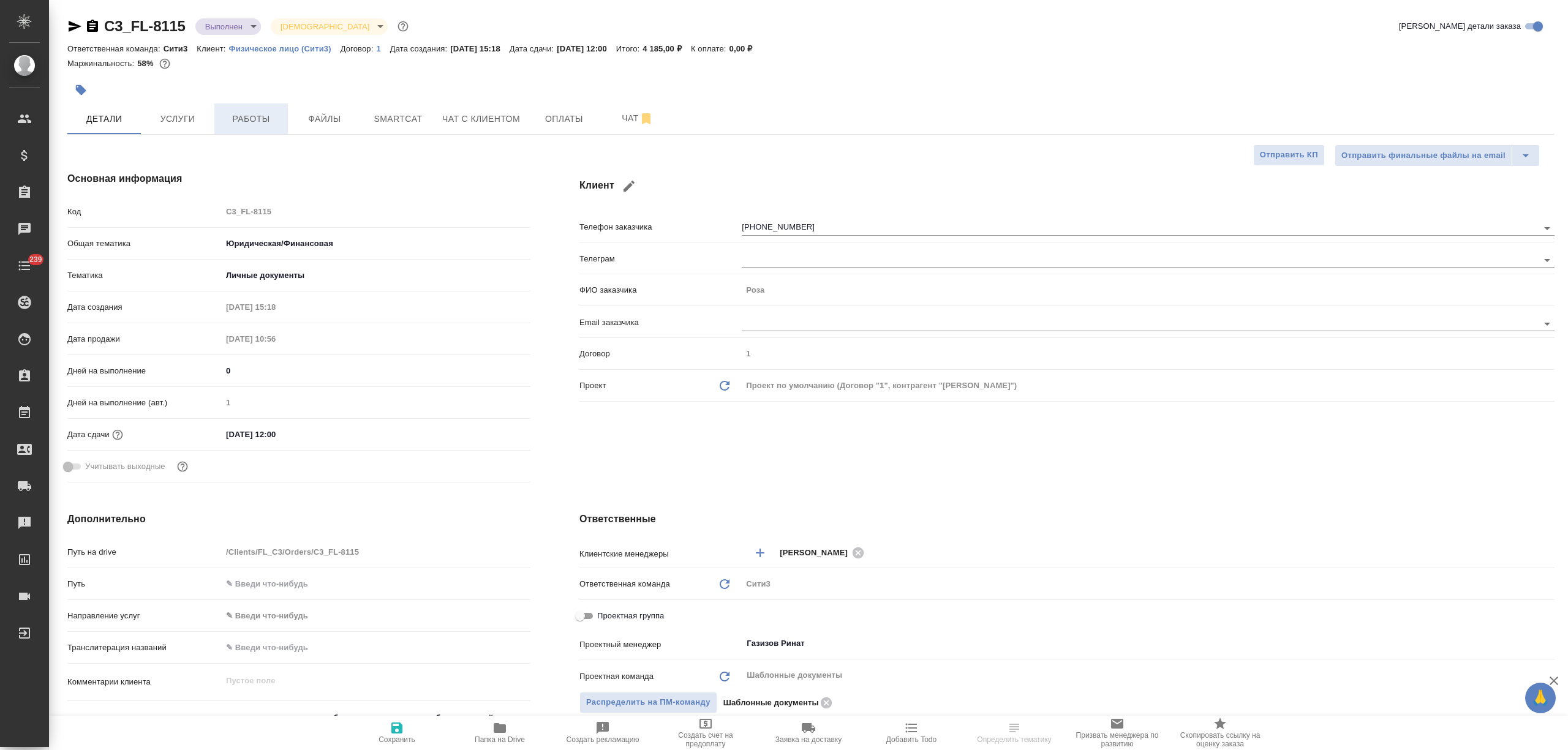
type textarea "x"
click at [251, 114] on span "Работы" at bounding box center [251, 119] width 59 height 16
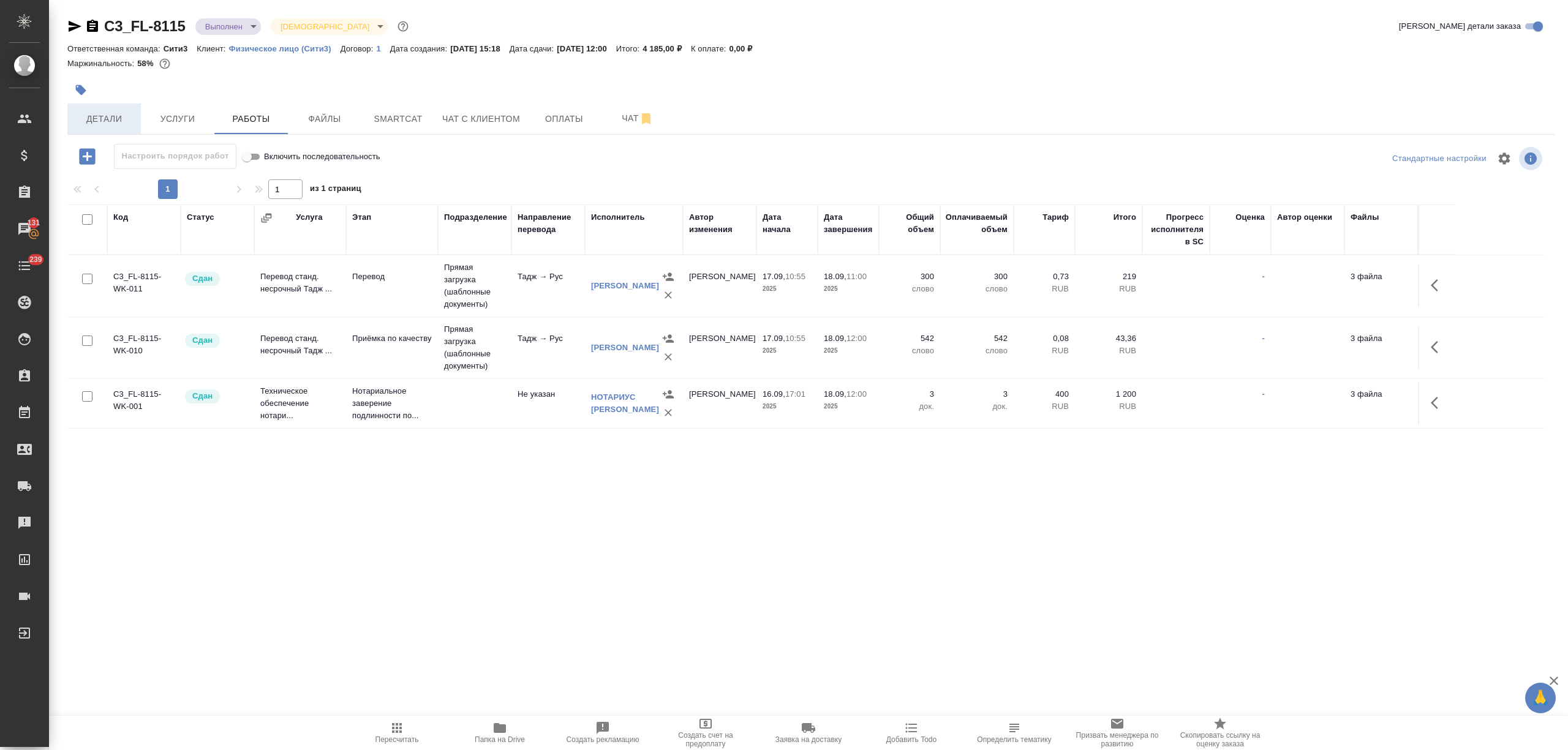
click at [98, 120] on span "Детали" at bounding box center [104, 119] width 59 height 16
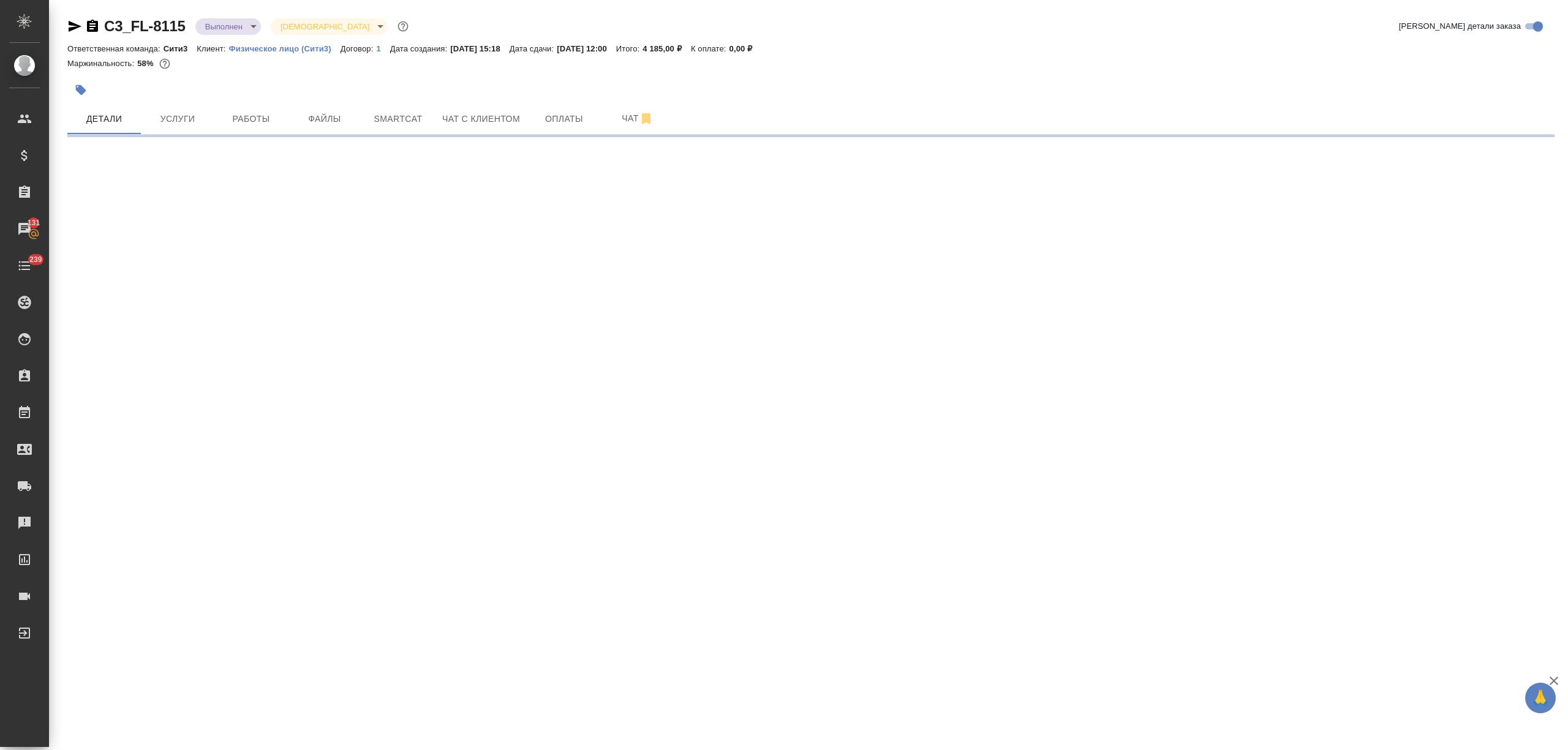
select select "RU"
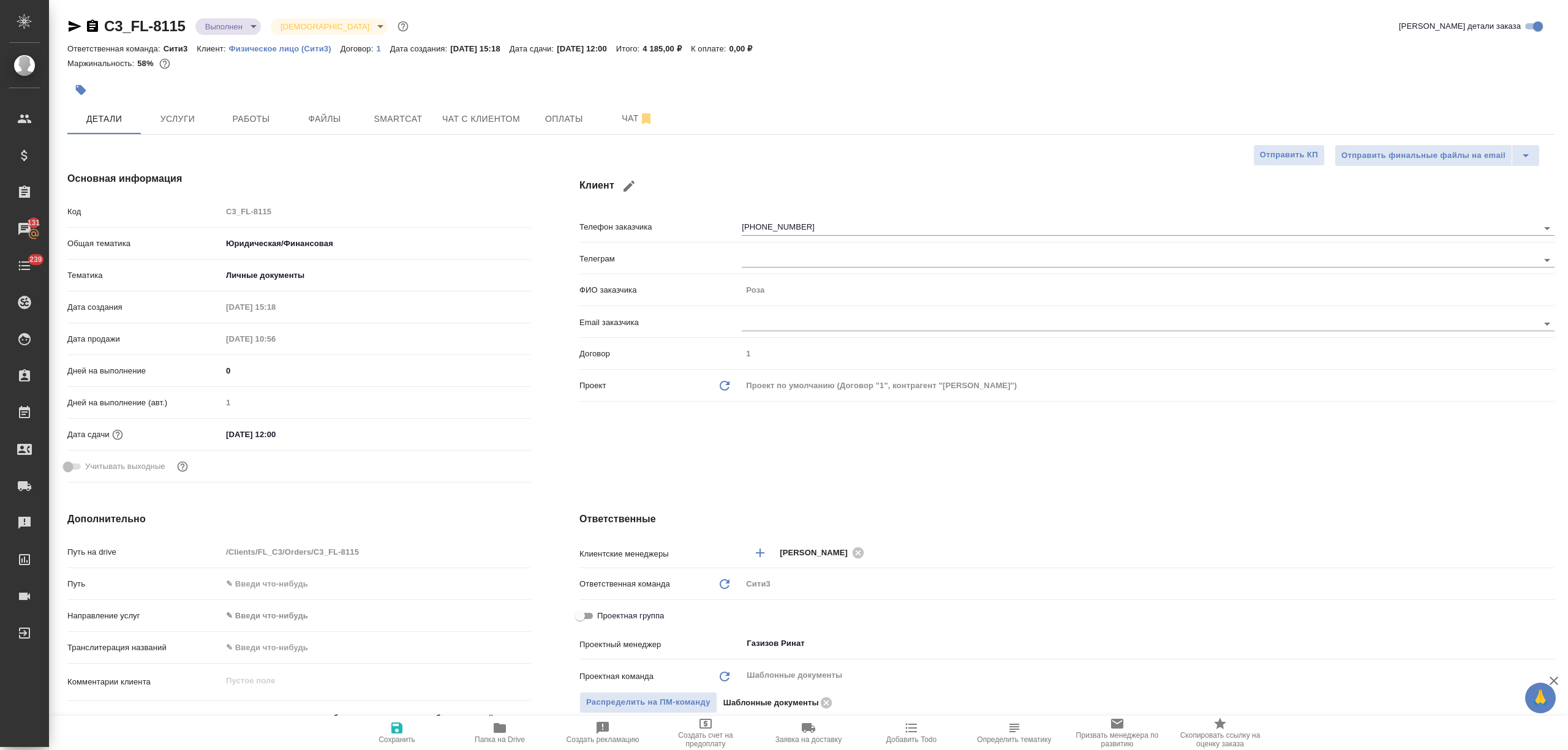
type textarea "x"
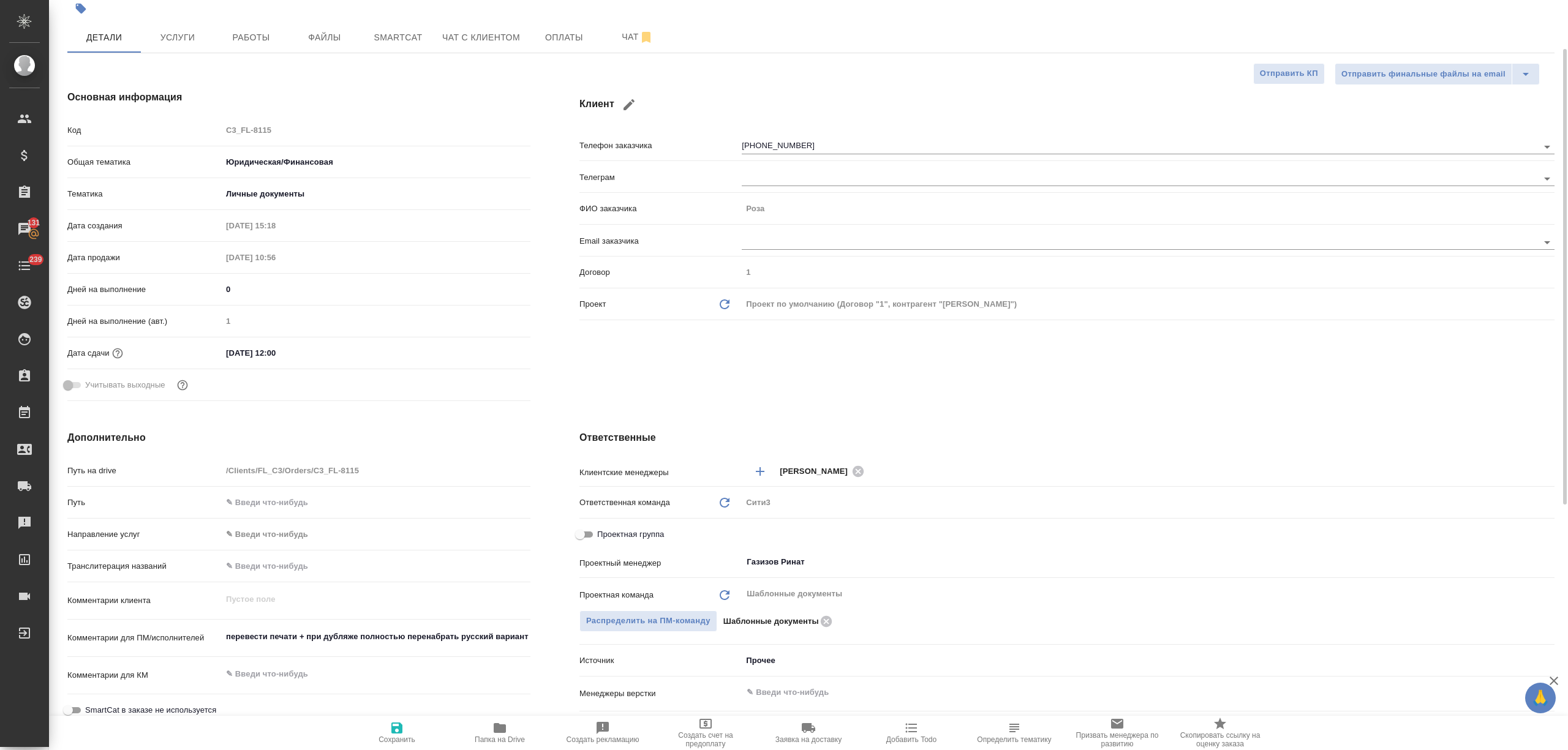
click at [655, 537] on span "Проектная группа" at bounding box center [630, 534] width 67 height 12
click at [602, 537] on input "Проектная группа" at bounding box center [580, 534] width 44 height 15
checkbox input "true"
type textarea "x"
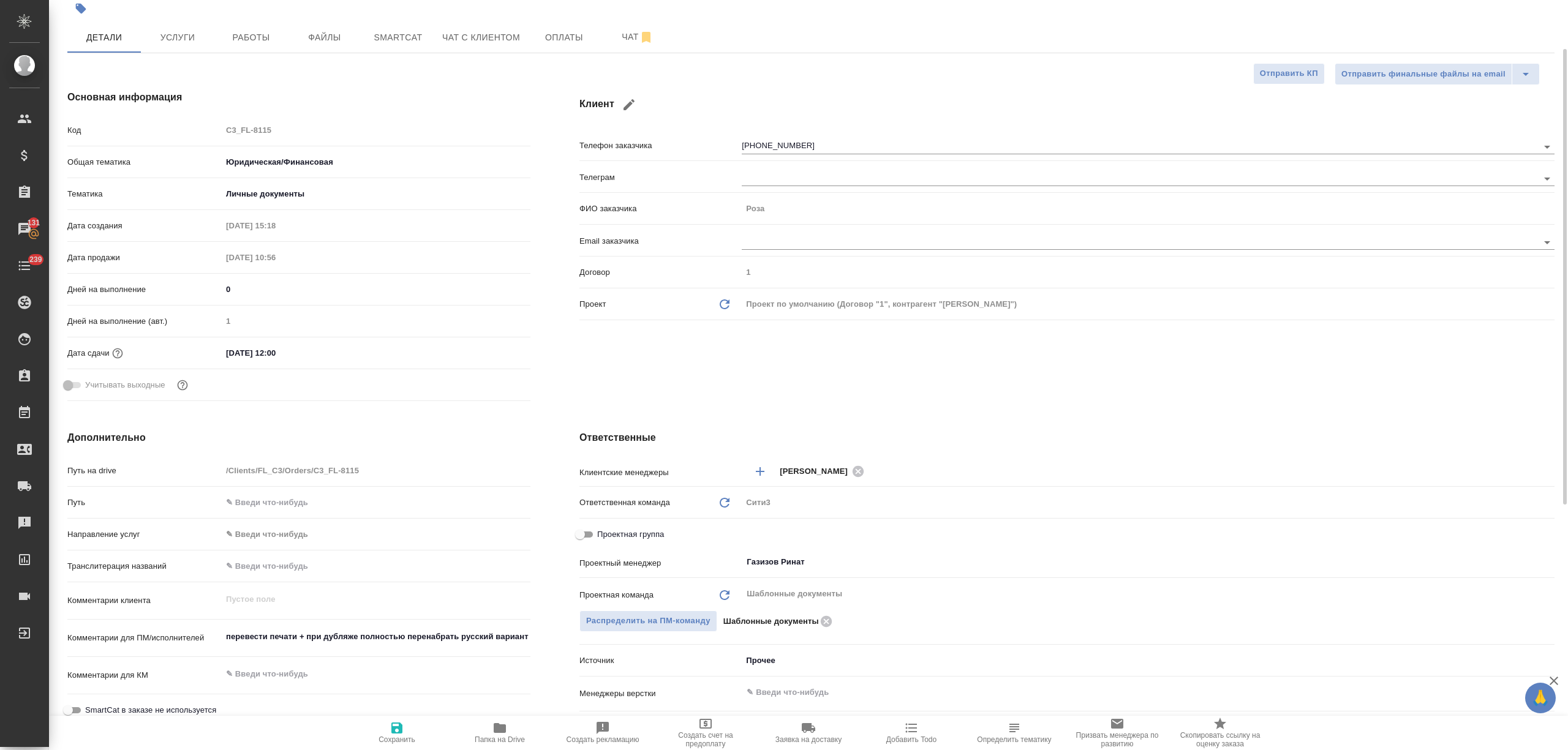
type textarea "x"
click at [806, 571] on div "Не назначен ​" at bounding box center [911, 562] width 339 height 22
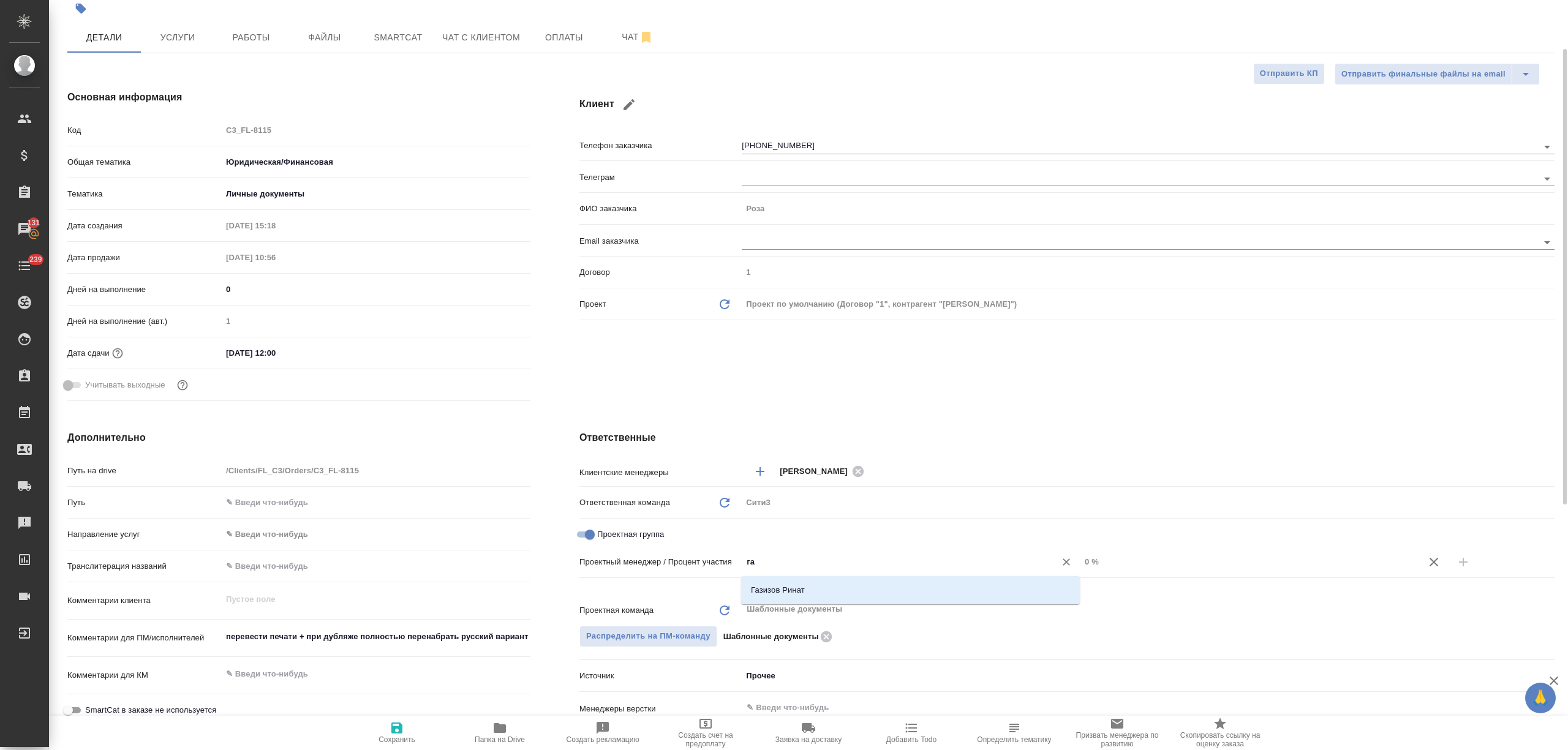
type input "газ"
click at [821, 585] on li "Газизов Ринат" at bounding box center [911, 590] width 339 height 22
type textarea "x"
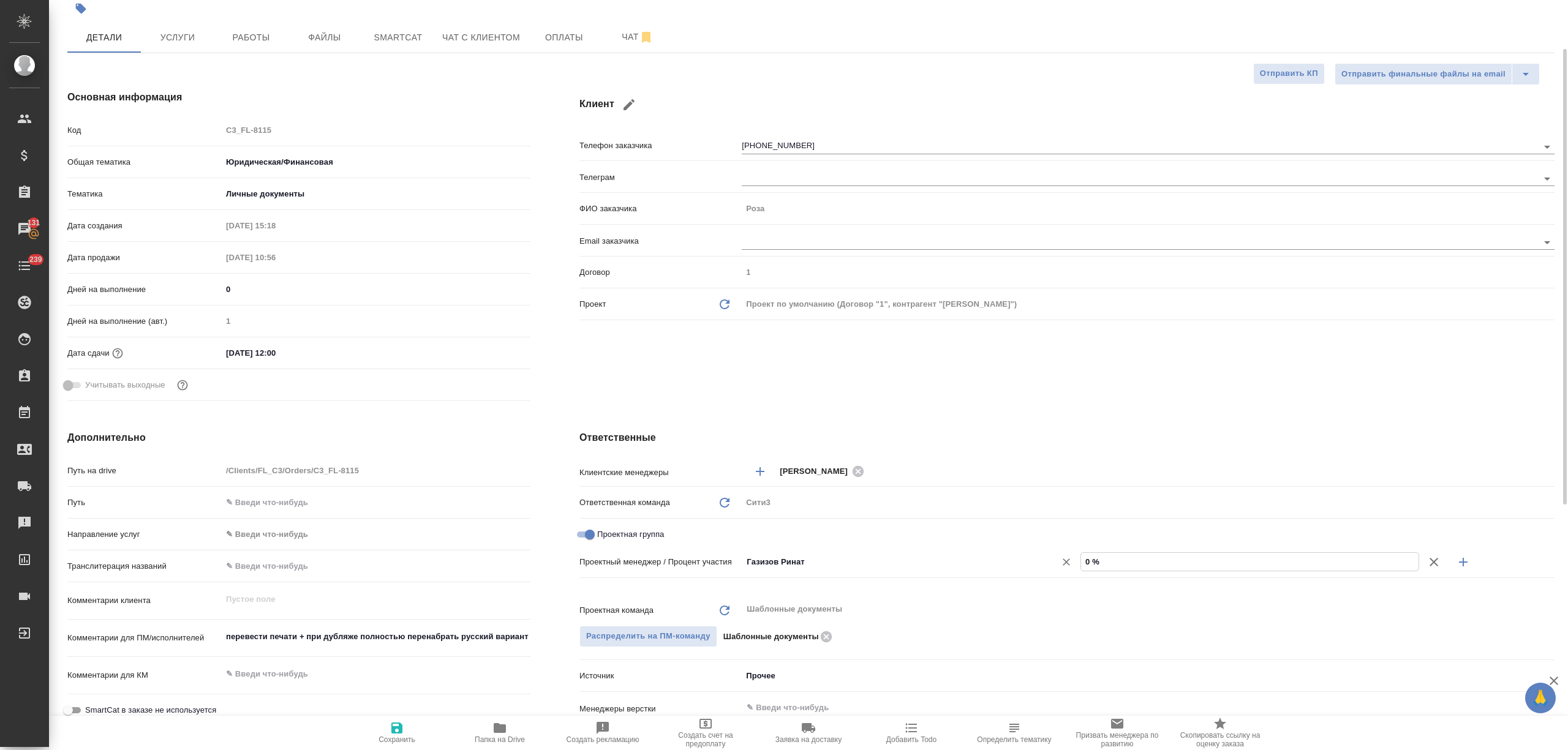
drag, startPoint x: 1145, startPoint y: 568, endPoint x: 988, endPoint y: 564, distance: 157.1
click at [988, 564] on div "[PERSON_NAME] ​ 0 %" at bounding box center [1148, 561] width 813 height 21
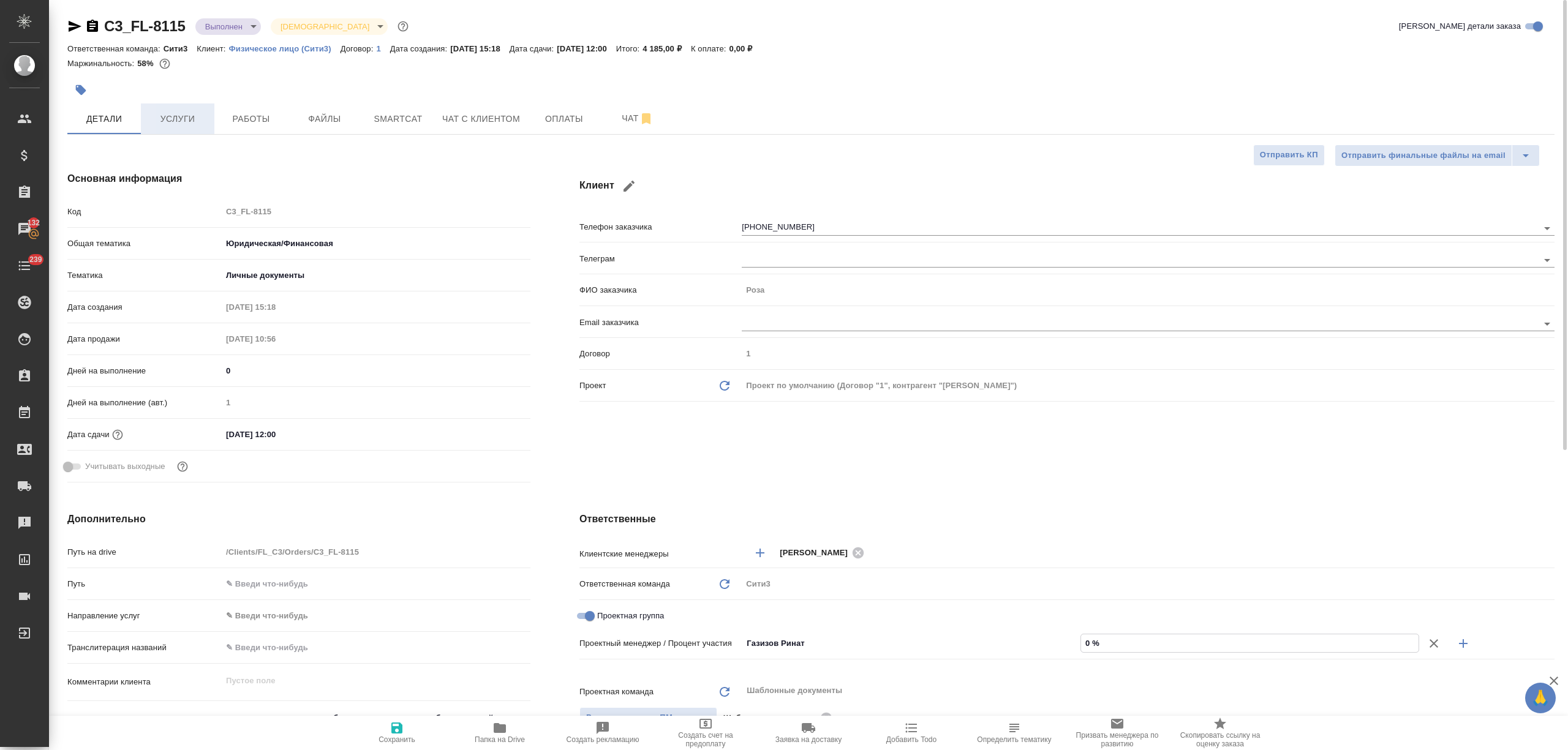
click at [179, 103] on button "Услуги" at bounding box center [177, 118] width 73 height 30
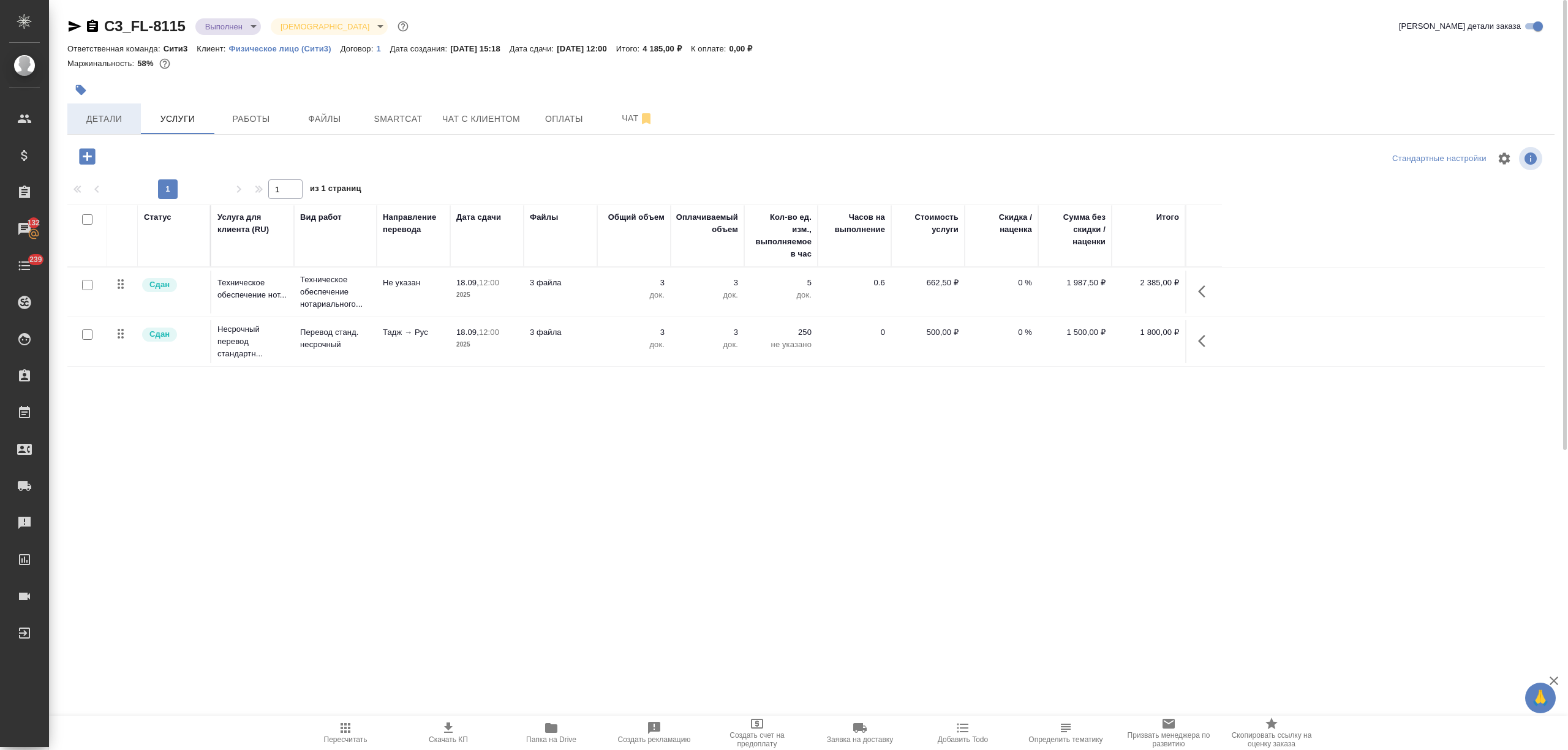
click at [108, 126] on button "Детали" at bounding box center [104, 118] width 73 height 30
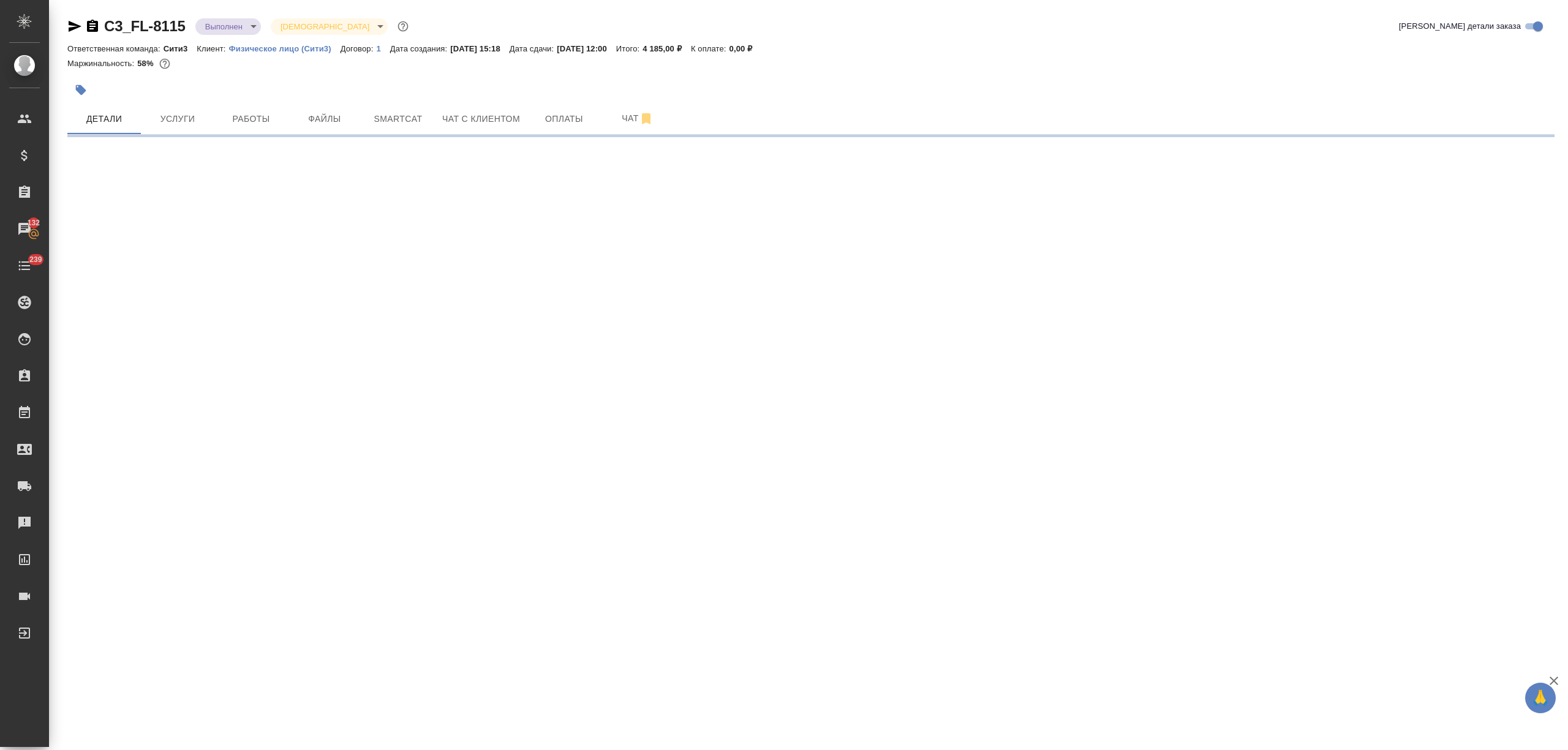
select select "RU"
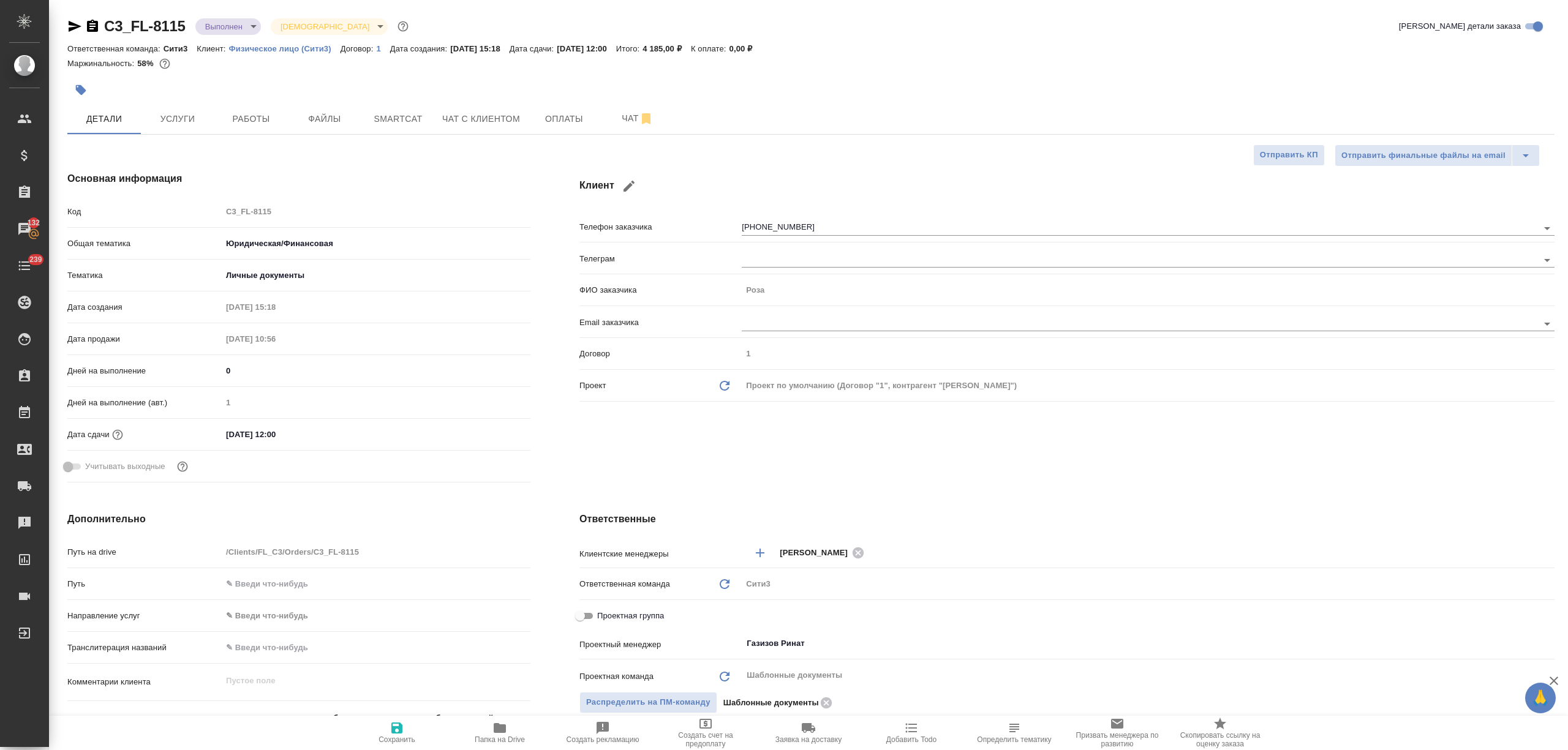
type textarea "x"
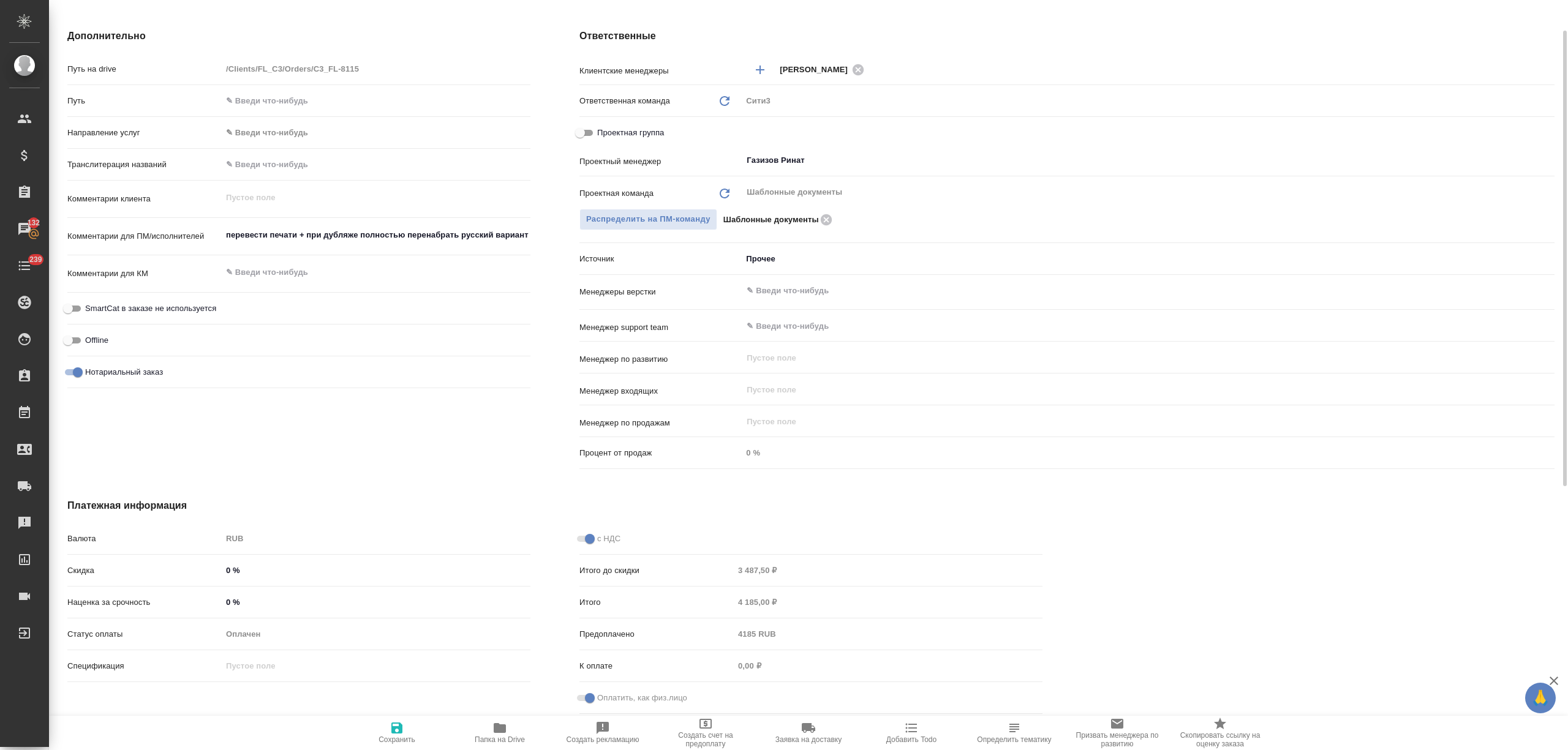
scroll to position [320, 0]
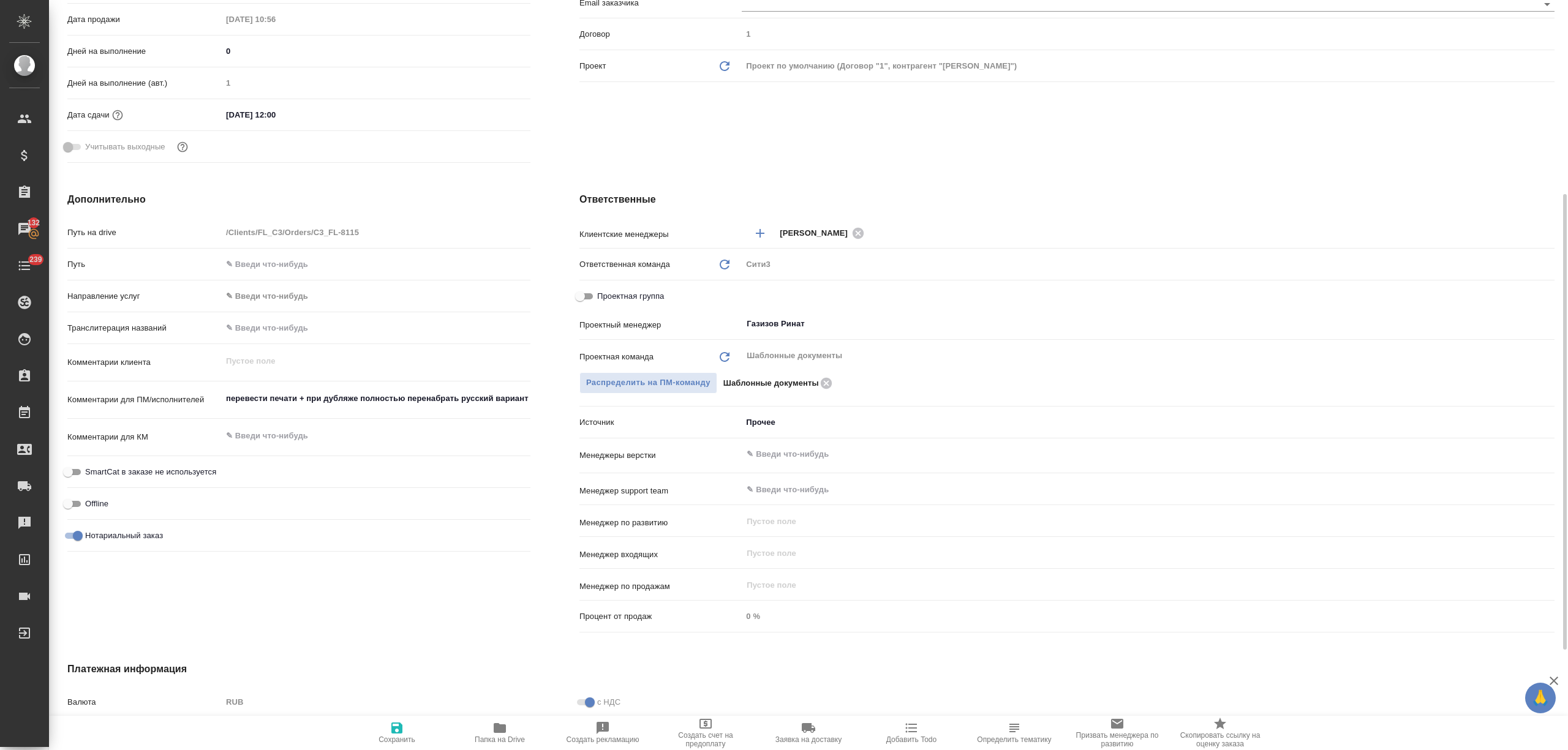
click at [633, 287] on div "Проектная группа" at bounding box center [1067, 296] width 975 height 21
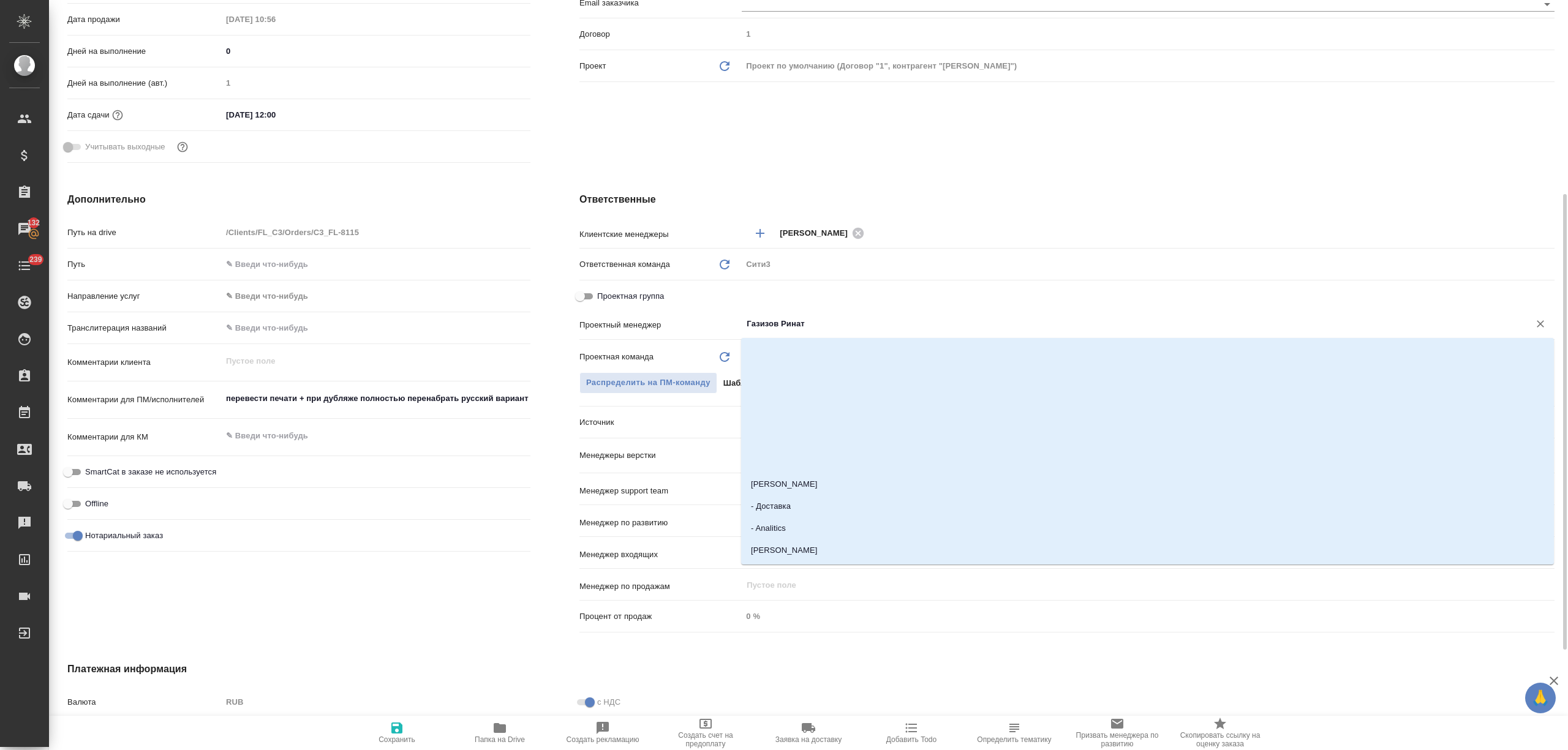
click at [798, 323] on input "Газизов Ринат" at bounding box center [1127, 324] width 765 height 15
click at [625, 294] on span "Проектная группа" at bounding box center [630, 296] width 67 height 12
click at [602, 294] on input "Проектная группа" at bounding box center [580, 296] width 44 height 15
checkbox input "true"
type textarea "x"
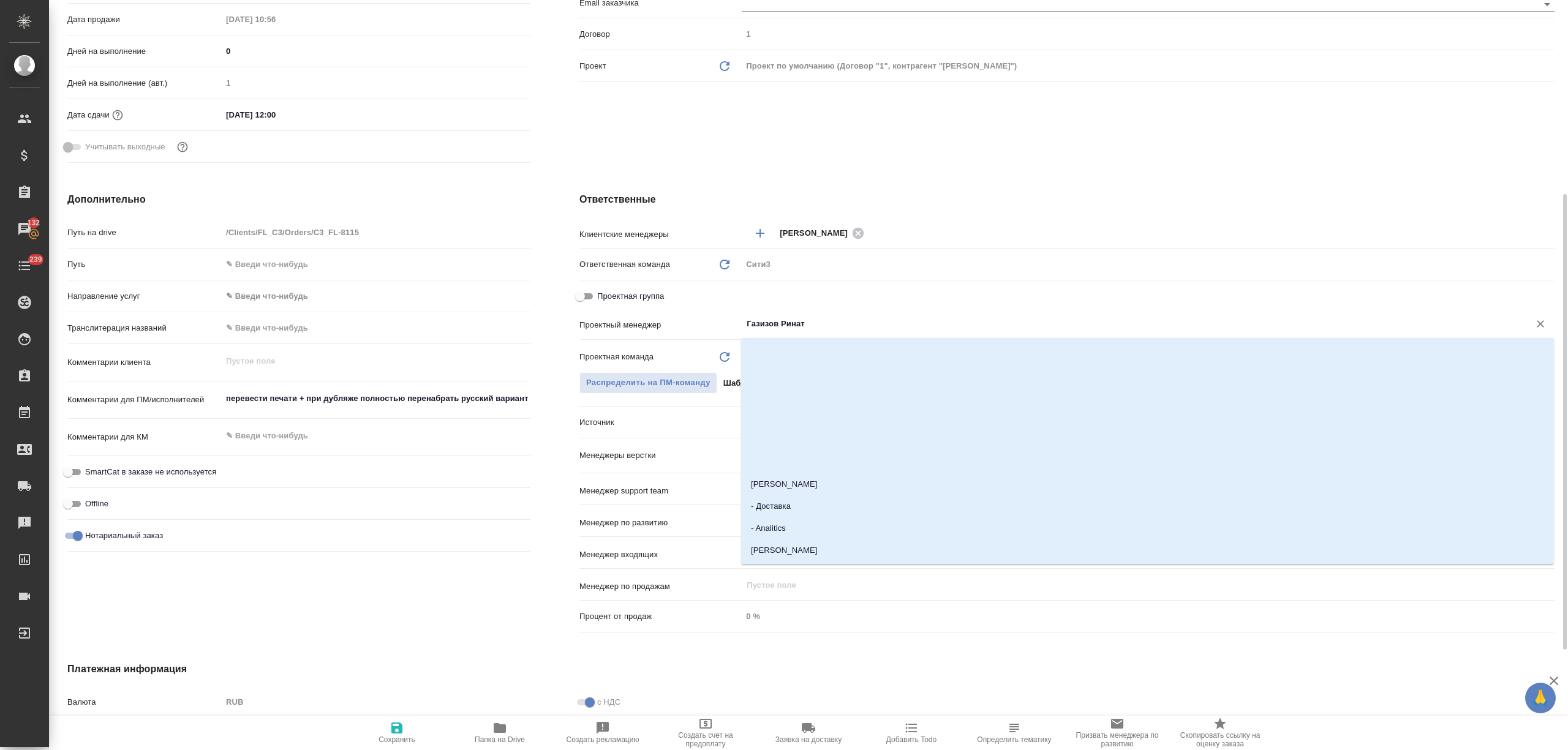
type textarea "x"
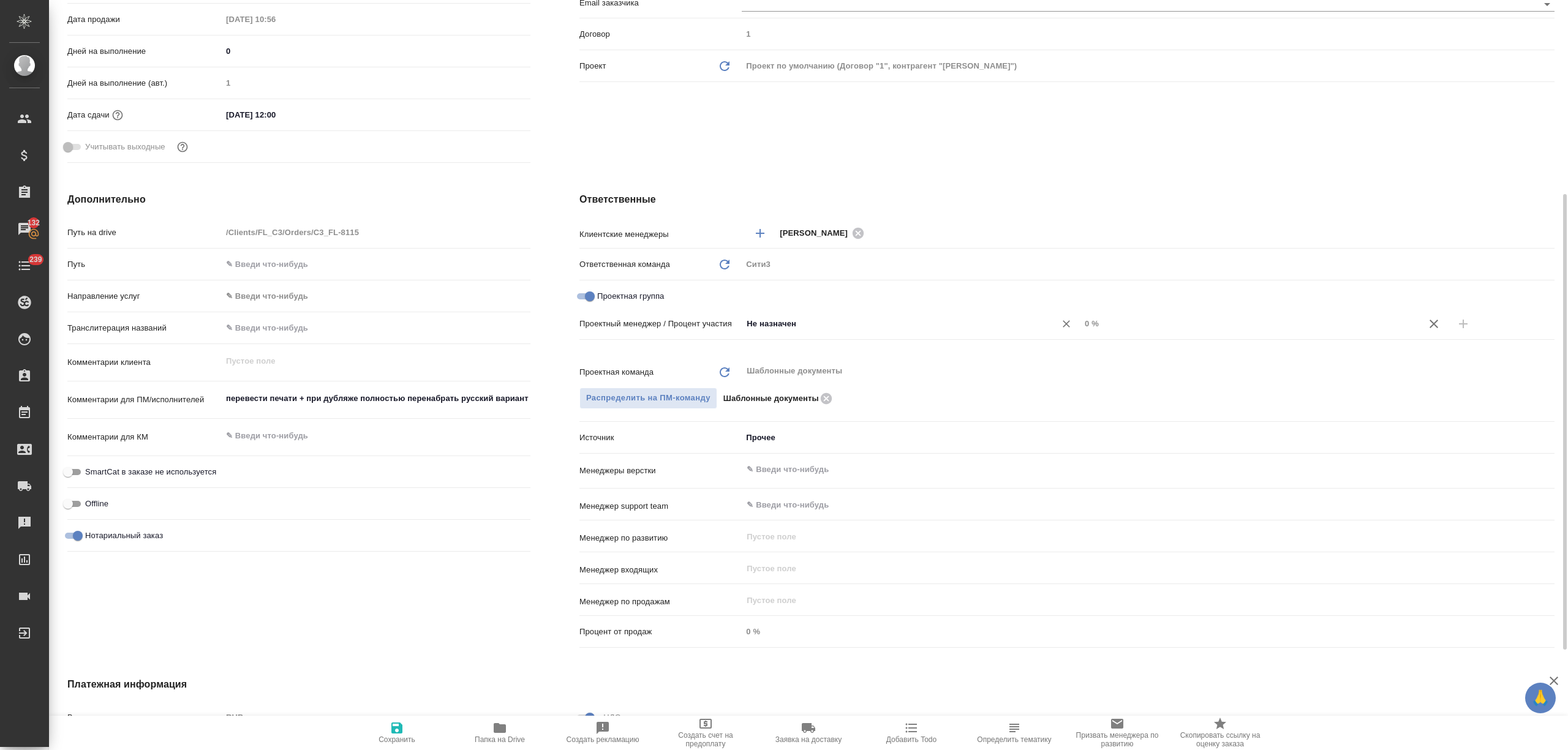
click at [814, 331] on input "Не назначен" at bounding box center [890, 324] width 290 height 15
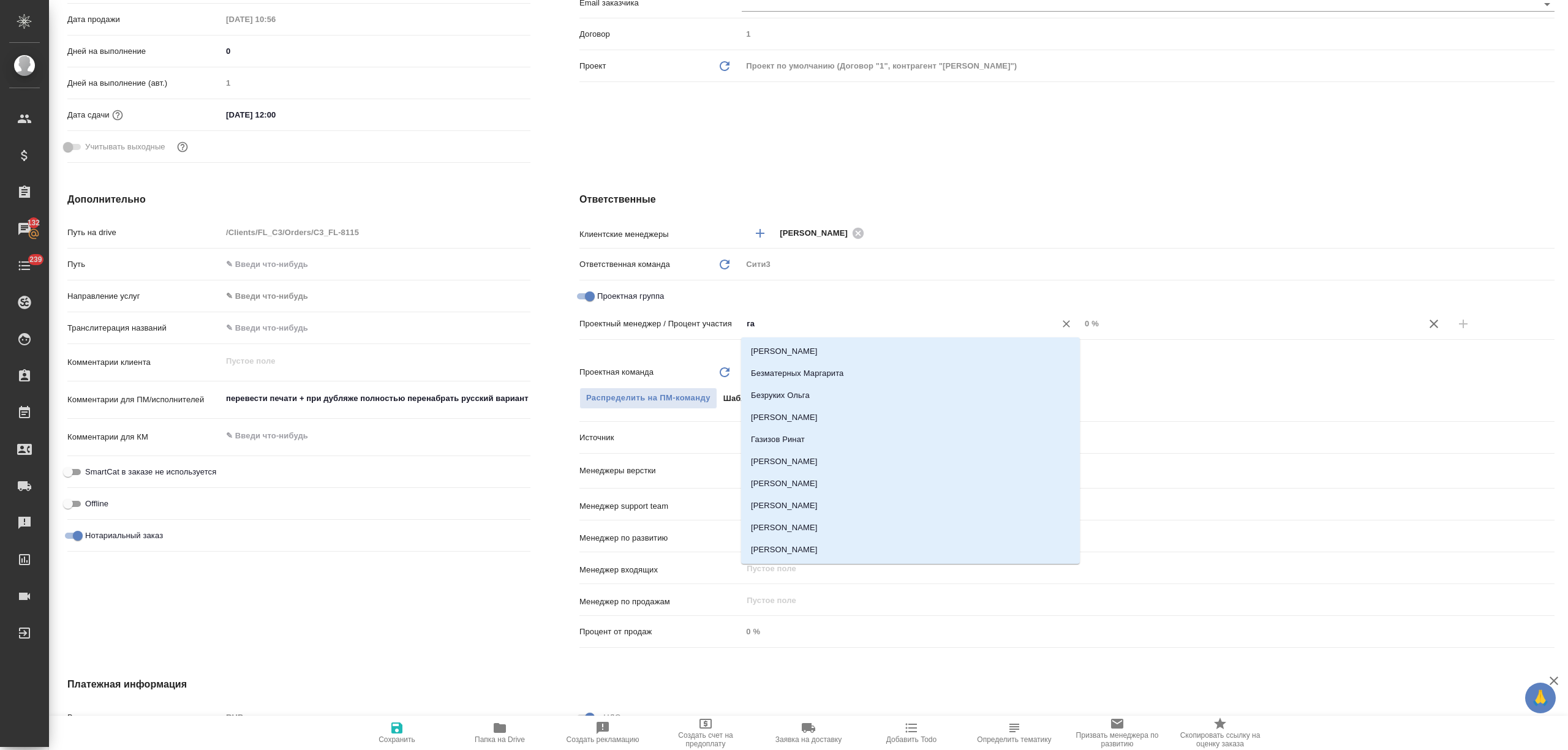
type input "газ"
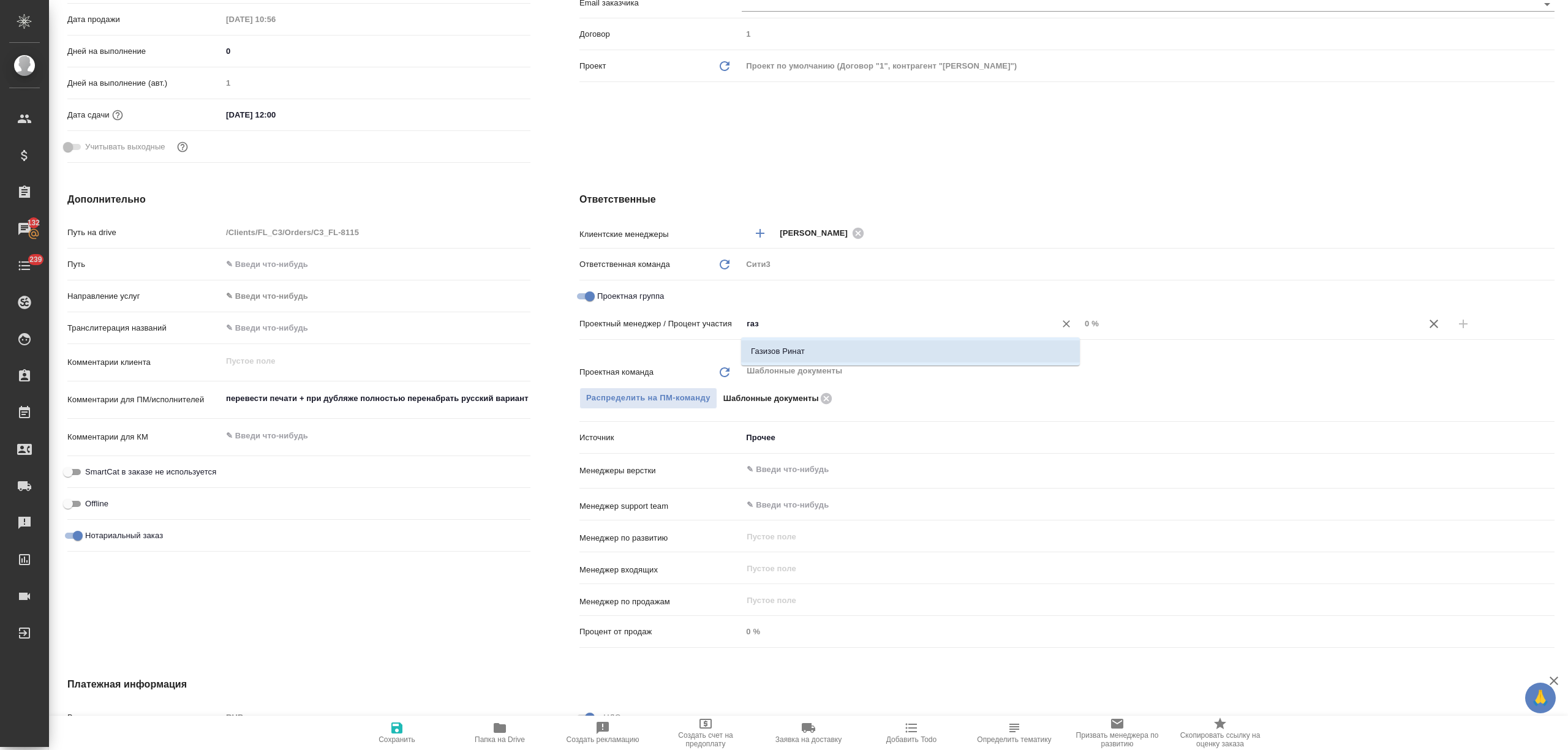
click at [864, 365] on ul "Газизов Ринат" at bounding box center [911, 361] width 339 height 22
click at [872, 353] on li "Газизов Ринат" at bounding box center [911, 352] width 339 height 22
type textarea "x"
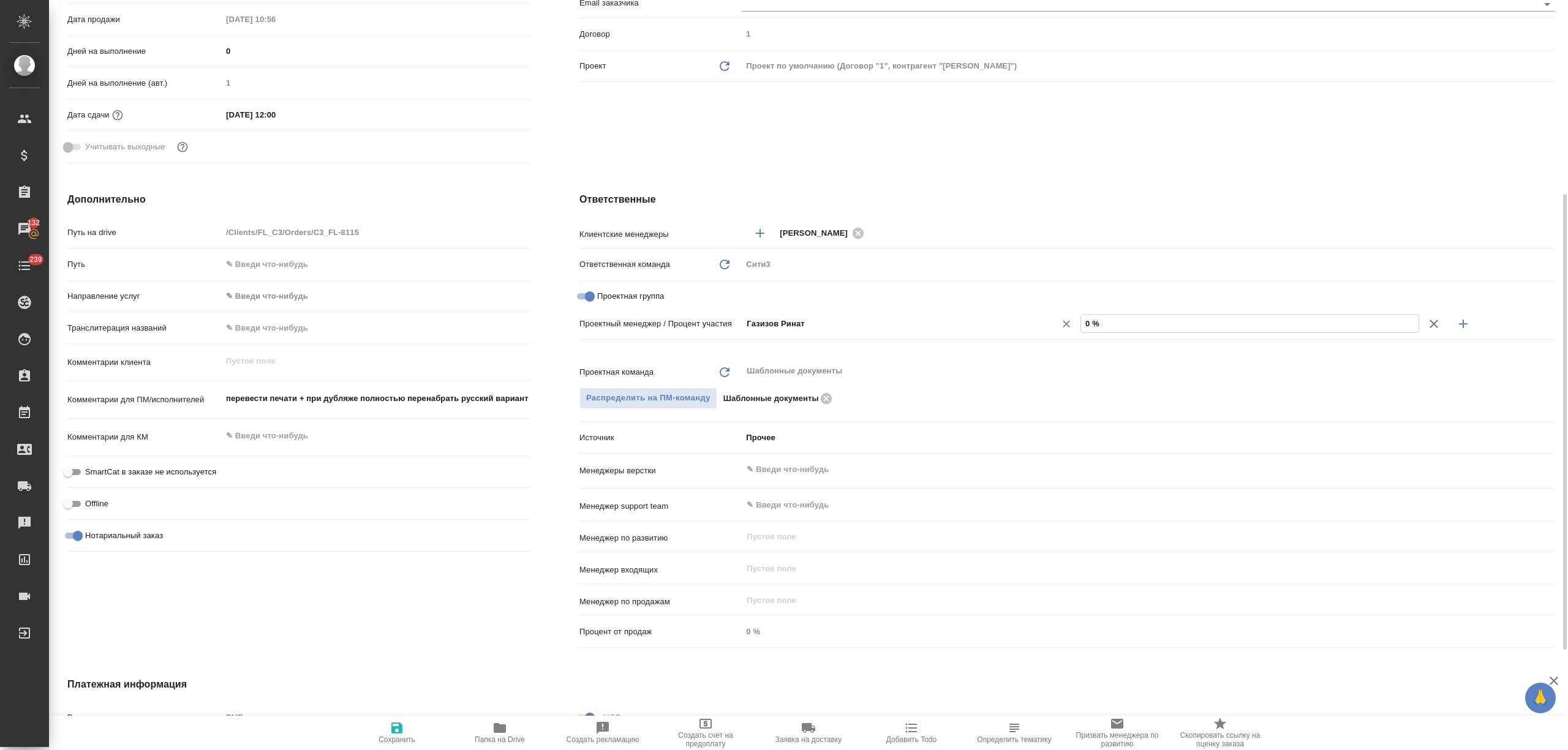
drag, startPoint x: 1063, startPoint y: 323, endPoint x: 1023, endPoint y: 323, distance: 40.0
click at [1023, 323] on div "[PERSON_NAME] ​ 0 %" at bounding box center [1148, 323] width 813 height 21
type textarea "x"
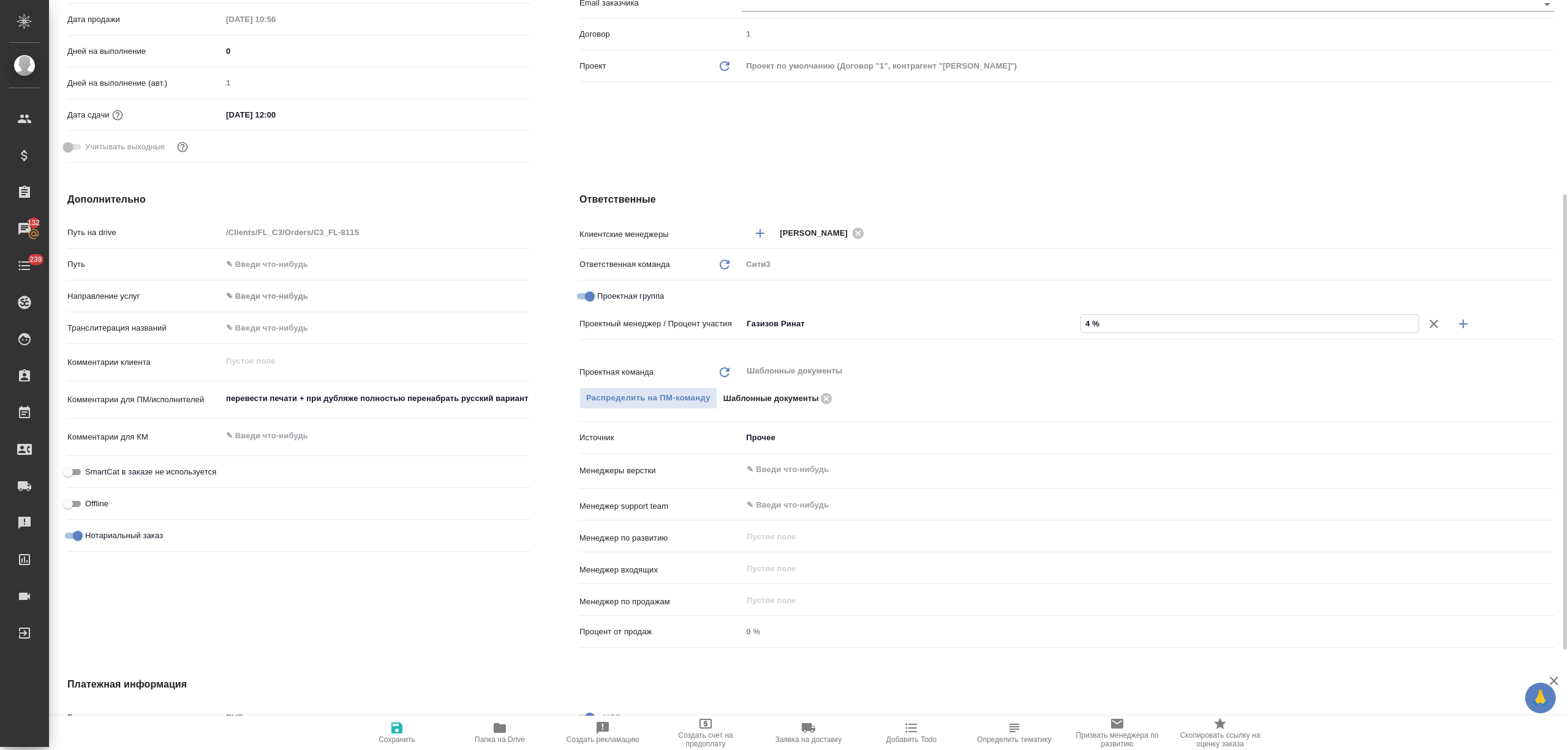
type input "43 %"
type textarea "x"
type input "43 %"
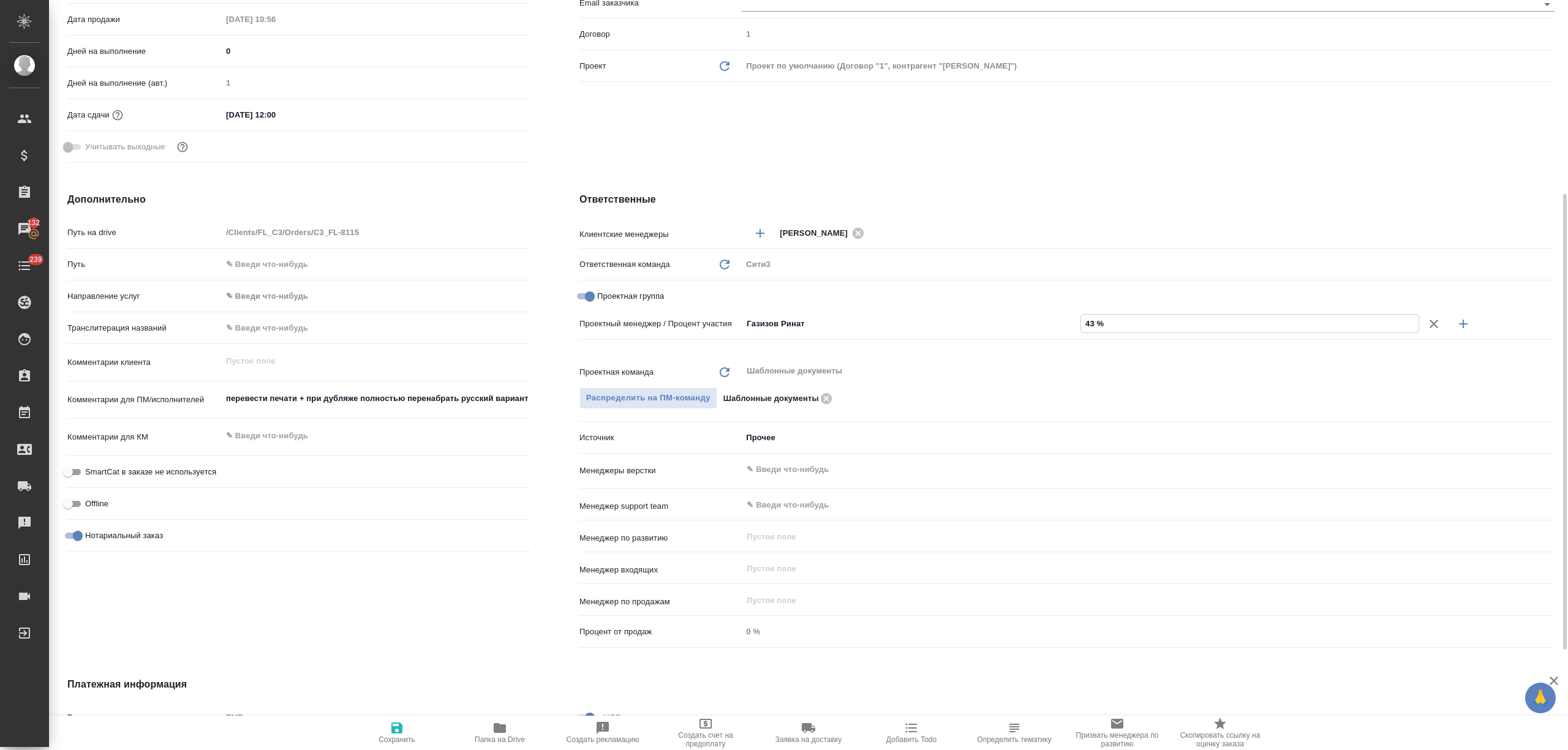
click at [1473, 330] on button "button" at bounding box center [1463, 324] width 29 height 29
type textarea "x"
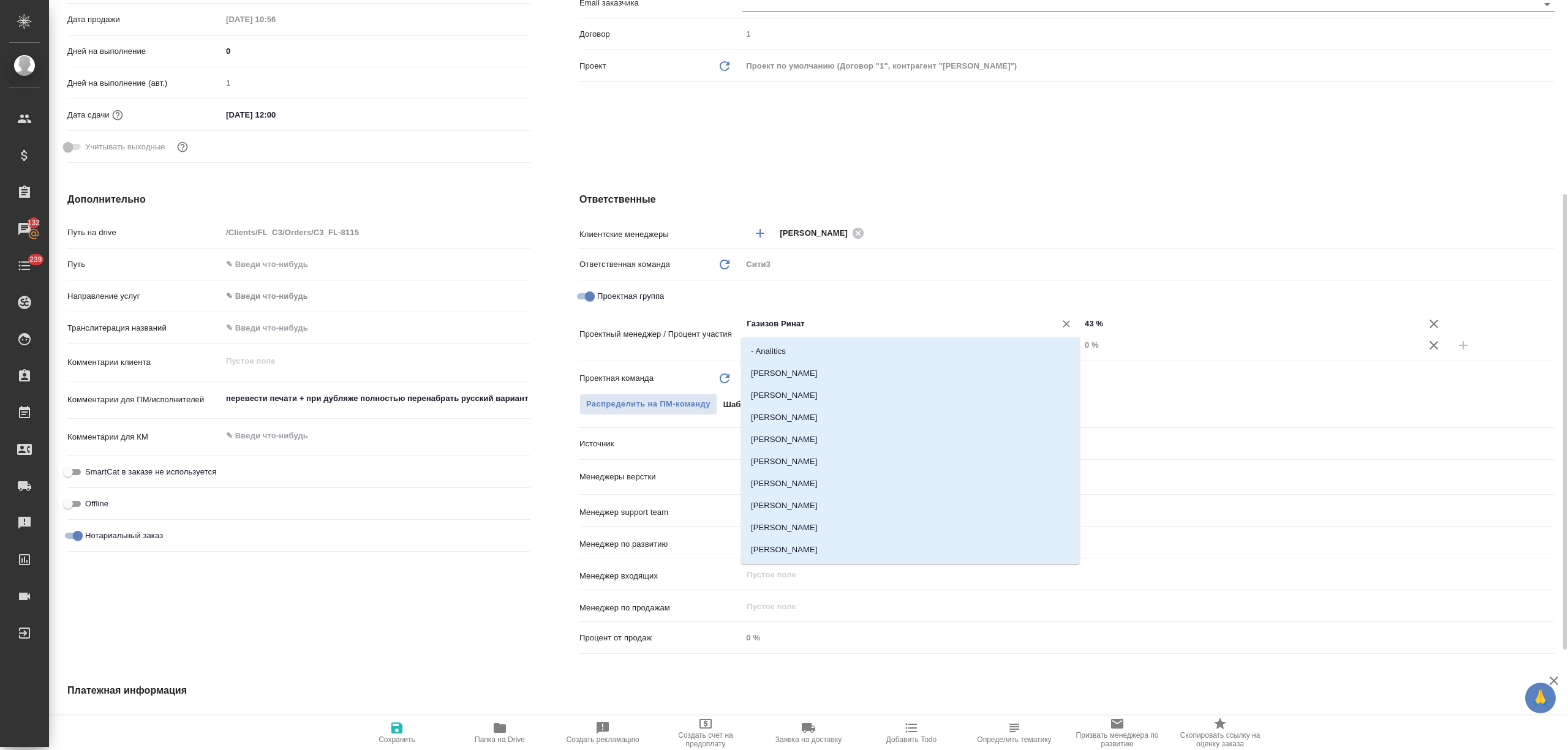
click at [927, 330] on input "Газизов Ринат" at bounding box center [890, 324] width 290 height 15
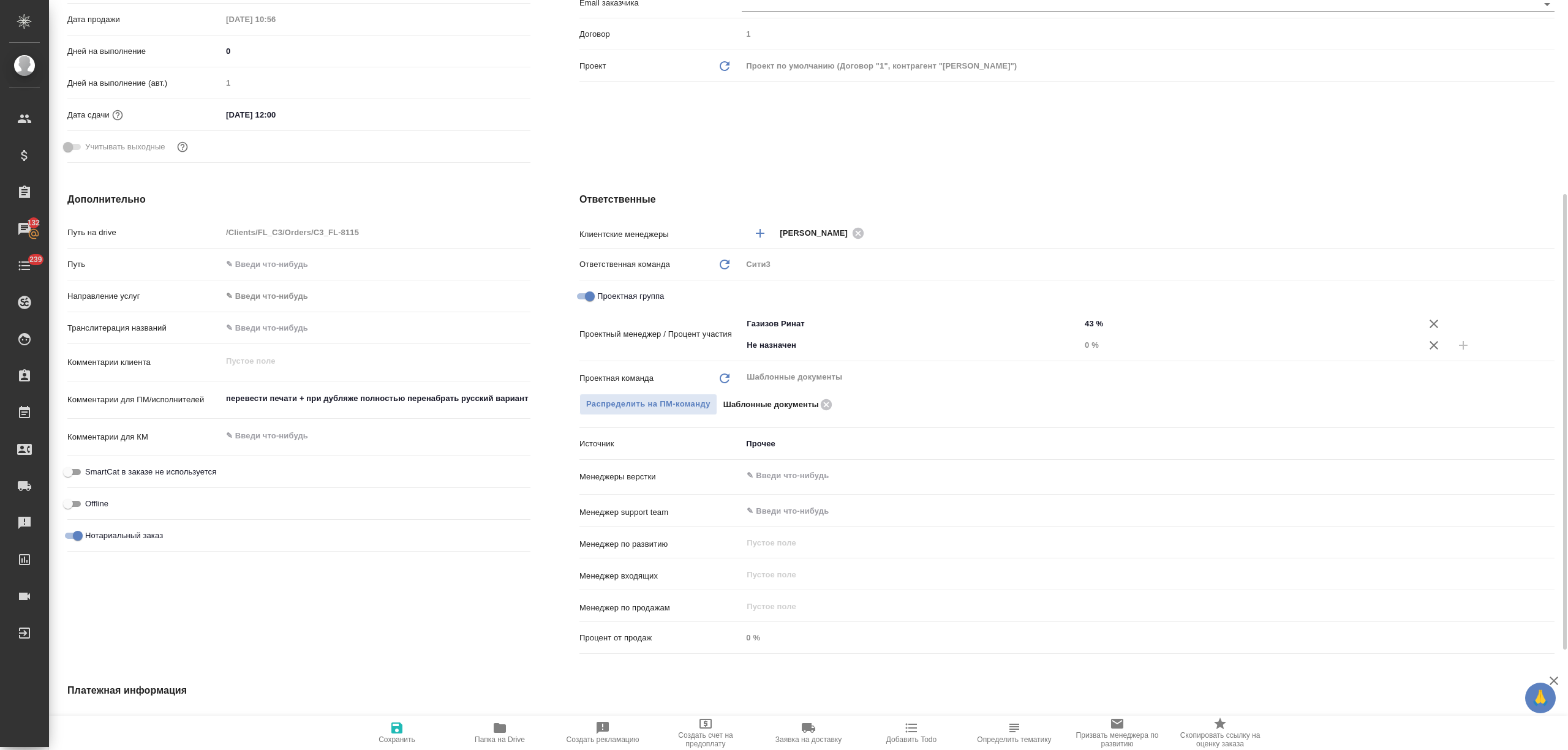
click at [768, 304] on div "Проектная группа" at bounding box center [1067, 296] width 975 height 21
click at [835, 339] on input "Не назначен" at bounding box center [890, 345] width 290 height 15
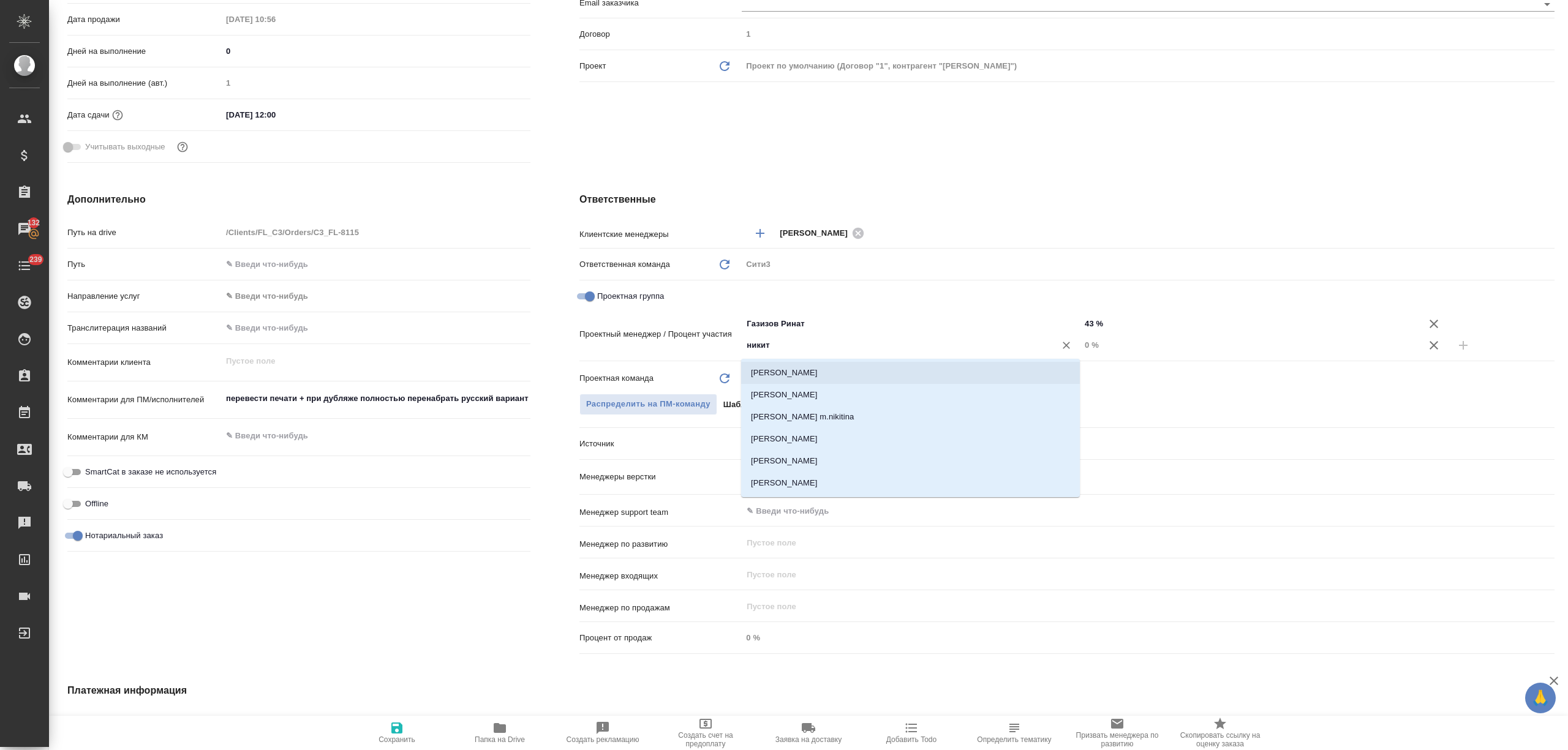
type input "никити"
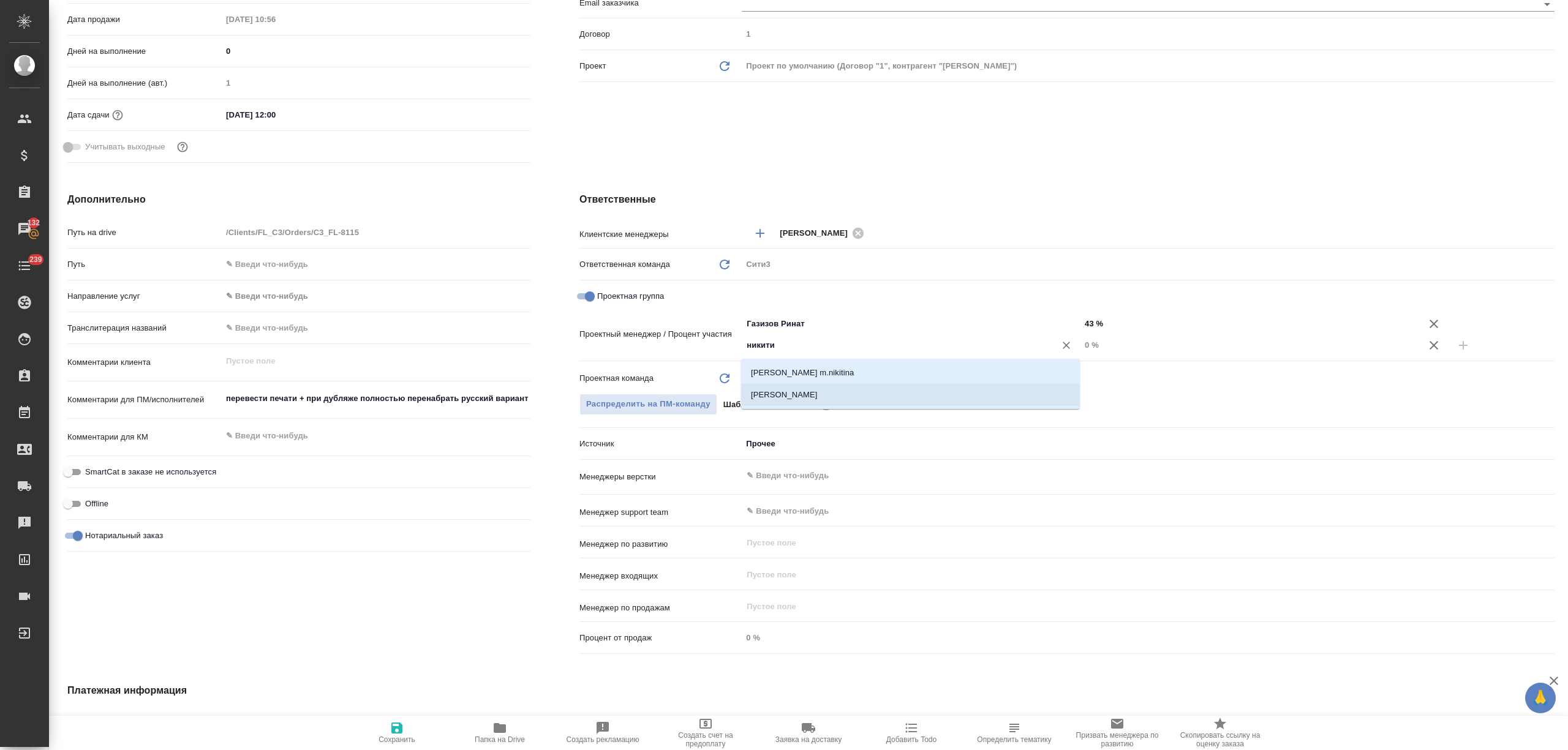
click at [841, 390] on li "[PERSON_NAME]" at bounding box center [911, 395] width 339 height 22
type textarea "x"
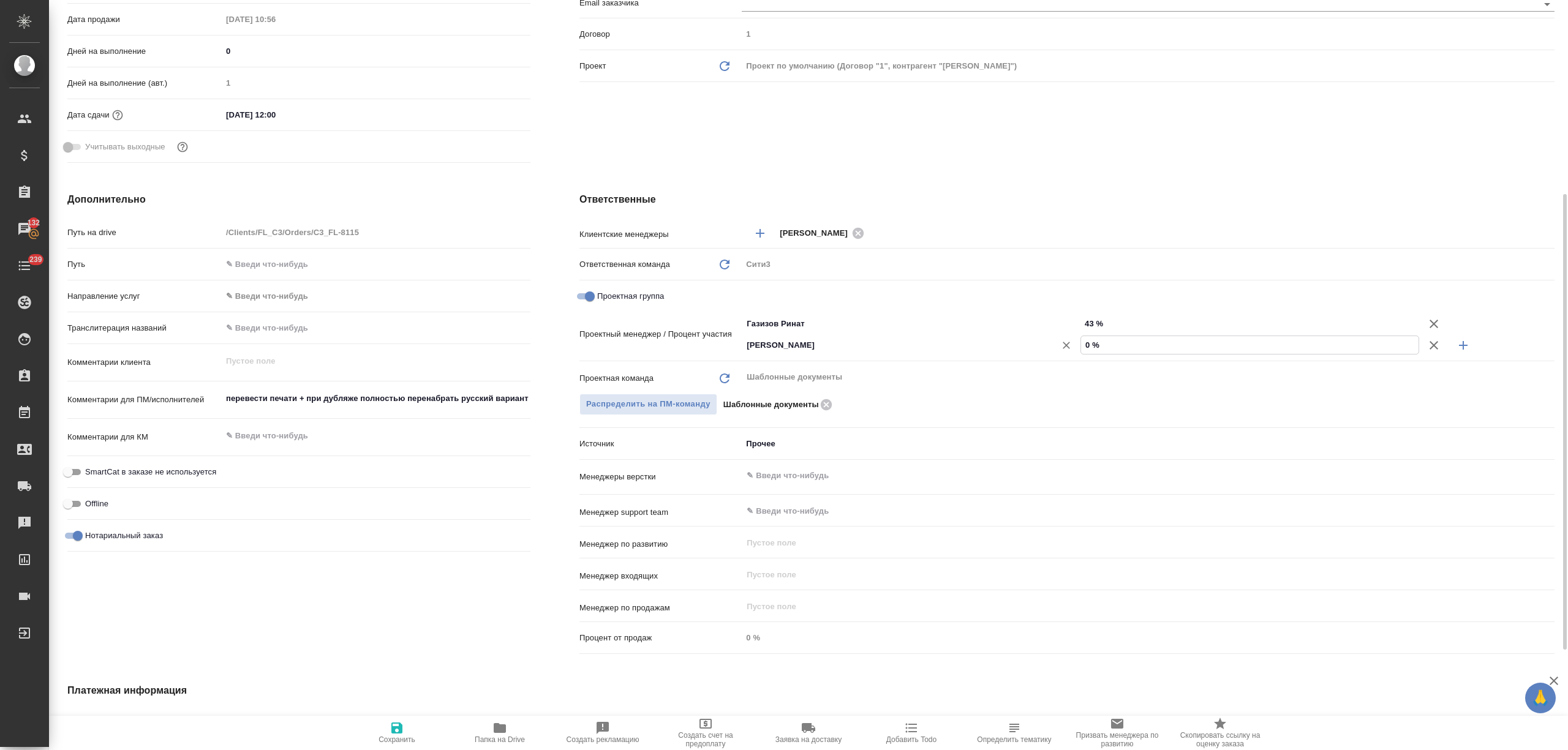
drag, startPoint x: 1124, startPoint y: 343, endPoint x: 988, endPoint y: 343, distance: 136.0
click at [988, 343] on div "[PERSON_NAME] ​ 0 %" at bounding box center [1148, 345] width 813 height 21
type input "5 %"
type textarea "x"
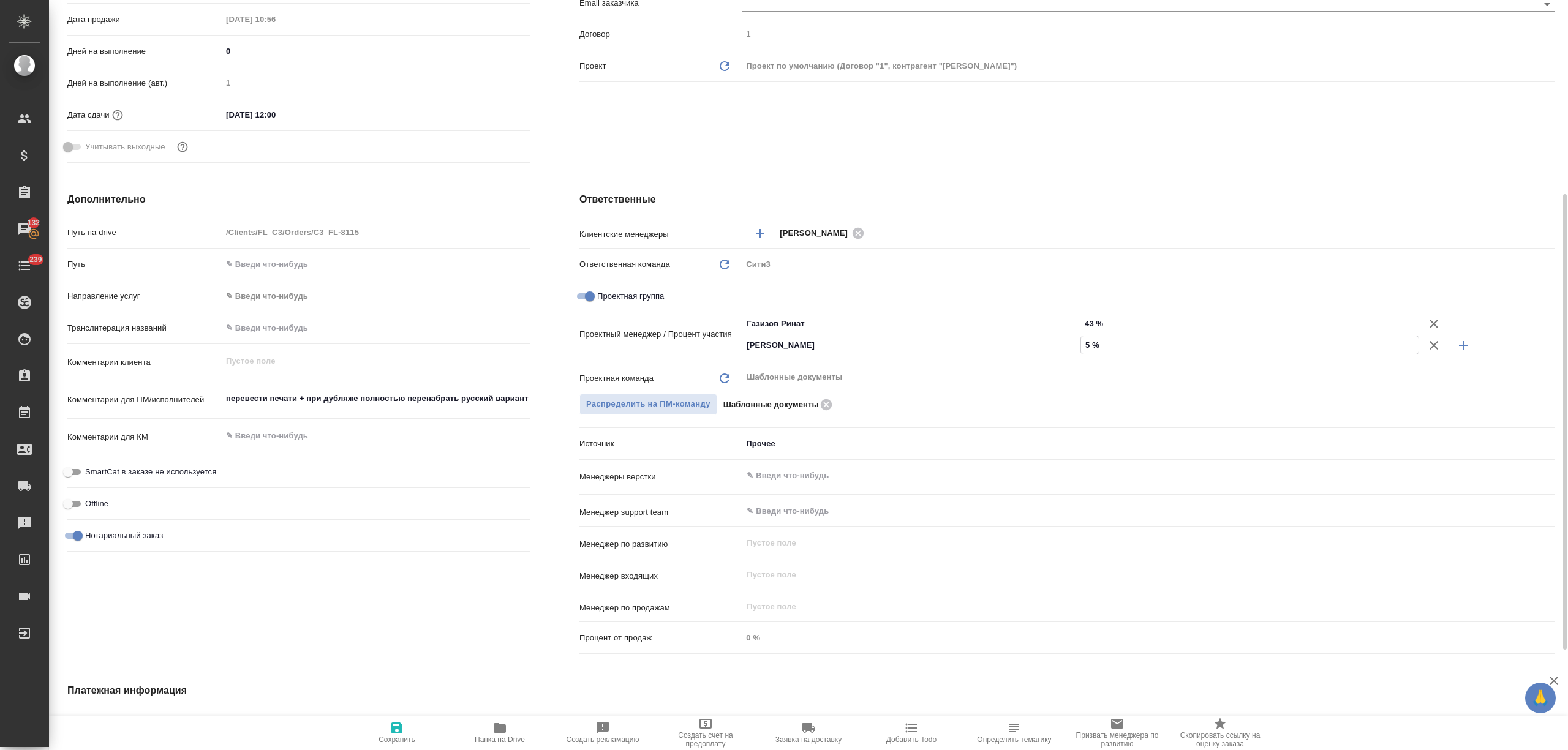
type textarea "x"
type input "57 %"
click at [392, 725] on icon "button" at bounding box center [397, 727] width 11 height 11
type textarea "x"
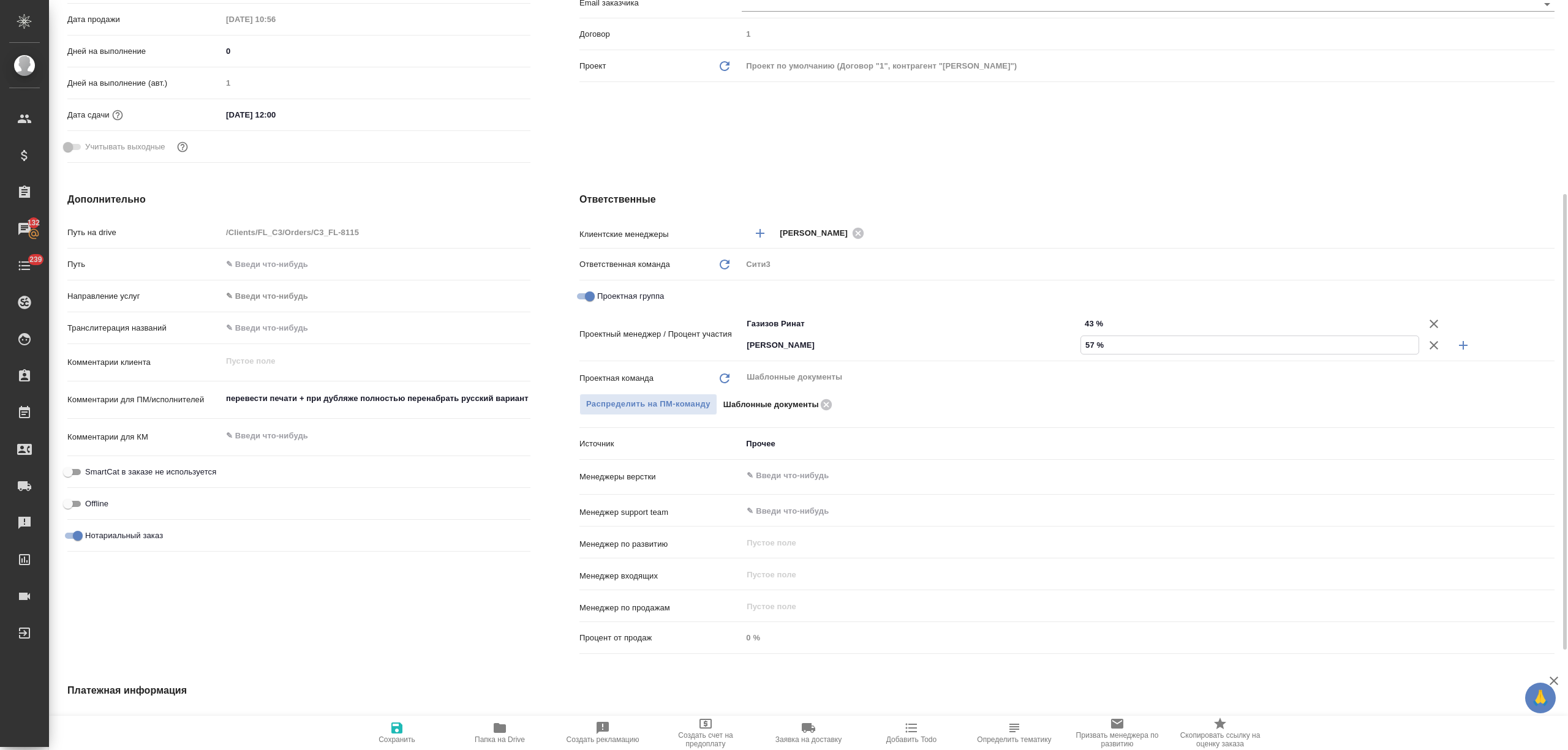
type textarea "x"
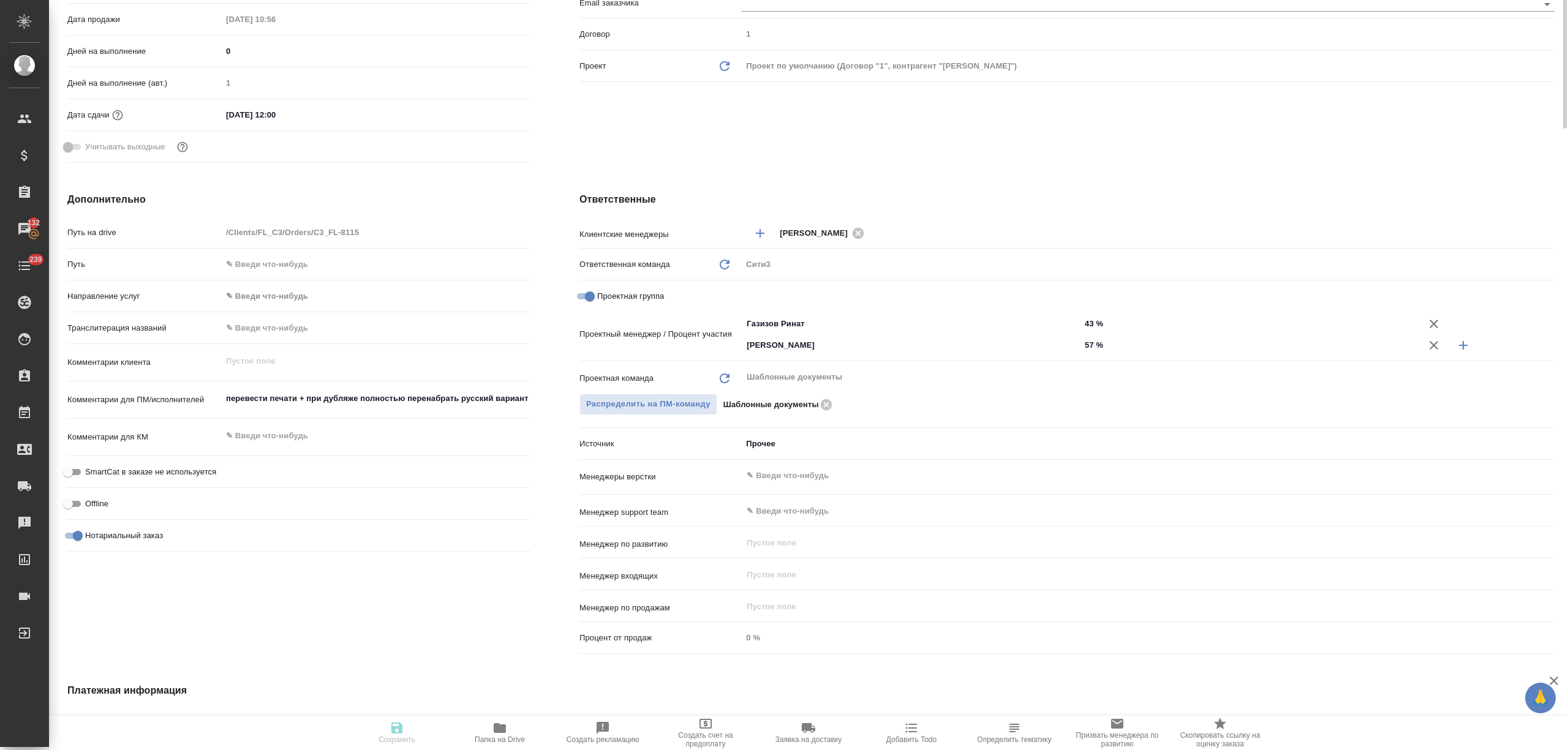
type textarea "x"
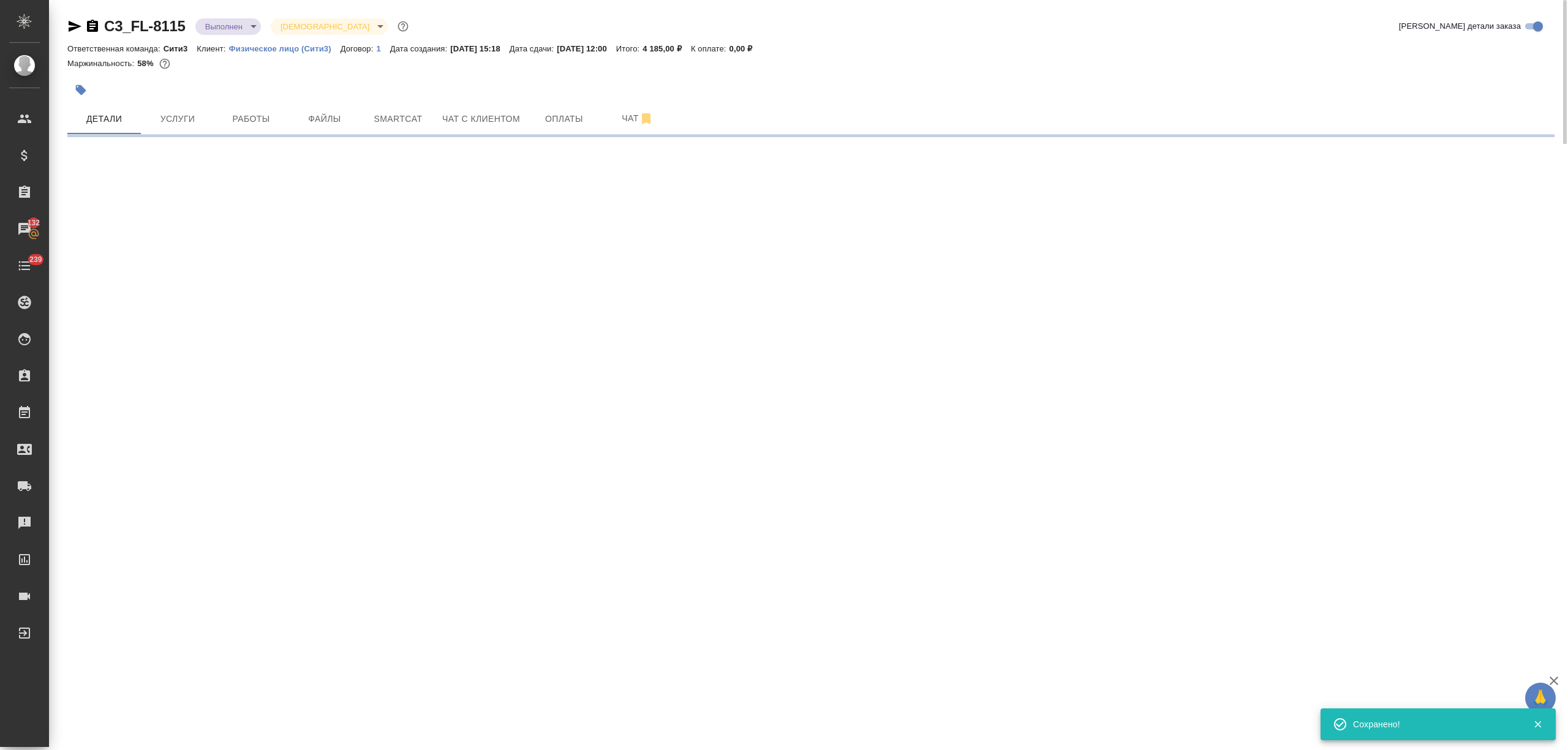
click at [248, 25] on body "🙏 .cls-1 fill:#fff; AWATERA [PERSON_NAME] Спецификации Заказы 132 Чаты 239 Todo…" at bounding box center [784, 424] width 1568 height 849
click at [262, 182] on li "Завершен" at bounding box center [250, 191] width 112 height 21
click at [510, 121] on span "Чат с клиентом" at bounding box center [481, 119] width 78 height 16
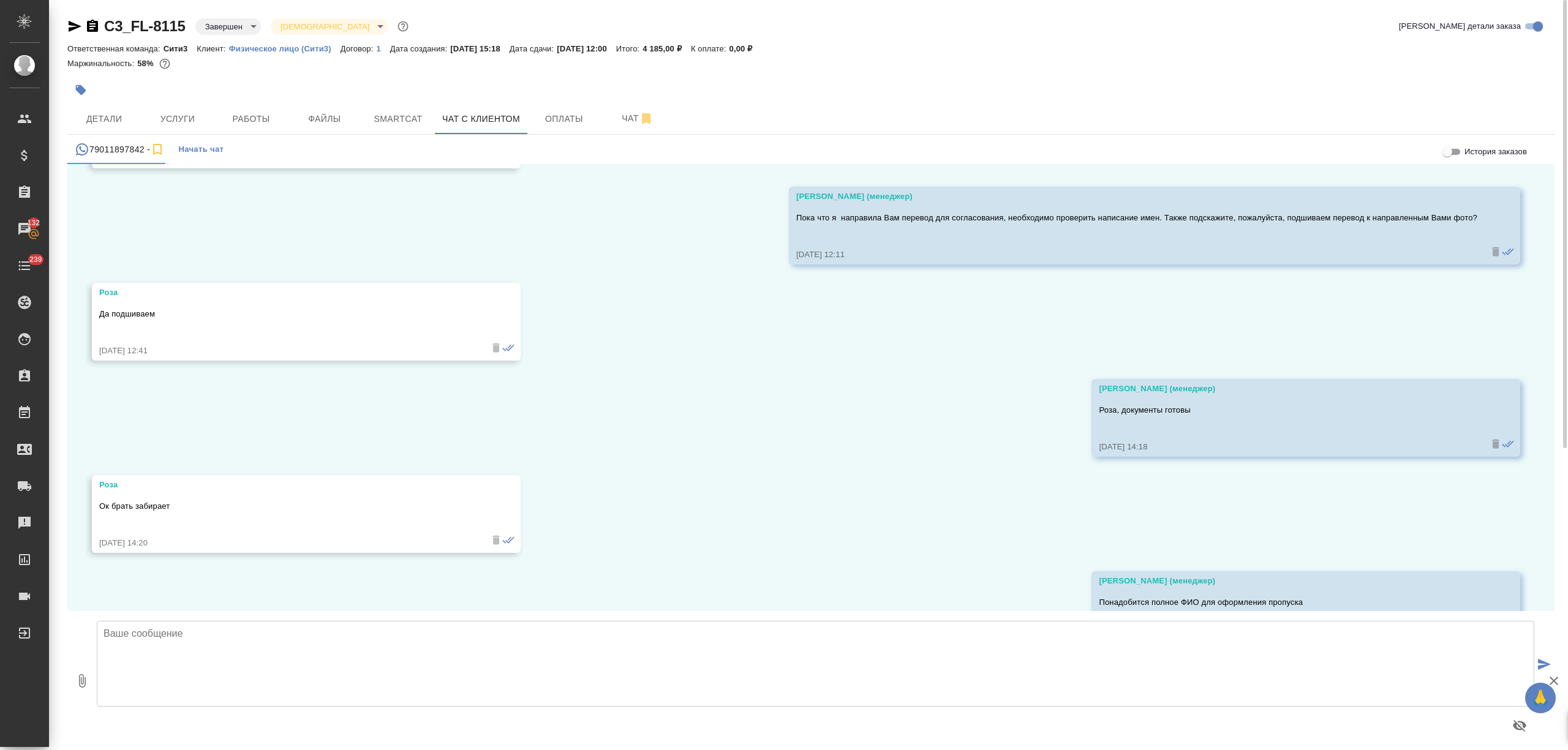
scroll to position [5270, 0]
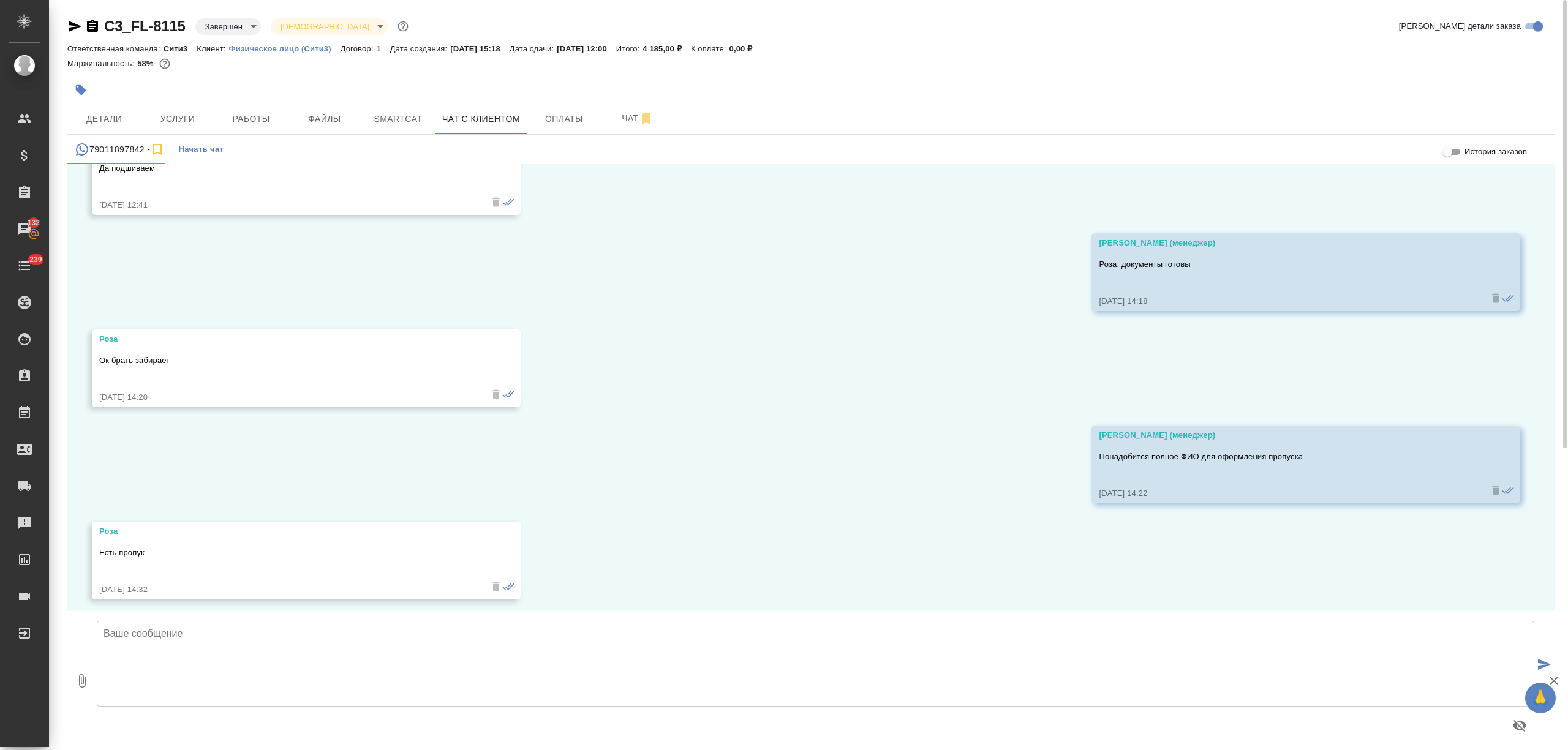
click at [238, 646] on textarea at bounding box center [815, 664] width 1438 height 86
type textarea "Роза, добрый день! С [DATE] мы переехали. Наш новый адрес – [STREET_ADDRESS]"
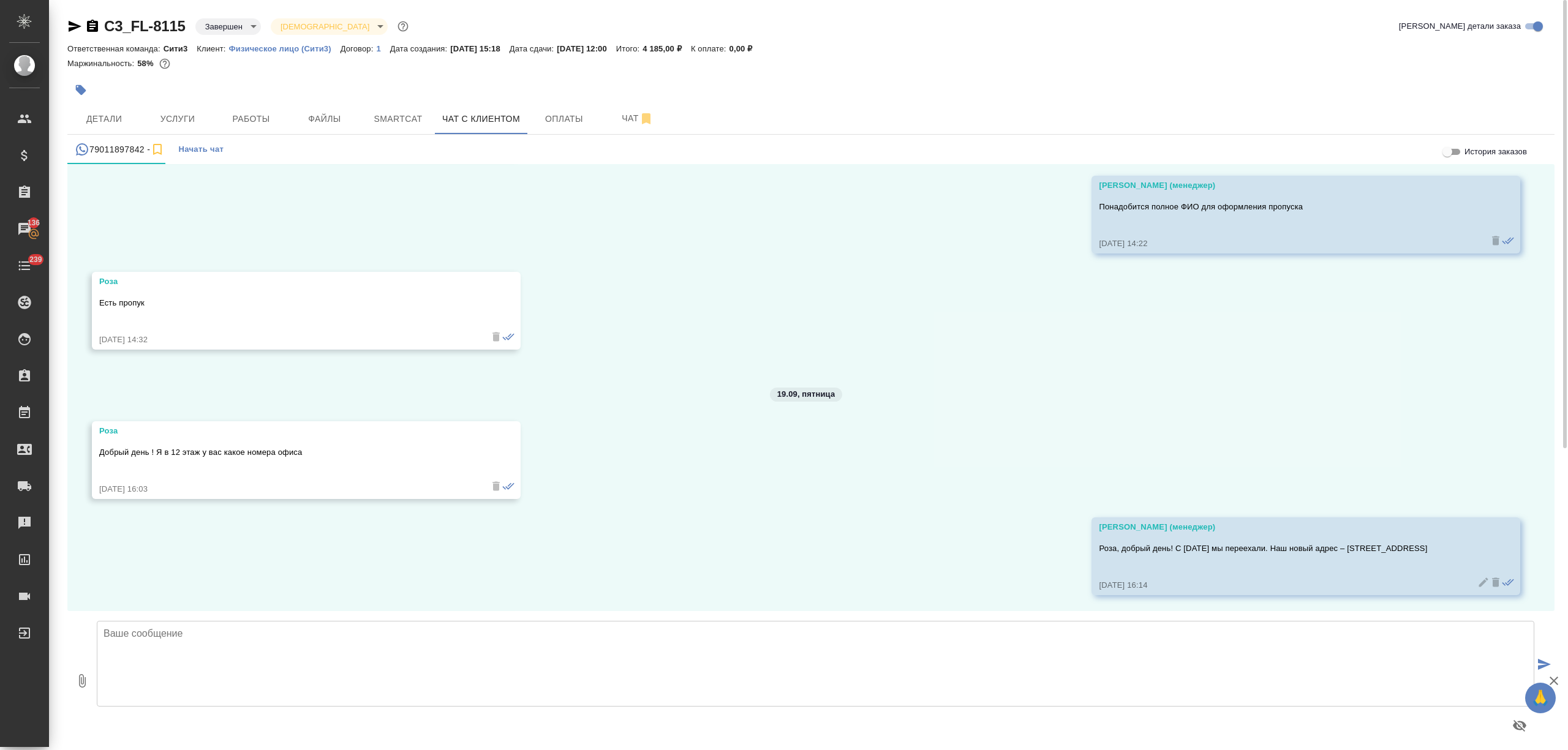
scroll to position [5616, 0]
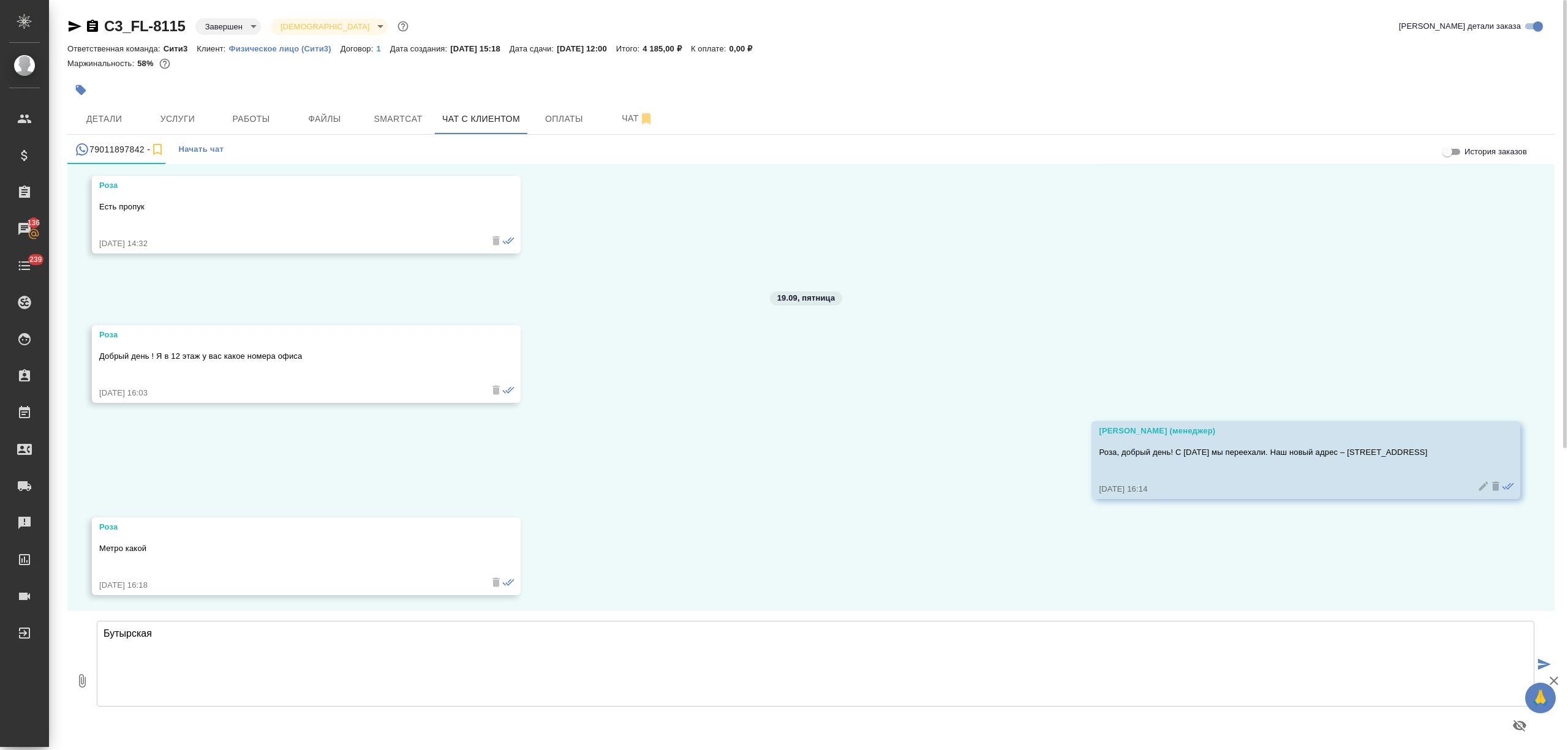
type textarea "Бутырская"
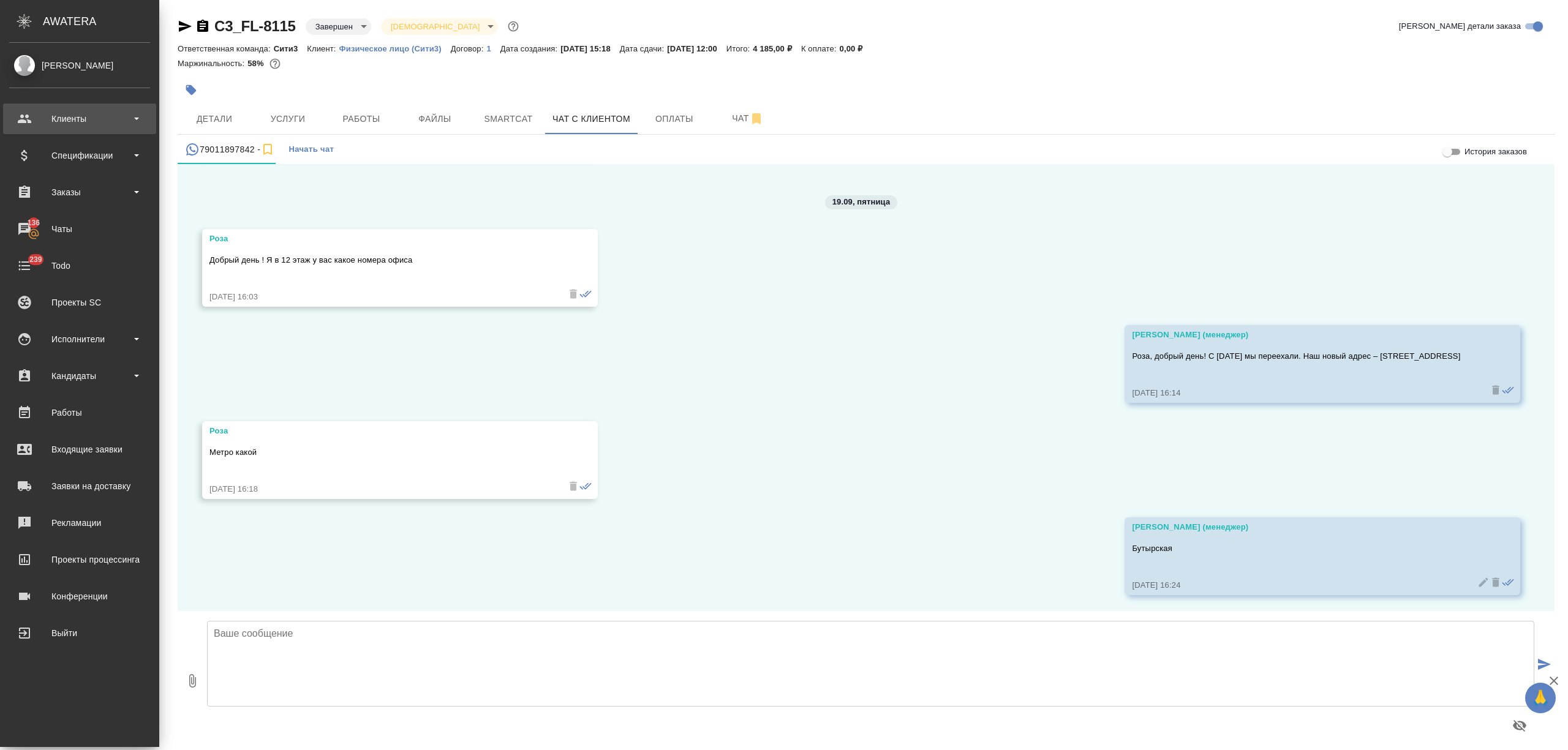
click at [67, 127] on div "Клиенты" at bounding box center [79, 119] width 141 height 18
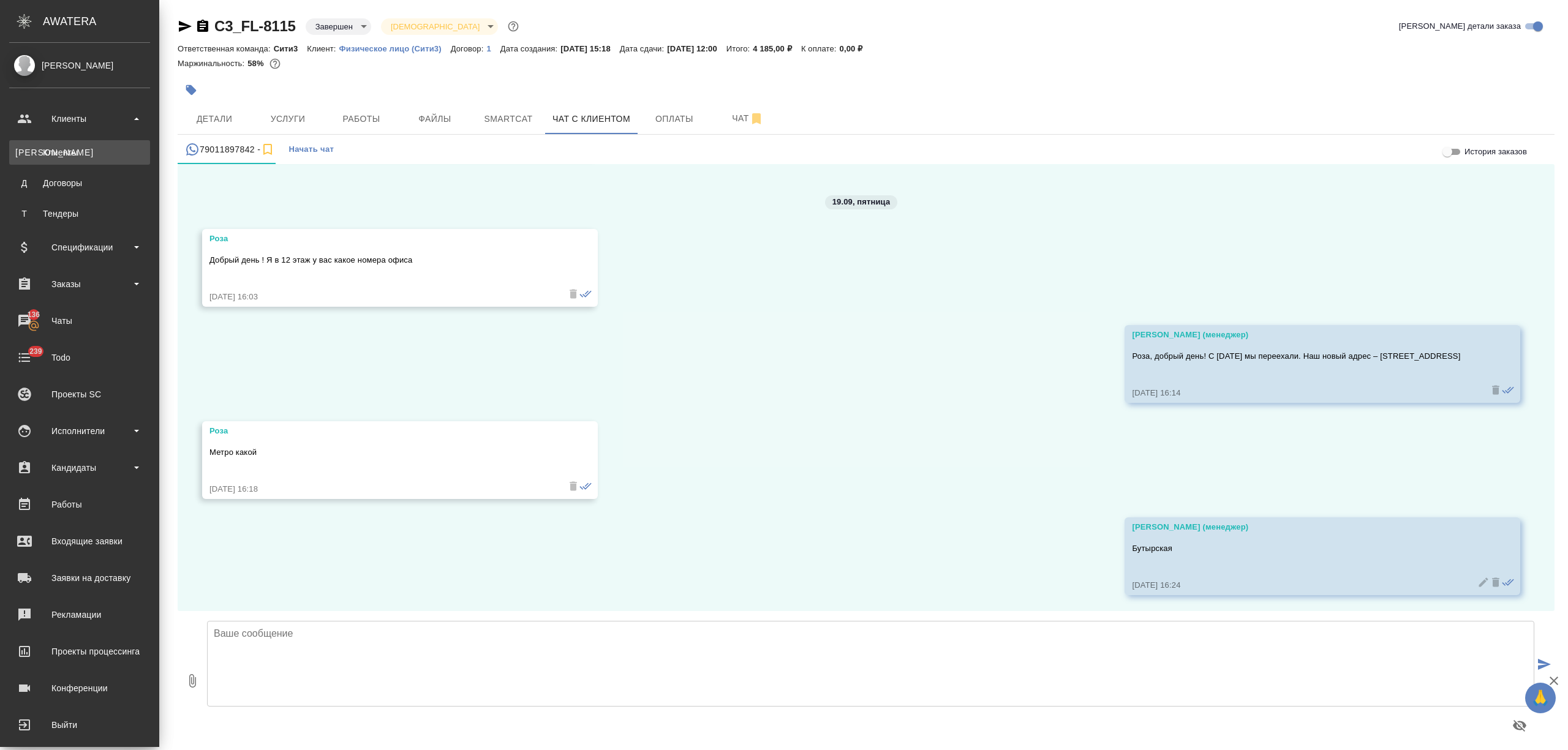
click at [71, 153] on div "Клиенты" at bounding box center [80, 152] width 129 height 12
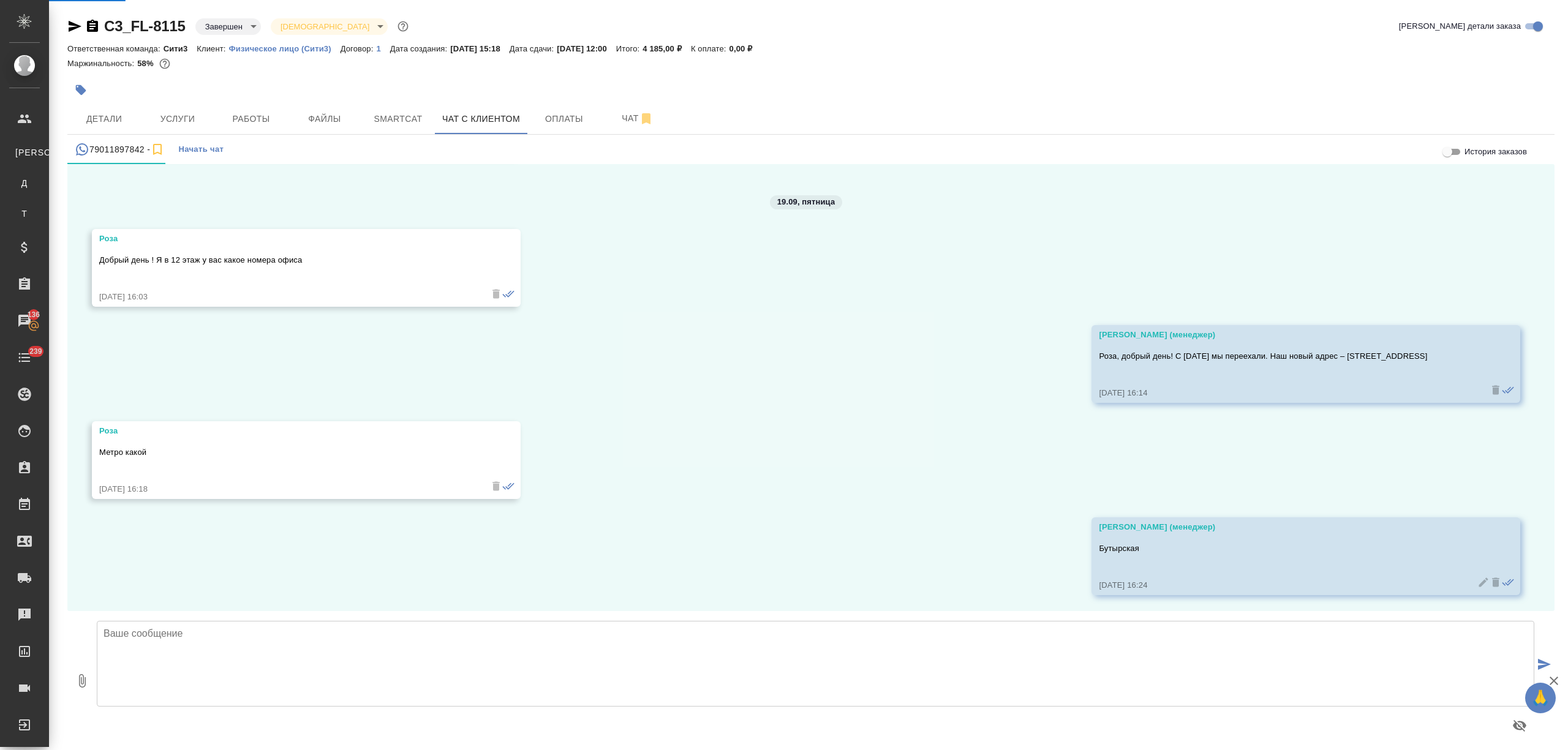
select select "RU"
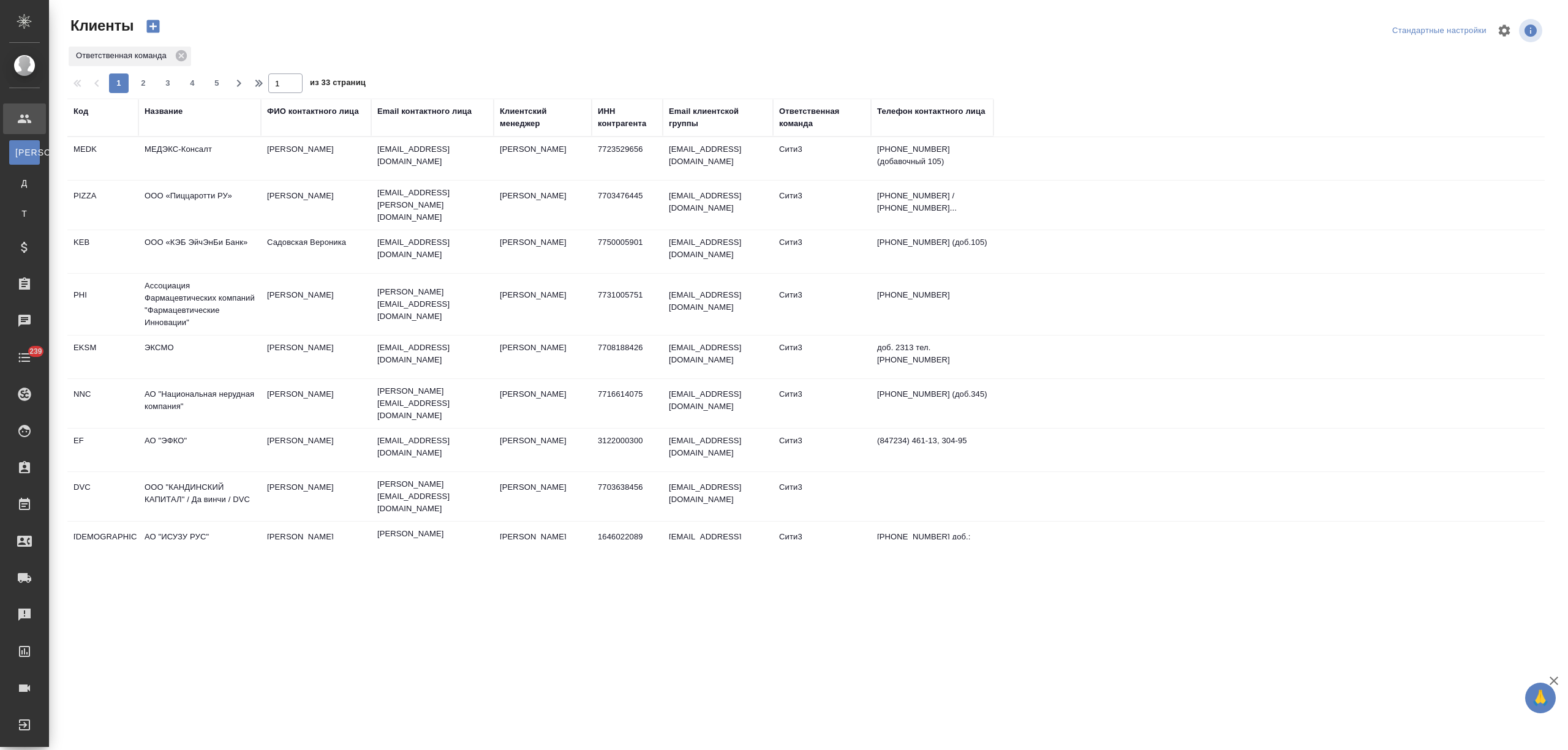
click at [162, 106] on div "Название" at bounding box center [164, 111] width 38 height 12
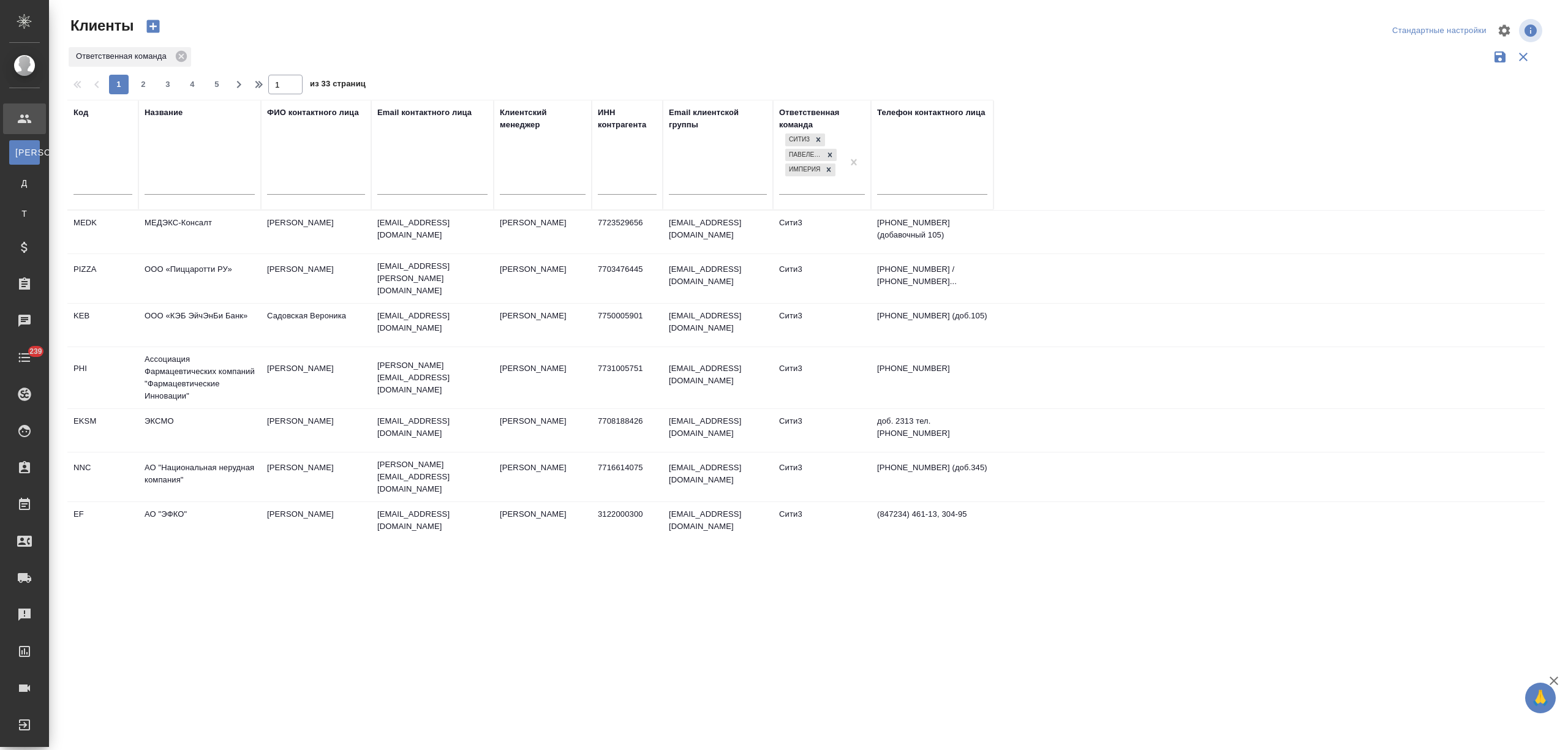
click at [180, 193] on input "text" at bounding box center [200, 187] width 110 height 16
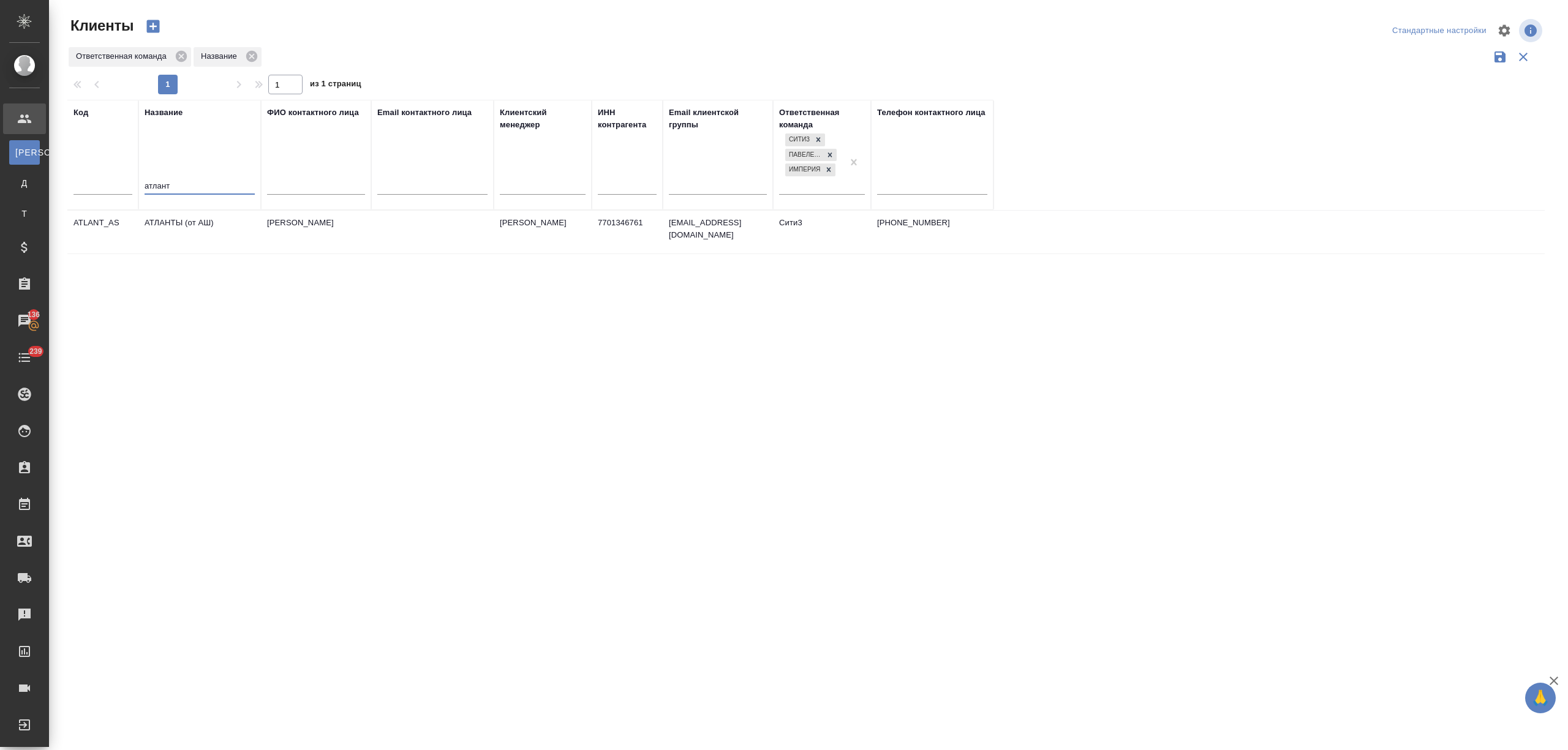
type input "атлант"
click at [199, 228] on td "АТЛАНТЫ (от АШ)" at bounding box center [199, 232] width 123 height 43
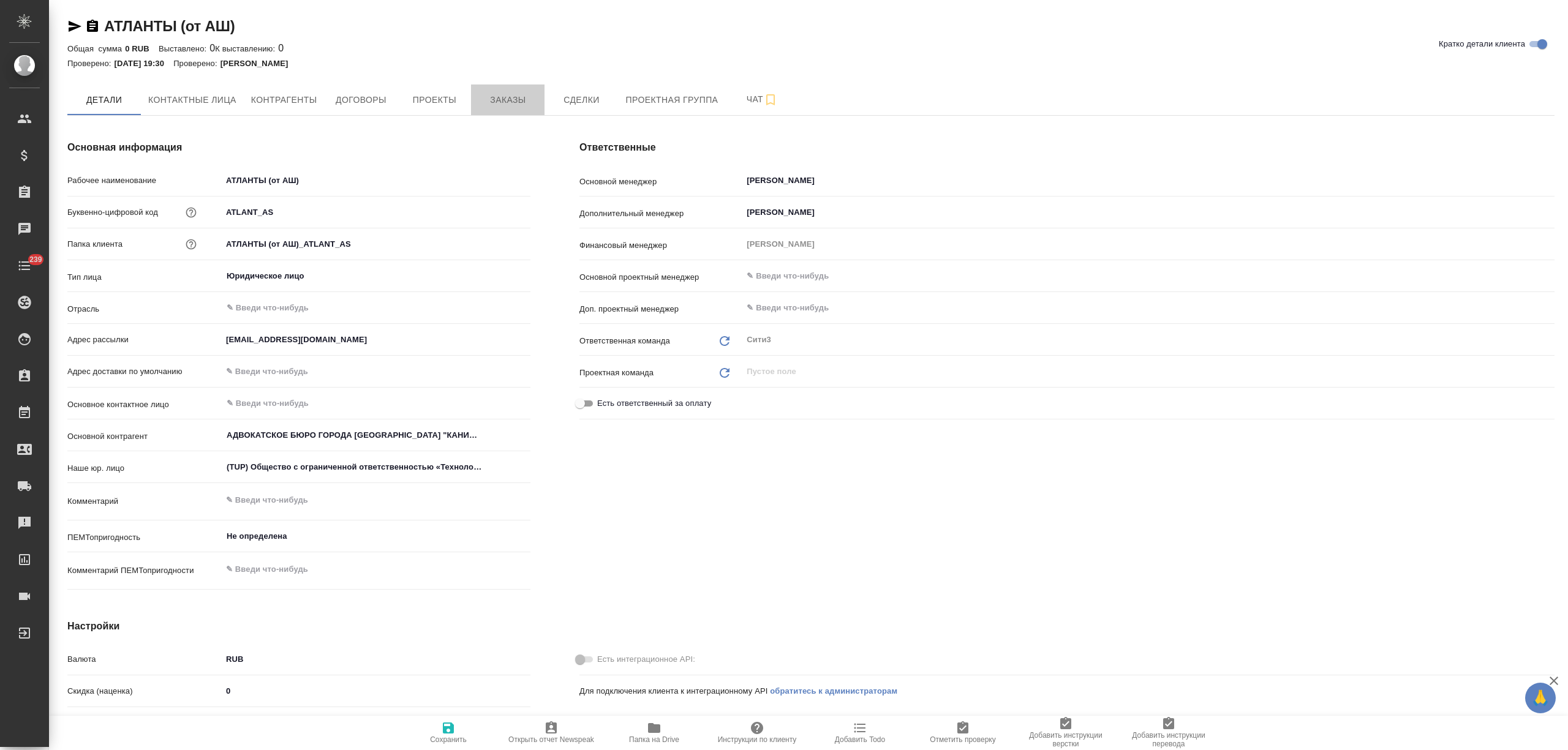
click at [515, 93] on span "Заказы" at bounding box center [508, 100] width 59 height 16
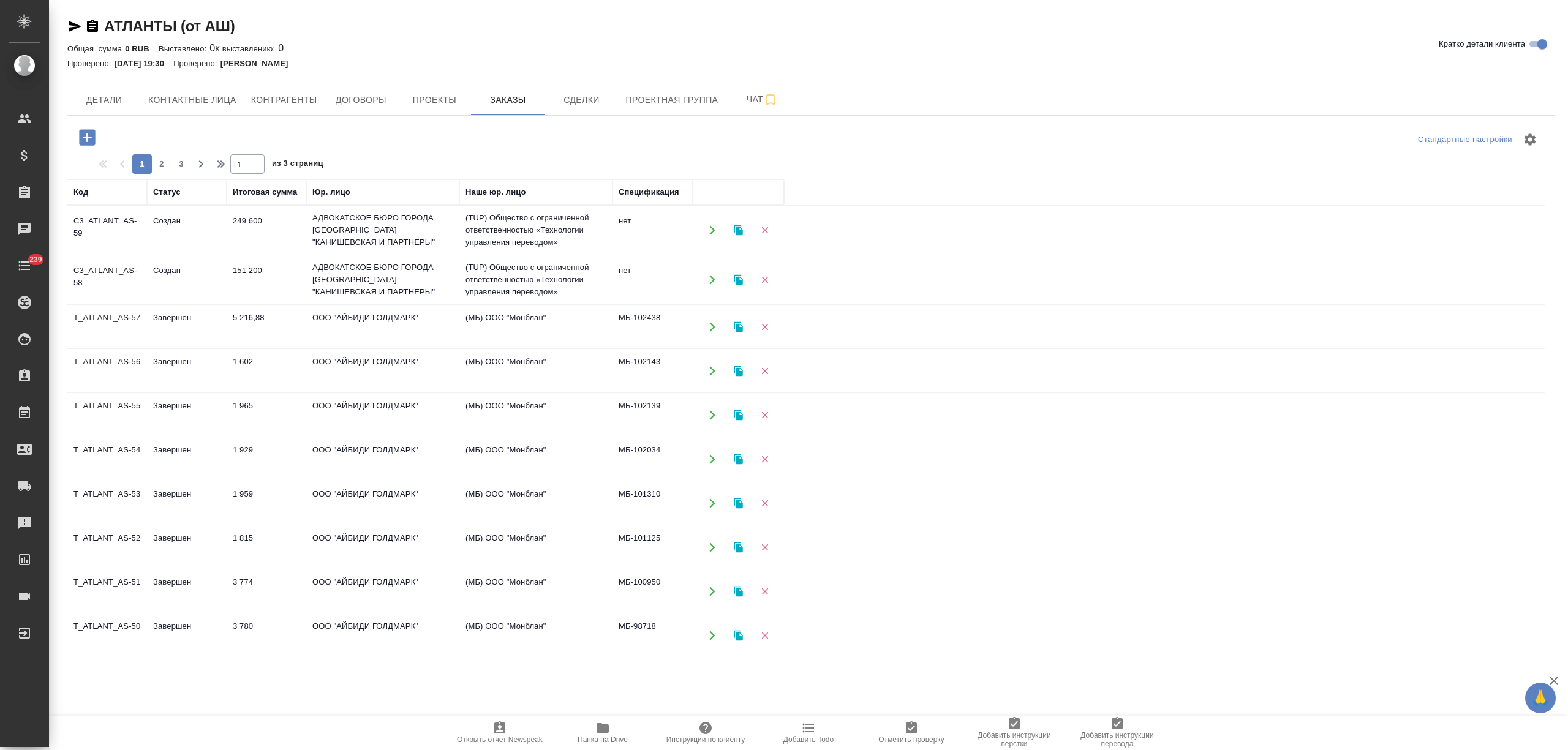
click at [280, 235] on td "249 600" at bounding box center [266, 230] width 80 height 43
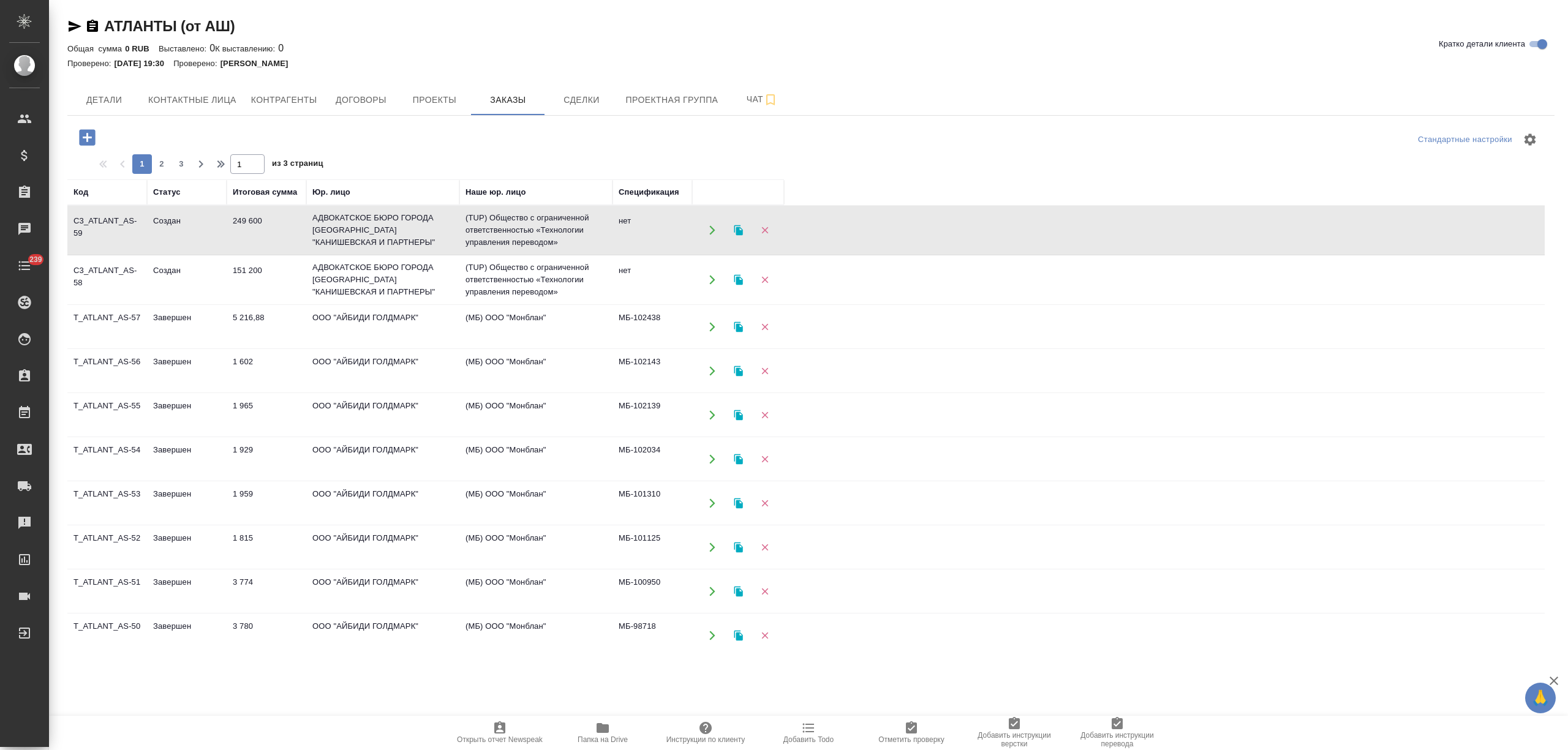
click at [280, 235] on td "249 600" at bounding box center [266, 230] width 80 height 43
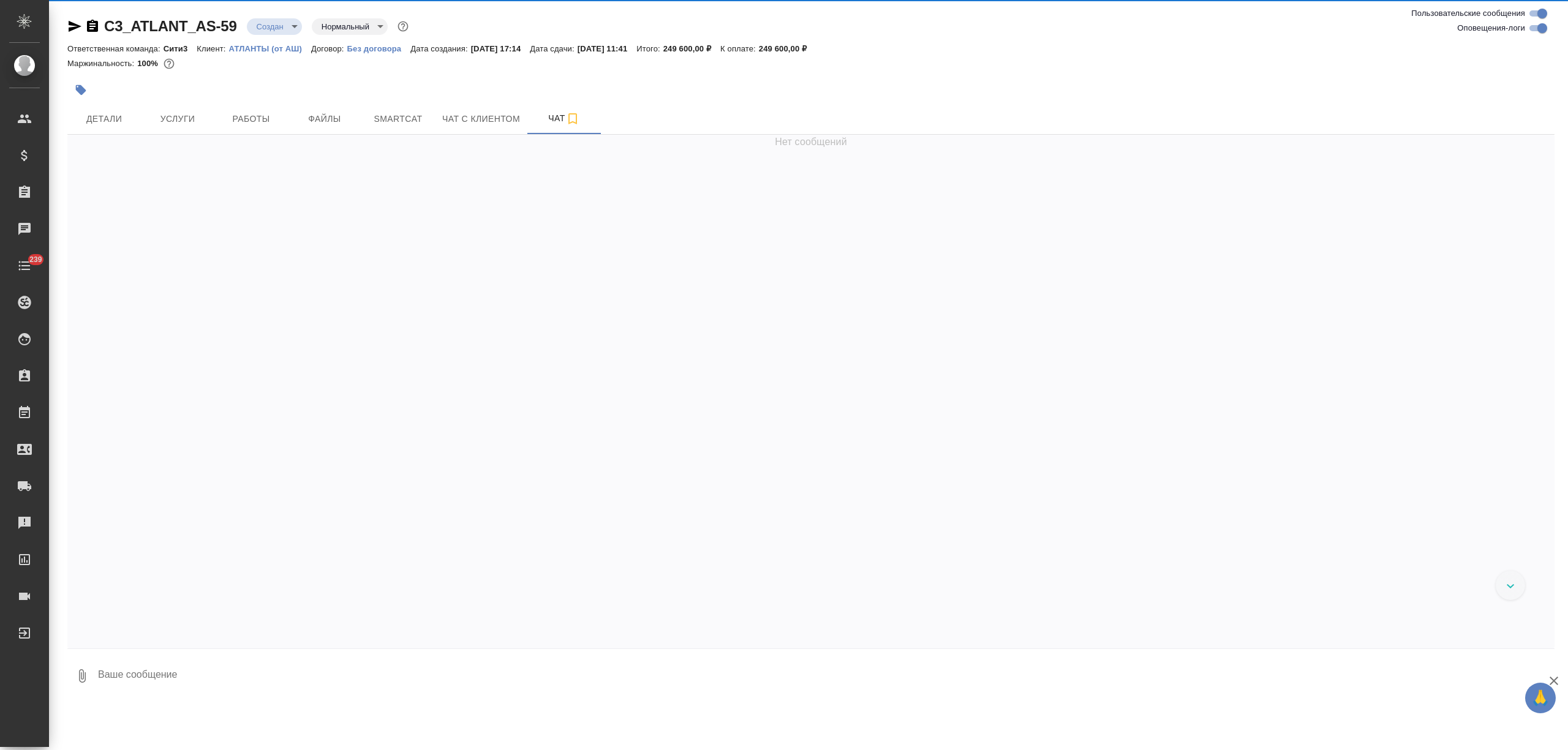
scroll to position [1169, 0]
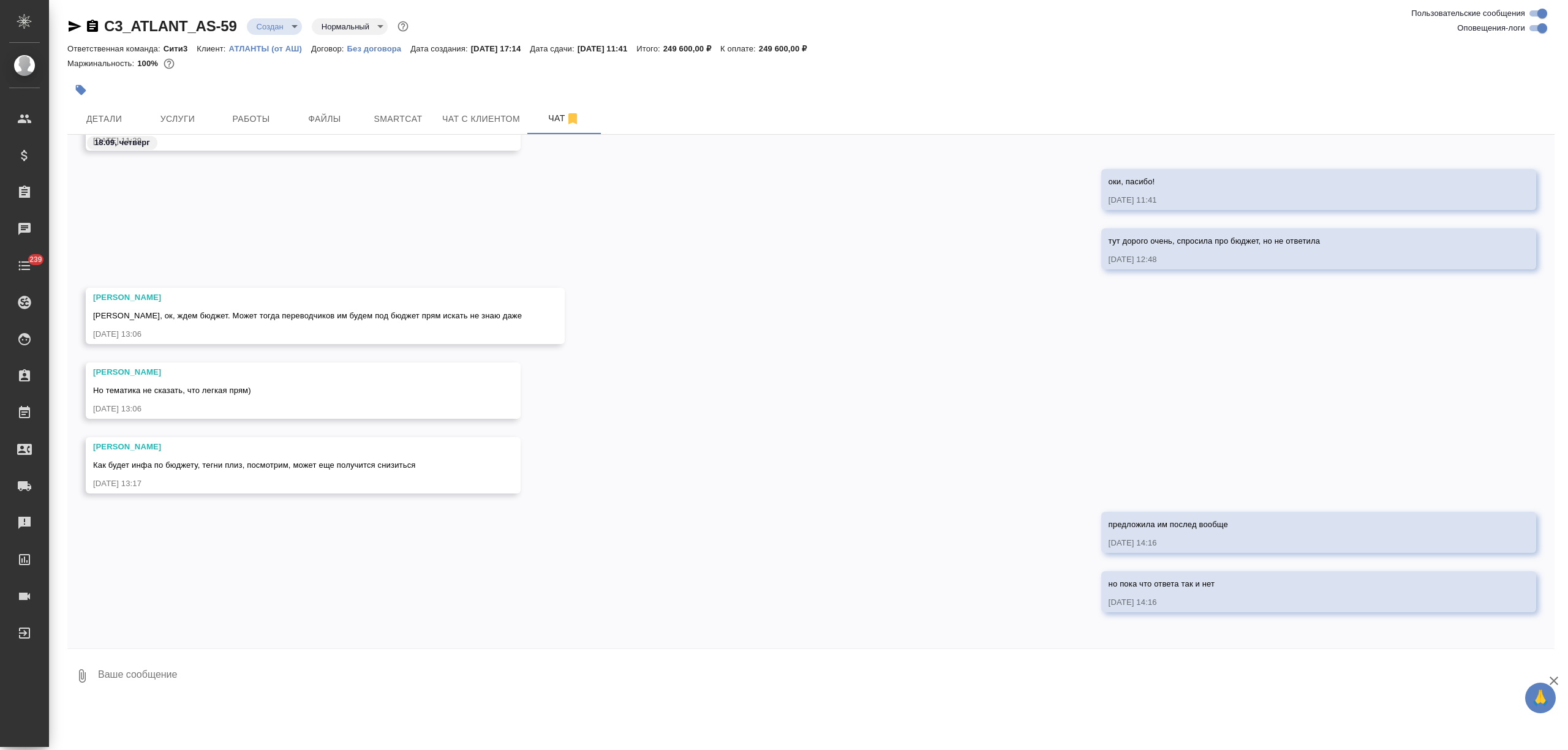
click at [169, 667] on textarea at bounding box center [826, 676] width 1458 height 42
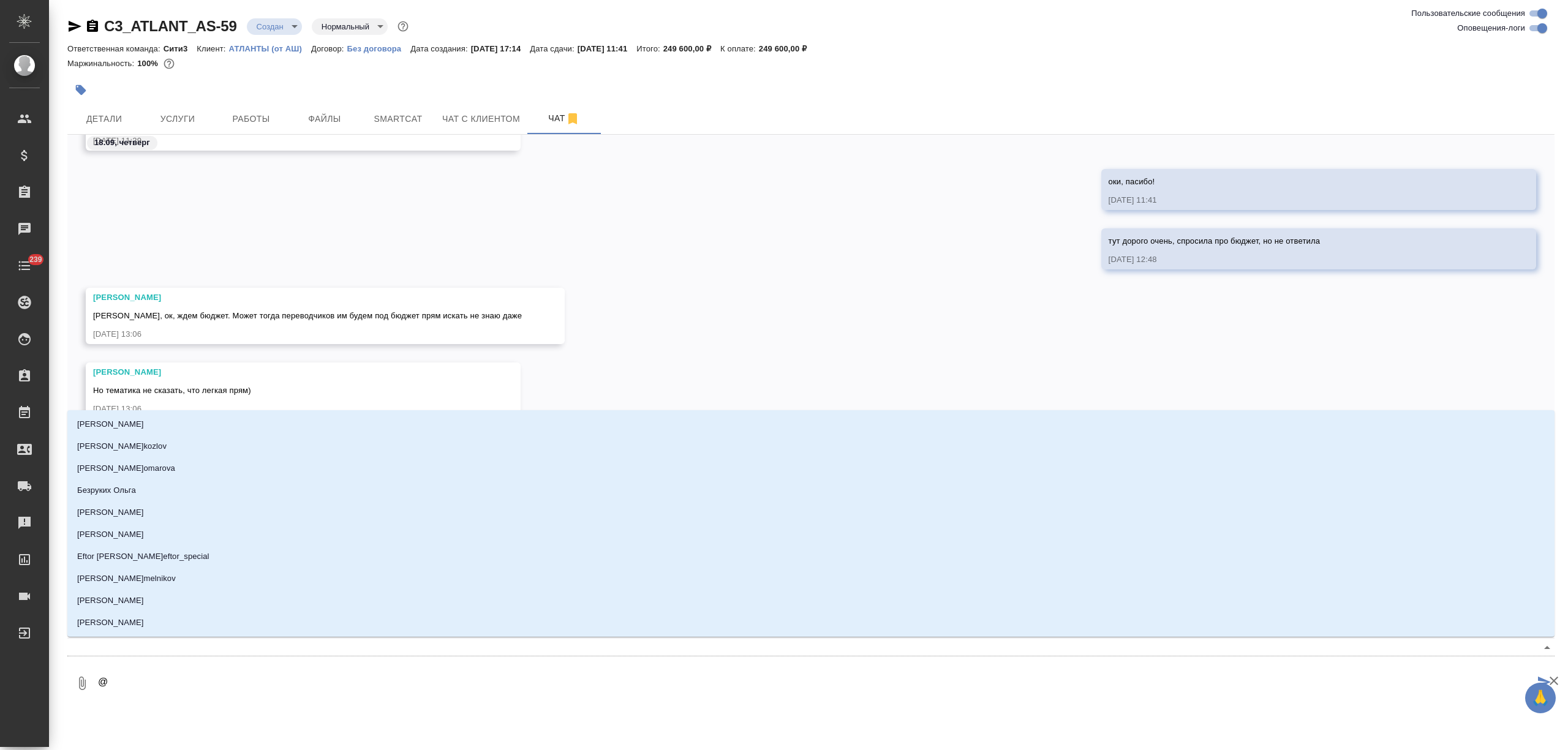
type textarea "@ф"
type input "ф"
type textarea "@фе"
type input "фе"
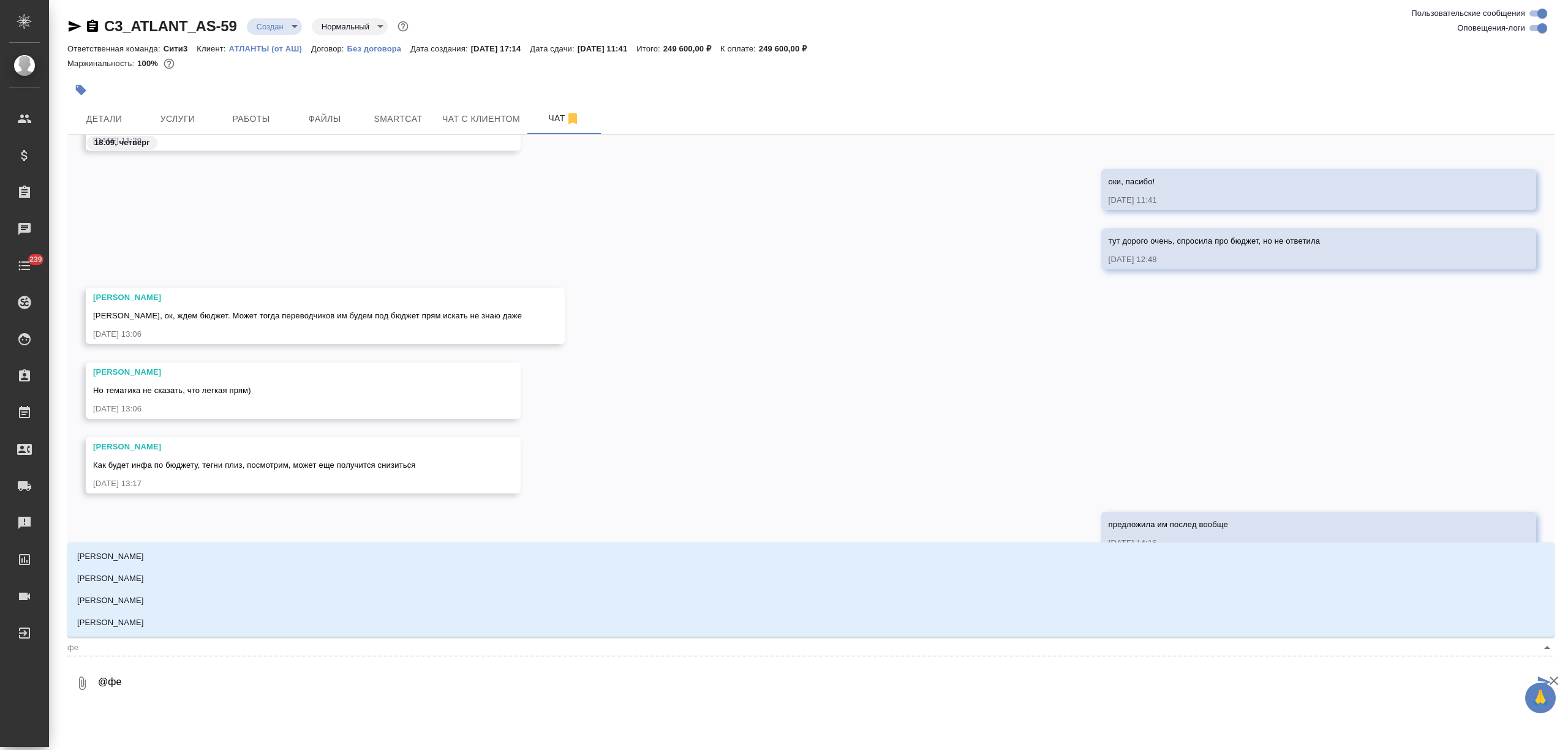
type textarea "@фед"
type input "фед"
type textarea "@федт"
type input "федт"
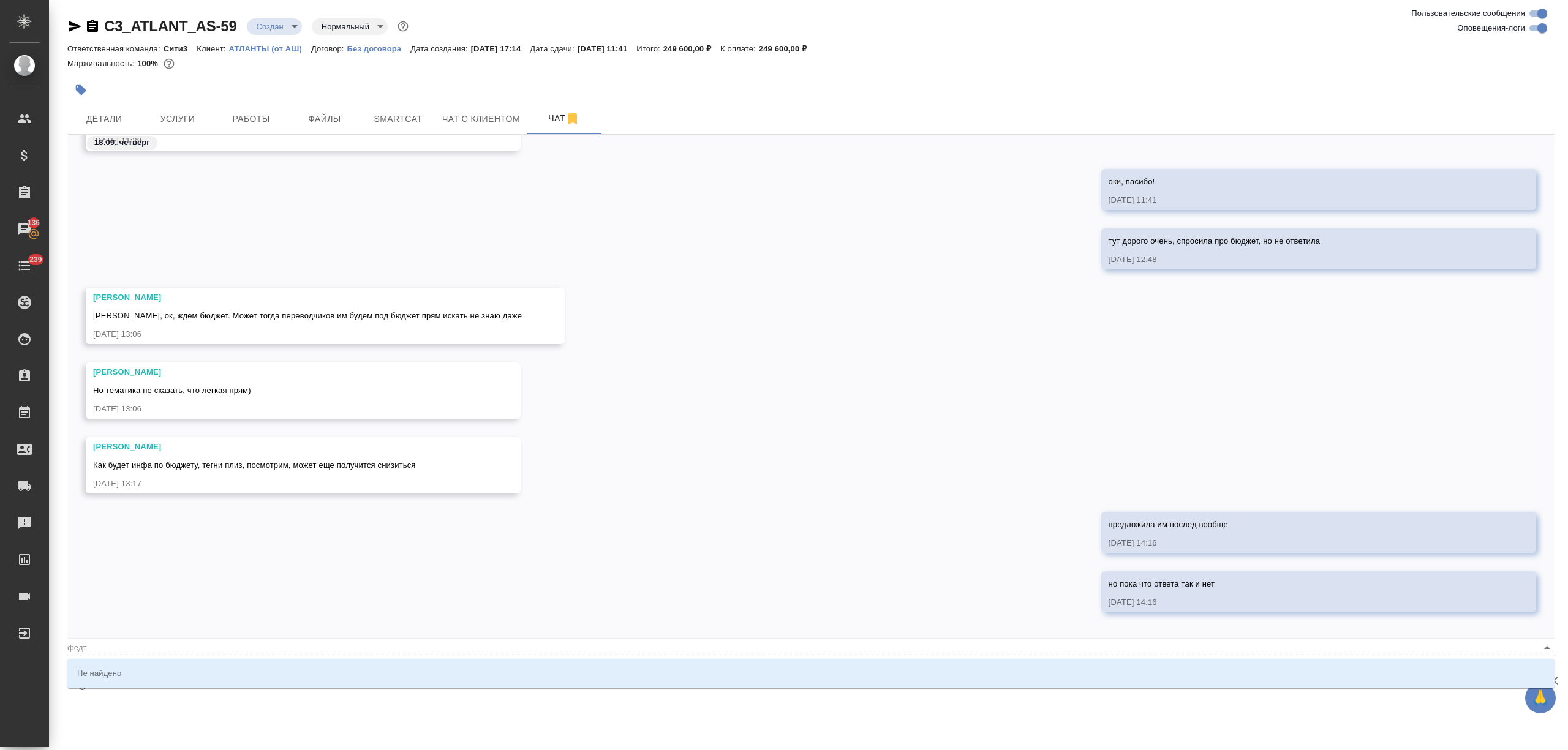
type textarea "@фед"
type input "фед"
click at [167, 675] on li "[PERSON_NAME]" at bounding box center [811, 673] width 1487 height 22
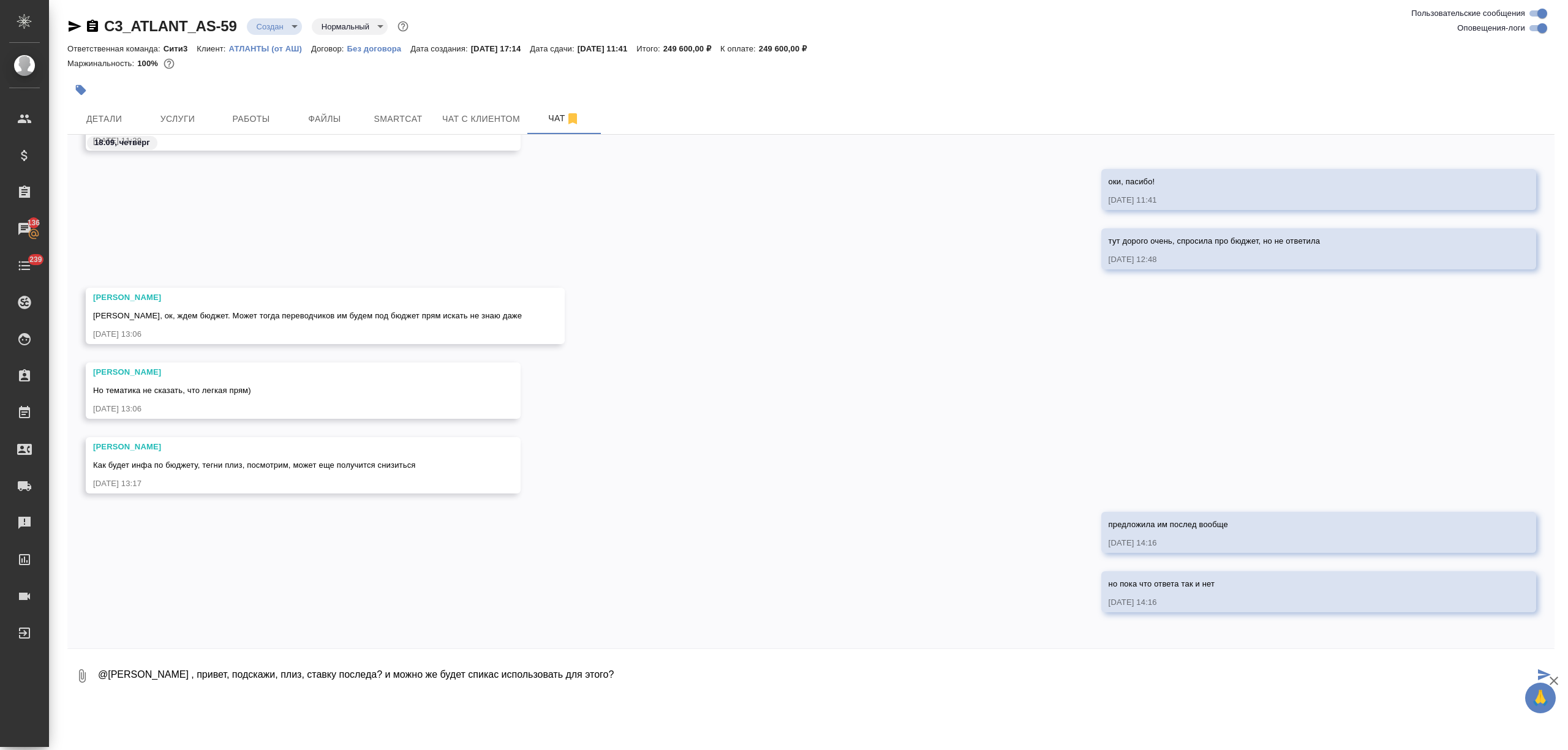
type textarea "@[PERSON_NAME] , привет, подскажи, плиз, ставку последа? и можно же будет спика…"
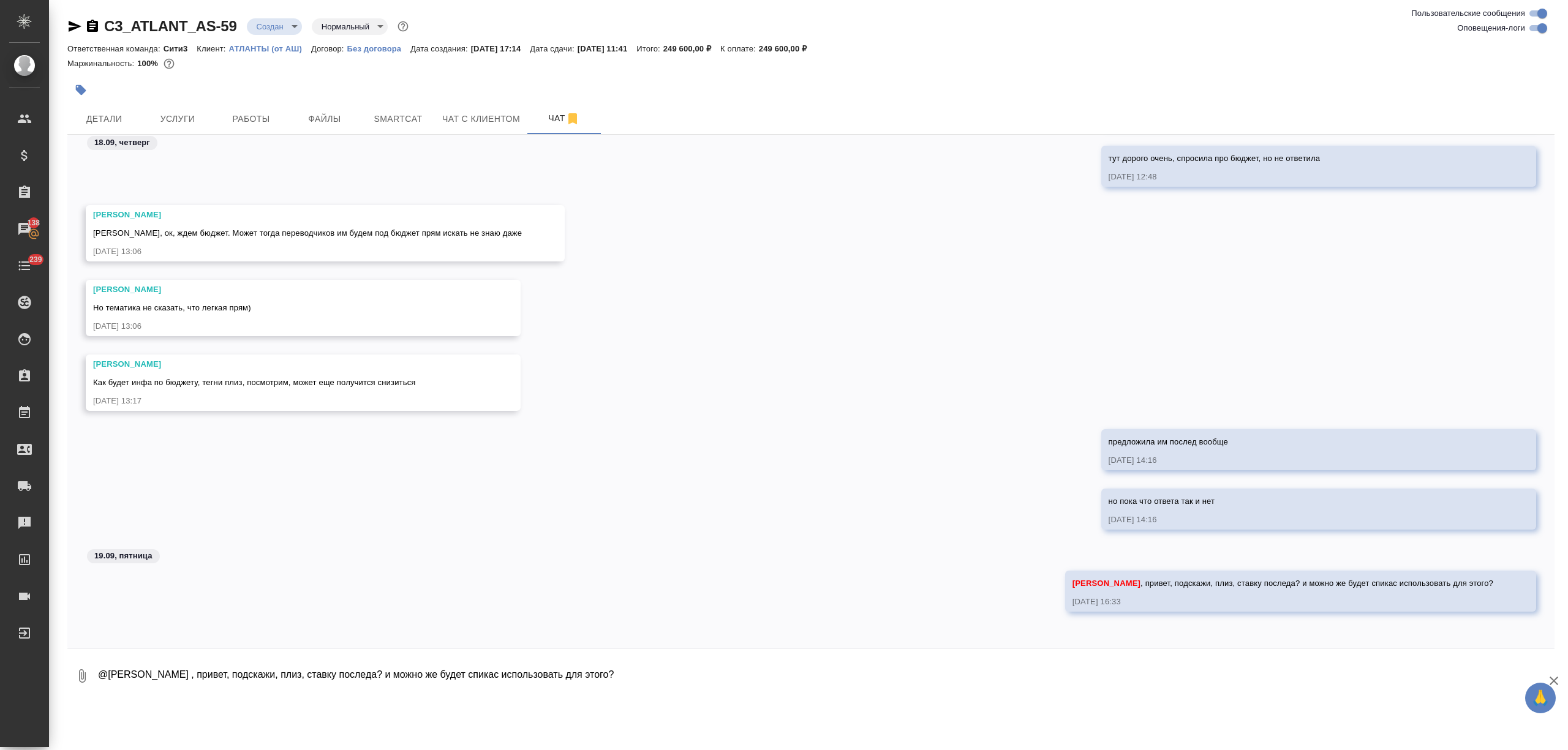
click at [73, 26] on icon "button" at bounding box center [75, 26] width 15 height 15
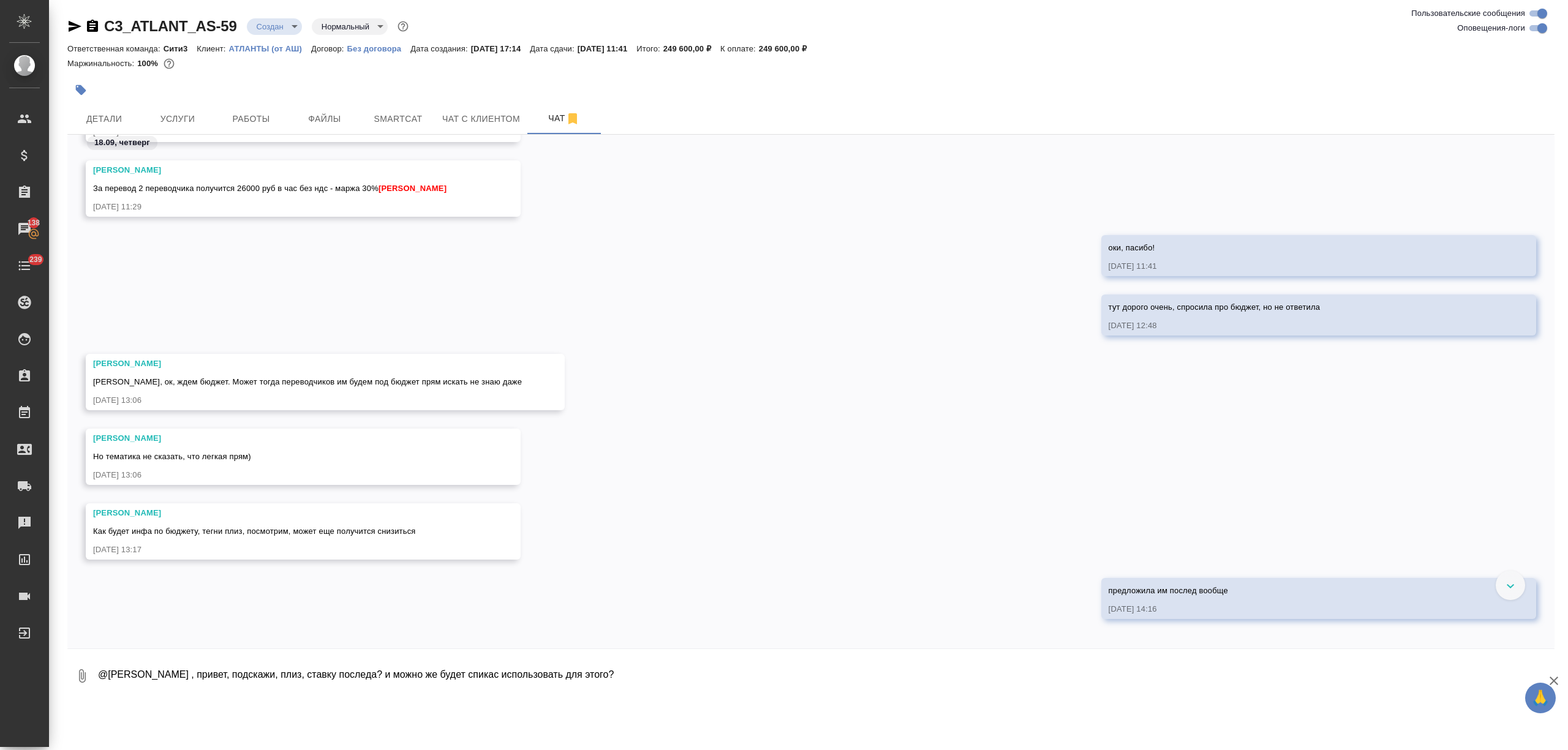
scroll to position [1184, 0]
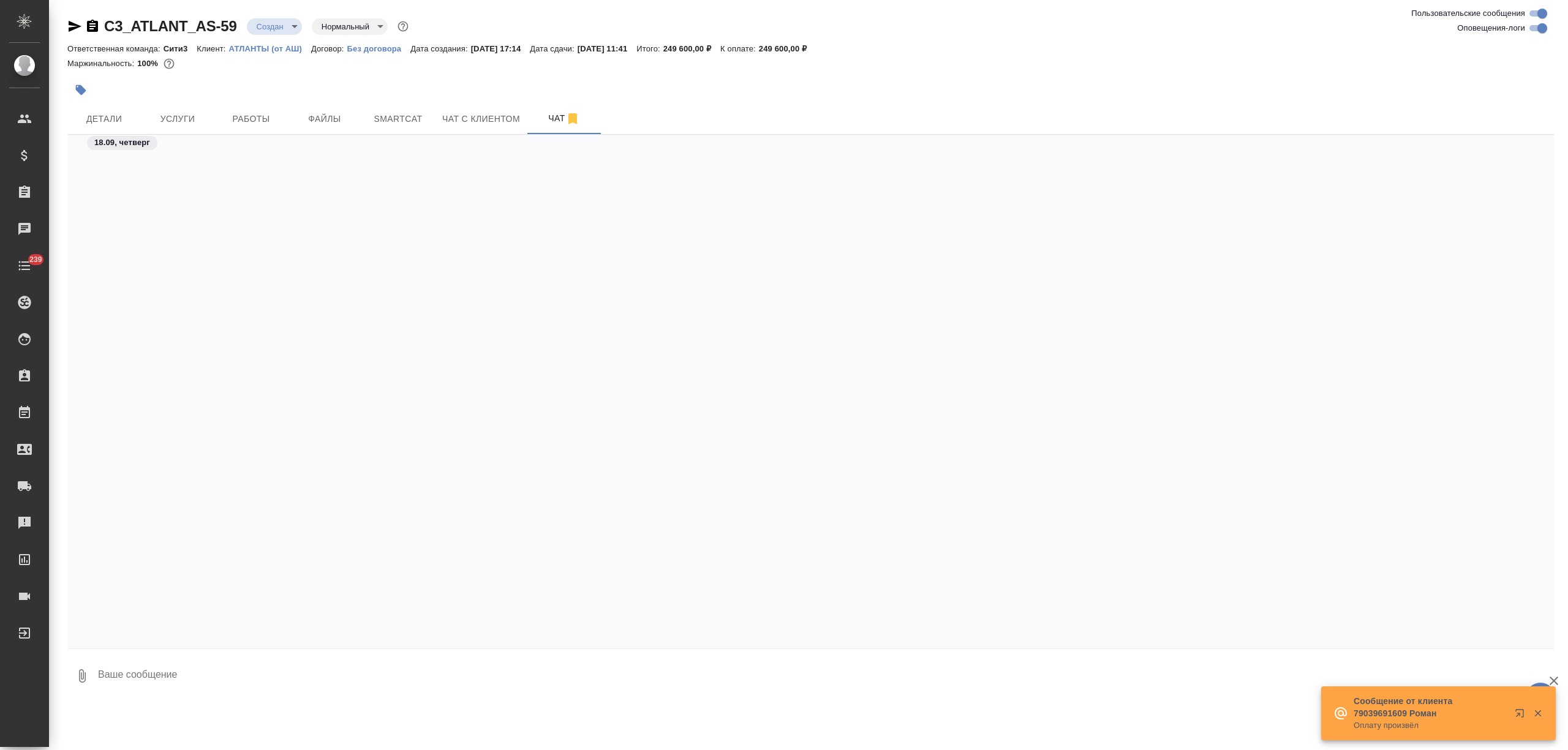
scroll to position [1566, 0]
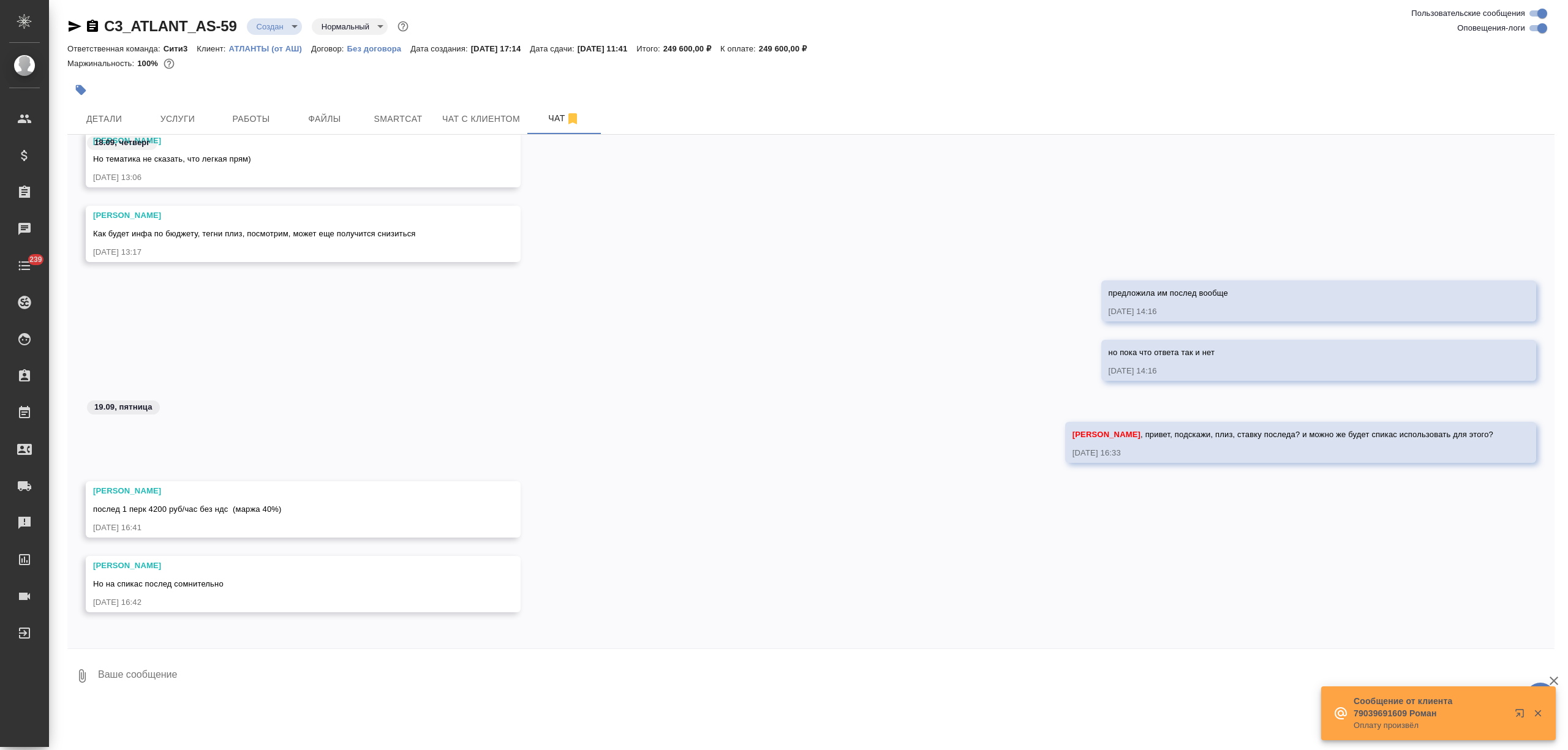
click at [175, 686] on textarea at bounding box center [826, 676] width 1458 height 42
type textarea "пасибо!"
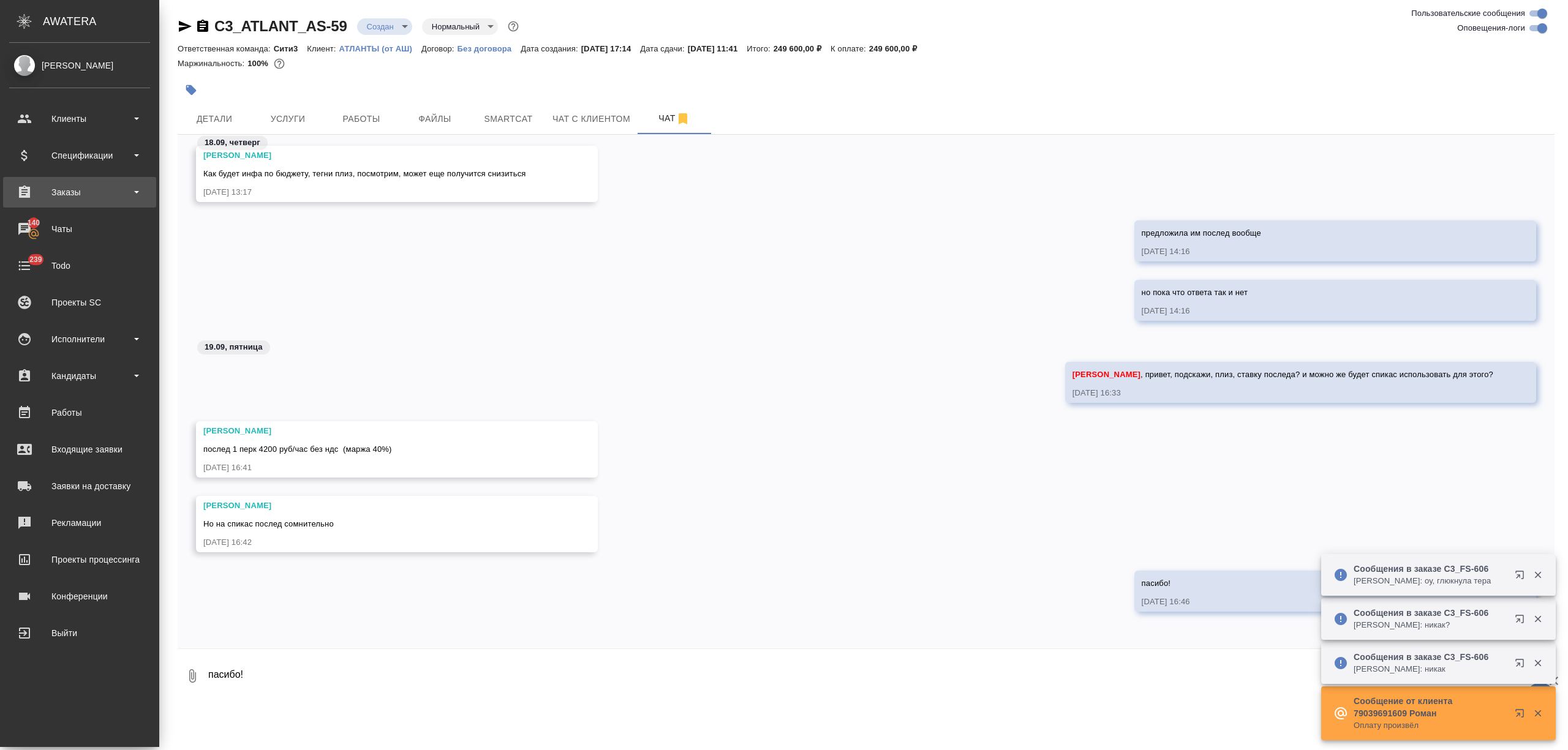
click at [87, 195] on div "Заказы" at bounding box center [79, 192] width 141 height 18
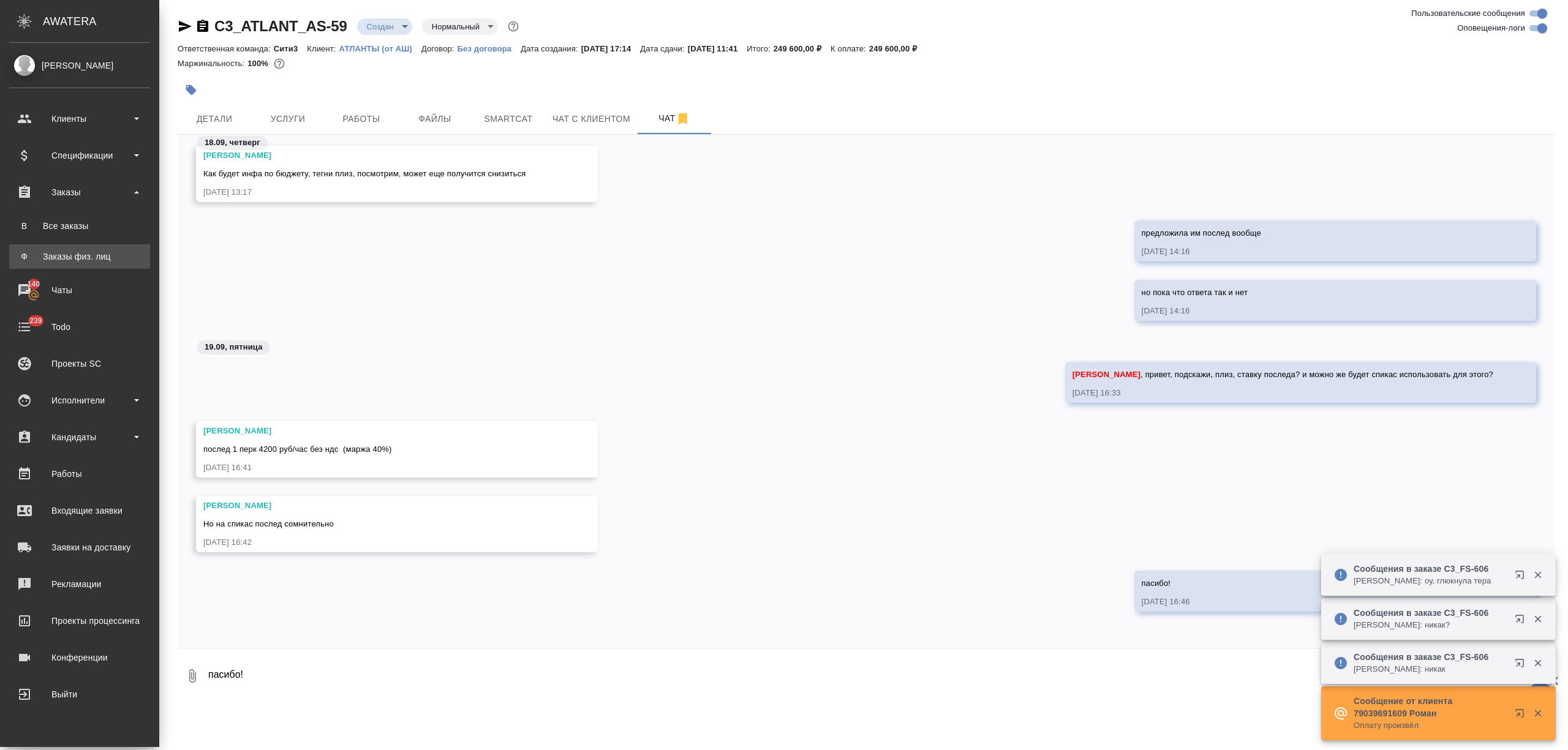
click at [86, 257] on div "Заказы физ. лиц" at bounding box center [80, 256] width 129 height 12
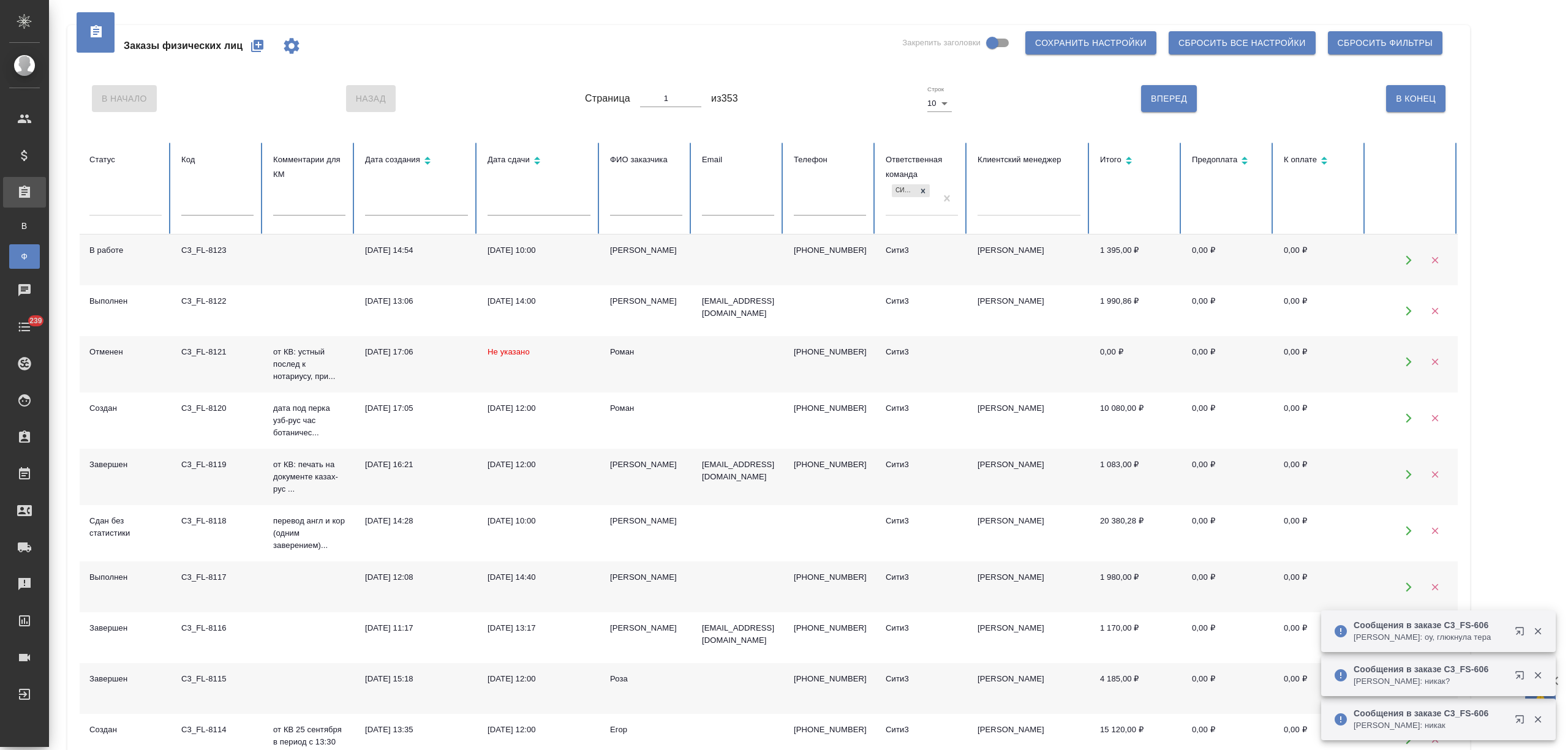
click at [262, 47] on icon "button" at bounding box center [257, 45] width 12 height 12
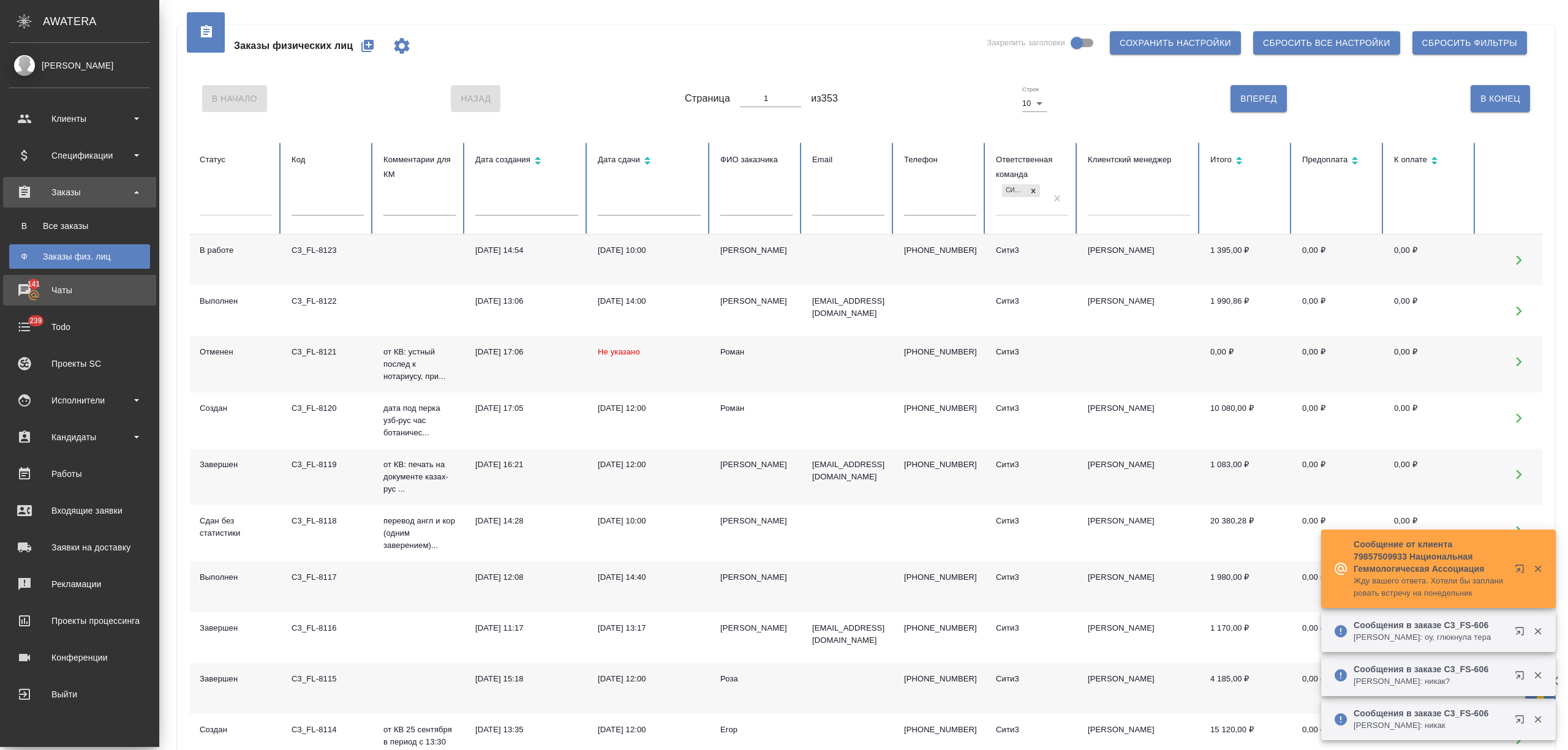
click at [72, 285] on div "Чаты" at bounding box center [79, 290] width 141 height 18
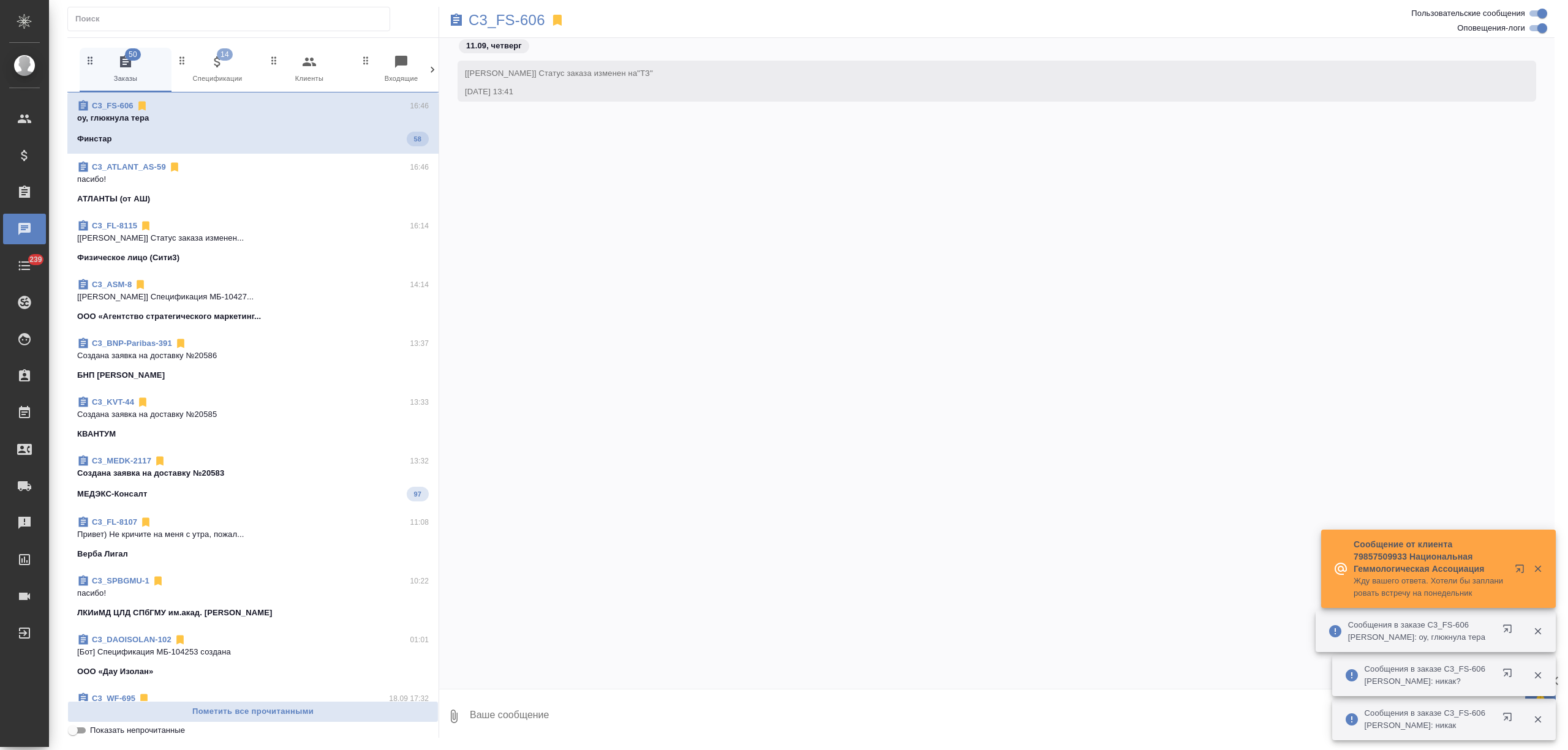
scroll to position [4462, 0]
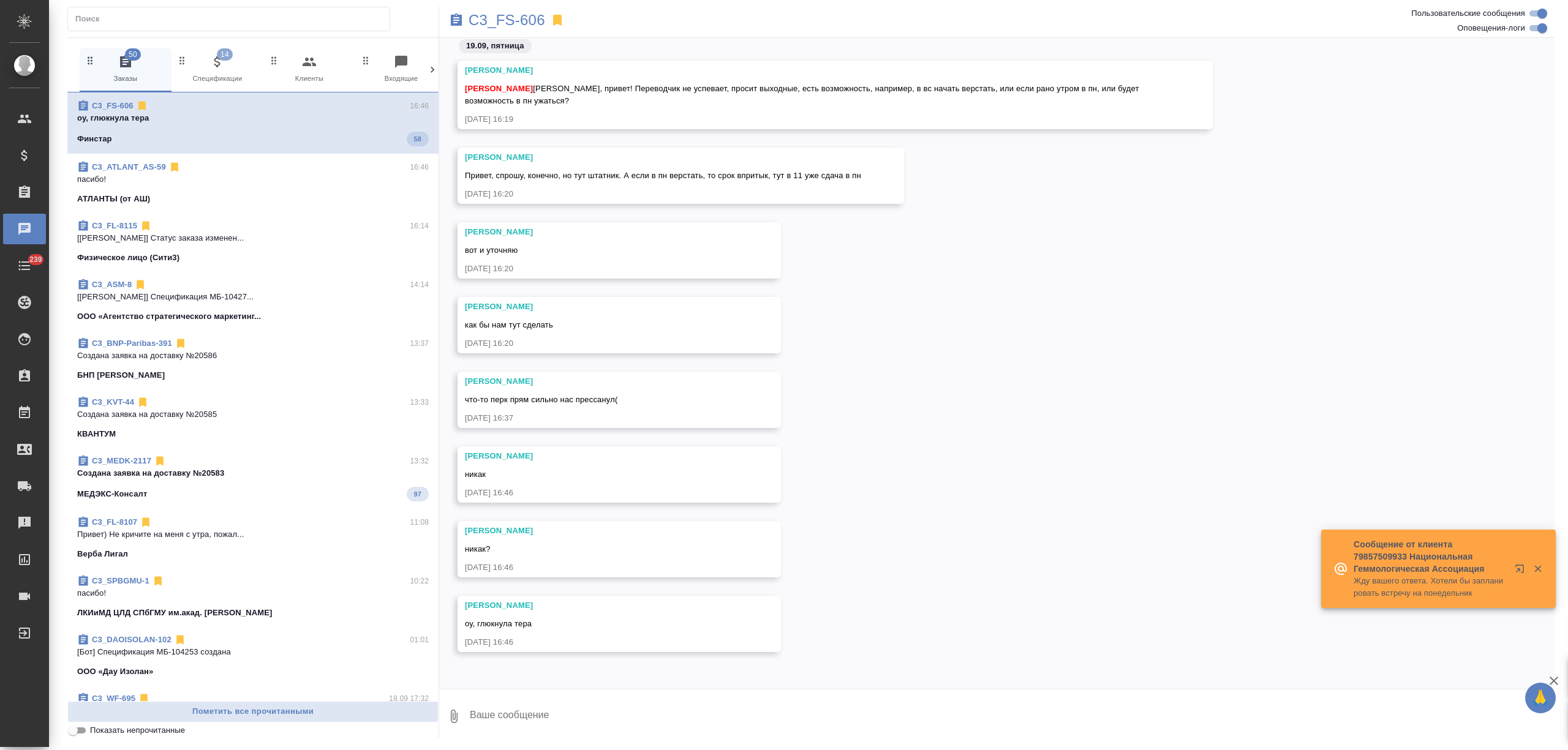
click at [429, 66] on icon at bounding box center [432, 69] width 12 height 12
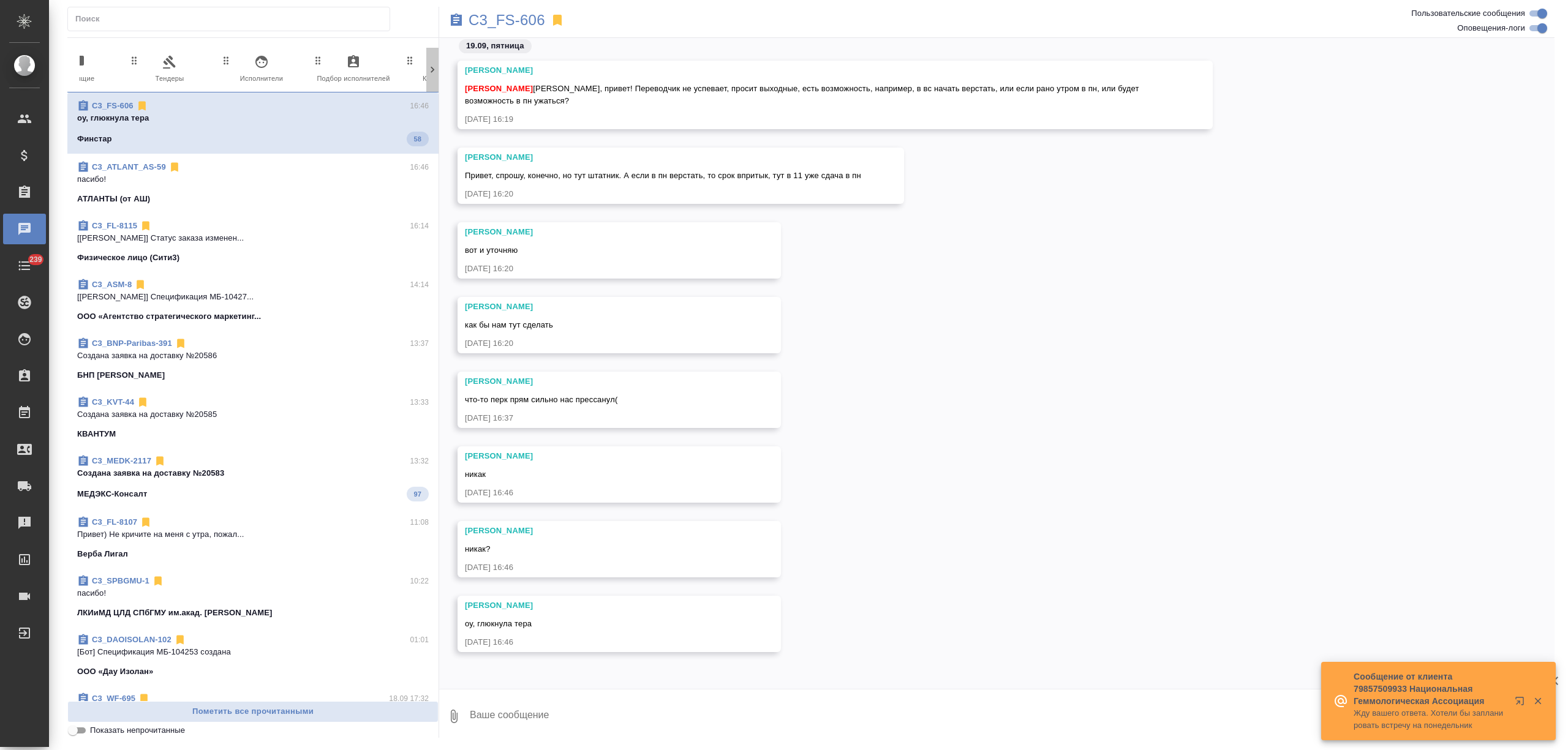
click at [429, 66] on icon at bounding box center [432, 69] width 12 height 12
click at [429, 66] on div "50 Заказы 14 Спецификации 0 Клиенты 0 Входящие 0 Тендеры 0 Исполнители 0 Подбор…" at bounding box center [253, 70] width 371 height 45
click at [389, 66] on span "41 Мессенджеры" at bounding box center [380, 69] width 82 height 30
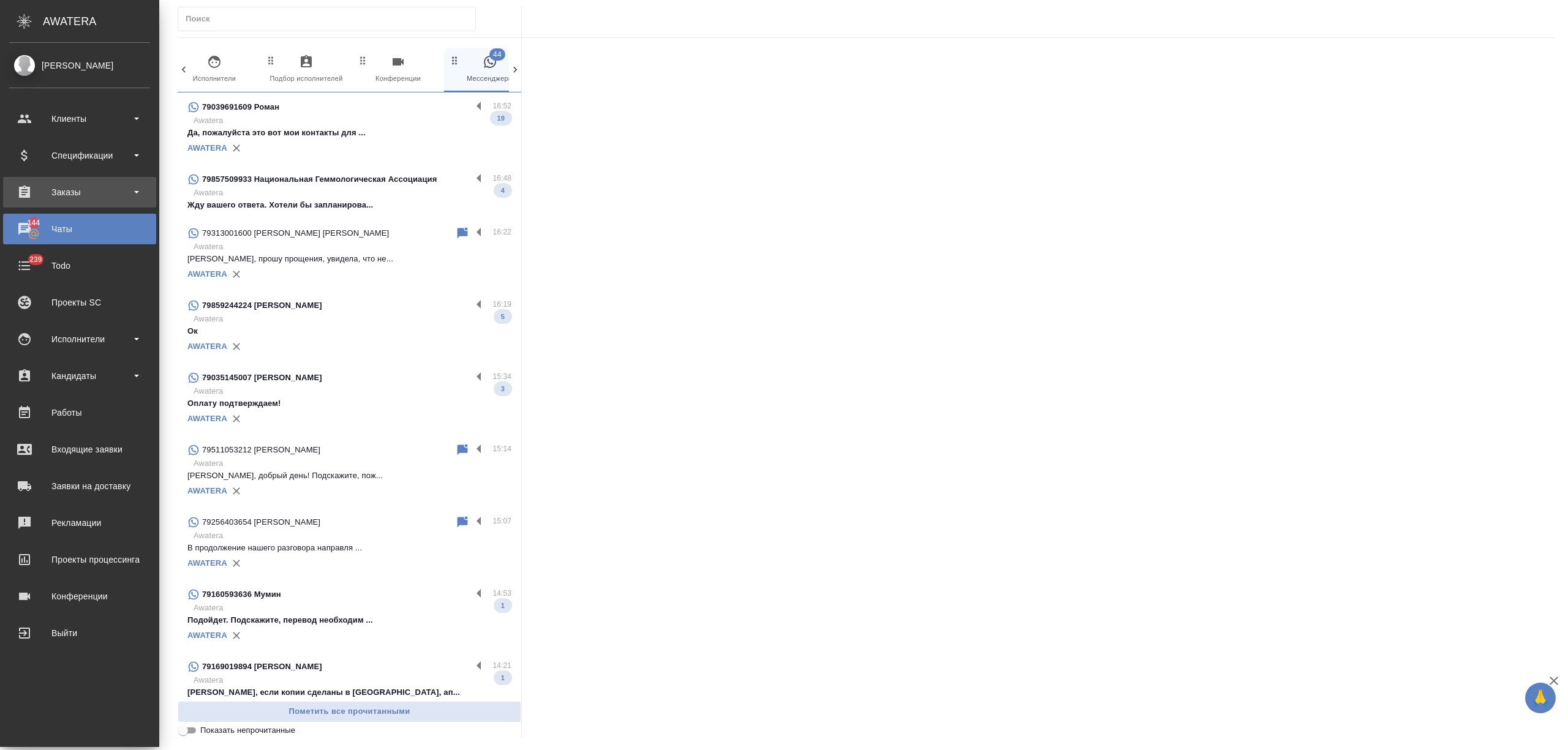
click at [25, 187] on div "Заказы" at bounding box center [79, 192] width 141 height 18
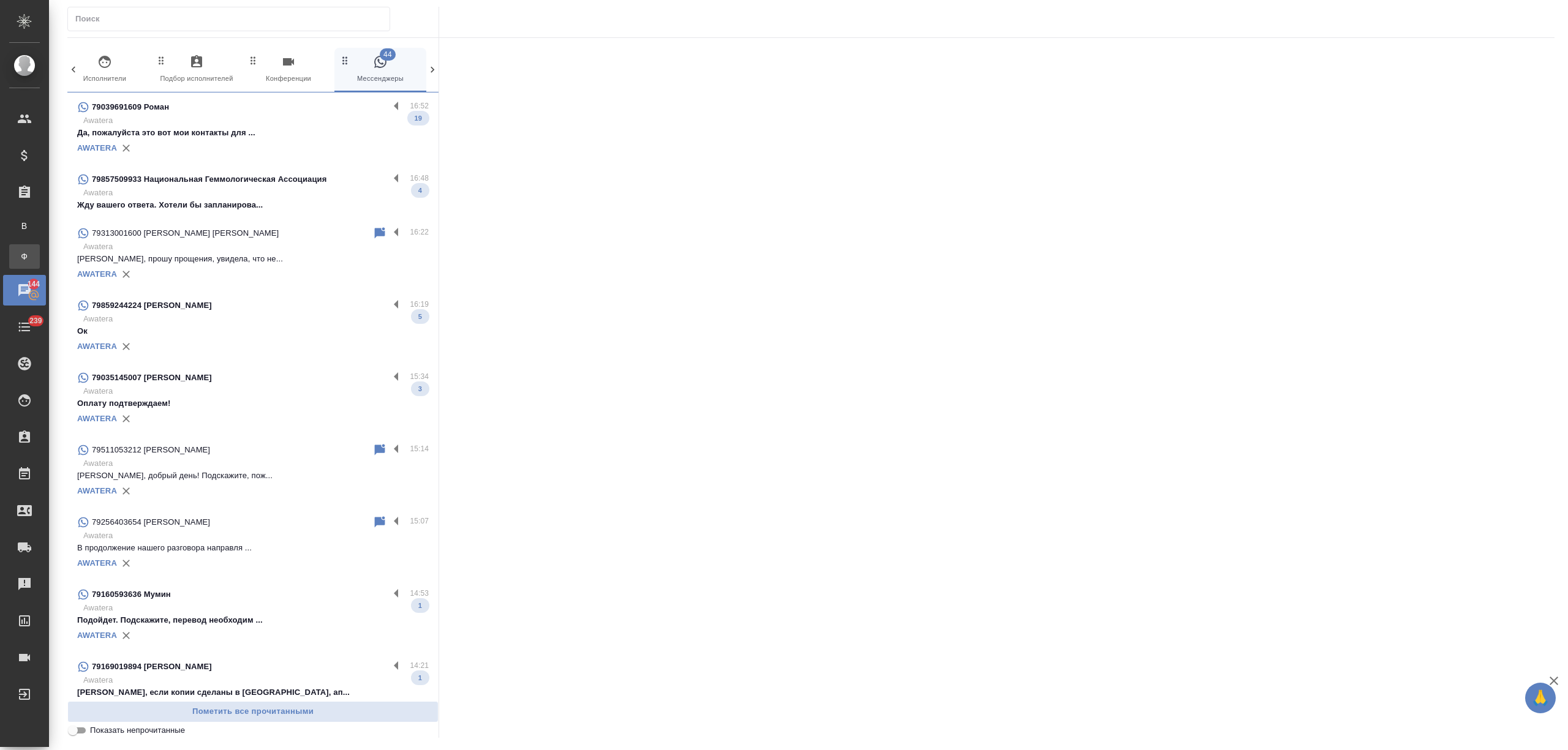
click at [18, 260] on div "Заказы физ. лиц" at bounding box center [9, 256] width 18 height 12
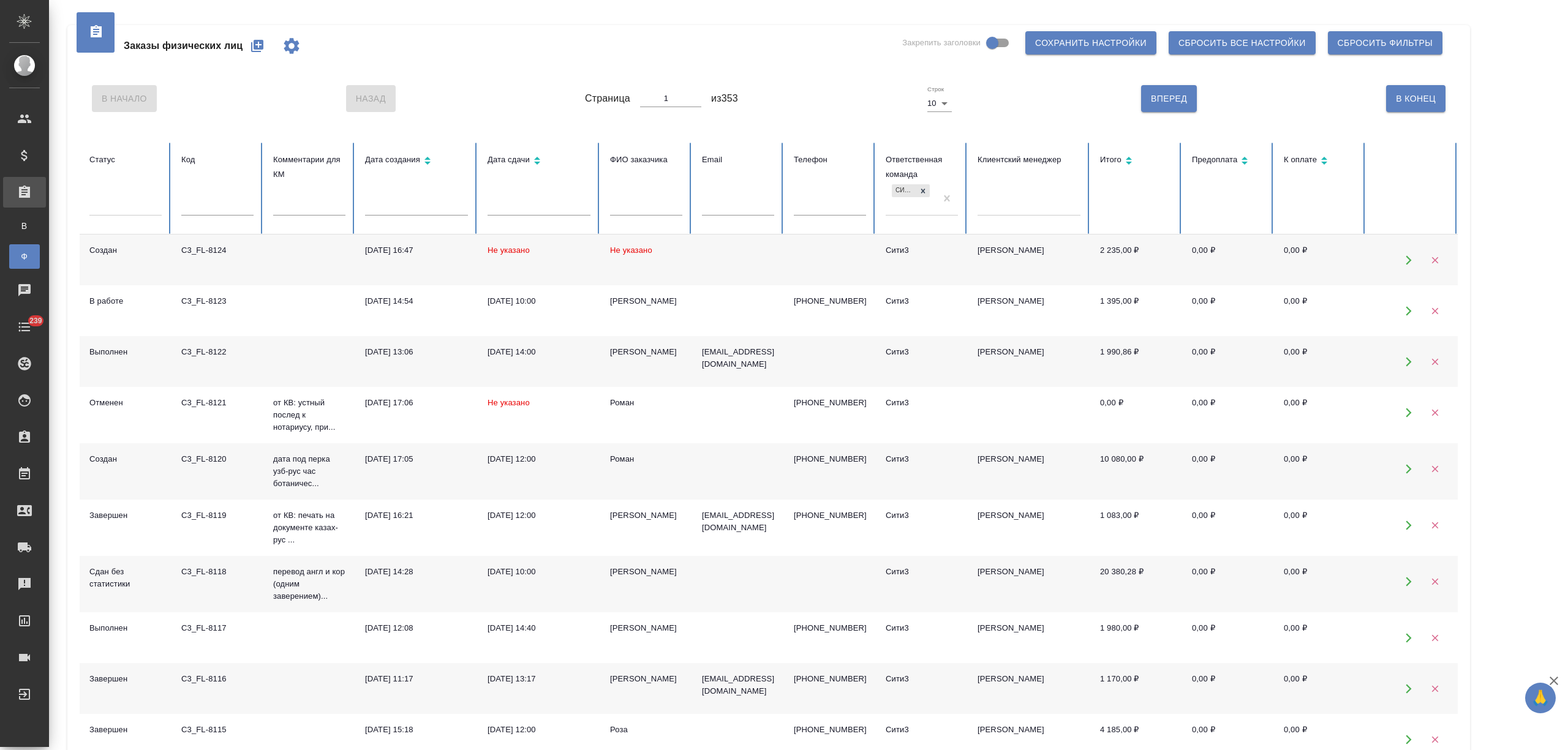
click at [476, 260] on td "[DATE] 16:47" at bounding box center [416, 260] width 123 height 51
click at [260, 43] on icon "button" at bounding box center [257, 45] width 12 height 12
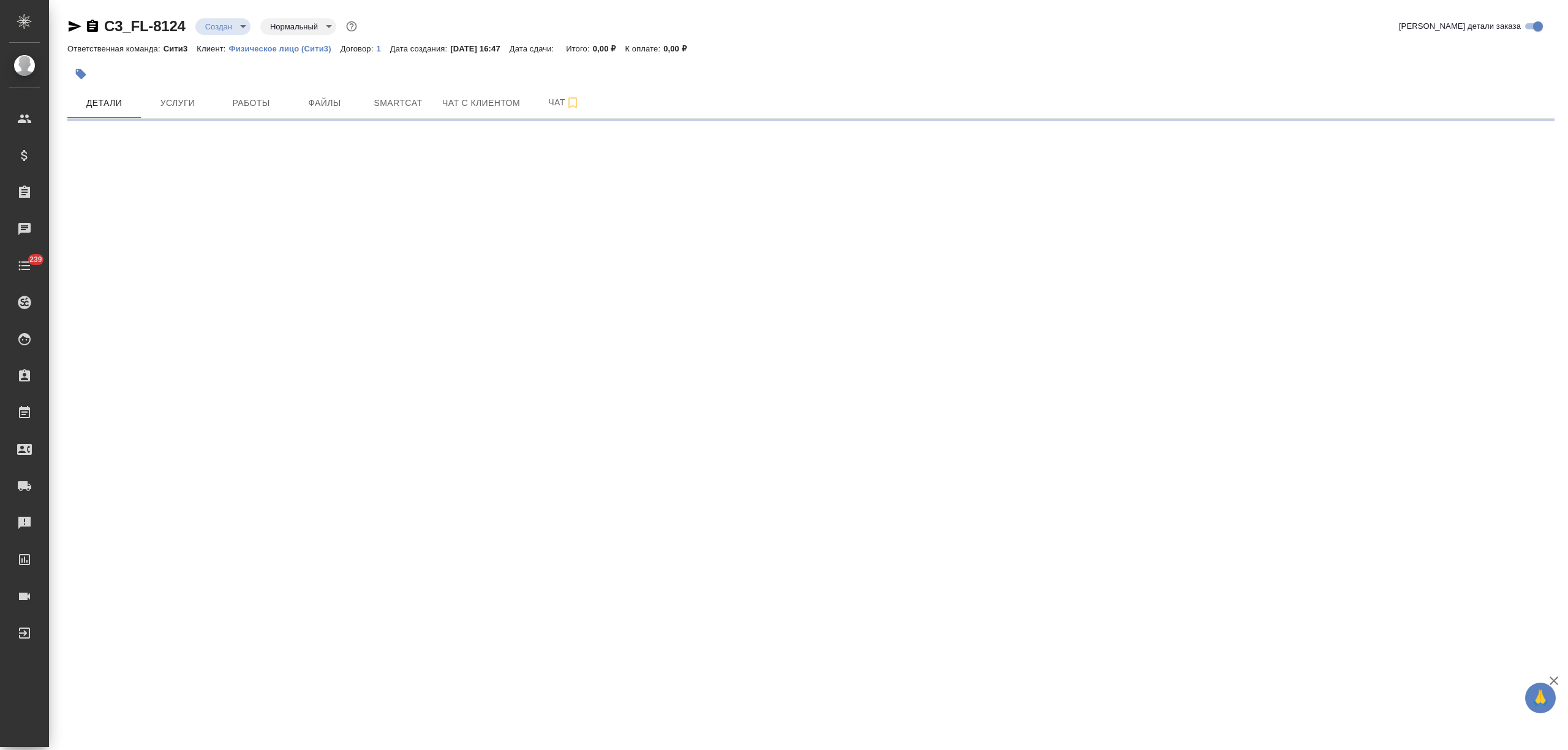
click at [182, 110] on span "Услуги" at bounding box center [177, 103] width 59 height 16
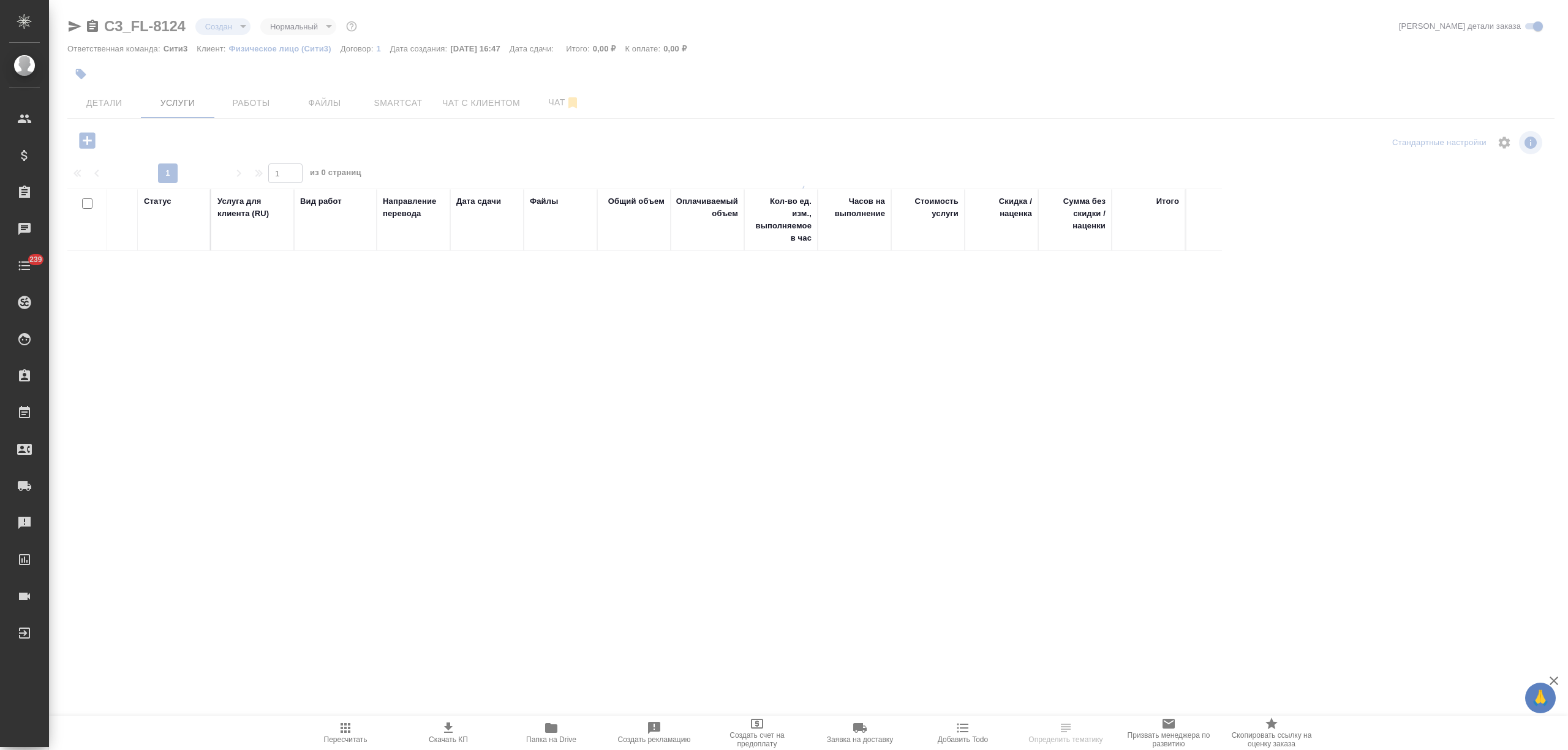
click at [87, 137] on icon "button" at bounding box center [87, 140] width 21 height 21
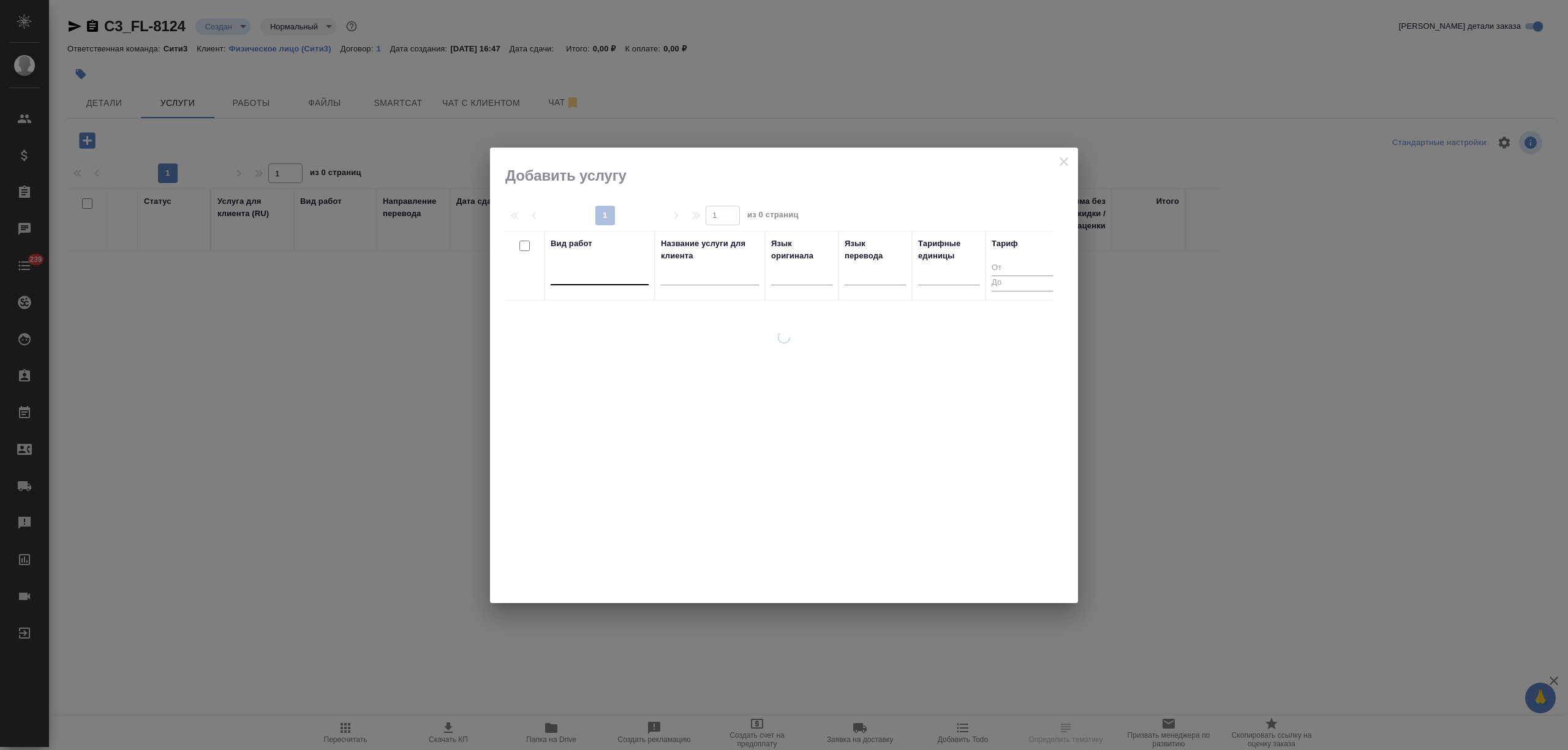
click at [569, 270] on div at bounding box center [599, 272] width 98 height 18
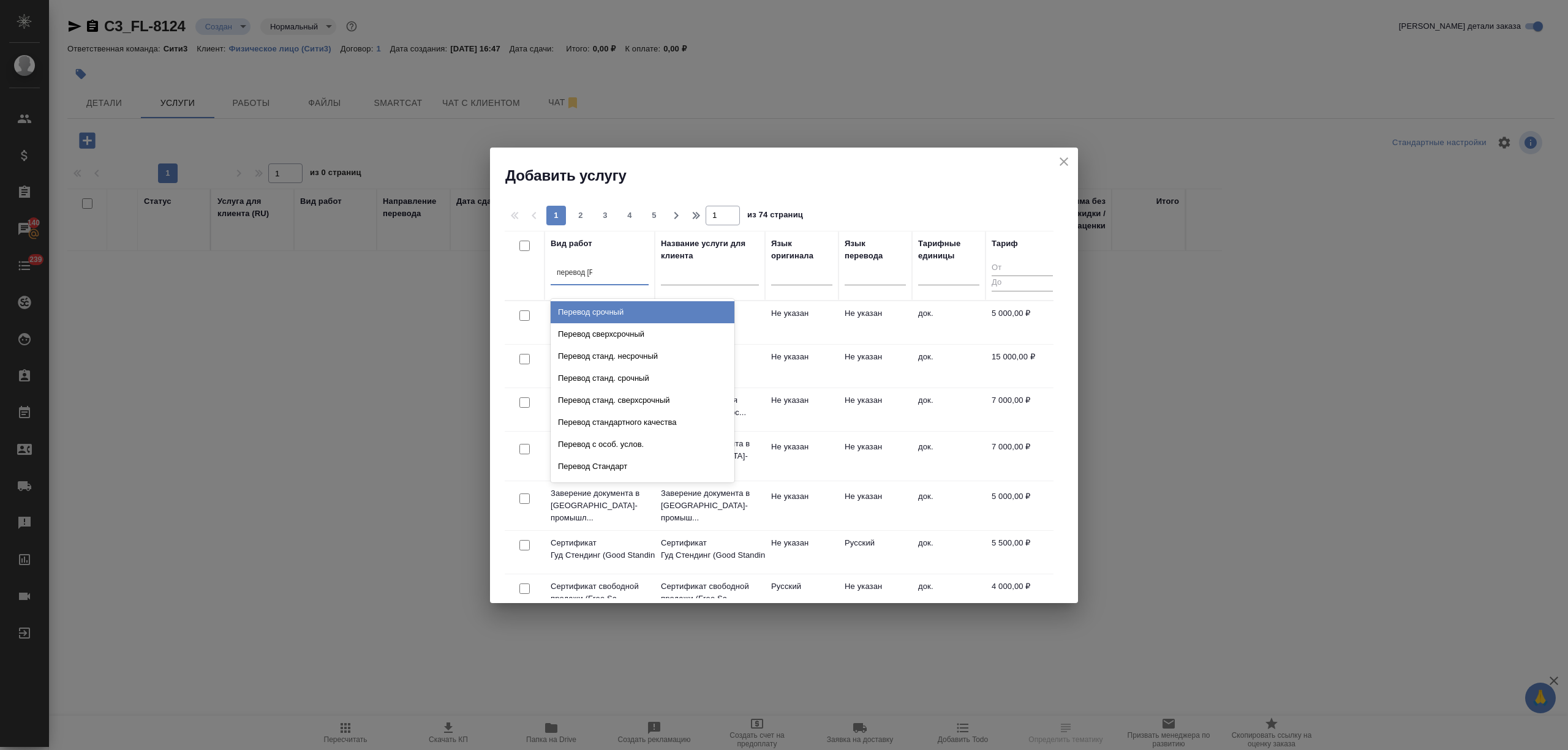
type input "перевод ст"
click at [611, 306] on div "Перевод станд. несрочный" at bounding box center [642, 312] width 184 height 22
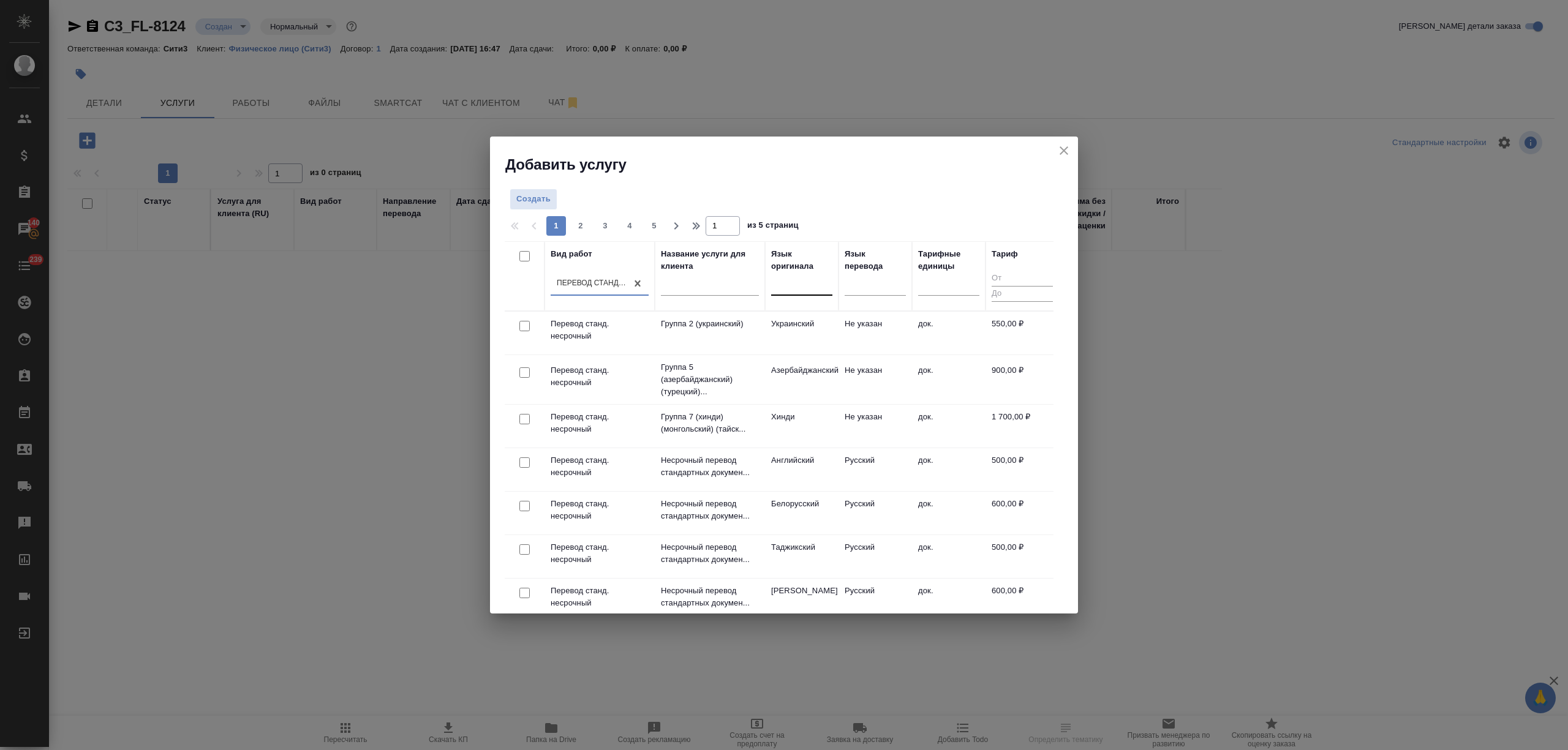
click at [802, 287] on div at bounding box center [802, 283] width 61 height 18
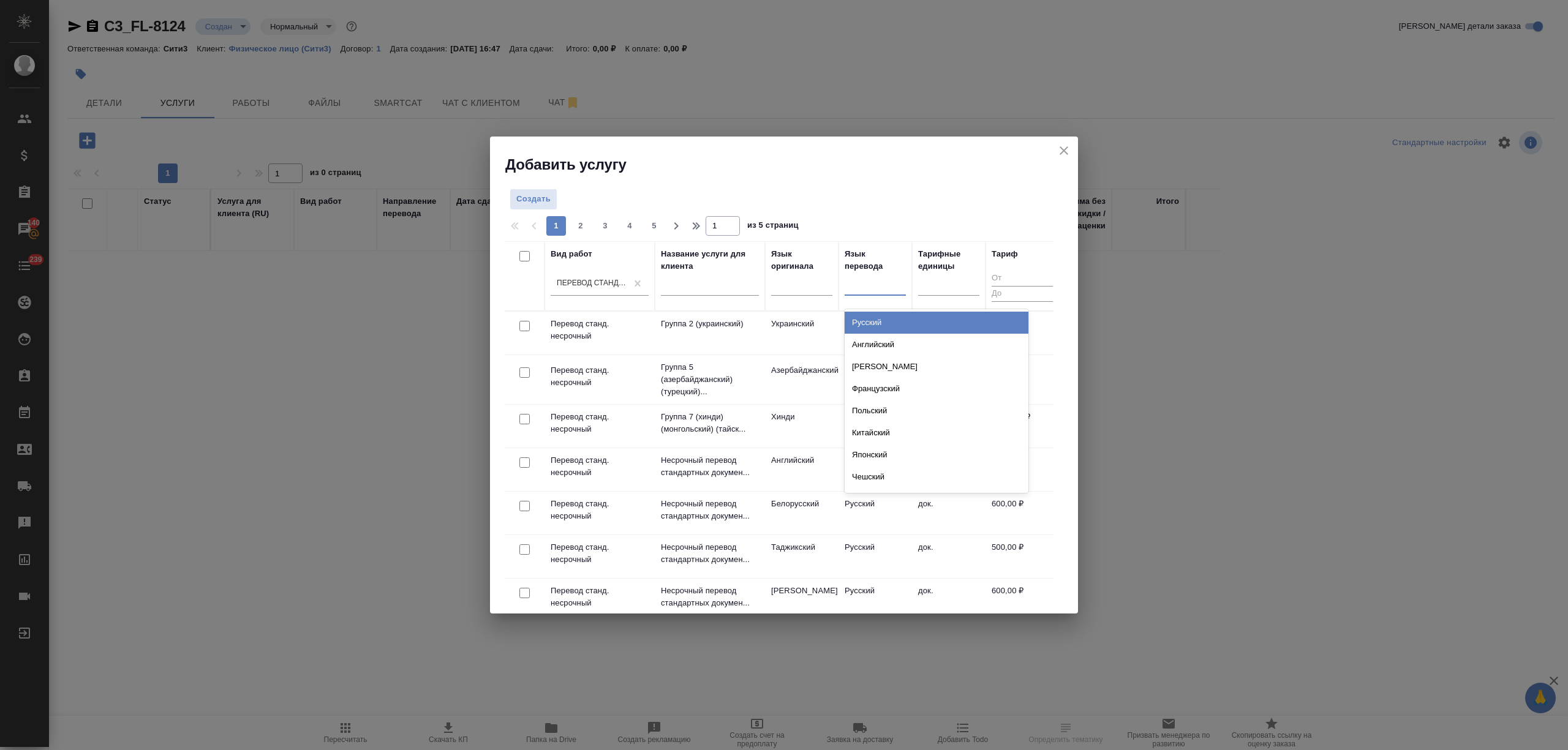
click at [877, 287] on div at bounding box center [875, 283] width 61 height 18
type input "араб"
click at [905, 320] on div "Арабский" at bounding box center [936, 322] width 184 height 22
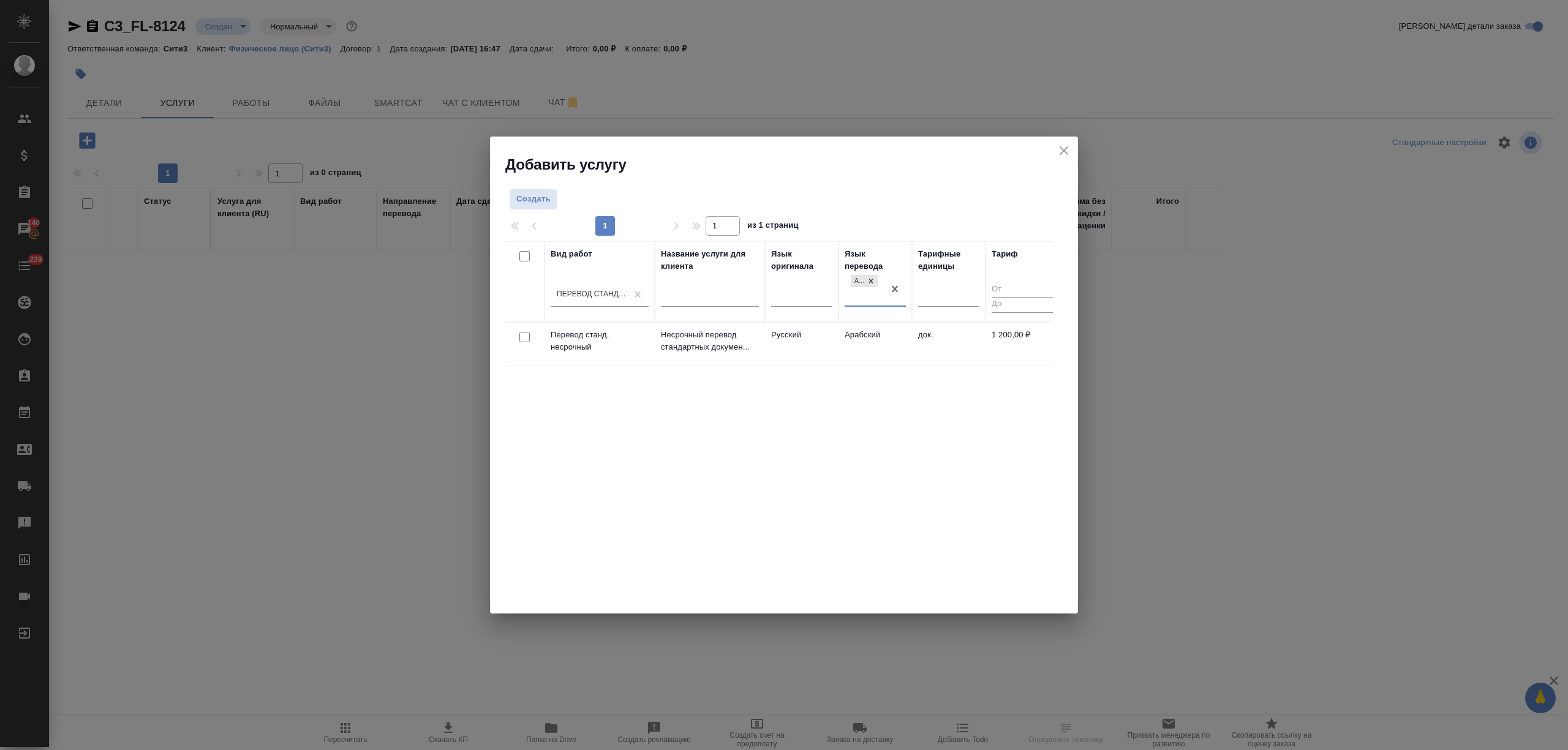
click at [890, 343] on td "Арабский" at bounding box center [875, 344] width 73 height 43
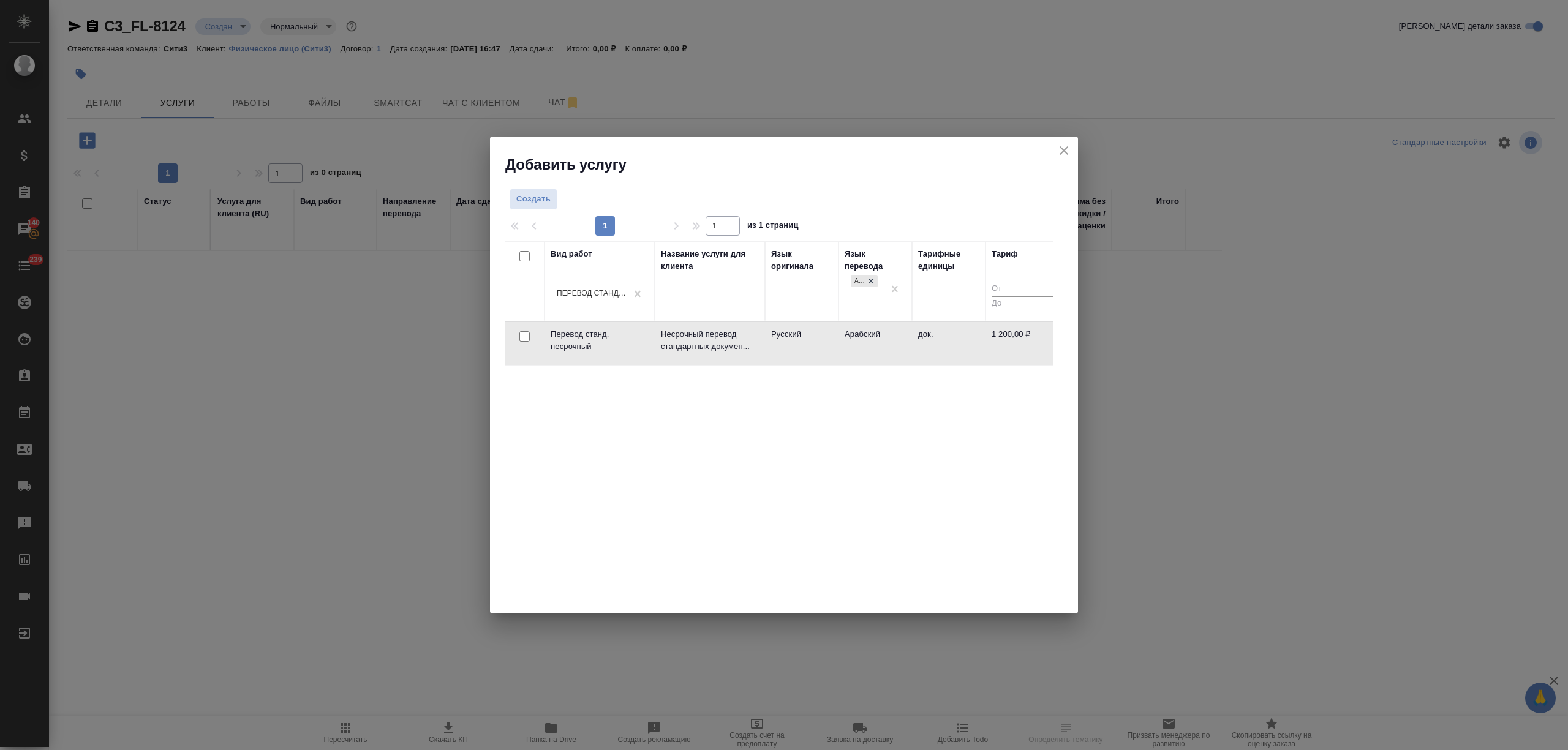
click at [890, 343] on td "Арабский" at bounding box center [875, 343] width 73 height 43
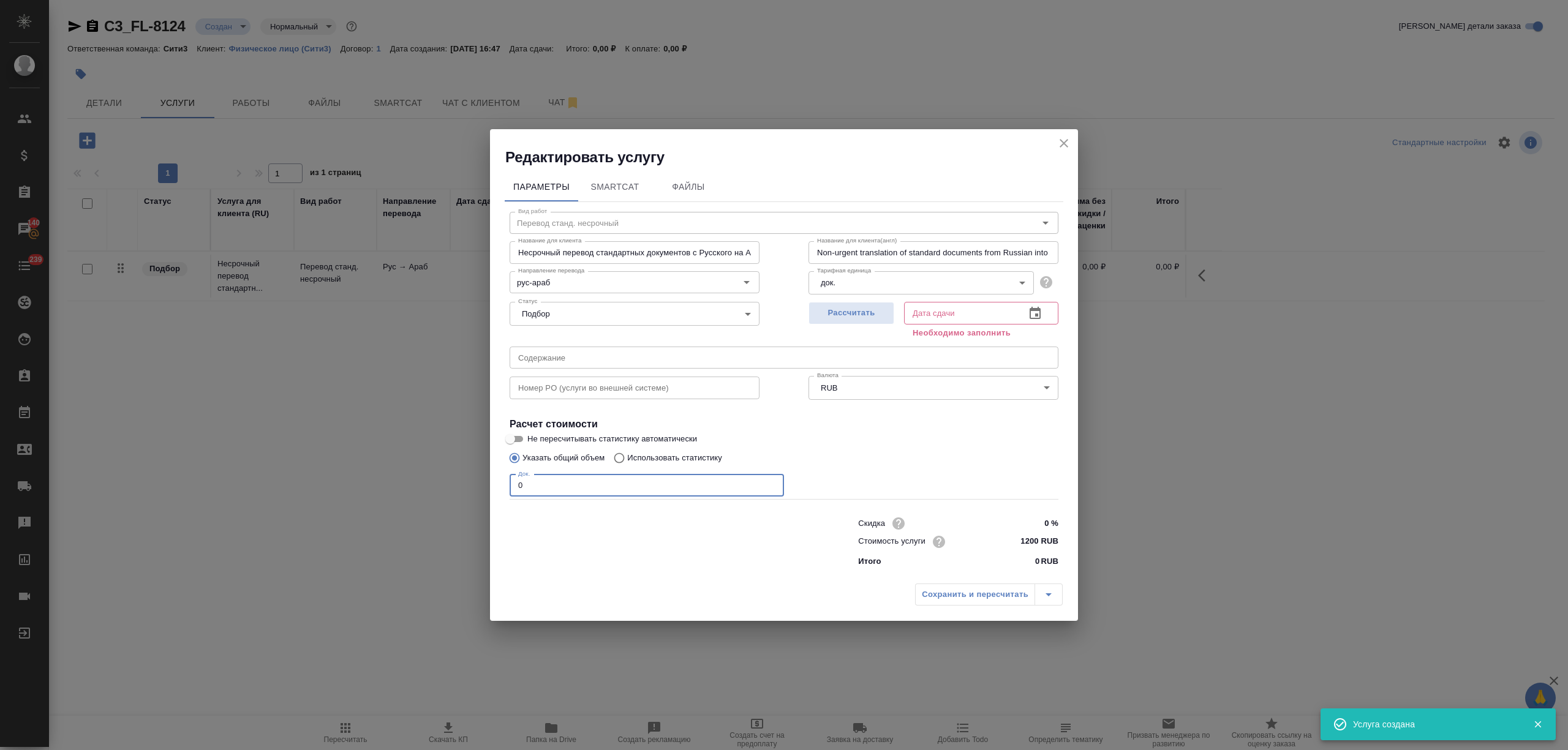
drag, startPoint x: 537, startPoint y: 485, endPoint x: 466, endPoint y: 483, distance: 71.0
click at [467, 485] on div "Редактировать услугу Параметры SmartCat Файлы Вид работ Перевод станд. несрочны…" at bounding box center [784, 375] width 1568 height 750
type input "1"
click at [1029, 309] on icon "button" at bounding box center [1035, 313] width 15 height 15
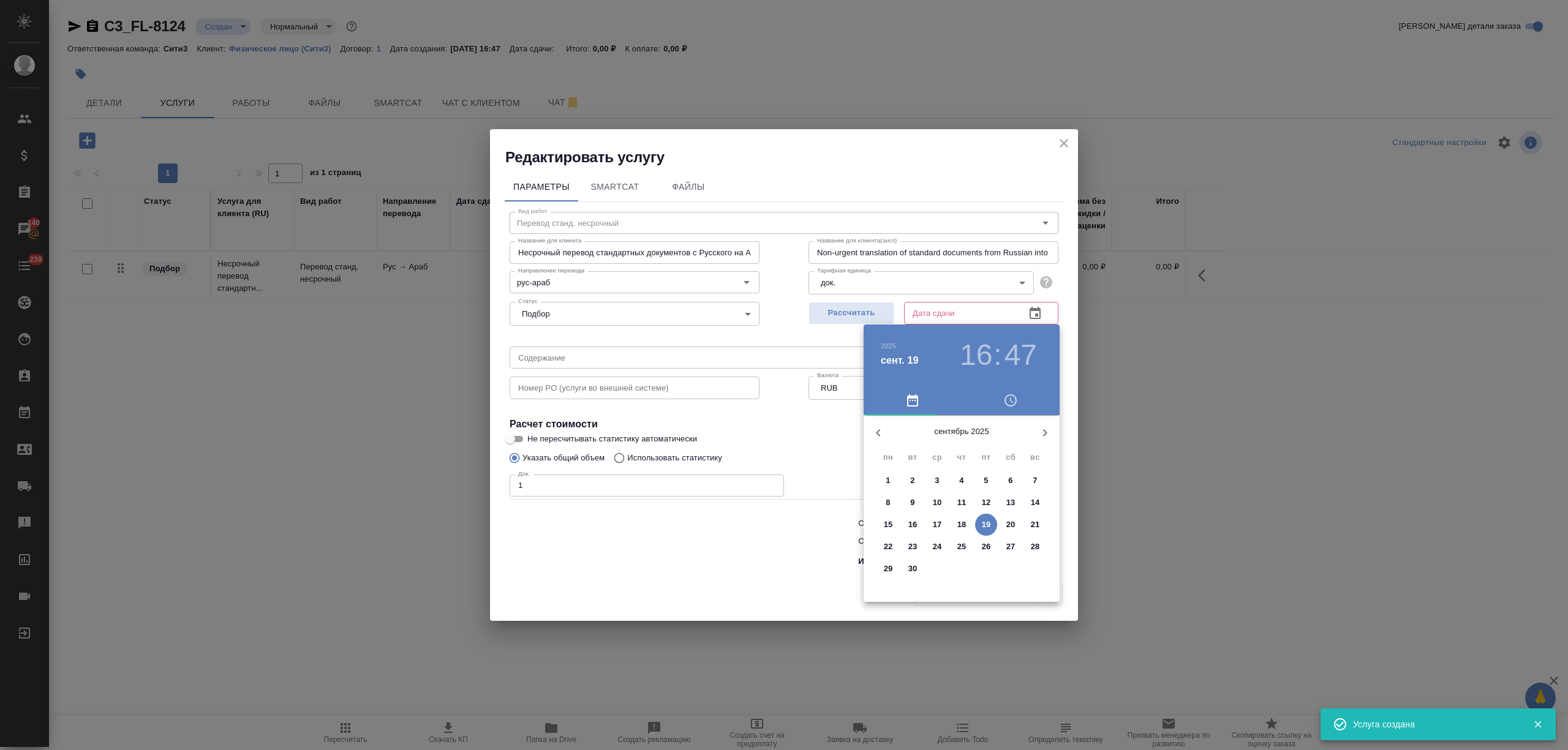
click at [983, 519] on p "19" at bounding box center [986, 524] width 9 height 12
type input "[DATE] 16:47"
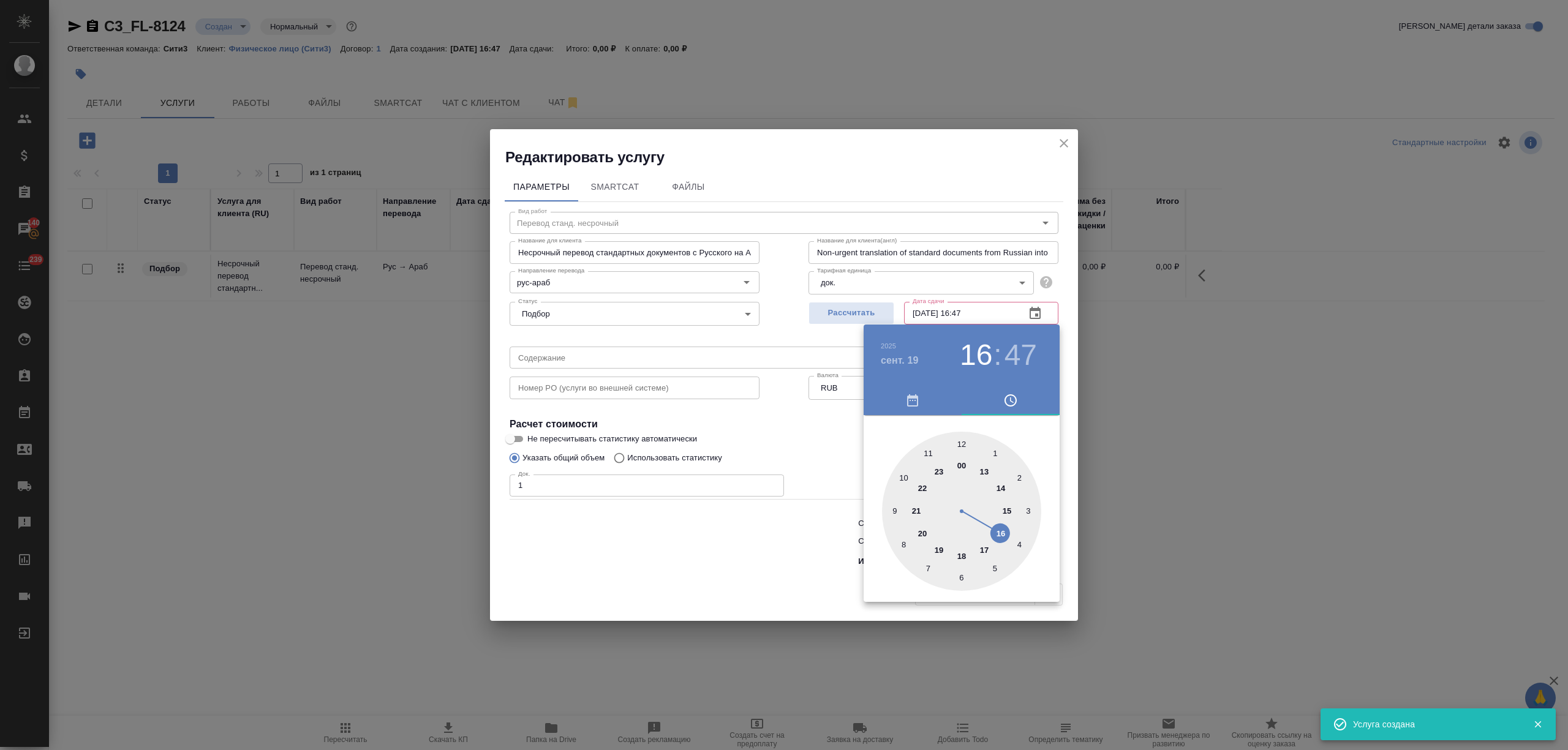
click at [602, 575] on div at bounding box center [784, 375] width 1568 height 750
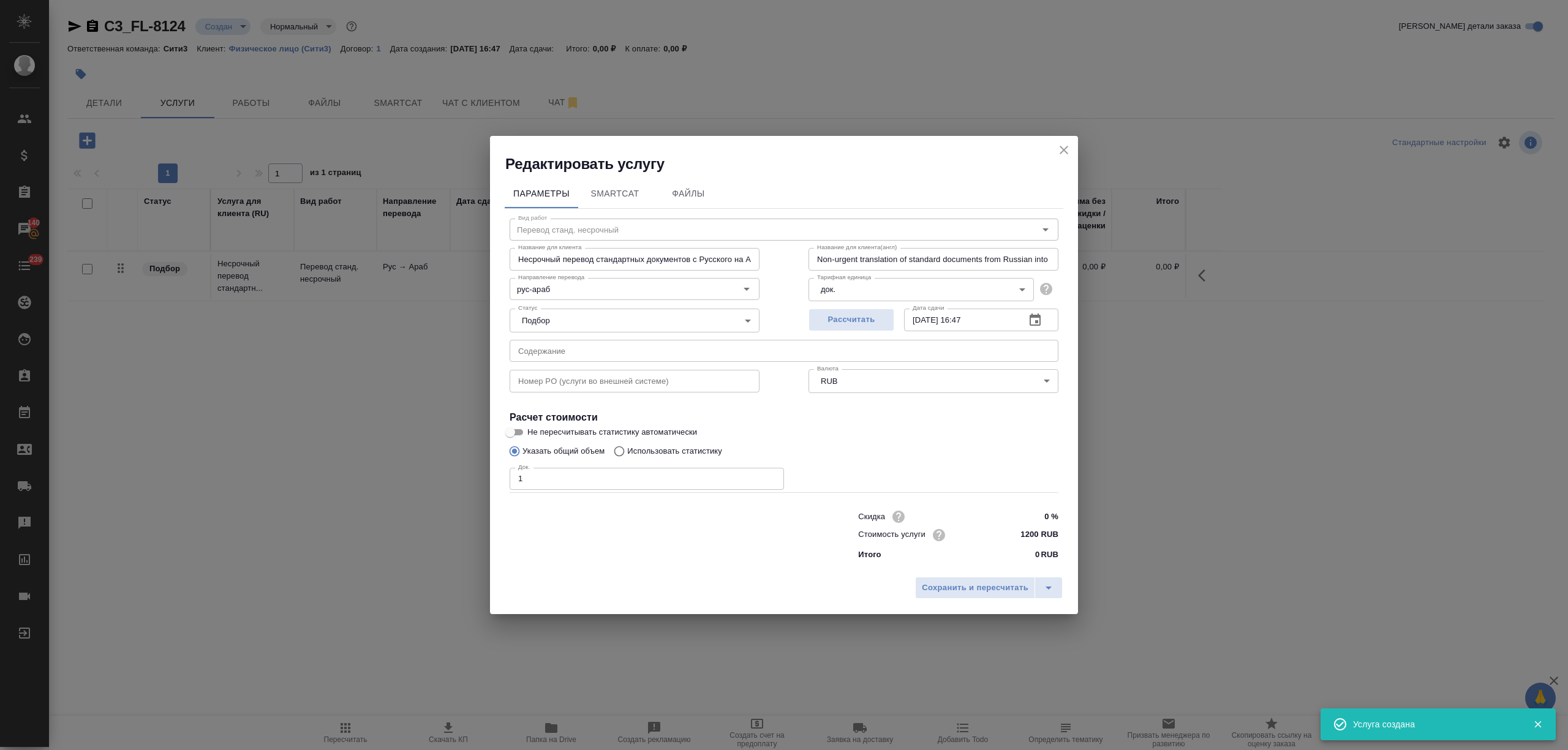
click at [988, 596] on button "Сохранить и пересчитать" at bounding box center [975, 588] width 120 height 22
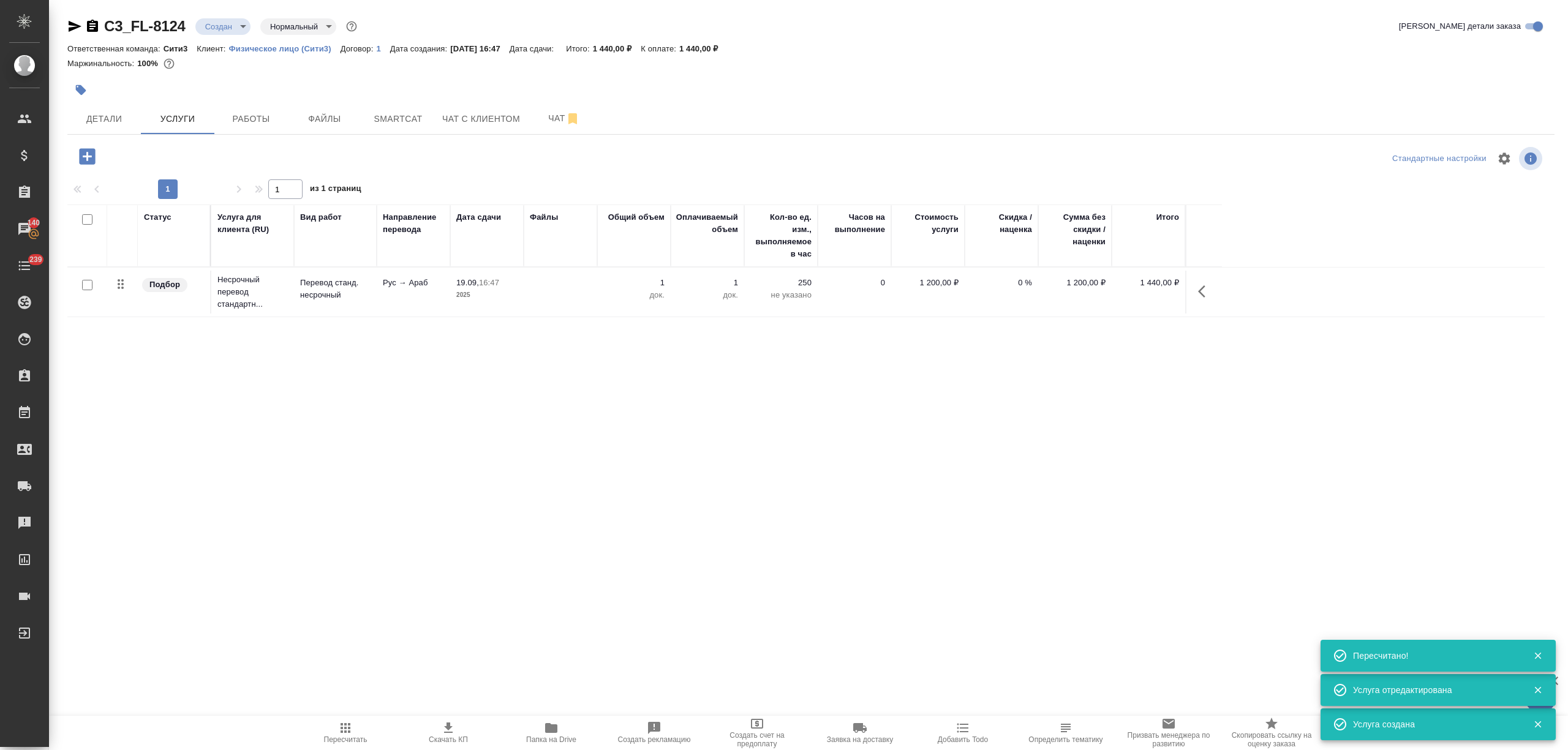
click at [86, 159] on icon "button" at bounding box center [87, 156] width 21 height 21
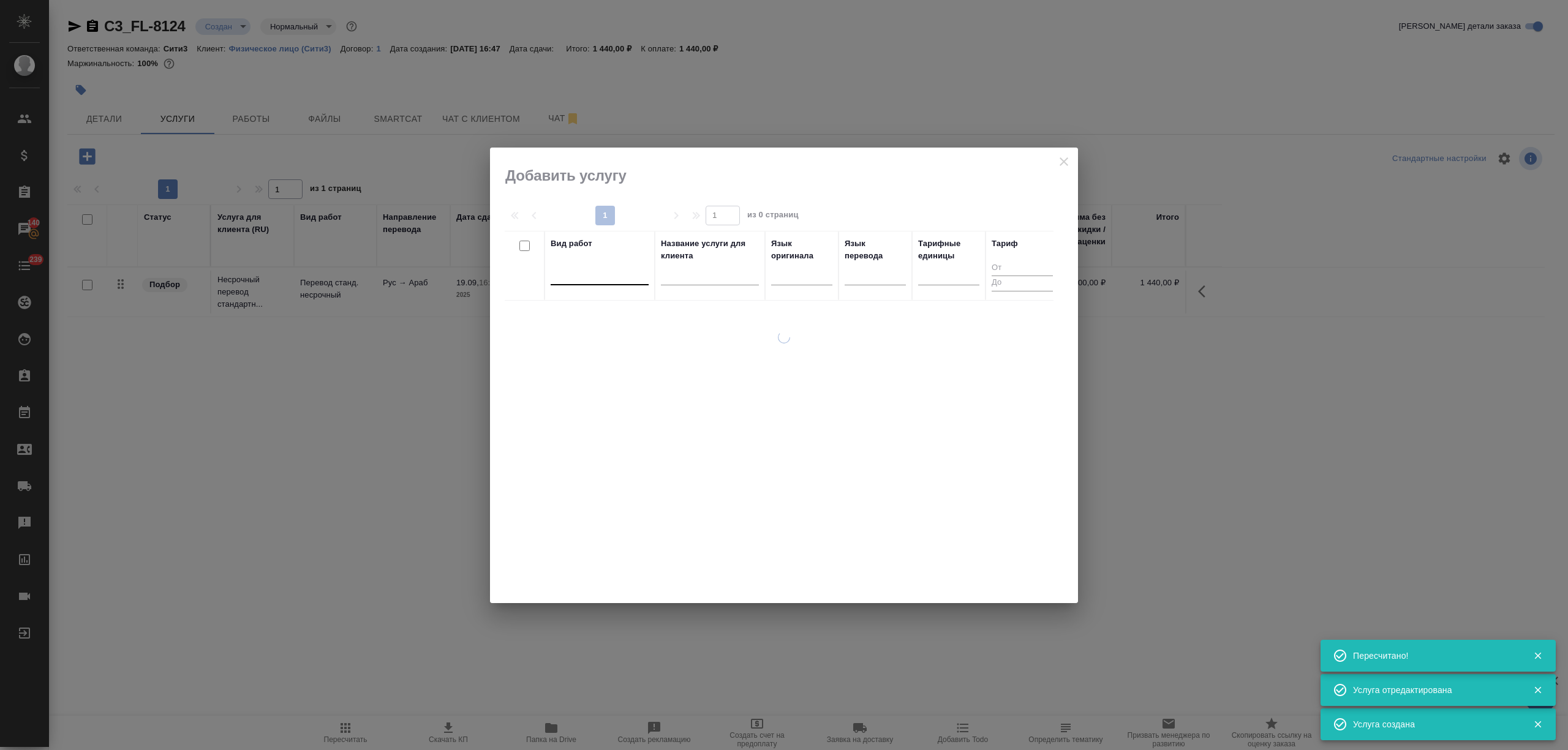
click at [574, 279] on div at bounding box center [599, 272] width 98 height 18
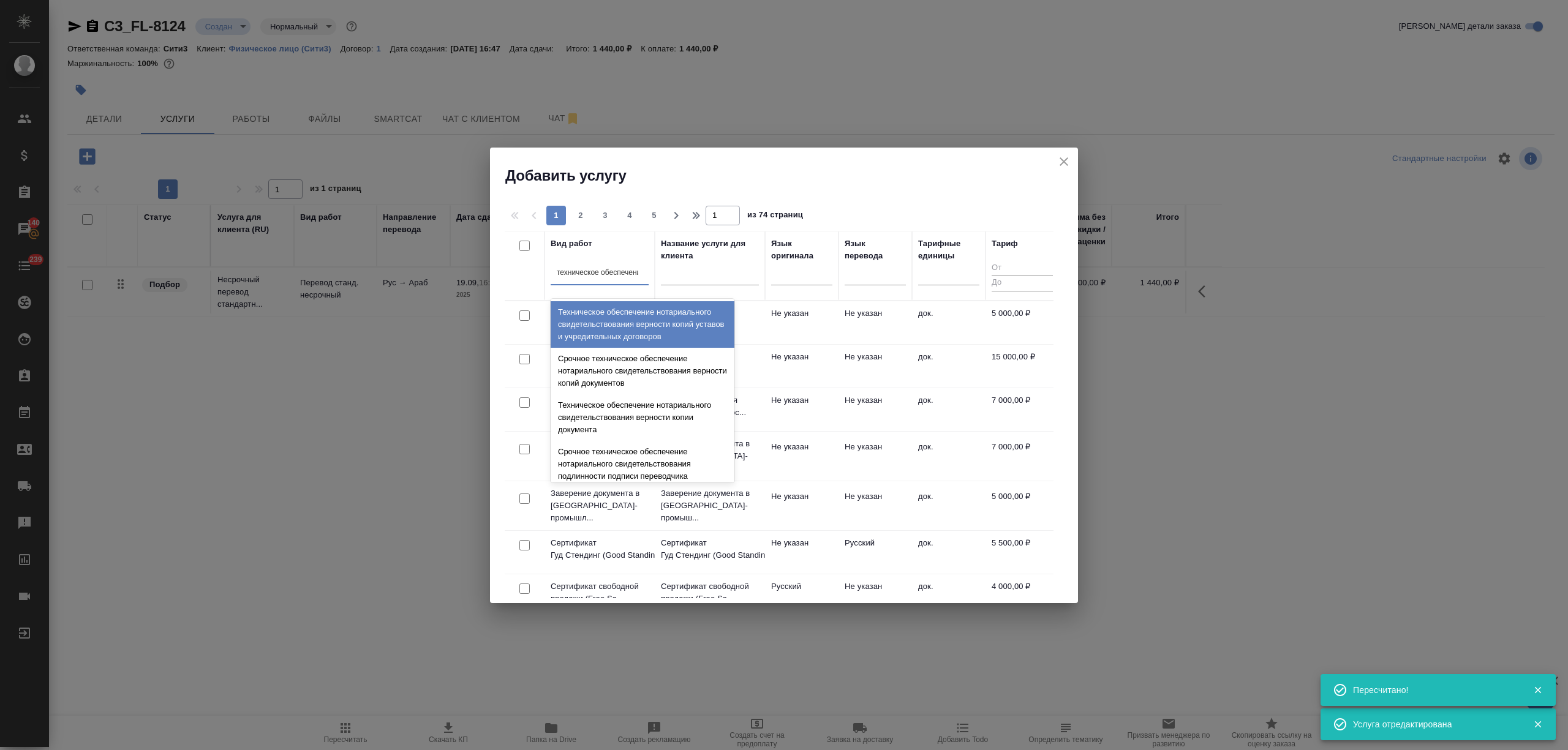
type input "техническое обеспечение"
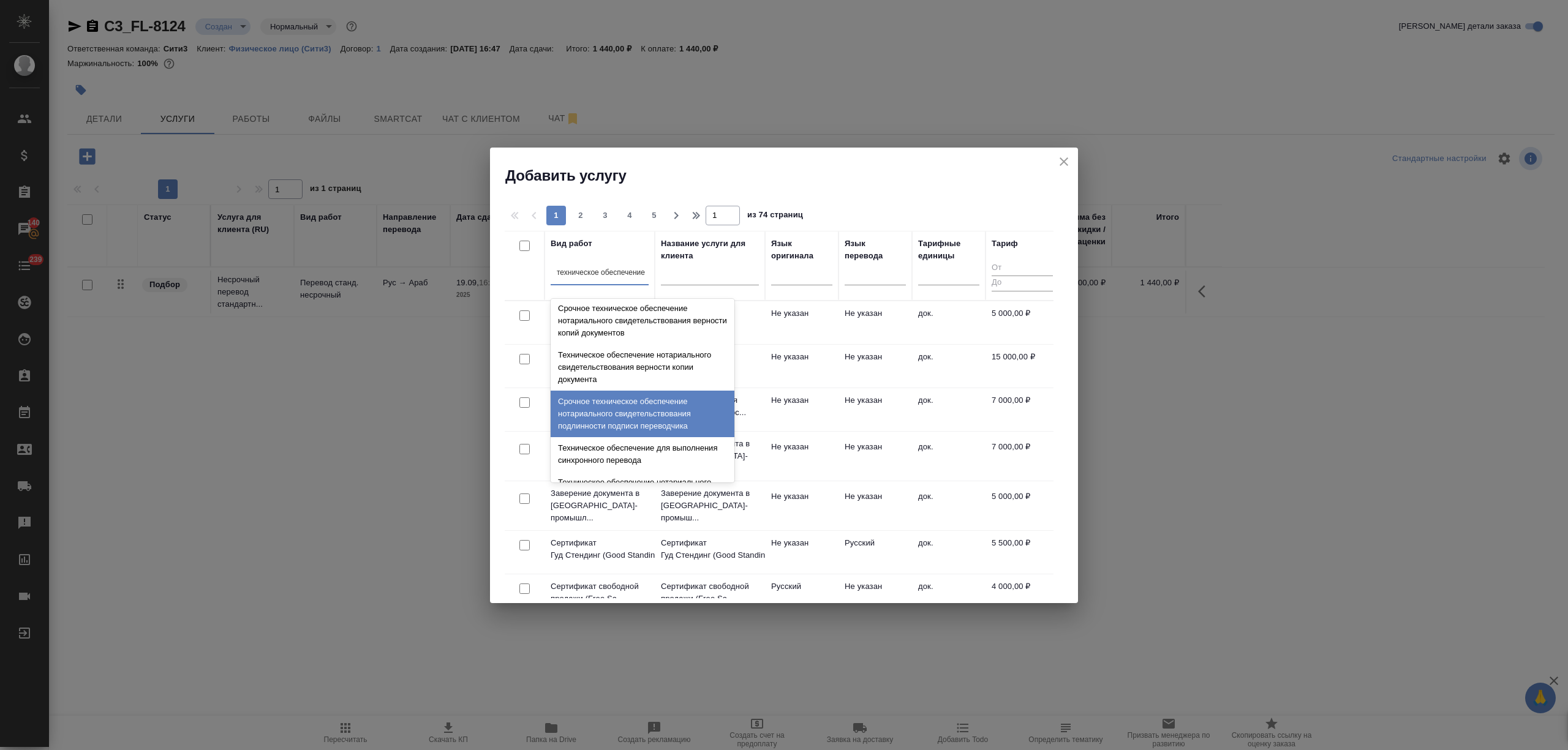
scroll to position [82, 0]
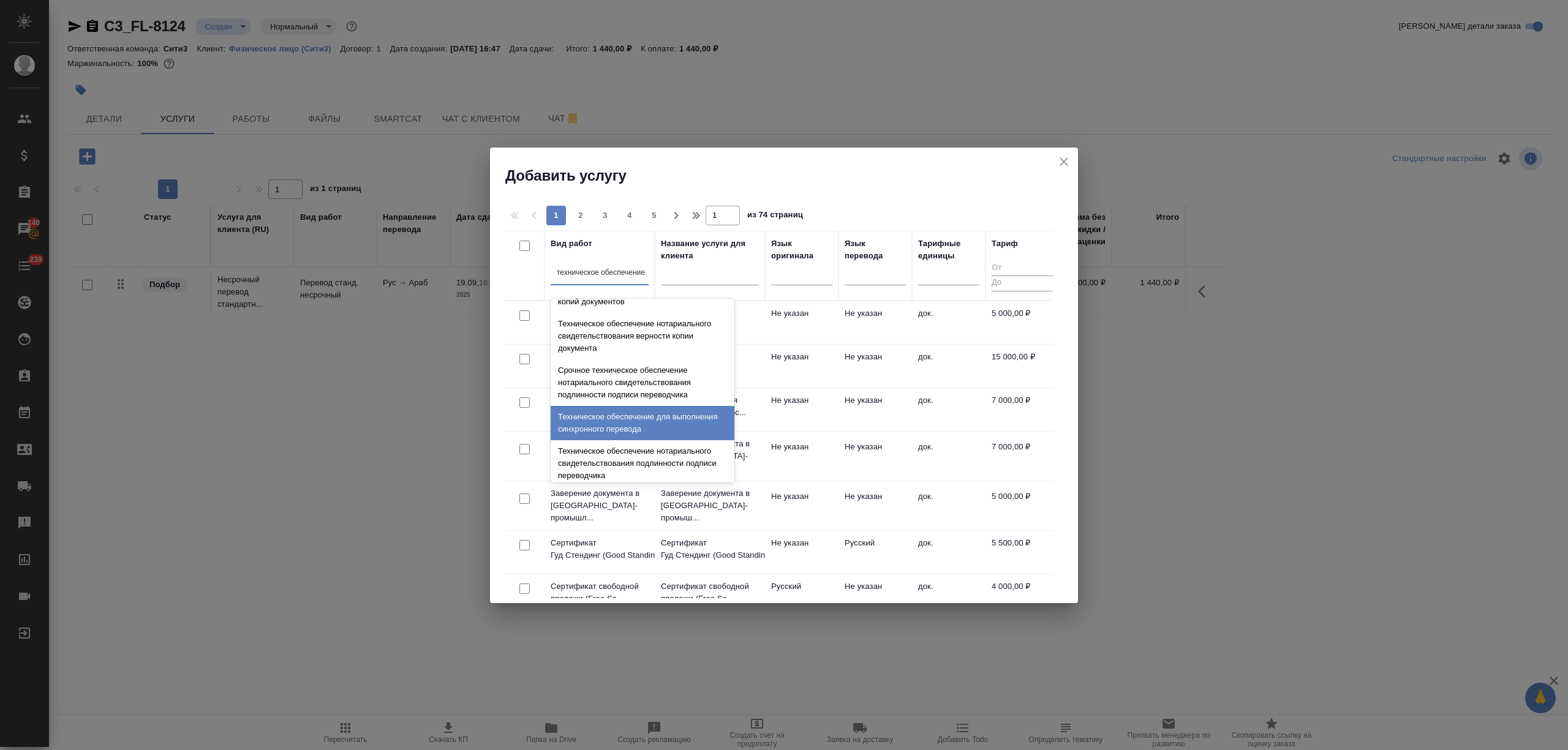
click at [654, 444] on div "Техническое обеспечение нотариального свидетельствования подлинности подписи пе…" at bounding box center [642, 463] width 184 height 47
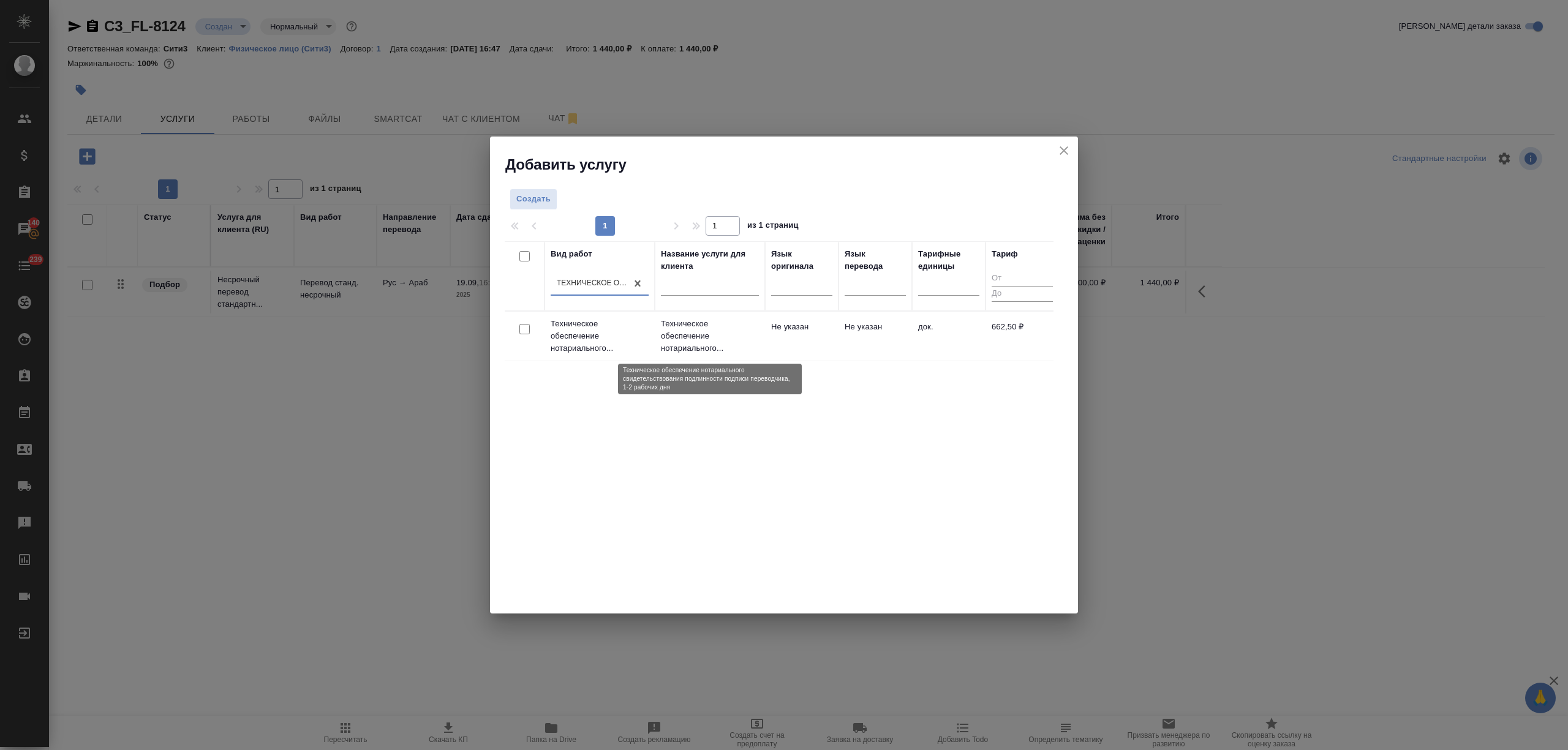
click at [728, 346] on p "Техническое обеспечение нотариального..." at bounding box center [709, 336] width 98 height 37
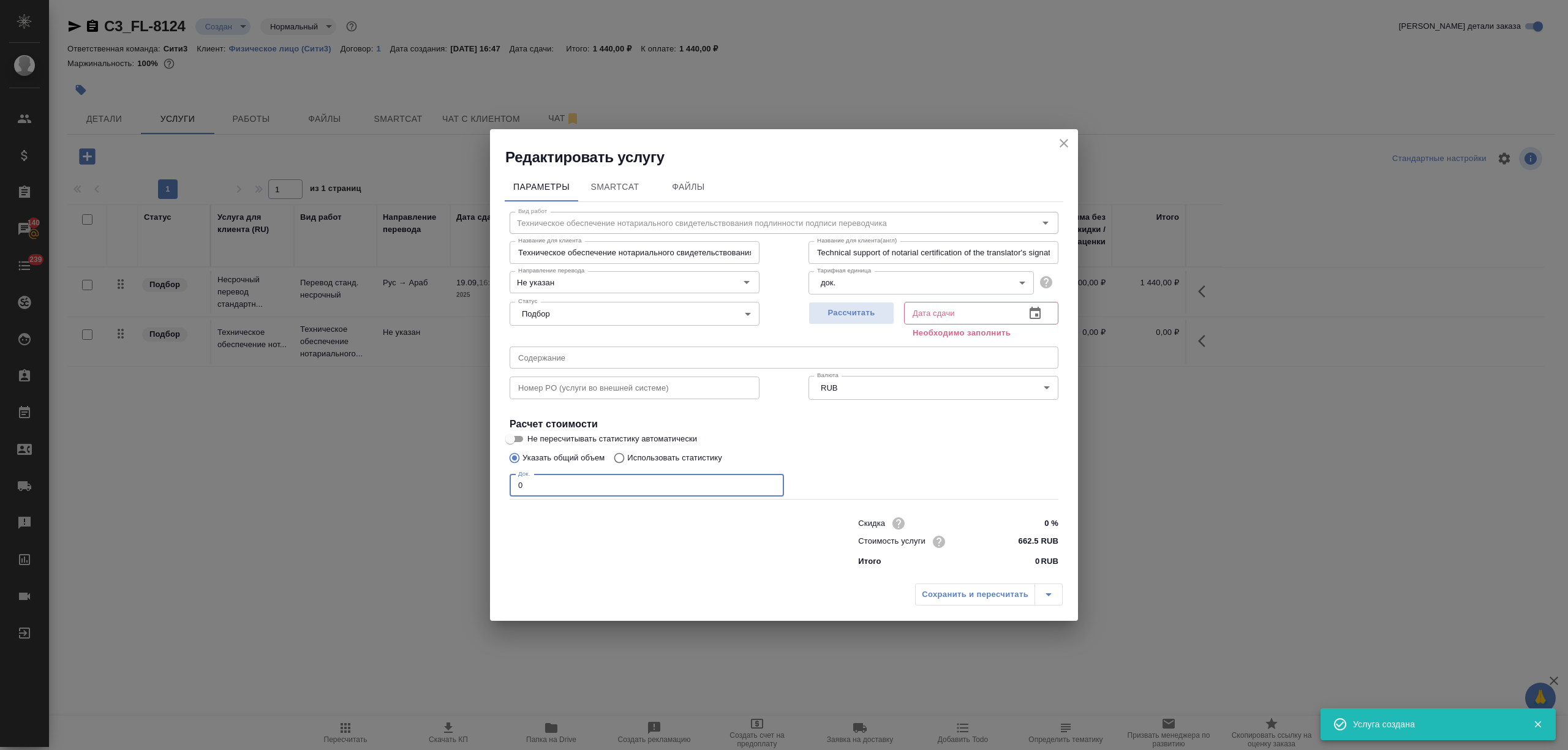
drag, startPoint x: 540, startPoint y: 490, endPoint x: 513, endPoint y: 488, distance: 27.1
click at [513, 488] on input "0" at bounding box center [646, 485] width 275 height 22
type input "1"
click at [1037, 313] on icon "button" at bounding box center [1035, 313] width 11 height 12
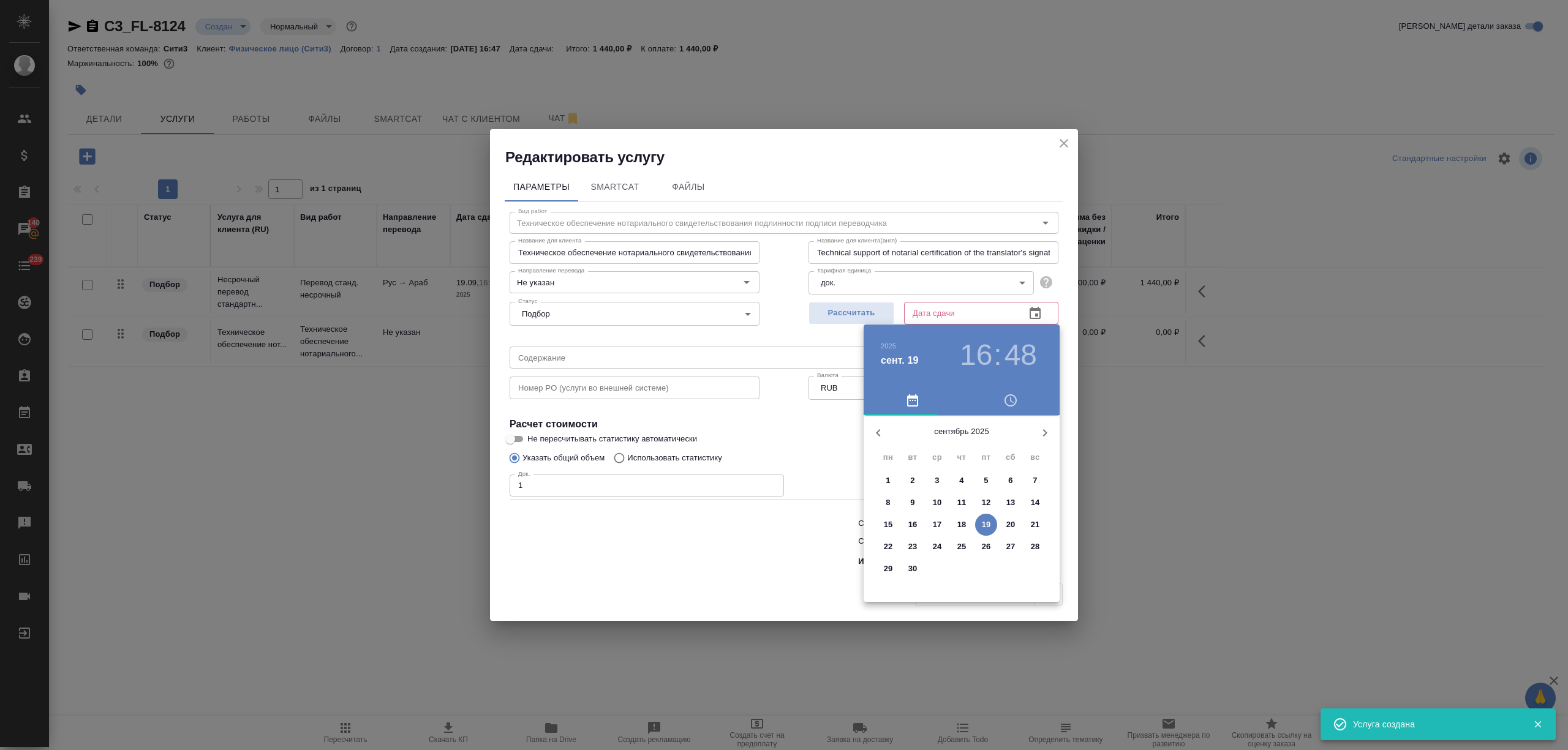
click at [985, 524] on p "19" at bounding box center [986, 524] width 9 height 12
type input "[DATE] 16:48"
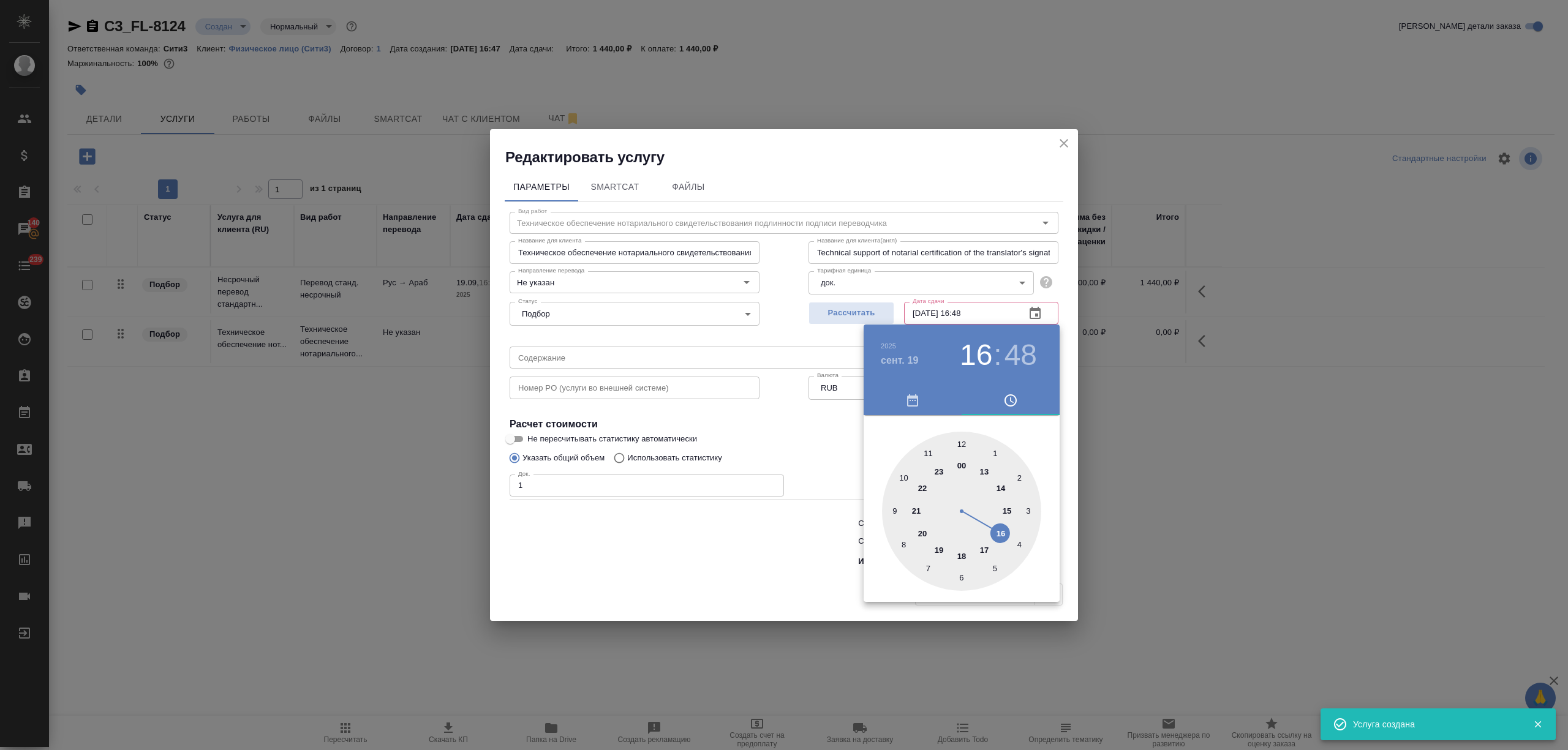
click at [686, 564] on div at bounding box center [784, 375] width 1568 height 750
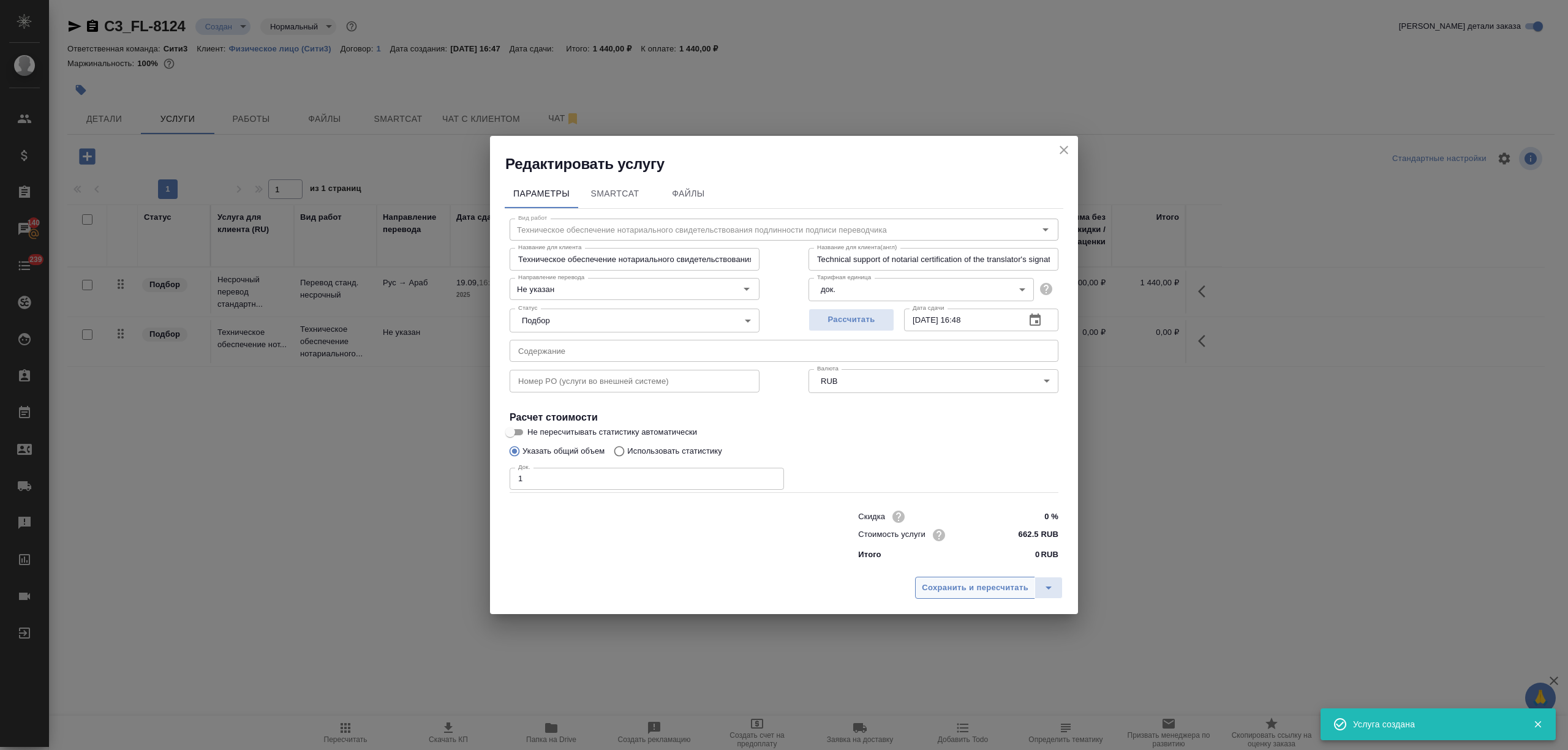
click at [962, 596] on button "Сохранить и пересчитать" at bounding box center [975, 588] width 120 height 22
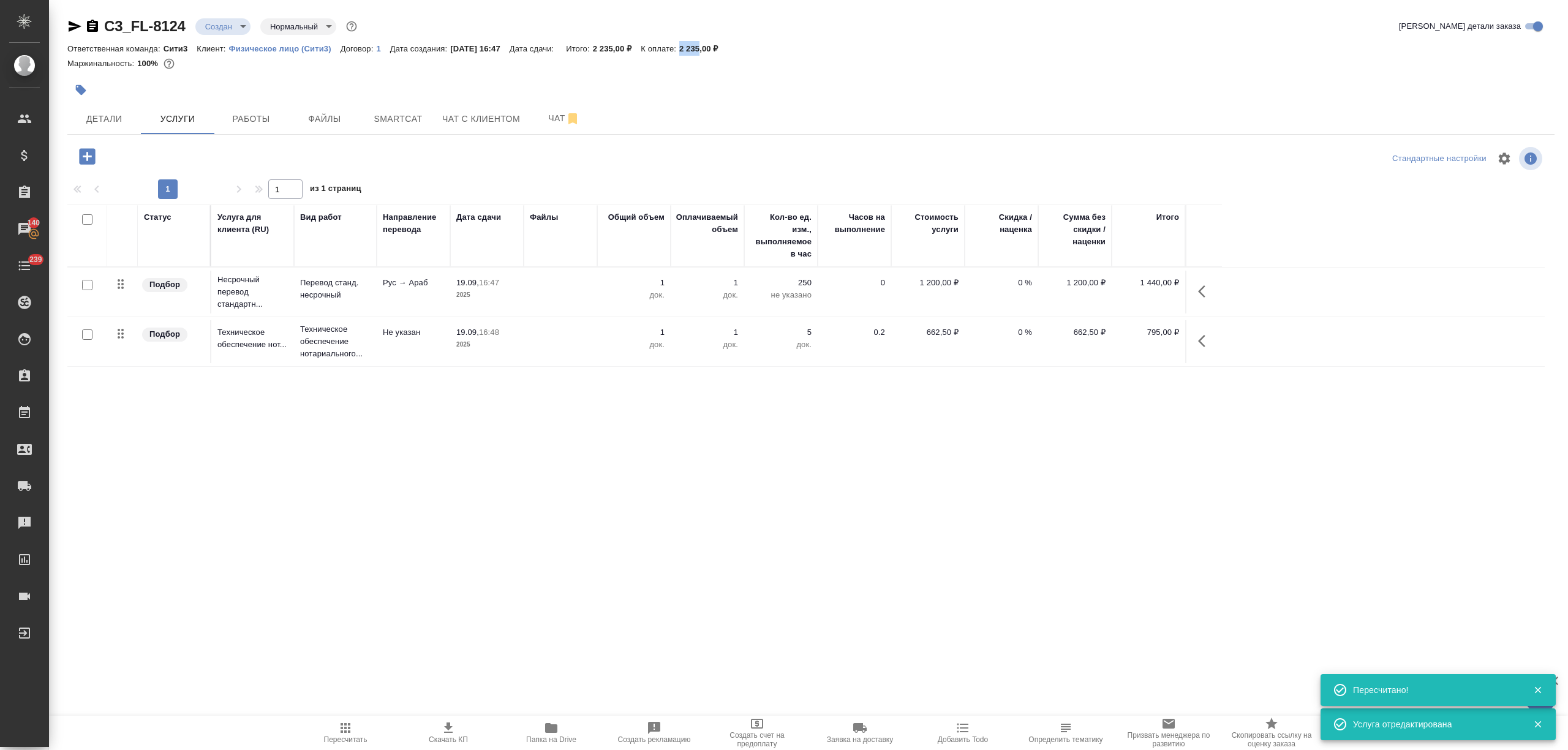
drag, startPoint x: 696, startPoint y: 45, endPoint x: 714, endPoint y: 49, distance: 18.4
click at [714, 49] on p "2 235,00 ₽" at bounding box center [703, 49] width 49 height 9
copy p "2 235"
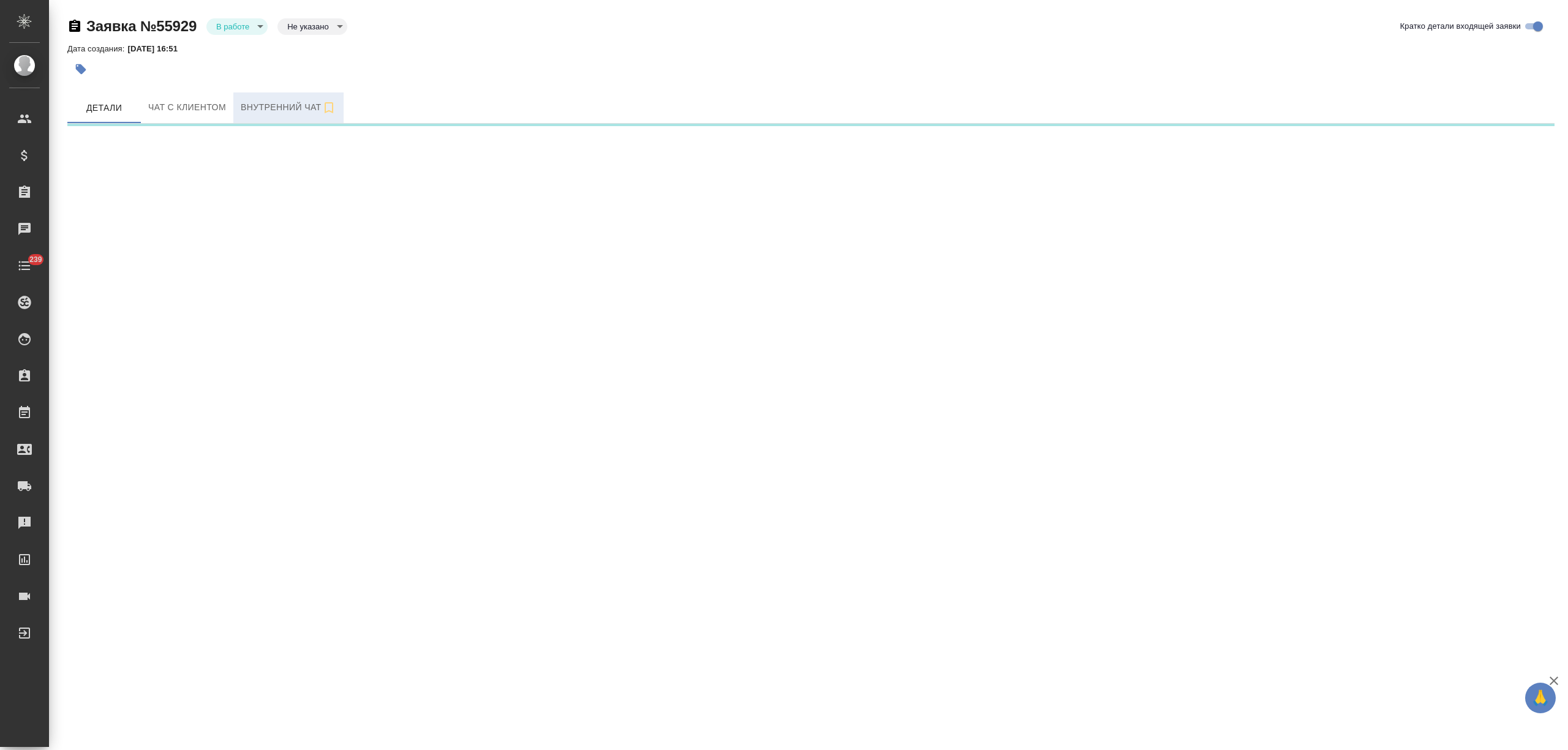
select select "RU"
select select "TJ"
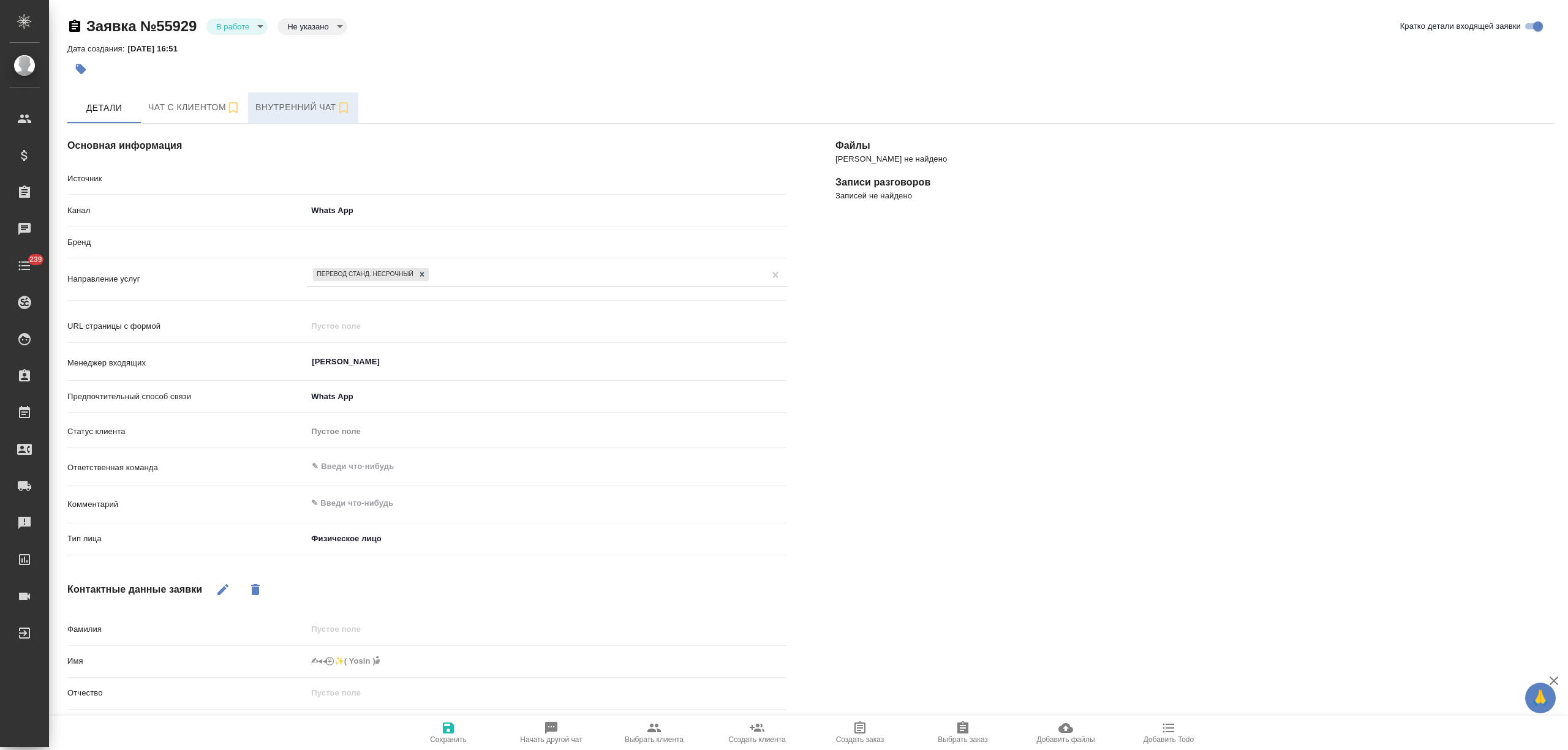
type textarea "x"
click at [164, 115] on button "Чат с клиентом" at bounding box center [194, 107] width 107 height 30
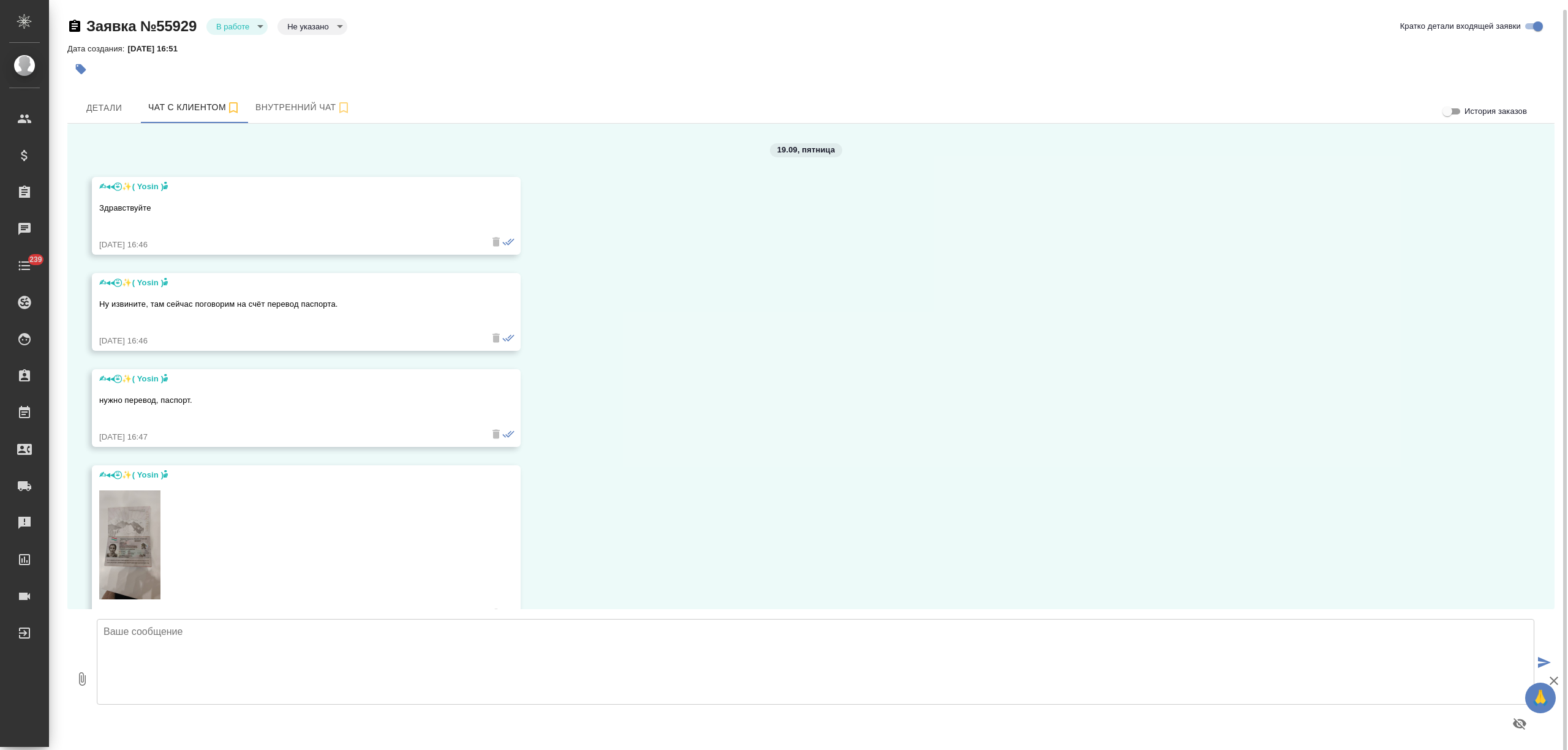
scroll to position [35, 0]
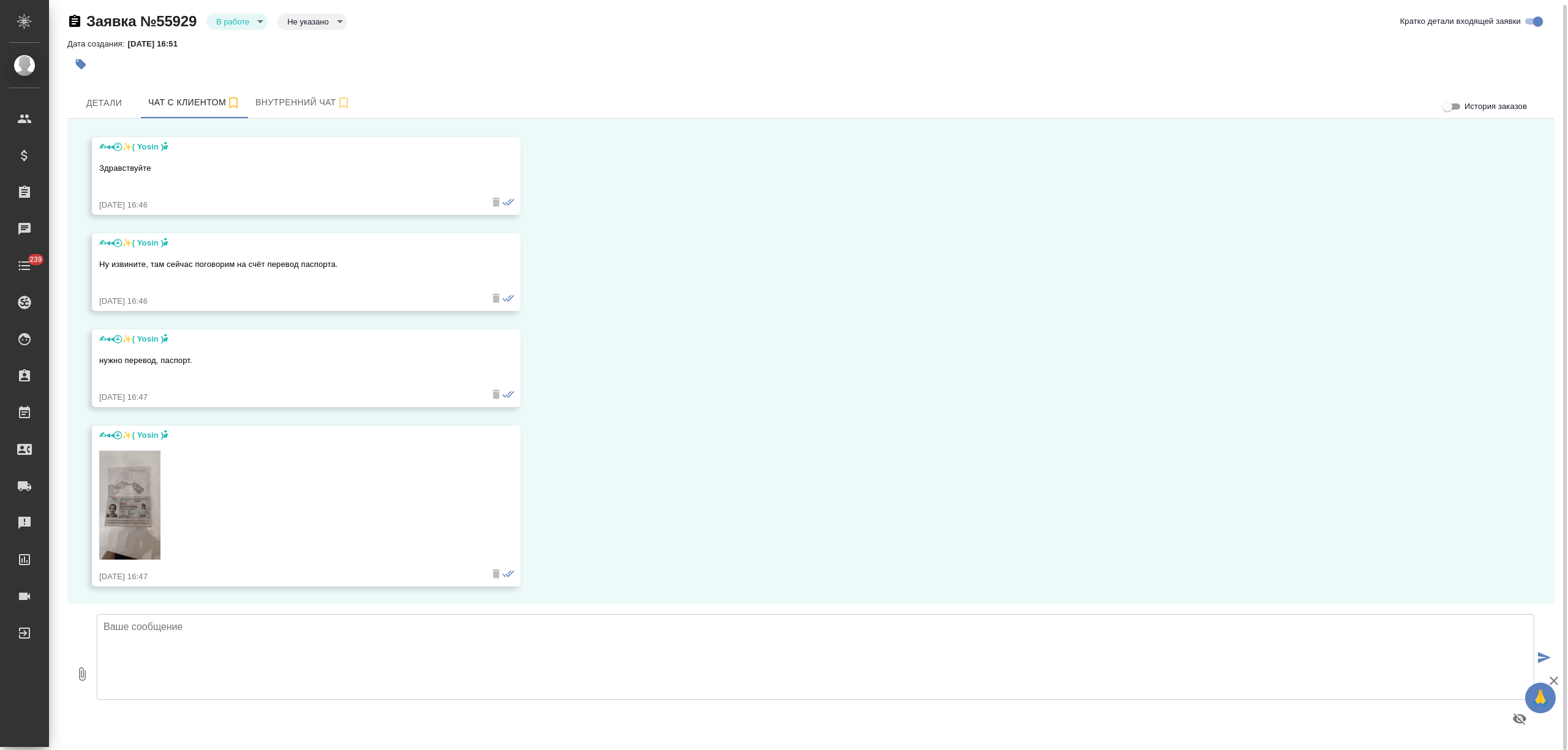
click at [140, 485] on img at bounding box center [130, 505] width 61 height 109
click at [151, 466] on img at bounding box center [130, 505] width 61 height 109
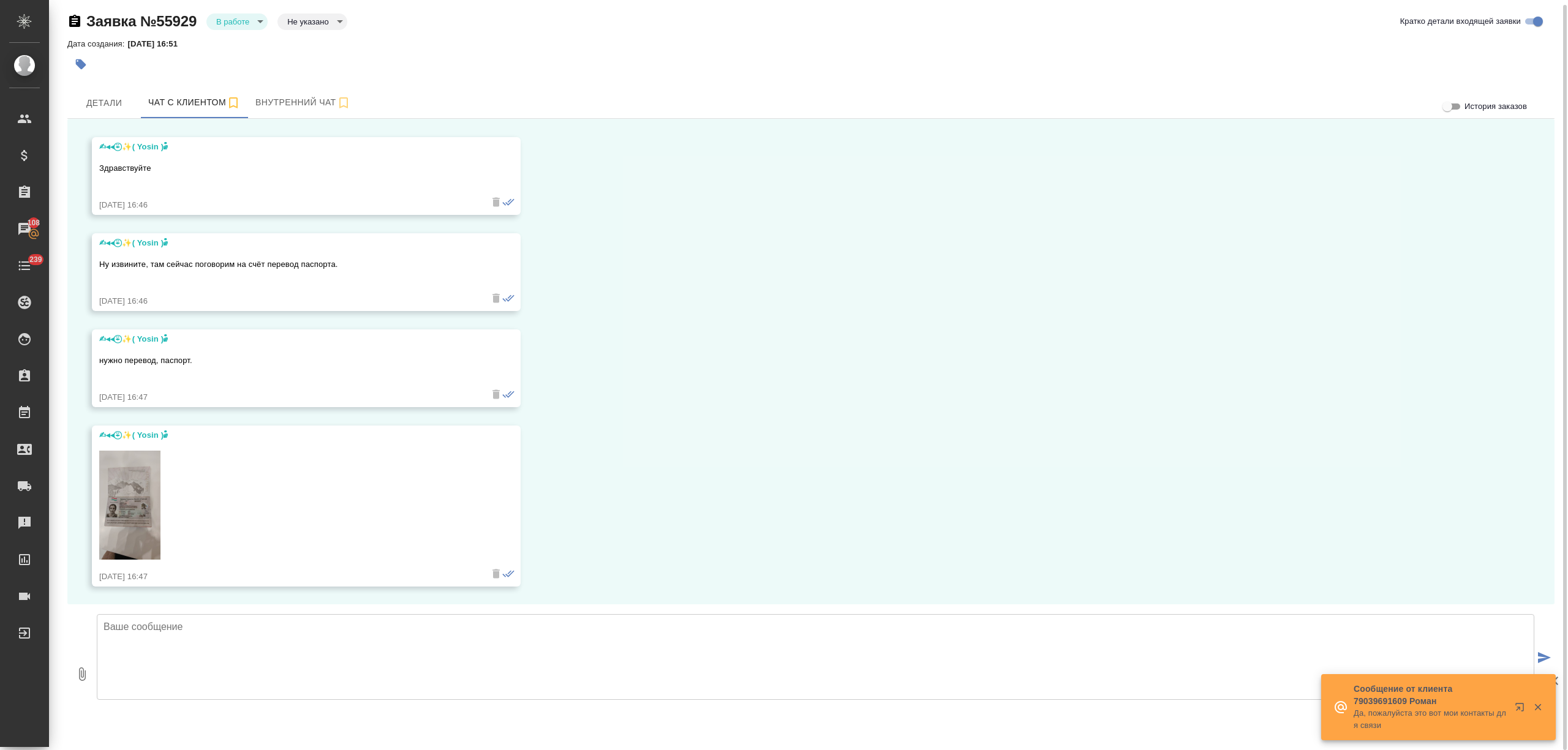
click at [143, 649] on textarea at bounding box center [815, 657] width 1438 height 86
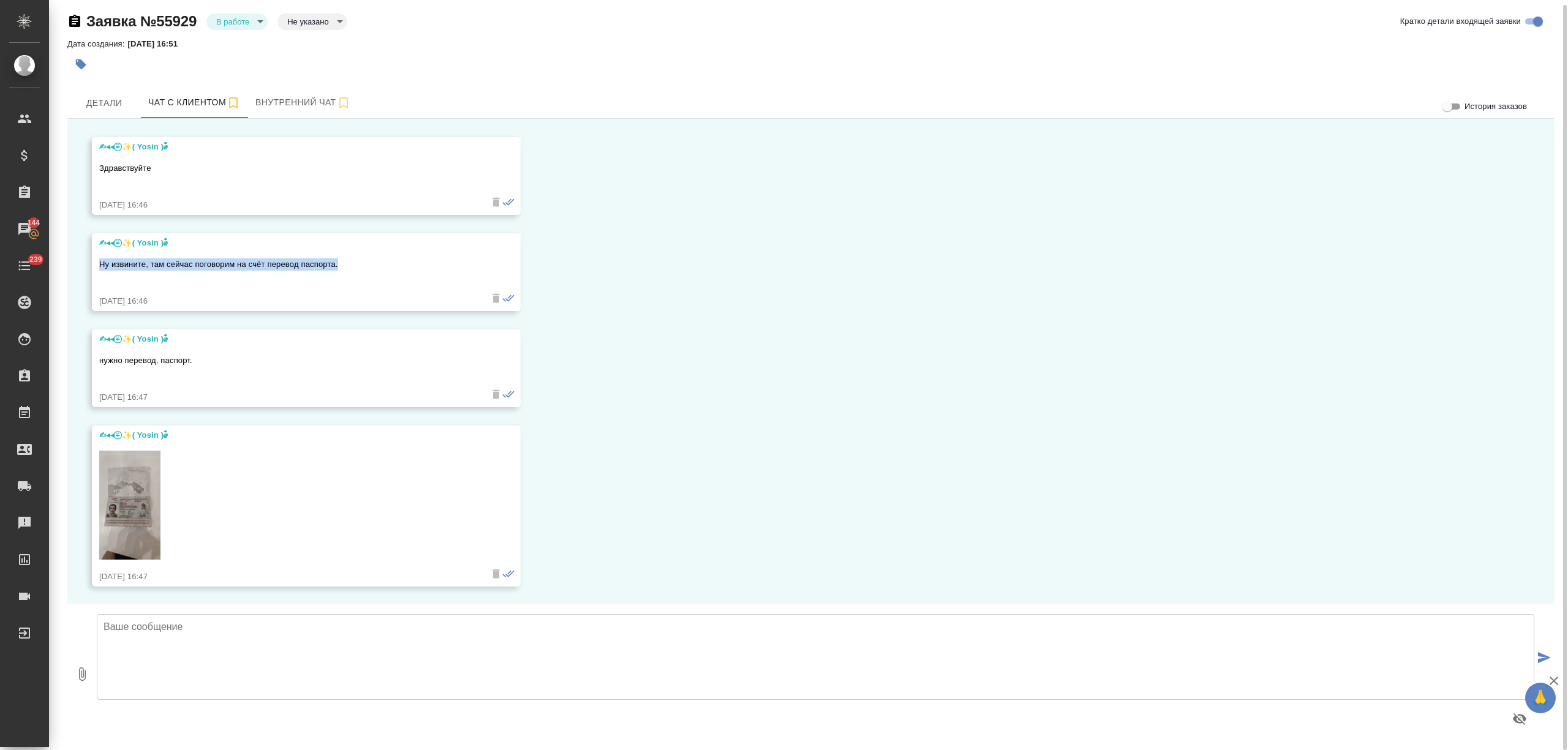
drag, startPoint x: 98, startPoint y: 261, endPoint x: 341, endPoint y: 267, distance: 243.1
click at [341, 267] on div "✍︎◂◂⍣̶⃝̶ ✨( Yosin )⸙ꠋꠋꠋꠋꠋ Ну извините, там сейчас поговорим на счёт перевод пас…" at bounding box center [306, 272] width 429 height 78
click at [338, 258] on p "Ну извините, там сейчас поговорим на счёт перевод паспорта." at bounding box center [288, 264] width 378 height 12
drag, startPoint x: 343, startPoint y: 262, endPoint x: 99, endPoint y: 260, distance: 244.0
click at [99, 260] on p "Ну извините, там сейчас поговорим на счёт перевод паспорта." at bounding box center [288, 264] width 378 height 12
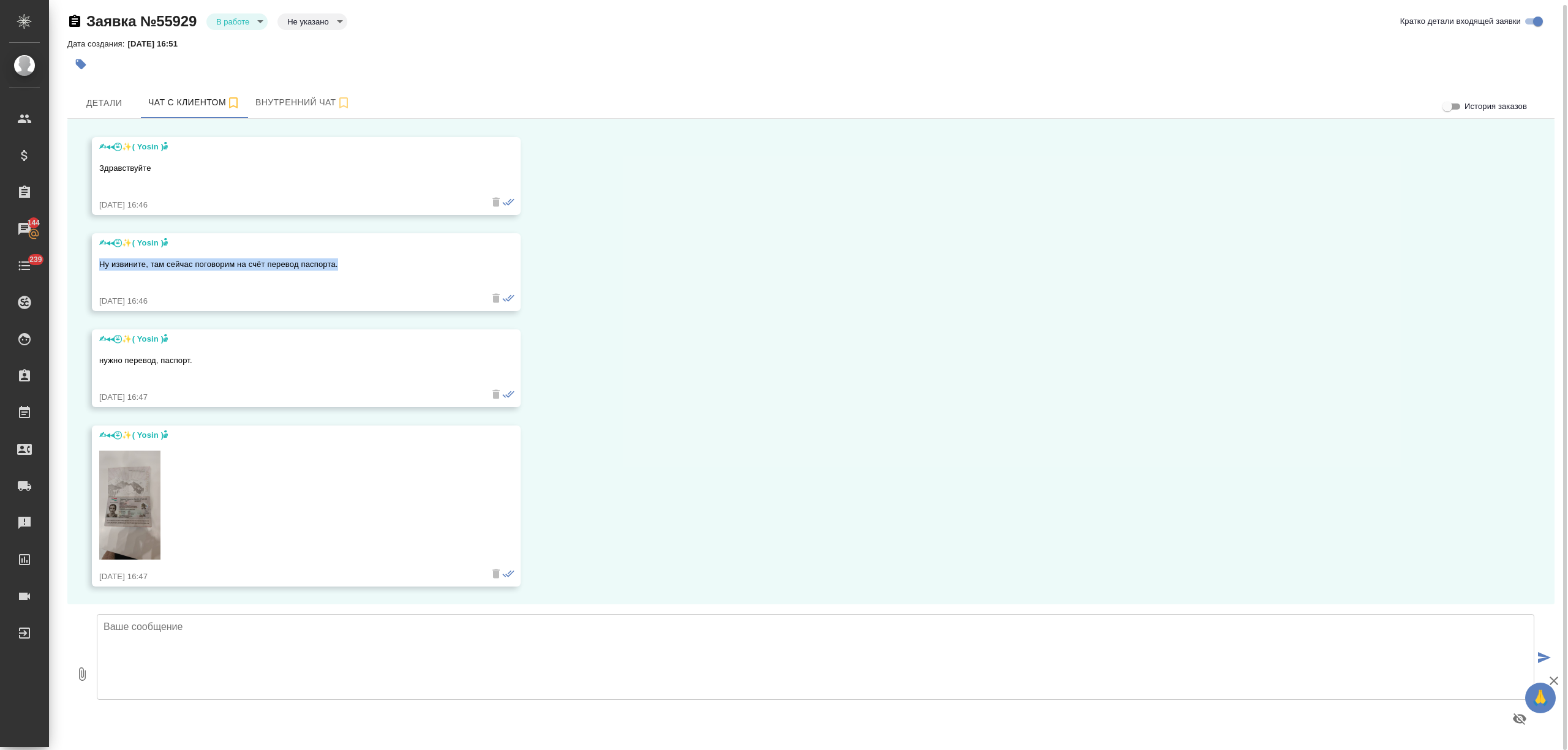
click at [110, 263] on p "Ну извините, там сейчас поговорим на счёт перевод паспорта." at bounding box center [288, 264] width 378 height 12
drag, startPoint x: 96, startPoint y: 260, endPoint x: 341, endPoint y: 265, distance: 245.1
click at [341, 265] on div "✍︎◂◂⍣̶⃝̶ ✨( Yosin )⸙ꠋꠋꠋꠋꠋ Ну извините, там сейчас поговорим на счёт перевод пас…" at bounding box center [306, 272] width 429 height 78
click at [341, 262] on p "Ну извините, там сейчас поговорим на счёт перевод паспорта." at bounding box center [288, 264] width 378 height 12
drag, startPoint x: 343, startPoint y: 263, endPoint x: 181, endPoint y: 260, distance: 162.0
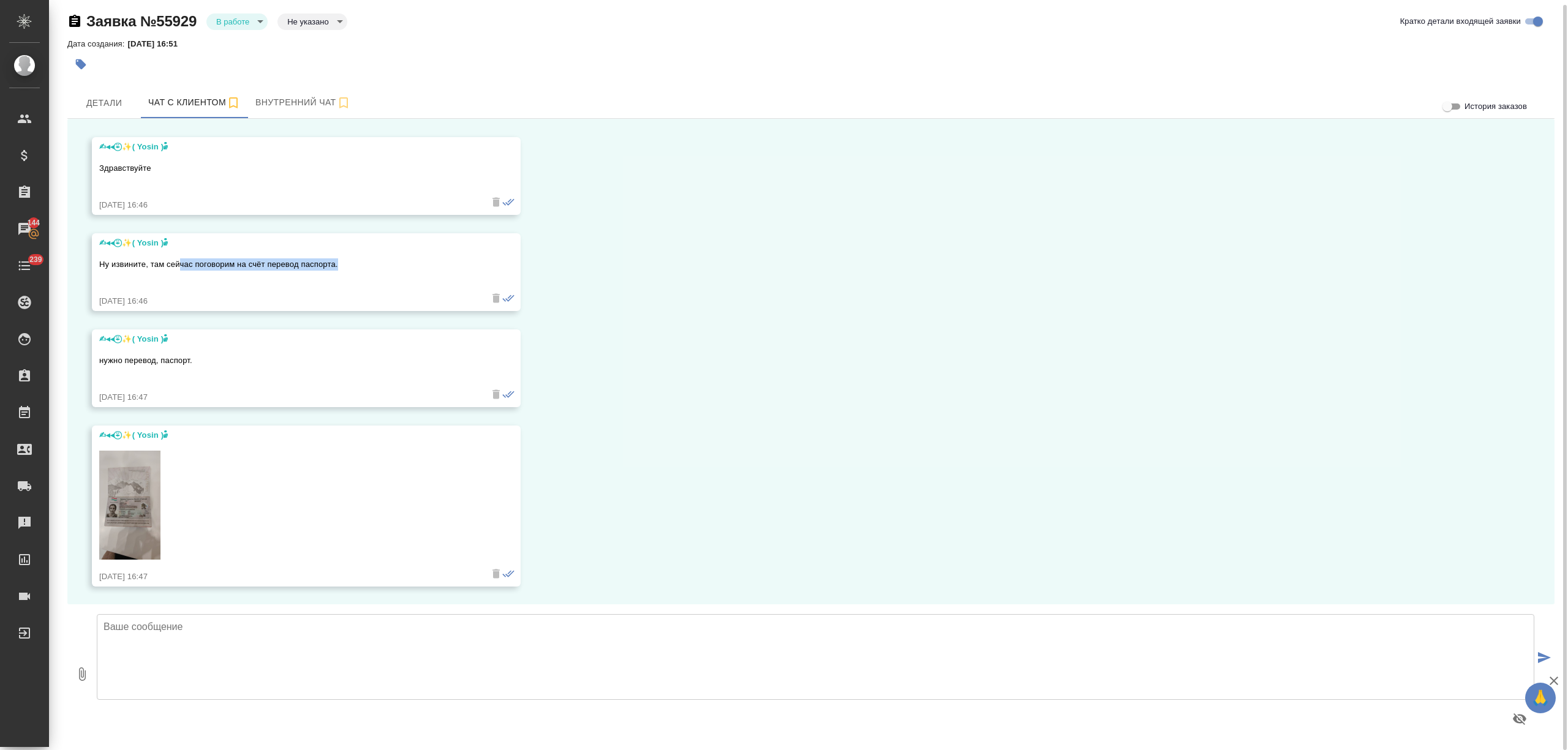
click at [181, 260] on p "Ну извините, там сейчас поговорим на счёт перевод паспорта." at bounding box center [288, 264] width 378 height 12
click at [209, 267] on p "Ну извините, там сейчас поговорим на счёт перевод паспорта." at bounding box center [288, 264] width 378 height 12
click at [94, 103] on span "Детали" at bounding box center [104, 103] width 59 height 16
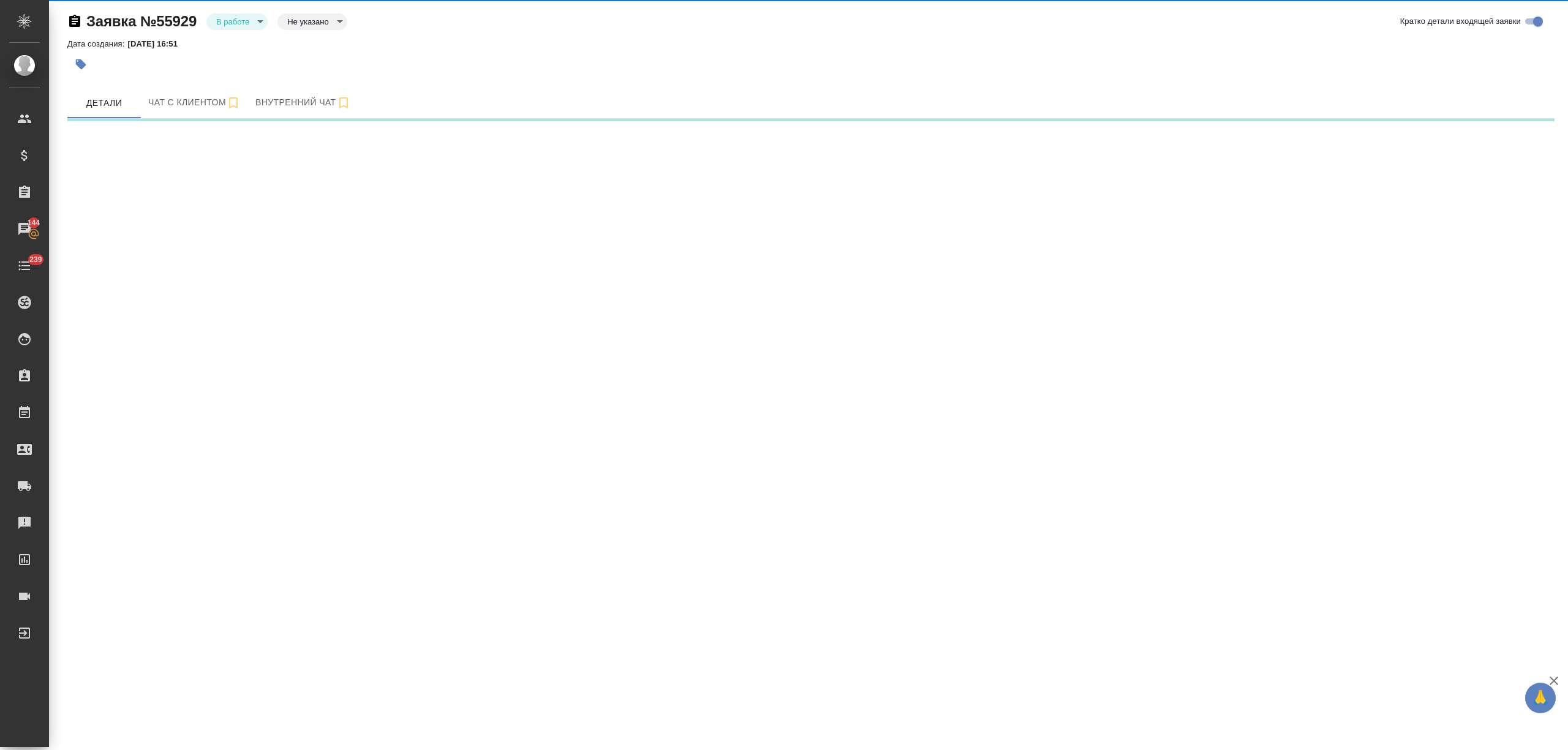
select select "RU"
select select "TJ"
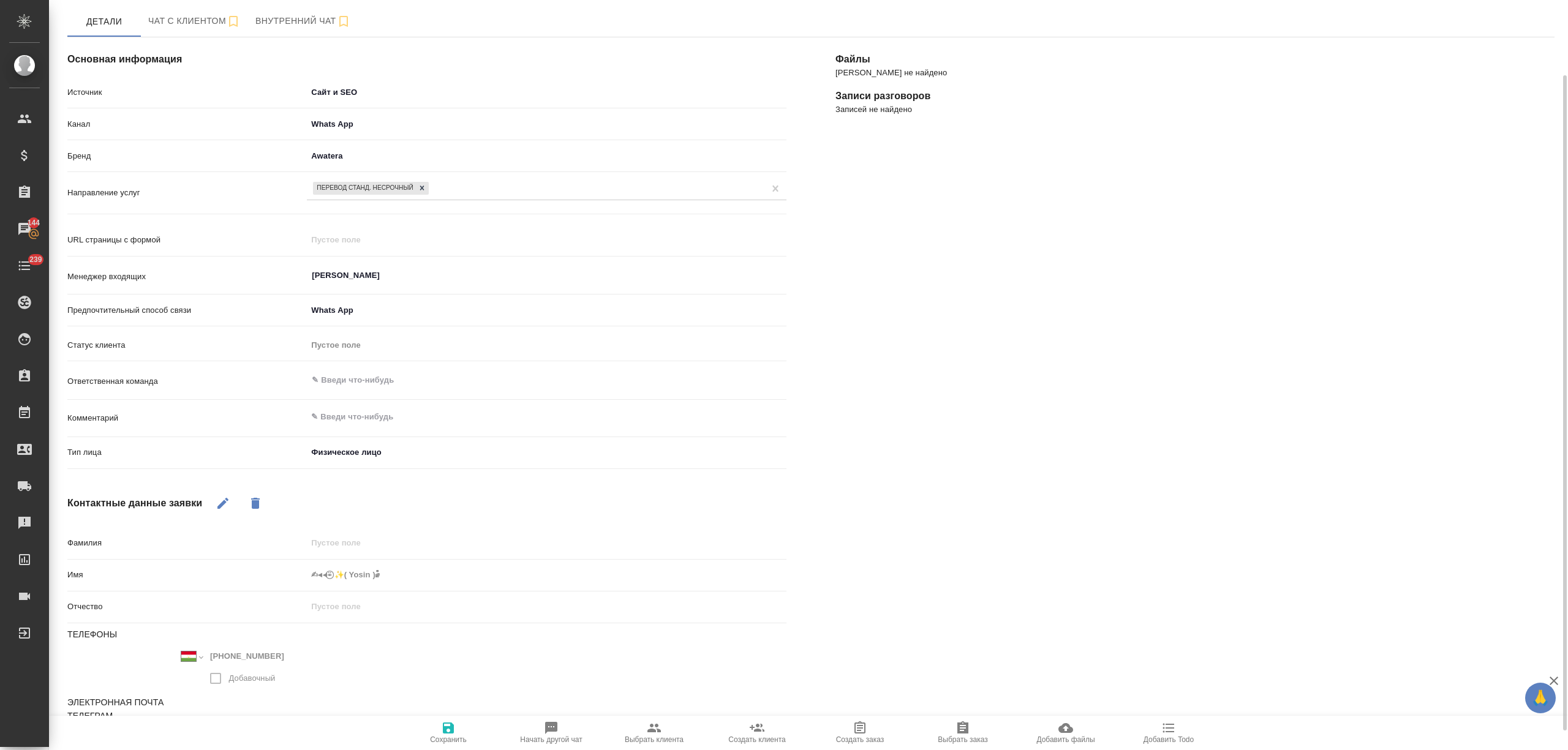
scroll to position [108, 0]
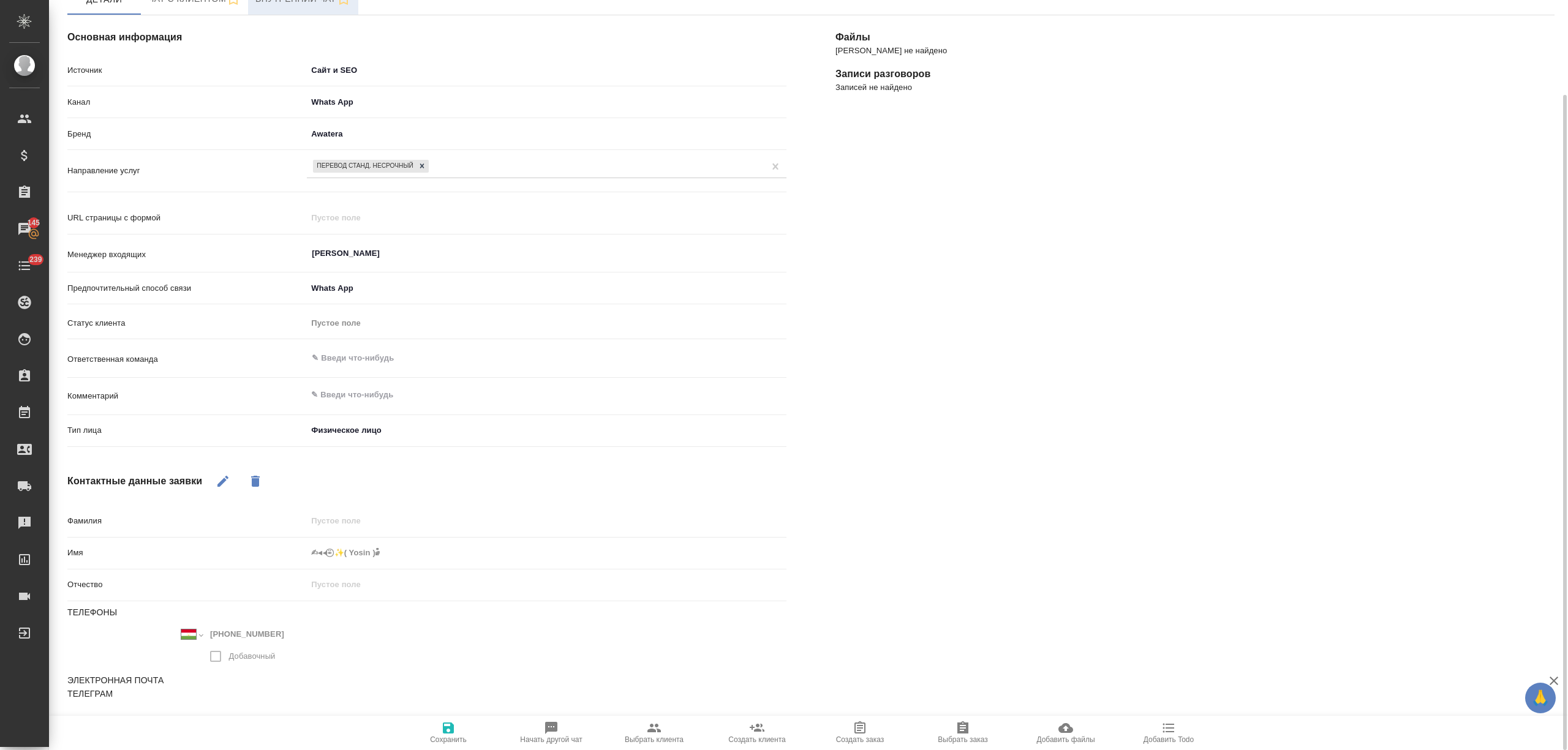
type textarea "x"
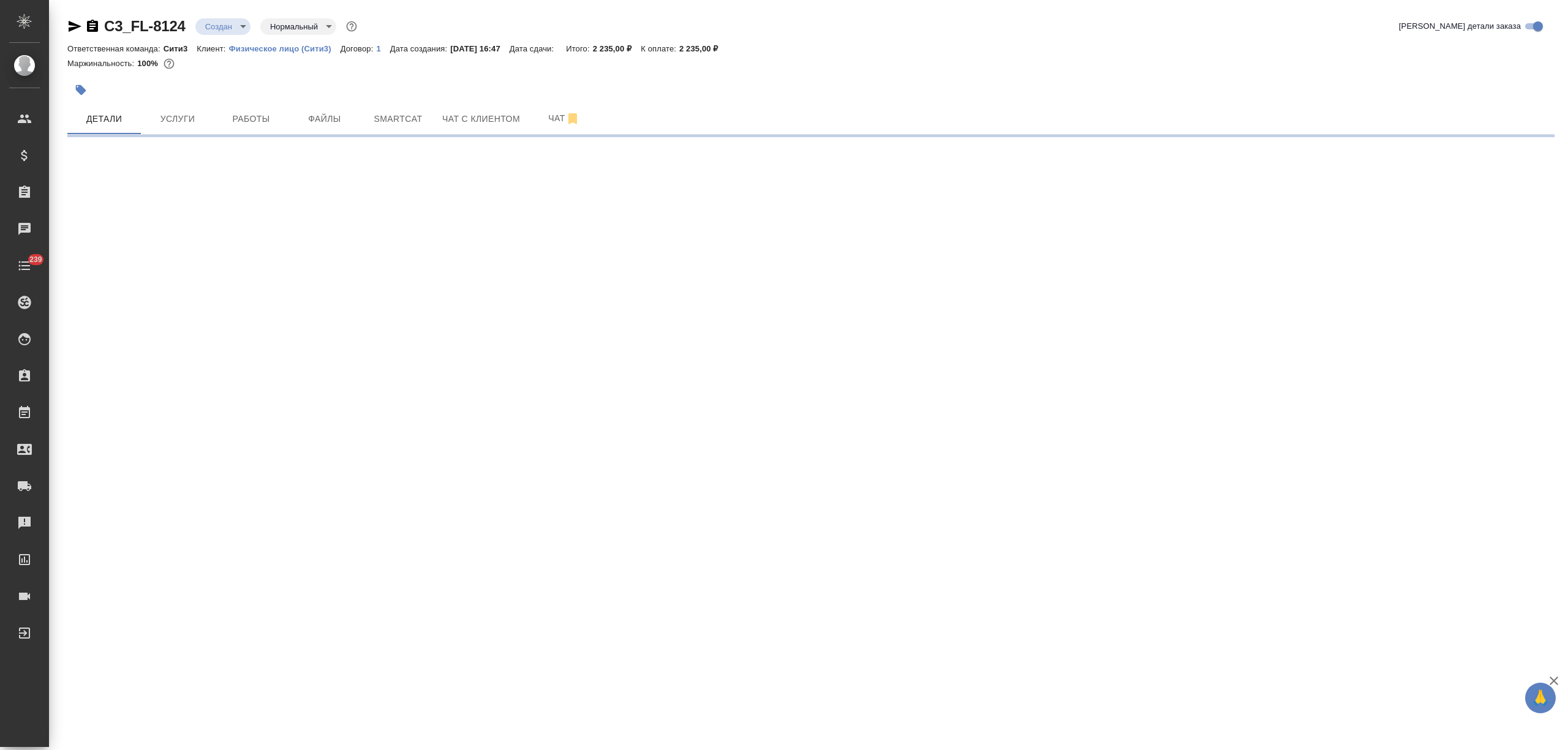
select select "RU"
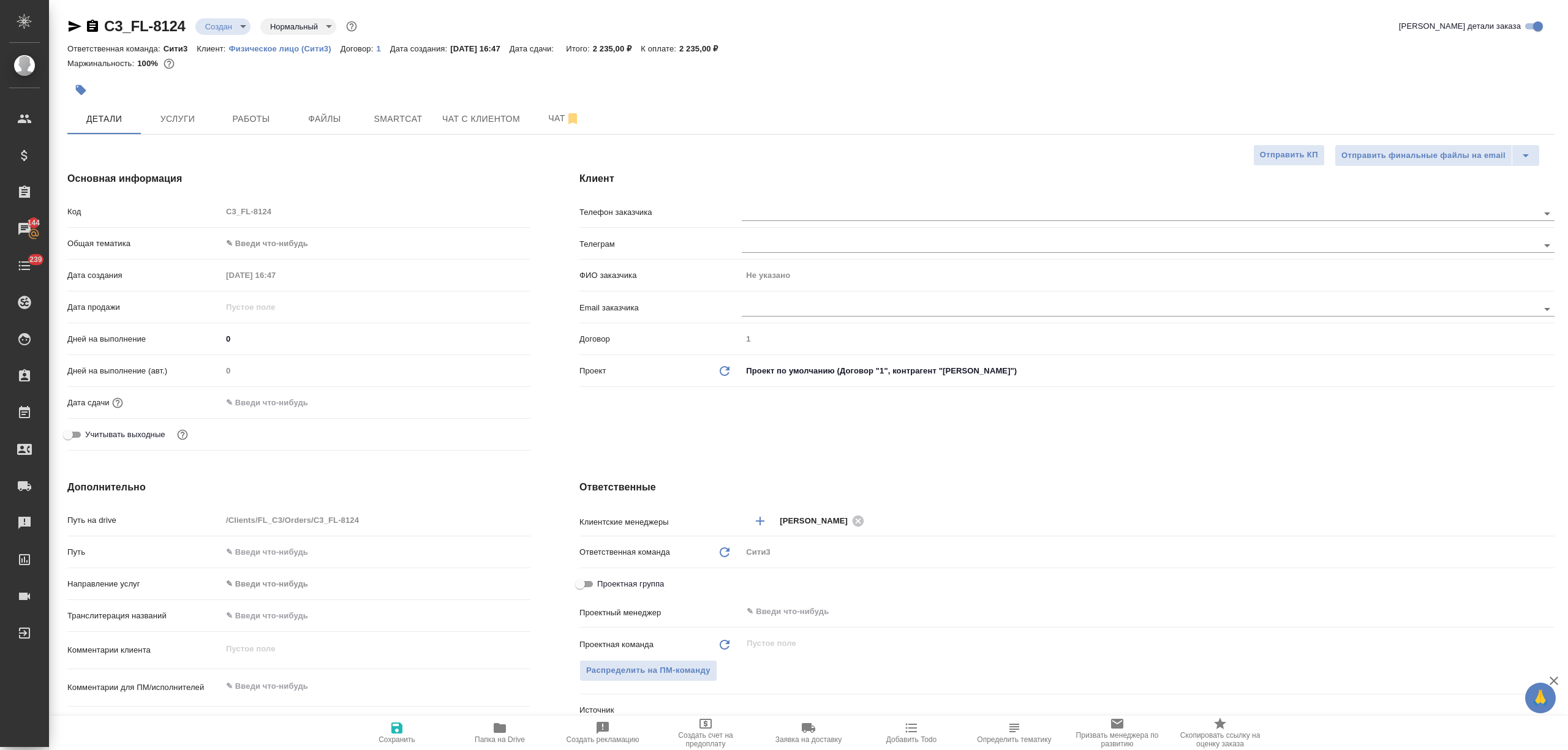
type textarea "x"
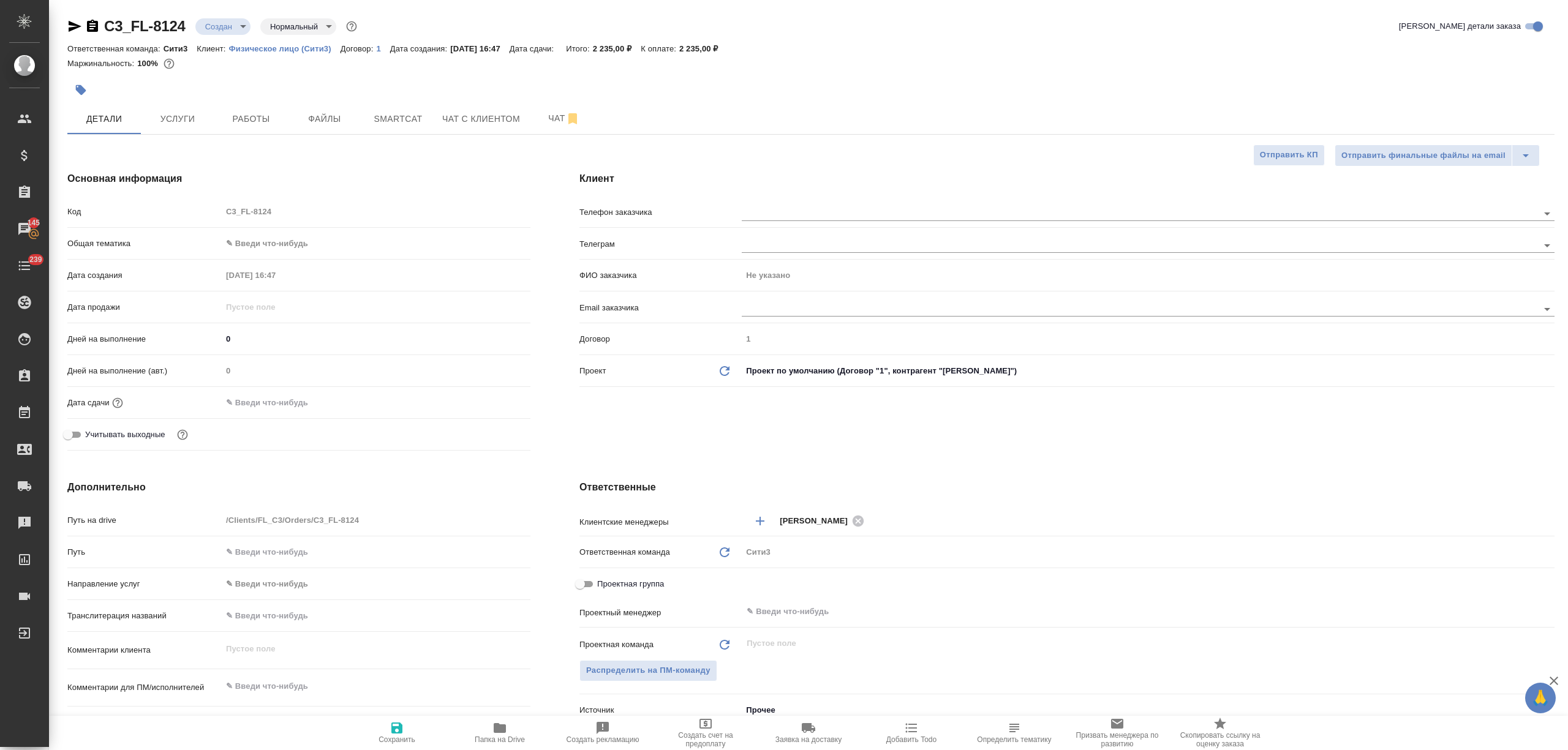
type textarea "x"
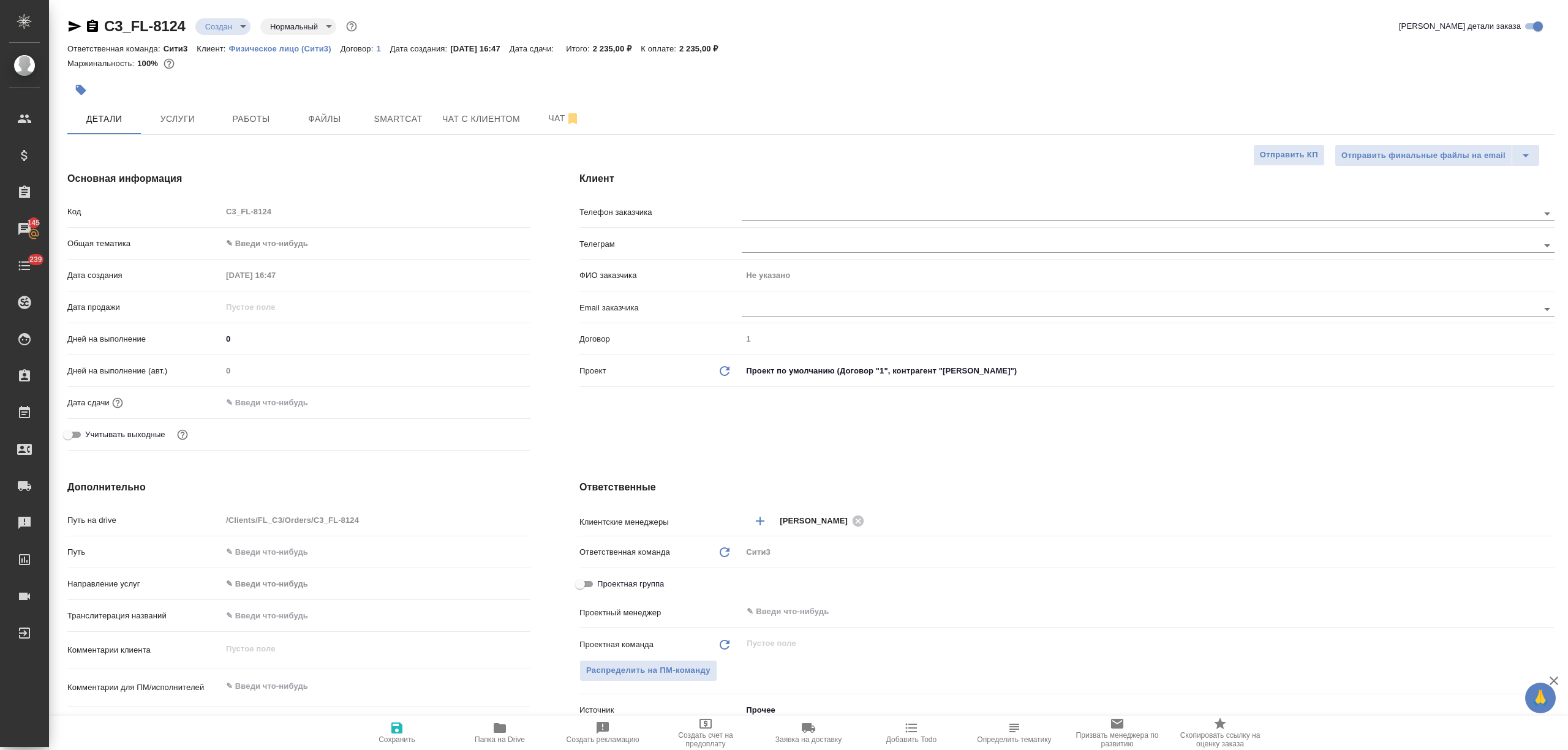
type textarea "x"
click at [179, 113] on span "Услуги" at bounding box center [177, 119] width 59 height 16
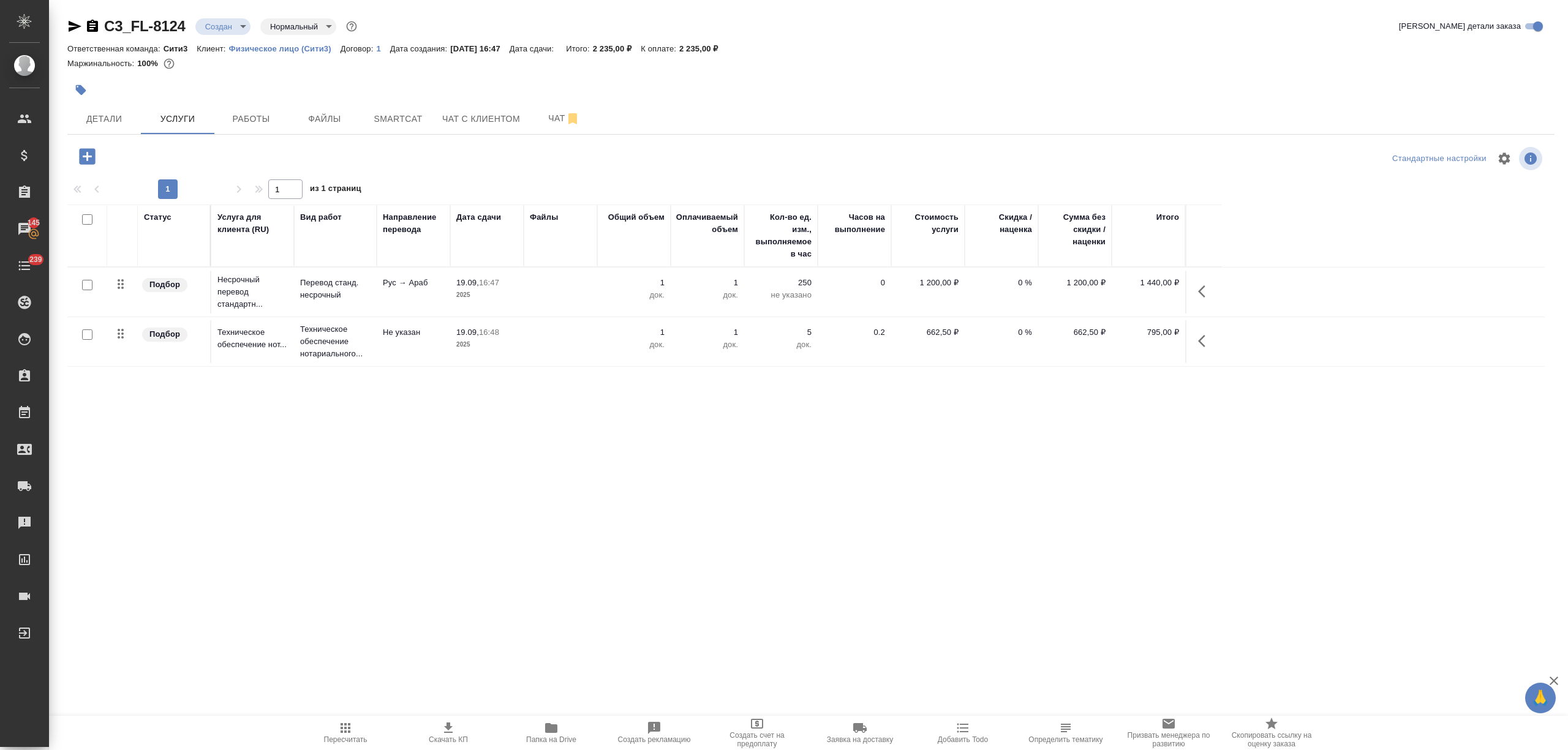
click at [562, 294] on td at bounding box center [560, 292] width 73 height 43
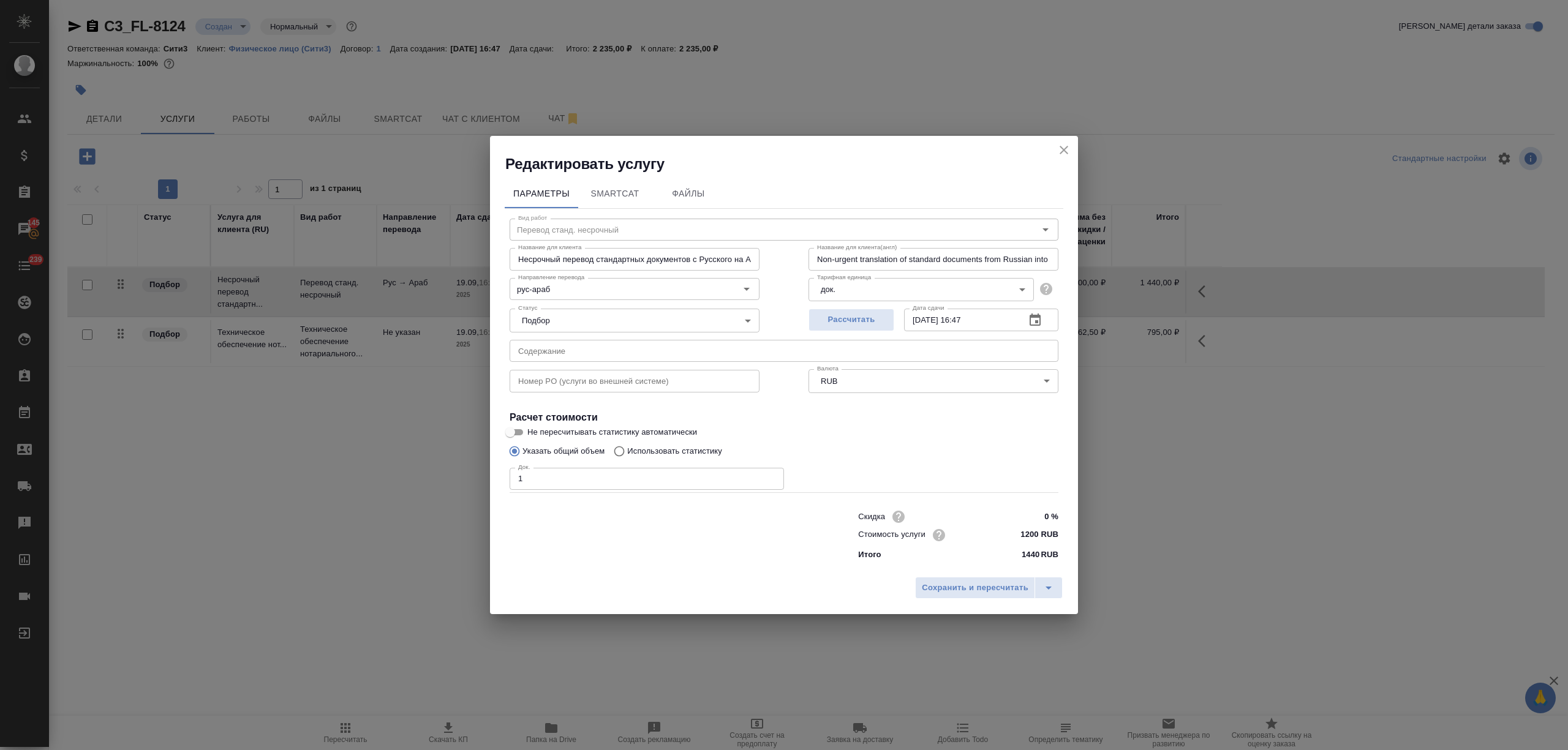
click at [450, 480] on div "Редактировать услугу Параметры SmartCat Файлы Вид работ Перевод станд. несрочны…" at bounding box center [784, 375] width 1568 height 750
type input "2"
click at [988, 581] on span "Сохранить и пересчитать" at bounding box center [975, 588] width 106 height 14
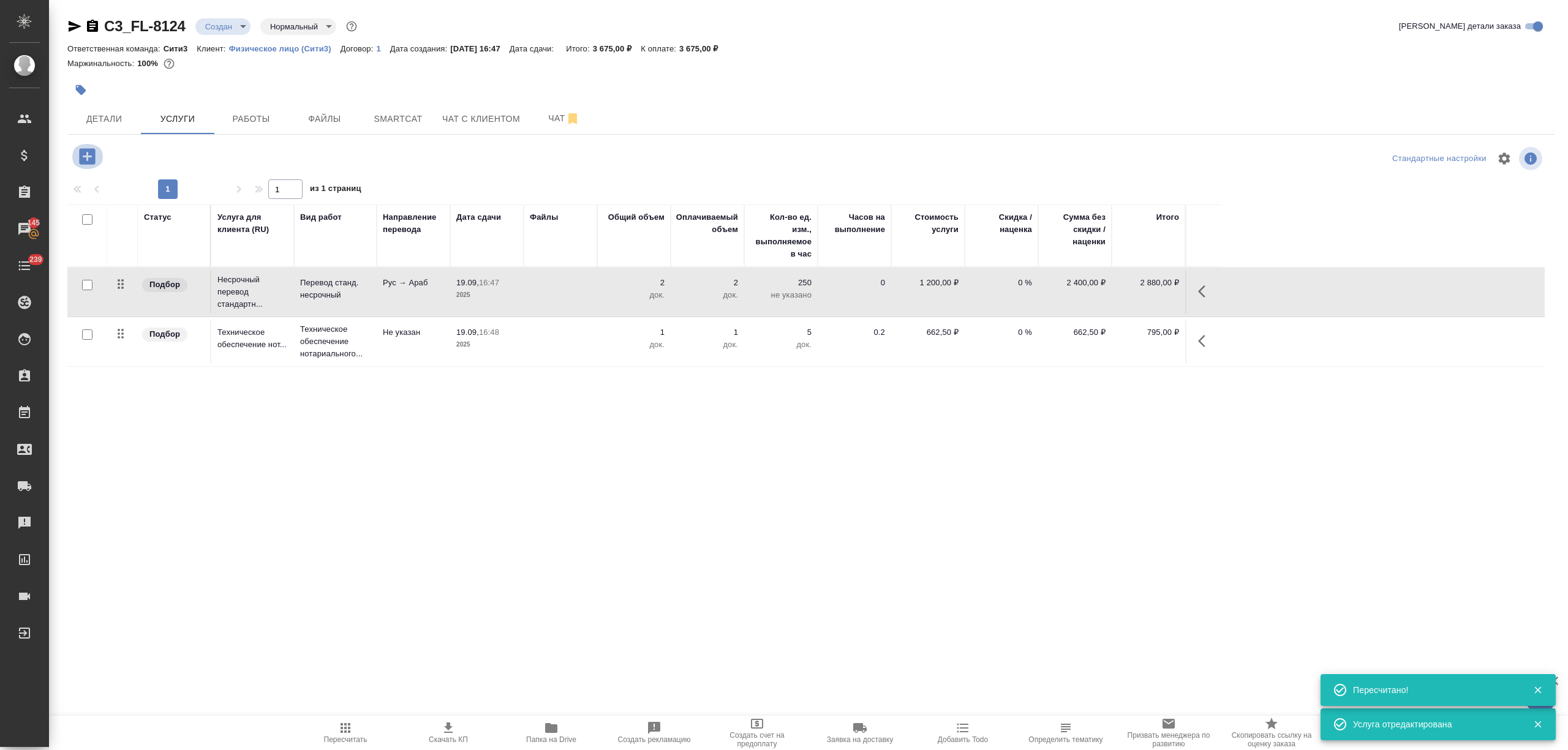
click at [86, 158] on icon "button" at bounding box center [87, 156] width 16 height 16
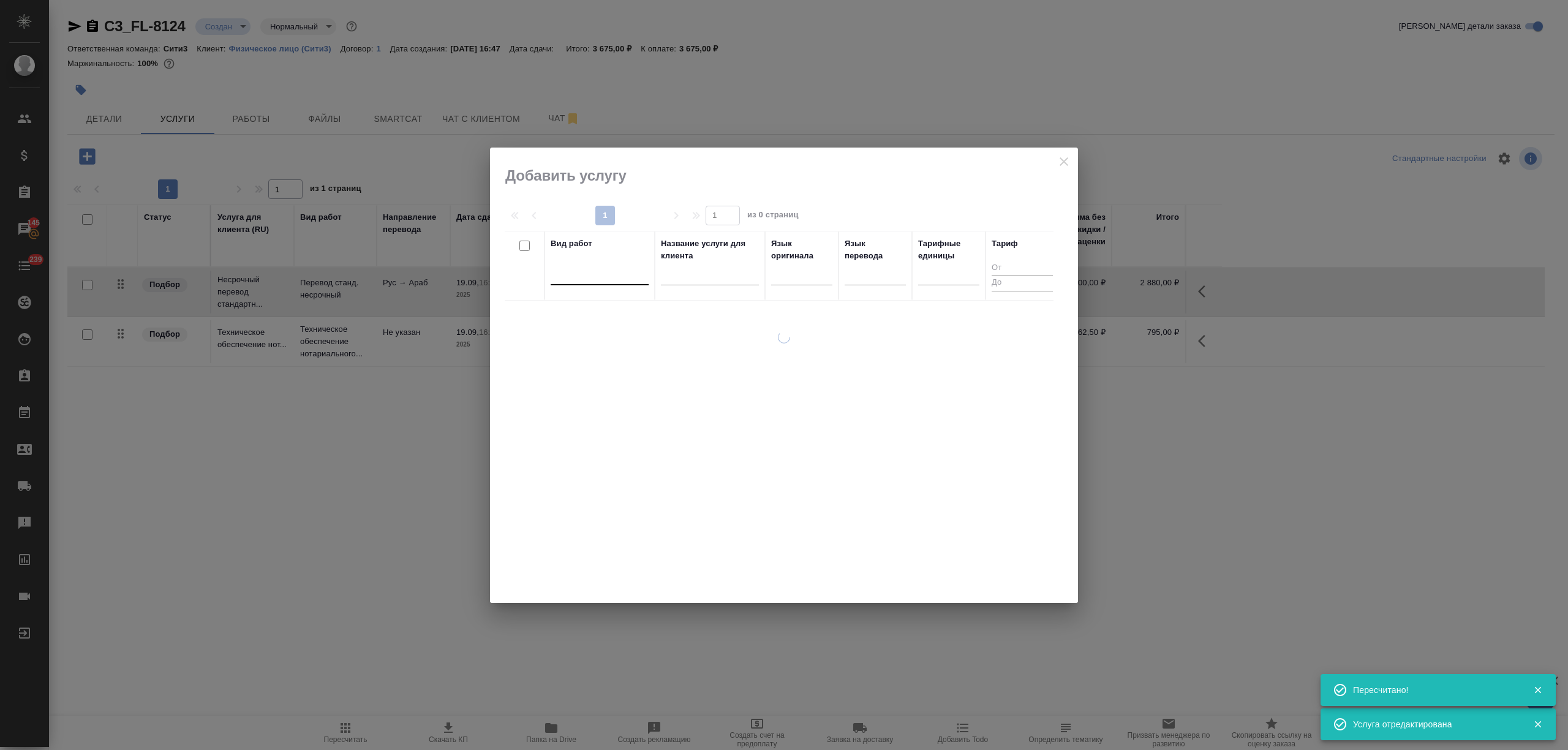
click at [582, 280] on div at bounding box center [599, 272] width 98 height 18
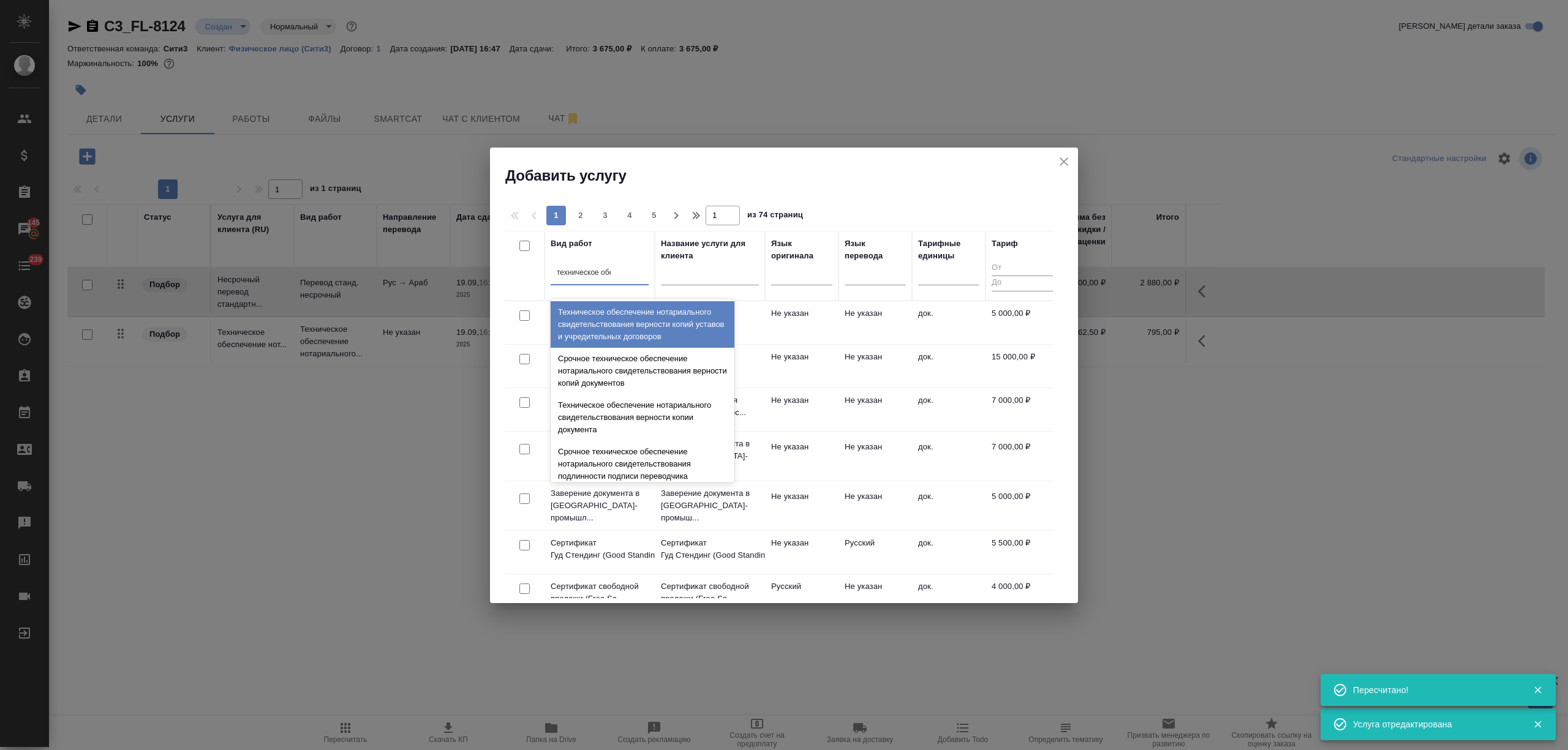
type input "техническое обес"
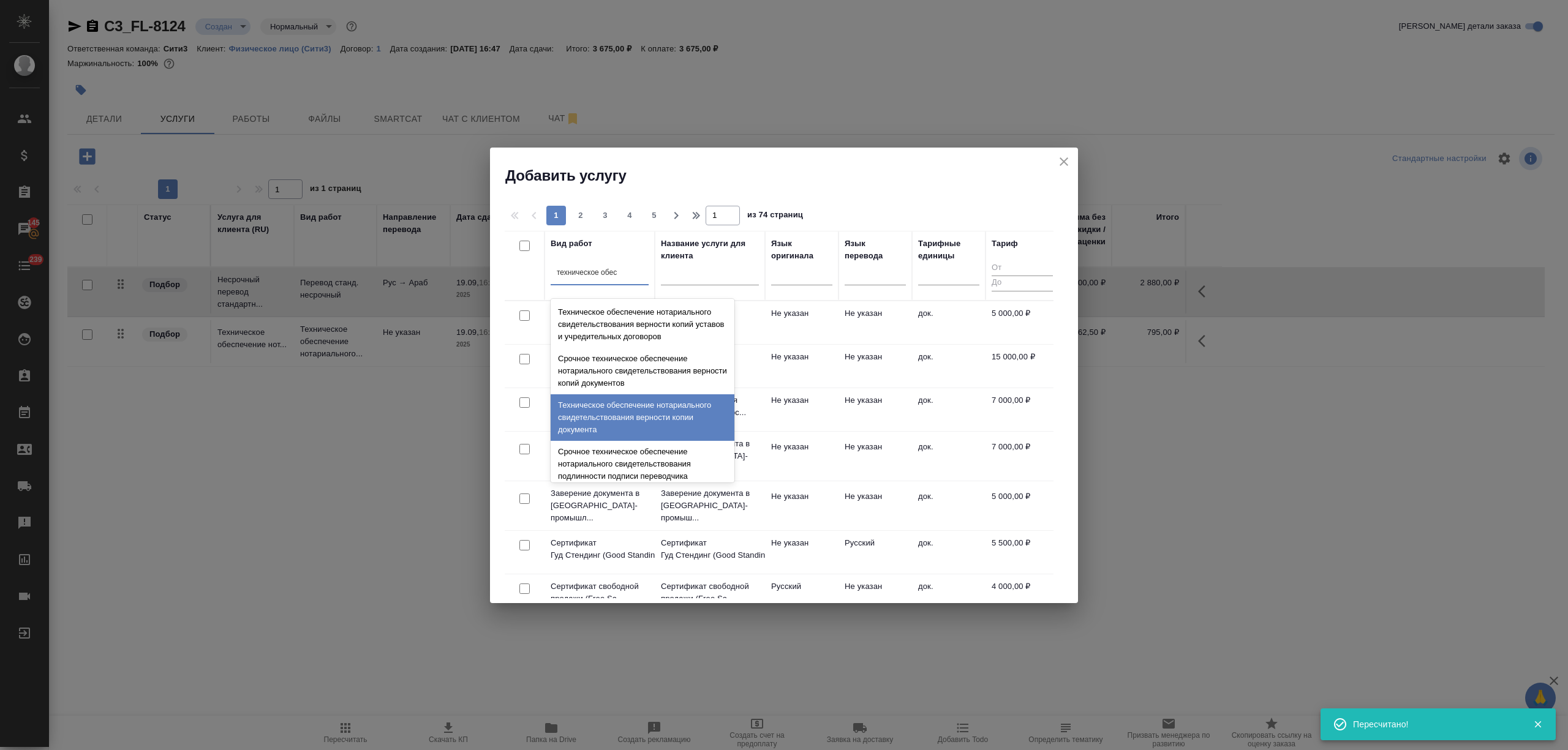
click at [633, 409] on div "Техническое обеспечение нотариального свидетельствования верности копии докумен…" at bounding box center [642, 418] width 184 height 47
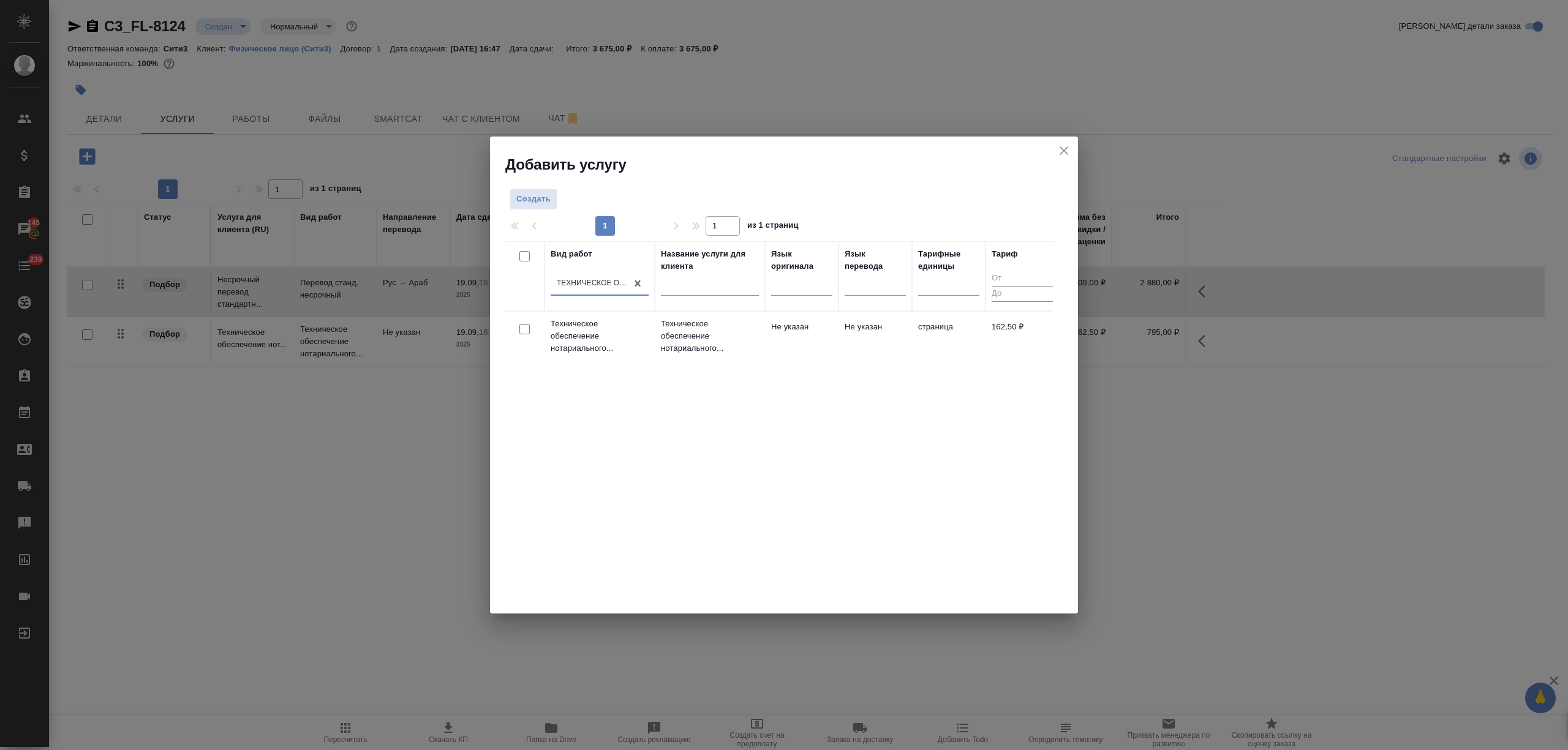
click at [696, 352] on p "Техническое обеспечение нотариального..." at bounding box center [709, 336] width 98 height 37
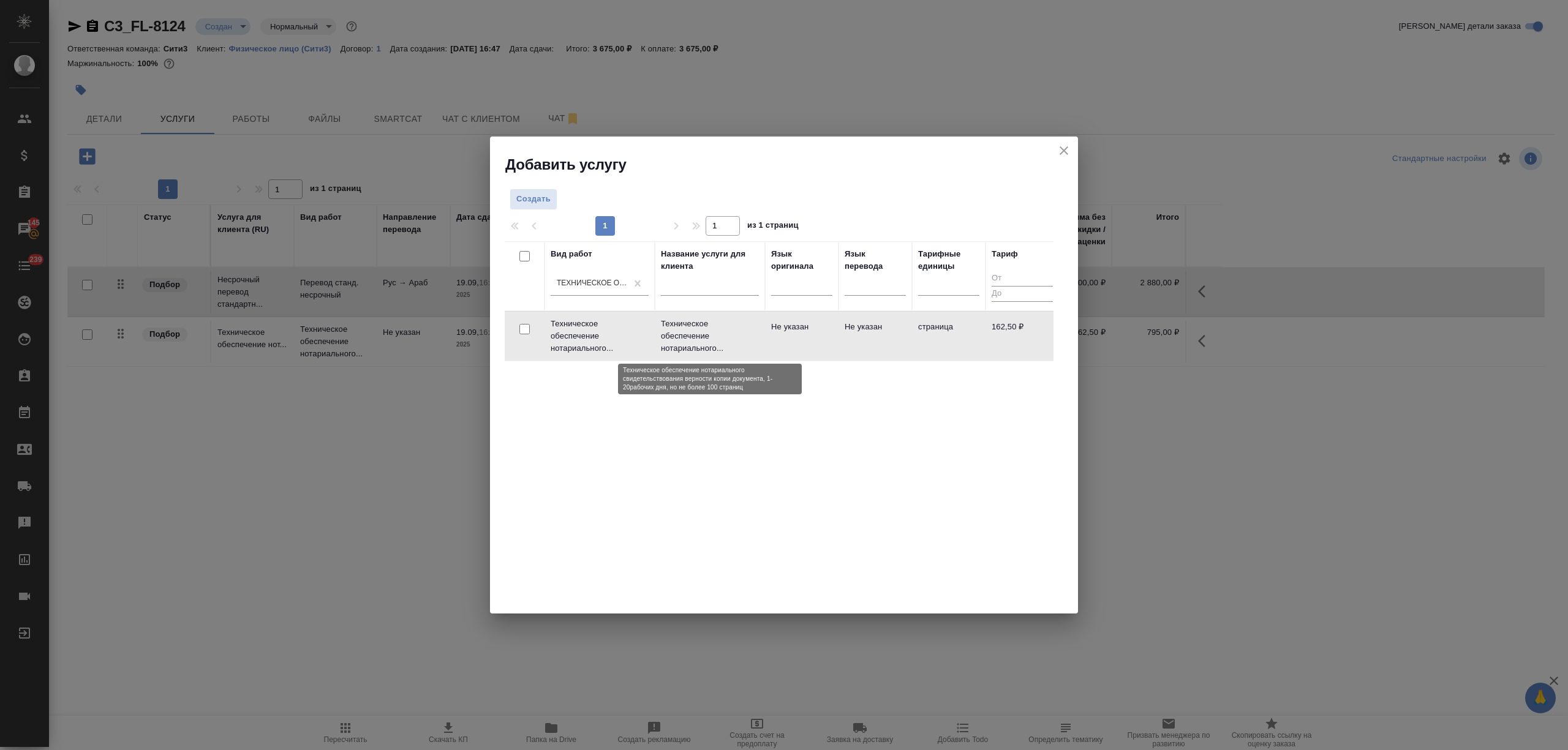
click at [696, 352] on p "Техническое обеспечение нотариального..." at bounding box center [709, 336] width 98 height 37
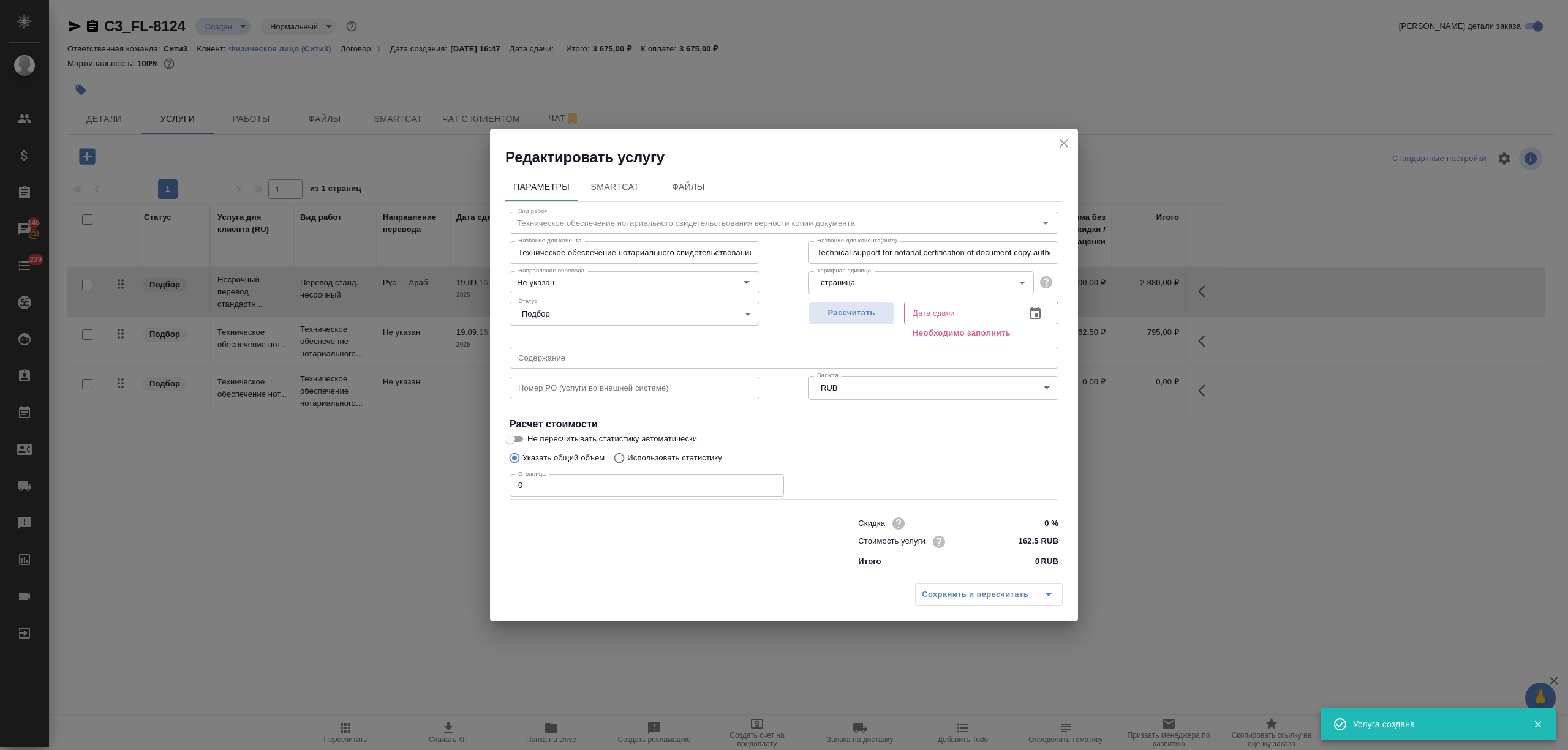
drag, startPoint x: 472, startPoint y: 476, endPoint x: 493, endPoint y: 475, distance: 21.0
click at [471, 476] on div "Редактировать услугу Параметры SmartCat Файлы Вид работ Техническое обеспечение…" at bounding box center [784, 375] width 1568 height 750
type input "1"
click at [1042, 315] on button "button" at bounding box center [1035, 313] width 29 height 29
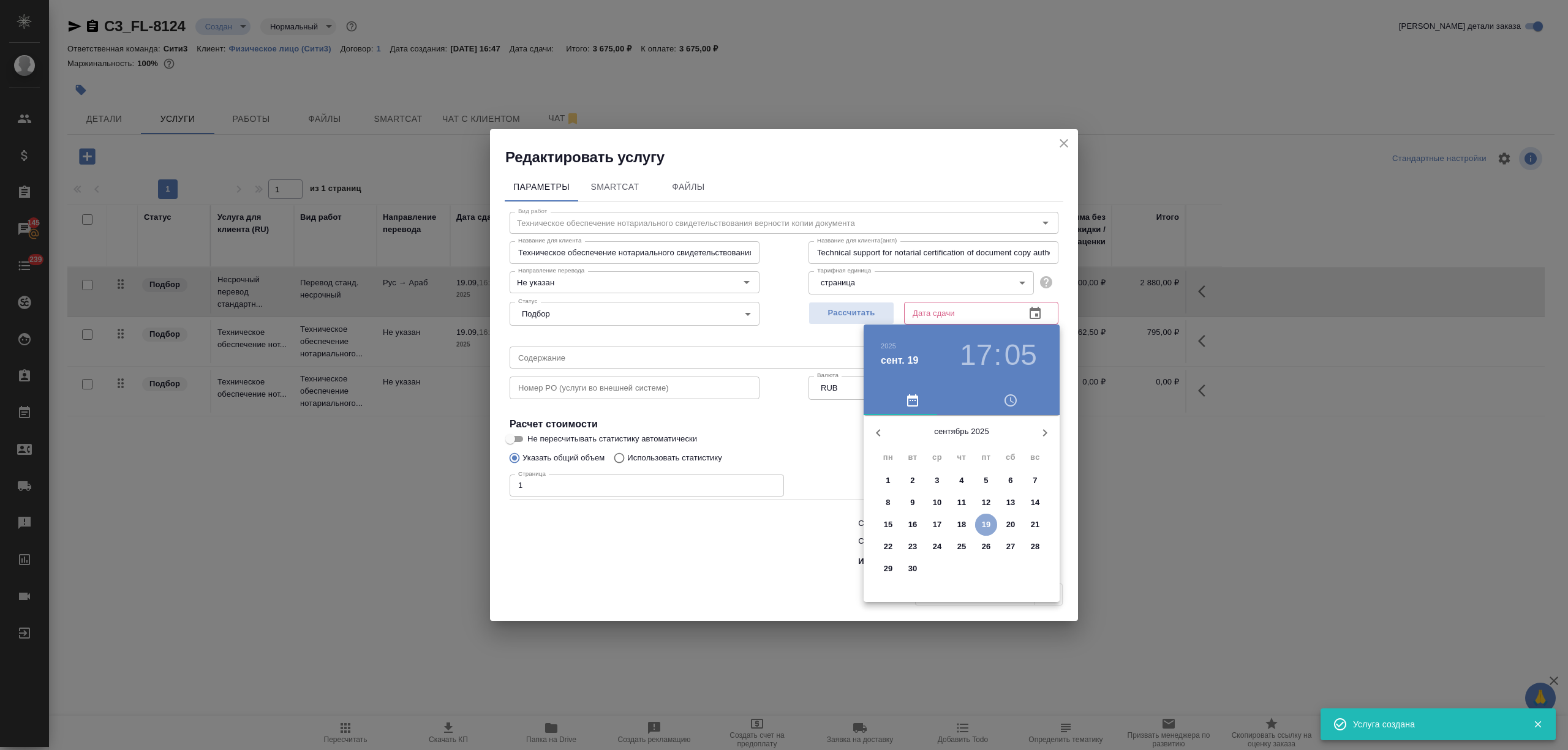
drag, startPoint x: 981, startPoint y: 516, endPoint x: 601, endPoint y: 530, distance: 380.3
click at [981, 517] on button "19" at bounding box center [986, 525] width 22 height 22
type input "19.09.2025 17:05"
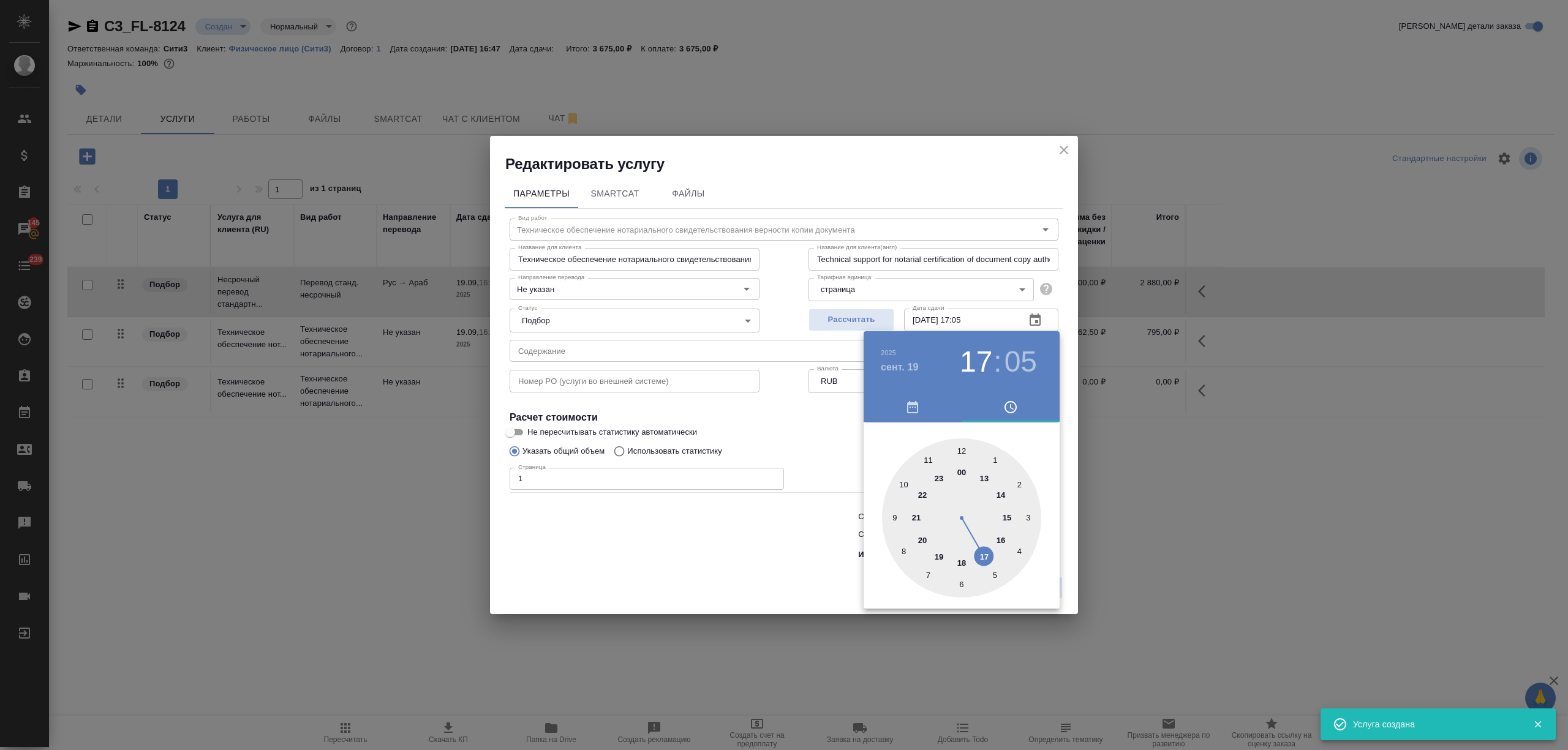
click at [600, 530] on div at bounding box center [784, 375] width 1568 height 750
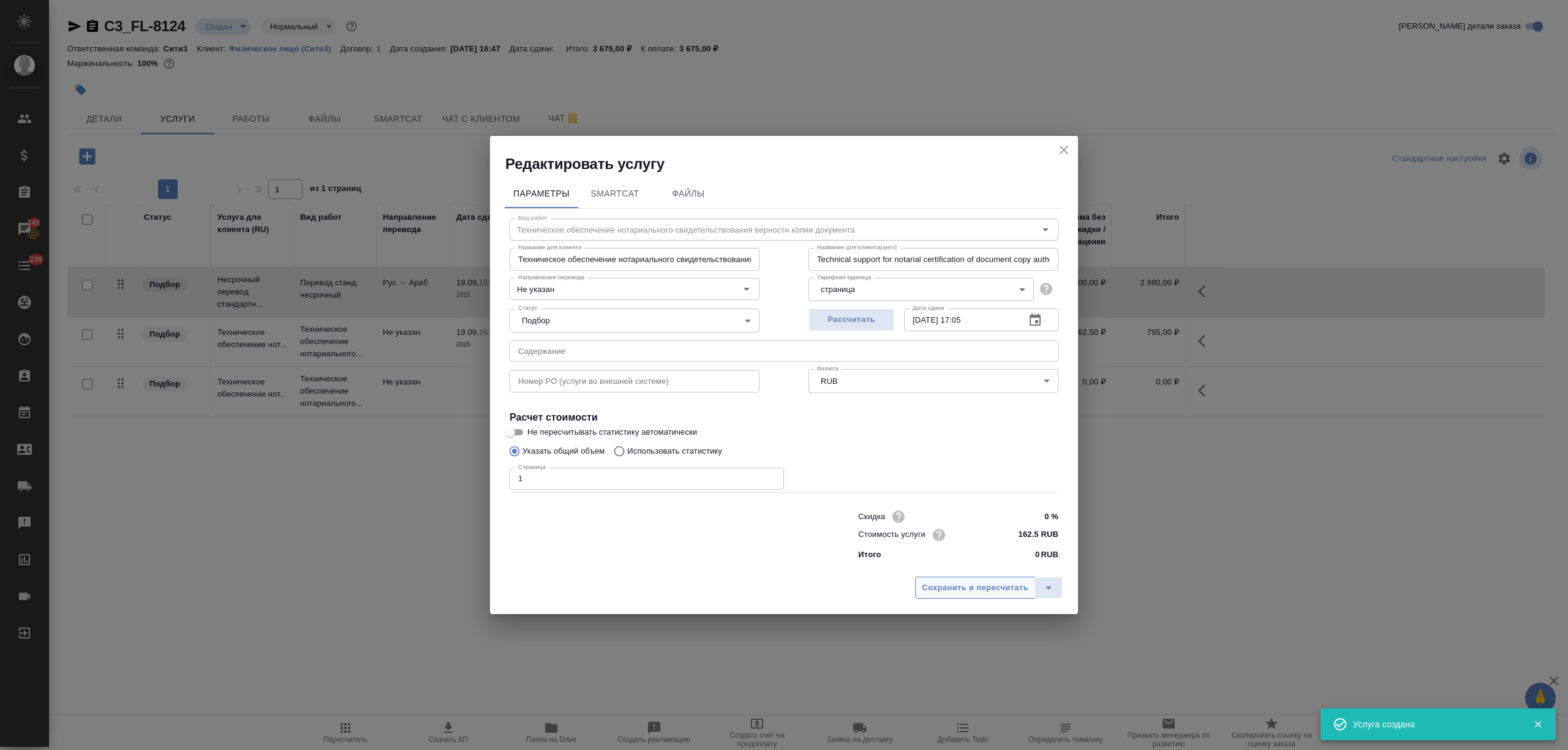
click at [927, 592] on span "Сохранить и пересчитать" at bounding box center [975, 588] width 106 height 14
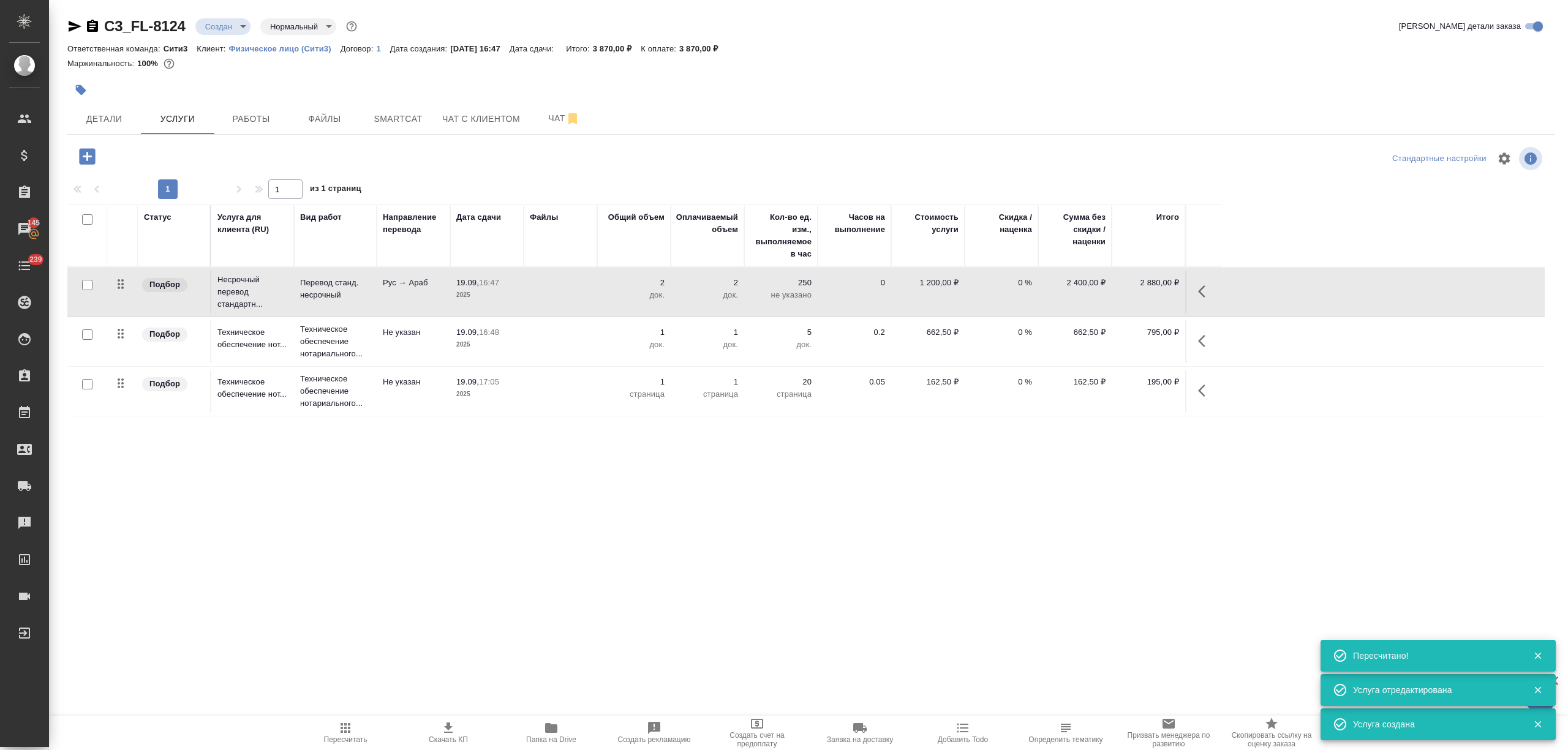
click at [82, 165] on icon "button" at bounding box center [87, 156] width 21 height 21
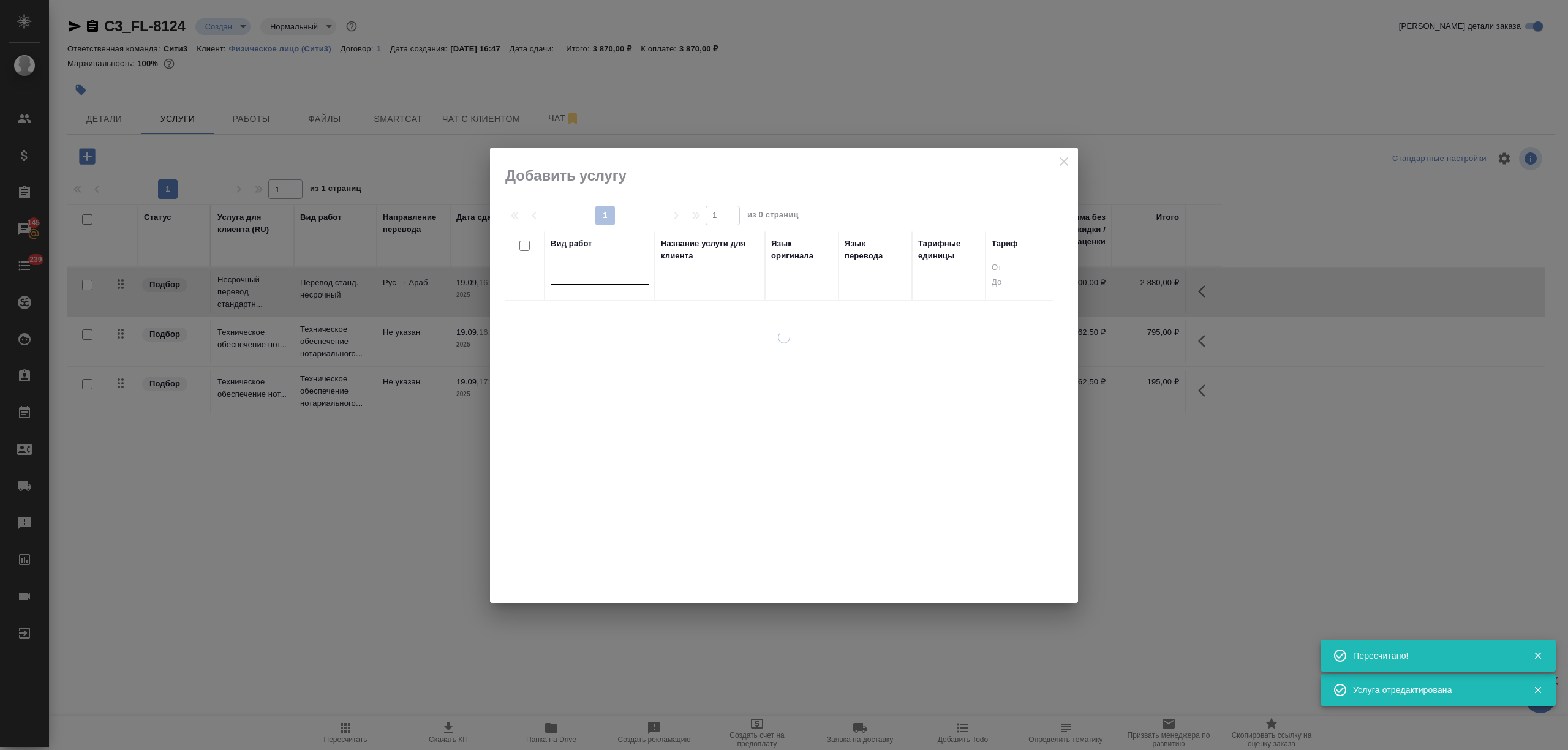
click at [583, 271] on div at bounding box center [599, 272] width 98 height 18
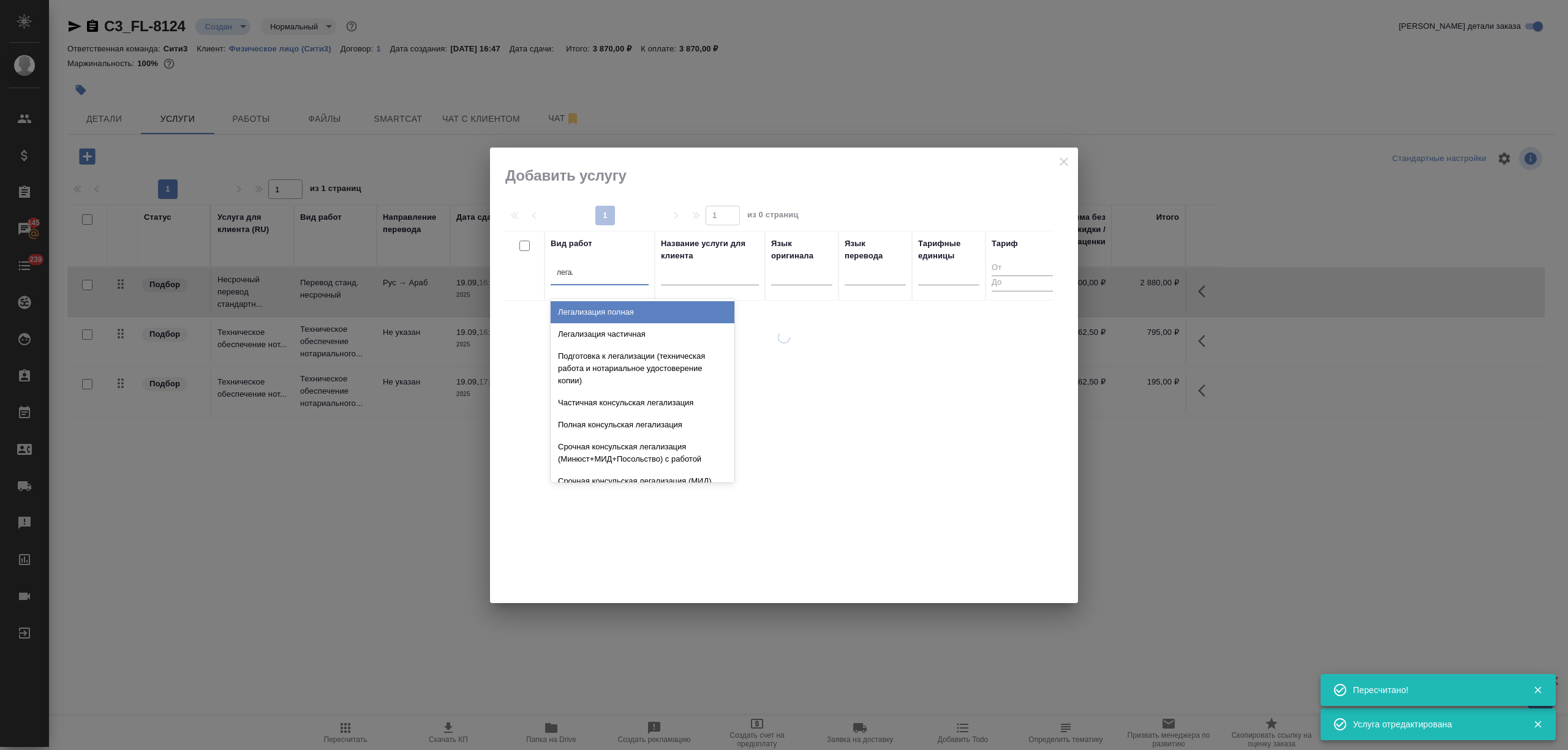
type input "легали"
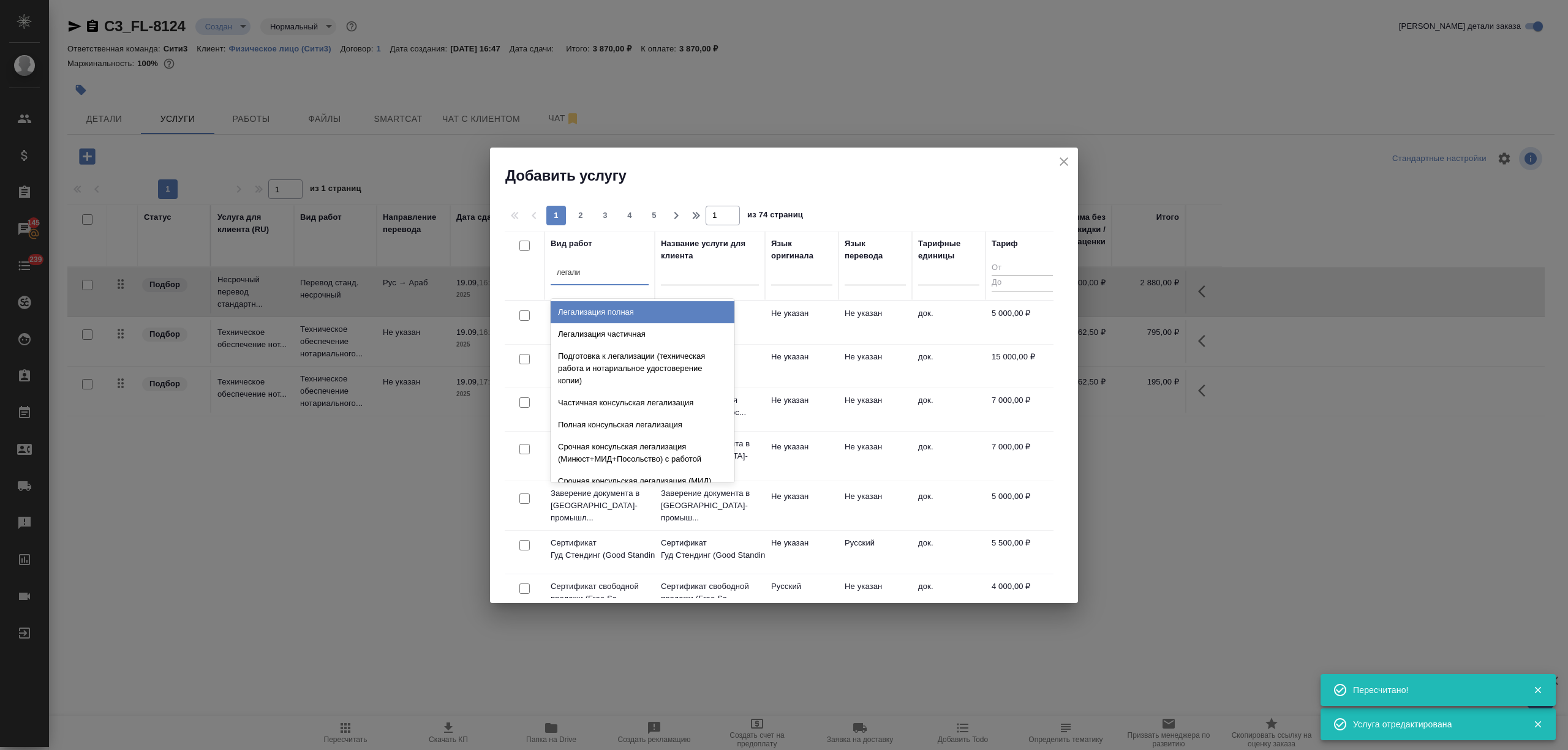
click at [613, 311] on div "Легализация полная" at bounding box center [642, 312] width 184 height 22
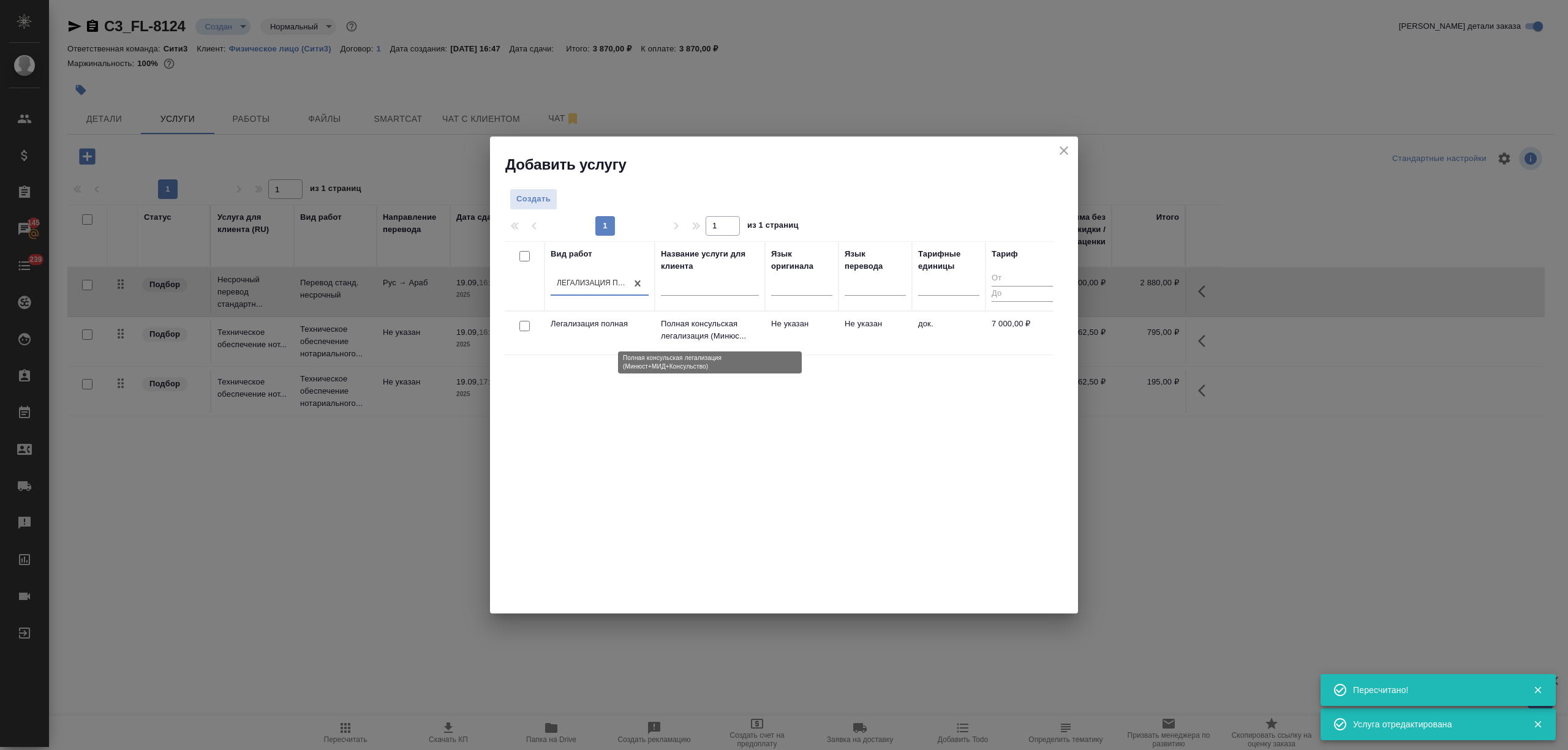
click at [722, 331] on p "Полная консульская легализация (Минюс..." at bounding box center [709, 330] width 98 height 25
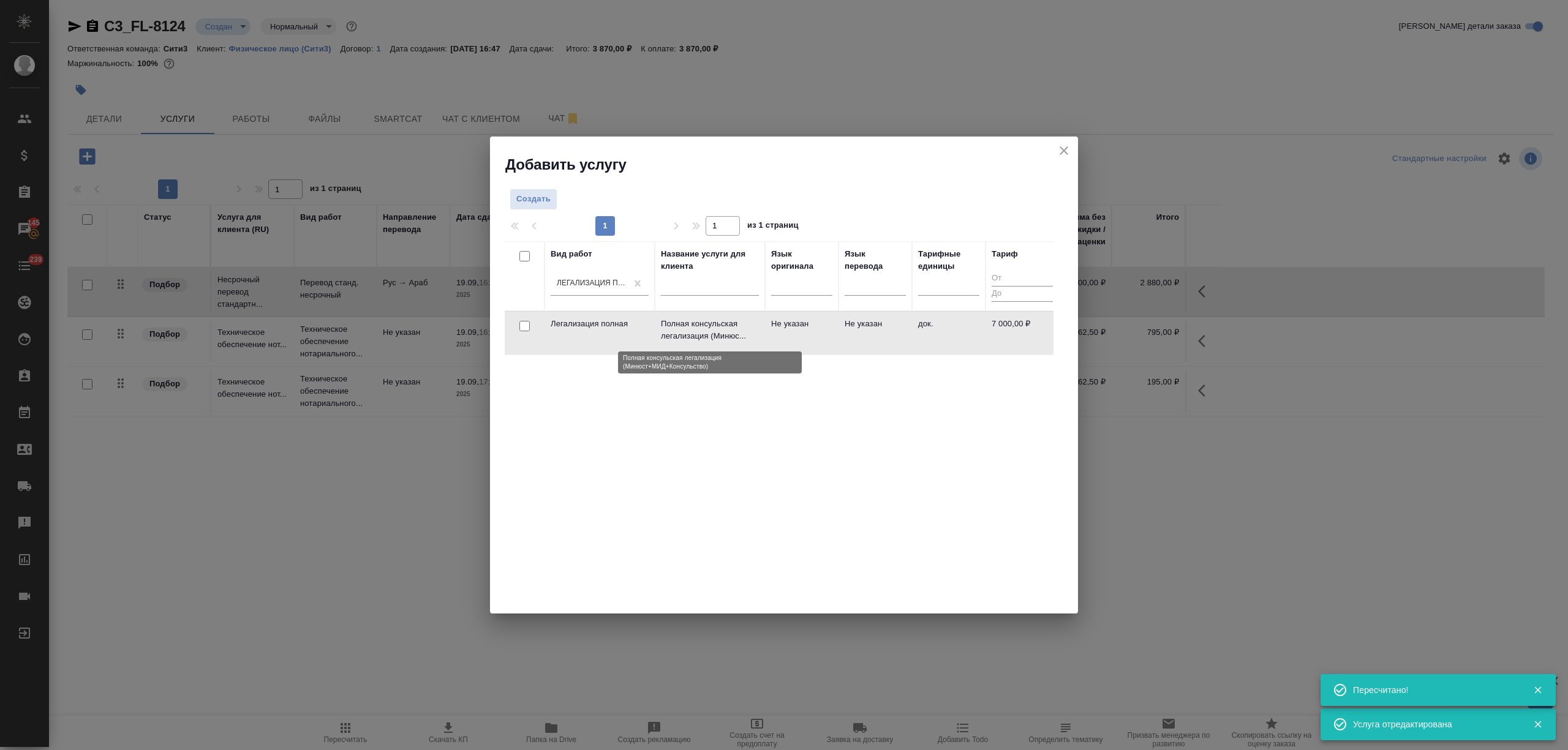
click at [722, 331] on p "Полная консульская легализация (Минюс..." at bounding box center [709, 330] width 98 height 25
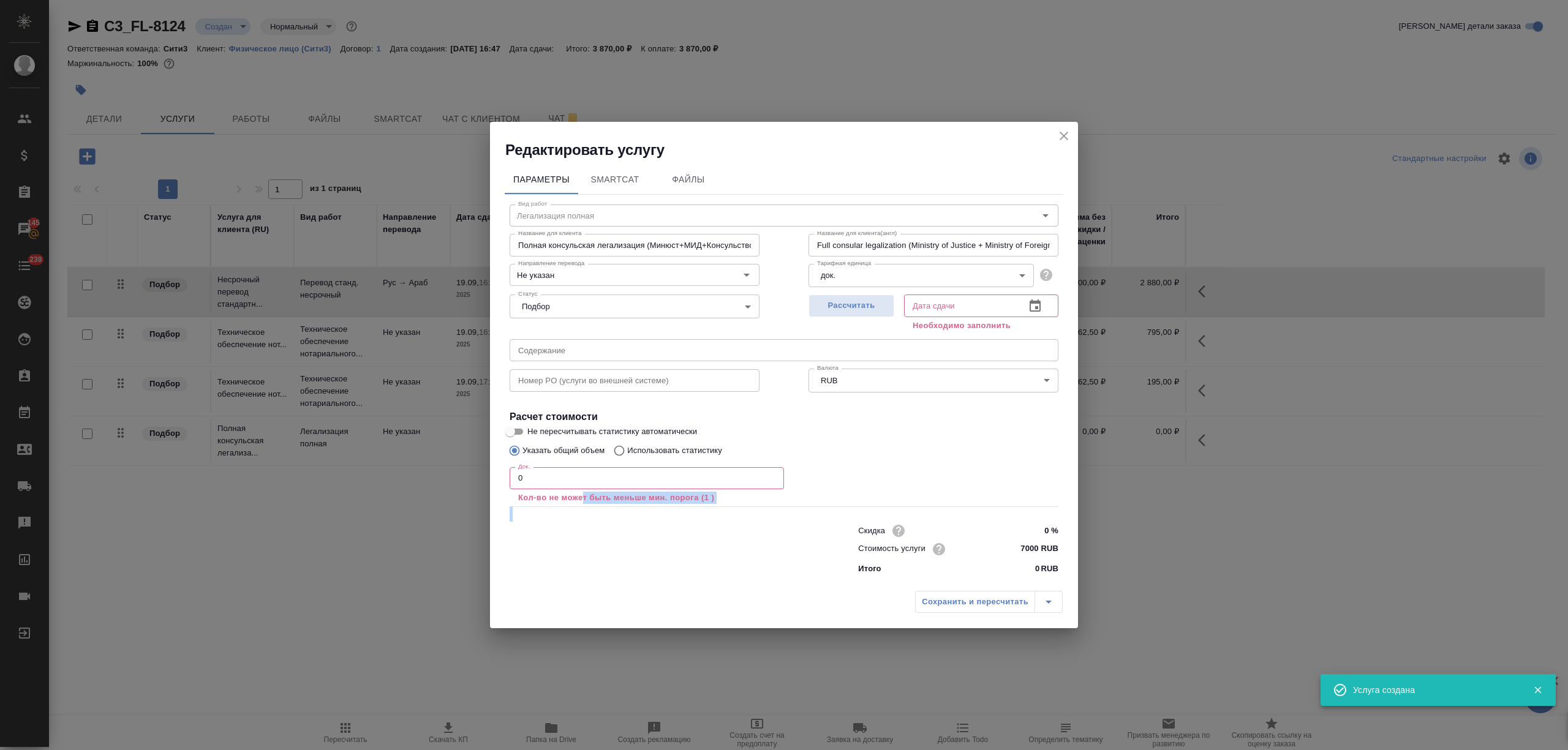
drag, startPoint x: 581, startPoint y: 490, endPoint x: 478, endPoint y: 476, distance: 103.9
click at [478, 476] on div "Редактировать услугу Параметры SmartCat Файлы Вид работ Легализация полная Вид …" at bounding box center [784, 375] width 1568 height 750
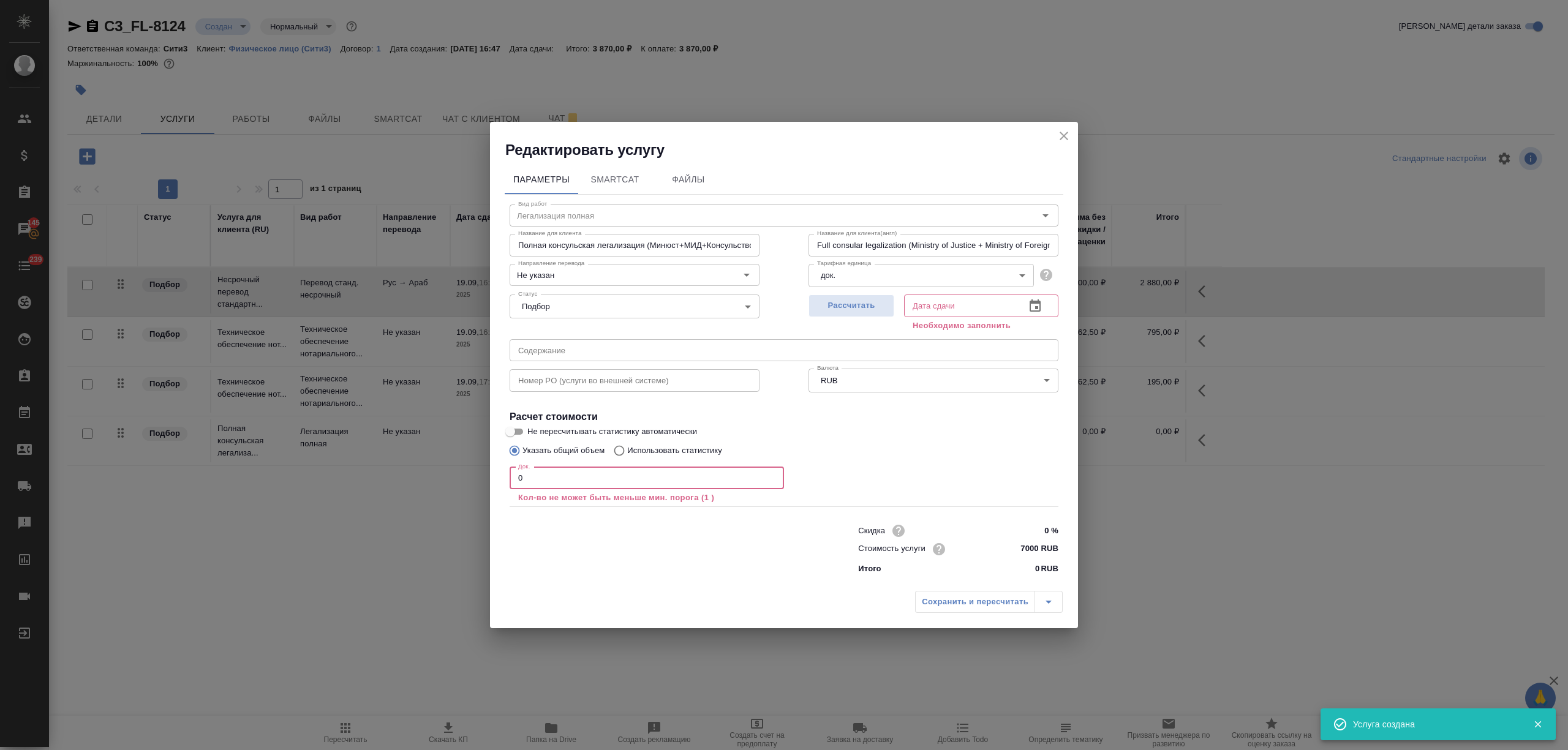
drag, startPoint x: 601, startPoint y: 469, endPoint x: 479, endPoint y: 469, distance: 122.0
click at [479, 469] on div "Редактировать услугу Параметры SmartCat Файлы Вид работ Легализация полная Вид …" at bounding box center [784, 375] width 1568 height 750
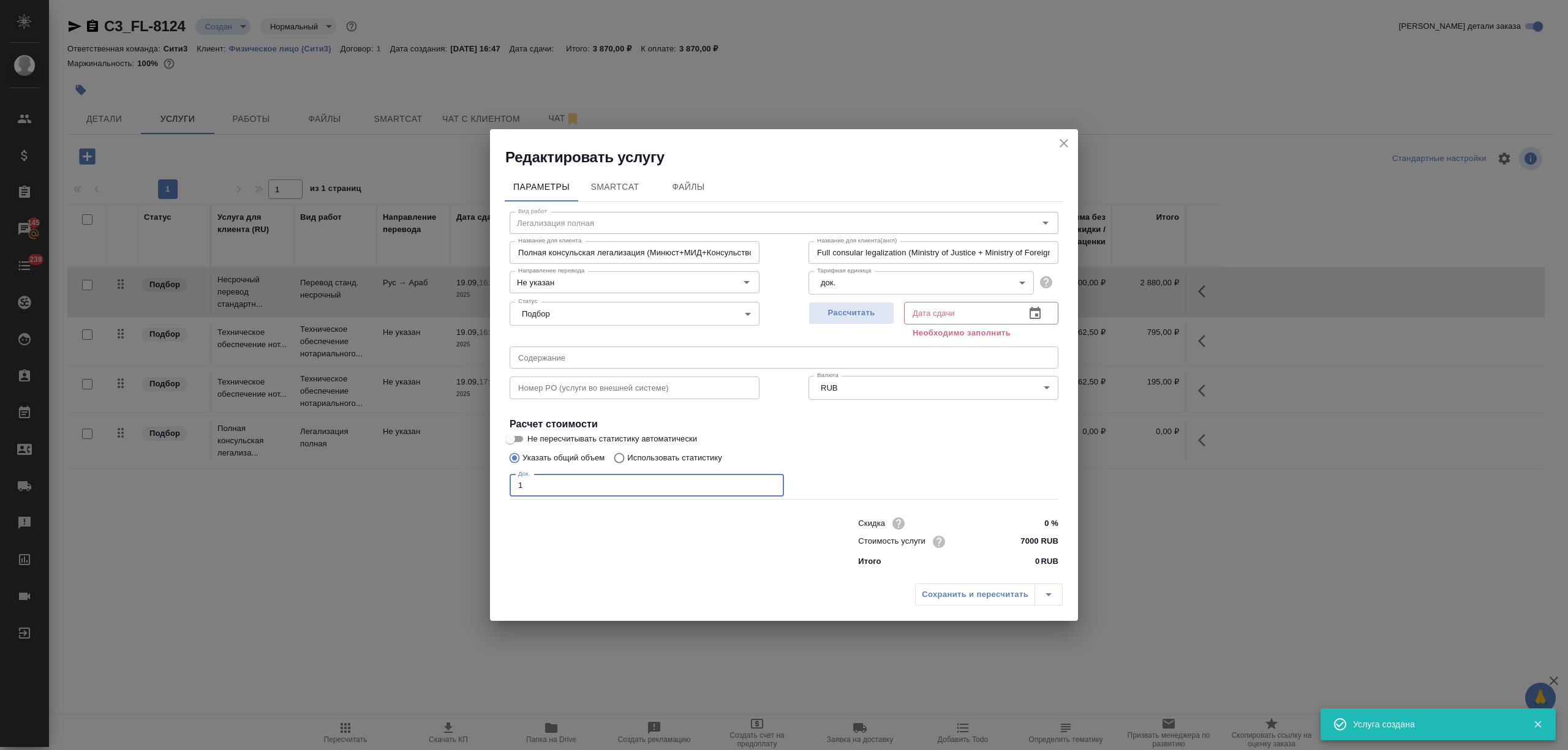
type input "1"
click at [1035, 316] on icon "button" at bounding box center [1035, 313] width 15 height 15
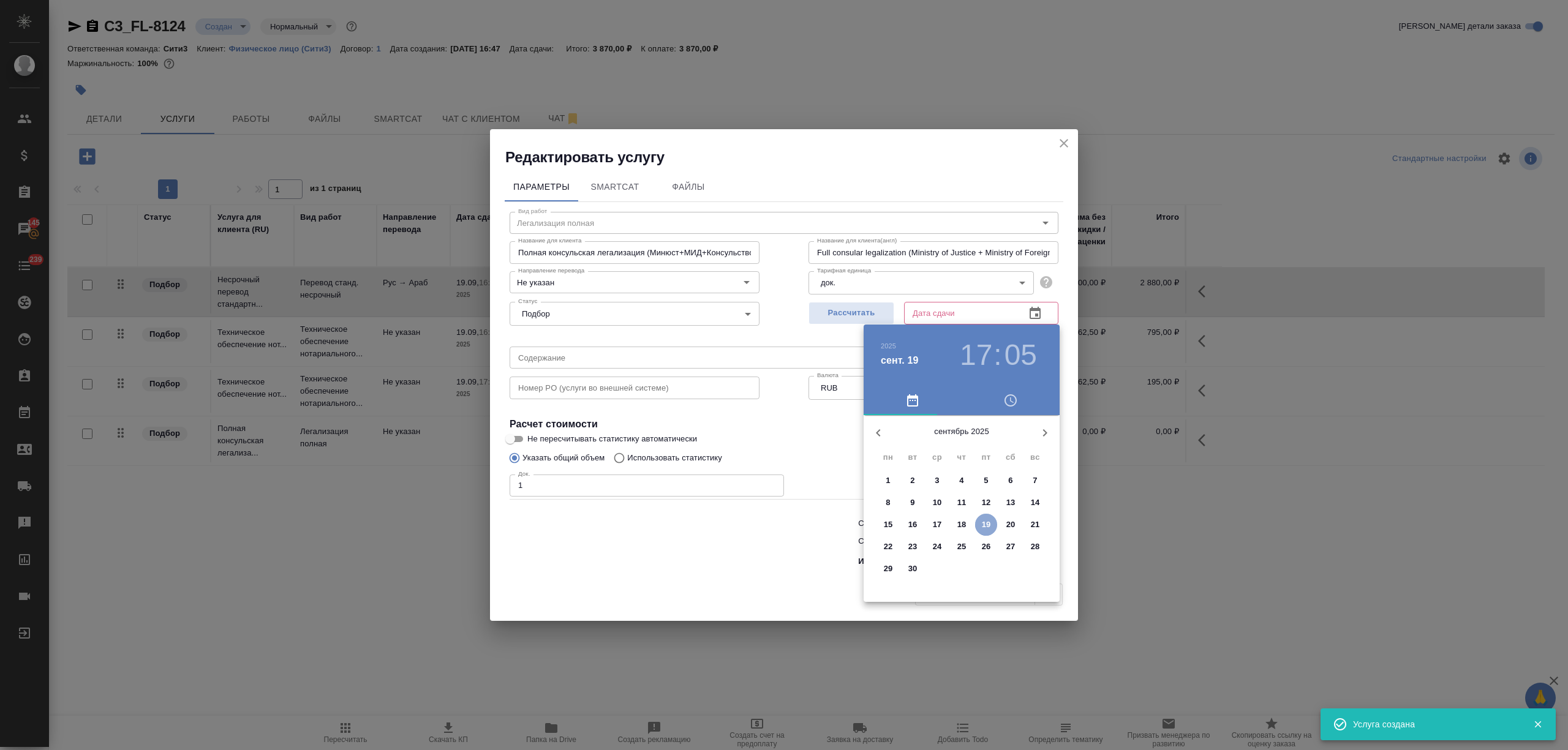
drag, startPoint x: 985, startPoint y: 523, endPoint x: 694, endPoint y: 533, distance: 291.2
click at [983, 524] on p "19" at bounding box center [986, 524] width 9 height 12
type input "19.09.2025 17:05"
click at [694, 533] on div at bounding box center [784, 375] width 1568 height 750
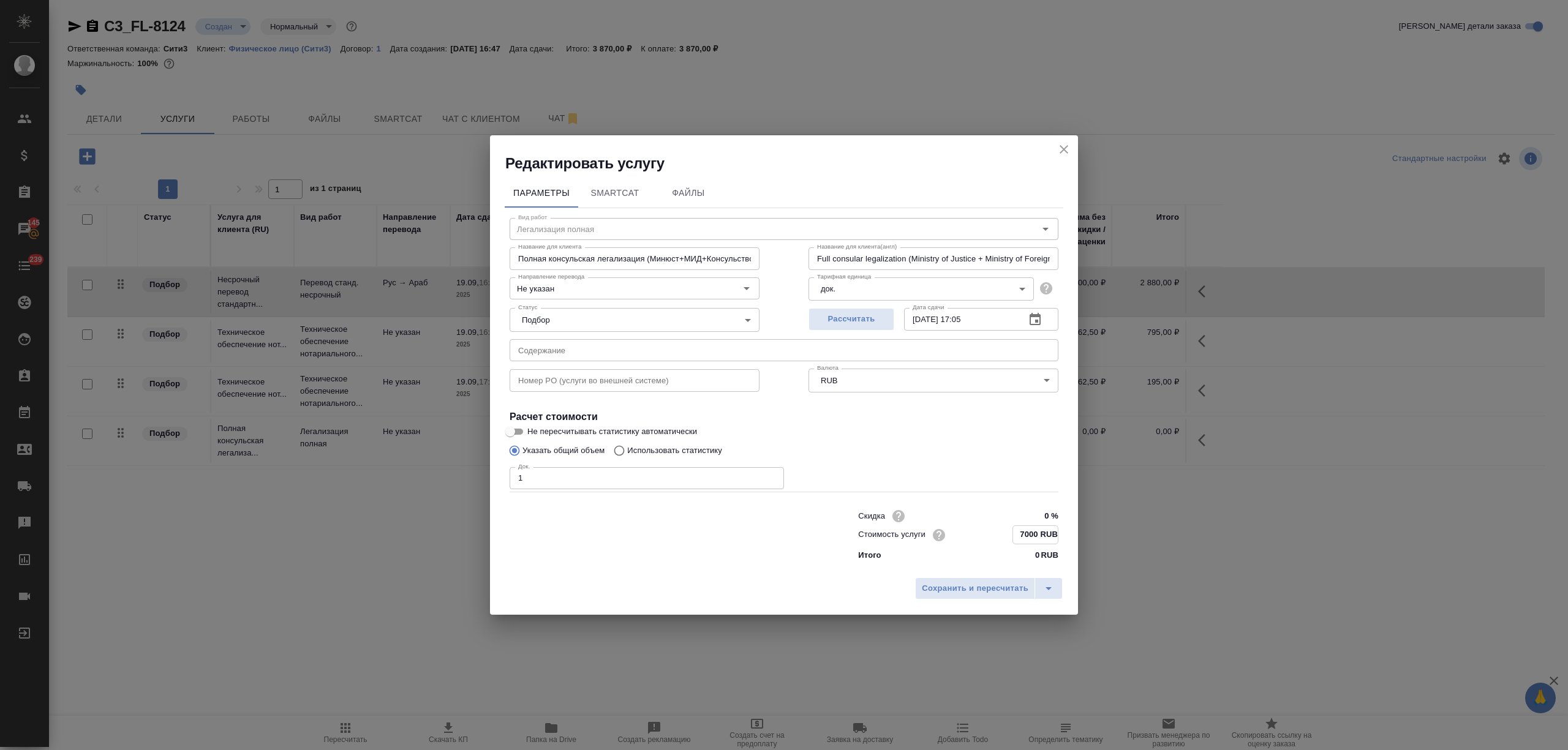
drag, startPoint x: 1022, startPoint y: 532, endPoint x: 1016, endPoint y: 535, distance: 6.7
click at [1016, 535] on input "7000 RUB" at bounding box center [1035, 535] width 45 height 18
click at [1030, 535] on input "13000 RUB" at bounding box center [1035, 535] width 45 height 18
type input "13500 RUB"
click at [1005, 583] on span "Сохранить и пересчитать" at bounding box center [975, 588] width 106 height 14
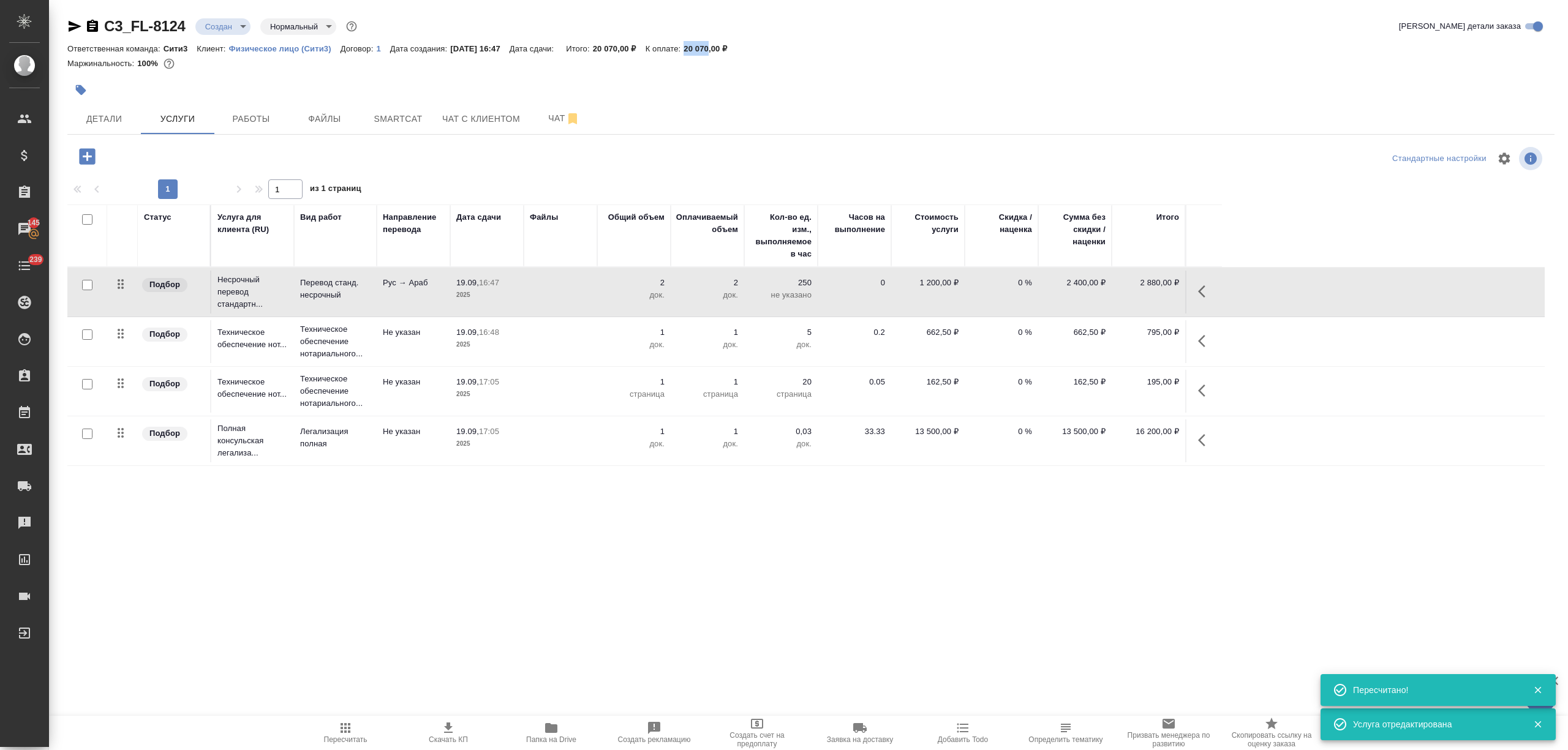
drag, startPoint x: 699, startPoint y: 47, endPoint x: 723, endPoint y: 48, distance: 24.0
click at [723, 48] on p "20 070,00 ₽" at bounding box center [709, 49] width 53 height 9
copy p "20 070"
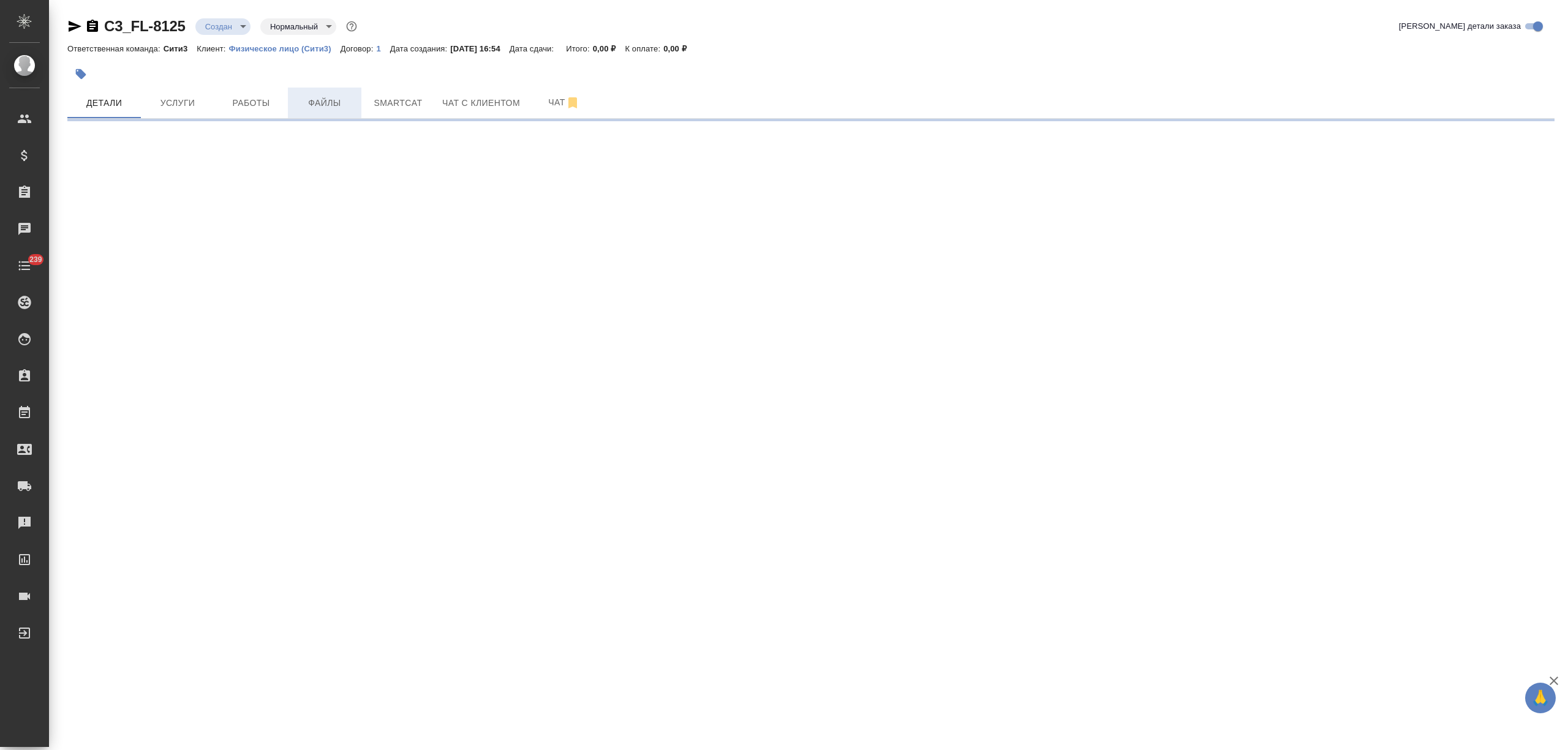
click at [317, 101] on span "Файлы" at bounding box center [325, 103] width 59 height 16
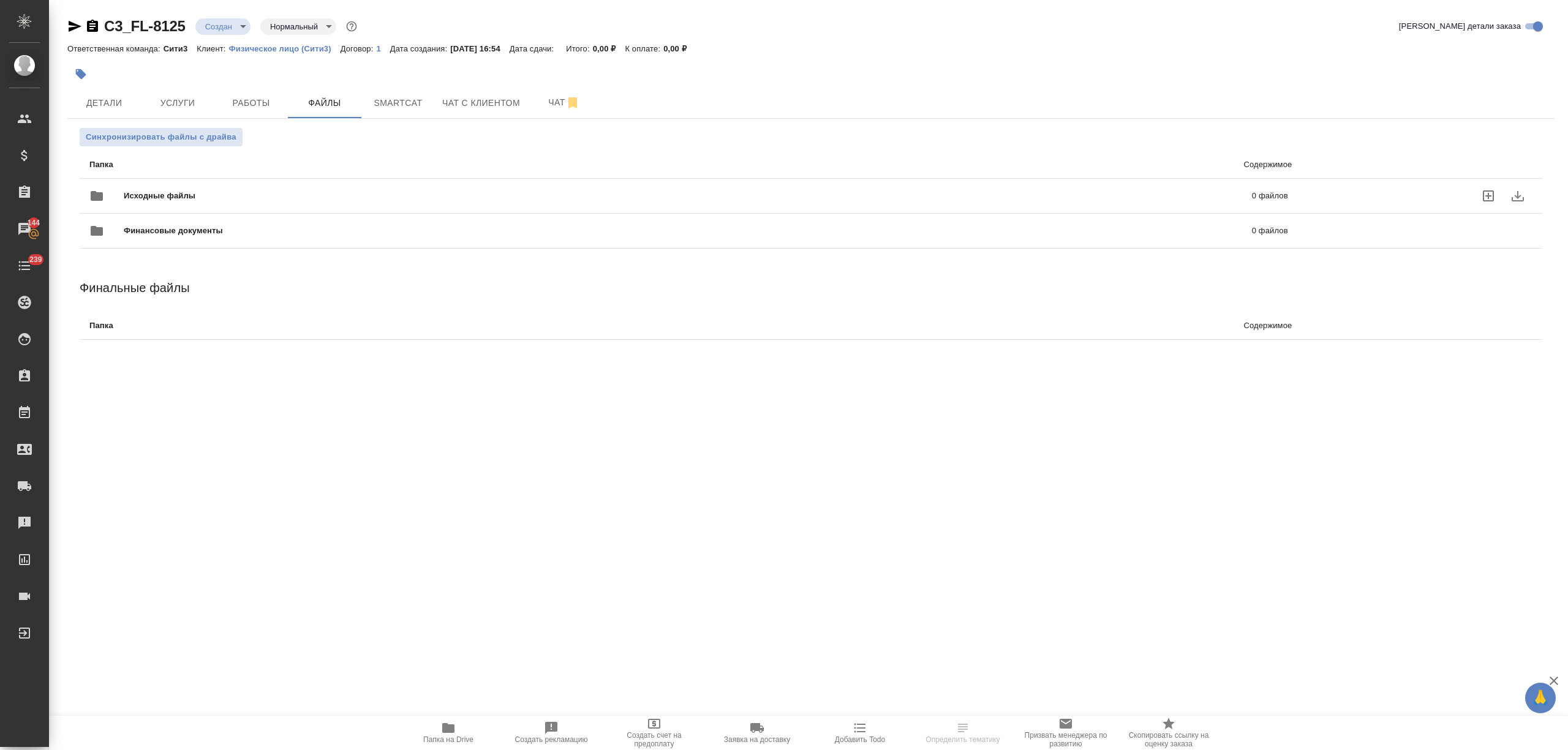
click at [202, 193] on span "Исходные файлы" at bounding box center [424, 196] width 600 height 12
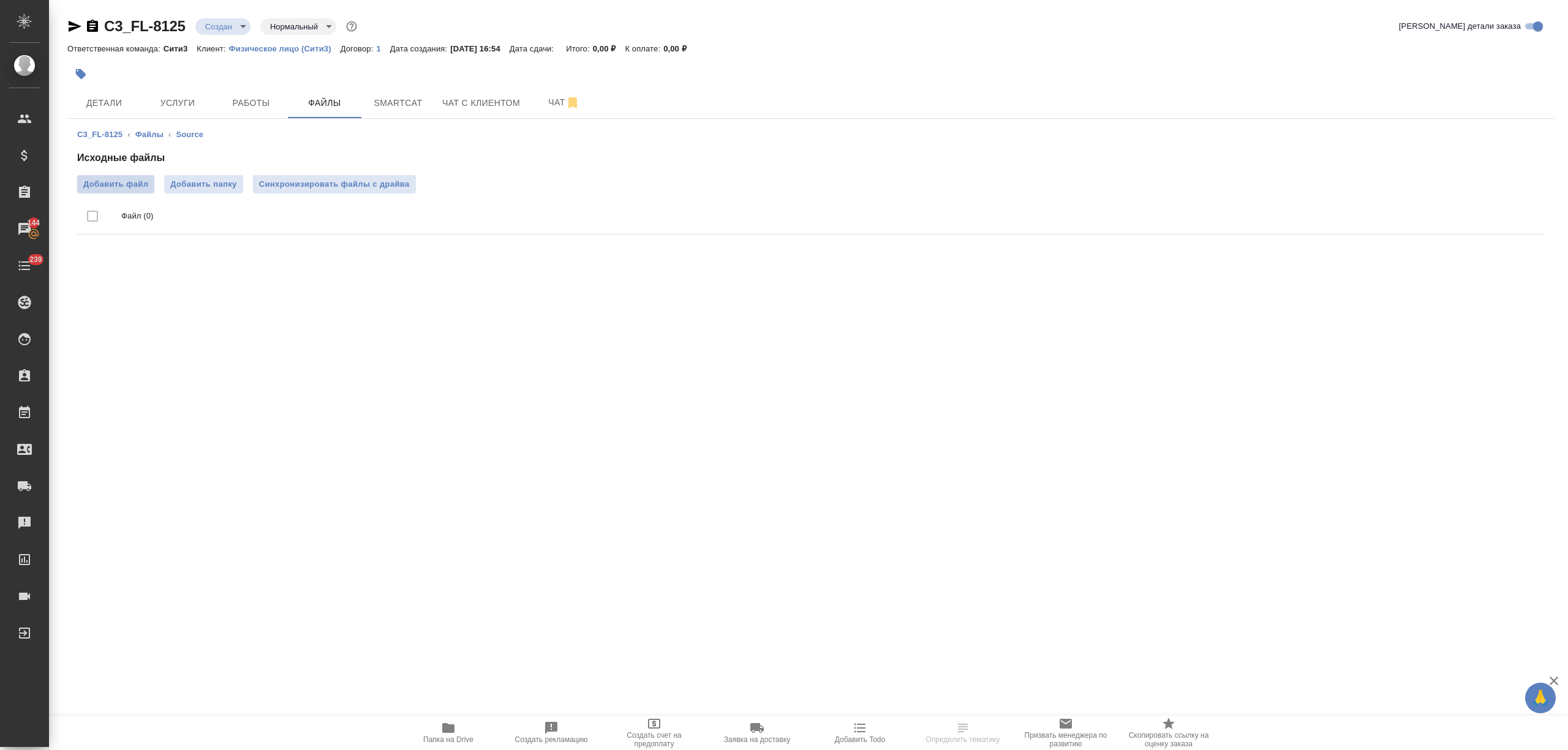
click at [142, 185] on span "Добавить файл" at bounding box center [116, 184] width 65 height 12
click at [0, 0] on input "Добавить файл" at bounding box center [0, 0] width 0 height 0
click at [179, 109] on span "Услуги" at bounding box center [177, 103] width 59 height 16
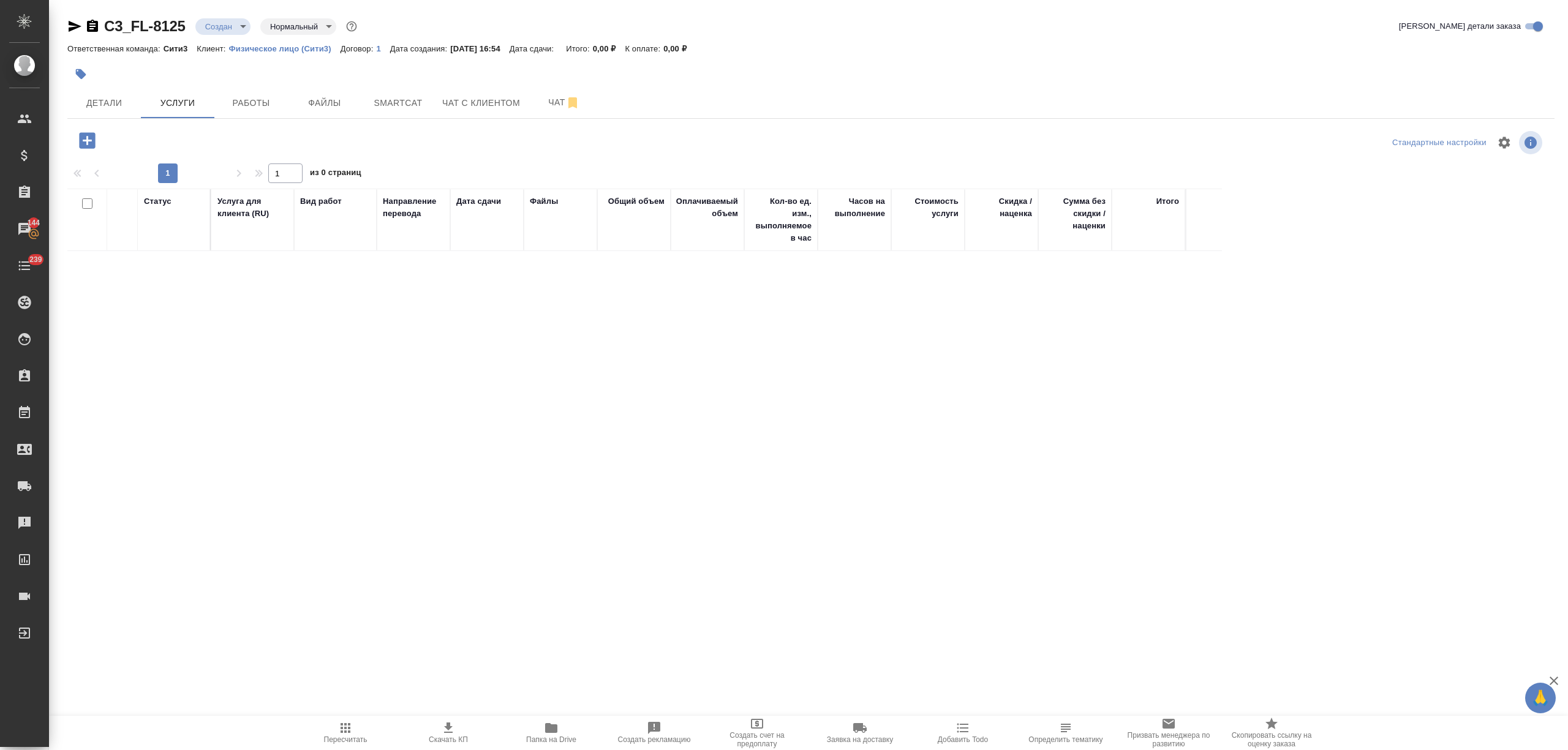
click at [90, 140] on icon "button" at bounding box center [87, 140] width 21 height 21
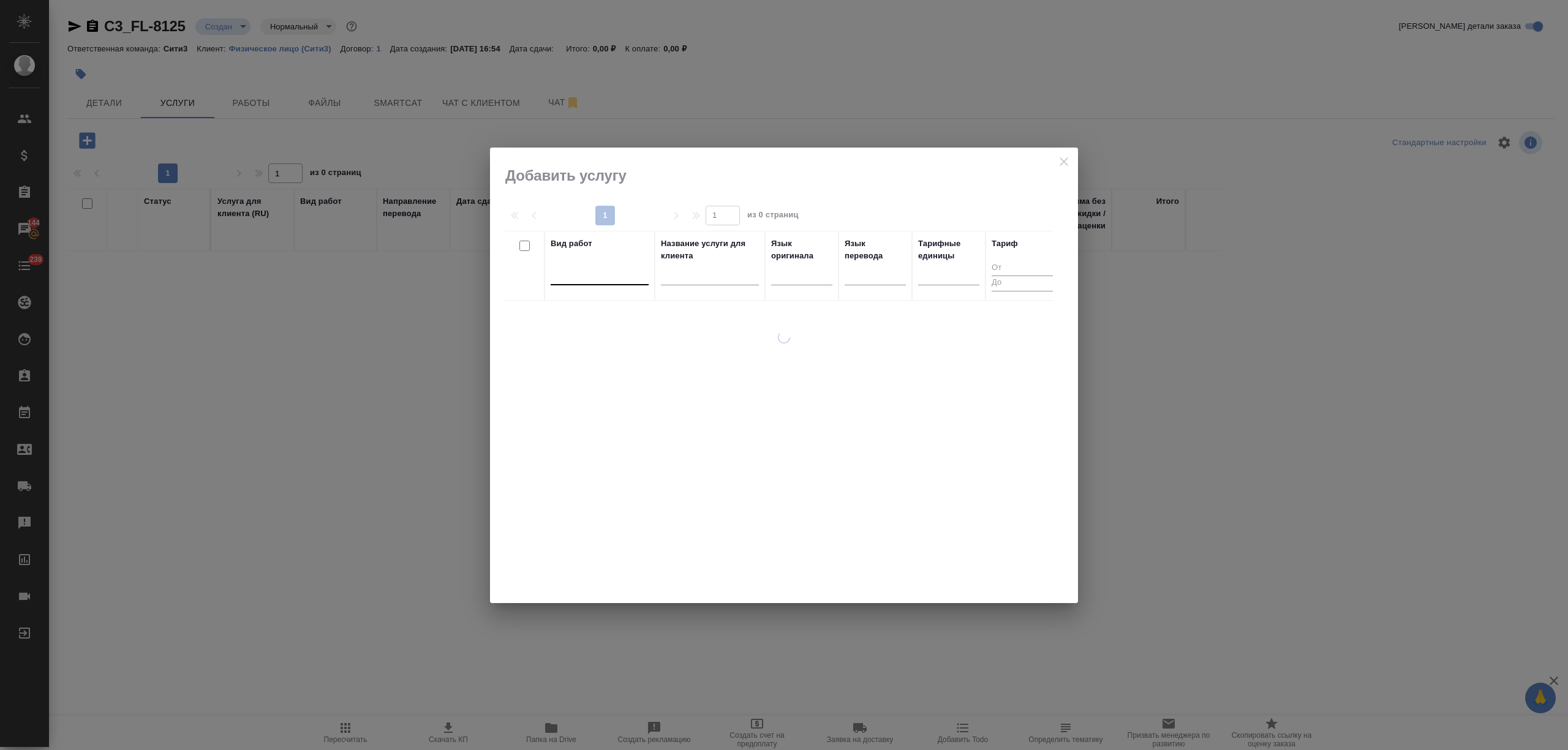
click at [628, 274] on div at bounding box center [599, 272] width 98 height 18
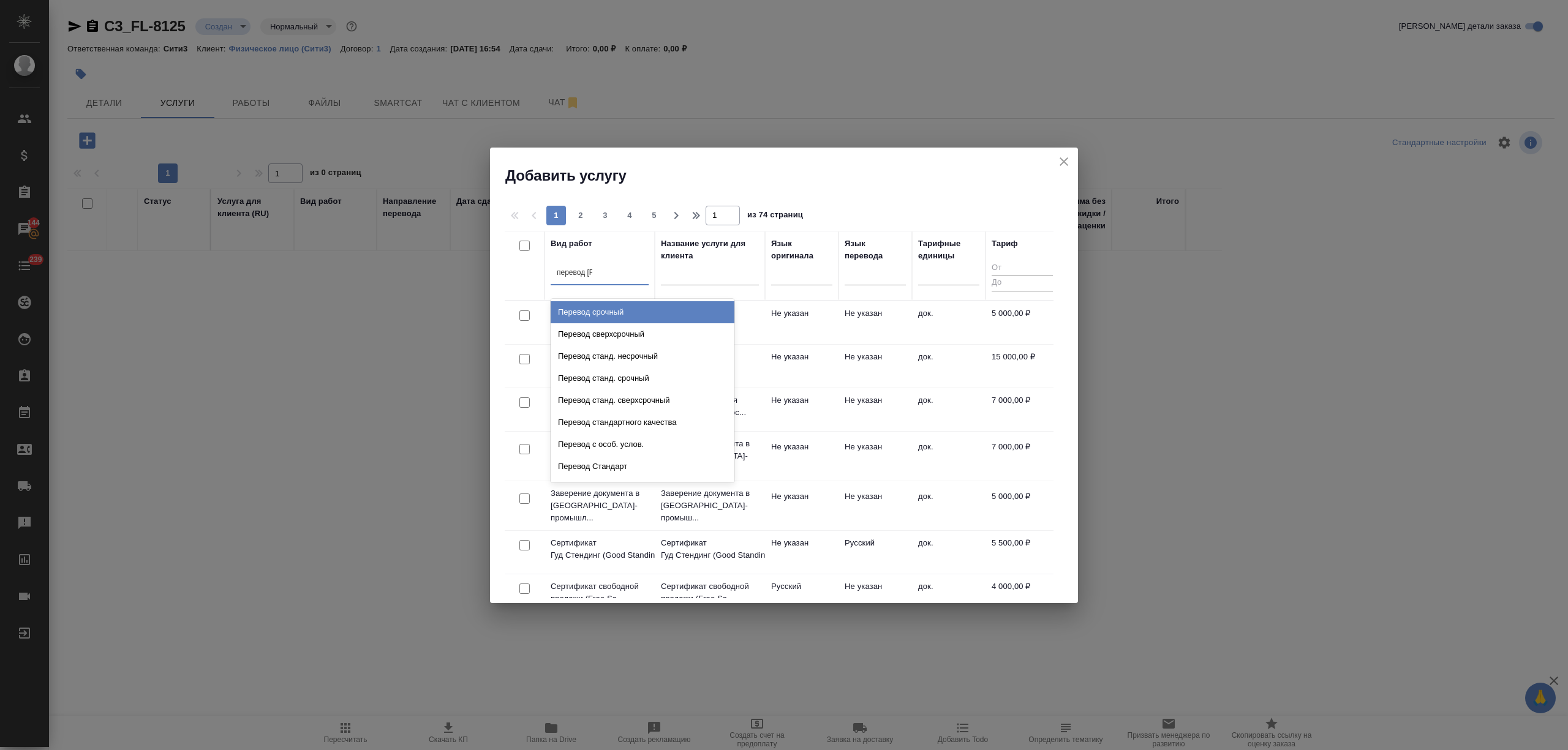
type input "перевод ст"
click at [632, 311] on div "Перевод станд. несрочный" at bounding box center [642, 312] width 184 height 22
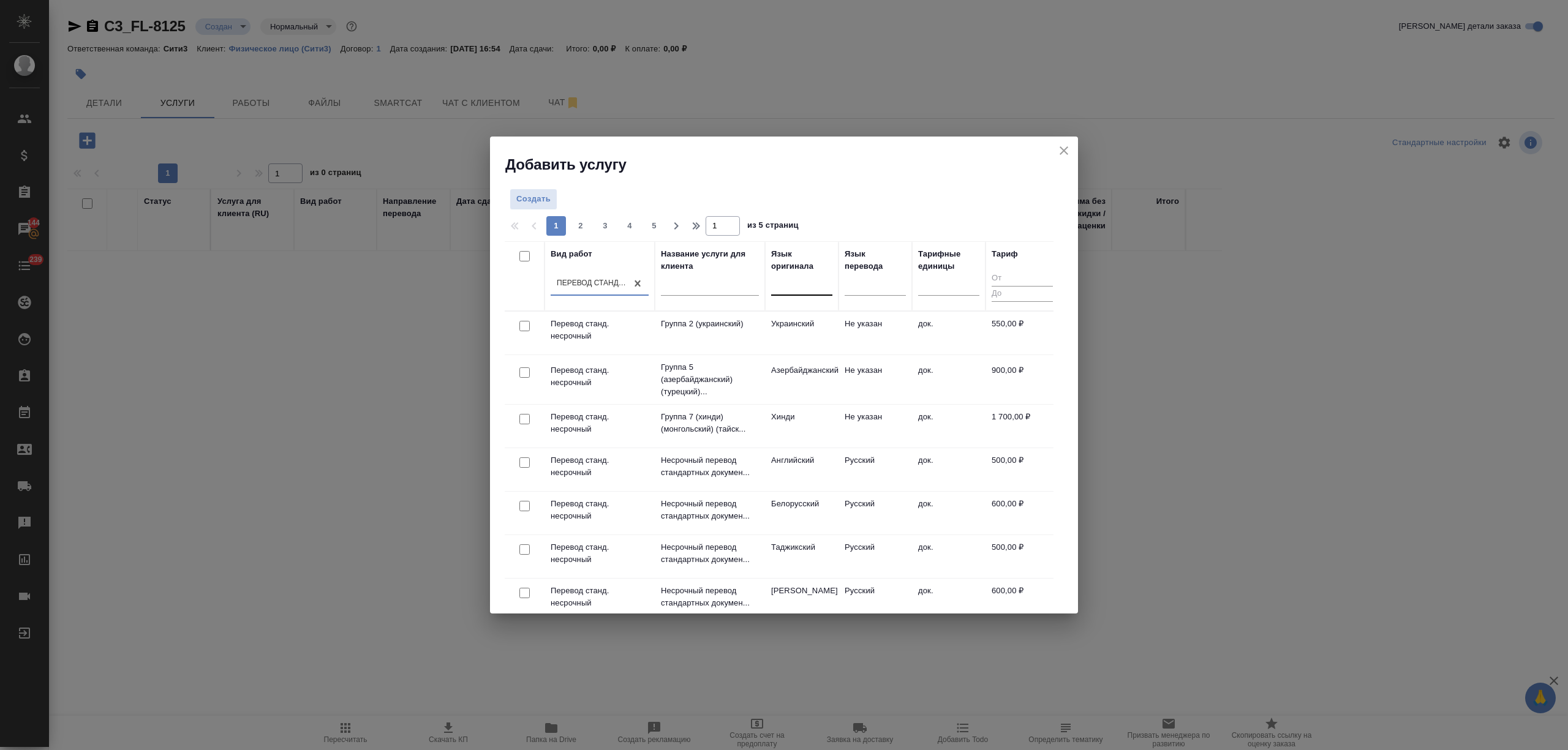
click at [789, 287] on div at bounding box center [802, 283] width 61 height 18
type input "тад"
click at [815, 321] on div "Таджикский" at bounding box center [863, 322] width 184 height 22
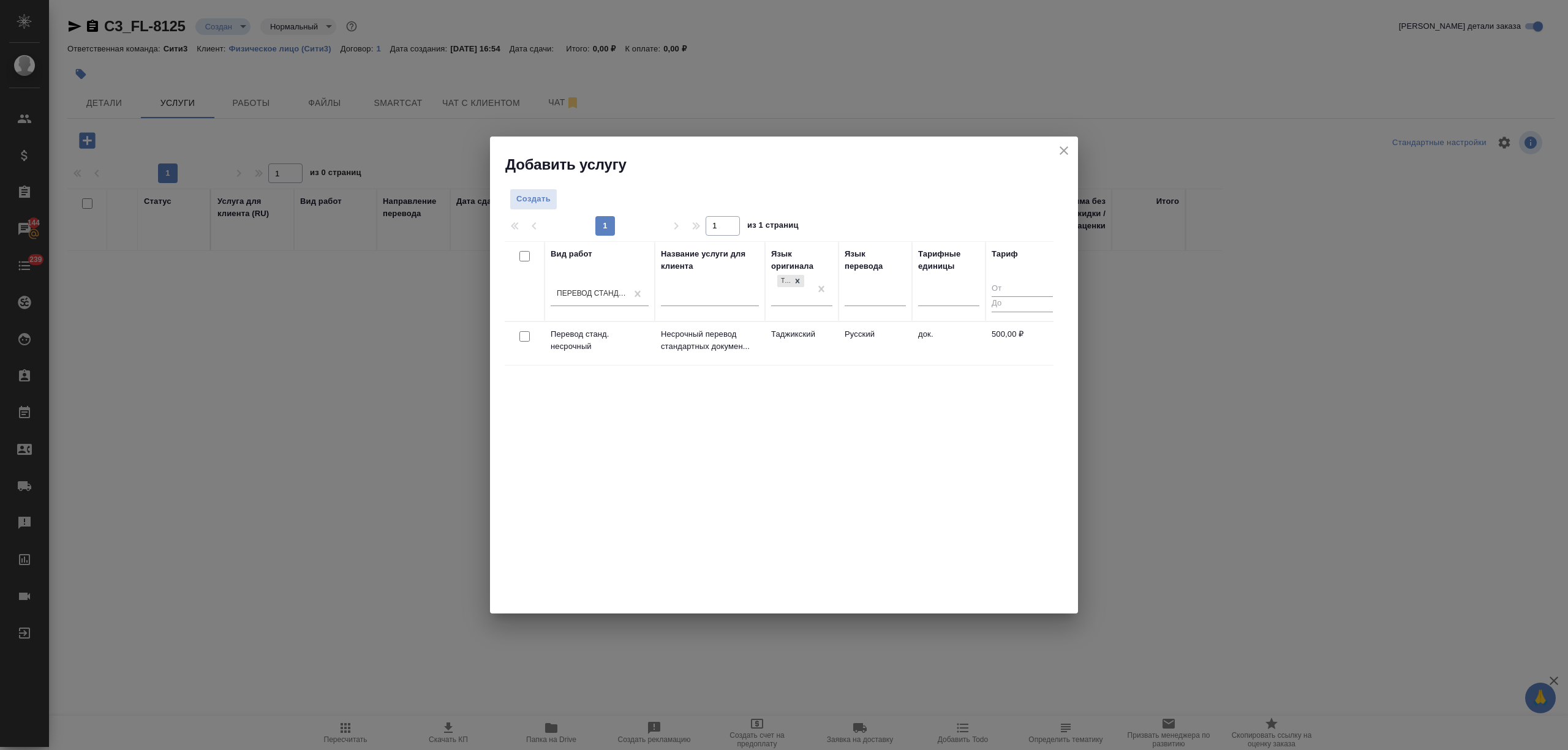
click at [842, 348] on td "Русский" at bounding box center [875, 343] width 73 height 43
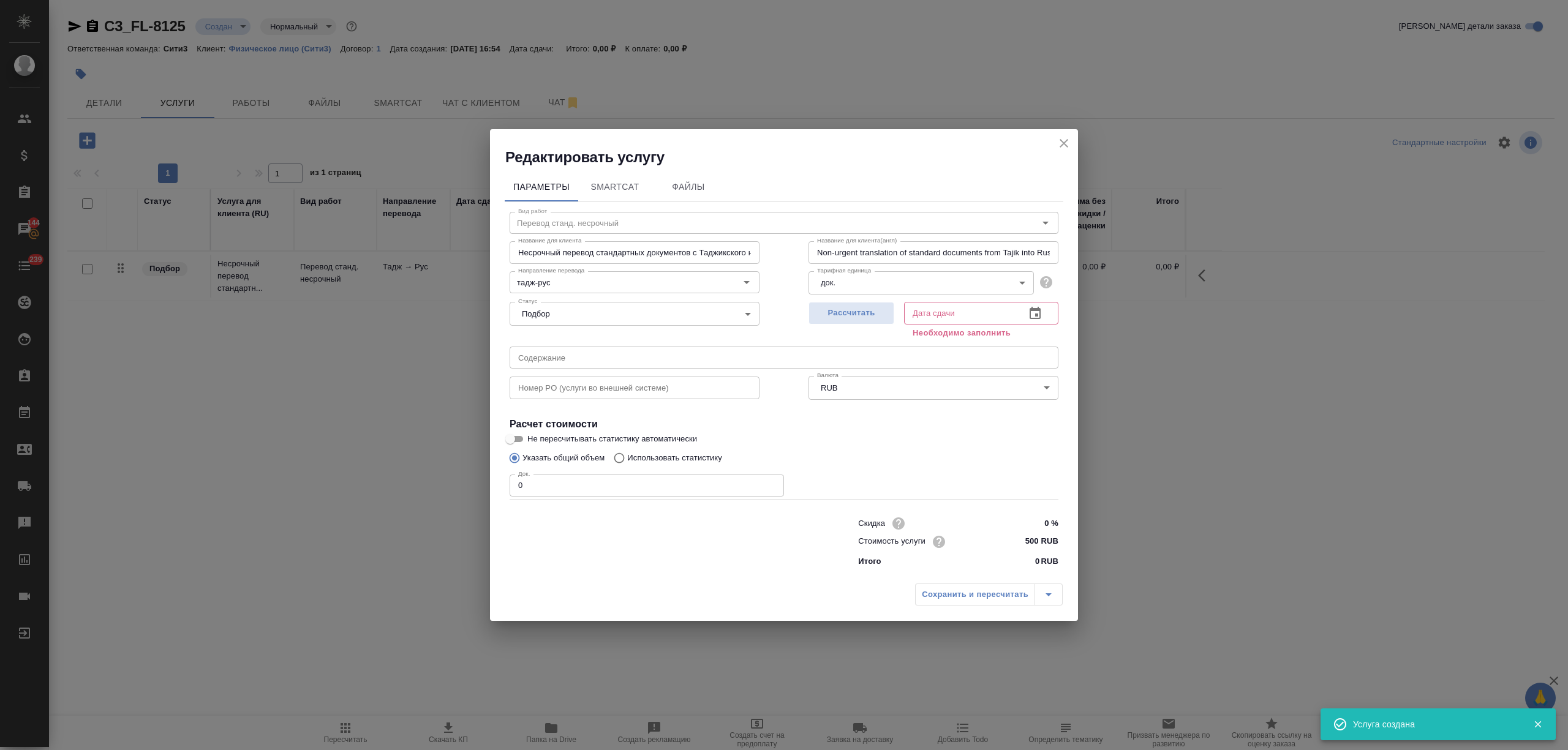
drag, startPoint x: 521, startPoint y: 487, endPoint x: 496, endPoint y: 483, distance: 25.3
click at [497, 483] on div "Параметры SmartCat Файлы Вид работ Перевод станд. несрочный Вид работ Название …" at bounding box center [784, 372] width 588 height 410
type input "1"
click at [1039, 309] on icon "button" at bounding box center [1035, 313] width 11 height 12
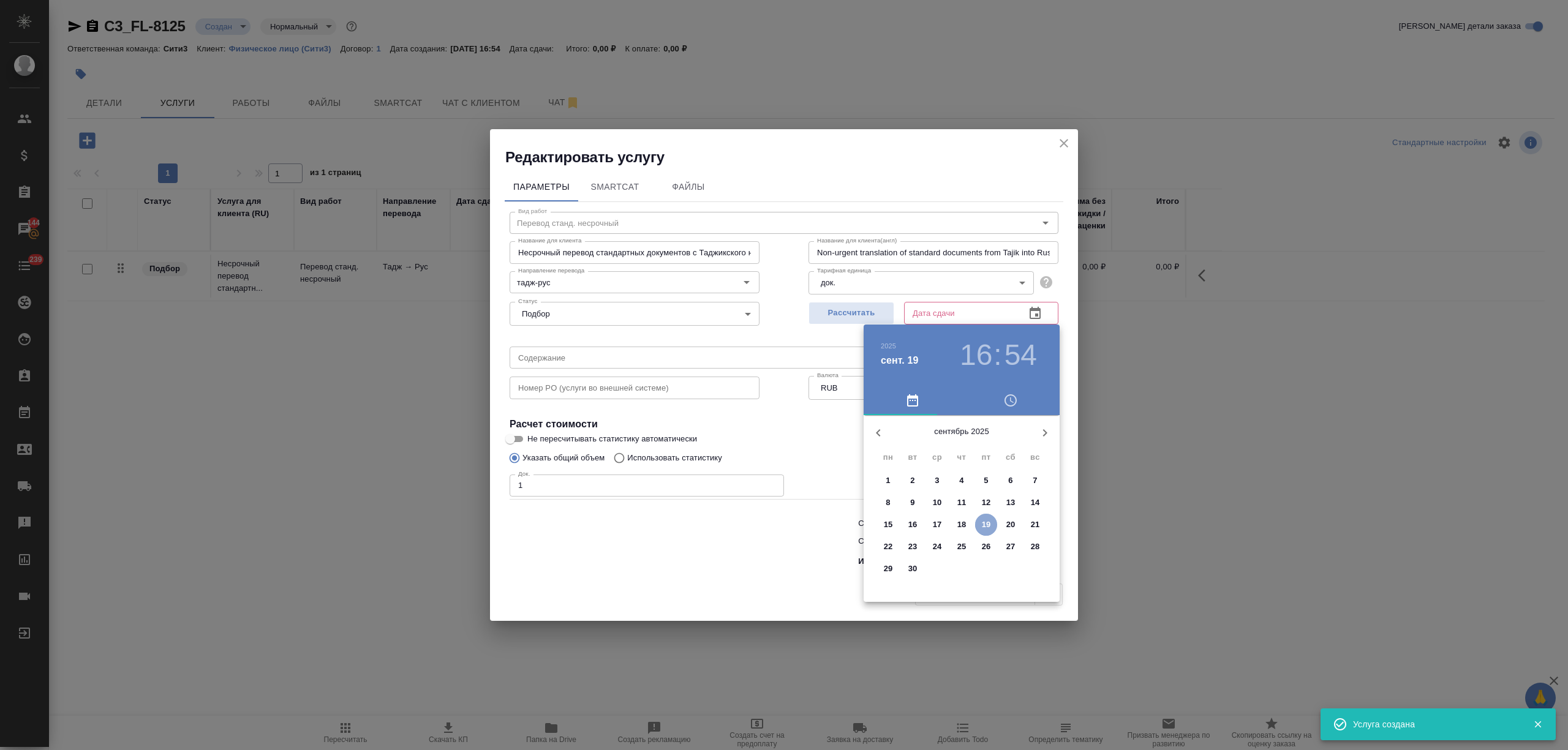
click at [980, 524] on span "19" at bounding box center [986, 524] width 22 height 12
type input "19.09.2025 16:54"
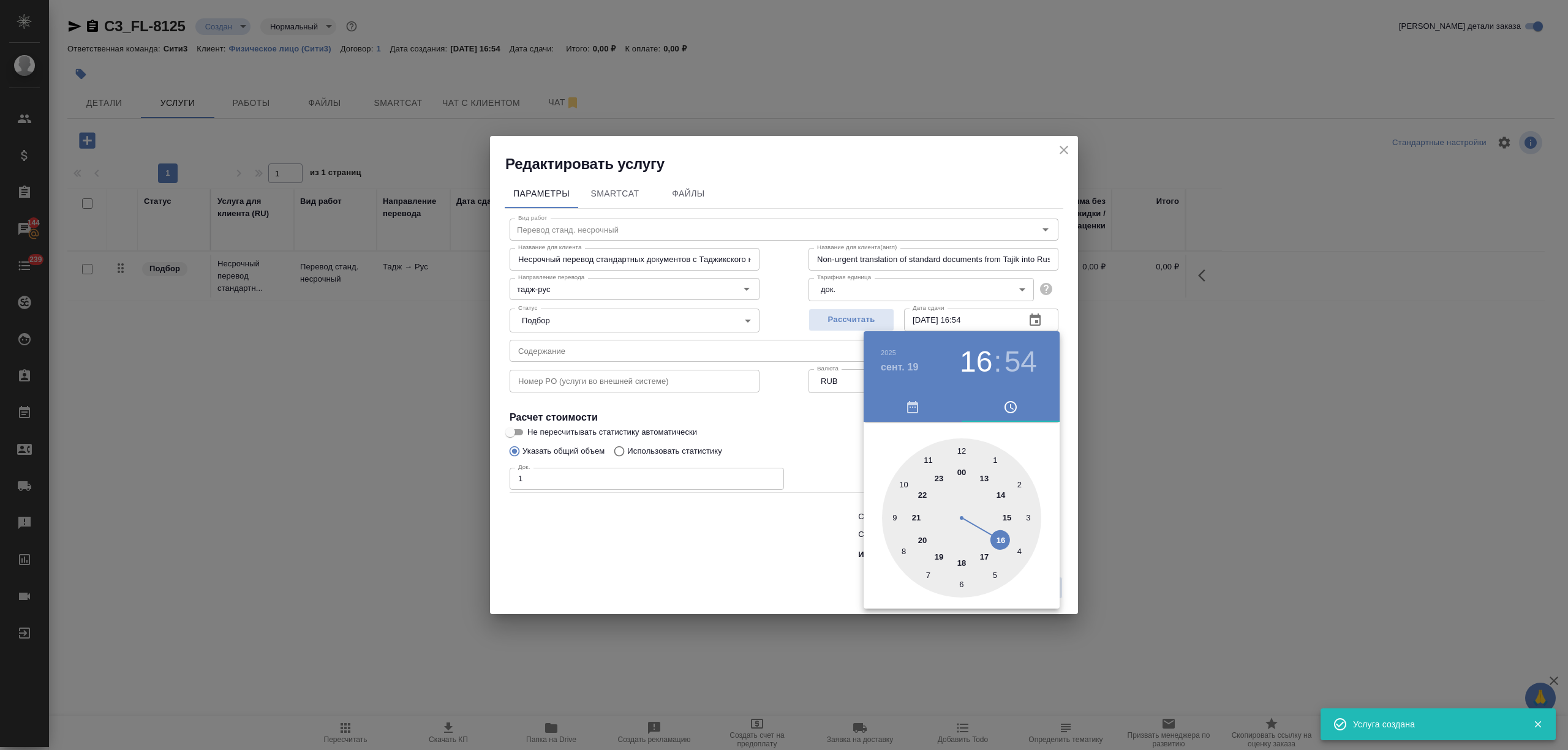
click at [738, 530] on div at bounding box center [784, 375] width 1568 height 750
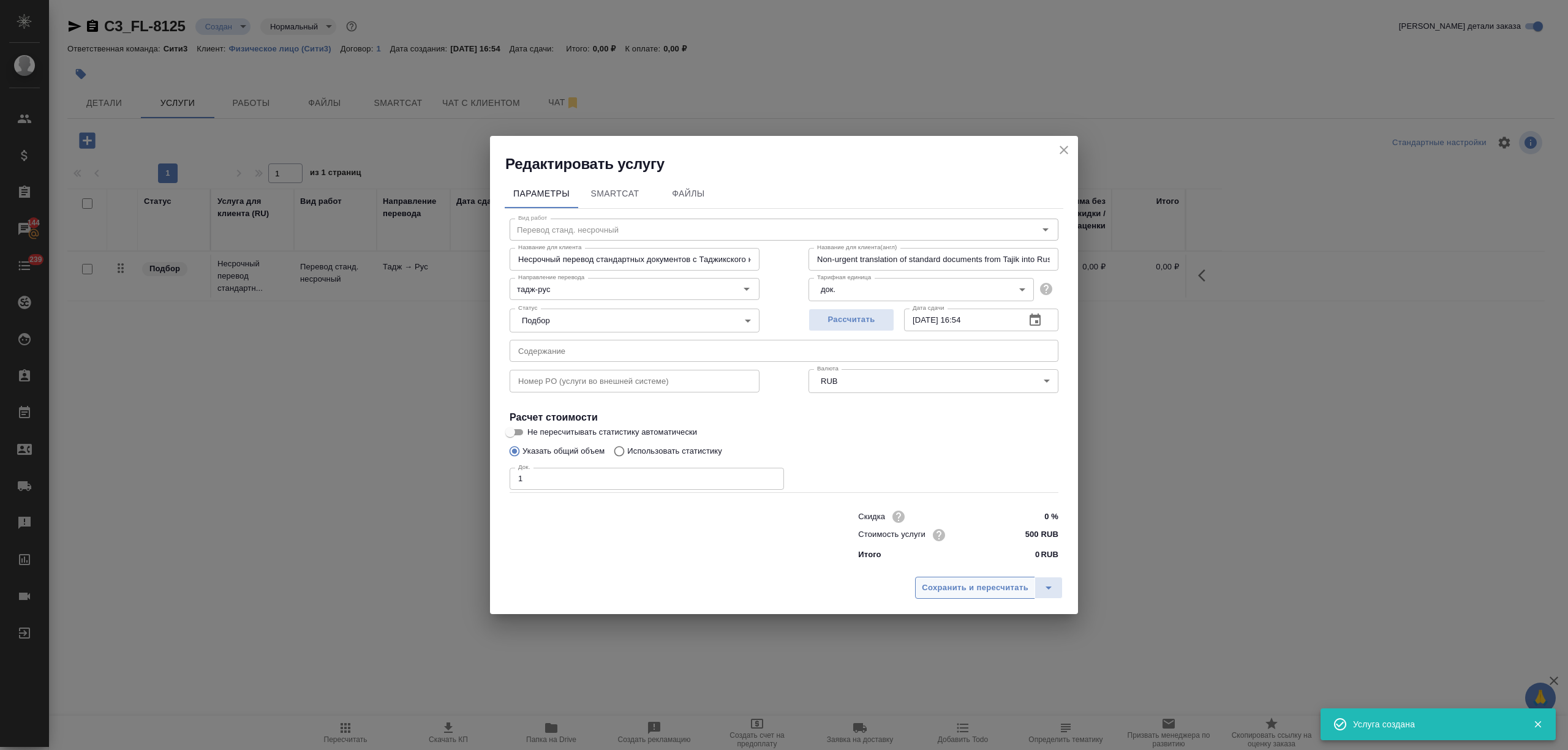
click at [950, 592] on span "Сохранить и пересчитать" at bounding box center [975, 588] width 106 height 14
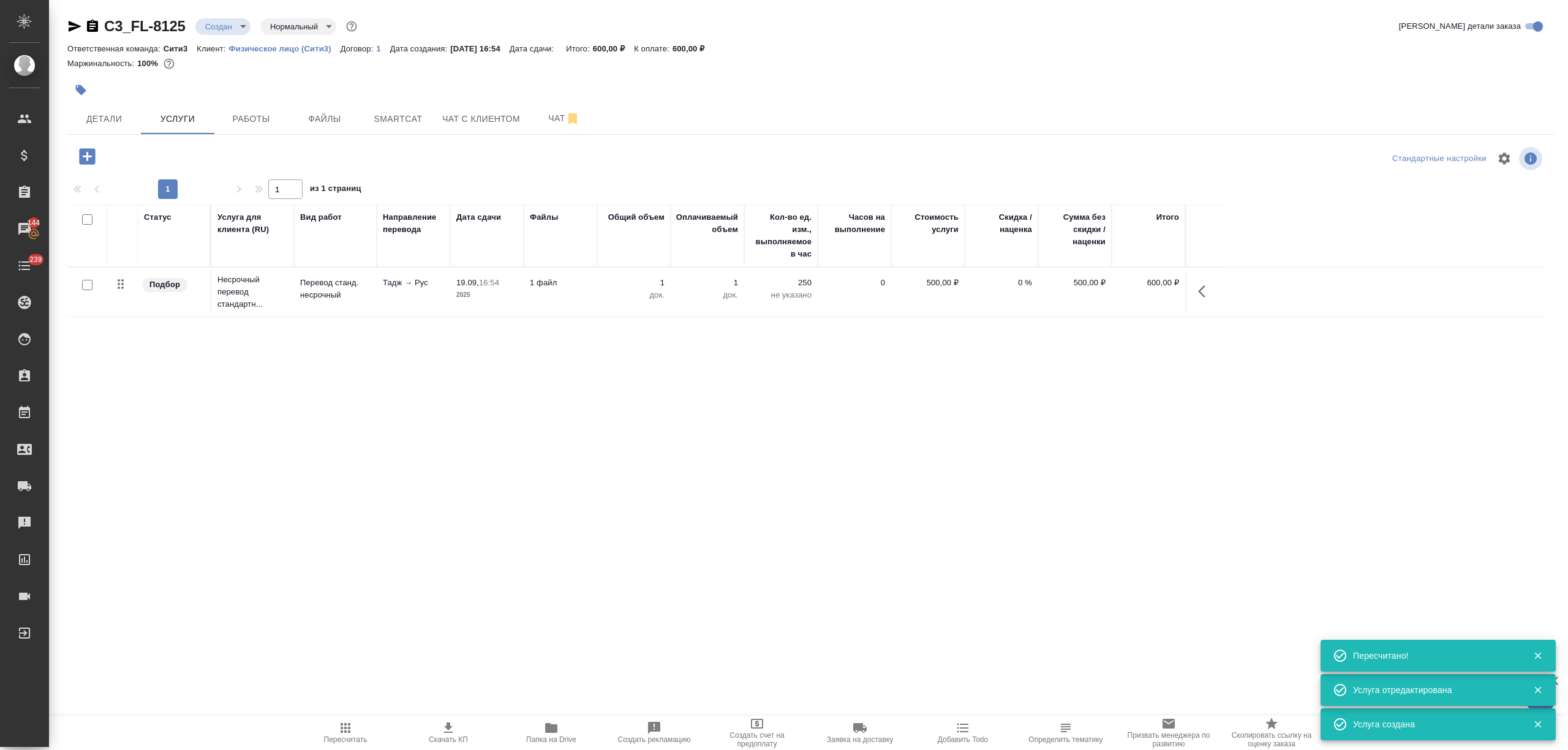
click at [84, 149] on icon "button" at bounding box center [87, 156] width 16 height 16
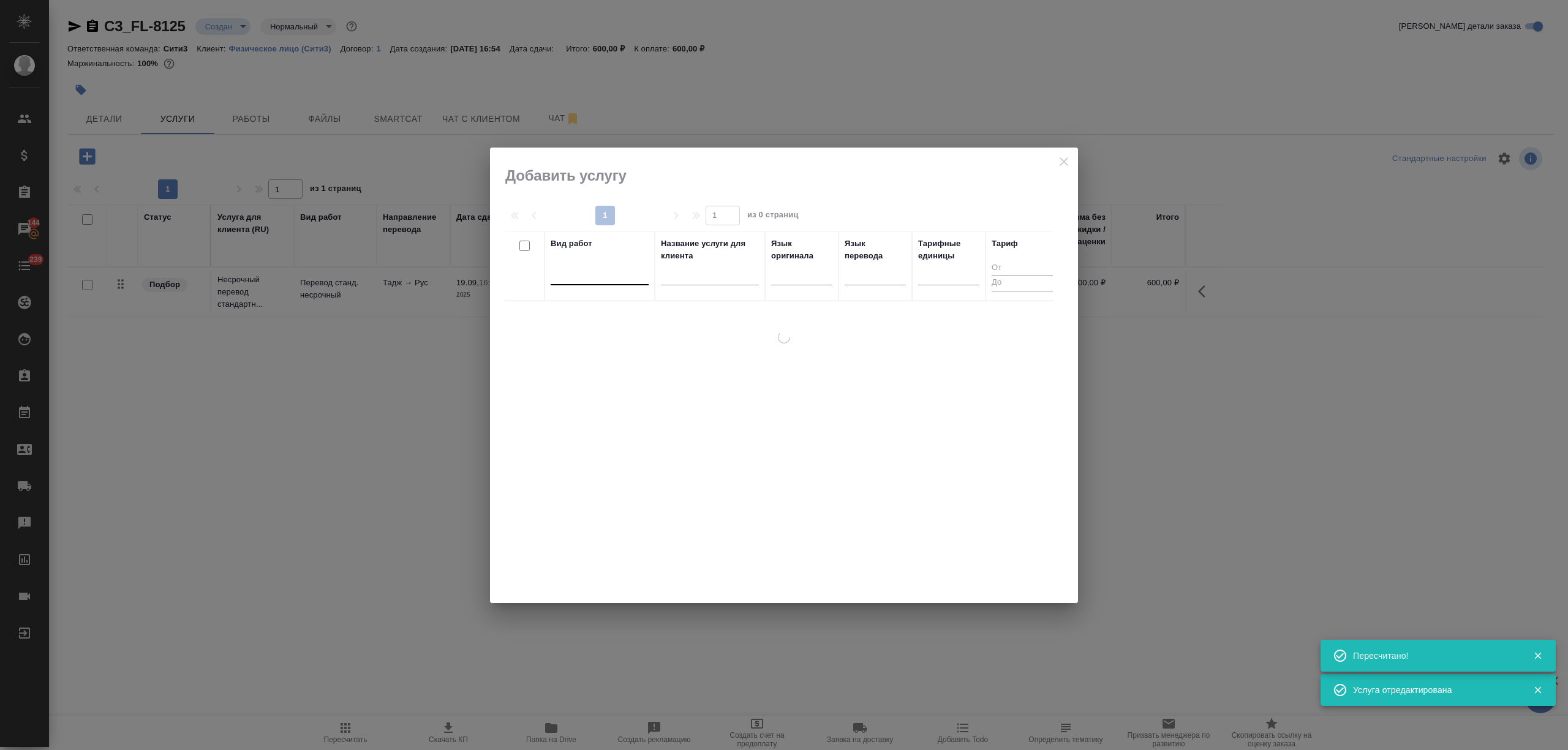
click at [609, 277] on div at bounding box center [599, 272] width 98 height 18
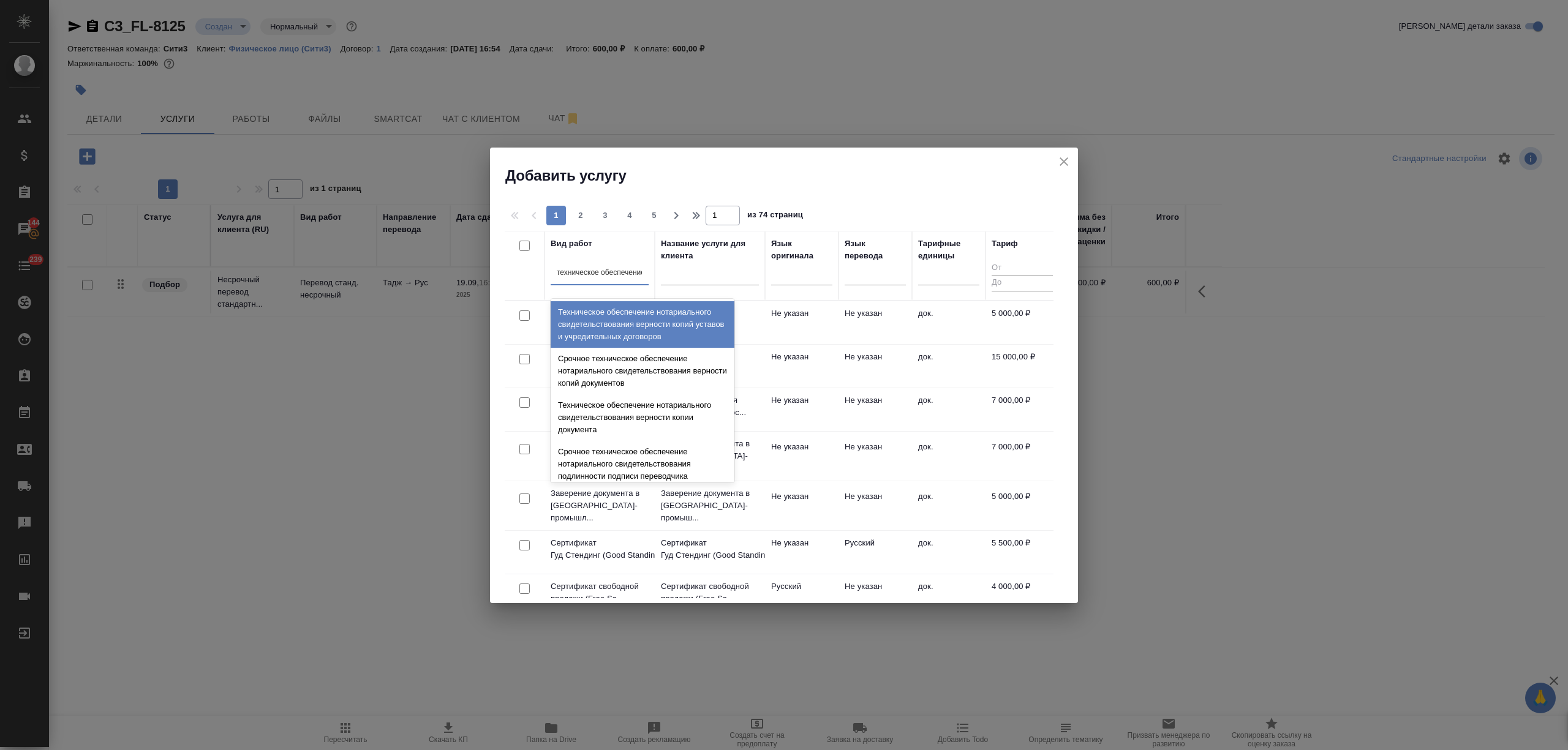
type input "техническое обеспечение"
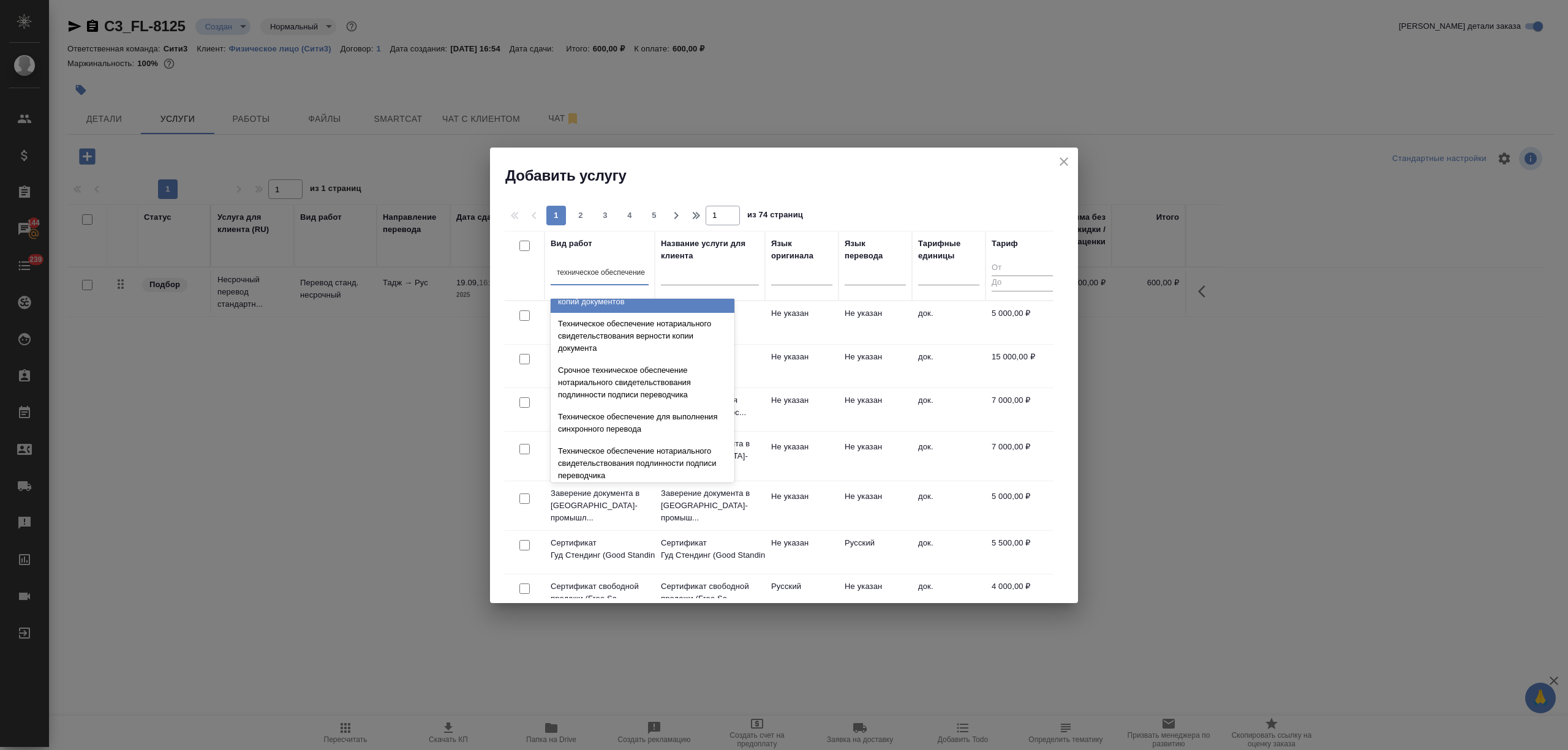
scroll to position [163, 0]
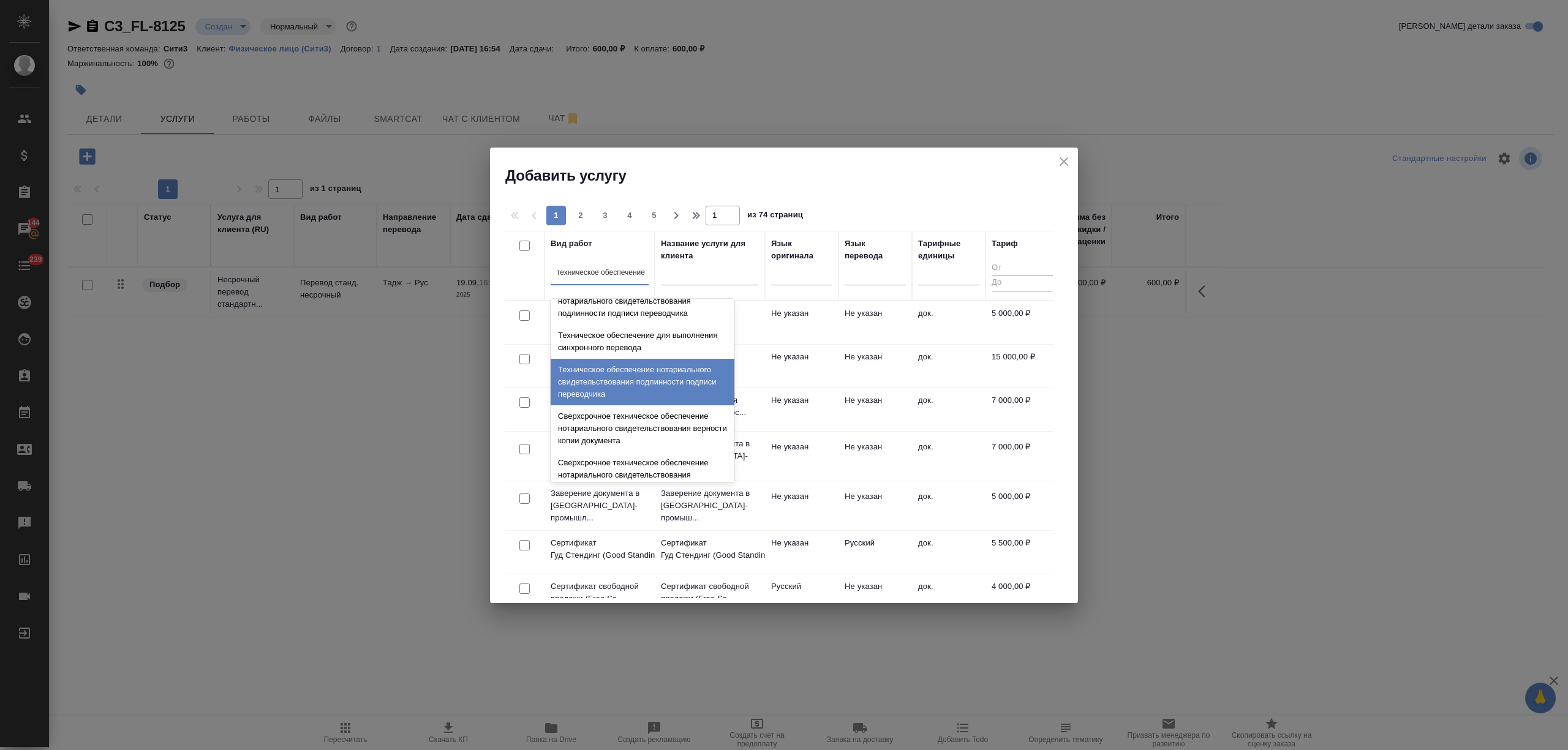
click at [644, 382] on div "Техническое обеспечение нотариального свидетельствования подлинности подписи пе…" at bounding box center [642, 382] width 184 height 47
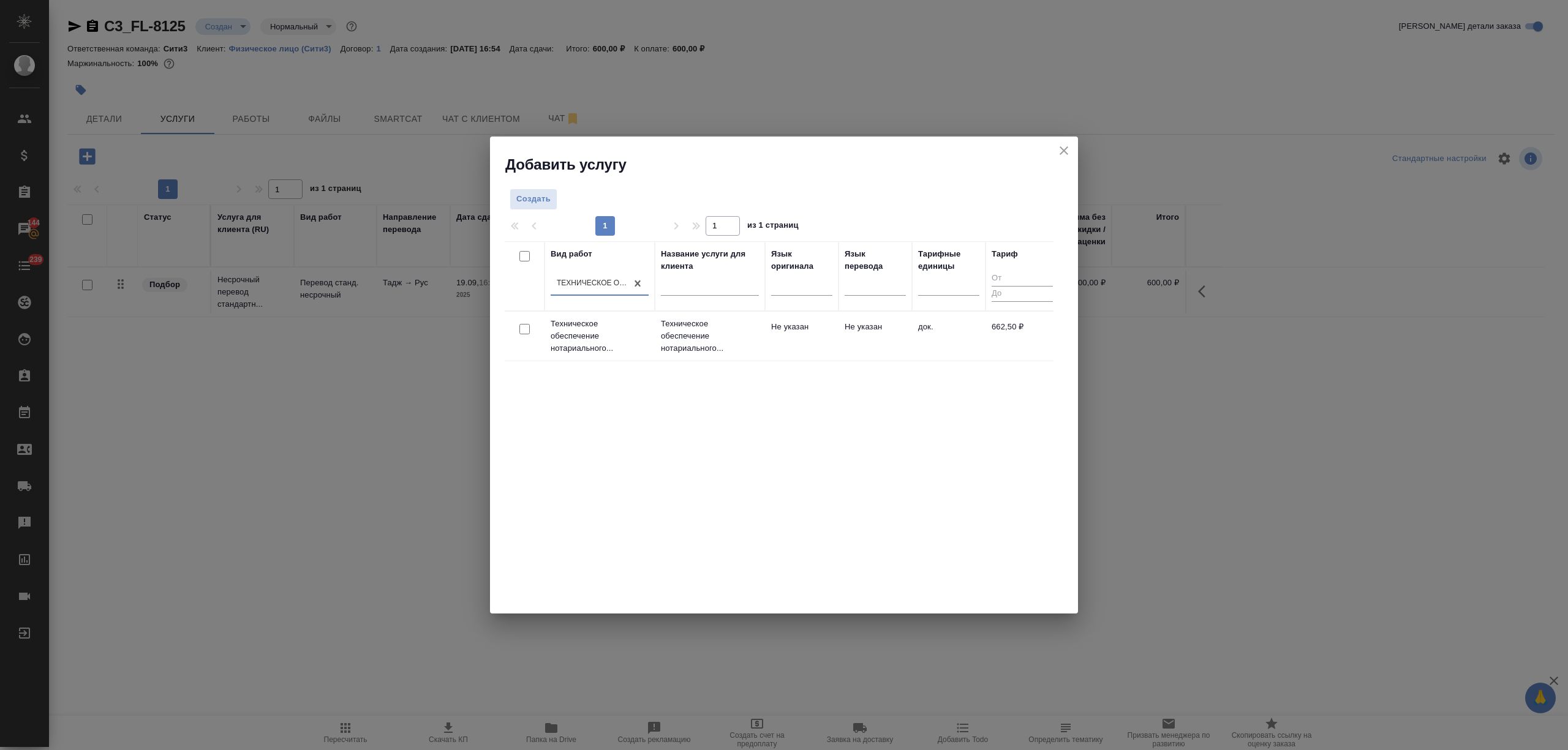
click at [687, 339] on p "Техническое обеспечение нотариального..." at bounding box center [709, 336] width 98 height 37
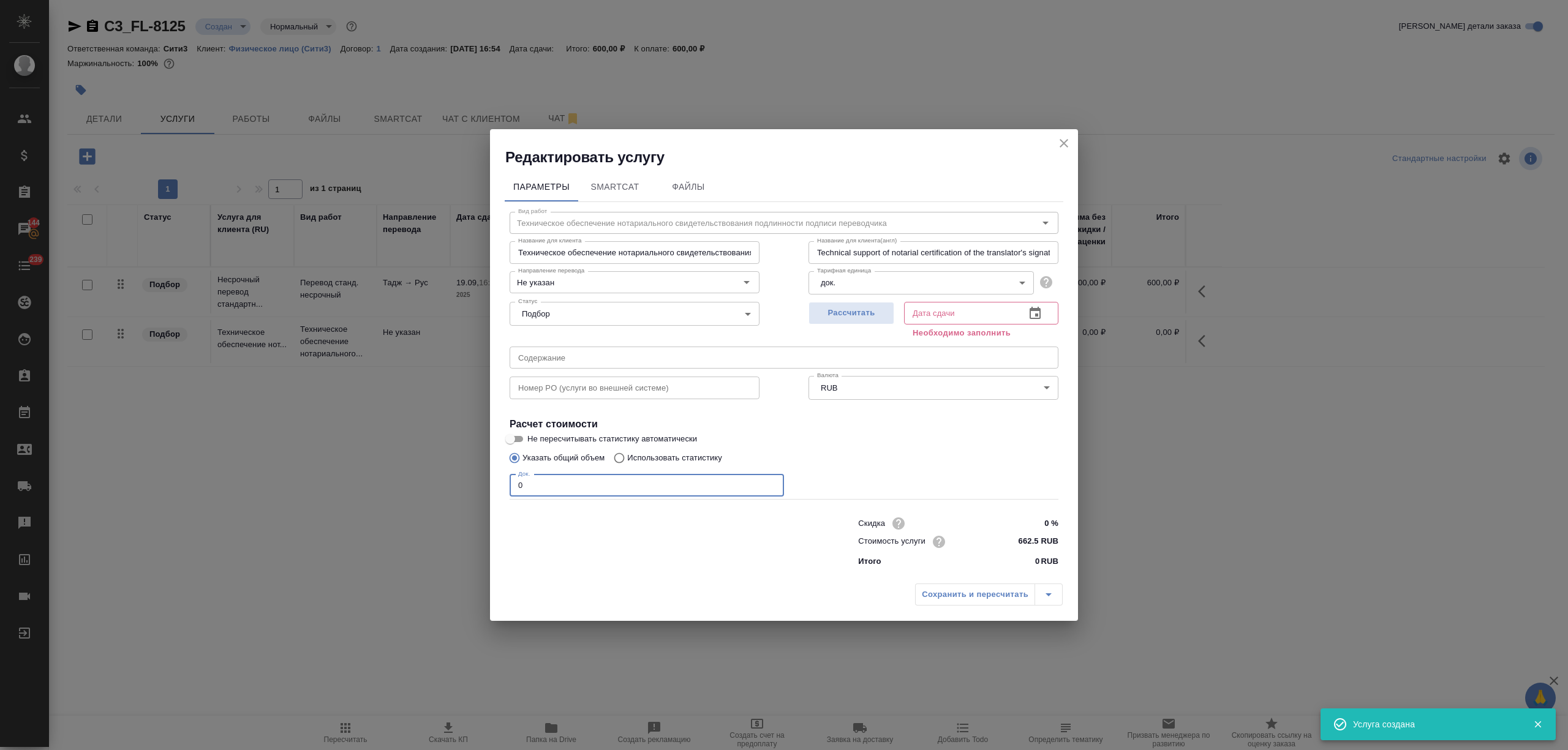
drag, startPoint x: 522, startPoint y: 478, endPoint x: 506, endPoint y: 478, distance: 16.0
click at [506, 478] on div "Вид работ Техническое обеспечение нотариального свидетельствования подлинности …" at bounding box center [784, 387] width 559 height 370
type input "1"
click at [1027, 311] on icon "button" at bounding box center [1035, 313] width 15 height 15
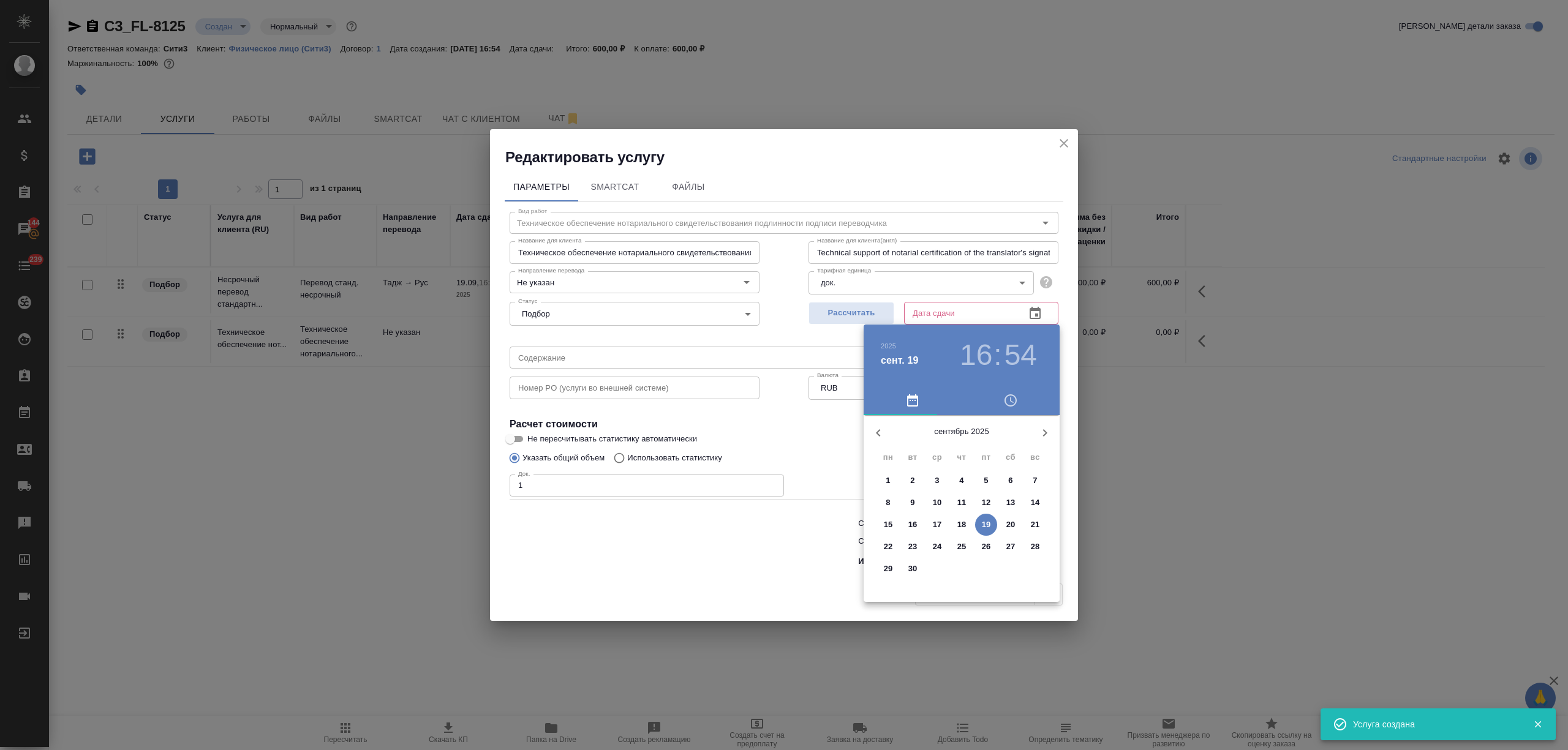
click at [985, 529] on p "19" at bounding box center [986, 524] width 9 height 12
type input "19.09.2025 16:54"
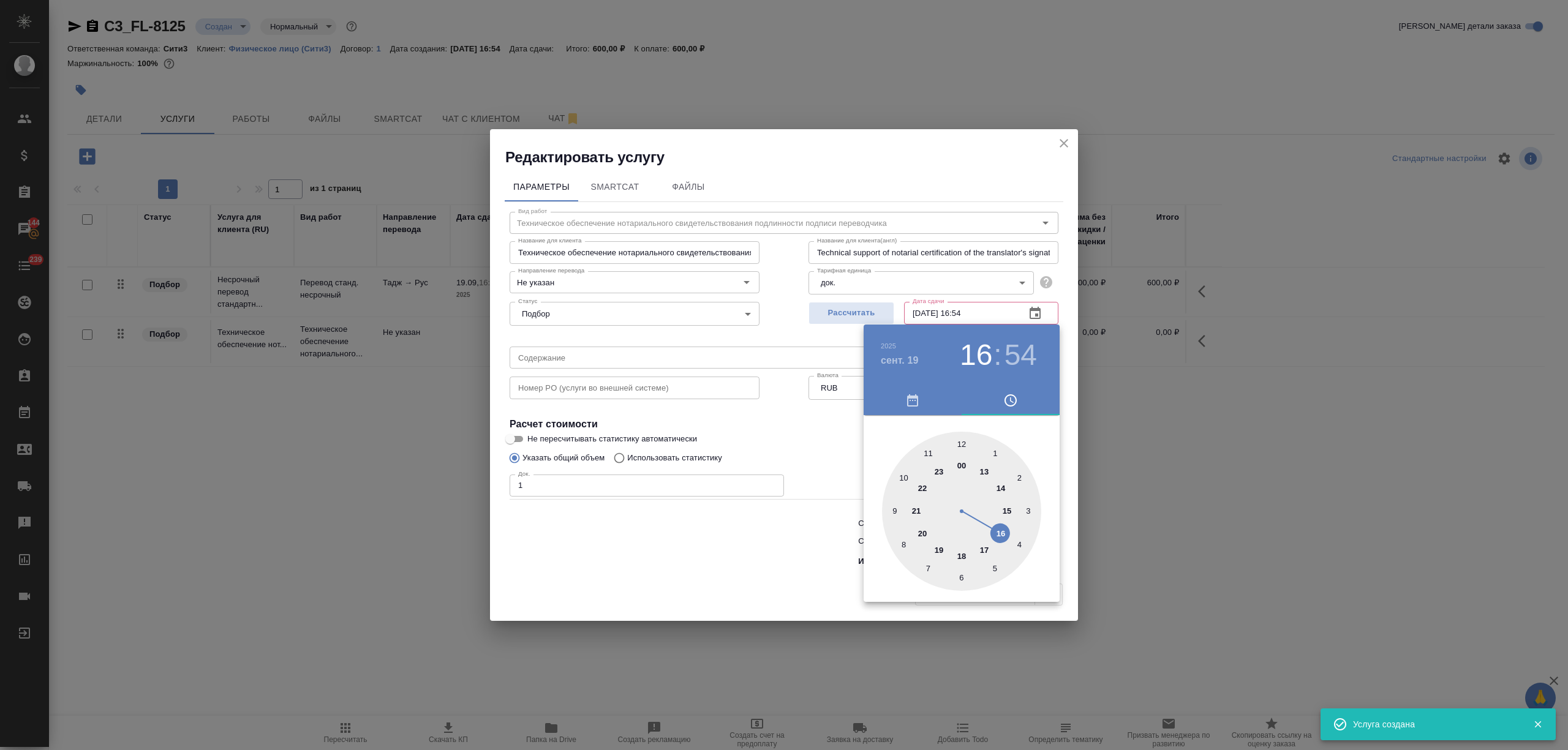
click at [677, 556] on div at bounding box center [784, 375] width 1568 height 750
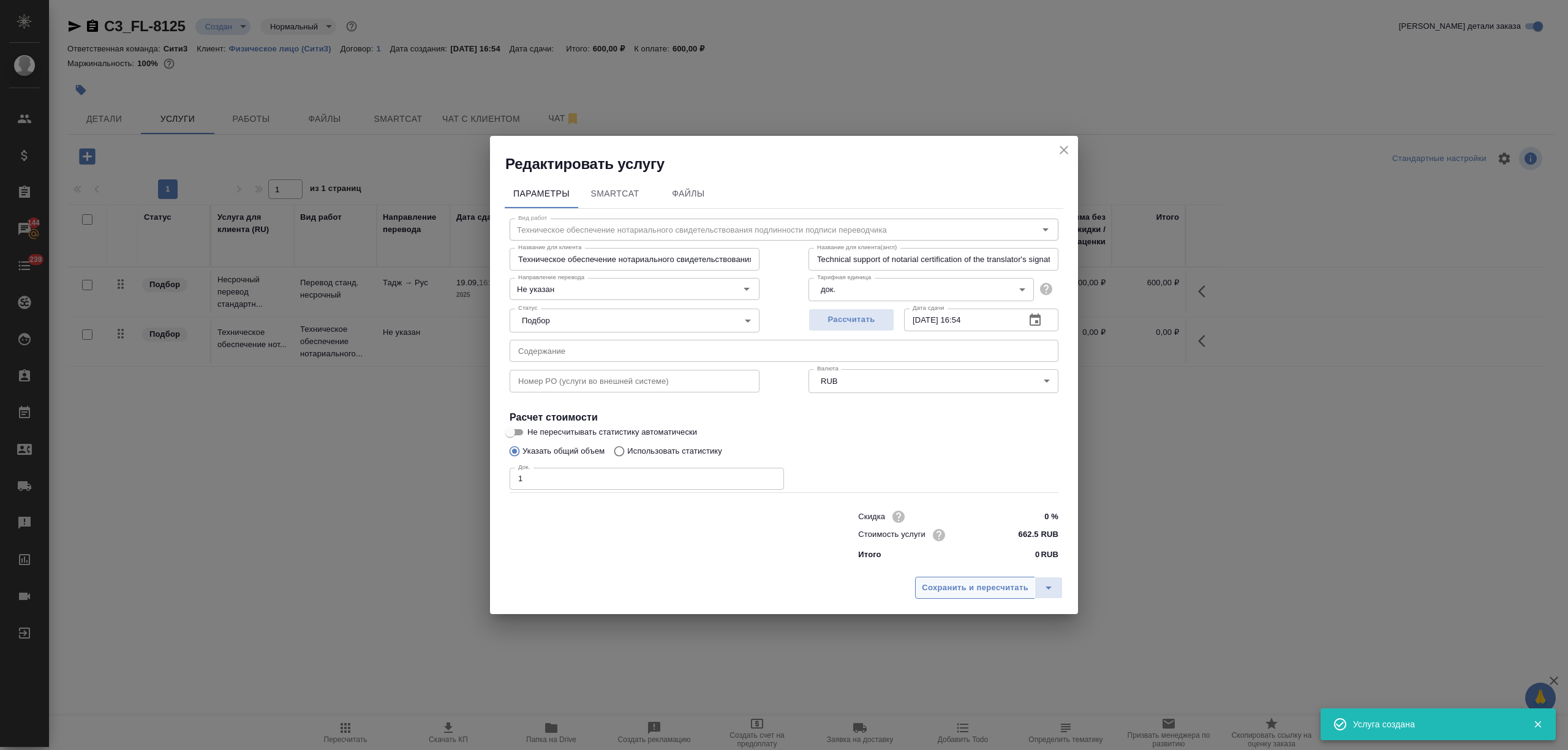
click at [971, 585] on span "Сохранить и пересчитать" at bounding box center [975, 588] width 106 height 14
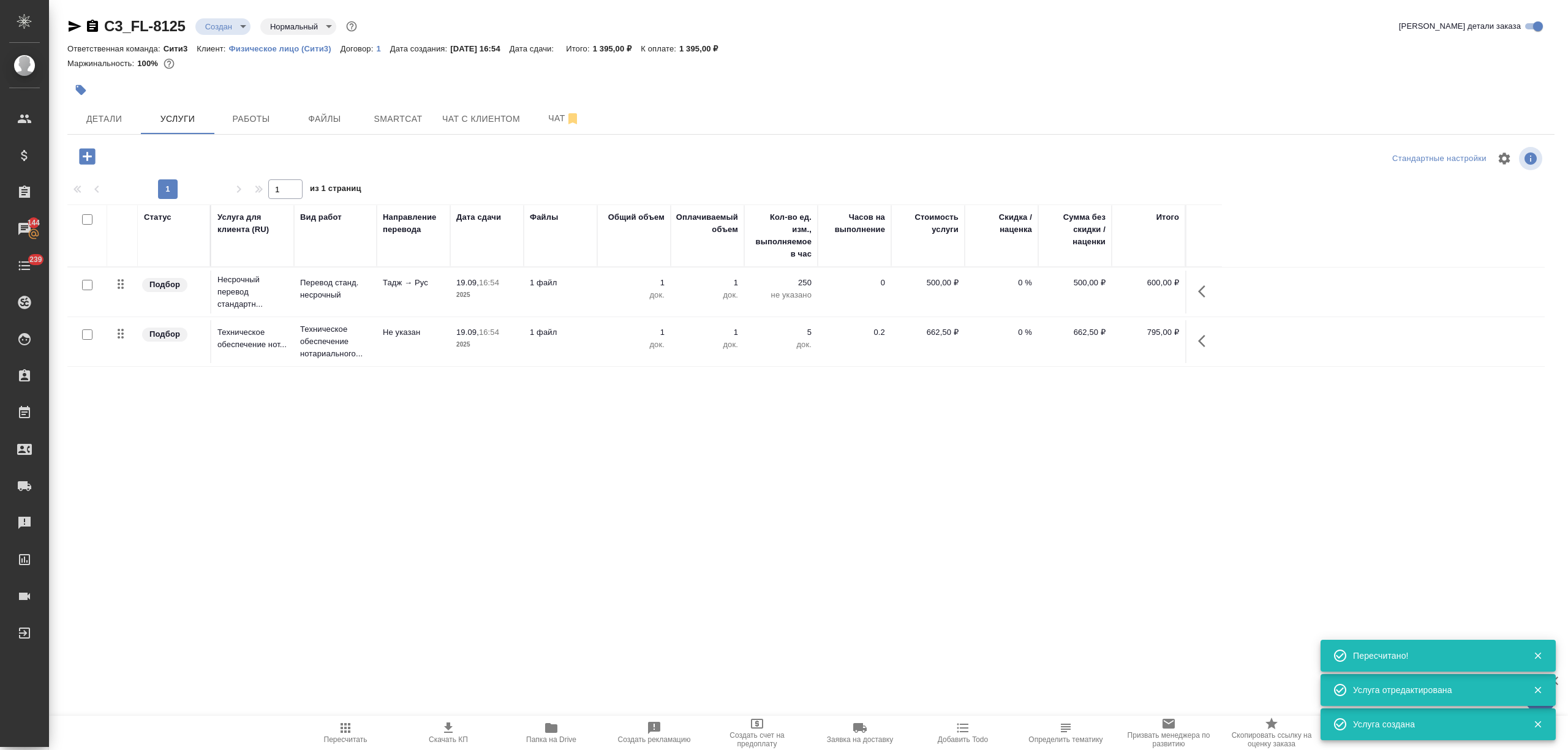
click at [112, 123] on span "Детали" at bounding box center [104, 119] width 59 height 16
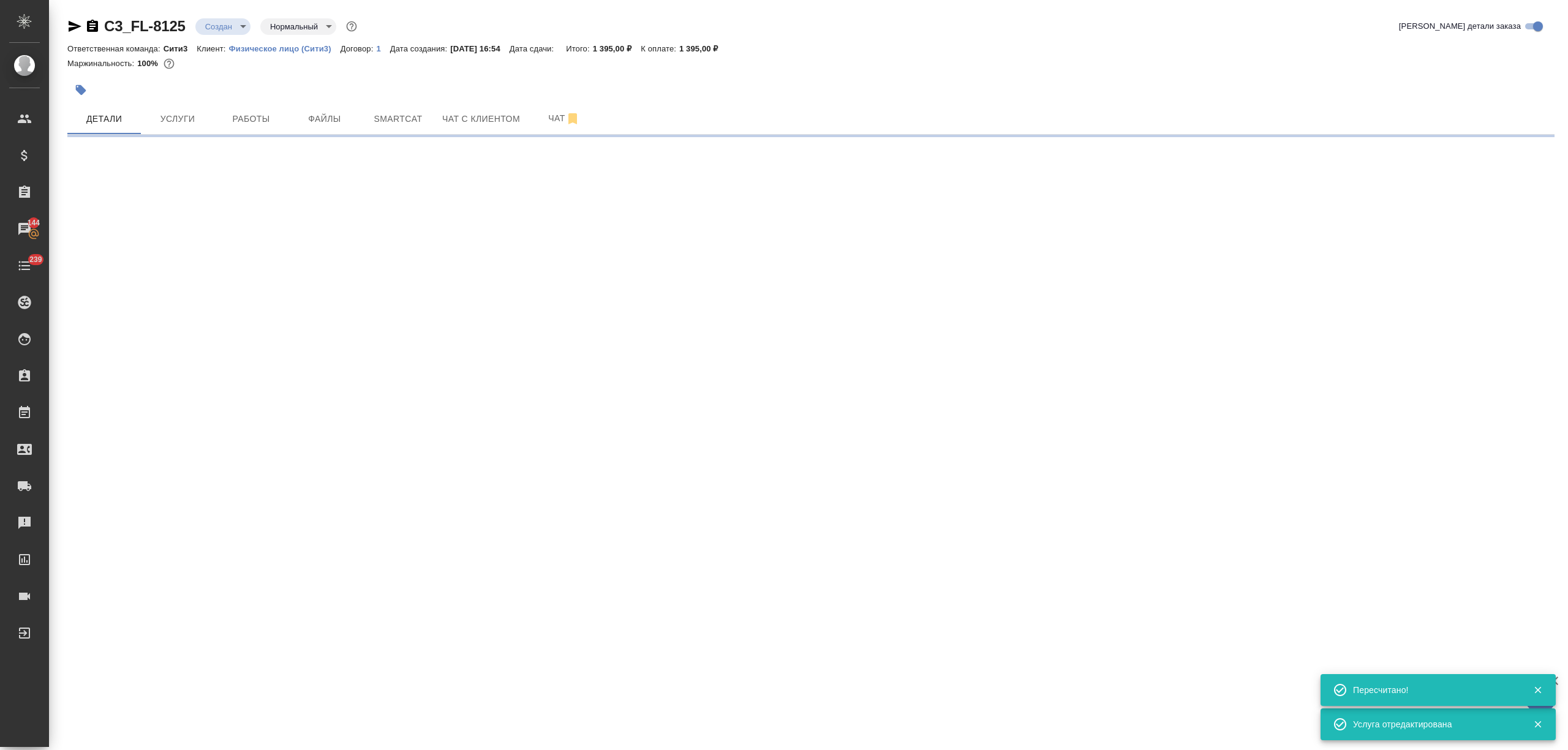
select select "RU"
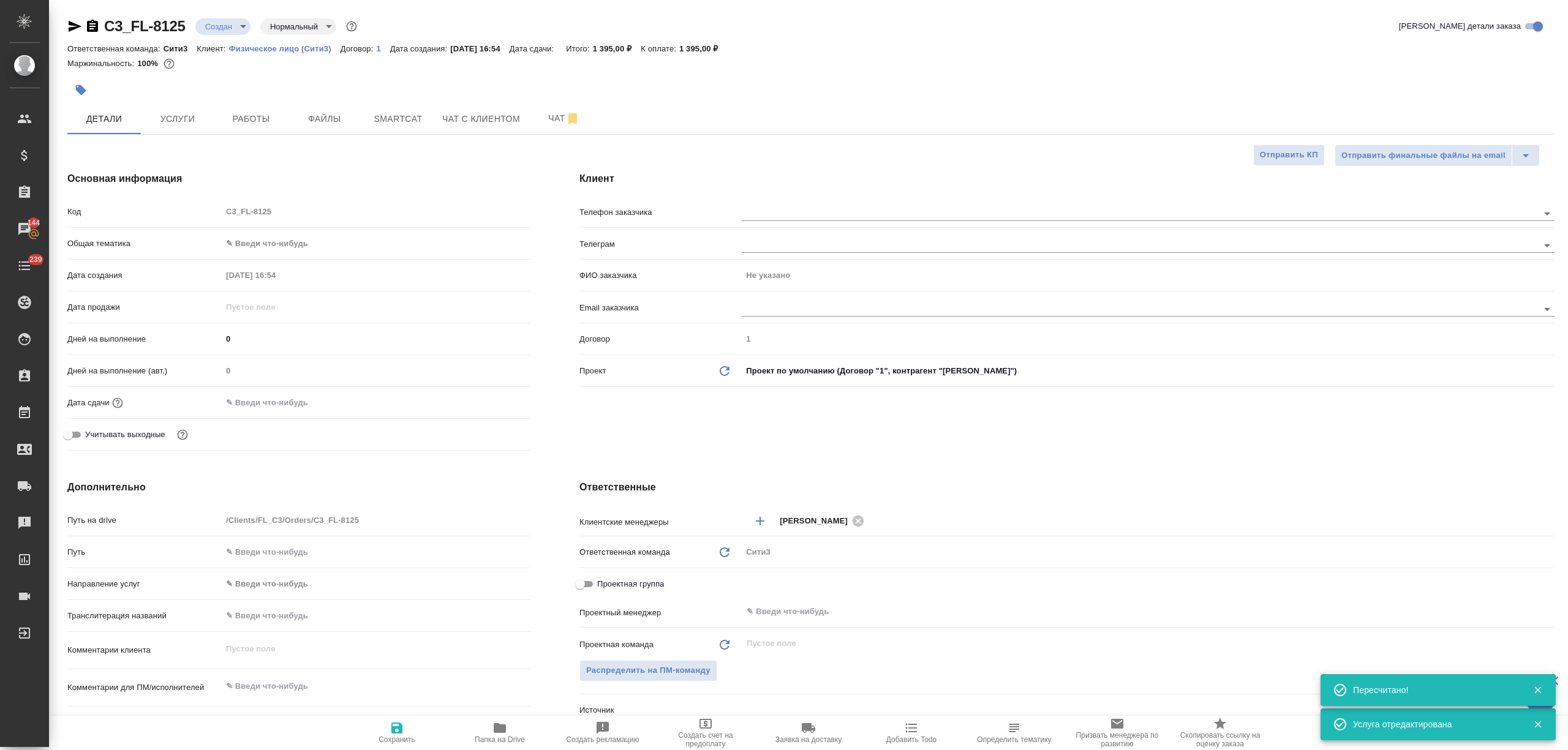
type textarea "x"
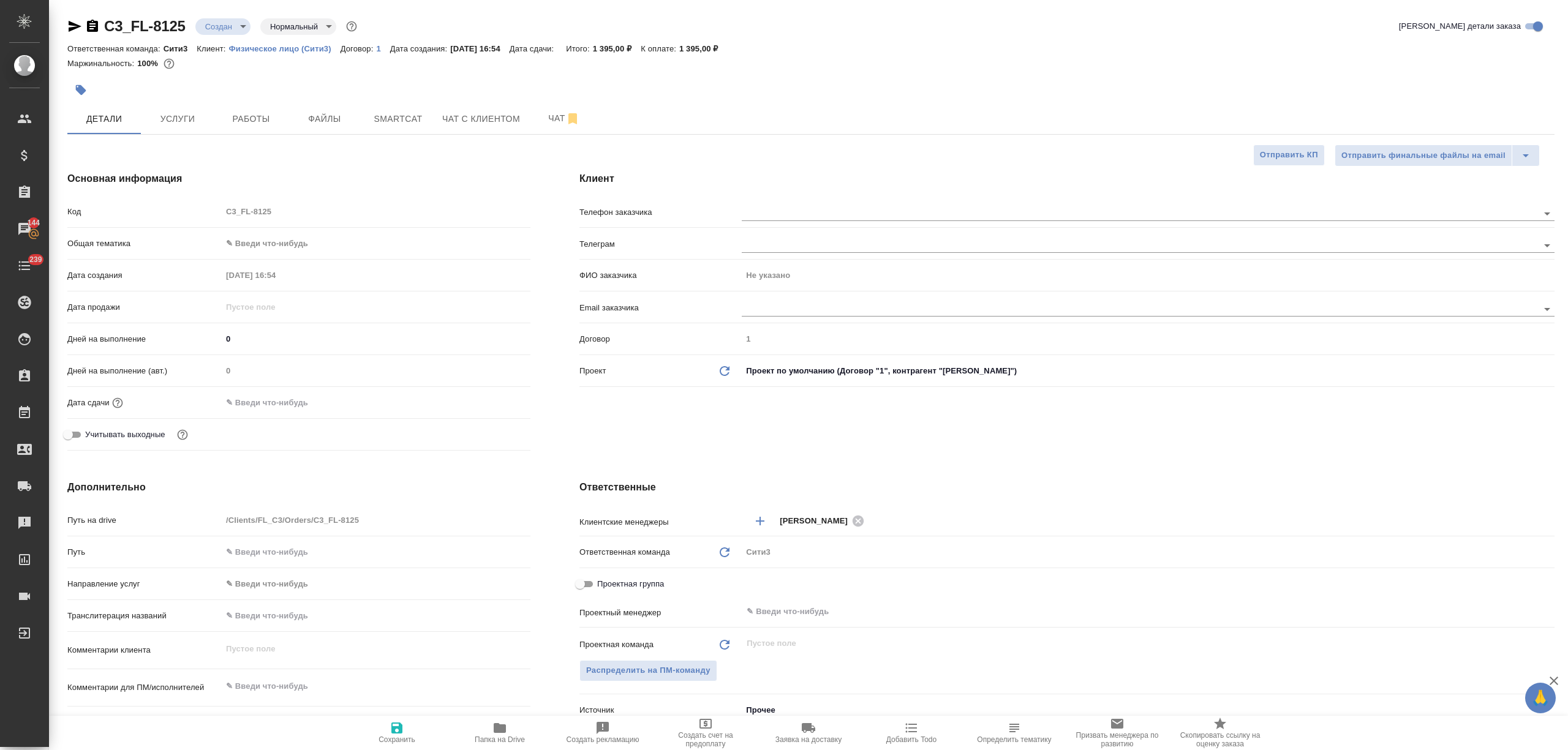
type textarea "x"
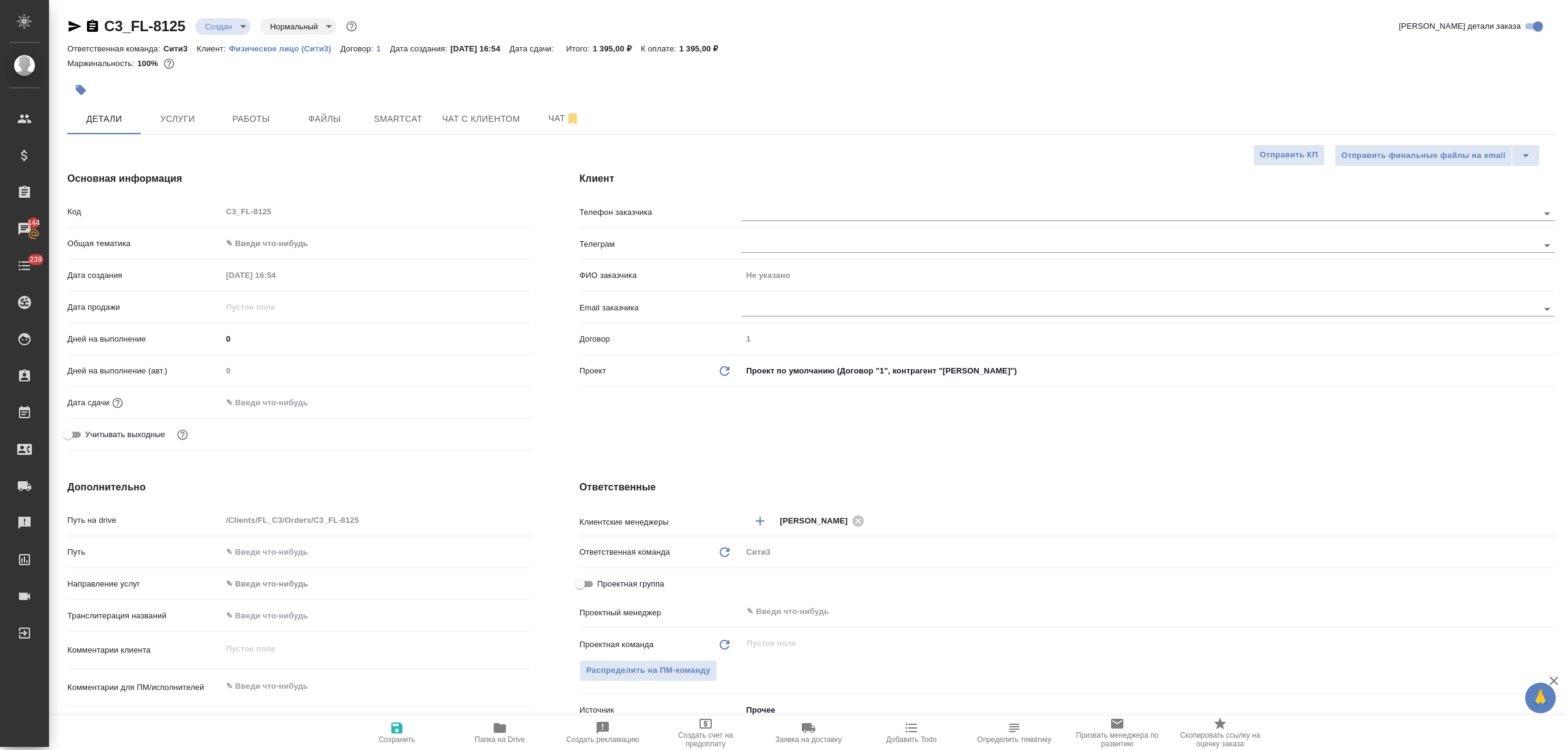
type textarea "x"
click at [774, 212] on input "text" at bounding box center [1119, 213] width 755 height 15
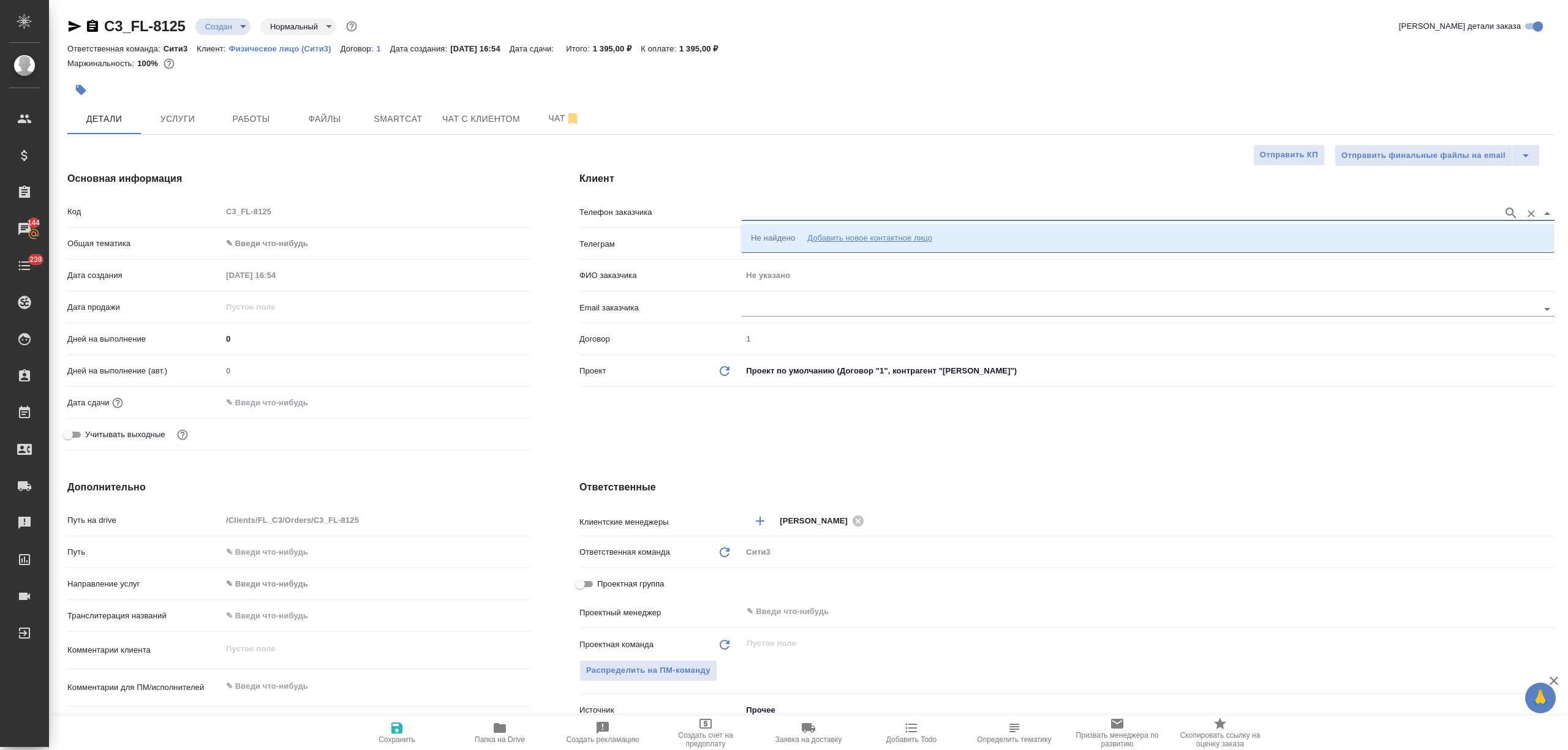
paste input "+992 97 829 4229"
type input "+992 97 829 4229"
click at [821, 239] on div "Добавить новое контактное лицо" at bounding box center [870, 238] width 125 height 12
select select "TJ"
type input "+992 97 829 4229"
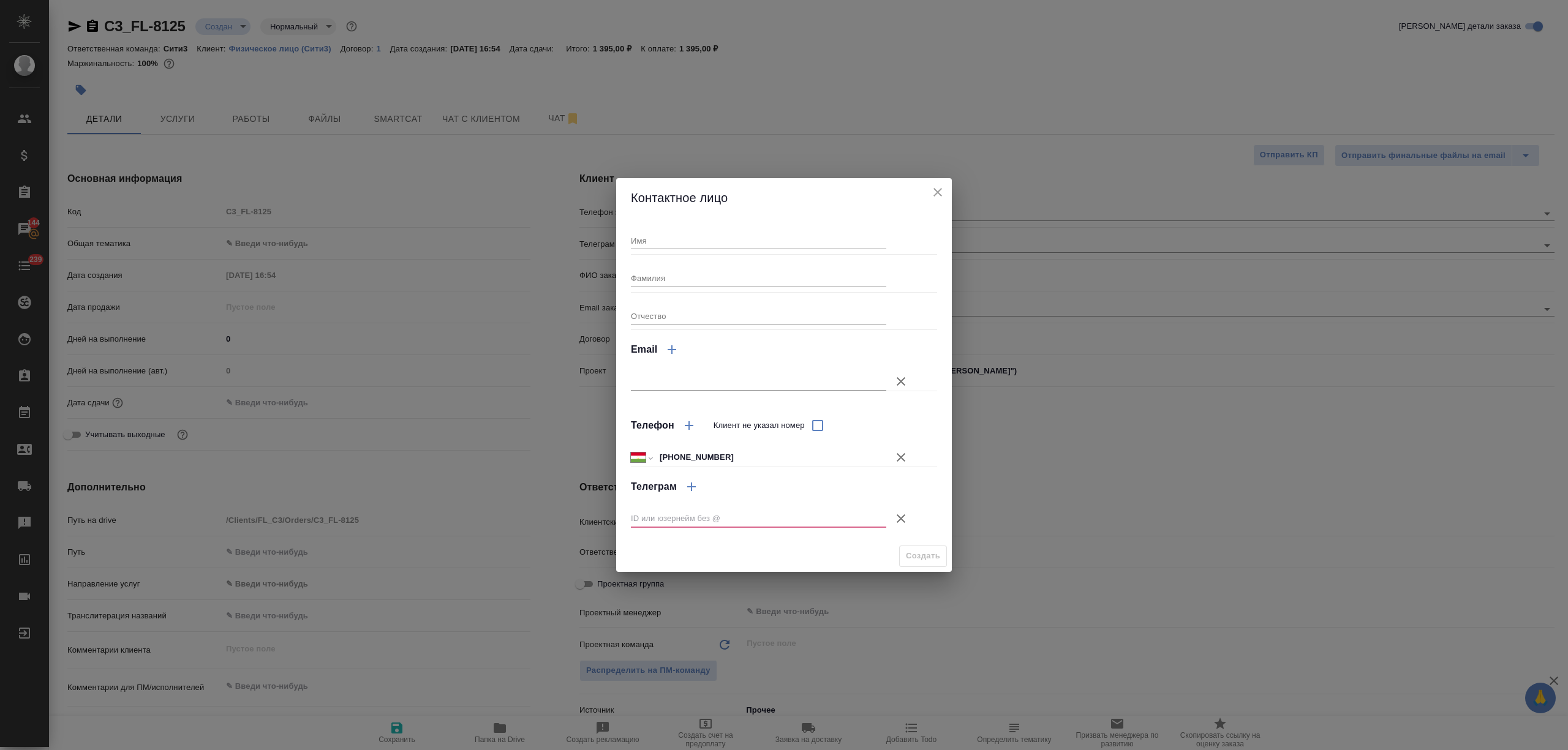
click at [892, 516] on button "Клиент не указал номер" at bounding box center [900, 518] width 29 height 29
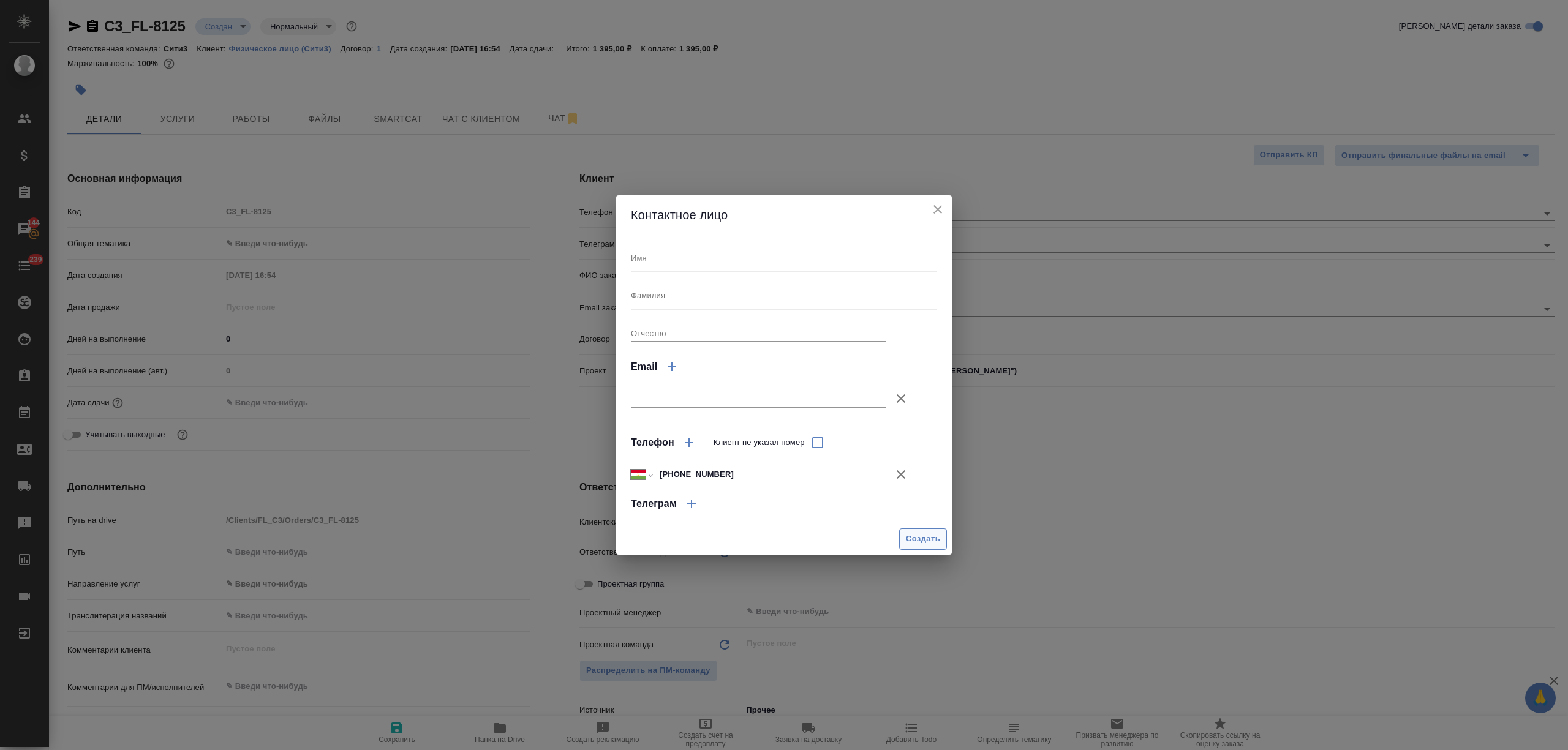
click at [922, 537] on span "Создать" at bounding box center [923, 539] width 34 height 14
type textarea "x"
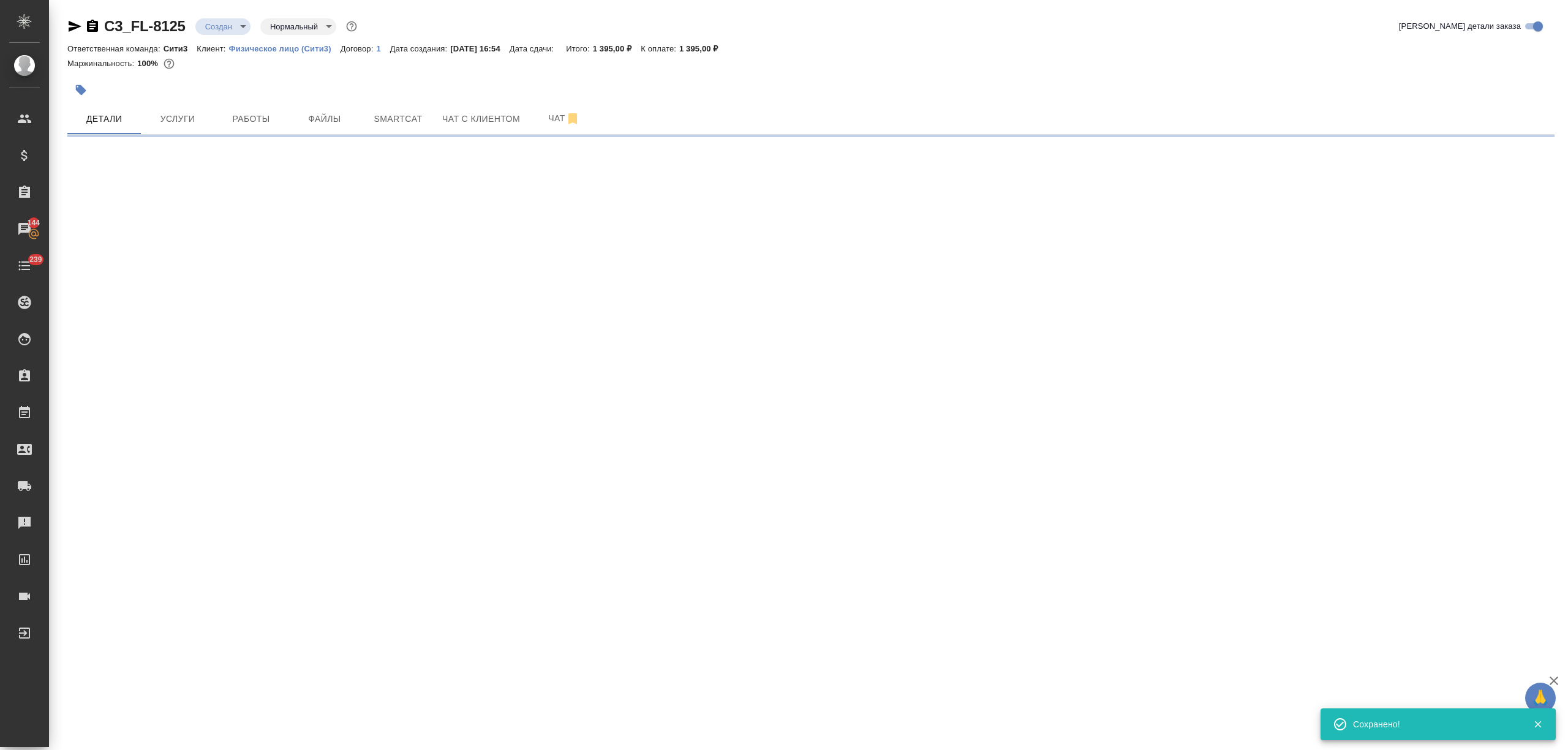
type input "holyTrinity"
select select "RU"
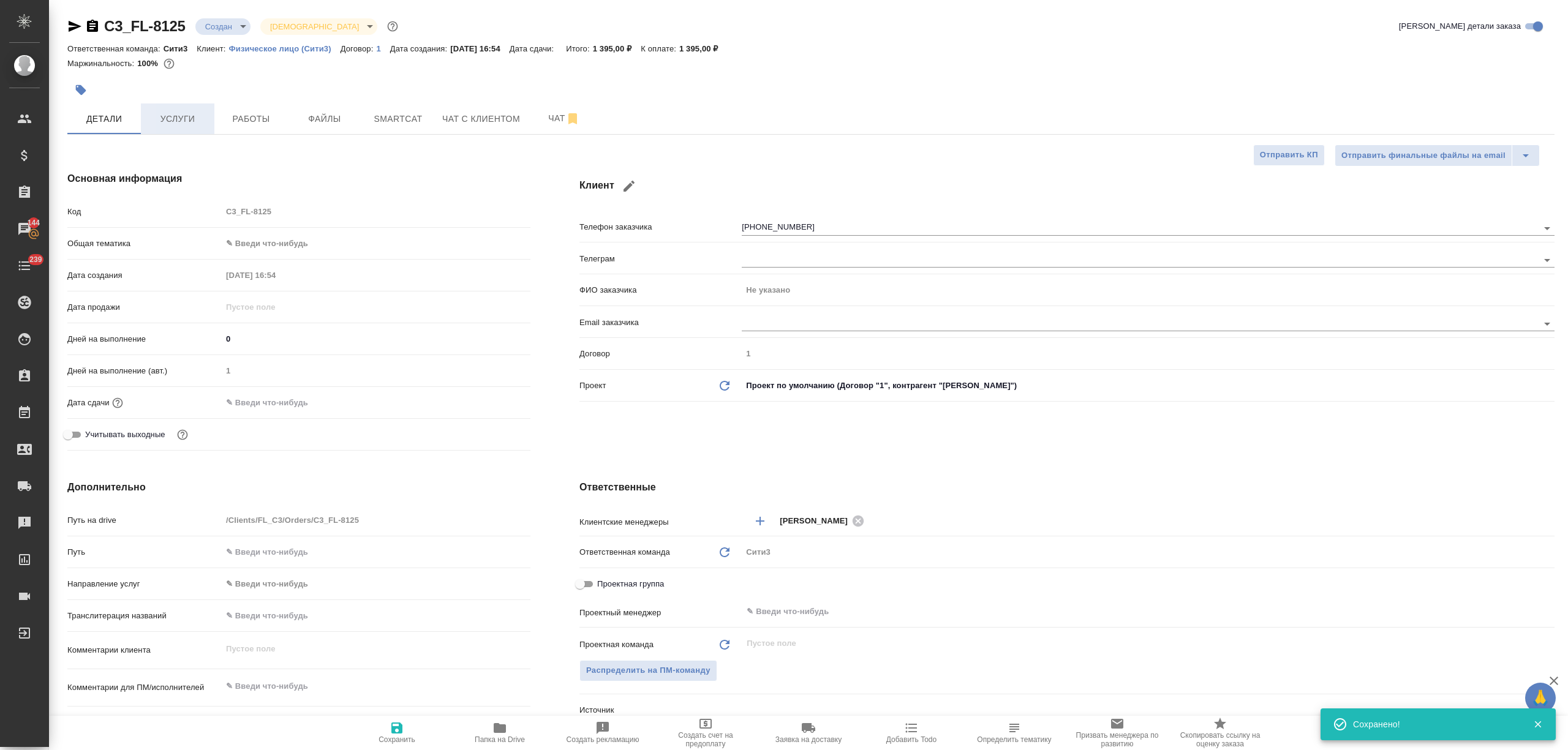
type textarea "x"
click at [439, 120] on button "Чат с клиентом" at bounding box center [481, 118] width 92 height 30
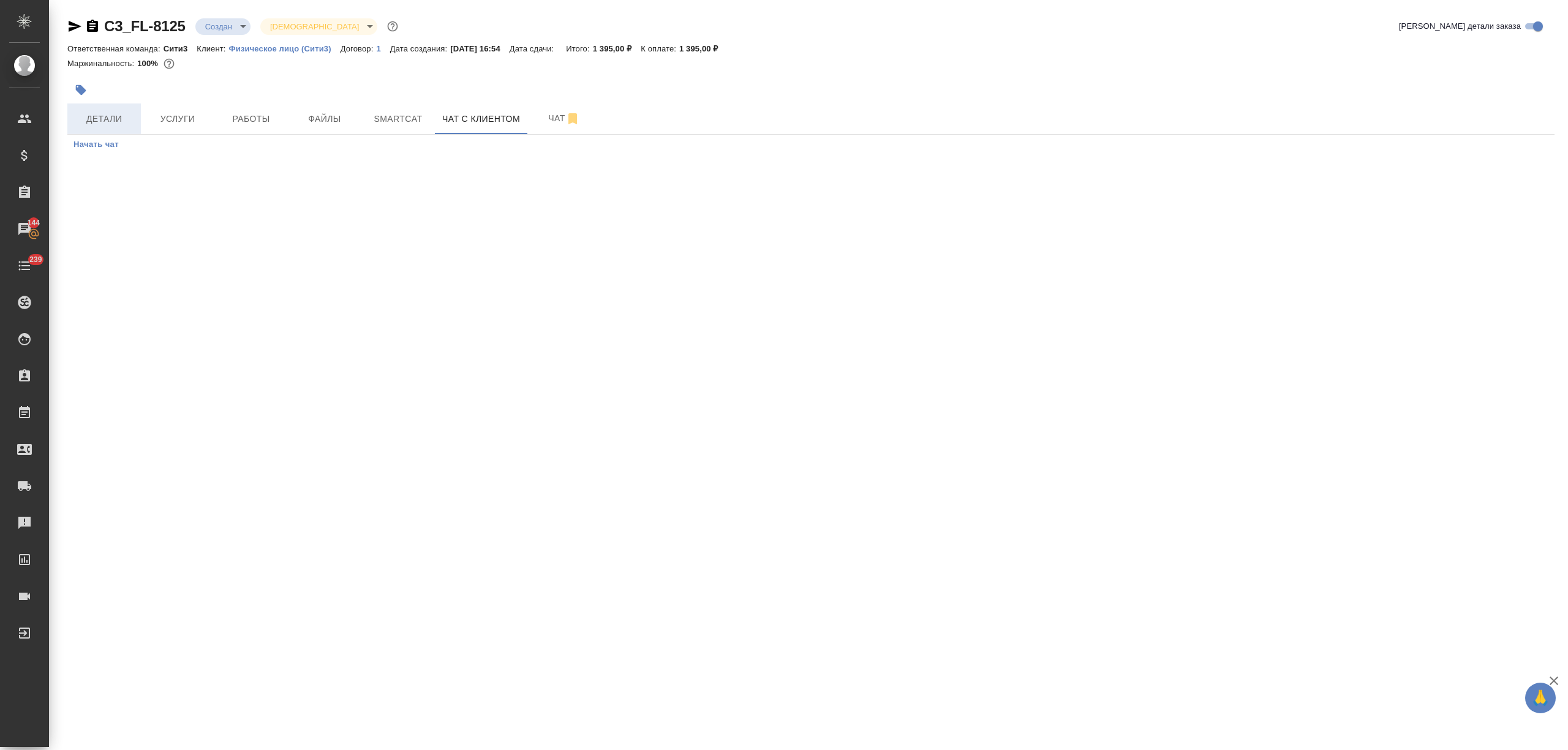
click at [108, 115] on span "Детали" at bounding box center [104, 119] width 59 height 16
select select "RU"
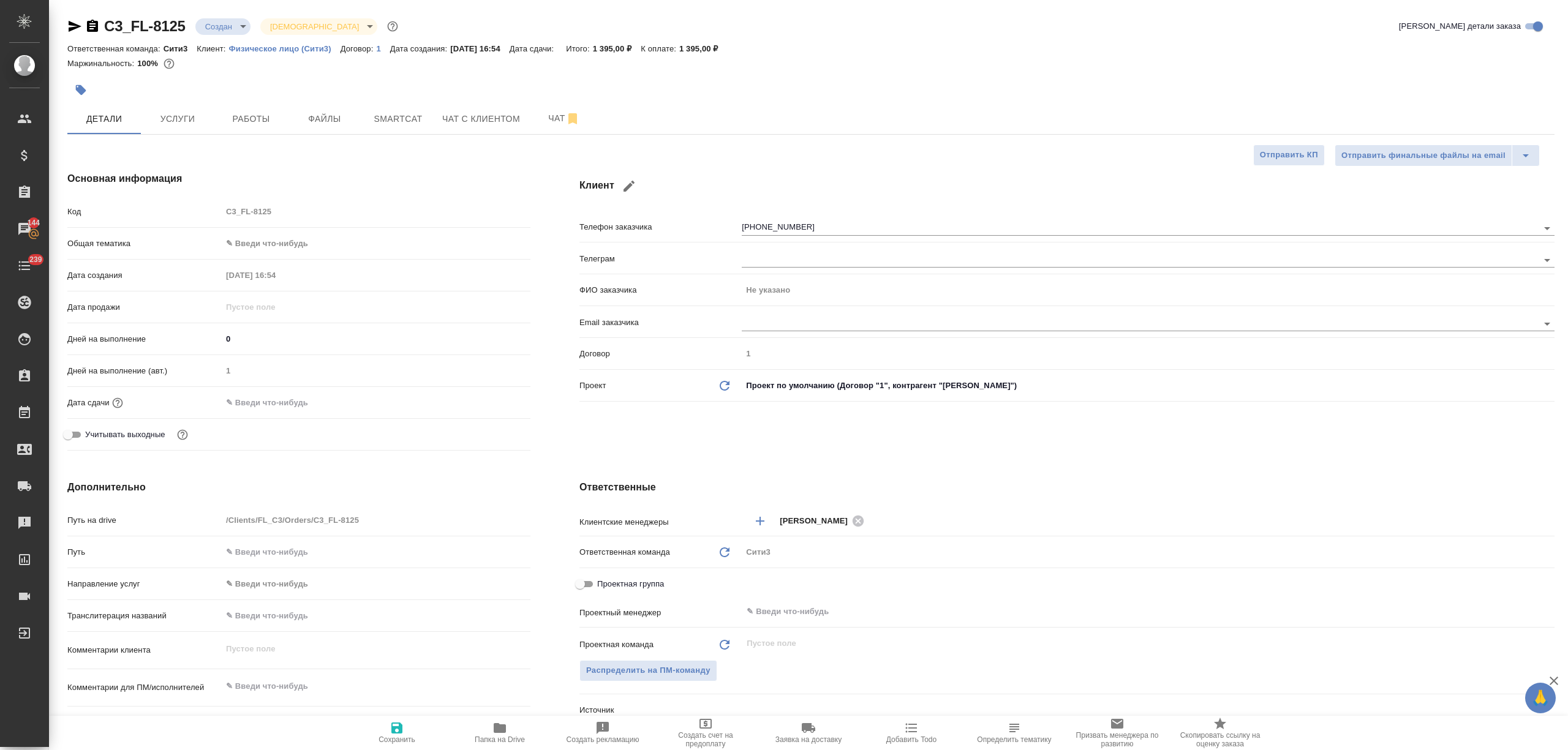
type textarea "x"
click at [486, 121] on span "Чат с клиентом" at bounding box center [481, 119] width 78 height 16
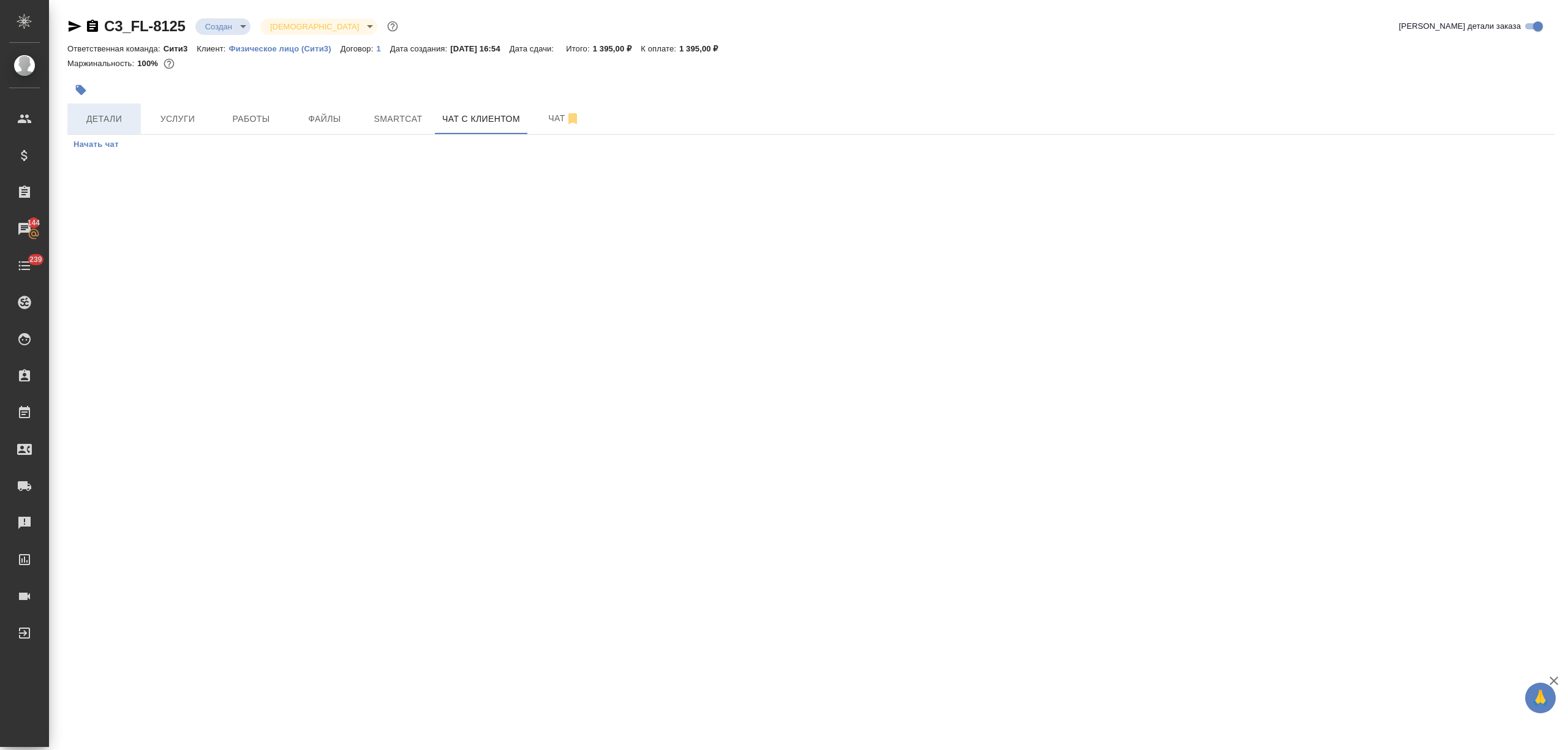
click at [125, 118] on span "Детали" at bounding box center [104, 119] width 59 height 16
select select "RU"
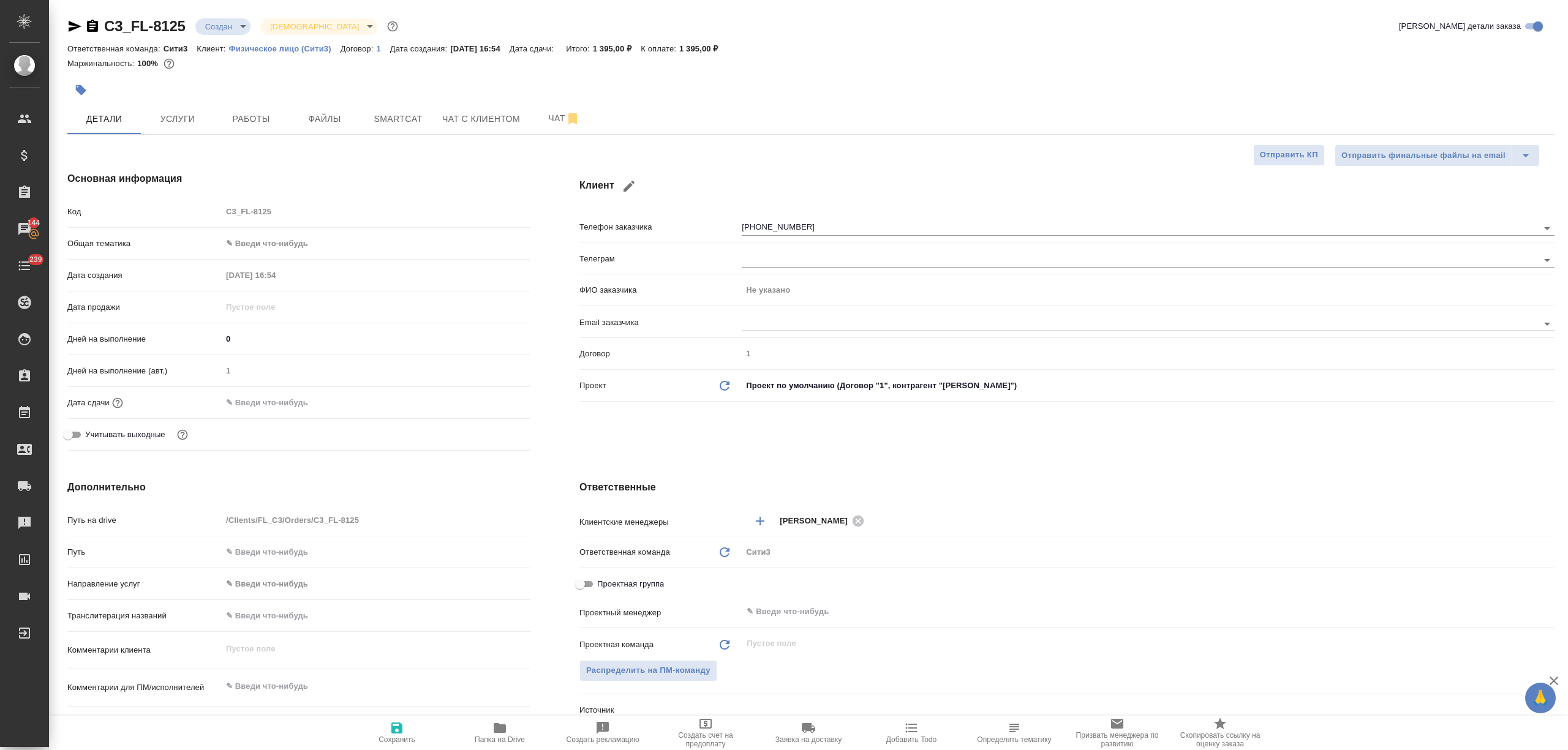
type textarea "x"
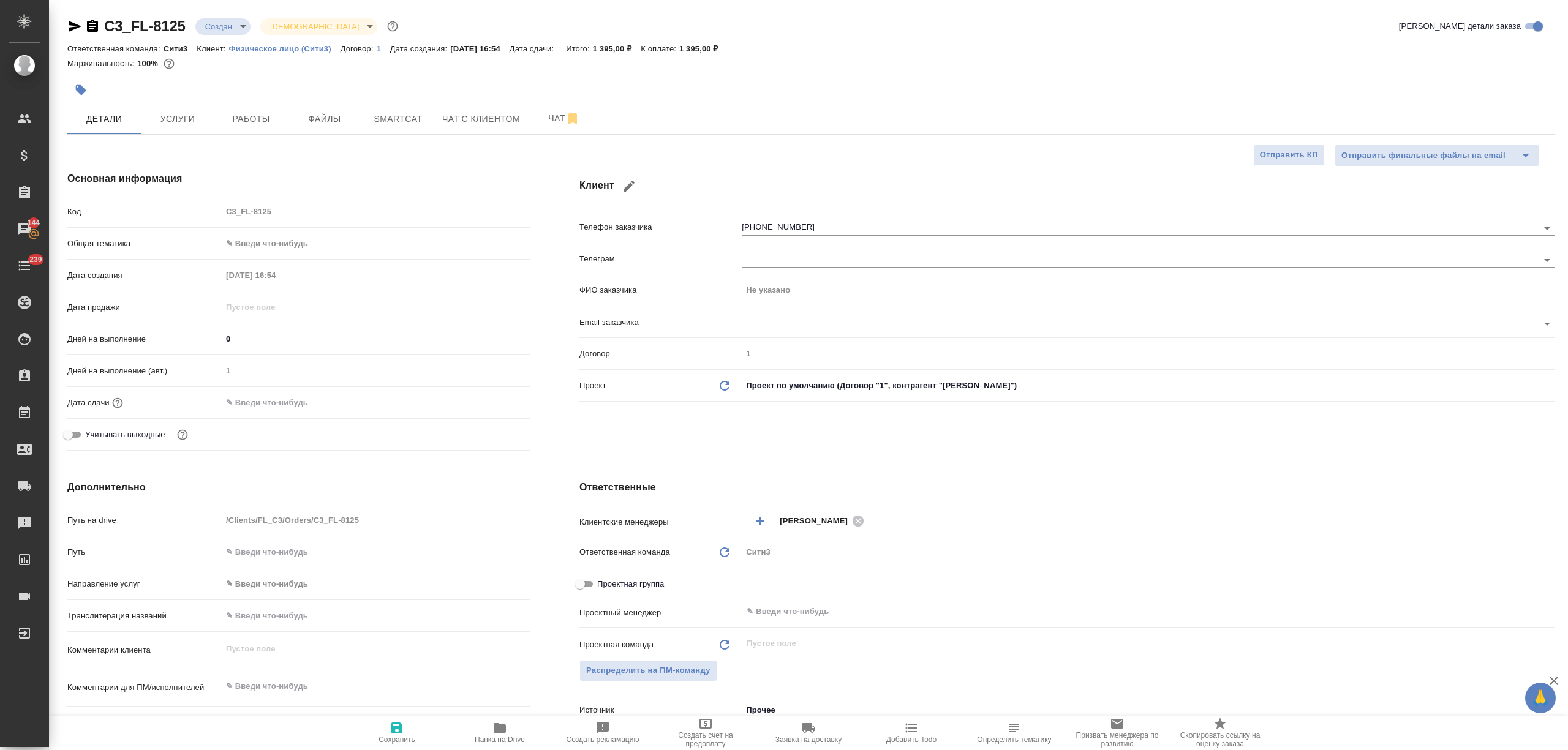
type textarea "x"
click at [472, 117] on span "Чат с клиентом" at bounding box center [481, 119] width 78 height 16
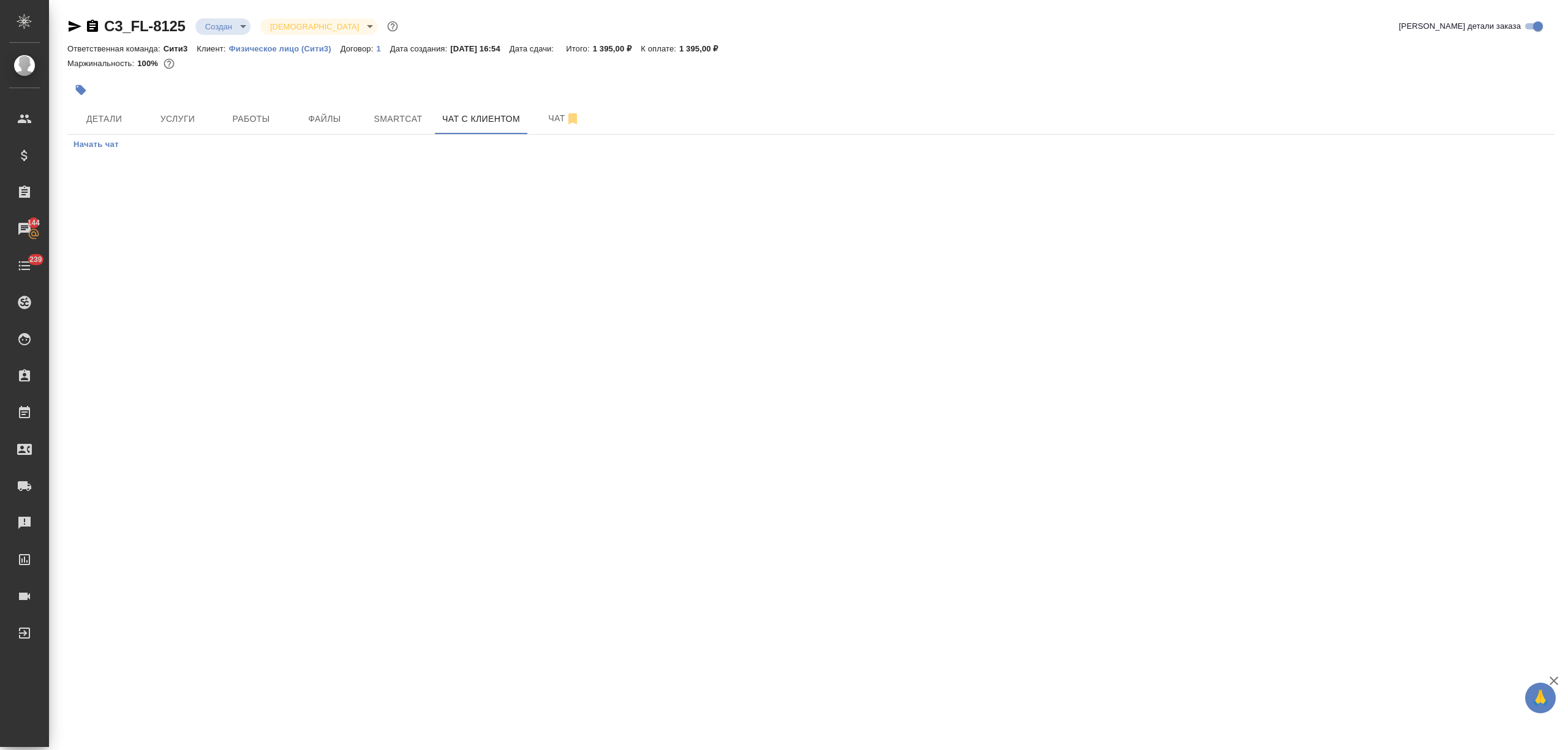
click at [448, 311] on div ".cls-1 fill:#fff; AWATERA Nikitina Tatiana Клиенты Спецификации Заказы 144 Чаты…" at bounding box center [784, 375] width 1568 height 750
click at [106, 145] on span "Начать чат" at bounding box center [96, 145] width 45 height 14
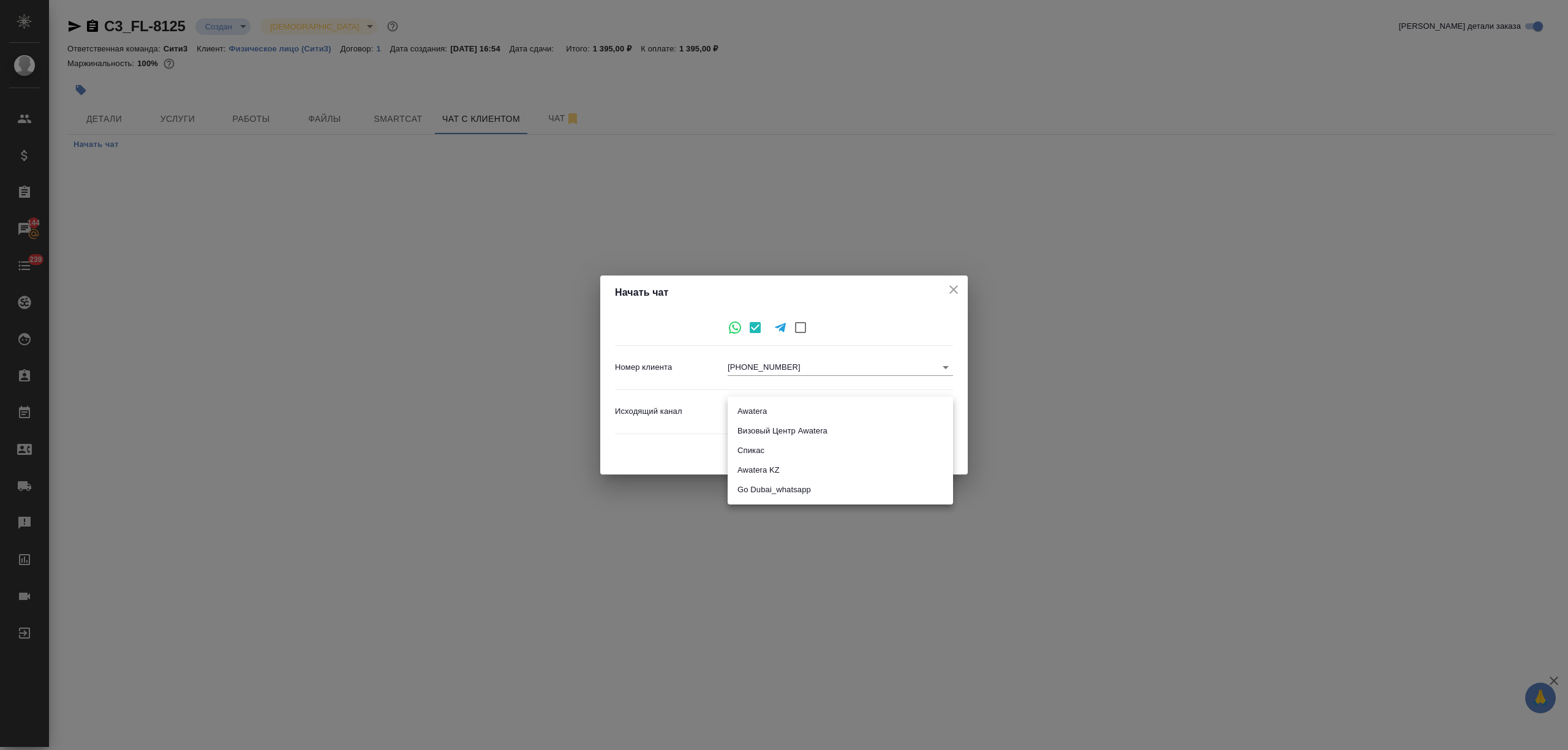
click at [792, 405] on body "🙏 .cls-1 fill:#fff; AWATERA Nikitina Tatiana Клиенты Спецификации Заказы 144 Ча…" at bounding box center [784, 424] width 1568 height 849
click at [777, 418] on li "Awatera" at bounding box center [840, 411] width 225 height 19
type input "2"
click at [919, 459] on span "Начать" at bounding box center [926, 455] width 29 height 14
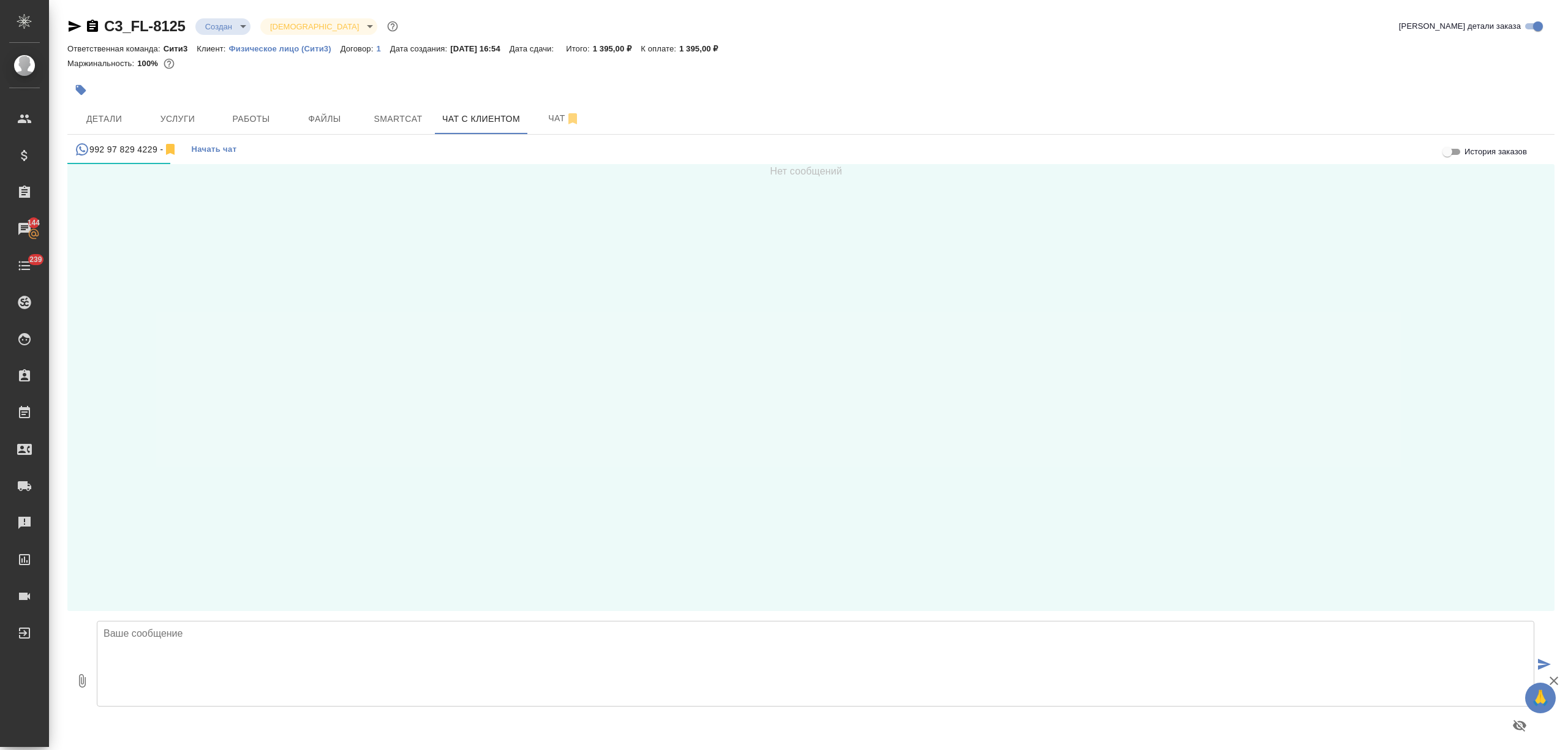
scroll to position [6, 0]
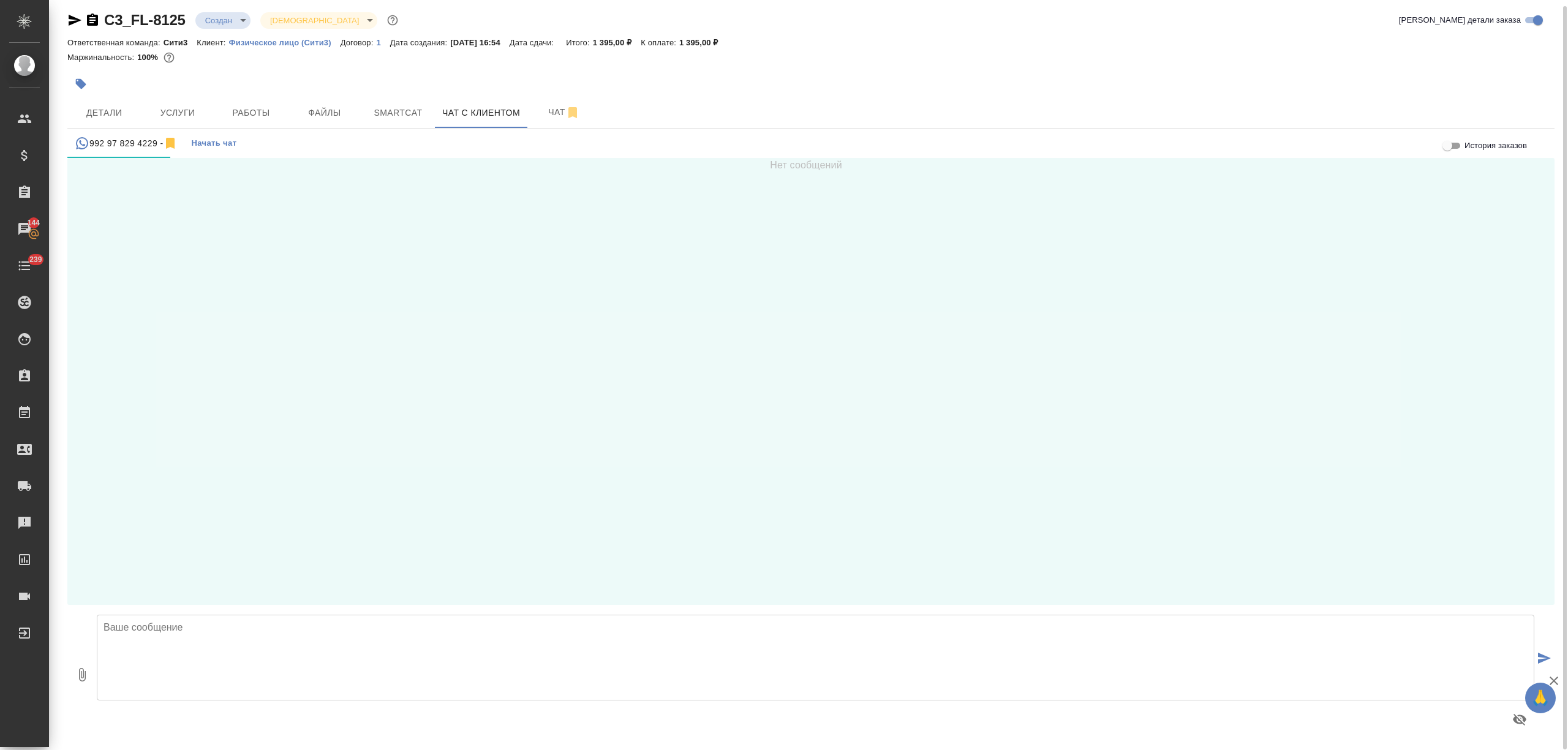
click at [200, 639] on textarea at bounding box center [815, 657] width 1438 height 86
type textarea "Добрый день! Направляю Вам ссылку на оплату –"
click at [113, 106] on span "Детали" at bounding box center [104, 113] width 59 height 16
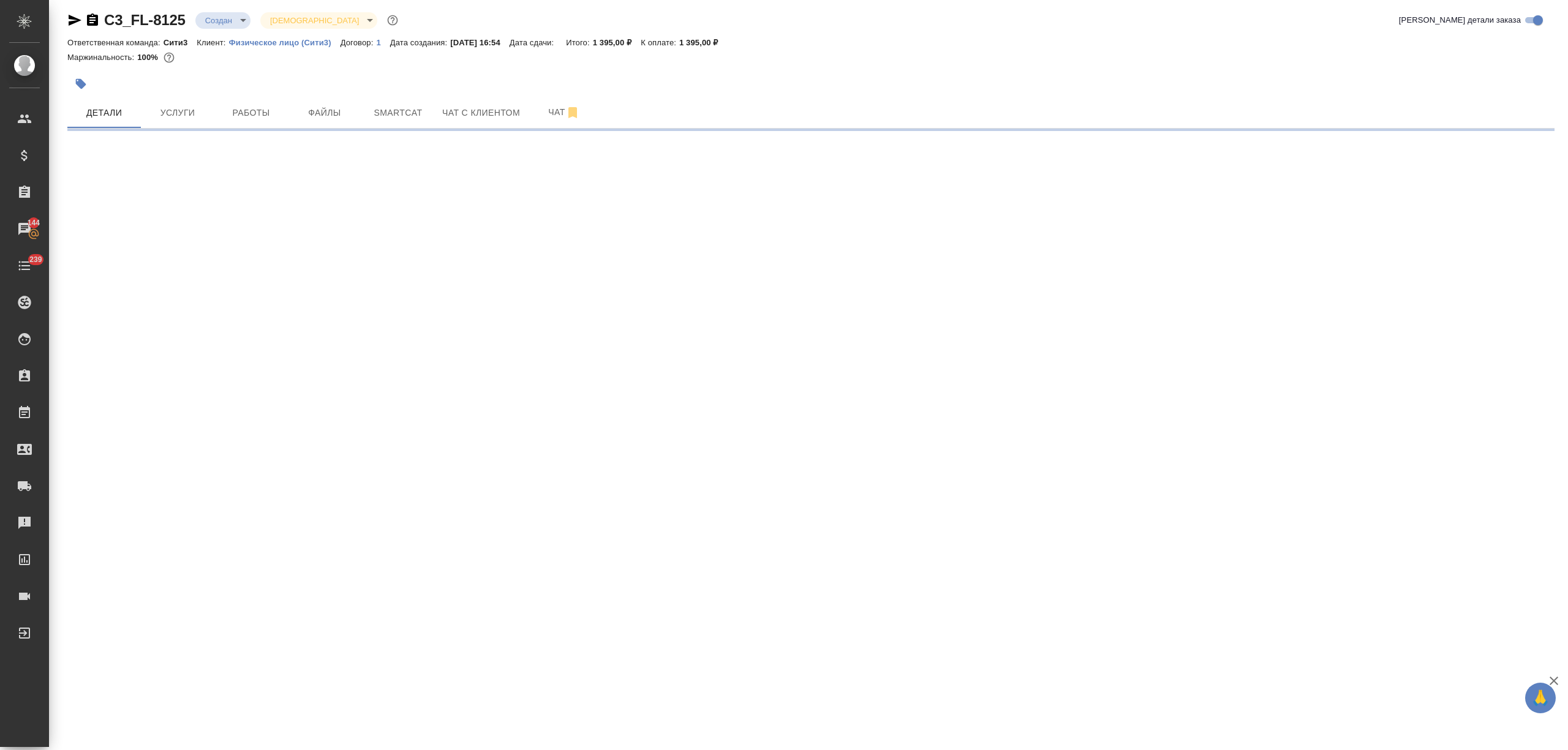
select select "RU"
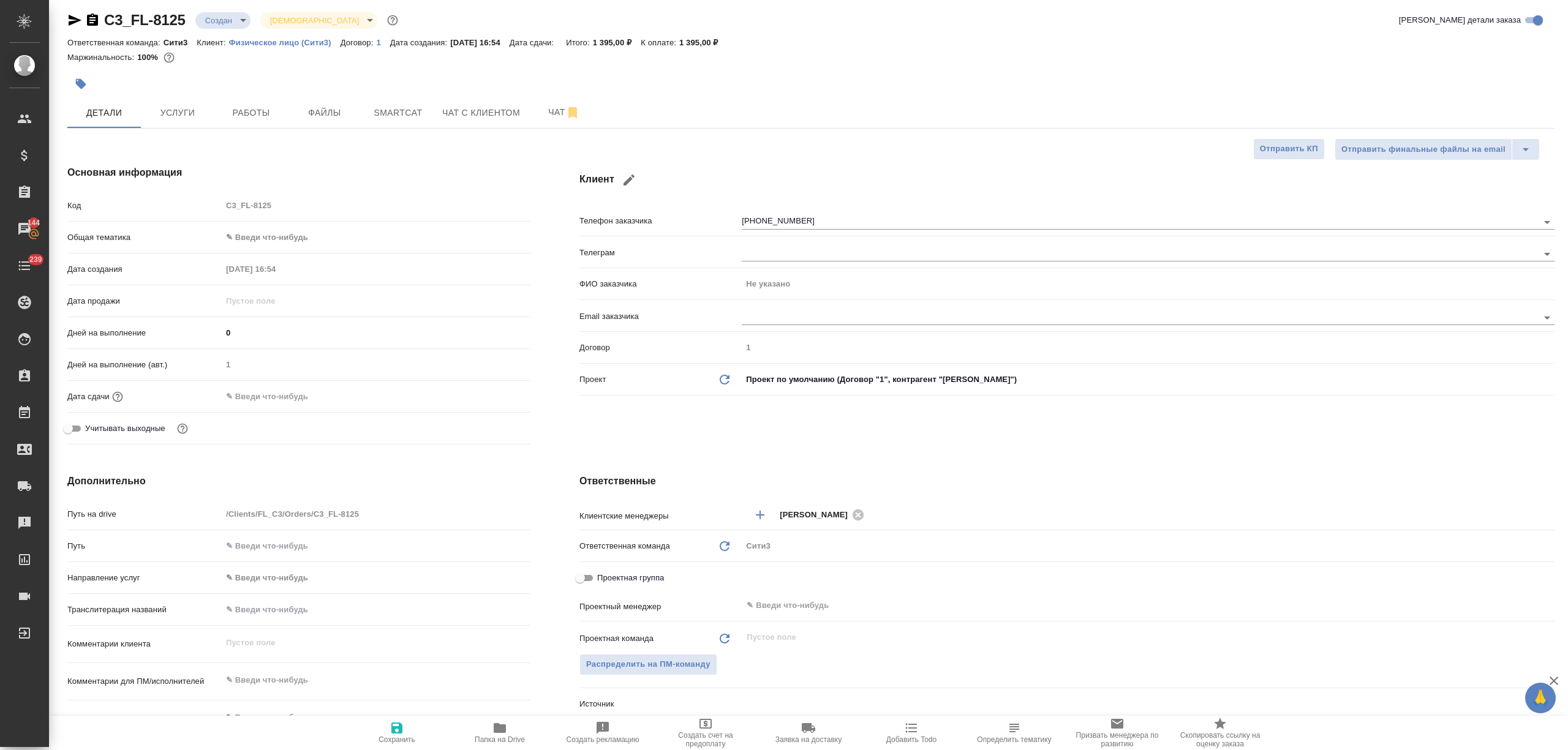
type textarea "x"
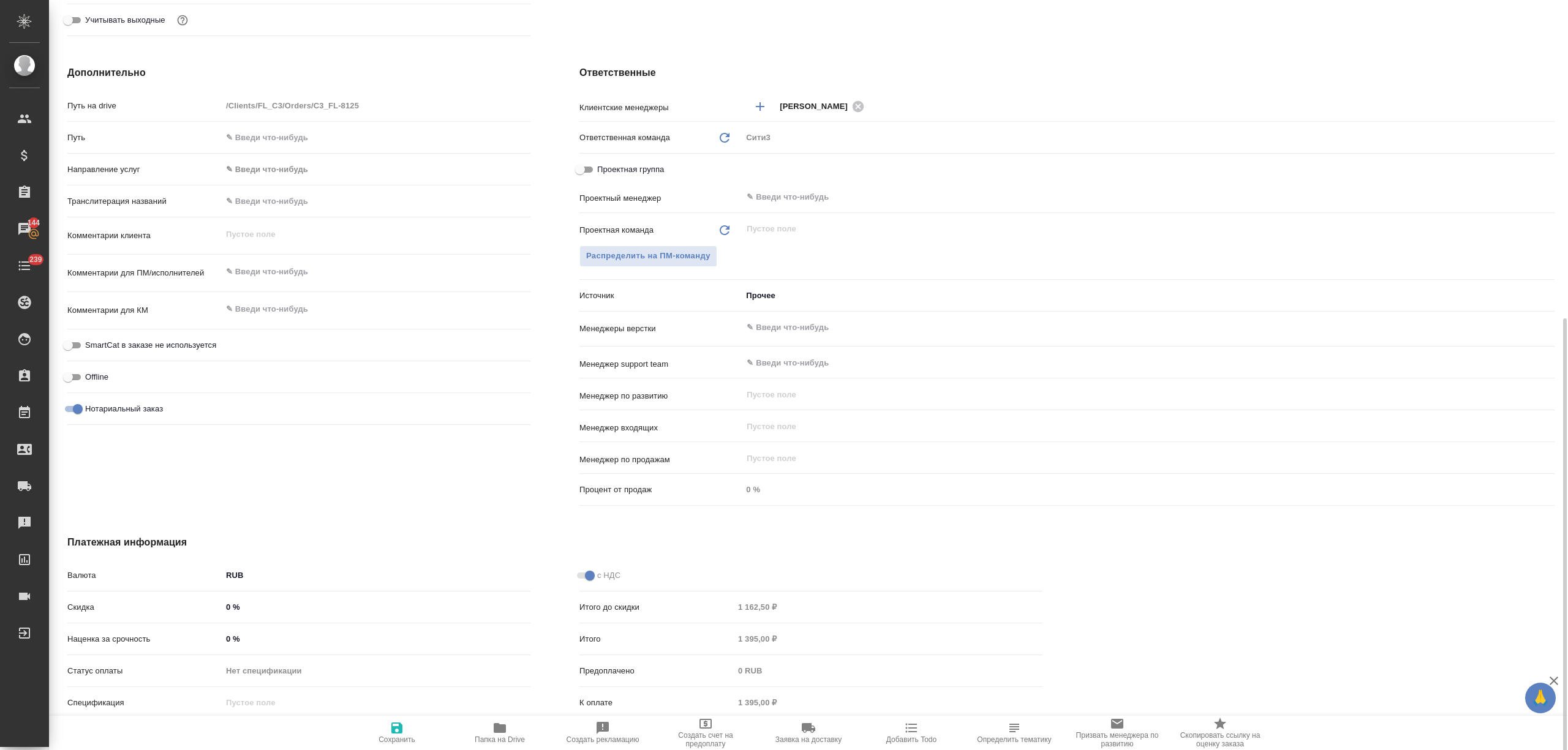
scroll to position [451, 0]
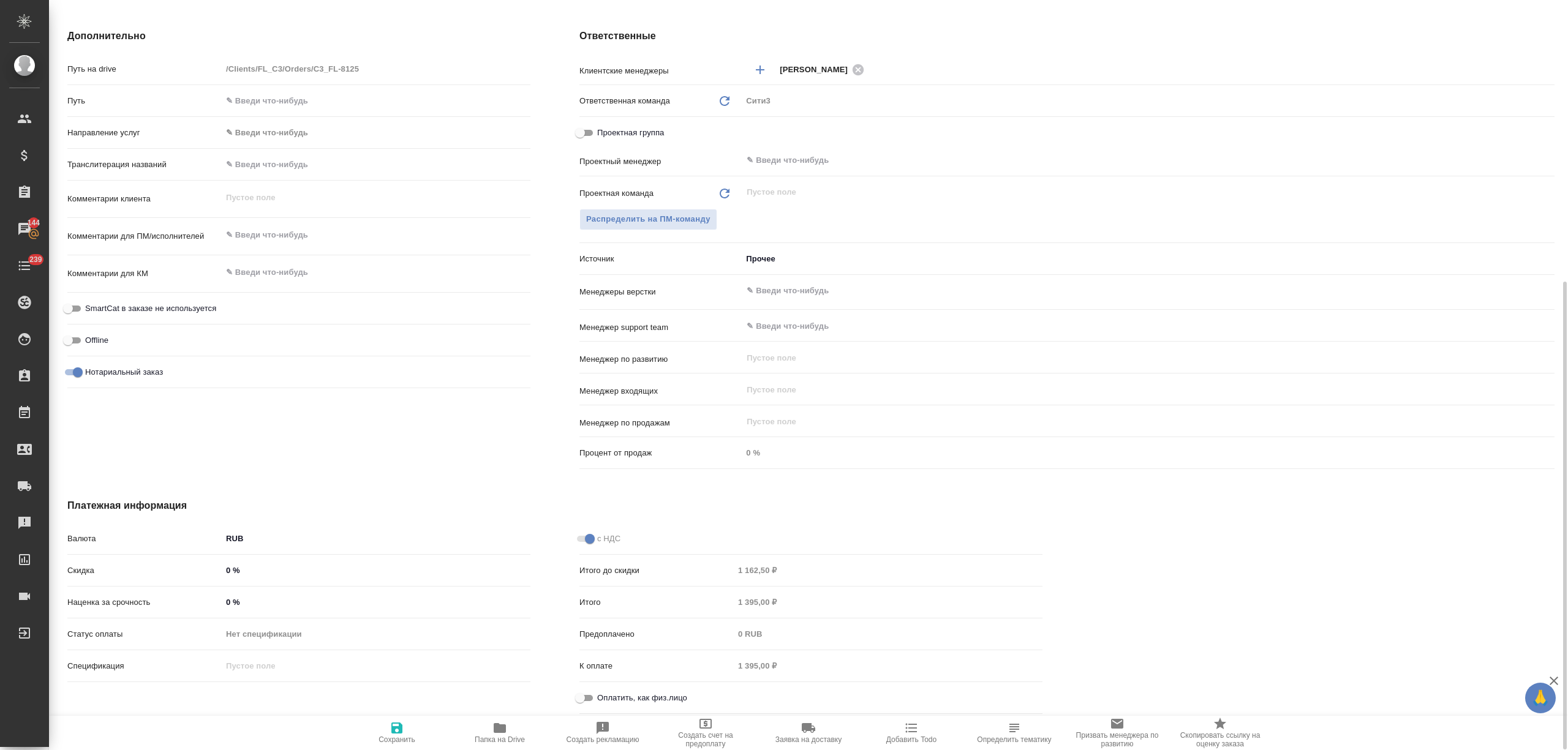
click at [592, 698] on input "Оплатить, как физ.лицо" at bounding box center [580, 697] width 44 height 15
checkbox input "true"
type textarea "x"
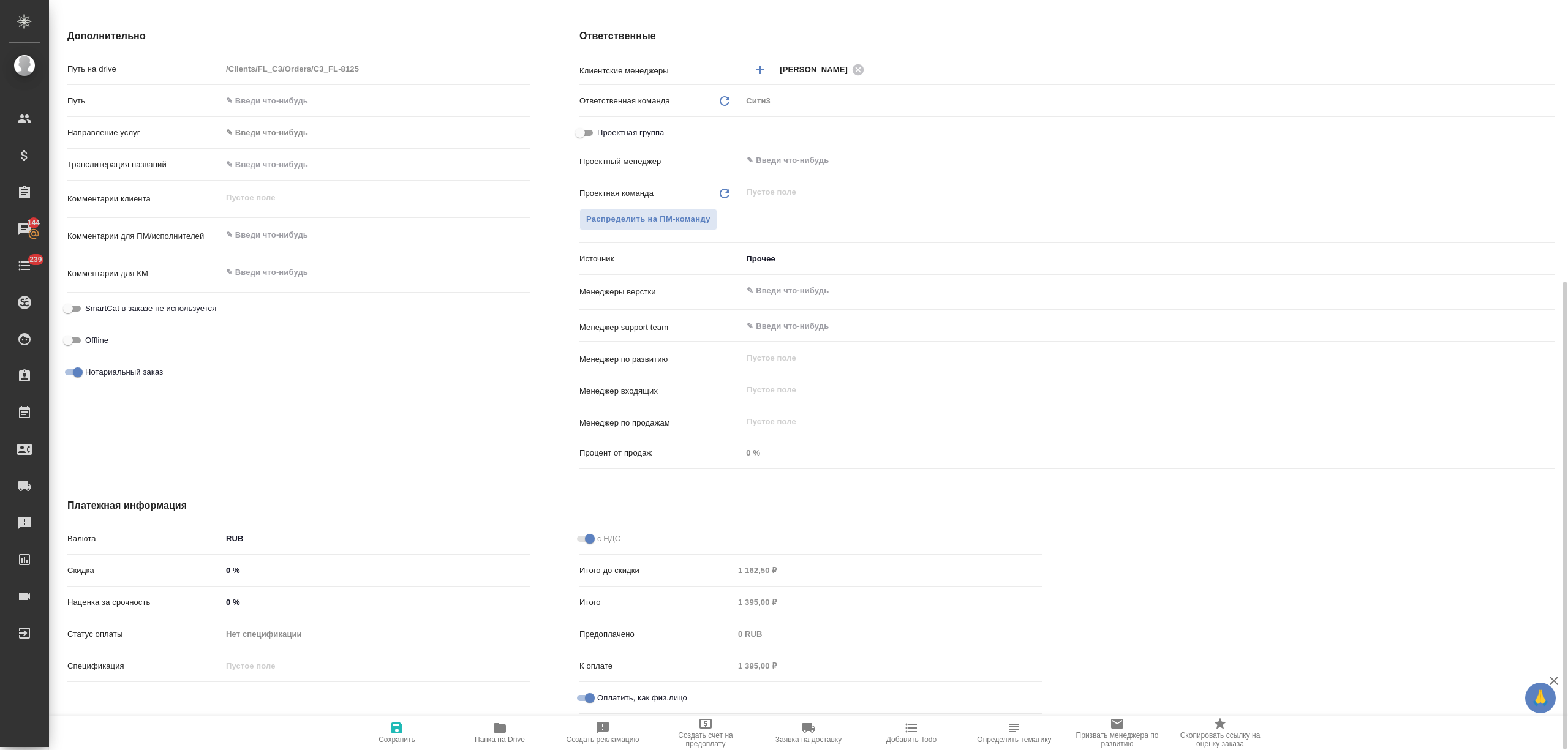
click at [402, 740] on span "Сохранить" at bounding box center [397, 739] width 37 height 8
type textarea "x"
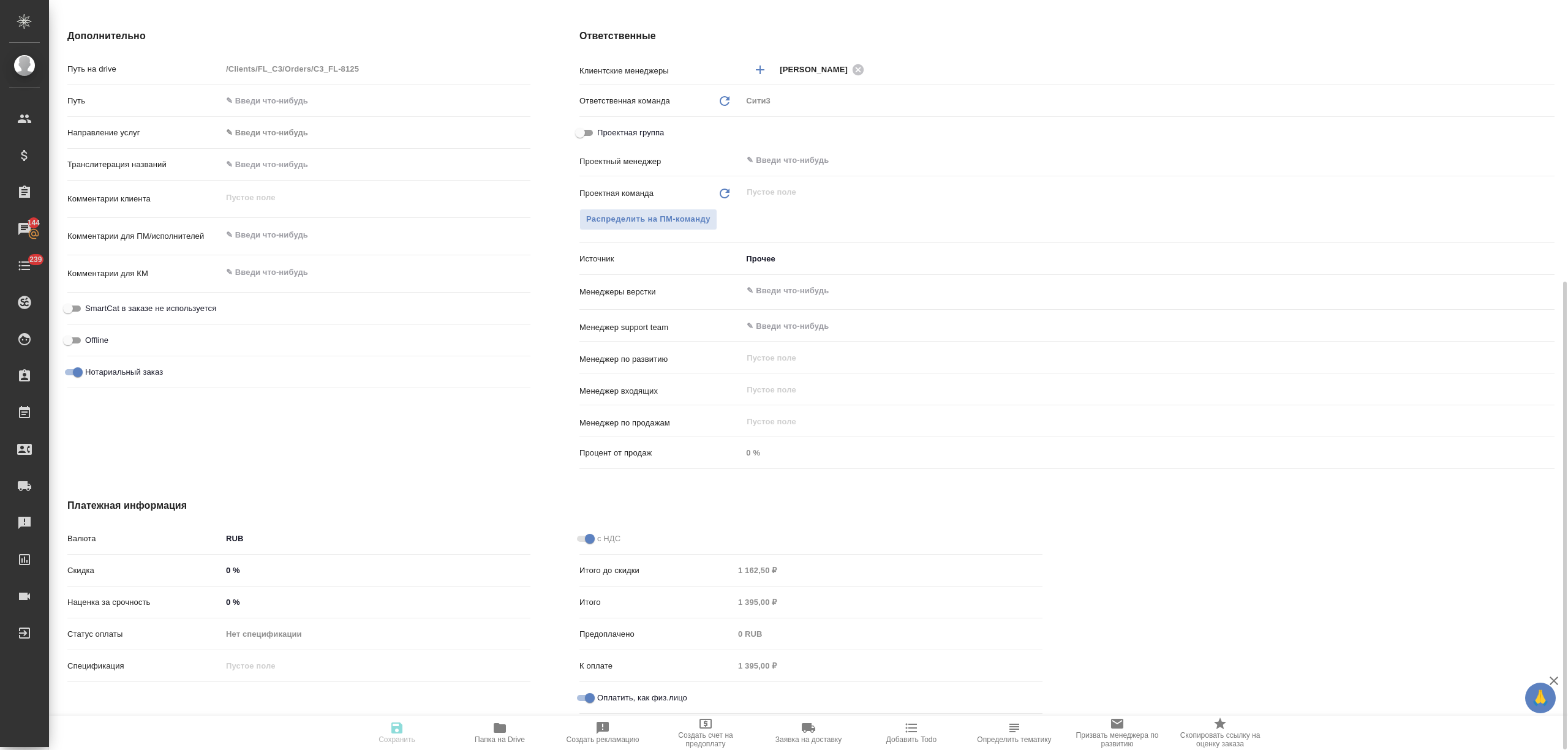
type textarea "x"
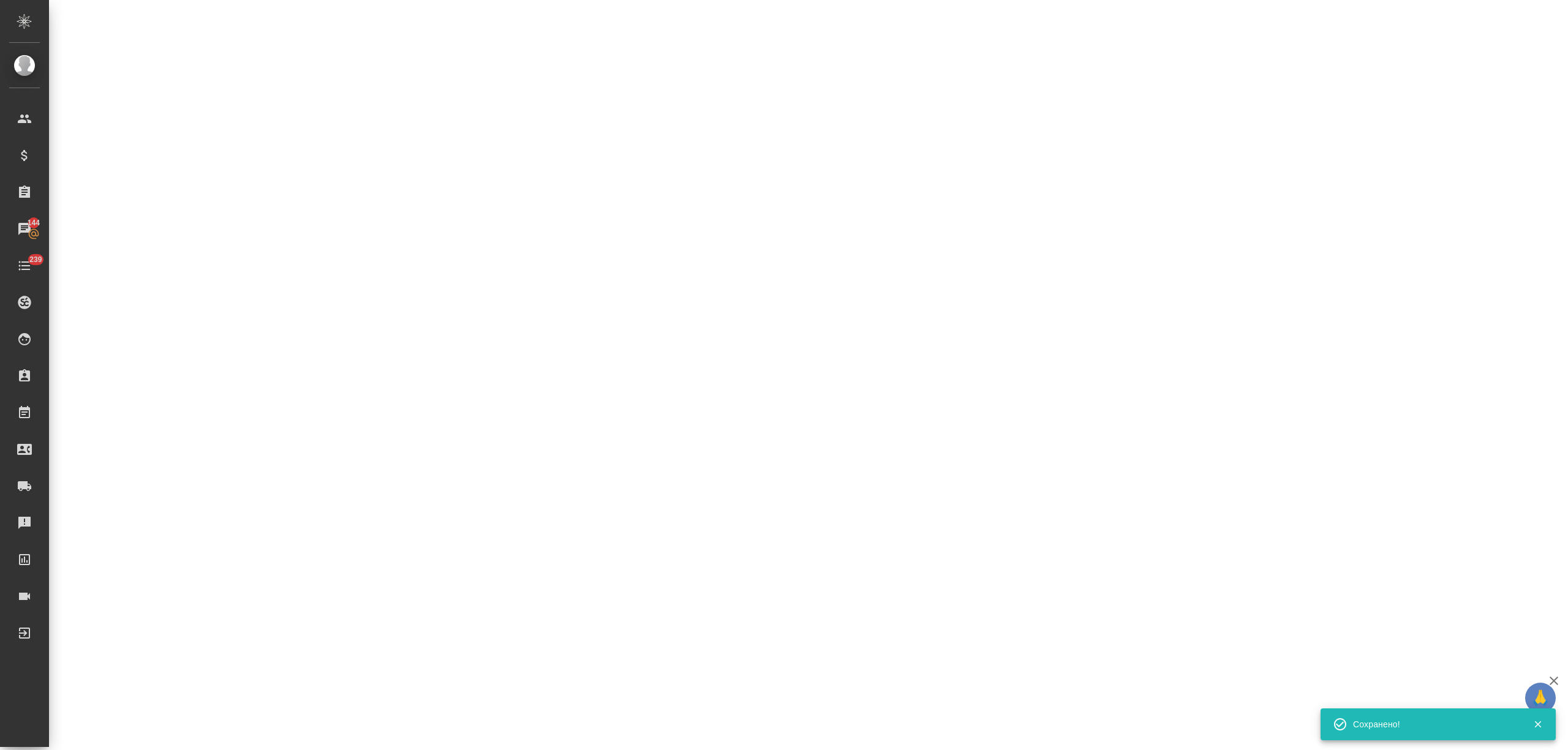
select select "RU"
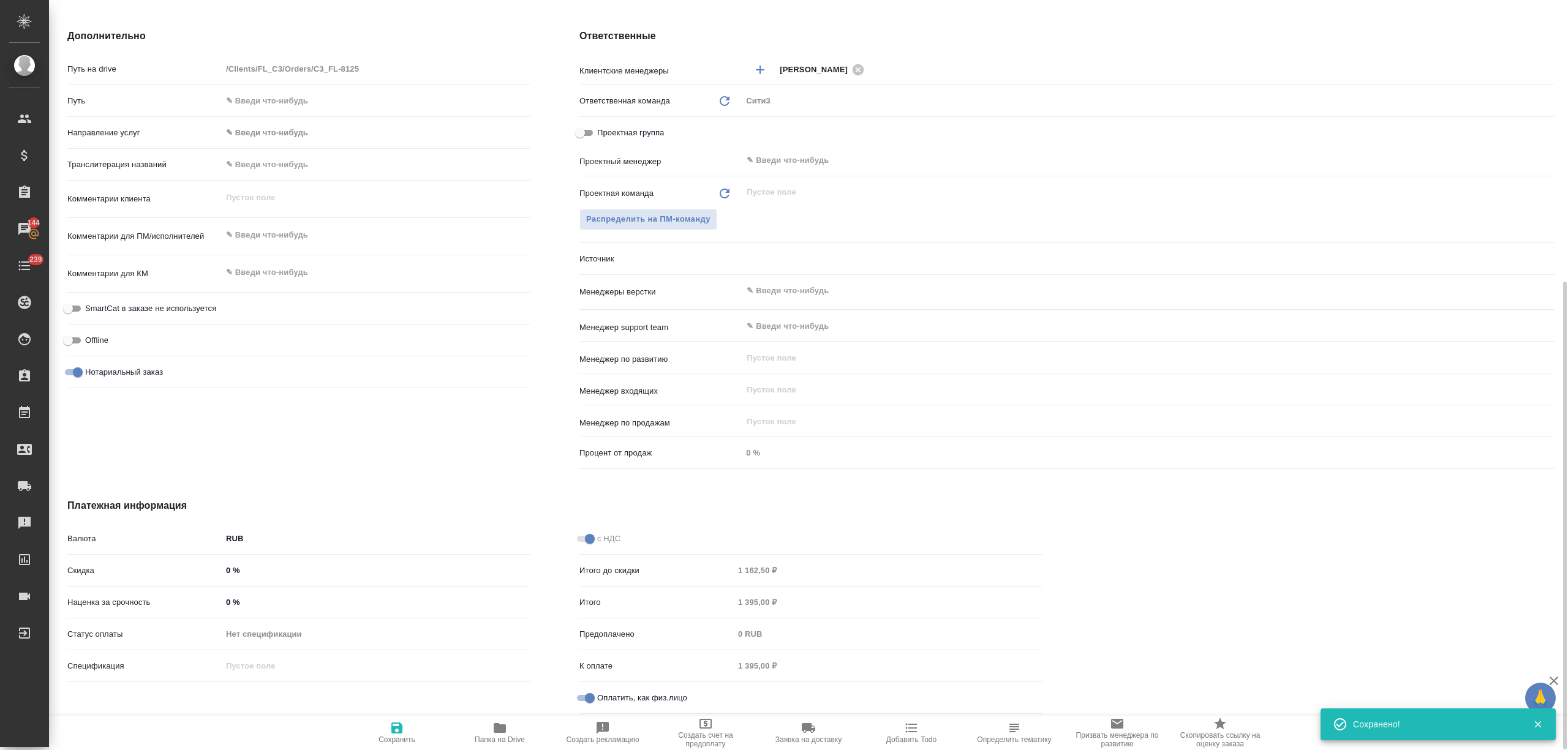
type textarea "x"
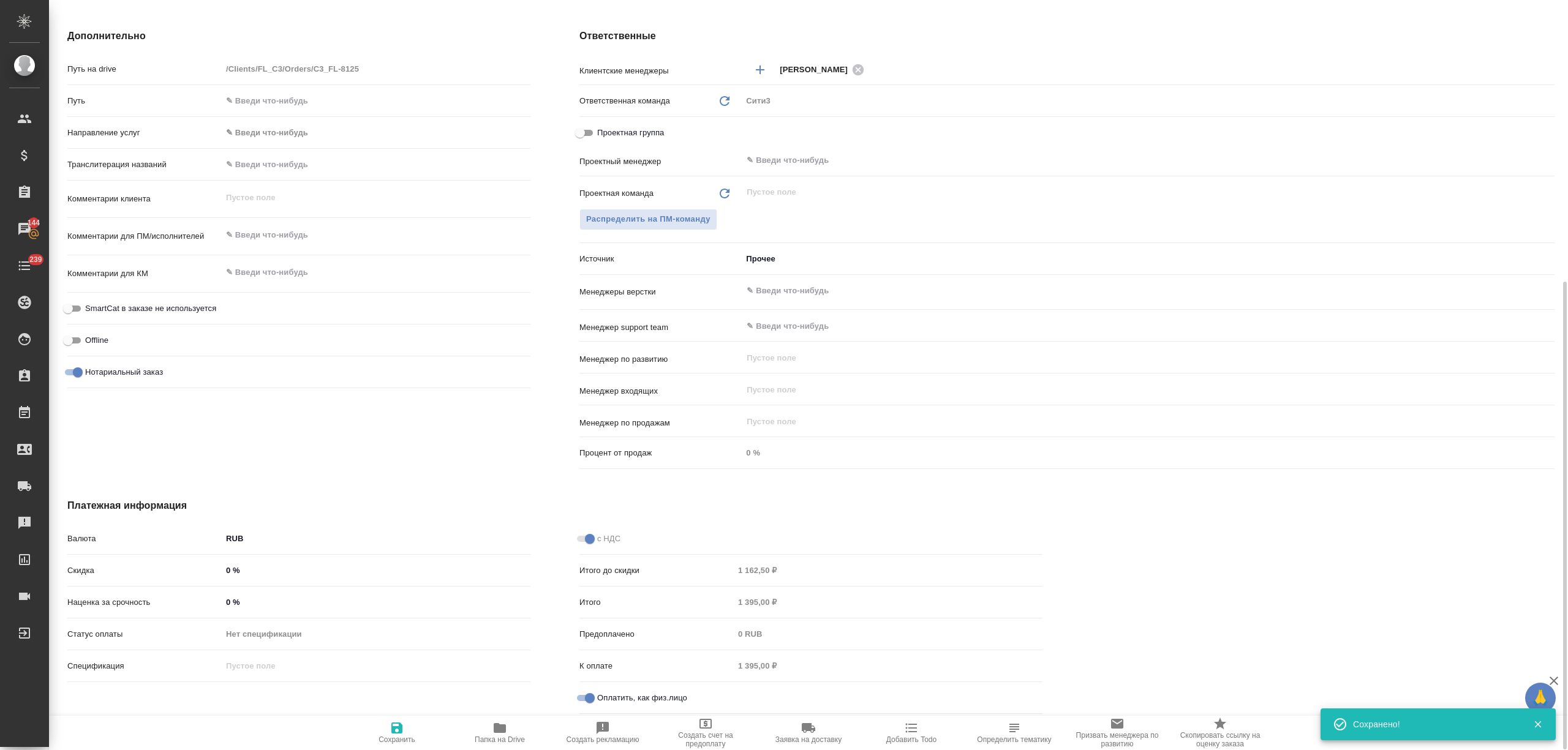
type textarea "x"
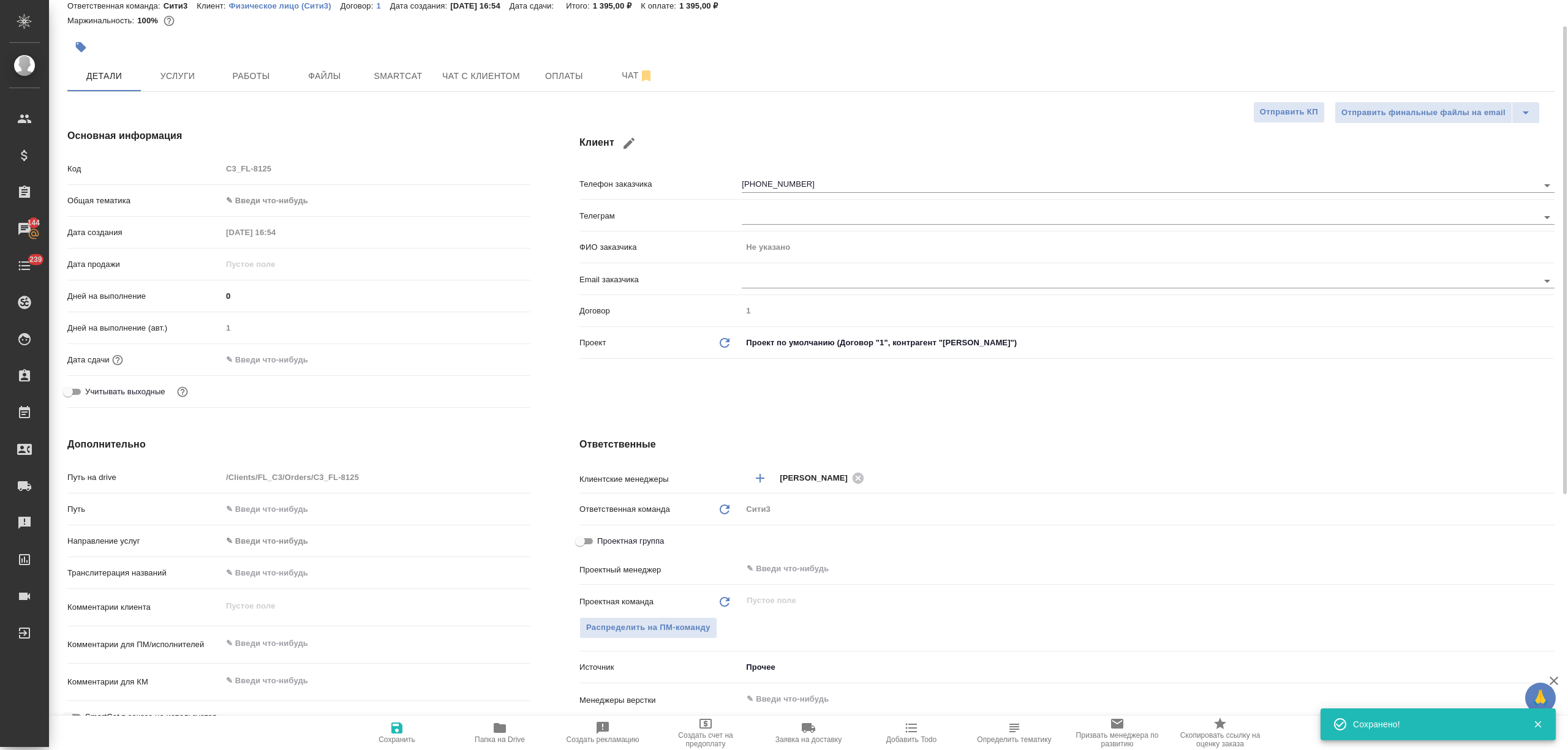
scroll to position [0, 0]
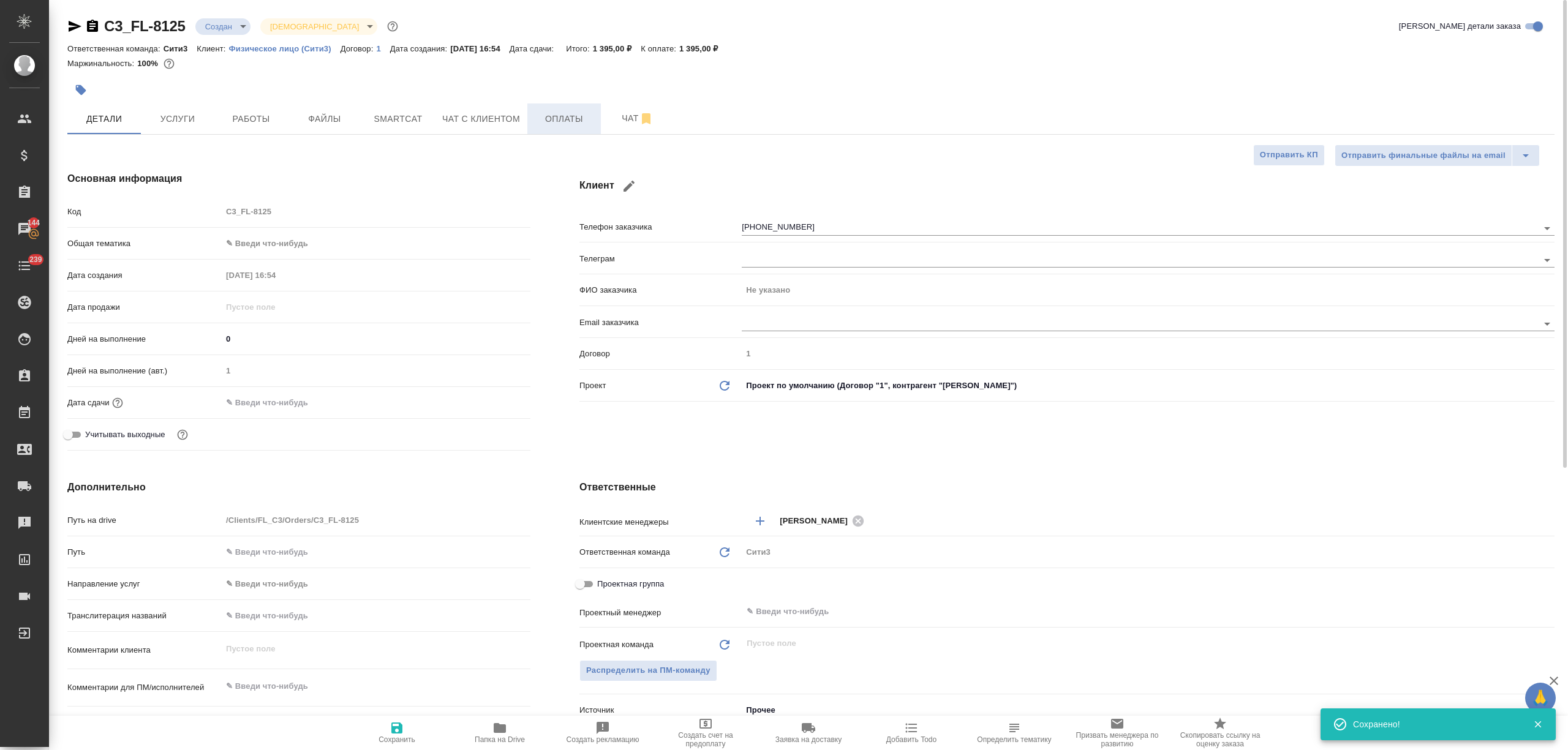
click at [574, 125] on span "Оплаты" at bounding box center [564, 119] width 59 height 16
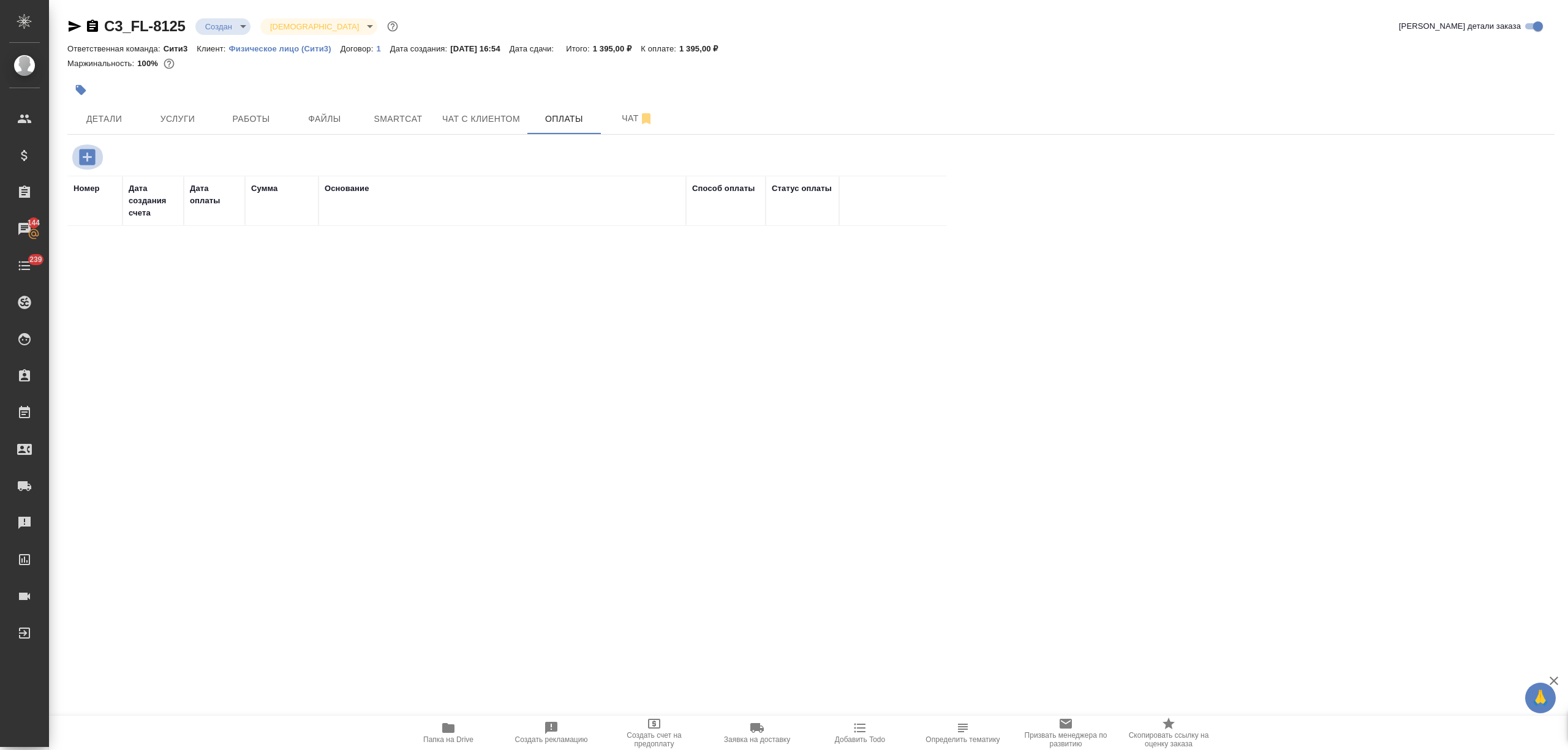
click at [82, 154] on icon "button" at bounding box center [87, 156] width 16 height 16
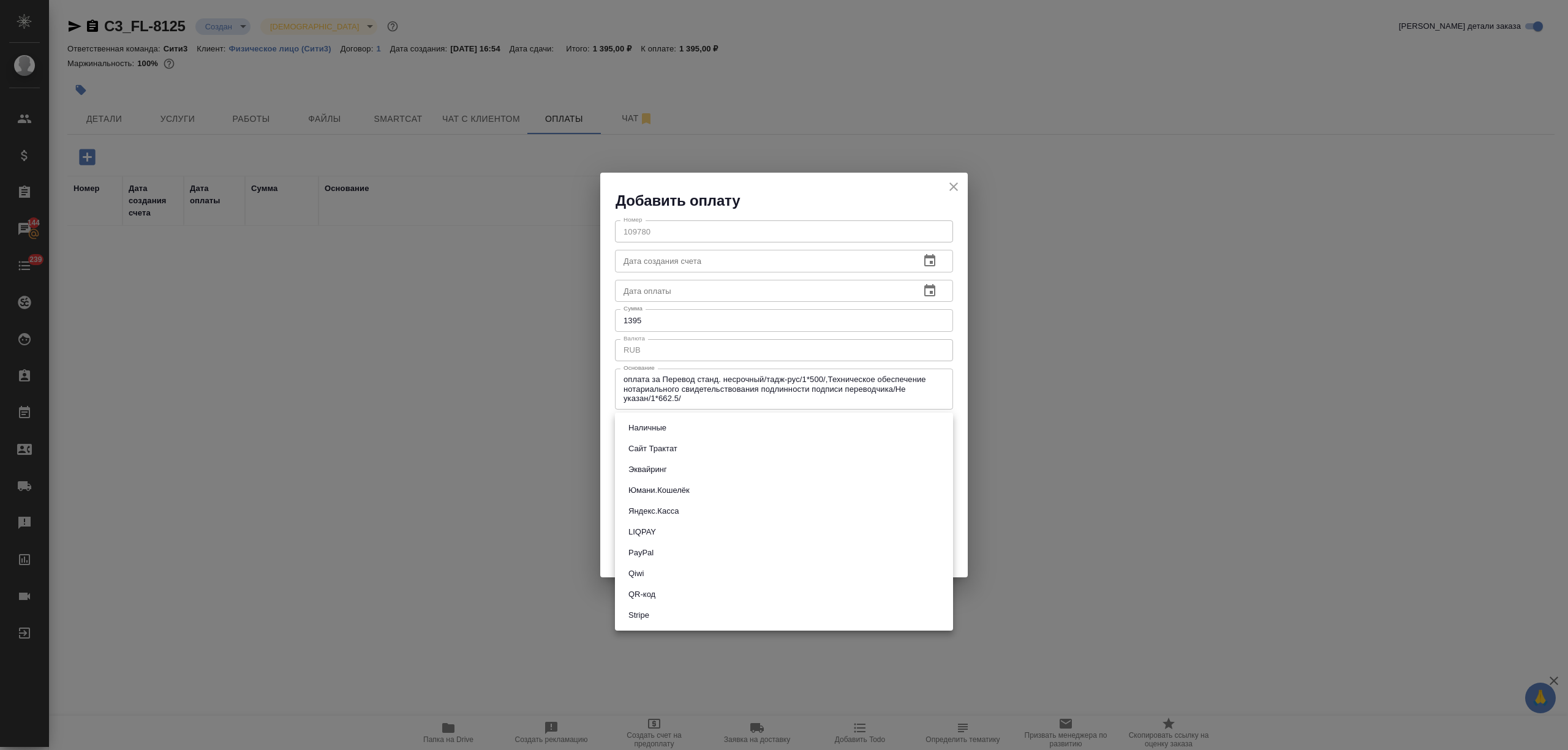
click at [717, 433] on body "🙏 .cls-1 fill:#fff; AWATERA Nikitina Tatiana Клиенты Спецификации Заказы 144 Ча…" at bounding box center [784, 424] width 1568 height 849
click at [690, 507] on li "Яндекс.Касса" at bounding box center [783, 511] width 338 height 21
type input "yandex-kassa"
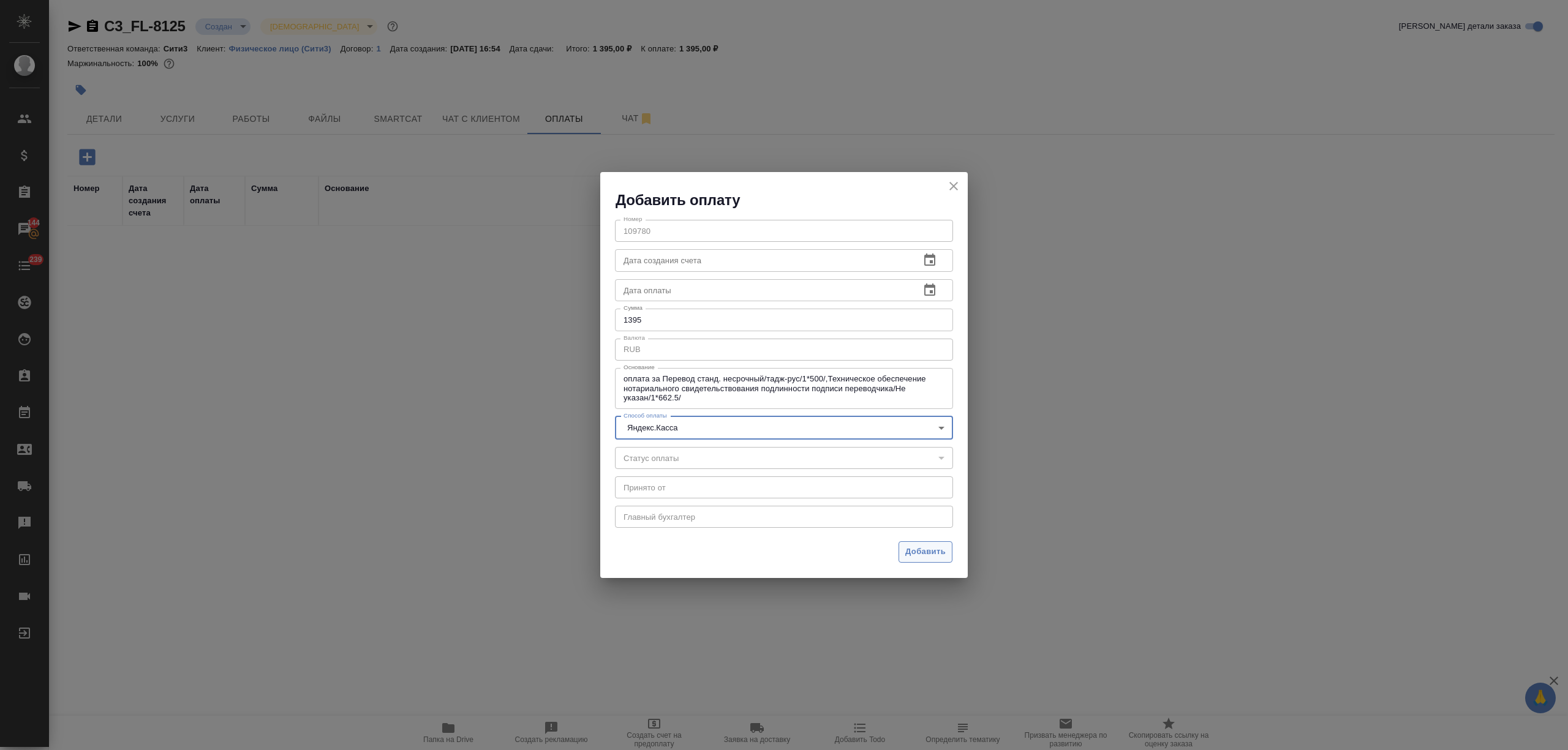
click at [922, 552] on span "Добавить" at bounding box center [925, 552] width 40 height 14
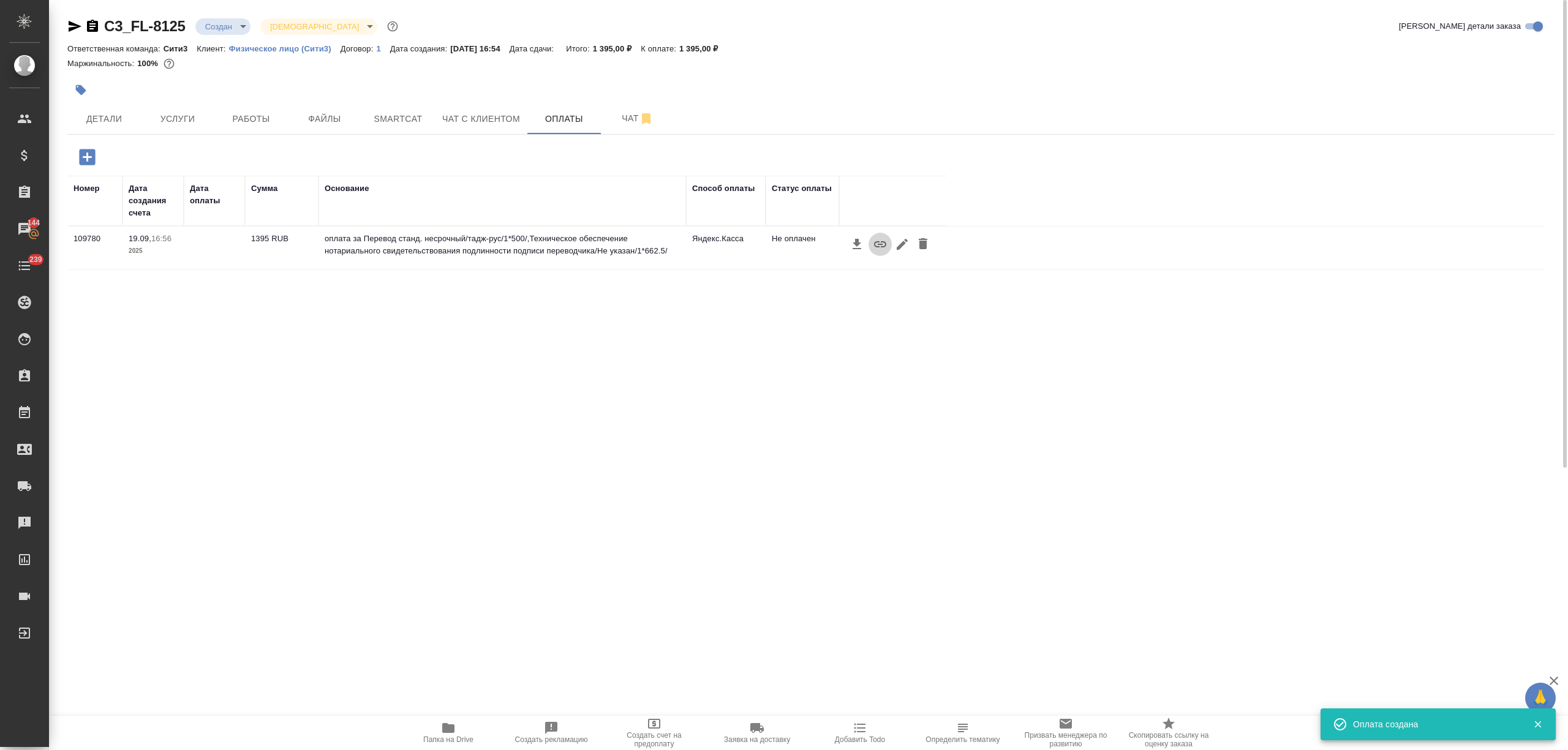
click at [877, 241] on icon "button" at bounding box center [880, 244] width 15 height 15
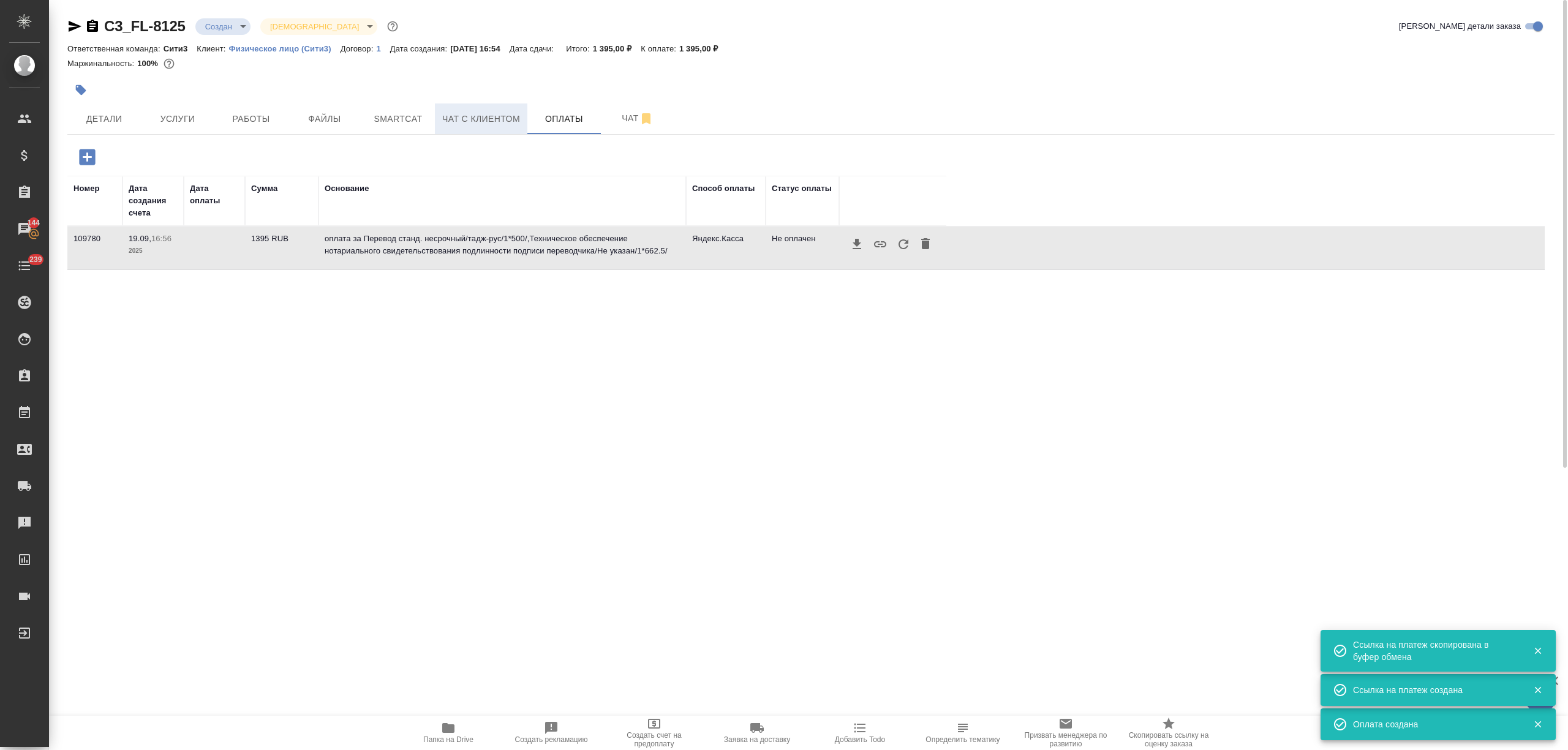
click at [476, 115] on span "Чат с клиентом" at bounding box center [481, 119] width 78 height 16
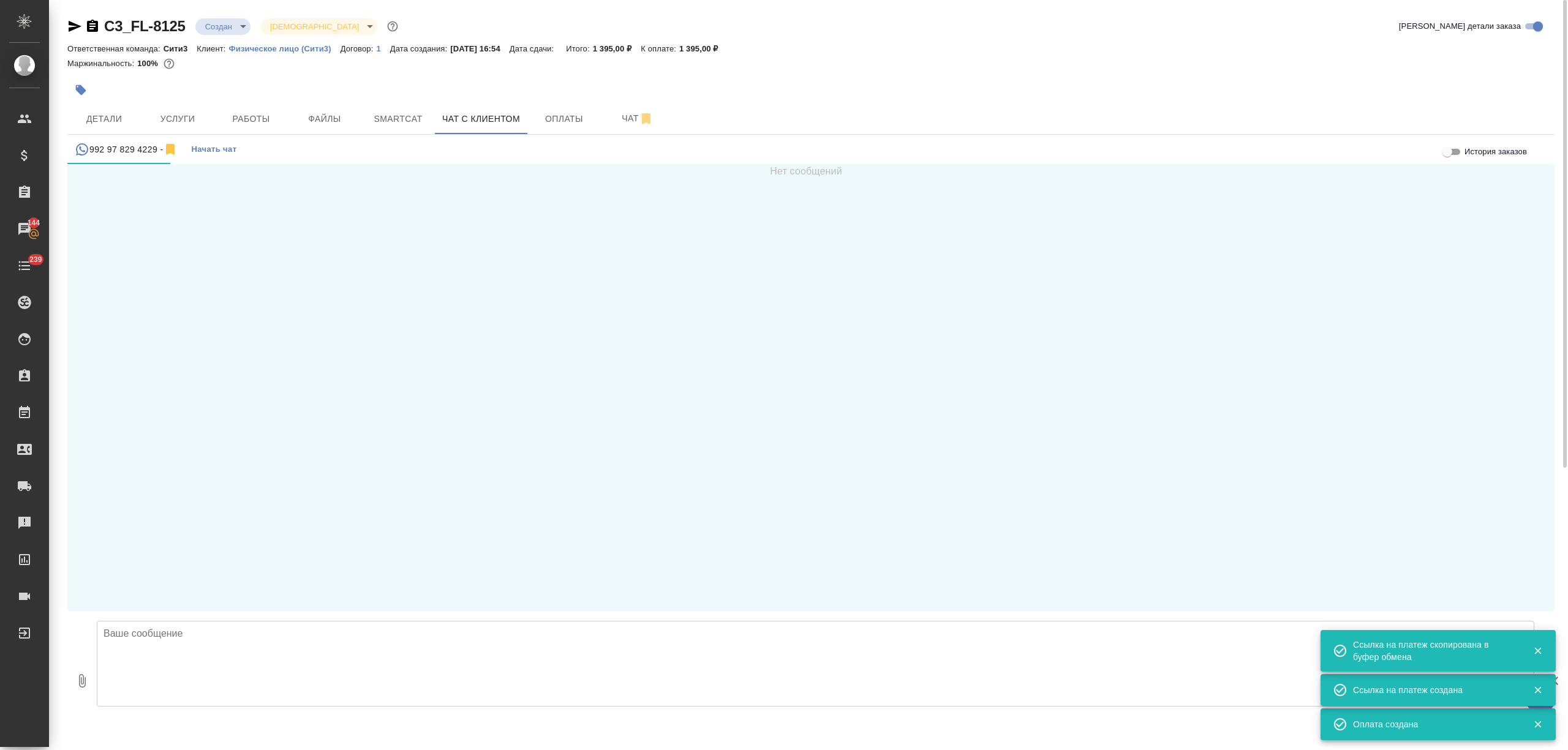
click at [167, 665] on textarea at bounding box center [815, 664] width 1438 height 86
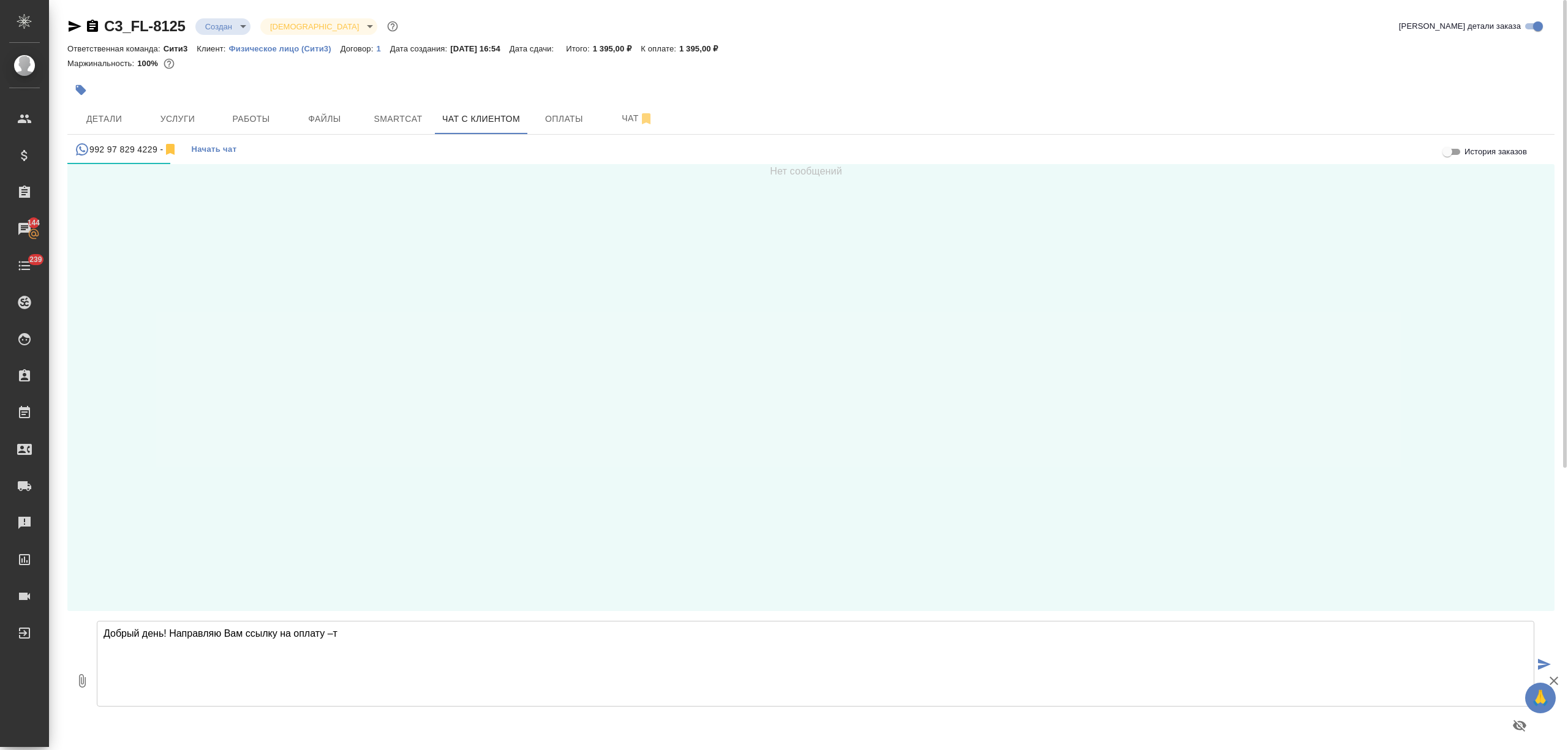
paste textarea "https://yoomoney.ru/checkout/payments/v2/contract?orderId=305f74c1-000f-5000-b0…"
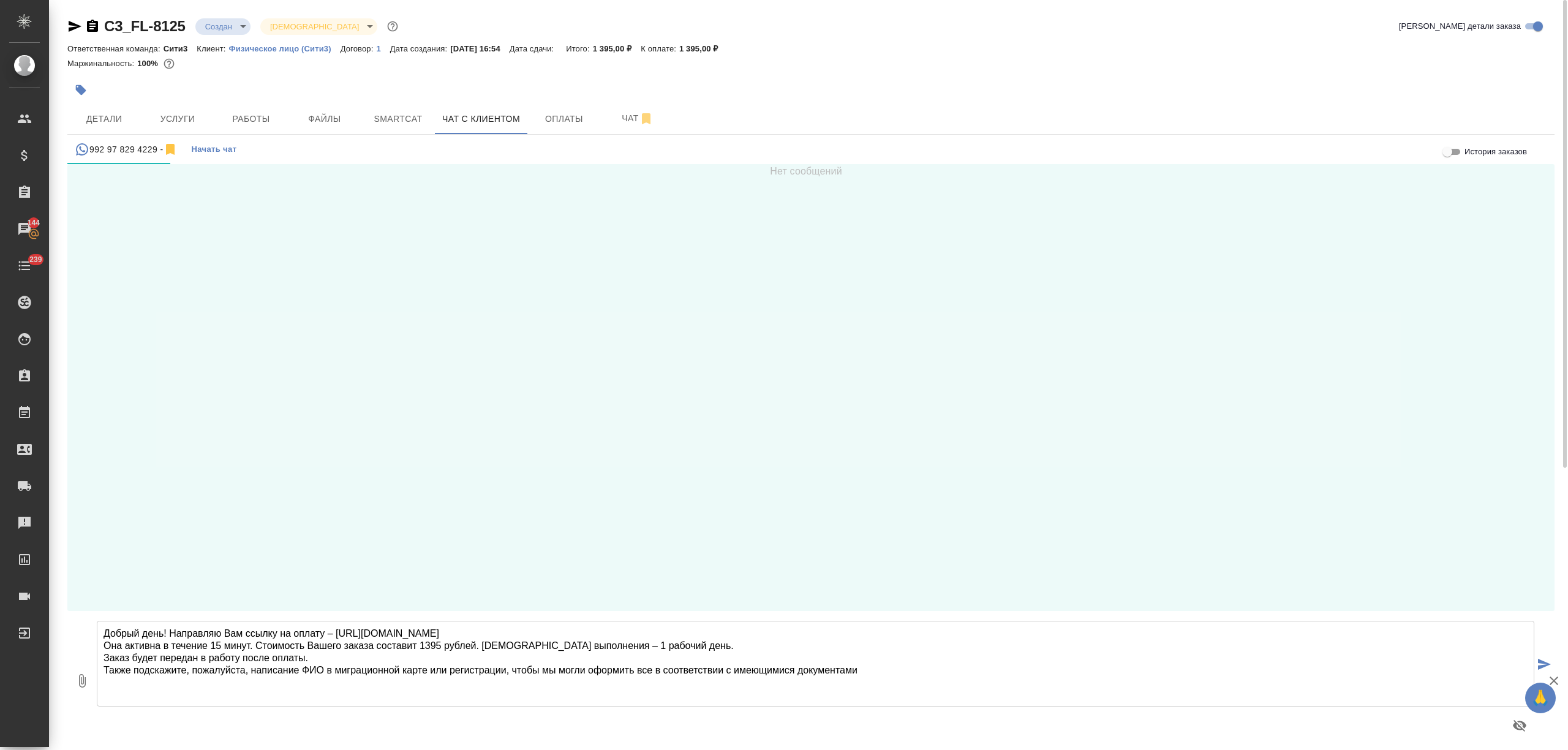
type textarea "Добрый день! Направляю Вам ссылку на оплату – https://yoomoney.ru/checkout/paym…"
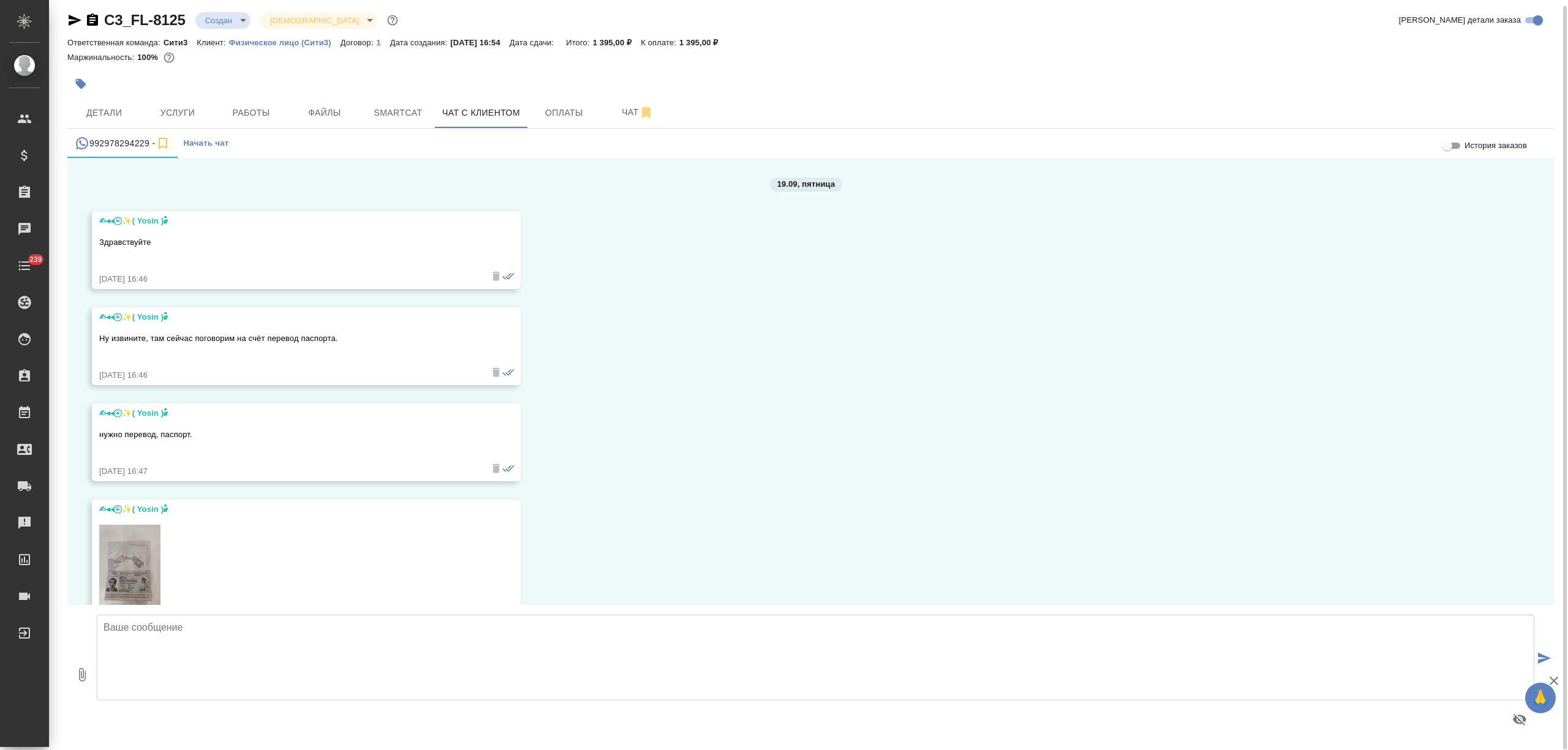
scroll to position [73, 0]
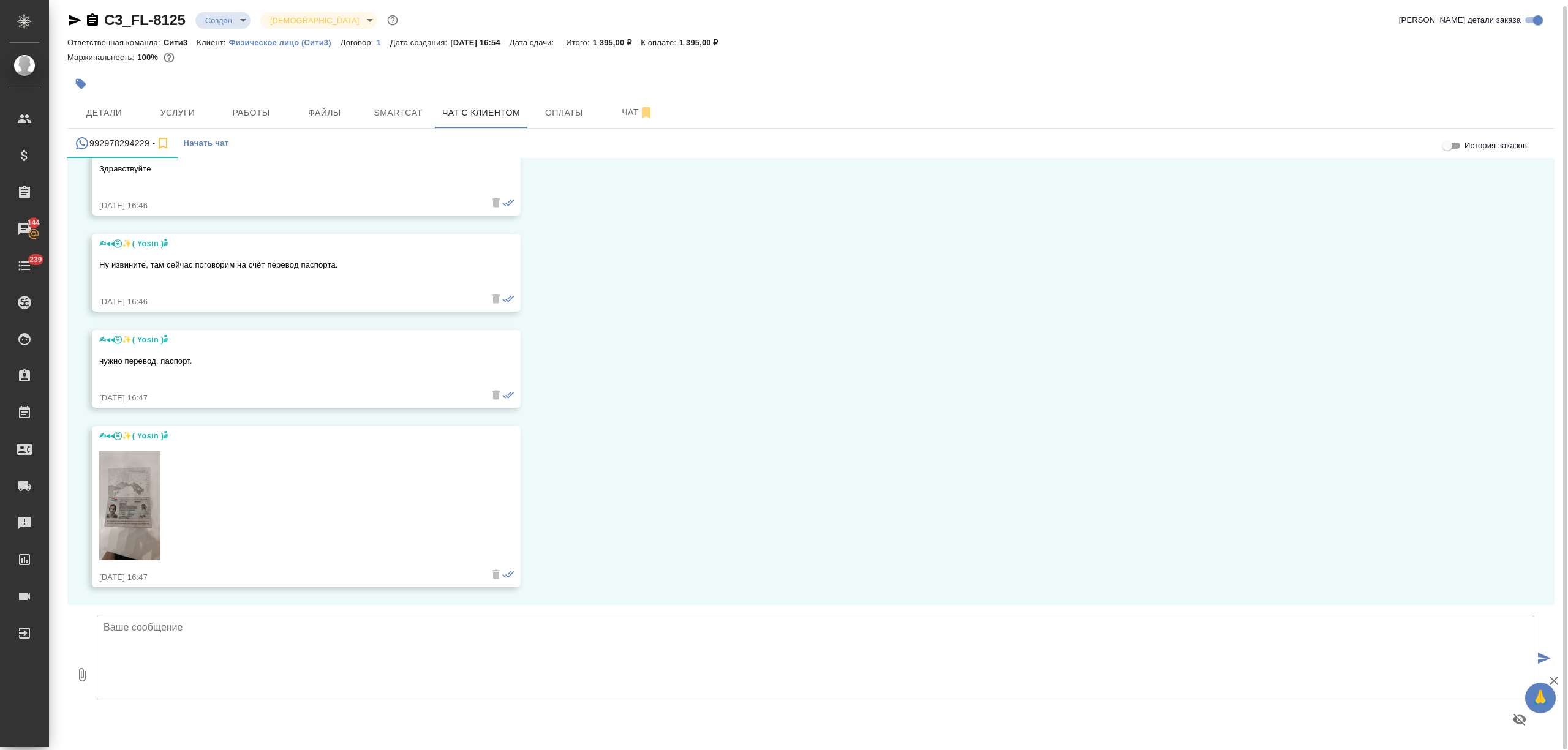
click at [160, 653] on textarea at bounding box center [815, 657] width 1438 height 86
paste textarea "[URL][DOMAIN_NAME]"
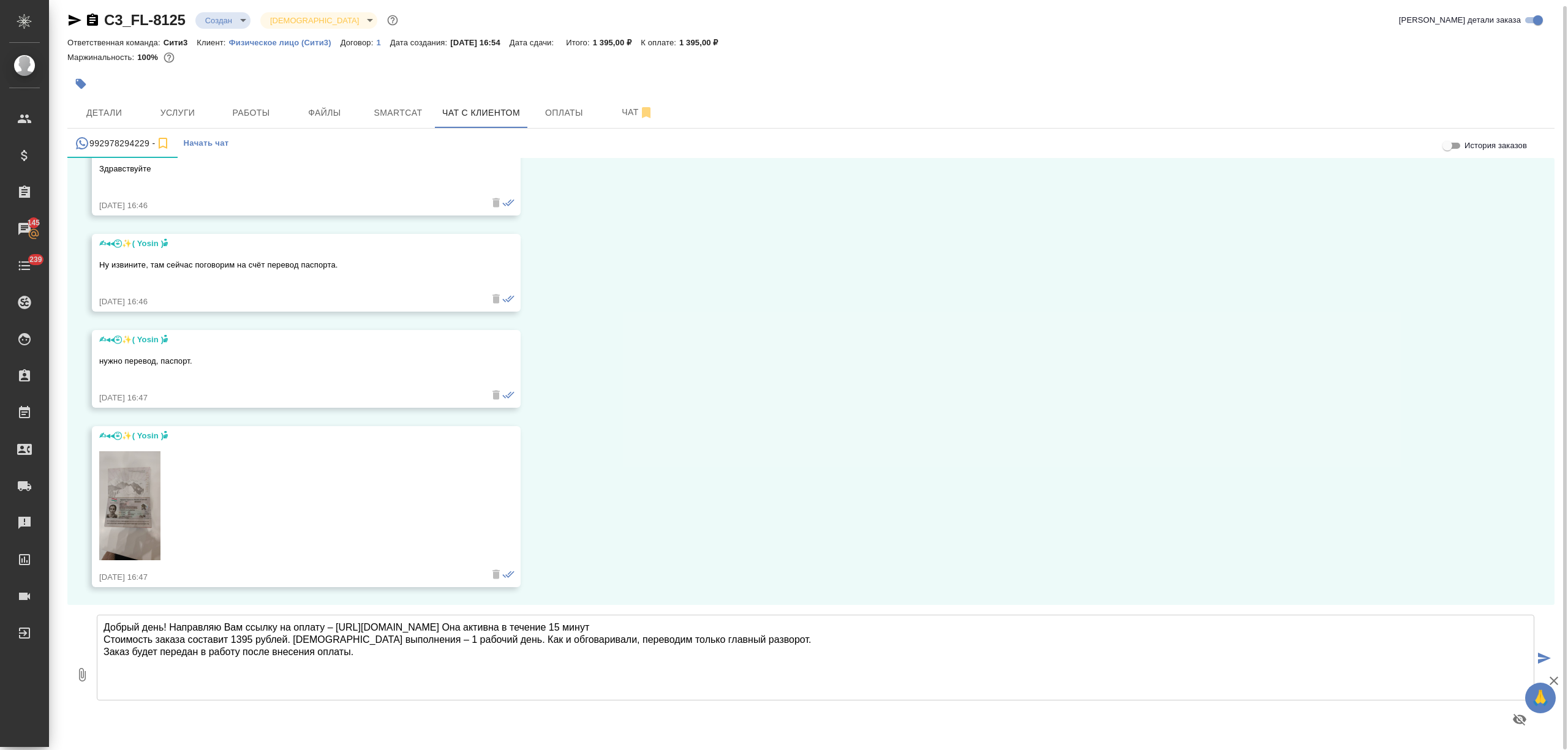
drag, startPoint x: 453, startPoint y: 635, endPoint x: 385, endPoint y: 633, distance: 68.0
click at [385, 633] on textarea "Добрый день! Направляю Вам ссылку на оплату – [URL][DOMAIN_NAME] Она активна в …" at bounding box center [815, 657] width 1438 height 86
type textarea "Добрый день! Направляю Вам ссылку на оплату – [URL][DOMAIN_NAME] Она активна в …"
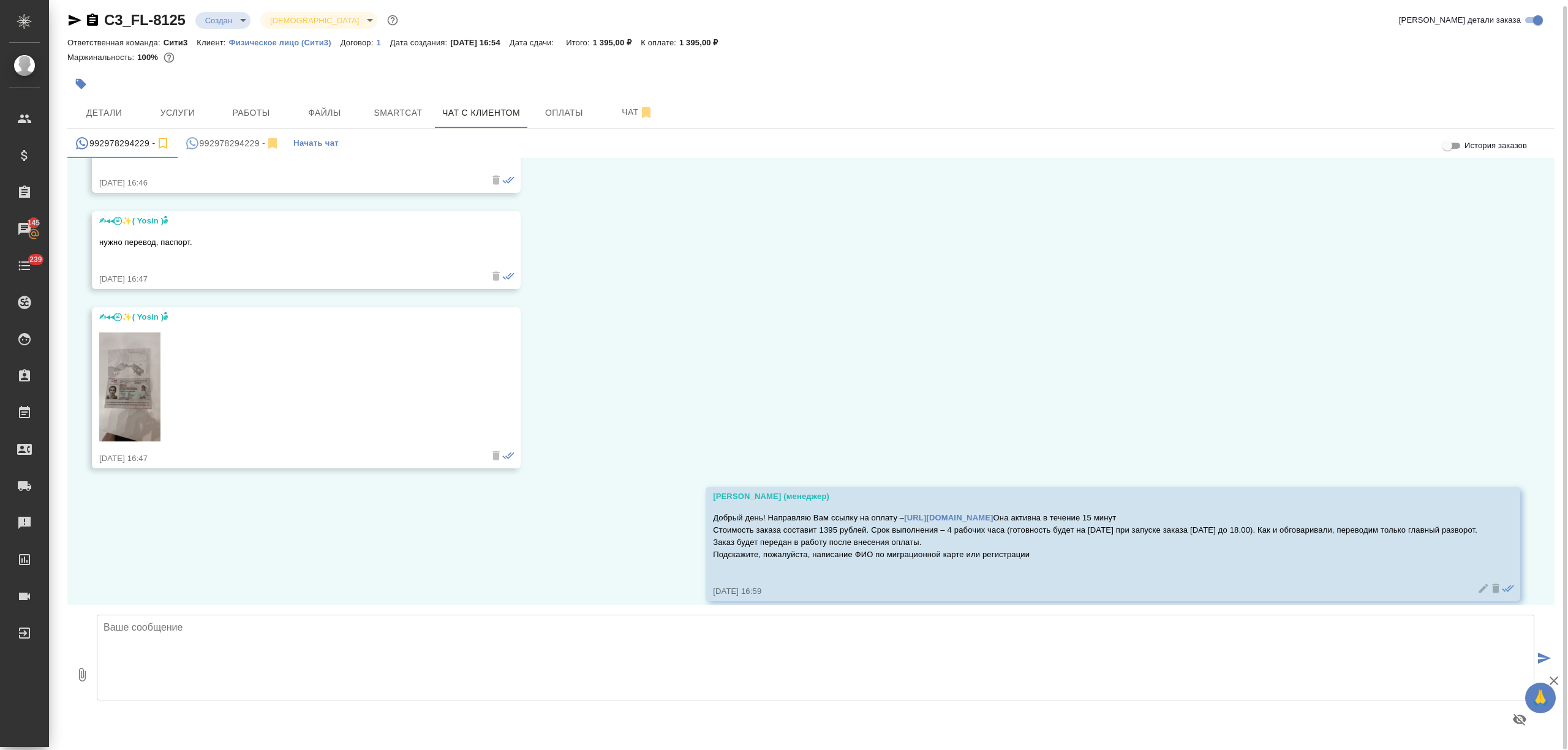
scroll to position [206, 0]
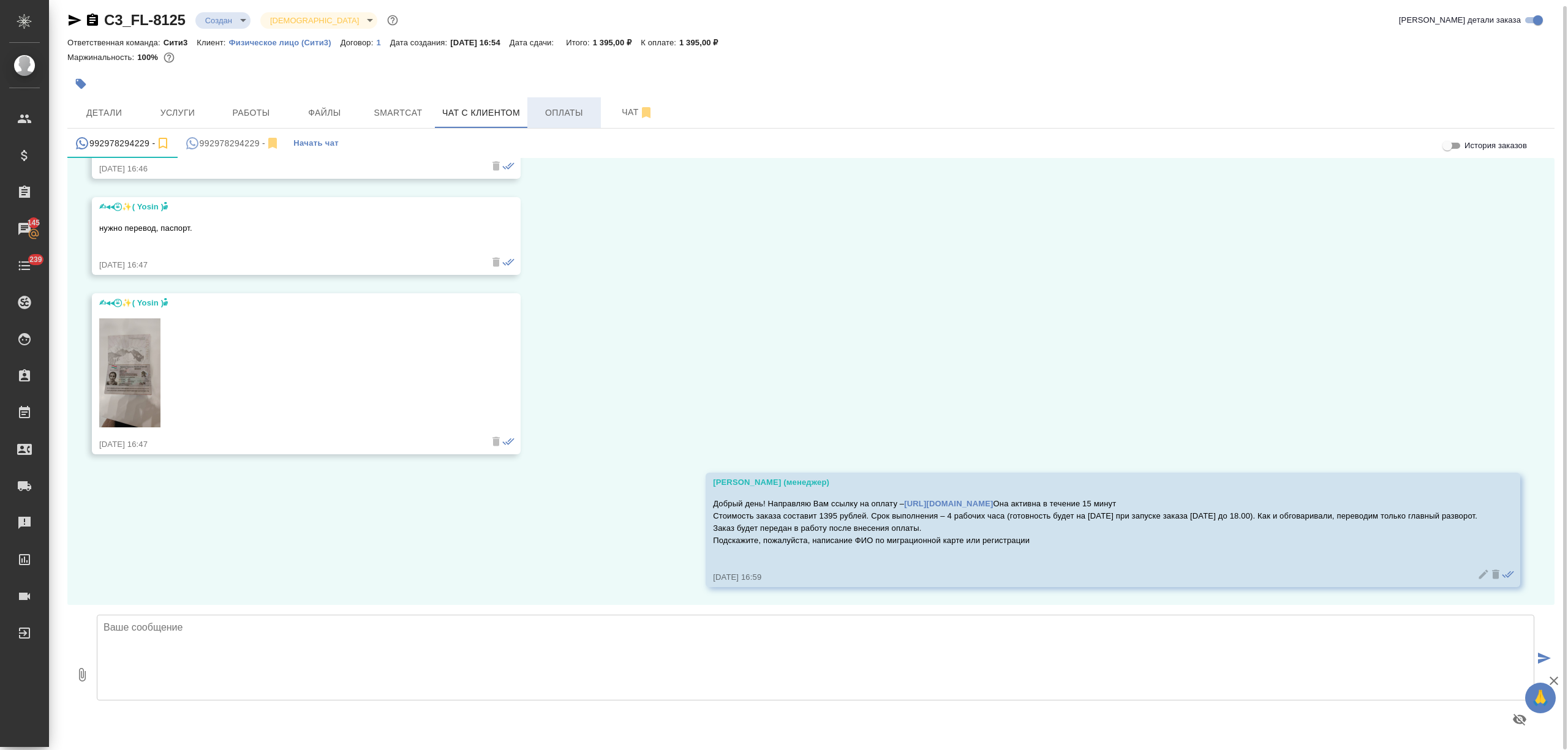
click at [548, 111] on span "Оплаты" at bounding box center [564, 113] width 59 height 16
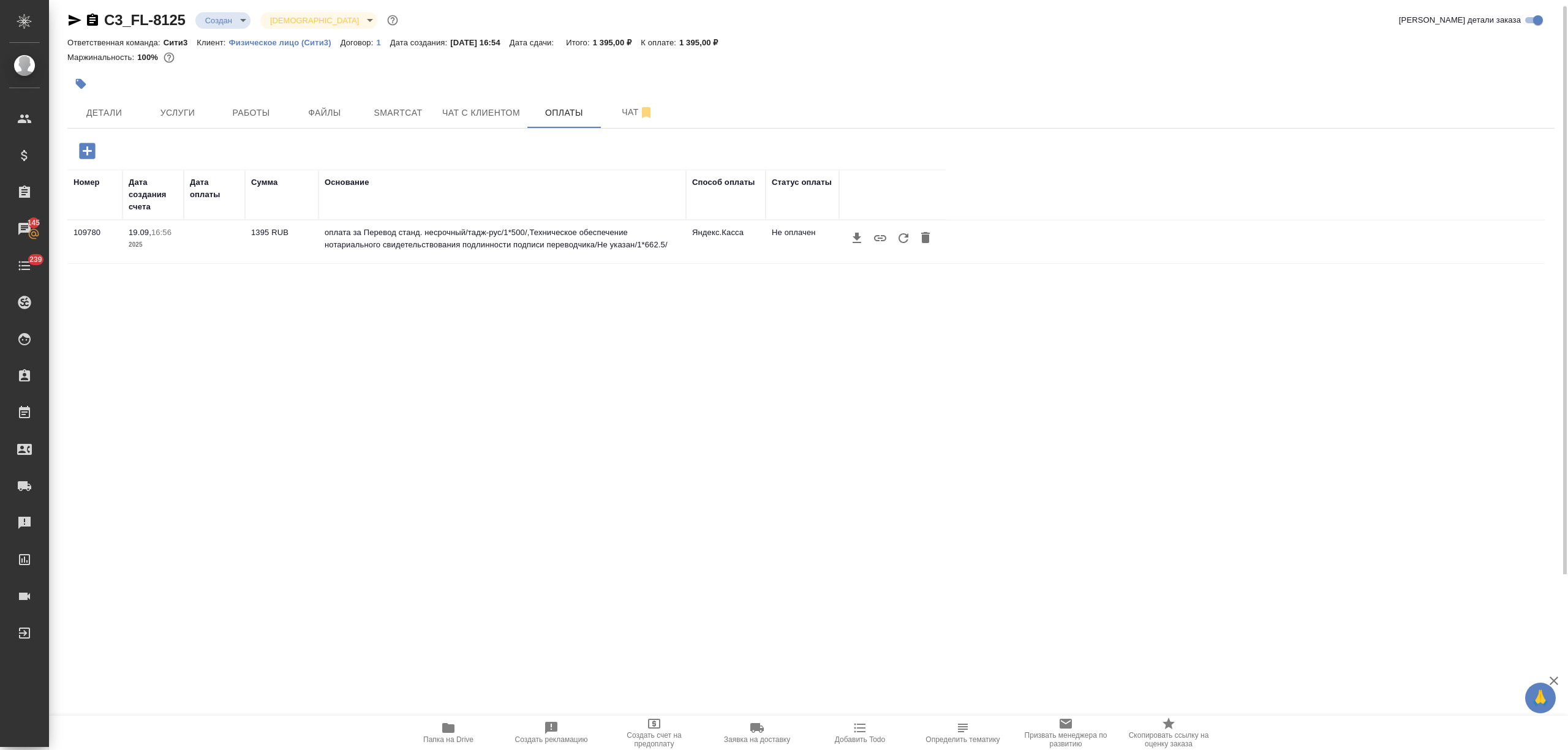
click at [900, 236] on icon "button" at bounding box center [903, 238] width 10 height 10
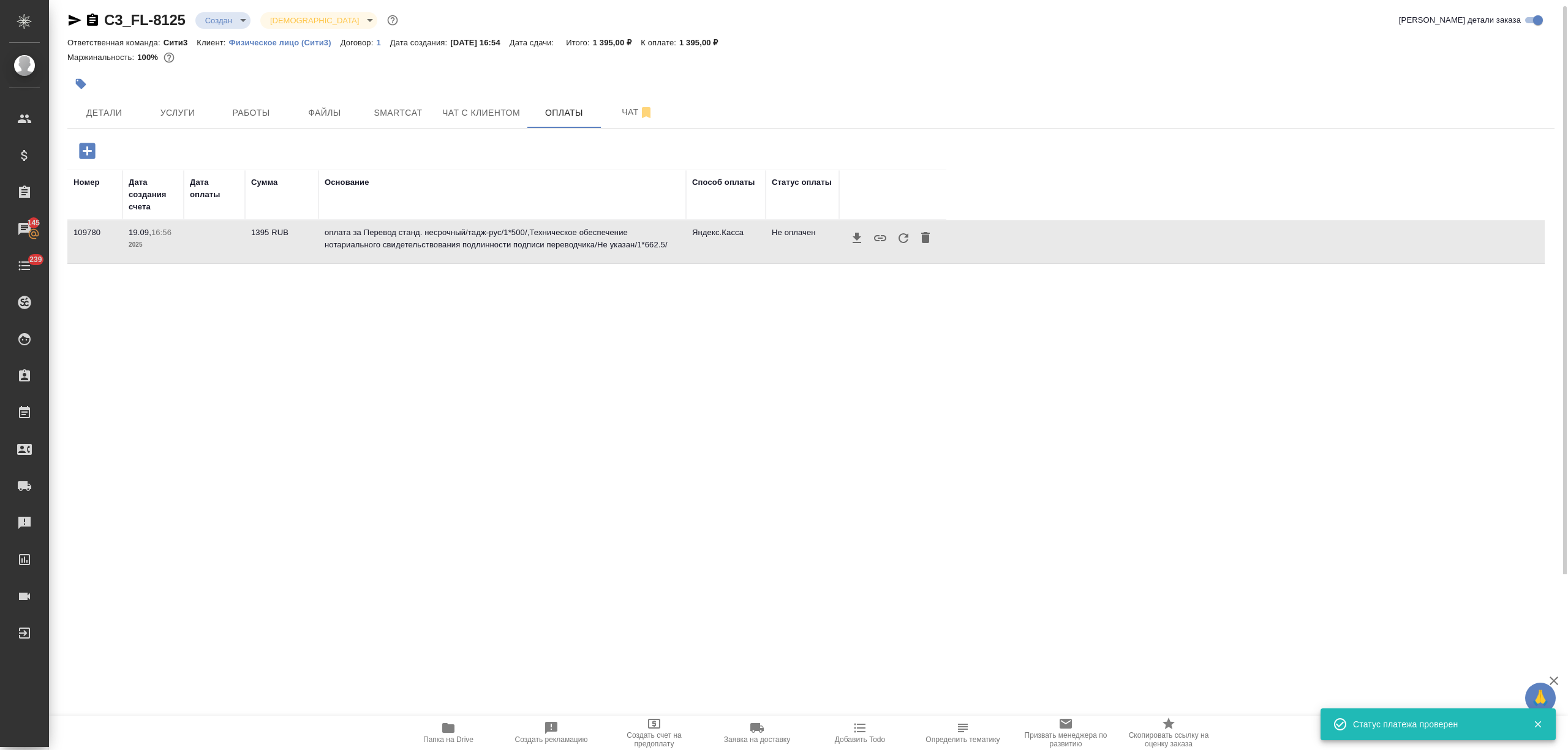
click at [902, 237] on icon "button" at bounding box center [903, 238] width 15 height 15
click at [522, 111] on button "Чат с клиентом" at bounding box center [481, 112] width 92 height 30
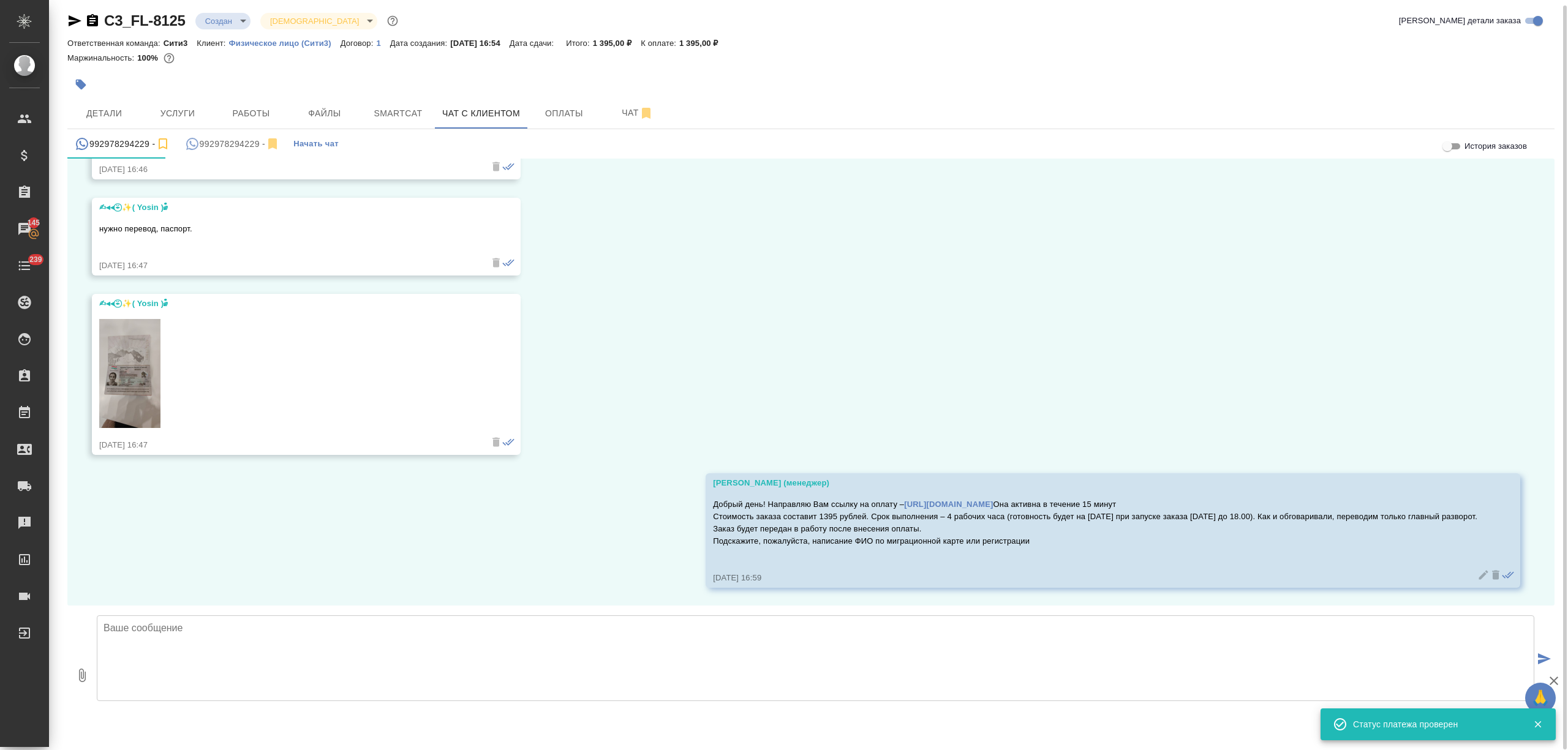
scroll to position [6, 0]
click at [268, 623] on textarea at bounding box center [815, 657] width 1438 height 86
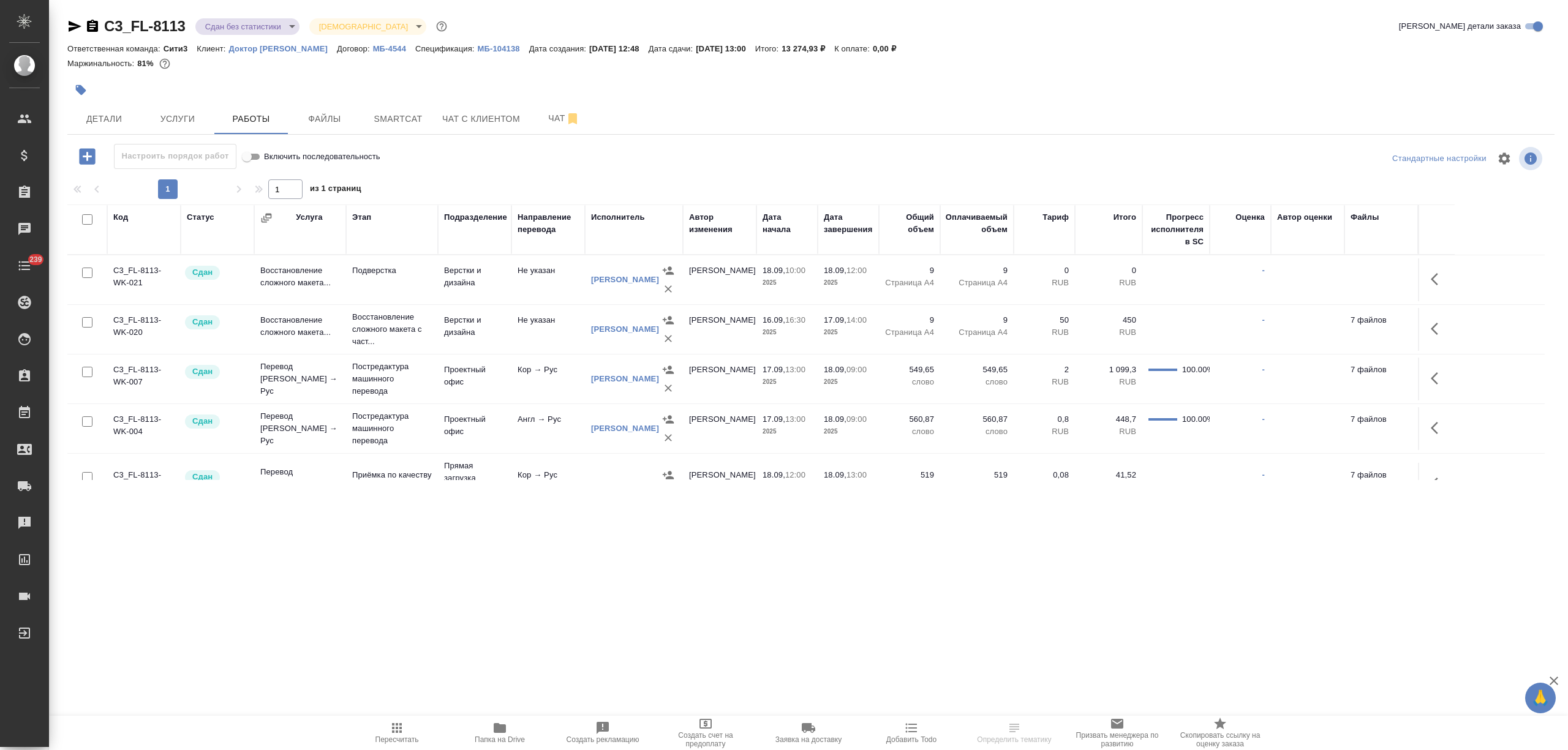
click at [71, 23] on icon "button" at bounding box center [75, 26] width 13 height 11
